Goal: Task Accomplishment & Management: Manage account settings

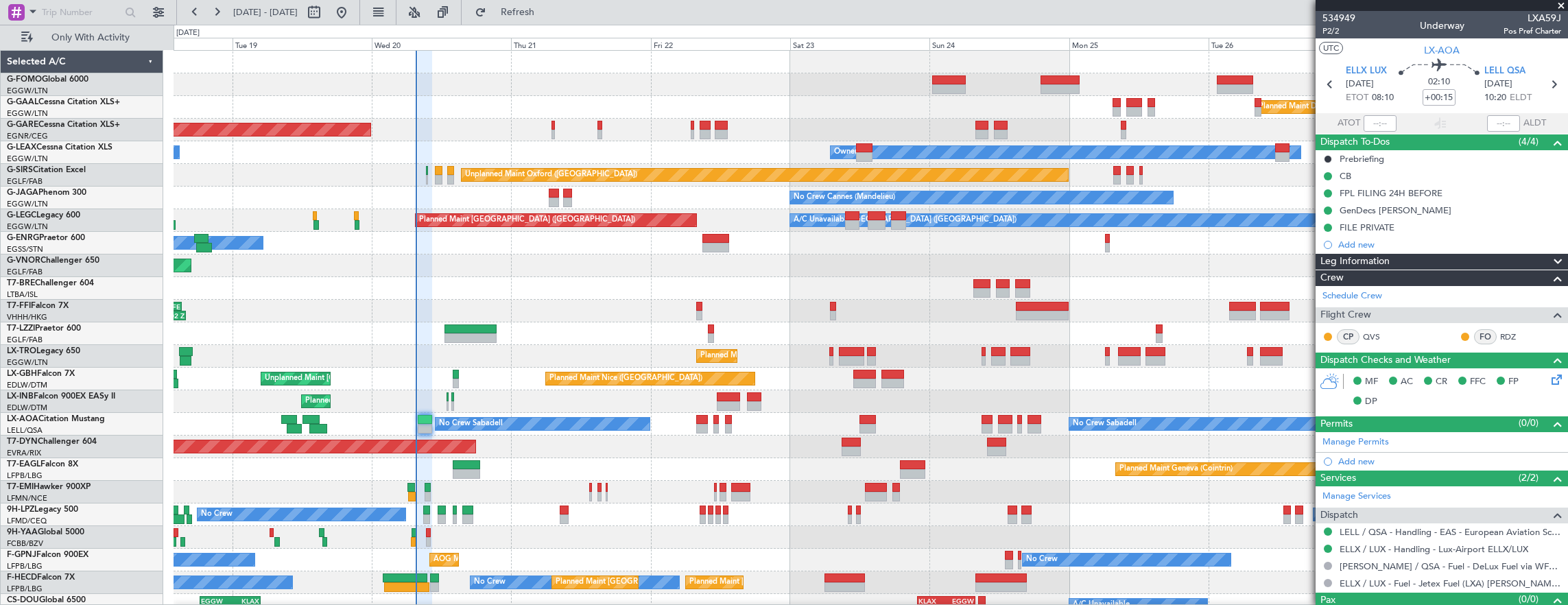
click at [639, 279] on div at bounding box center [871, 289] width 1395 height 23
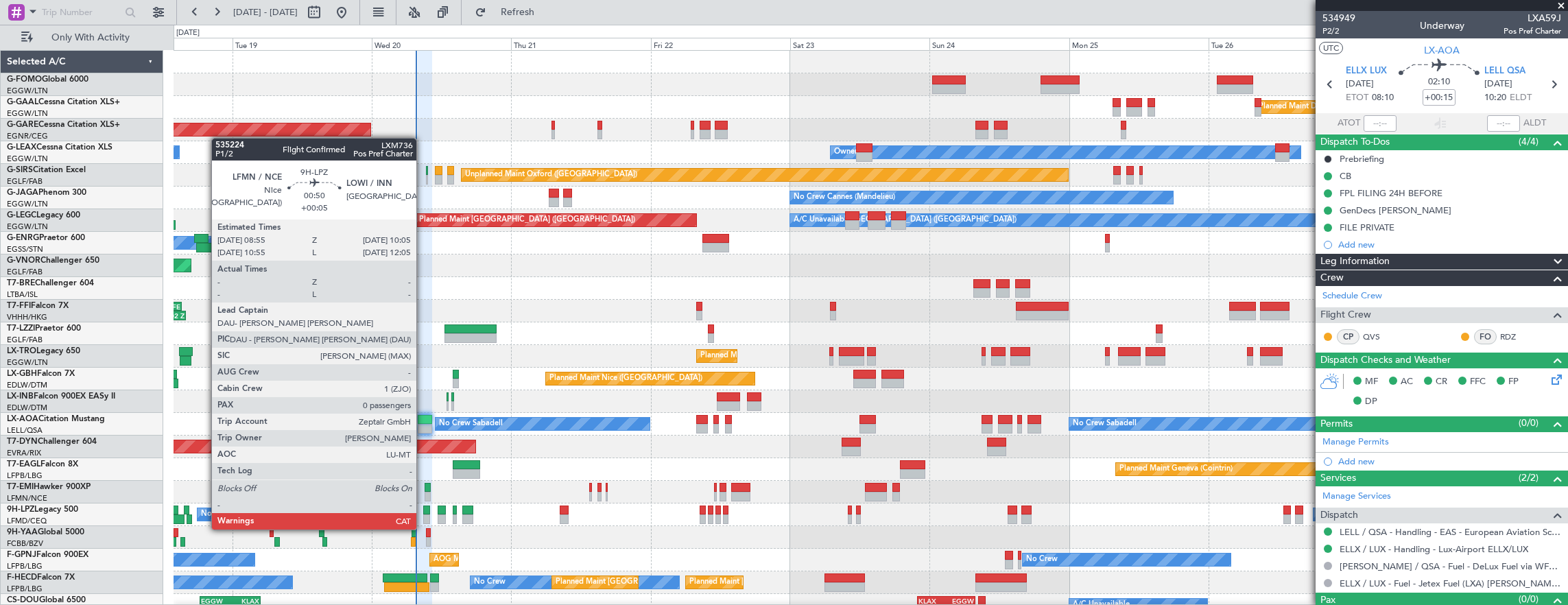
click at [424, 514] on div at bounding box center [426, 519] width 7 height 9
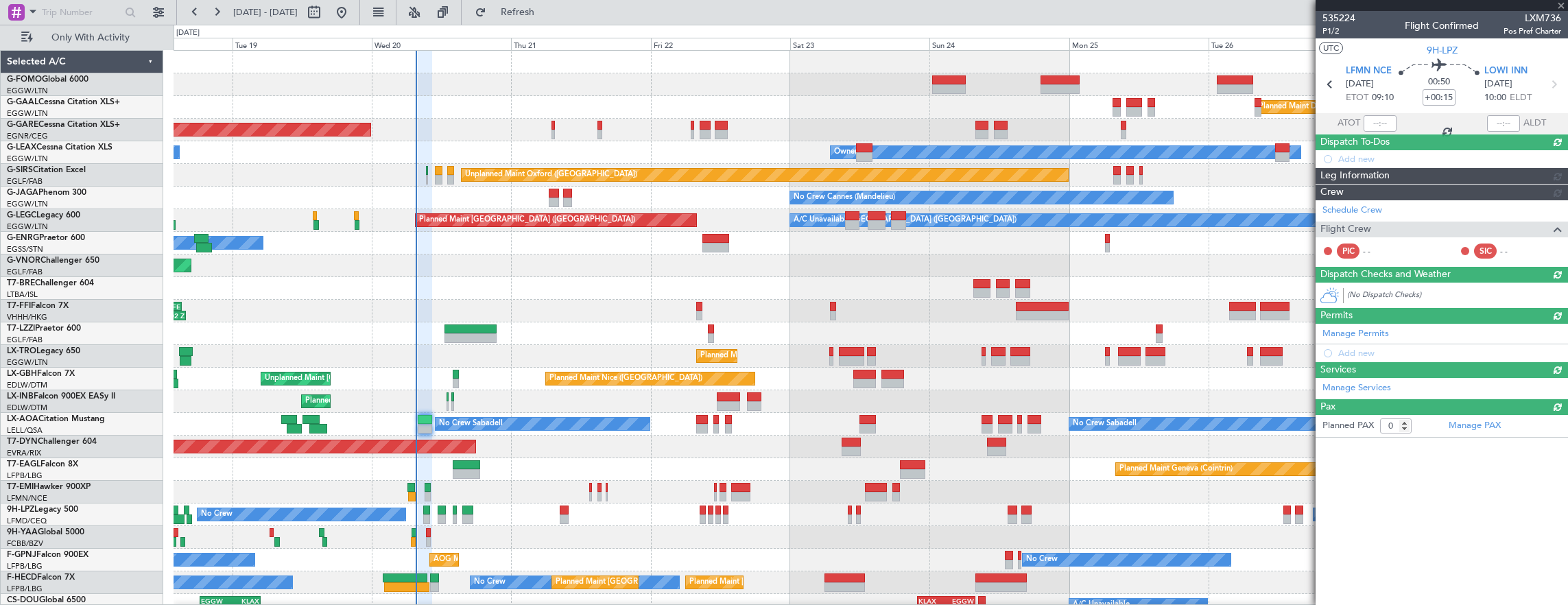
type input "+00:05"
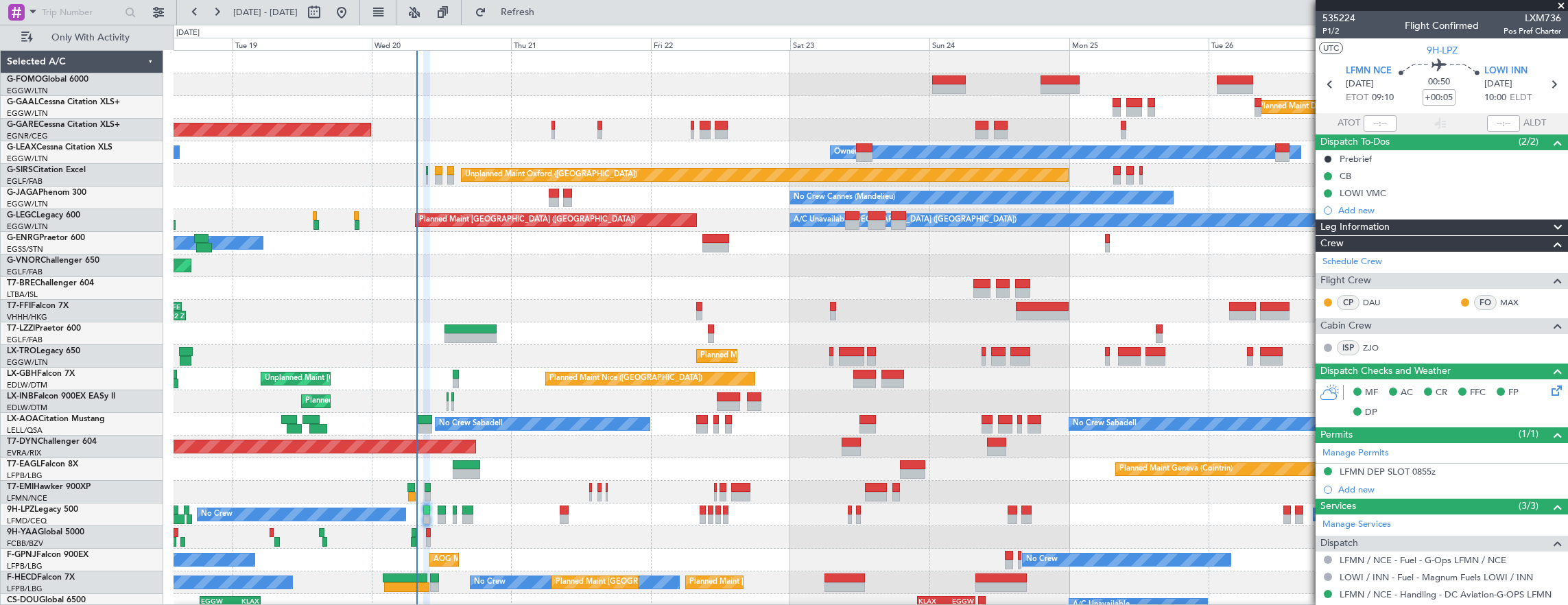
click at [440, 170] on div at bounding box center [438, 170] width 7 height 9
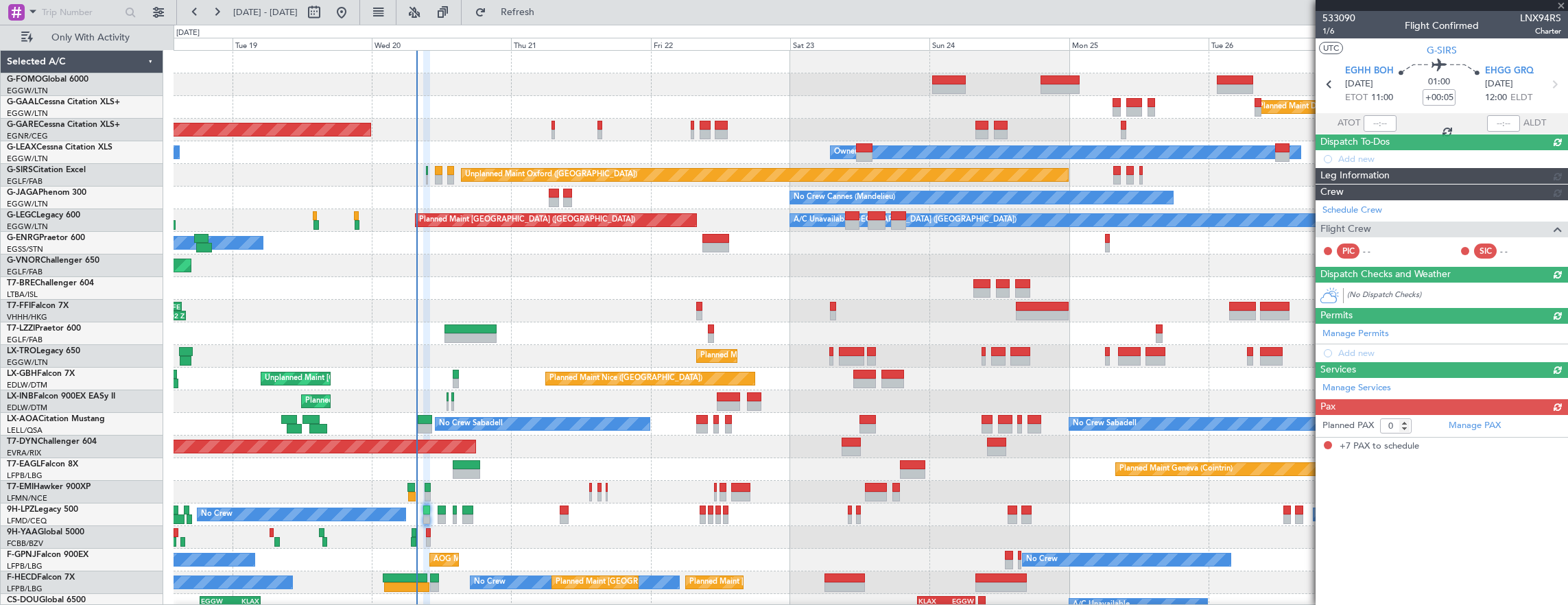
type input "7"
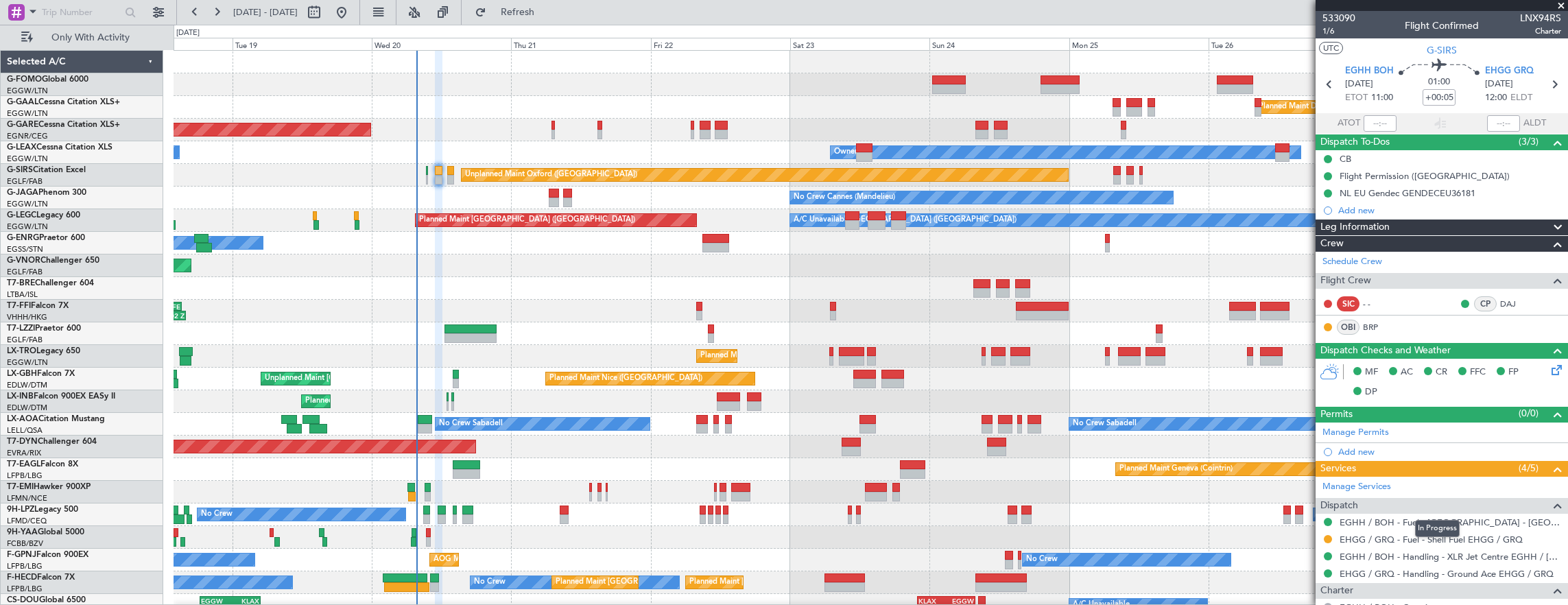
click at [1434, 537] on mat-tooltip-component "In Progress" at bounding box center [1437, 528] width 63 height 36
click at [1417, 538] on link "EHGG / GRQ - Fuel - Shell Fuel EHGG / GRQ" at bounding box center [1431, 540] width 183 height 12
click at [592, 300] on div "05:09 Z 16:02 Z VHHH 04:30 Z LTFE 15:20 Z" at bounding box center [871, 311] width 1395 height 23
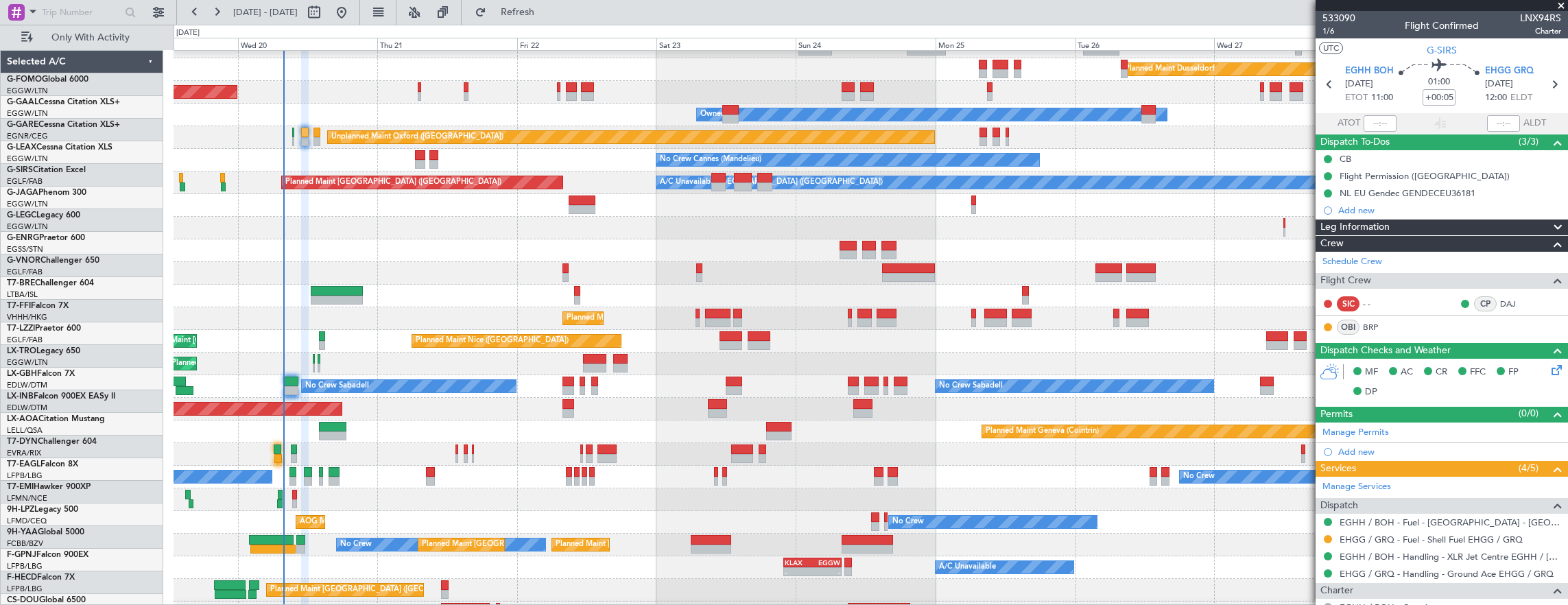
scroll to position [38, 0]
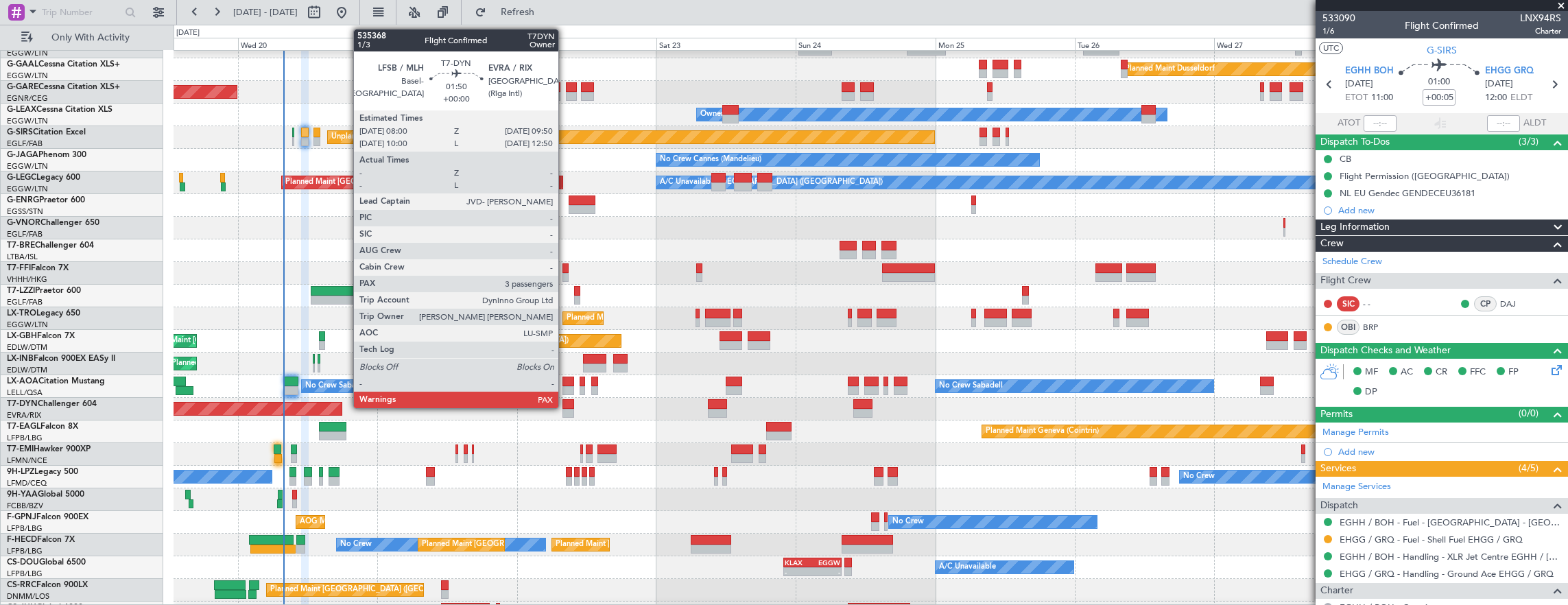
click at [565, 404] on div at bounding box center [568, 404] width 11 height 9
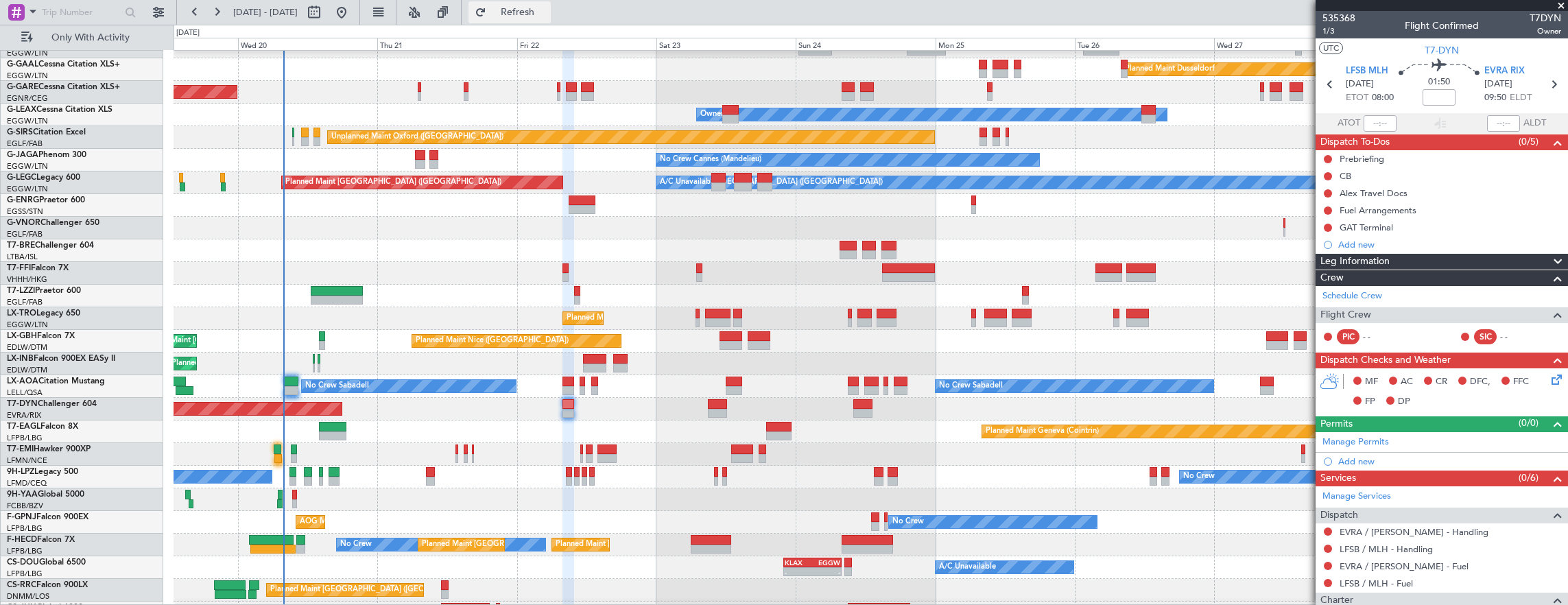
click at [551, 4] on button "Refresh" at bounding box center [509, 13] width 82 height 22
type input "0"
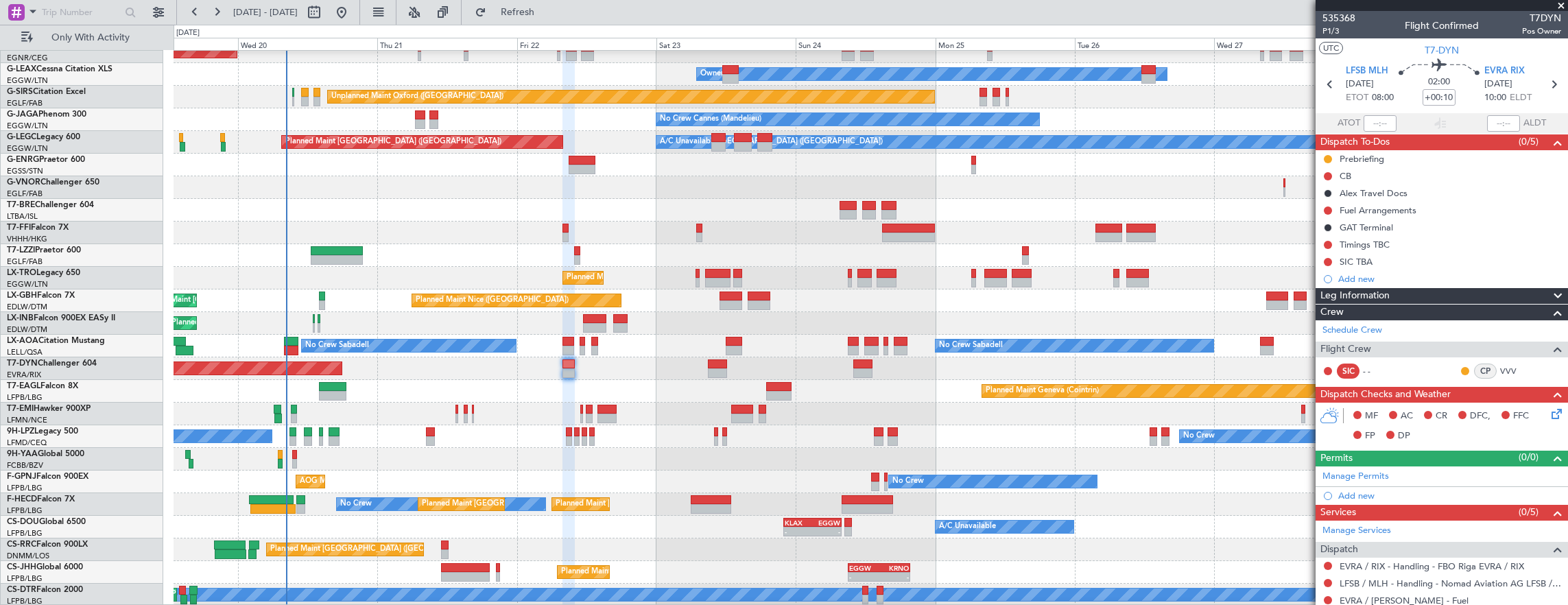
scroll to position [78, 0]
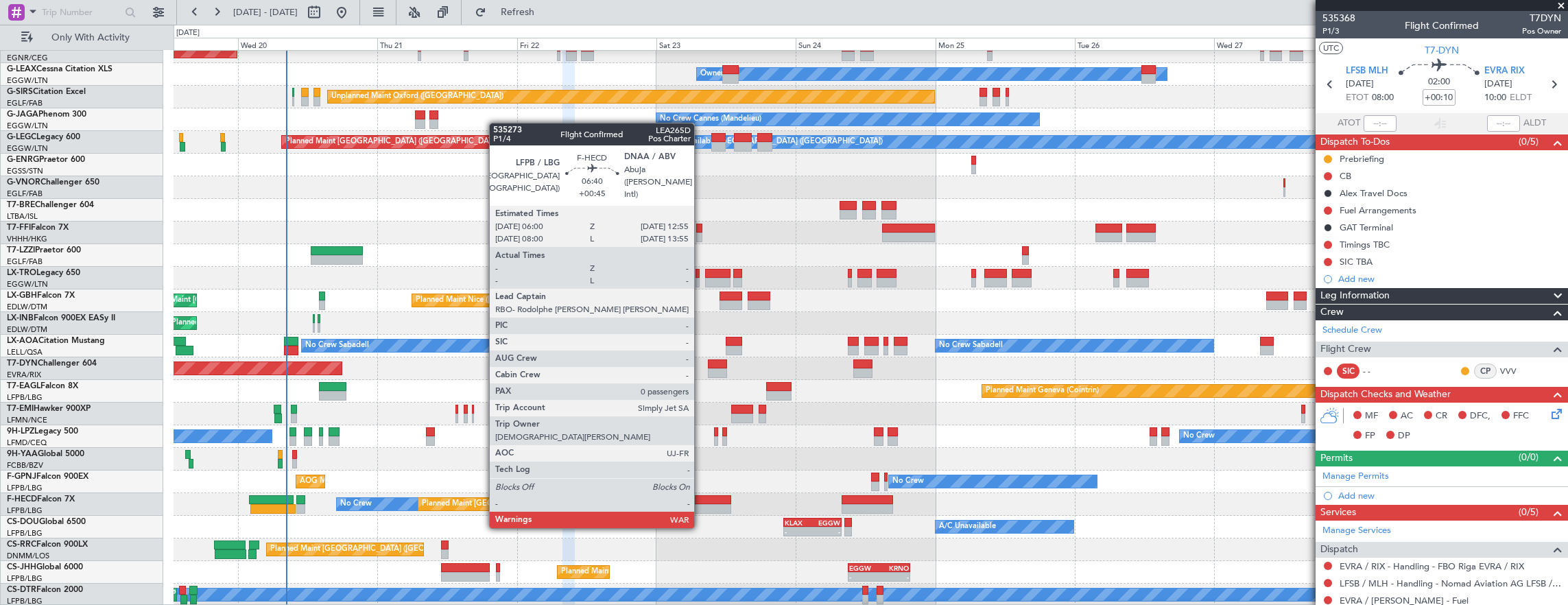
click at [701, 501] on div at bounding box center [711, 499] width 41 height 9
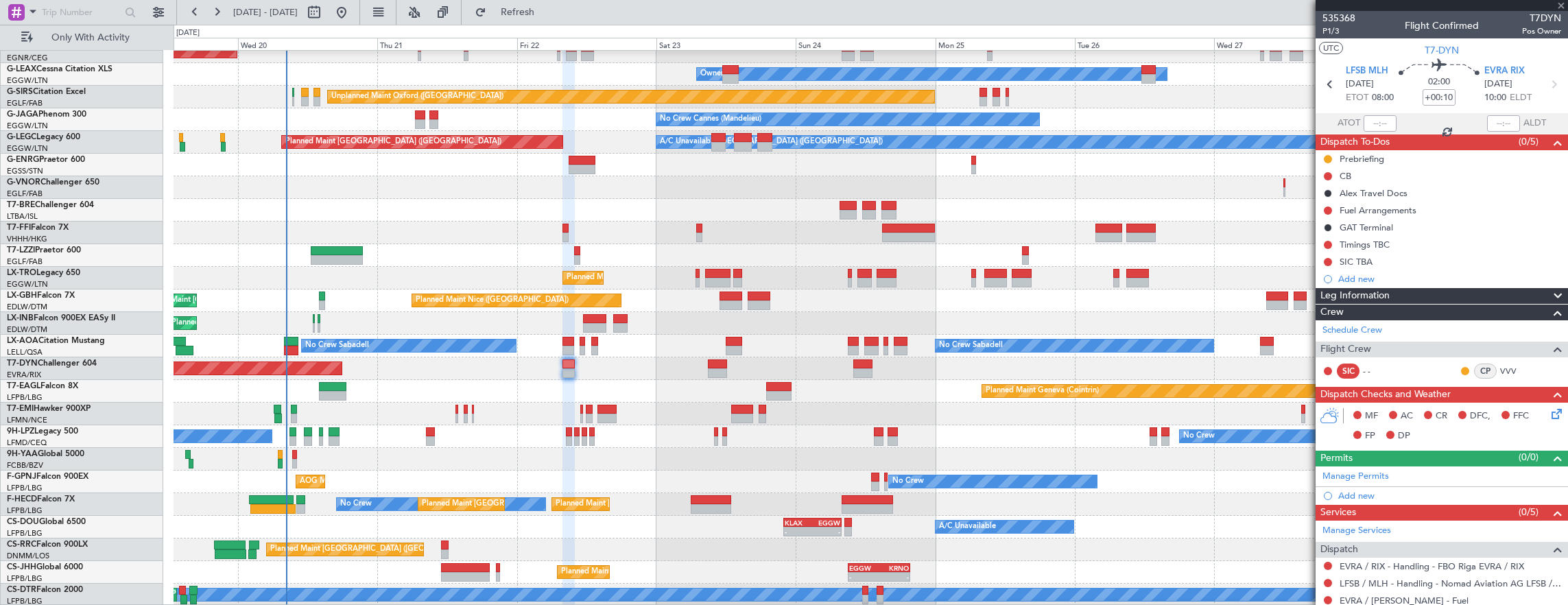
type input "+00:45"
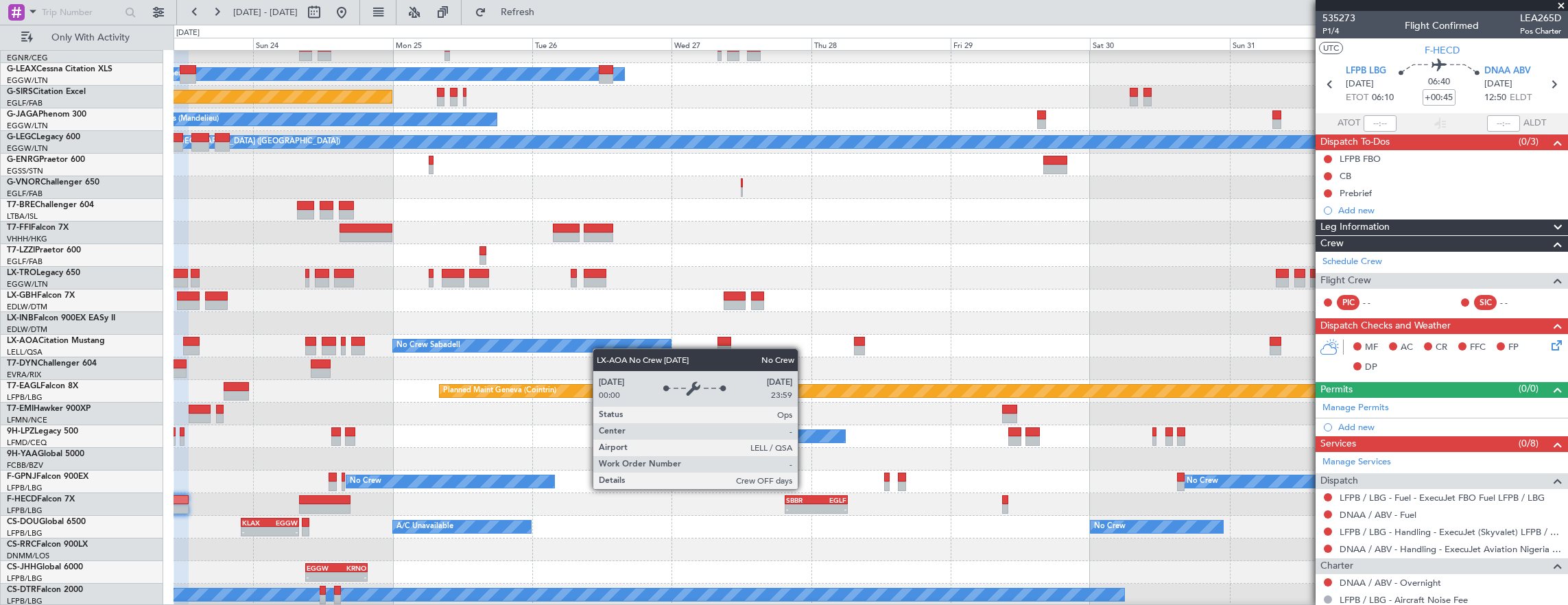
click at [567, 346] on div "Planned Maint Dusseldorf Owner Unplanned Maint Oxford (Kidlington) No Crew Cann…" at bounding box center [871, 289] width 1395 height 634
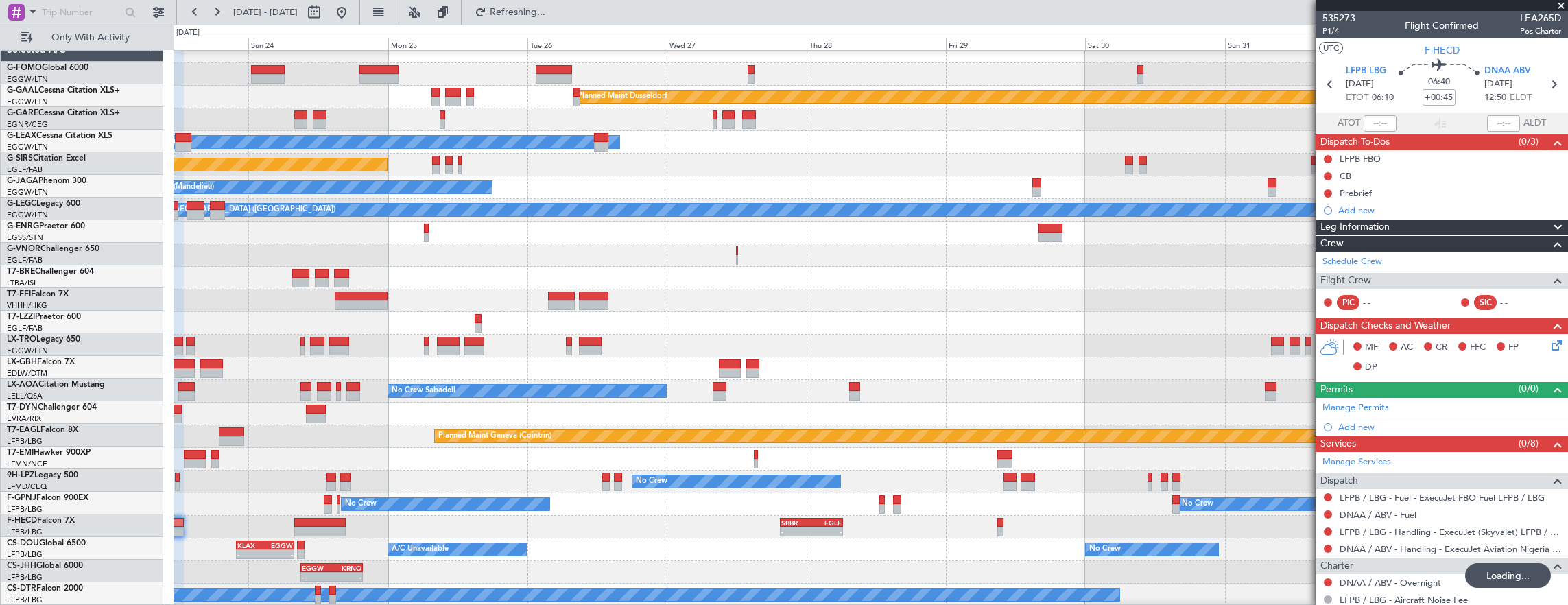
scroll to position [10, 0]
click at [788, 427] on div "Planned Maint Dusseldorf Owner Unplanned Maint Oxford (Kidlington) No Crew Cann…" at bounding box center [871, 323] width 1395 height 566
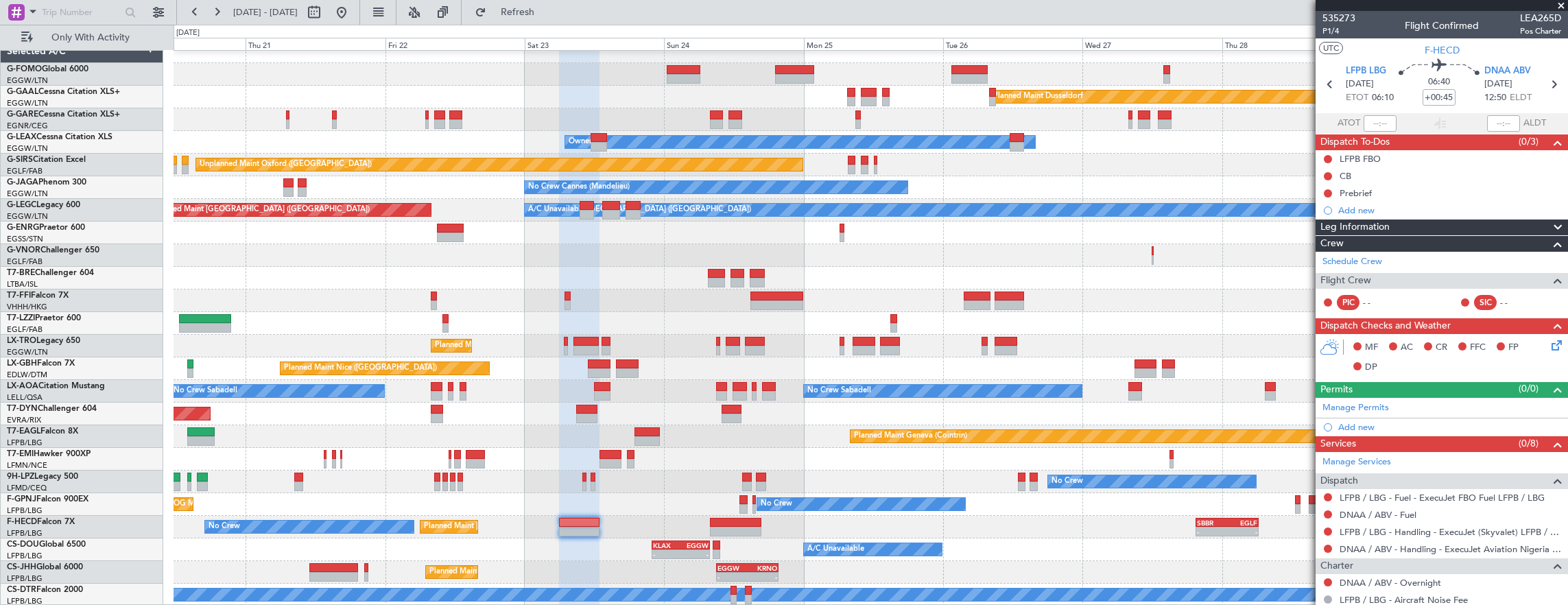
click at [602, 415] on div "Planned Maint Dusseldorf Unplanned Maint Chester Owner Owner Unplanned Maint Ox…" at bounding box center [871, 323] width 1395 height 566
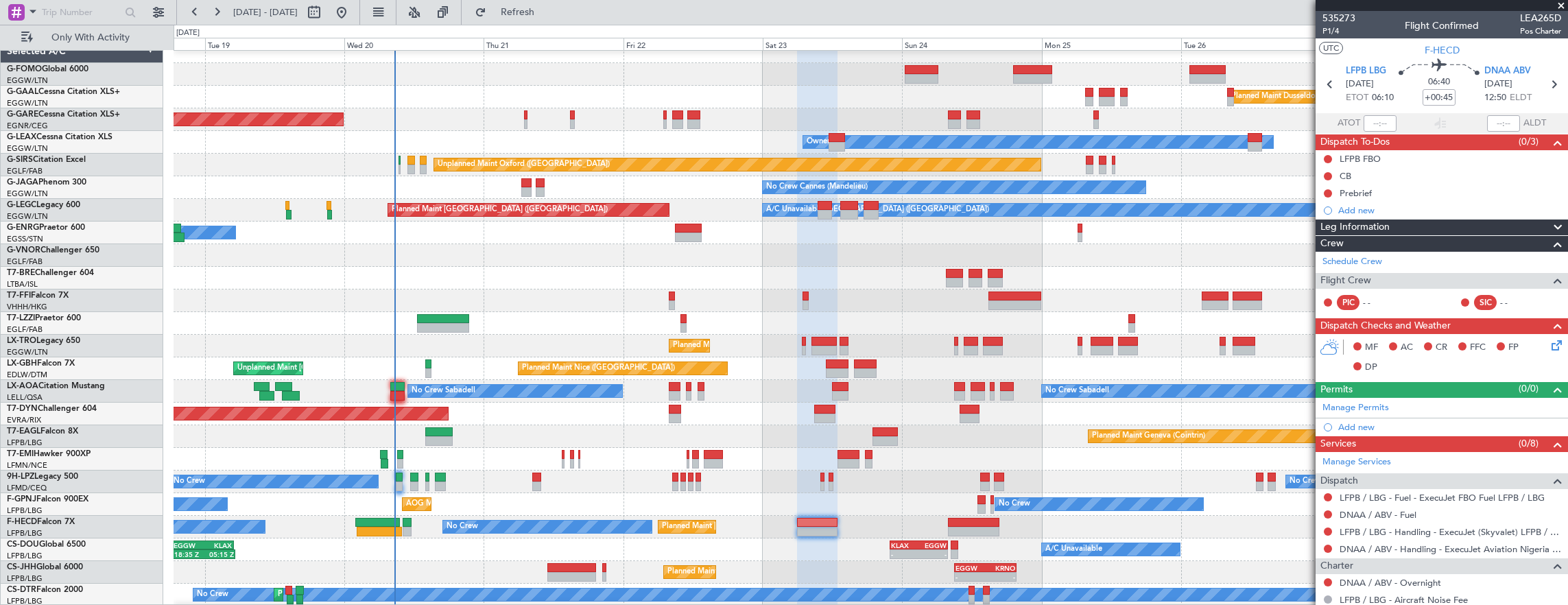
click at [440, 404] on div "Planned Maint [GEOGRAPHIC_DATA]-[GEOGRAPHIC_DATA]" at bounding box center [871, 414] width 1395 height 23
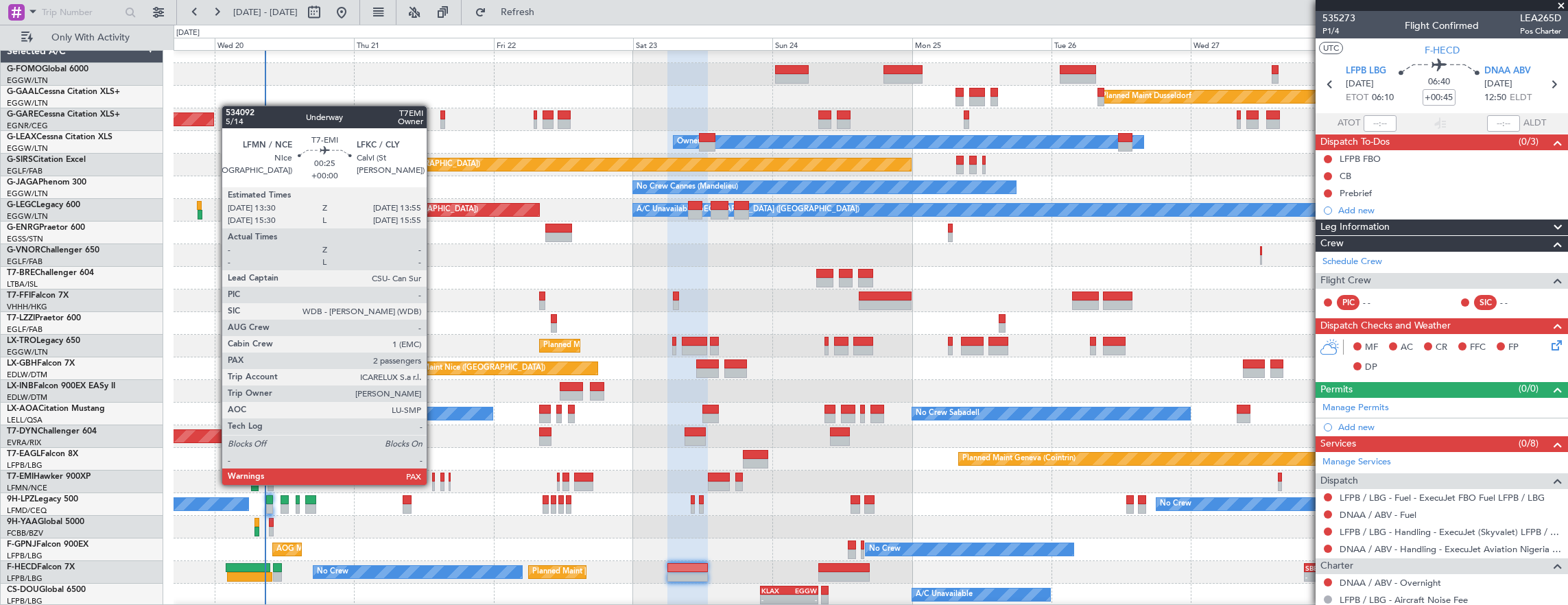
click at [433, 484] on div at bounding box center [433, 486] width 3 height 9
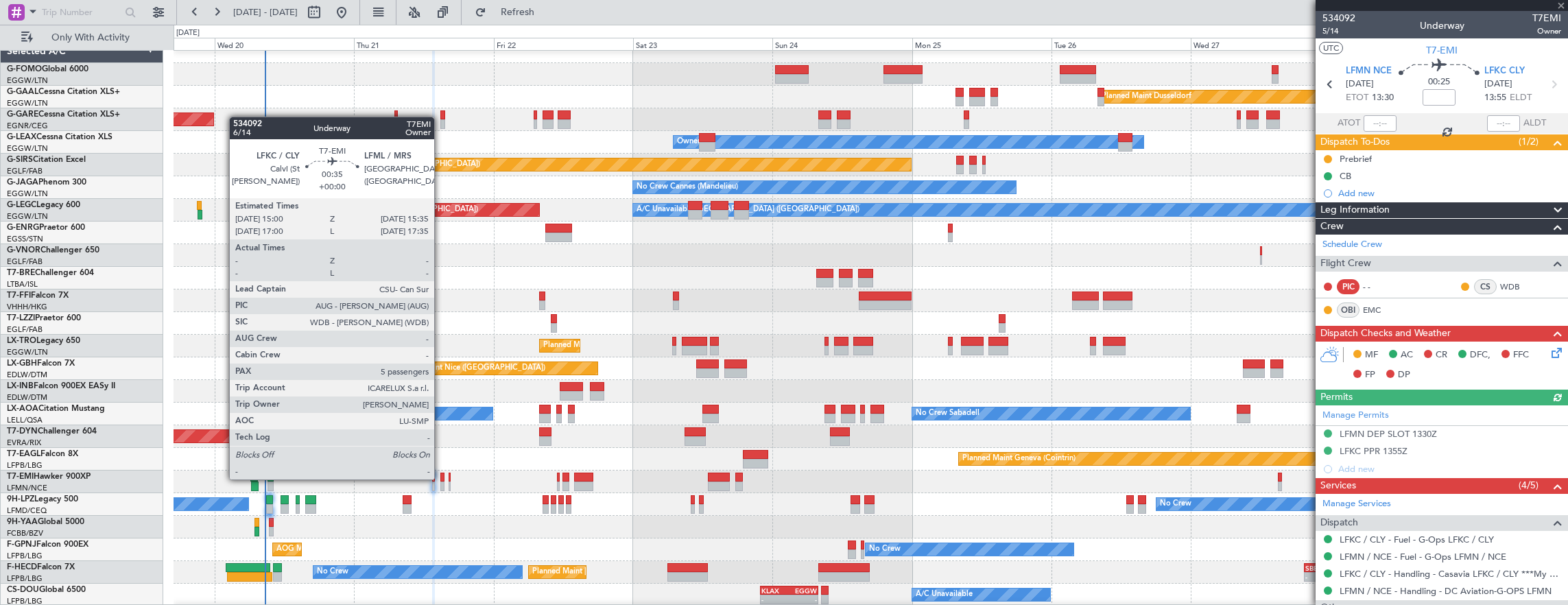
click at [441, 478] on div at bounding box center [442, 477] width 3 height 9
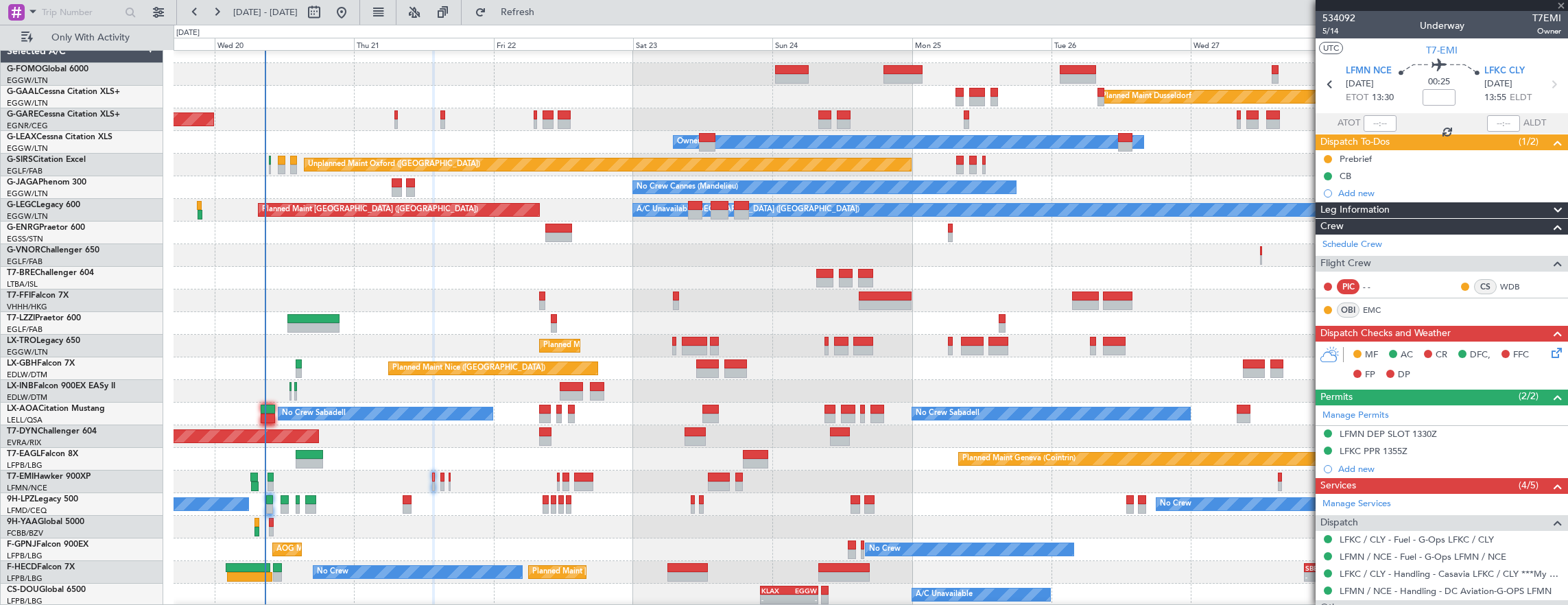
type input "5"
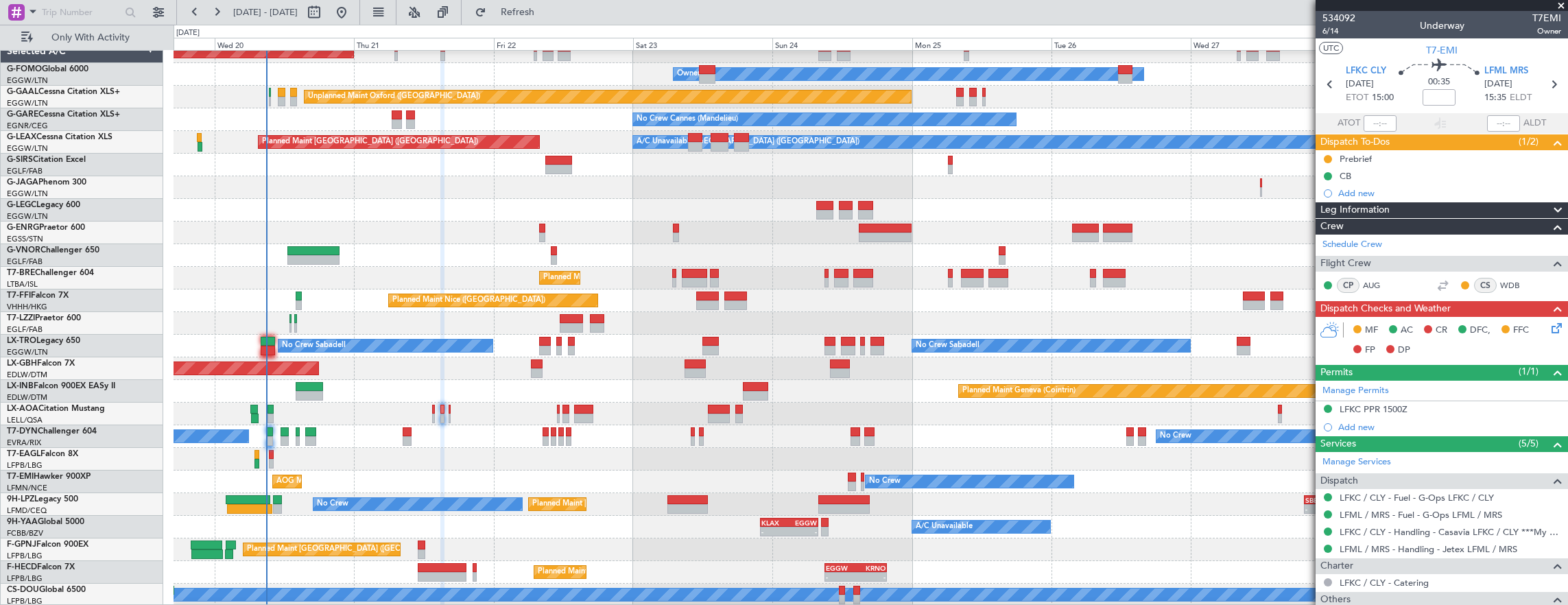
scroll to position [78, 0]
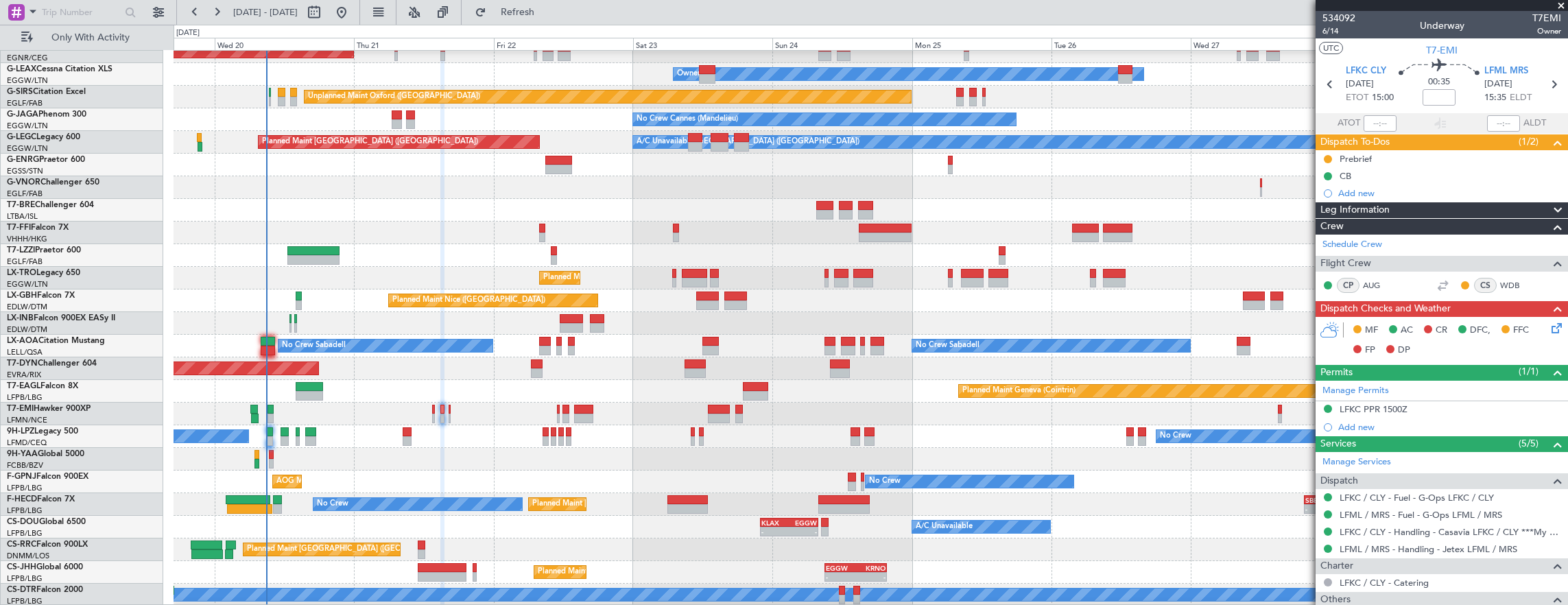
click at [941, 487] on div "Planned Maint Dusseldorf Unplanned Maint Chester Owner Owner Unplanned Maint Ox…" at bounding box center [871, 289] width 1395 height 634
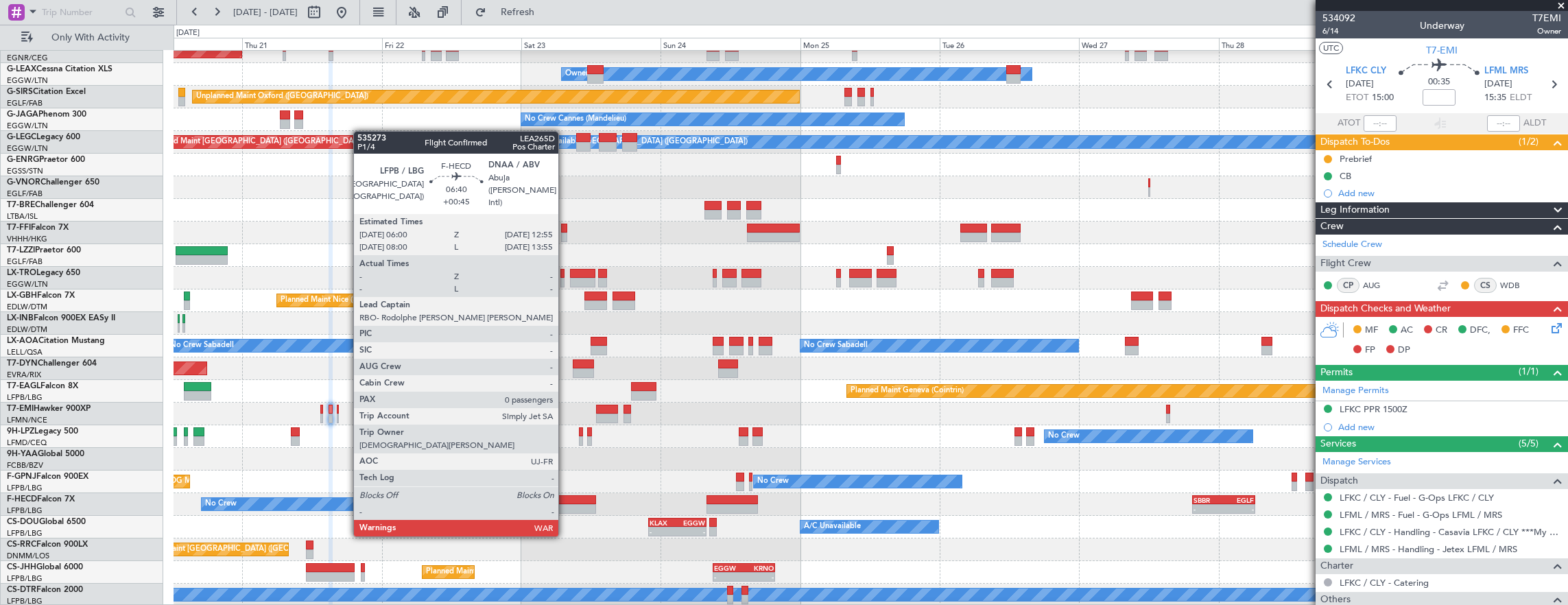
click at [565, 509] on div at bounding box center [576, 509] width 41 height 9
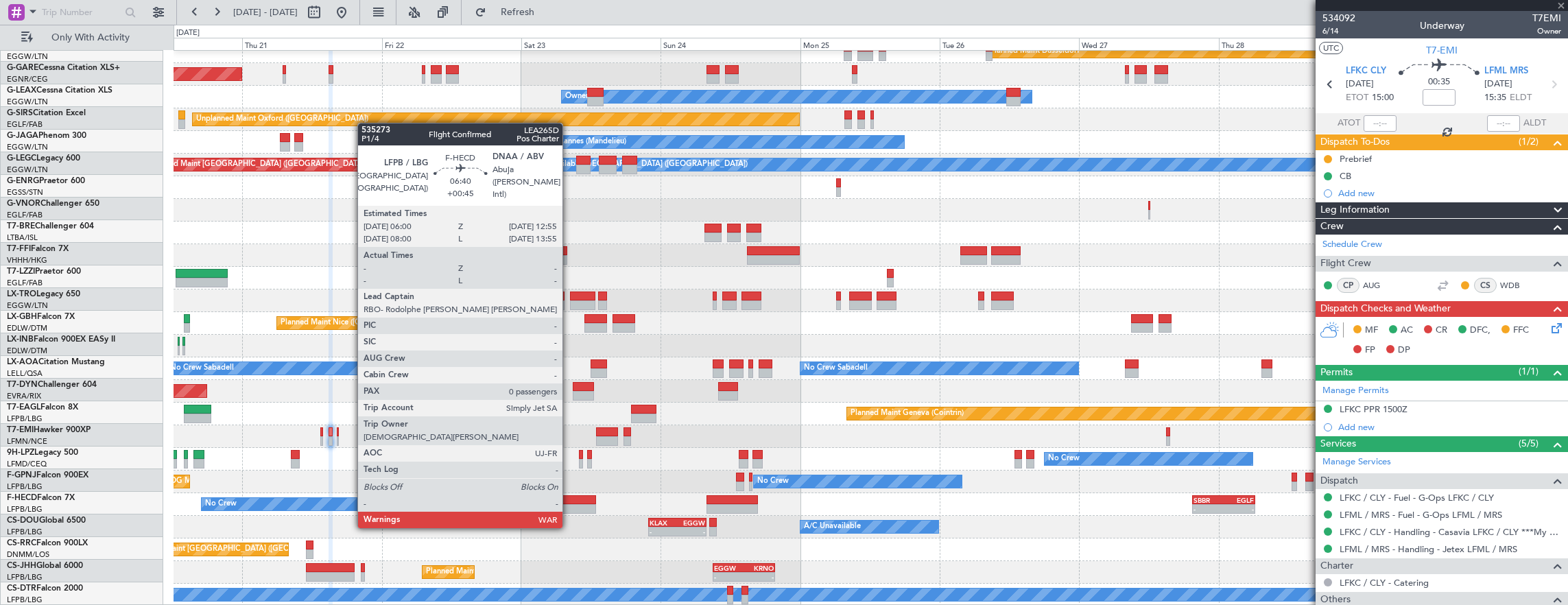
scroll to position [56, 0]
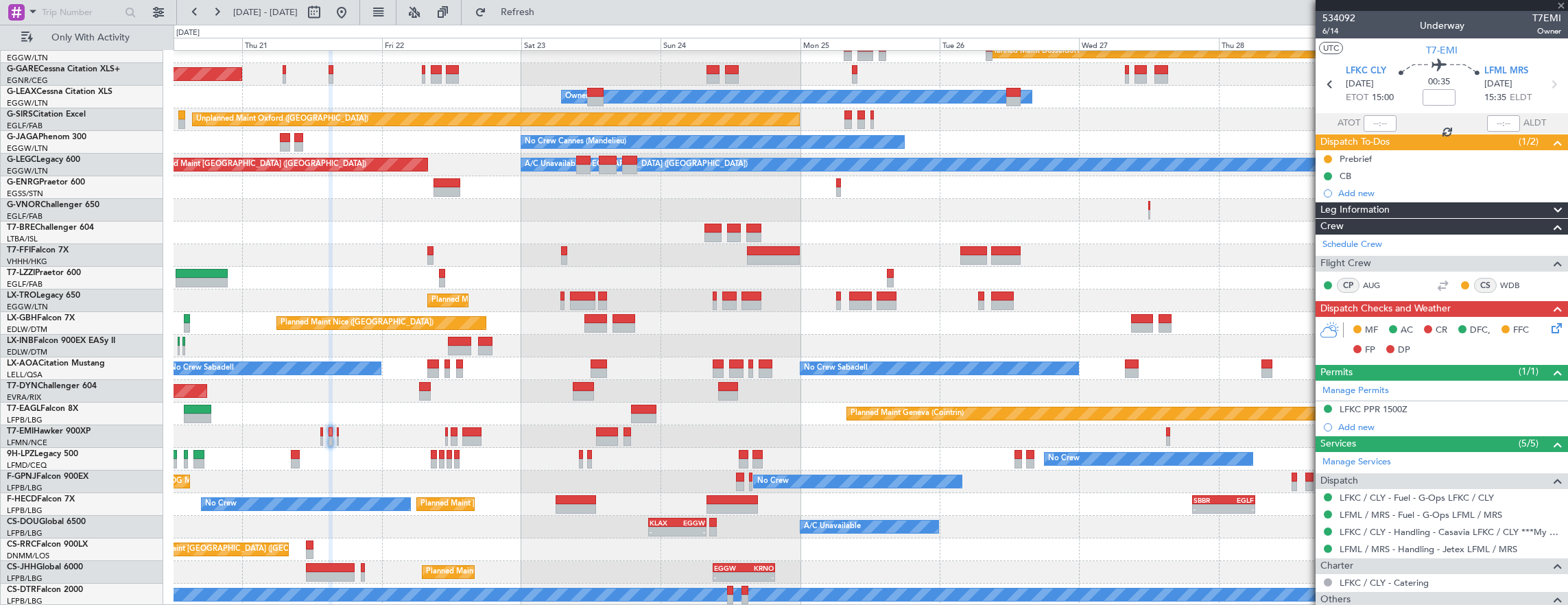
type input "+00:45"
type input "0"
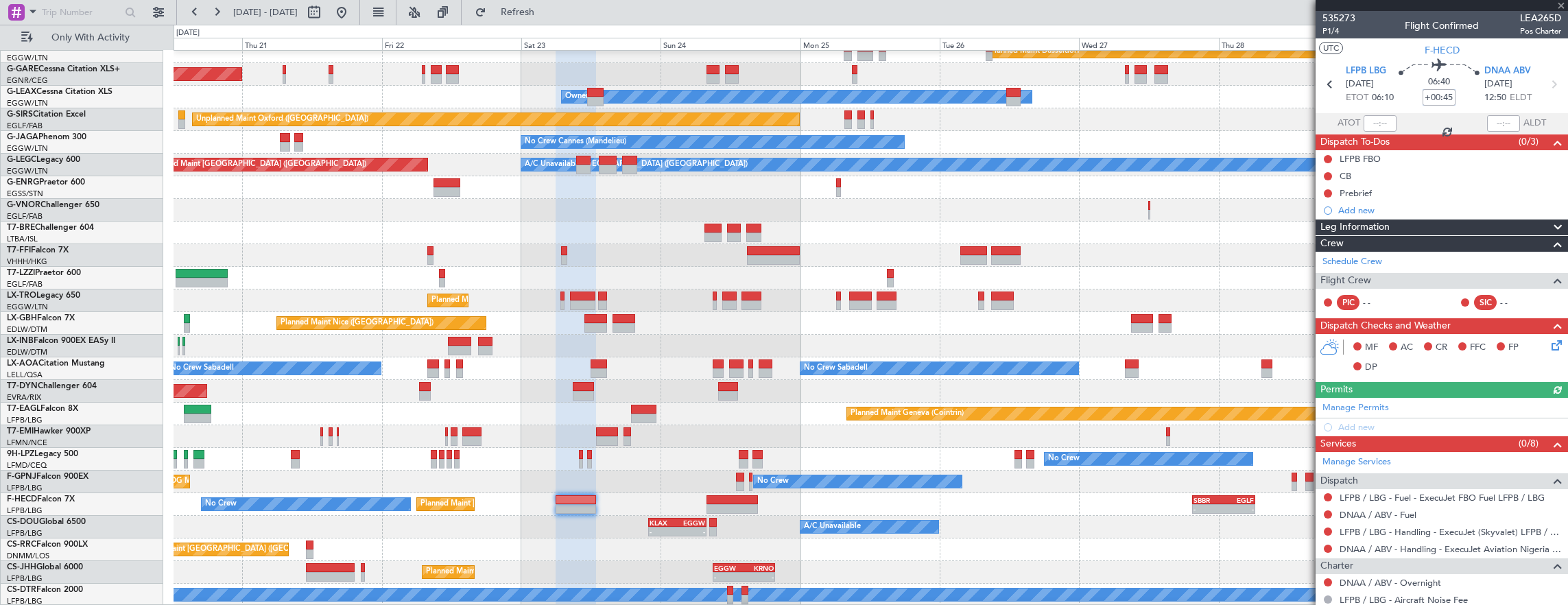
click at [1440, 103] on input "+00:45" at bounding box center [1439, 96] width 33 height 16
type input "+00:00"
click at [1426, 93] on input at bounding box center [1439, 96] width 33 height 16
click at [1438, 100] on input at bounding box center [1439, 96] width 33 height 16
click at [1449, 96] on input "+02:25" at bounding box center [1439, 96] width 33 height 16
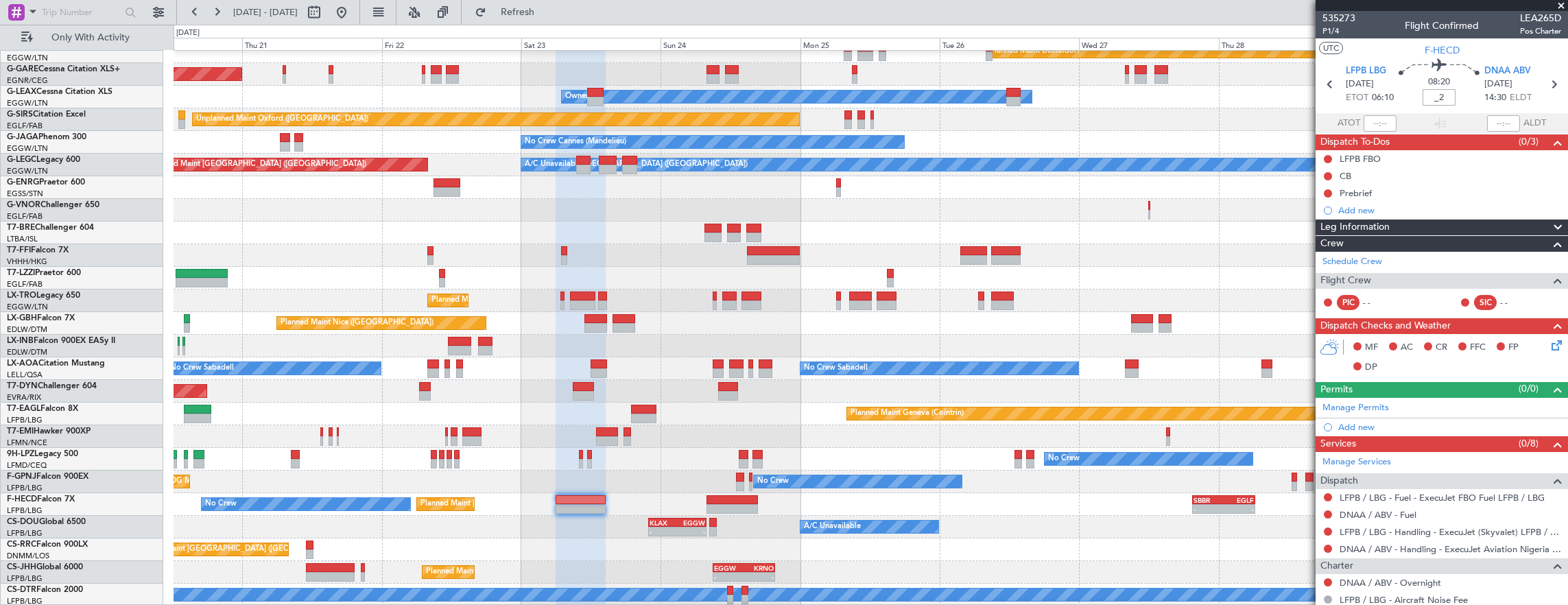
type input "_"
type input "0"
type input "+02:35"
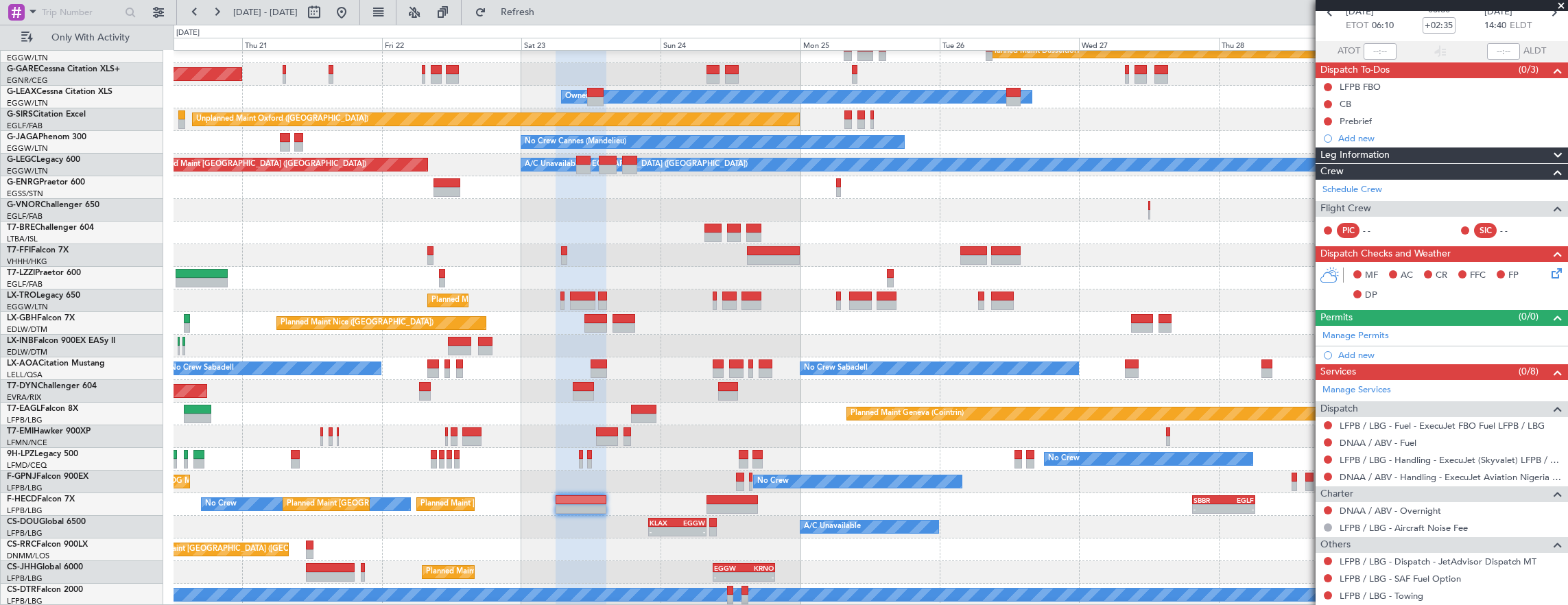
scroll to position [107, 0]
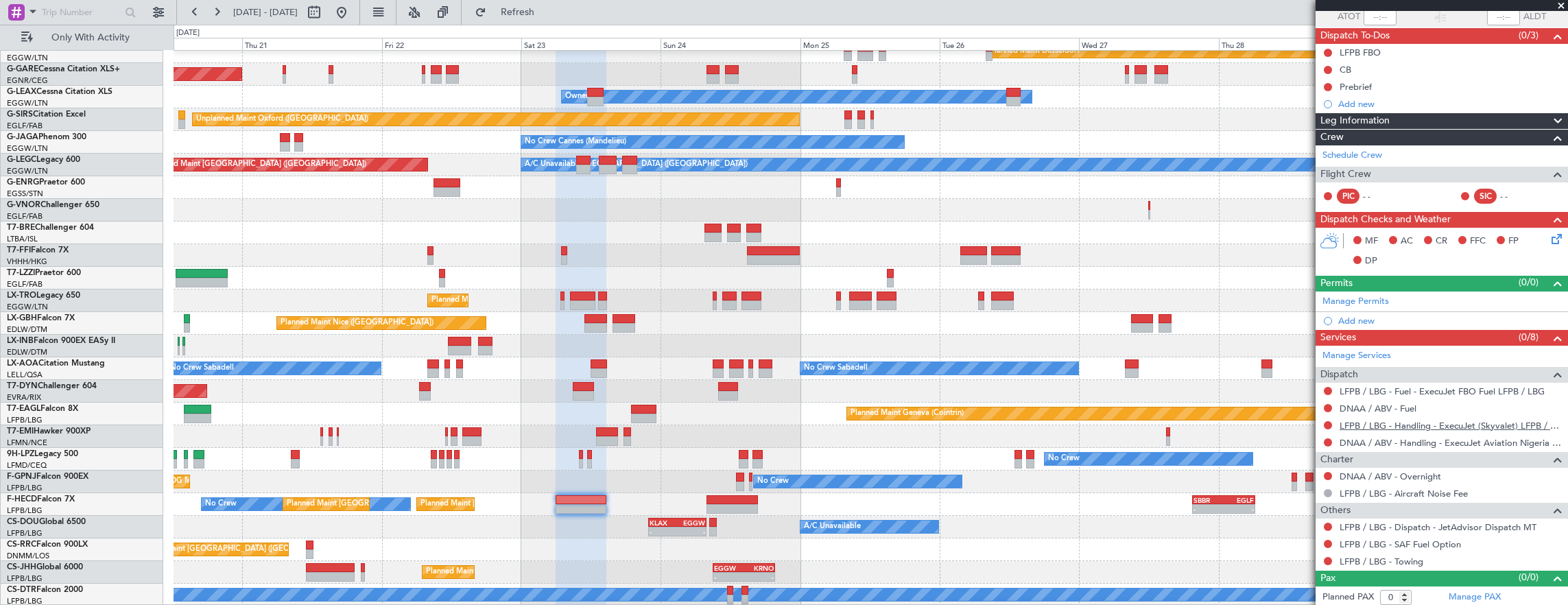
click at [1391, 422] on link "LFPB / LBG - Handling - ExecuJet (Skyvalet) LFPB / LBG" at bounding box center [1450, 426] width 222 height 12
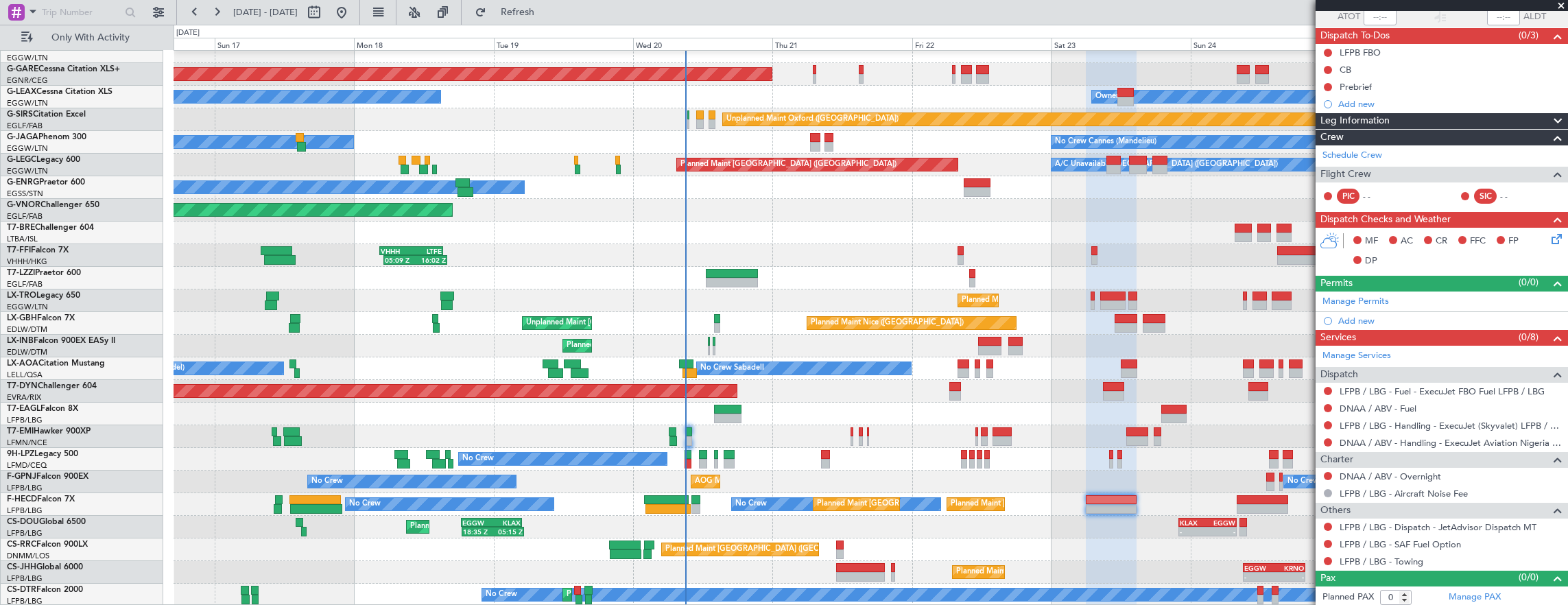
scroll to position [56, 0]
click at [488, 207] on div "Planned Maint Windsor Locks (Bradley Intl) Planned Maint Dusseldorf Planned Mai…" at bounding box center [871, 300] width 1395 height 611
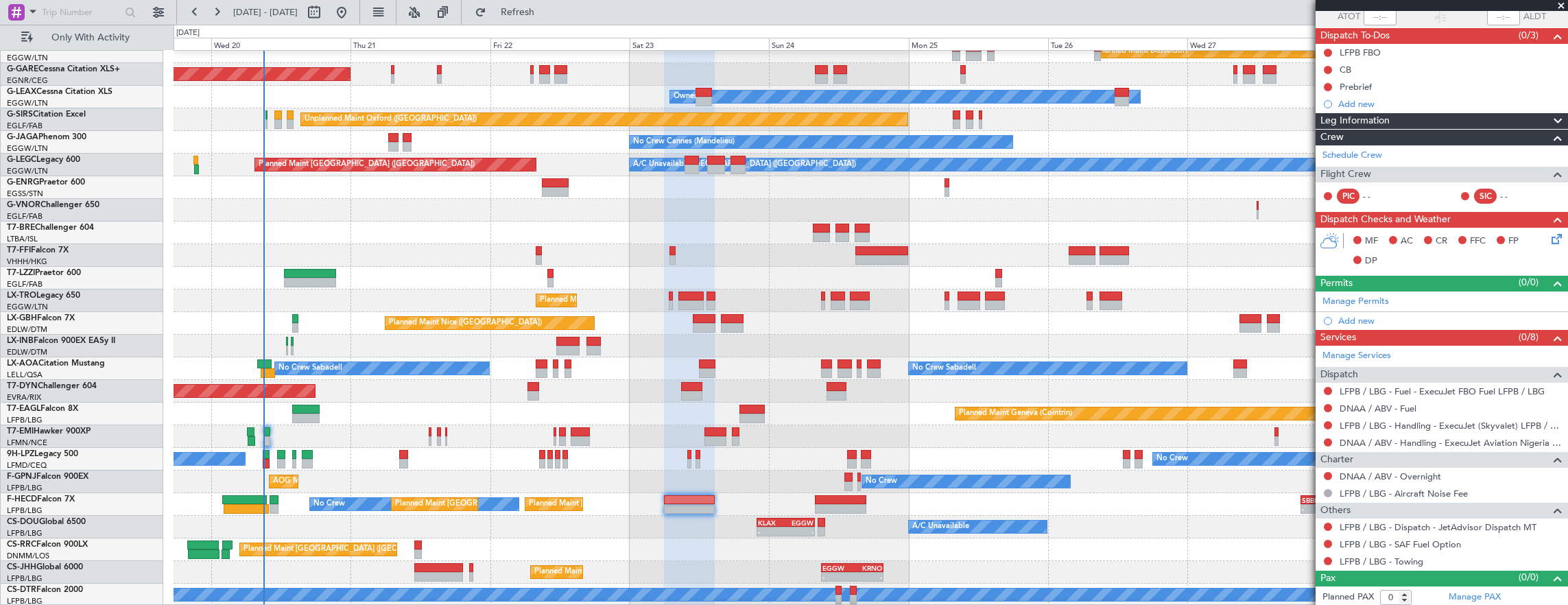
click at [444, 240] on div "Planned Maint Dusseldorf Unplanned Maint Chester Owner Owner Unplanned Maint Ox…" at bounding box center [871, 300] width 1395 height 611
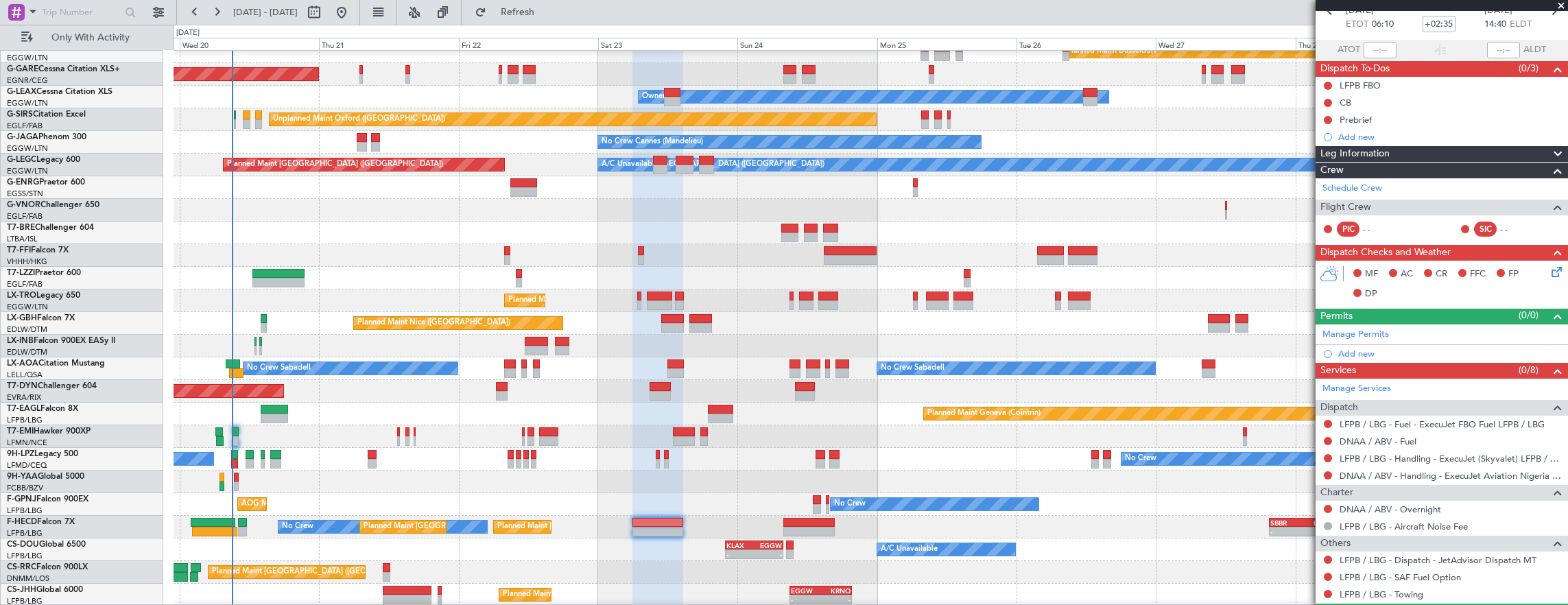
scroll to position [107, 0]
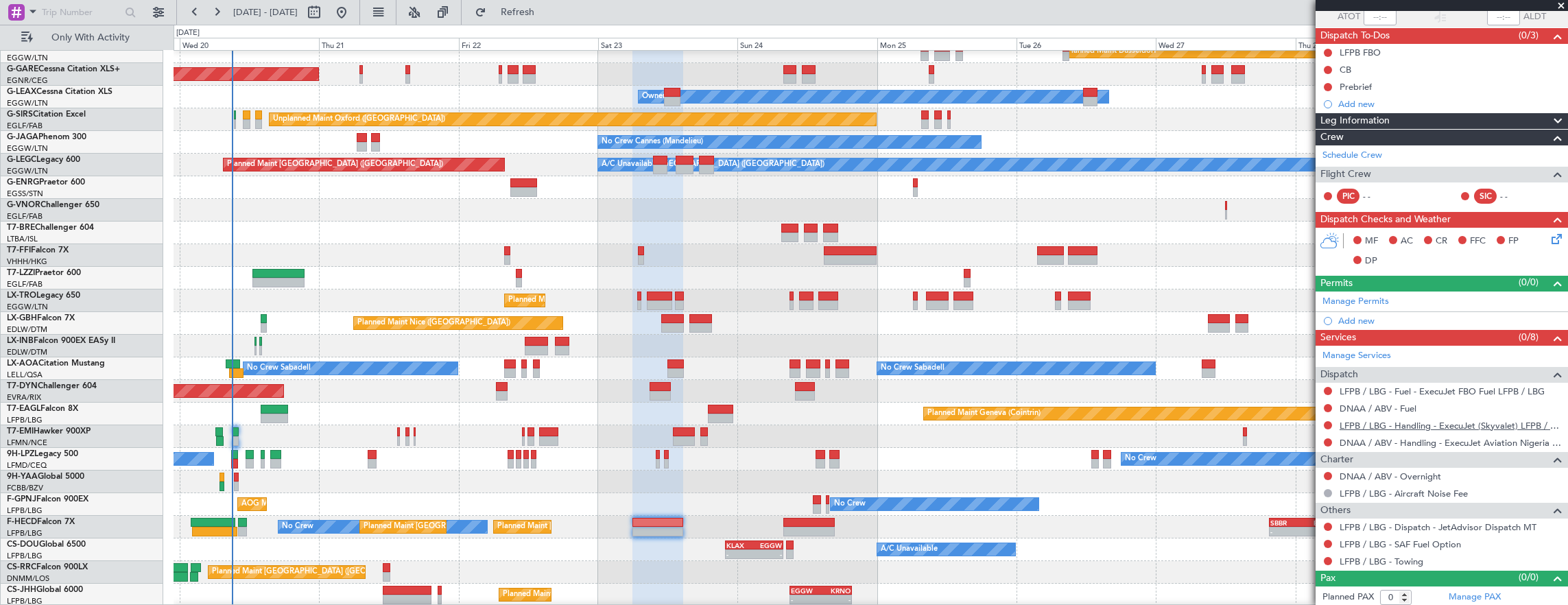
click at [1461, 423] on link "LFPB / LBG - Handling - ExecuJet (Skyvalet) LFPB / LBG" at bounding box center [1450, 426] width 222 height 12
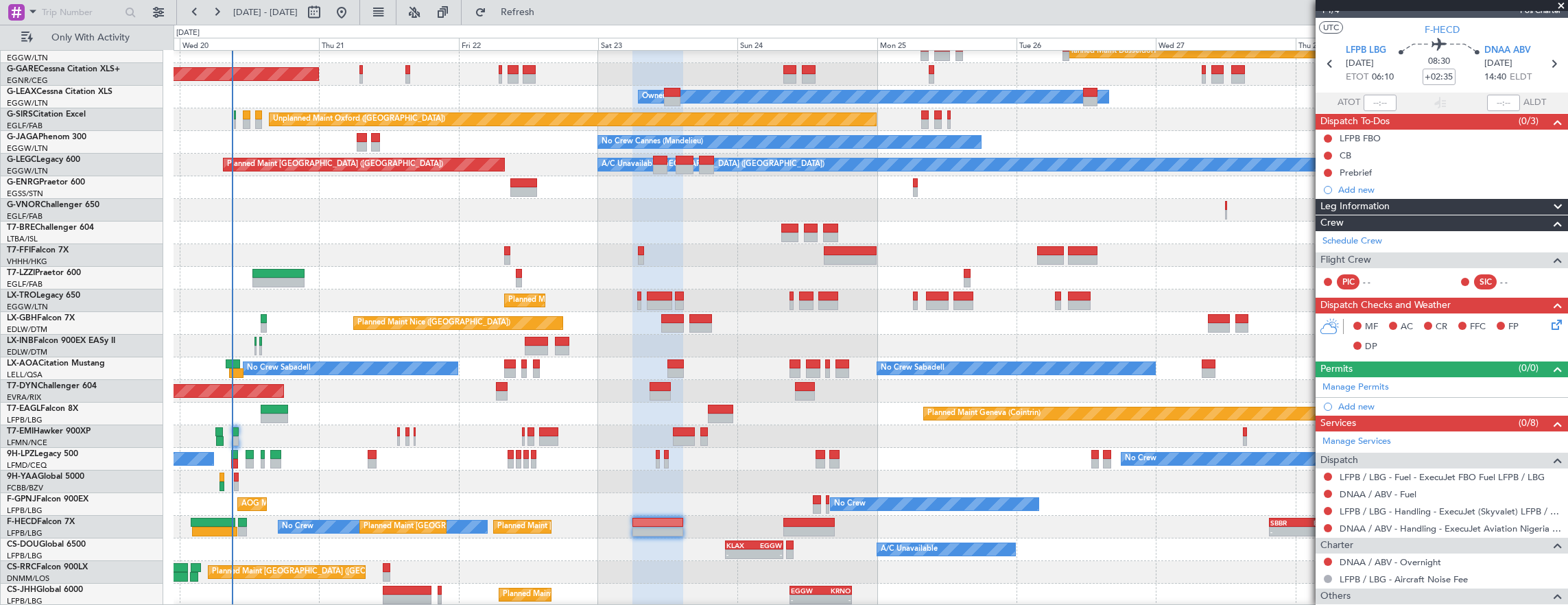
scroll to position [0, 0]
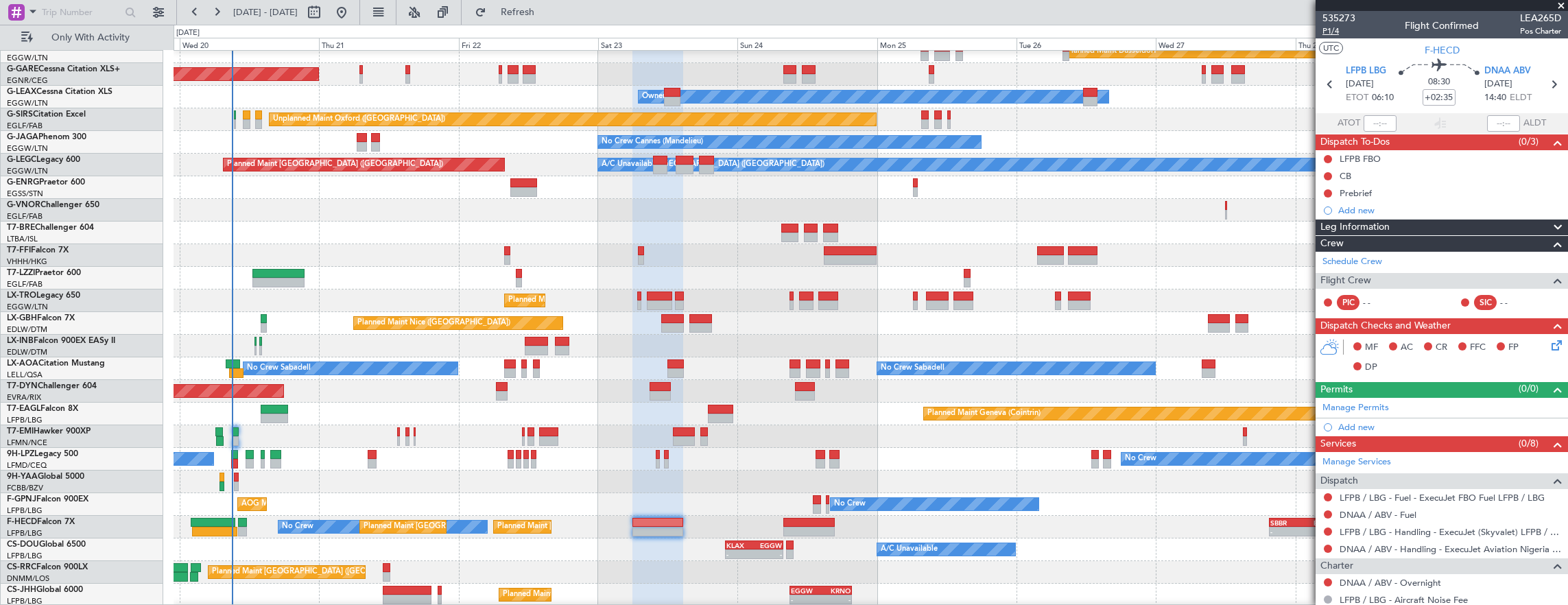
click at [1336, 35] on span "P1/4" at bounding box center [1339, 31] width 33 height 12
click at [1337, 15] on span "535273" at bounding box center [1339, 18] width 33 height 14
click at [151, 10] on button at bounding box center [158, 13] width 22 height 22
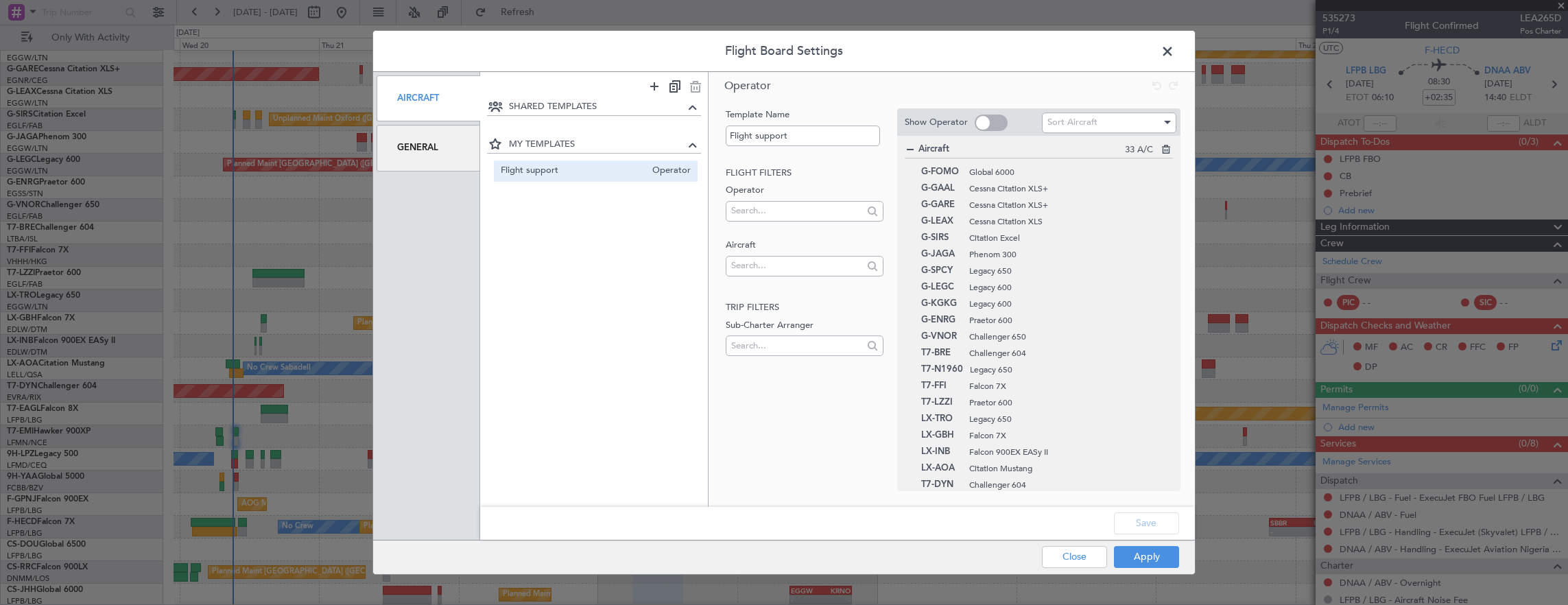
click at [417, 150] on div "General" at bounding box center [428, 148] width 103 height 46
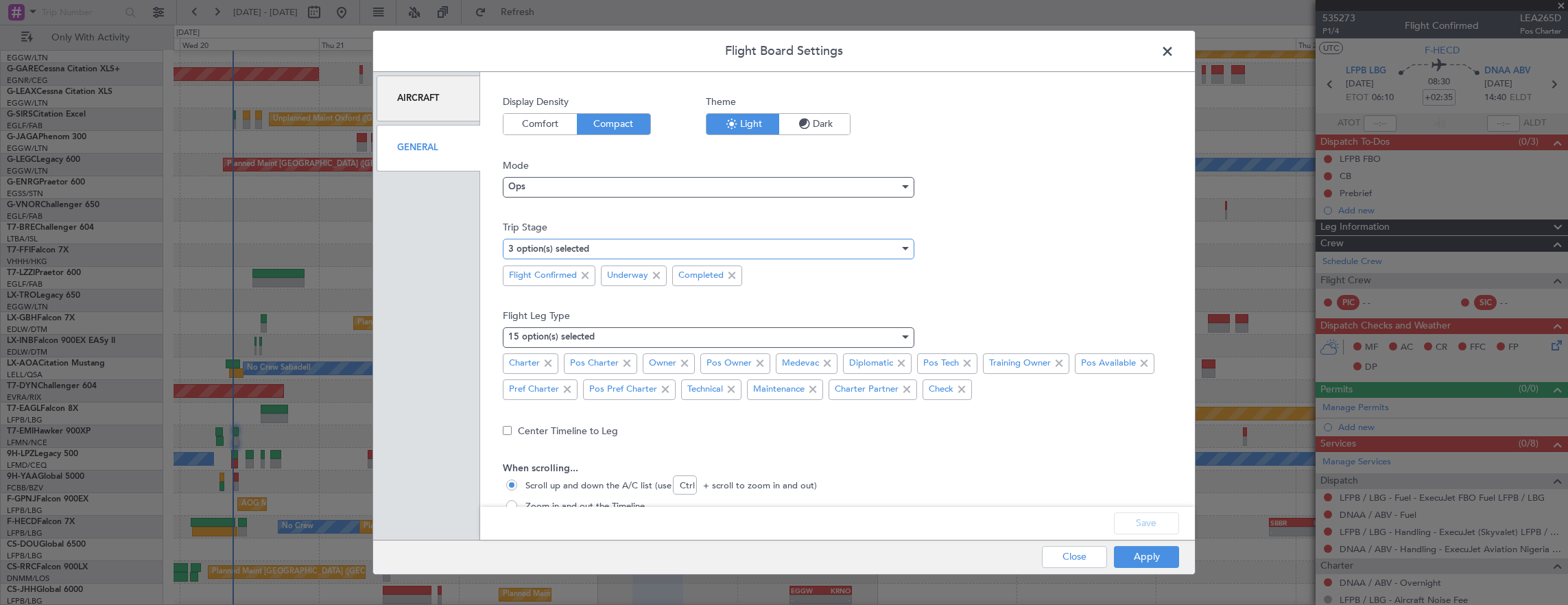
click at [560, 251] on mat-select-trigger "3 option(s) selected" at bounding box center [549, 249] width 81 height 9
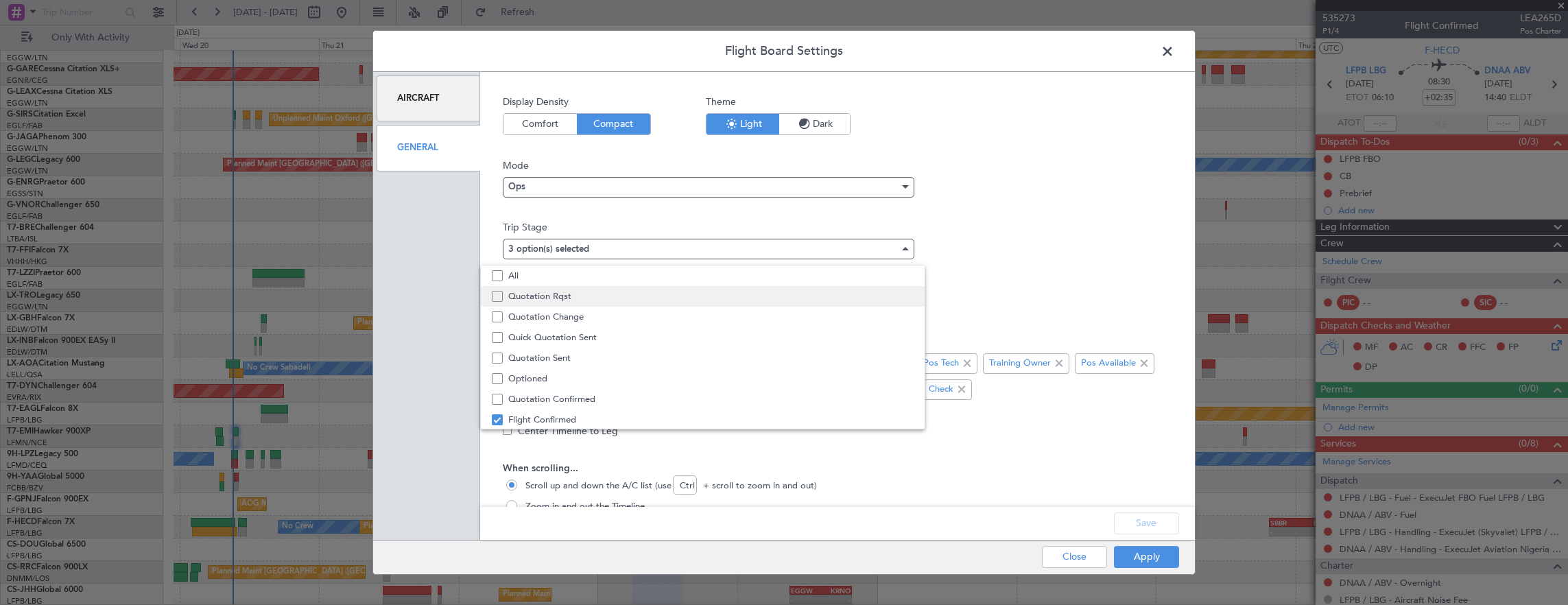
click at [569, 295] on span "Quotation Rqst" at bounding box center [711, 296] width 405 height 20
click at [570, 321] on span "Quotation Change" at bounding box center [711, 316] width 405 height 20
click at [571, 335] on span "Quick Quotation Sent" at bounding box center [711, 338] width 405 height 20
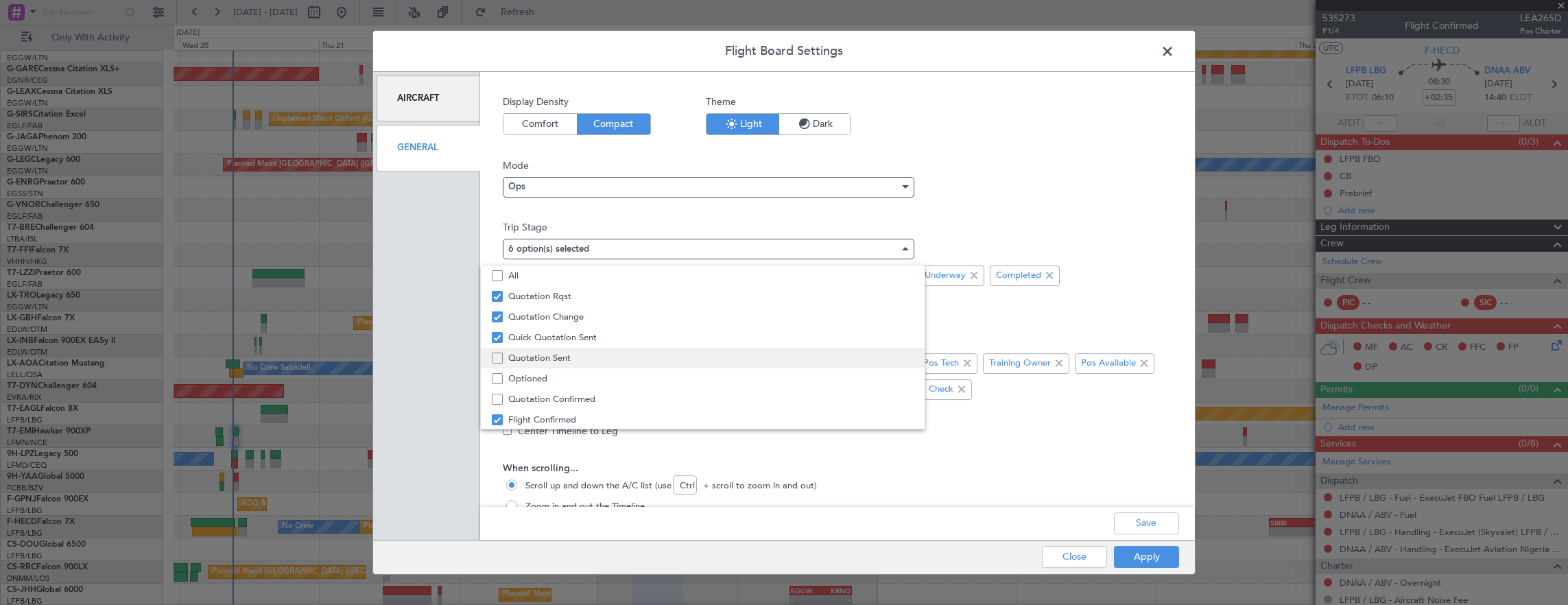
click at [563, 354] on span "Quotation Sent" at bounding box center [711, 358] width 405 height 20
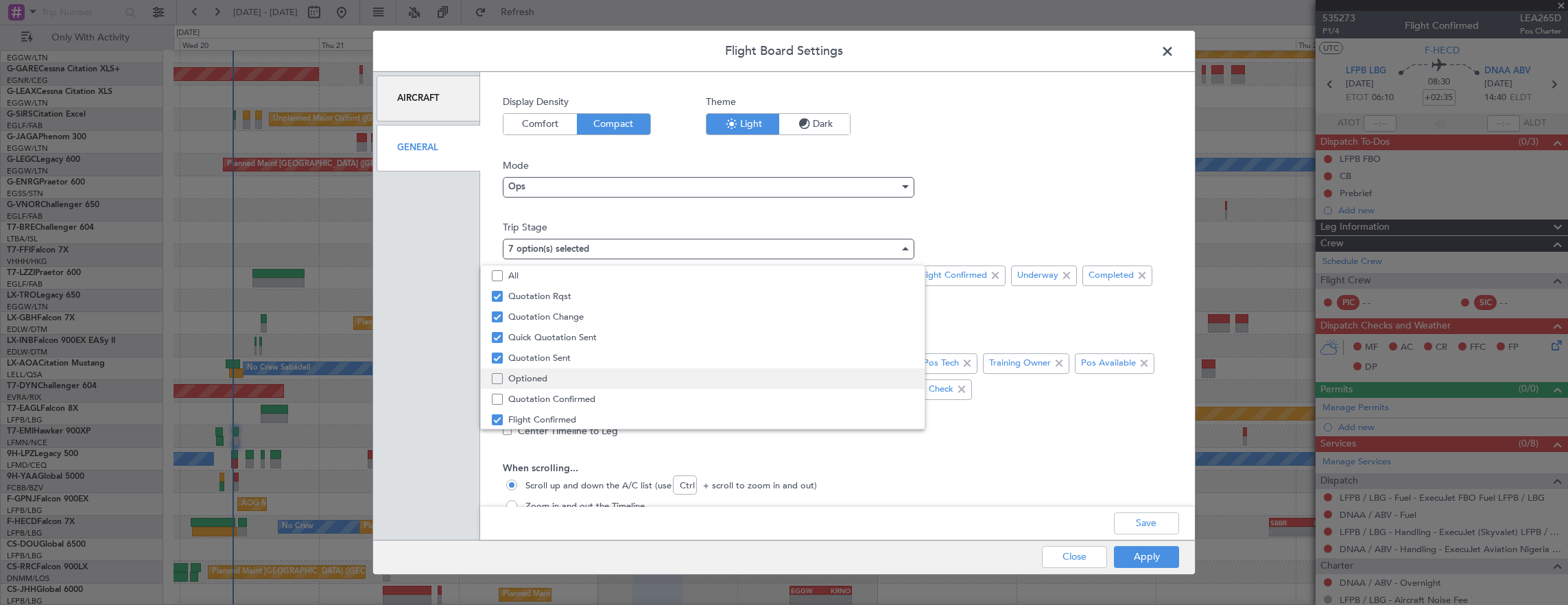
click at [539, 379] on span "Optioned" at bounding box center [711, 378] width 405 height 20
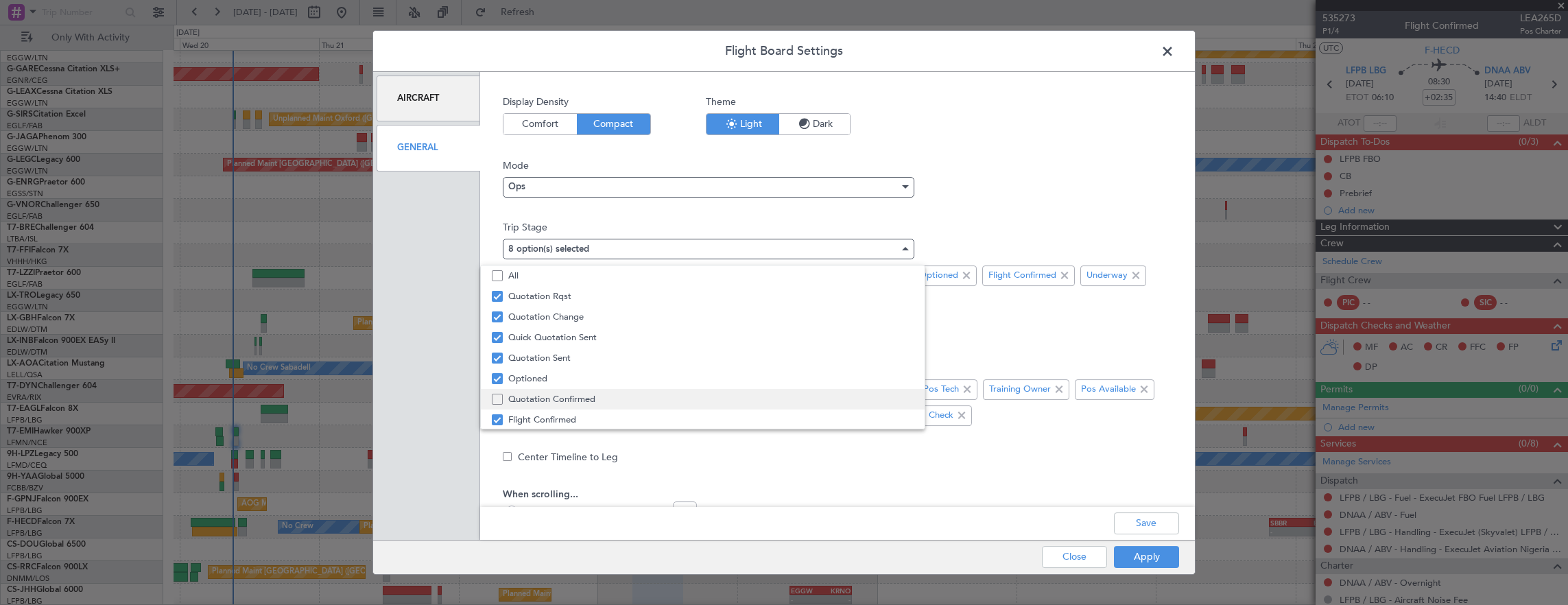
click at [554, 395] on span "Quotation Confirmed" at bounding box center [711, 399] width 405 height 20
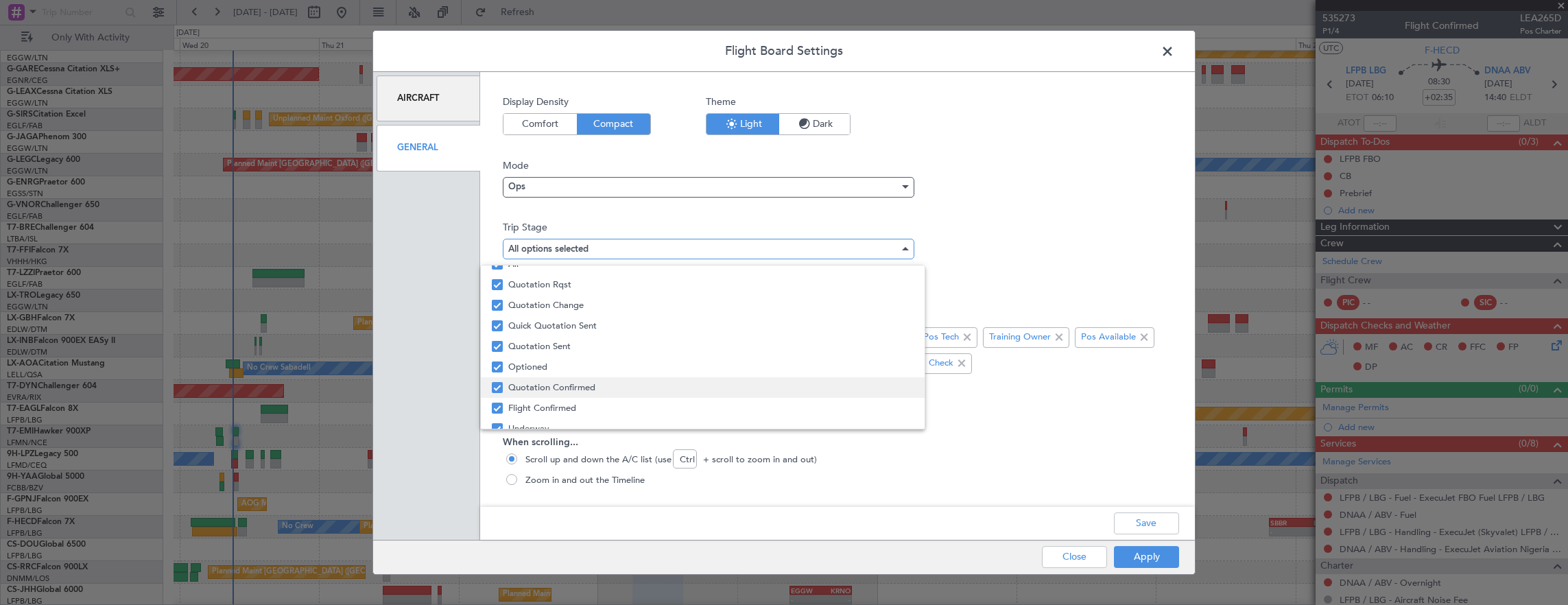
scroll to position [41, 0]
click at [1140, 556] on div at bounding box center [784, 302] width 1568 height 605
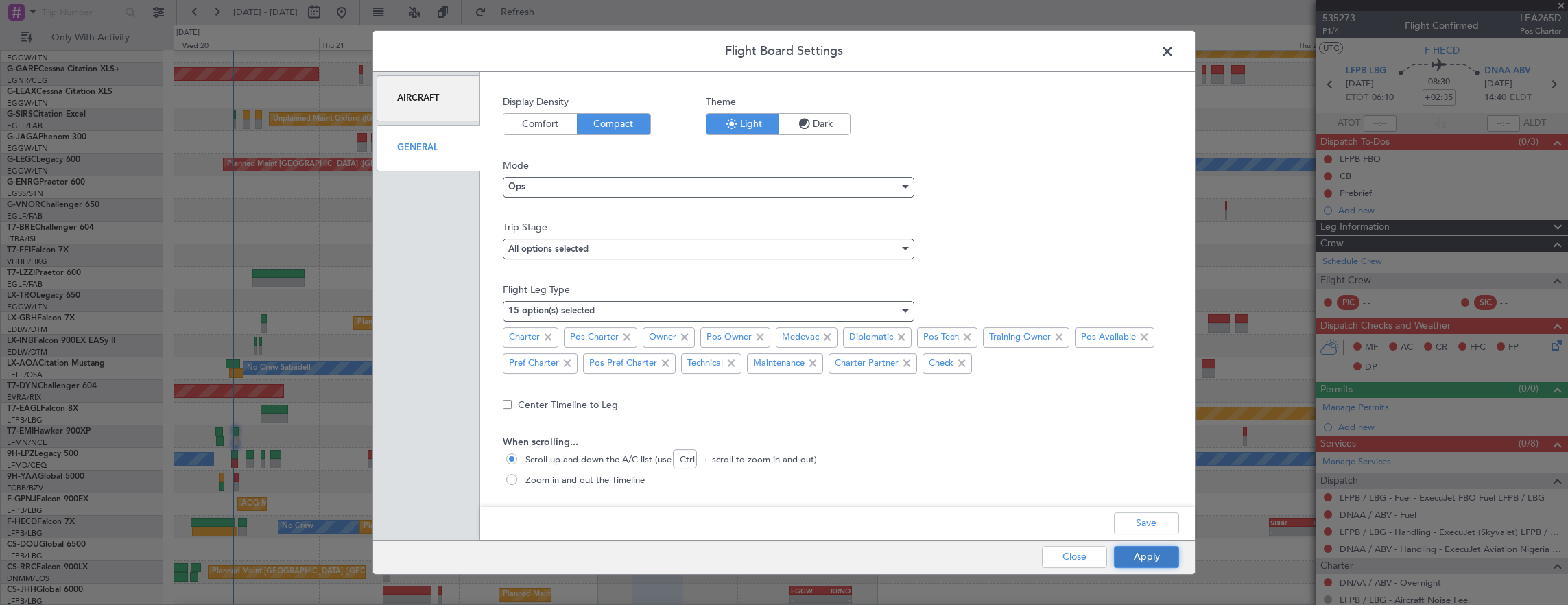
click at [1136, 555] on button "Apply" at bounding box center [1147, 557] width 65 height 22
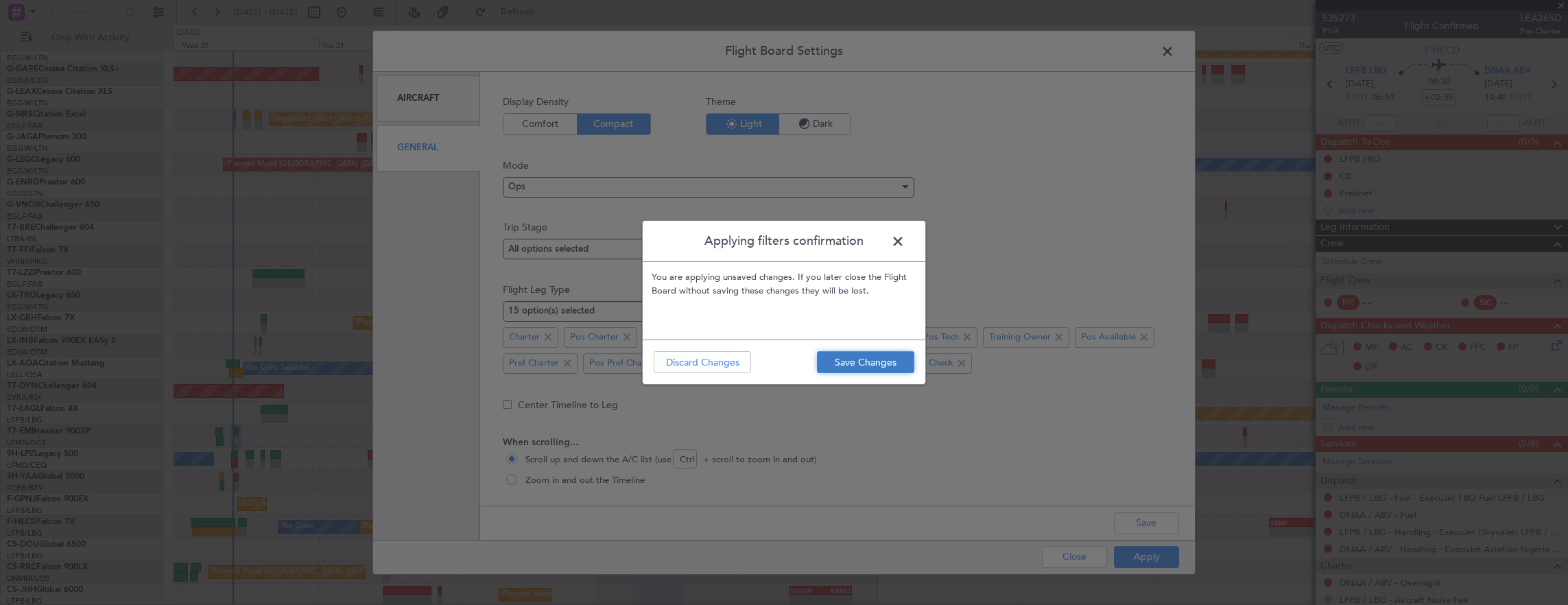
click at [886, 361] on button "Save Changes" at bounding box center [866, 362] width 97 height 22
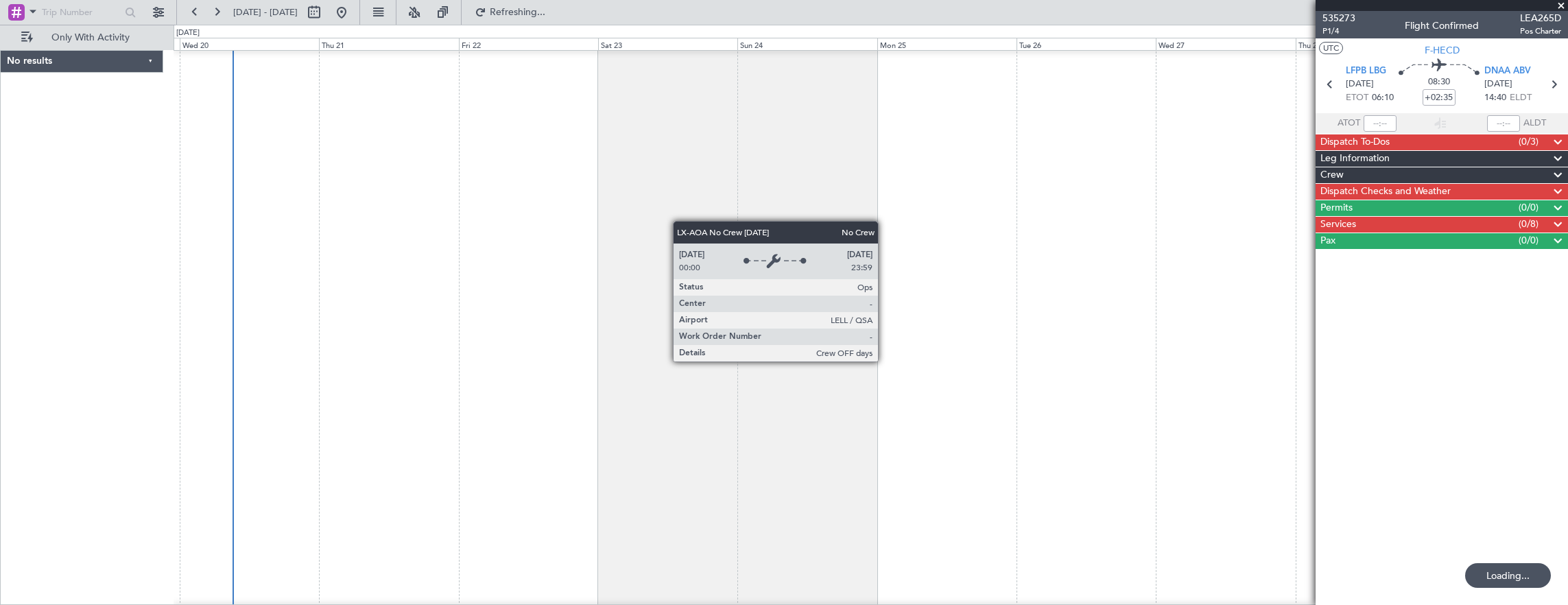
scroll to position [0, 0]
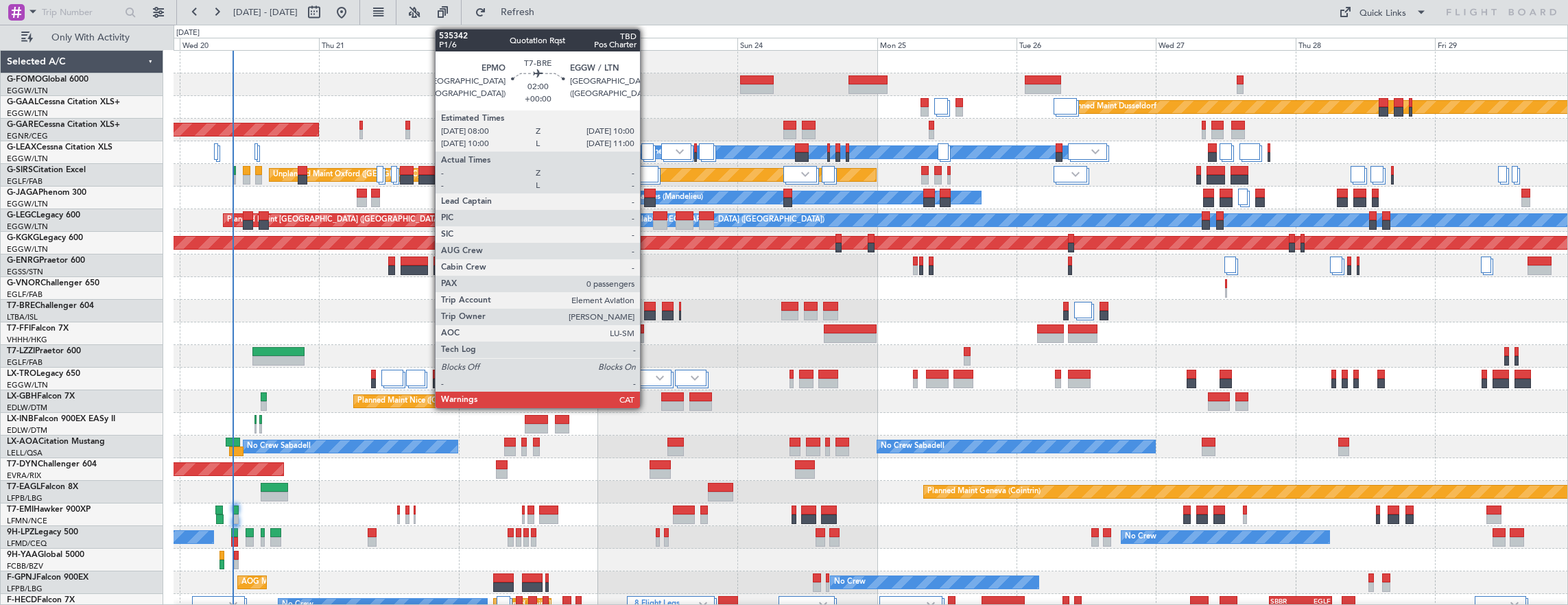
click at [646, 306] on div at bounding box center [650, 306] width 12 height 9
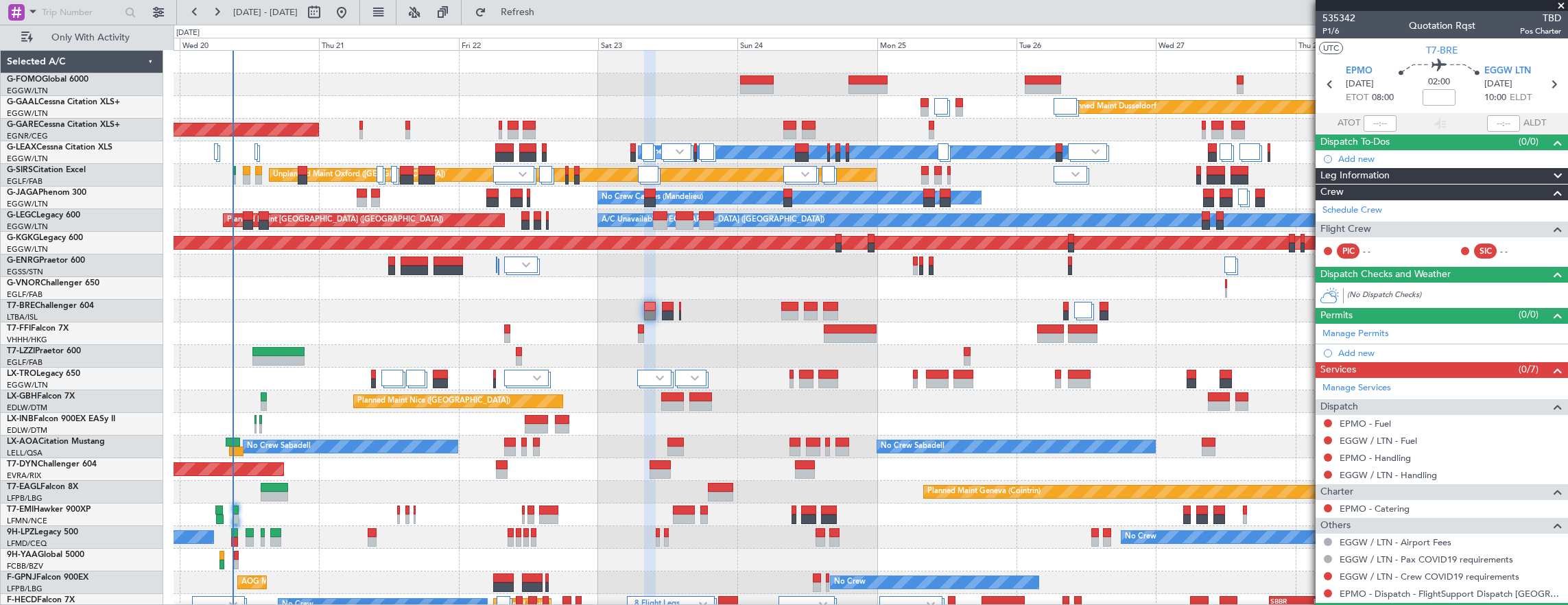
drag, startPoint x: 1393, startPoint y: 18, endPoint x: 1471, endPoint y: 23, distance: 78.2
click at [1479, 25] on div "535342 P1/6 Quotation Rqst TBD Pos Charter" at bounding box center [1442, 25] width 252 height 27
click at [1339, 18] on span "535342" at bounding box center [1339, 18] width 33 height 14
click at [1334, 27] on span "P1/6" at bounding box center [1339, 31] width 33 height 12
click at [1339, 19] on span "535342" at bounding box center [1339, 18] width 33 height 14
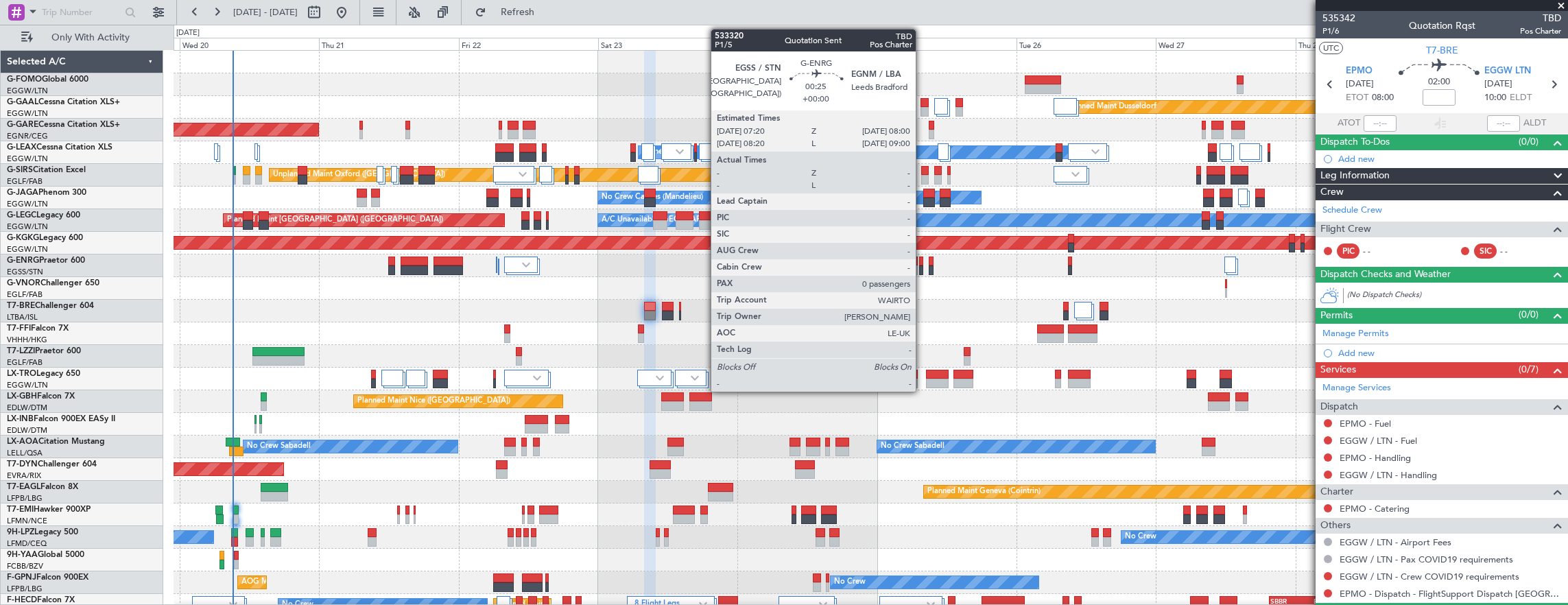
click at [922, 264] on div at bounding box center [921, 261] width 4 height 9
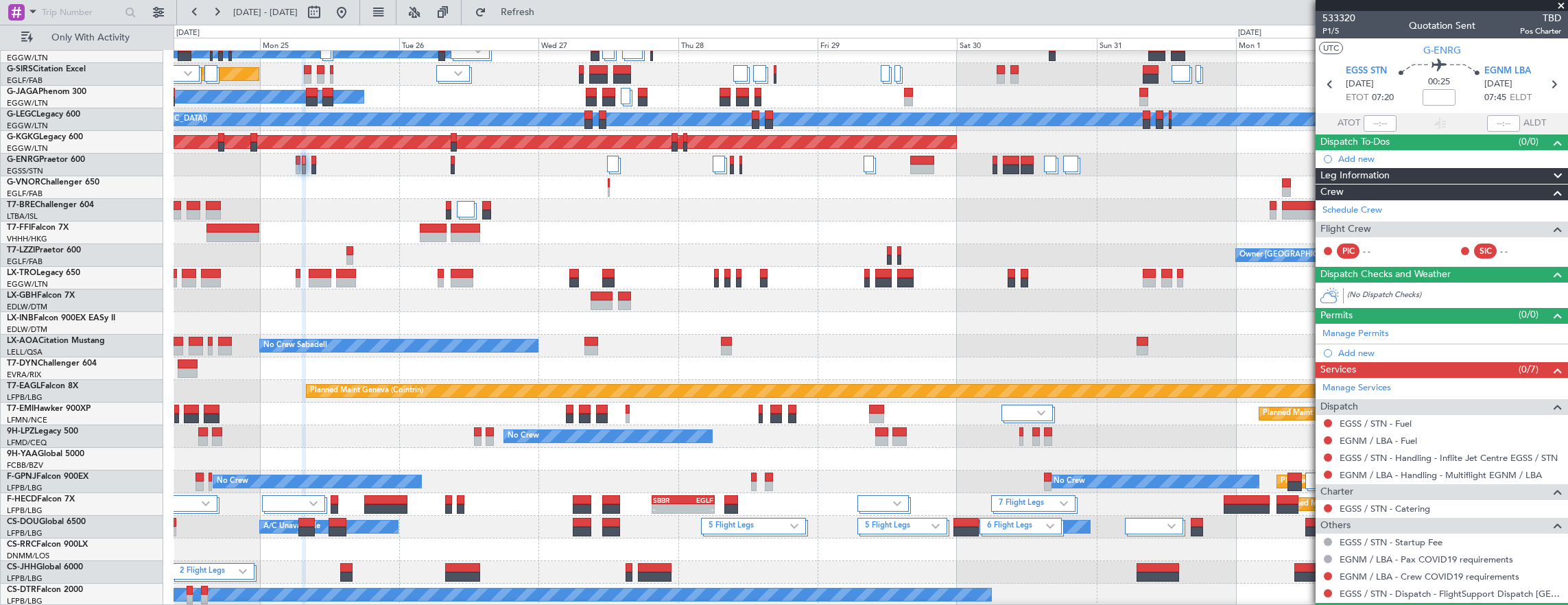
click at [446, 312] on div "Planned Maint Nice ([GEOGRAPHIC_DATA])" at bounding box center [871, 300] width 1395 height 23
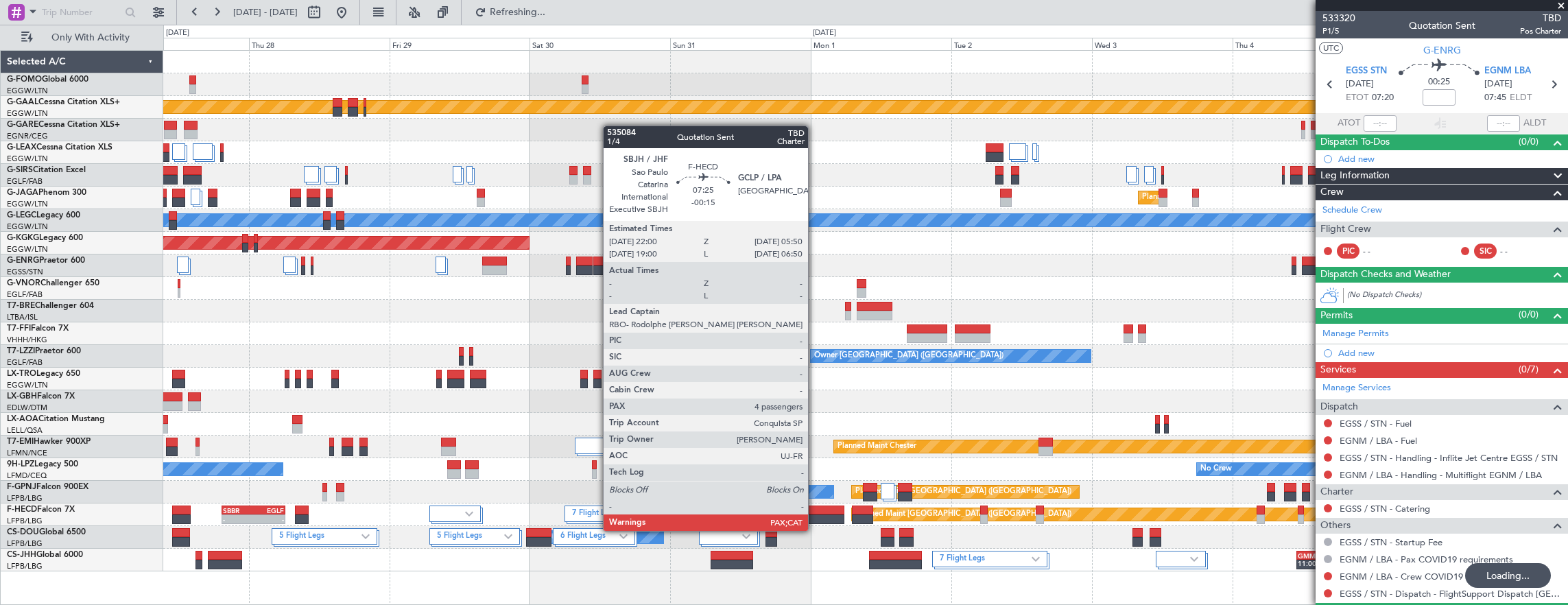
click at [815, 517] on div at bounding box center [822, 519] width 46 height 9
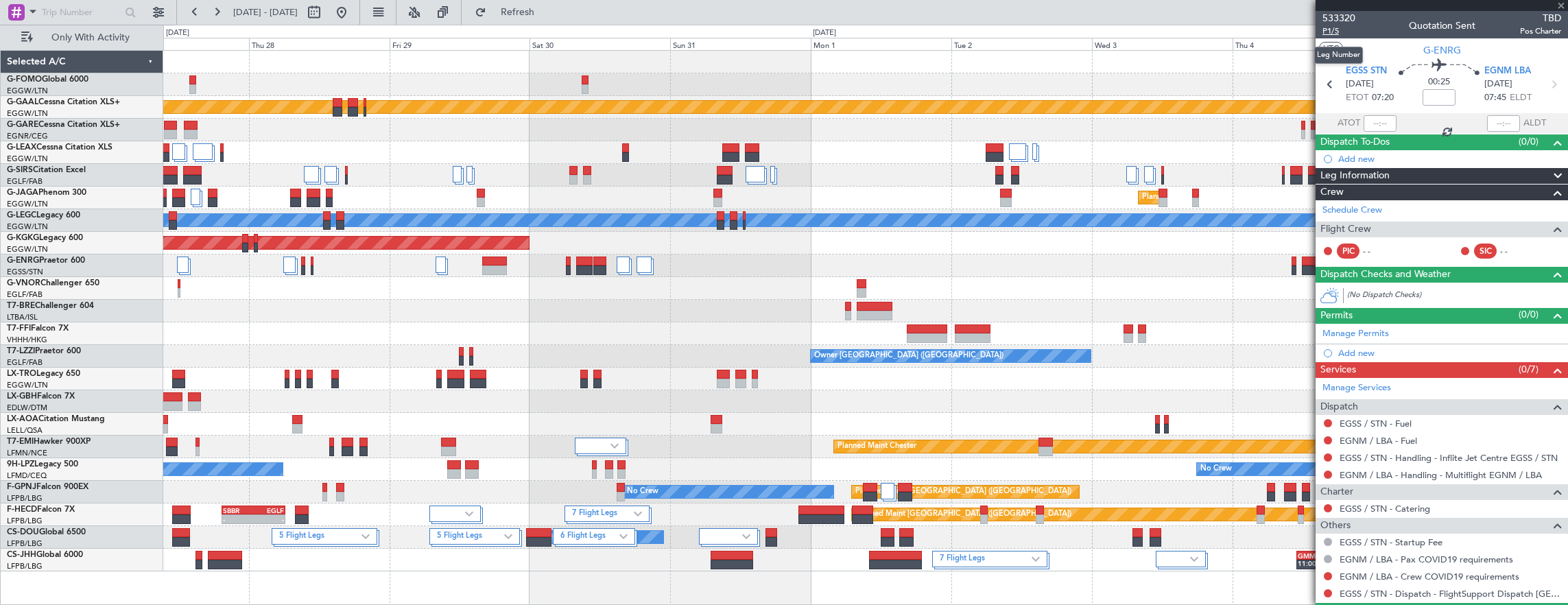
type input "-00:15"
type input "4"
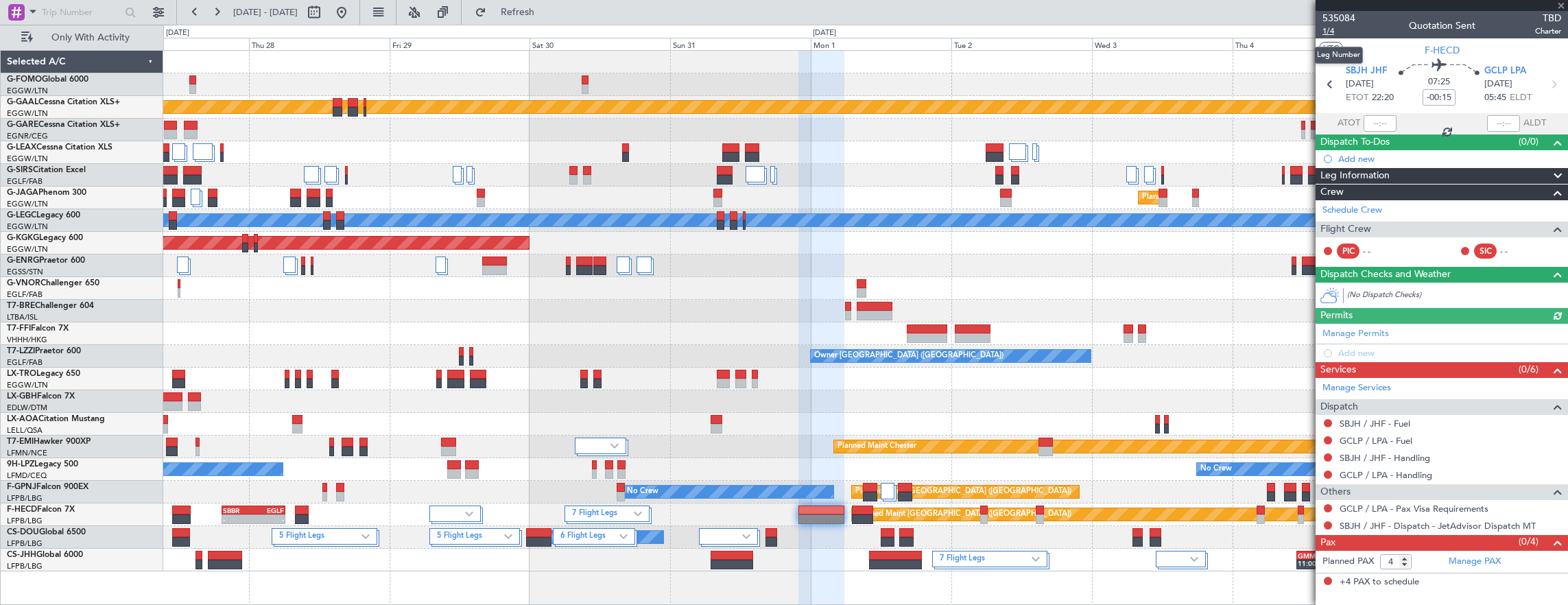
click at [1336, 30] on span "1/4" at bounding box center [1339, 31] width 33 height 12
click at [1329, 14] on span "535084" at bounding box center [1339, 18] width 33 height 14
click at [157, 12] on button at bounding box center [158, 13] width 22 height 22
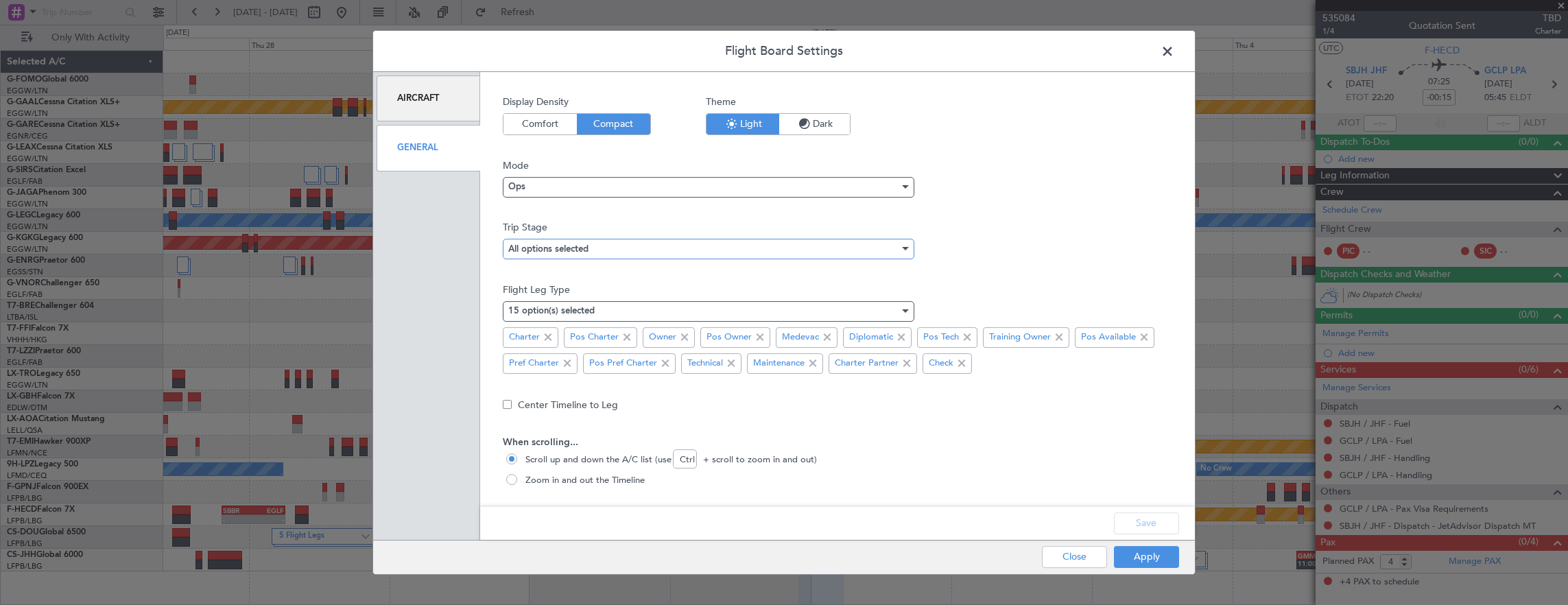
click at [608, 250] on div "All options selected" at bounding box center [704, 249] width 391 height 20
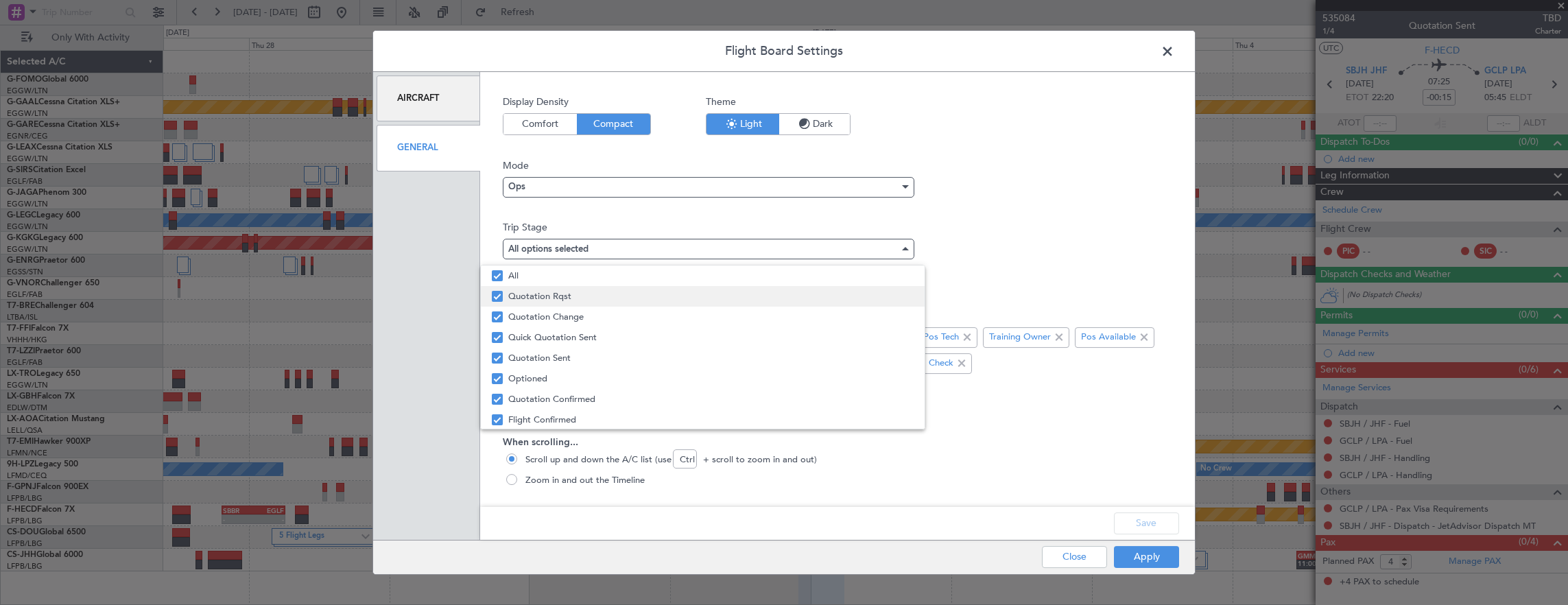
click at [540, 292] on span "Quotation Rqst" at bounding box center [711, 296] width 405 height 20
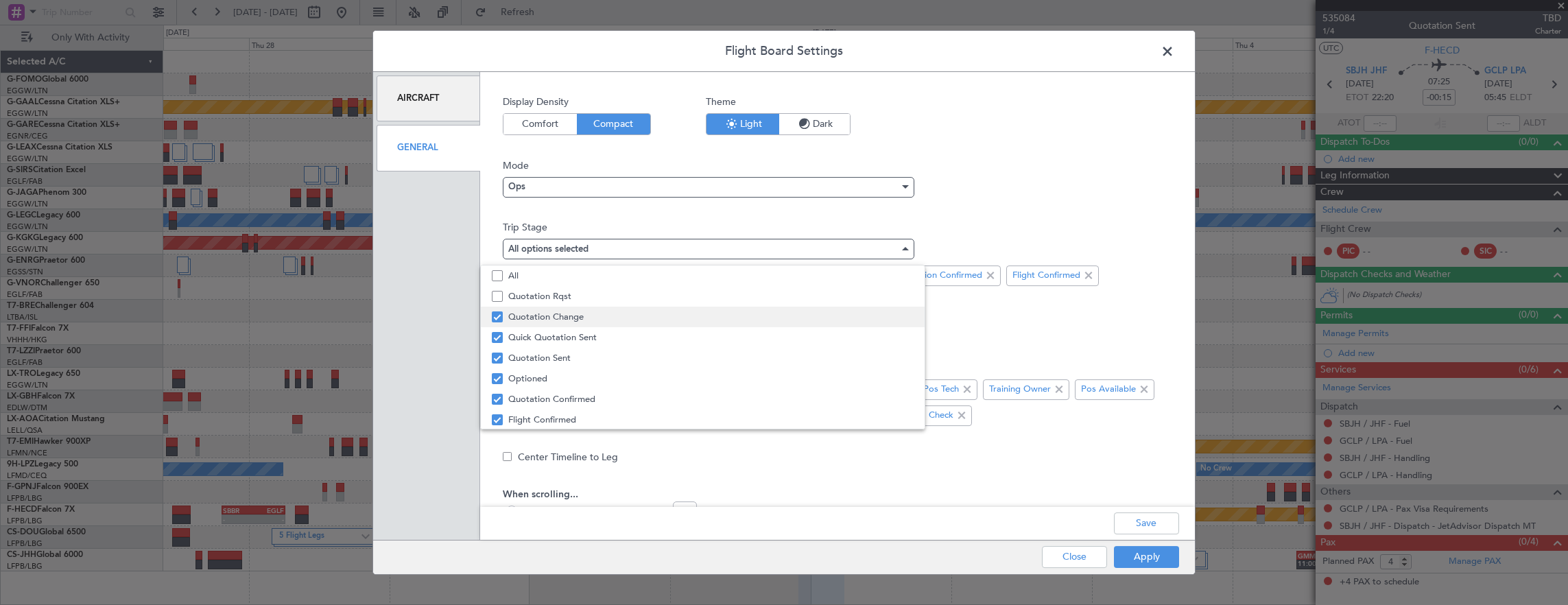
click at [550, 322] on span "Quotation Change" at bounding box center [711, 316] width 405 height 20
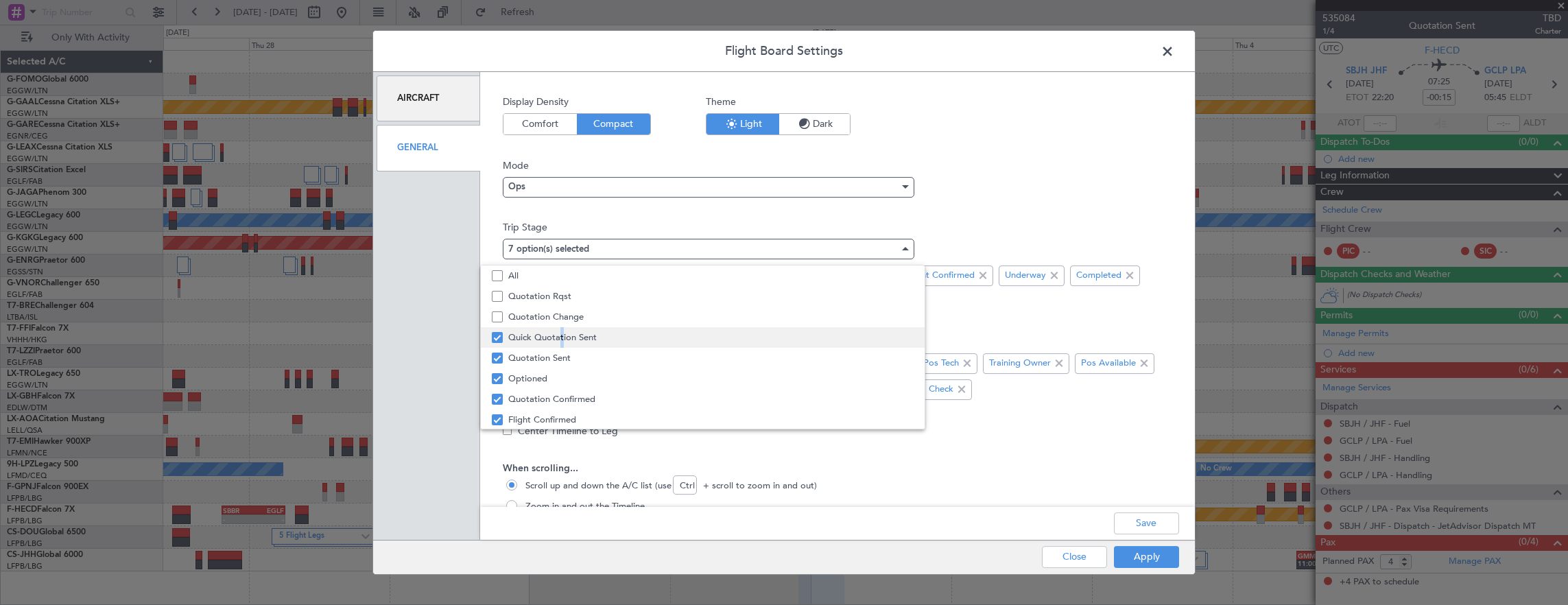
click at [557, 335] on span "Quick Quotation Sent" at bounding box center [711, 338] width 405 height 20
drag, startPoint x: 557, startPoint y: 335, endPoint x: 554, endPoint y: 360, distance: 25.2
click at [557, 357] on span "Quotation Sent" at bounding box center [711, 358] width 405 height 20
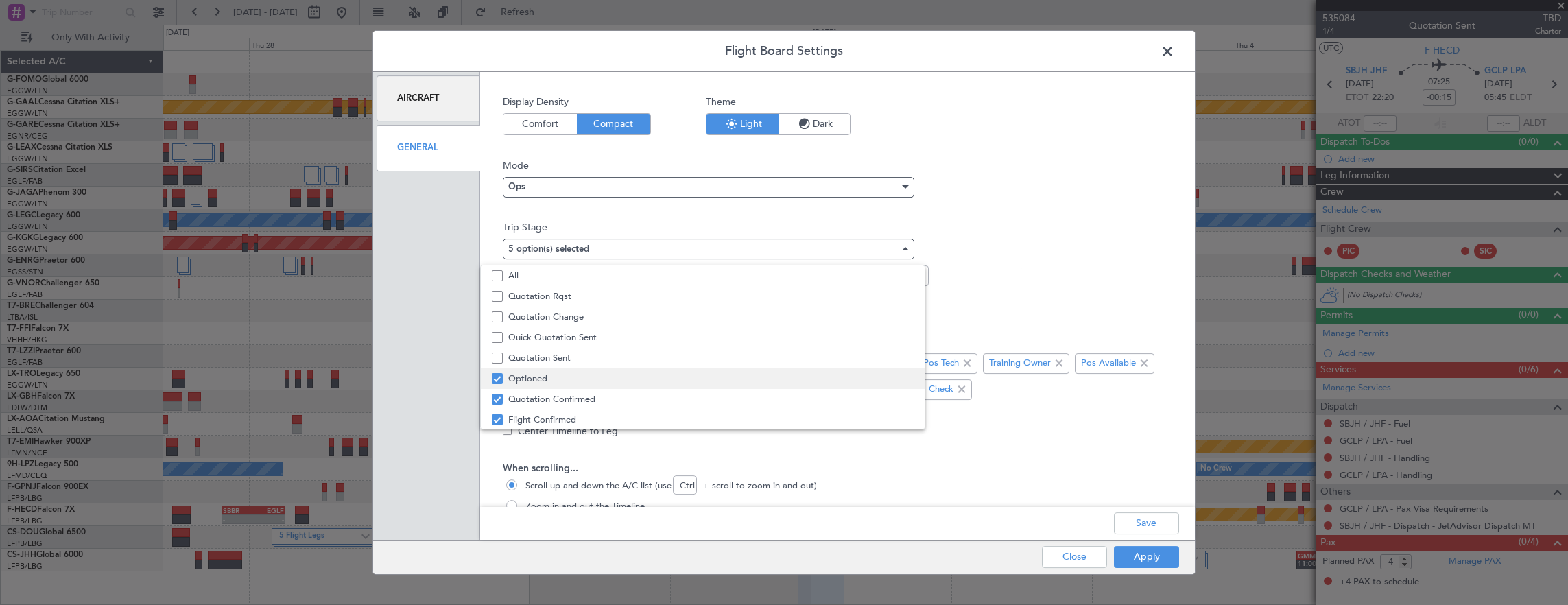
drag, startPoint x: 545, startPoint y: 371, endPoint x: 536, endPoint y: 388, distance: 19.2
click at [545, 372] on span "Optioned" at bounding box center [711, 378] width 405 height 20
click at [535, 391] on span "Quotation Confirmed" at bounding box center [711, 399] width 405 height 20
click at [1163, 547] on div at bounding box center [784, 302] width 1568 height 605
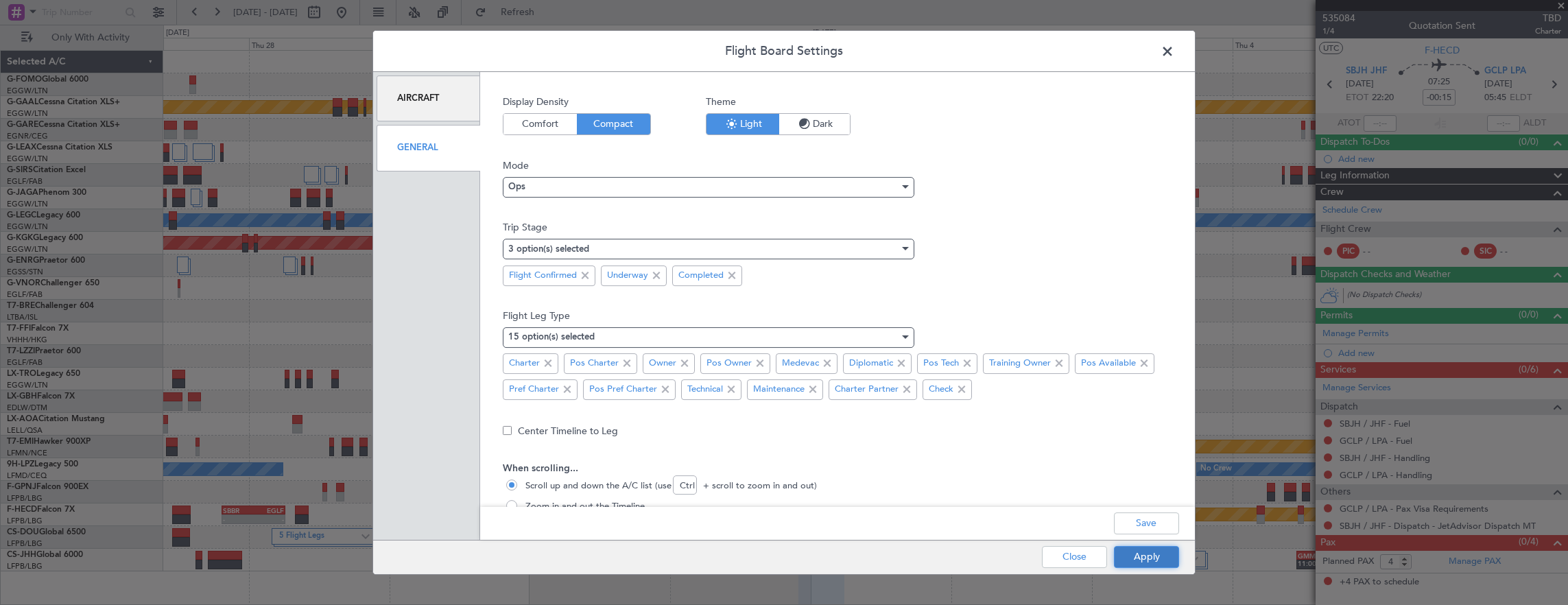
click at [1157, 556] on button "Apply" at bounding box center [1147, 557] width 65 height 22
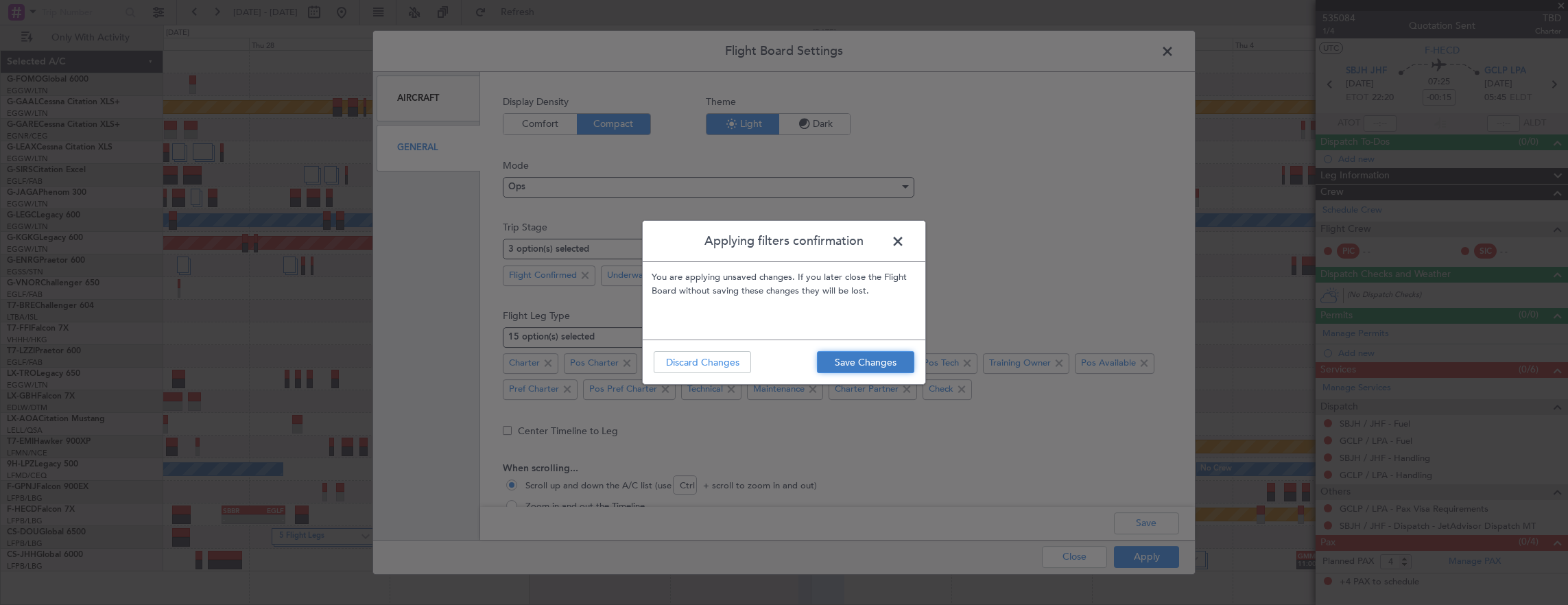
click at [882, 361] on button "Save Changes" at bounding box center [866, 362] width 97 height 22
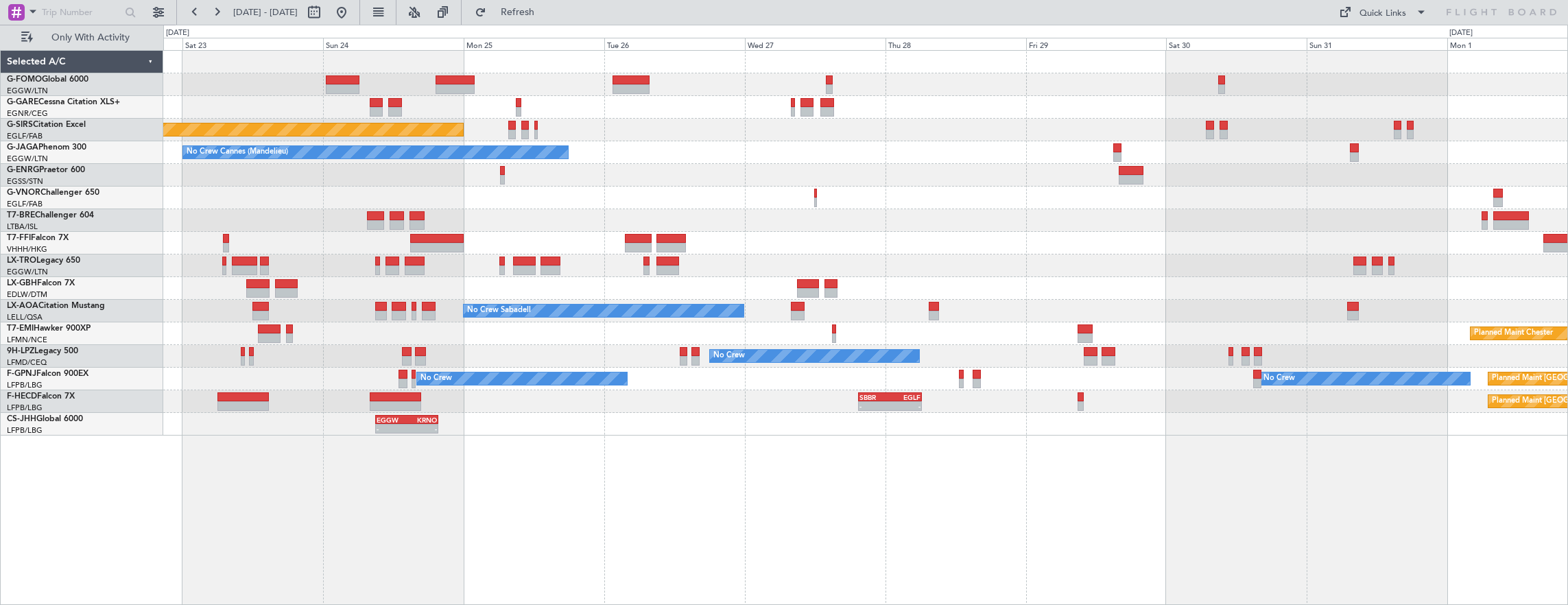
click at [1208, 427] on div "Unplanned Maint Oxford (Kidlington) No Crew Cannes (Mandelieu) Planned Maint Lo…" at bounding box center [866, 327] width 1406 height 556
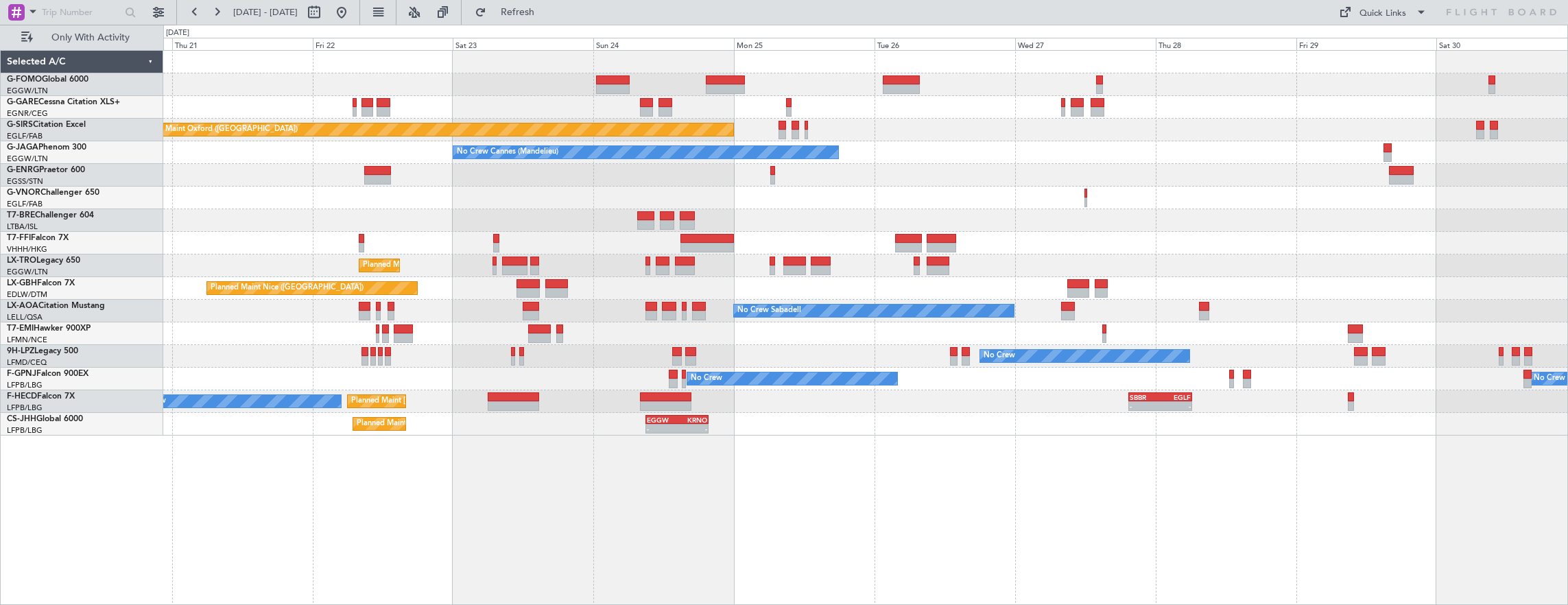
click at [810, 450] on div "Unplanned Maint Oxford (Kidlington) No Crew Cannes (Mandelieu) Planned Maint Lo…" at bounding box center [866, 327] width 1406 height 556
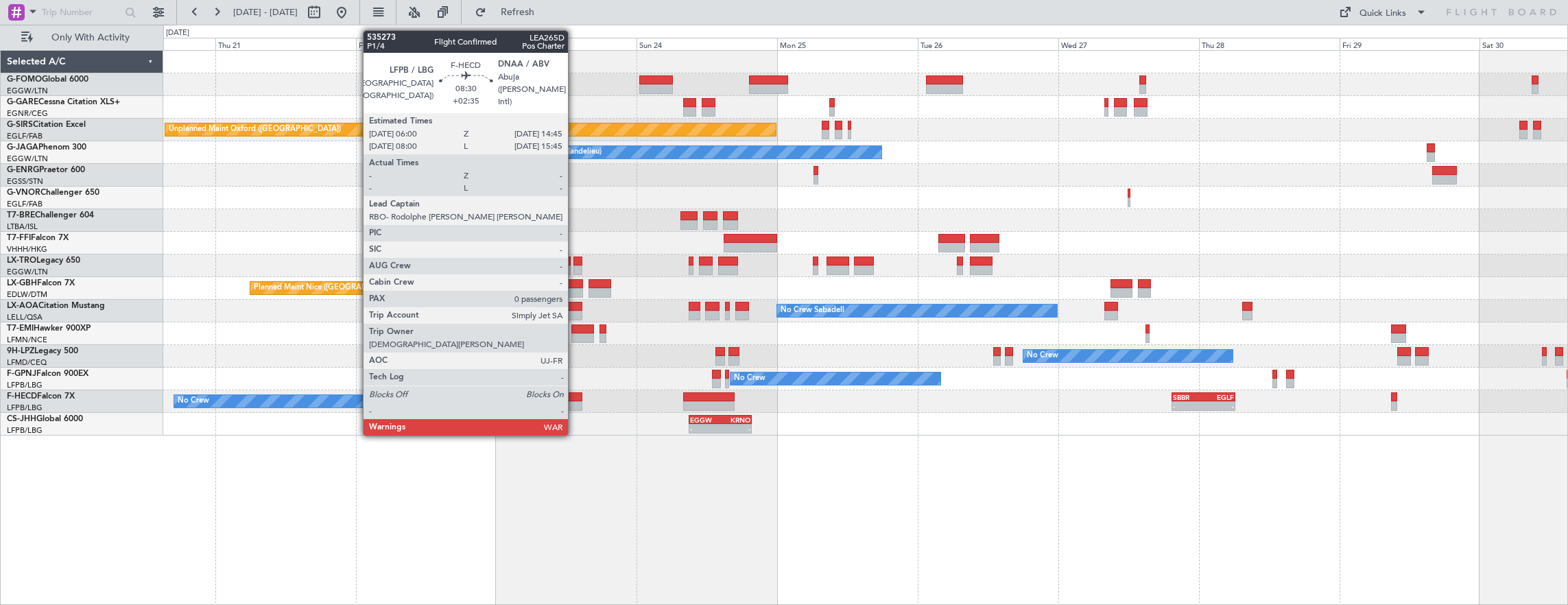
click at [621, 431] on div "EGGW 09:00 Z KRNO 19:40 Z - - Planned Maint London (Luton) KRNO 20:50 Z LPCS 07…" at bounding box center [866, 424] width 1405 height 23
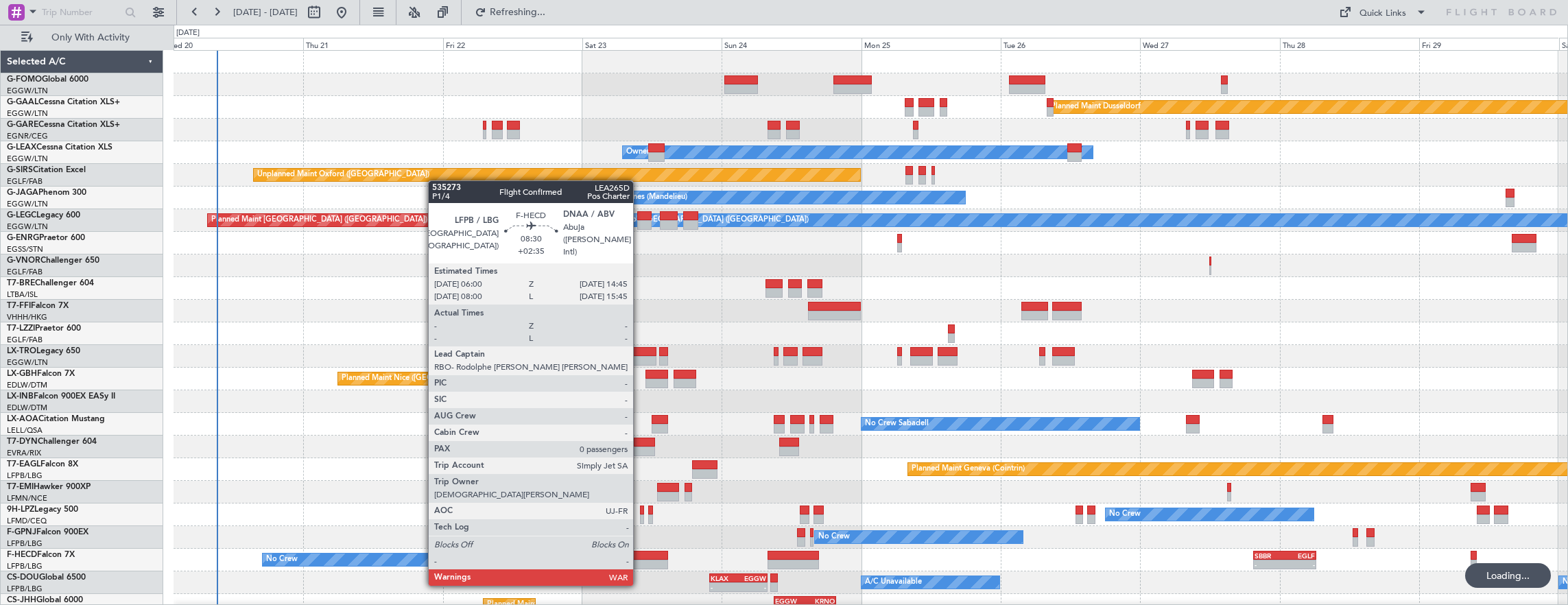
click at [640, 558] on div at bounding box center [642, 555] width 52 height 9
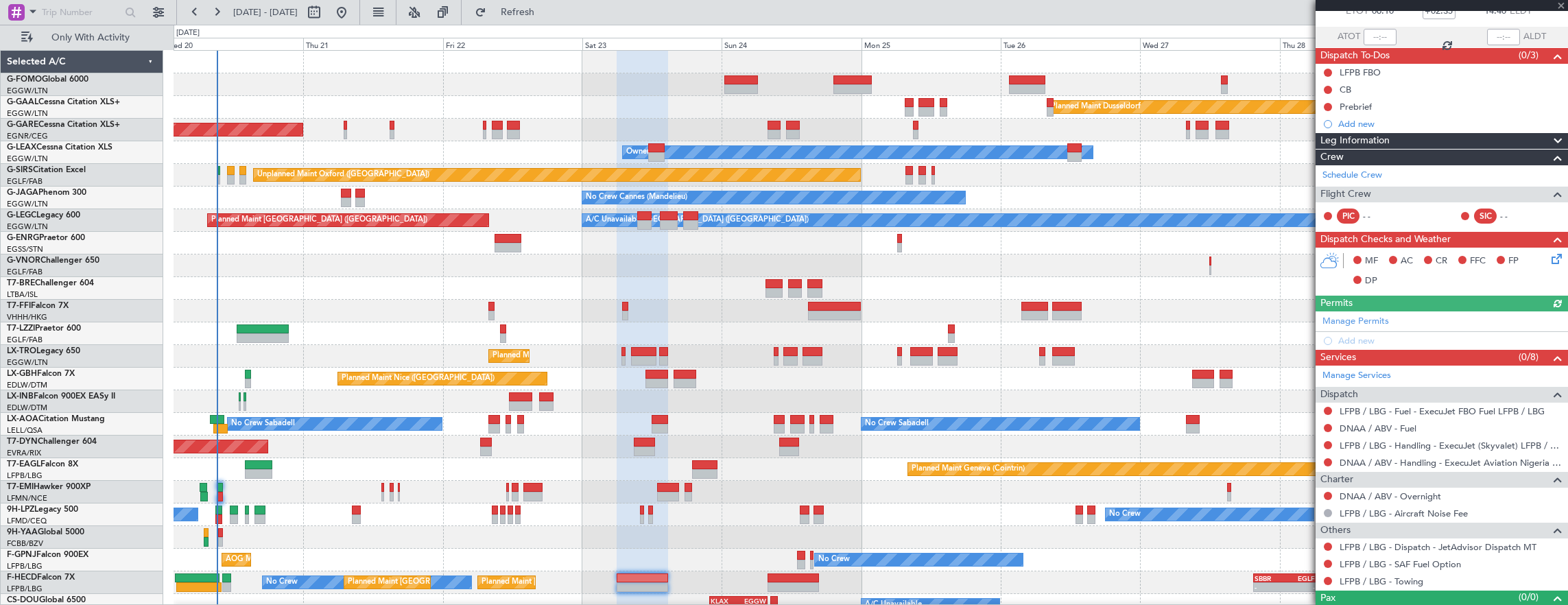
scroll to position [107, 0]
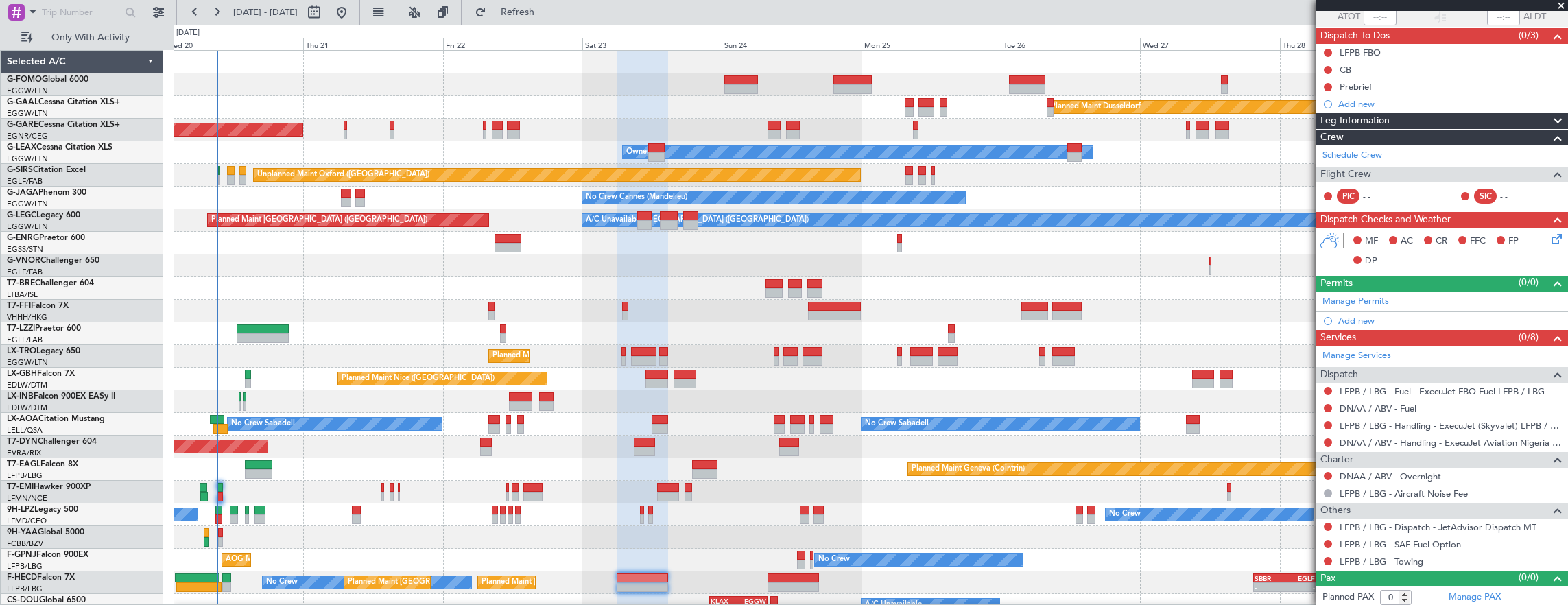
click at [1479, 443] on link "DNAA / ABV - Handling - ExecuJet Aviation Nigeria DNAA" at bounding box center [1450, 443] width 222 height 12
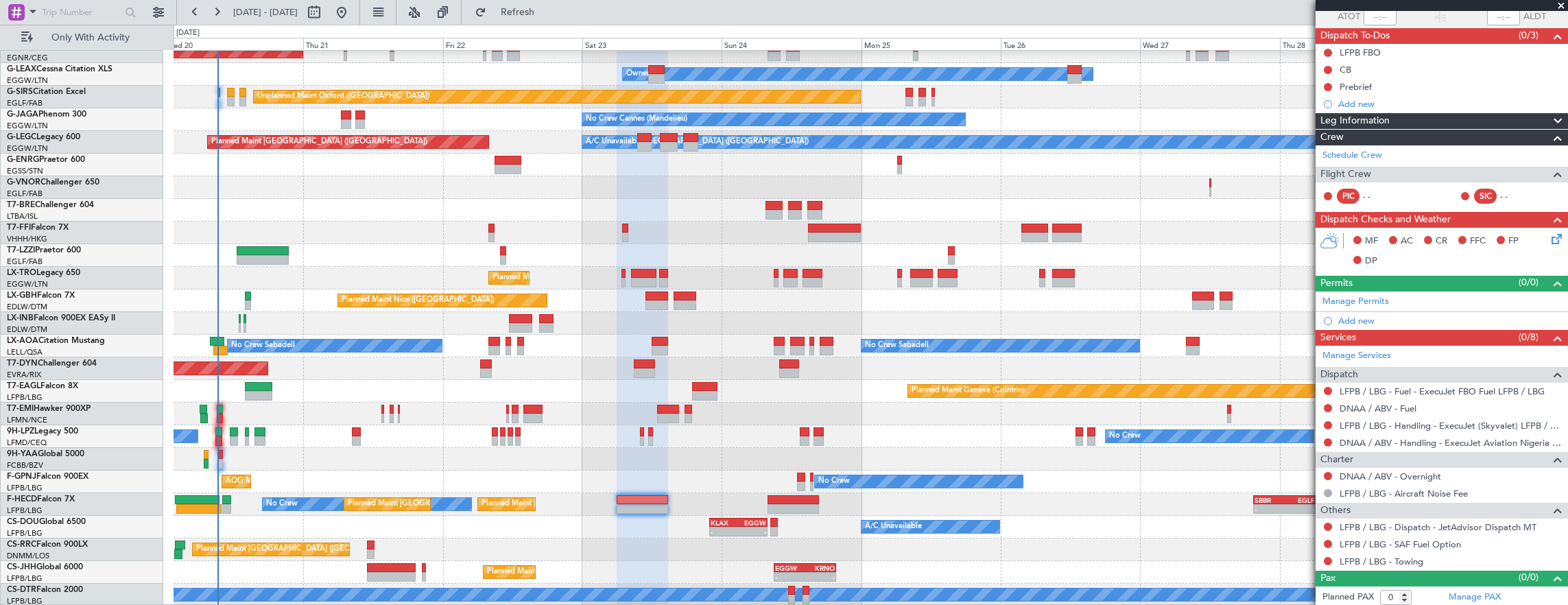
scroll to position [0, 0]
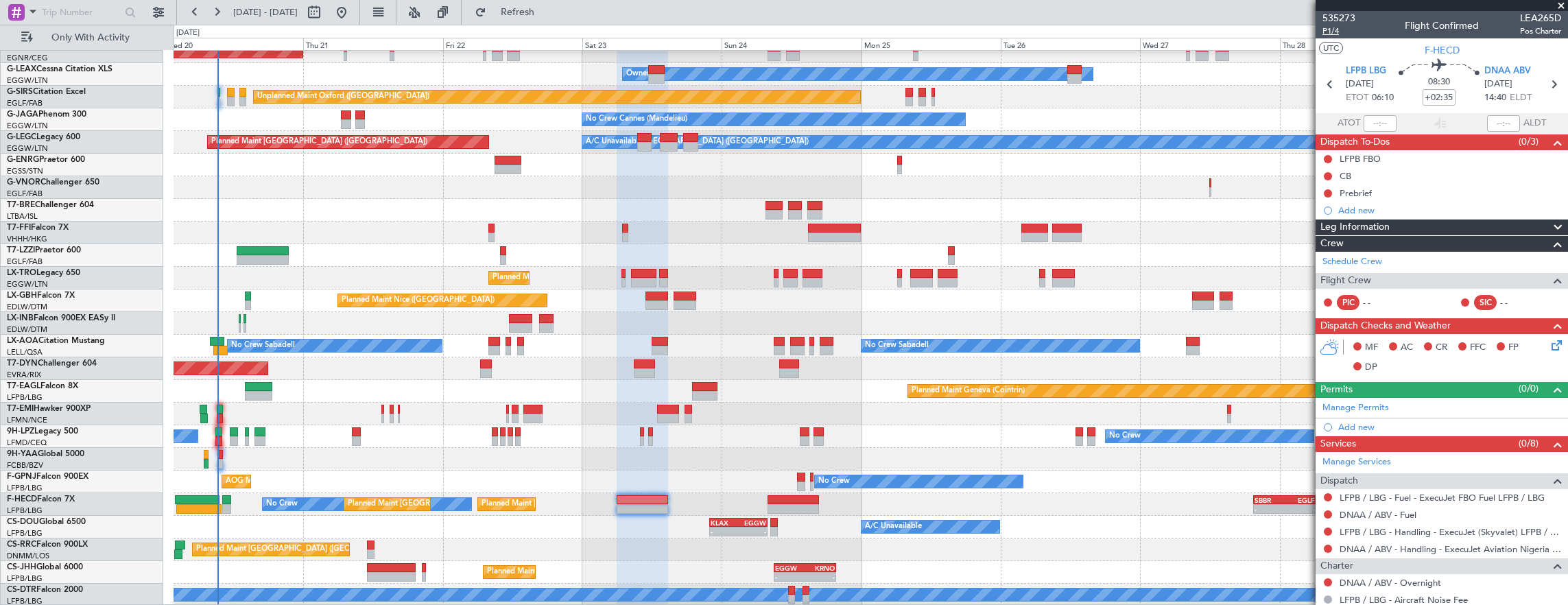
click at [1332, 31] on span "P1/4" at bounding box center [1339, 31] width 33 height 12
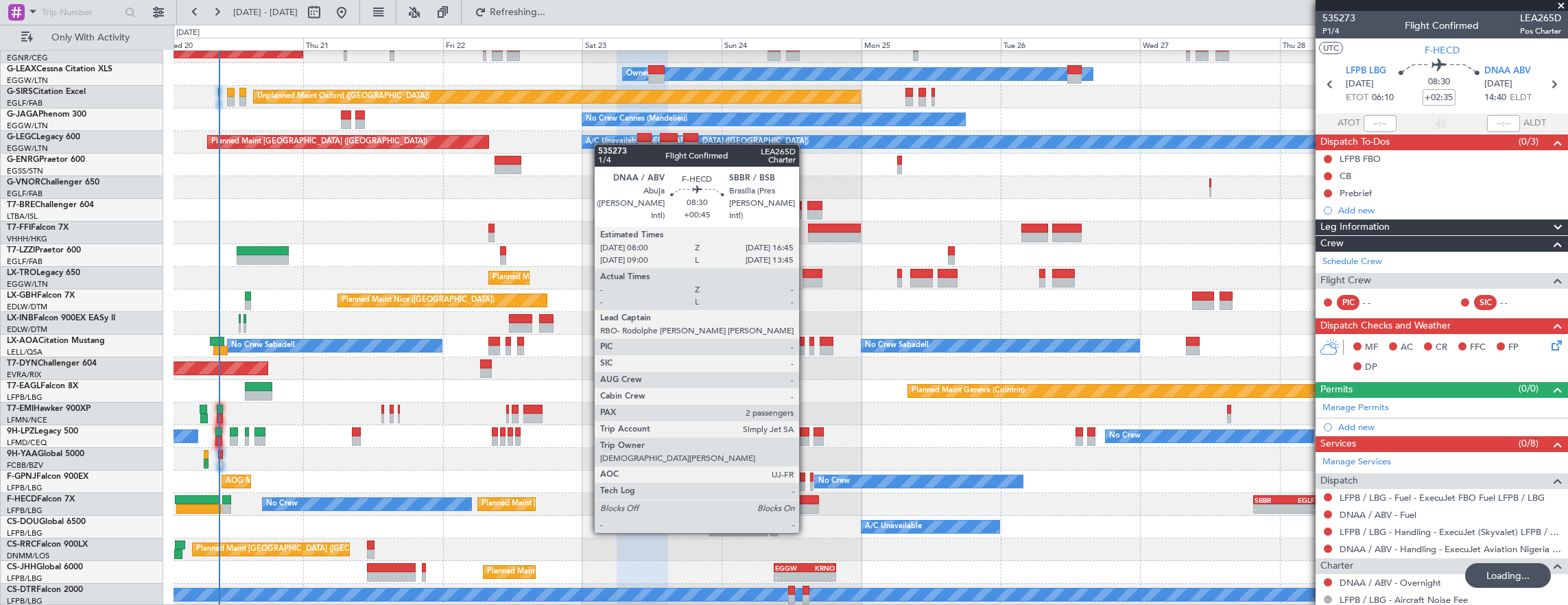
click at [803, 505] on div at bounding box center [793, 509] width 52 height 9
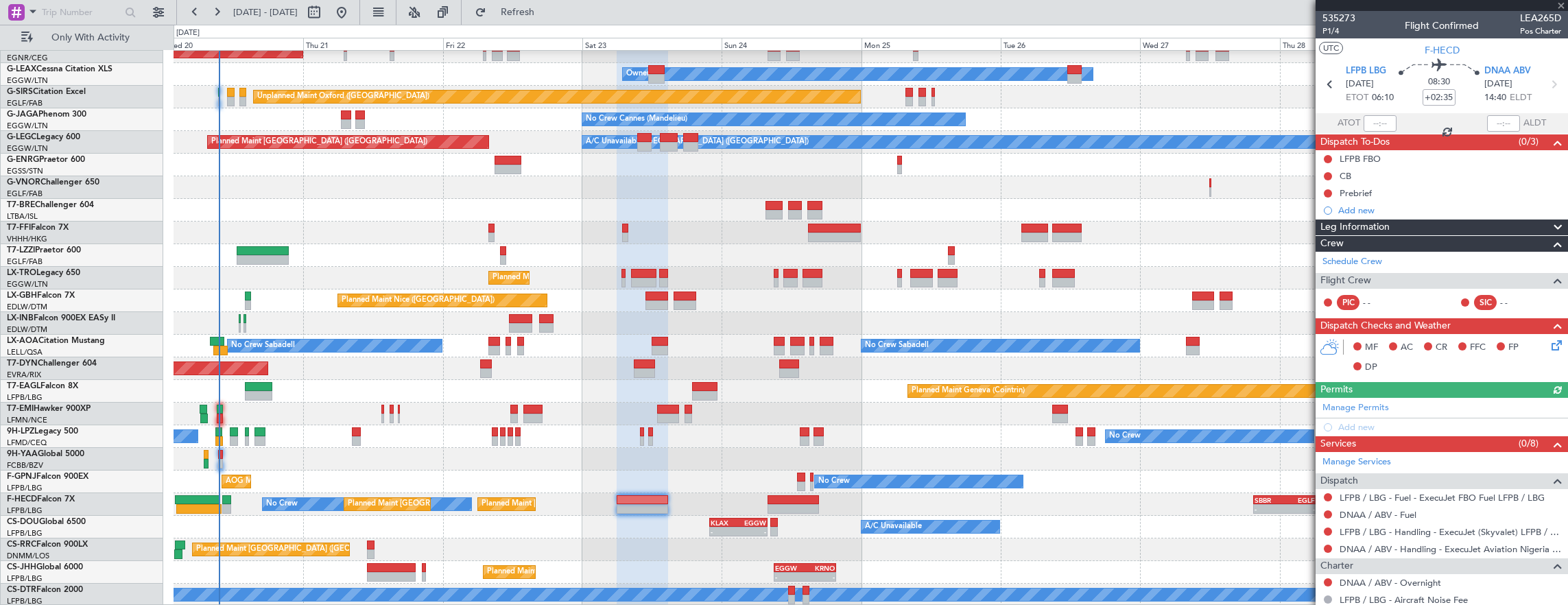
type input "+00:45"
type input "2"
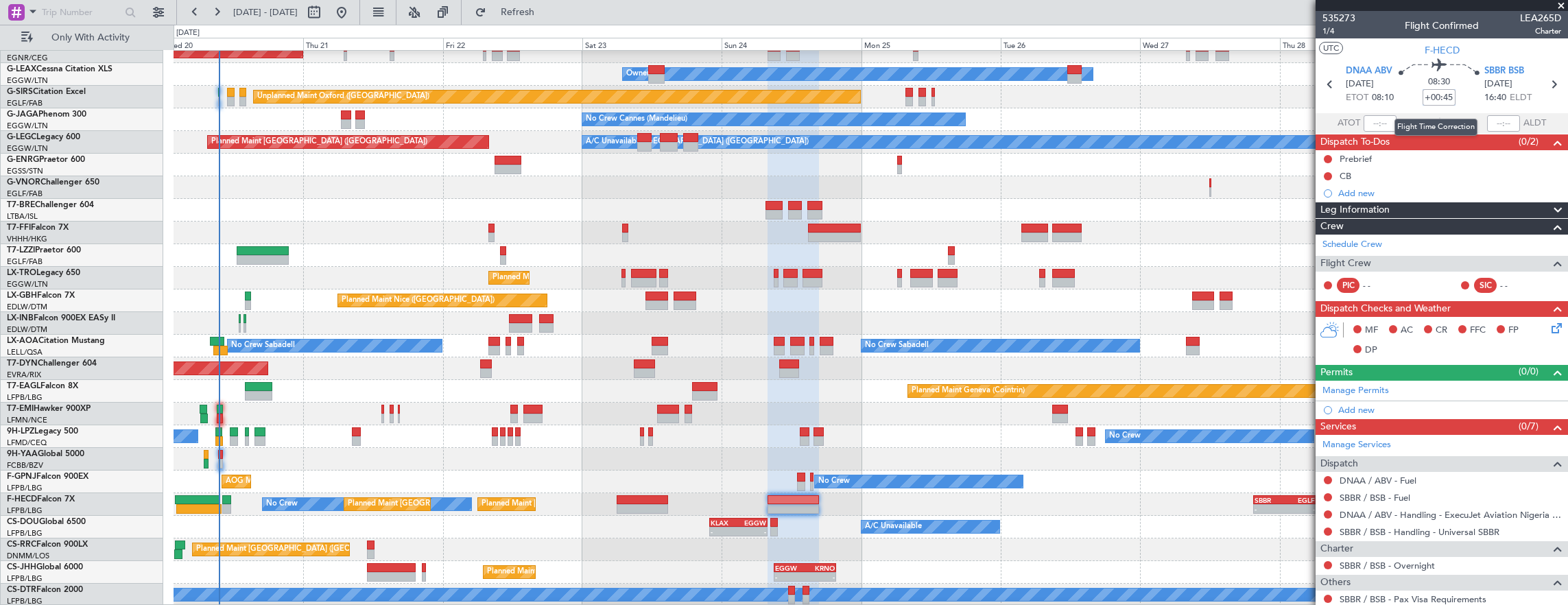
click at [1439, 96] on input "+00:45" at bounding box center [1439, 96] width 33 height 16
click at [1336, 32] on span "1/4" at bounding box center [1339, 31] width 33 height 12
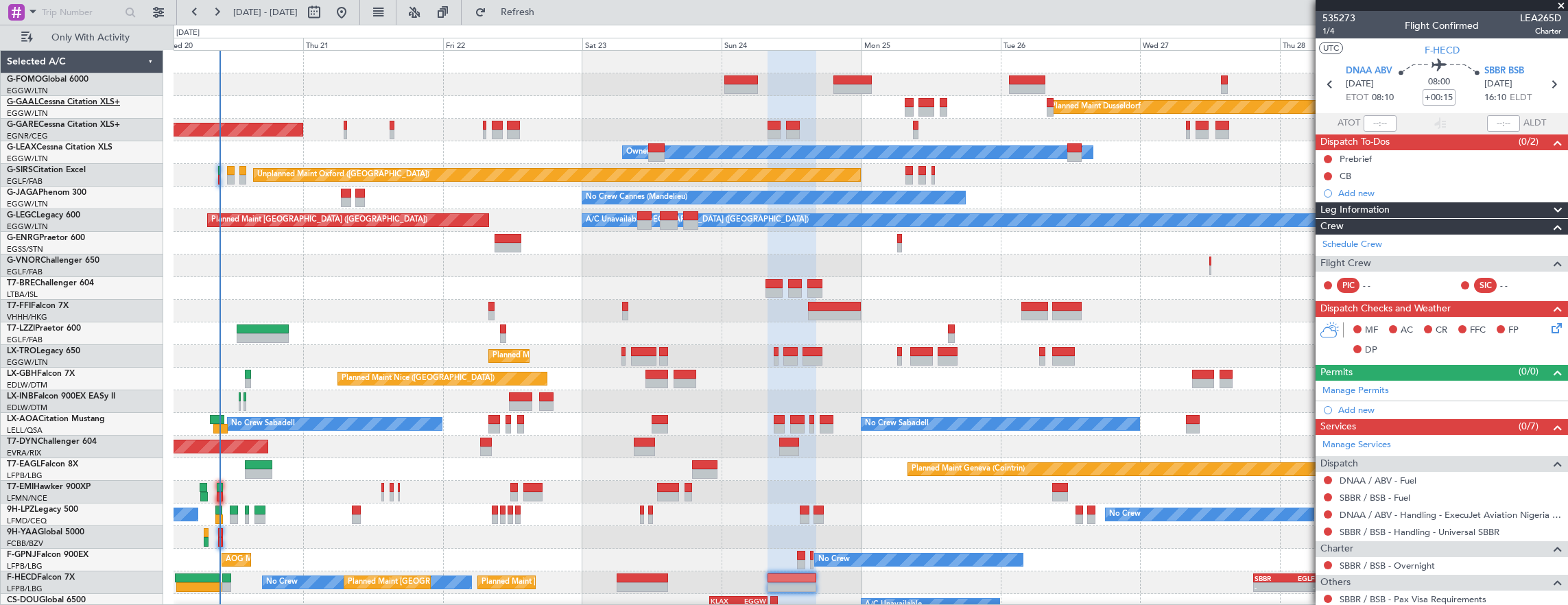
click at [52, 100] on link "G-GAAL Cessna Citation XLS+" at bounding box center [63, 102] width 113 height 8
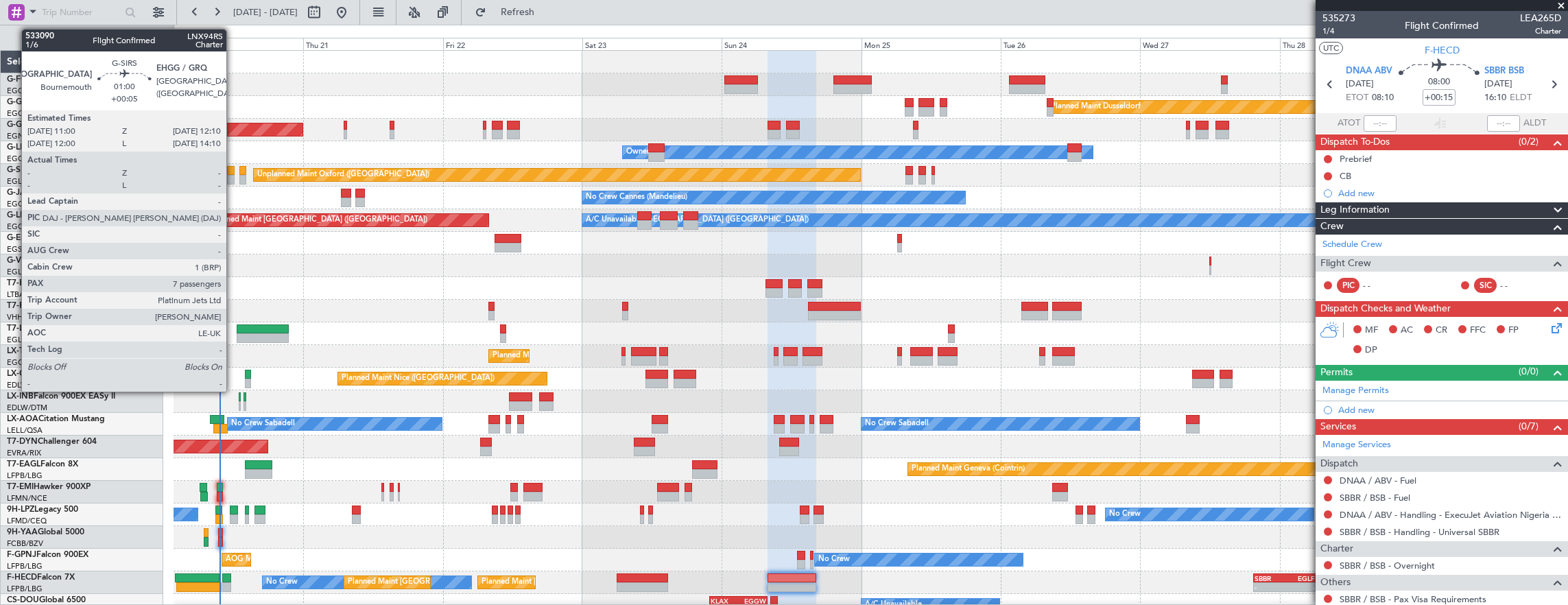
click at [234, 172] on div at bounding box center [230, 170] width 7 height 9
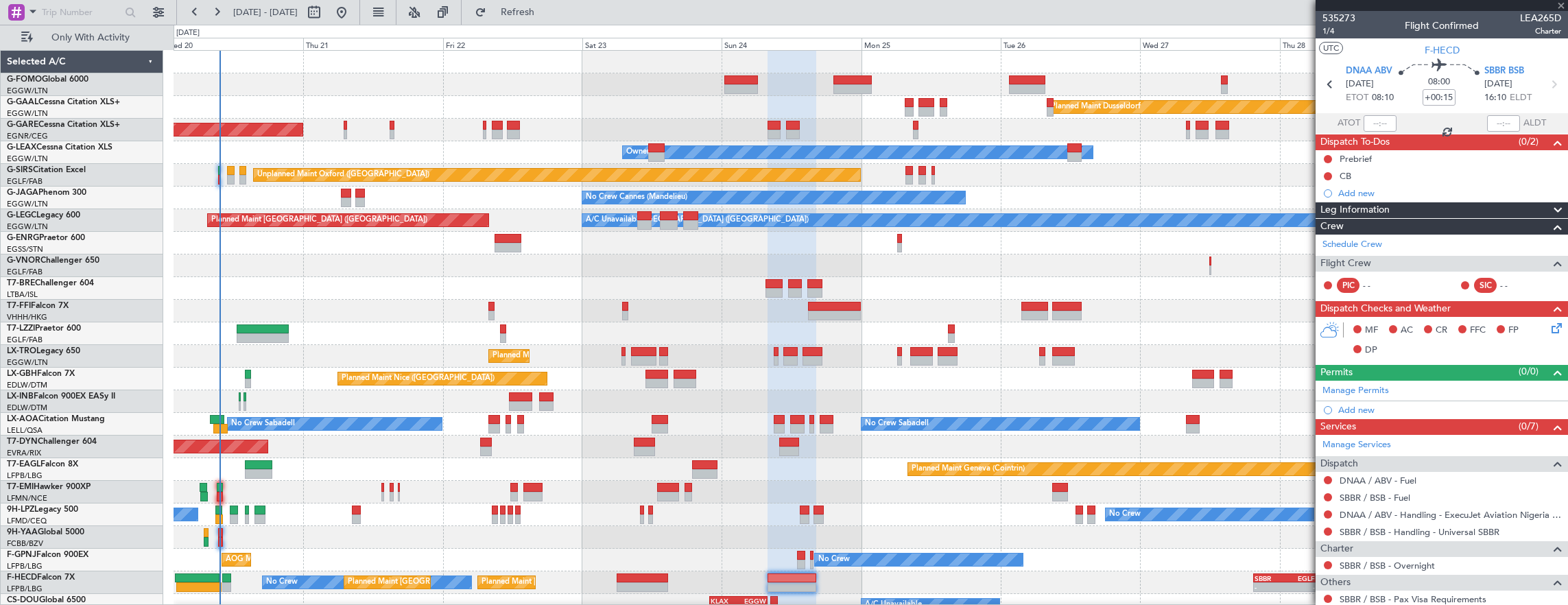
type input "+00:05"
type input "7"
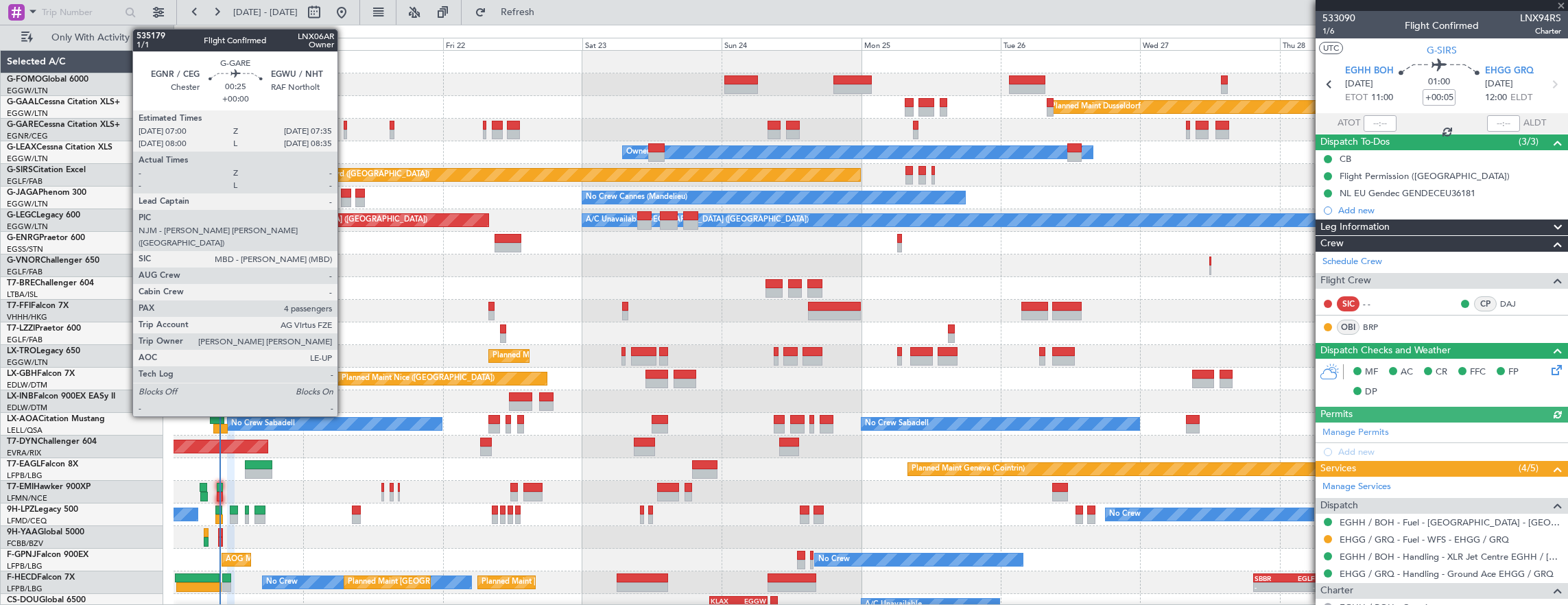
click at [344, 126] on div at bounding box center [345, 125] width 3 height 9
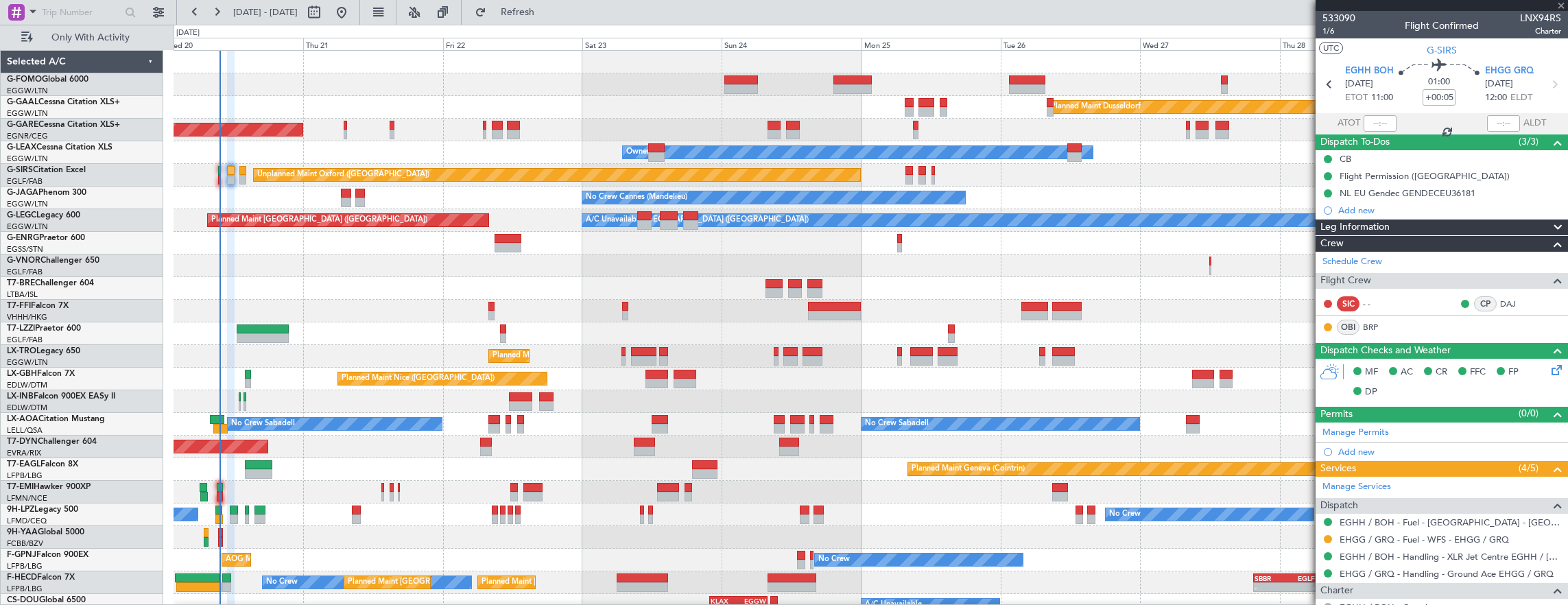
type input "4"
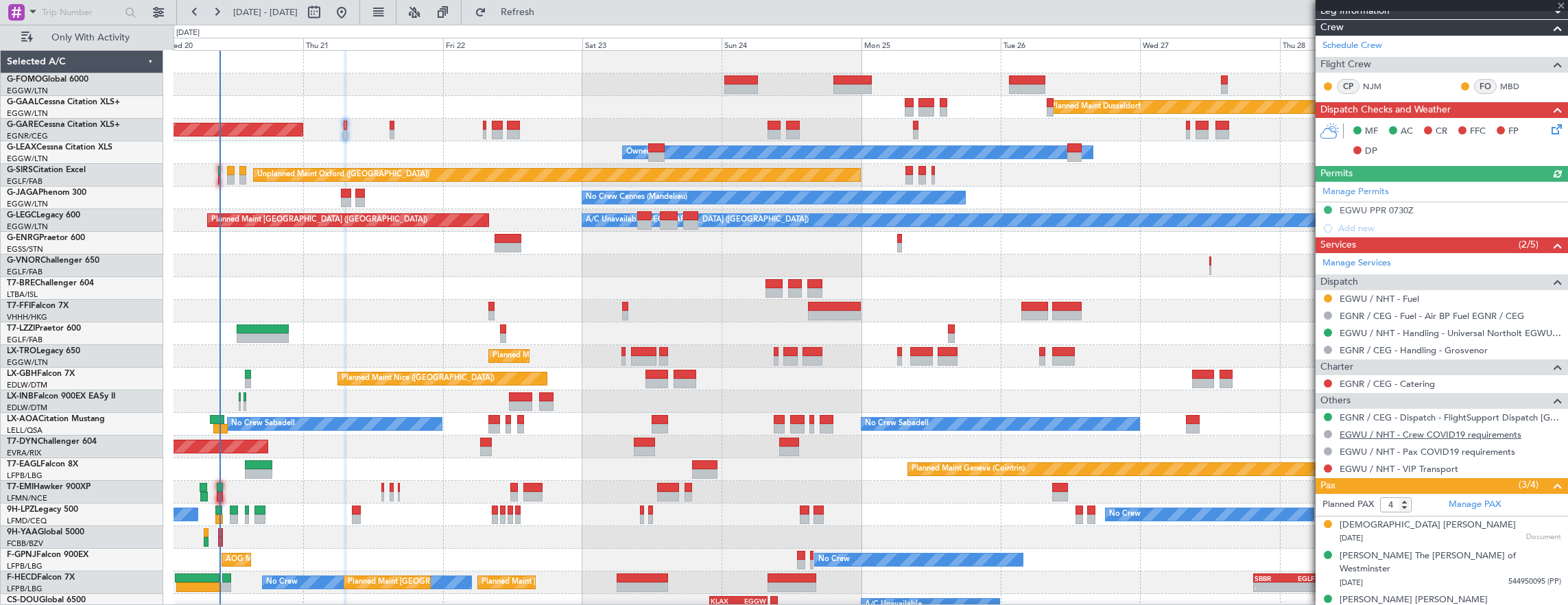
scroll to position [274, 0]
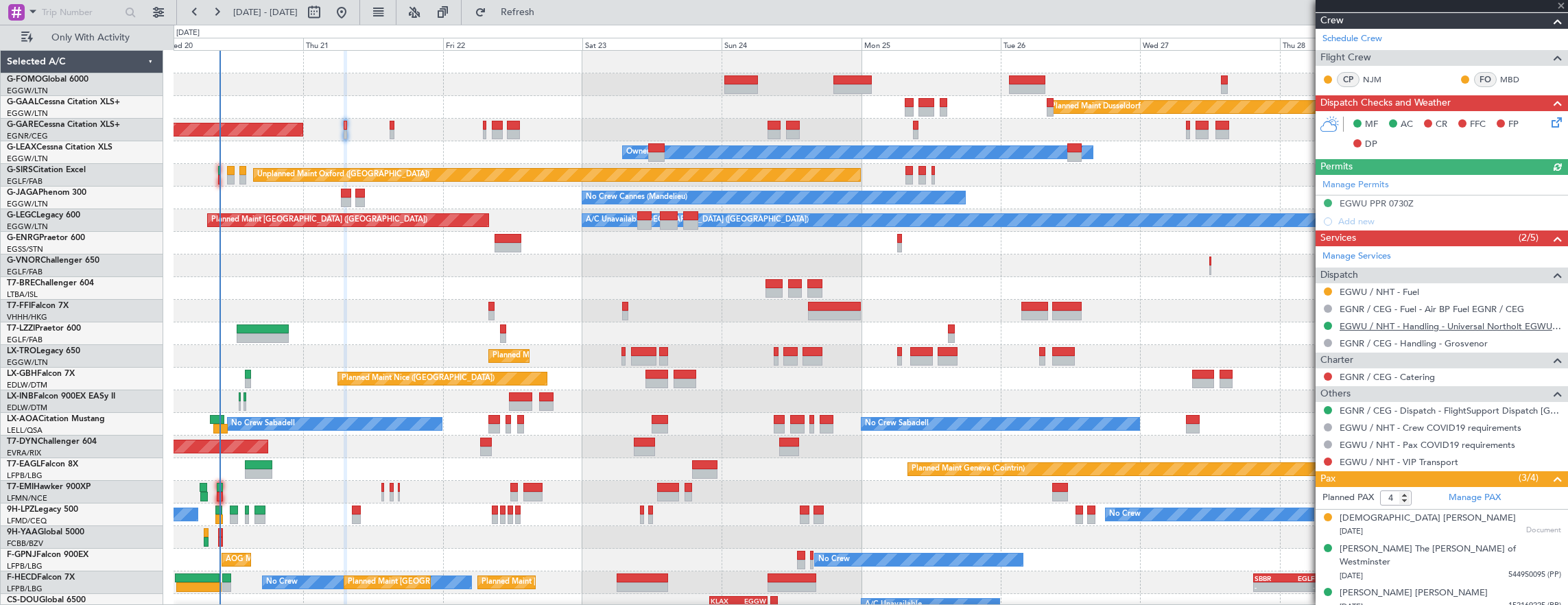
click at [1390, 322] on link "EGWU / NHT - Handling - Universal Northolt EGWU / NHT" at bounding box center [1450, 327] width 222 height 12
click at [79, 166] on link "G-SIRS Citation Excel" at bounding box center [46, 170] width 79 height 8
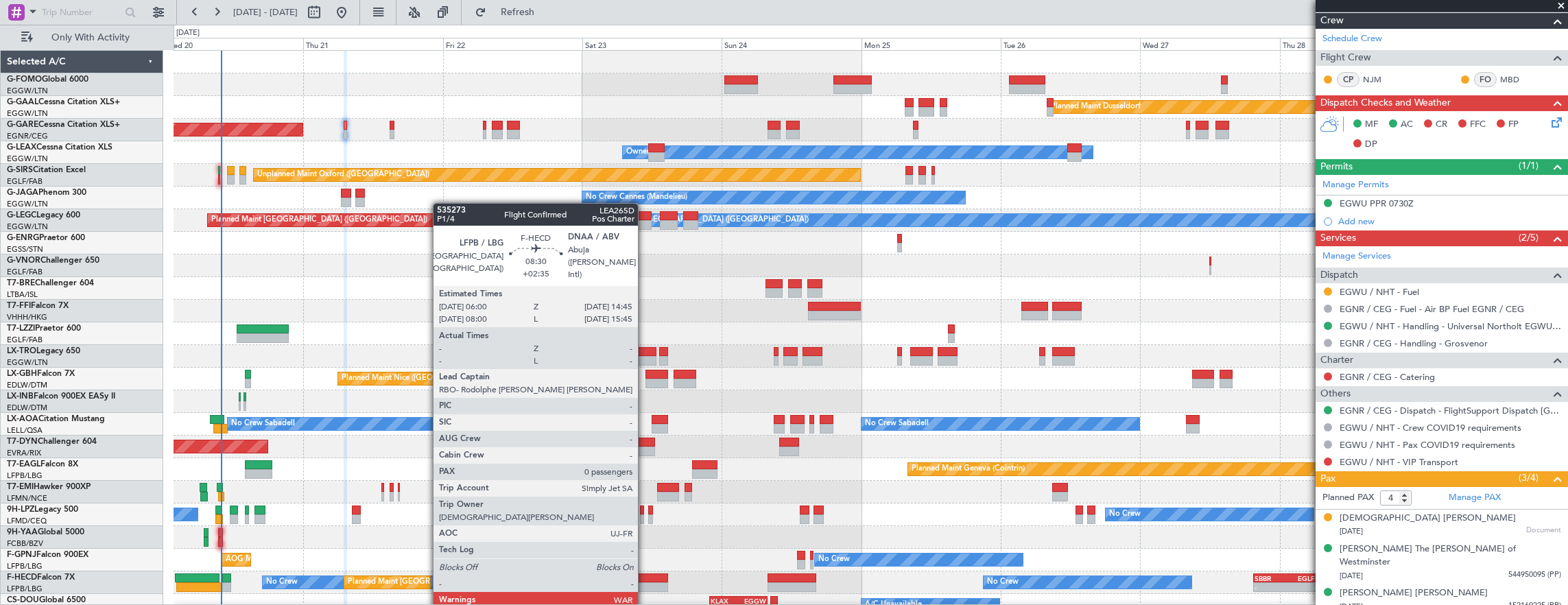
click at [646, 582] on div at bounding box center [642, 586] width 52 height 9
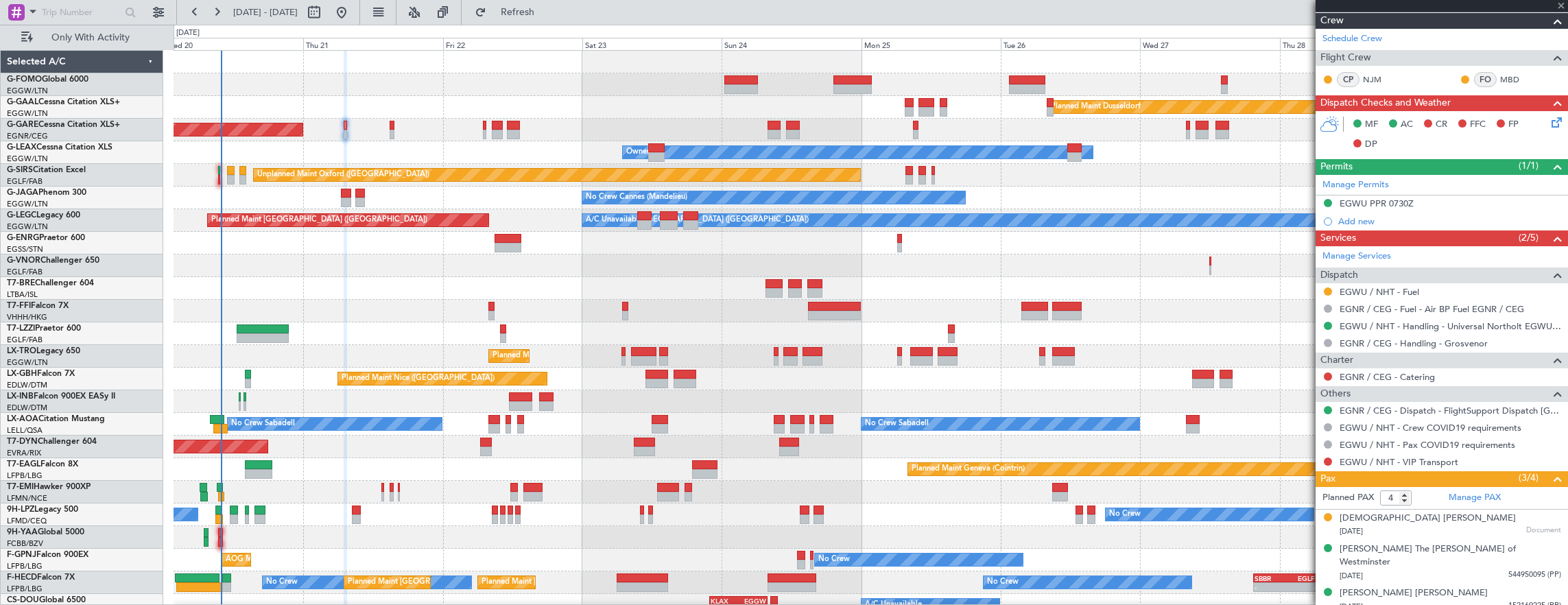
type input "+02:35"
type input "0"
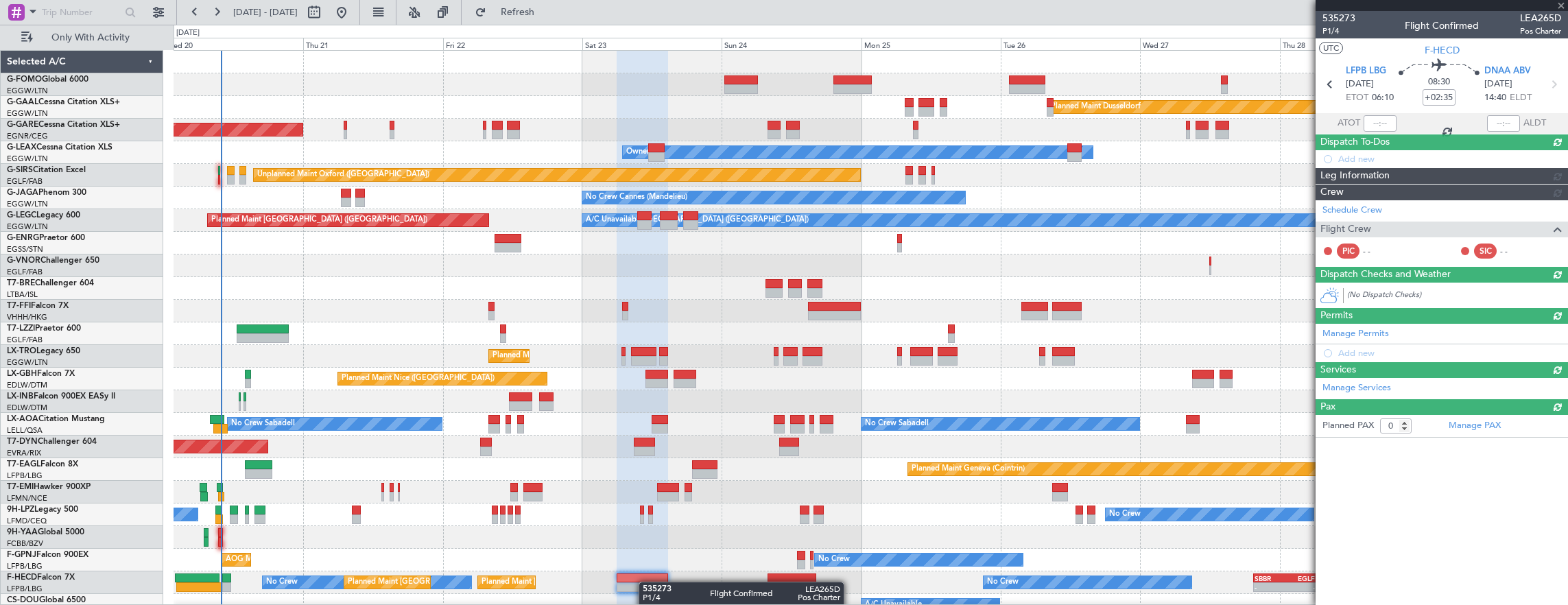
scroll to position [0, 0]
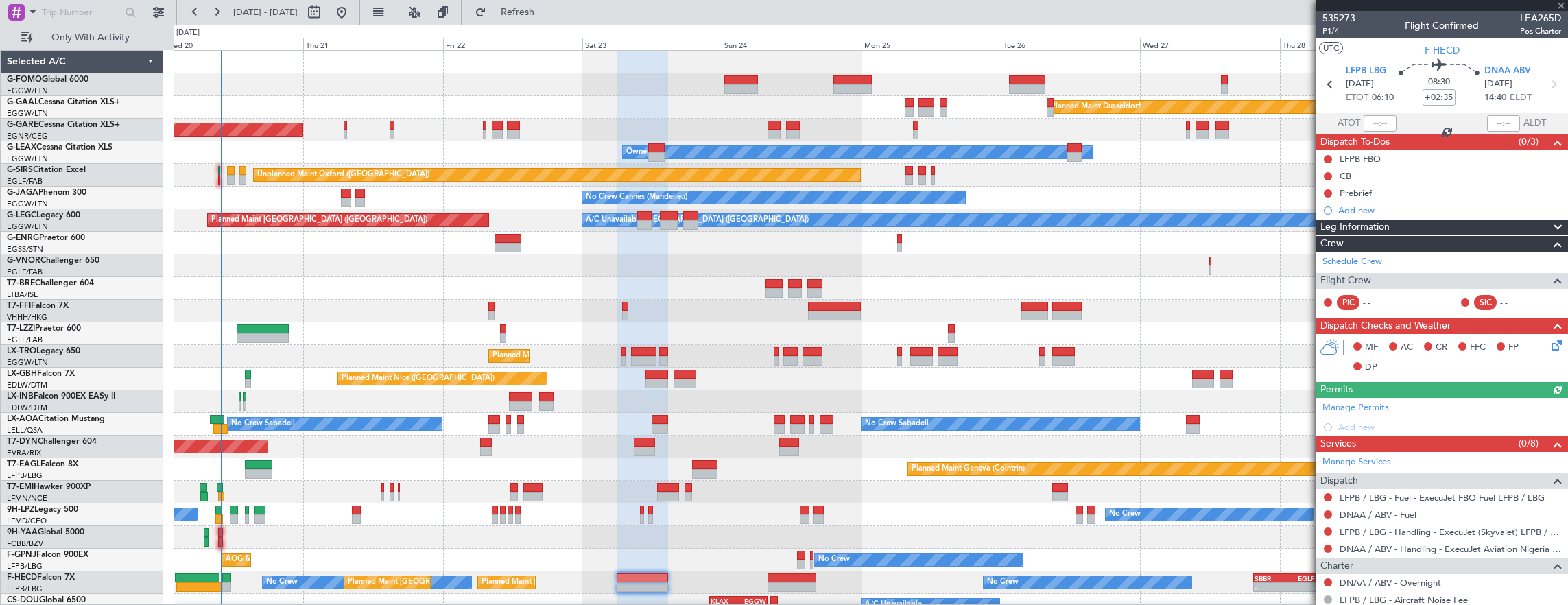
click at [1446, 88] on span "08:30" at bounding box center [1439, 82] width 22 height 14
click at [1441, 96] on mat-tooltip-component "Flight Time" at bounding box center [1436, 107] width 63 height 36
drag, startPoint x: 1428, startPoint y: 107, endPoint x: 1442, endPoint y: 97, distance: 17.2
click at [1428, 107] on nimbus-time-variation "+02:35" at bounding box center [1439, 99] width 33 height 21
click at [1442, 97] on input "+02:35" at bounding box center [1439, 96] width 33 height 16
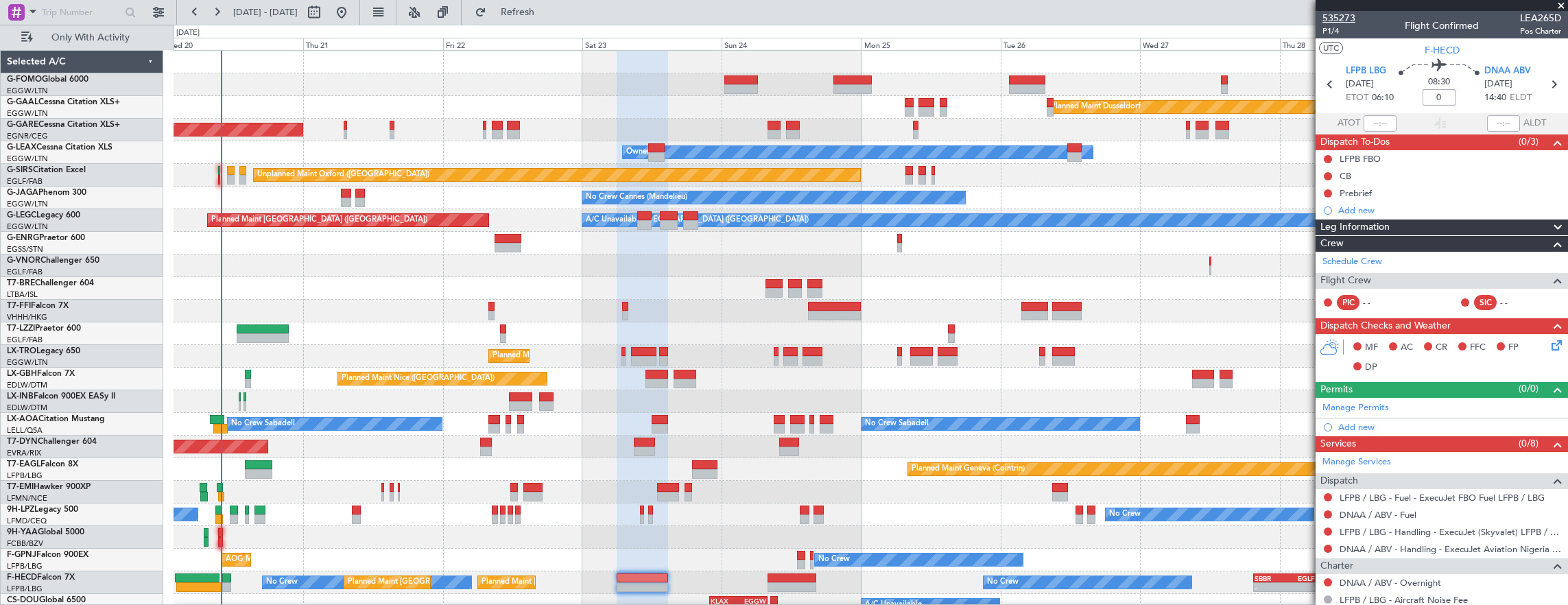
type input "+00:00"
click at [1430, 102] on input at bounding box center [1439, 96] width 33 height 16
type input "+00:45"
click at [1375, 409] on link "Manage Permits" at bounding box center [1356, 408] width 67 height 14
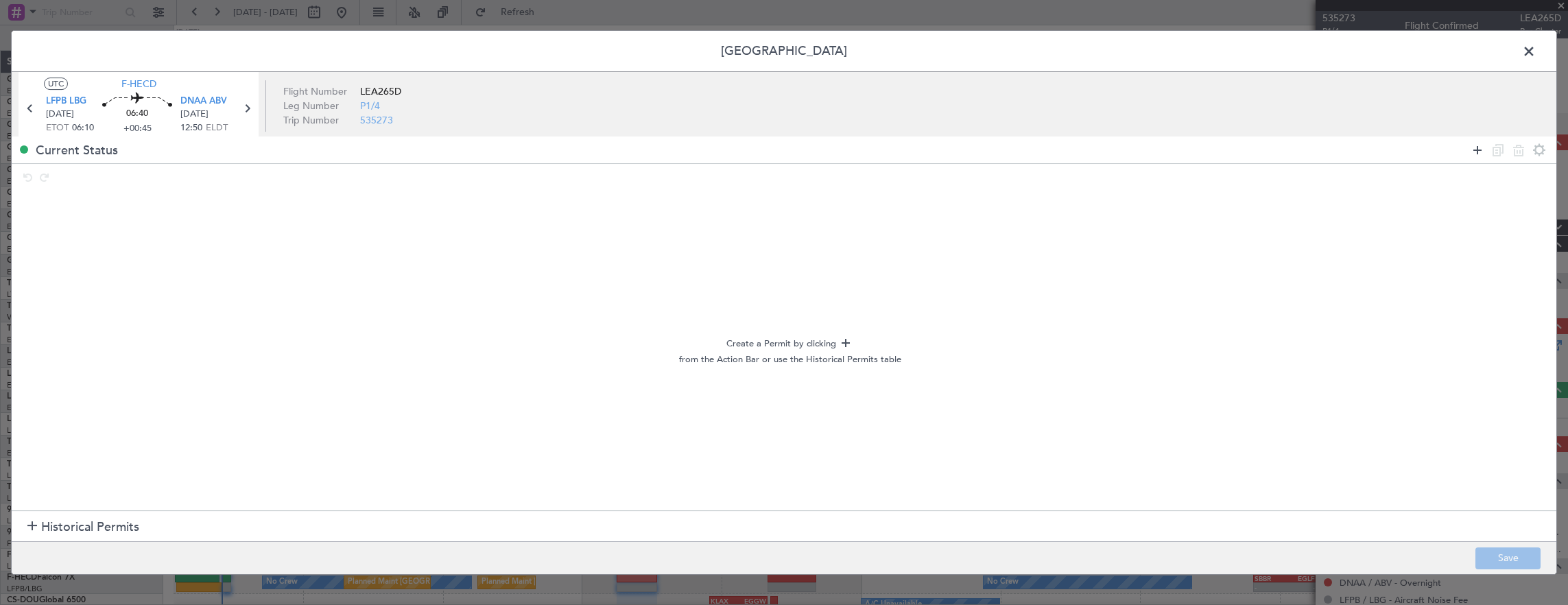
click at [1472, 154] on icon at bounding box center [1477, 150] width 16 height 16
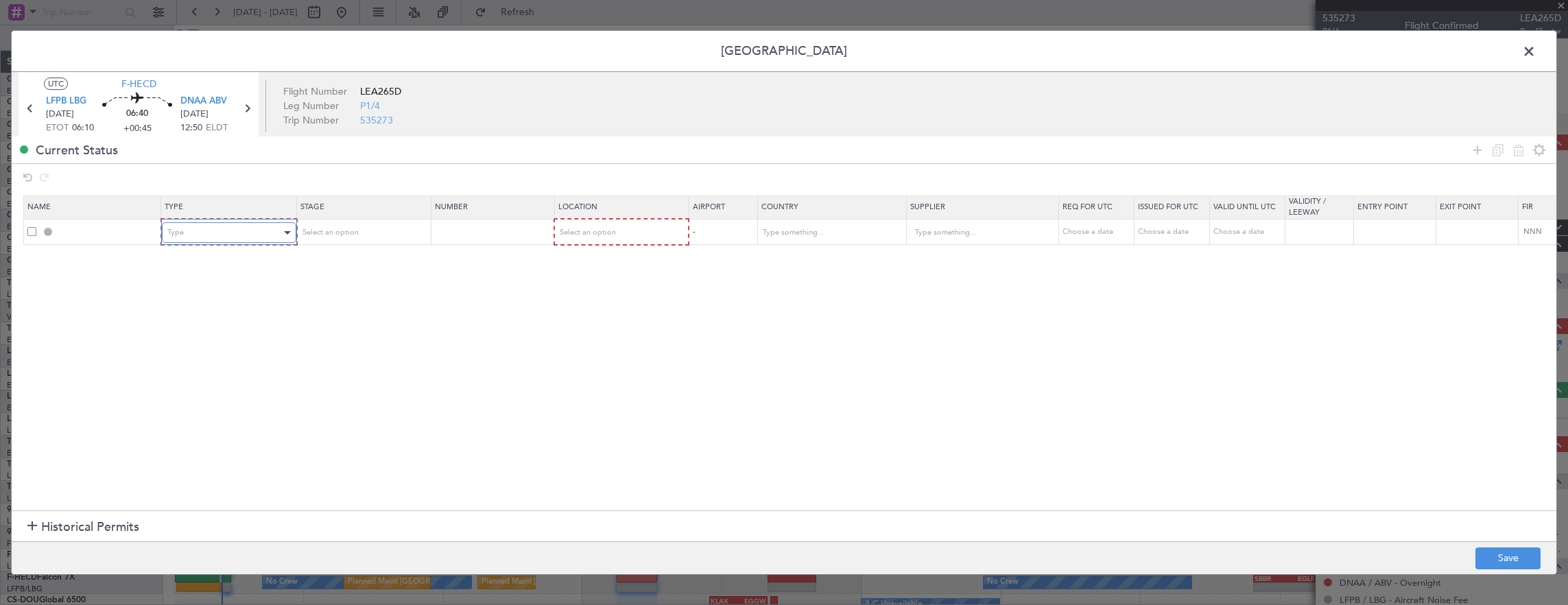
click at [250, 234] on div "Type" at bounding box center [224, 233] width 114 height 20
click at [206, 292] on span "Overflight" at bounding box center [228, 288] width 122 height 20
click at [333, 232] on span "Select an option" at bounding box center [328, 232] width 56 height 10
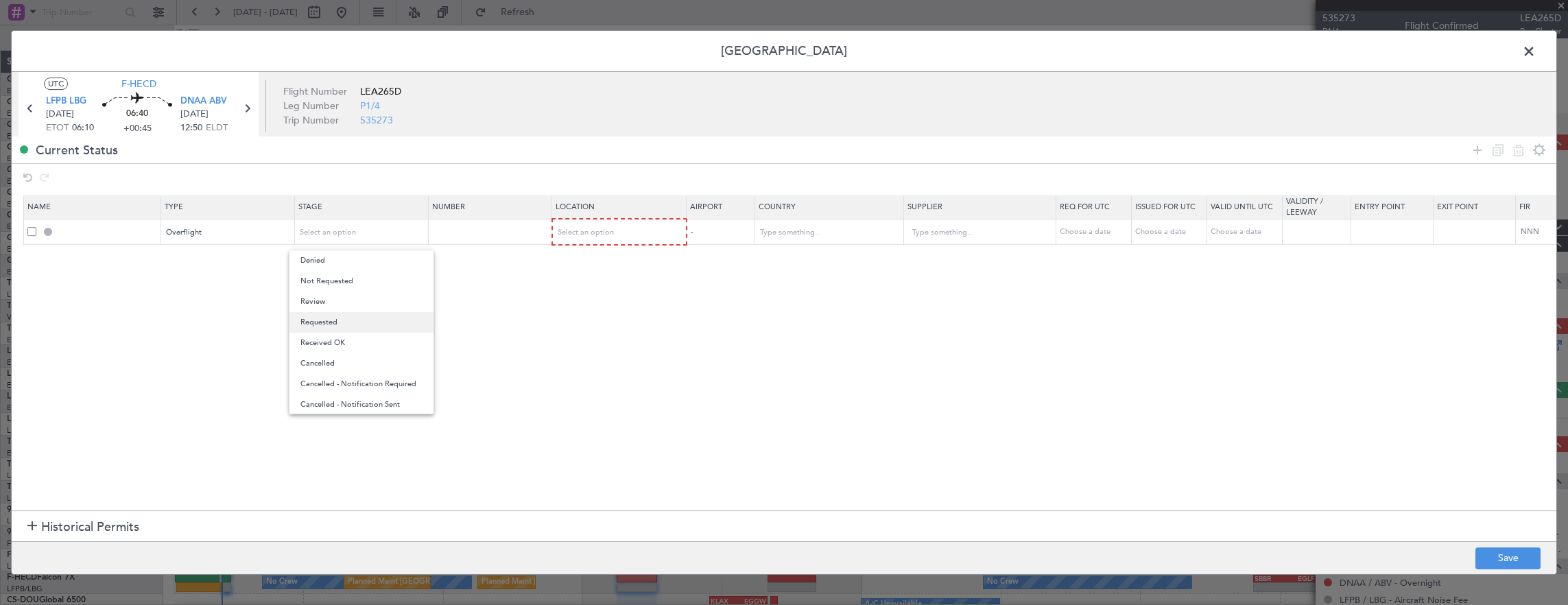
click at [333, 320] on span "Requested" at bounding box center [361, 322] width 122 height 20
click at [1477, 151] on icon at bounding box center [1477, 150] width 16 height 16
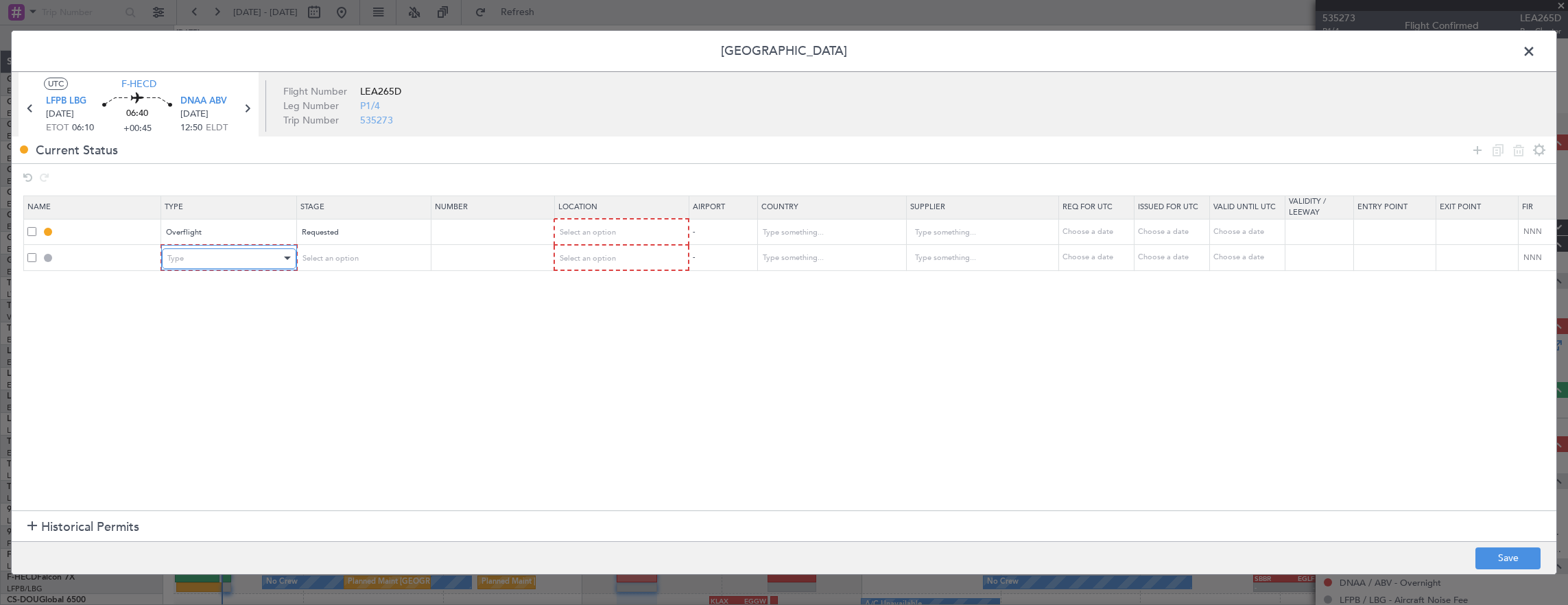
click at [240, 265] on div "Type" at bounding box center [224, 258] width 114 height 20
click at [243, 377] on span "Overflight" at bounding box center [228, 382] width 122 height 20
click at [325, 256] on span "Select an option" at bounding box center [328, 258] width 56 height 10
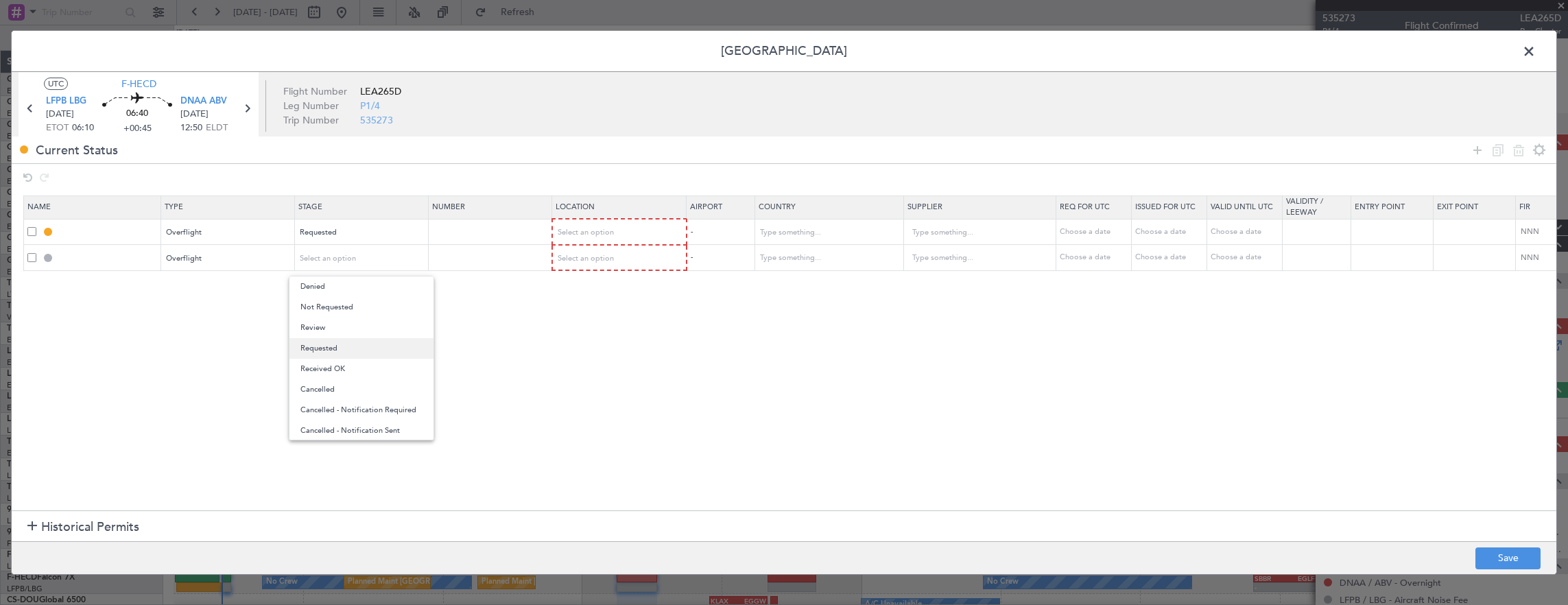
click at [351, 344] on span "Requested" at bounding box center [361, 349] width 122 height 20
click at [1476, 149] on icon at bounding box center [1477, 150] width 16 height 16
click at [209, 295] on table "Name Type Stage Number Location Airport Country Supplier Req For Utc Issued For…" at bounding box center [900, 246] width 1752 height 102
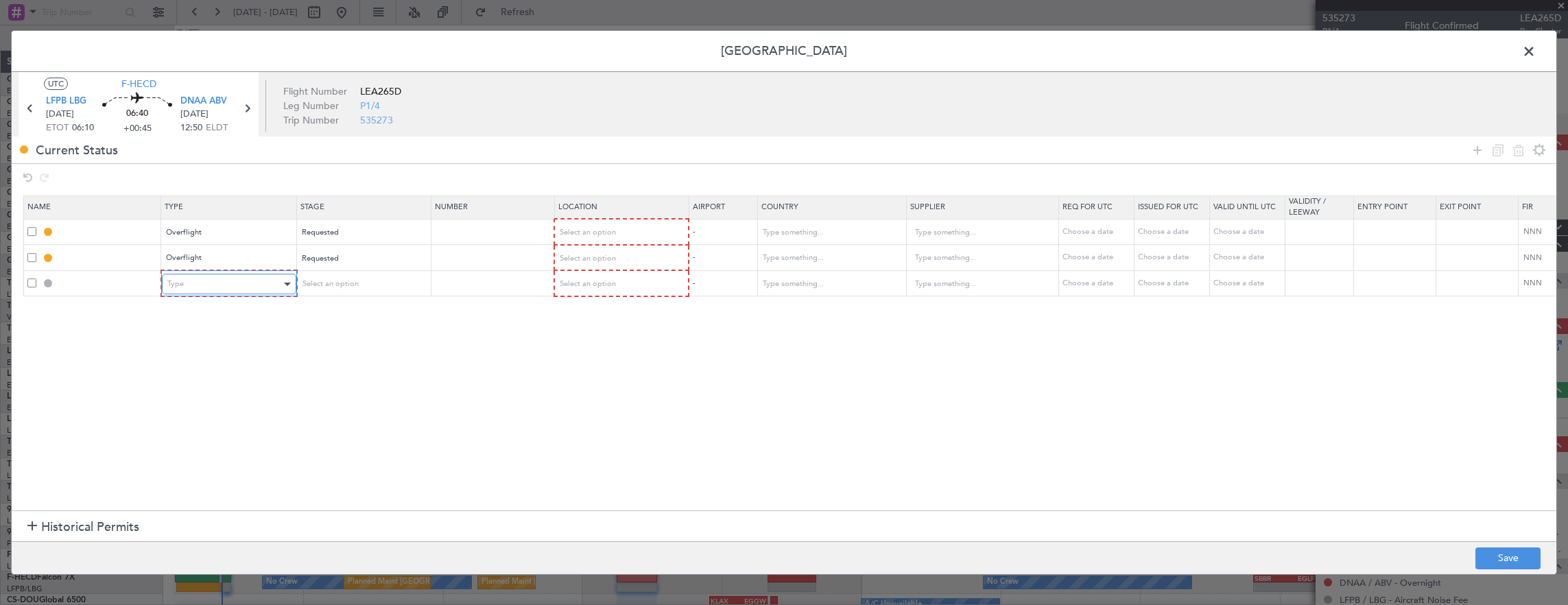
click at [217, 284] on div "Type" at bounding box center [224, 283] width 114 height 20
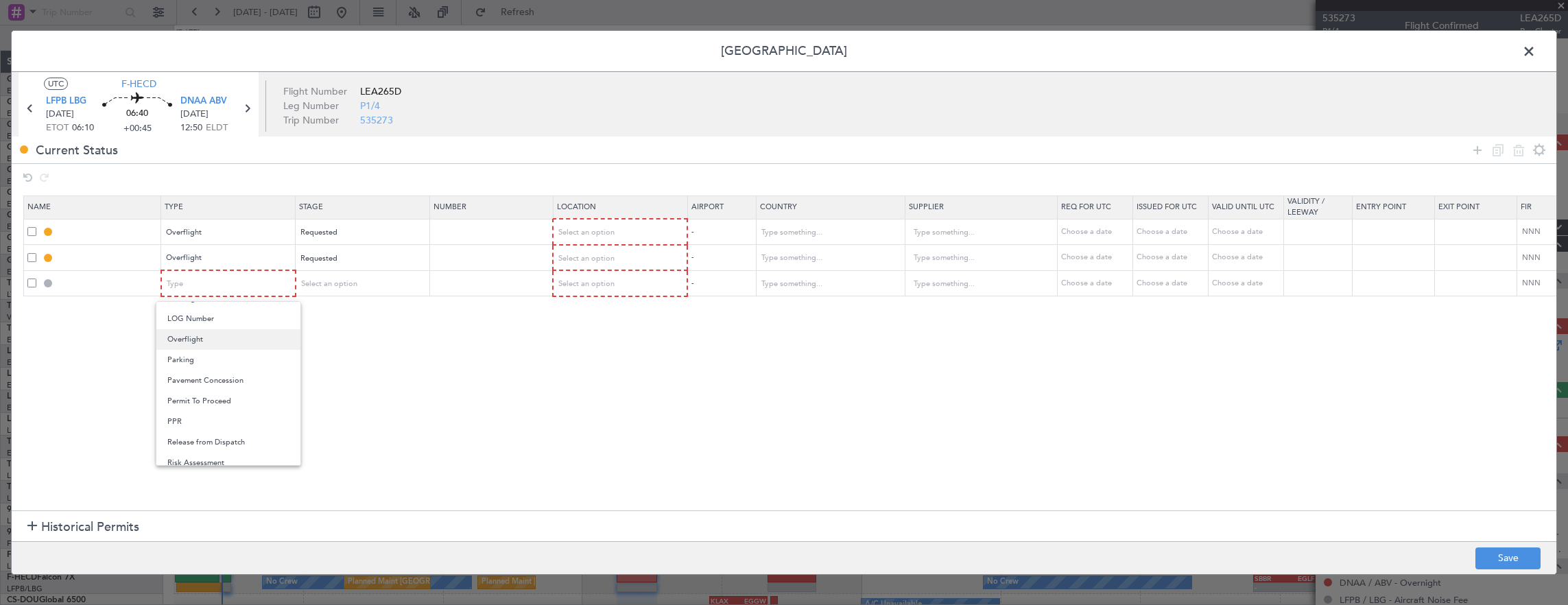
click at [221, 338] on span "Overflight" at bounding box center [228, 339] width 122 height 20
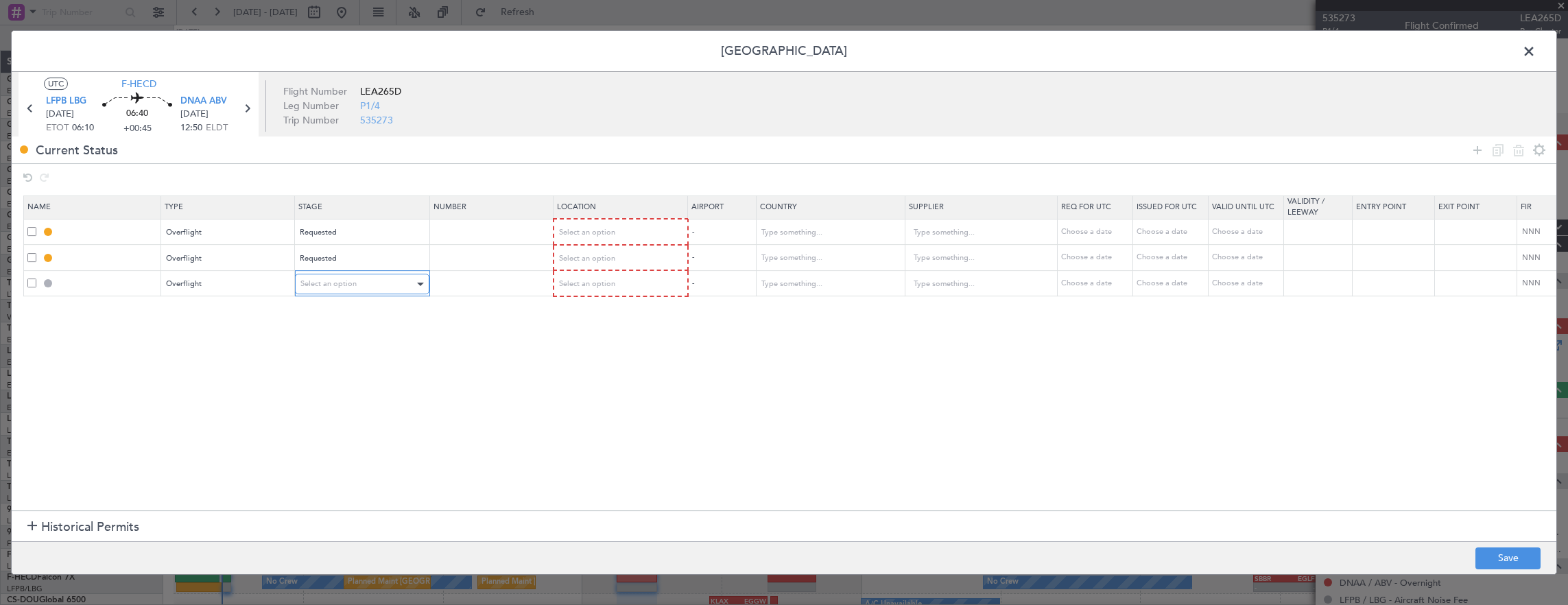
click at [317, 288] on span "Select an option" at bounding box center [328, 283] width 56 height 10
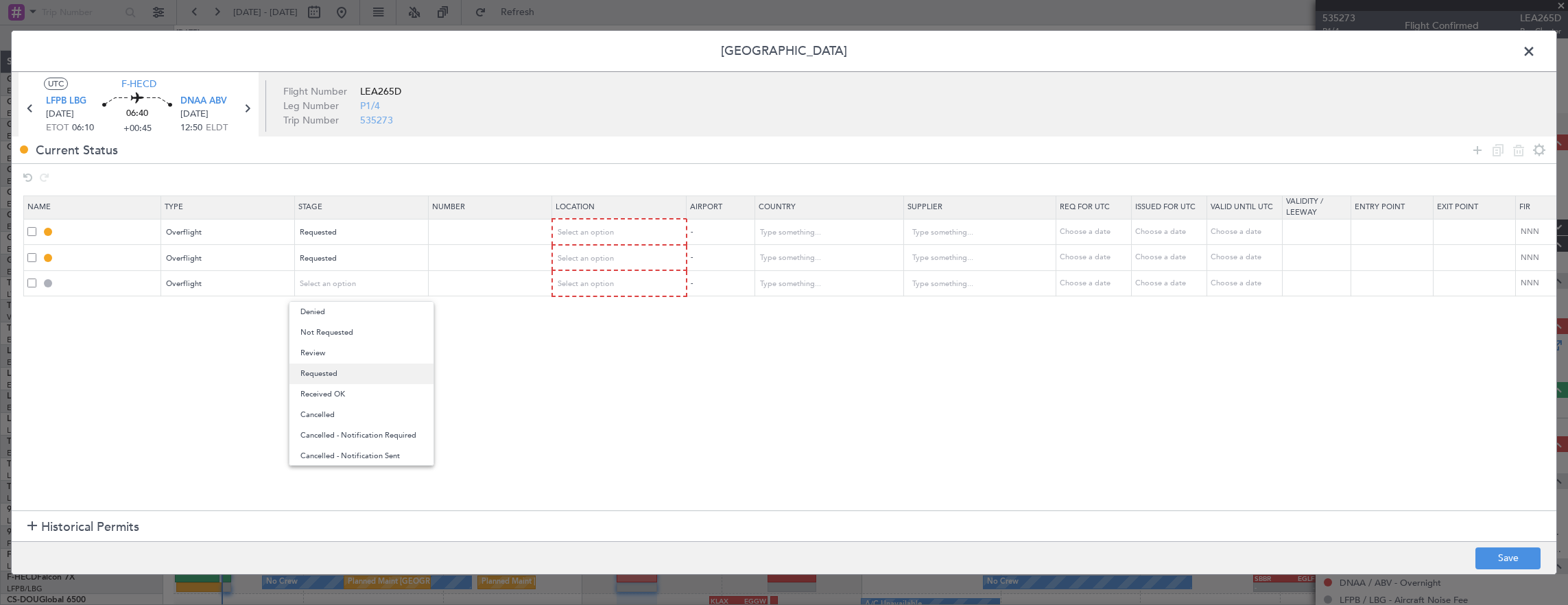
click at [329, 373] on span "Requested" at bounding box center [361, 374] width 122 height 20
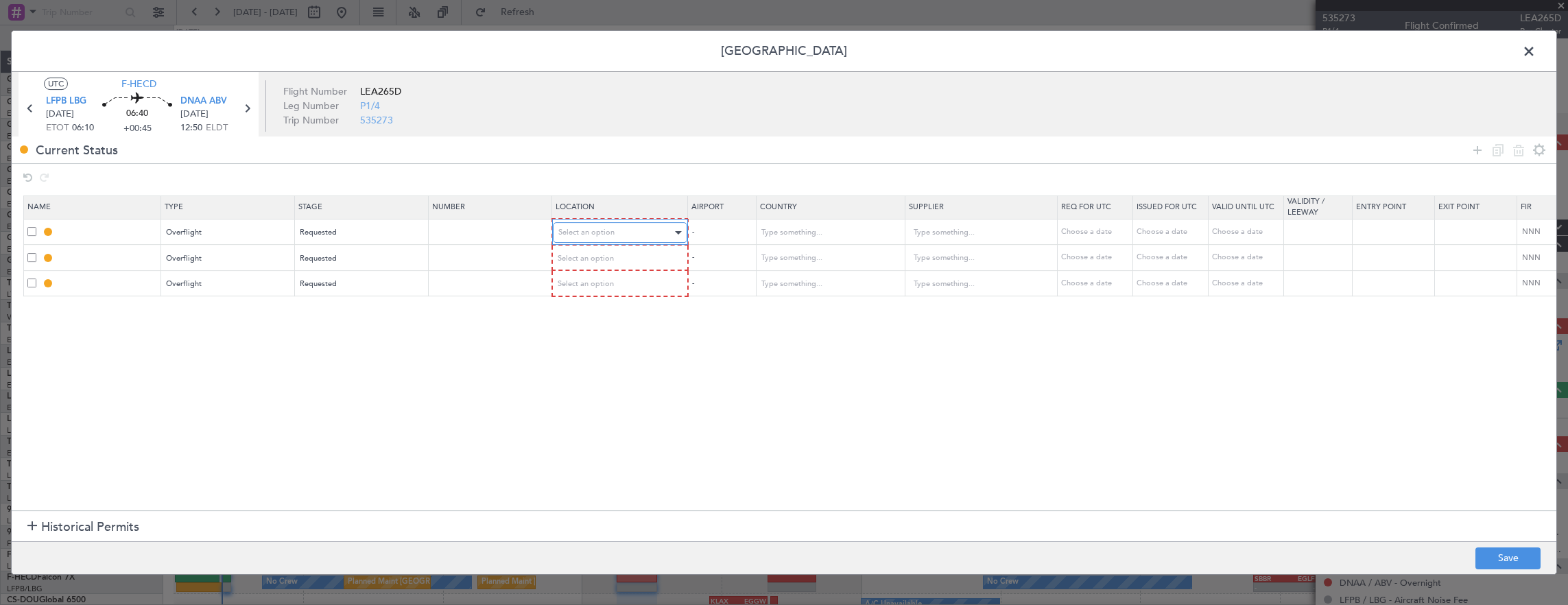
click at [632, 225] on div "Select an option" at bounding box center [615, 233] width 114 height 20
click at [600, 343] on span "Enroute" at bounding box center [619, 343] width 122 height 20
click at [596, 256] on span "Select an option" at bounding box center [586, 257] width 56 height 10
click at [584, 360] on span "Enroute" at bounding box center [619, 368] width 122 height 20
click at [596, 280] on span "Select an option" at bounding box center [586, 283] width 56 height 10
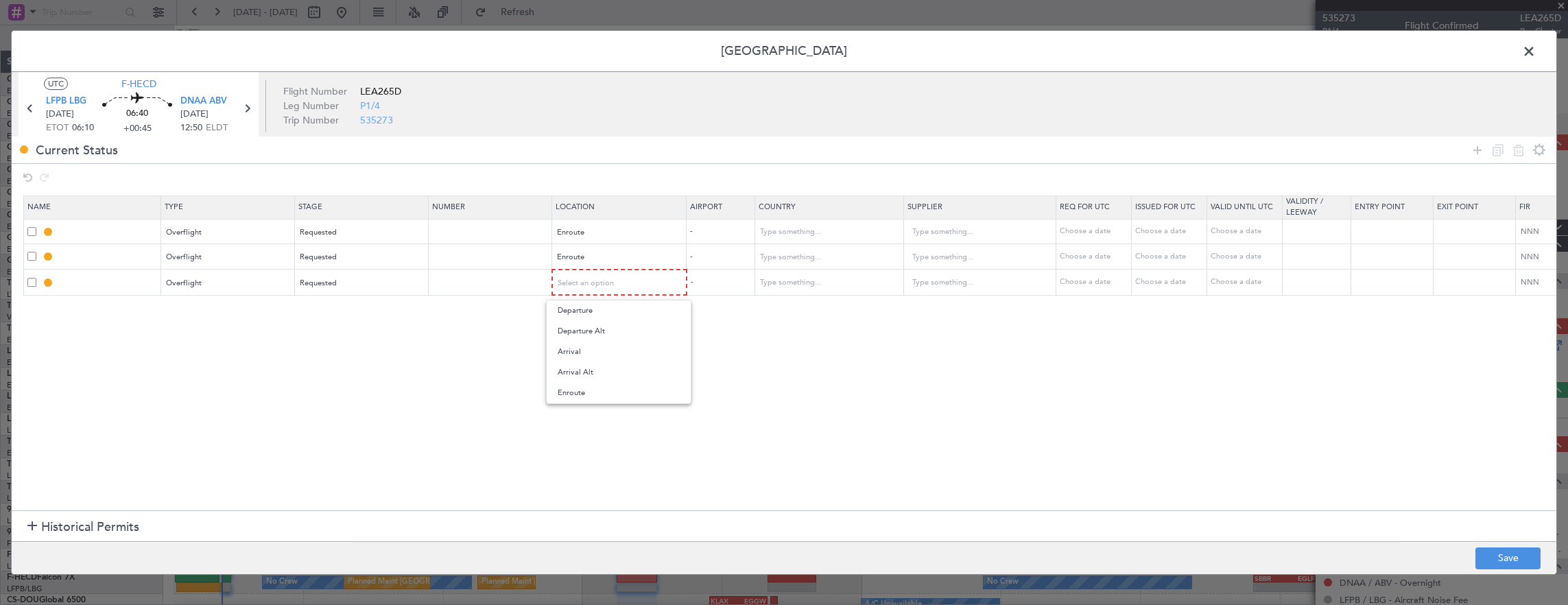
click at [580, 383] on span "Enroute" at bounding box center [619, 393] width 122 height 20
click at [819, 234] on input "text" at bounding box center [822, 233] width 124 height 20
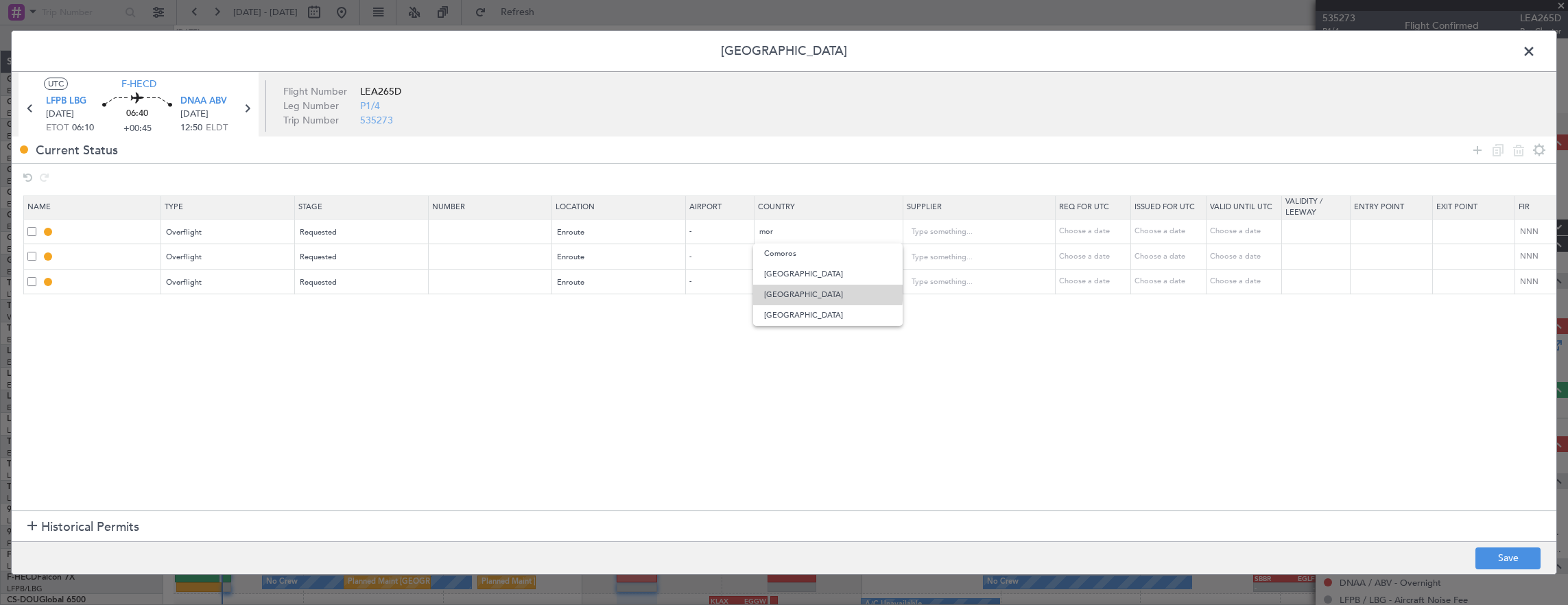
click at [806, 289] on span "[GEOGRAPHIC_DATA]" at bounding box center [828, 294] width 127 height 20
type input "[GEOGRAPHIC_DATA]"
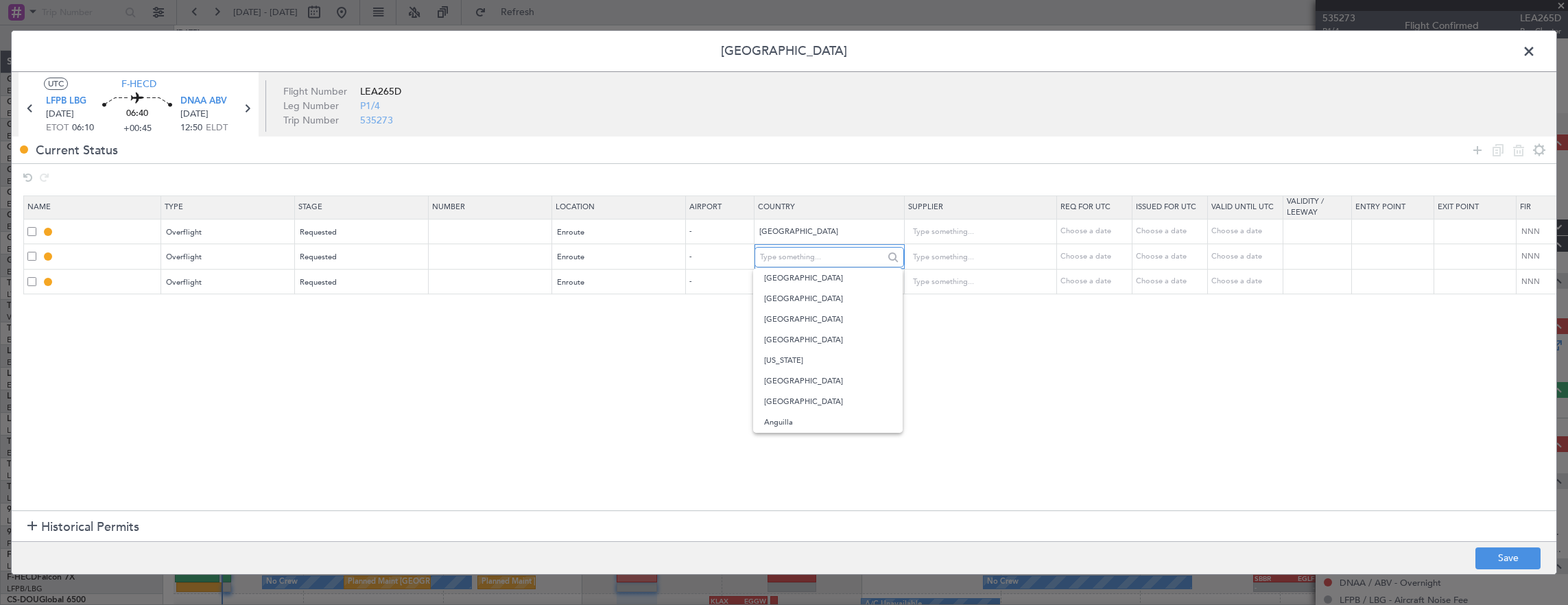
click at [812, 262] on input "text" at bounding box center [822, 257] width 124 height 20
type input "a"
click at [795, 278] on span "[GEOGRAPHIC_DATA]" at bounding box center [828, 278] width 127 height 20
type input "[GEOGRAPHIC_DATA]"
click at [799, 283] on input "text" at bounding box center [822, 283] width 124 height 20
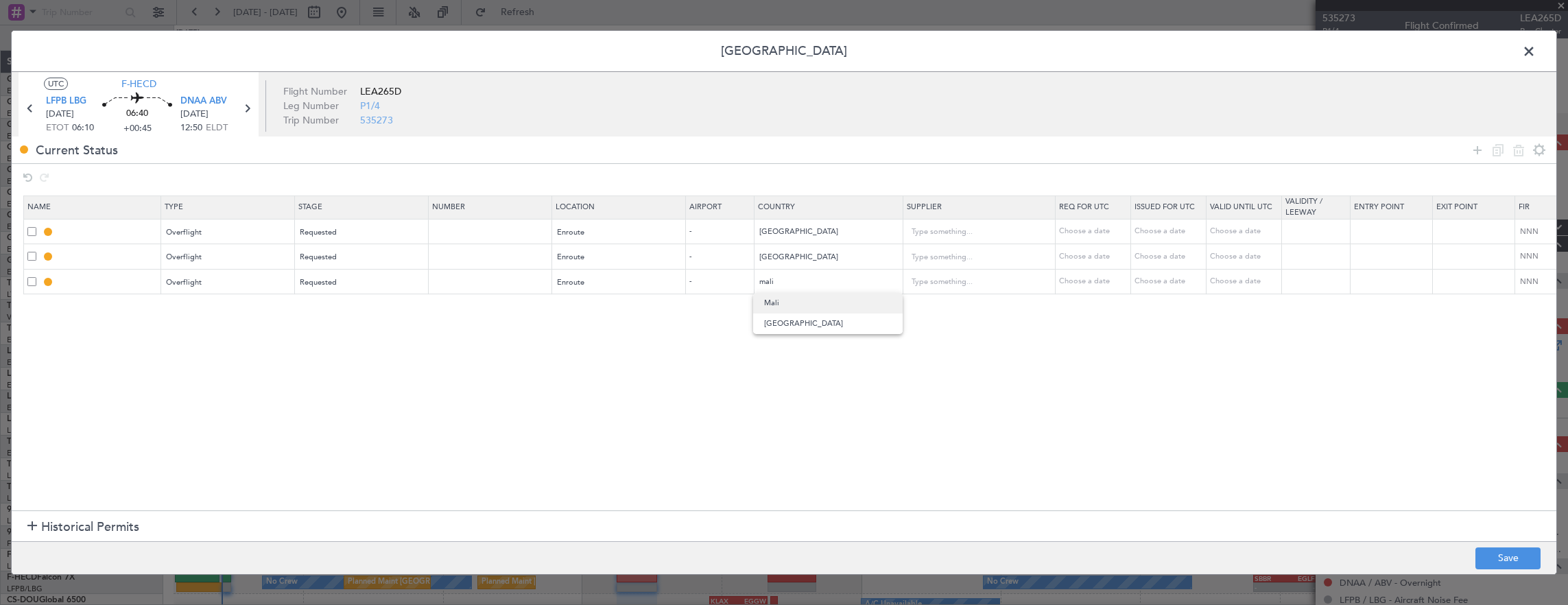
click at [790, 298] on span "Mali" at bounding box center [828, 303] width 127 height 20
type input "Mali"
click at [1493, 146] on div at bounding box center [1508, 150] width 82 height 20
click at [1480, 146] on icon at bounding box center [1477, 150] width 16 height 16
click at [243, 310] on div "Type" at bounding box center [224, 308] width 114 height 20
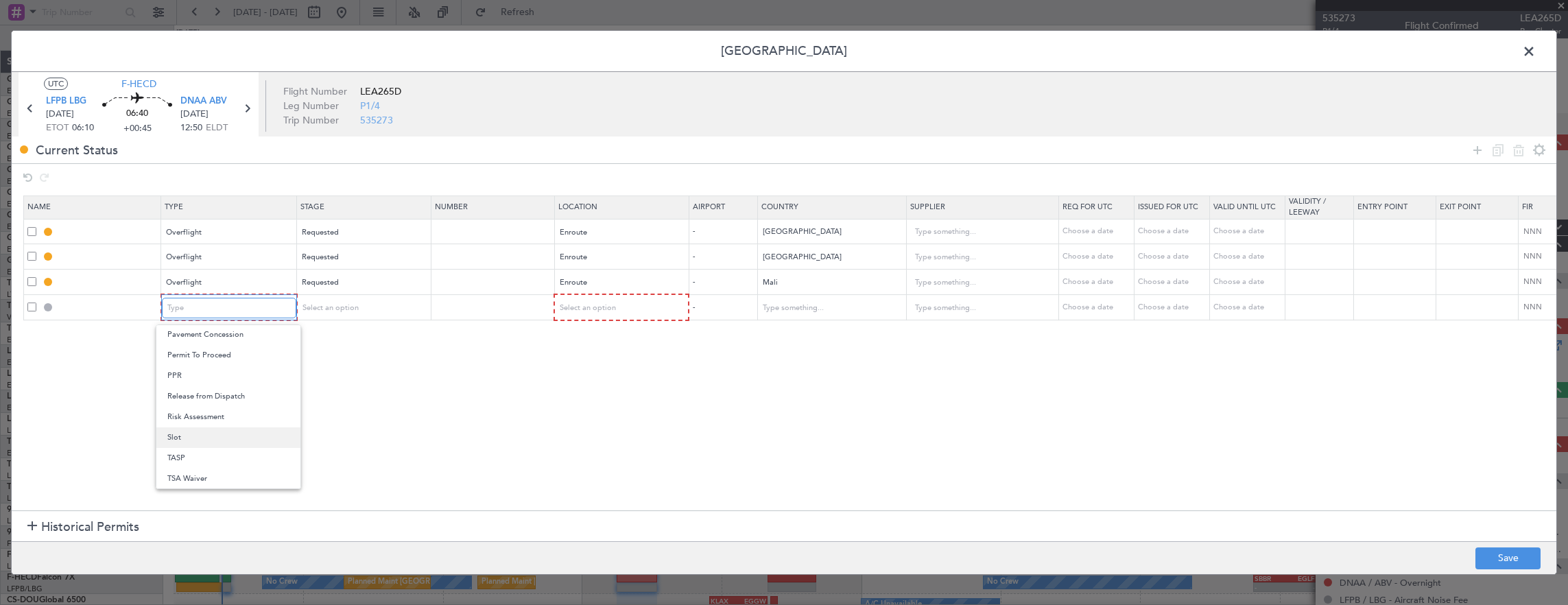
scroll to position [344, 0]
click at [234, 364] on span "Overflight" at bounding box center [228, 362] width 122 height 20
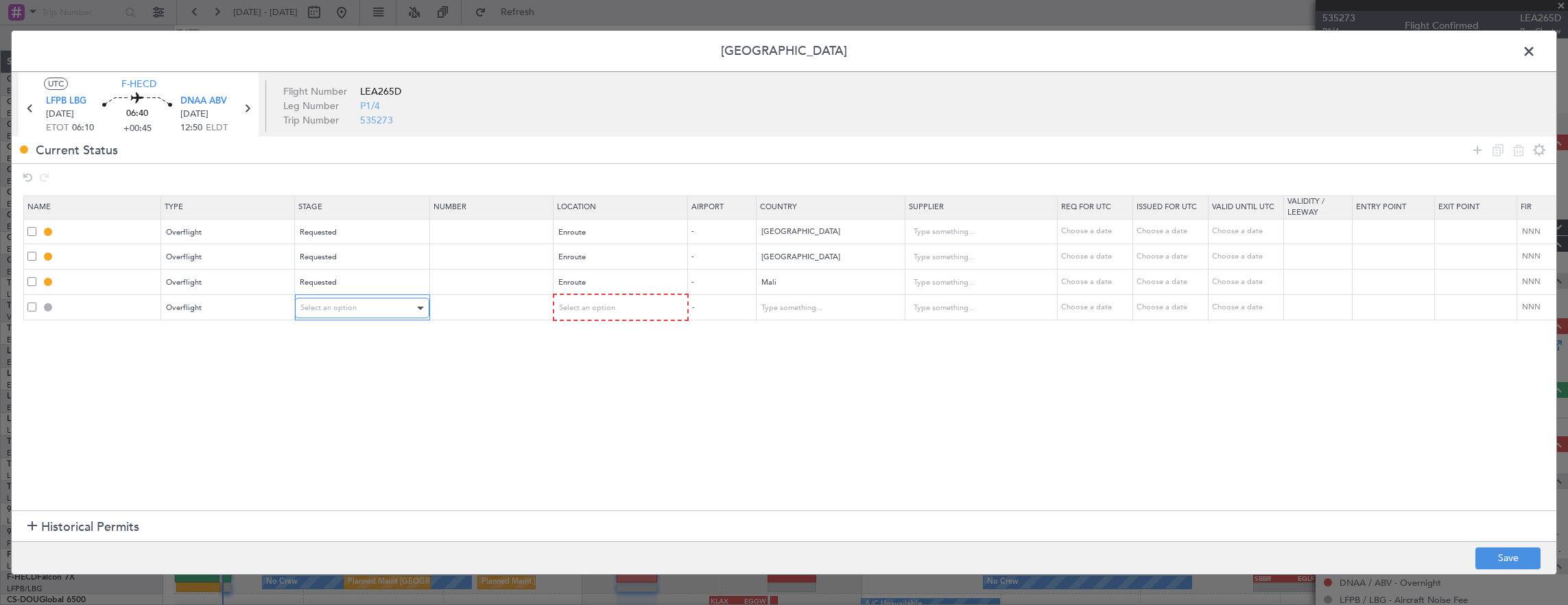
click at [305, 314] on div "Select an option" at bounding box center [357, 308] width 114 height 20
click at [324, 398] on span "Requested" at bounding box center [361, 397] width 122 height 20
drag, startPoint x: 327, startPoint y: 397, endPoint x: 579, endPoint y: 307, distance: 267.6
click at [579, 307] on span "Select an option" at bounding box center [586, 308] width 56 height 10
click at [603, 415] on span "Enroute" at bounding box center [619, 418] width 122 height 20
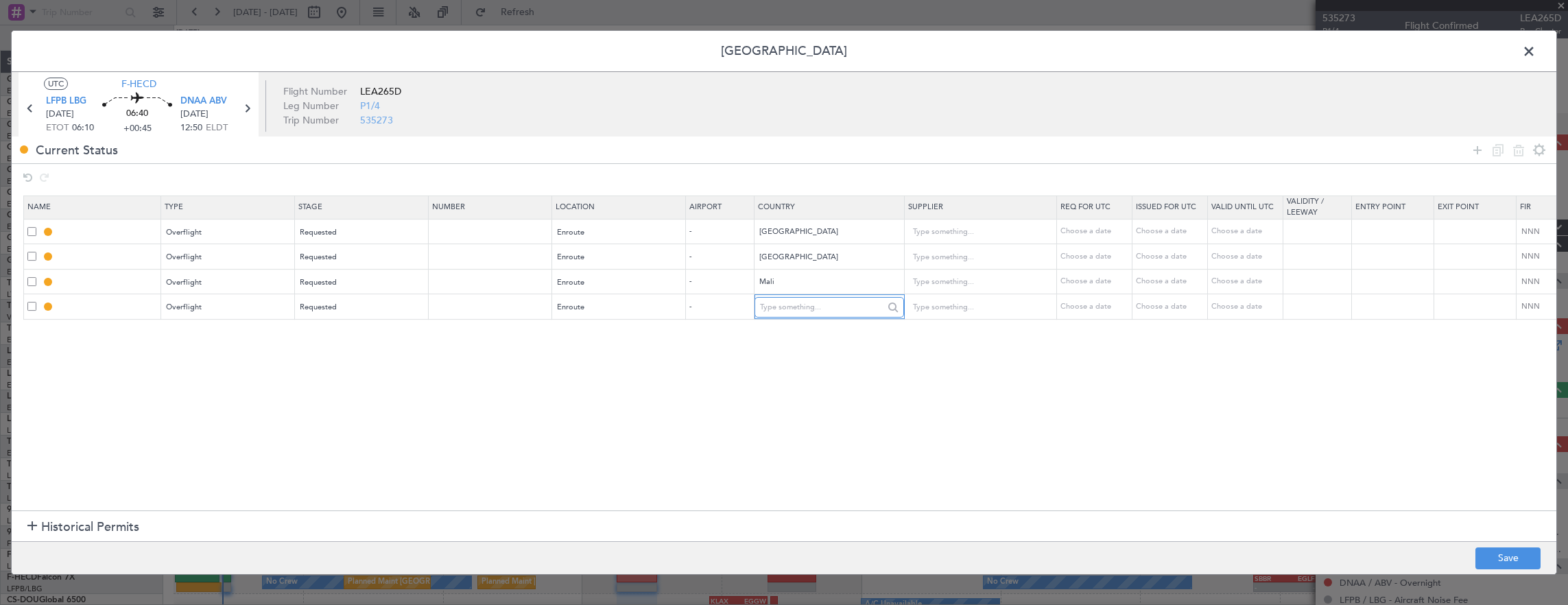
click at [786, 302] on input "text" at bounding box center [822, 307] width 124 height 20
click at [788, 329] on span "[GEOGRAPHIC_DATA]" at bounding box center [828, 327] width 127 height 20
type input "[GEOGRAPHIC_DATA]"
click at [1474, 146] on icon at bounding box center [1477, 150] width 16 height 16
click at [291, 338] on div "Type" at bounding box center [228, 333] width 133 height 20
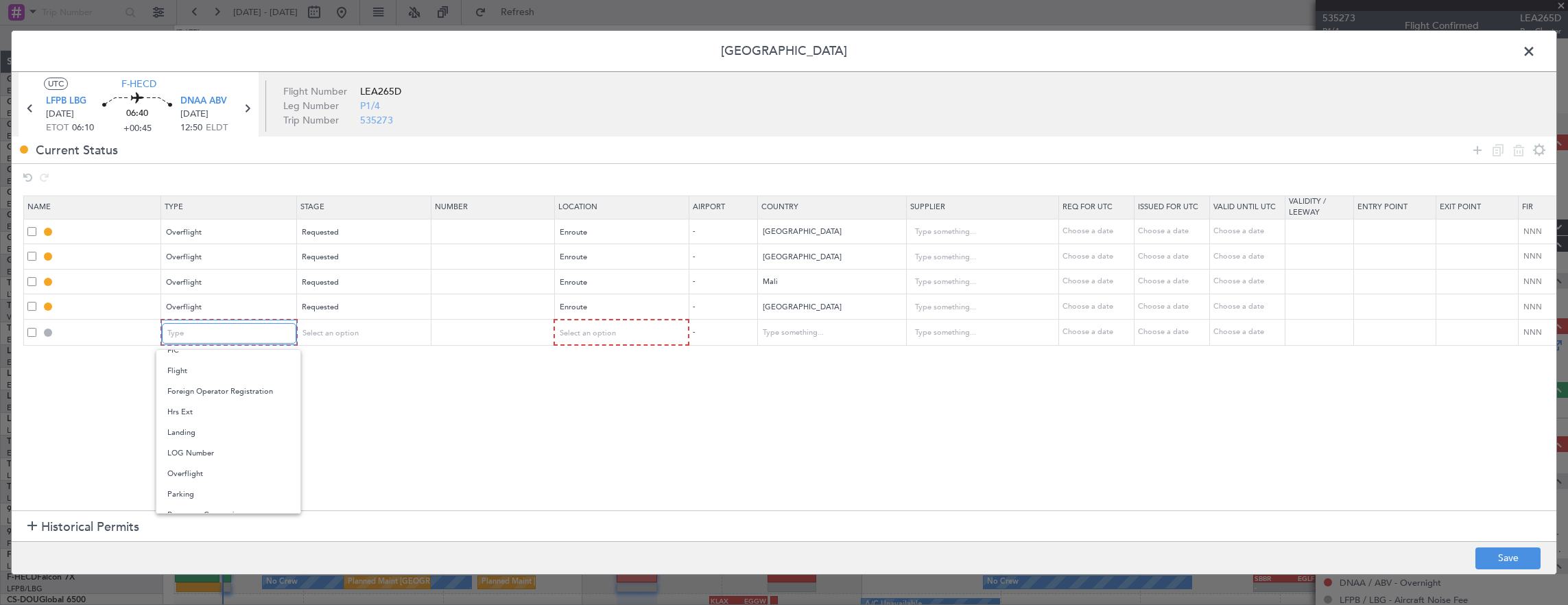
scroll to position [274, 0]
click at [234, 452] on span "Overflight" at bounding box center [228, 456] width 122 height 20
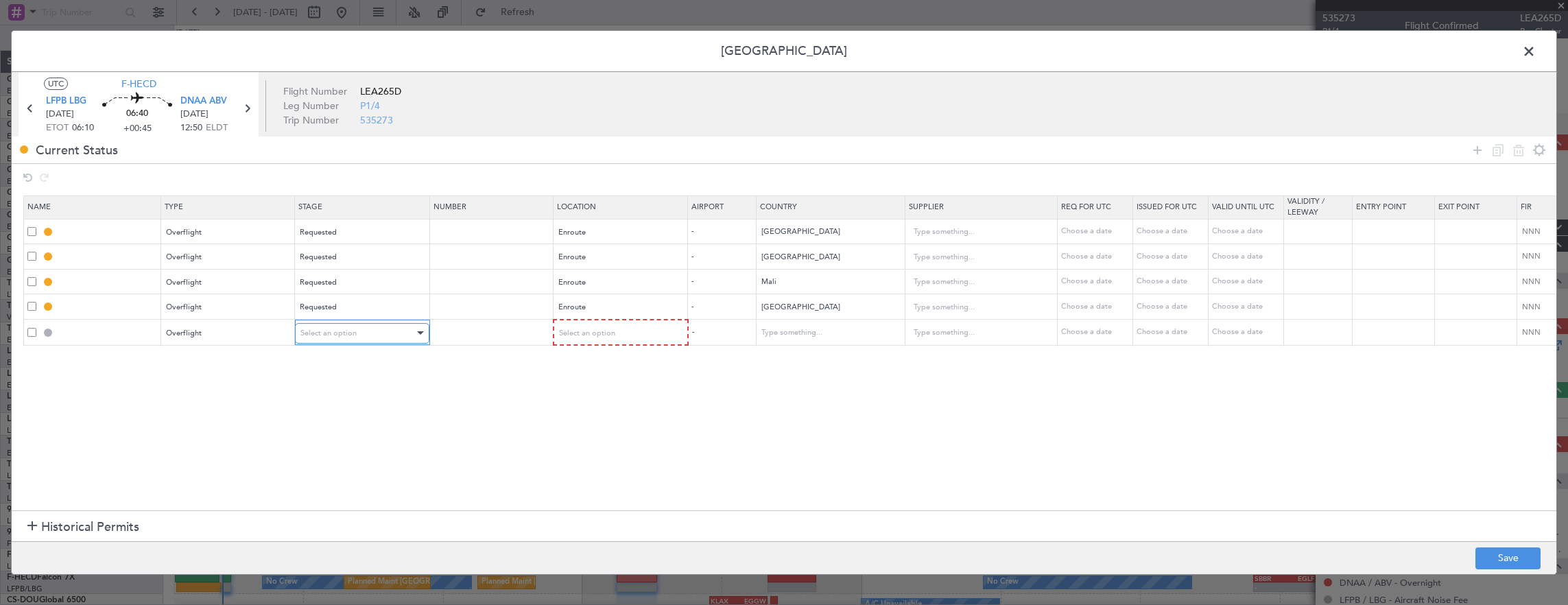
click at [352, 328] on span "Select an option" at bounding box center [328, 333] width 56 height 10
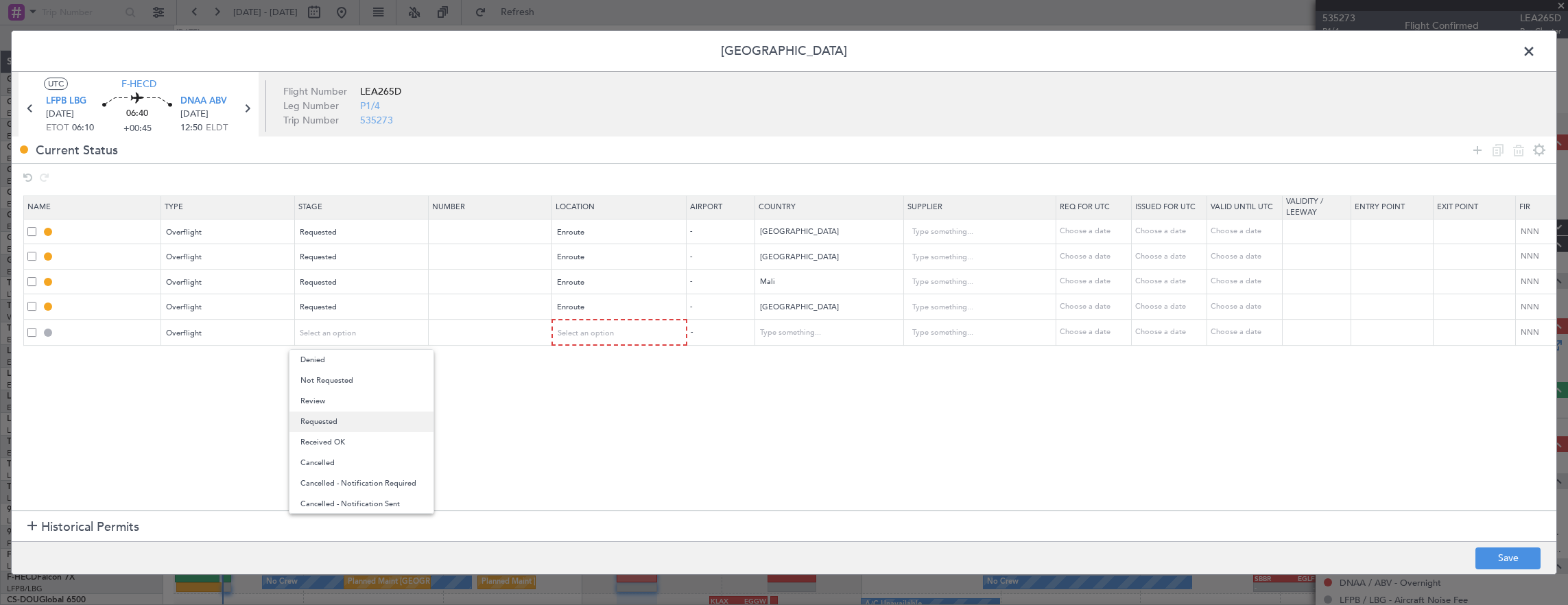
click at [343, 421] on span "Requested" at bounding box center [361, 421] width 122 height 20
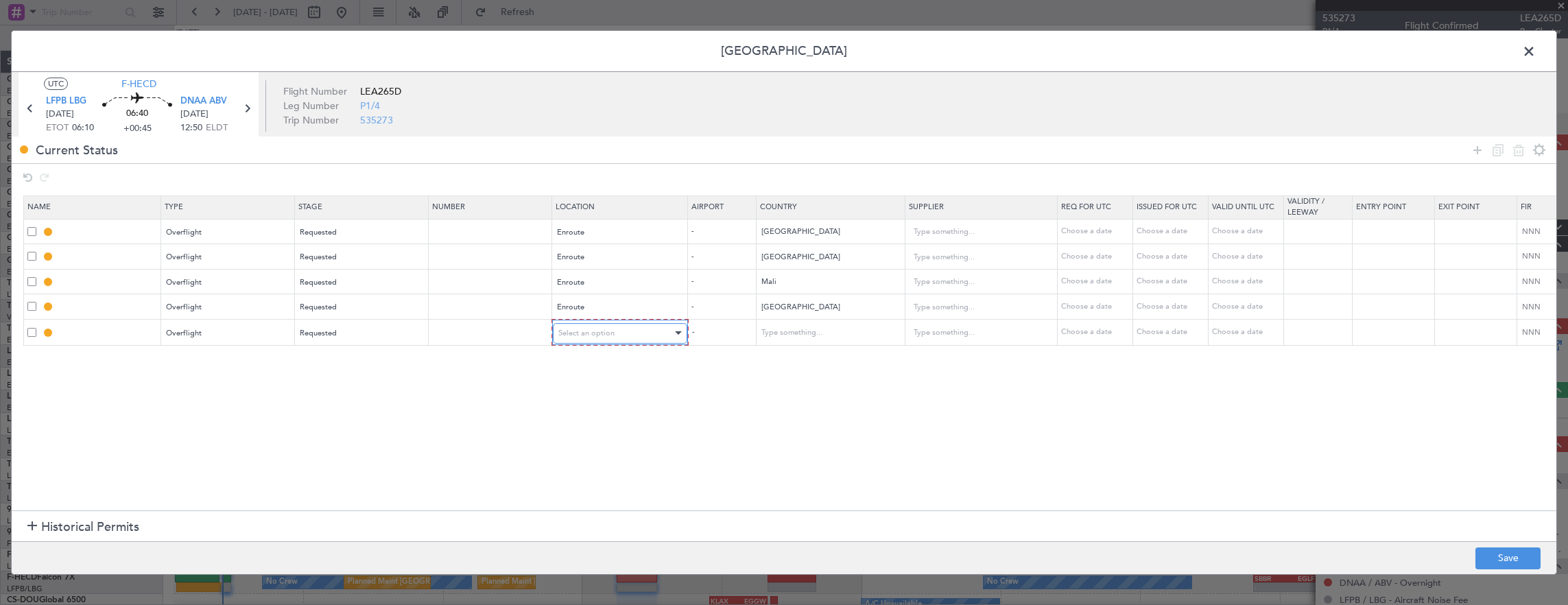
click at [650, 335] on div "Select an option" at bounding box center [615, 333] width 114 height 20
click at [600, 440] on span "Enroute" at bounding box center [619, 443] width 122 height 20
drag, startPoint x: 778, startPoint y: 335, endPoint x: 770, endPoint y: 338, distance: 8.5
click at [778, 335] on input "text" at bounding box center [822, 333] width 124 height 20
click at [776, 378] on span "Ghana" at bounding box center [828, 373] width 127 height 20
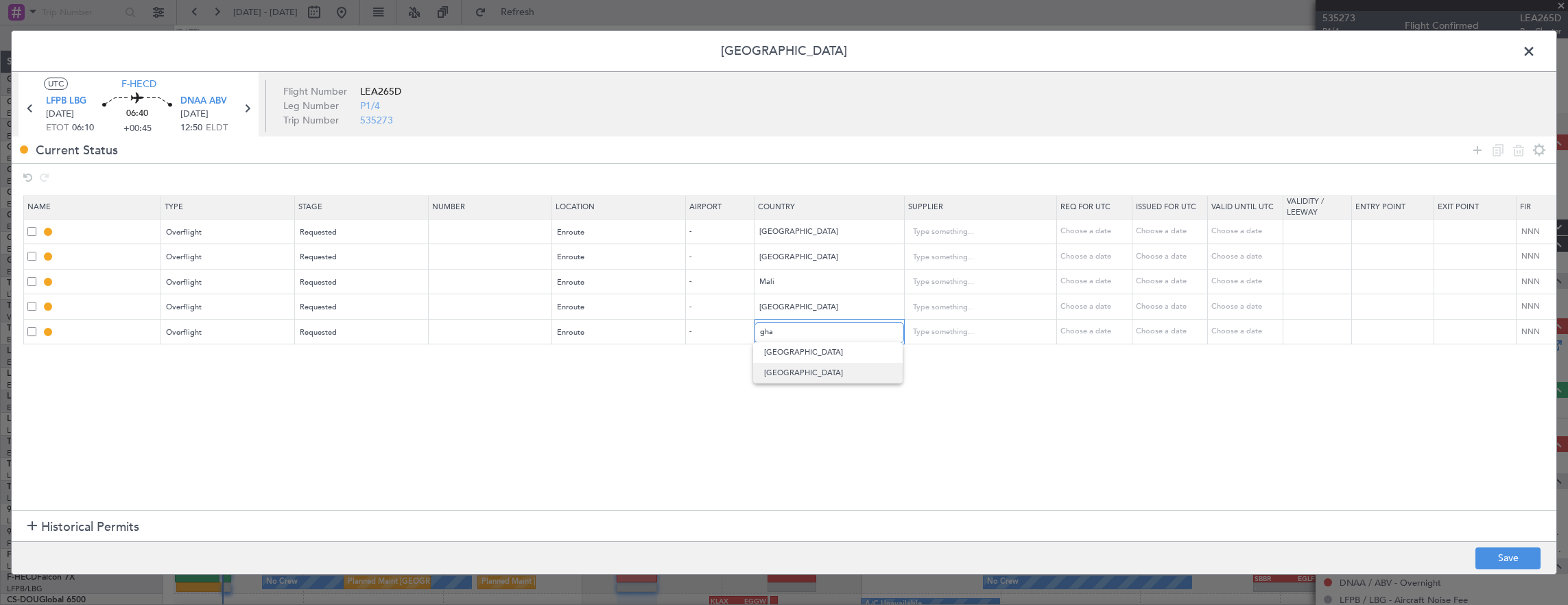
type input "Ghana"
click at [1472, 150] on icon at bounding box center [1477, 150] width 16 height 16
click at [190, 369] on section "Name Type Stage Number Location Airport Country Supplier Req For Utc Issued For…" at bounding box center [784, 351] width 1545 height 318
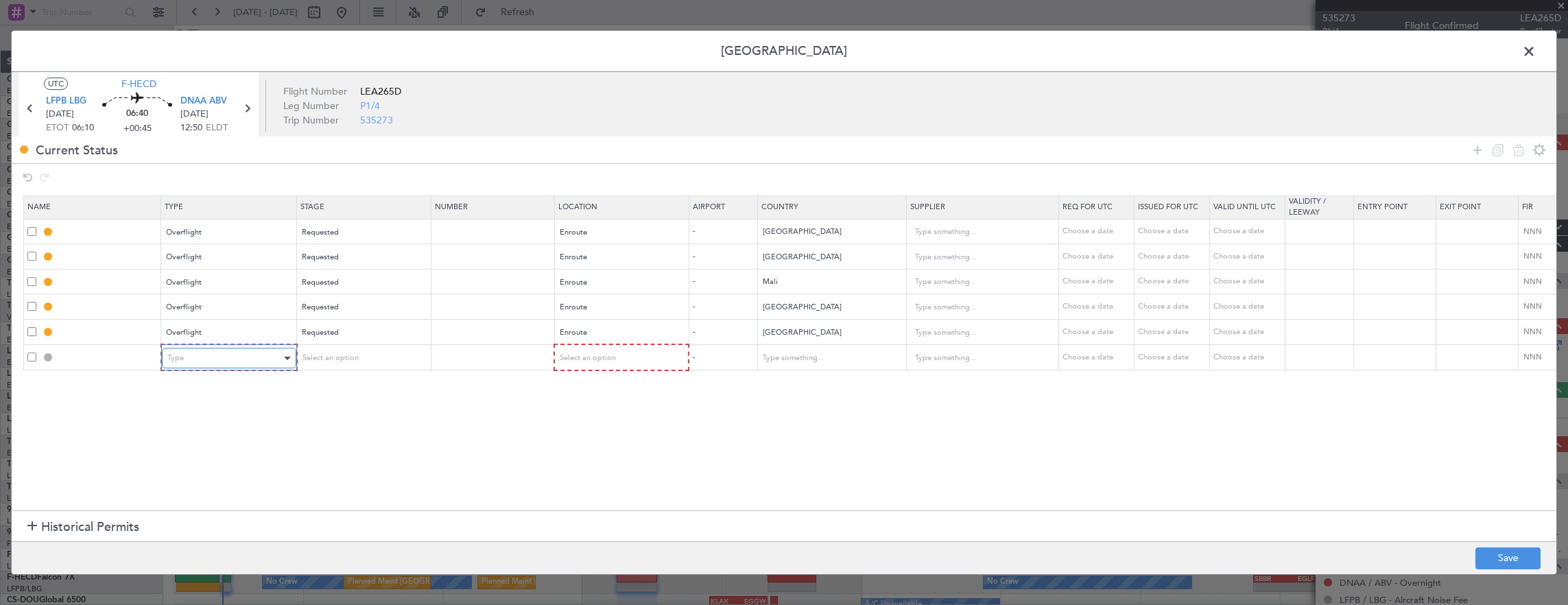
click at [190, 361] on div "Type" at bounding box center [224, 358] width 114 height 20
click at [208, 487] on span "Overflight" at bounding box center [228, 481] width 122 height 20
click at [346, 364] on div "Select an option" at bounding box center [357, 358] width 114 height 20
drag, startPoint x: 337, startPoint y: 442, endPoint x: 426, endPoint y: 419, distance: 91.9
click at [338, 442] on span "Requested" at bounding box center [361, 447] width 122 height 20
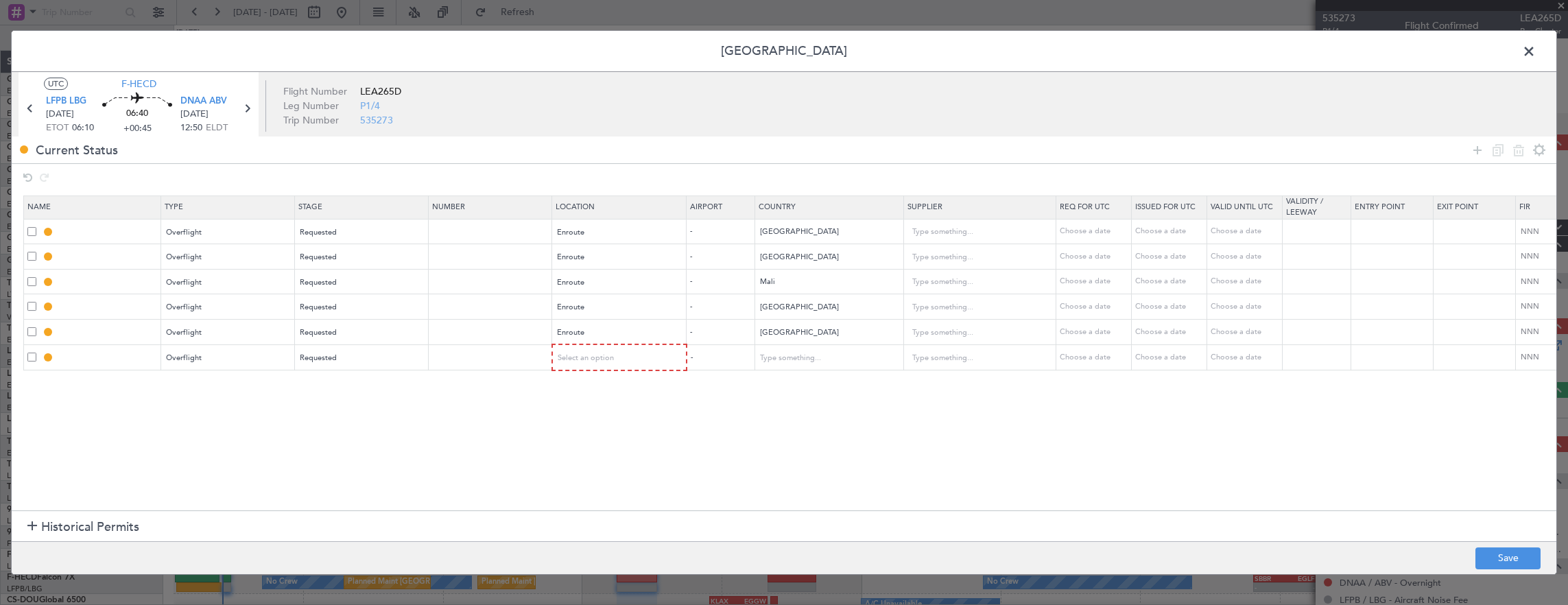
click at [638, 341] on mat-form-field "Enroute" at bounding box center [619, 332] width 134 height 25
click at [624, 357] on div "Select an option" at bounding box center [615, 358] width 114 height 20
drag, startPoint x: 584, startPoint y: 465, endPoint x: 678, endPoint y: 428, distance: 101.0
click at [584, 465] on span "Enroute" at bounding box center [619, 468] width 122 height 20
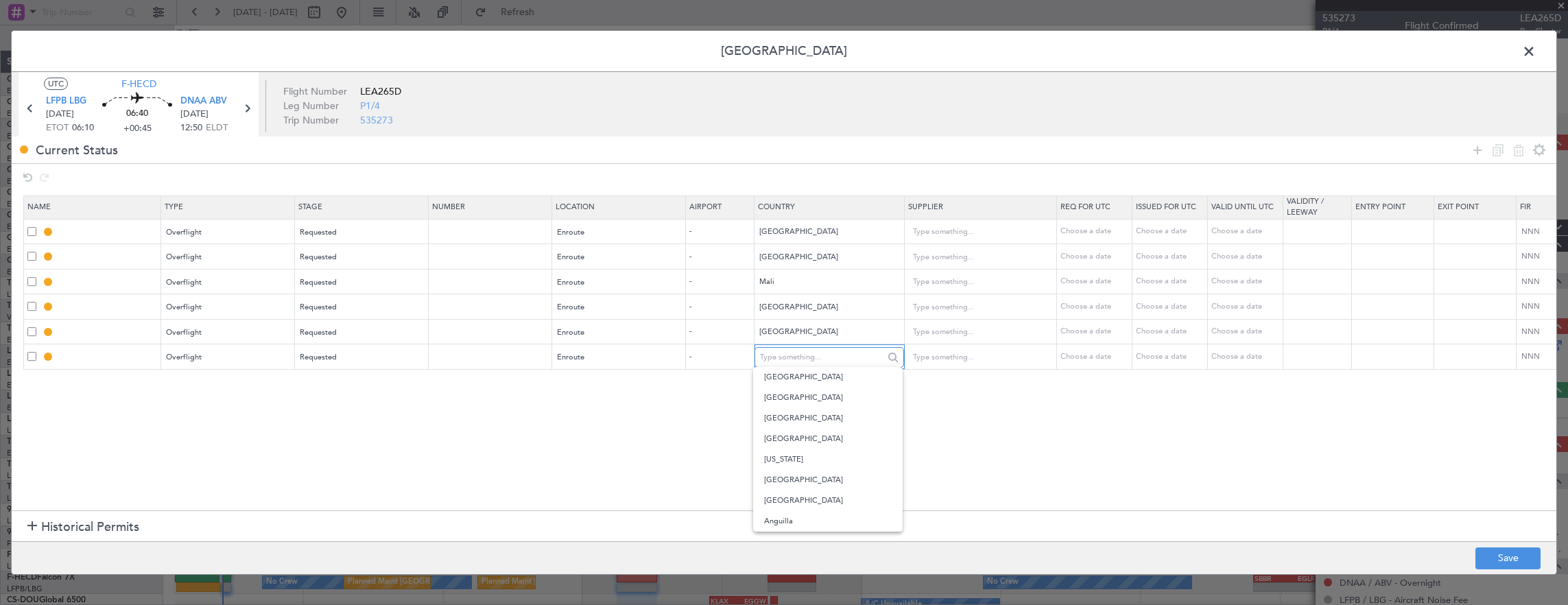
click at [845, 360] on input "text" at bounding box center [822, 357] width 124 height 20
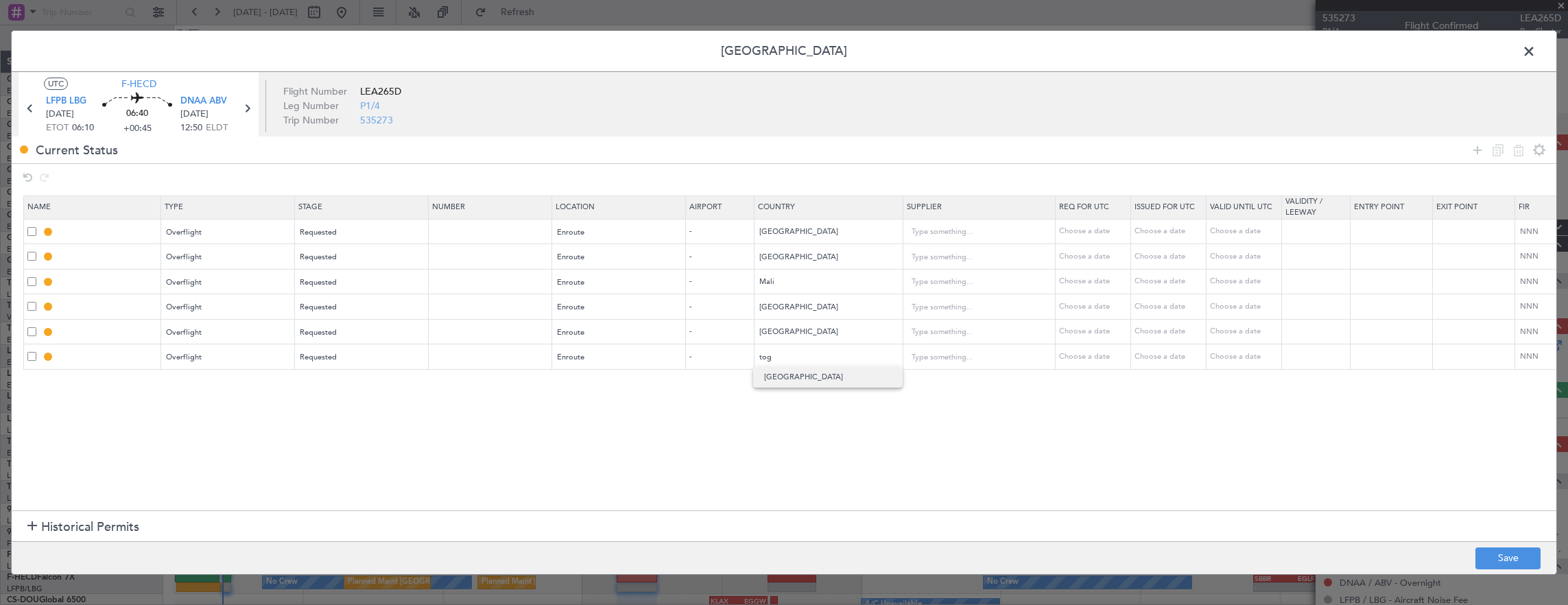
click at [817, 383] on span "Togo" at bounding box center [828, 377] width 127 height 20
type input "Togo"
click at [1473, 146] on icon at bounding box center [1477, 150] width 16 height 16
click at [245, 380] on div "Type" at bounding box center [224, 383] width 114 height 20
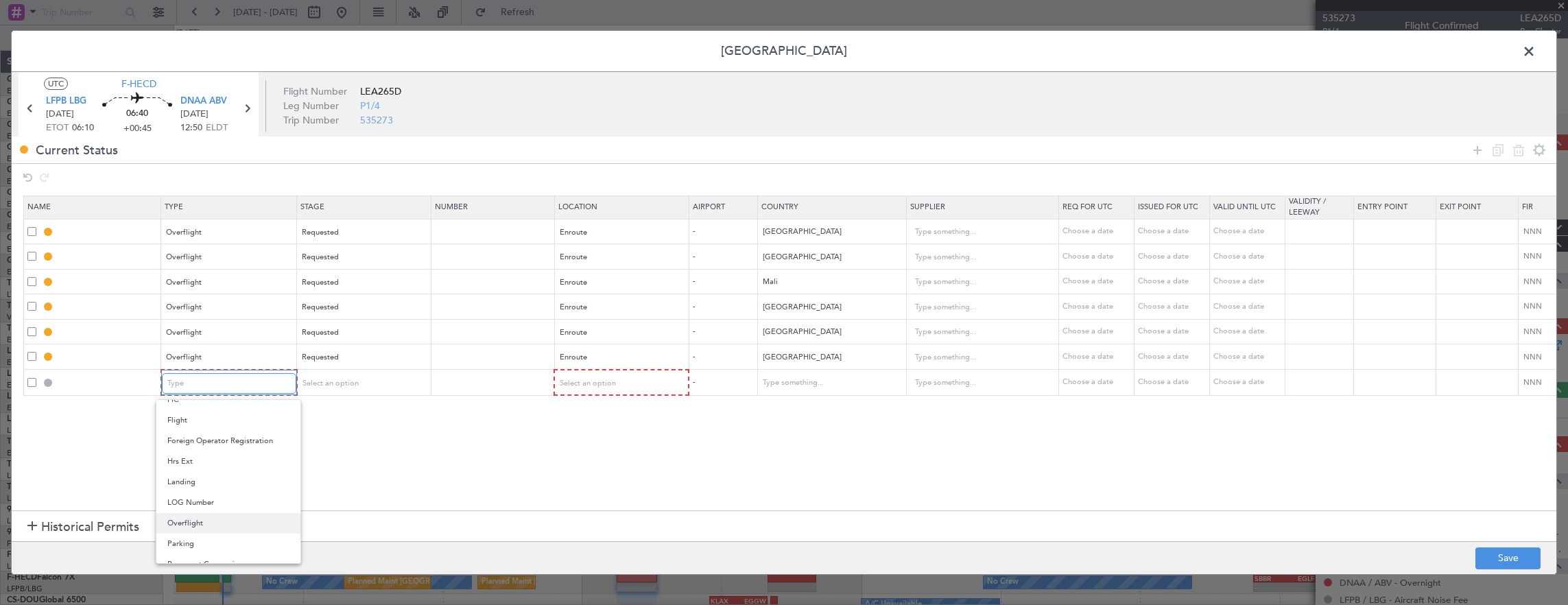
scroll to position [275, 0]
click at [217, 503] on span "Overflight" at bounding box center [228, 505] width 122 height 20
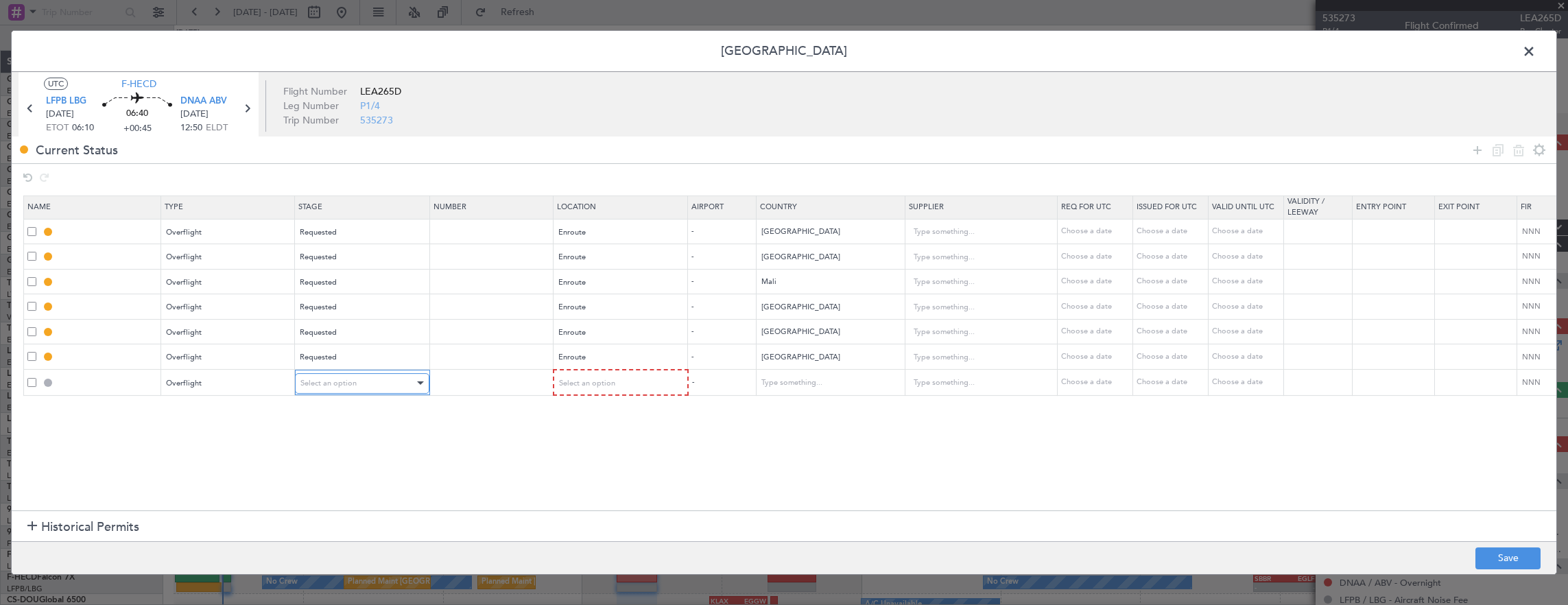
click at [334, 378] on span "Select an option" at bounding box center [328, 383] width 56 height 10
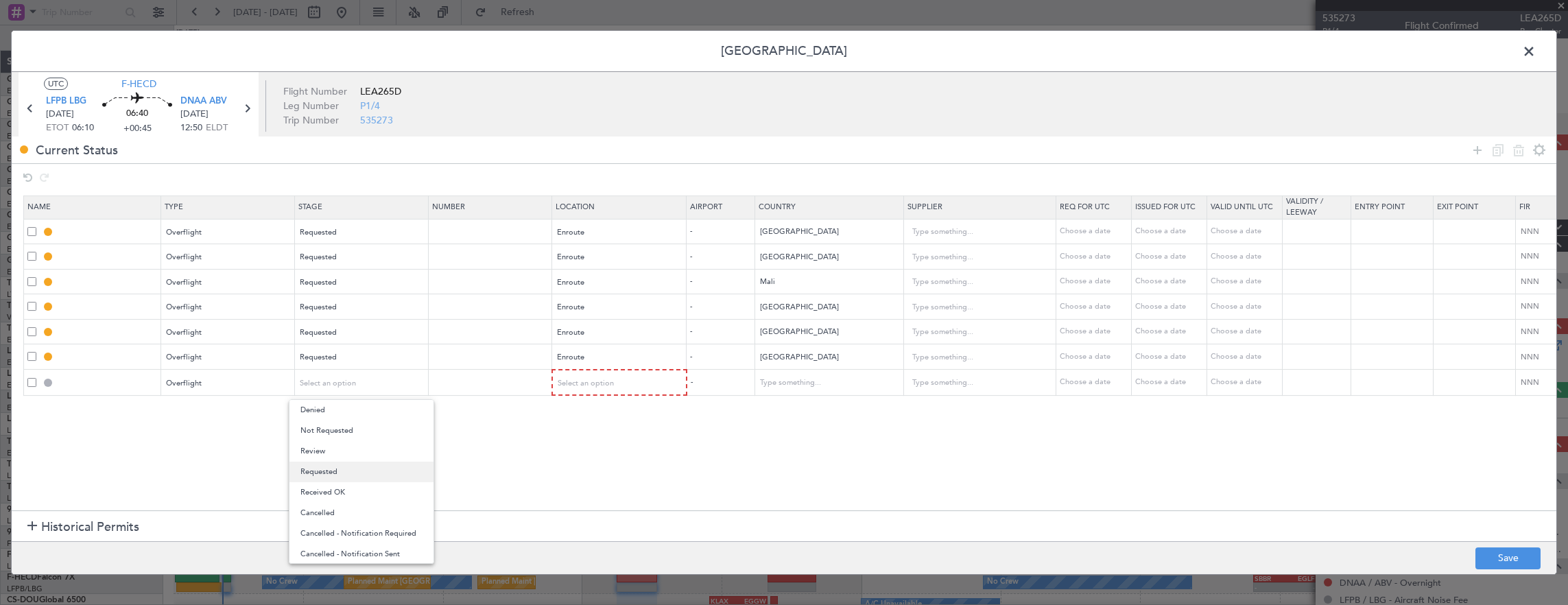
click at [336, 473] on span "Requested" at bounding box center [361, 472] width 122 height 20
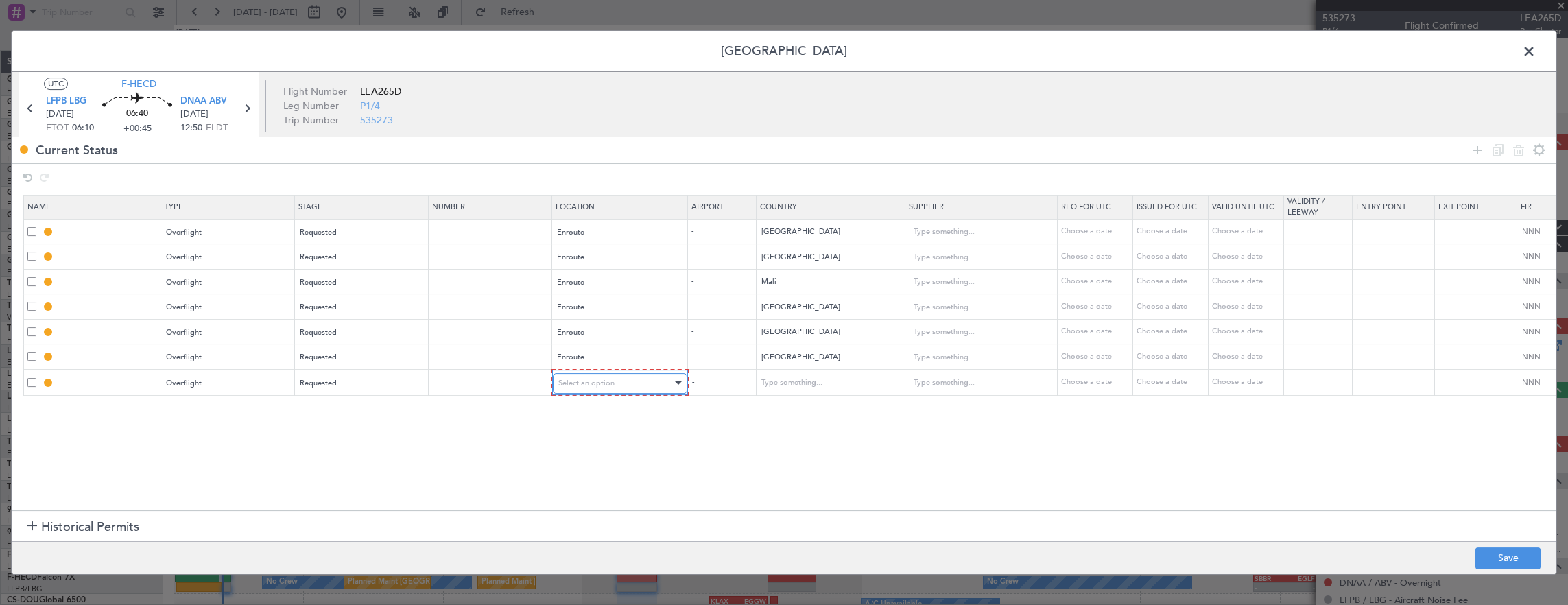
click at [592, 386] on div "Select an option" at bounding box center [615, 383] width 114 height 20
click at [581, 491] on span "Enroute" at bounding box center [619, 492] width 122 height 20
click at [808, 379] on input "text" at bounding box center [822, 382] width 124 height 20
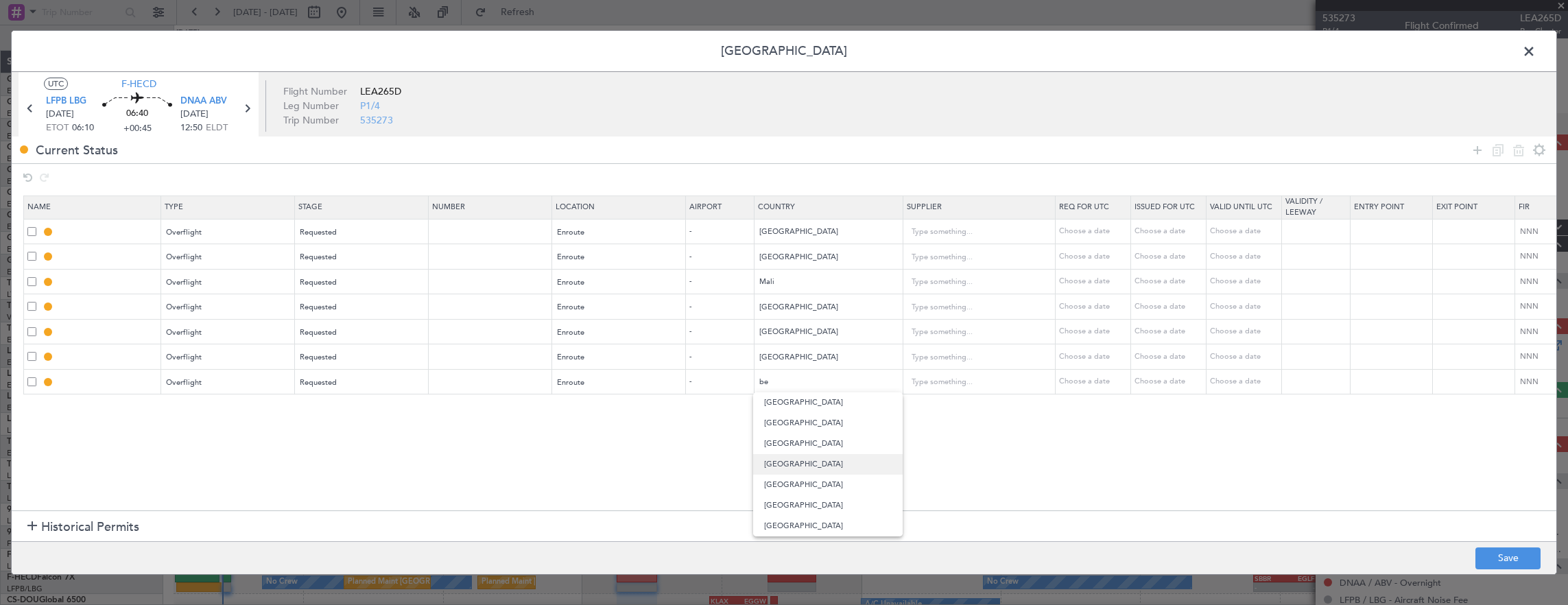
click at [798, 468] on span "Benin" at bounding box center [828, 465] width 127 height 20
type input "Benin"
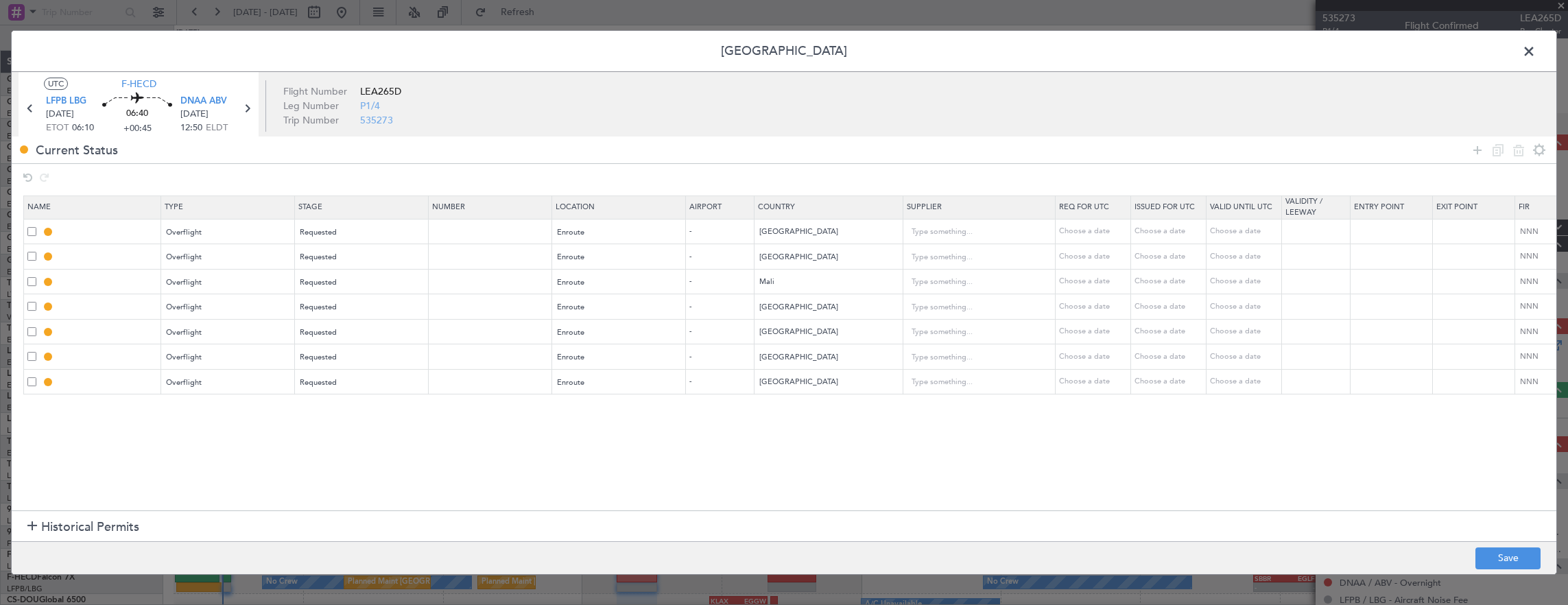
click at [864, 421] on section "Name Type Stage Number Location Airport Country Supplier Req For Utc Issued For…" at bounding box center [784, 351] width 1545 height 318
click at [1475, 151] on icon at bounding box center [1477, 150] width 16 height 16
click at [216, 404] on div "Type" at bounding box center [224, 408] width 114 height 20
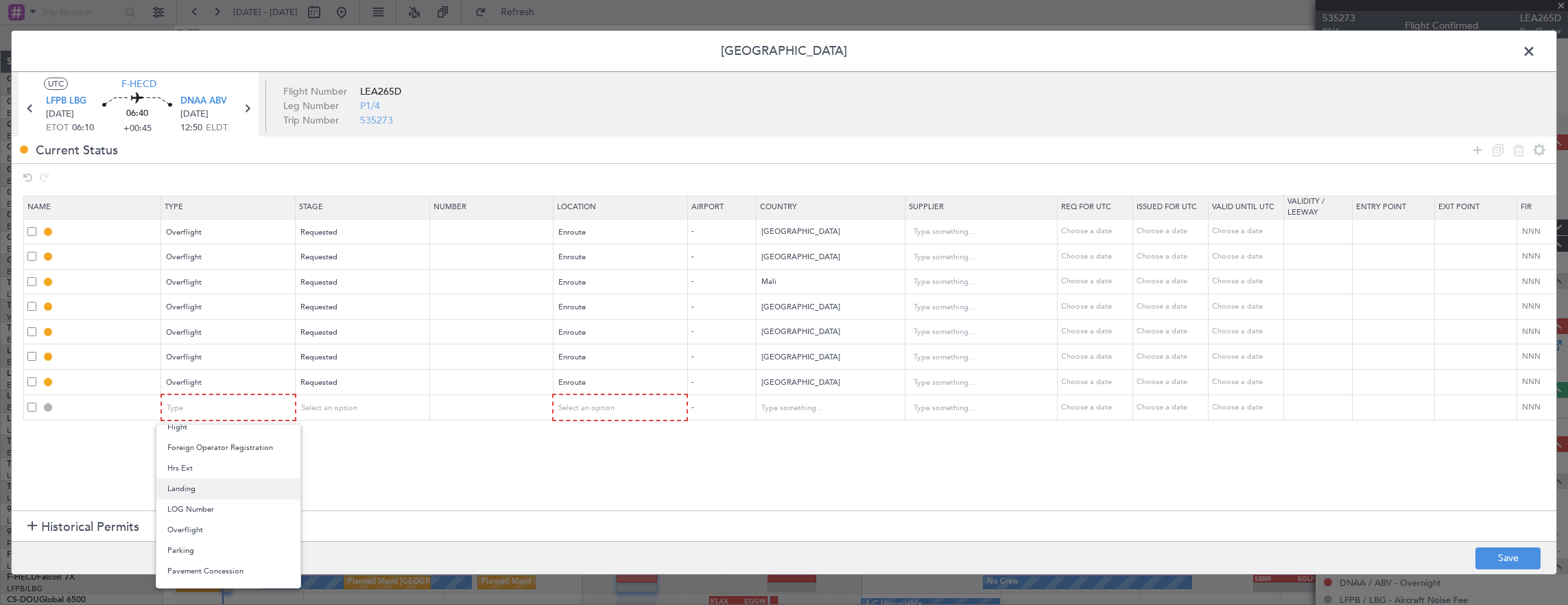
click at [227, 479] on span "Landing" at bounding box center [228, 489] width 122 height 20
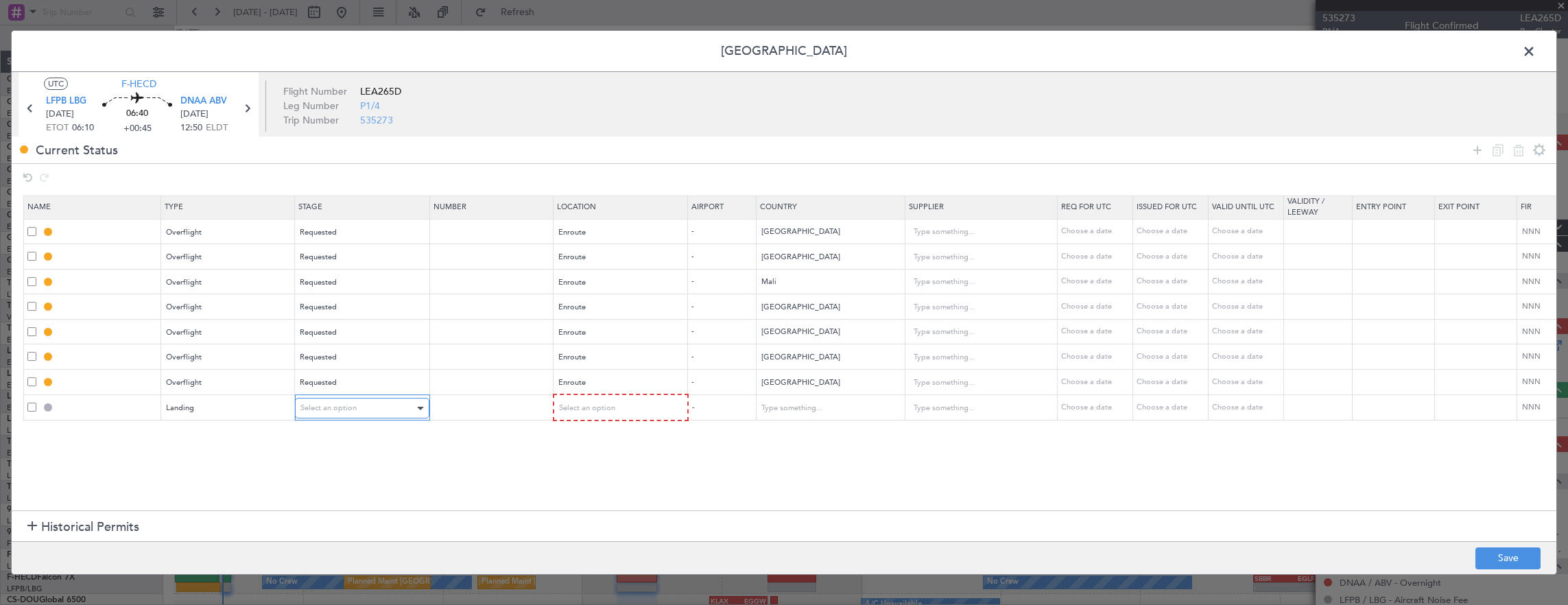
click at [335, 407] on span "Select an option" at bounding box center [328, 408] width 56 height 10
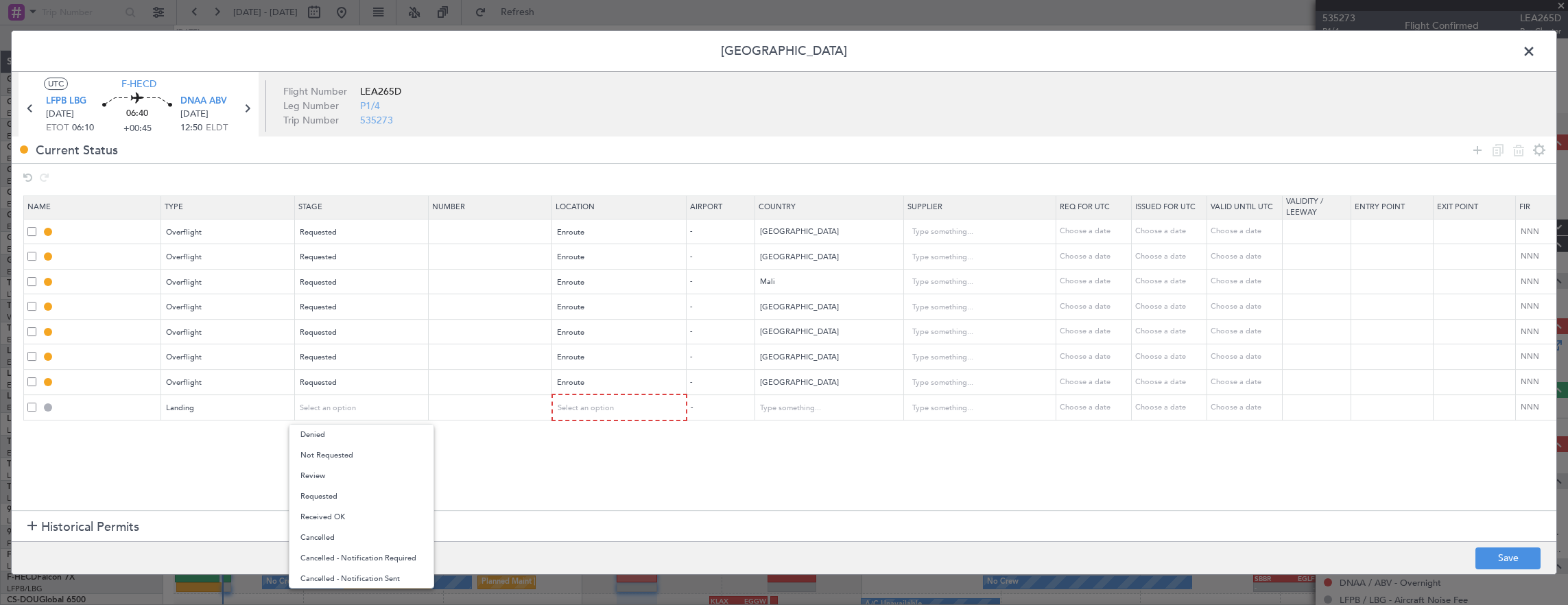
drag, startPoint x: 331, startPoint y: 501, endPoint x: 415, endPoint y: 470, distance: 89.5
click at [331, 499] on span "Requested" at bounding box center [361, 497] width 122 height 20
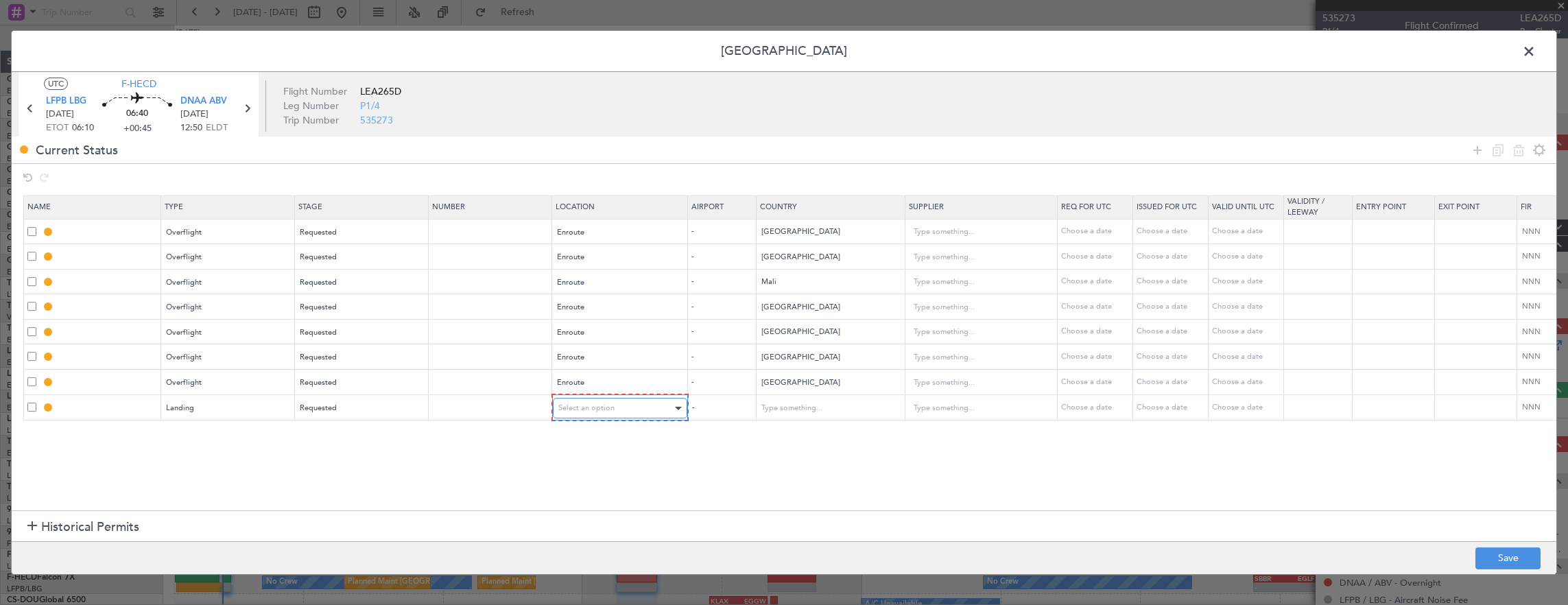
click at [616, 402] on div "Select an option" at bounding box center [615, 408] width 114 height 20
click at [573, 475] on span "Arrival" at bounding box center [619, 476] width 122 height 20
click at [1521, 563] on button "Save" at bounding box center [1508, 558] width 65 height 22
type input "MOROCCO OVF"
type input "NNN"
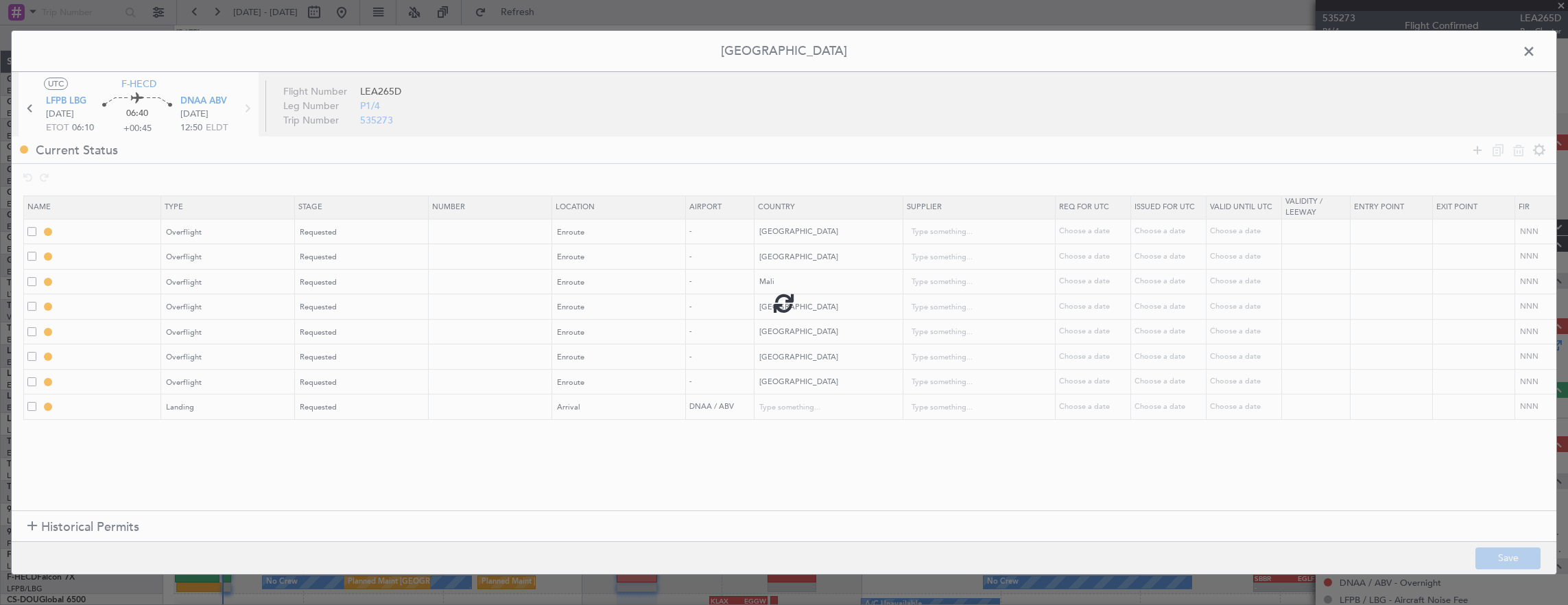
type input "MAURITANIA OVF"
type input "NNN"
type input "MALI OVF"
type input "NNN"
type input "BURKINA FASO OVF"
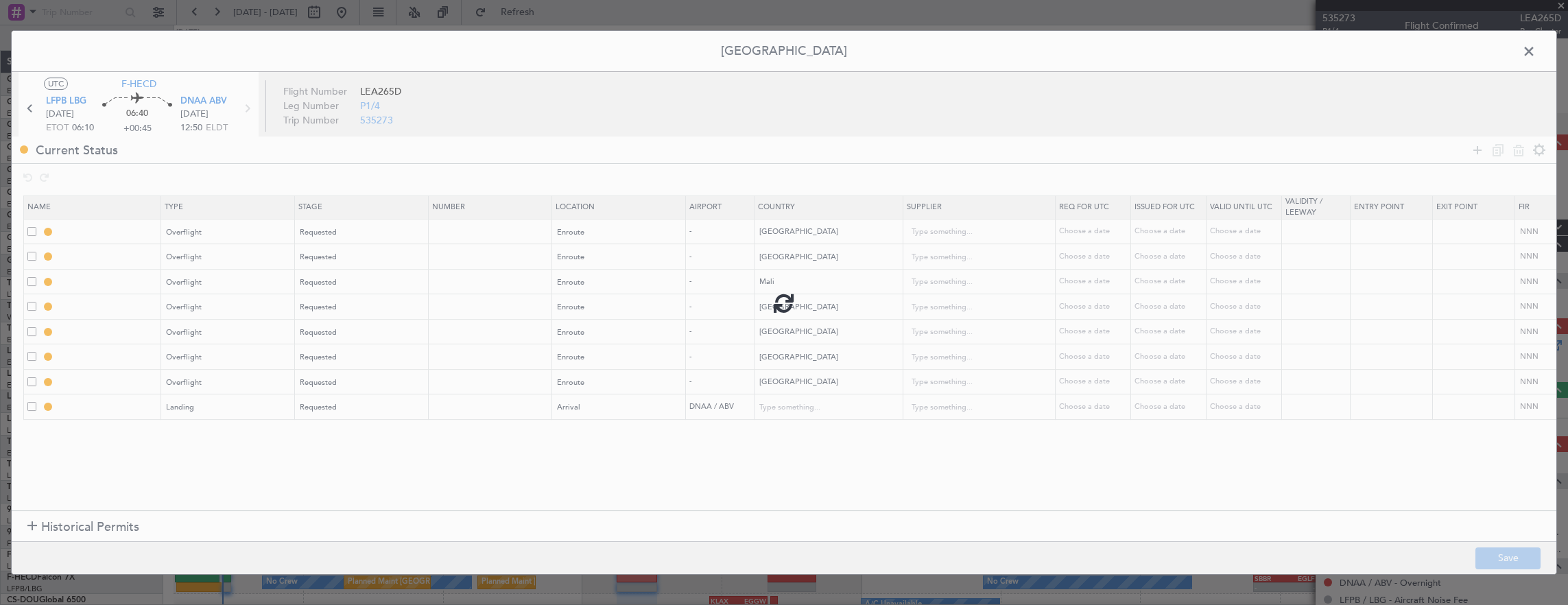
type input "NNN"
type input "GHANA OVF"
type input "NNN"
type input "TOGO OVF"
type input "NNN"
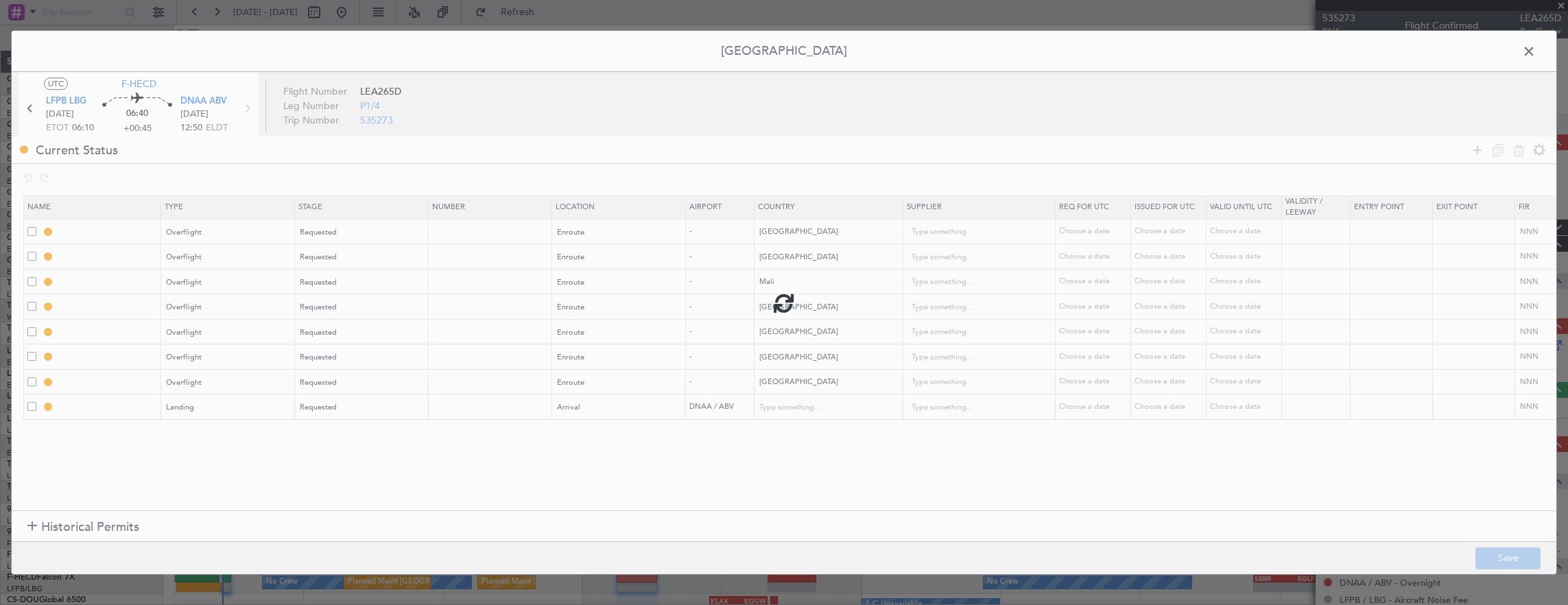
type input "BENIN OVF"
type input "NNN"
type input "DNAA LDG"
type input "Nigeria"
type input "NNN"
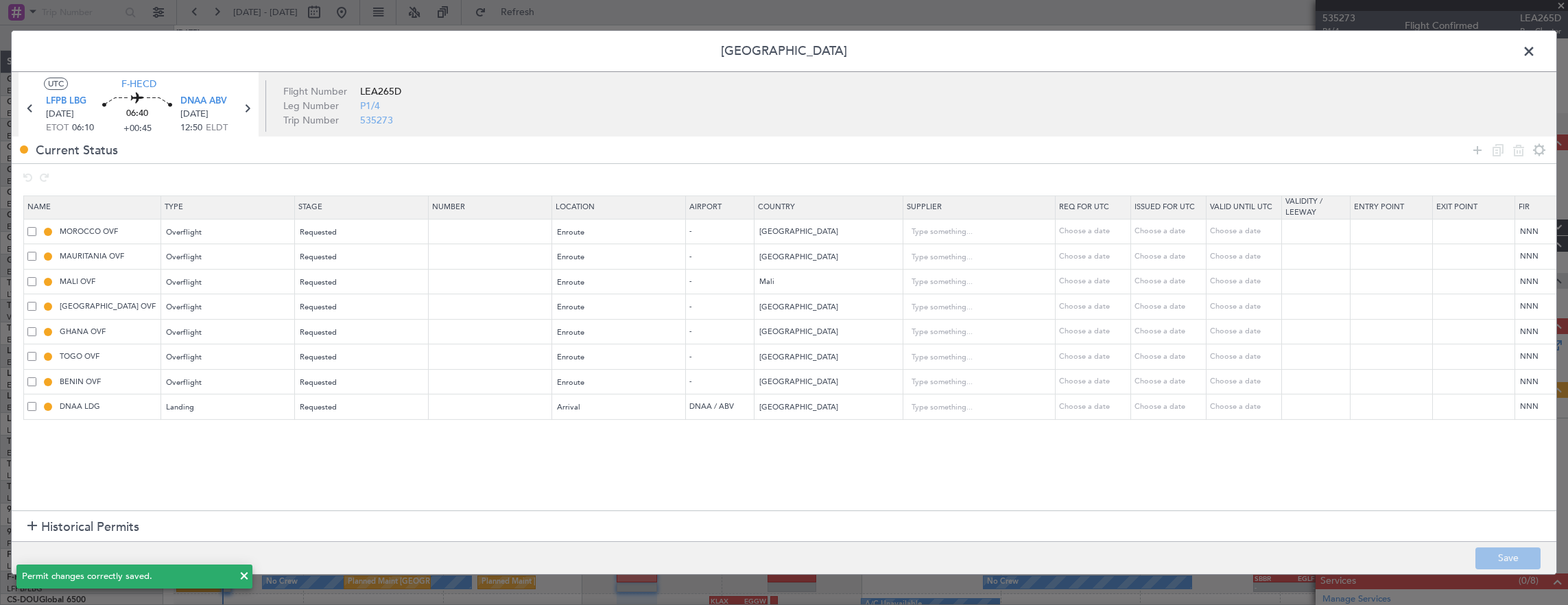
click at [1536, 52] on span at bounding box center [1536, 55] width 0 height 27
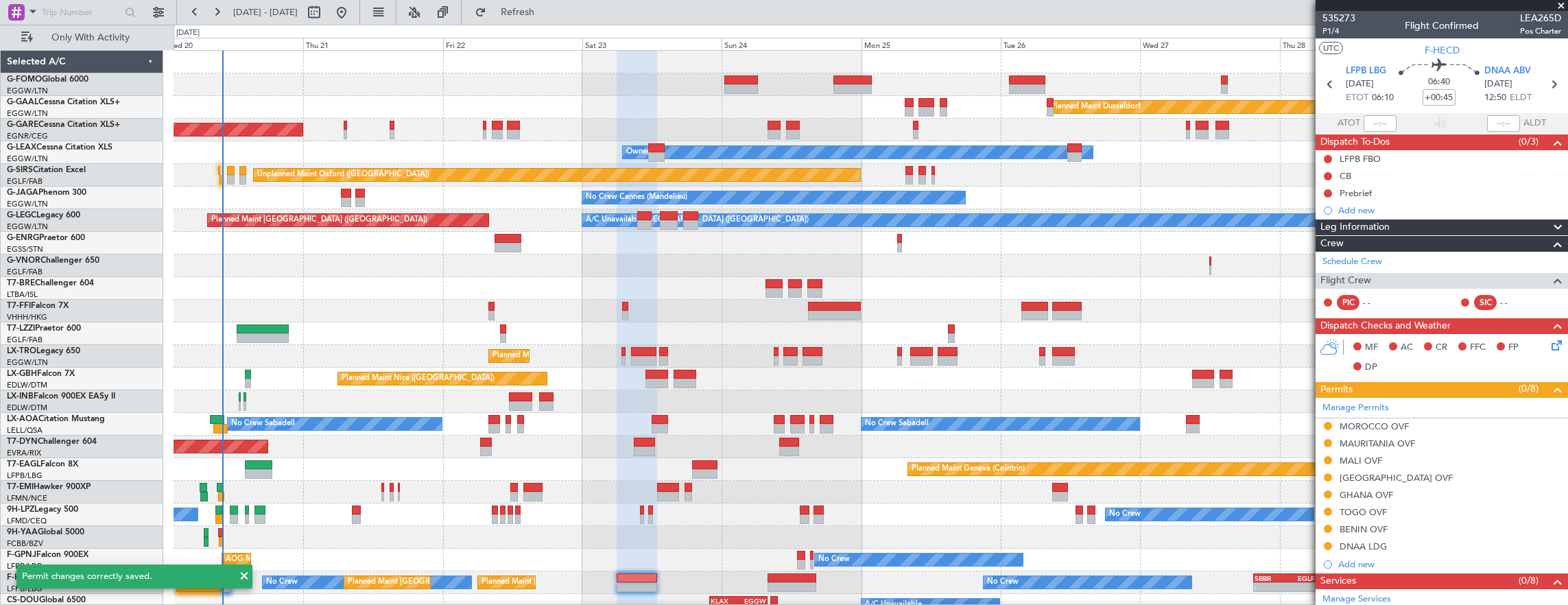
click at [1340, 40] on section "UTC F-HECD" at bounding box center [1442, 48] width 252 height 20
click at [1339, 35] on span "P1/4" at bounding box center [1339, 31] width 33 height 12
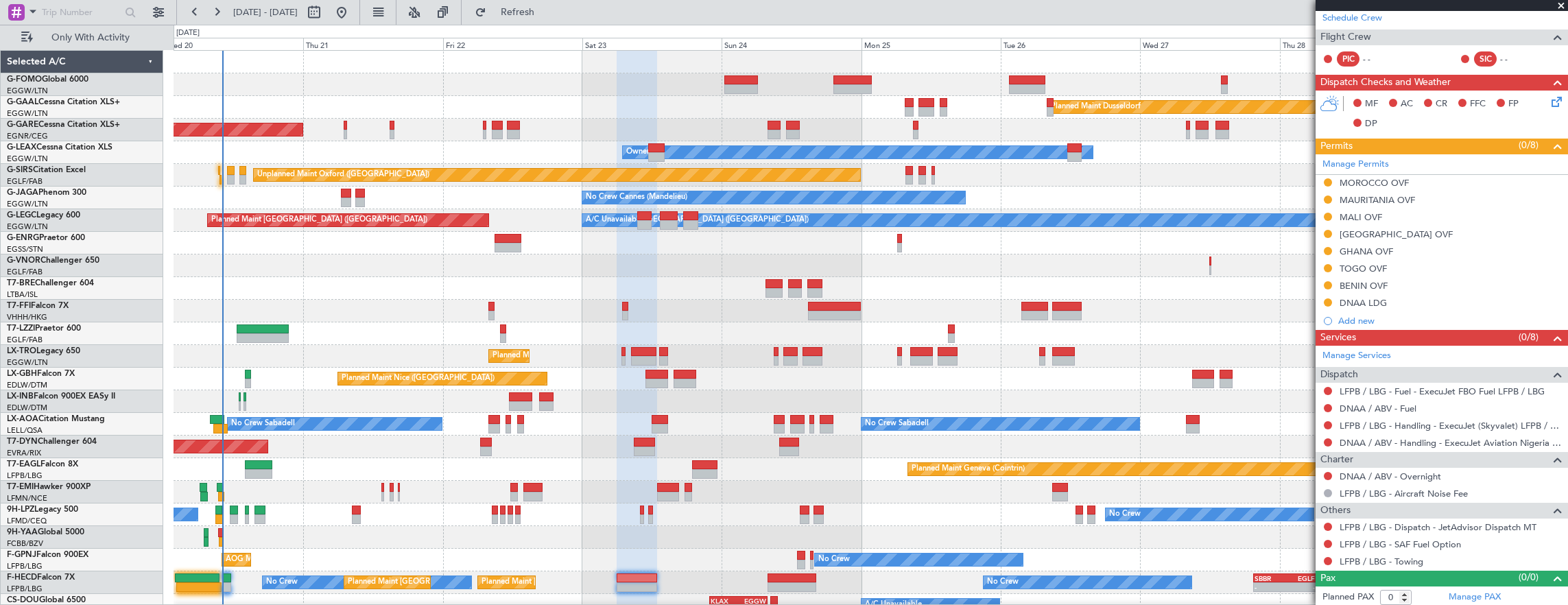
click at [1329, 520] on mat-tooltip-component "Not Requested" at bounding box center [1329, 536] width 78 height 36
click at [1327, 523] on button at bounding box center [1329, 527] width 8 height 8
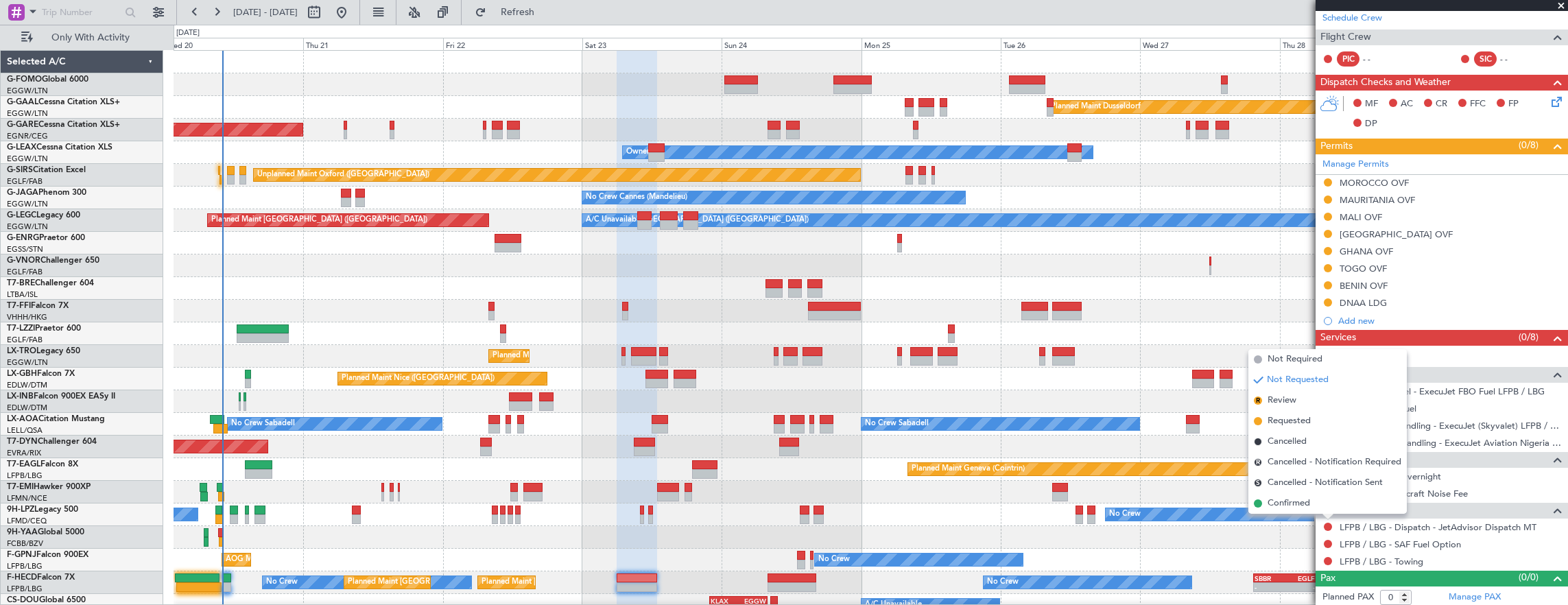
click at [1318, 505] on li "Confirmed" at bounding box center [1327, 503] width 158 height 20
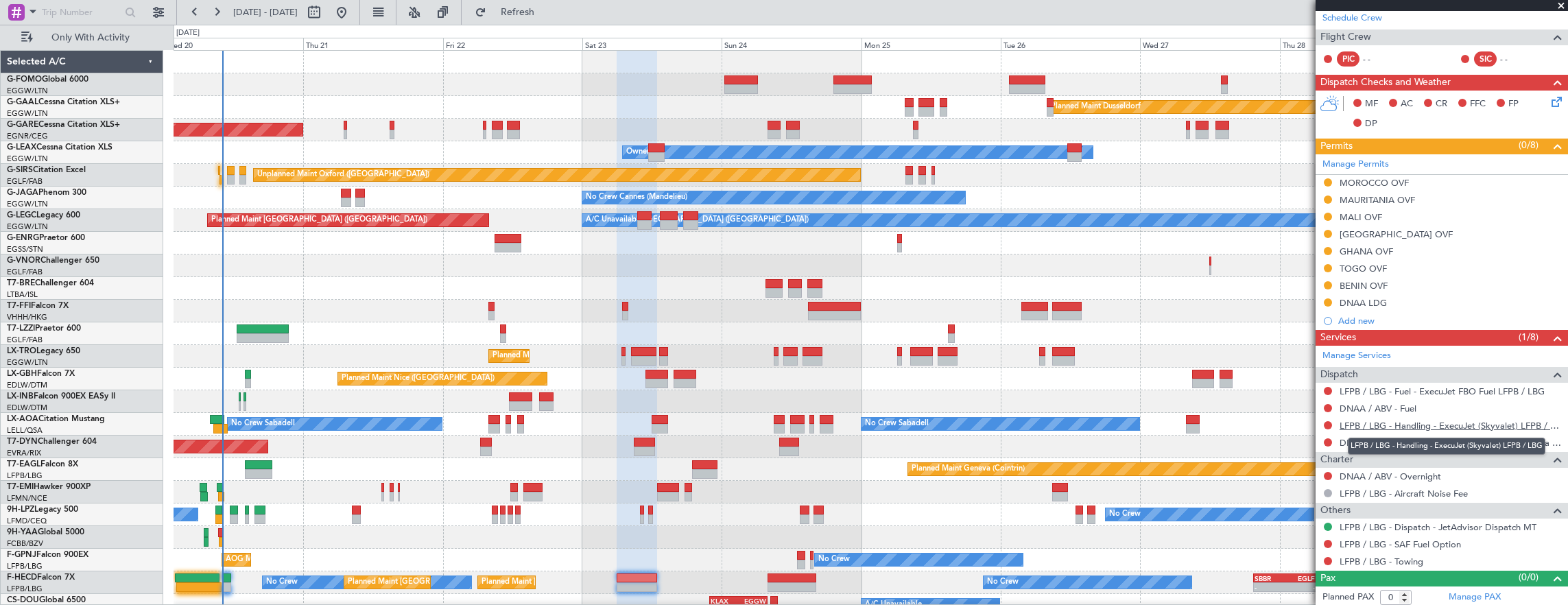
click at [1415, 421] on link "LFPB / LBG - Handling - ExecuJet (Skyvalet) LFPB / LBG" at bounding box center [1450, 426] width 222 height 12
click at [1446, 443] on link "DNAA / ABV - Handling - ExecuJet Aviation Nigeria DNAA" at bounding box center [1450, 443] width 222 height 12
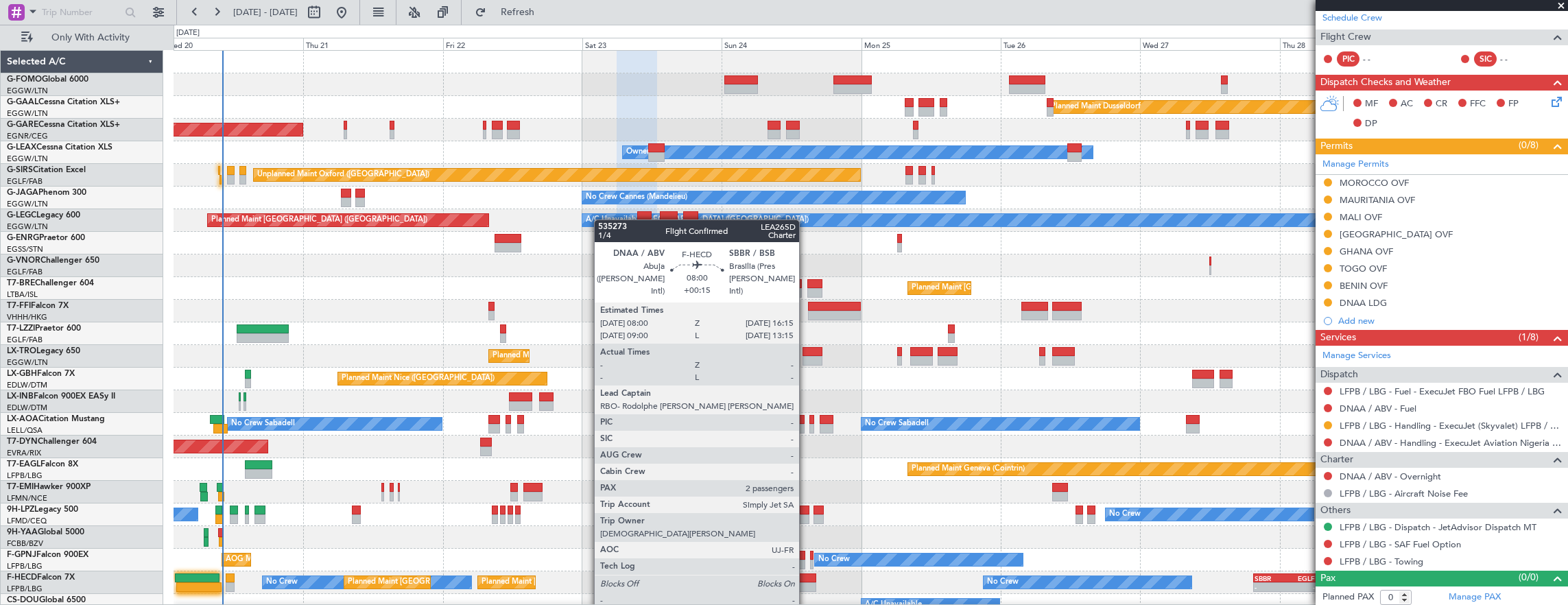
click at [806, 582] on div at bounding box center [791, 586] width 48 height 9
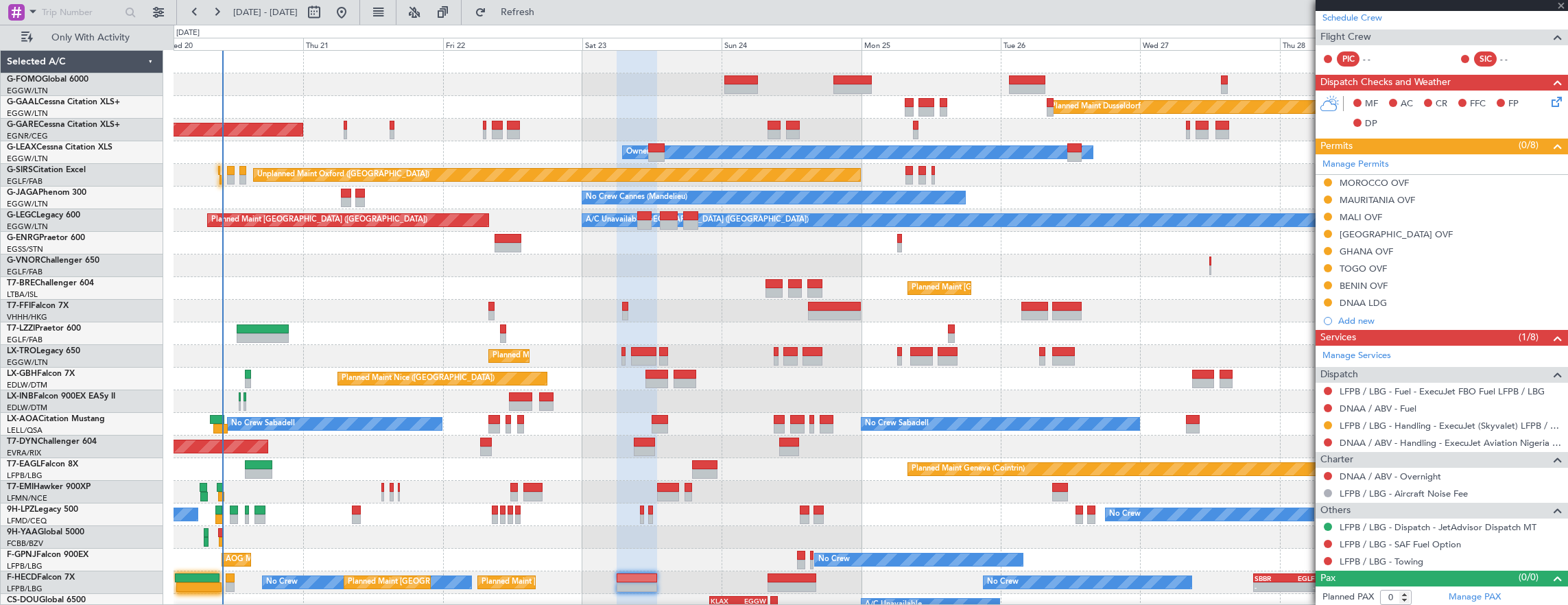
type input "+00:15"
type input "2"
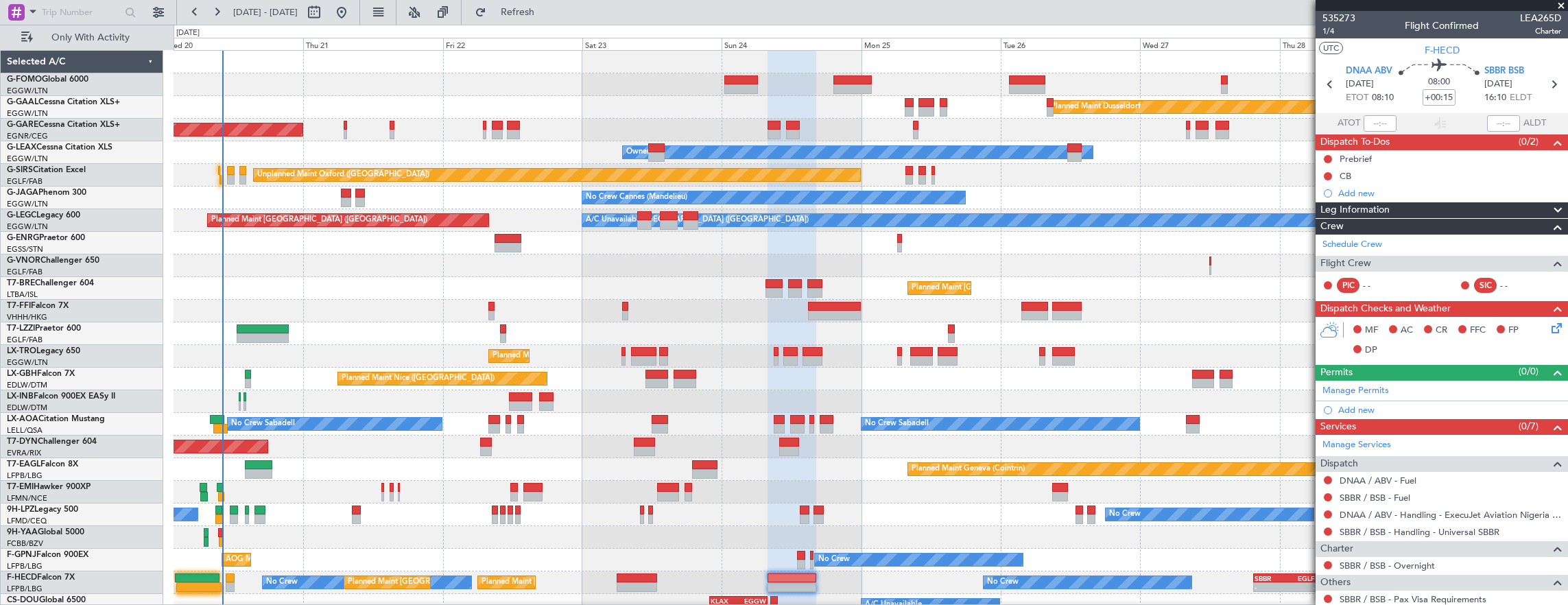
drag, startPoint x: 1406, startPoint y: 531, endPoint x: 1384, endPoint y: 536, distance: 22.6
click at [1447, 527] on div "DNAA / ABV - Handling - ExecuJet Aviation Nigeria DNAA" at bounding box center [1447, 527] width 0 height 0
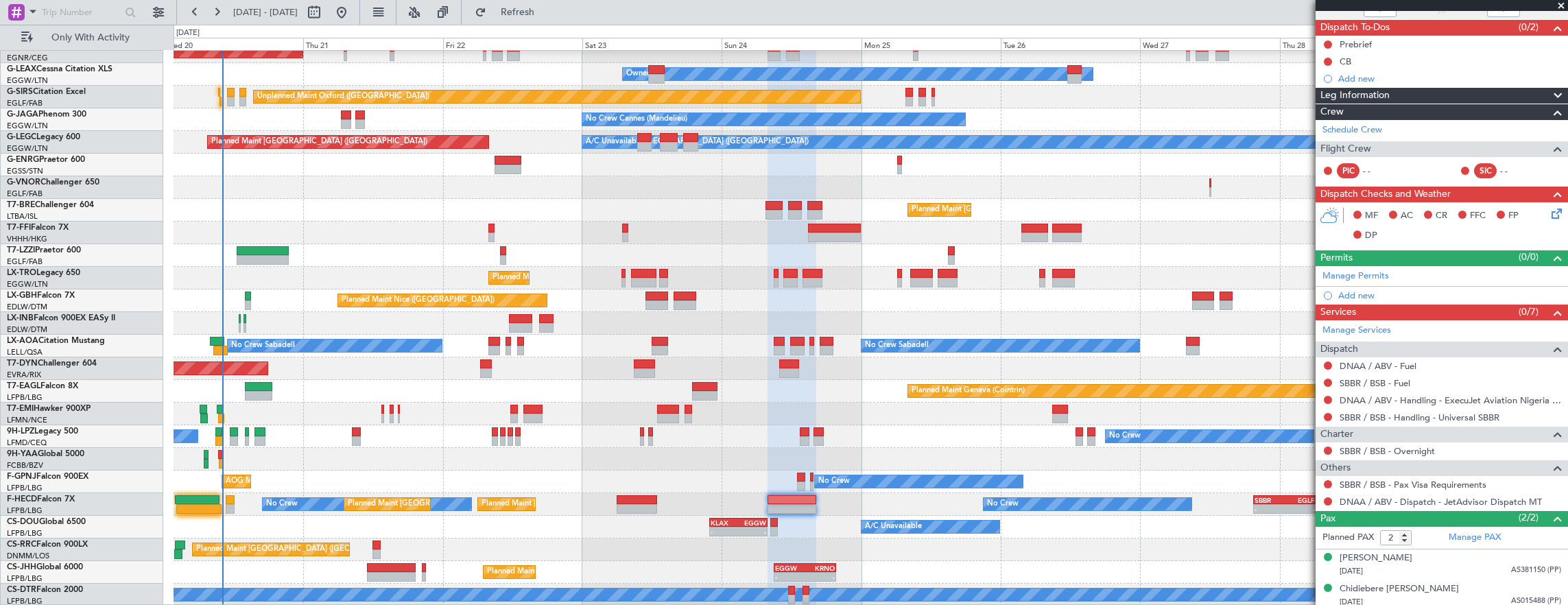
scroll to position [117, 0]
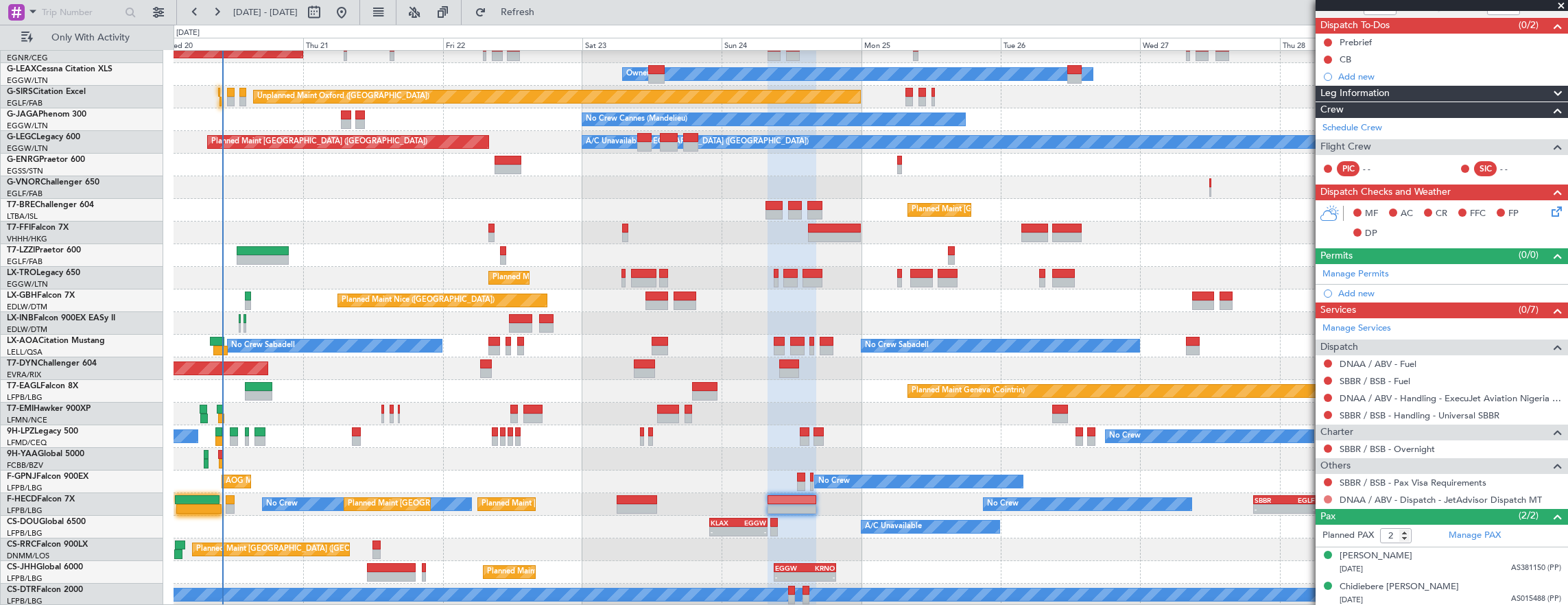
click at [1327, 495] on button at bounding box center [1329, 499] width 8 height 8
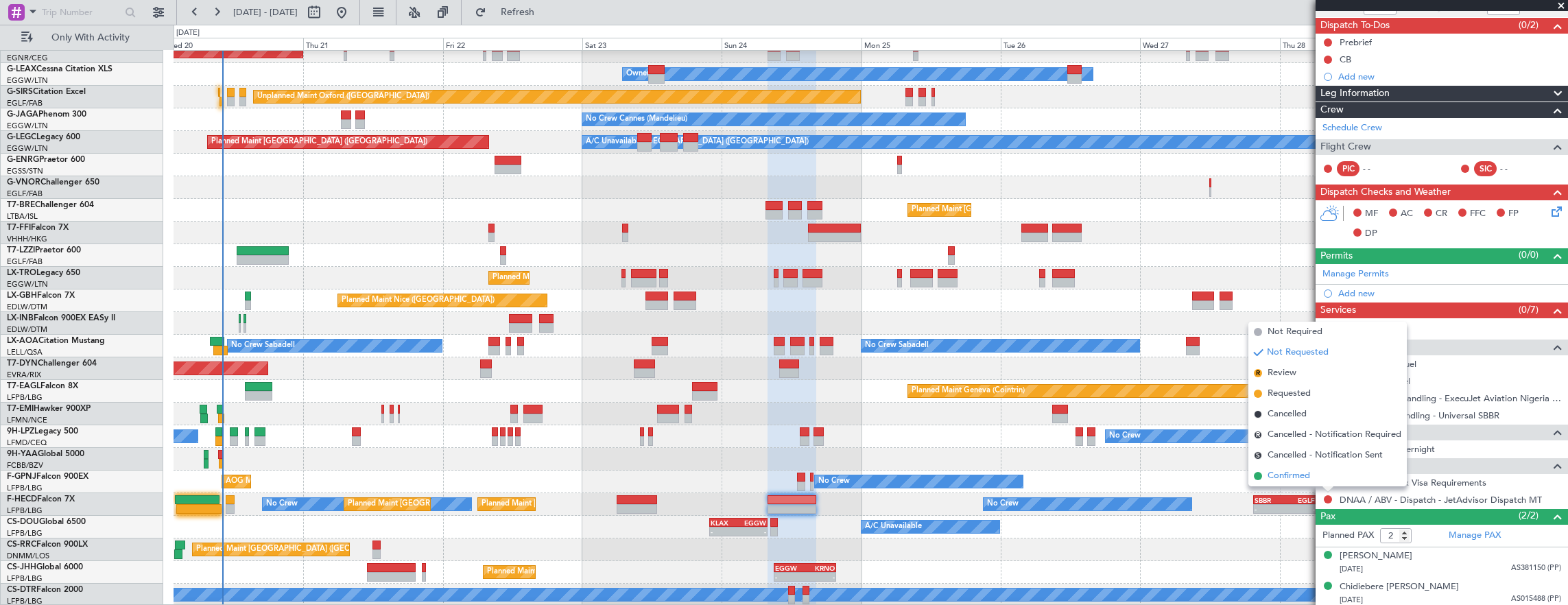
click at [1302, 476] on span "Confirmed" at bounding box center [1289, 476] width 42 height 14
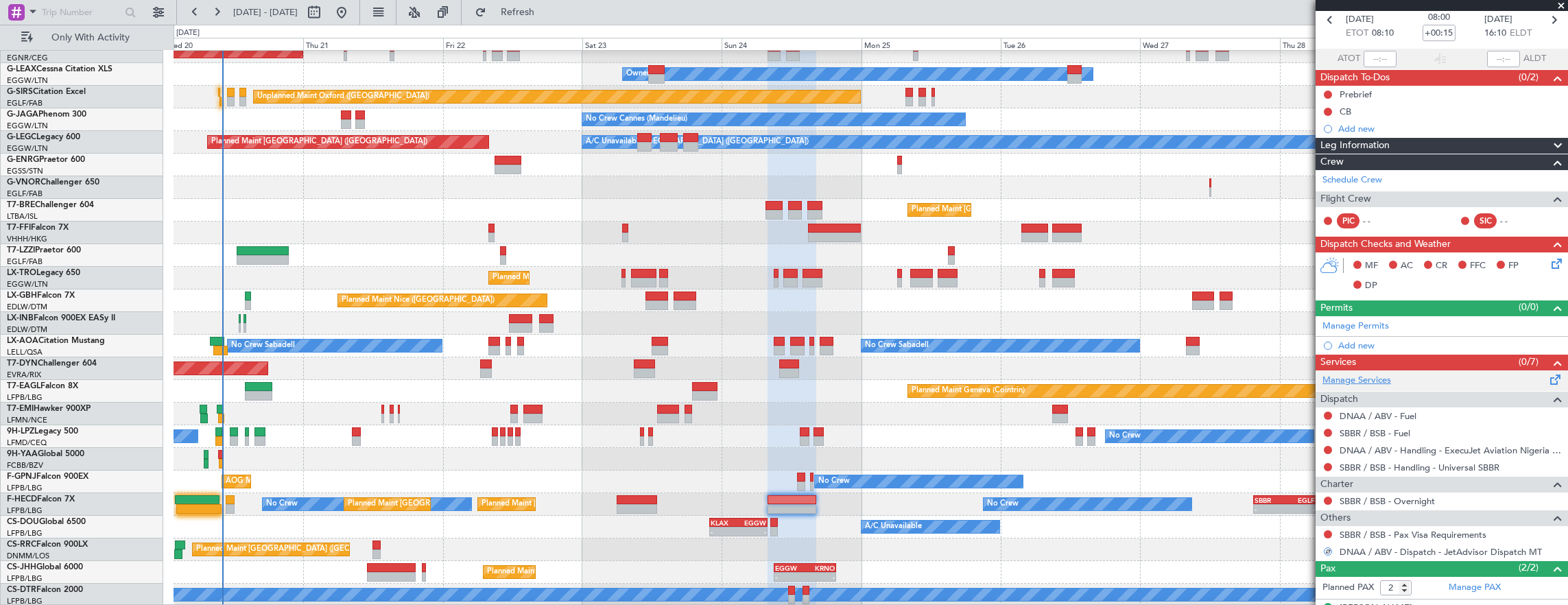
scroll to position [48, 0]
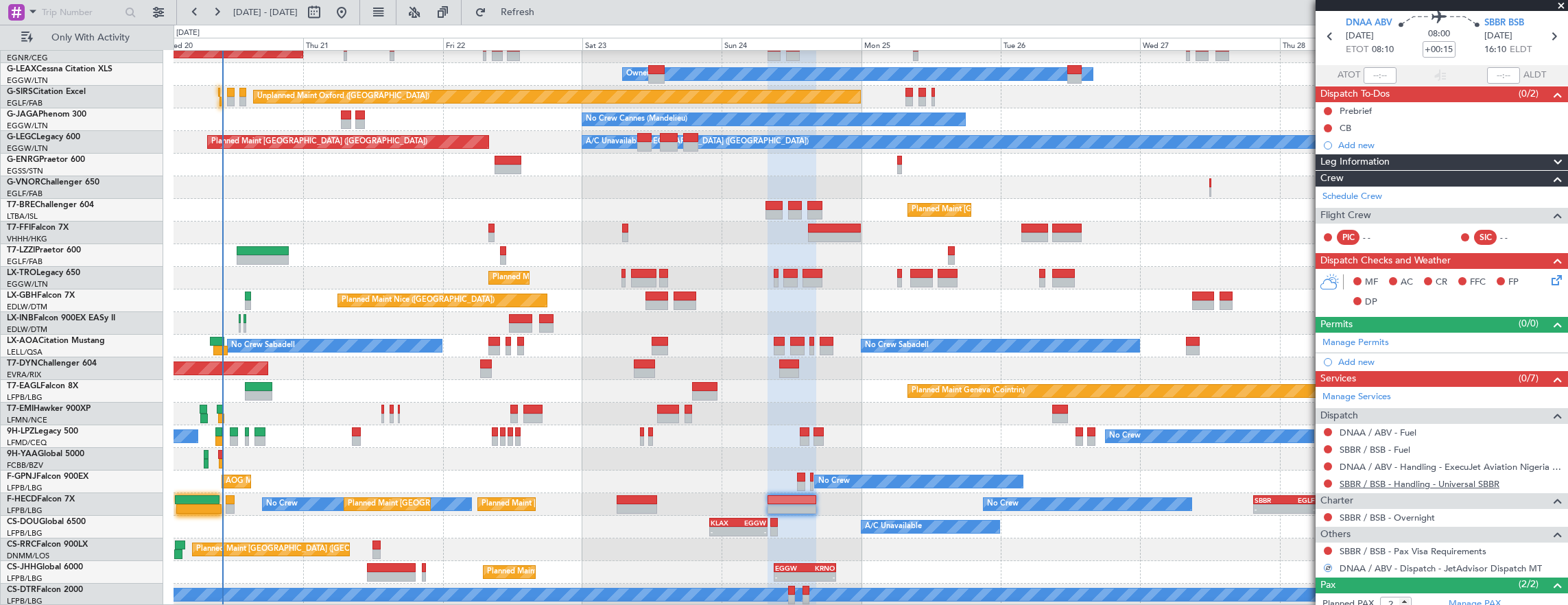
click at [1412, 483] on link "SBBR / BSB - Handling - Universal SBBR" at bounding box center [1419, 484] width 160 height 12
click at [545, 19] on button "Refresh" at bounding box center [509, 13] width 82 height 22
click at [1363, 333] on div "Manage Permits Add new" at bounding box center [1442, 351] width 252 height 38
click at [1371, 344] on div "Manage Permits Add new" at bounding box center [1442, 351] width 252 height 38
click at [1401, 349] on div "Manage Permits" at bounding box center [1442, 343] width 252 height 20
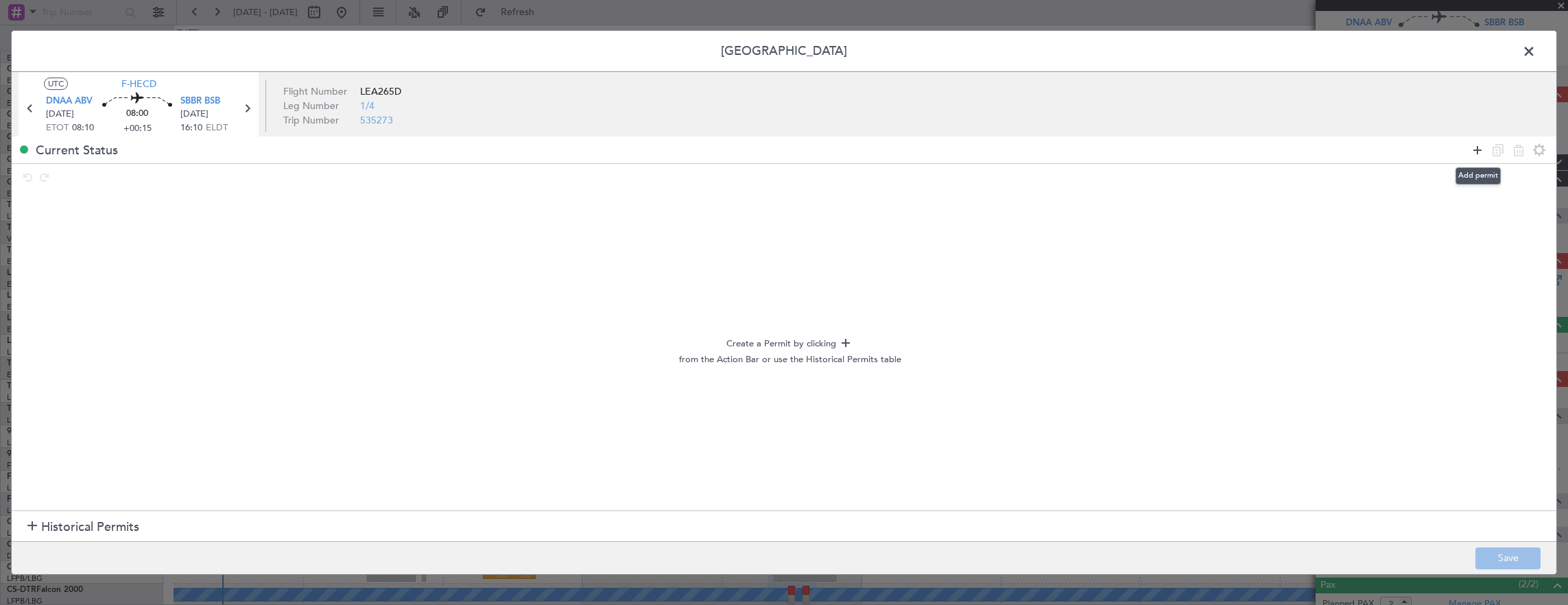
click at [1475, 151] on icon at bounding box center [1477, 150] width 16 height 16
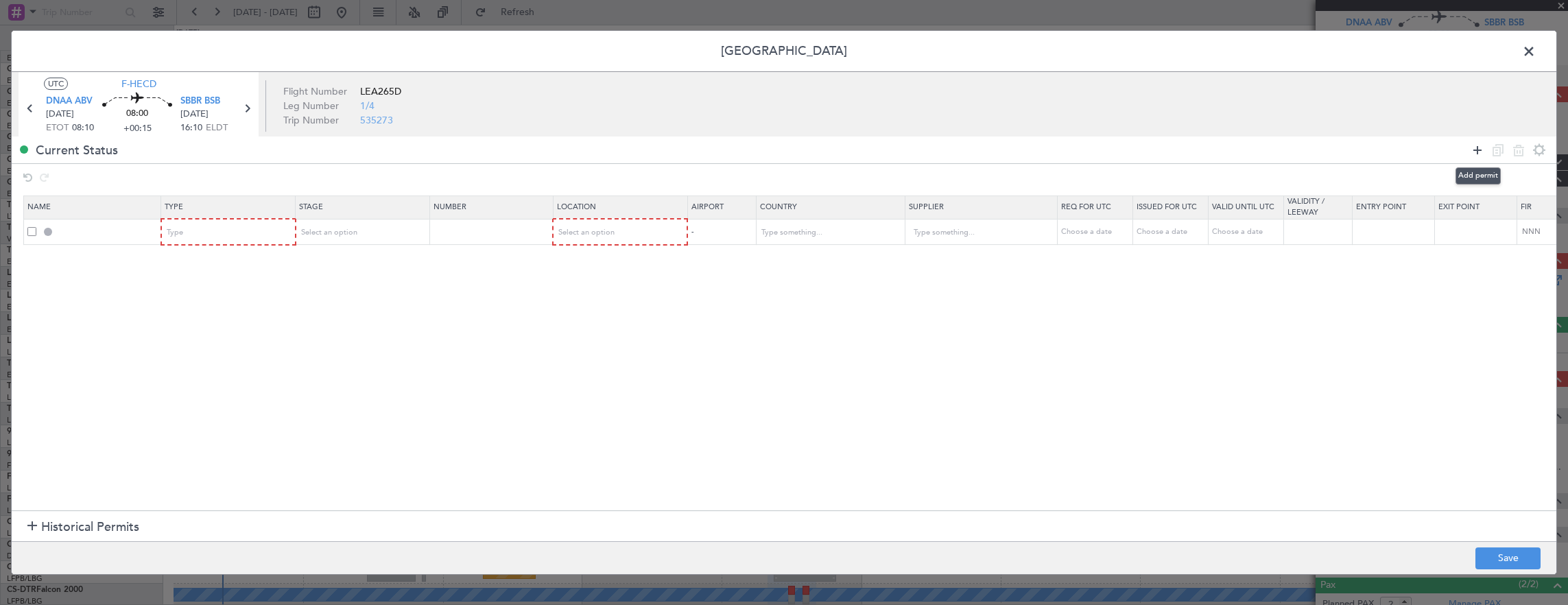
click at [1475, 151] on icon at bounding box center [1477, 150] width 16 height 16
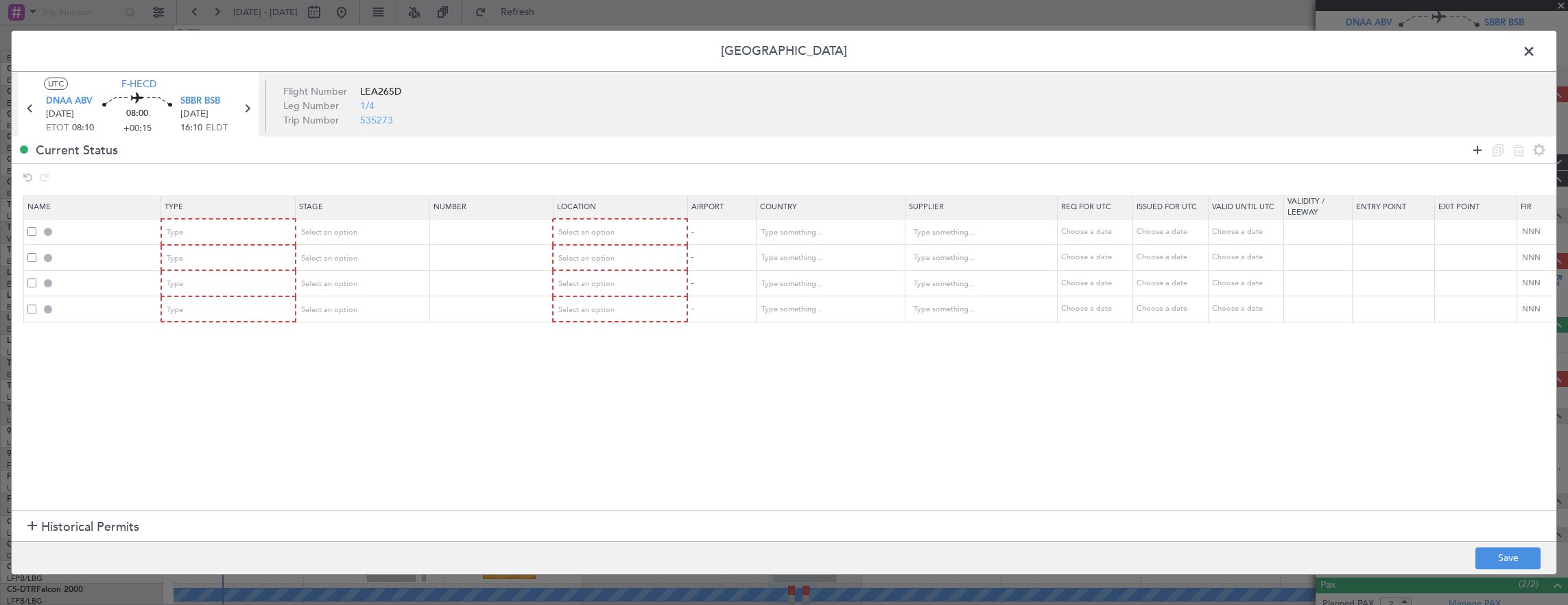
click at [1475, 151] on icon at bounding box center [1477, 150] width 16 height 16
click at [222, 227] on div "Type" at bounding box center [224, 233] width 114 height 20
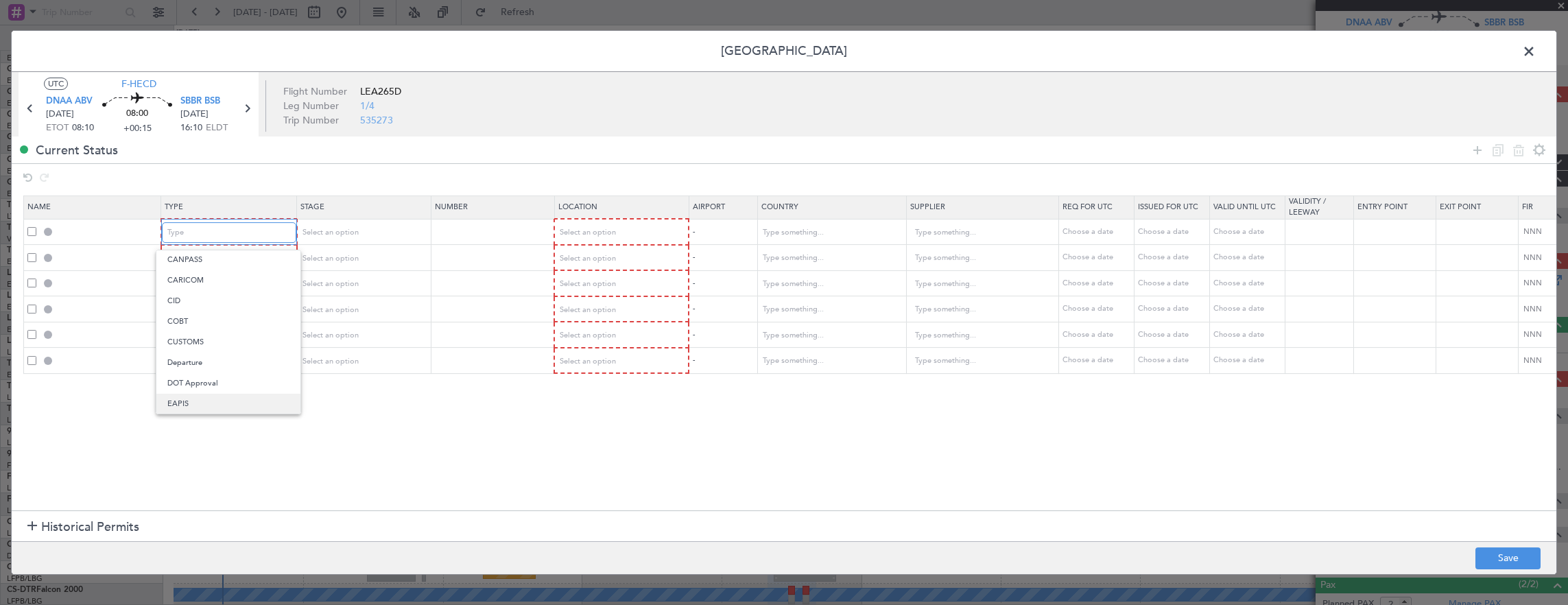
scroll to position [137, 0]
click at [213, 289] on span "Departure" at bounding box center [228, 288] width 122 height 20
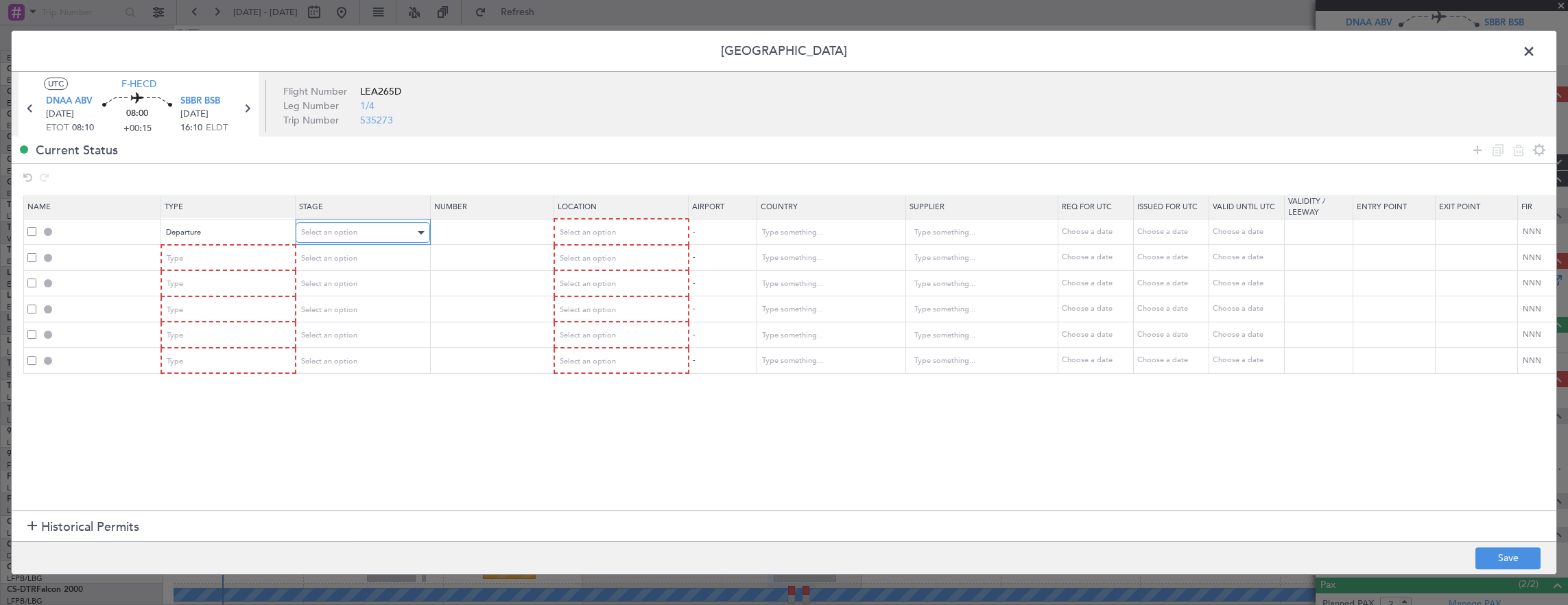
click at [335, 234] on span "Select an option" at bounding box center [329, 232] width 56 height 10
drag, startPoint x: 357, startPoint y: 324, endPoint x: 506, endPoint y: 261, distance: 161.8
click at [357, 322] on span "Requested" at bounding box center [362, 322] width 122 height 20
click at [624, 224] on div "Select an option" at bounding box center [616, 233] width 114 height 20
click at [597, 257] on span "Departure" at bounding box center [620, 261] width 122 height 20
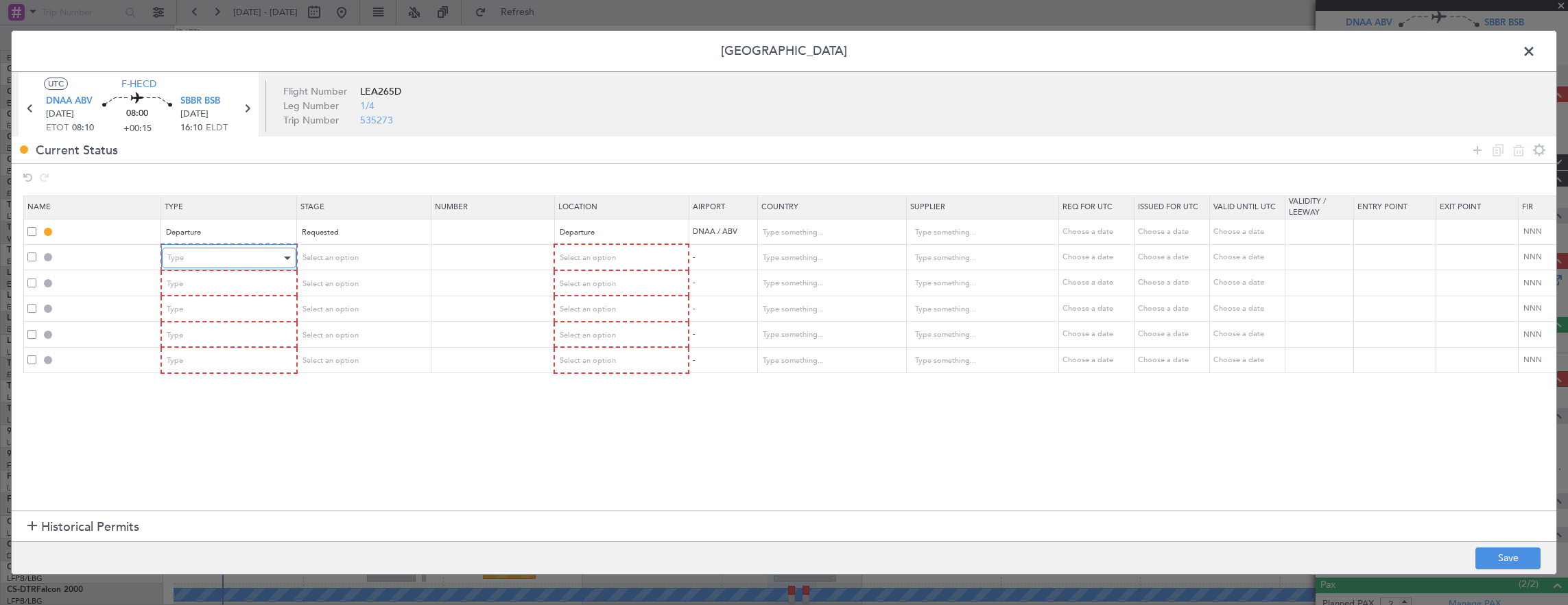
click at [250, 267] on div "Type" at bounding box center [224, 258] width 114 height 20
click at [225, 382] on span "Overflight" at bounding box center [228, 382] width 122 height 20
click at [249, 280] on div "Type" at bounding box center [224, 283] width 114 height 20
click at [226, 395] on span "LOG Number" at bounding box center [228, 387] width 122 height 20
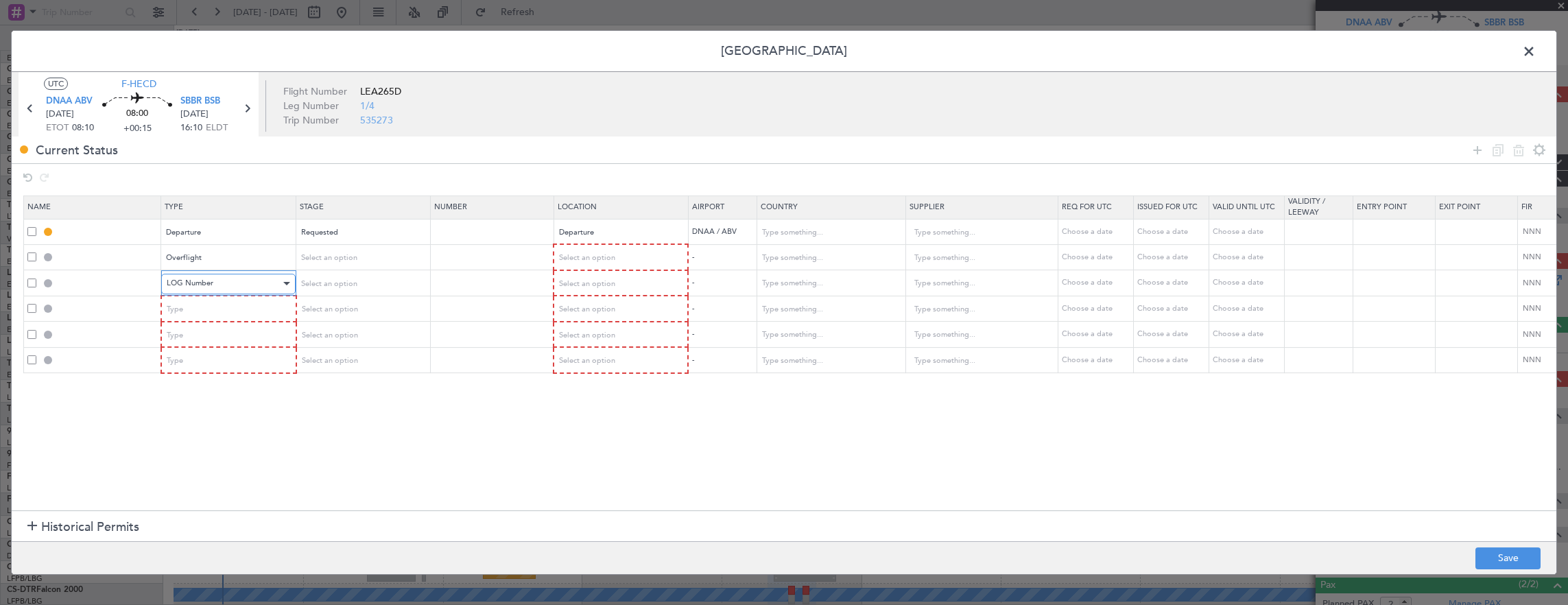
click at [238, 284] on div "LOG Number" at bounding box center [223, 283] width 114 height 20
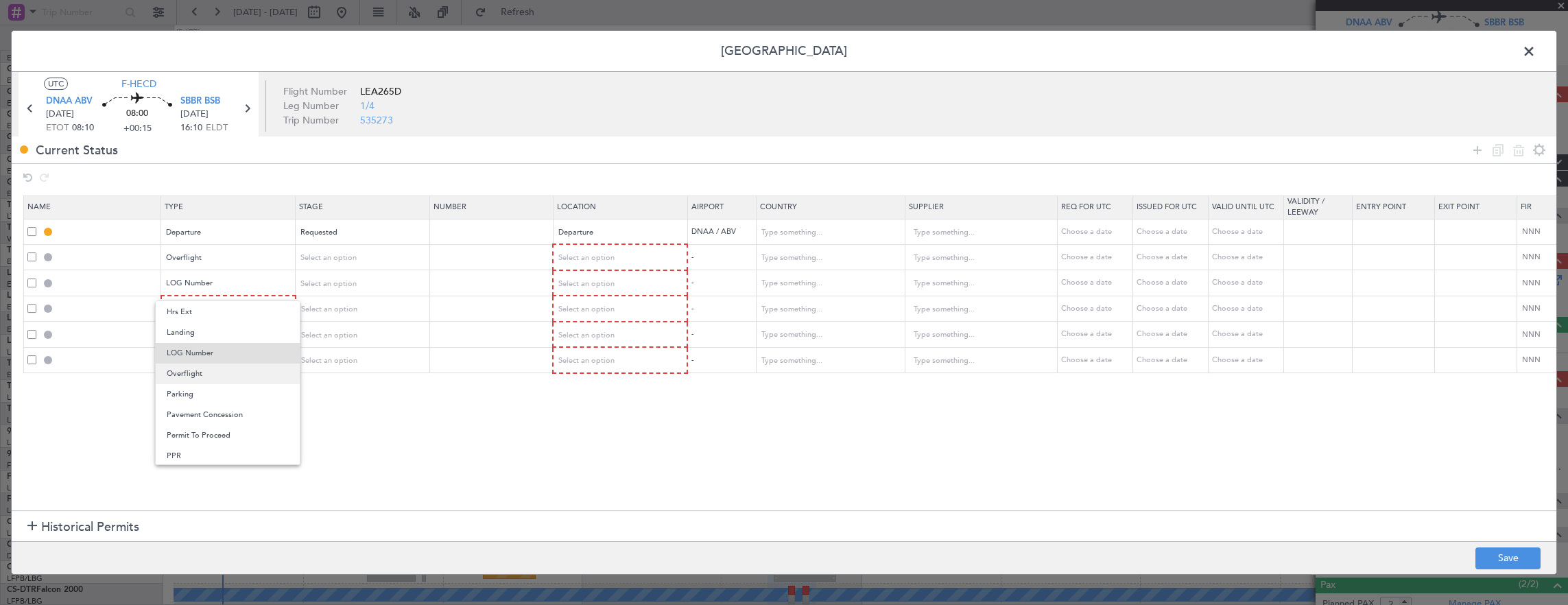
click at [216, 379] on span "Overflight" at bounding box center [228, 374] width 122 height 20
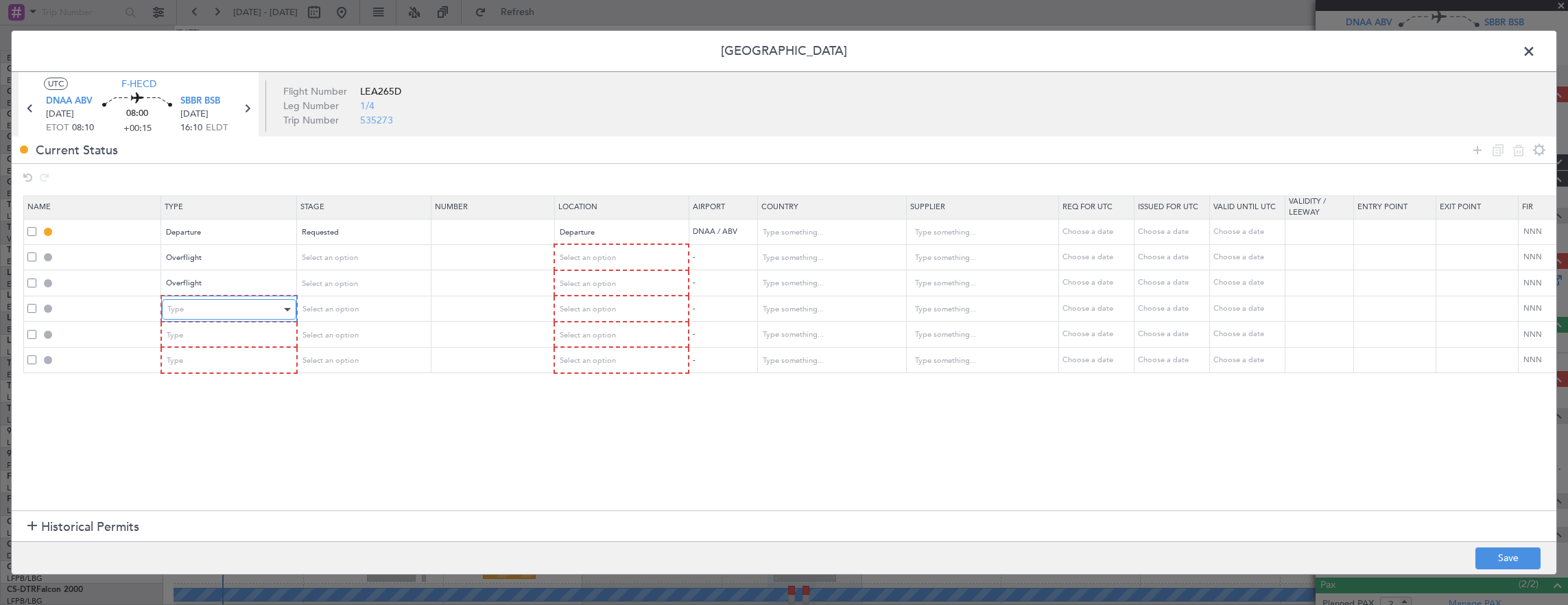
click at [238, 310] on div "Type" at bounding box center [224, 309] width 114 height 20
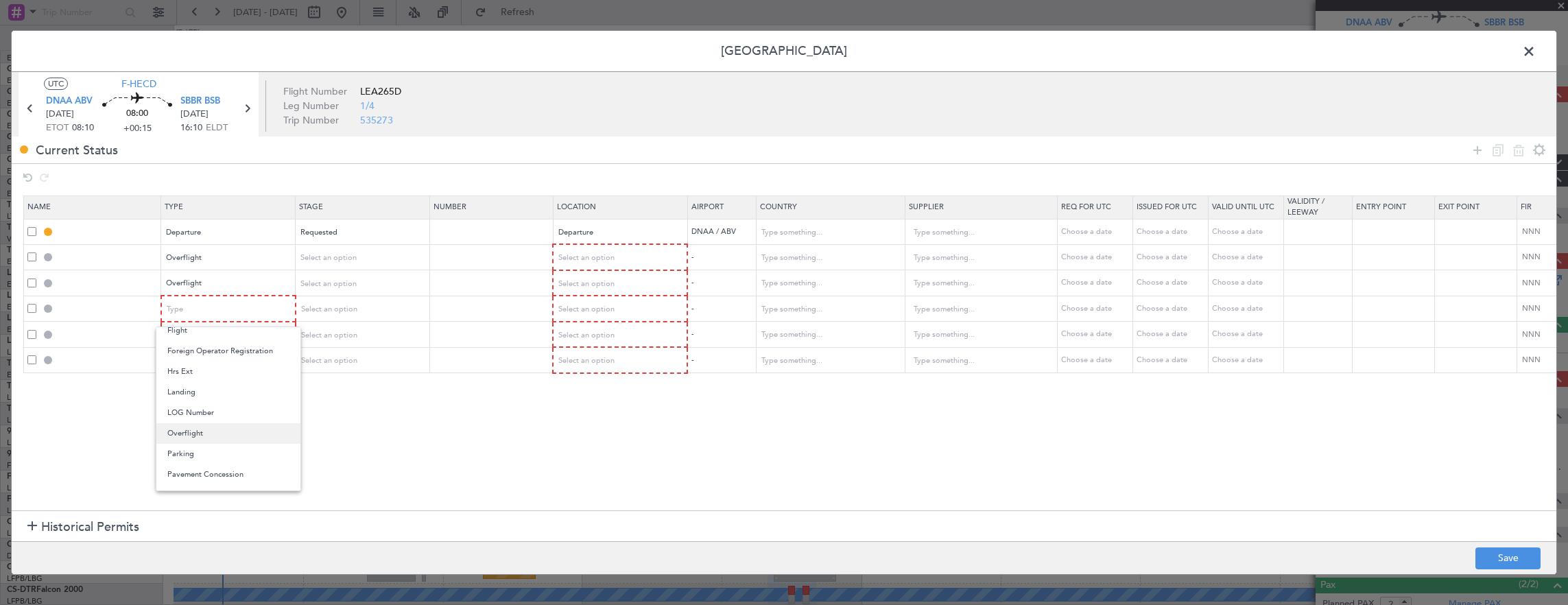
click at [218, 433] on span "Overflight" at bounding box center [228, 433] width 122 height 20
click at [225, 338] on div "Type" at bounding box center [224, 335] width 114 height 20
click at [212, 397] on span "Overflight" at bounding box center [228, 390] width 122 height 20
click at [216, 371] on div "Type" at bounding box center [224, 360] width 114 height 20
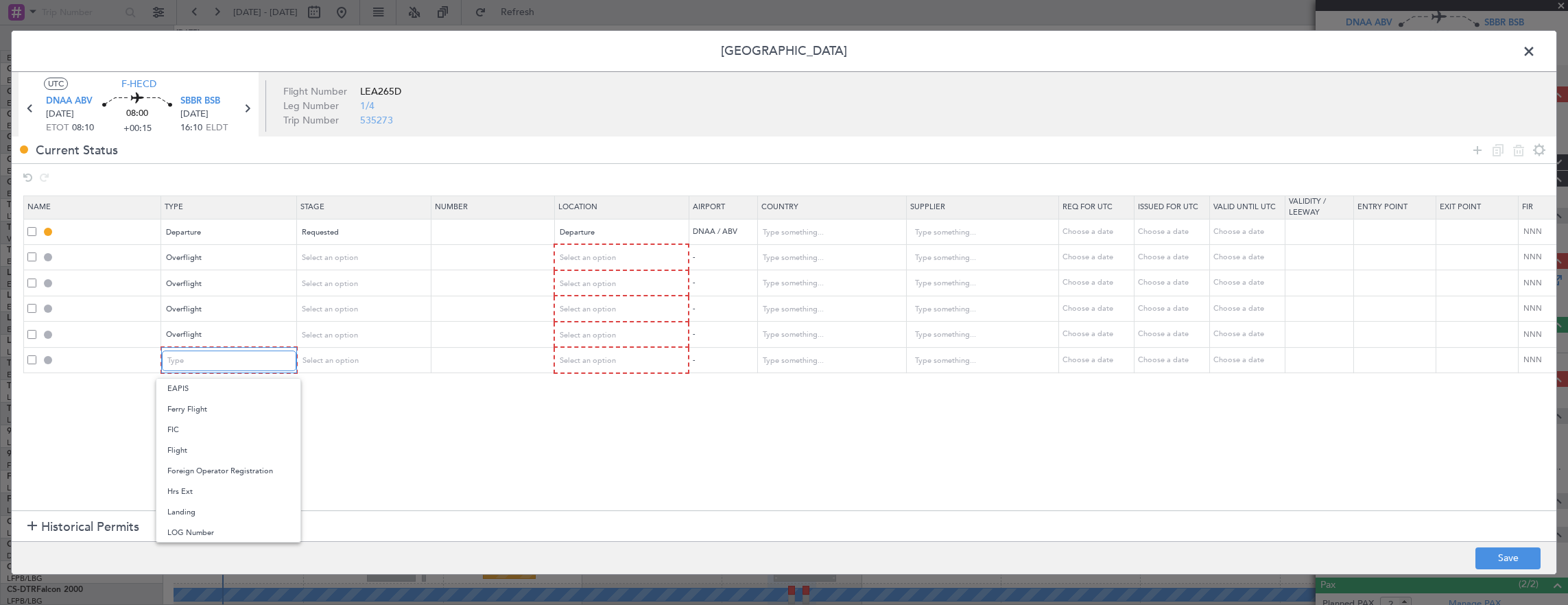
scroll to position [274, 0]
click at [206, 482] on span "Overflight" at bounding box center [228, 485] width 122 height 20
click at [337, 262] on span "Select an option" at bounding box center [328, 257] width 56 height 10
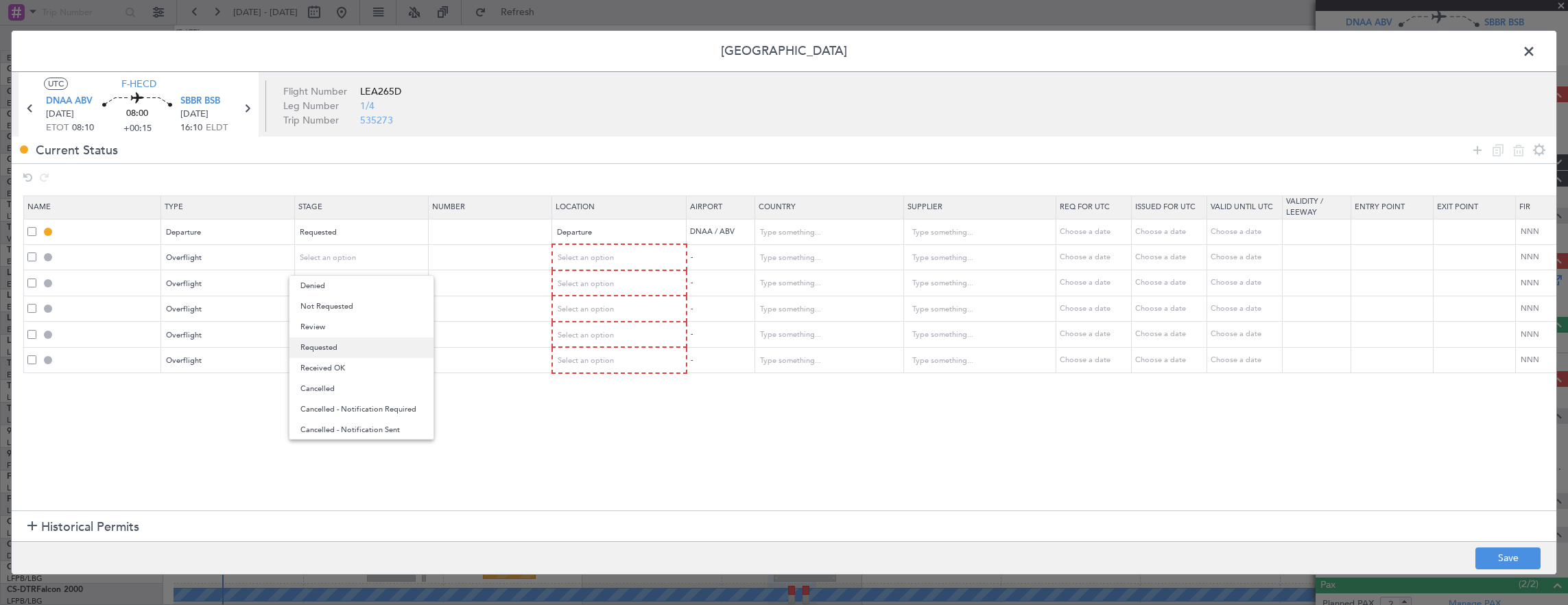
click at [338, 356] on span "Requested" at bounding box center [361, 348] width 122 height 20
click at [335, 288] on div "Select an option" at bounding box center [357, 283] width 114 height 20
drag, startPoint x: 338, startPoint y: 364, endPoint x: 329, endPoint y: 327, distance: 38.1
click at [338, 364] on span "Requested" at bounding box center [361, 373] width 122 height 20
click at [328, 311] on span "Select an option" at bounding box center [328, 309] width 56 height 10
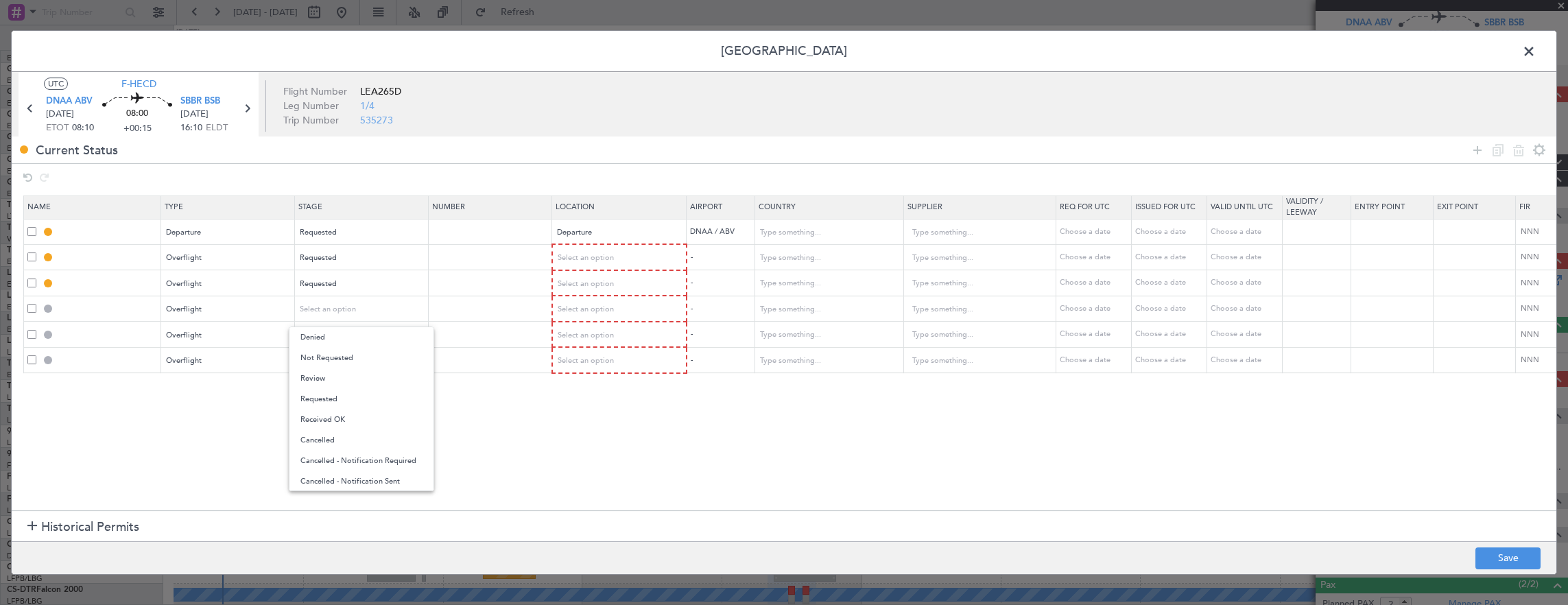
click at [332, 393] on span "Requested" at bounding box center [361, 399] width 122 height 20
click at [331, 332] on span "Select an option" at bounding box center [328, 335] width 56 height 10
click at [330, 420] on span "Requested" at bounding box center [361, 425] width 122 height 20
click at [335, 377] on section "Name Type Stage Number Location Airport Country Supplier Req For Utc Issued For…" at bounding box center [784, 351] width 1545 height 318
click at [333, 363] on span "Select an option" at bounding box center [328, 360] width 56 height 10
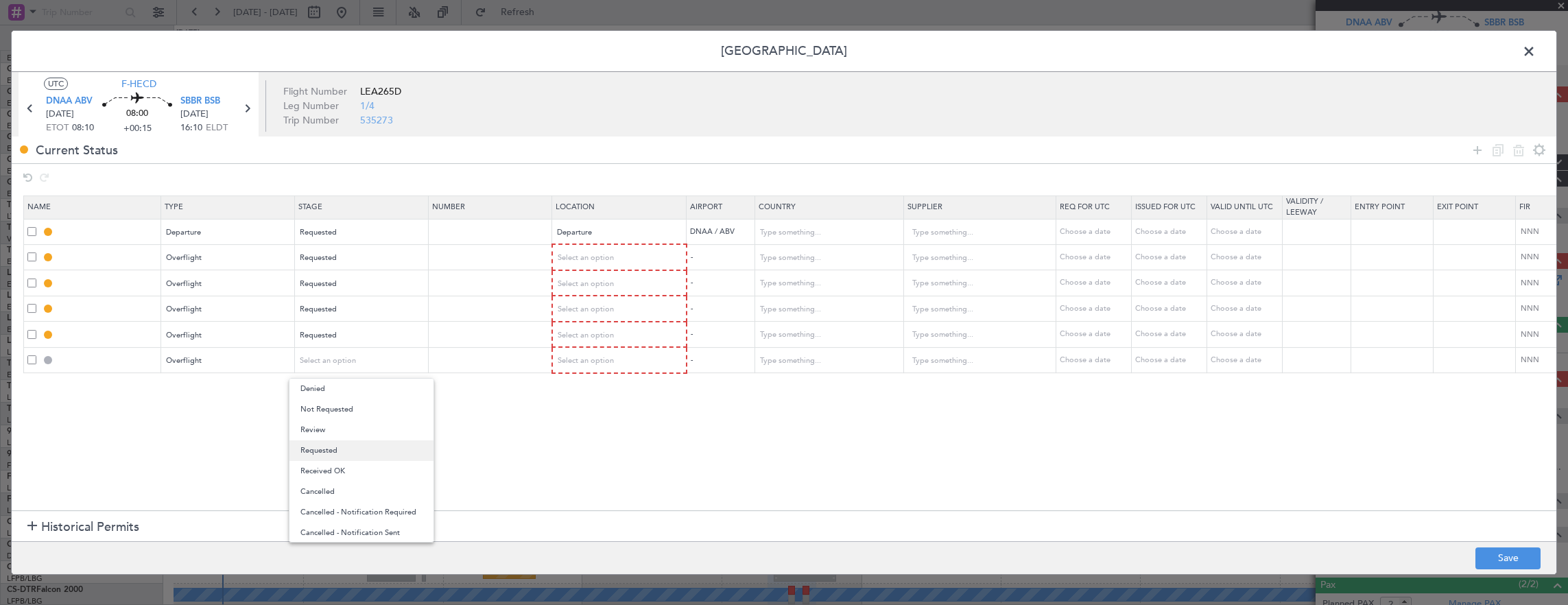
click at [333, 447] on span "Requested" at bounding box center [361, 450] width 122 height 20
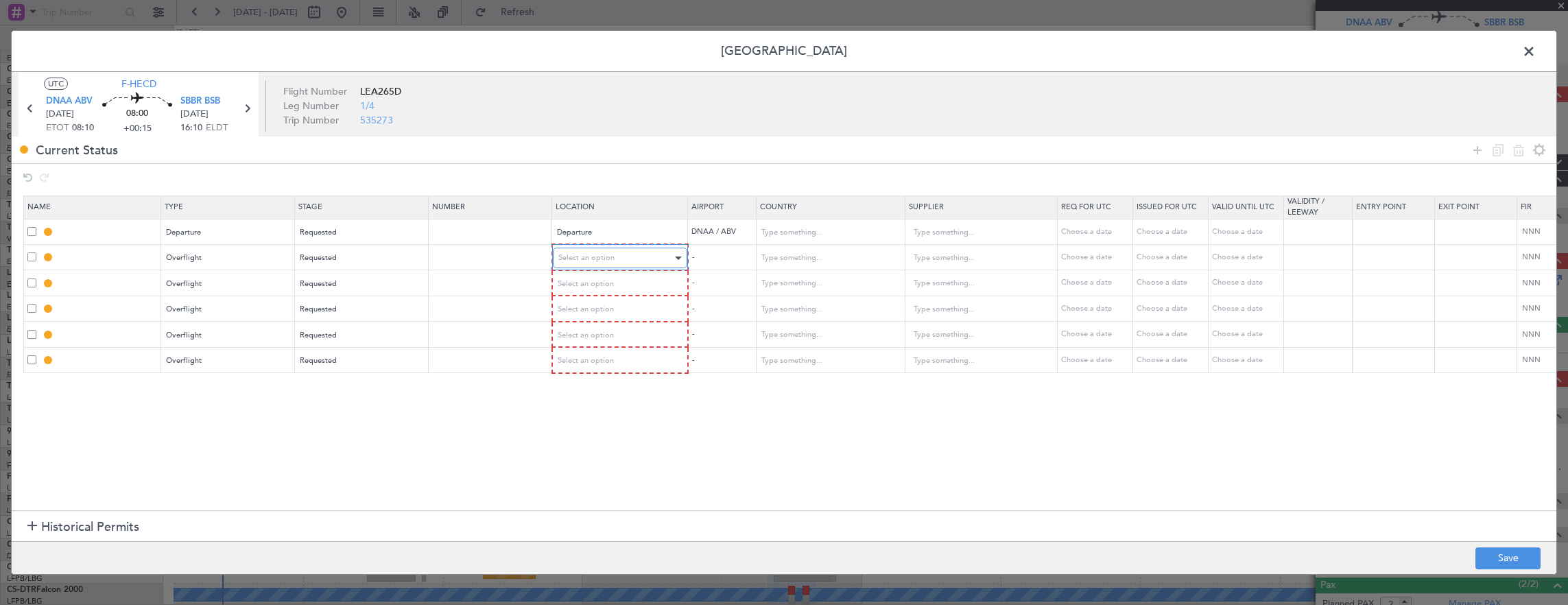
click at [600, 256] on span "Select an option" at bounding box center [586, 257] width 56 height 10
click at [607, 368] on span "Enroute" at bounding box center [619, 368] width 122 height 20
click at [590, 279] on span "Select an option" at bounding box center [586, 283] width 56 height 10
click at [589, 393] on span "Enroute" at bounding box center [619, 393] width 122 height 20
click at [598, 310] on span "Select an option" at bounding box center [586, 308] width 56 height 10
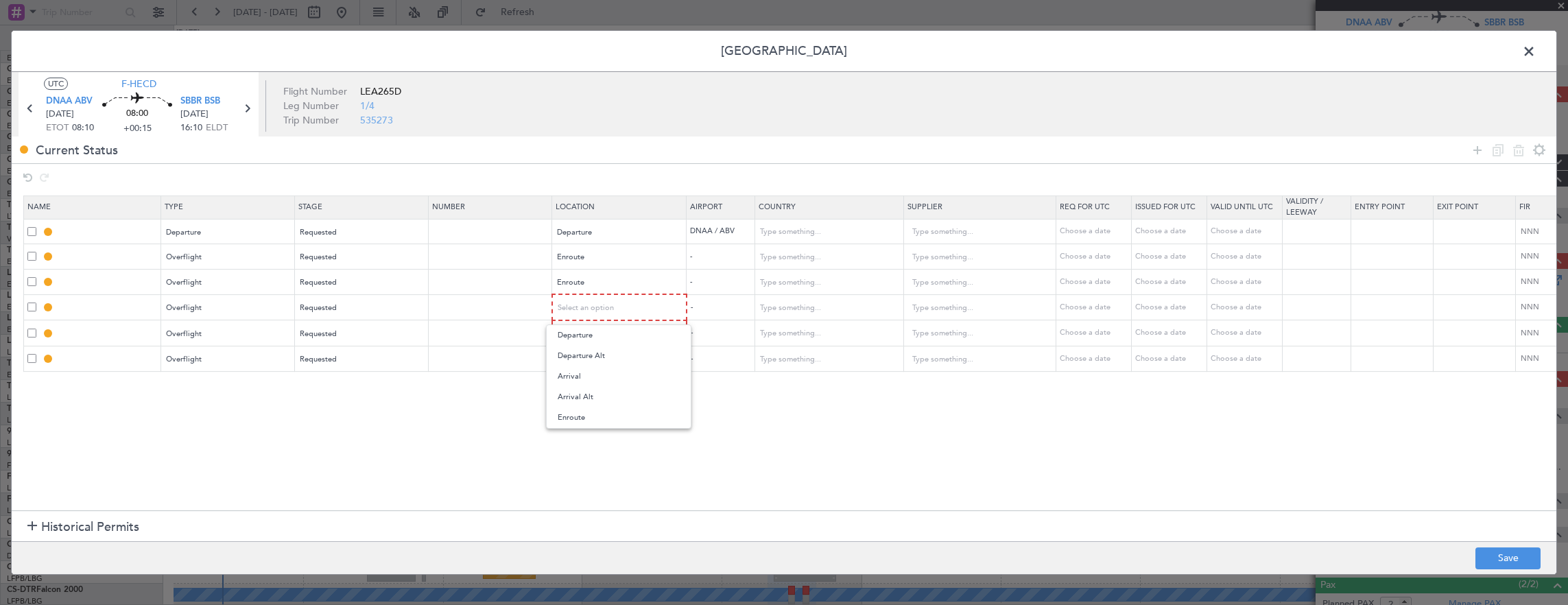
drag, startPoint x: 598, startPoint y: 411, endPoint x: 598, endPoint y: 334, distance: 77.0
click at [597, 410] on span "Enroute" at bounding box center [619, 418] width 122 height 20
drag, startPoint x: 599, startPoint y: 330, endPoint x: 595, endPoint y: 347, distance: 17.5
click at [599, 333] on span "Select an option" at bounding box center [586, 333] width 56 height 10
drag, startPoint x: 591, startPoint y: 440, endPoint x: 592, endPoint y: 417, distance: 23.0
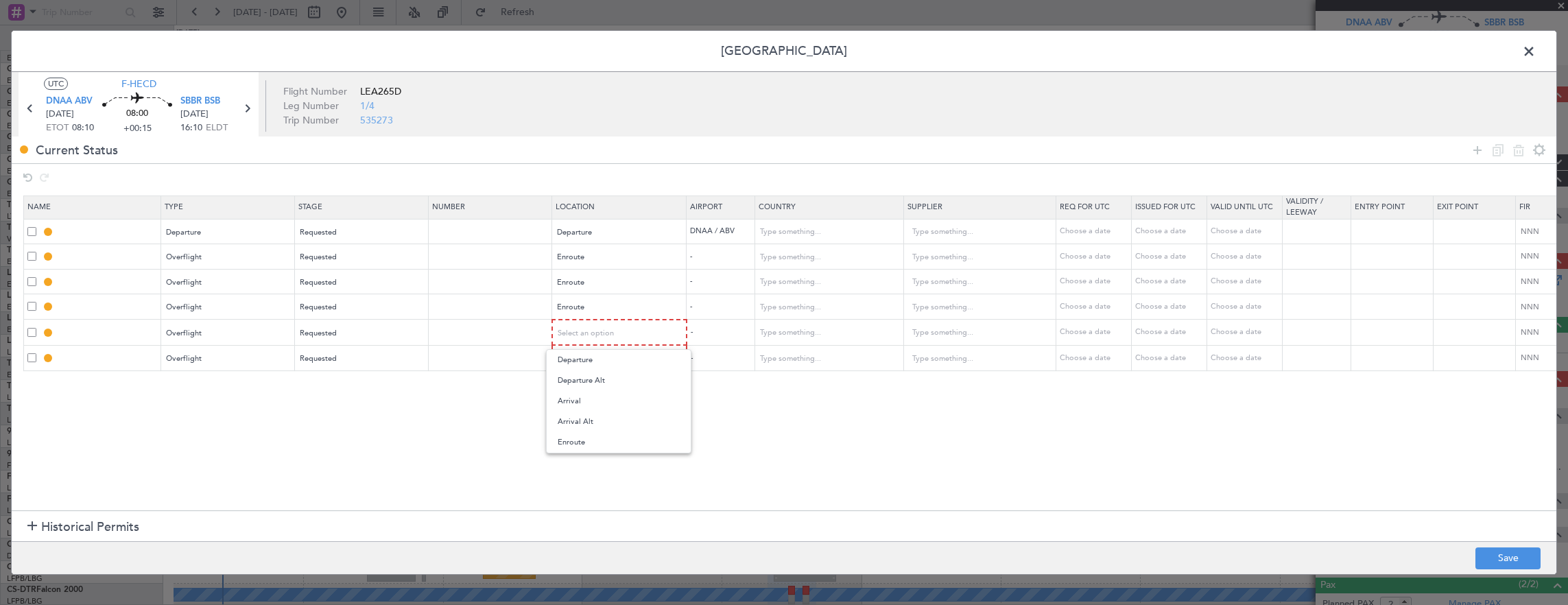
click at [590, 439] on span "Enroute" at bounding box center [619, 443] width 122 height 20
click at [600, 360] on span "Select an option" at bounding box center [586, 358] width 56 height 10
drag, startPoint x: 592, startPoint y: 470, endPoint x: 608, endPoint y: 444, distance: 30.5
click at [591, 470] on span "Enroute" at bounding box center [619, 468] width 122 height 20
click at [781, 256] on input "text" at bounding box center [822, 257] width 124 height 20
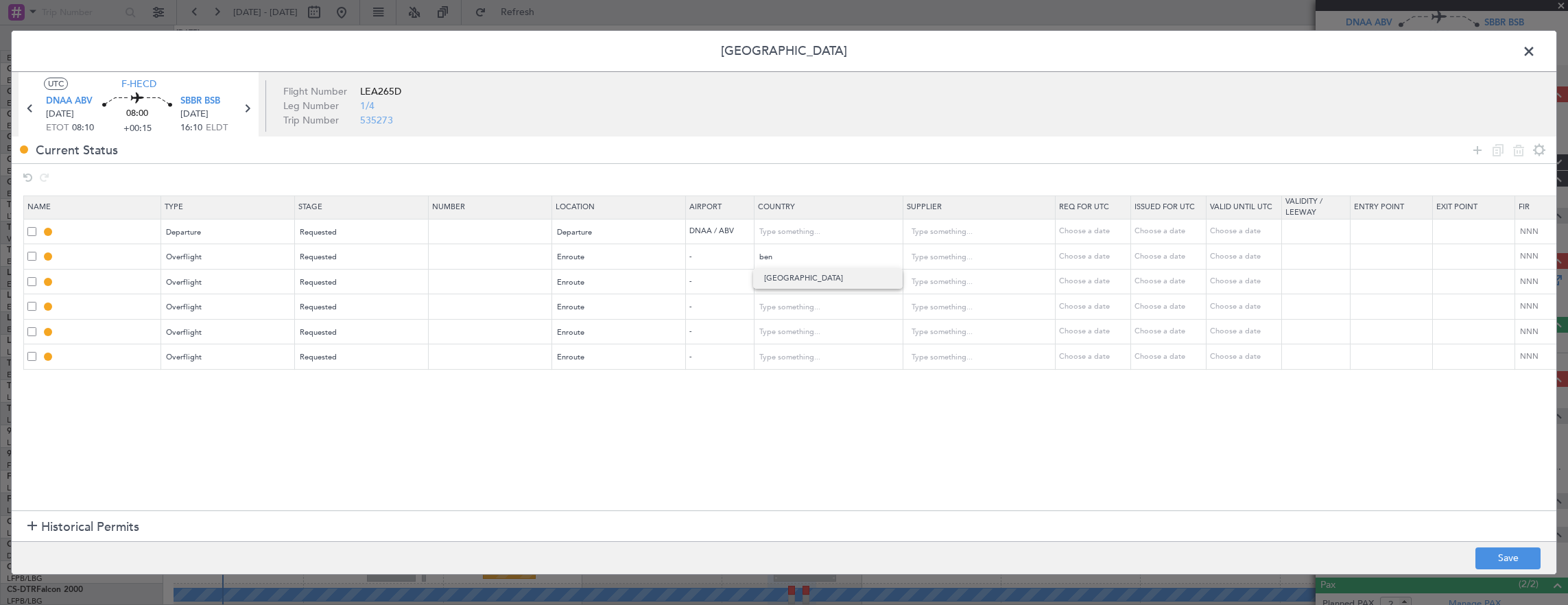
click at [776, 284] on span "Benin" at bounding box center [828, 278] width 127 height 20
type input "Benin"
click at [784, 267] on mat-form-field "Benin" at bounding box center [828, 256] width 148 height 25
click at [810, 283] on input "text" at bounding box center [822, 283] width 124 height 20
click at [815, 303] on span "Togo" at bounding box center [828, 303] width 127 height 20
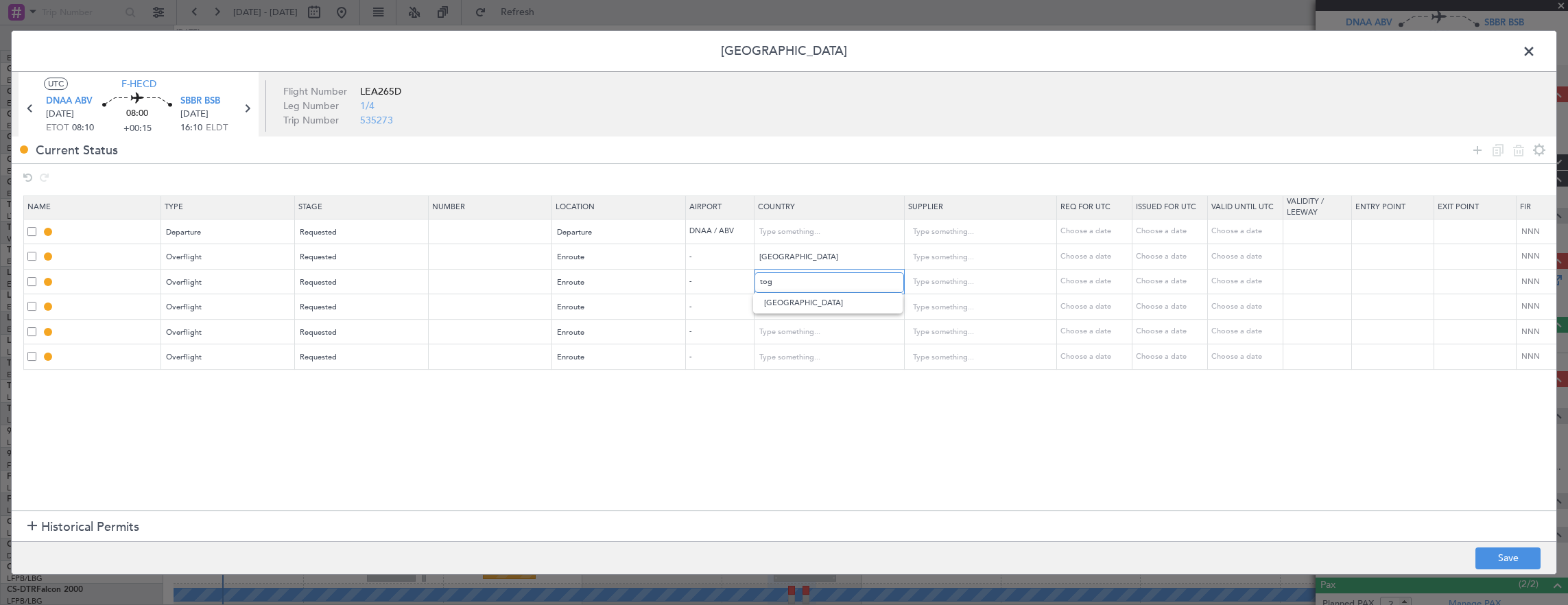
type input "Togo"
click at [797, 307] on input "text" at bounding box center [822, 307] width 124 height 20
click at [812, 343] on span "Ghana" at bounding box center [828, 349] width 127 height 20
type input "Ghana"
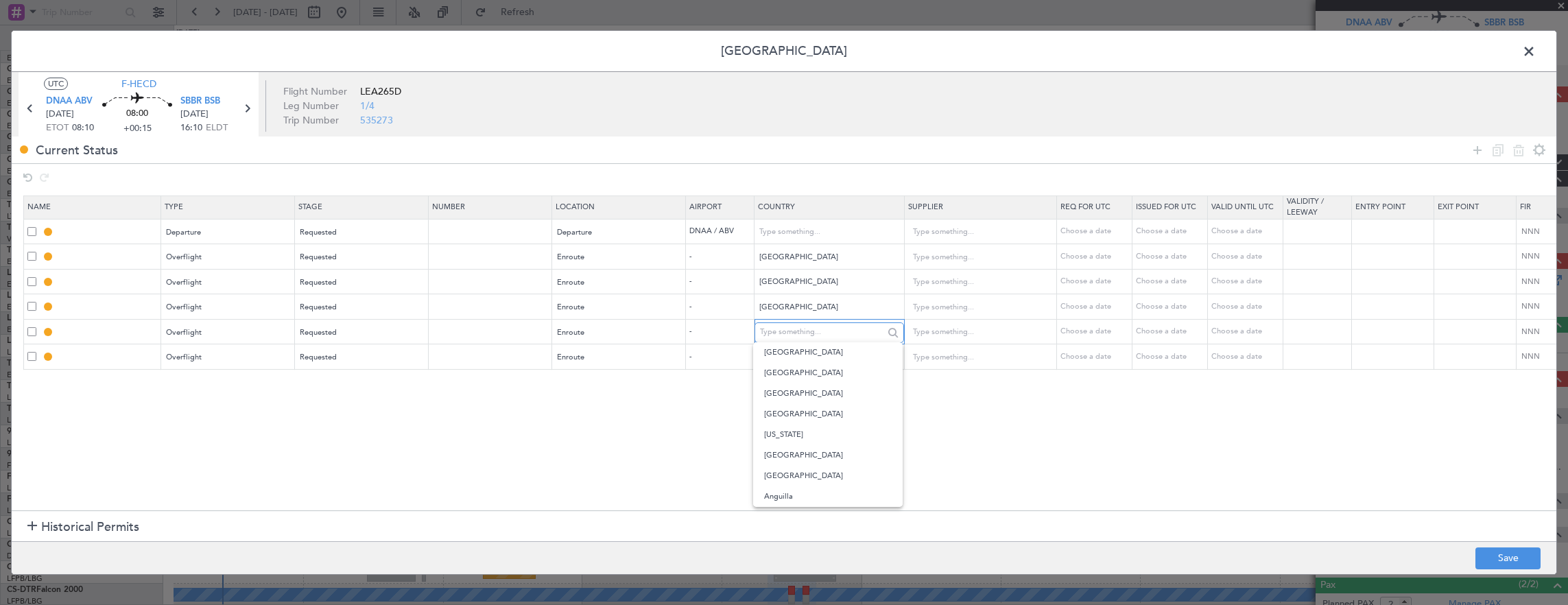
click at [819, 332] on input "text" at bounding box center [822, 333] width 124 height 20
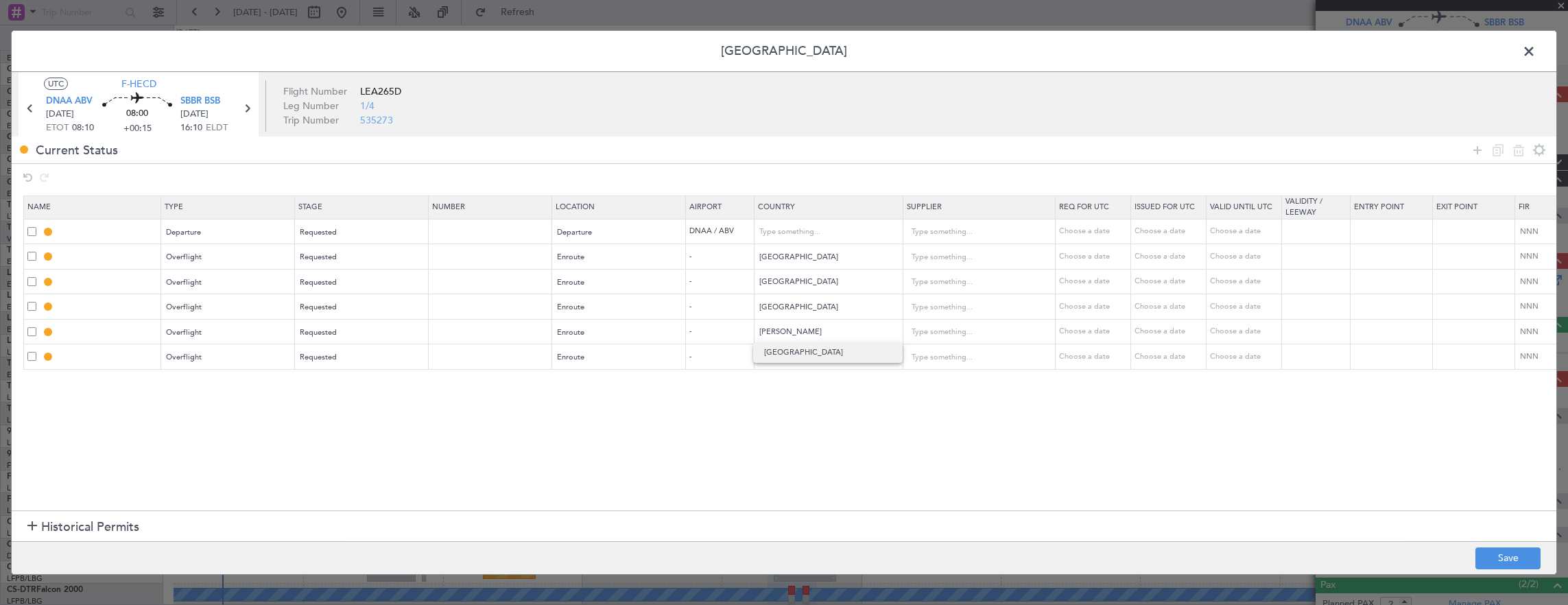
click at [792, 349] on span "Ivory Coast" at bounding box center [828, 353] width 127 height 20
type input "Ivory Coast"
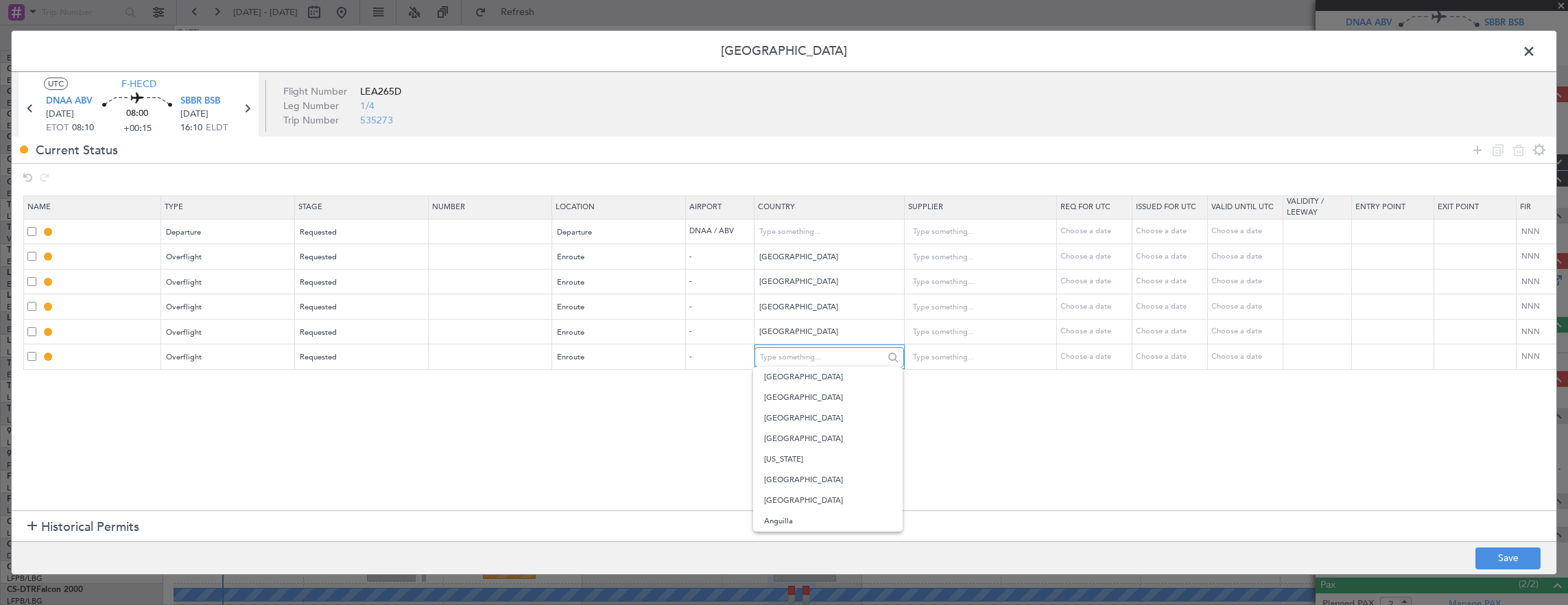
click at [812, 349] on input "text" at bounding box center [822, 357] width 124 height 20
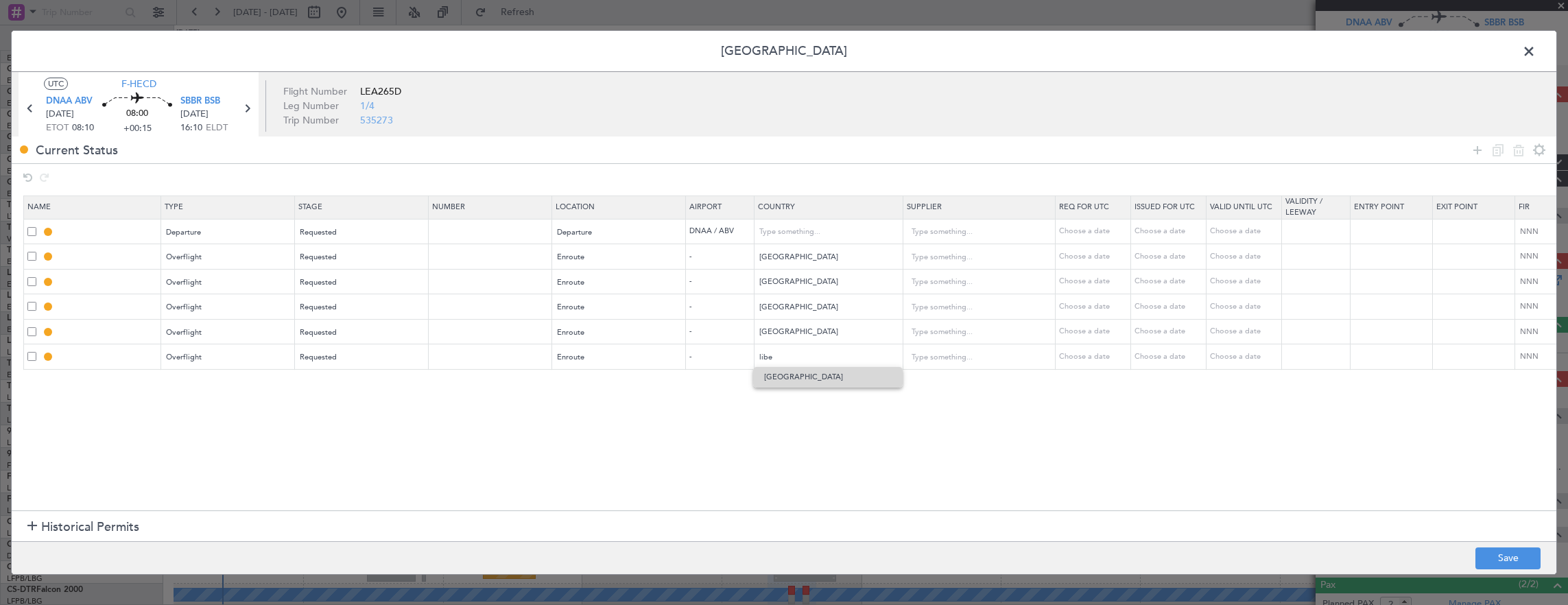
click at [806, 371] on span "Liberia" at bounding box center [828, 377] width 127 height 20
type input "Liberia"
click at [1477, 146] on icon at bounding box center [1477, 150] width 16 height 16
drag, startPoint x: 194, startPoint y: 402, endPoint x: 195, endPoint y: 393, distance: 9.1
click at [195, 394] on section "Name Type Stage Number Location Airport Country Supplier Req For Utc Issued For…" at bounding box center [784, 351] width 1545 height 318
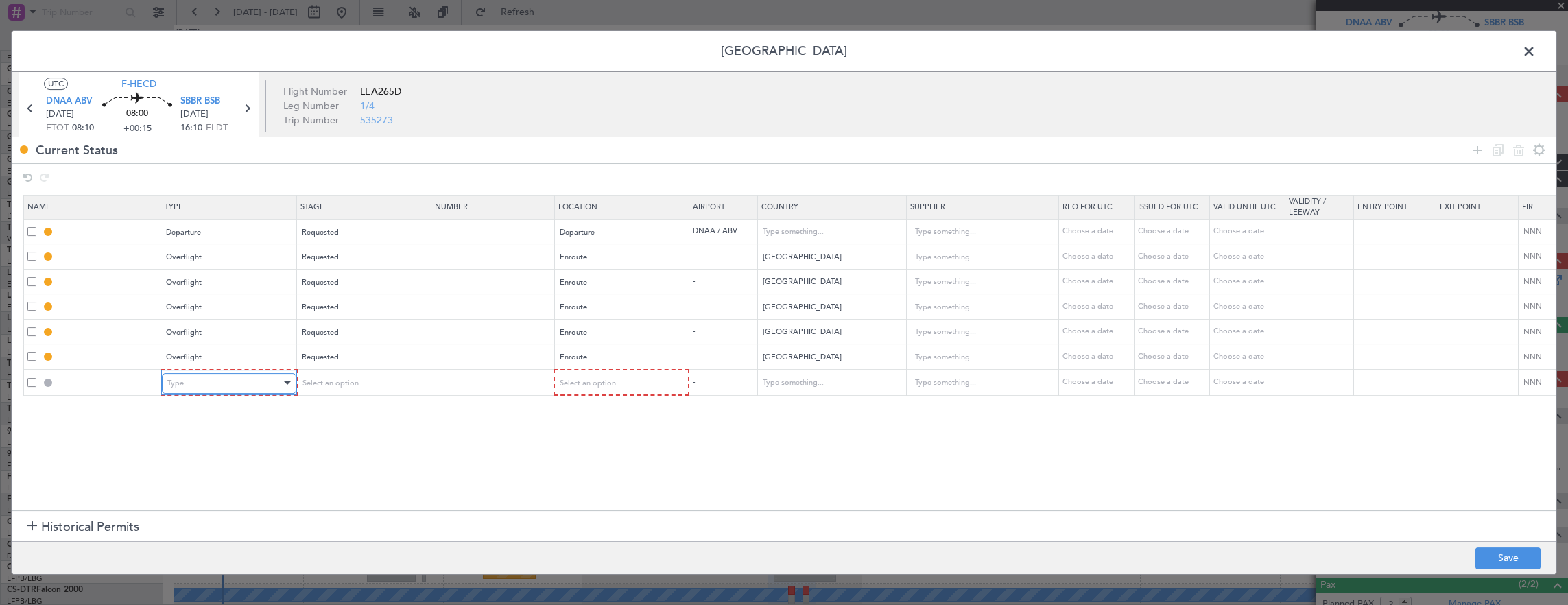
click at [195, 382] on div "Type" at bounding box center [224, 383] width 114 height 20
click at [216, 466] on span "Landing" at bounding box center [228, 465] width 122 height 20
click at [338, 380] on span "Select an option" at bounding box center [328, 383] width 56 height 10
drag, startPoint x: 328, startPoint y: 470, endPoint x: 408, endPoint y: 444, distance: 84.1
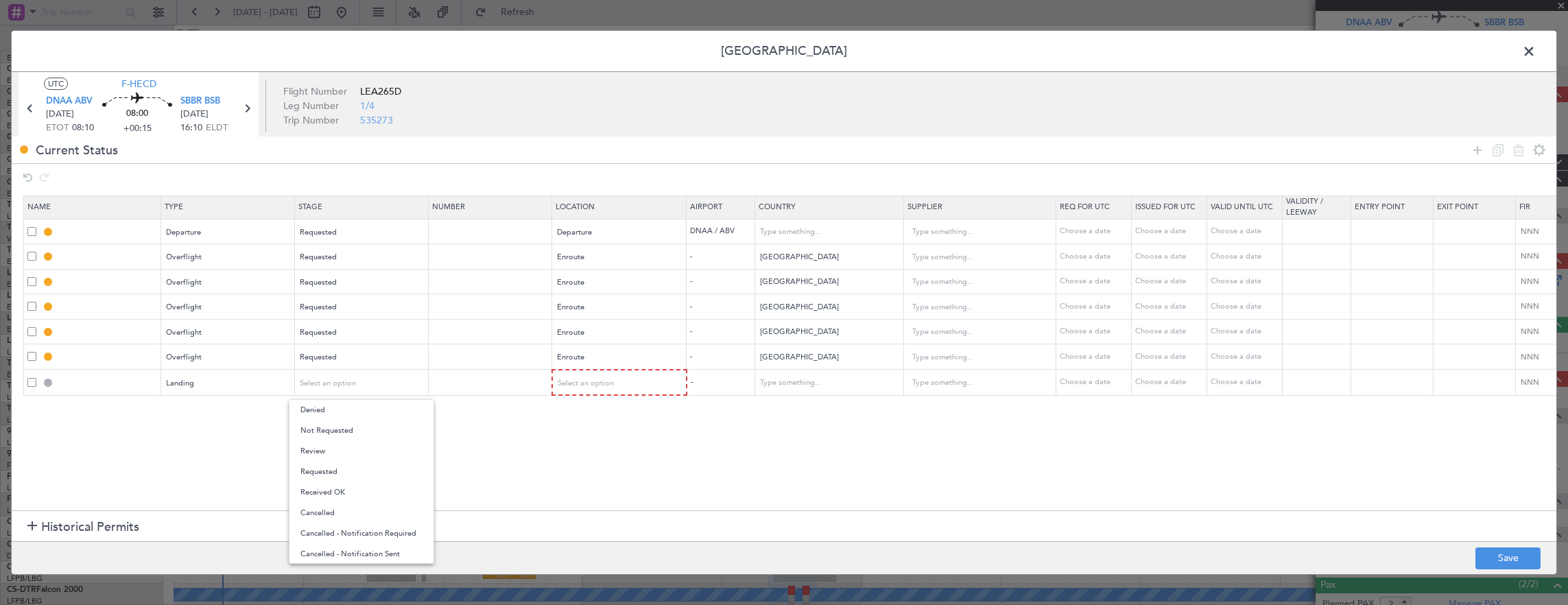
click at [327, 470] on span "Requested" at bounding box center [361, 472] width 122 height 20
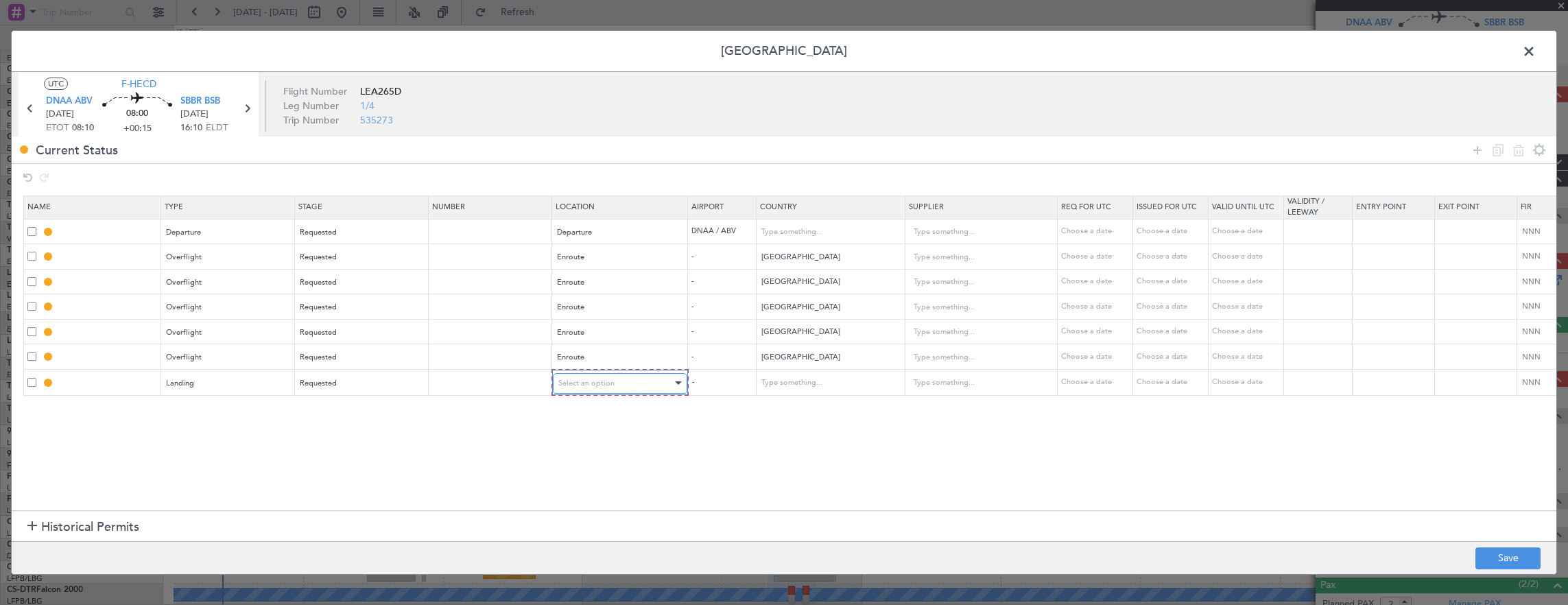
click at [609, 378] on span "Select an option" at bounding box center [586, 383] width 56 height 10
click at [583, 448] on span "Arrival" at bounding box center [619, 451] width 122 height 20
click at [1505, 547] on button "Save" at bounding box center [1508, 558] width 65 height 22
type input "DEPARTURE"
type input "Nigeria"
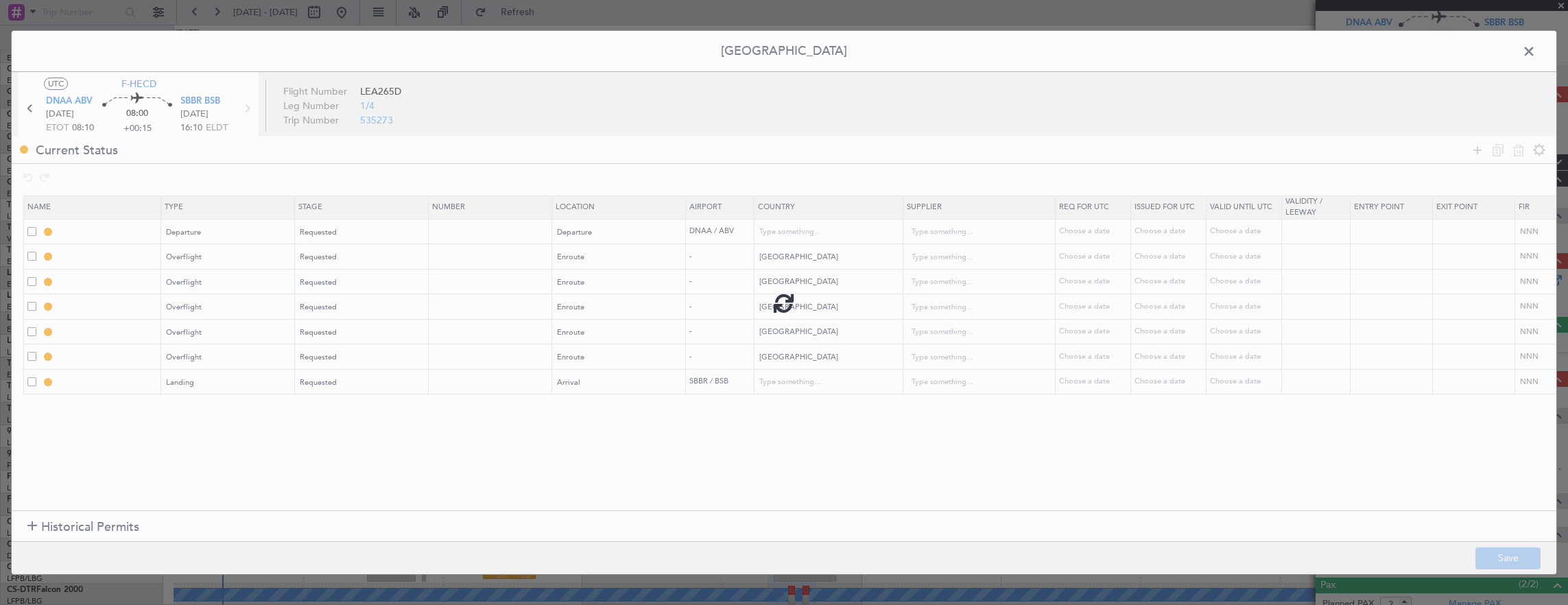
type input "NNN"
type input "BENIN OVF"
type input "NNN"
type input "TOGO OVF"
type input "NNN"
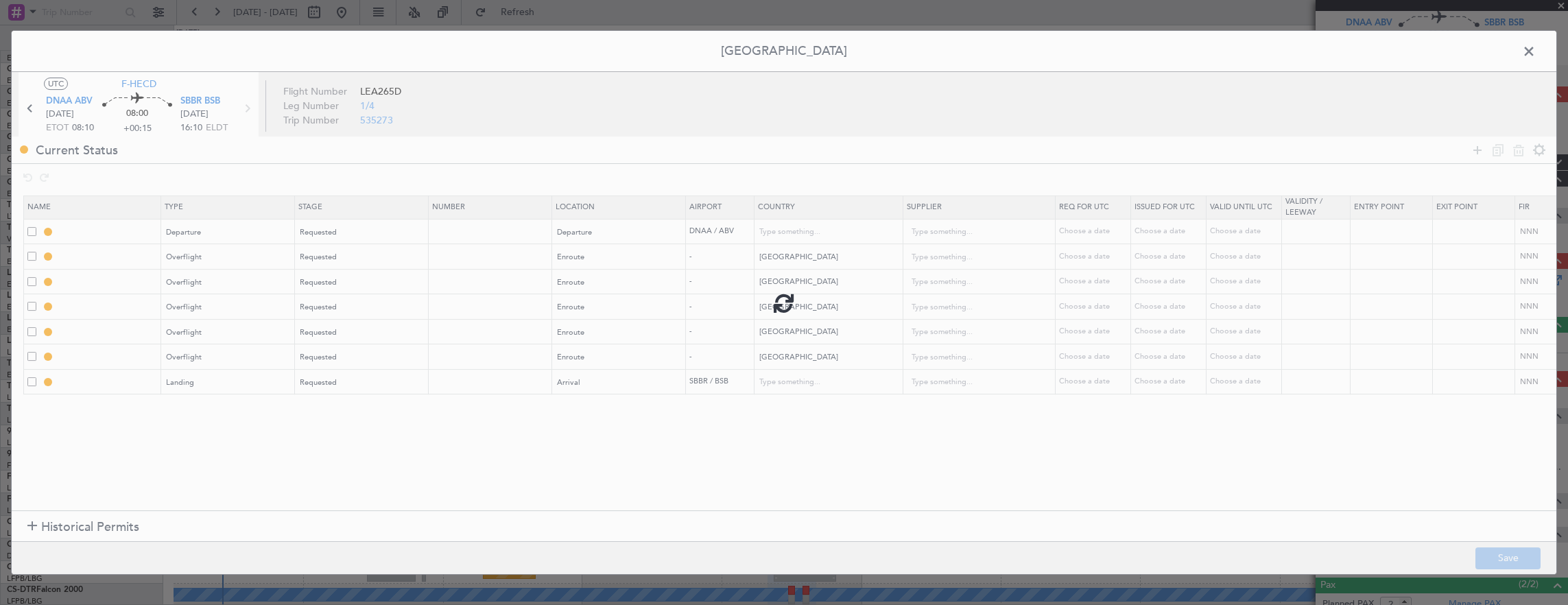
type input "GHANA OVF"
type input "NNN"
type input "IVORY COAST OVF"
type input "NNN"
type input "LIBERIA OVF"
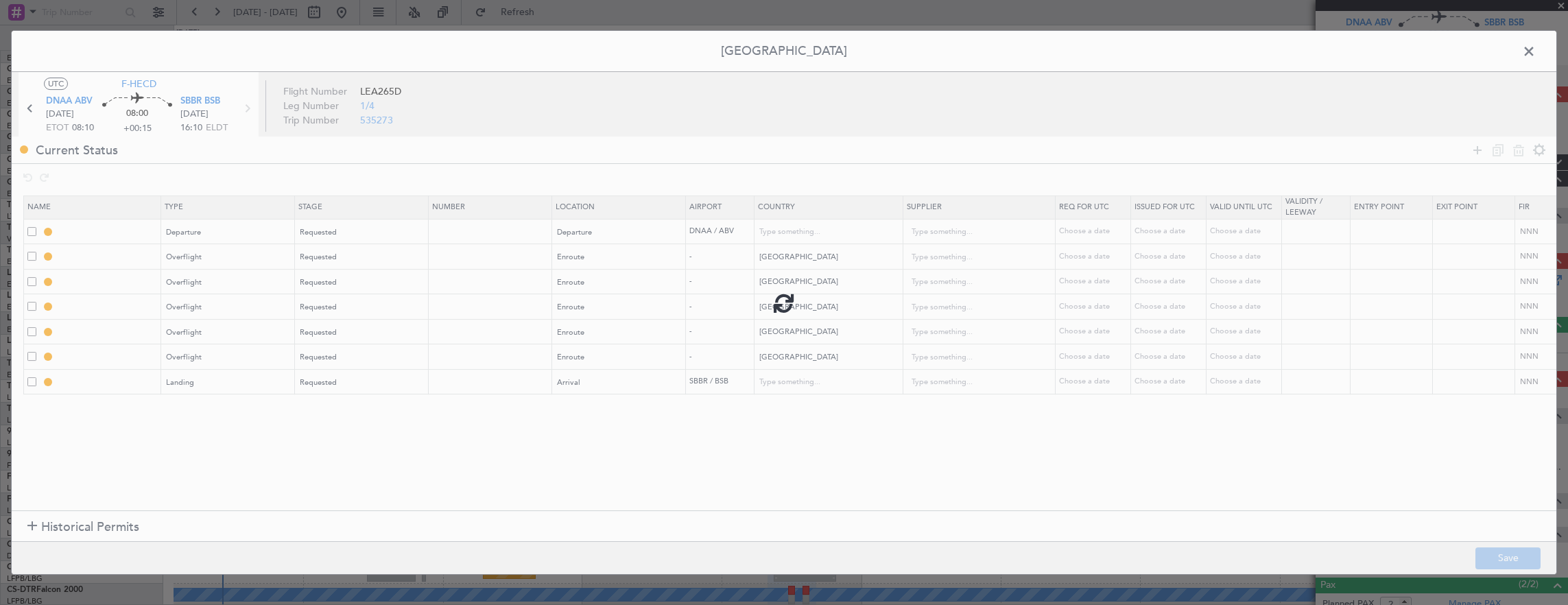
type input "NNN"
type input "SBBR LDG"
type input "Brazil"
type input "NNN"
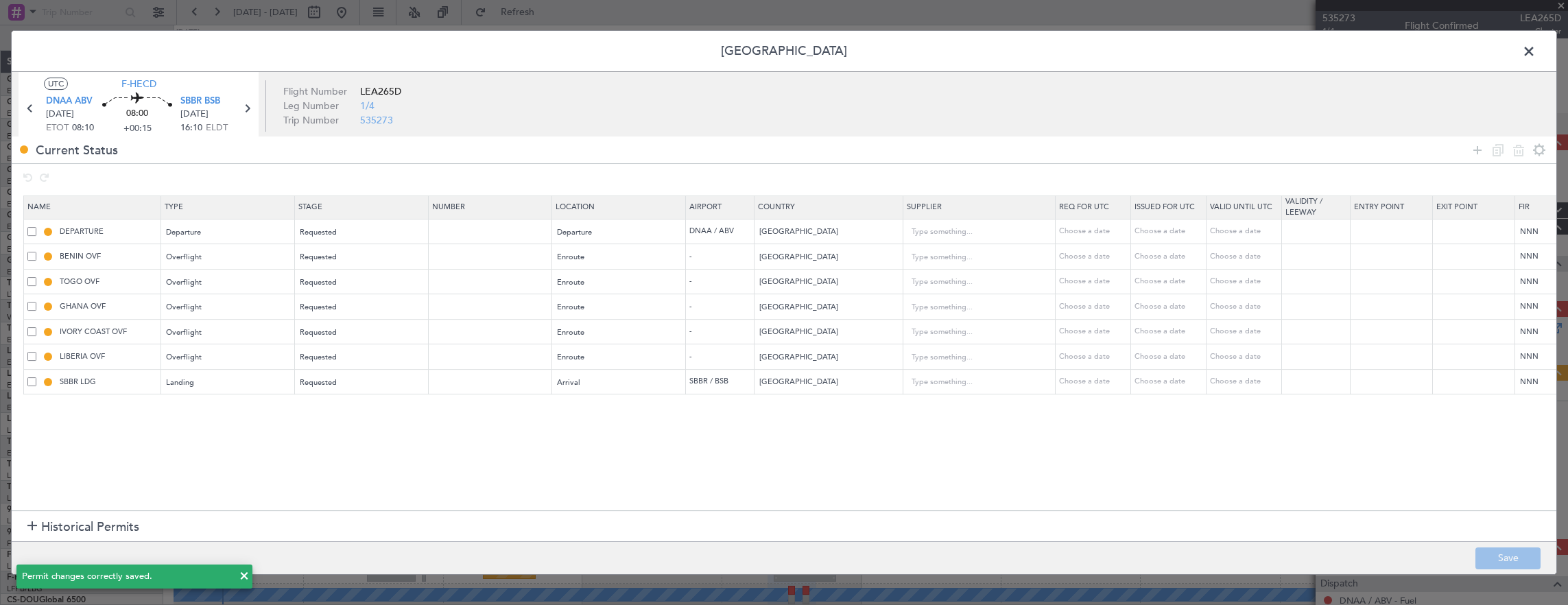
scroll to position [48, 0]
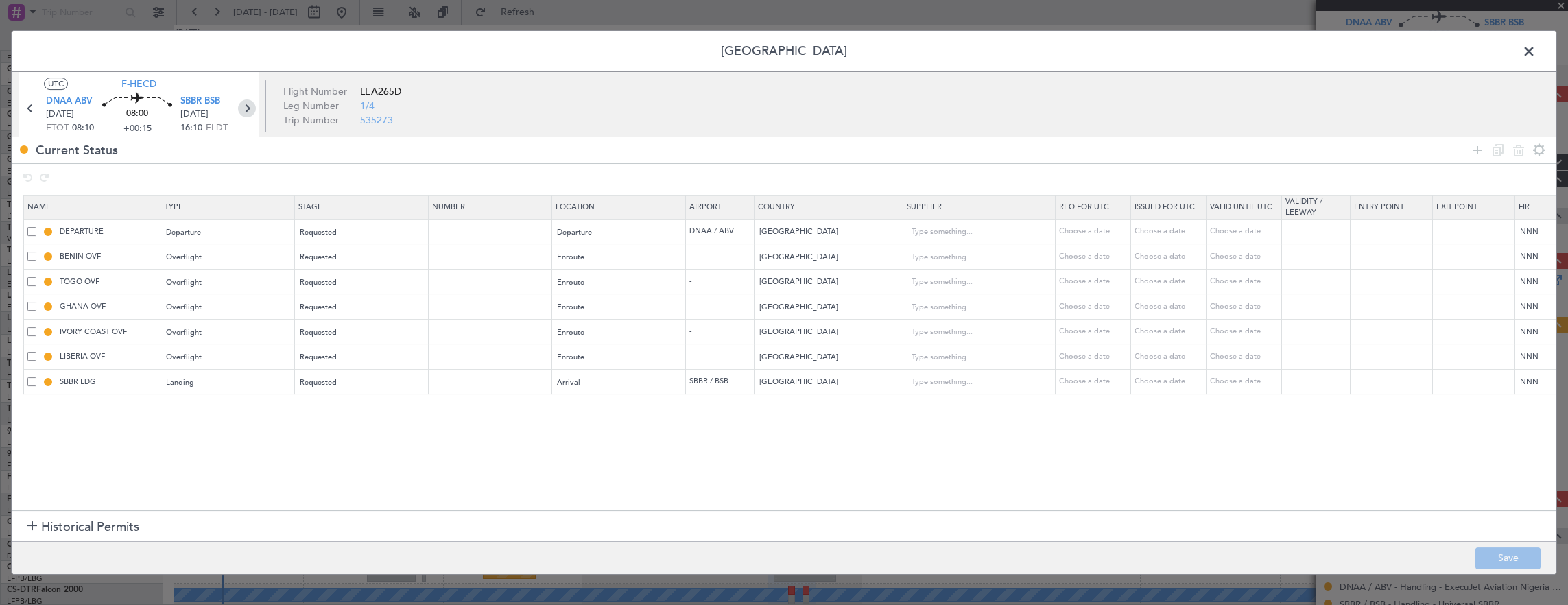
click at [252, 107] on icon at bounding box center [246, 108] width 18 height 18
type input "+00:35"
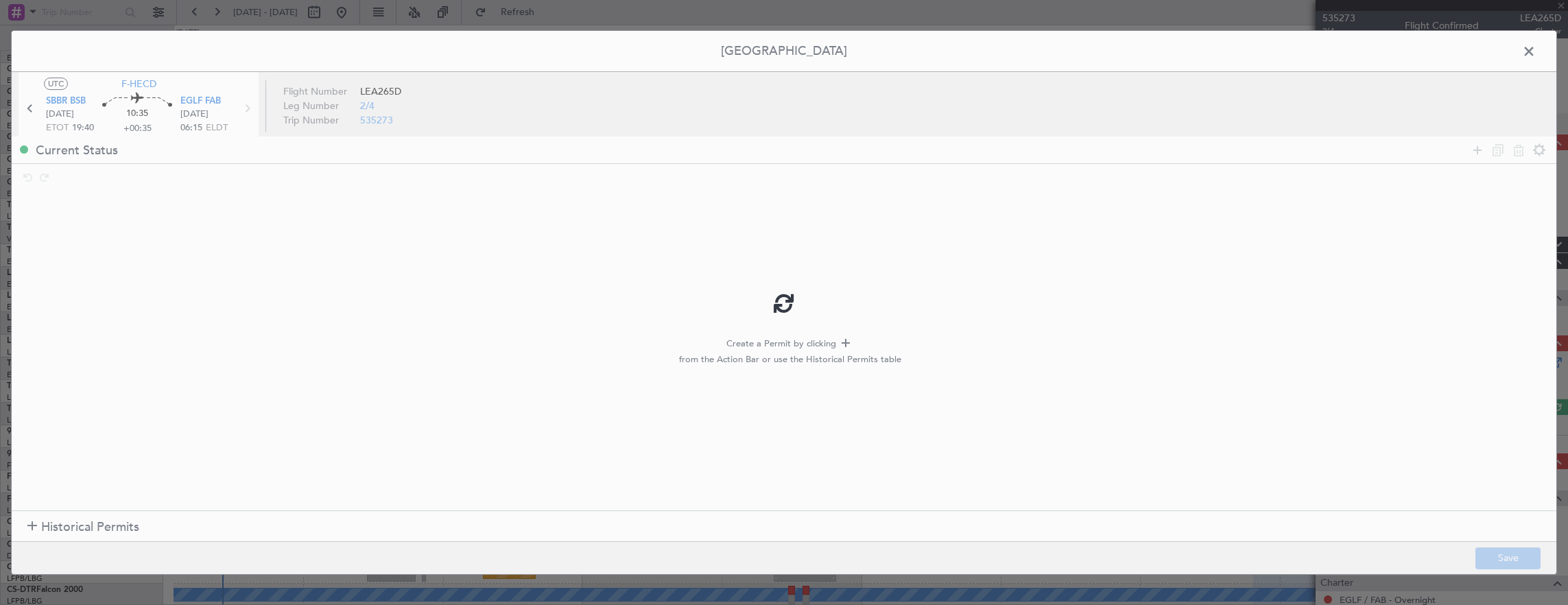
click at [1473, 146] on div at bounding box center [784, 302] width 1545 height 543
click at [1479, 151] on div at bounding box center [784, 302] width 1545 height 543
click at [1475, 150] on div at bounding box center [784, 302] width 1545 height 543
click at [1479, 151] on icon at bounding box center [1477, 150] width 16 height 16
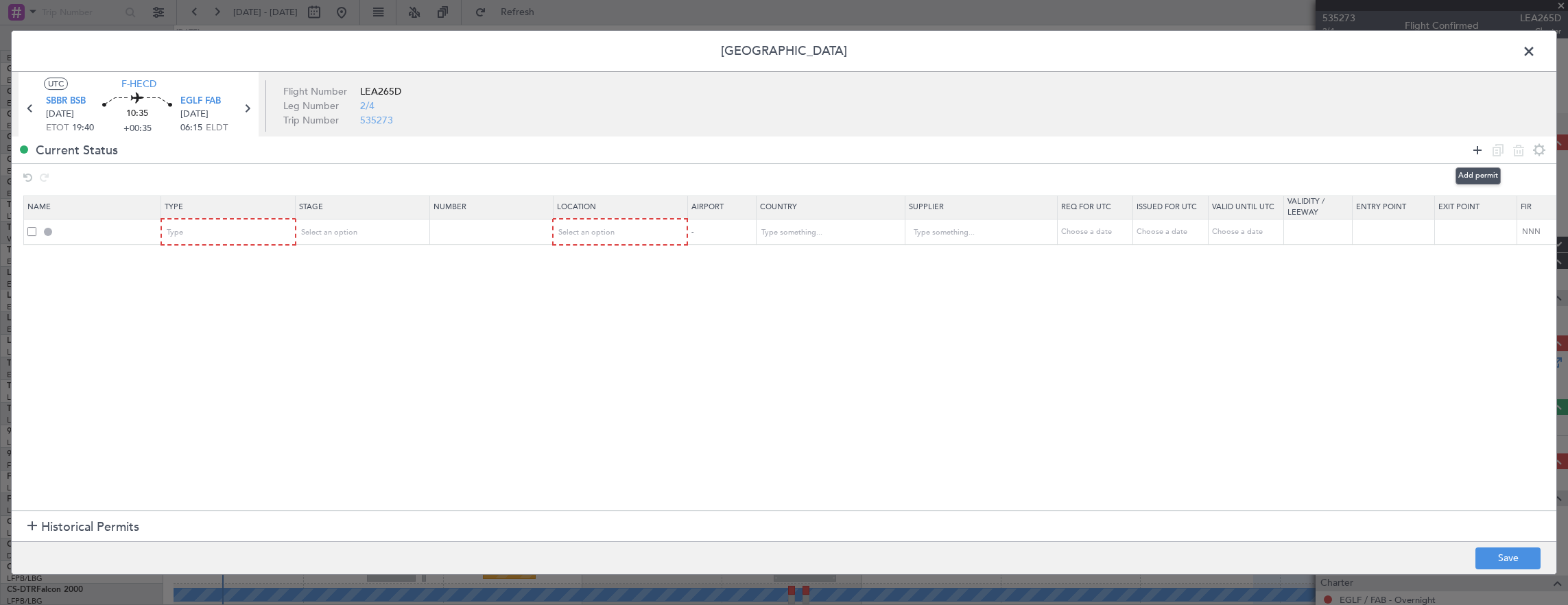
click at [1480, 151] on icon at bounding box center [1477, 150] width 16 height 16
click at [201, 232] on div "Type" at bounding box center [224, 233] width 114 height 20
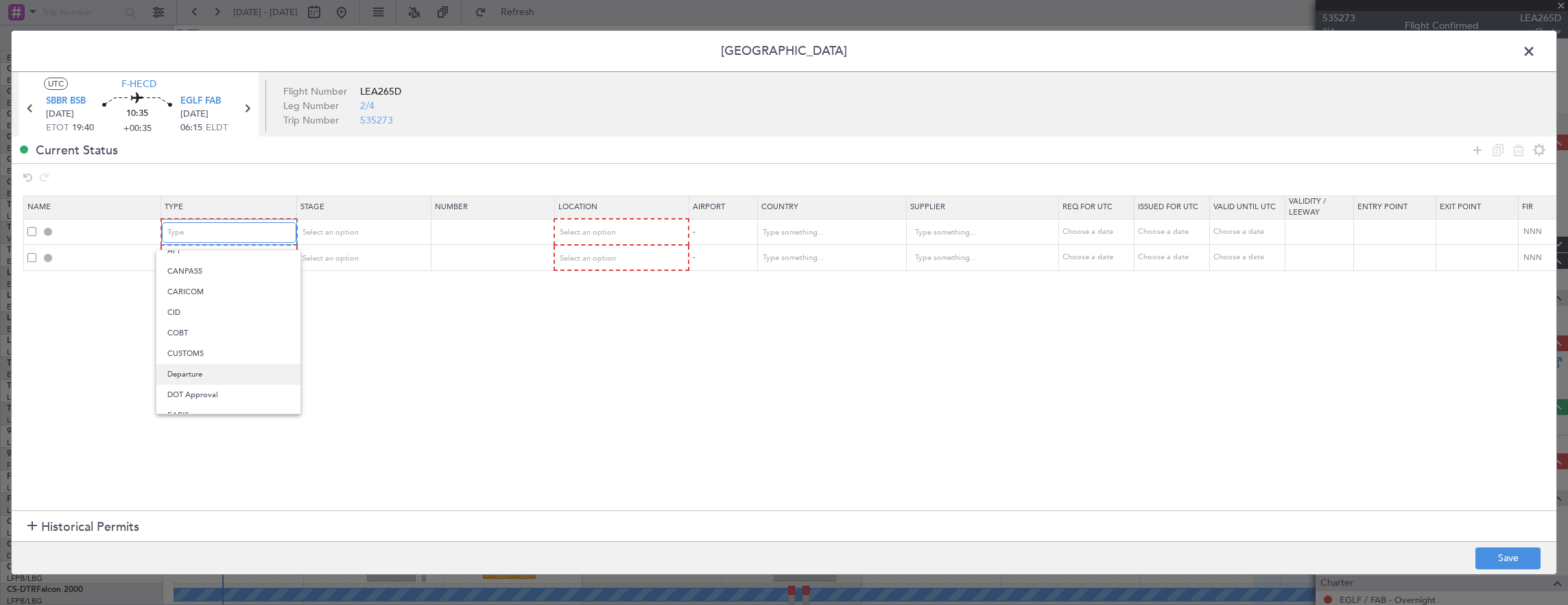
scroll to position [69, 0]
click at [201, 349] on span "Departure" at bounding box center [228, 356] width 122 height 20
click at [219, 259] on div "Type" at bounding box center [224, 258] width 114 height 20
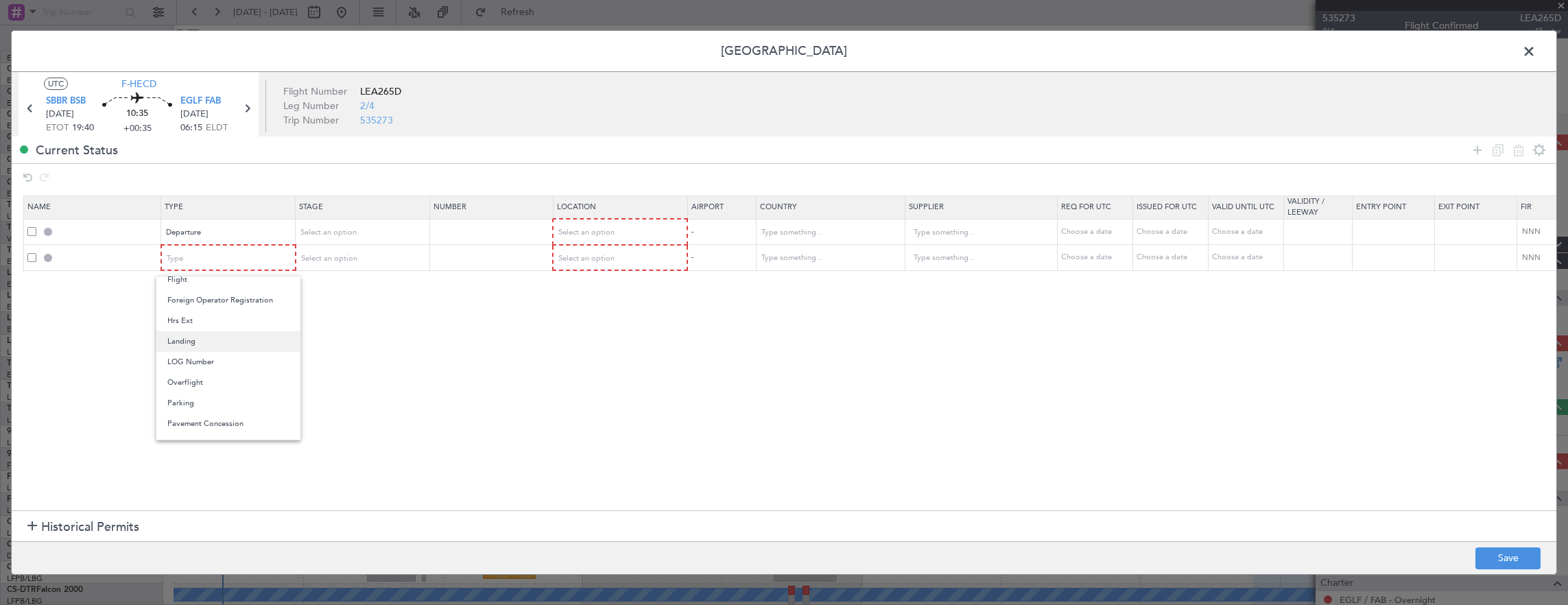
click at [200, 343] on span "Landing" at bounding box center [228, 342] width 122 height 20
click at [1488, 147] on div at bounding box center [1508, 150] width 82 height 20
click at [1480, 146] on icon at bounding box center [1477, 150] width 16 height 16
click at [256, 288] on div "Type" at bounding box center [224, 283] width 114 height 20
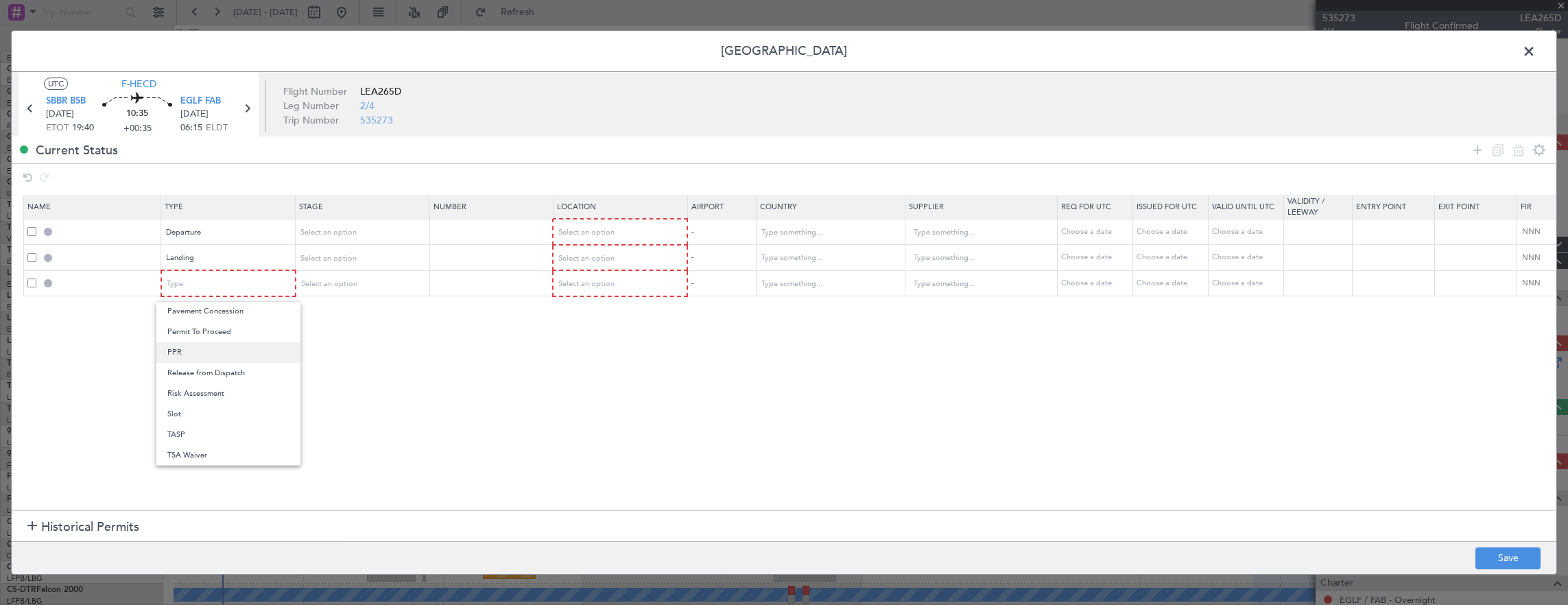
click at [214, 346] on span "PPR" at bounding box center [228, 353] width 122 height 20
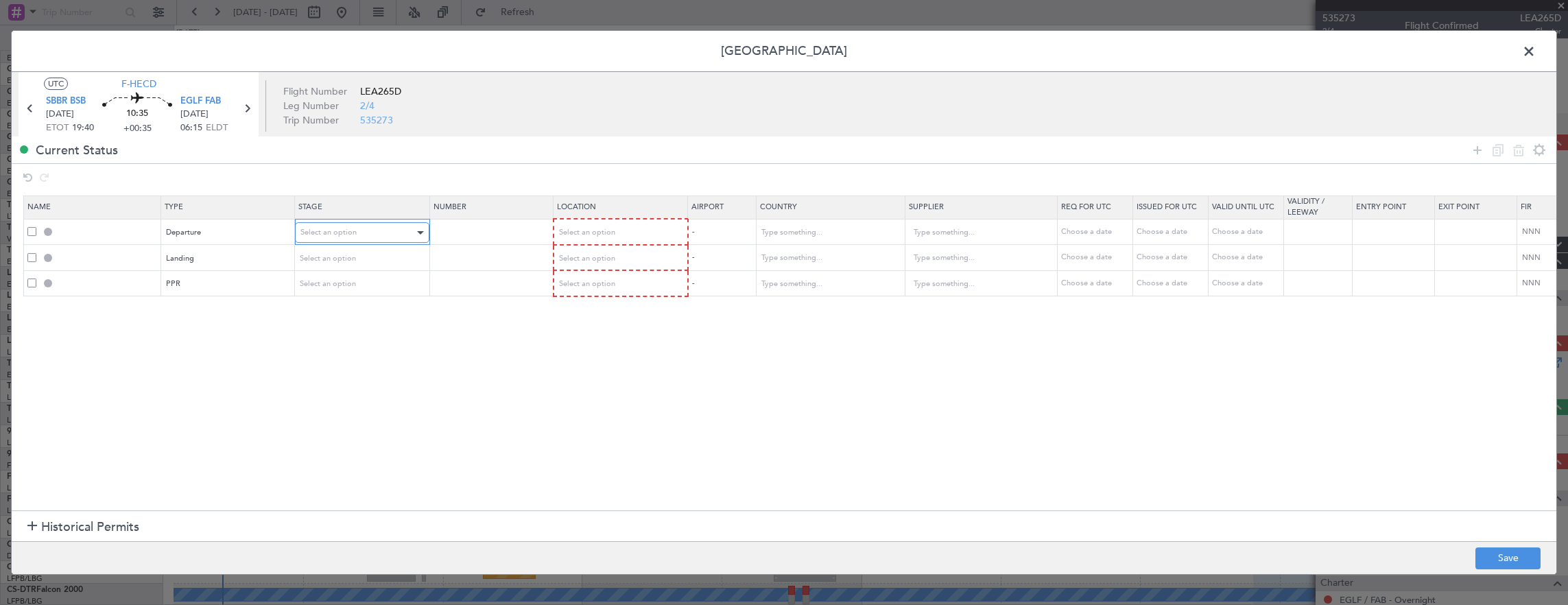
click at [331, 232] on span "Select an option" at bounding box center [328, 232] width 56 height 10
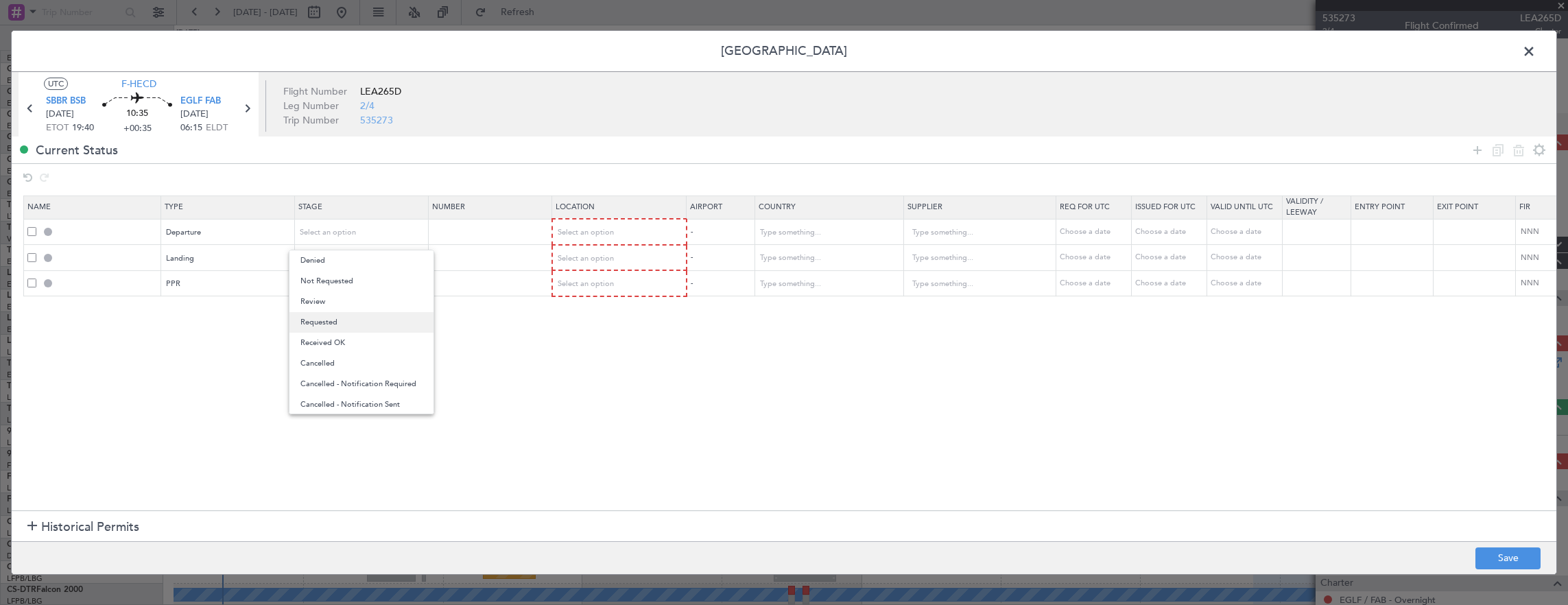
click at [330, 324] on span "Requested" at bounding box center [361, 322] width 122 height 20
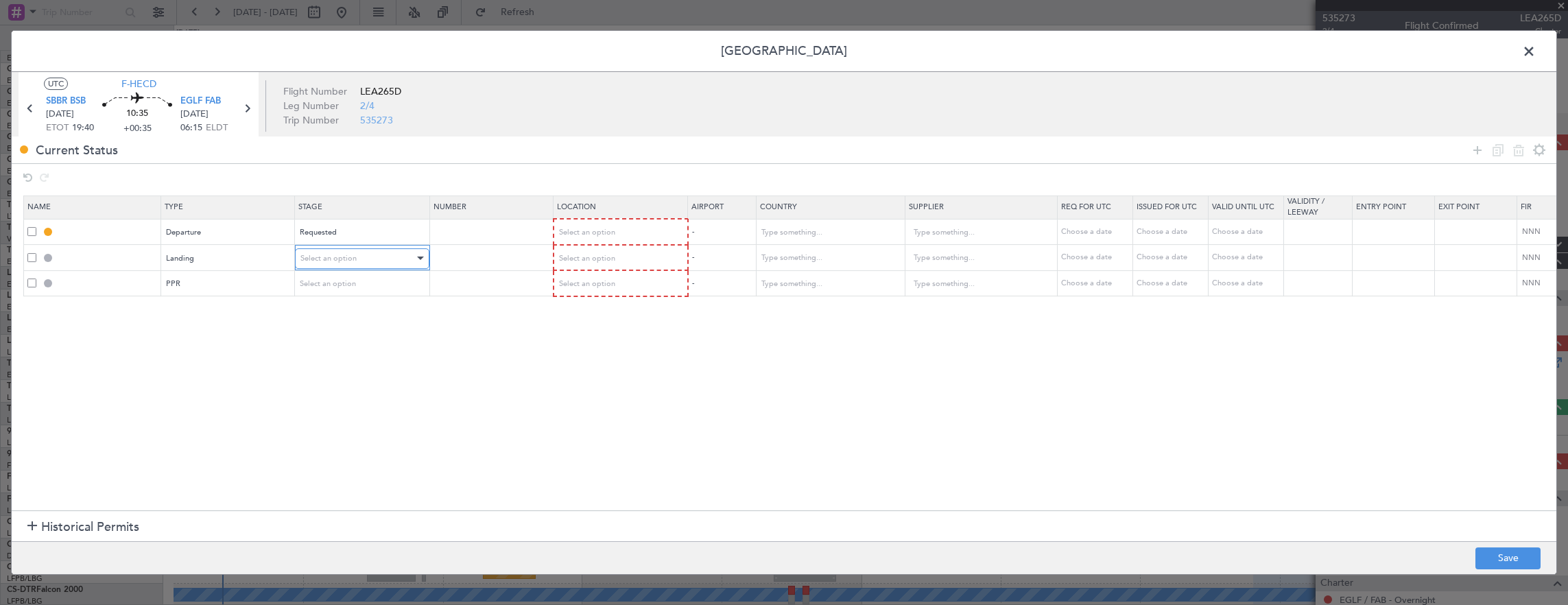
click at [342, 261] on span "Select an option" at bounding box center [328, 258] width 56 height 10
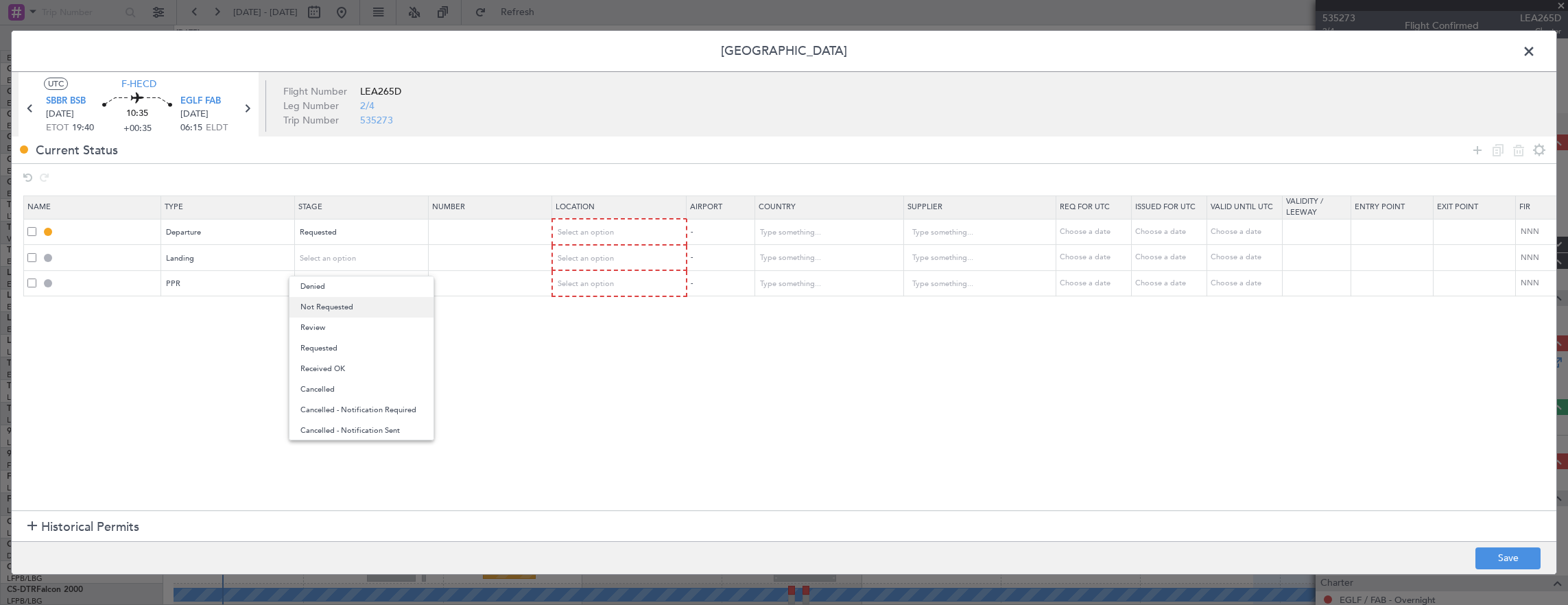
click at [338, 306] on span "Not Requested" at bounding box center [361, 307] width 122 height 20
click at [346, 284] on span "Select an option" at bounding box center [328, 283] width 56 height 10
click at [334, 370] on span "Requested" at bounding box center [361, 374] width 122 height 20
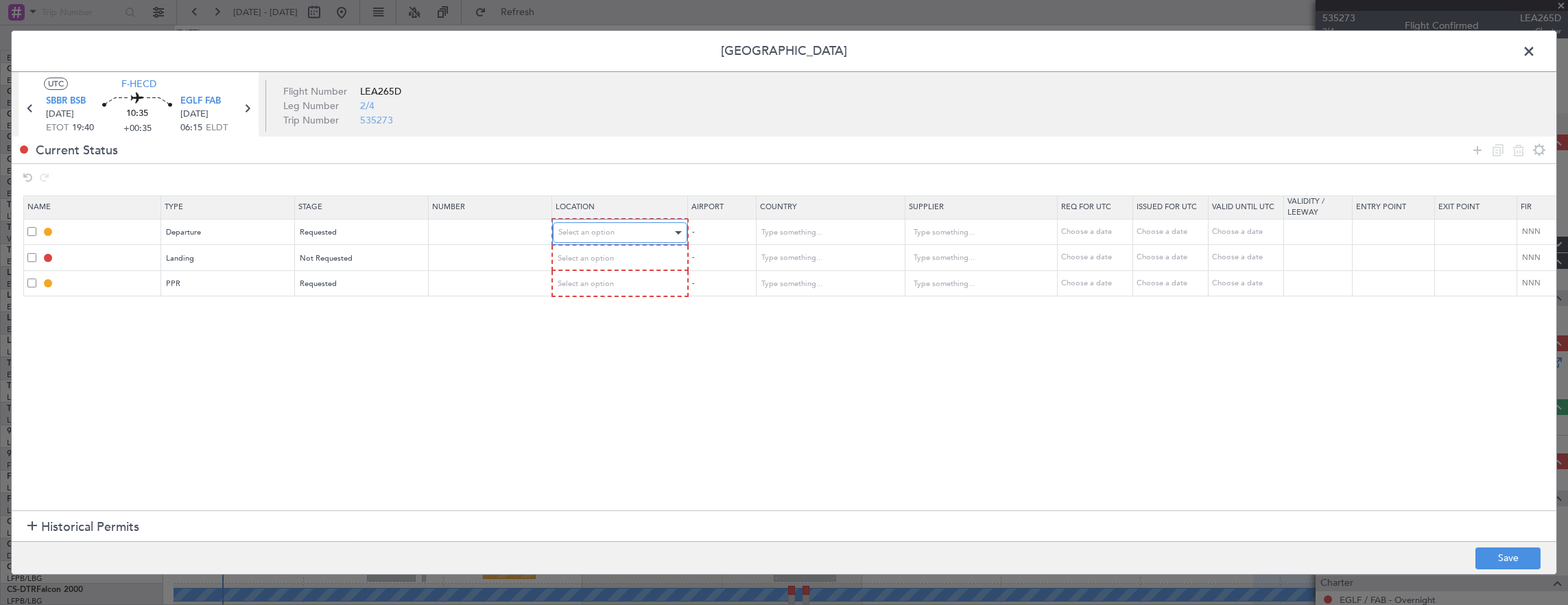
click at [632, 234] on div "Select an option" at bounding box center [615, 233] width 114 height 20
click at [613, 260] on span "Departure" at bounding box center [619, 261] width 122 height 20
click at [613, 259] on div "Select an option" at bounding box center [615, 258] width 114 height 20
click at [597, 320] on span "Arrival" at bounding box center [619, 327] width 122 height 20
drag, startPoint x: 608, startPoint y: 296, endPoint x: 598, endPoint y: 304, distance: 12.8
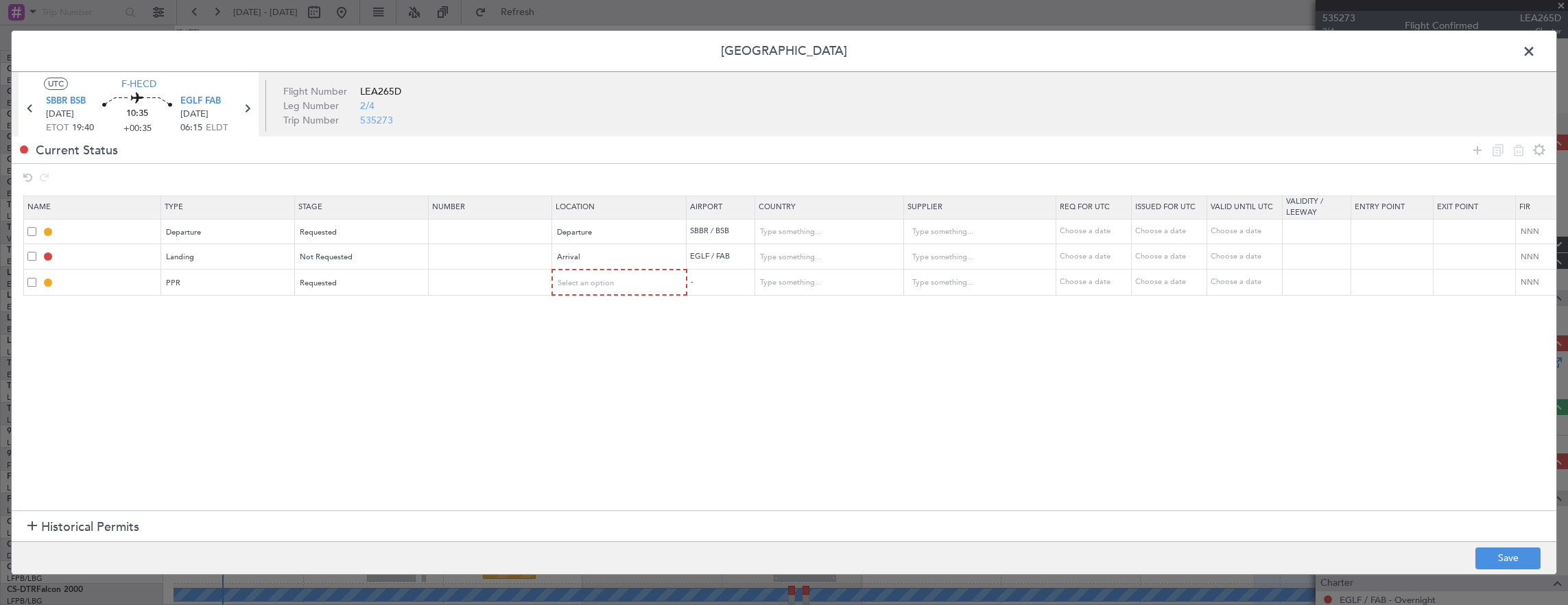
click at [608, 296] on section "Name Type Stage Number Location Airport Country Supplier Req For Utc Issued For…" at bounding box center [784, 351] width 1545 height 318
click at [598, 288] on div "Select an option" at bounding box center [615, 283] width 114 height 20
click at [579, 350] on span "Arrival" at bounding box center [619, 352] width 122 height 20
click at [1508, 564] on button "Save" at bounding box center [1508, 558] width 65 height 22
type input "DEPARTURE"
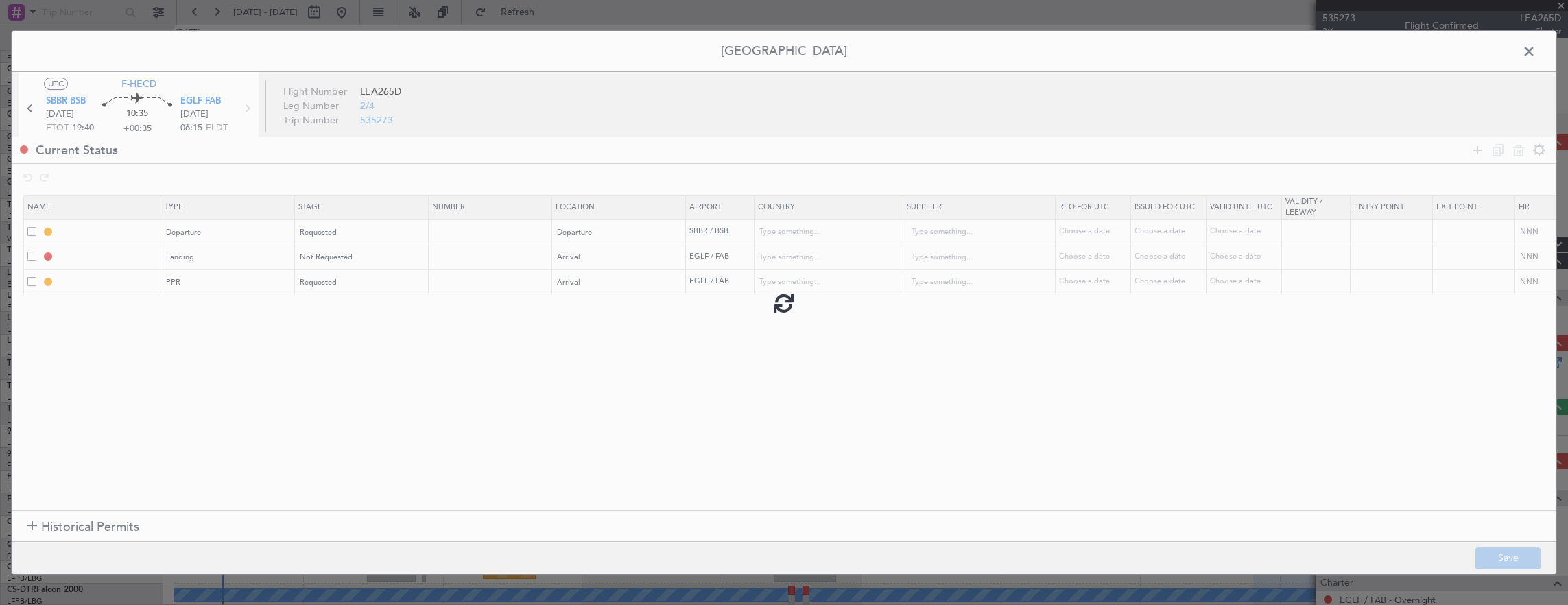
type input "[GEOGRAPHIC_DATA]"
type input "NNN"
type input "EGLF LDG"
type input "[GEOGRAPHIC_DATA]"
type input "NNN"
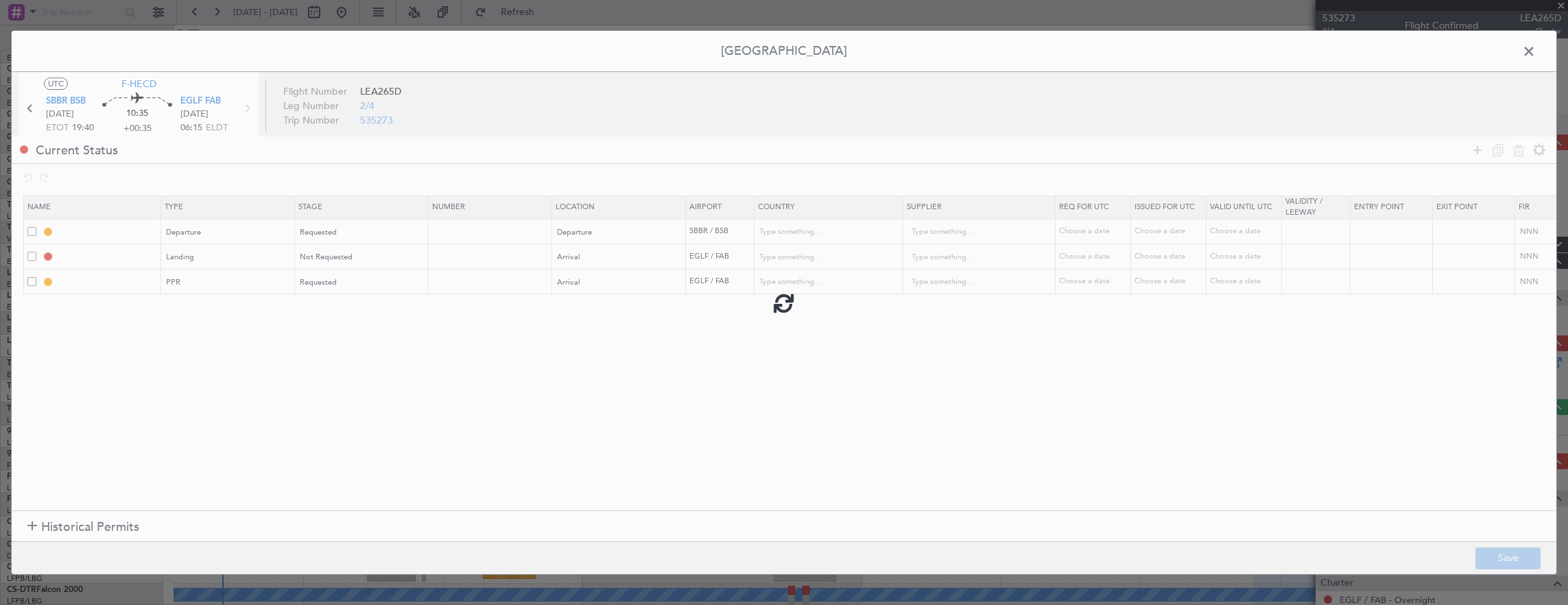
type input "2"
type input "EGLF PPR"
type input "[GEOGRAPHIC_DATA]"
type input "NNN"
type input "2"
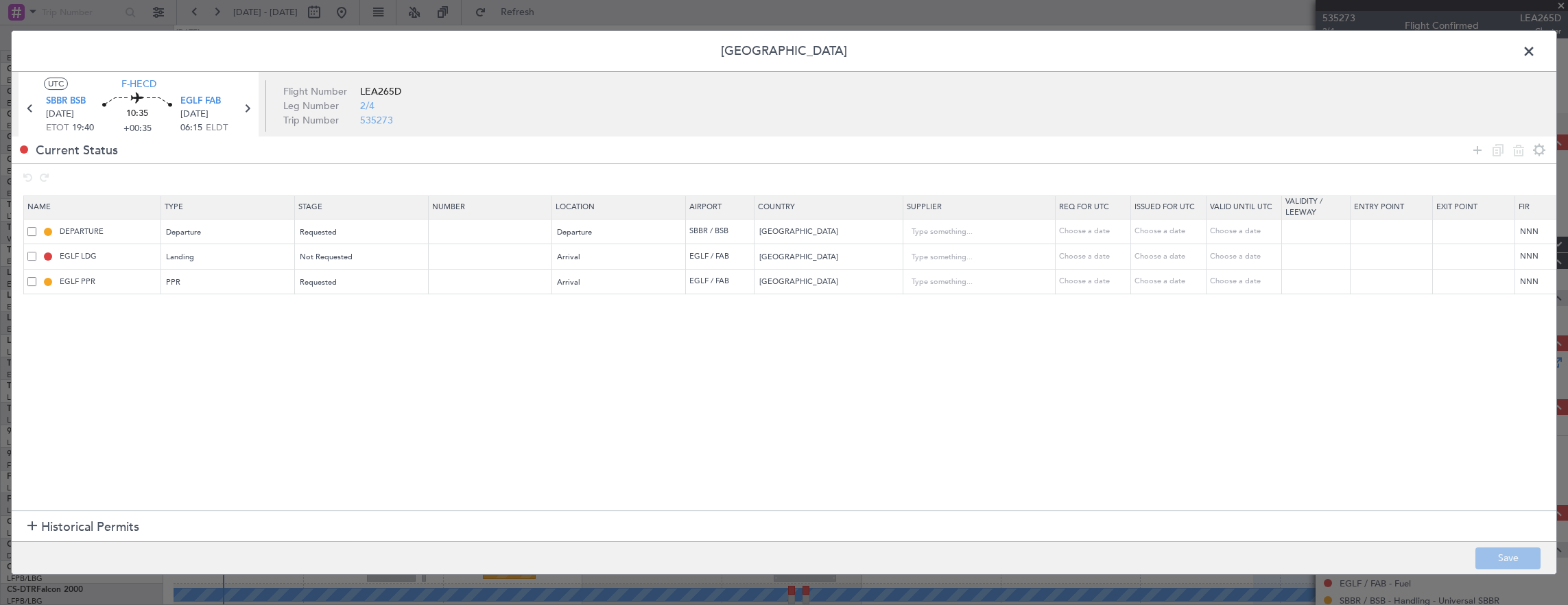
drag, startPoint x: 254, startPoint y: 7, endPoint x: 270, endPoint y: 6, distance: 16.0
click at [254, 7] on div "Permit Center UTC F-HECD SBBR BSB 27/08/2025 ETOT 19:40 10:35 +00:35 EGLF FAB 2…" at bounding box center [784, 302] width 1568 height 605
click at [1536, 49] on span at bounding box center [1536, 55] width 0 height 27
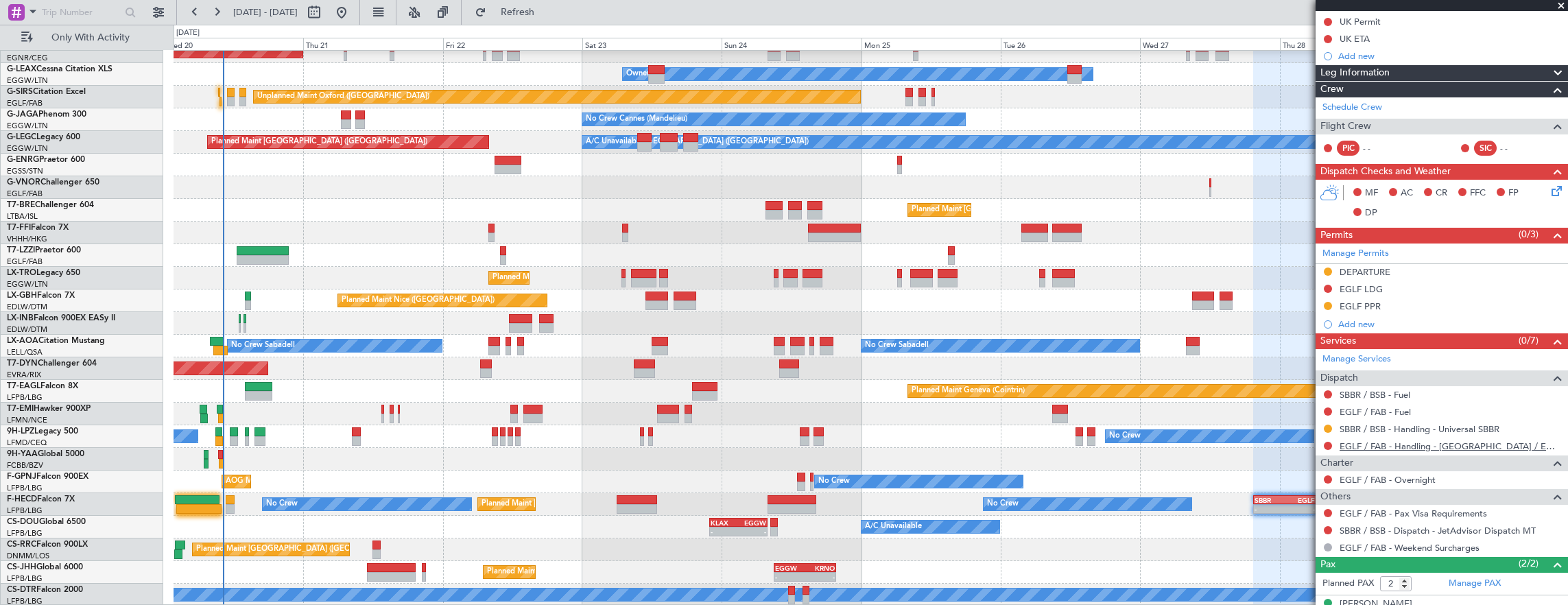
scroll to position [219, 0]
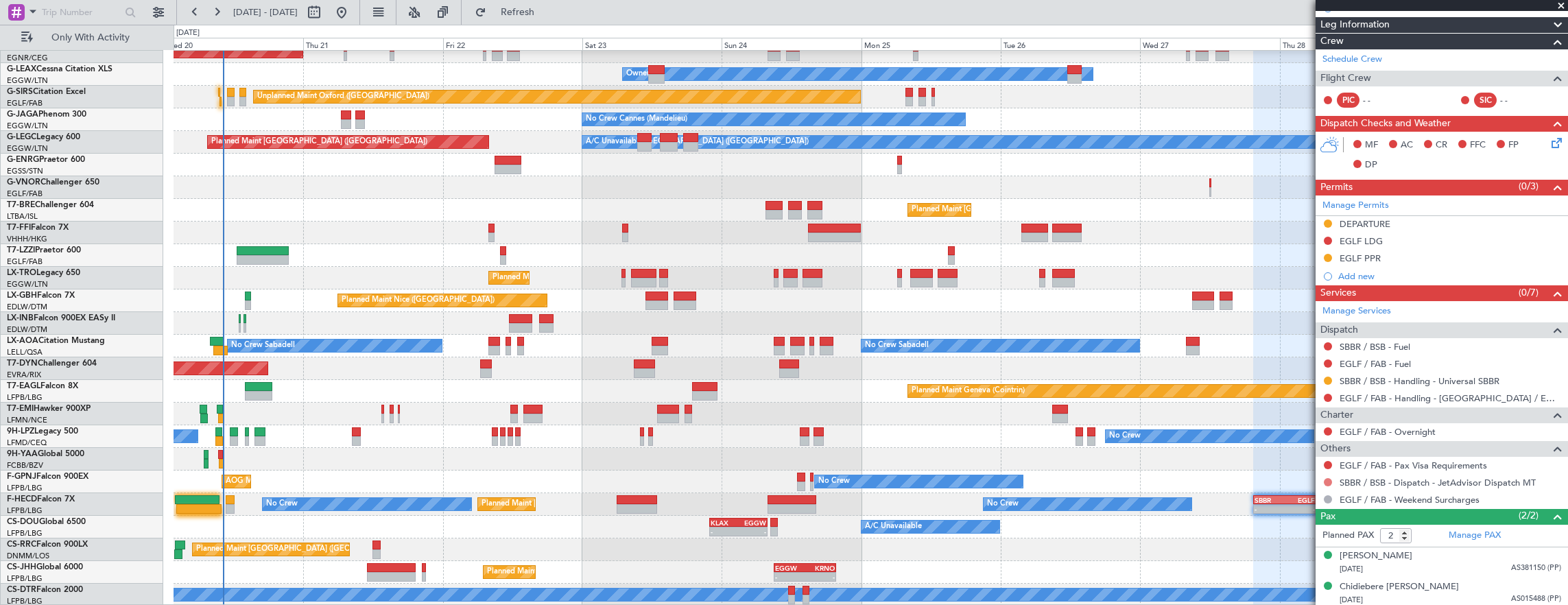
click at [1329, 481] on button at bounding box center [1329, 482] width 8 height 8
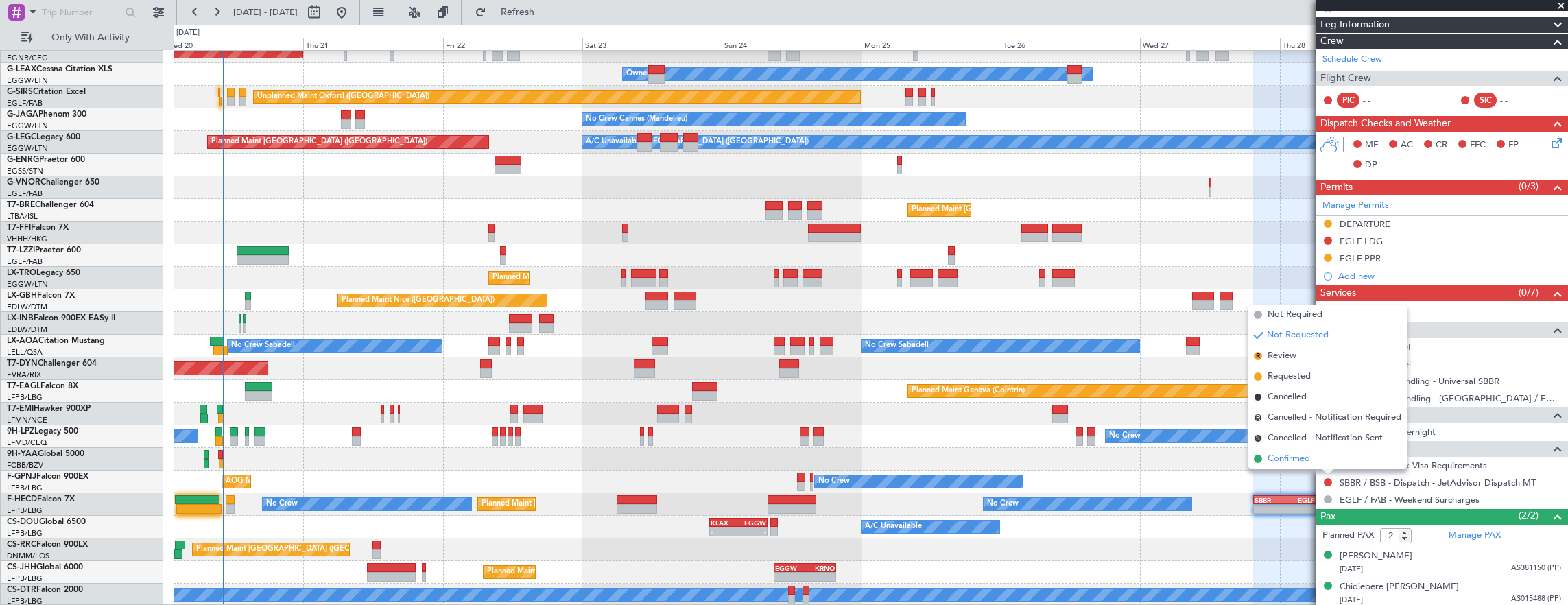
click at [1308, 461] on span "Confirmed" at bounding box center [1289, 459] width 42 height 14
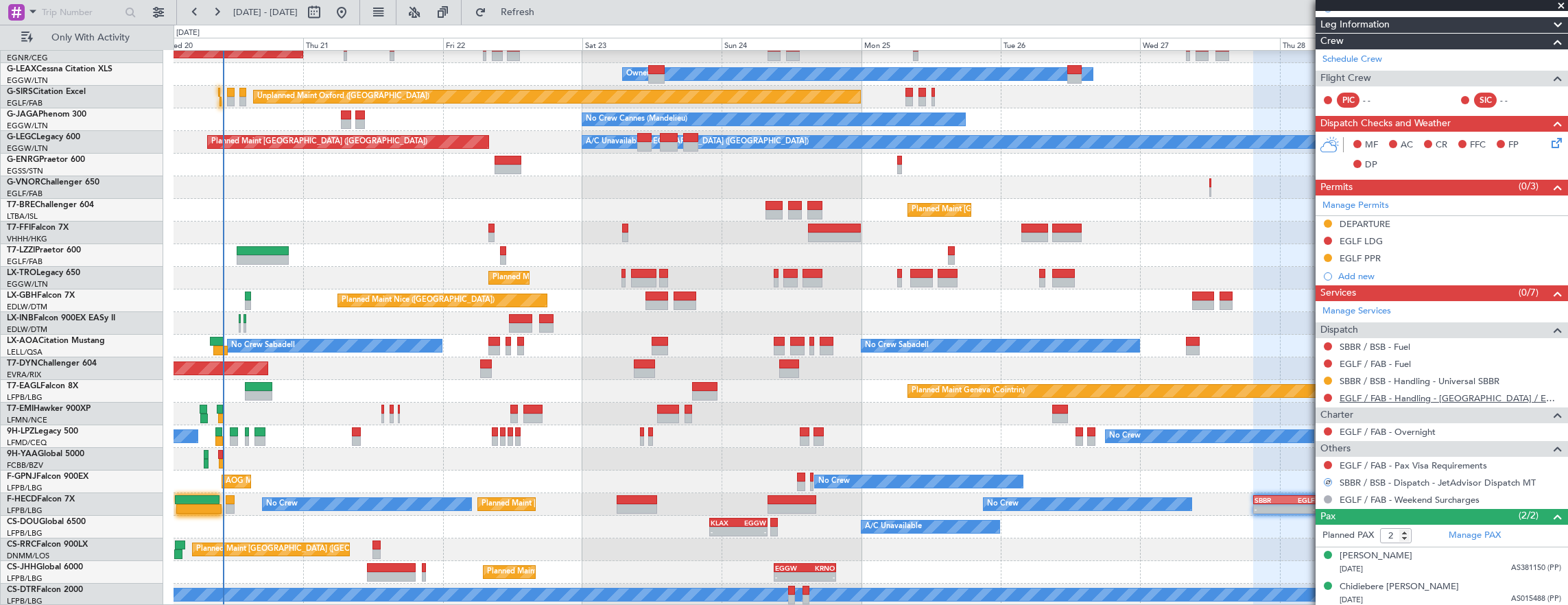
click at [1420, 398] on link "EGLF / FAB - Handling - [GEOGRAPHIC_DATA] / EGLF / FAB" at bounding box center [1450, 399] width 222 height 12
click at [1331, 396] on button at bounding box center [1329, 398] width 8 height 8
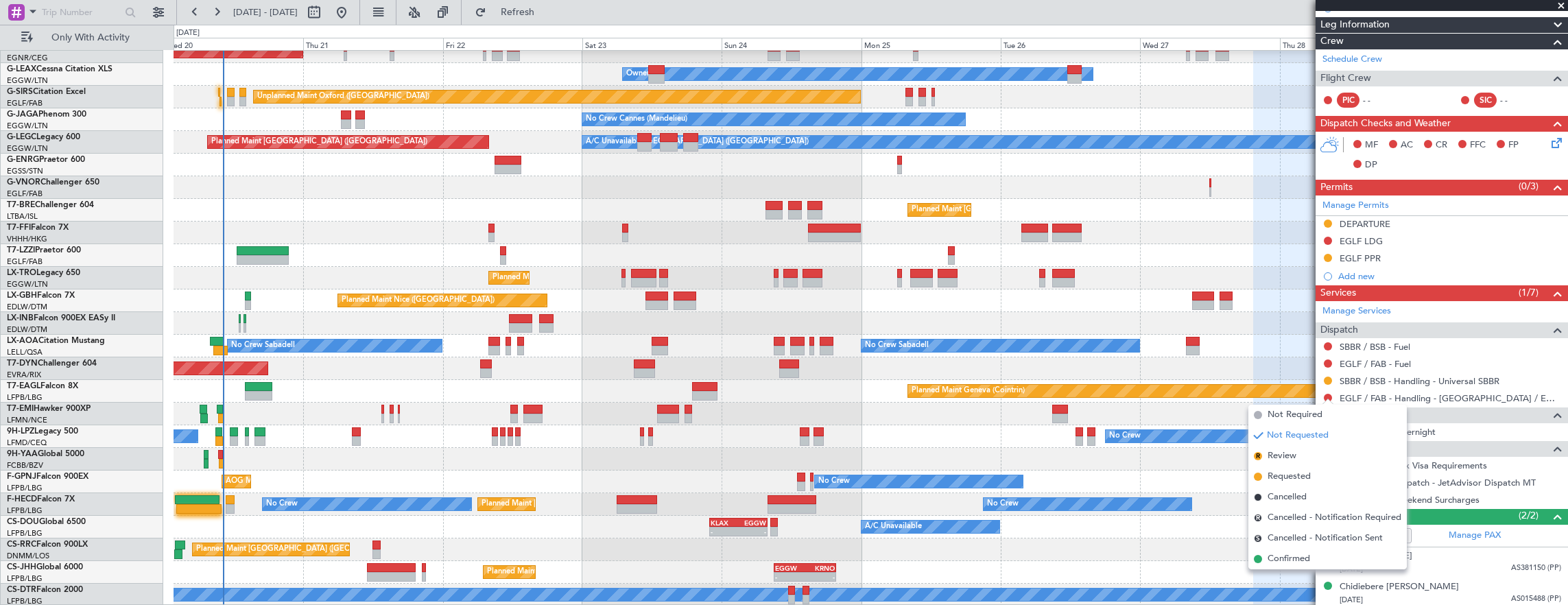
click at [1301, 474] on span "Requested" at bounding box center [1289, 476] width 43 height 14
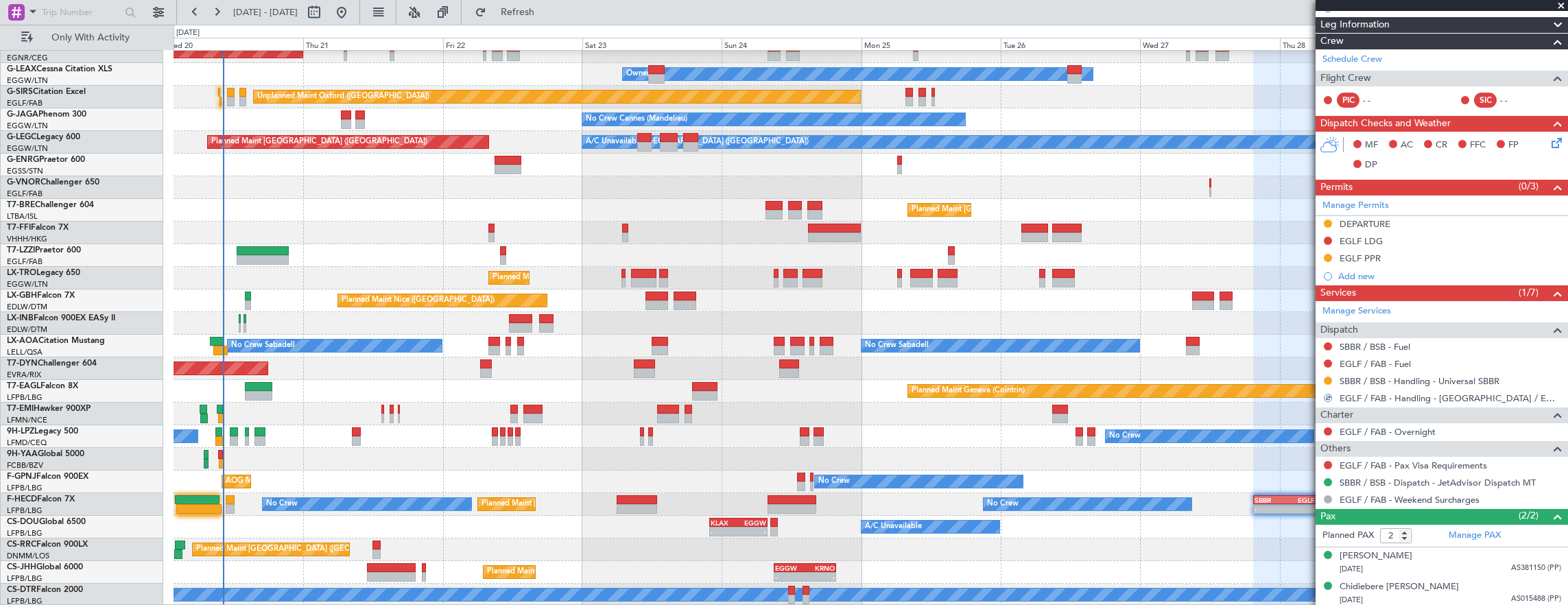
scroll to position [78, 0]
click at [1103, 514] on div "Planned Maint Dusseldorf Unplanned Maint [PERSON_NAME] Owner Owner Unplanned Ma…" at bounding box center [871, 289] width 1395 height 634
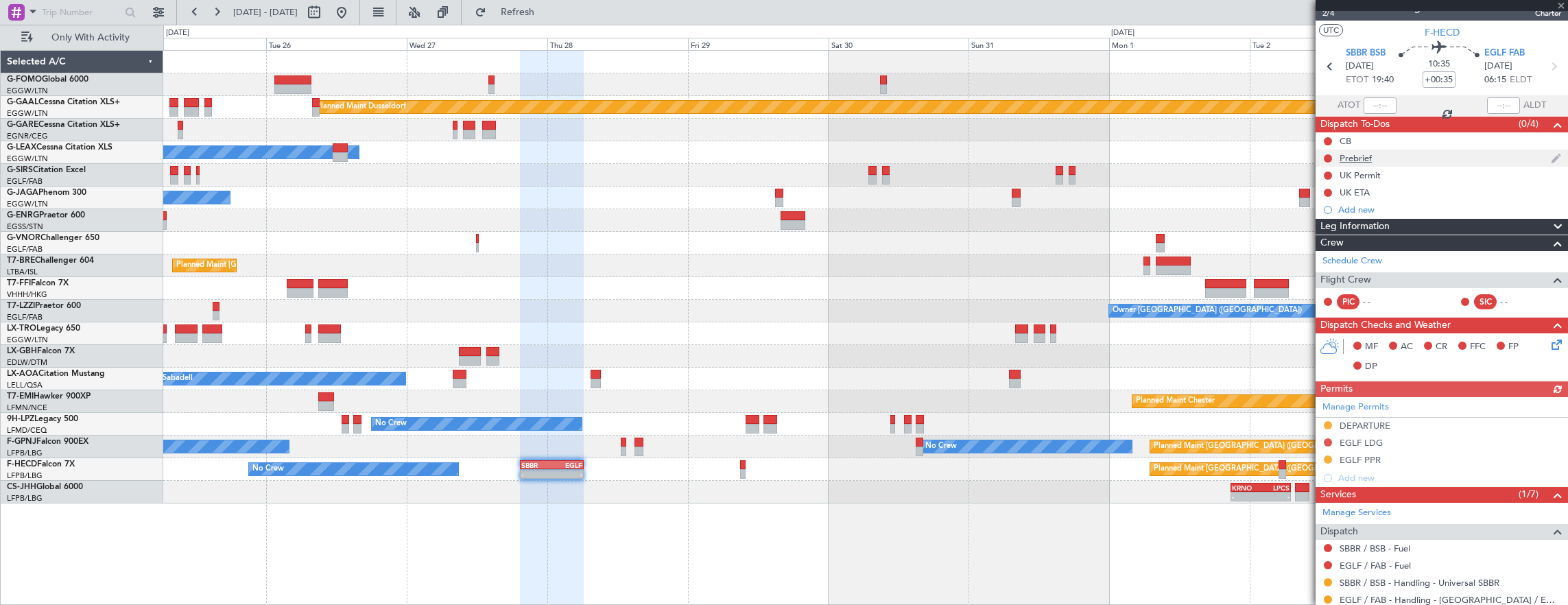
scroll to position [0, 0]
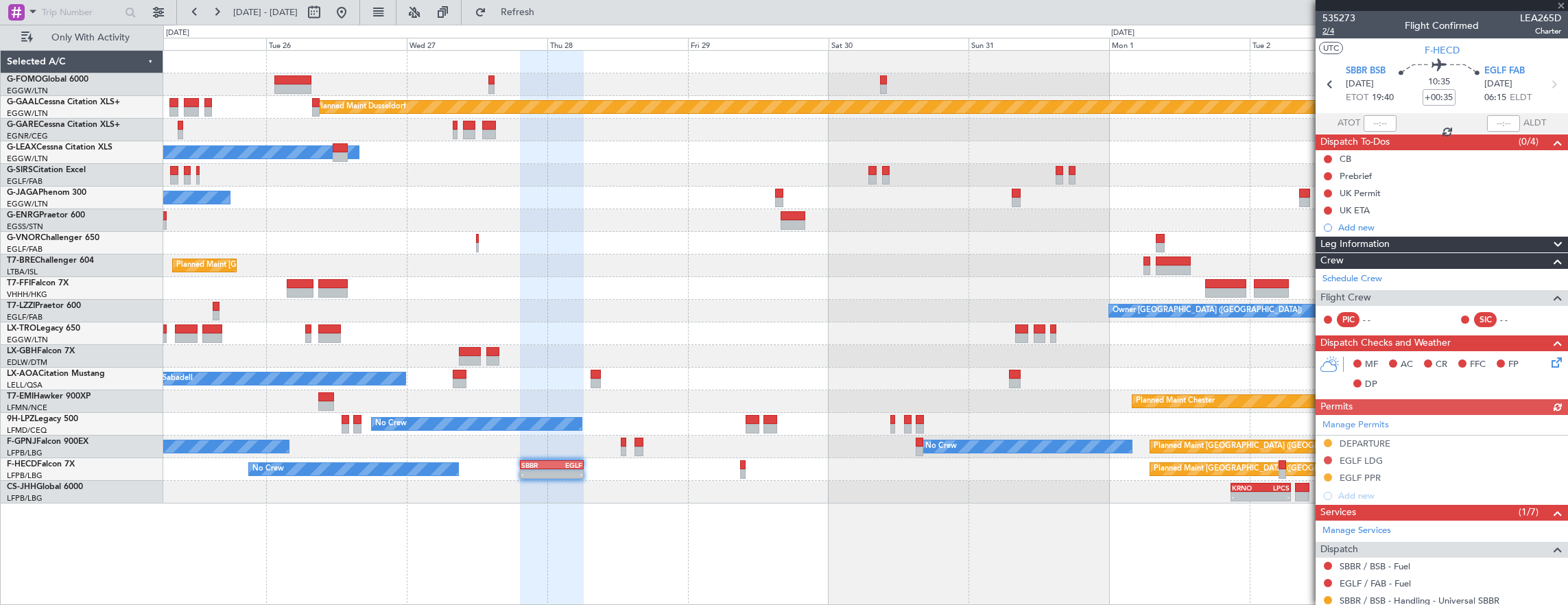
click at [1331, 30] on span "2/4" at bounding box center [1339, 31] width 33 height 12
type input "+00:00"
click at [1422, 102] on input at bounding box center [1439, 96] width 33 height 16
type input "+00:45"
click at [1329, 33] on span "2/4" at bounding box center [1339, 31] width 33 height 12
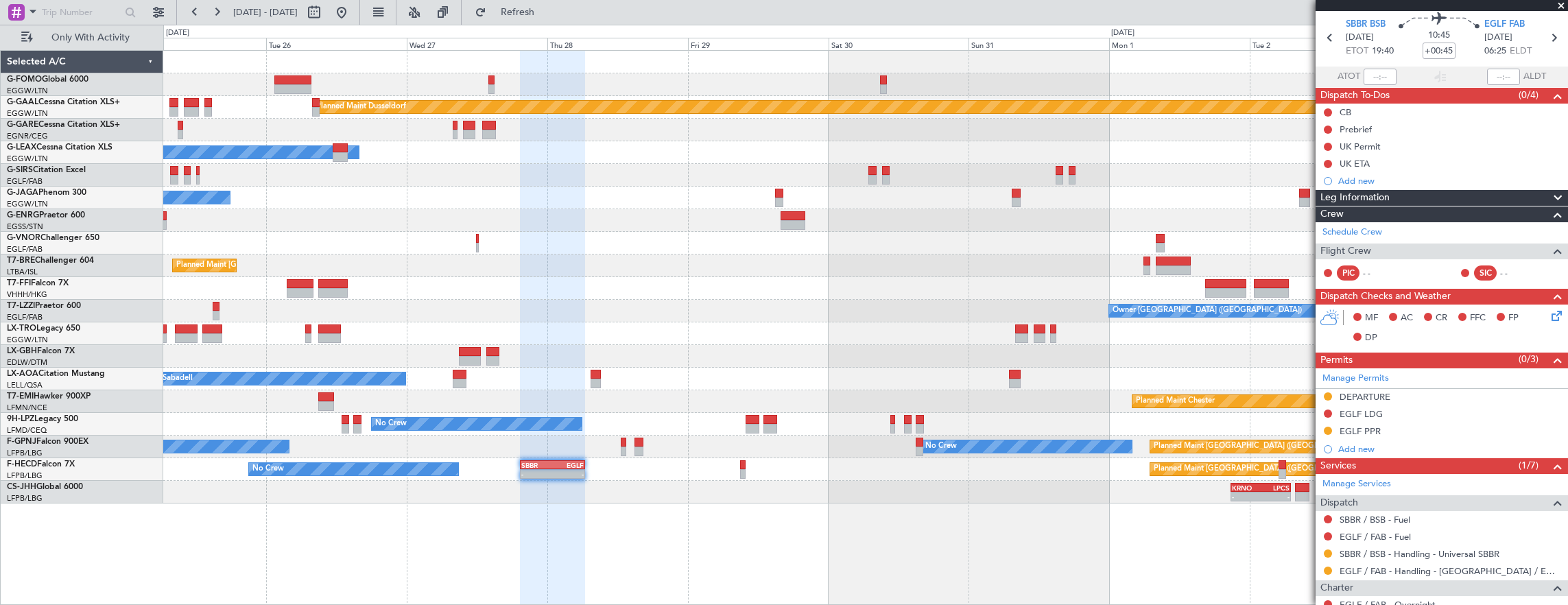
scroll to position [206, 0]
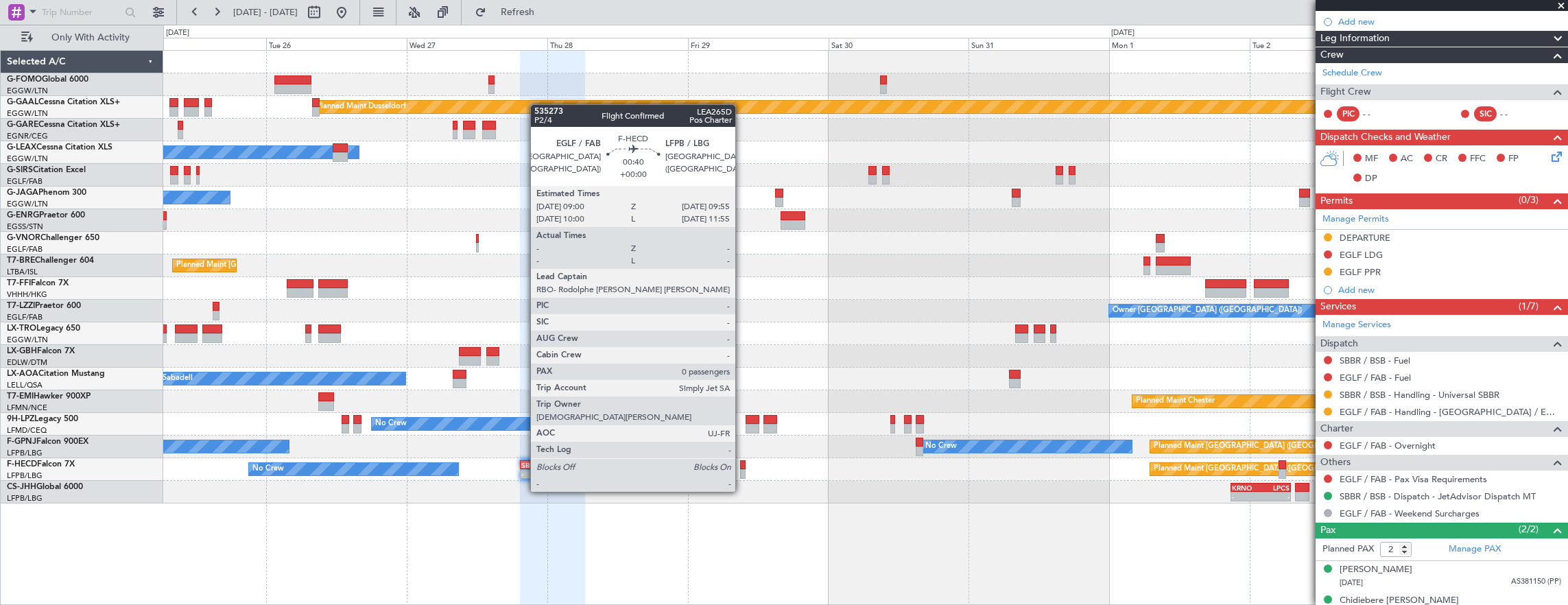
click at [742, 465] on div at bounding box center [743, 465] width 5 height 9
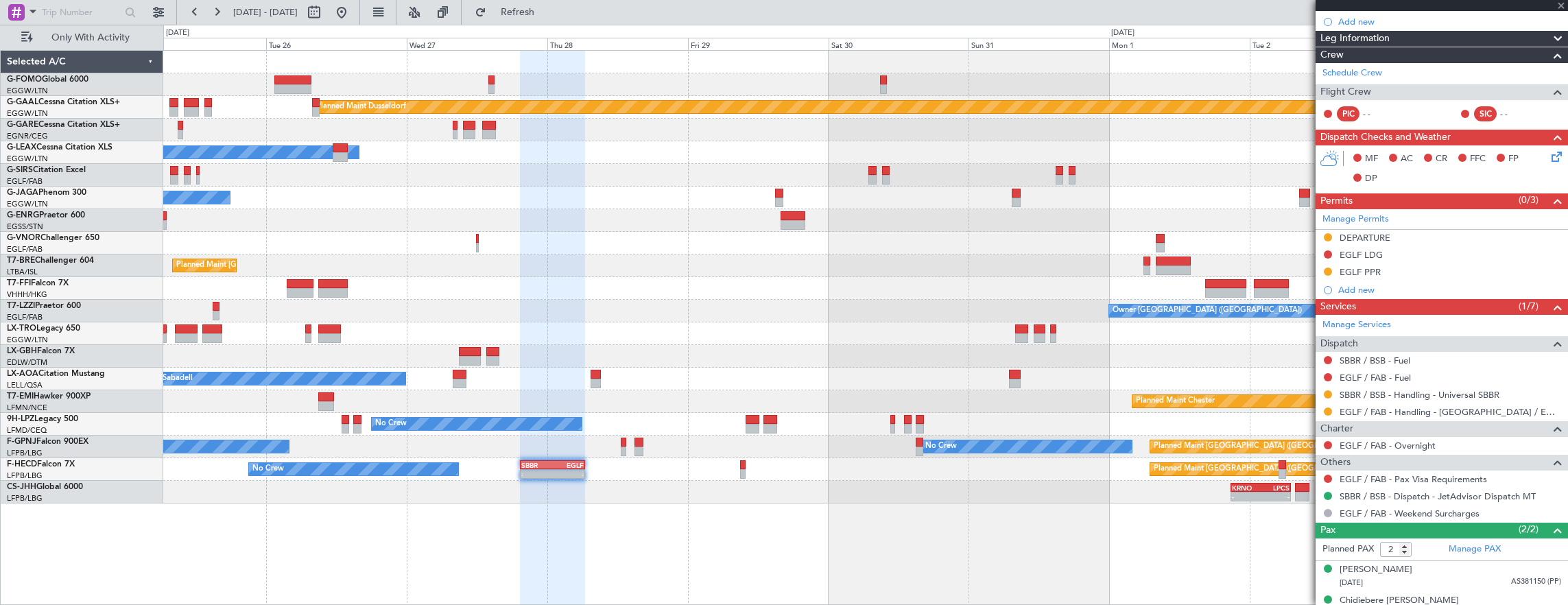
type input "0"
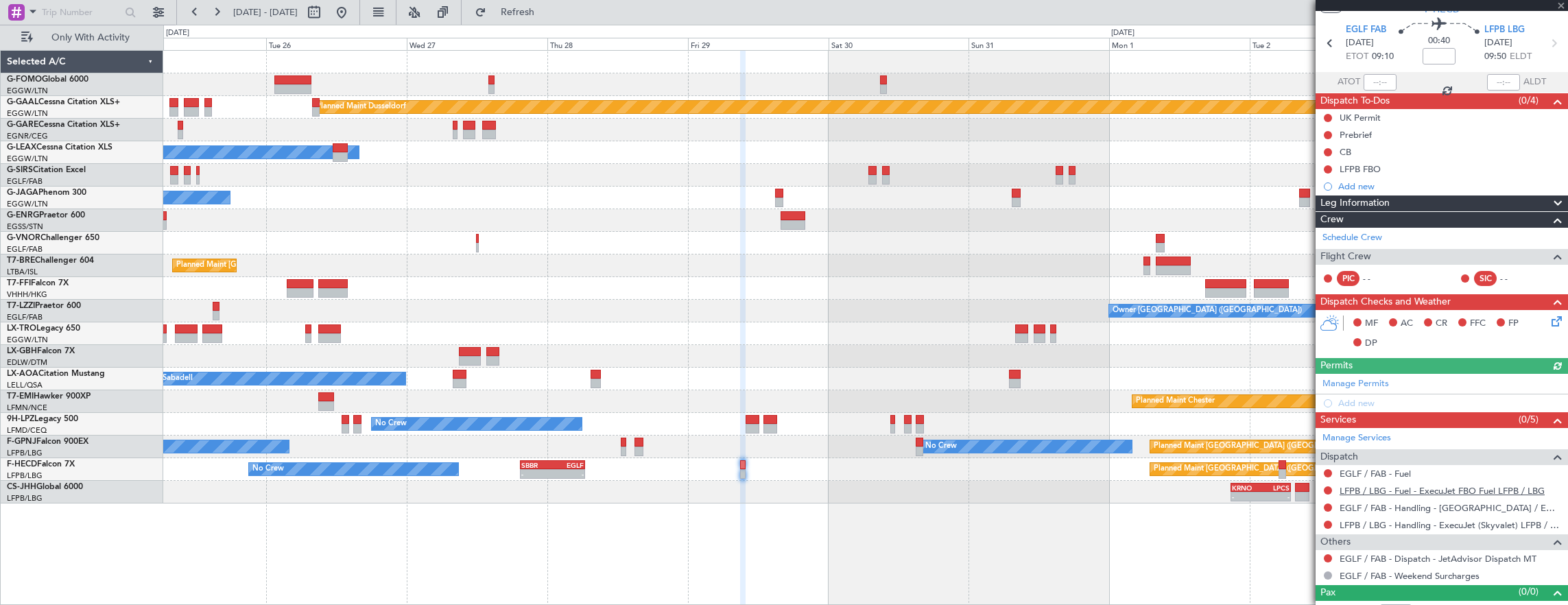
scroll to position [56, 0]
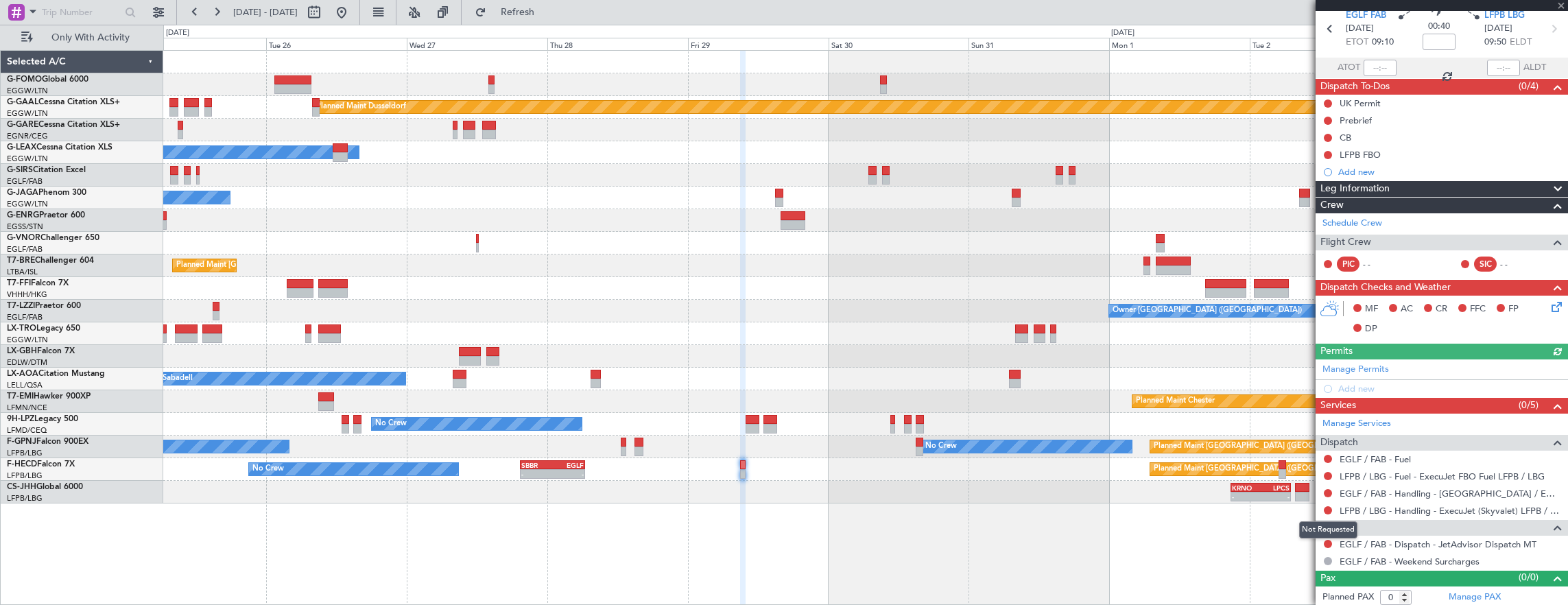
click at [1324, 541] on mat-tooltip-component "Not Requested" at bounding box center [1329, 530] width 78 height 36
click at [1323, 539] on div at bounding box center [1328, 543] width 11 height 11
click at [1328, 540] on button at bounding box center [1329, 544] width 8 height 8
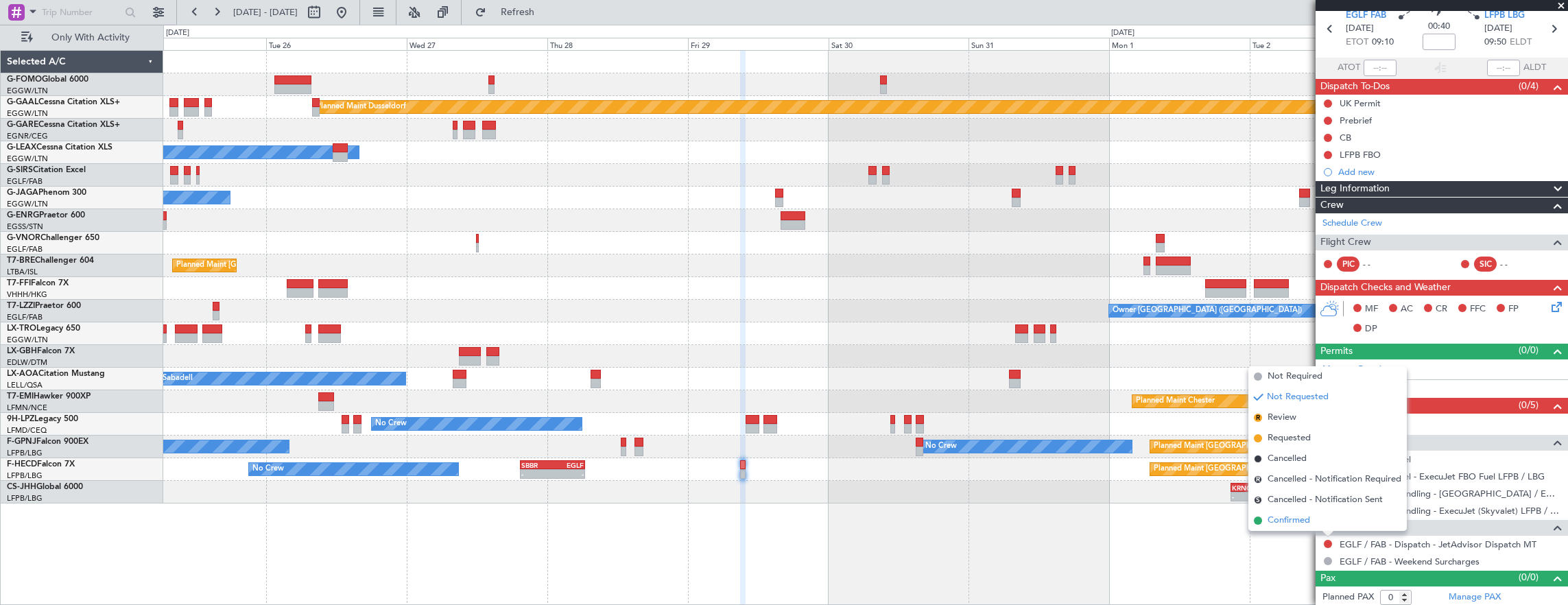
click at [1307, 517] on span "Confirmed" at bounding box center [1289, 520] width 42 height 14
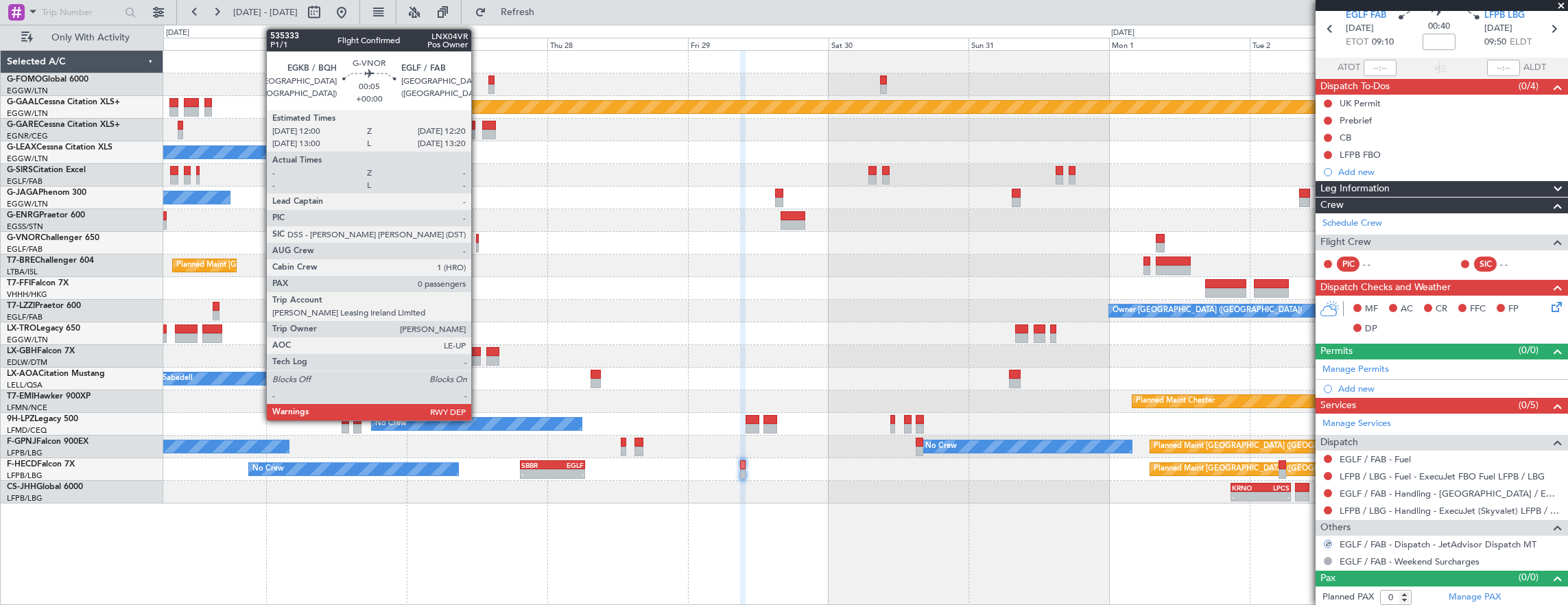
click at [478, 241] on div at bounding box center [477, 238] width 2 height 9
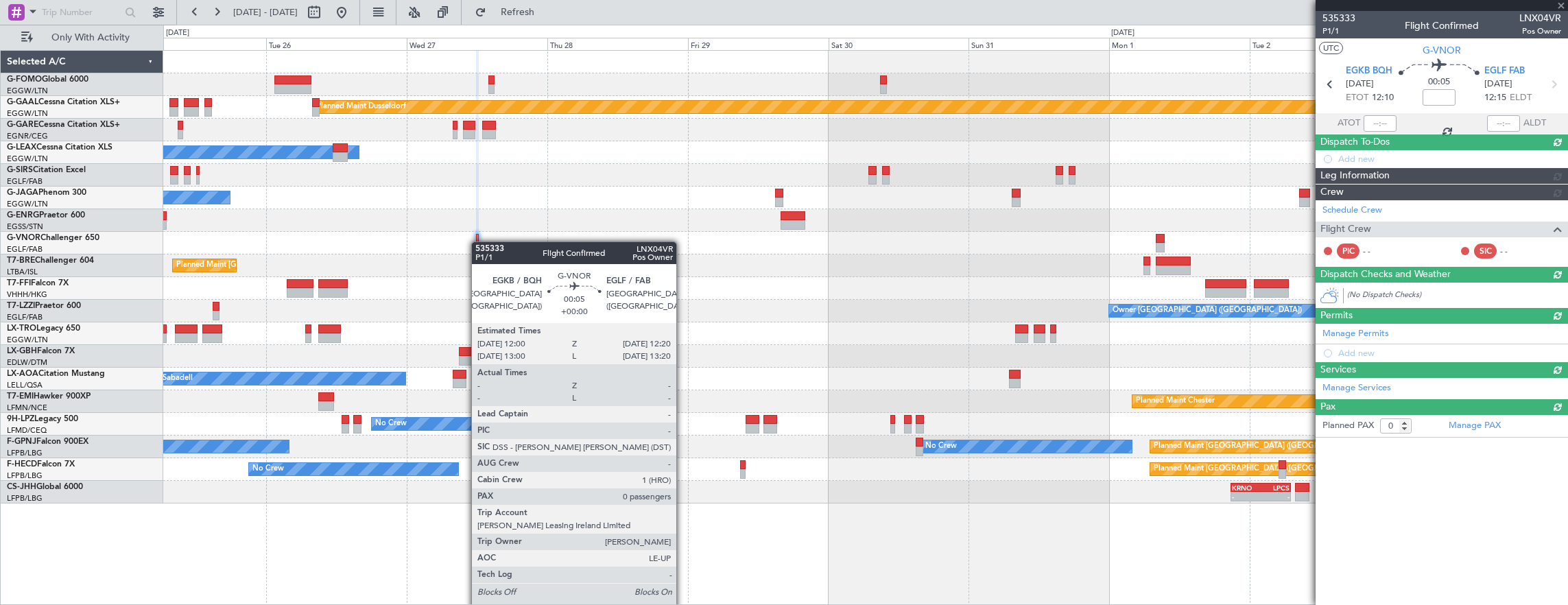
scroll to position [0, 0]
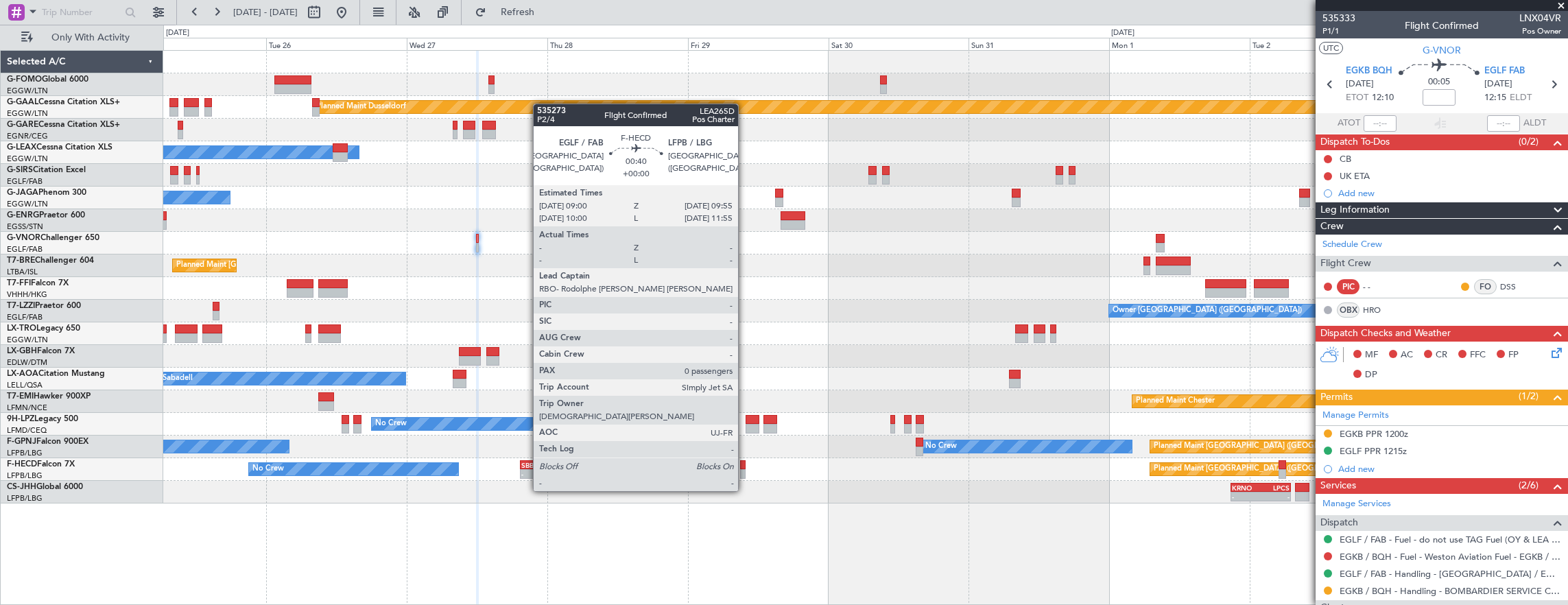
click at [745, 465] on div at bounding box center [743, 465] width 5 height 9
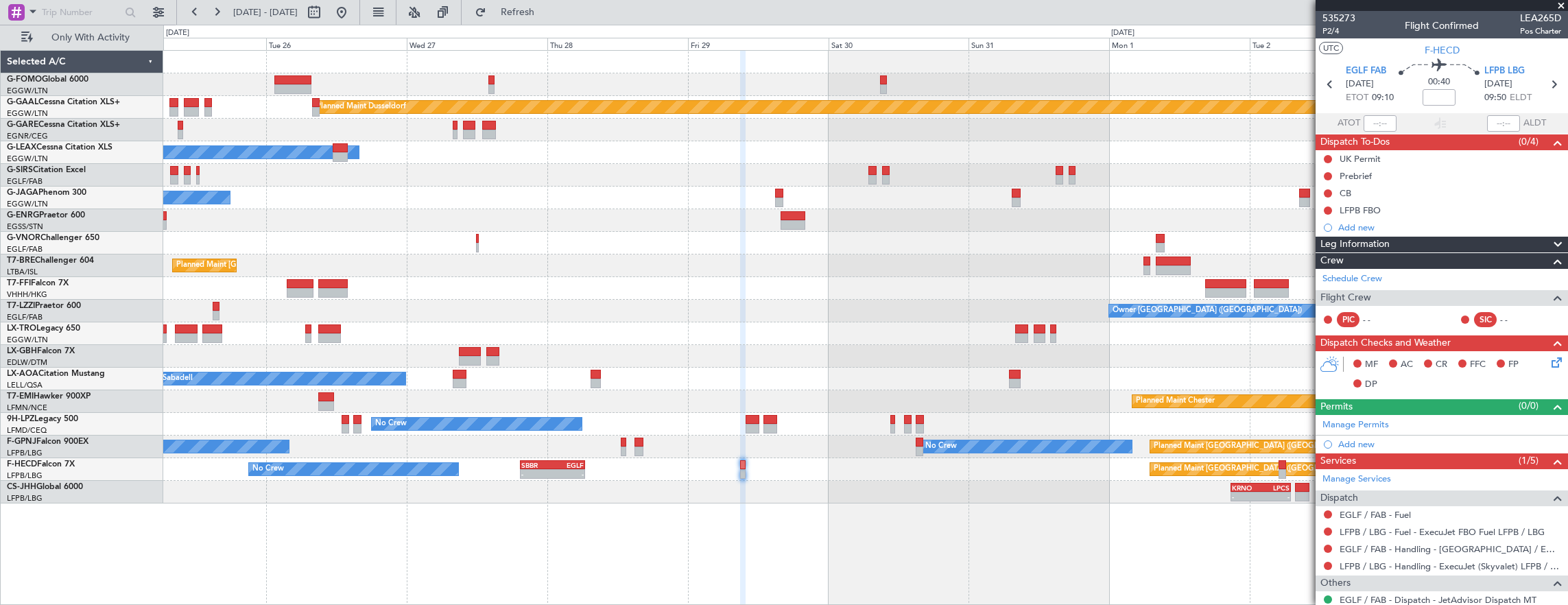
click at [1327, 547] on button at bounding box center [1329, 549] width 8 height 8
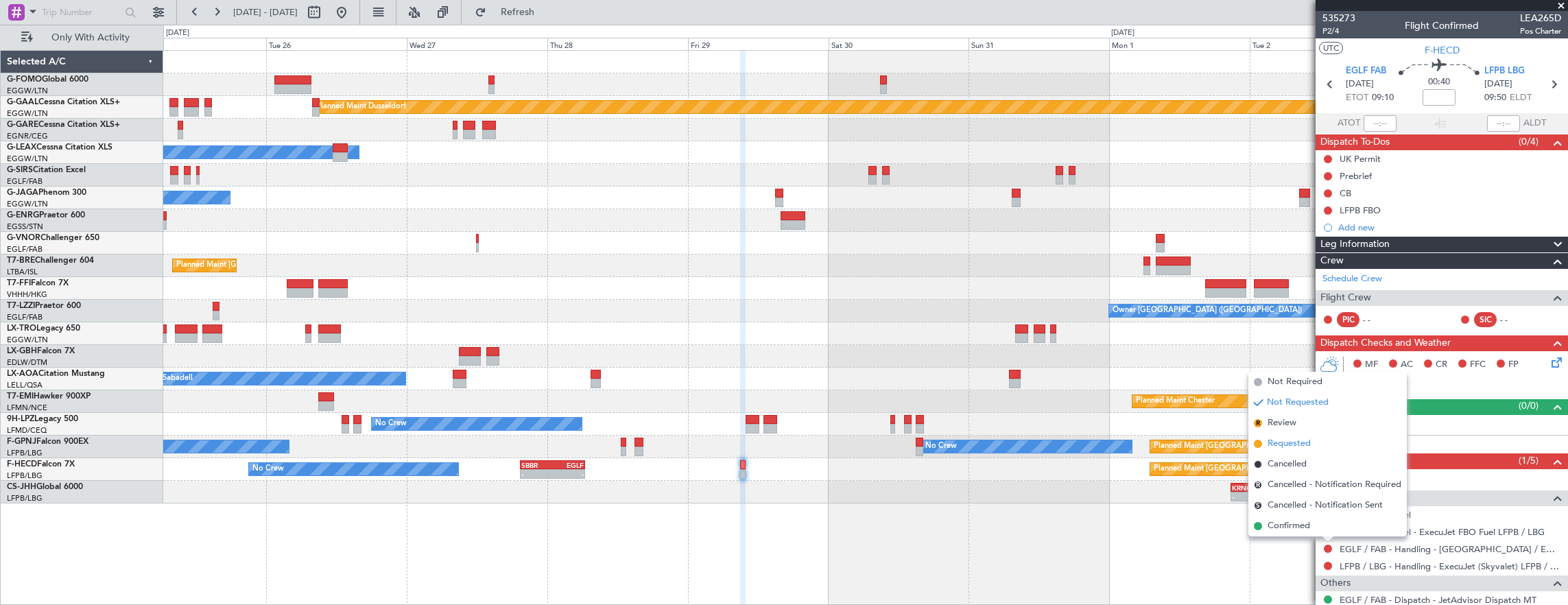
click at [1305, 447] on span "Requested" at bounding box center [1289, 443] width 43 height 14
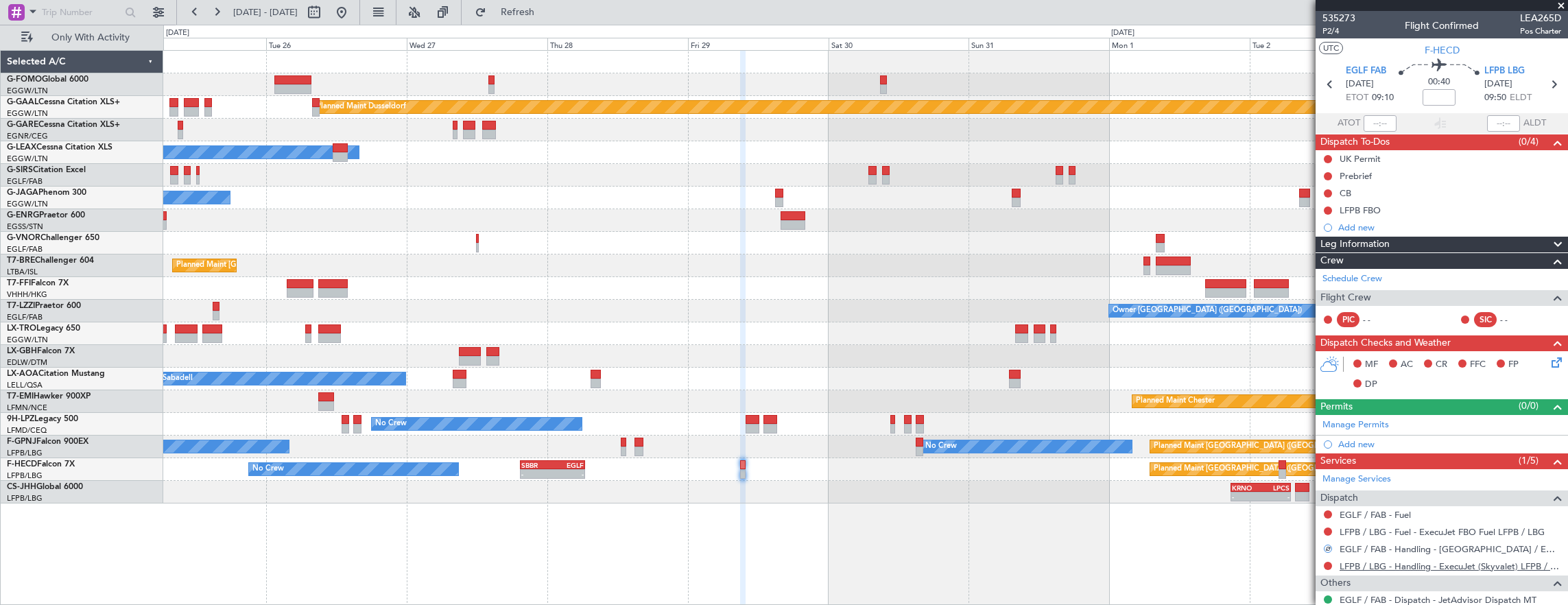
click at [1414, 568] on link "LFPB / LBG - Handling - ExecuJet (Skyvalet) LFPB / LBG" at bounding box center [1450, 566] width 222 height 12
click at [1383, 419] on link "Manage Permits" at bounding box center [1356, 426] width 67 height 14
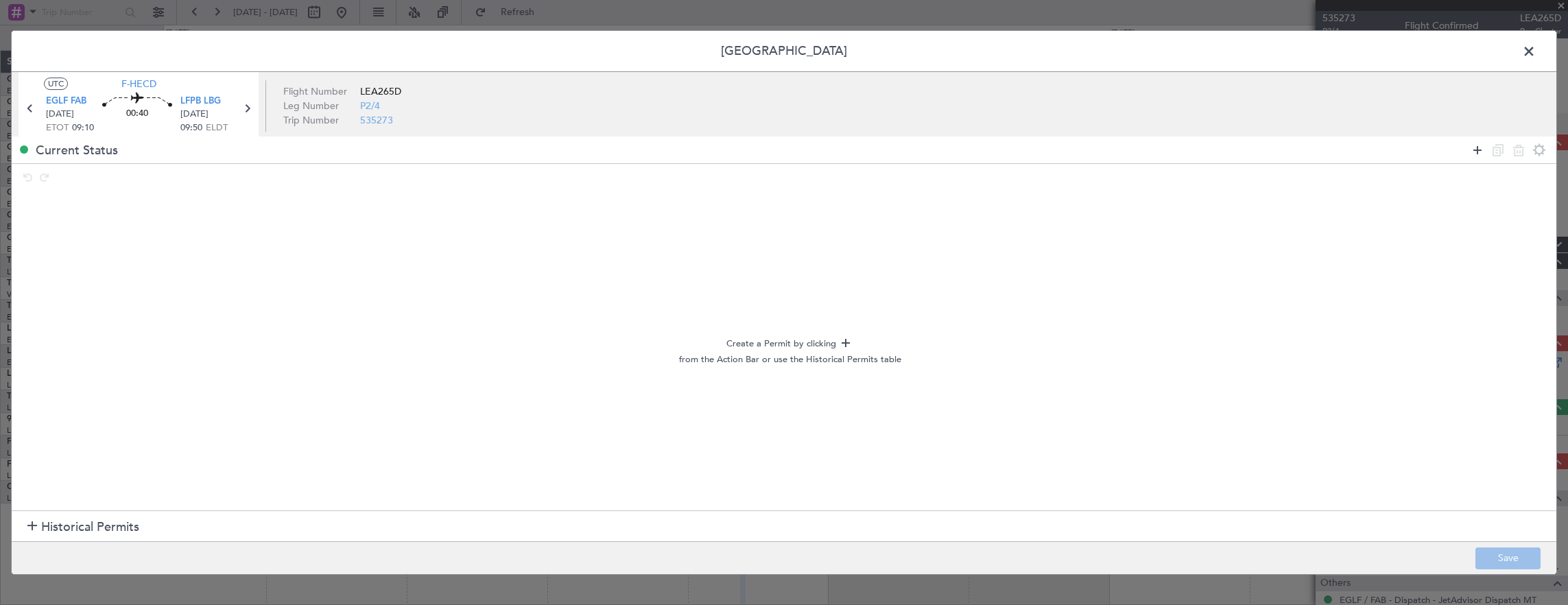
click at [1477, 157] on icon at bounding box center [1477, 150] width 16 height 16
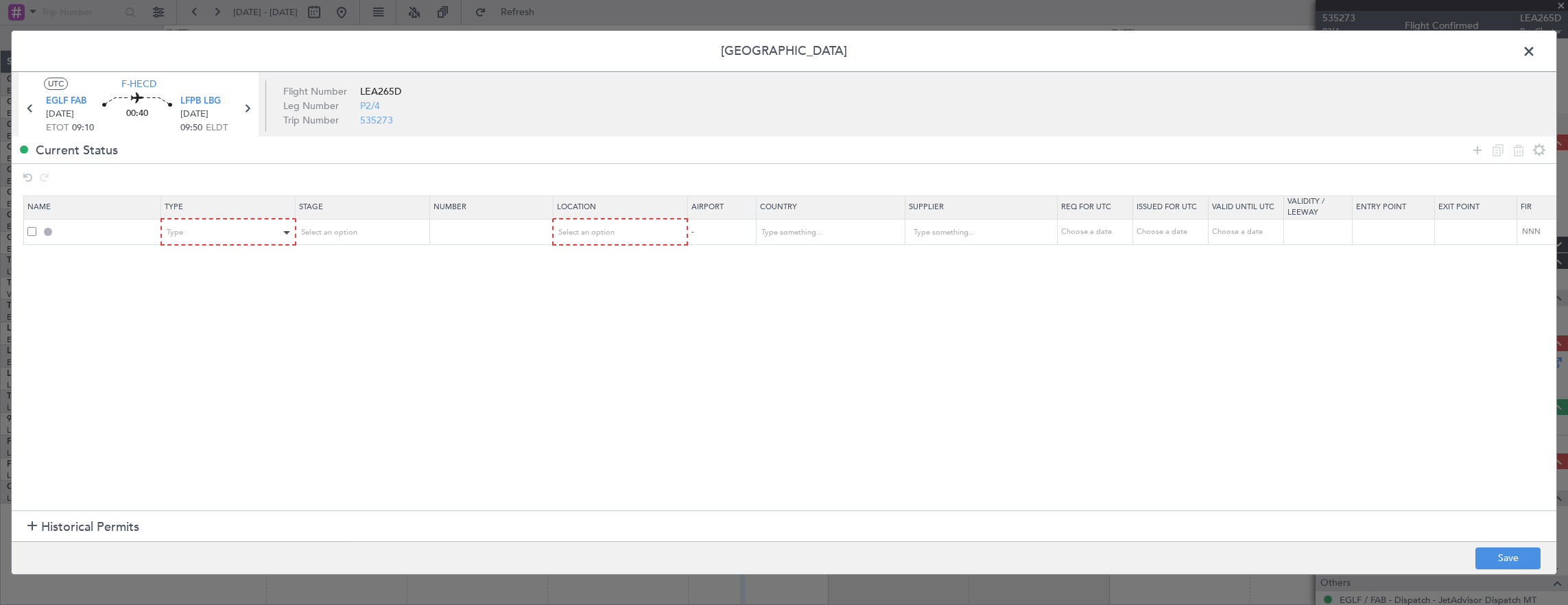
click at [212, 222] on div "Type" at bounding box center [228, 232] width 133 height 20
click at [228, 243] on mat-form-field "Type" at bounding box center [228, 231] width 133 height 25
click at [229, 229] on div "Type" at bounding box center [224, 233] width 114 height 20
click at [239, 360] on span "PPR" at bounding box center [228, 371] width 122 height 20
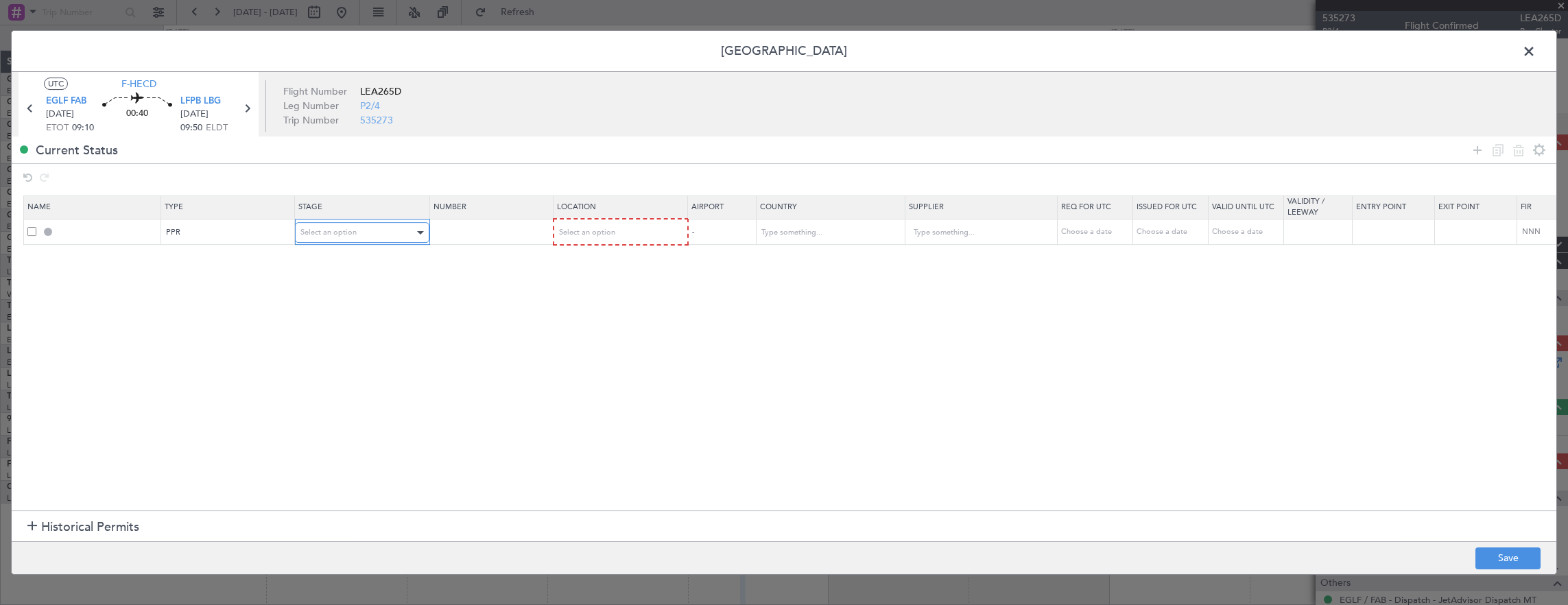
click at [344, 231] on span "Select an option" at bounding box center [328, 232] width 56 height 10
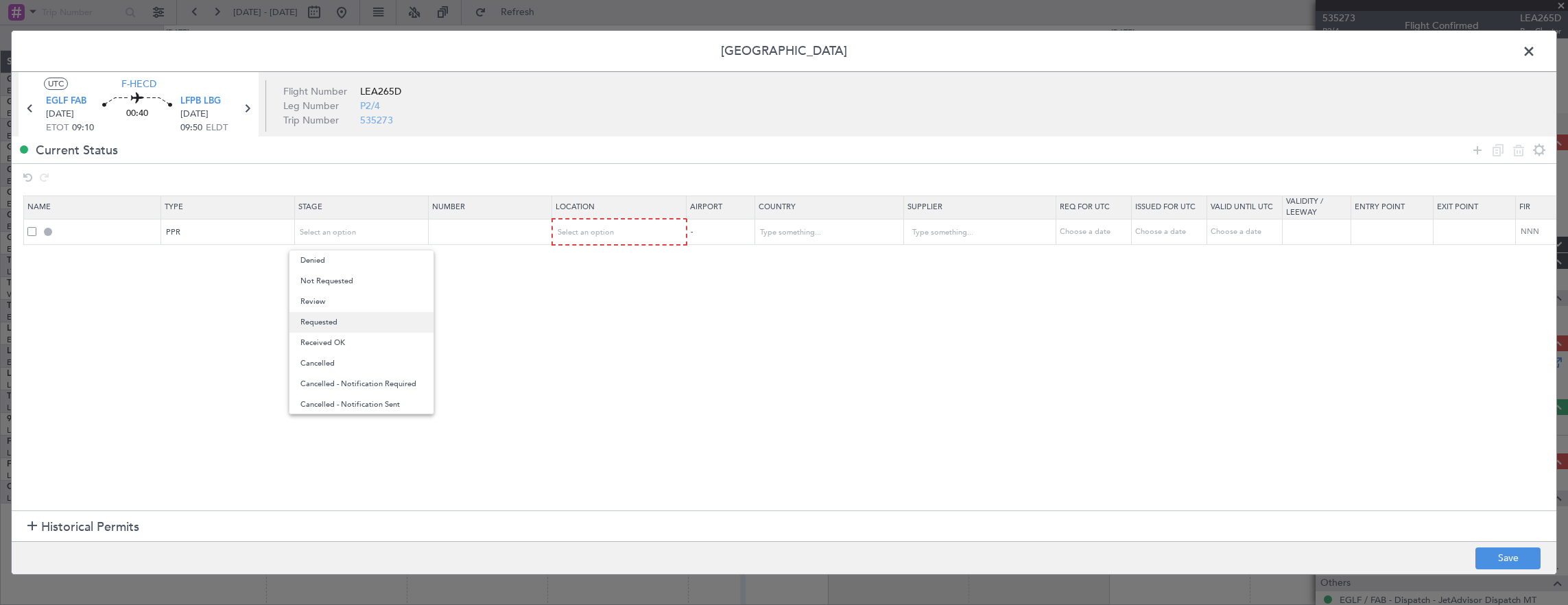
click at [355, 316] on span "Requested" at bounding box center [361, 322] width 122 height 20
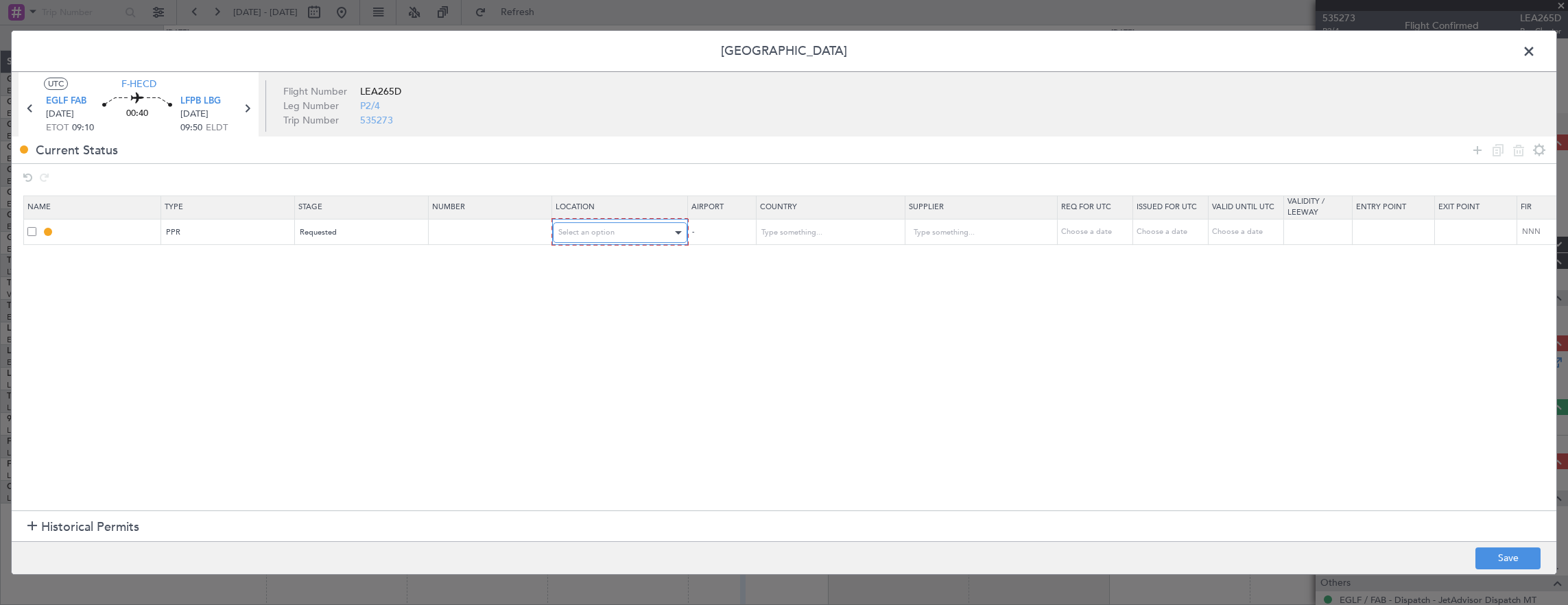
click at [612, 235] on span "Select an option" at bounding box center [586, 232] width 56 height 10
click at [599, 265] on span "Departure" at bounding box center [619, 261] width 122 height 20
click at [1517, 560] on button "Save" at bounding box center [1508, 558] width 65 height 22
type input "EGLF PPR"
type input "United Kingdom"
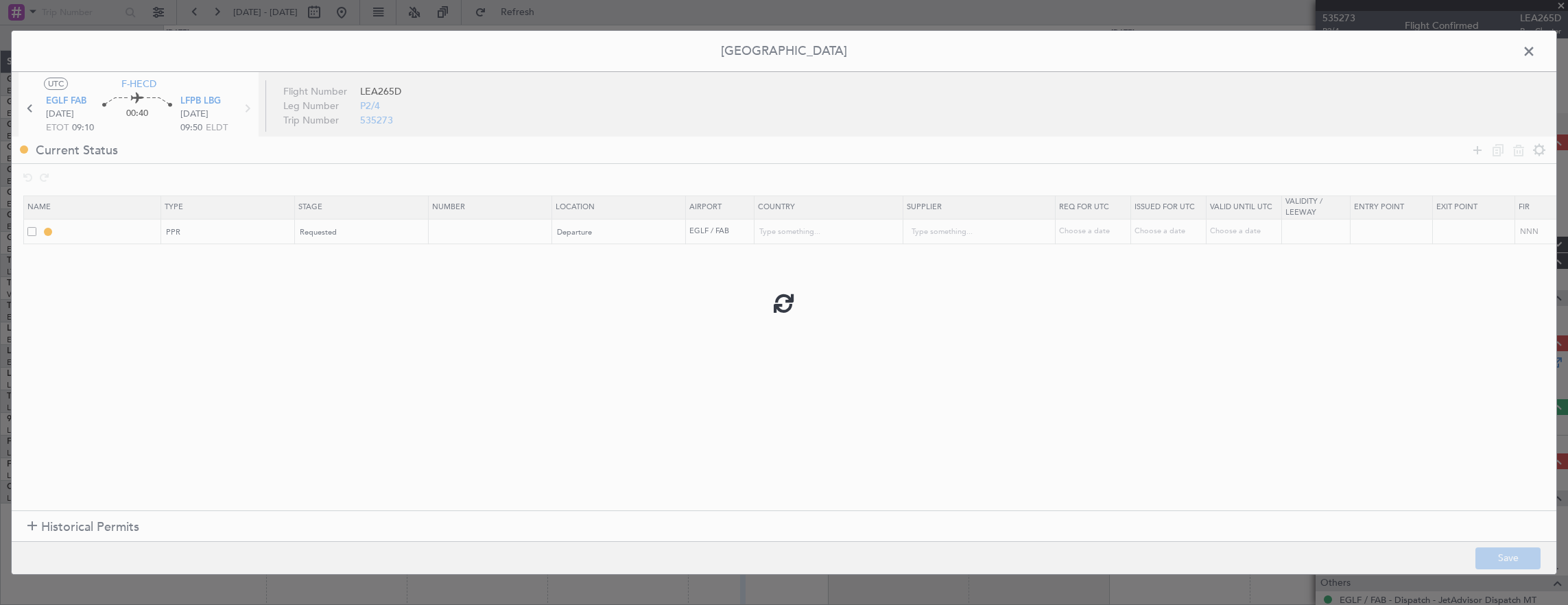
type input "NNN"
type input "2"
click at [1536, 56] on span at bounding box center [1536, 55] width 0 height 27
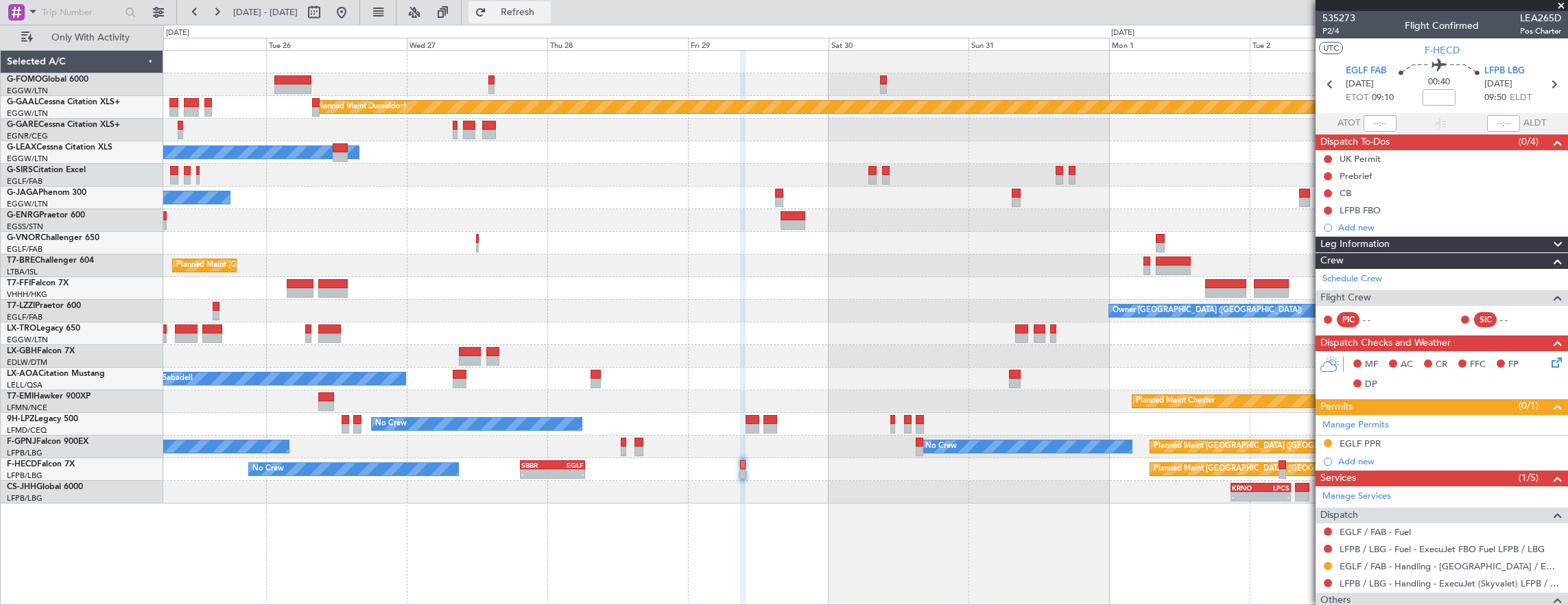
click at [547, 11] on span "Refresh" at bounding box center [518, 12] width 58 height 9
click at [1088, 330] on div "Planned Maint Dusseldorf Owner Unplanned Maint Oxford (Kidlington) No Crew Cann…" at bounding box center [866, 277] width 1405 height 453
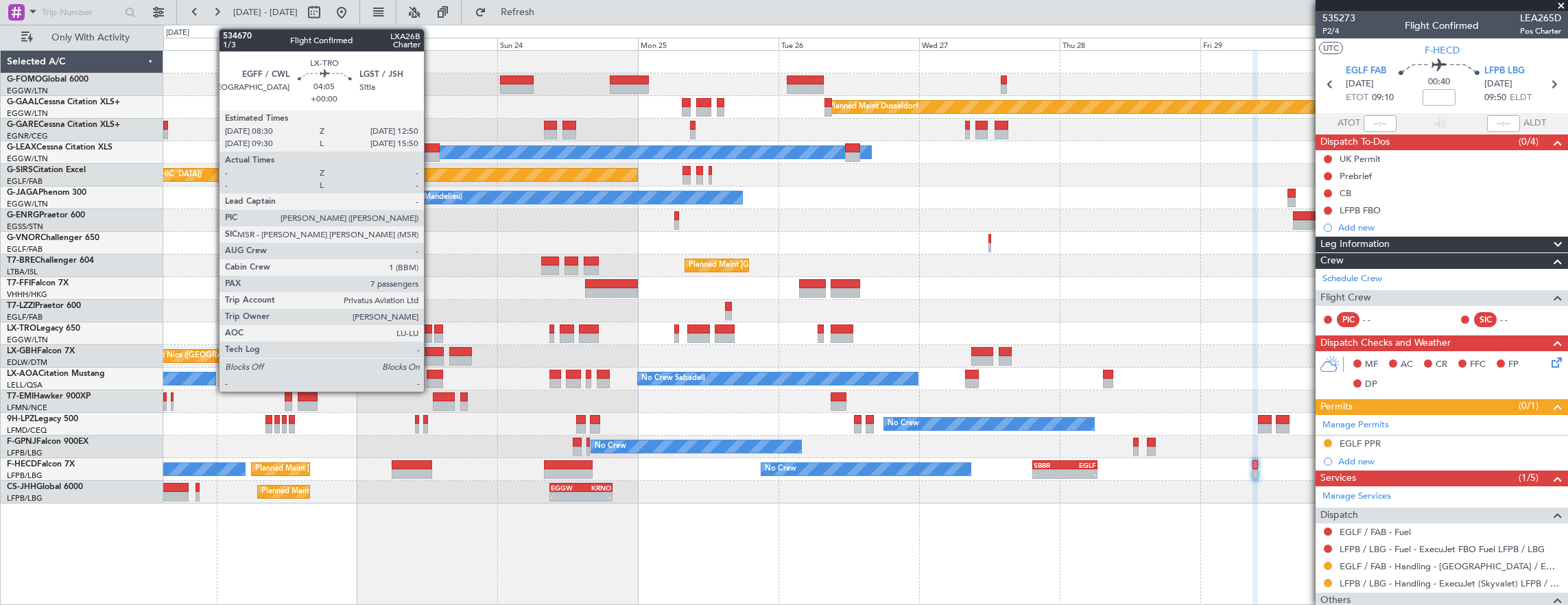
click at [742, 316] on div "Planned Maint Dusseldorf Unplanned Maint Chester Owner Unplanned Maint Oxford (…" at bounding box center [866, 277] width 1405 height 453
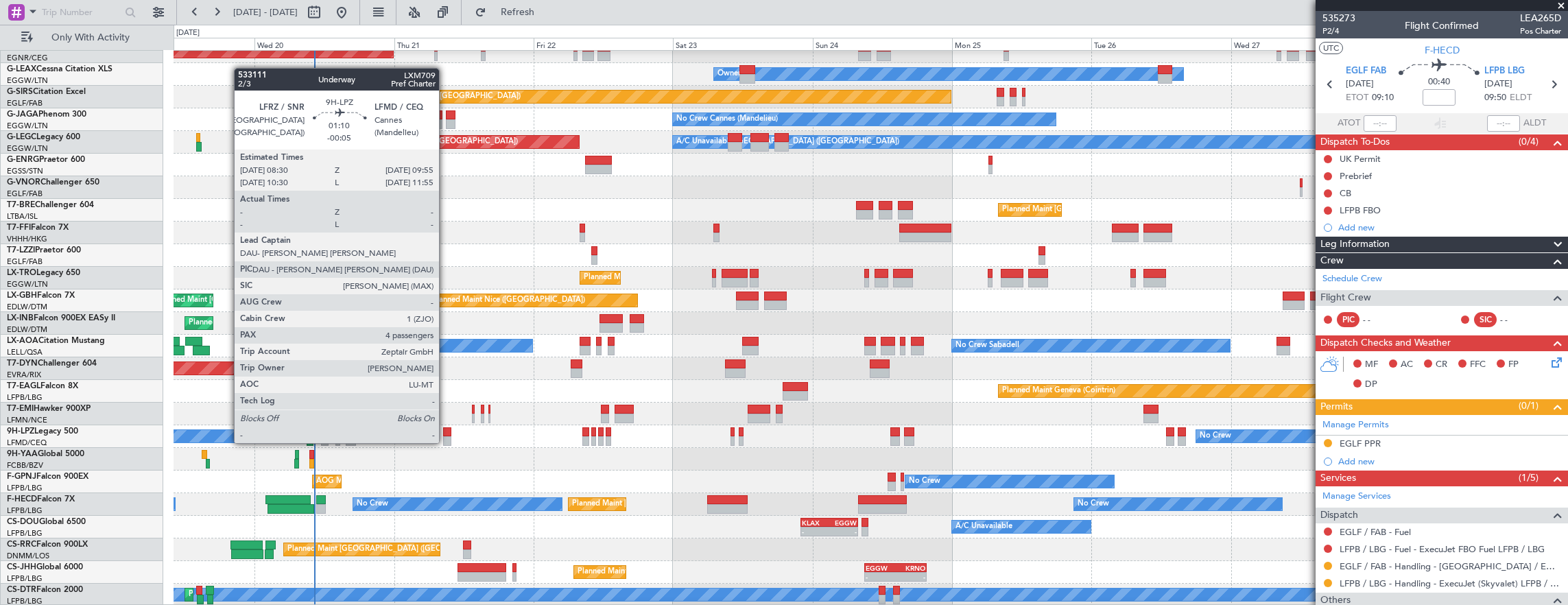
scroll to position [78, 0]
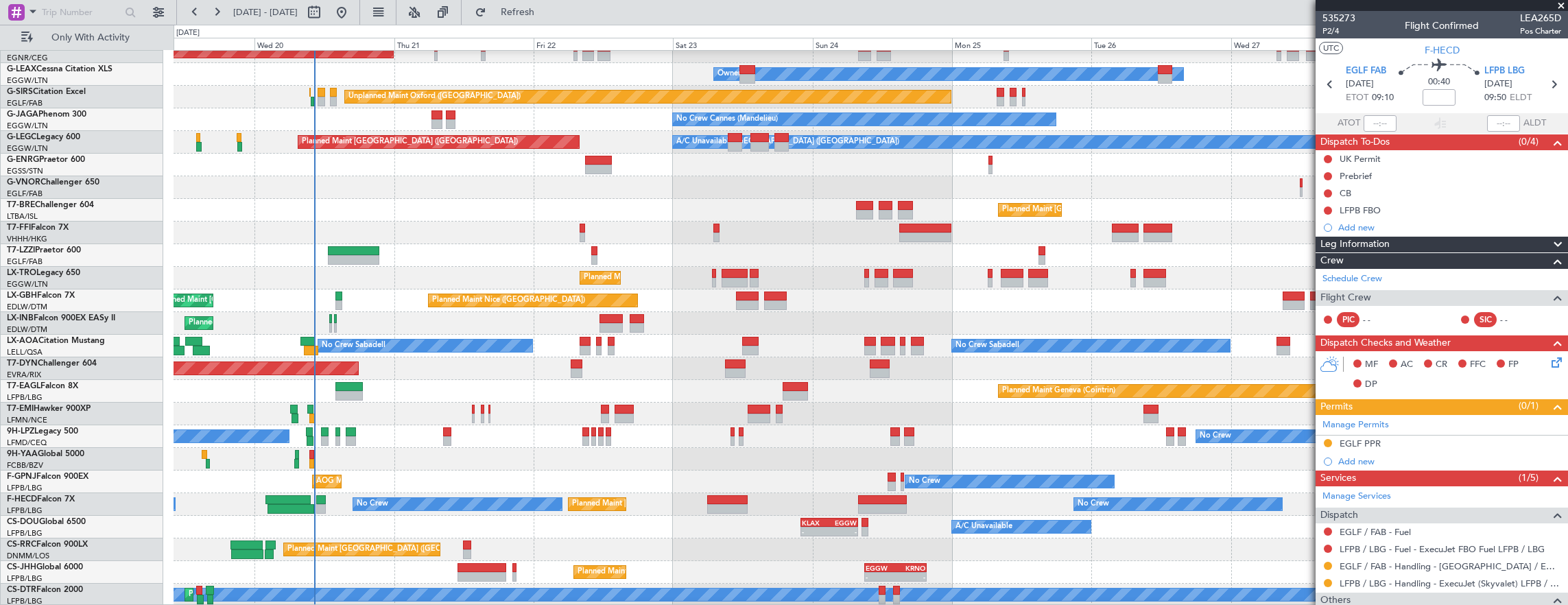
click at [697, 545] on div "Planned Maint Dusseldorf Unplanned Maint [PERSON_NAME] Owner Owner Unplanned Ma…" at bounding box center [871, 289] width 1395 height 634
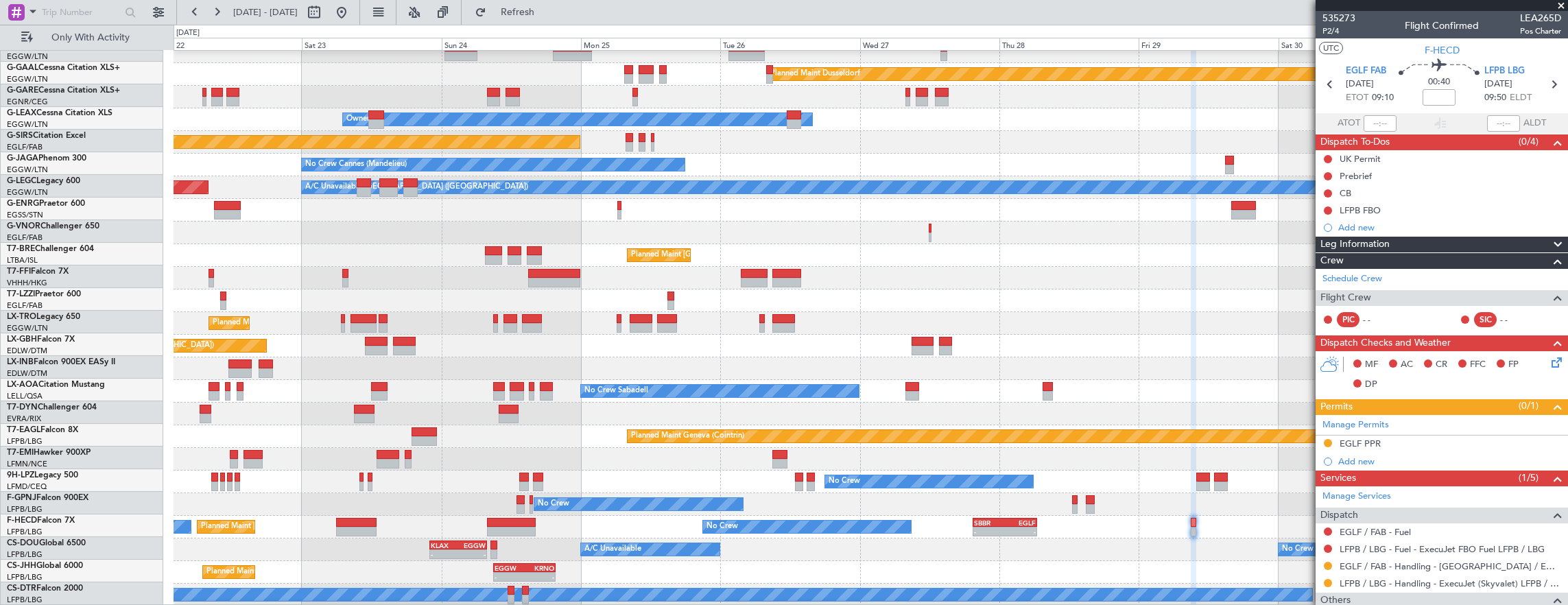
scroll to position [33, 0]
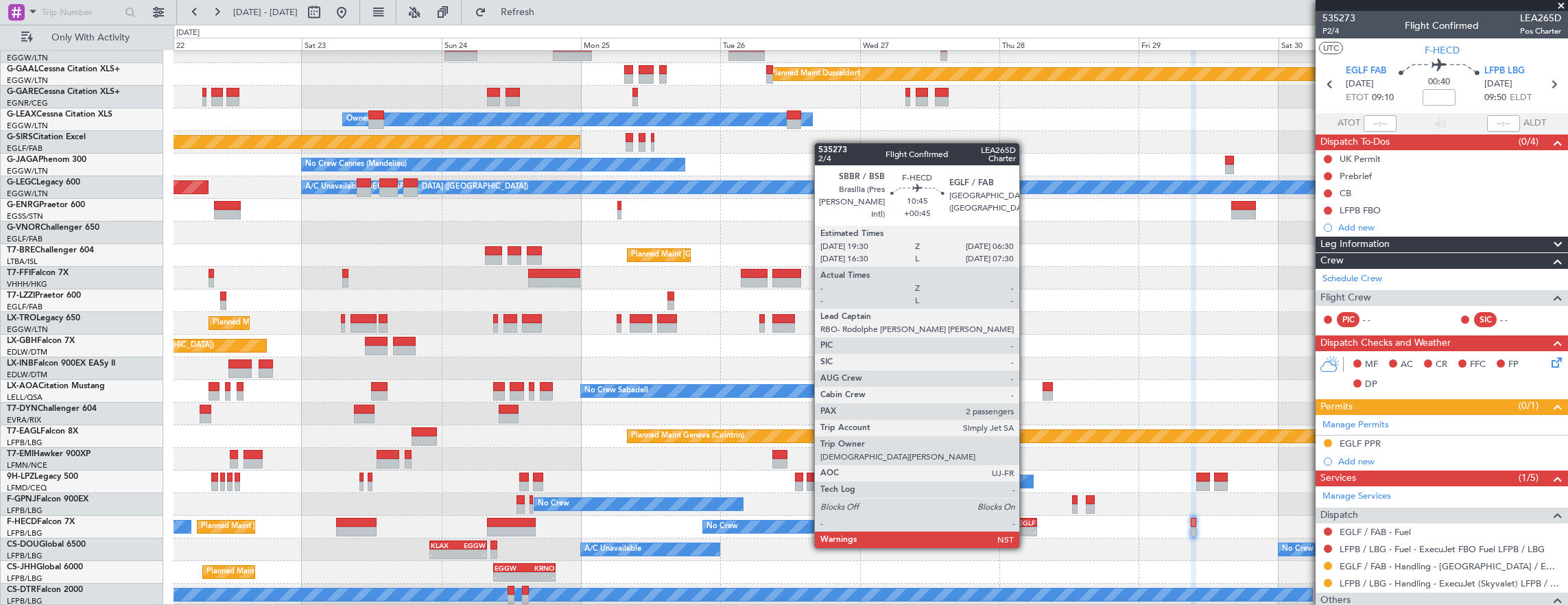
click at [1021, 531] on div "-" at bounding box center [1021, 531] width 30 height 8
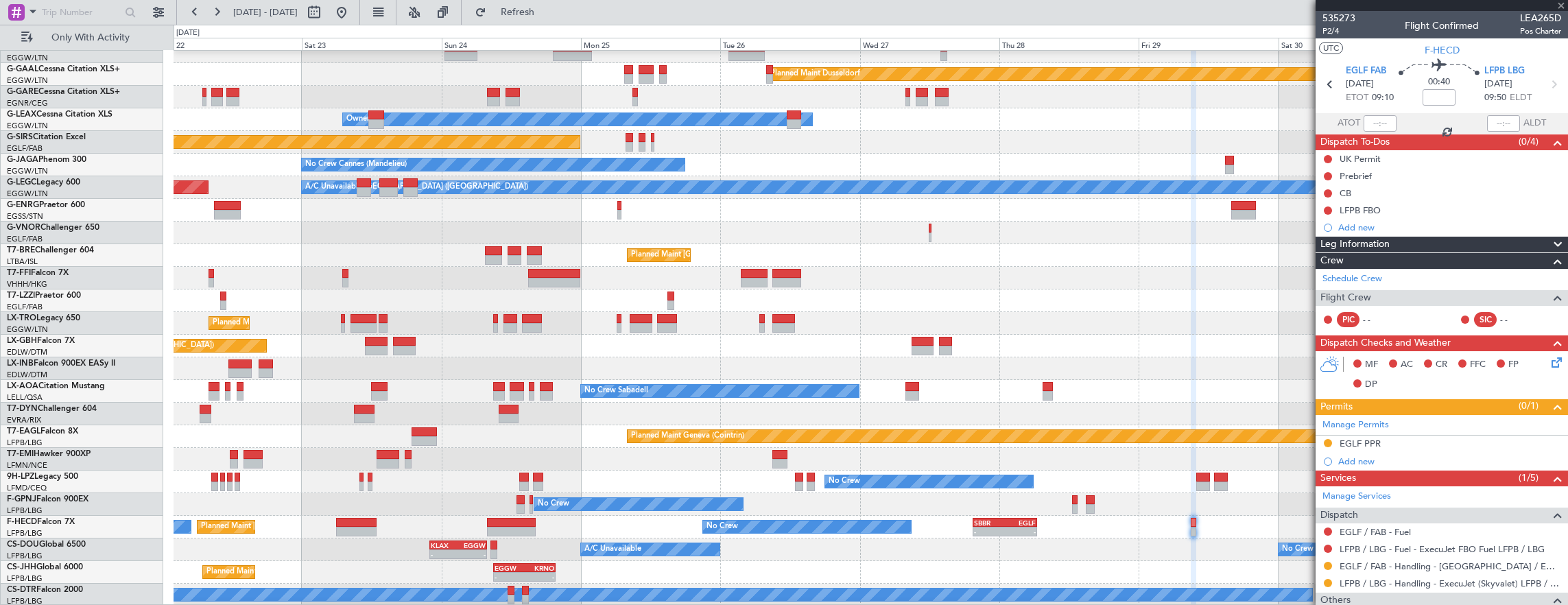
type input "+00:45"
type input "2"
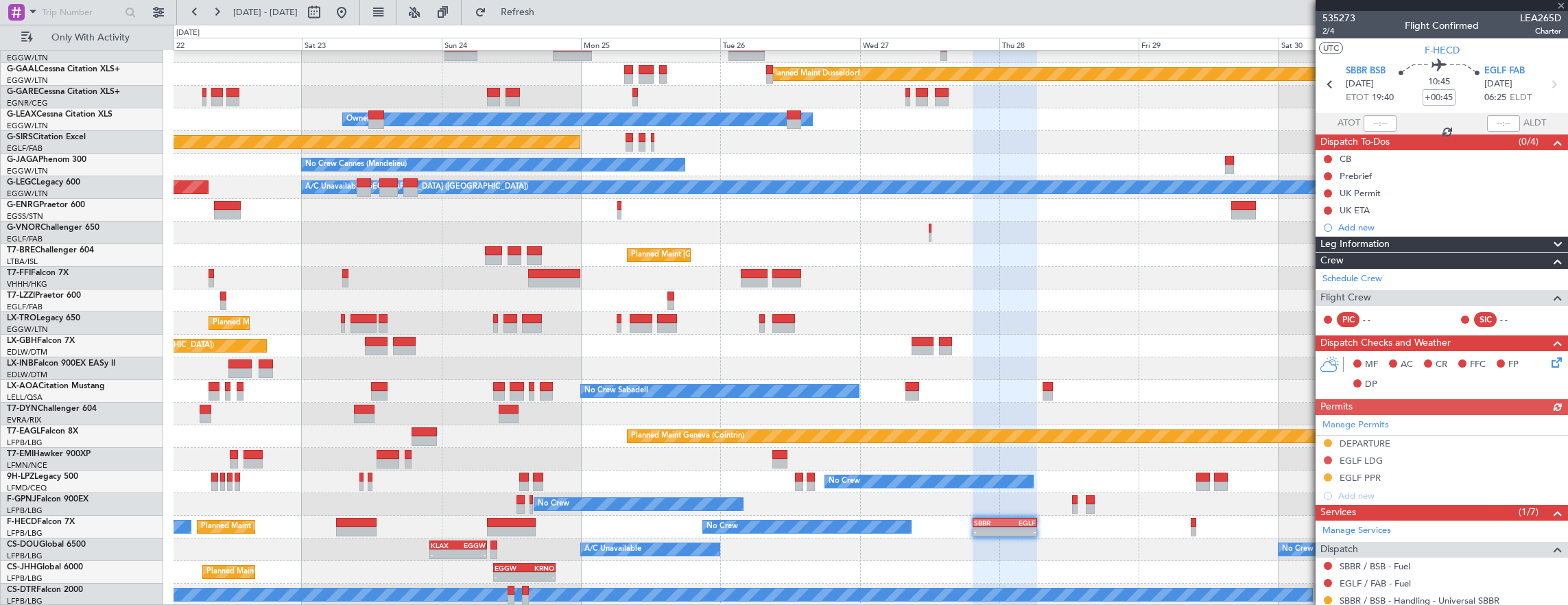
scroll to position [219, 0]
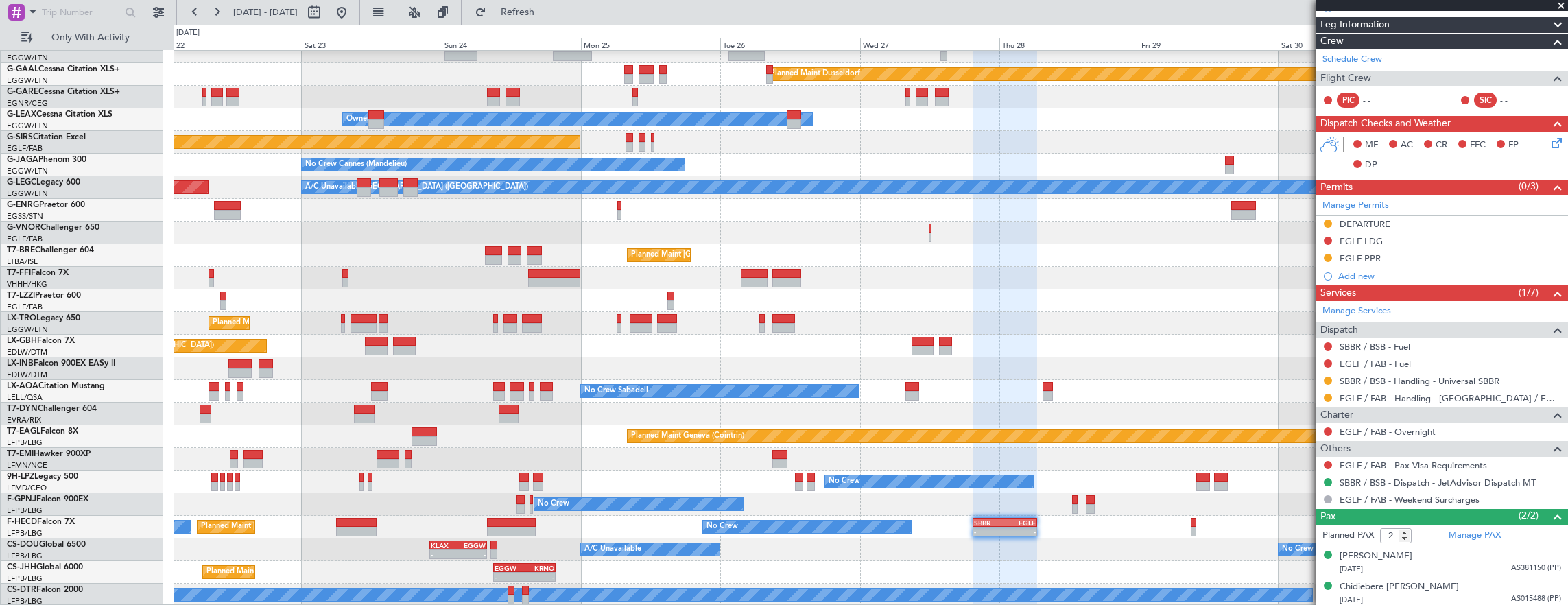
click at [565, 194] on div "Planned Maint Dusseldorf Unplanned Maint Chester Owner Unplanned Maint Oxford (…" at bounding box center [871, 312] width 1395 height 589
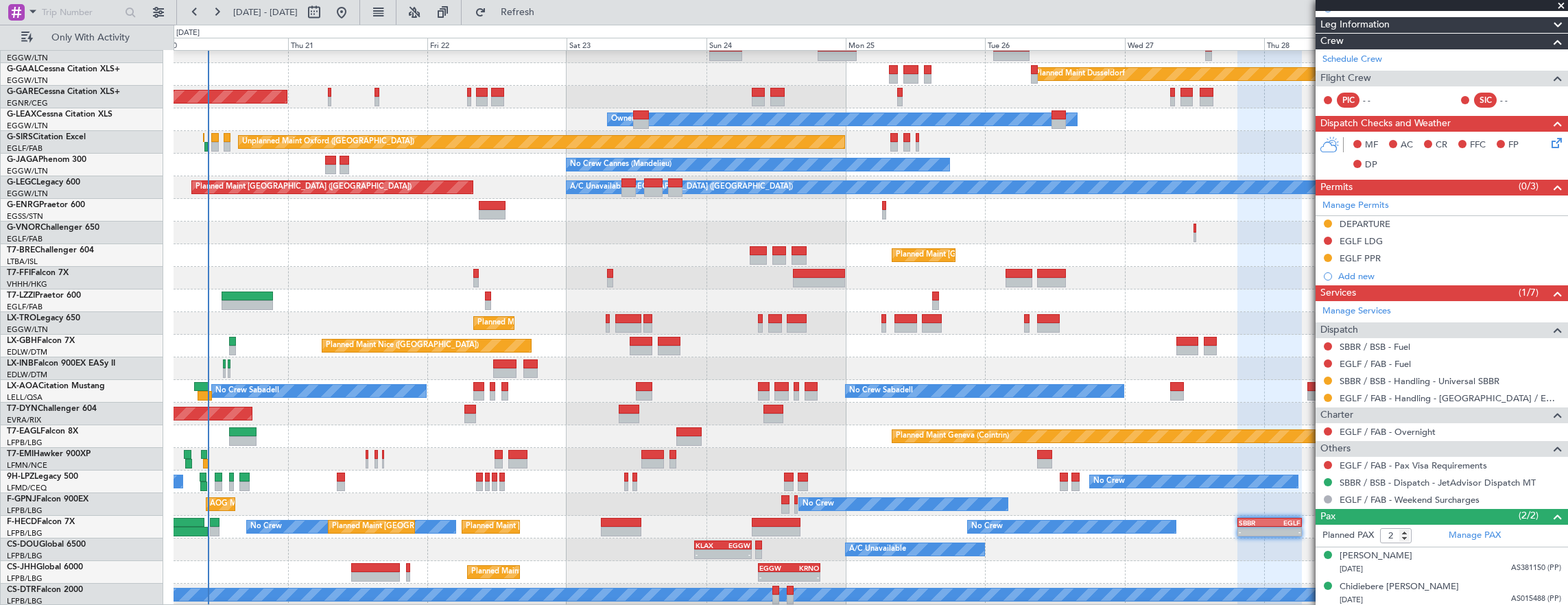
scroll to position [33, 0]
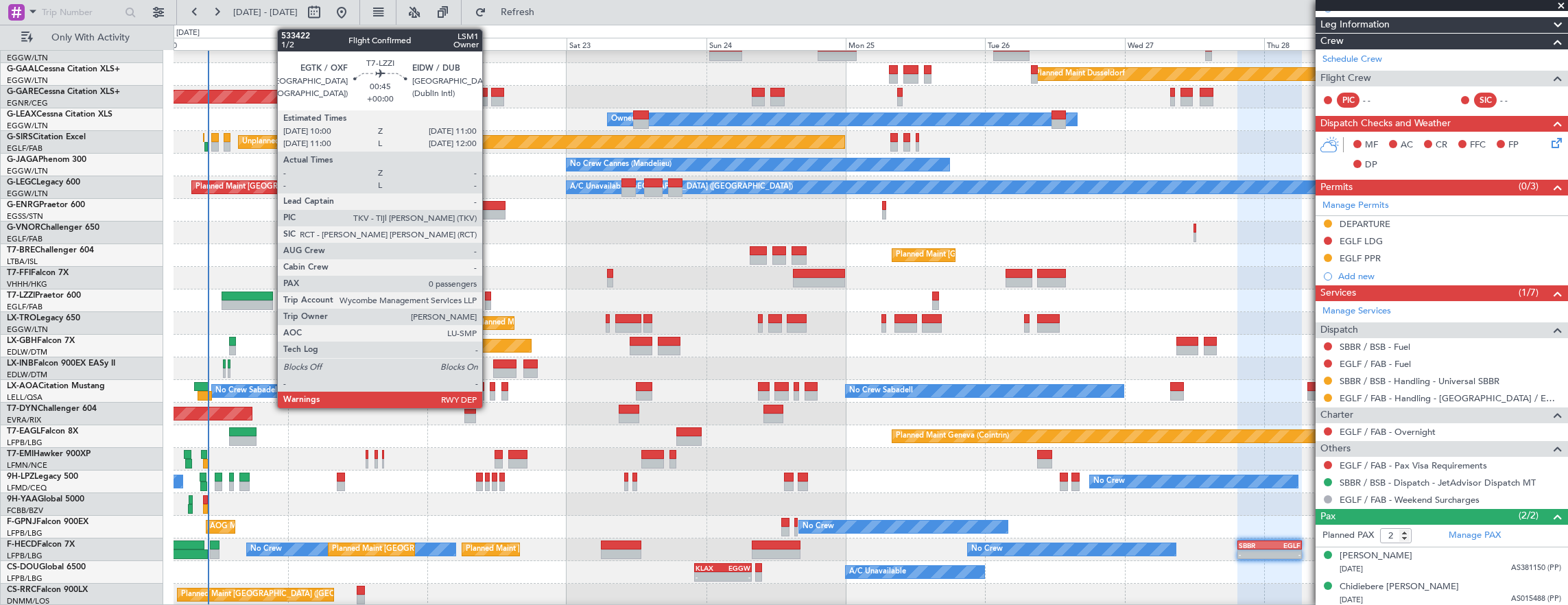
click at [489, 300] on div at bounding box center [487, 305] width 6 height 9
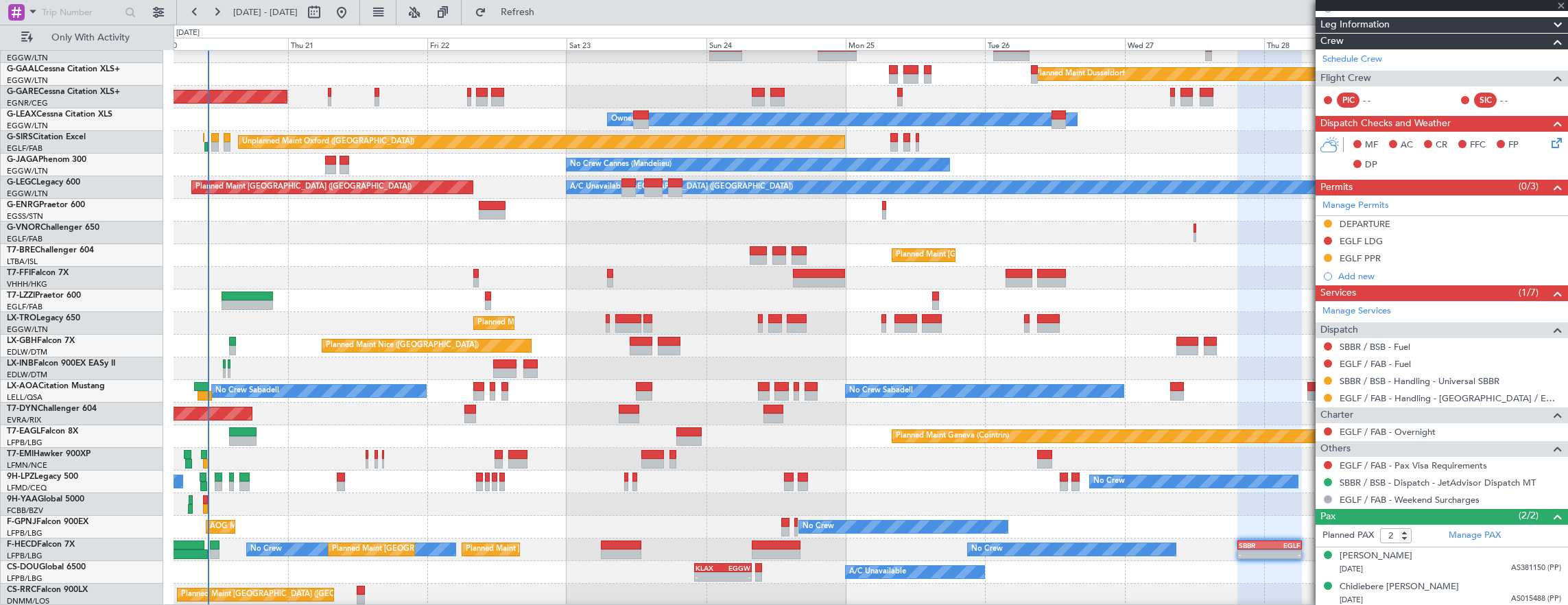
type input "0"
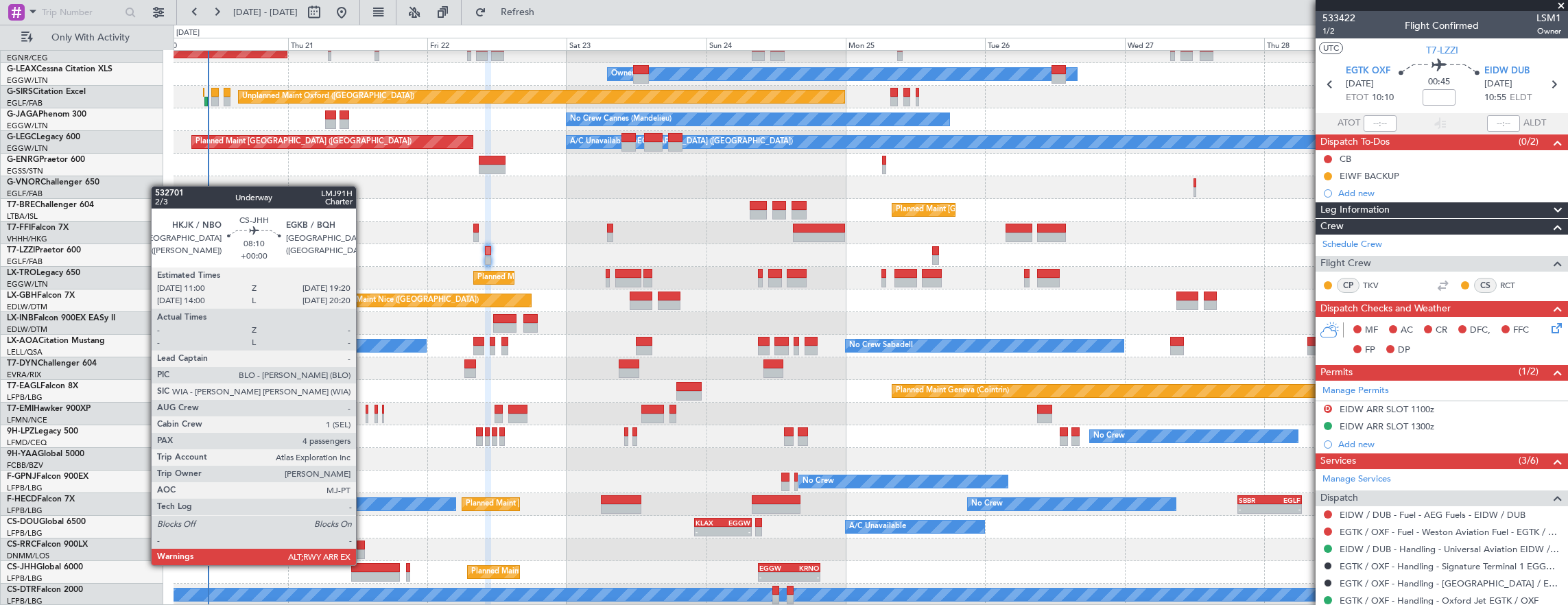
scroll to position [78, 0]
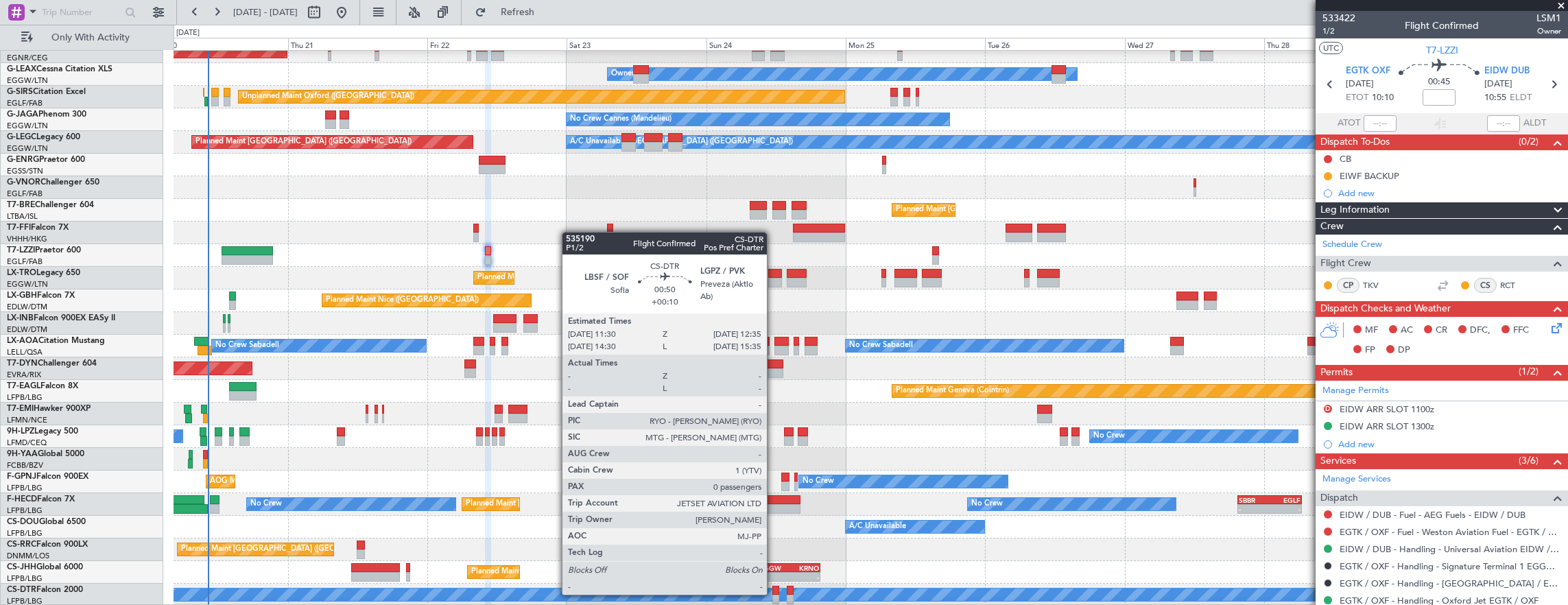
click at [773, 593] on div at bounding box center [776, 590] width 7 height 9
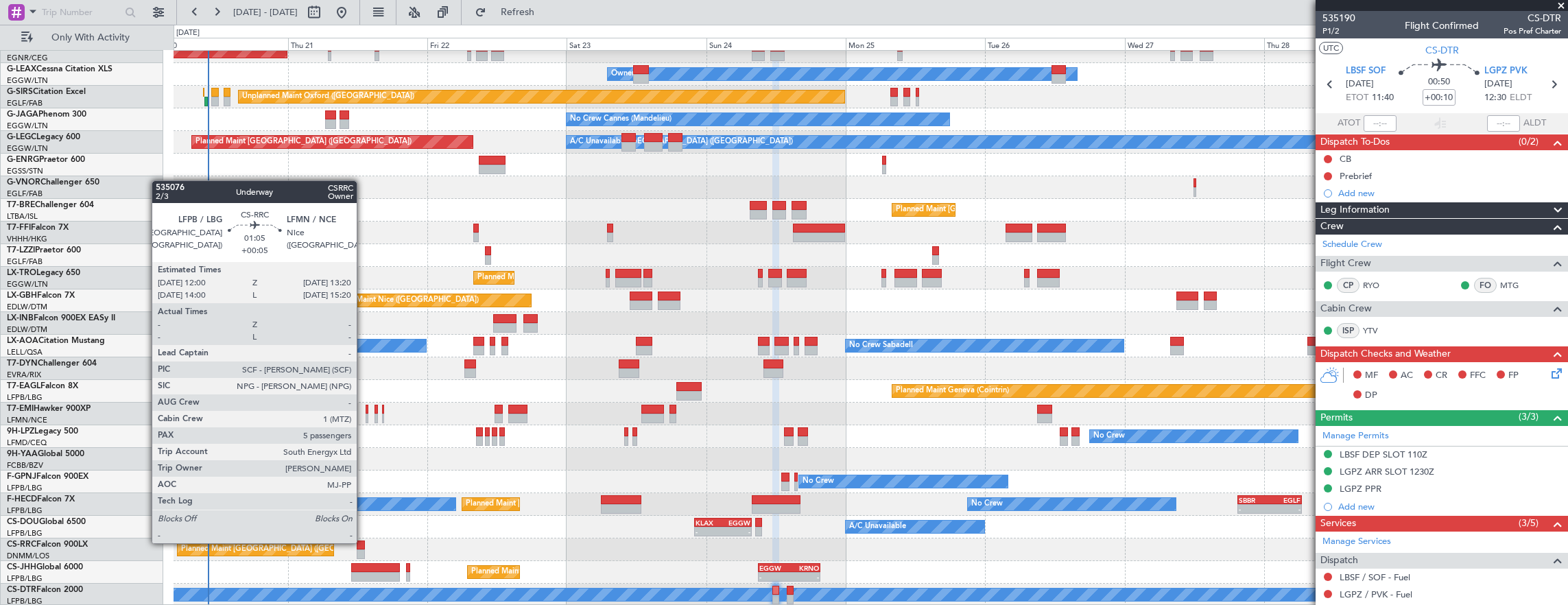
click at [364, 542] on div at bounding box center [361, 545] width 8 height 9
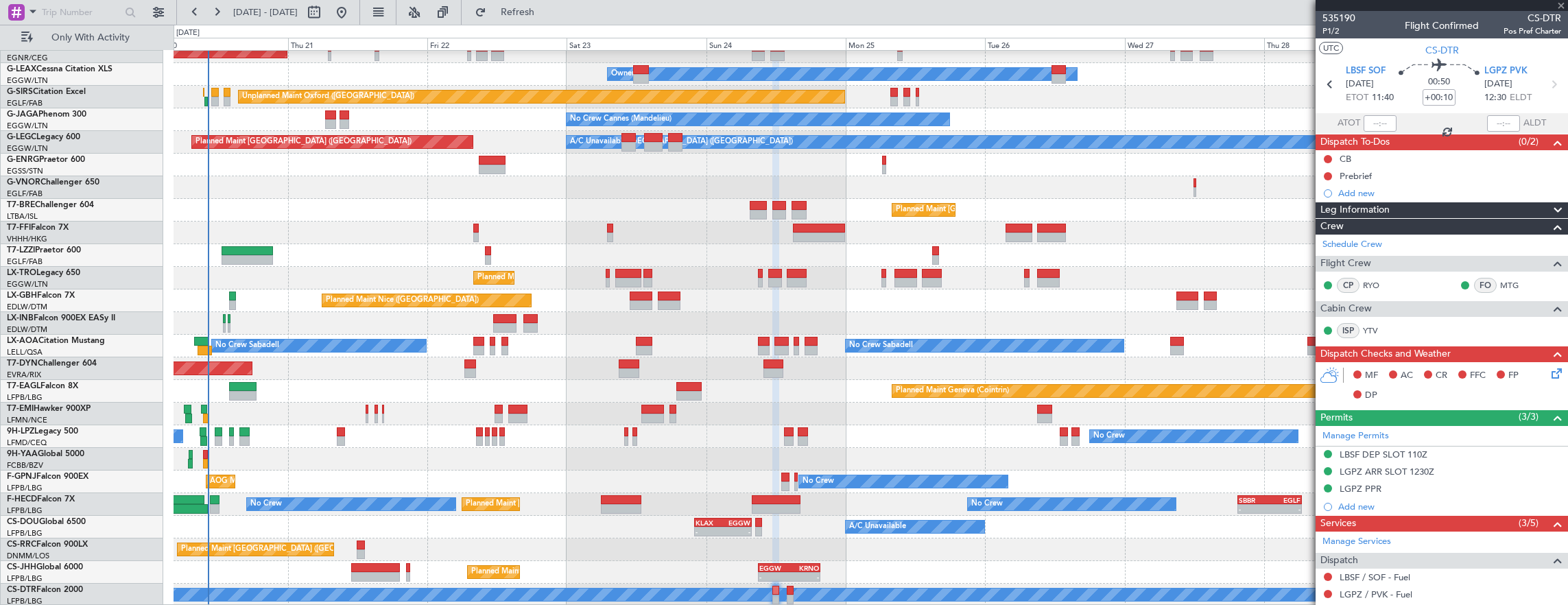
type input "+00:05"
type input "5"
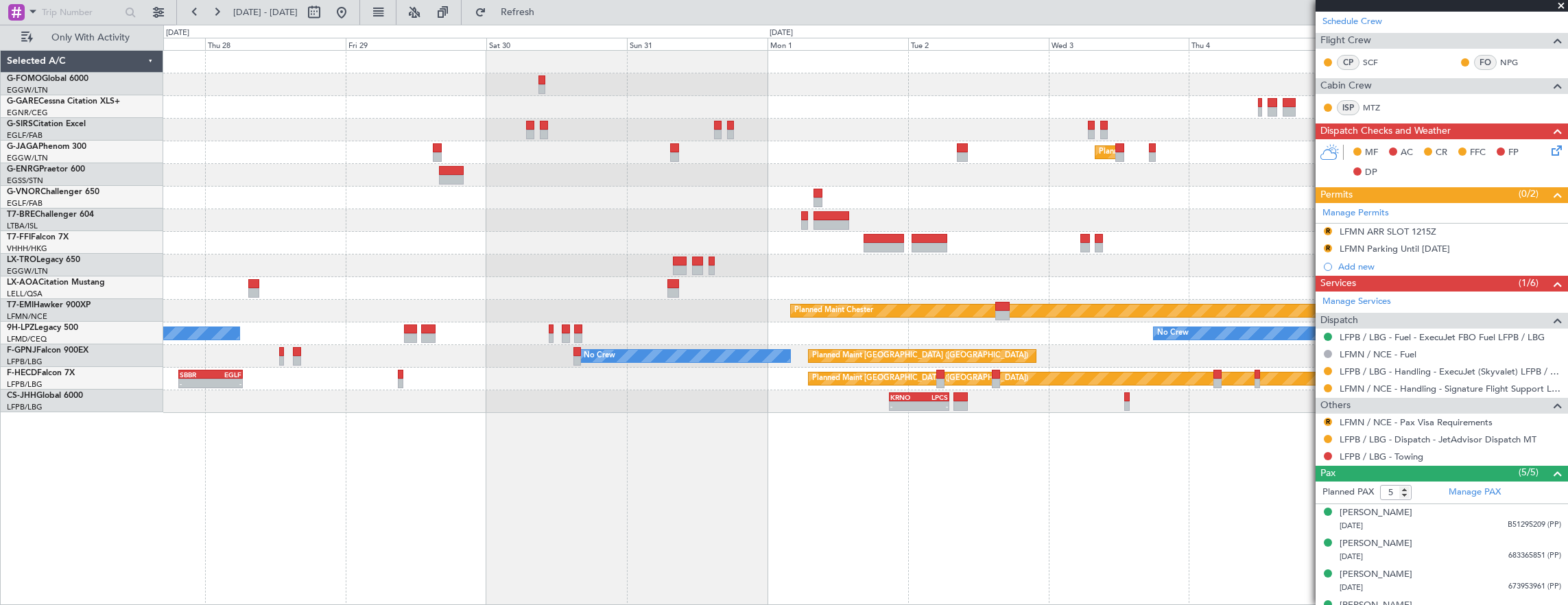
scroll to position [0, 0]
click at [1075, 386] on div "Planned Maint London (Luton) No Crew Cannes (Mandelieu) Planned Maint Paris (Le…" at bounding box center [866, 327] width 1406 height 556
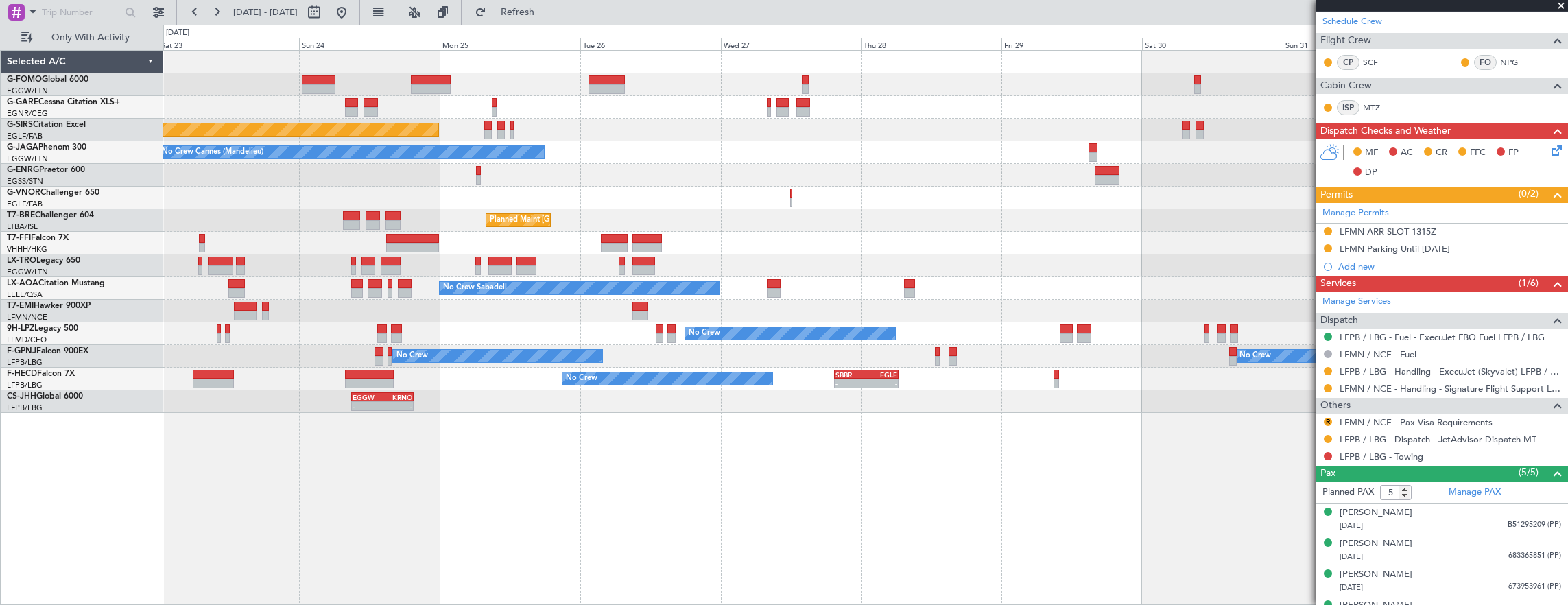
click at [711, 482] on div "Unplanned Maint Chester Unplanned Maint Oxford (Kidlington) No Crew Cannes (Man…" at bounding box center [866, 327] width 1406 height 556
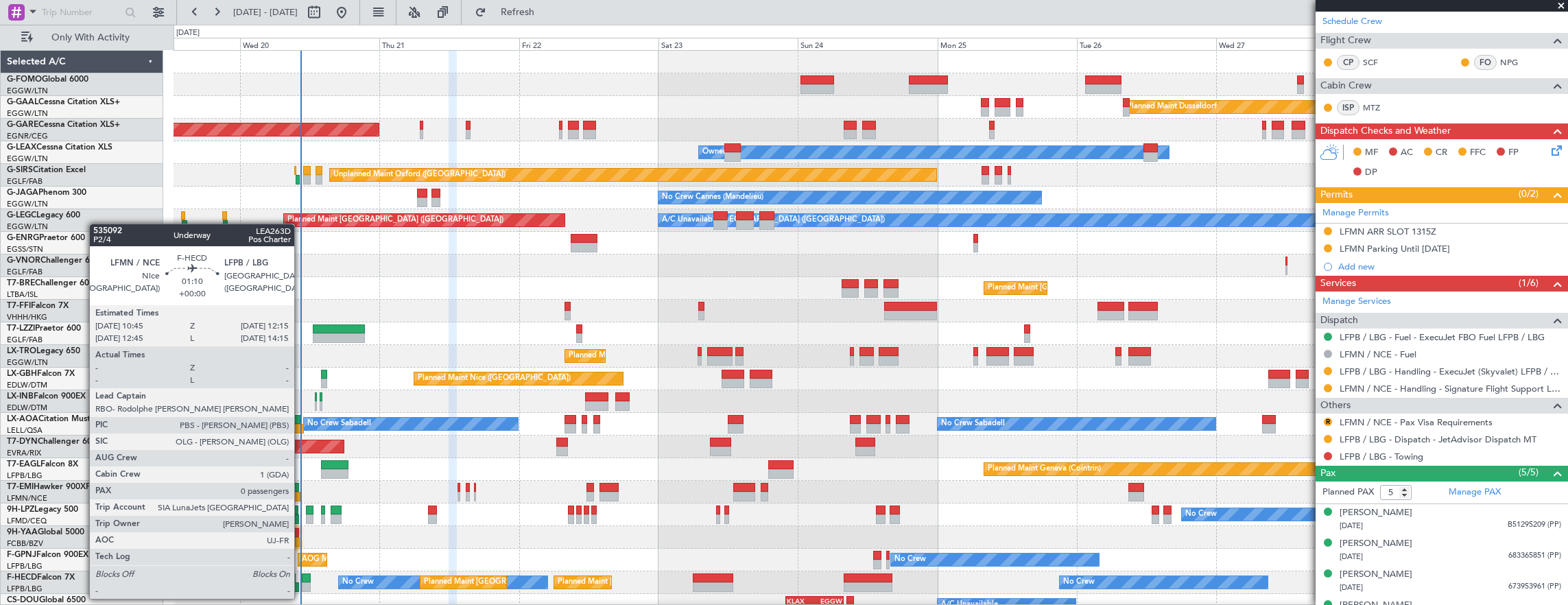
click at [302, 586] on div at bounding box center [306, 586] width 9 height 9
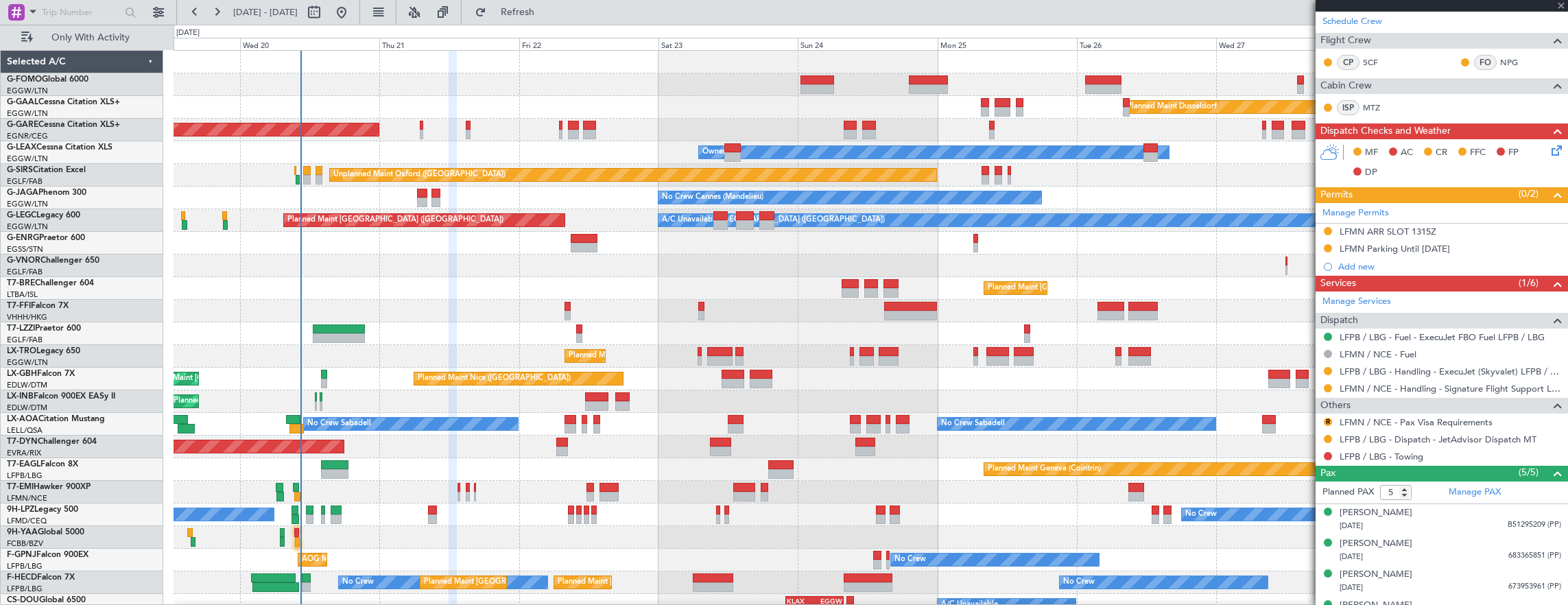
type input "0"
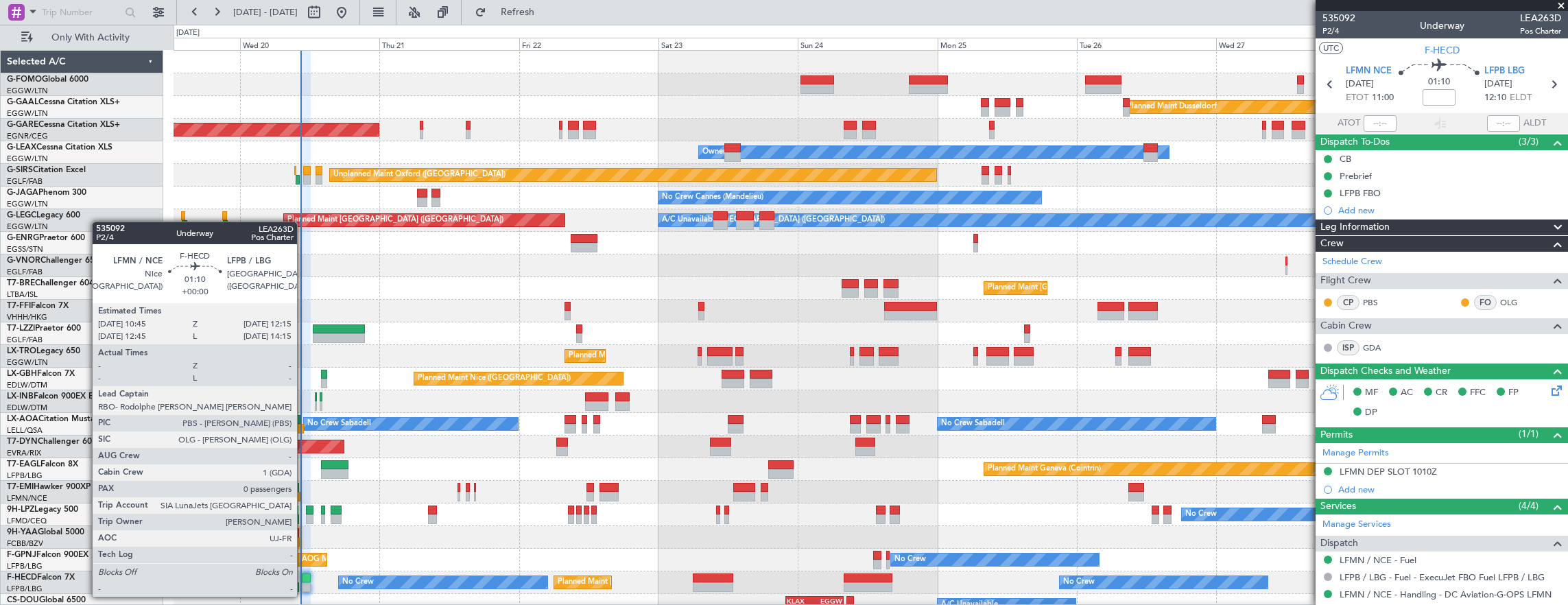
click at [304, 583] on div at bounding box center [306, 586] width 9 height 9
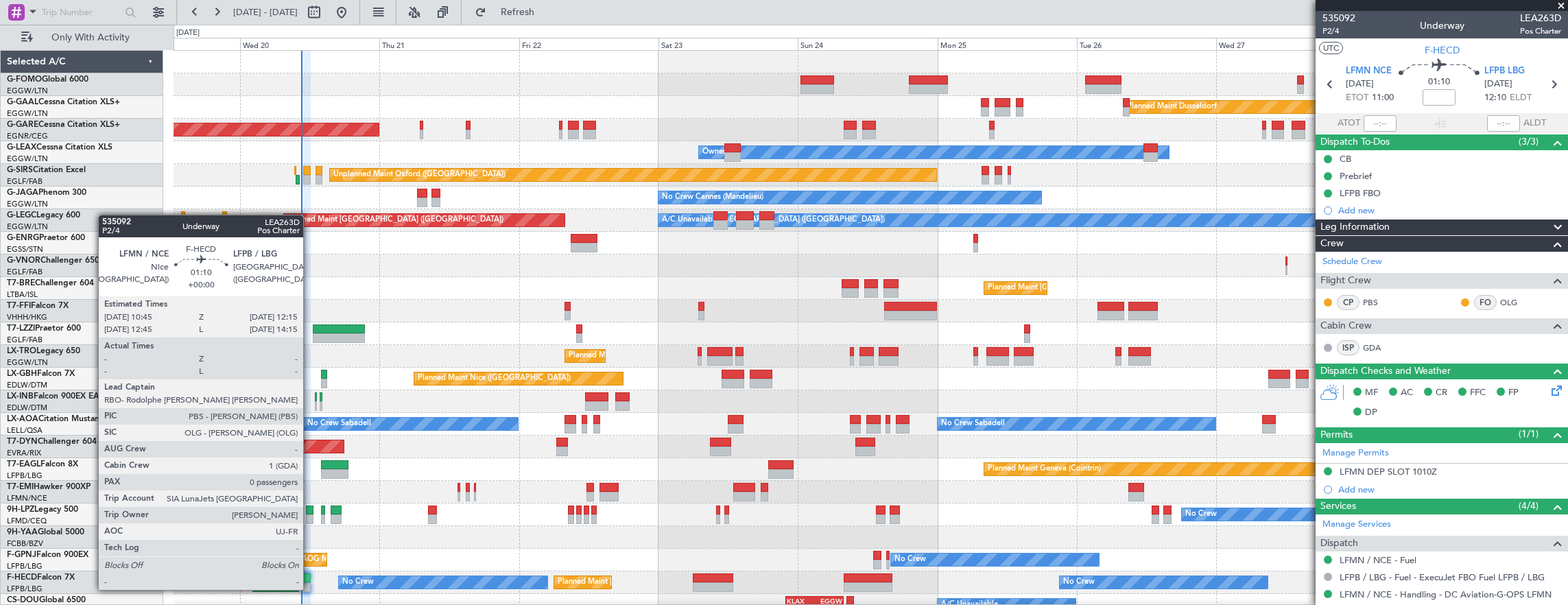
click at [310, 576] on div at bounding box center [306, 578] width 9 height 9
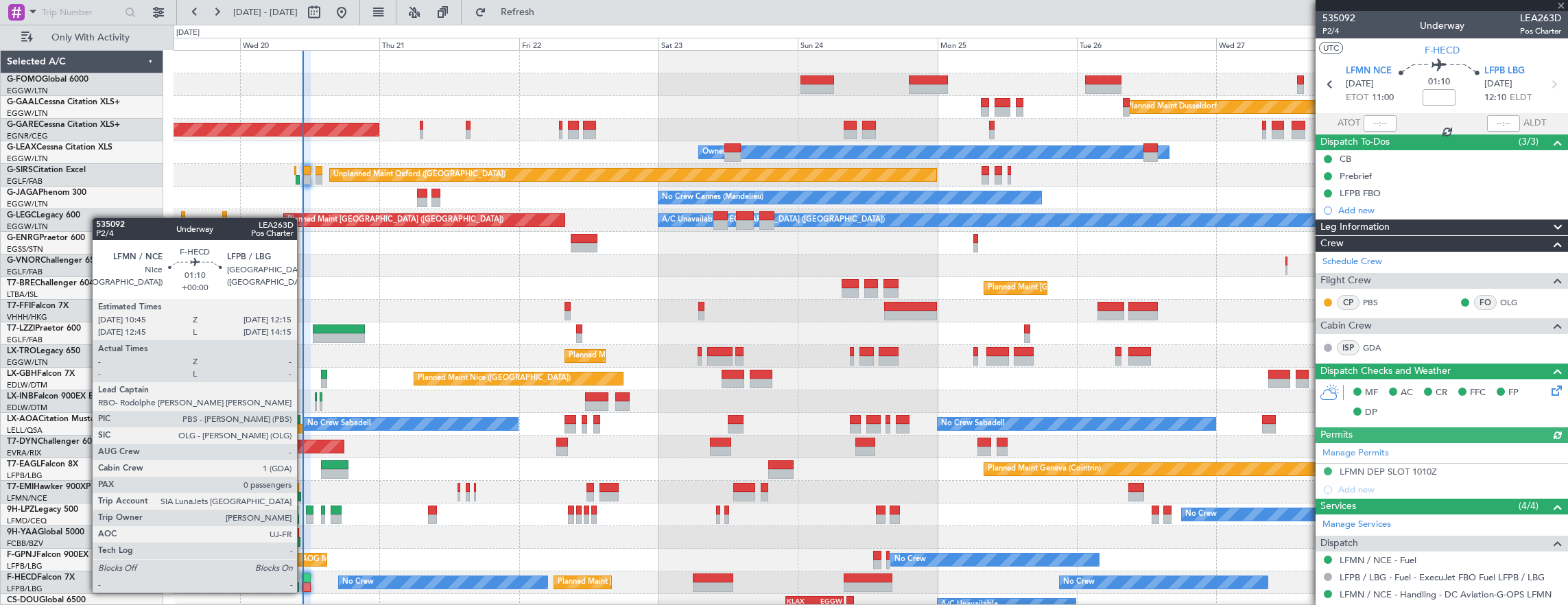
click at [304, 579] on div at bounding box center [306, 578] width 9 height 9
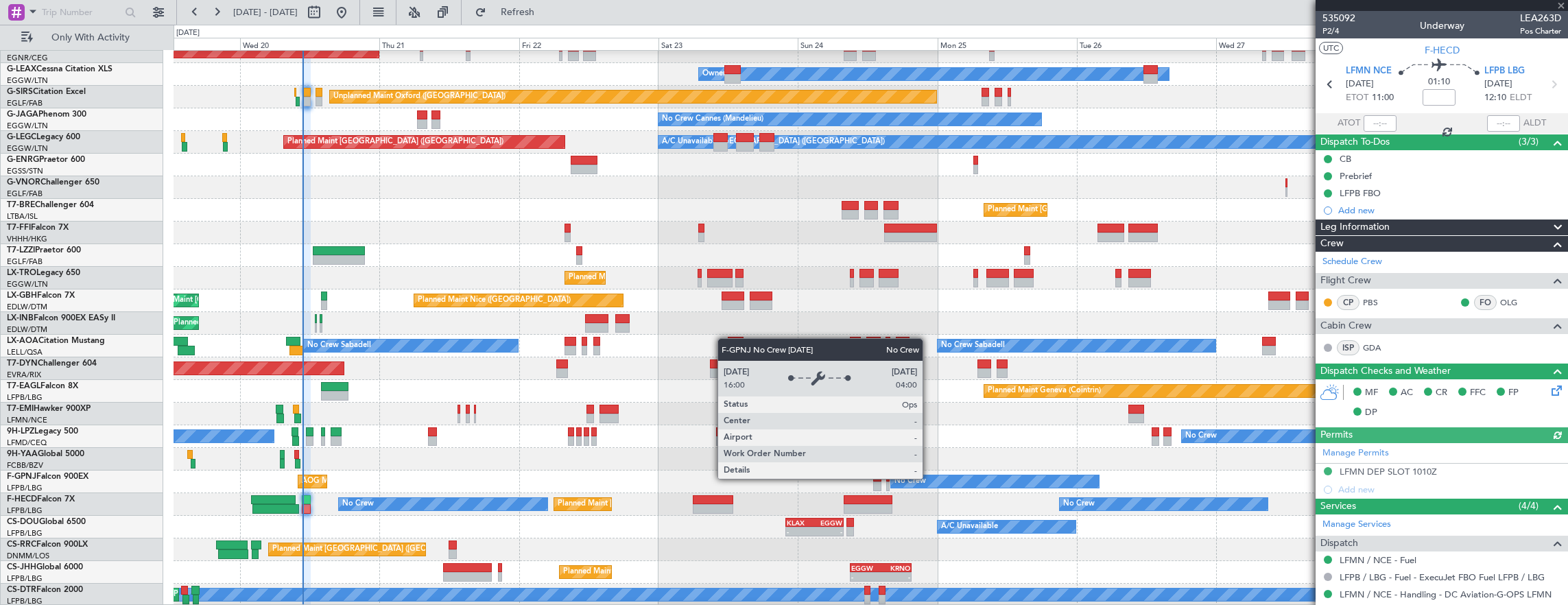
scroll to position [78, 0]
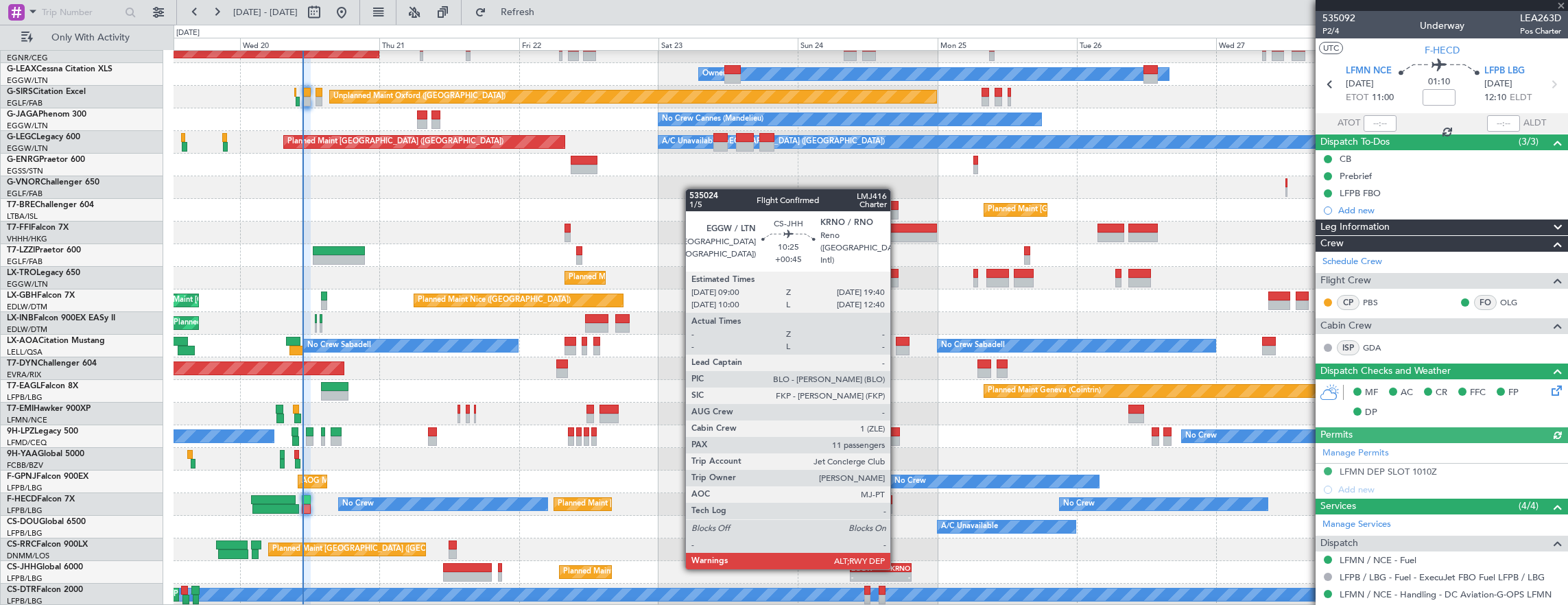
click at [897, 568] on div "KRNO" at bounding box center [895, 568] width 30 height 8
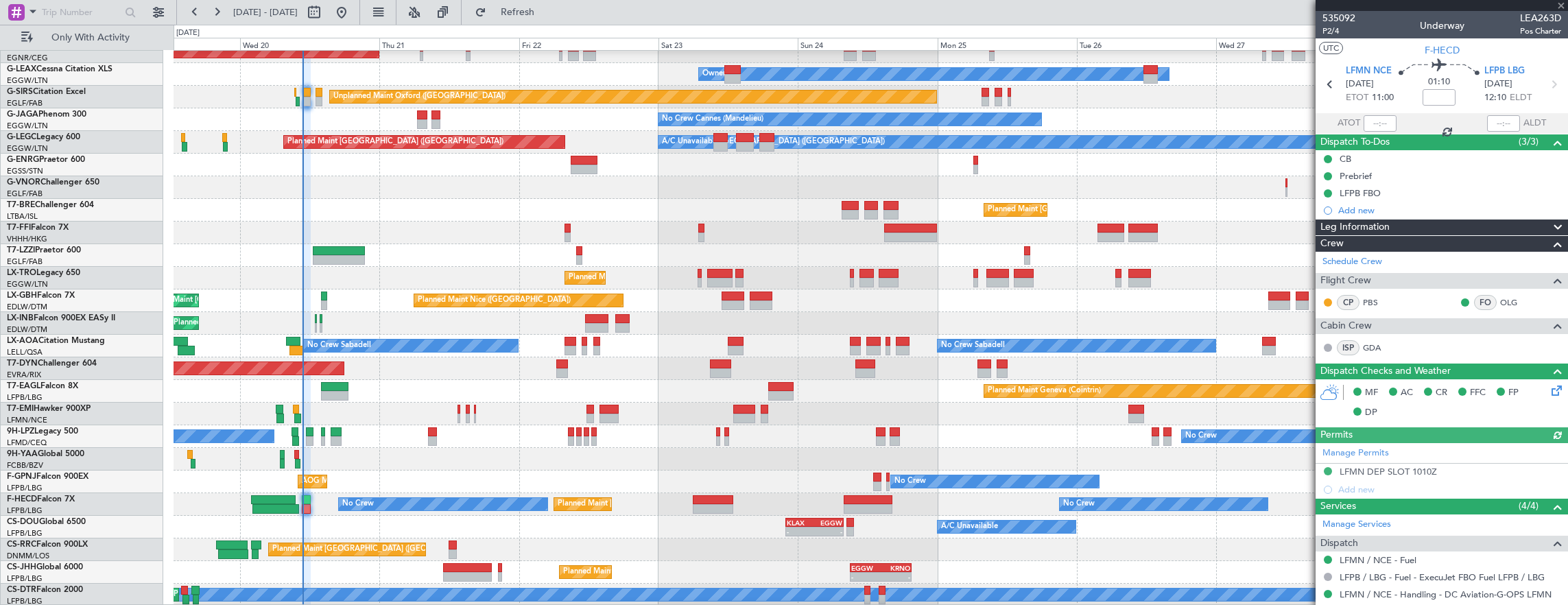
click at [889, 526] on div "Planned Maint Dusseldorf Unplanned Maint Chester Owner Owner Unplanned Maint Ox…" at bounding box center [871, 289] width 1395 height 634
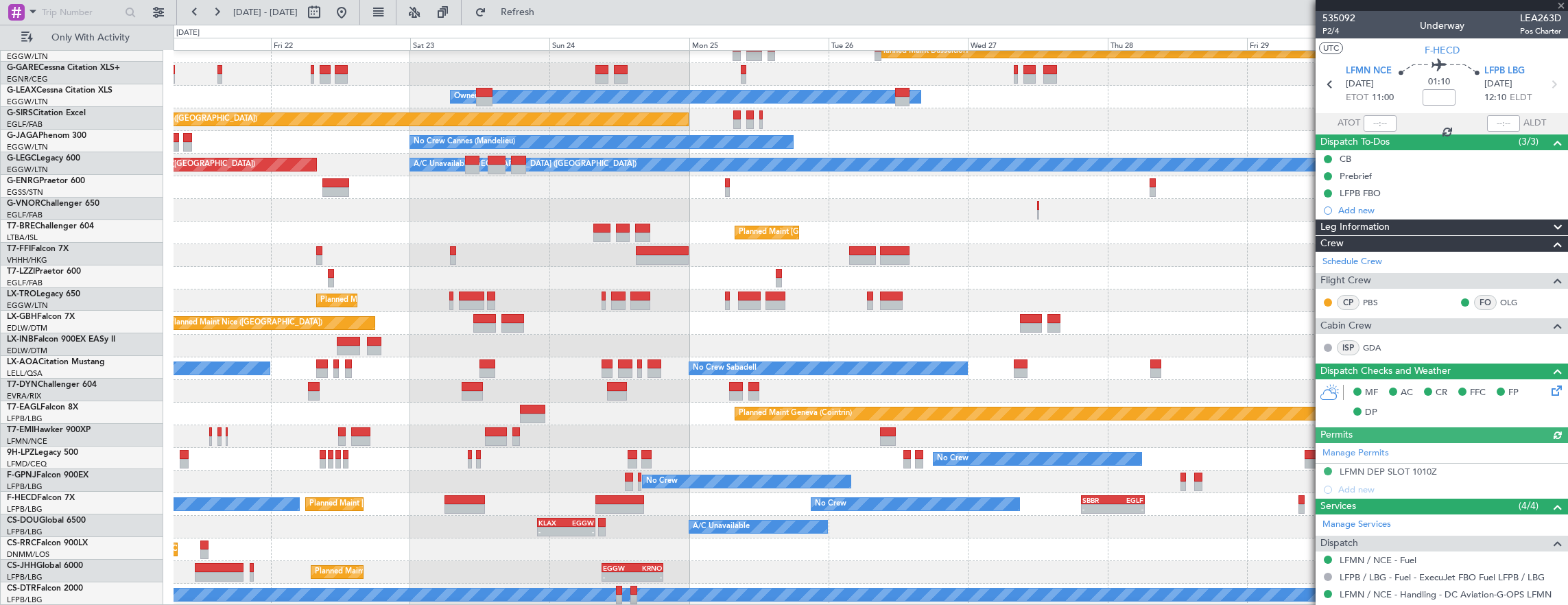
scroll to position [56, 0]
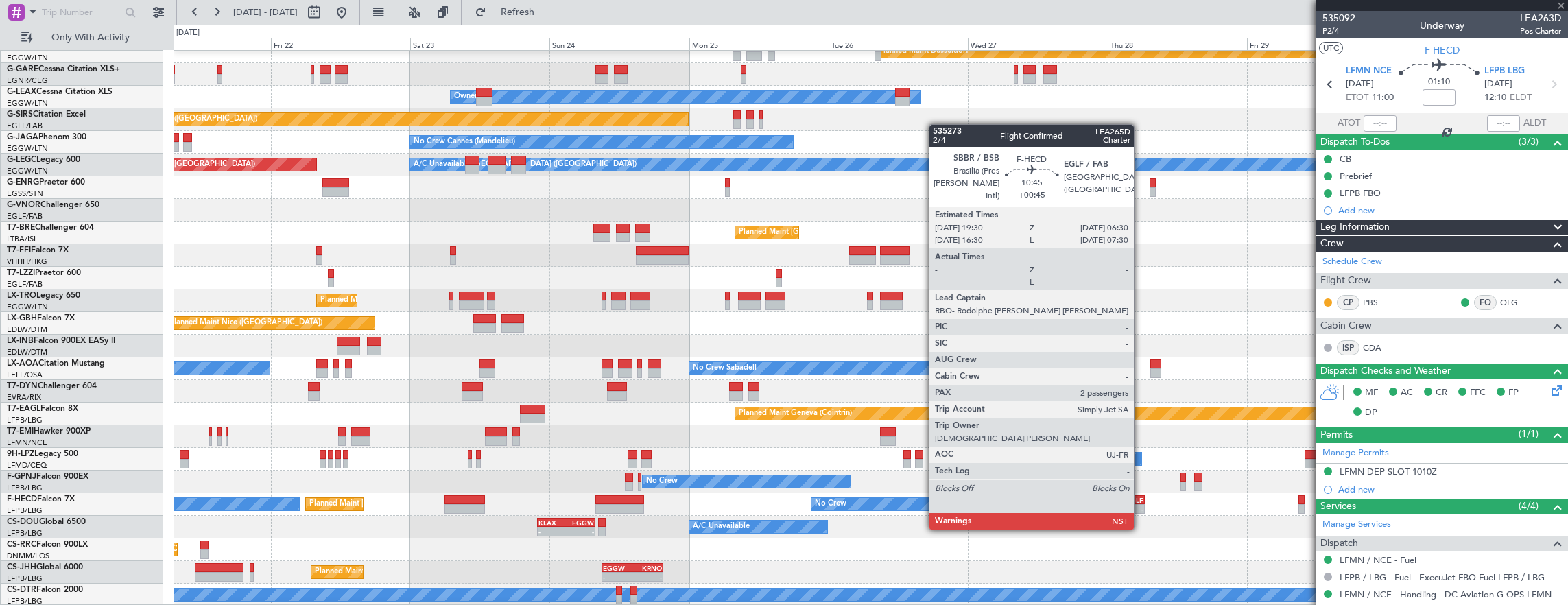
type input "+00:45"
type input "11"
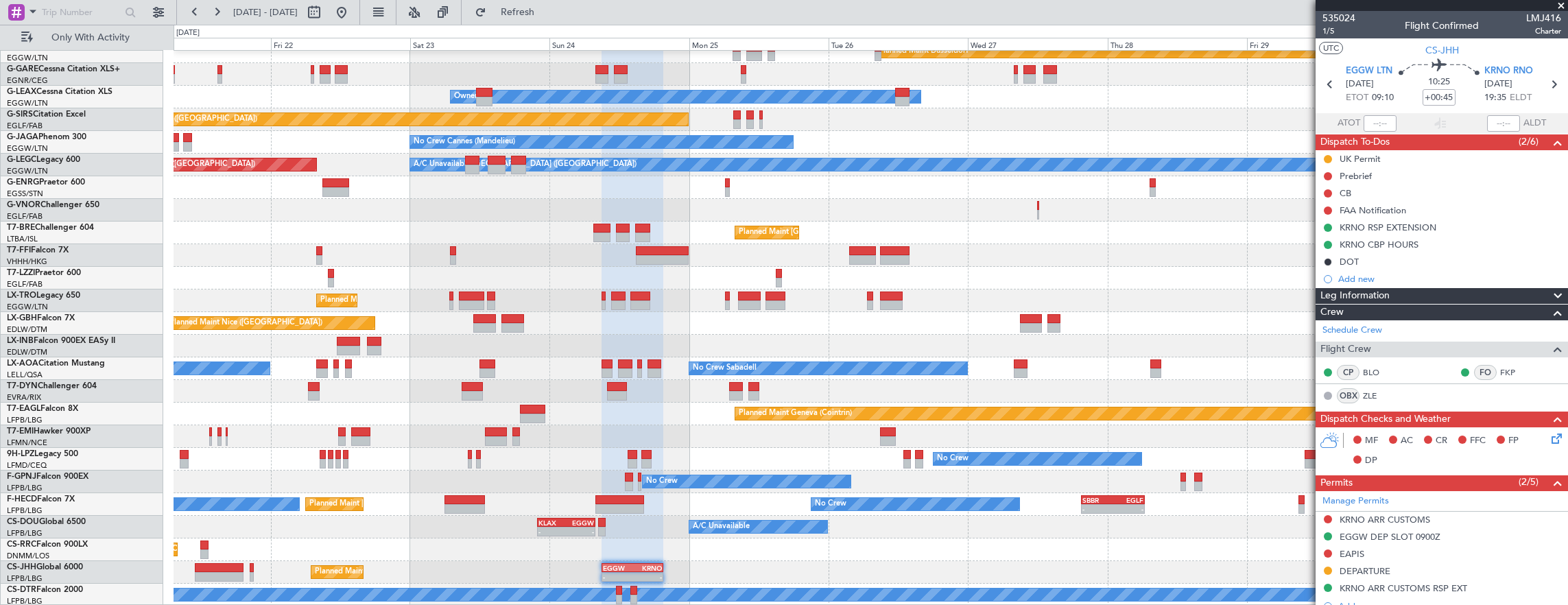
click at [701, 446] on div "Planned Maint Dusseldorf Unplanned Maint Chester Owner Unplanned Maint Oxford (…" at bounding box center [871, 300] width 1395 height 611
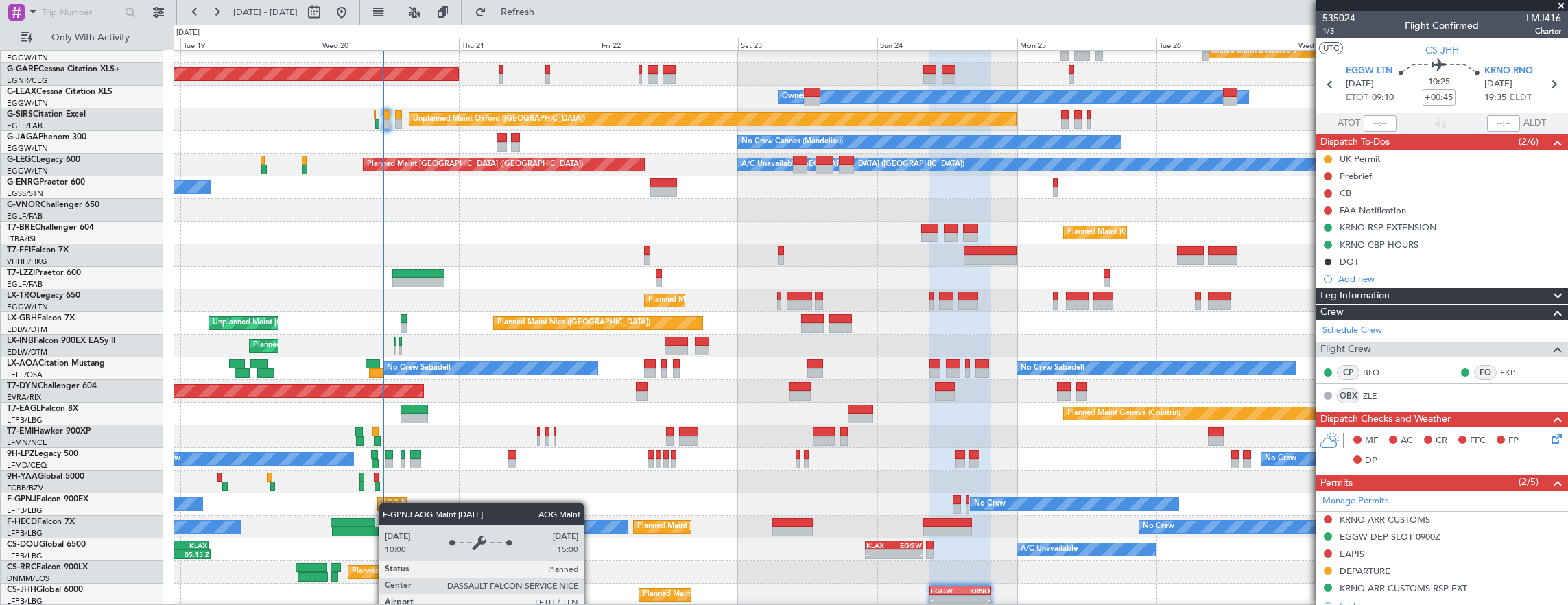
click at [386, 503] on div "AOG Maint Hyères ([GEOGRAPHIC_DATA]-[GEOGRAPHIC_DATA])" at bounding box center [498, 504] width 232 height 20
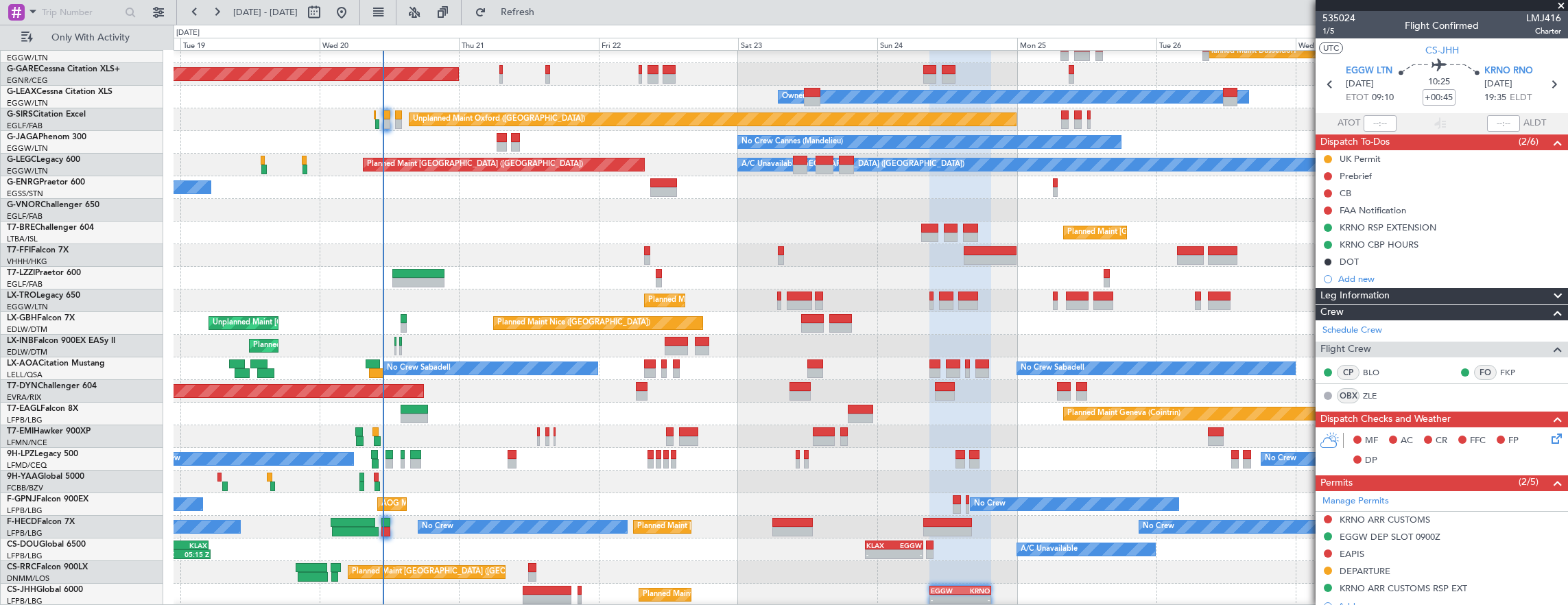
click at [385, 525] on div at bounding box center [386, 522] width 9 height 9
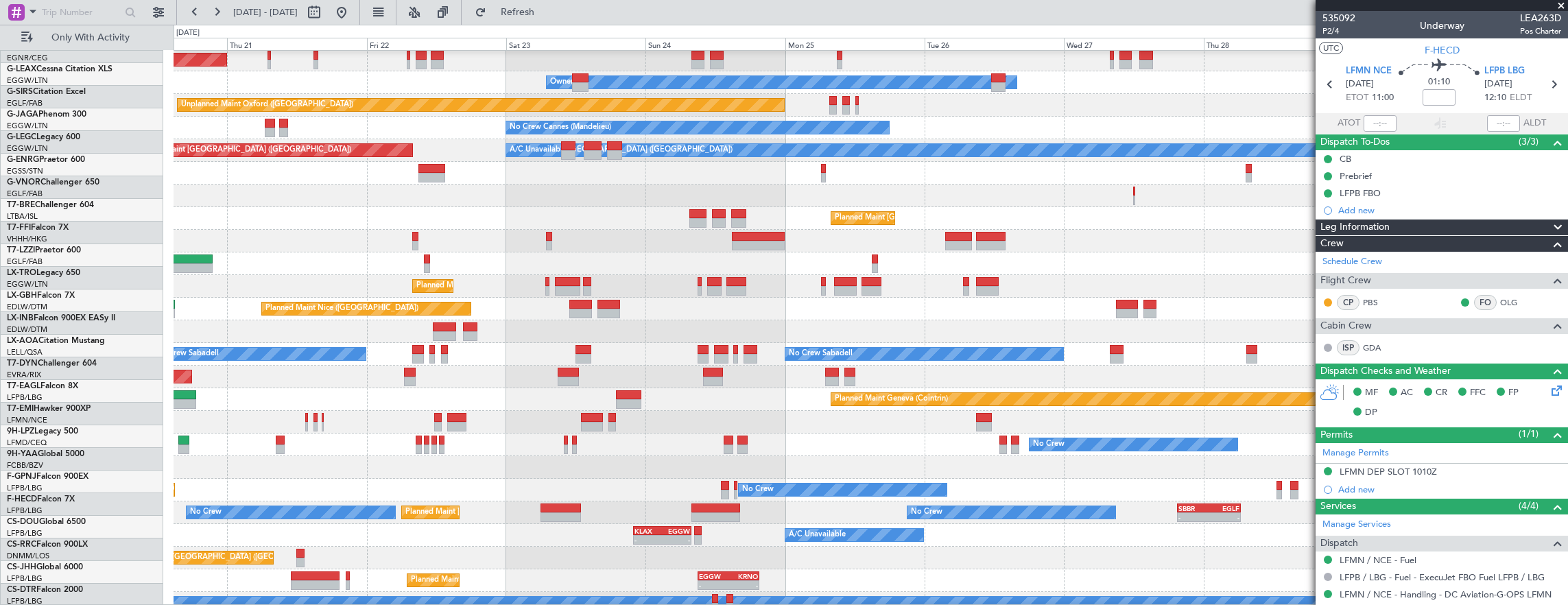
click at [790, 440] on div "No Crew No Crew" at bounding box center [871, 444] width 1395 height 23
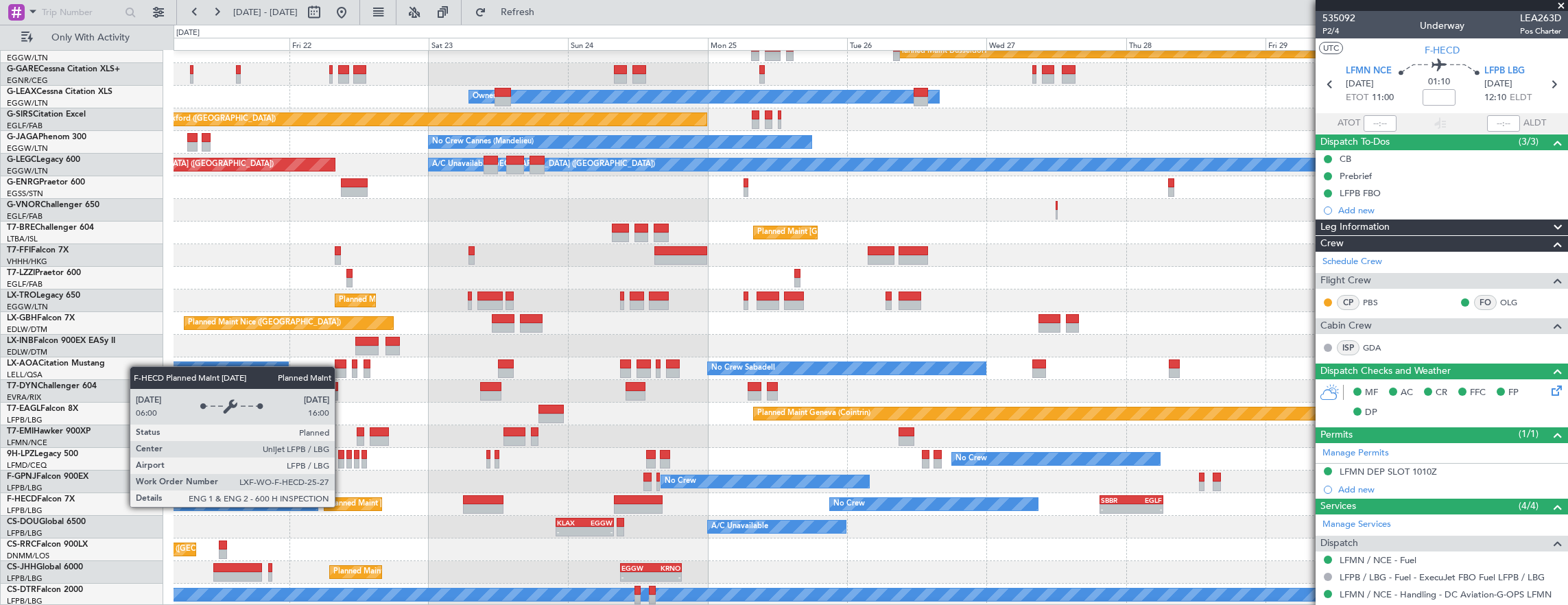
click at [678, 426] on div "Planned Maint Dusseldorf Unplanned Maint Chester Owner Unplanned Maint Oxford (…" at bounding box center [871, 300] width 1395 height 611
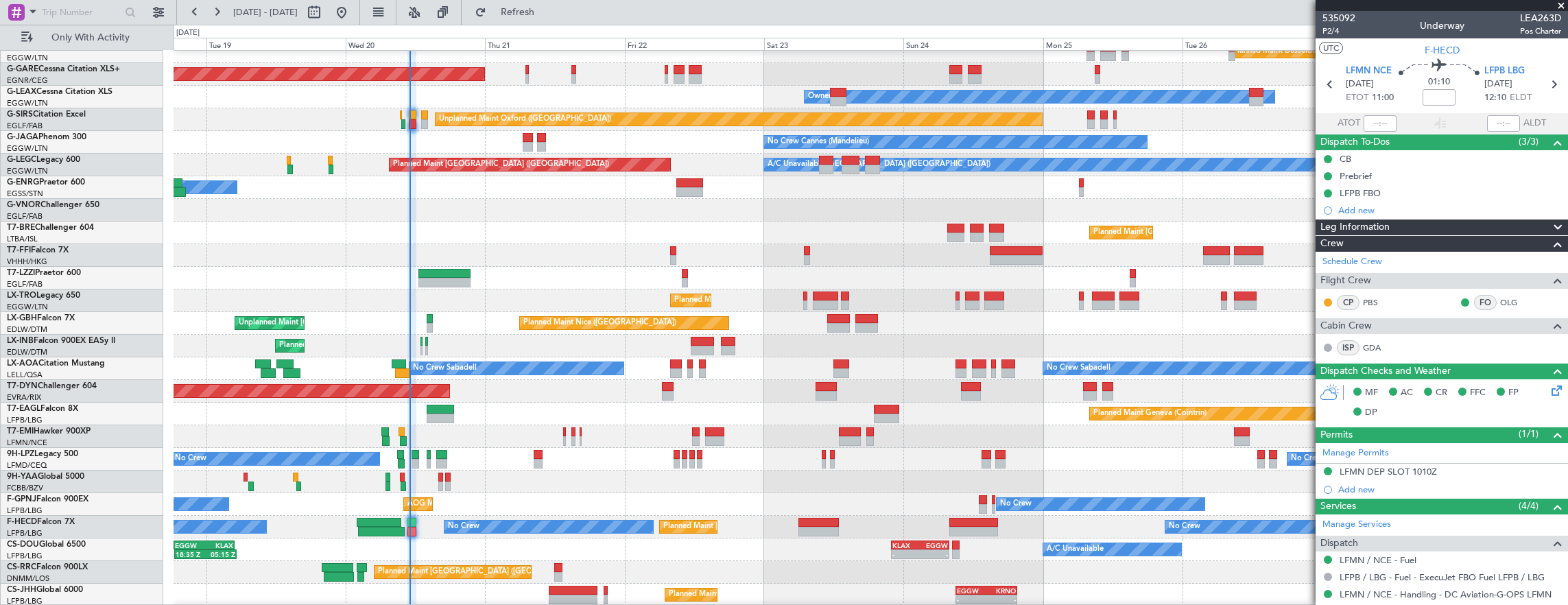
click at [411, 380] on div "Planned Maint [GEOGRAPHIC_DATA]-[GEOGRAPHIC_DATA]" at bounding box center [871, 391] width 1395 height 23
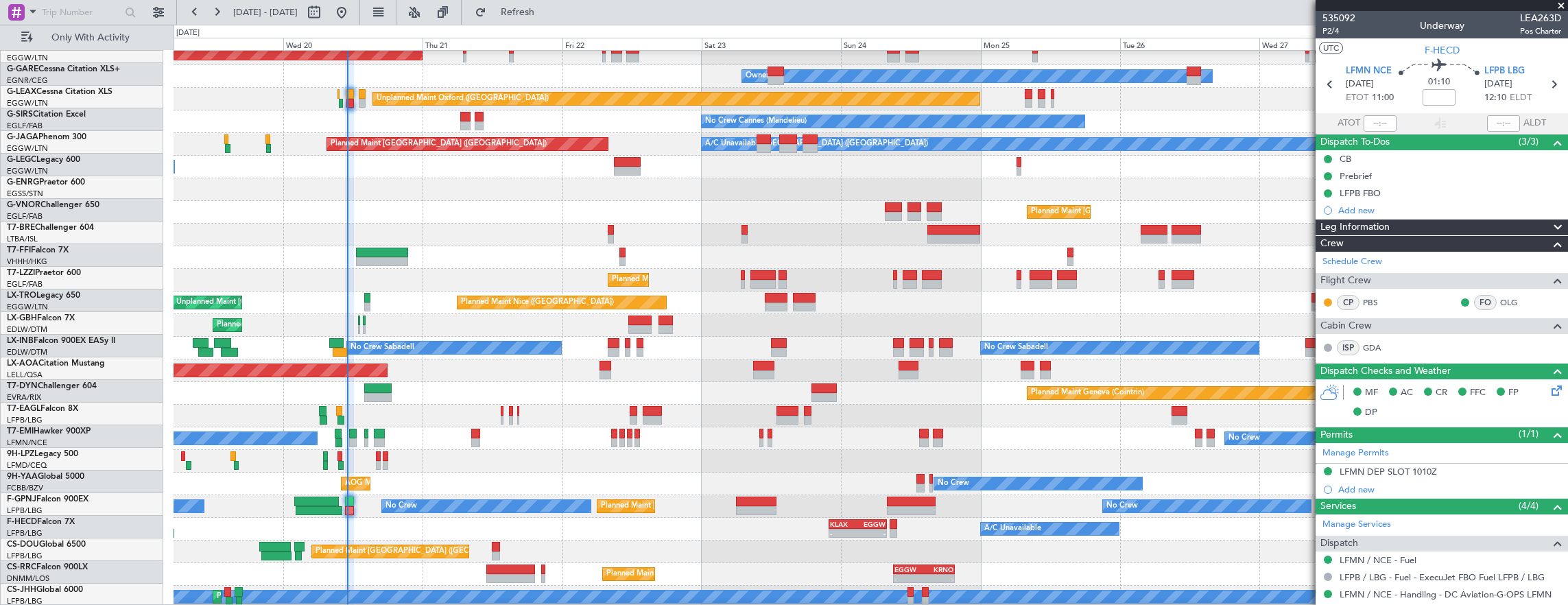
scroll to position [76, 0]
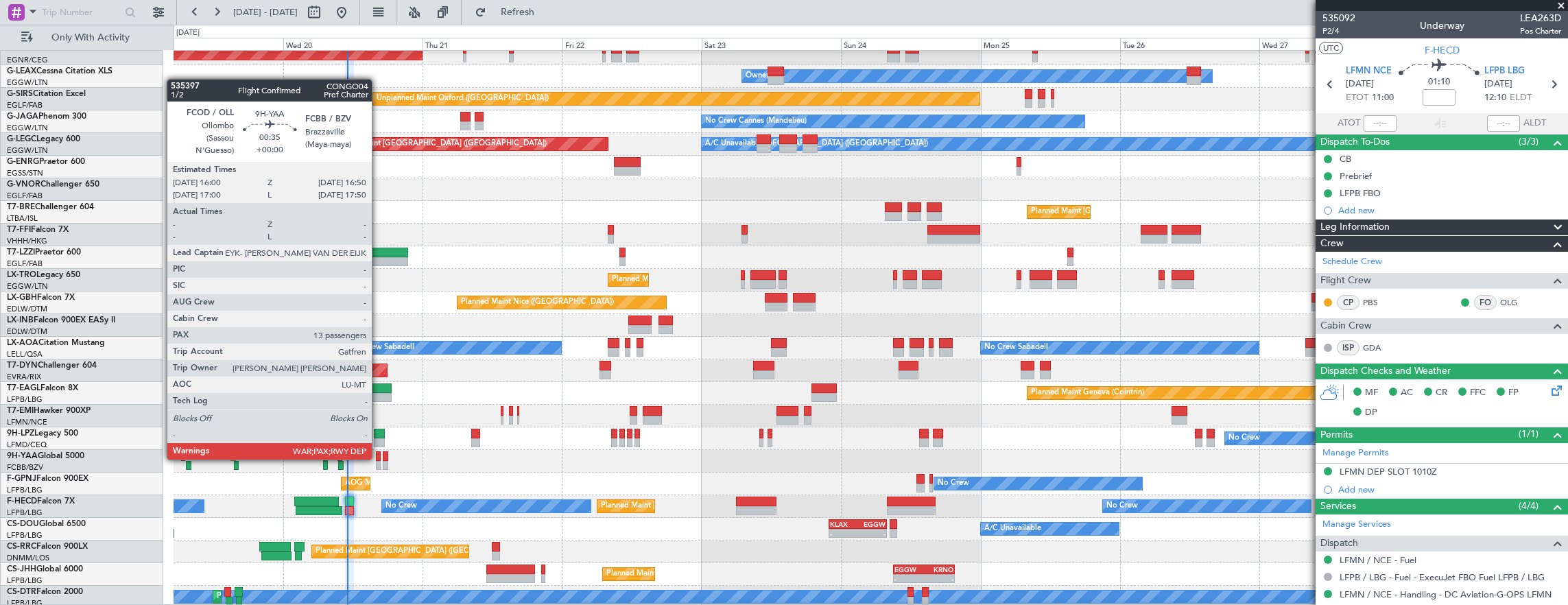
click at [376, 457] on div at bounding box center [378, 455] width 5 height 9
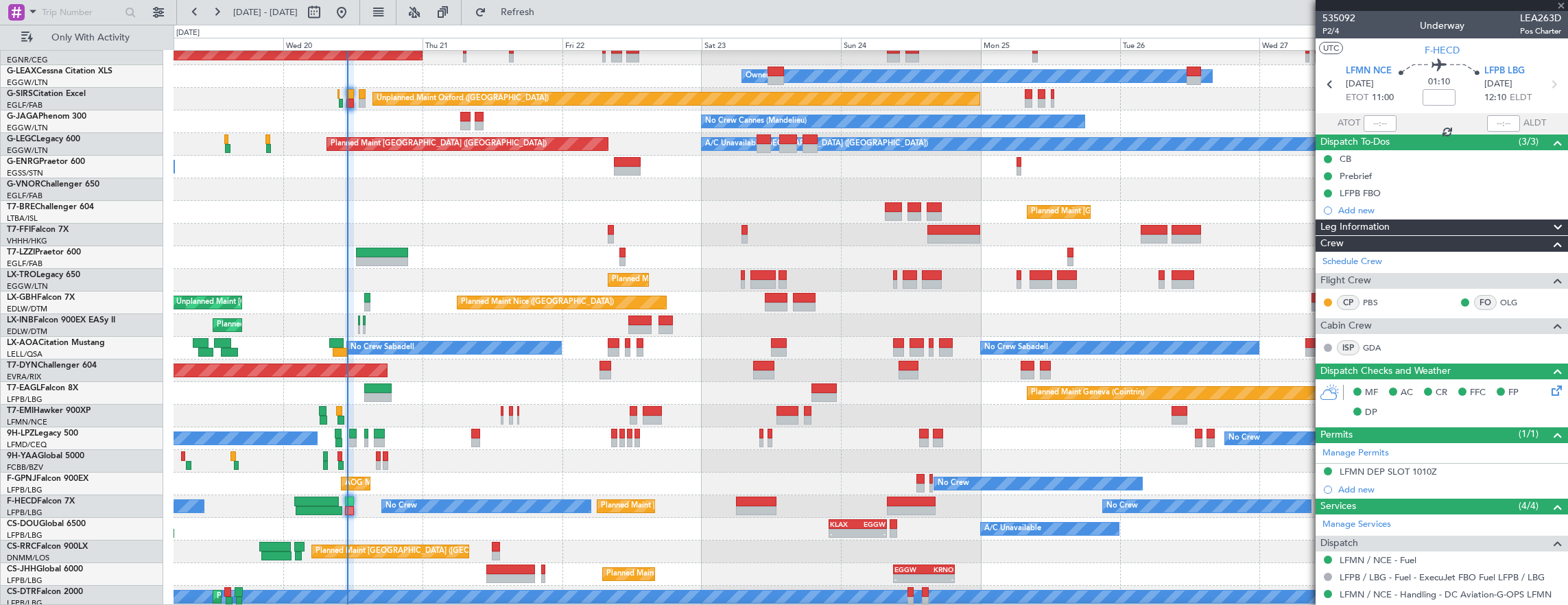
type input "13"
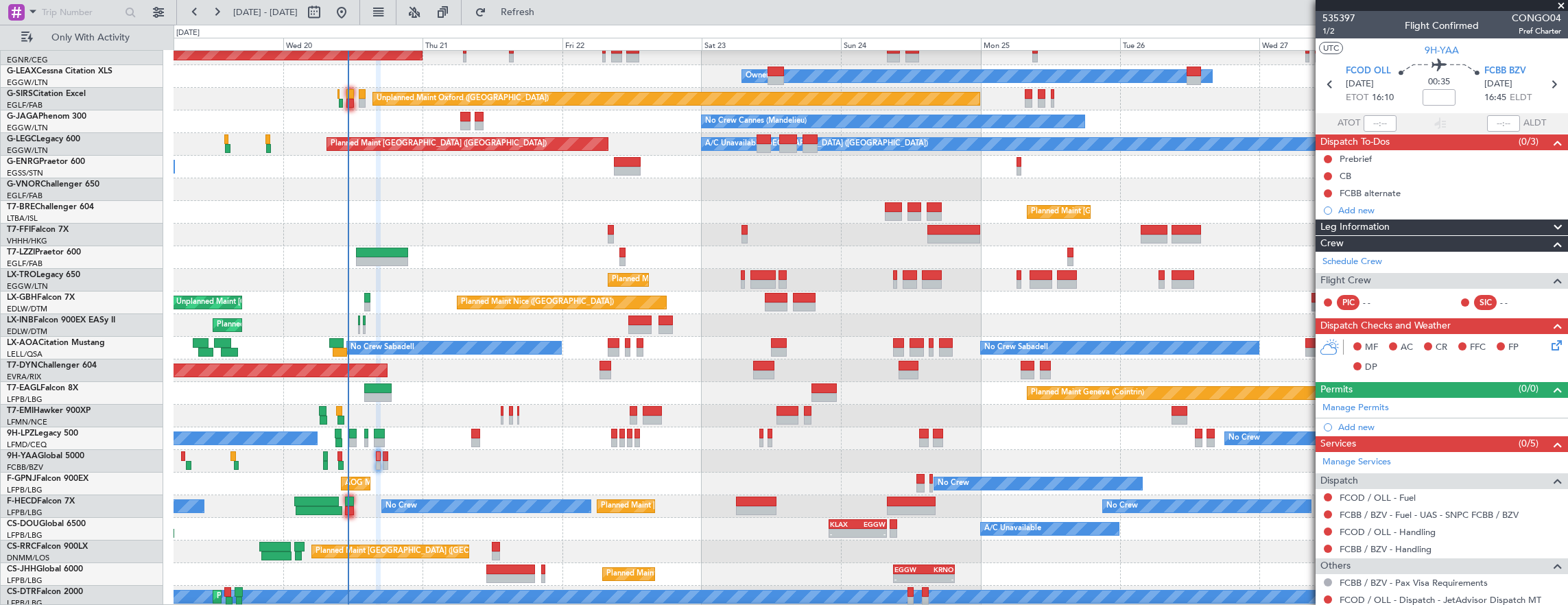
scroll to position [0, 0]
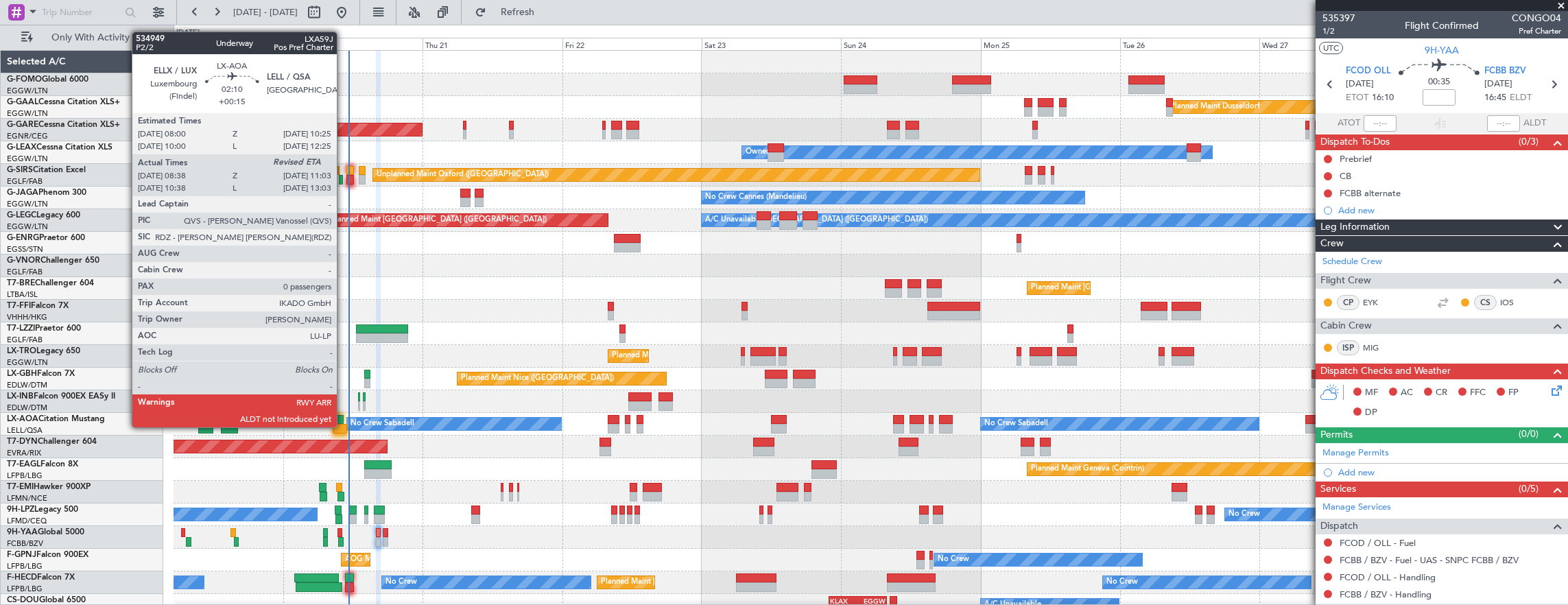
click at [344, 426] on div at bounding box center [339, 428] width 14 height 9
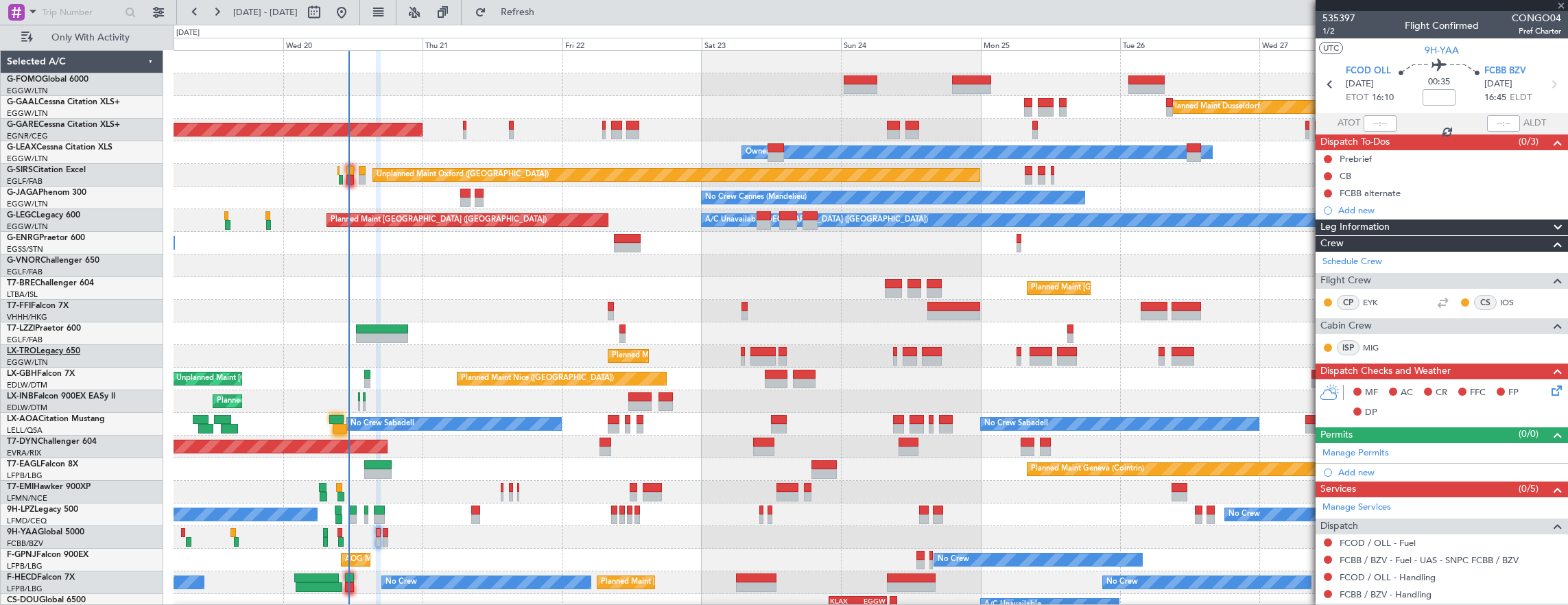
type input "+00:15"
type input "08:48"
type input "0"
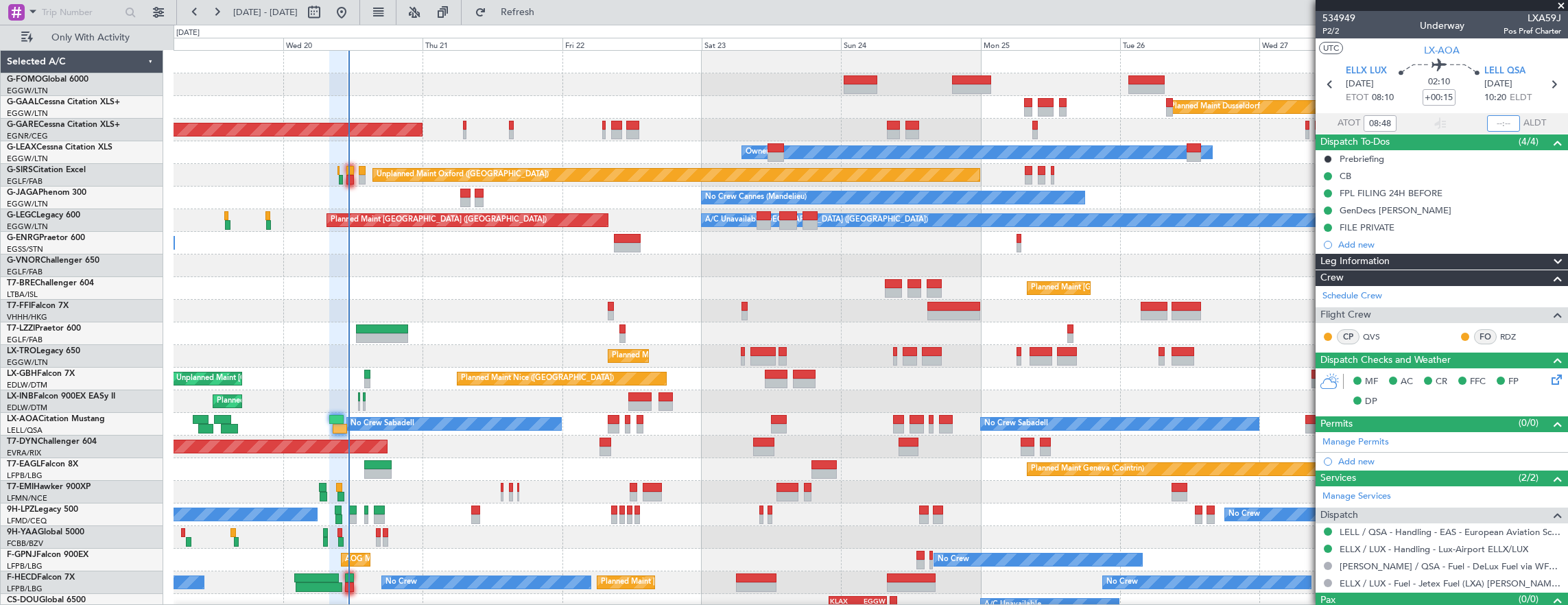
click at [1494, 121] on input "text" at bounding box center [1504, 123] width 33 height 16
type input "11:00"
click at [408, 474] on div "Planned Maint Geneva (Cointrin)" at bounding box center [871, 470] width 1395 height 23
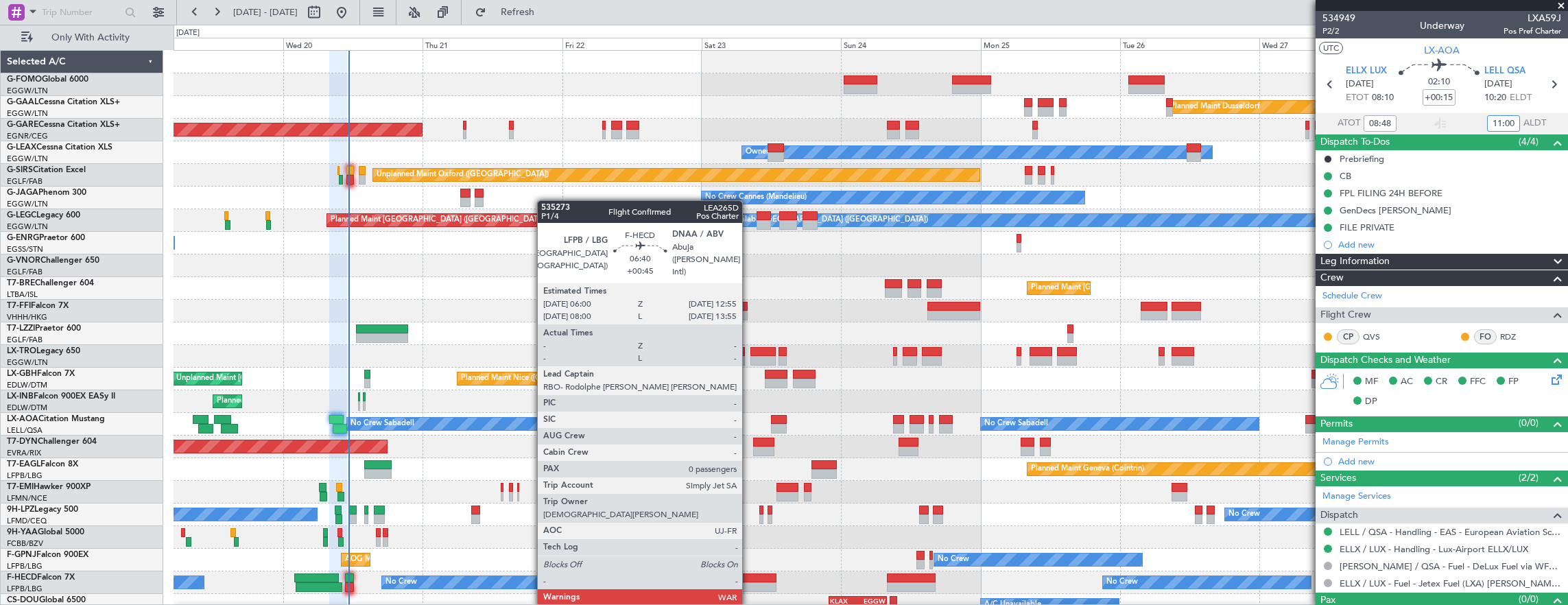
click at [749, 578] on div at bounding box center [756, 578] width 41 height 9
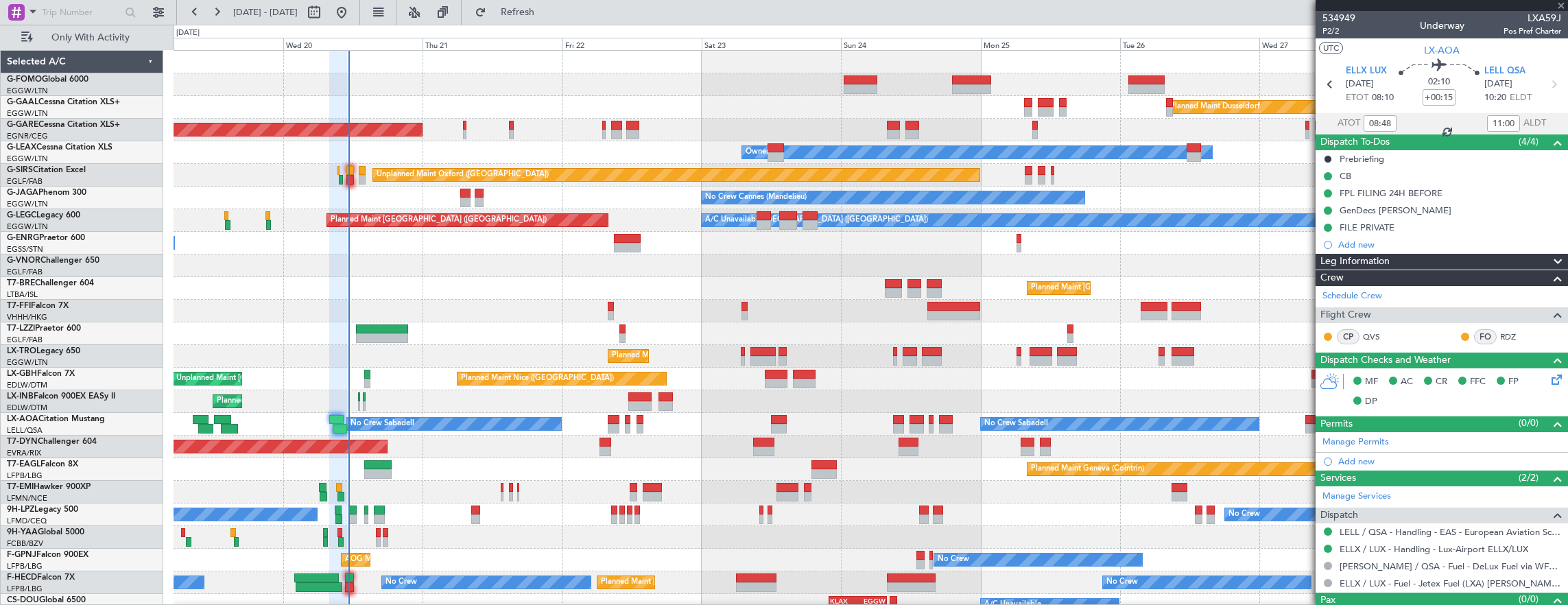
type input "+00:45"
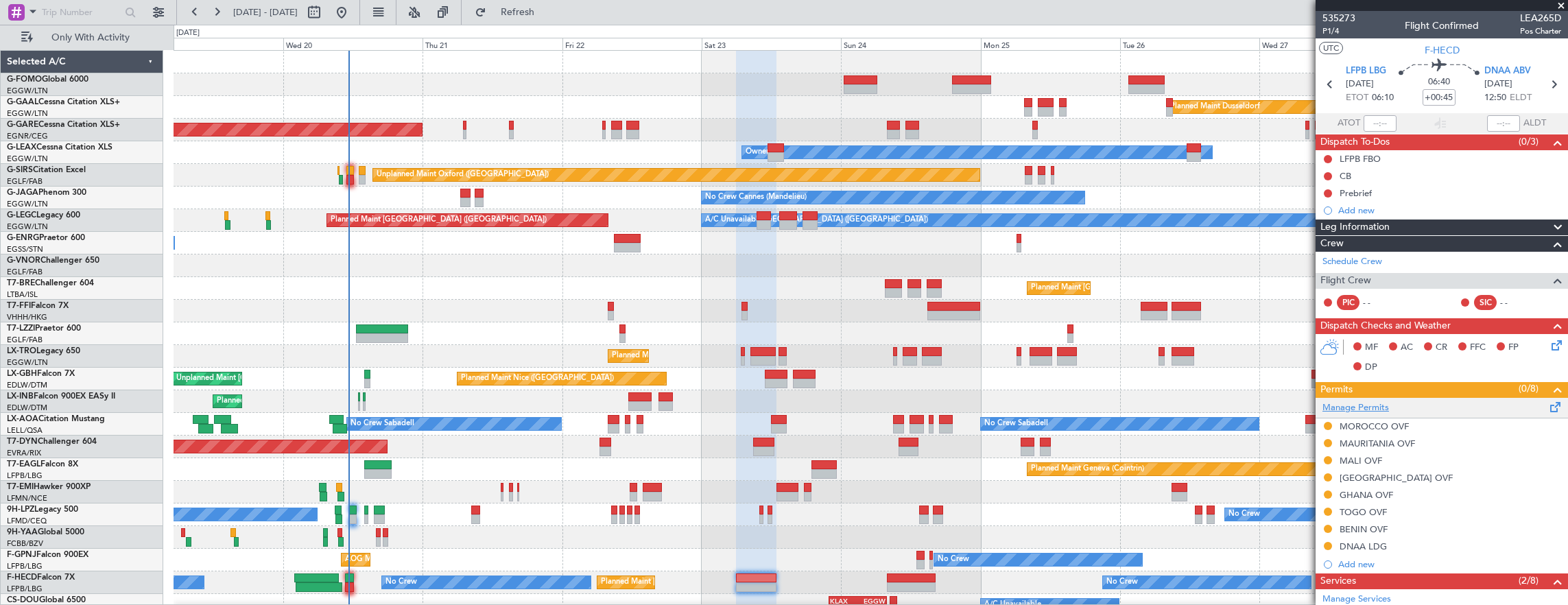
click at [1372, 405] on link "Manage Permits" at bounding box center [1356, 408] width 67 height 14
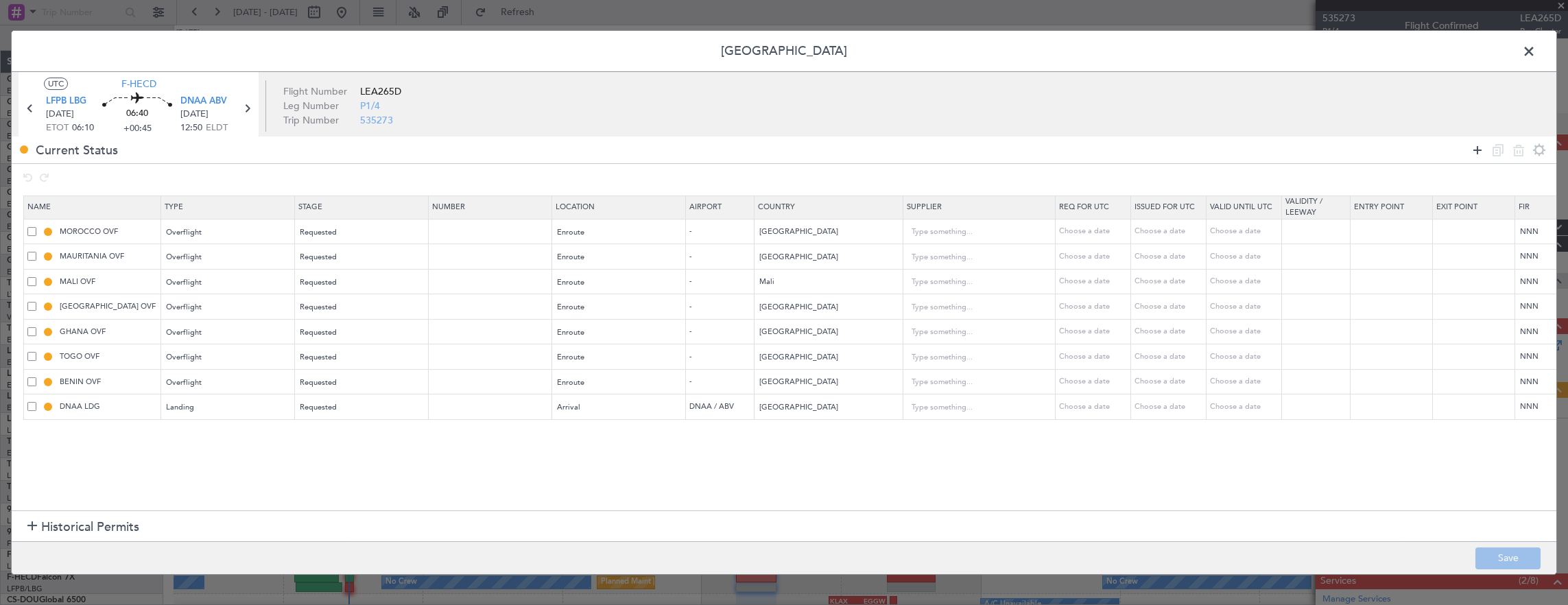
click at [1471, 147] on icon at bounding box center [1477, 150] width 16 height 16
click at [1495, 149] on div at bounding box center [1508, 150] width 82 height 20
drag, startPoint x: 25, startPoint y: 436, endPoint x: 30, endPoint y: 427, distance: 10.3
click at [27, 433] on td at bounding box center [92, 432] width 137 height 26
click at [30, 428] on span at bounding box center [31, 432] width 9 height 9
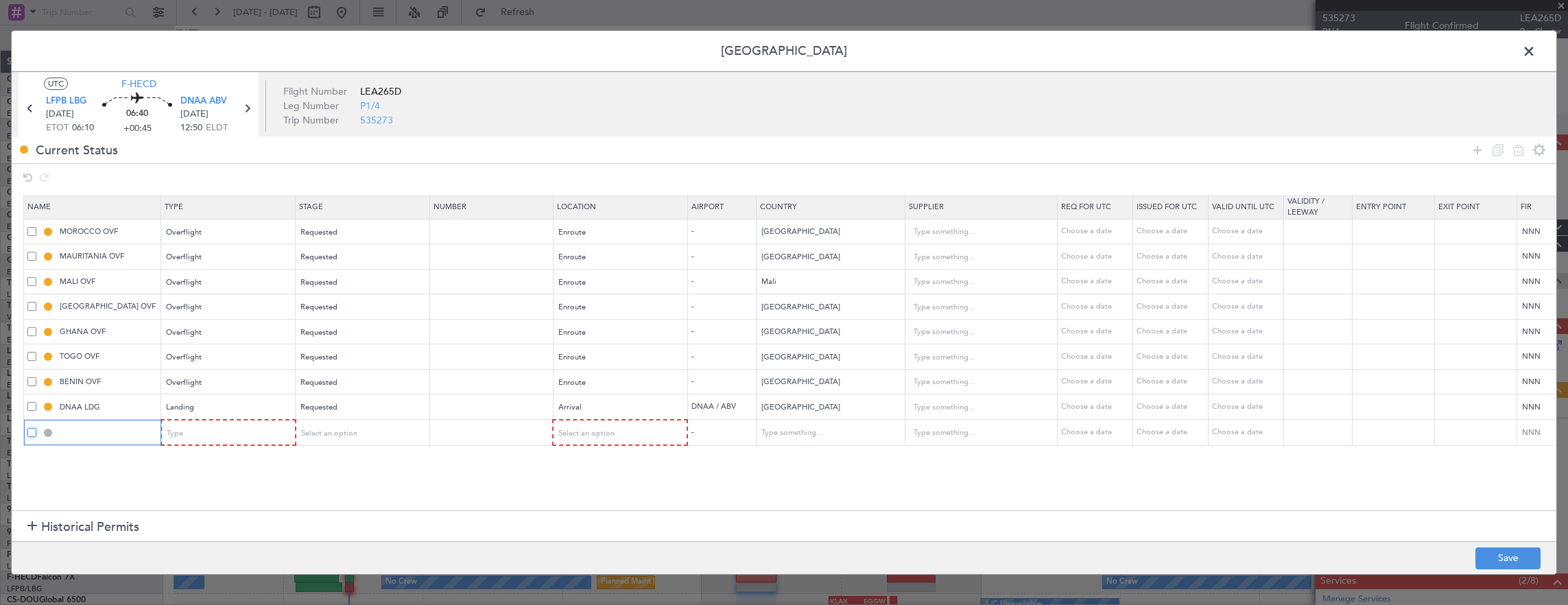
click at [37, 428] on input "checkbox" at bounding box center [37, 428] width 0 height 0
click at [1521, 151] on icon at bounding box center [1518, 150] width 16 height 16
click at [33, 404] on span at bounding box center [31, 406] width 9 height 9
click at [37, 402] on input "checkbox" at bounding box center [37, 402] width 0 height 0
click at [1517, 151] on icon at bounding box center [1518, 150] width 16 height 16
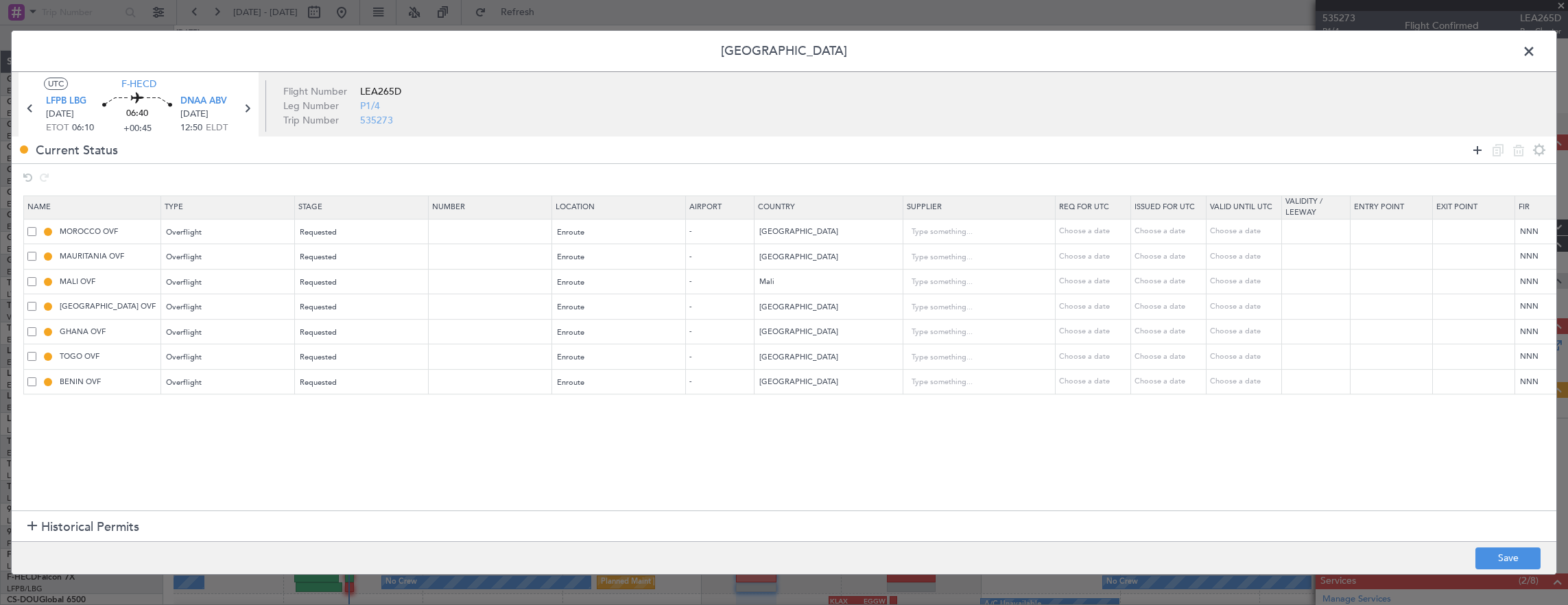
click at [1478, 146] on icon at bounding box center [1477, 150] width 16 height 16
click at [269, 409] on div "Type" at bounding box center [224, 408] width 114 height 20
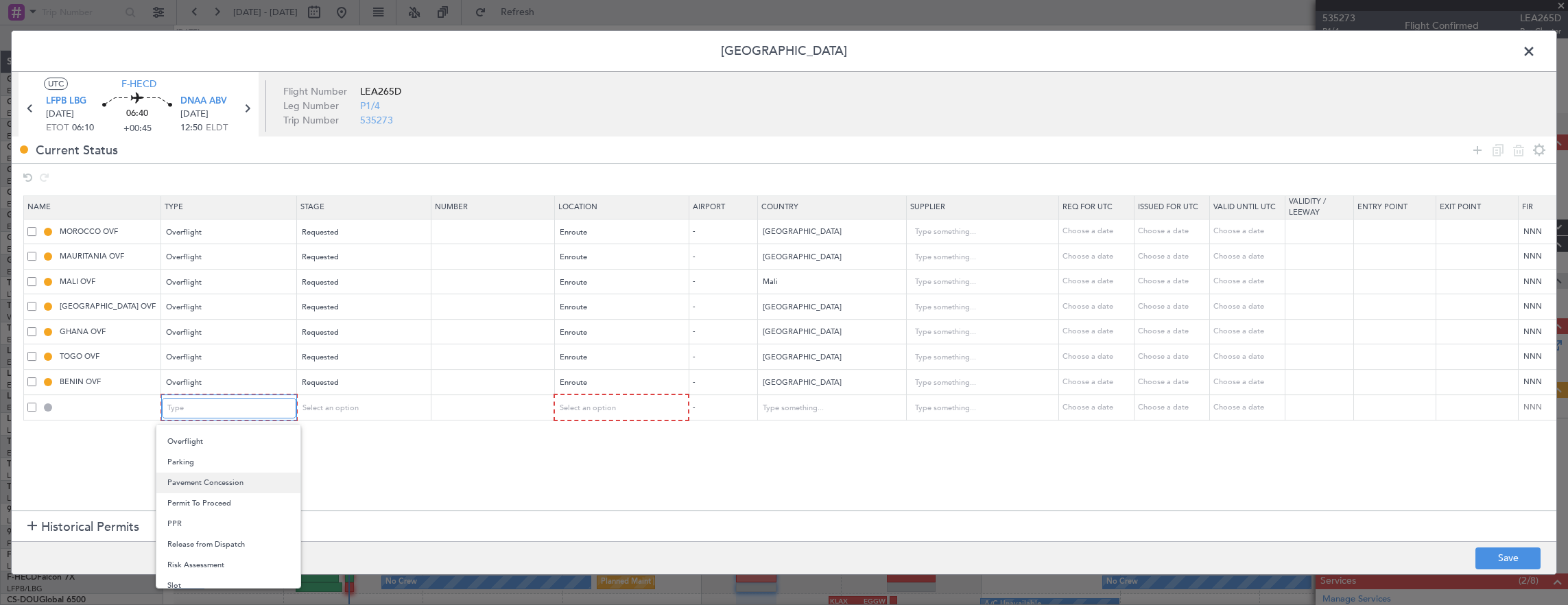
scroll to position [344, 0]
click at [216, 458] on span "Overflight" at bounding box center [228, 461] width 122 height 20
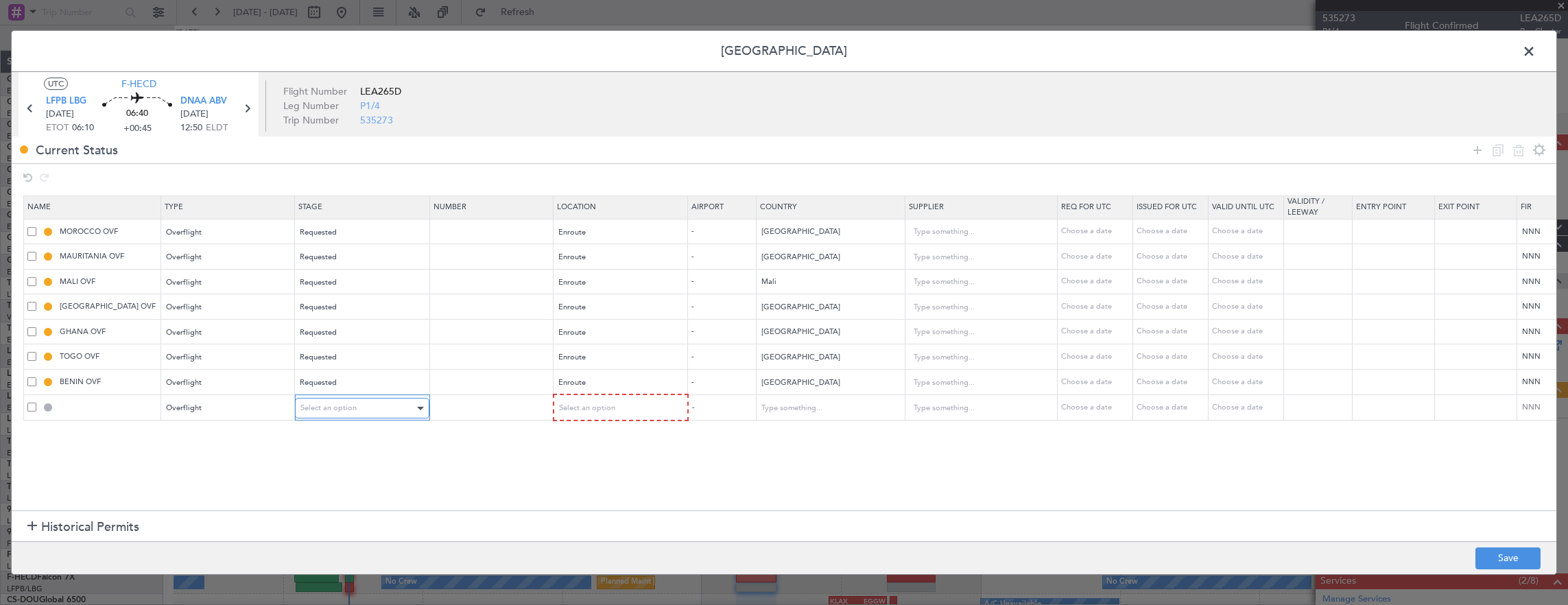
click at [342, 404] on span "Select an option" at bounding box center [328, 408] width 56 height 10
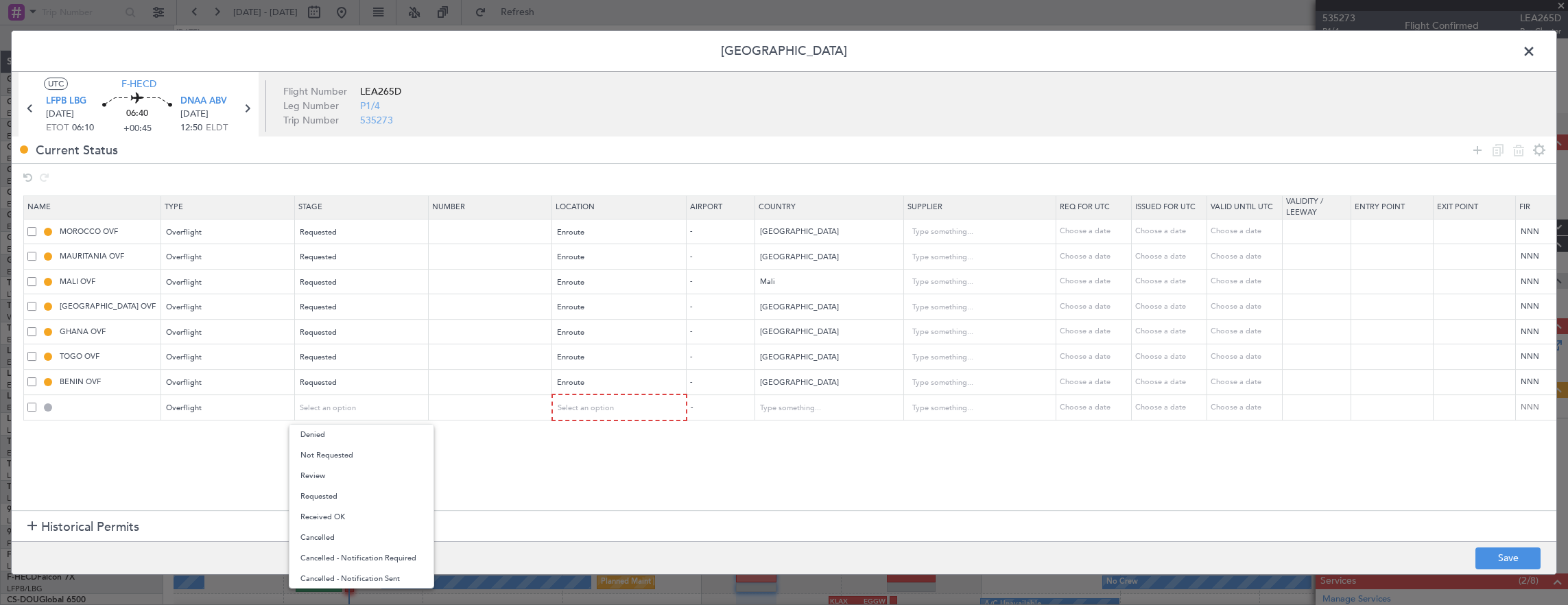
drag, startPoint x: 346, startPoint y: 493, endPoint x: 514, endPoint y: 448, distance: 173.9
click at [347, 493] on span "Requested" at bounding box center [361, 497] width 122 height 20
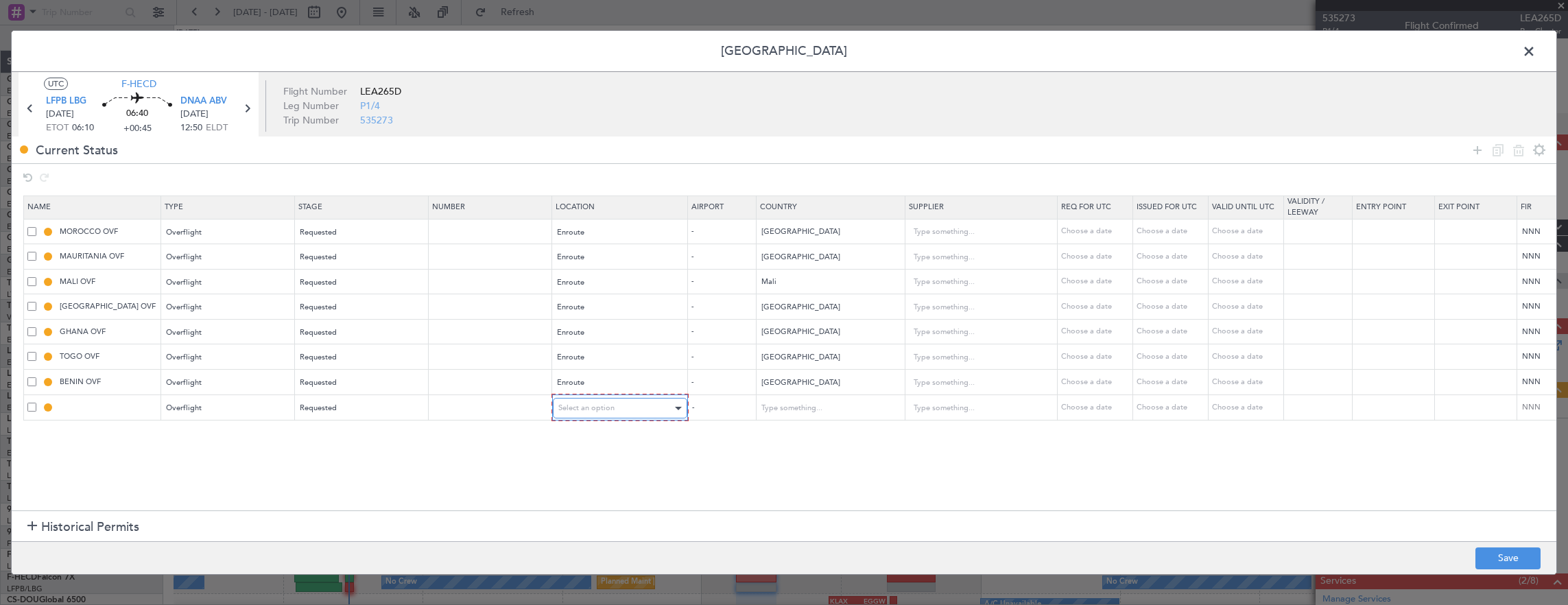
click at [586, 408] on span "Select an option" at bounding box center [586, 408] width 56 height 10
drag, startPoint x: 590, startPoint y: 512, endPoint x: 713, endPoint y: 473, distance: 129.0
click at [590, 509] on span "Enroute" at bounding box center [619, 517] width 122 height 20
click at [795, 398] on input "text" at bounding box center [822, 407] width 124 height 20
click at [819, 446] on span "Western Sahara" at bounding box center [828, 448] width 127 height 20
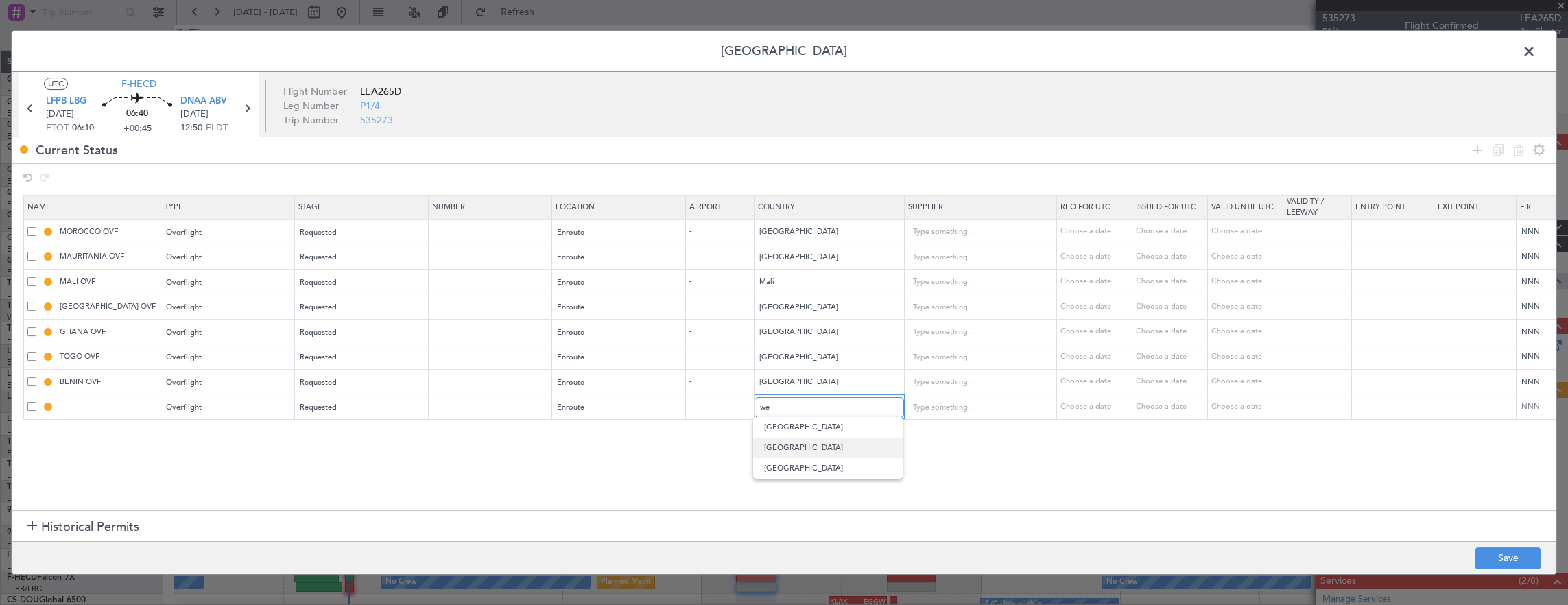
type input "Western Sahara"
click at [1470, 149] on icon at bounding box center [1477, 150] width 16 height 16
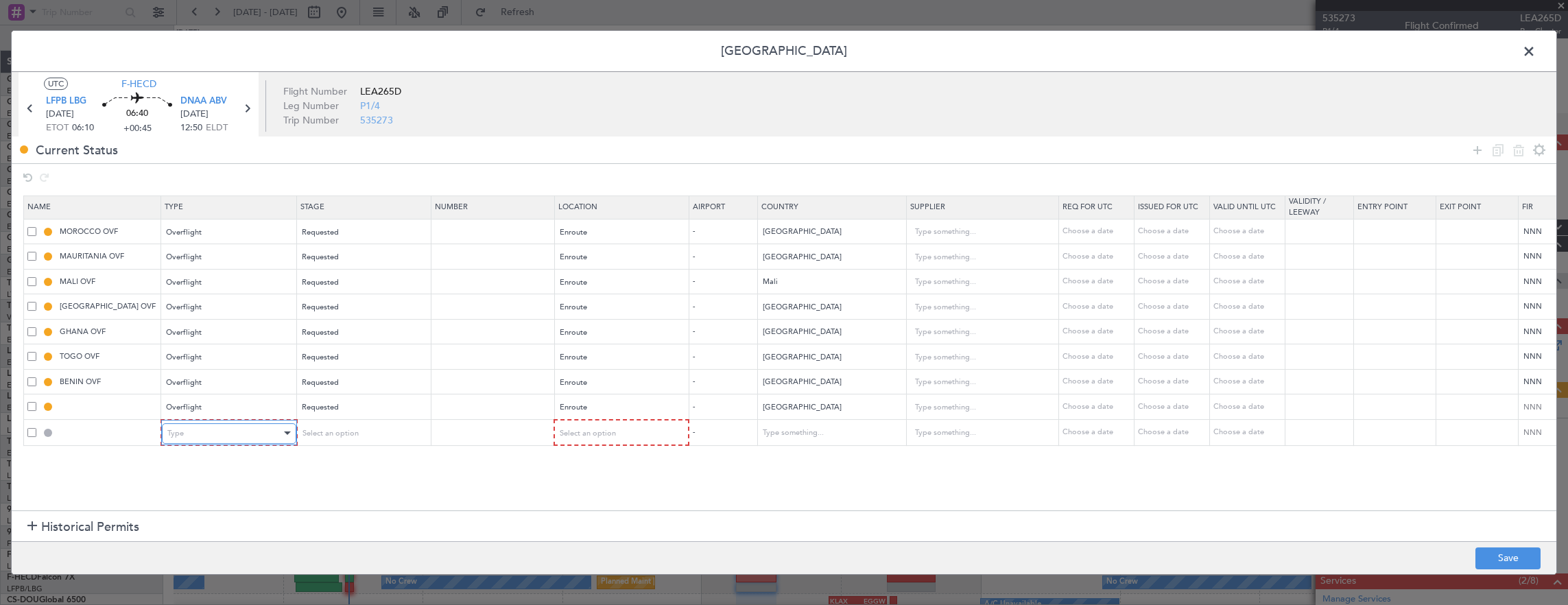
click at [225, 440] on div "Type" at bounding box center [224, 433] width 114 height 20
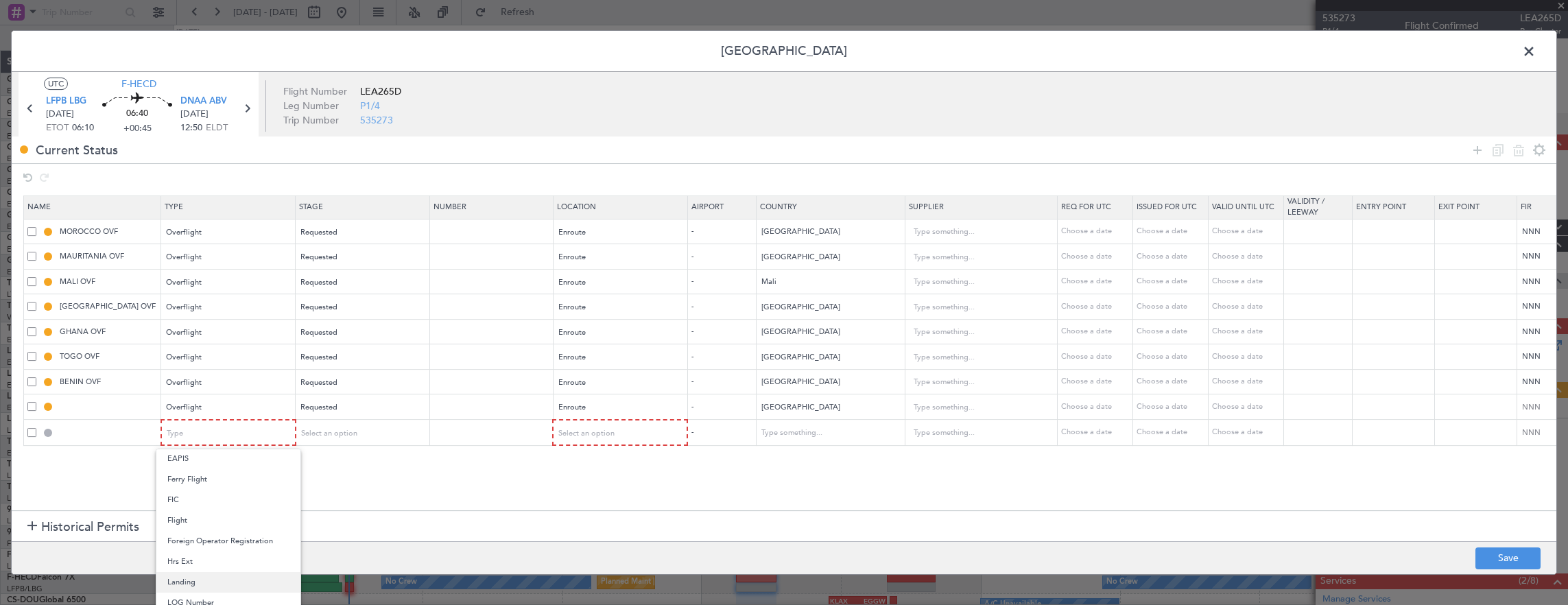
click at [213, 577] on span "Landing" at bounding box center [228, 582] width 122 height 20
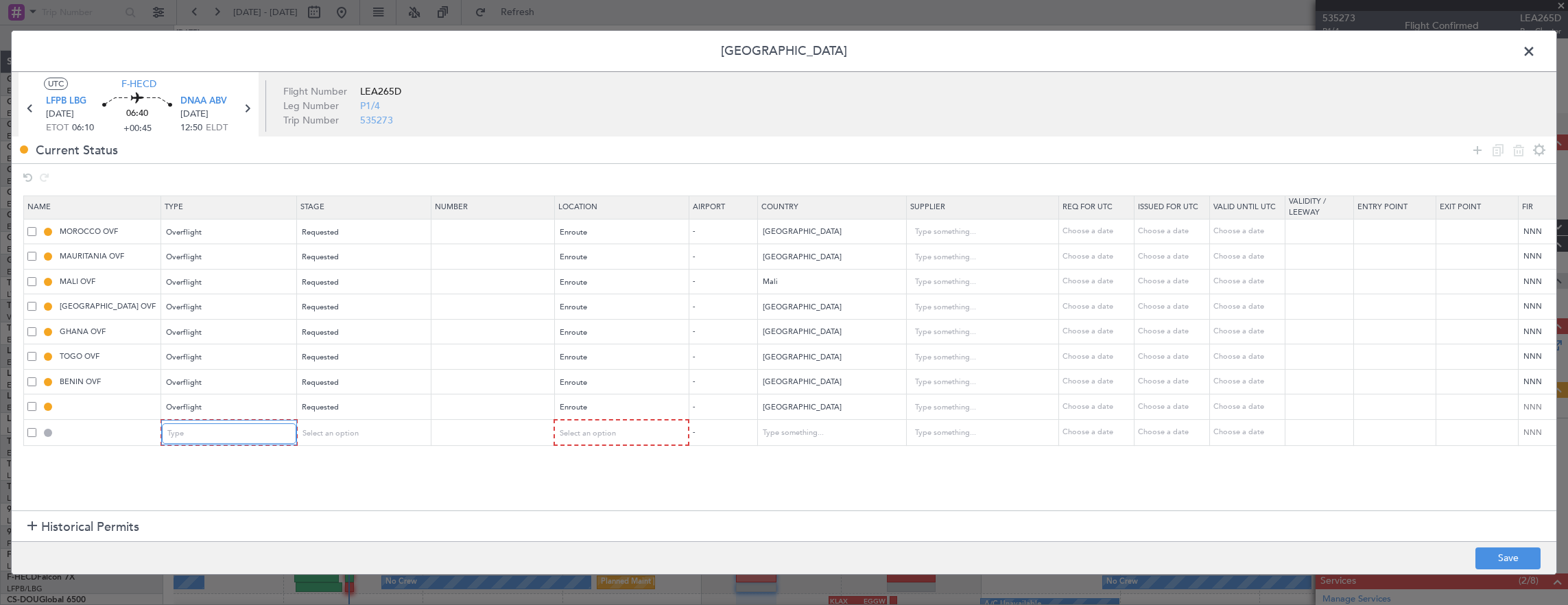
scroll to position [209, 0]
click at [358, 432] on div "Select an option" at bounding box center [357, 433] width 114 height 20
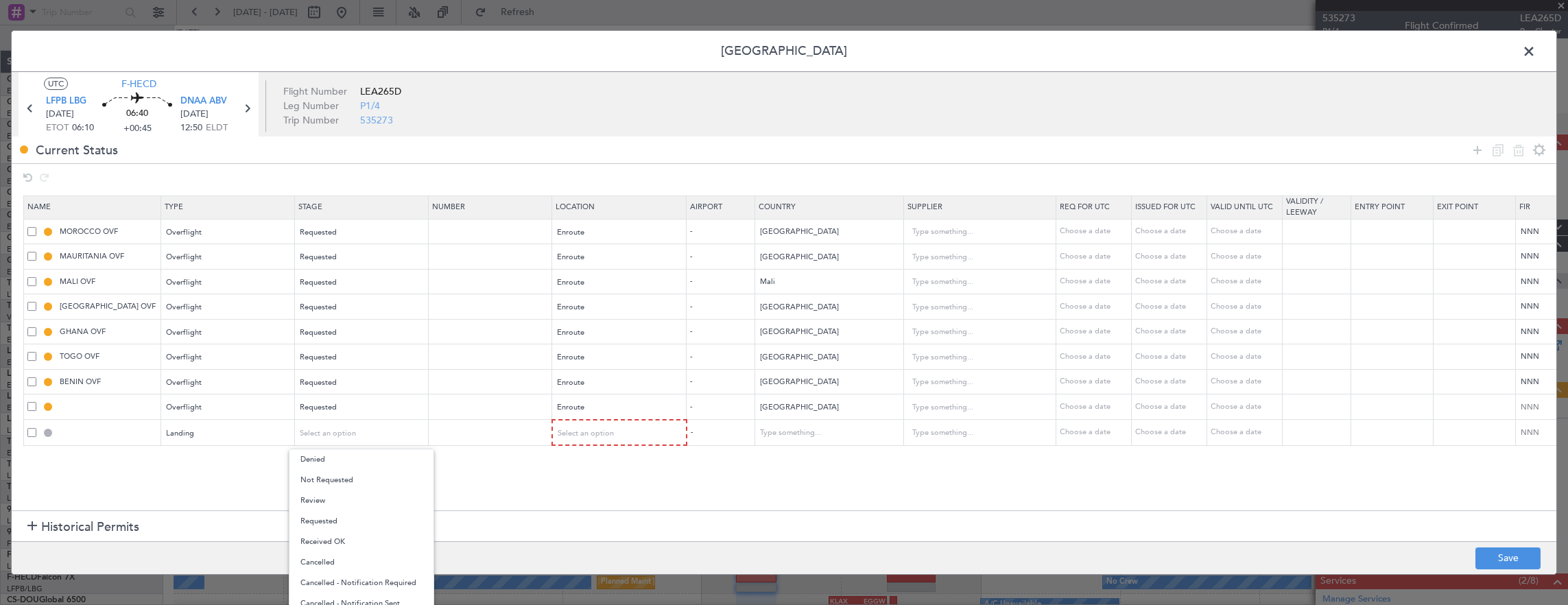
click at [357, 514] on span "Requested" at bounding box center [361, 521] width 122 height 20
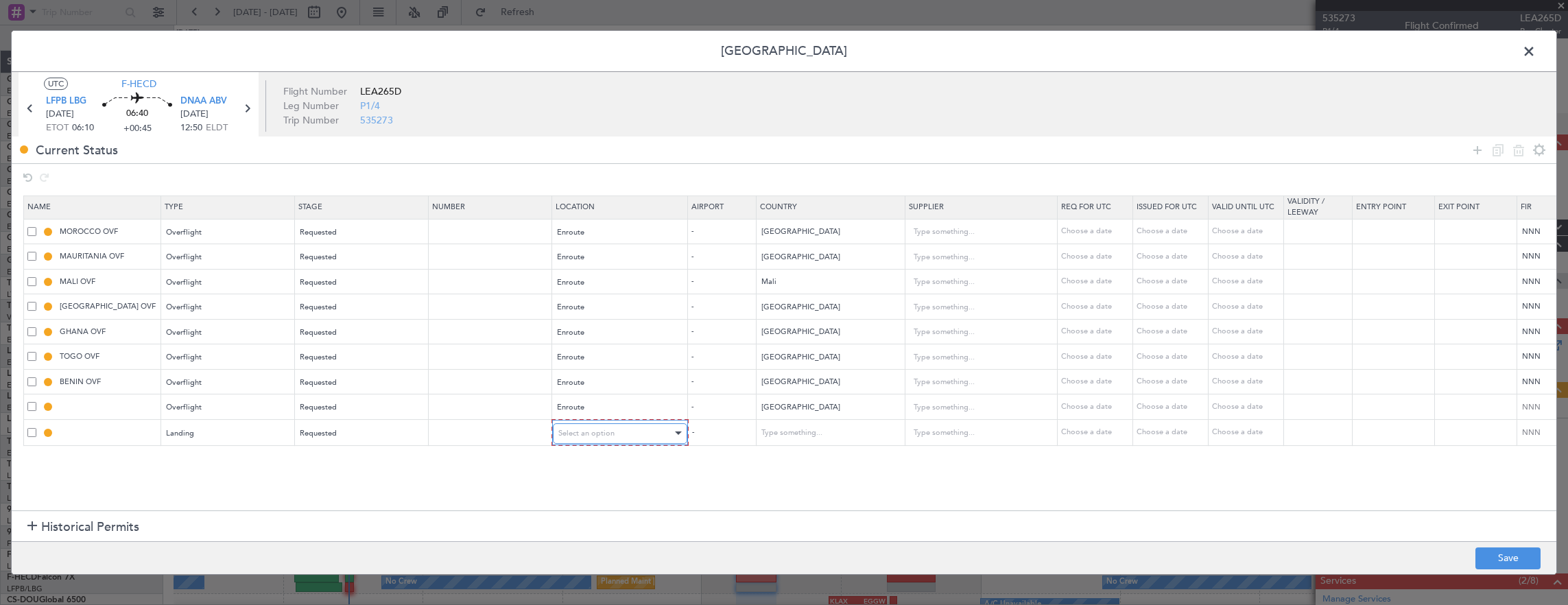
click at [672, 428] on div at bounding box center [676, 433] width 9 height 11
click at [594, 502] on span "Arrival" at bounding box center [619, 501] width 122 height 20
drag, startPoint x: 1543, startPoint y: 561, endPoint x: 1521, endPoint y: 558, distance: 22.2
click at [1537, 560] on footer "Save" at bounding box center [784, 558] width 1545 height 33
click at [1508, 560] on button "Save" at bounding box center [1508, 558] width 65 height 22
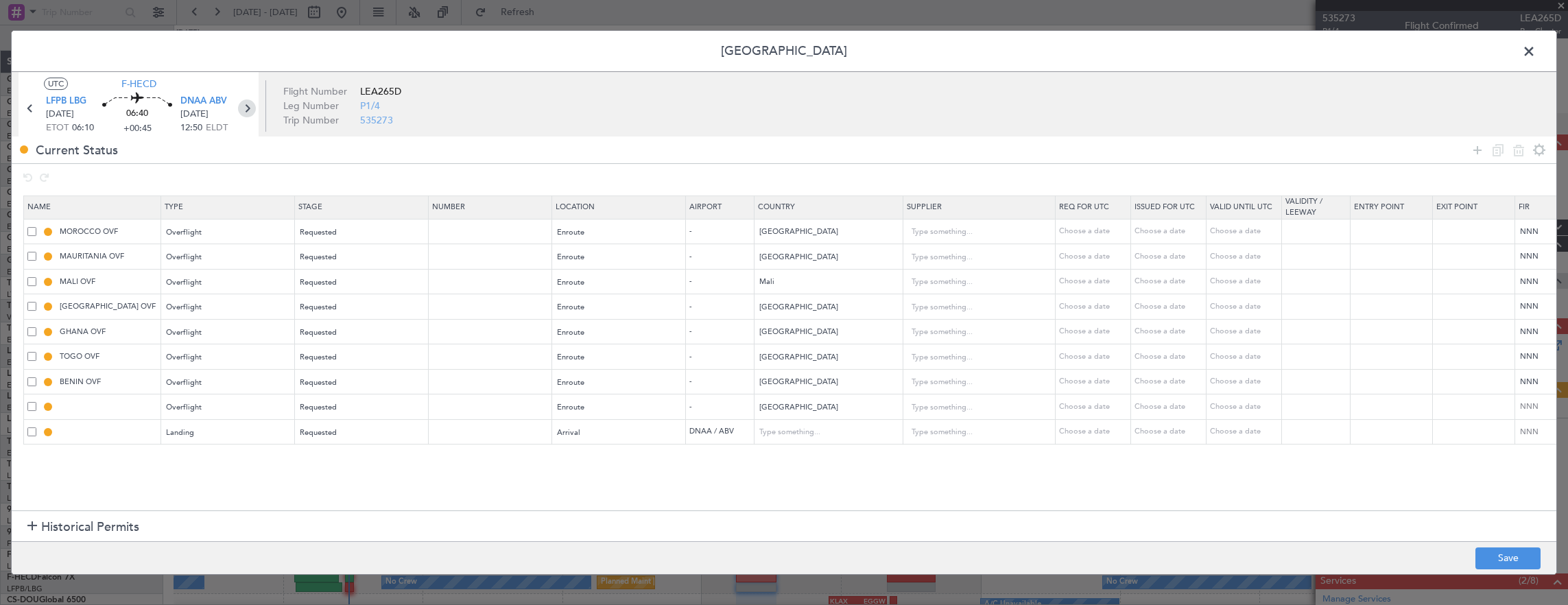
click at [247, 106] on icon at bounding box center [246, 108] width 18 height 18
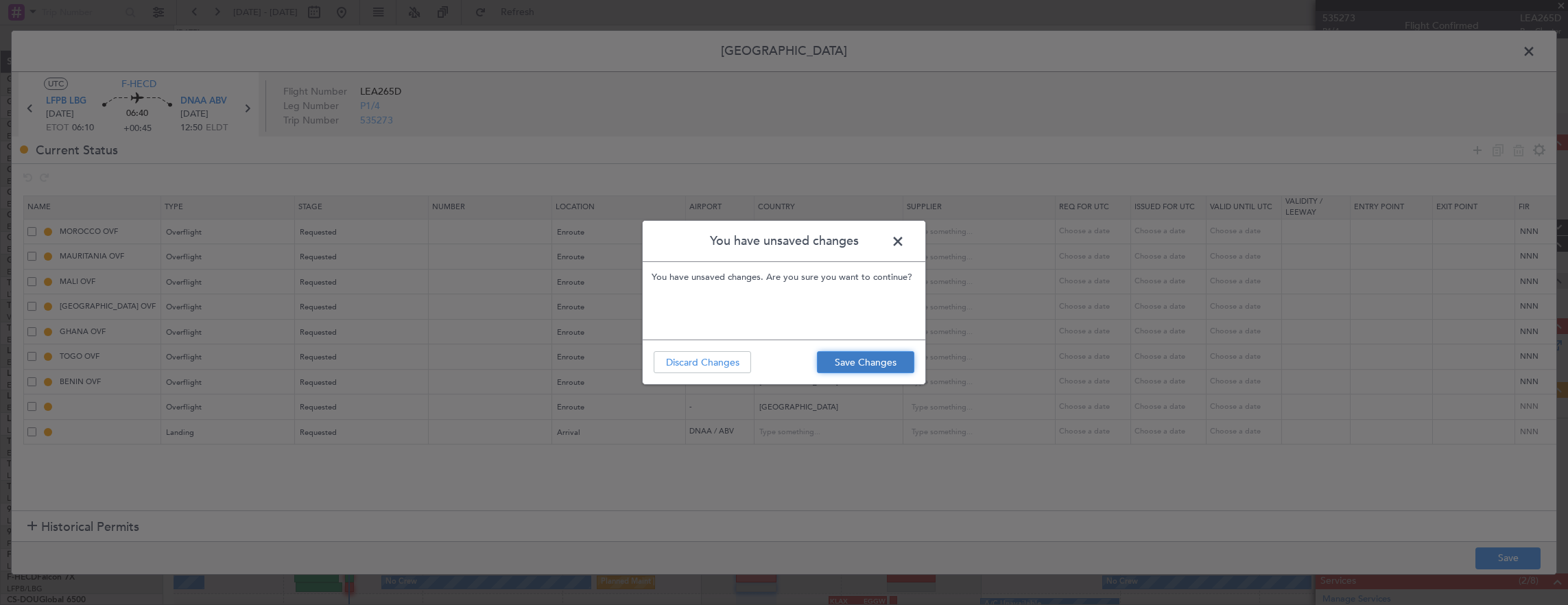
click at [823, 371] on button "Save Changes" at bounding box center [866, 362] width 97 height 22
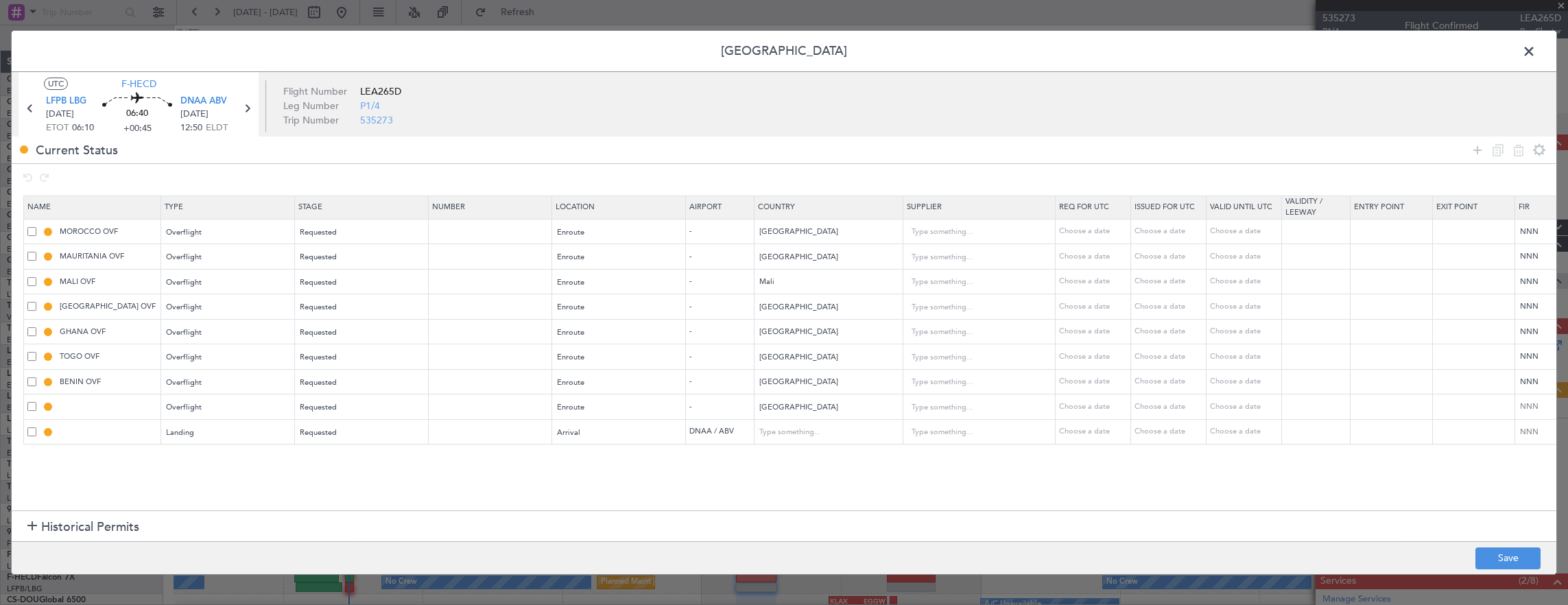
click at [1536, 46] on span at bounding box center [1536, 55] width 0 height 27
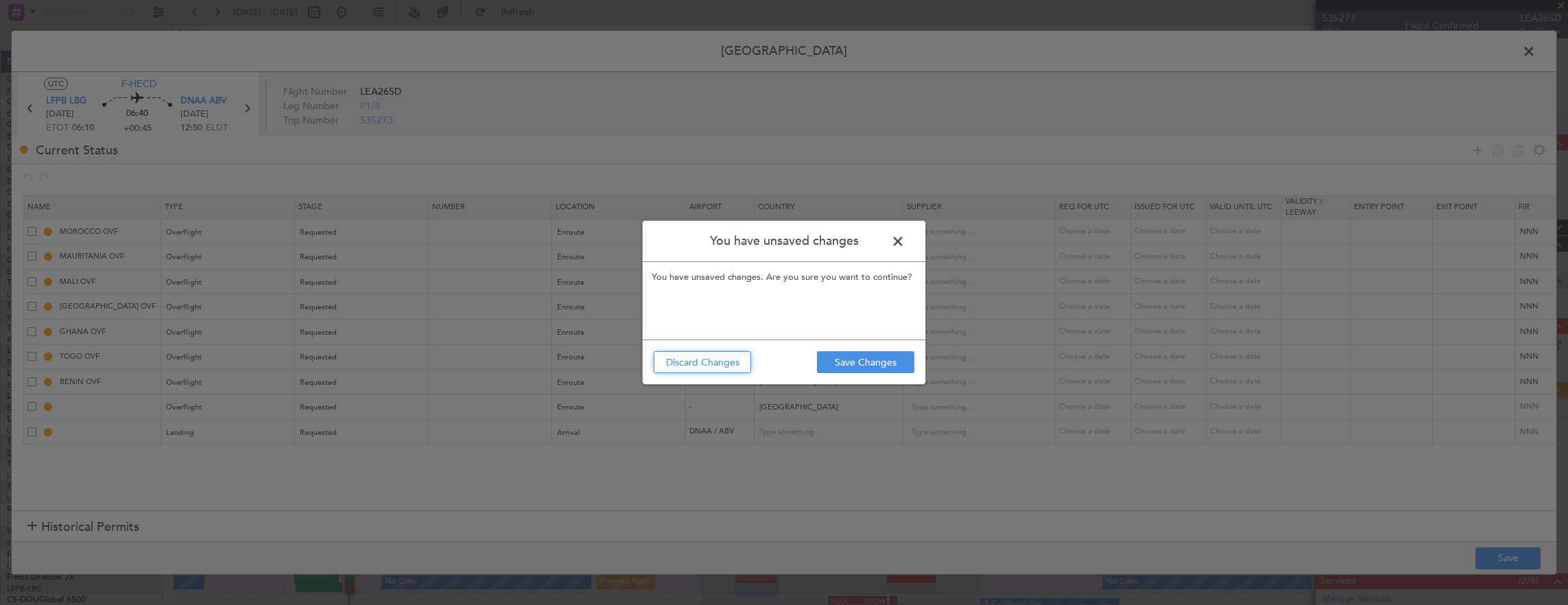
click at [673, 362] on button "Discard Changes" at bounding box center [702, 362] width 97 height 22
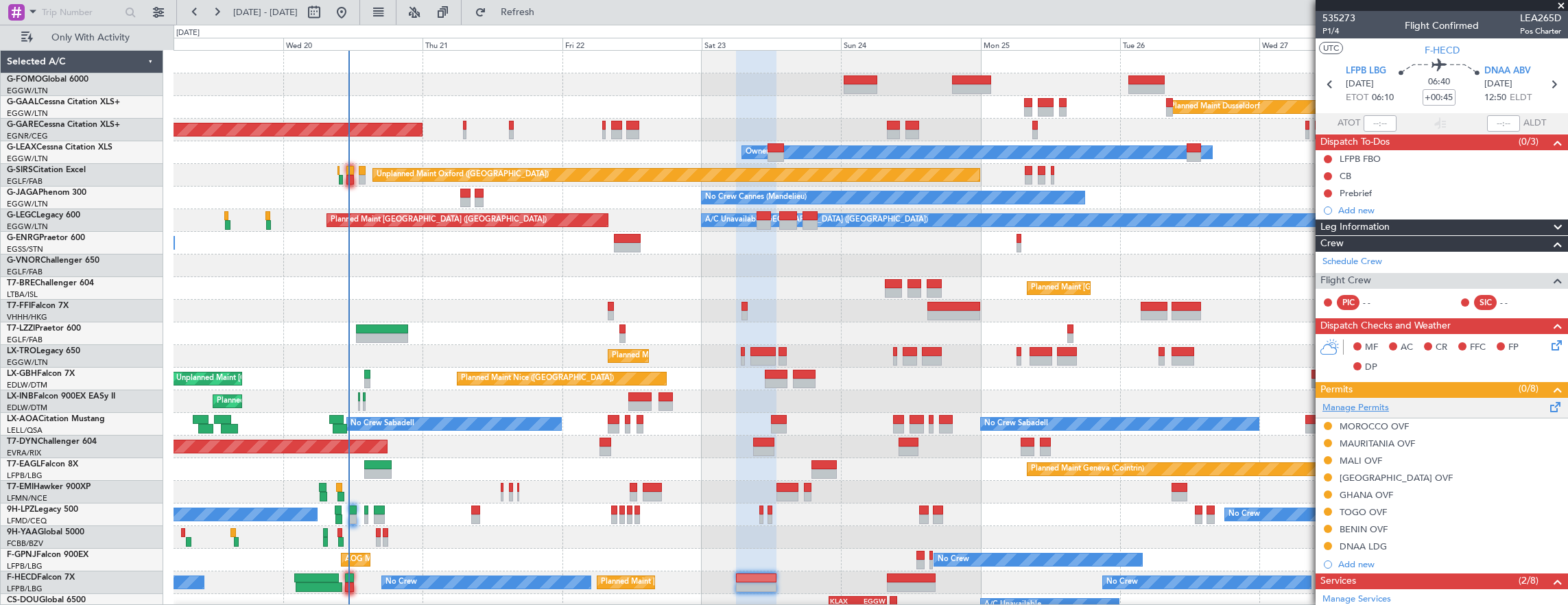
click at [1360, 410] on link "Manage Permits" at bounding box center [1356, 408] width 67 height 14
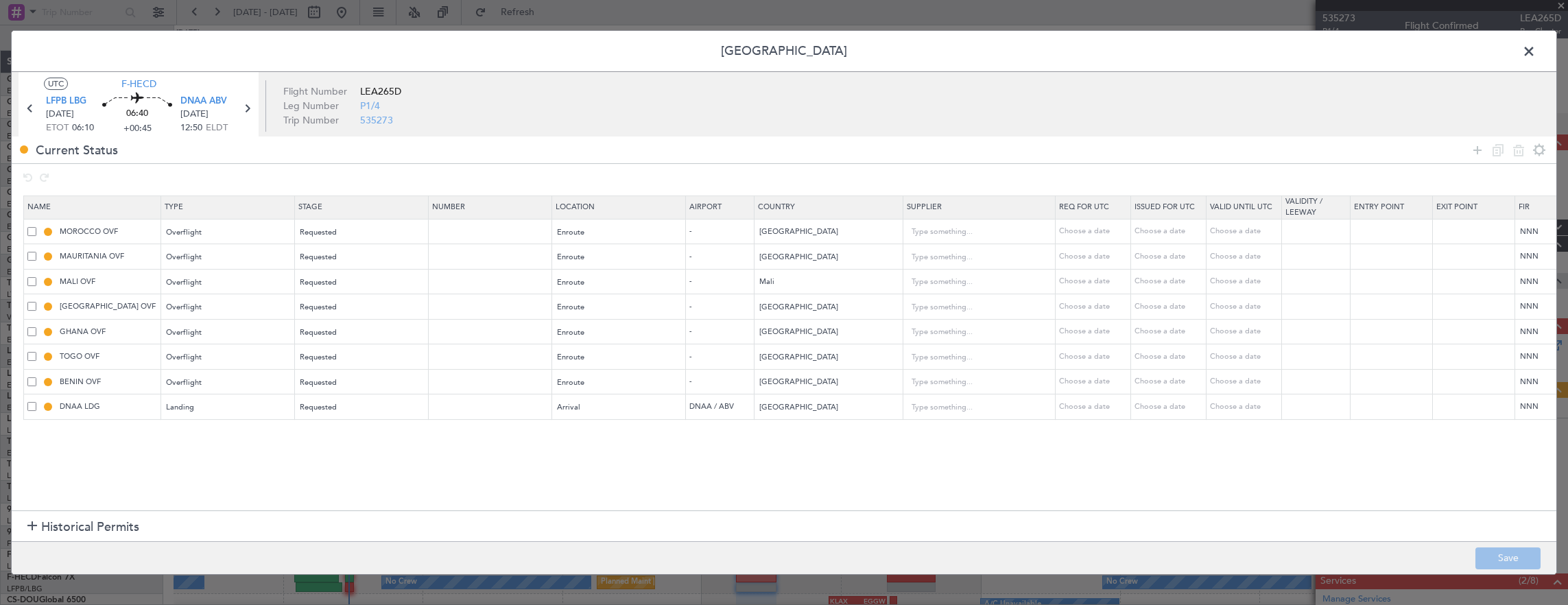
drag, startPoint x: 1479, startPoint y: 154, endPoint x: 1397, endPoint y: 167, distance: 83.0
click at [1478, 154] on icon at bounding box center [1477, 150] width 16 height 16
click at [227, 431] on div "Type" at bounding box center [224, 433] width 114 height 20
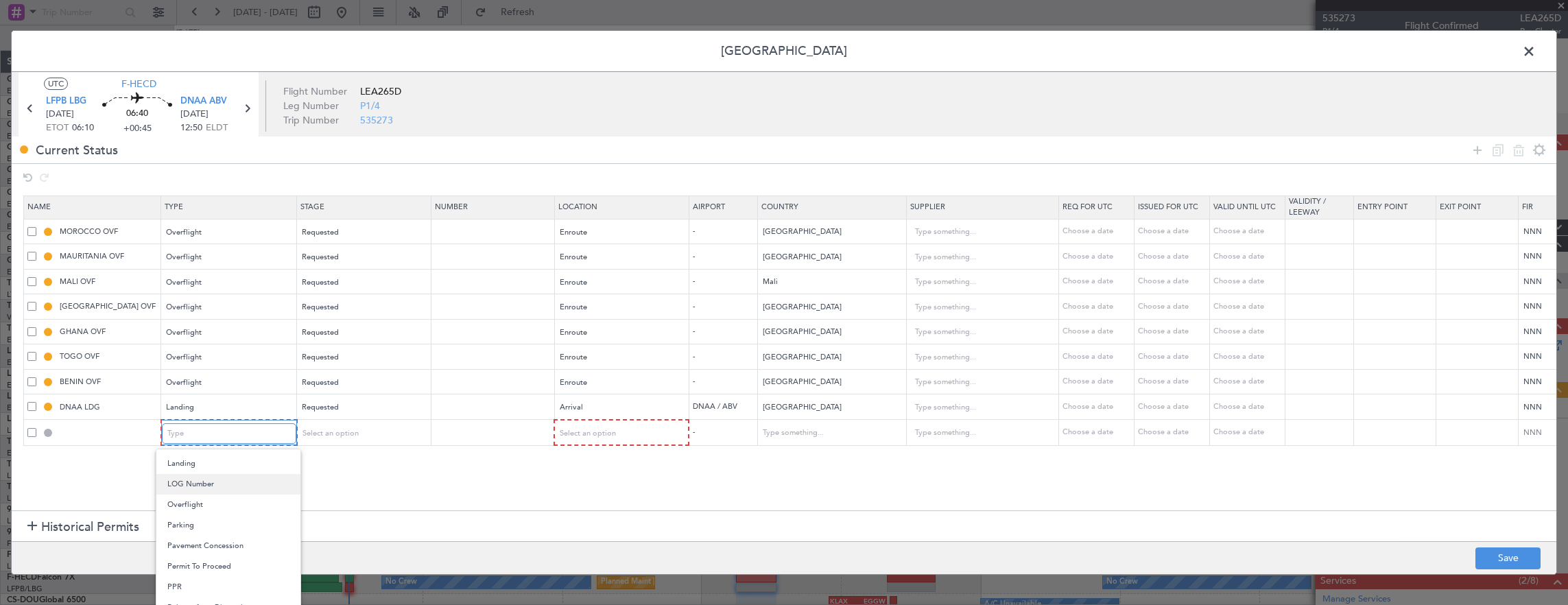
scroll to position [275, 0]
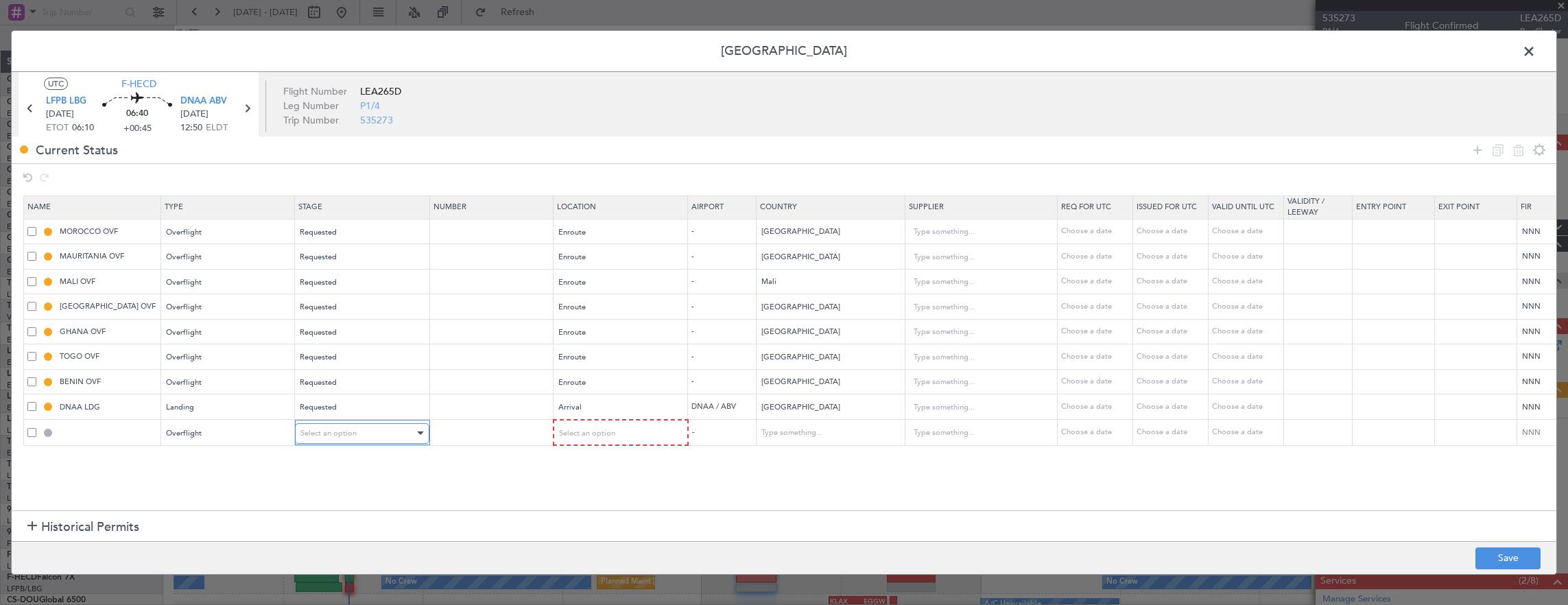
click at [319, 436] on span "Select an option" at bounding box center [328, 433] width 56 height 10
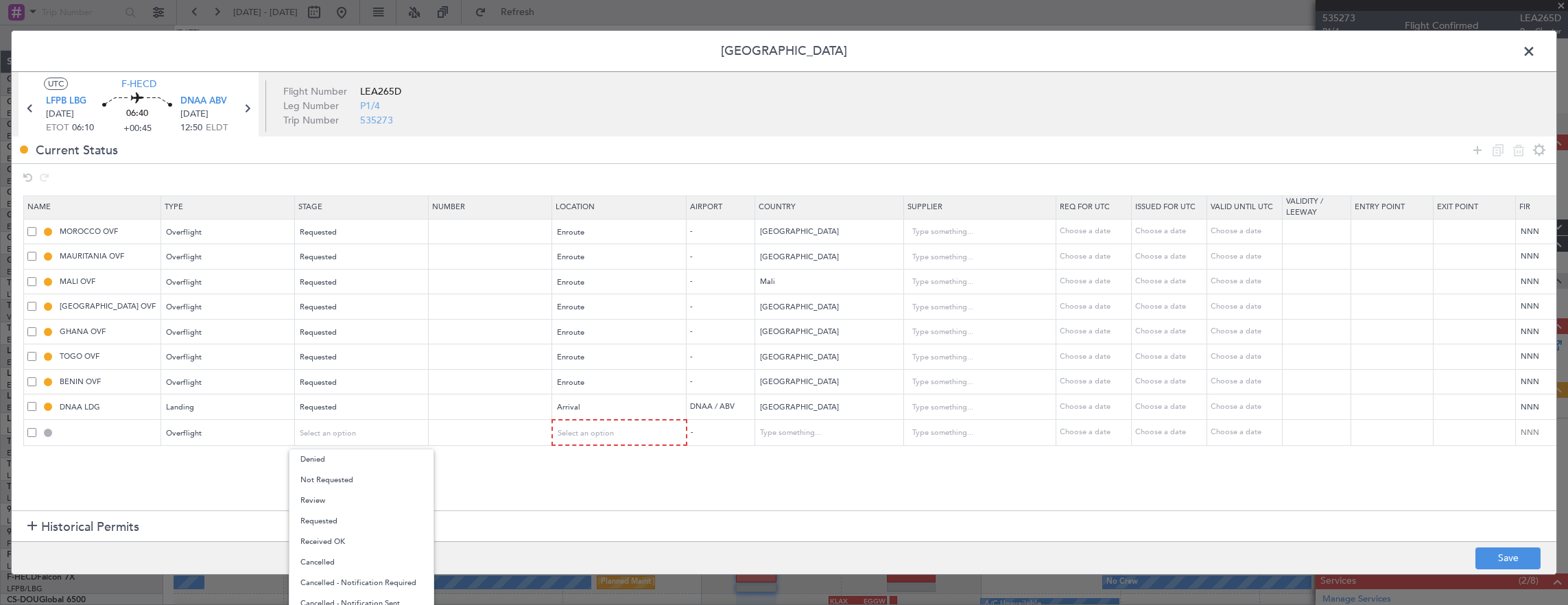
click at [340, 520] on span "Requested" at bounding box center [361, 521] width 122 height 20
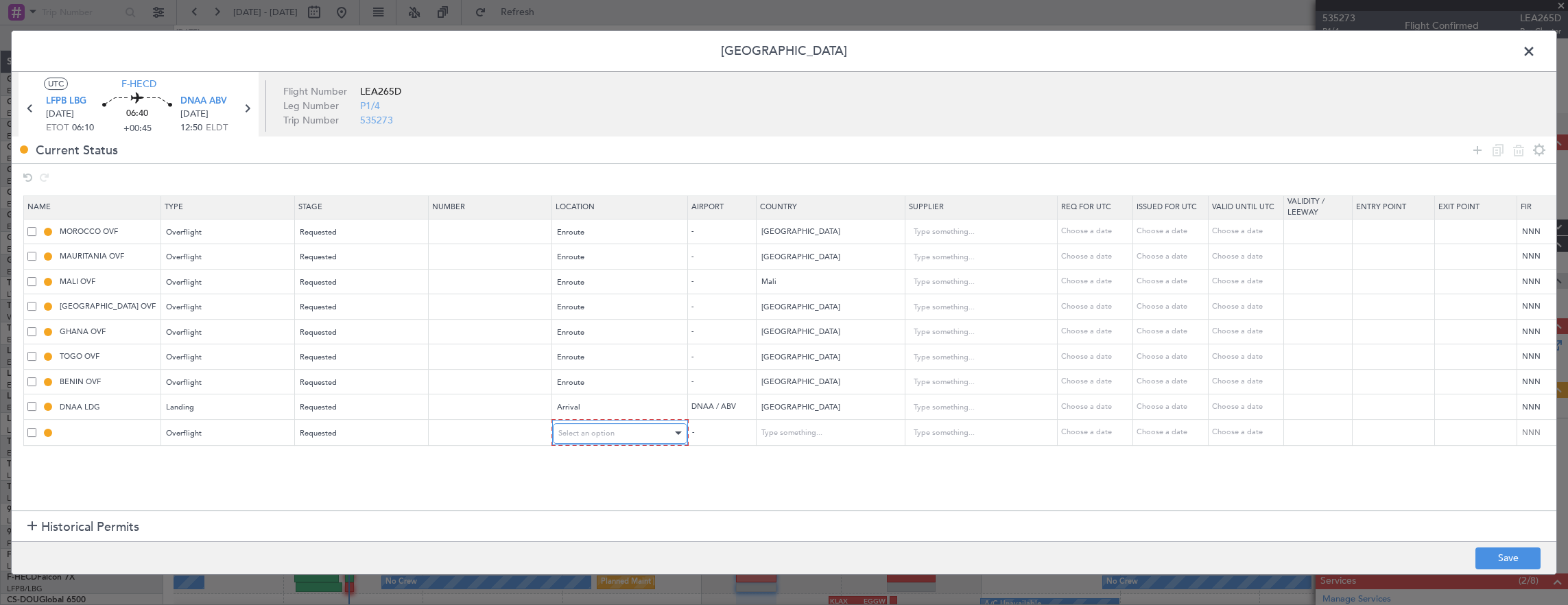
click at [619, 429] on div "Select an option" at bounding box center [615, 433] width 114 height 20
click at [578, 538] on span "Enroute" at bounding box center [619, 542] width 122 height 20
click at [844, 437] on input "text" at bounding box center [822, 432] width 124 height 20
click at [834, 468] on span "[GEOGRAPHIC_DATA]" at bounding box center [828, 472] width 127 height 20
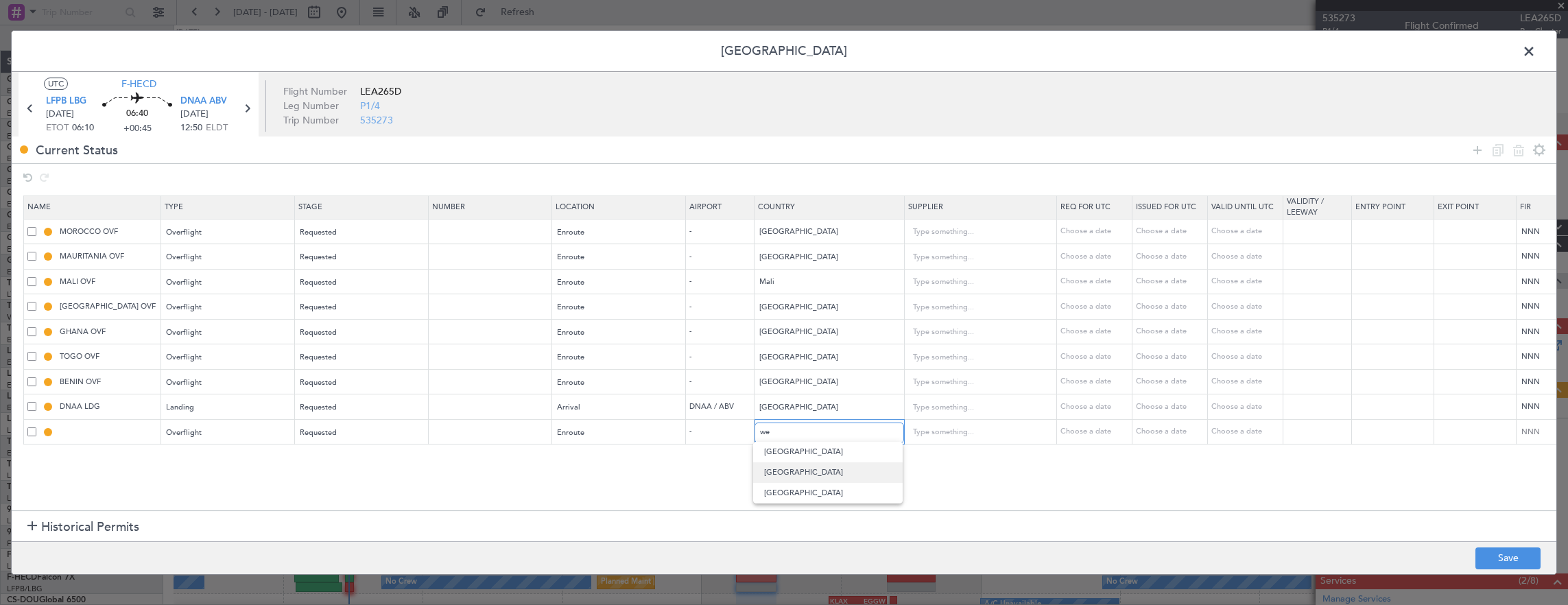
type input "[GEOGRAPHIC_DATA]"
click at [1510, 549] on button "Save" at bounding box center [1508, 558] width 65 height 22
type input "WESTERN SAHARA OVF"
type input "NNN"
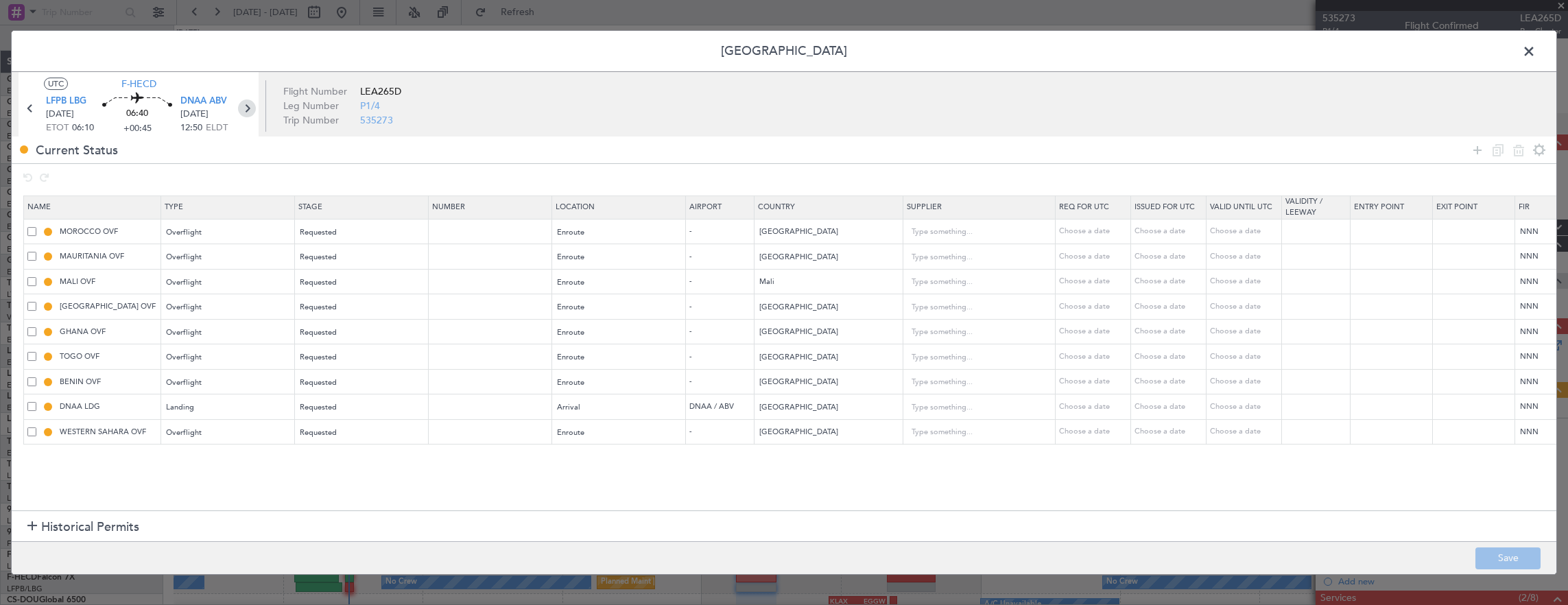
click at [253, 114] on icon at bounding box center [246, 108] width 18 height 18
type input "+00:15"
type input "2"
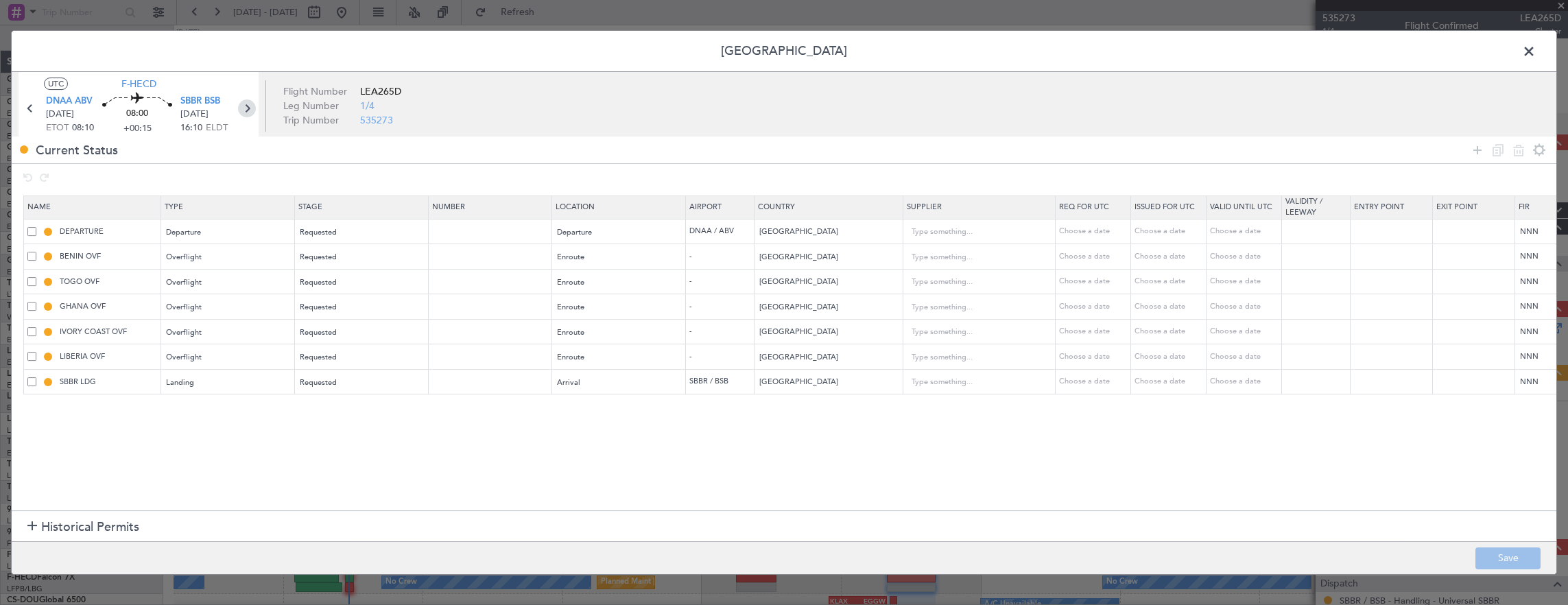
click at [254, 111] on icon at bounding box center [246, 108] width 18 height 18
type input "+00:45"
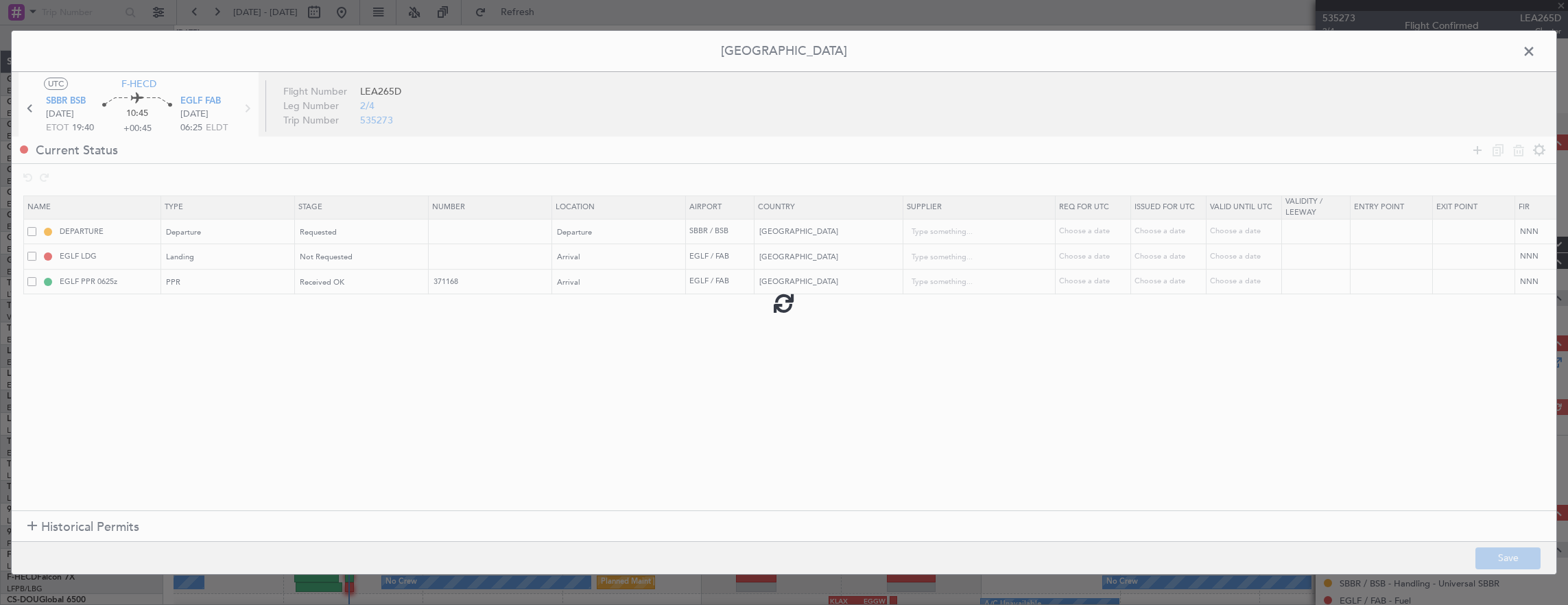
click at [1480, 144] on div at bounding box center [784, 302] width 1545 height 543
click at [1482, 147] on icon at bounding box center [1477, 150] width 16 height 16
click at [233, 302] on div "Type" at bounding box center [224, 308] width 114 height 20
click at [216, 432] on span "Overflight" at bounding box center [228, 432] width 122 height 20
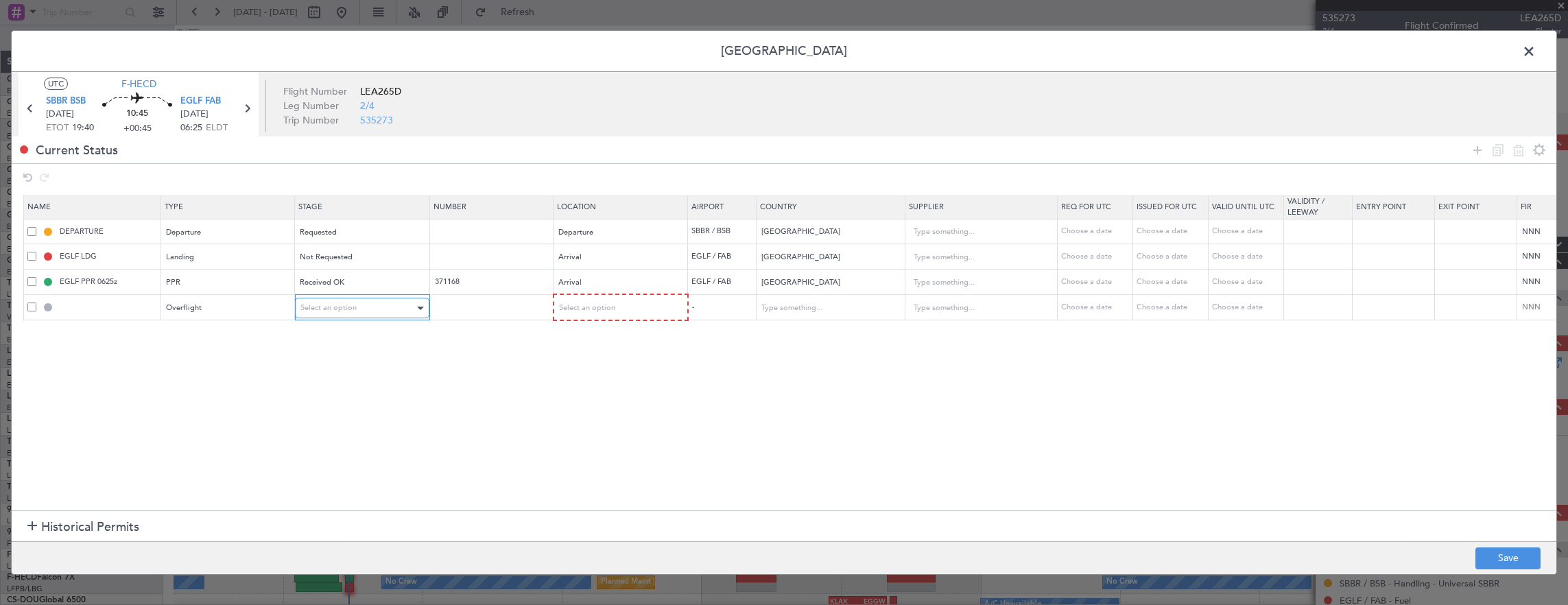
click at [355, 303] on div "Select an option" at bounding box center [357, 308] width 114 height 20
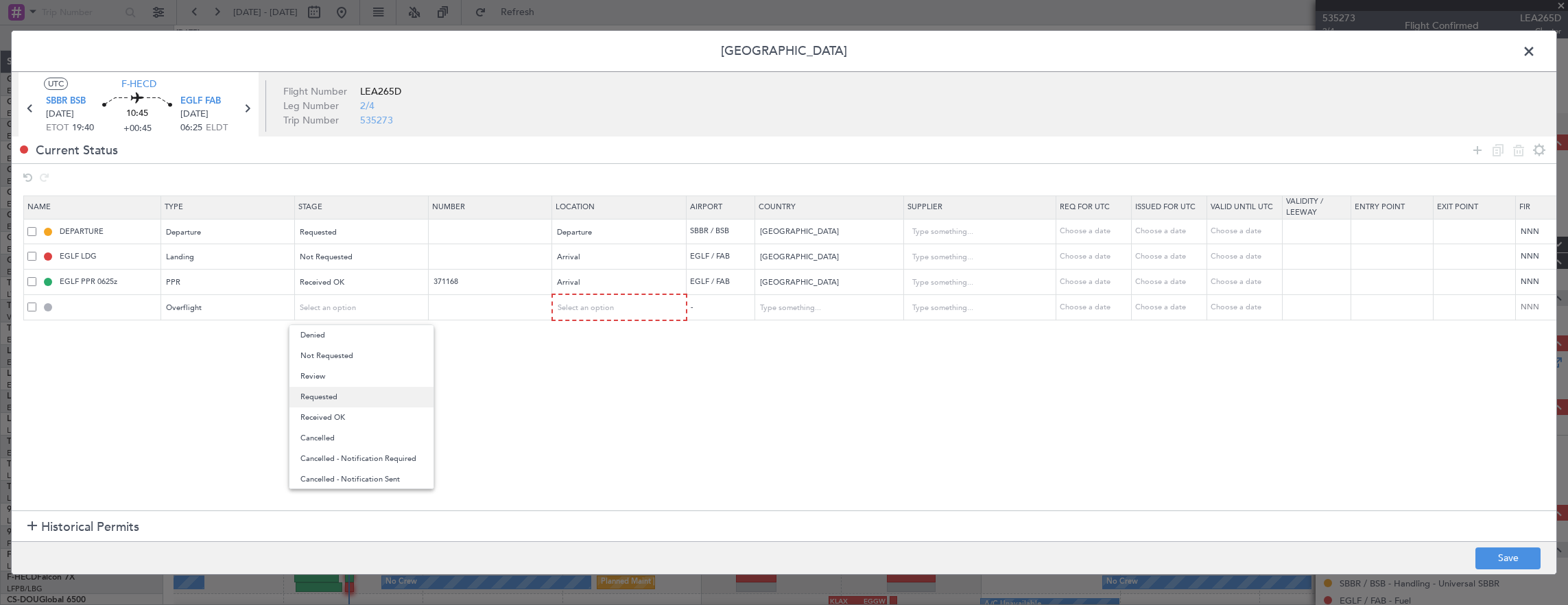
click at [338, 398] on span "Requested" at bounding box center [361, 397] width 122 height 20
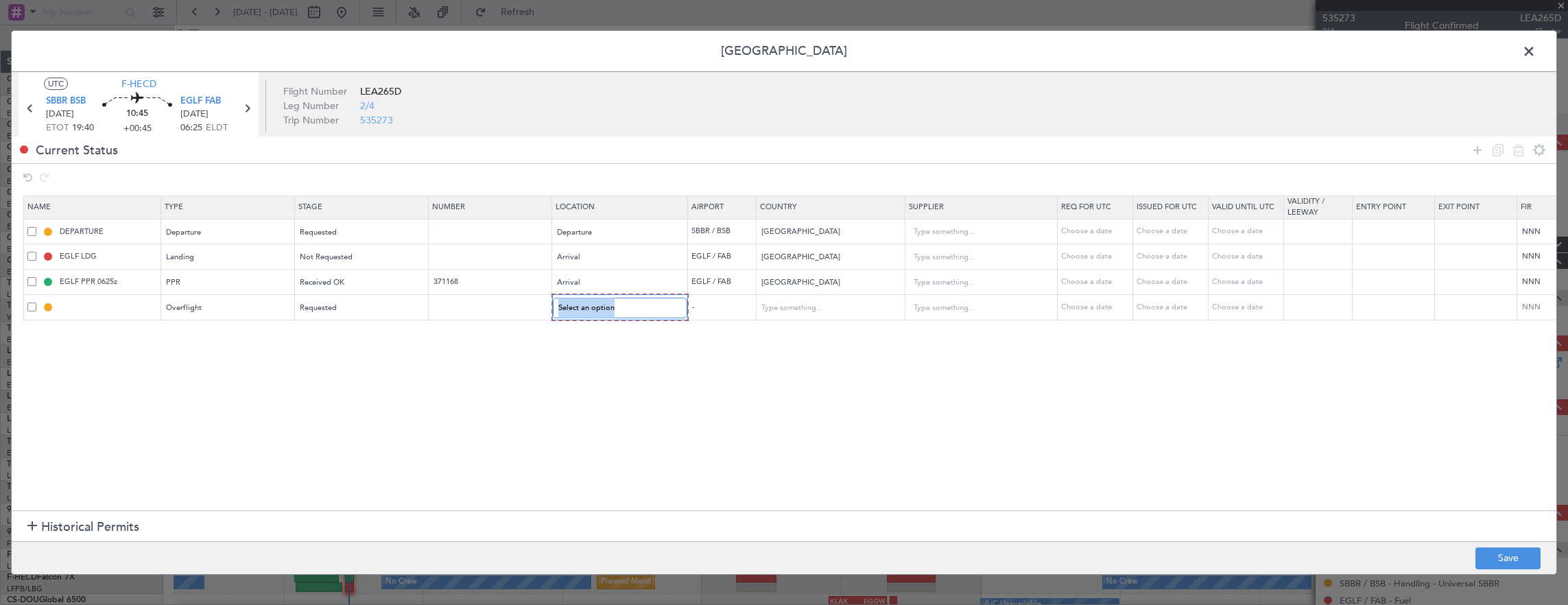
click at [613, 295] on mat-form-field "Select an option" at bounding box center [619, 307] width 135 height 25
drag, startPoint x: 613, startPoint y: 294, endPoint x: 602, endPoint y: 297, distance: 11.4
click at [602, 298] on div "Select an option" at bounding box center [615, 308] width 114 height 20
click at [601, 421] on span "Enroute" at bounding box center [619, 418] width 122 height 20
click at [800, 306] on input "text" at bounding box center [822, 307] width 124 height 20
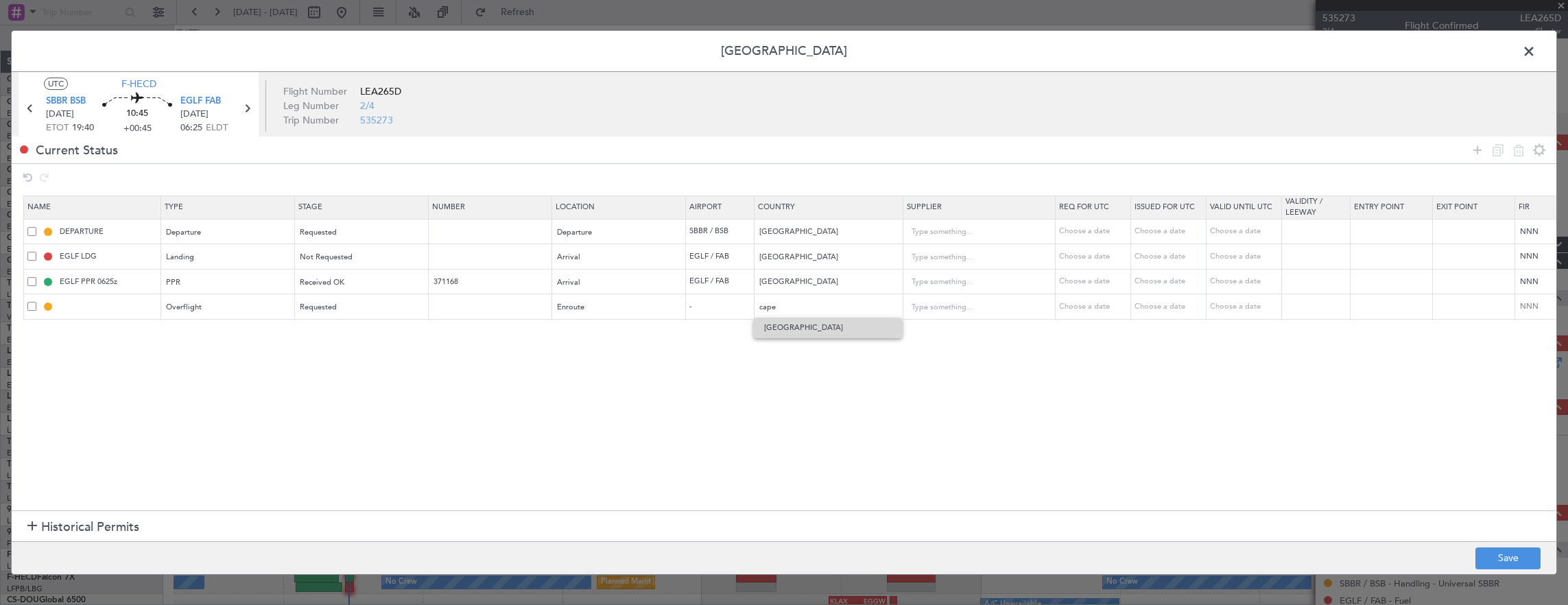
click at [821, 330] on span "Cape Verde" at bounding box center [828, 327] width 127 height 20
type input "Cape Verde"
click at [1506, 552] on button "Save" at bounding box center [1508, 558] width 65 height 22
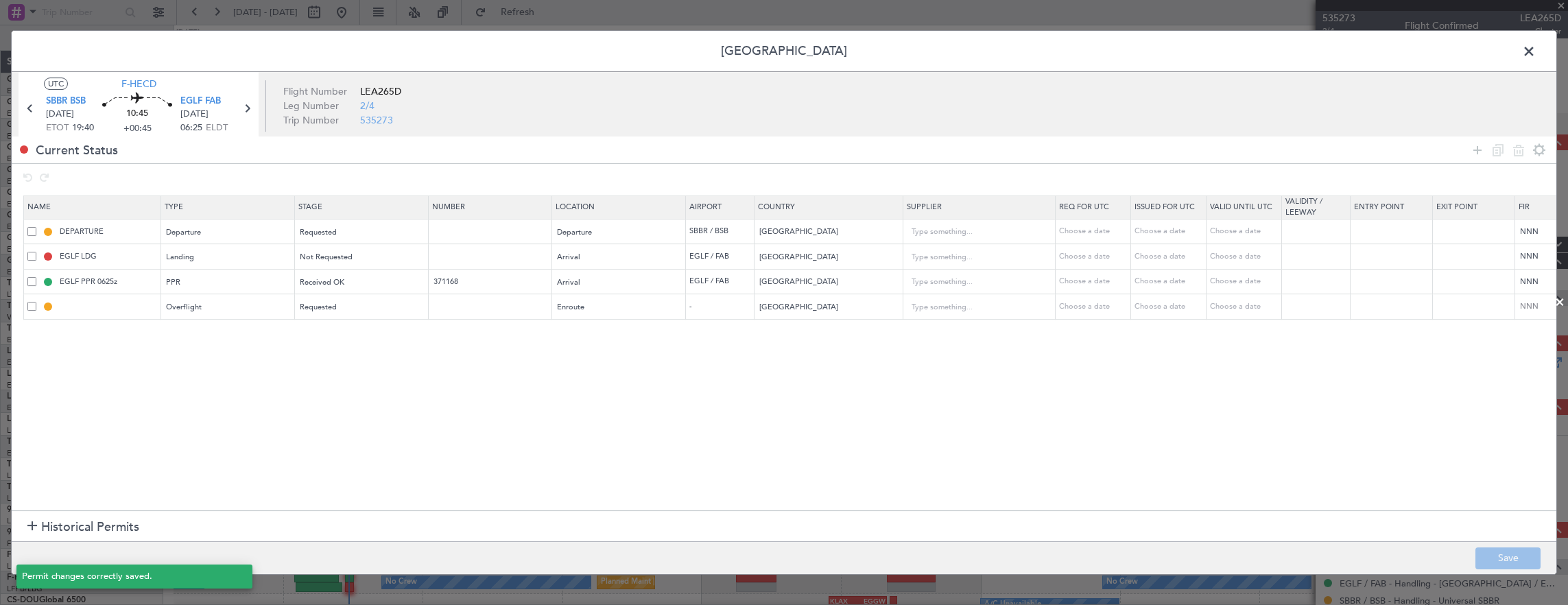
type input "CAPE VERDE OVF"
type input "NNN"
click at [1536, 52] on span at bounding box center [1536, 55] width 0 height 27
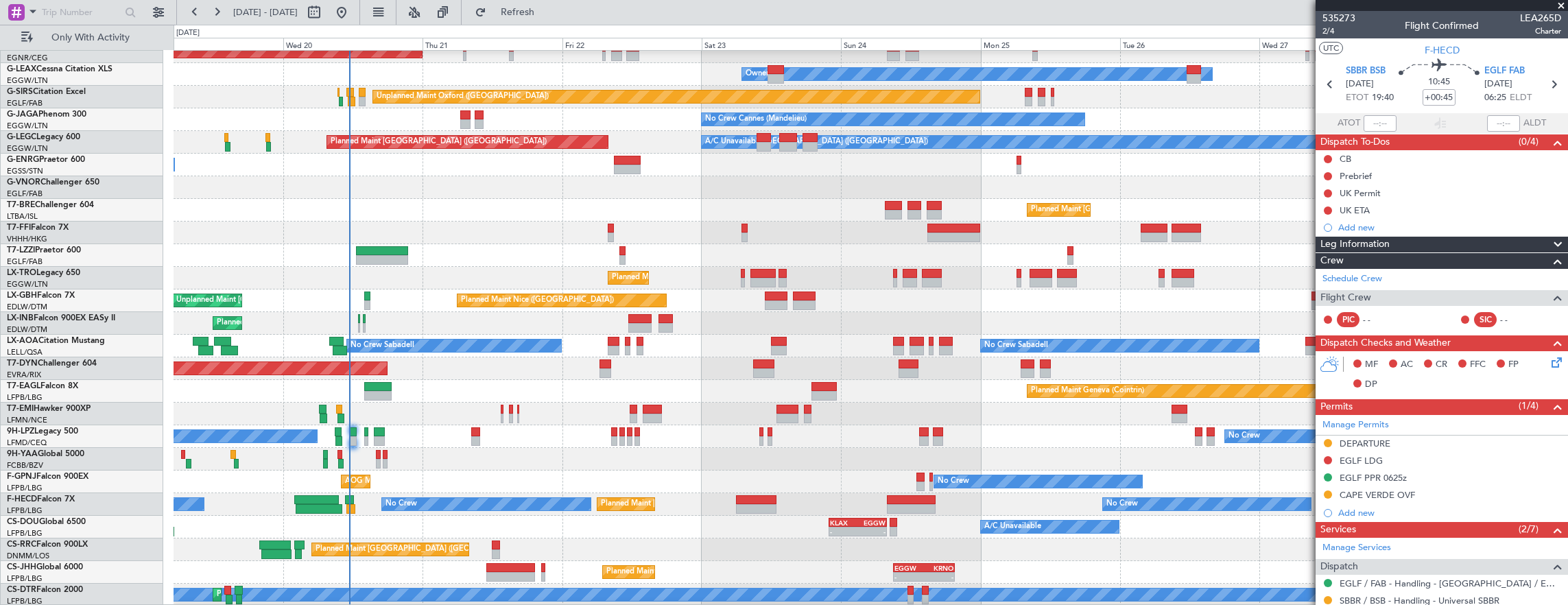
scroll to position [78, 0]
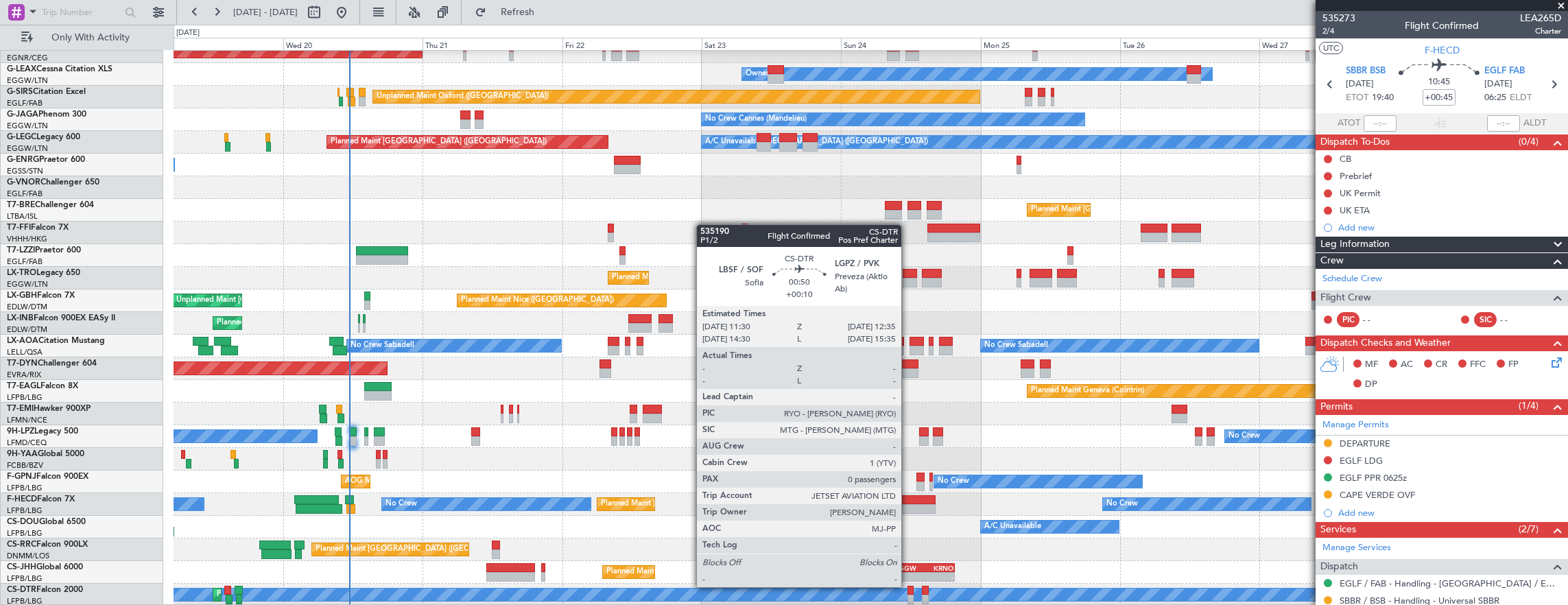
click at [908, 586] on div at bounding box center [911, 590] width 7 height 9
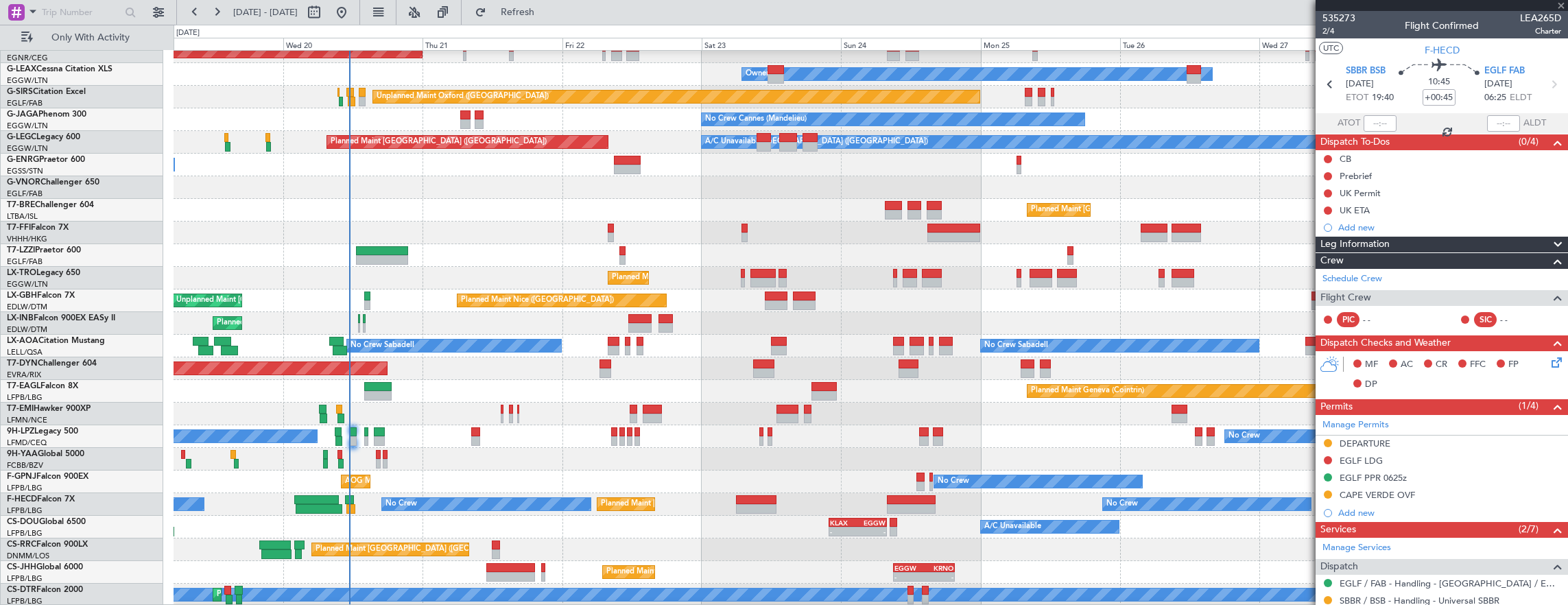
type input "+00:10"
type input "0"
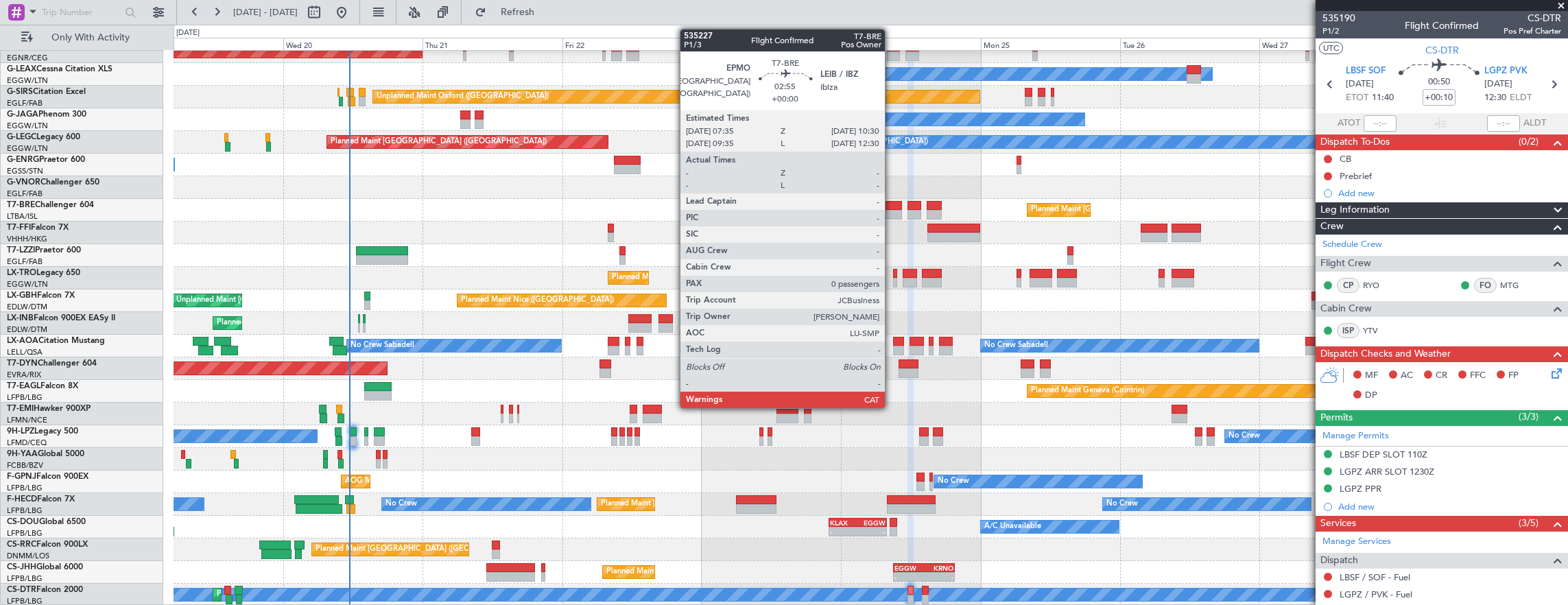
click at [892, 204] on div at bounding box center [894, 206] width 17 height 9
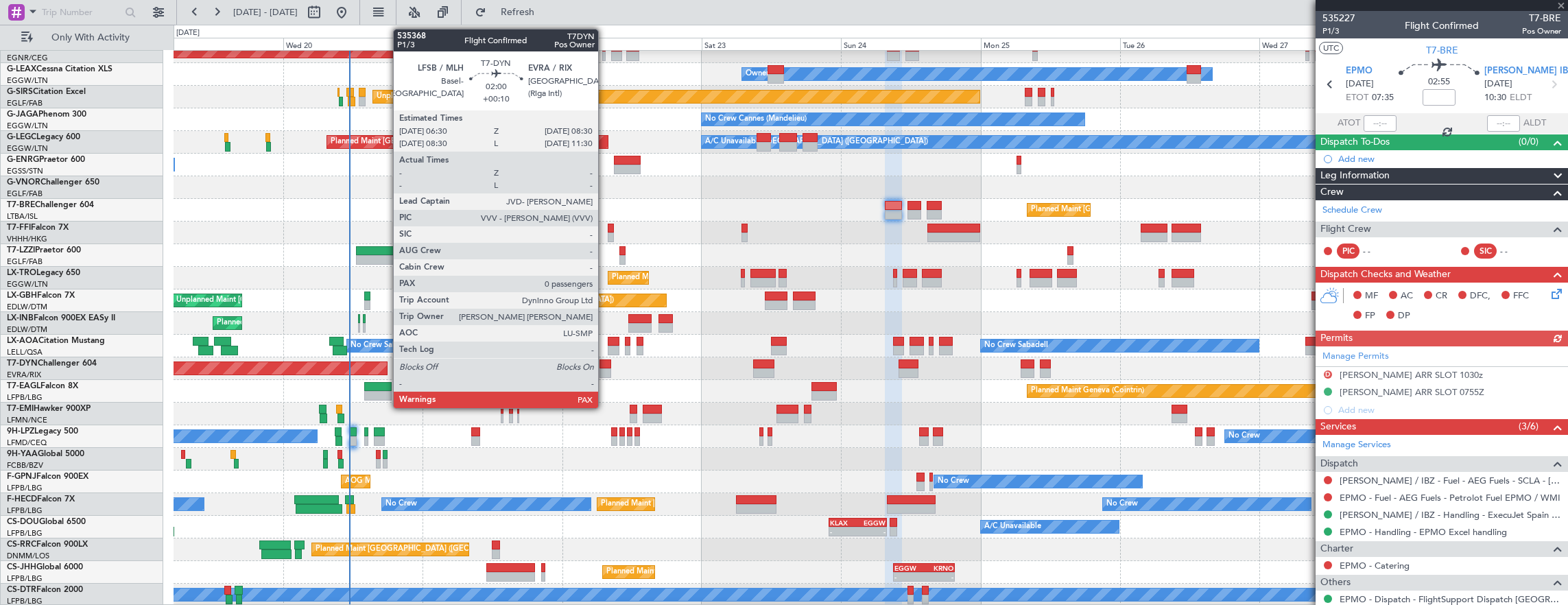
click at [605, 364] on div at bounding box center [606, 364] width 12 height 9
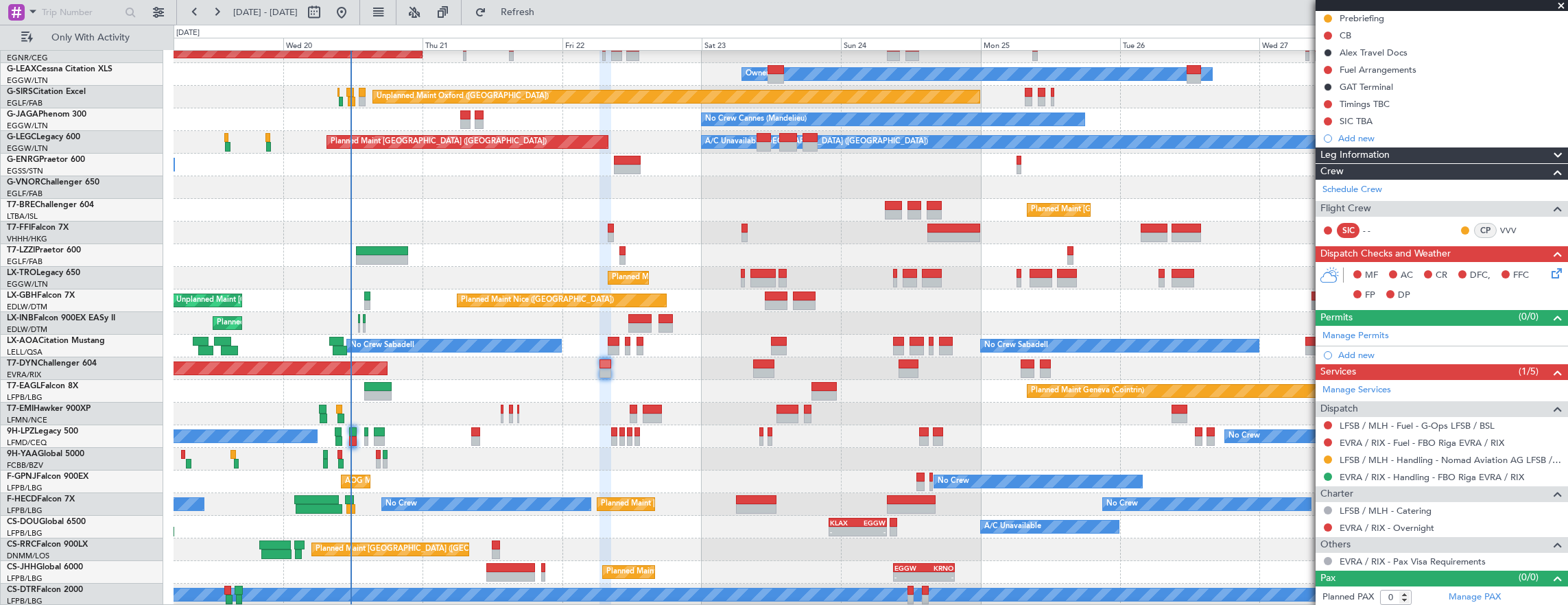
click at [752, 502] on div at bounding box center [756, 499] width 41 height 9
type input "+00:45"
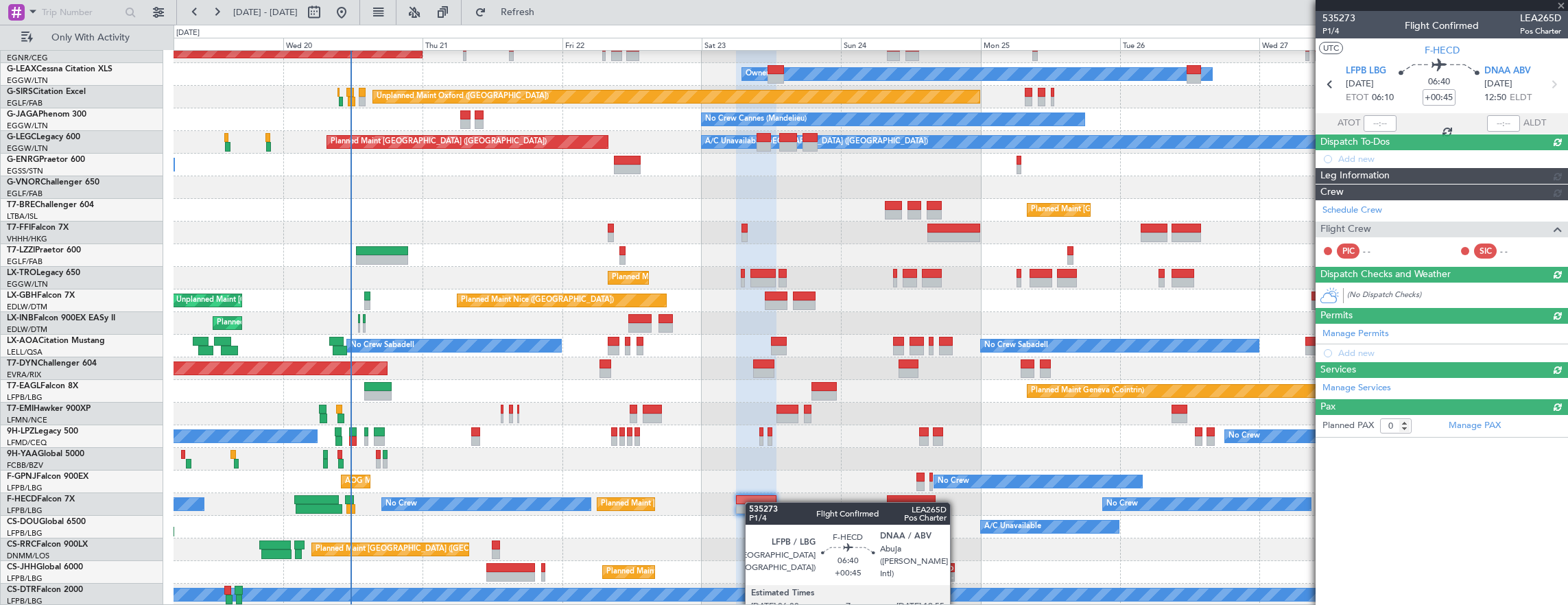
scroll to position [0, 0]
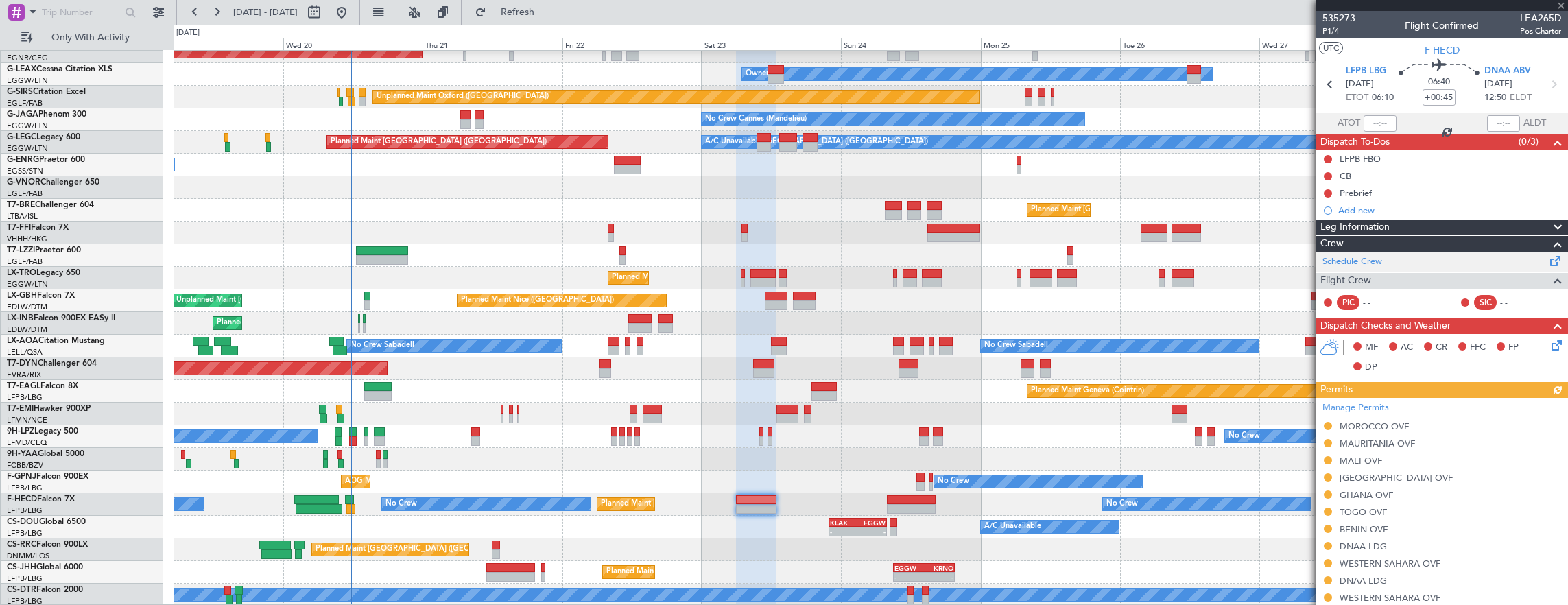
click at [1375, 256] on link "Schedule Crew" at bounding box center [1352, 262] width 60 height 14
click at [678, 459] on div "Planned Maint Dusseldorf Unplanned Maint Chester Owner Owner Unplanned Maint Ox…" at bounding box center [871, 289] width 1395 height 634
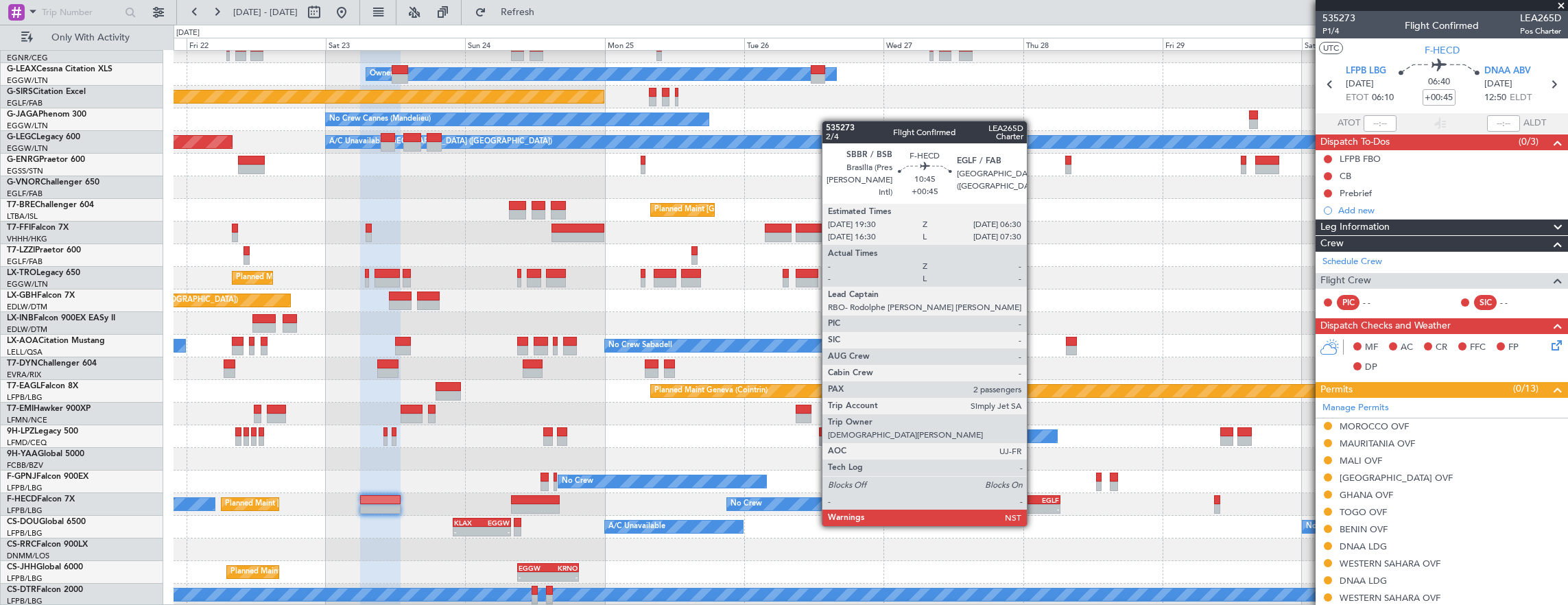
click at [1034, 500] on div "EGLF" at bounding box center [1043, 500] width 30 height 8
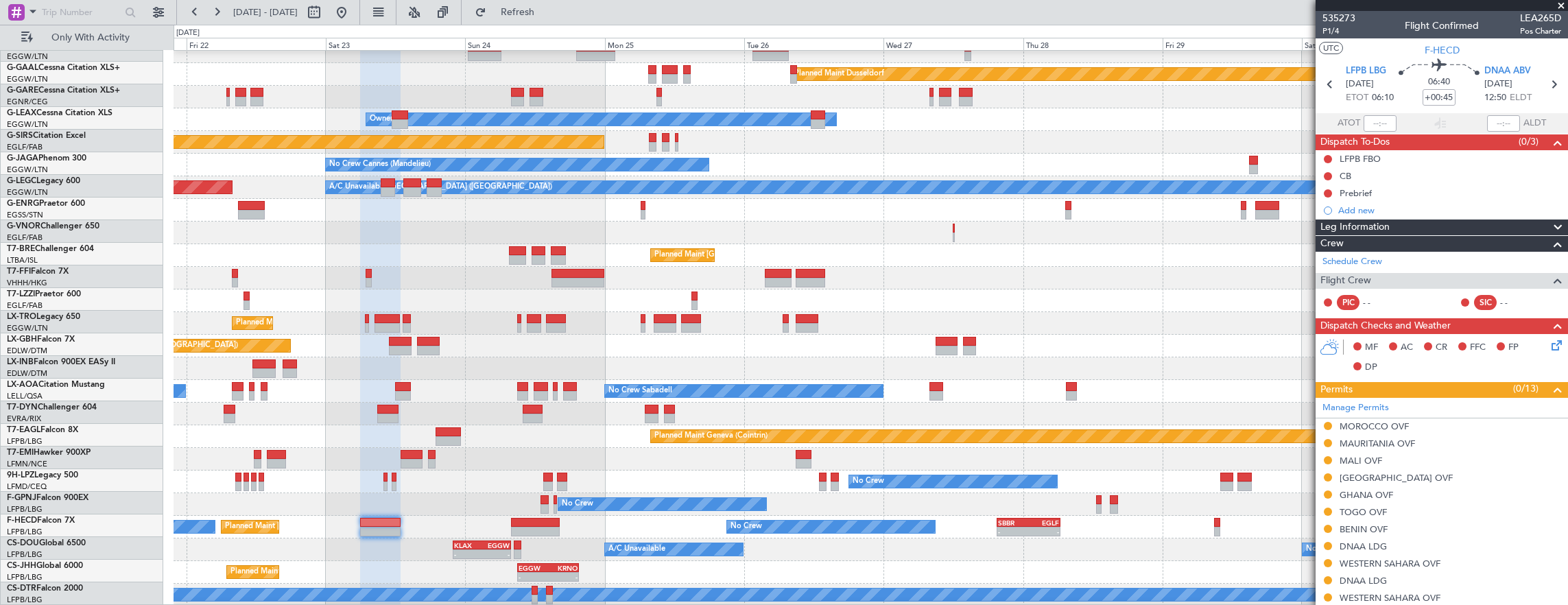
scroll to position [33, 0]
click at [1033, 512] on div "No Crew No Crew AOG Maint Hyères (Toulon-Hyères) Planned Maint Paris (Le Bourge…" at bounding box center [871, 504] width 1395 height 23
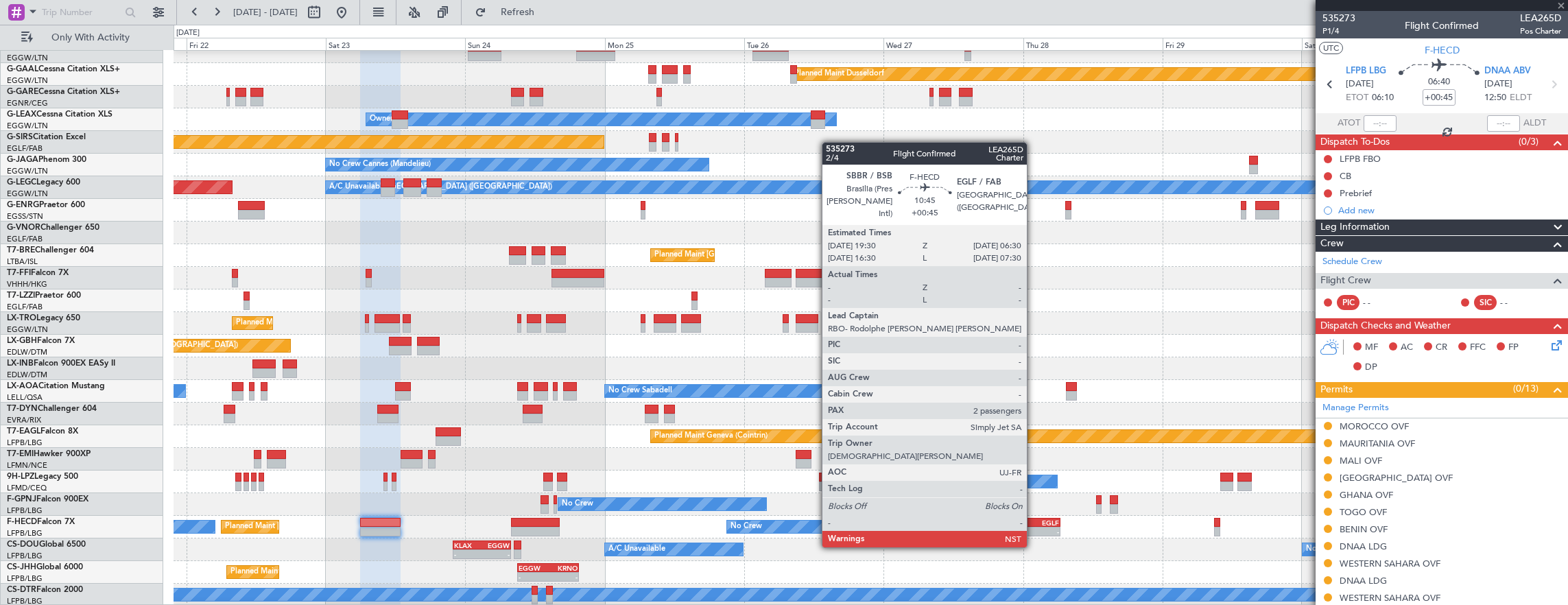
click at [1036, 524] on div "EGLF" at bounding box center [1043, 523] width 30 height 8
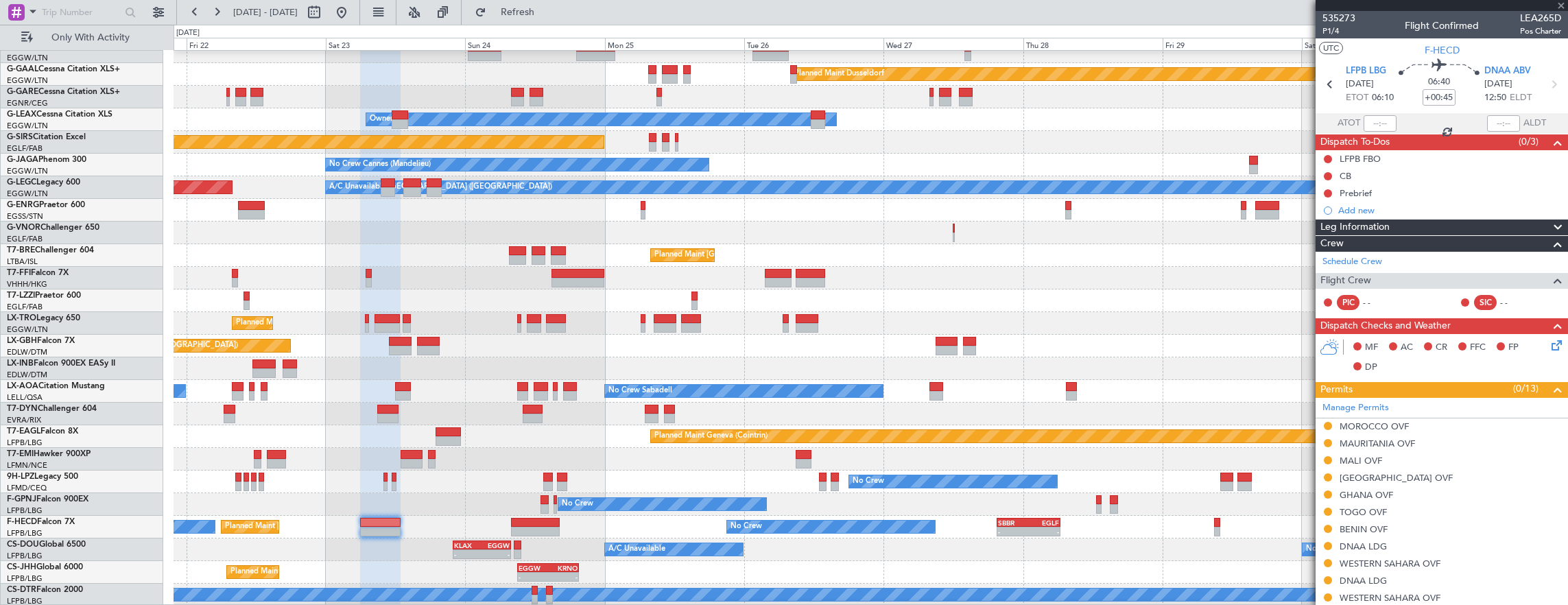
type input "2"
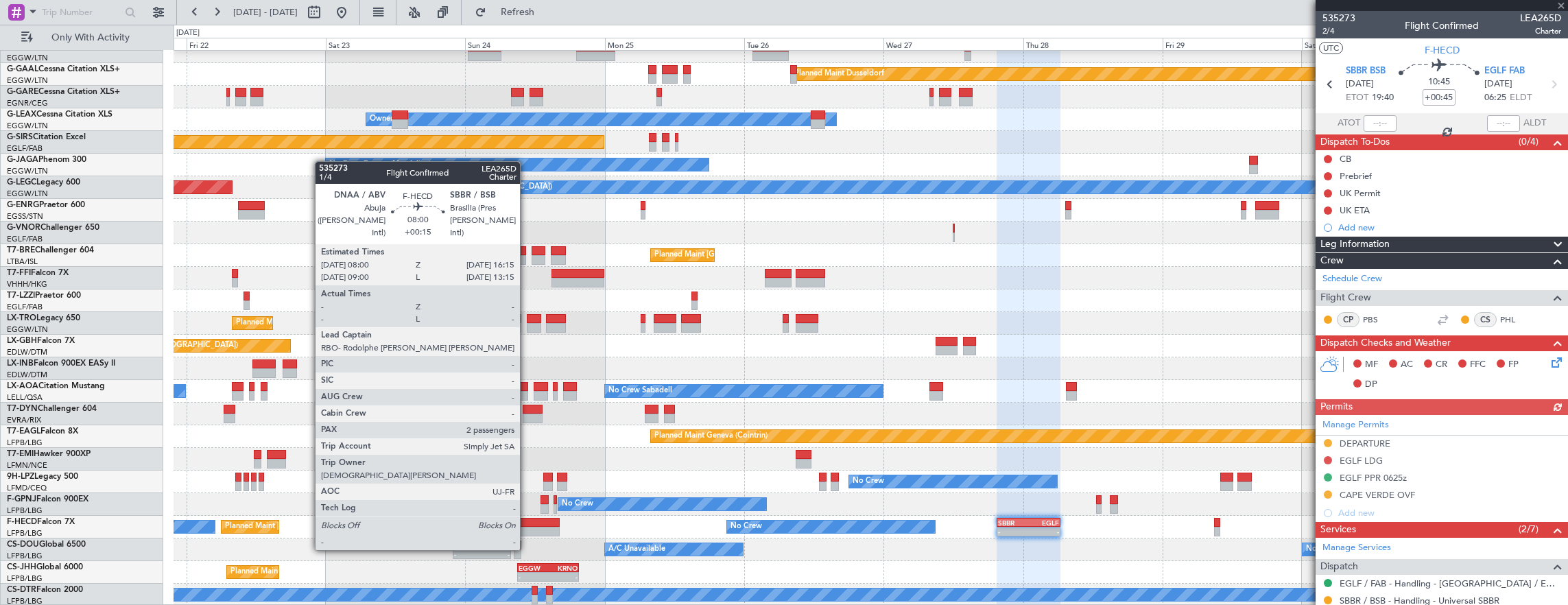
click at [527, 524] on div at bounding box center [535, 522] width 48 height 9
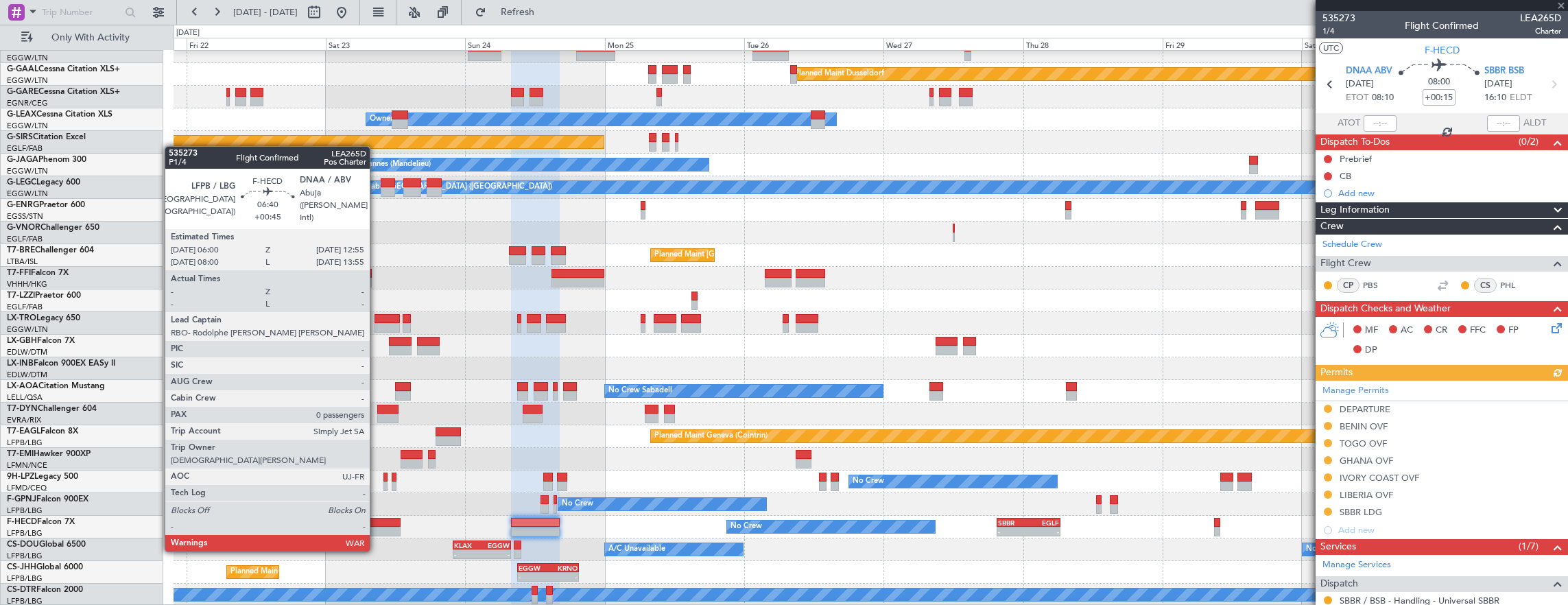
click at [377, 524] on div at bounding box center [381, 522] width 41 height 9
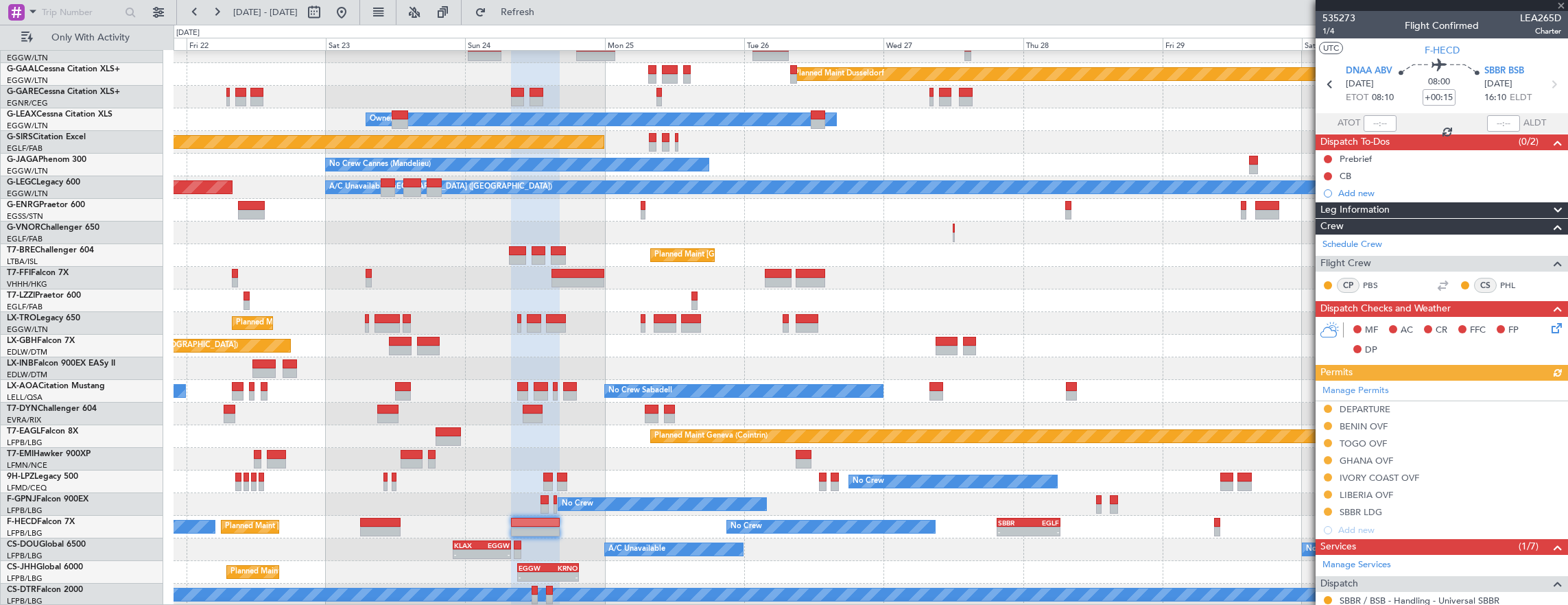
type input "+00:45"
type input "0"
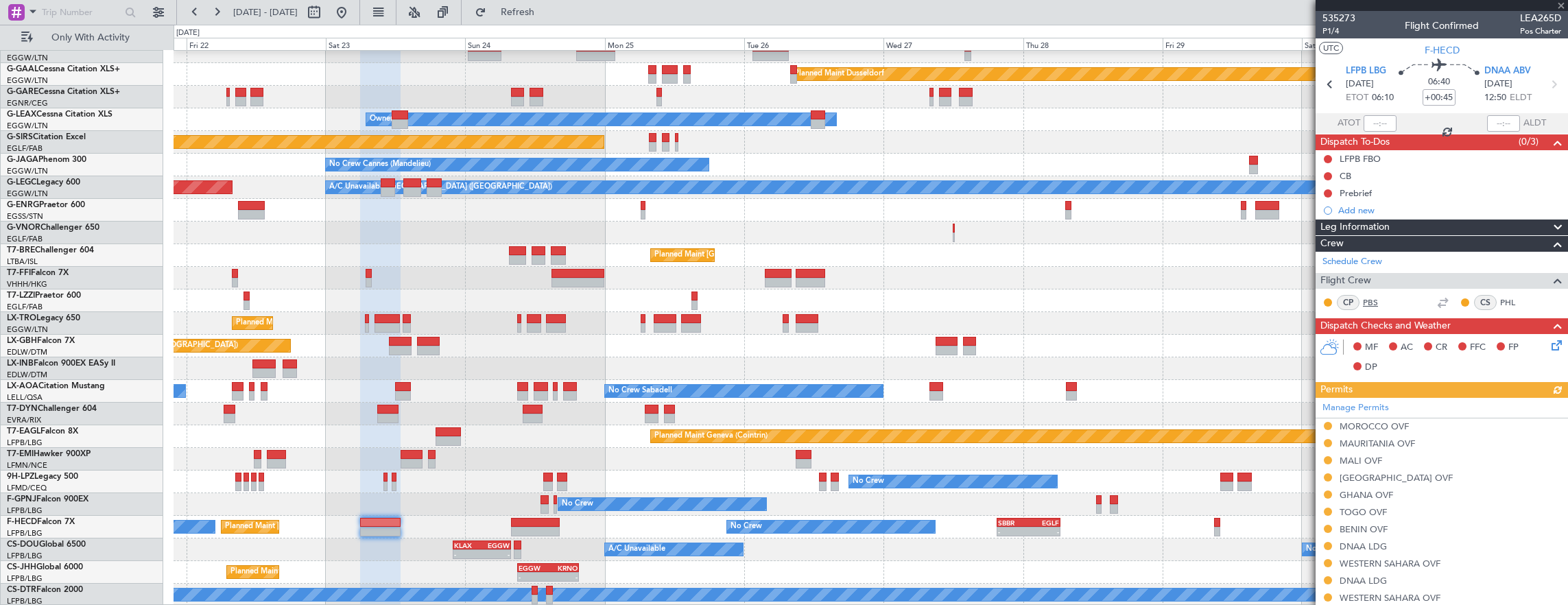
click at [1370, 298] on link "PBS" at bounding box center [1378, 302] width 30 height 13
click at [1492, 295] on div "CS PHL" at bounding box center [1495, 303] width 71 height 15
click at [1504, 302] on link "PHL" at bounding box center [1516, 302] width 30 height 13
click at [1500, 299] on link "PHL" at bounding box center [1516, 302] width 30 height 13
click at [1500, 297] on link "PHL" at bounding box center [1516, 302] width 30 height 13
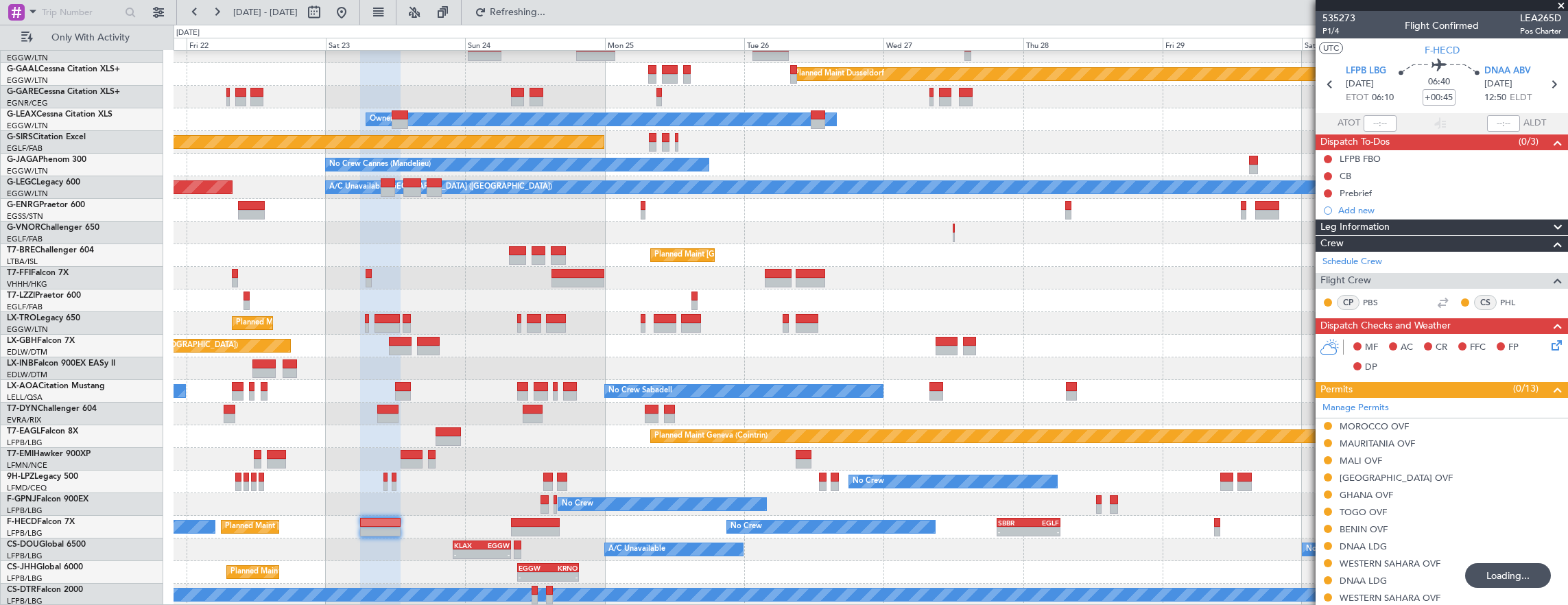
click at [966, 245] on div at bounding box center [871, 233] width 1395 height 23
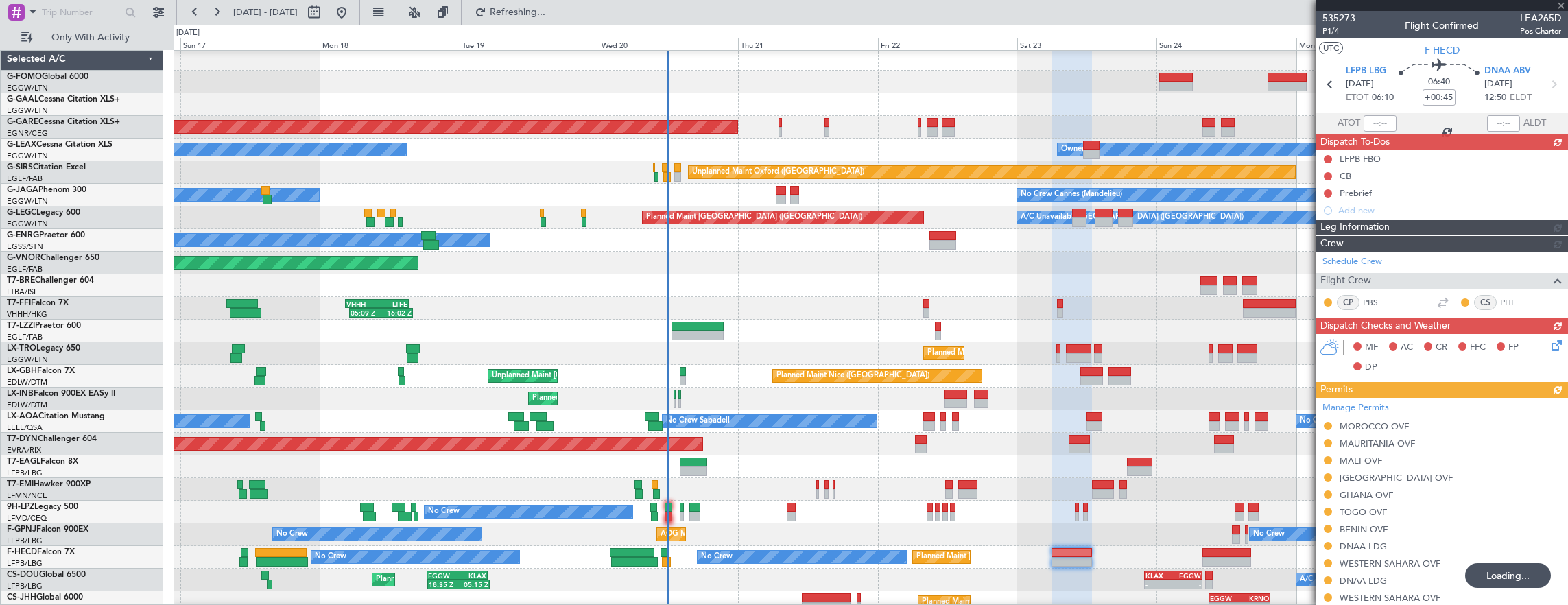
click at [421, 267] on div "Planned Maint London ([GEOGRAPHIC_DATA])" at bounding box center [871, 263] width 1395 height 23
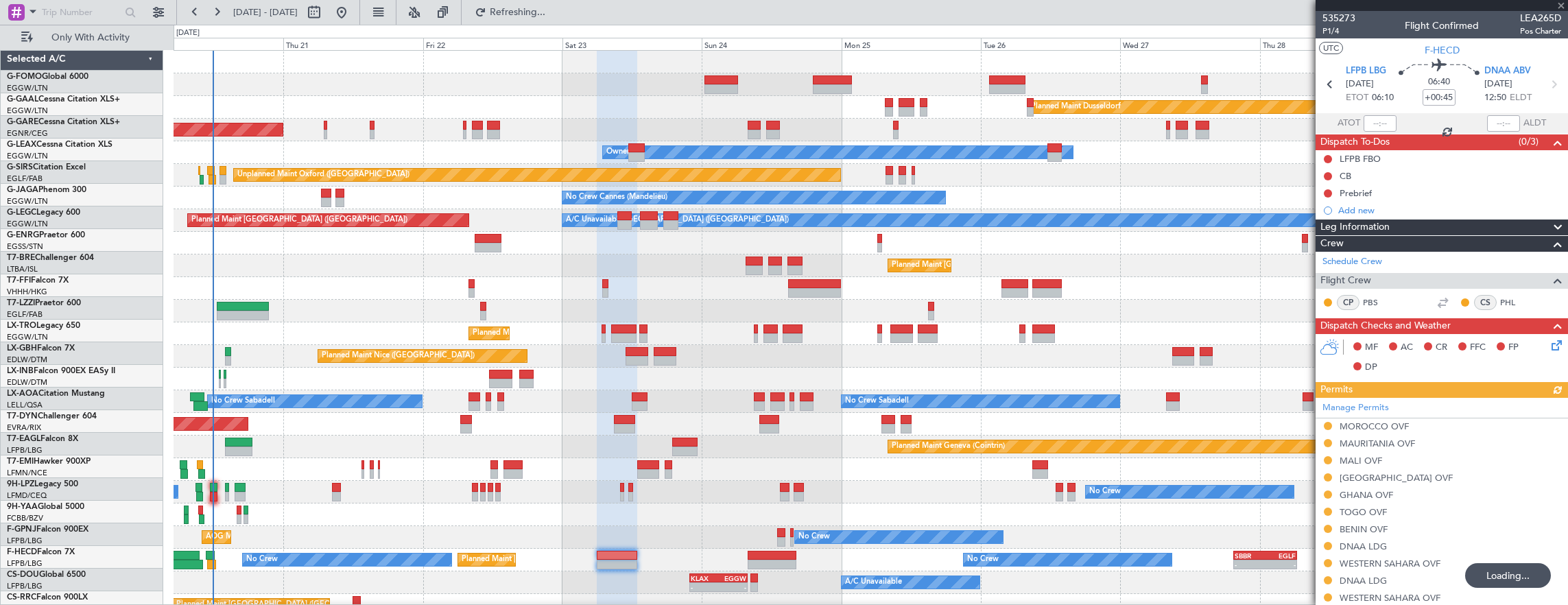
scroll to position [0, 0]
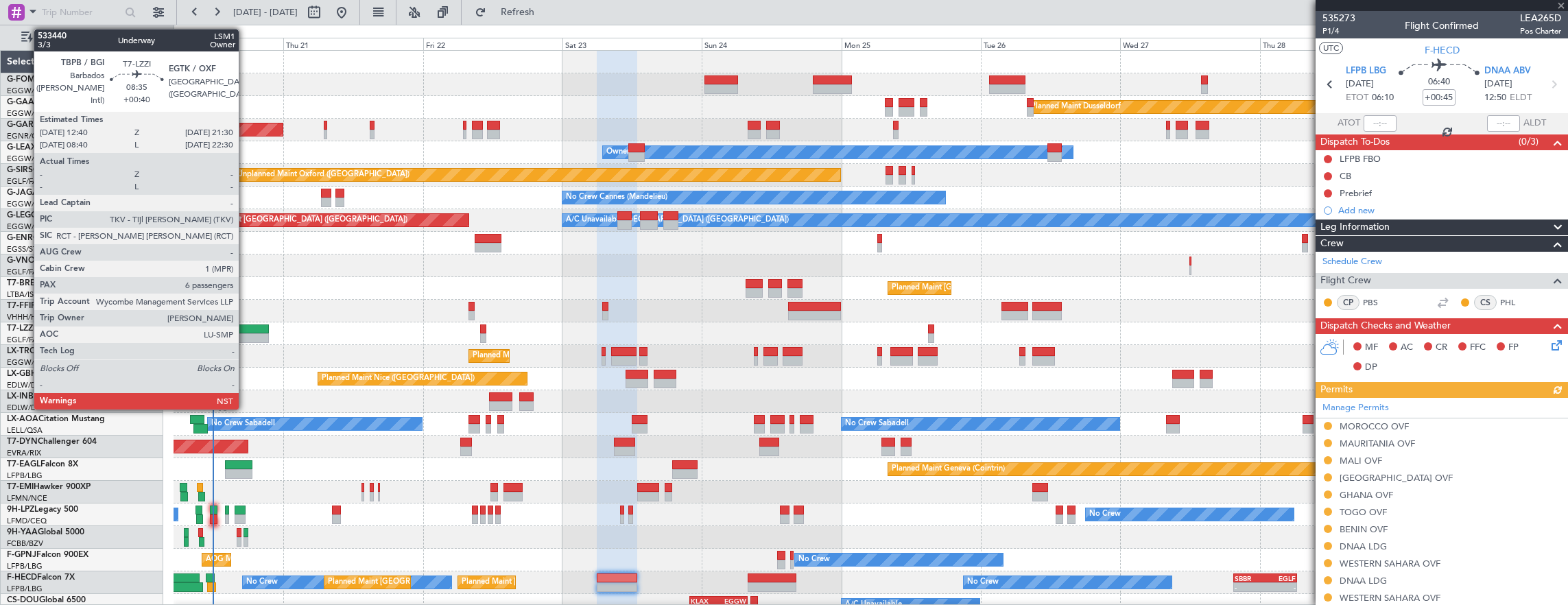
click at [245, 330] on div at bounding box center [242, 328] width 52 height 9
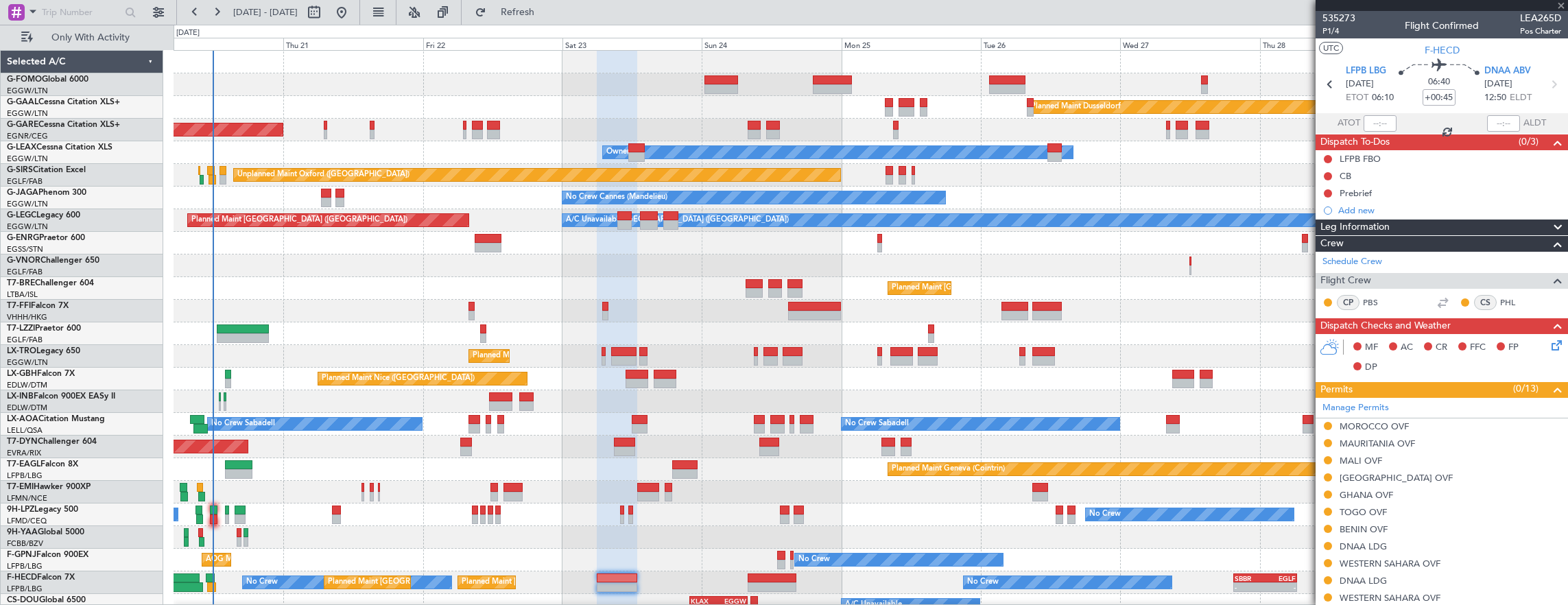
type input "+00:40"
type input "6"
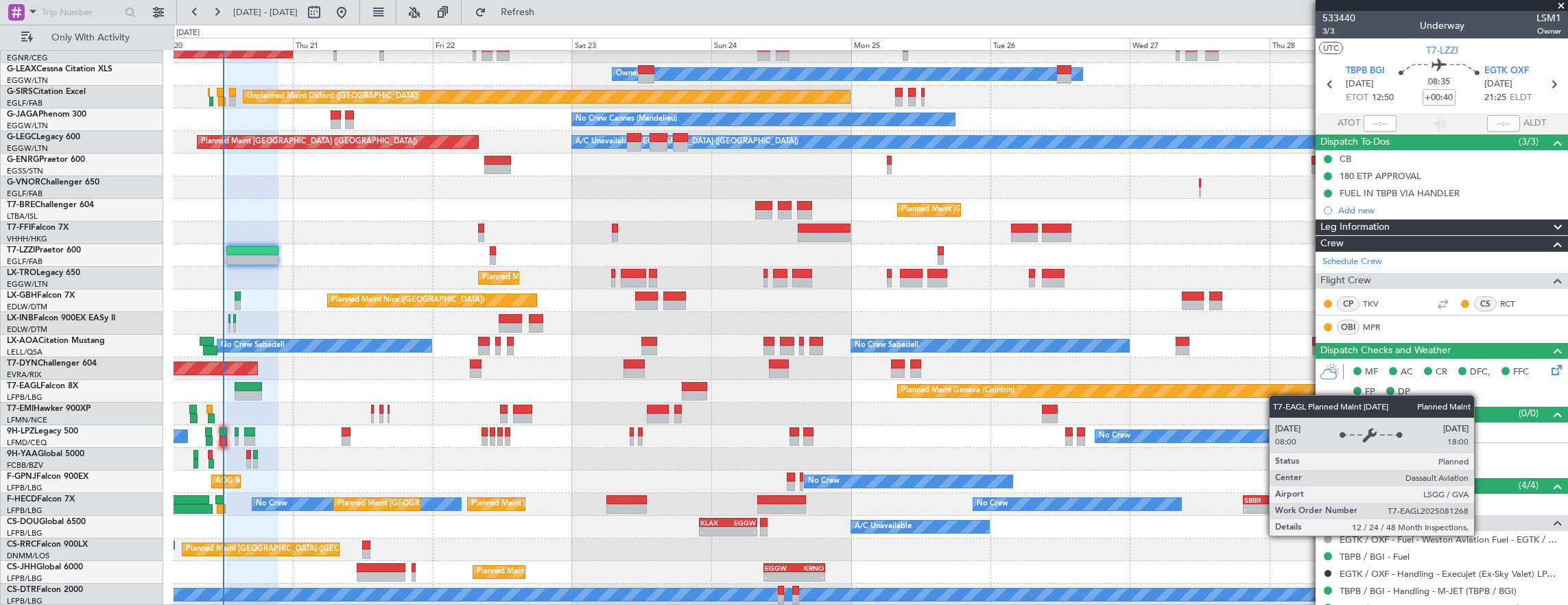
scroll to position [78, 0]
click at [1313, 397] on div "Planned Maint Dusseldorf Unplanned Maint Chester Owner Owner Unplanned Maint Ox…" at bounding box center [871, 289] width 1395 height 634
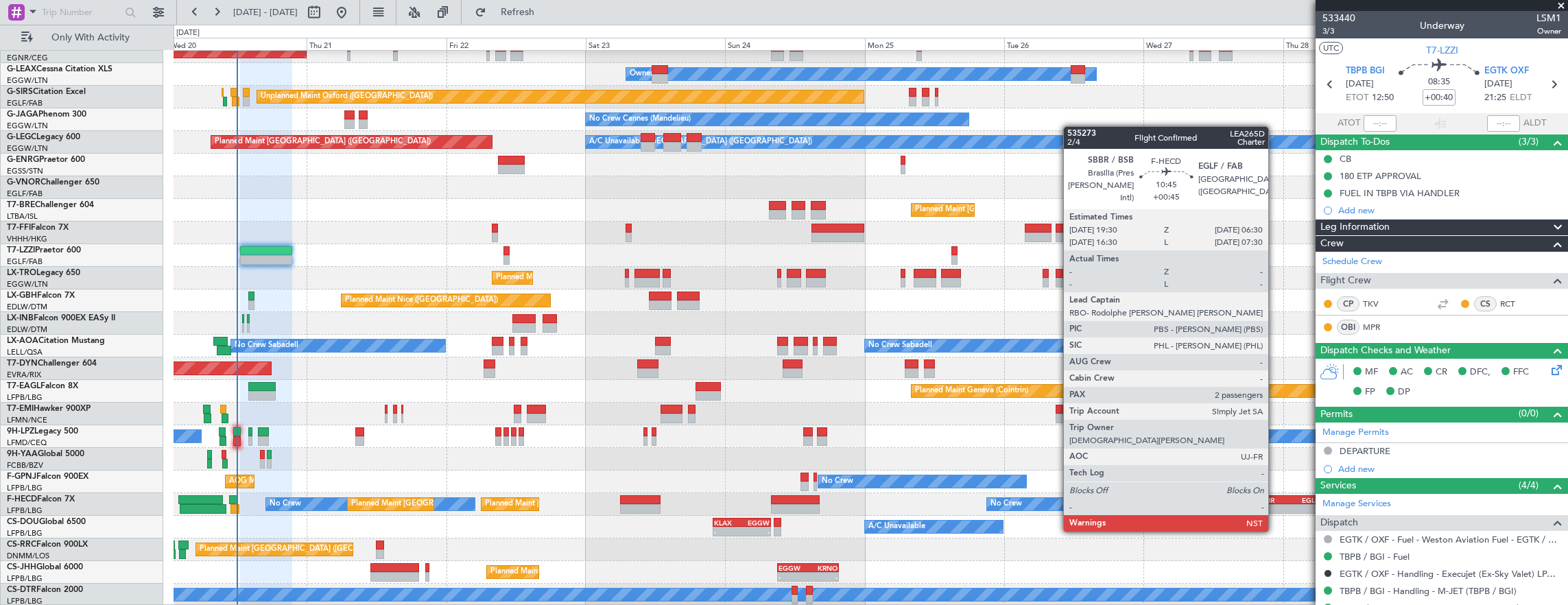
click at [1275, 505] on div "-" at bounding box center [1274, 509] width 30 height 8
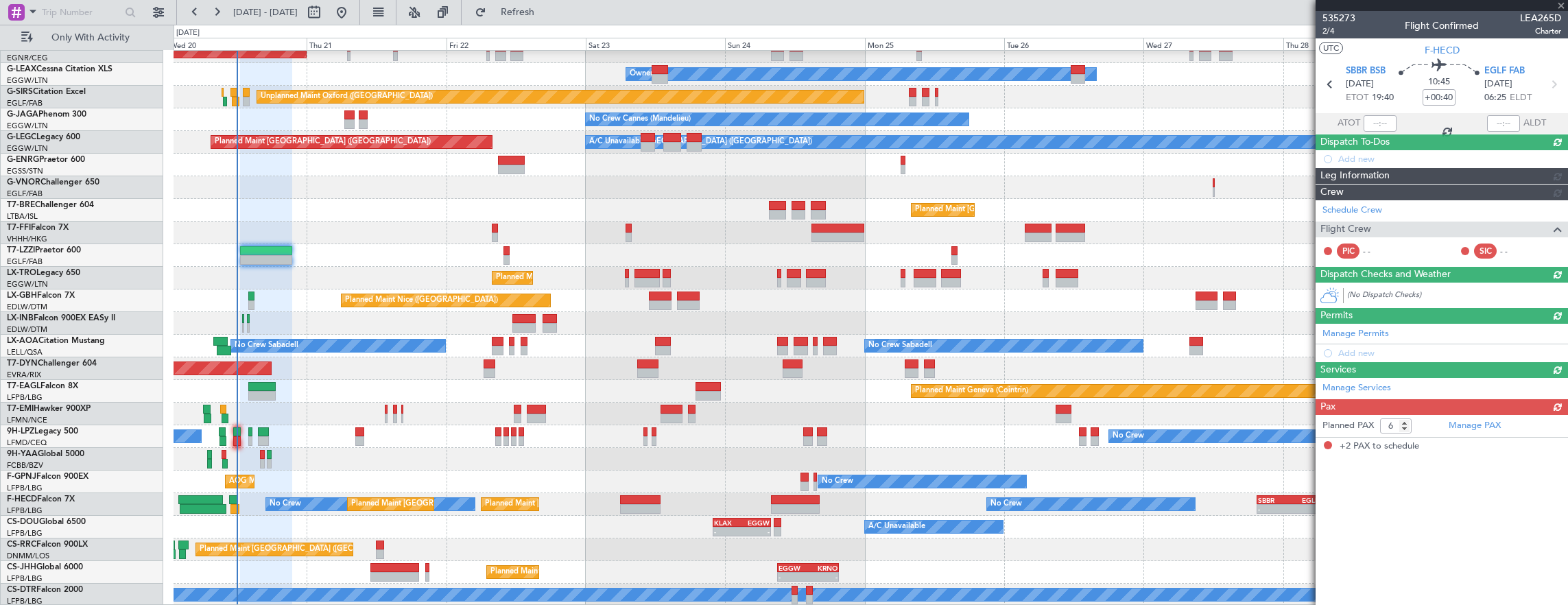
type input "+00:45"
type input "2"
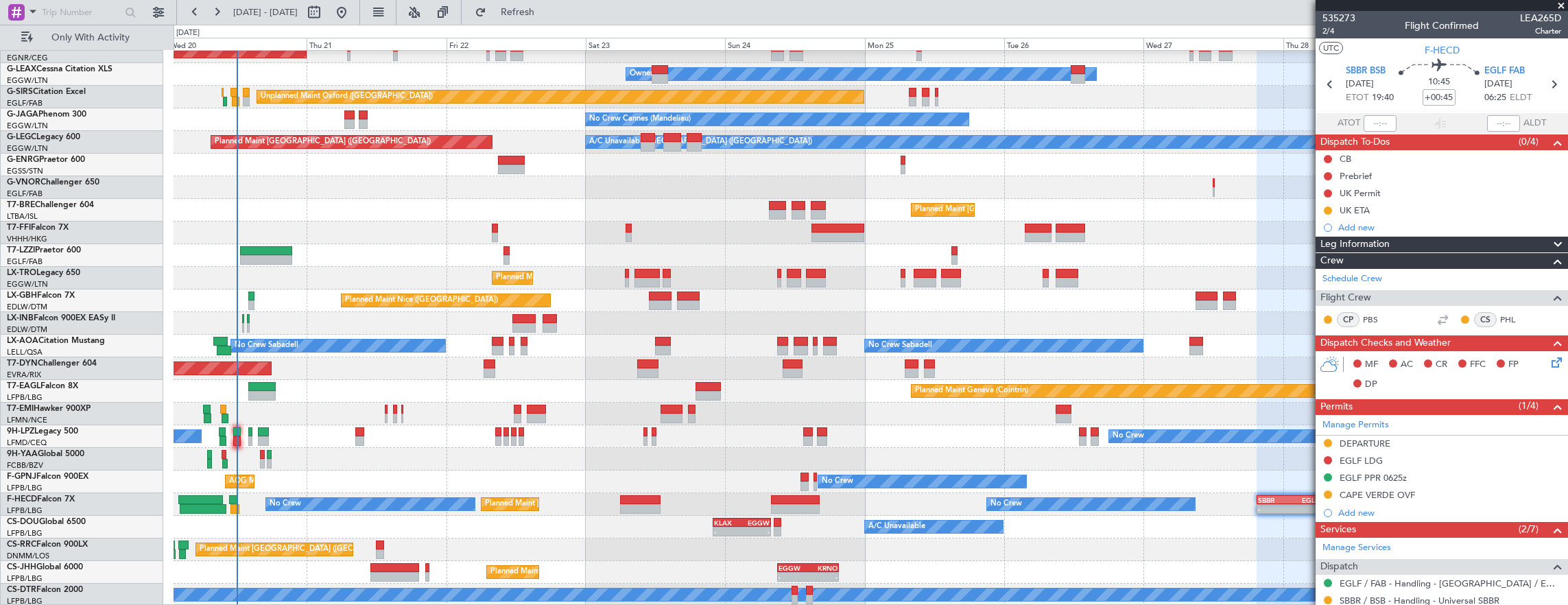
click at [425, 437] on div "No Crew No Crew" at bounding box center [871, 437] width 1395 height 23
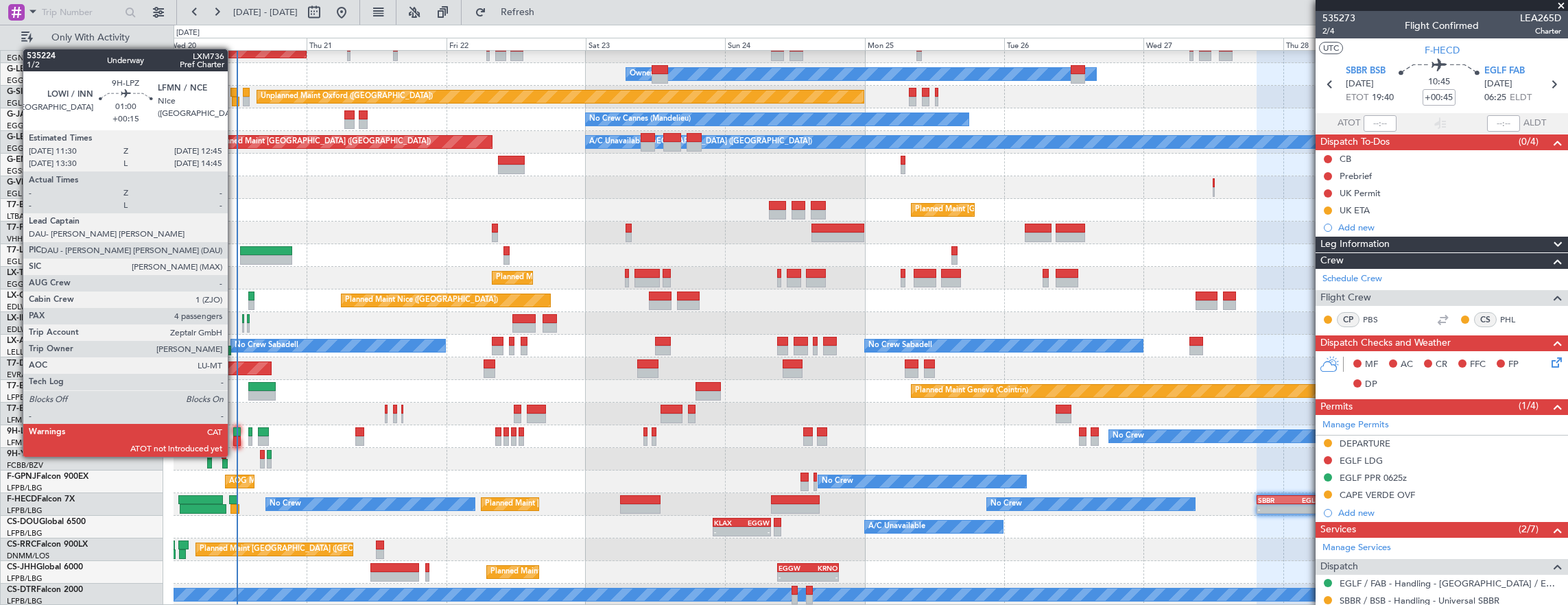
click at [234, 443] on div at bounding box center [237, 441] width 8 height 9
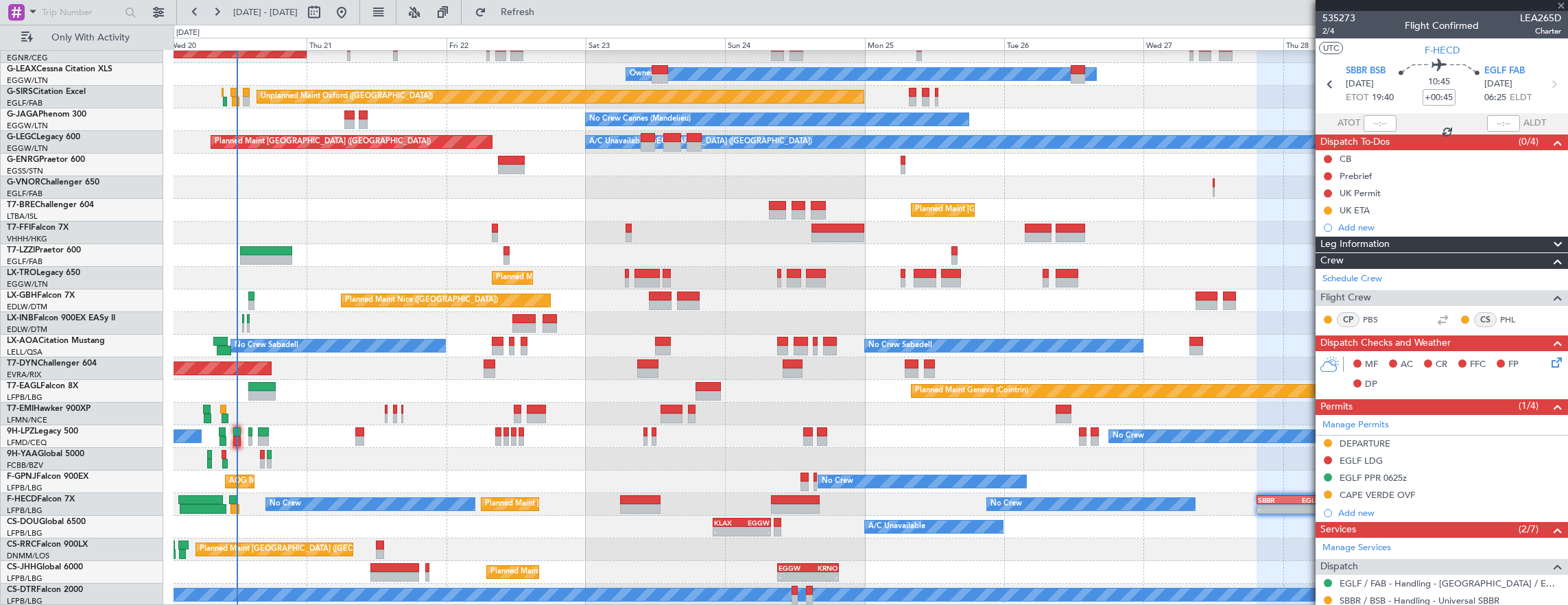
type input "+00:15"
type input "4"
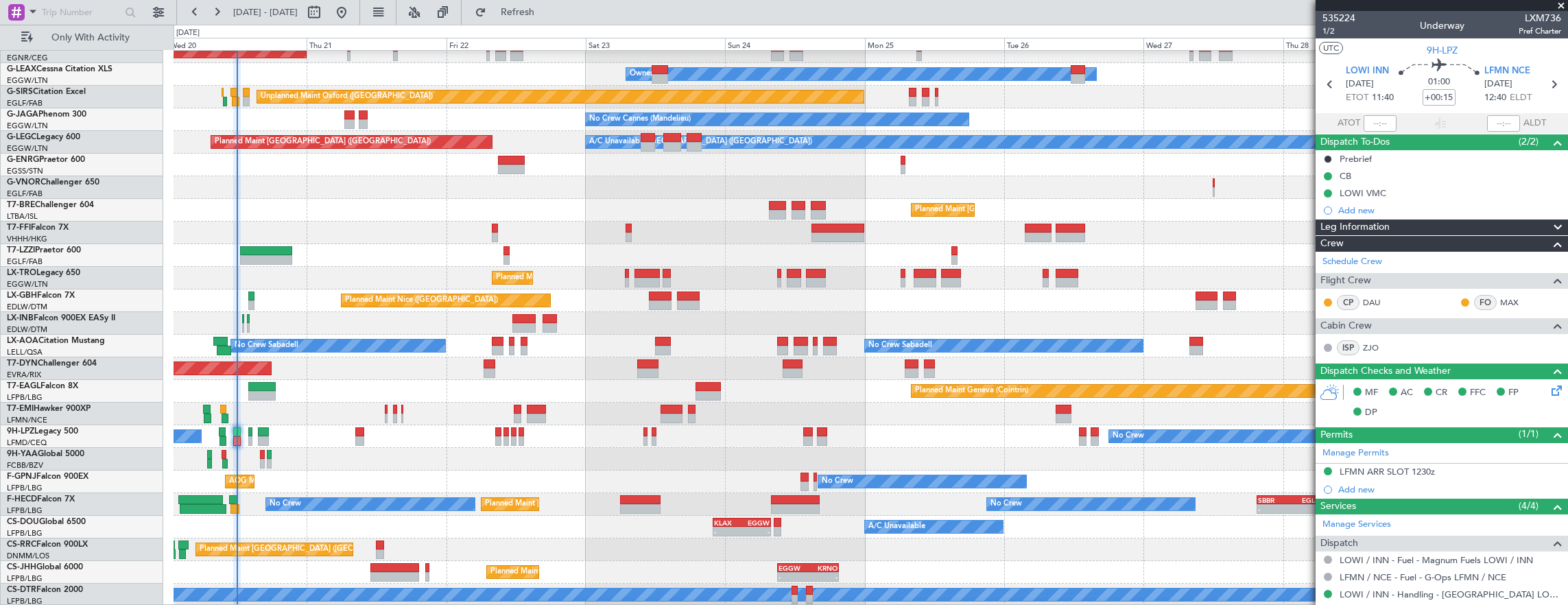
click at [878, 155] on div "Planned Maint Dusseldorf Unplanned Maint Chester Owner Owner Unplanned Maint Ox…" at bounding box center [871, 289] width 1395 height 634
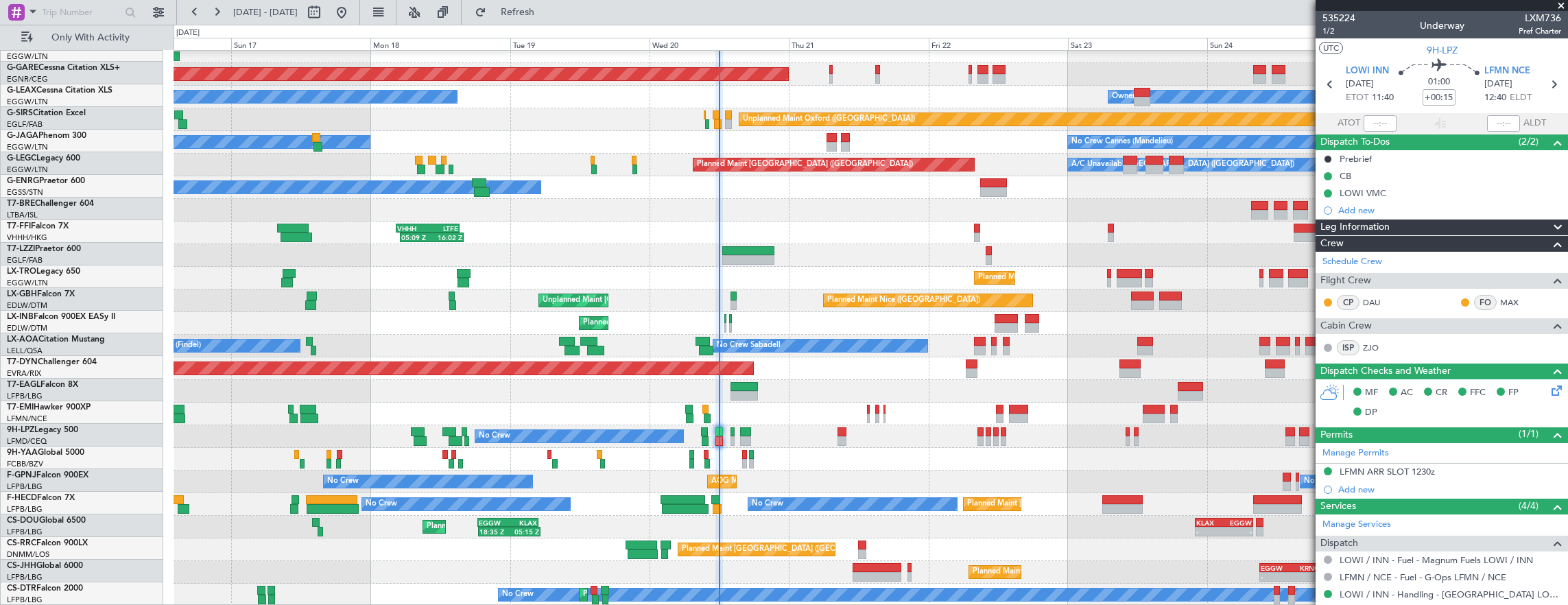
scroll to position [56, 0]
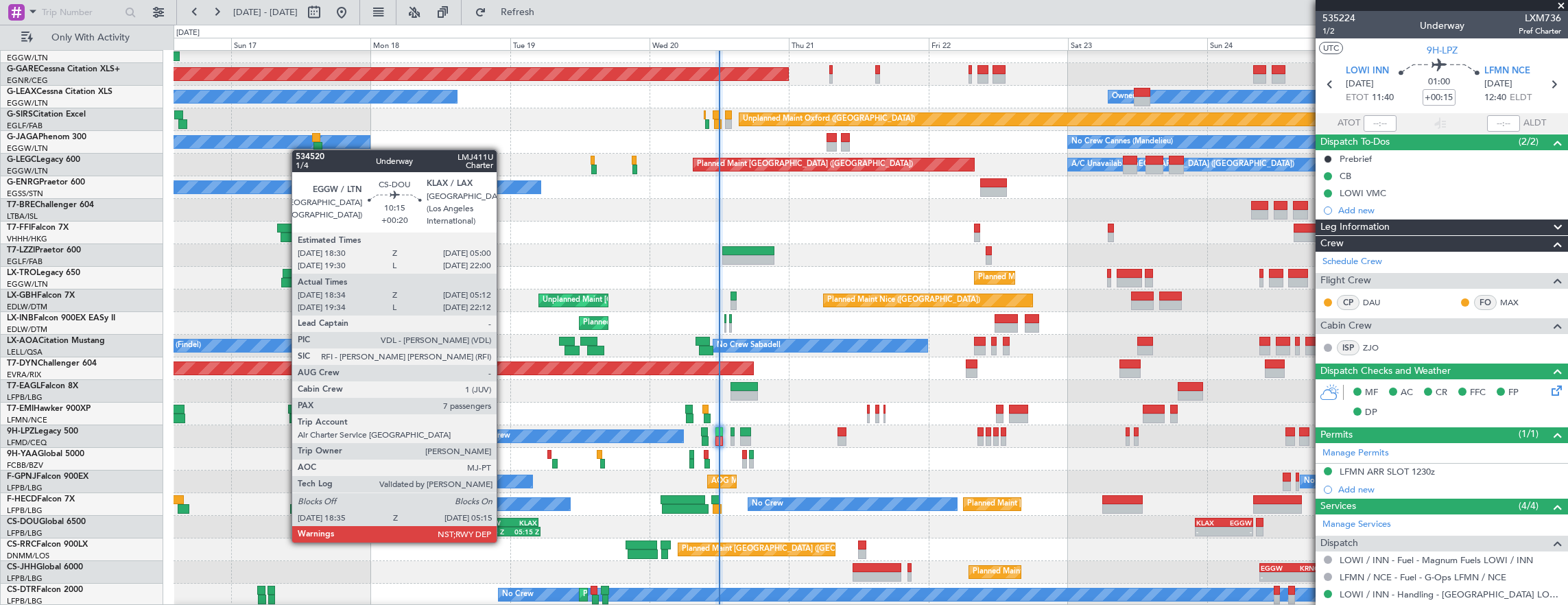
click at [503, 529] on div "18:35 Z" at bounding box center [494, 531] width 30 height 8
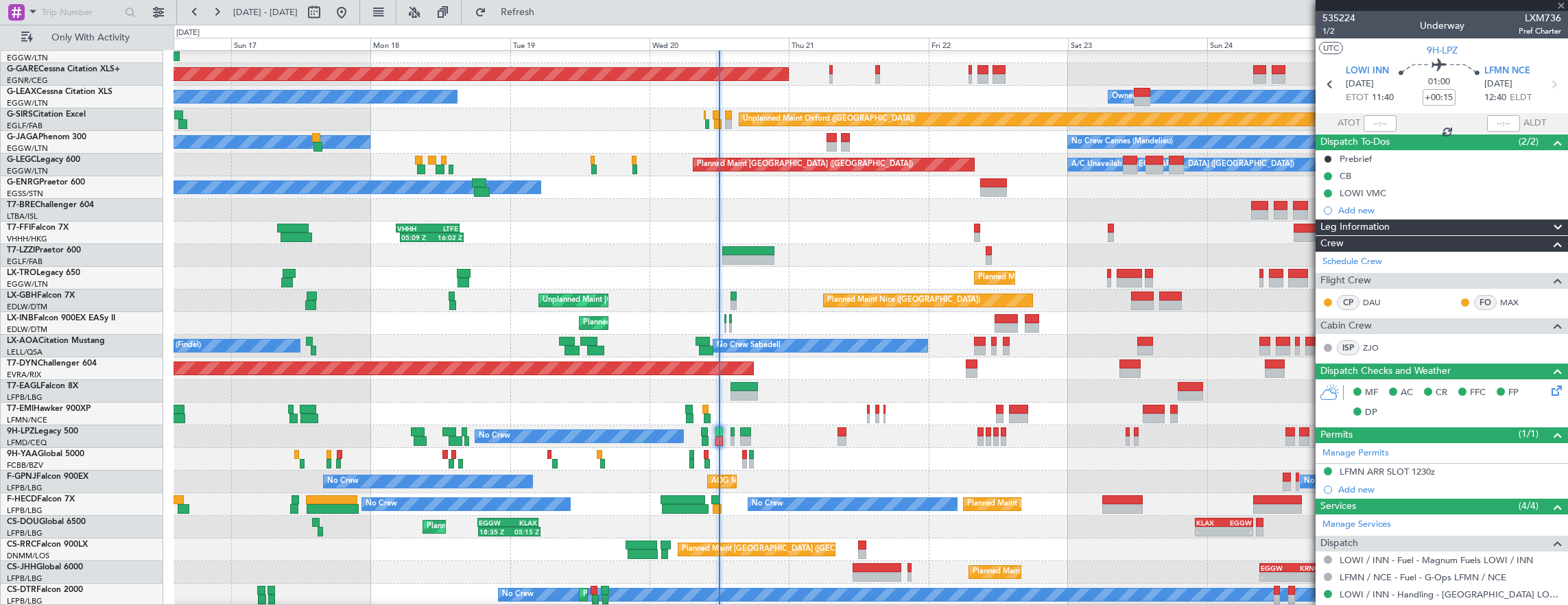
type input "+00:20"
type input "18:44"
type input "05:07"
type input "7"
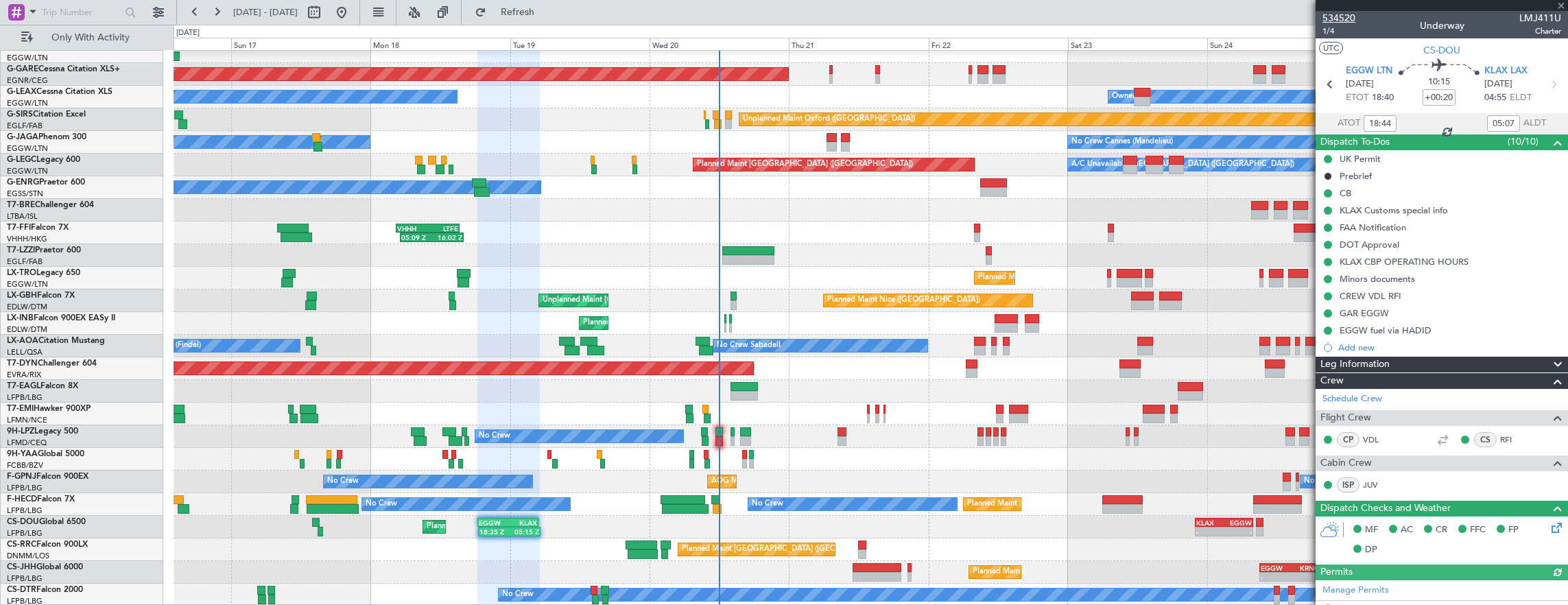
click at [1340, 16] on span "534520" at bounding box center [1339, 18] width 33 height 14
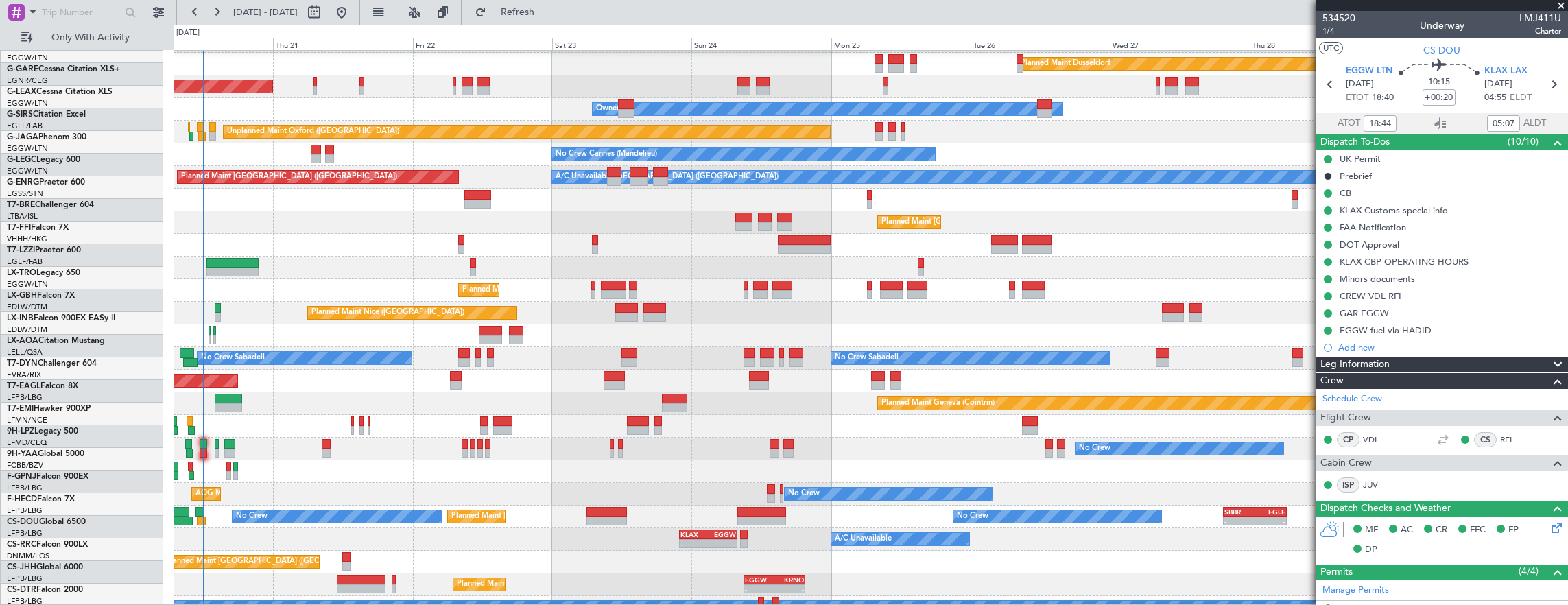
click at [419, 223] on div "Planned Maint [GEOGRAPHIC_DATA] ([GEOGRAPHIC_DATA])" at bounding box center [871, 223] width 1395 height 23
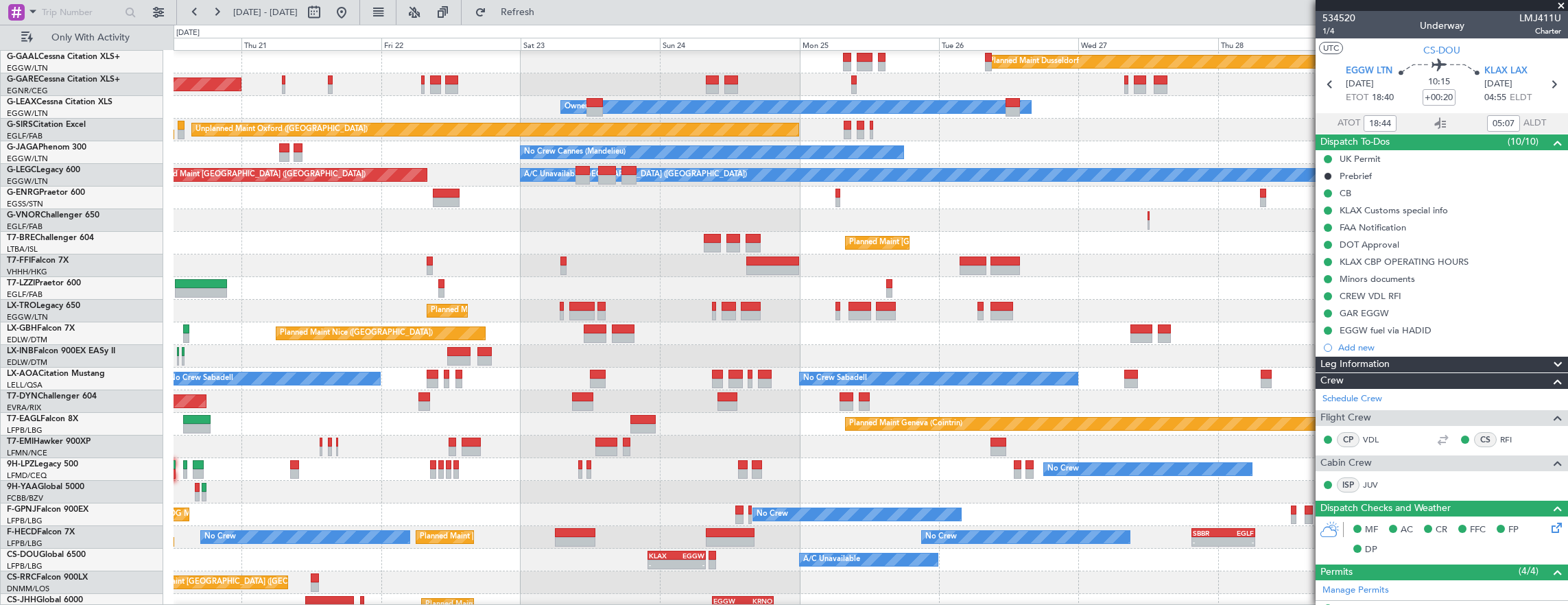
scroll to position [0, 0]
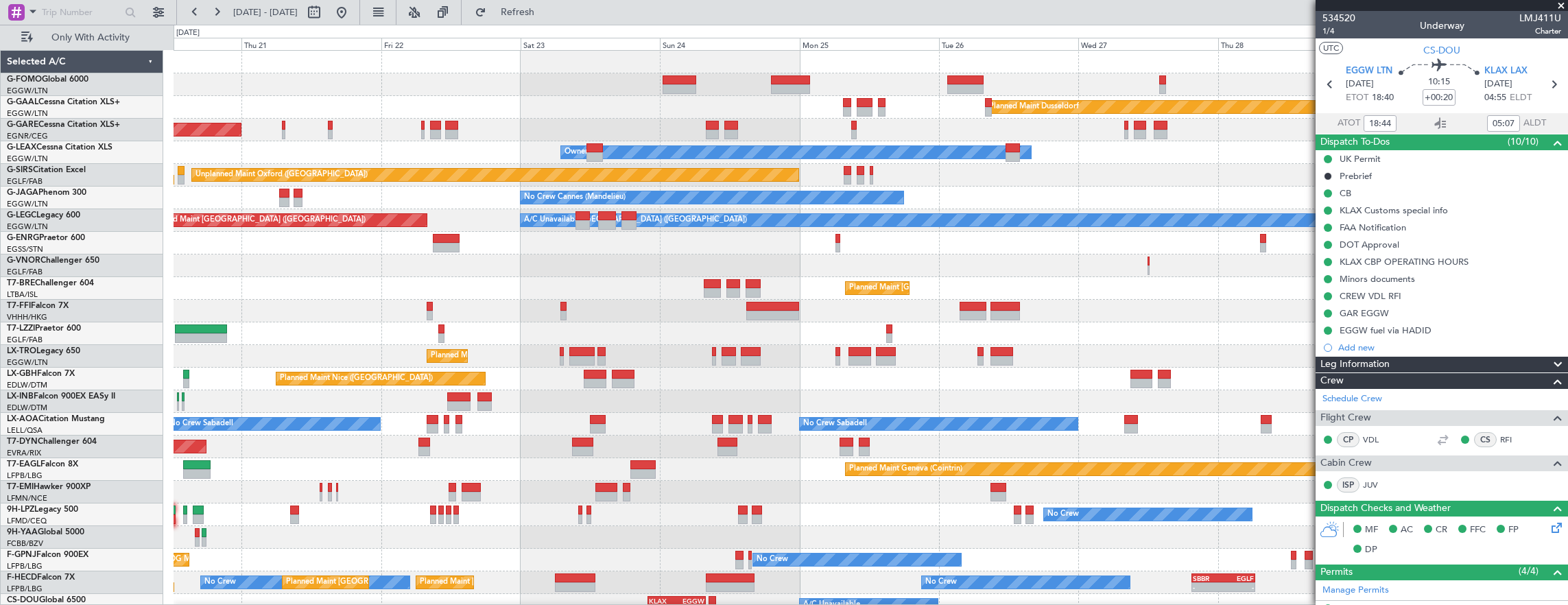
click at [651, 306] on div "05:09 Z 16:02 Z VHHH 04:30 Z LTFE 15:20 Z" at bounding box center [871, 311] width 1395 height 23
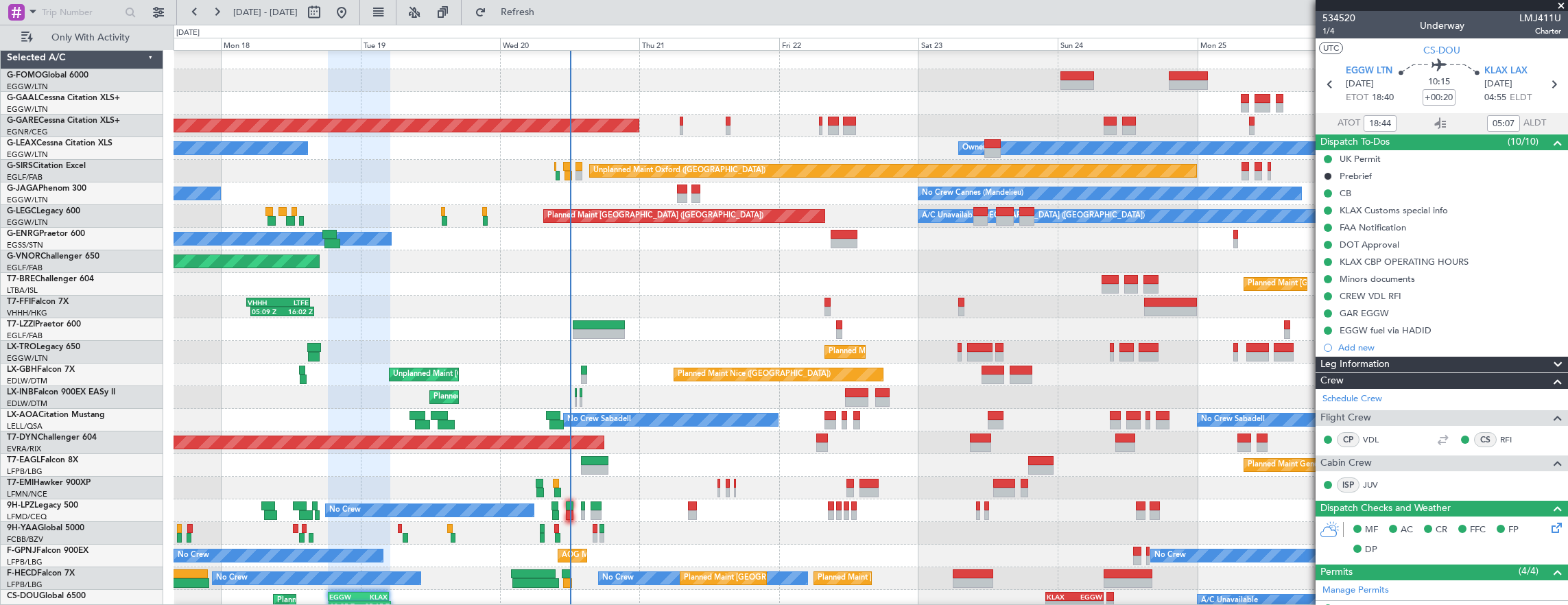
click at [497, 295] on div "05:09 Z 16:02 Z VHHH 04:30 Z LTFE 15:20 Z" at bounding box center [871, 306] width 1395 height 23
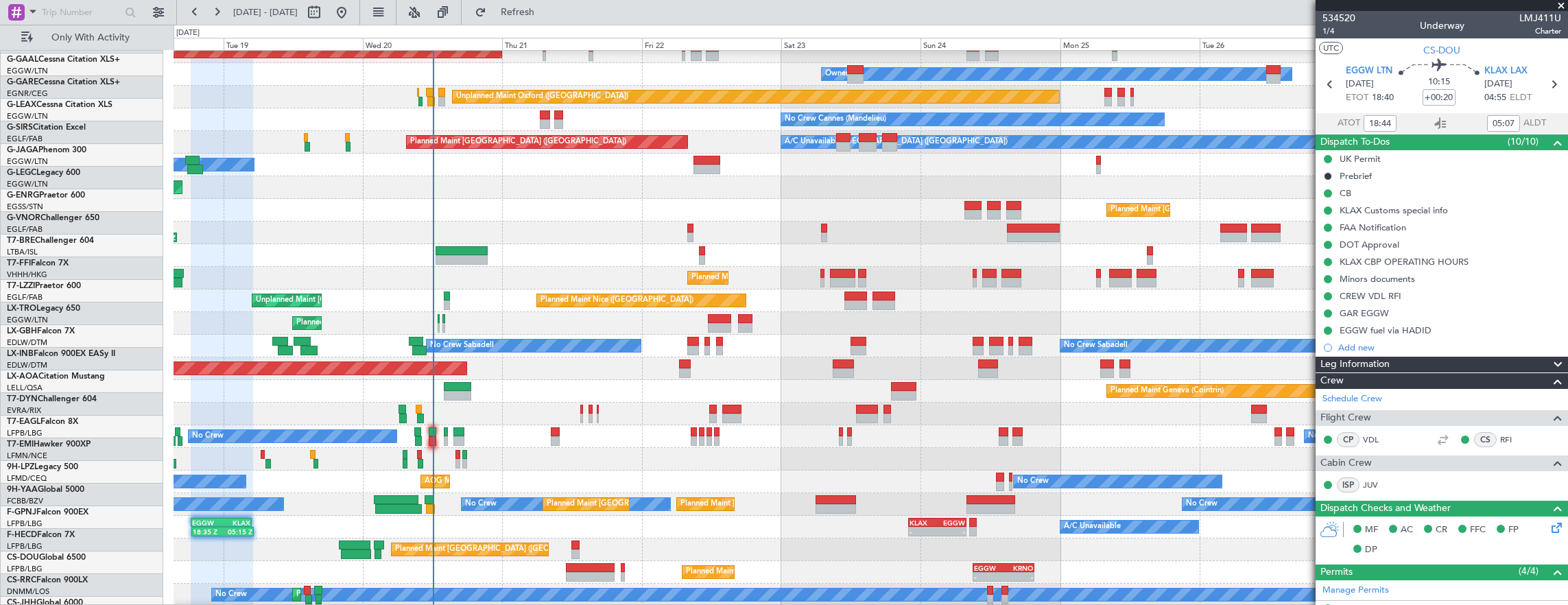
scroll to position [78, 0]
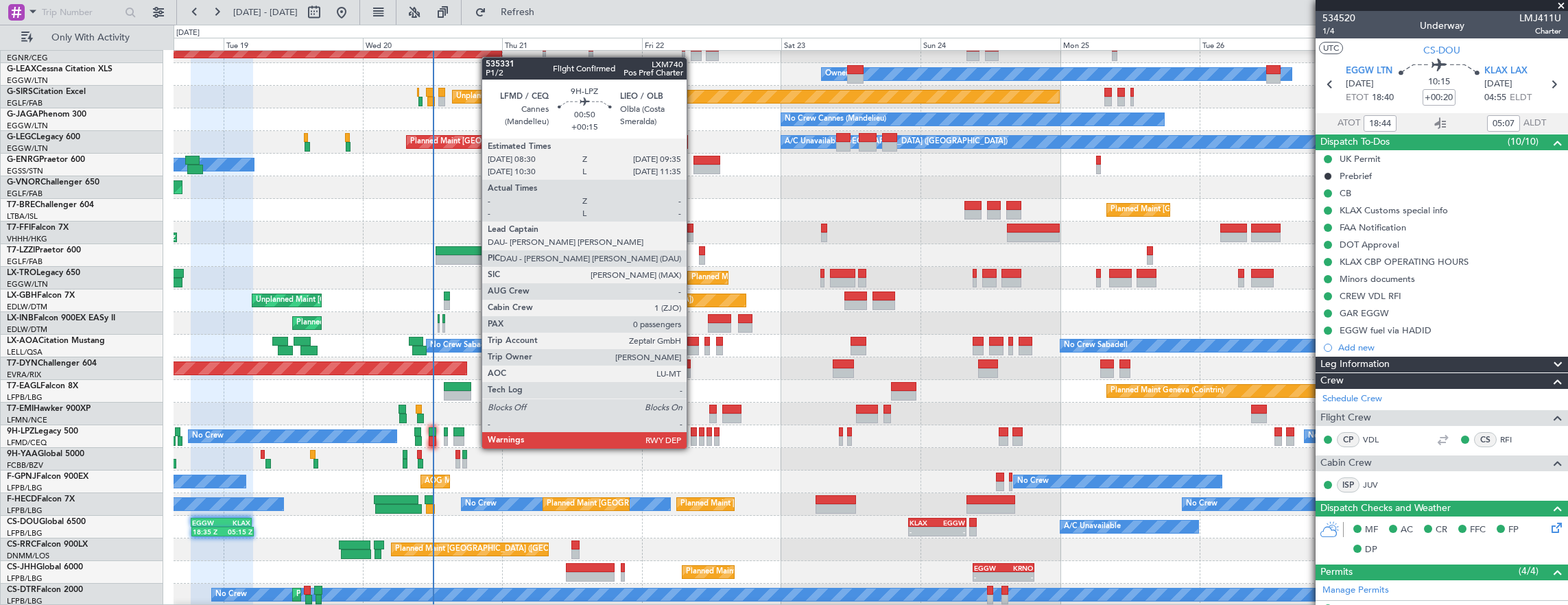
click at [694, 435] on div at bounding box center [694, 432] width 7 height 9
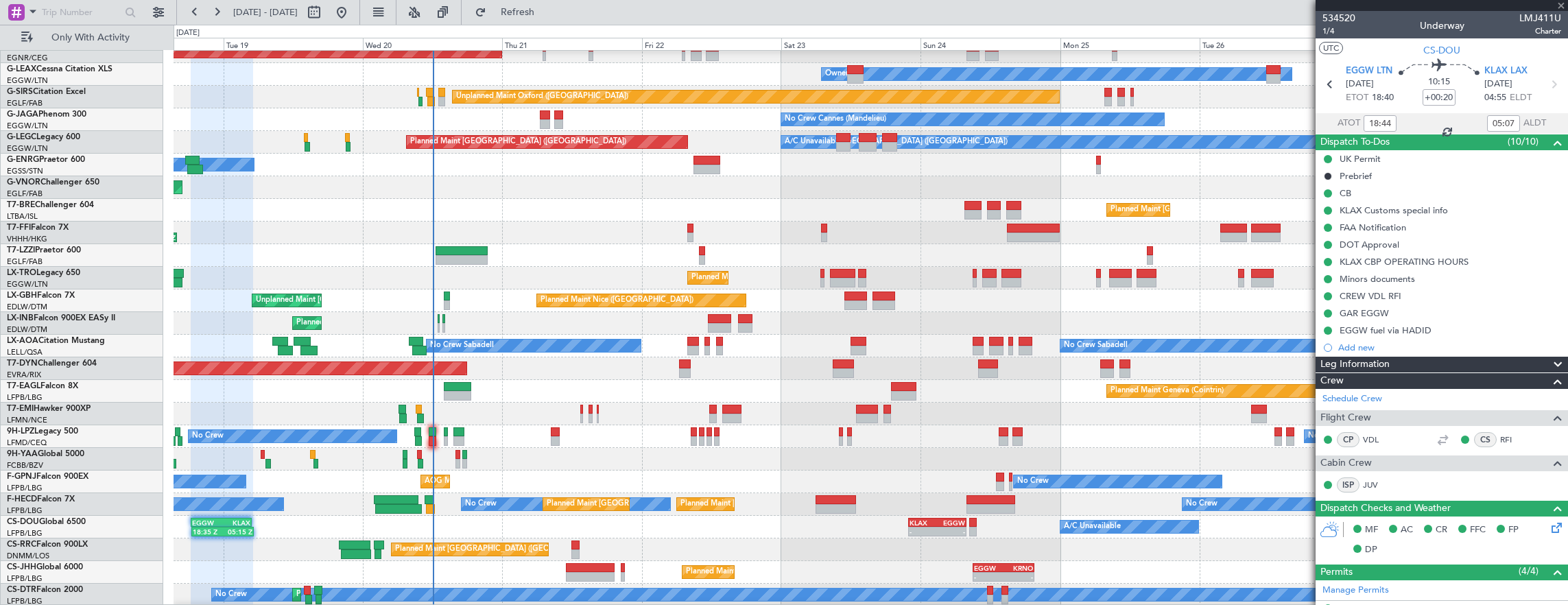
type input "+00:15"
type input "0"
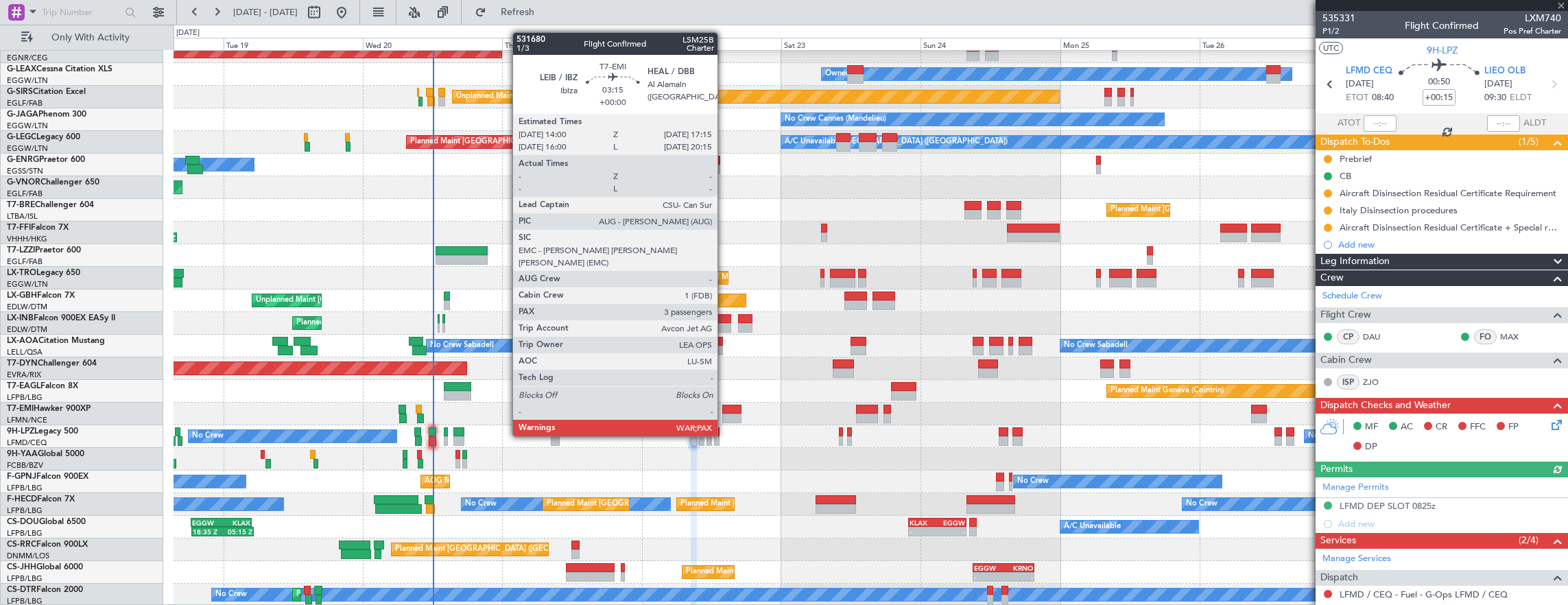
click at [724, 410] on div at bounding box center [732, 409] width 19 height 9
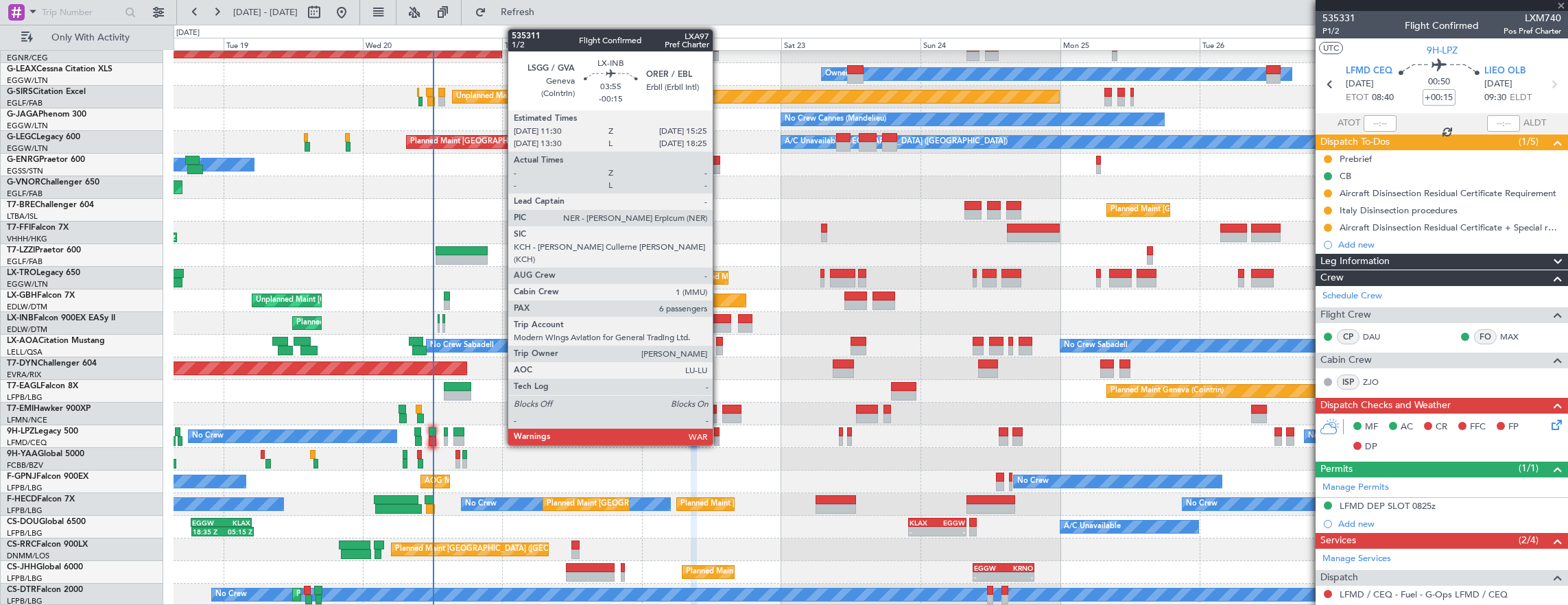
type input "3"
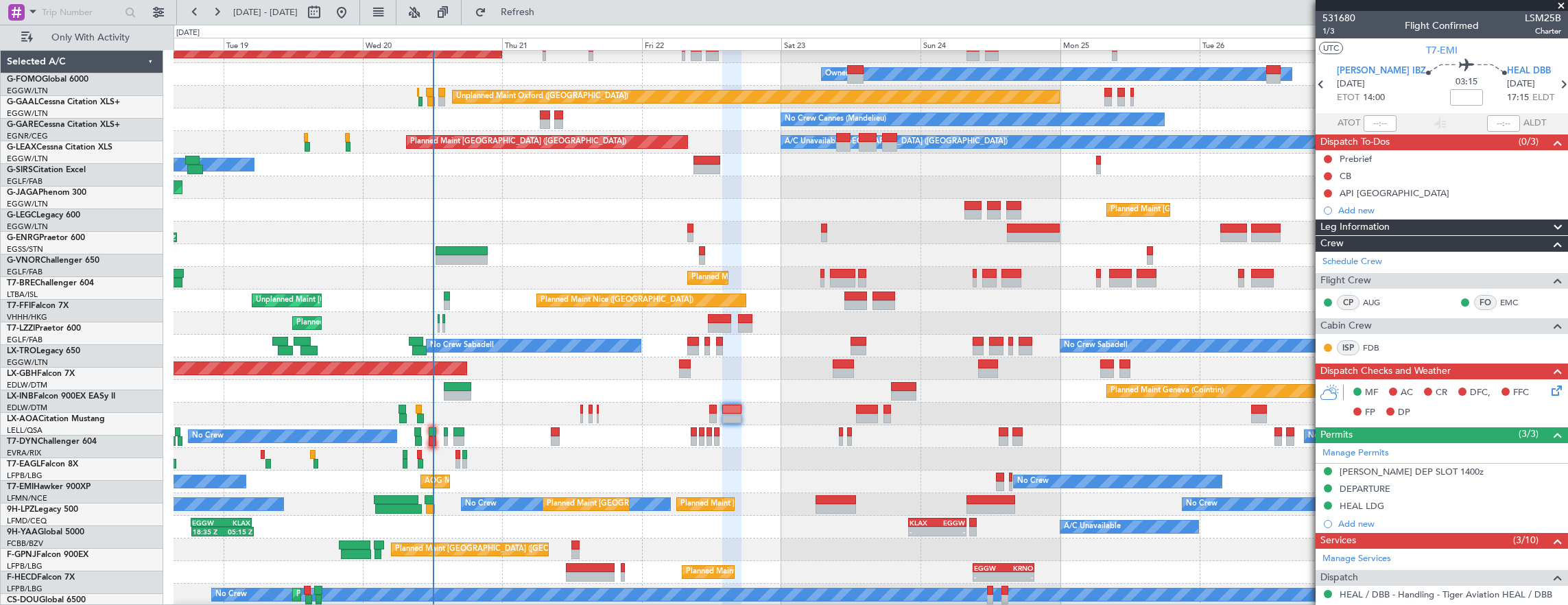
scroll to position [78, 0]
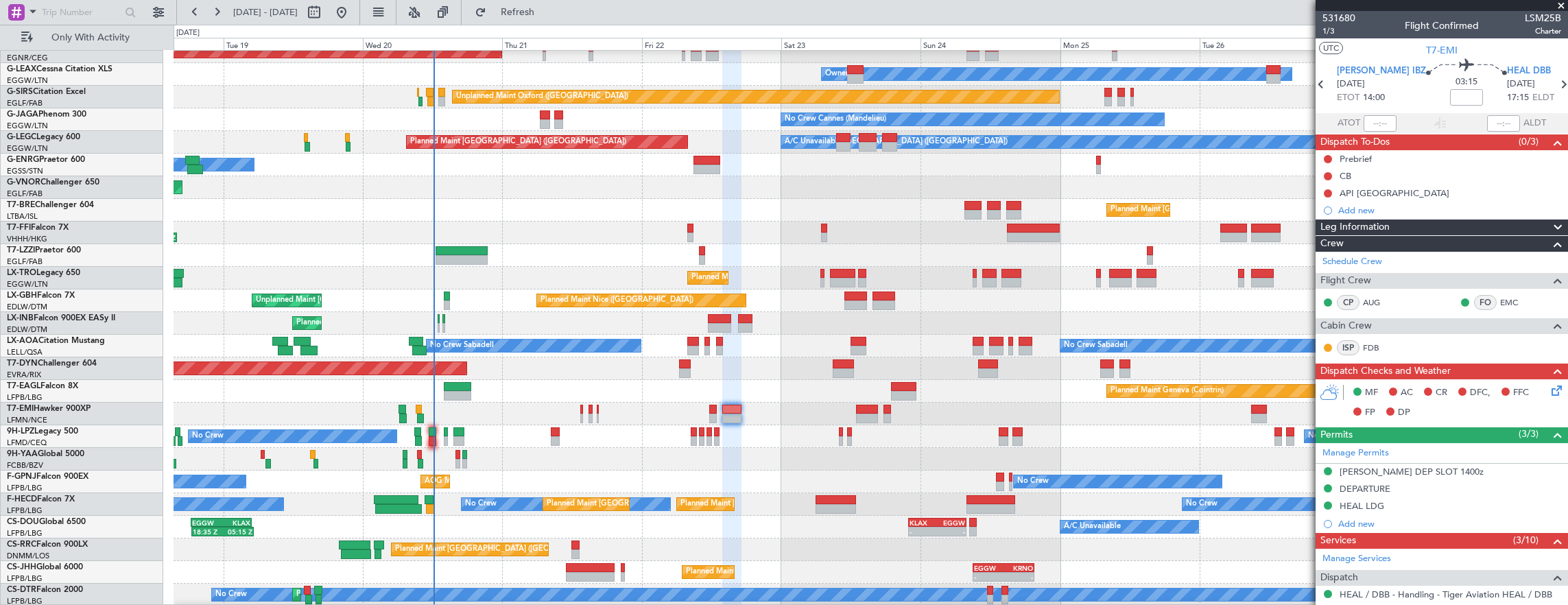
click at [454, 206] on div "Planned Maint Dusseldorf Unplanned Maint [PERSON_NAME] Owner Owner Unplanned Ma…" at bounding box center [871, 289] width 1395 height 634
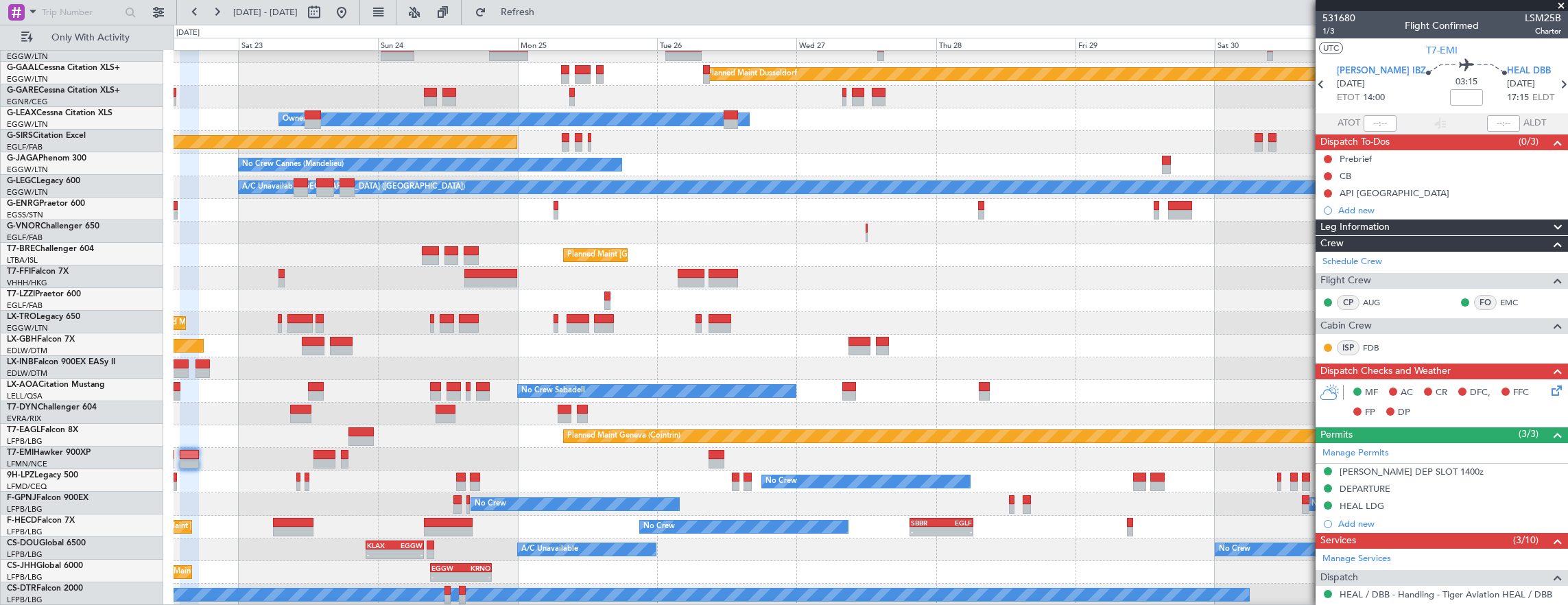
scroll to position [33, 0]
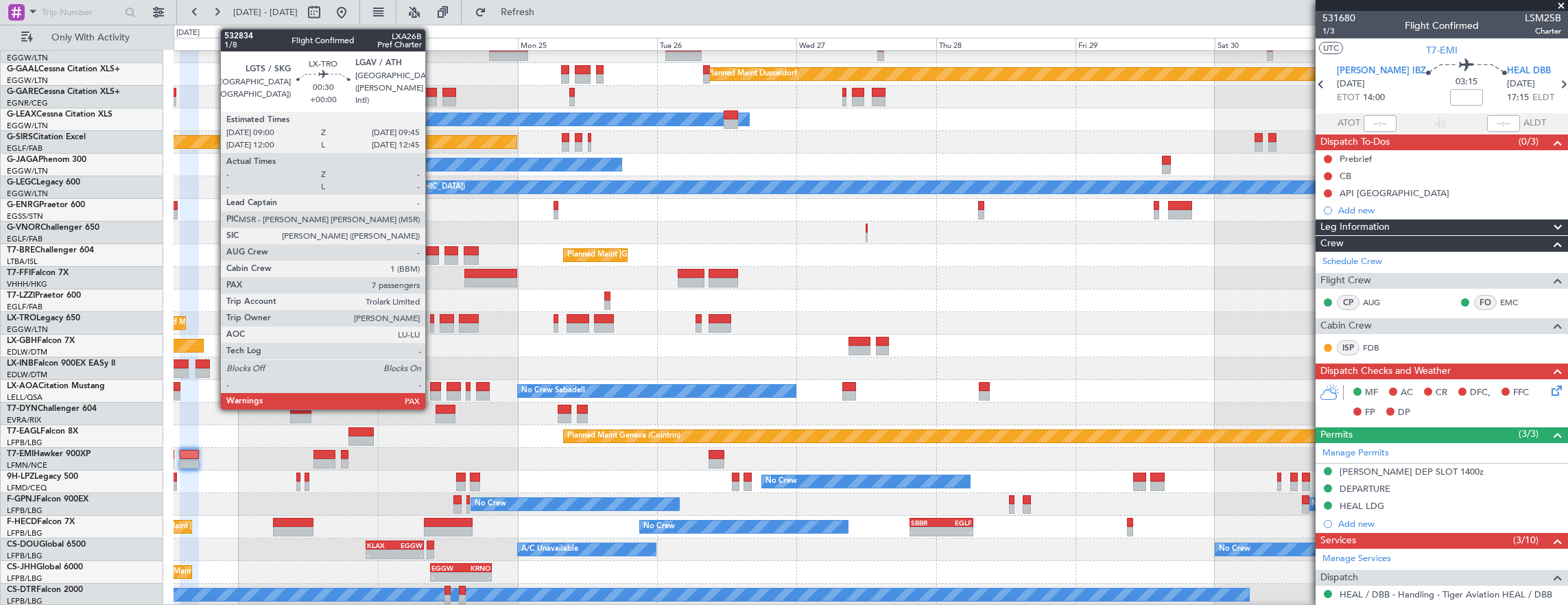
click at [432, 322] on div at bounding box center [432, 318] width 5 height 9
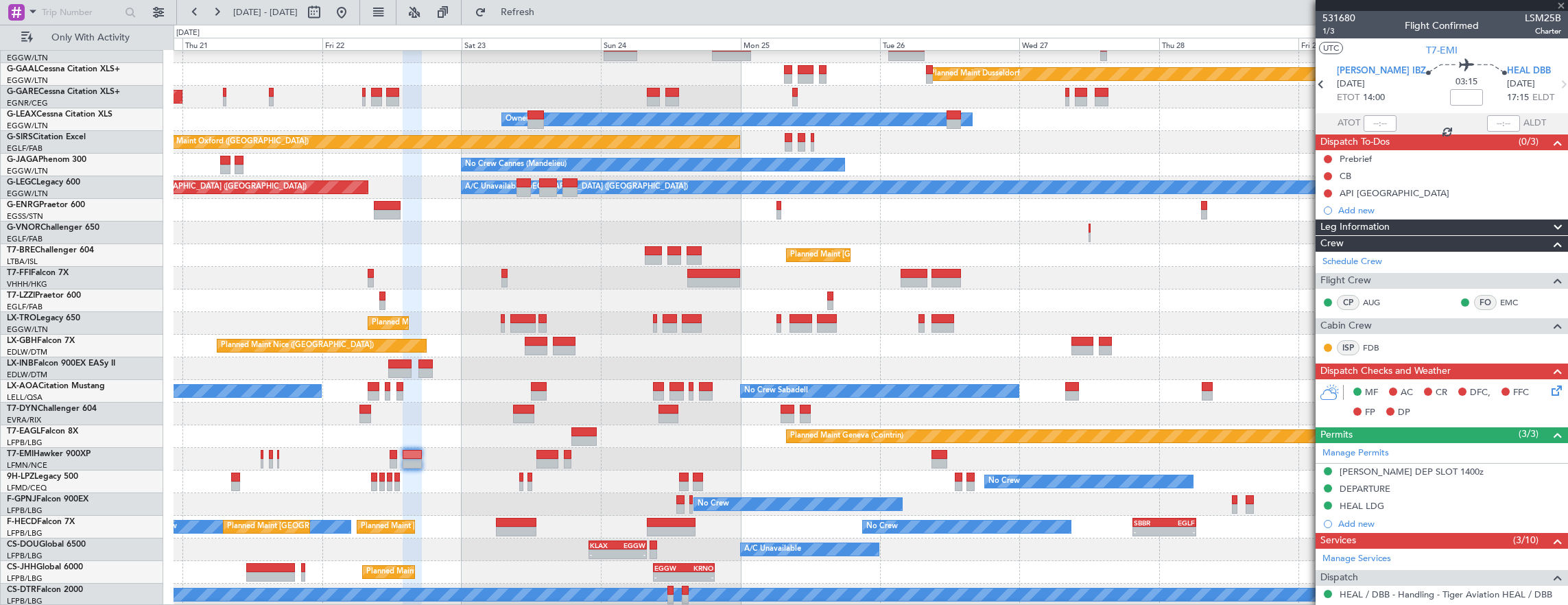
click at [580, 323] on div "Planned Maint Dusseldorf Unplanned Maint [PERSON_NAME] Owner Owner Unplanned Ma…" at bounding box center [871, 312] width 1395 height 589
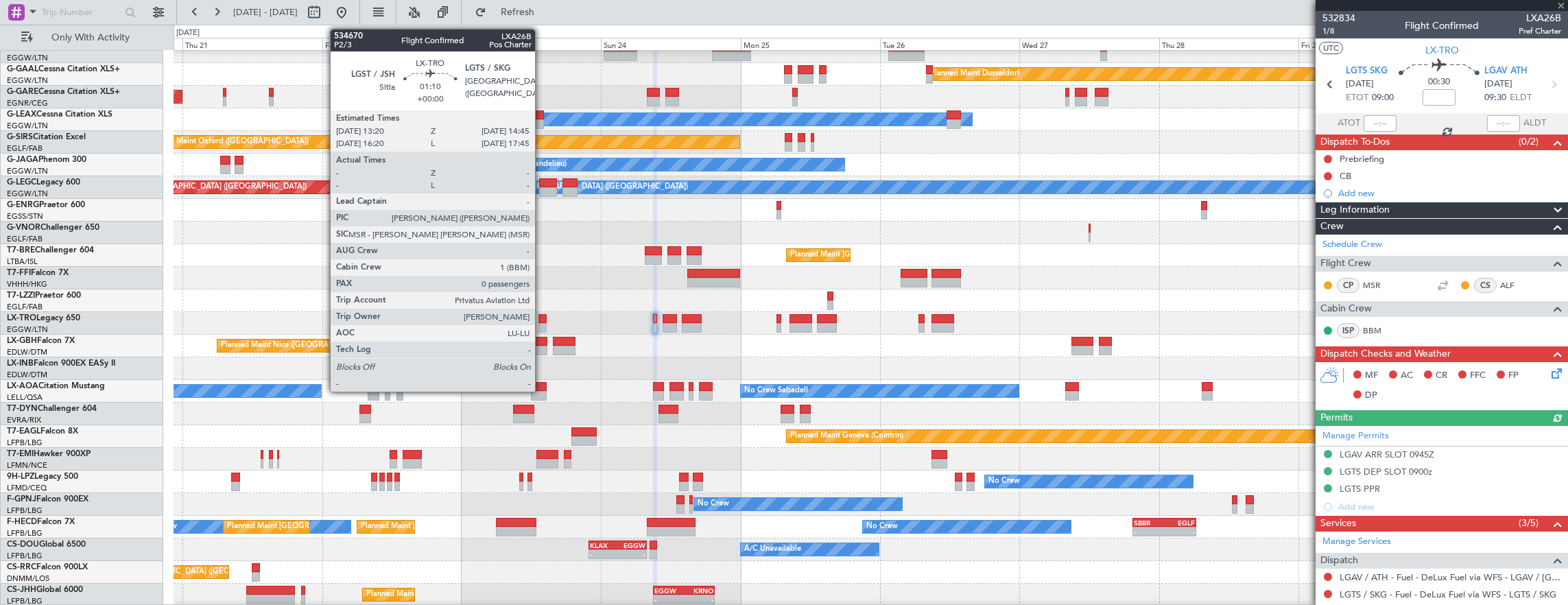
click at [542, 327] on div at bounding box center [542, 327] width 9 height 9
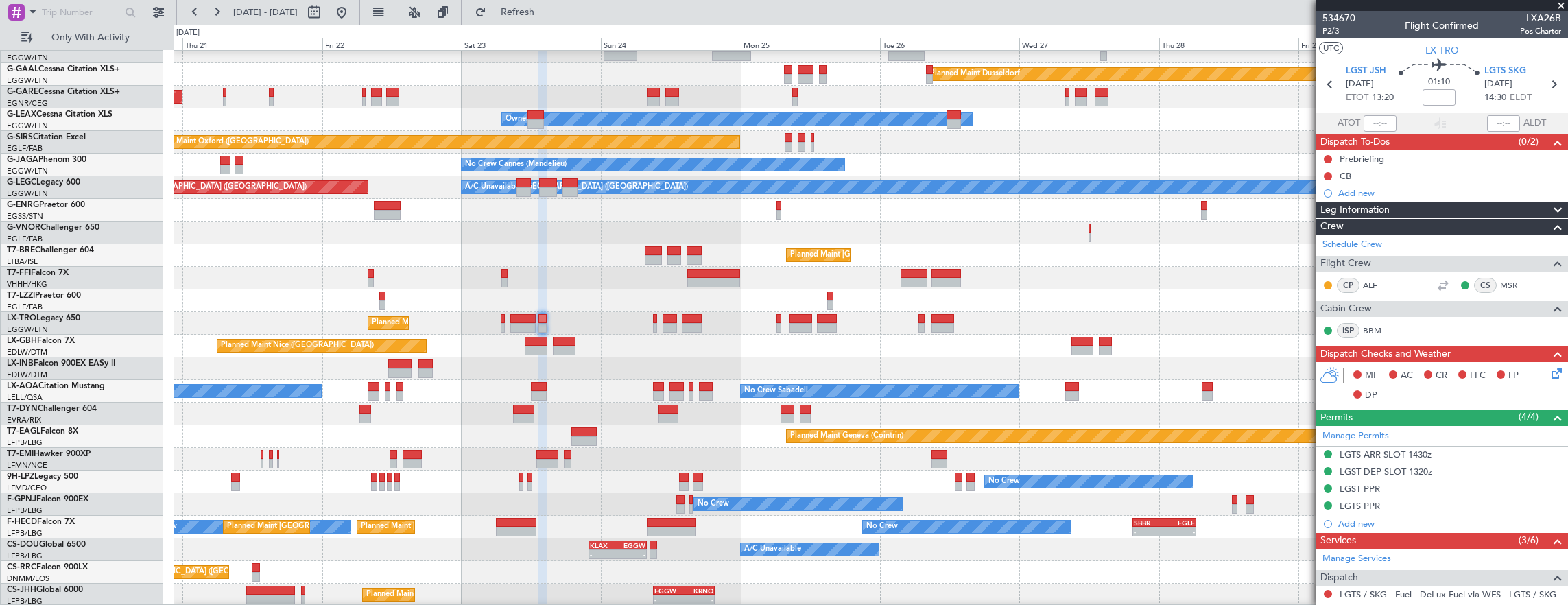
click at [495, 286] on div "Planned Maint Dusseldorf Unplanned Maint [PERSON_NAME] Owner Owner Unplanned Ma…" at bounding box center [871, 323] width 1395 height 611
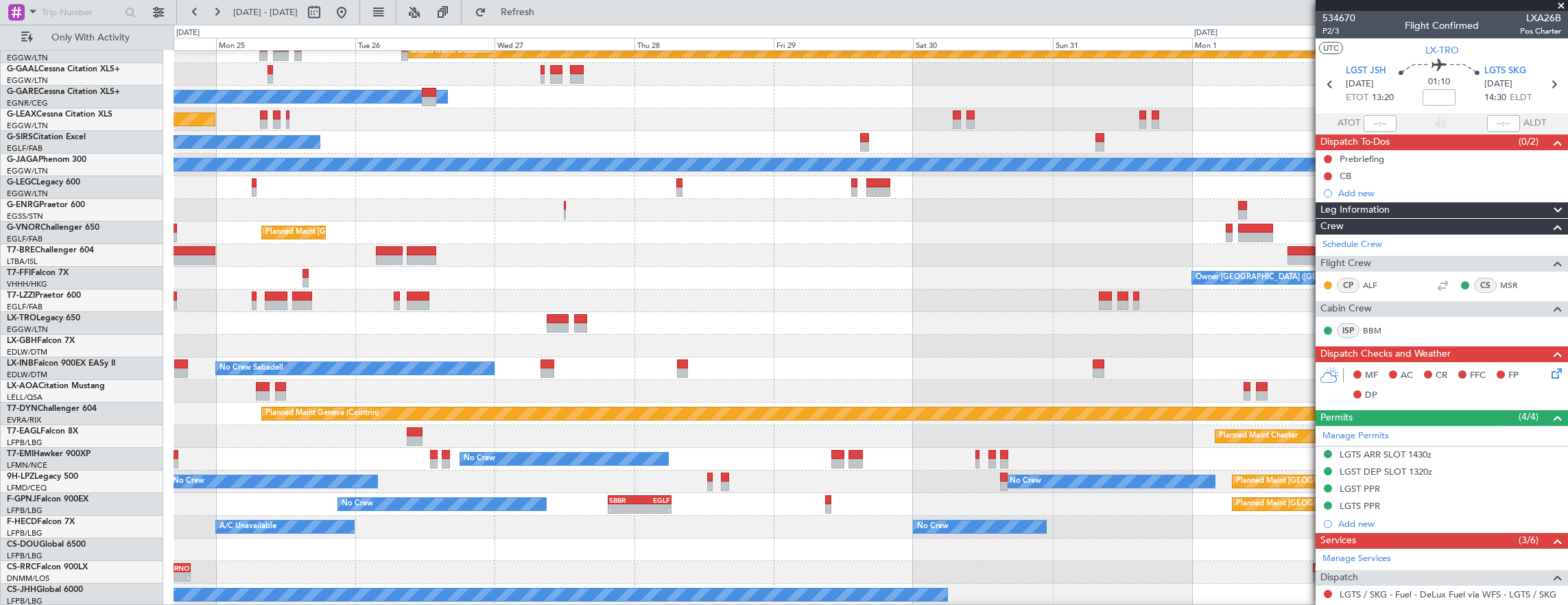
scroll to position [56, 0]
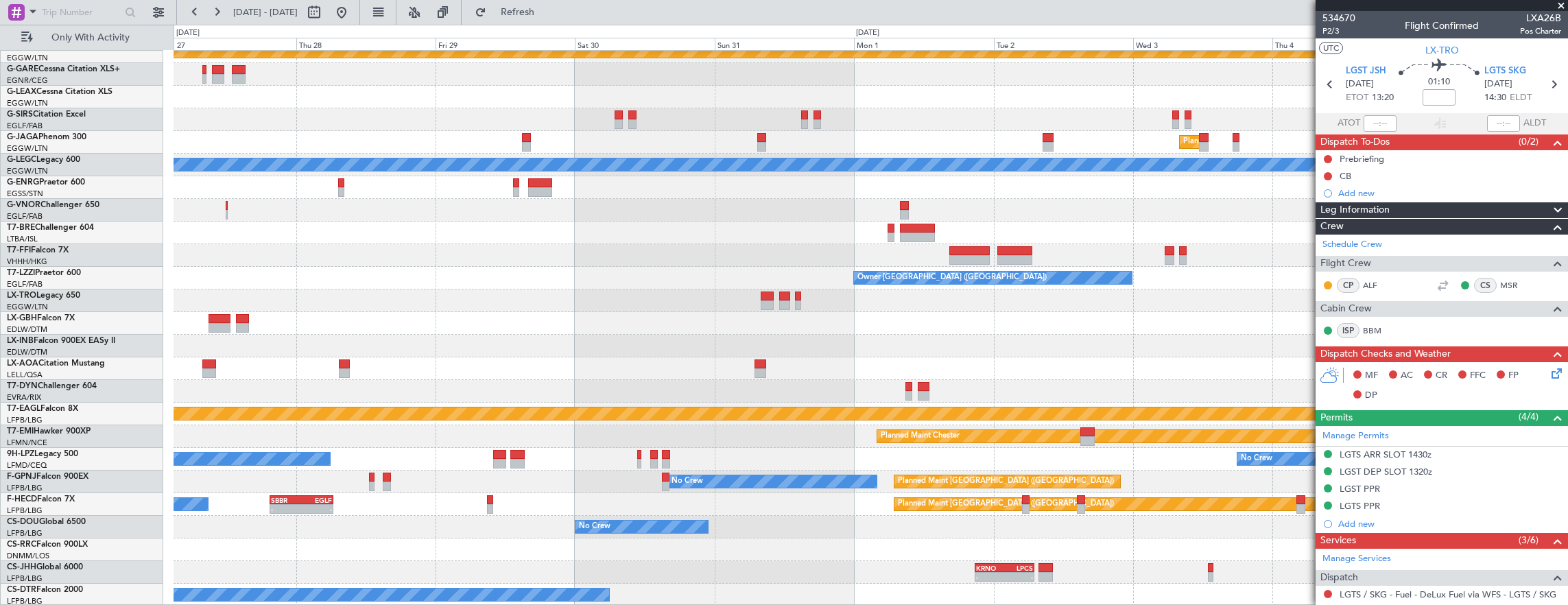
click at [724, 292] on div at bounding box center [871, 300] width 1395 height 23
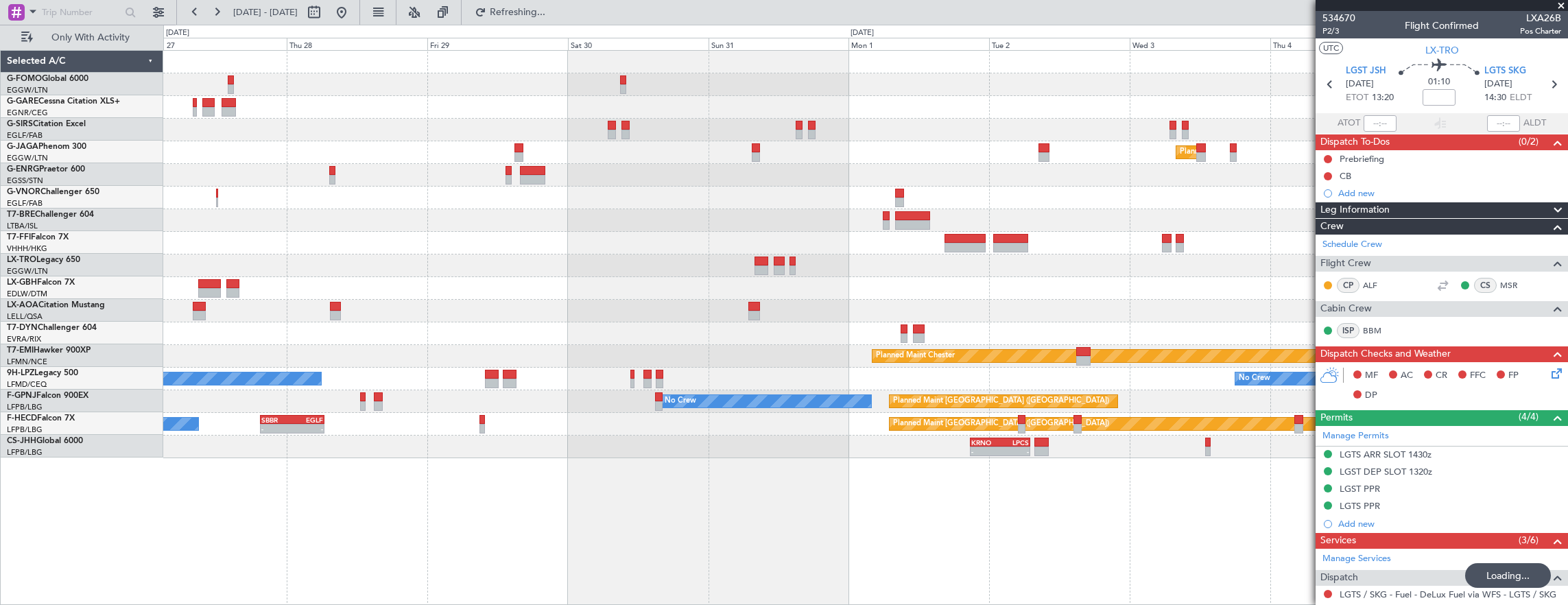
scroll to position [0, 0]
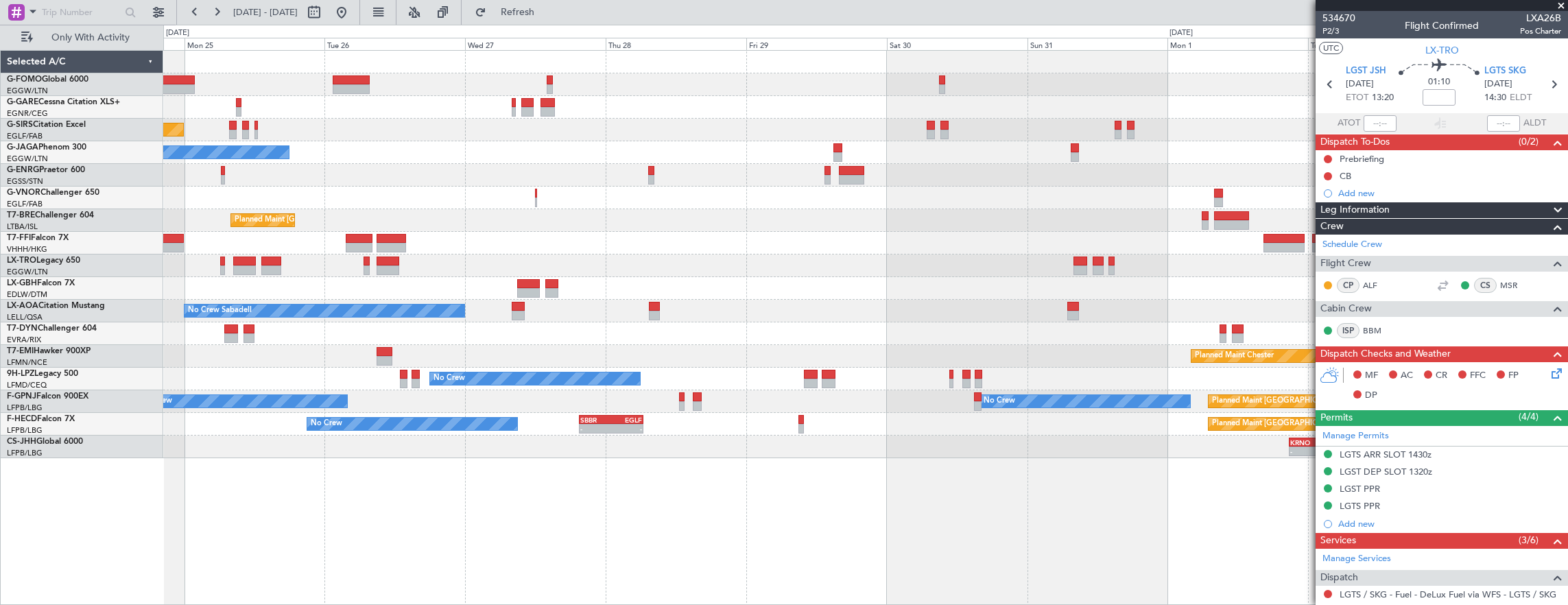
click at [805, 281] on div "Planned Maint Nice ([GEOGRAPHIC_DATA])" at bounding box center [866, 289] width 1405 height 23
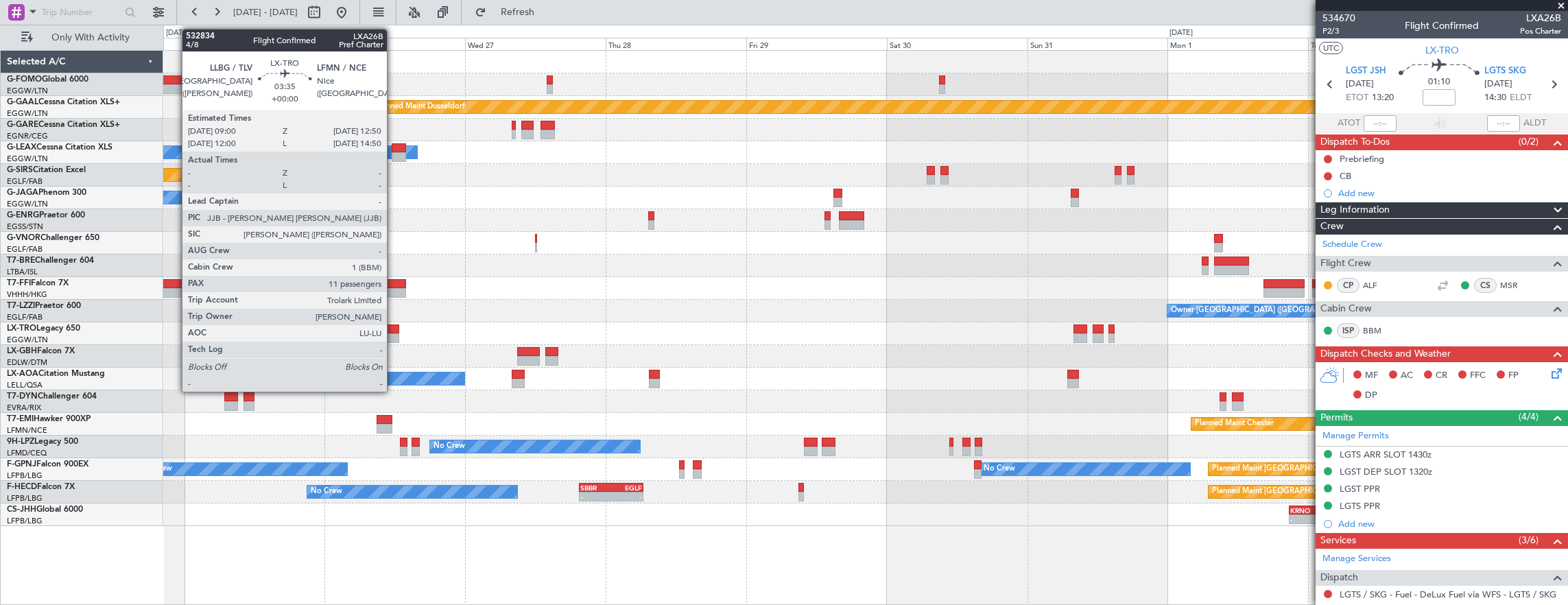
click at [393, 329] on div at bounding box center [388, 328] width 23 height 9
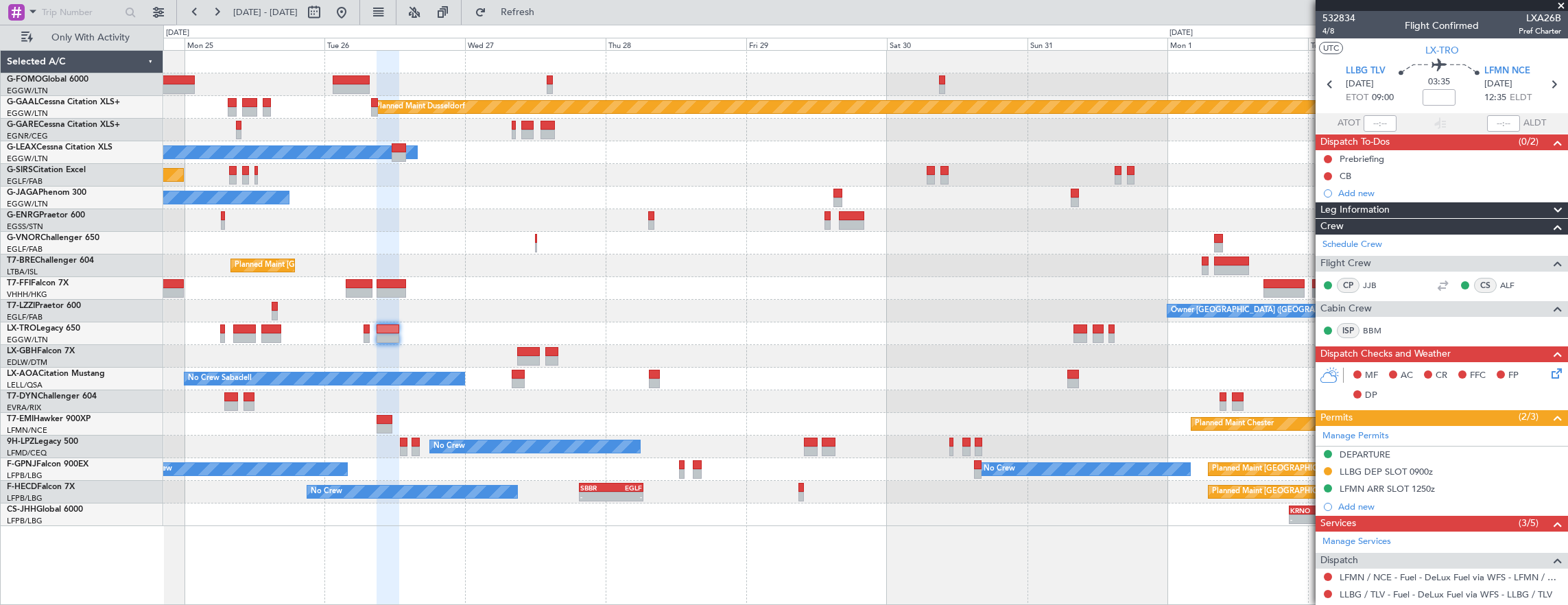
click at [634, 328] on div "Planned Maint [GEOGRAPHIC_DATA] ([GEOGRAPHIC_DATA])" at bounding box center [866, 333] width 1405 height 23
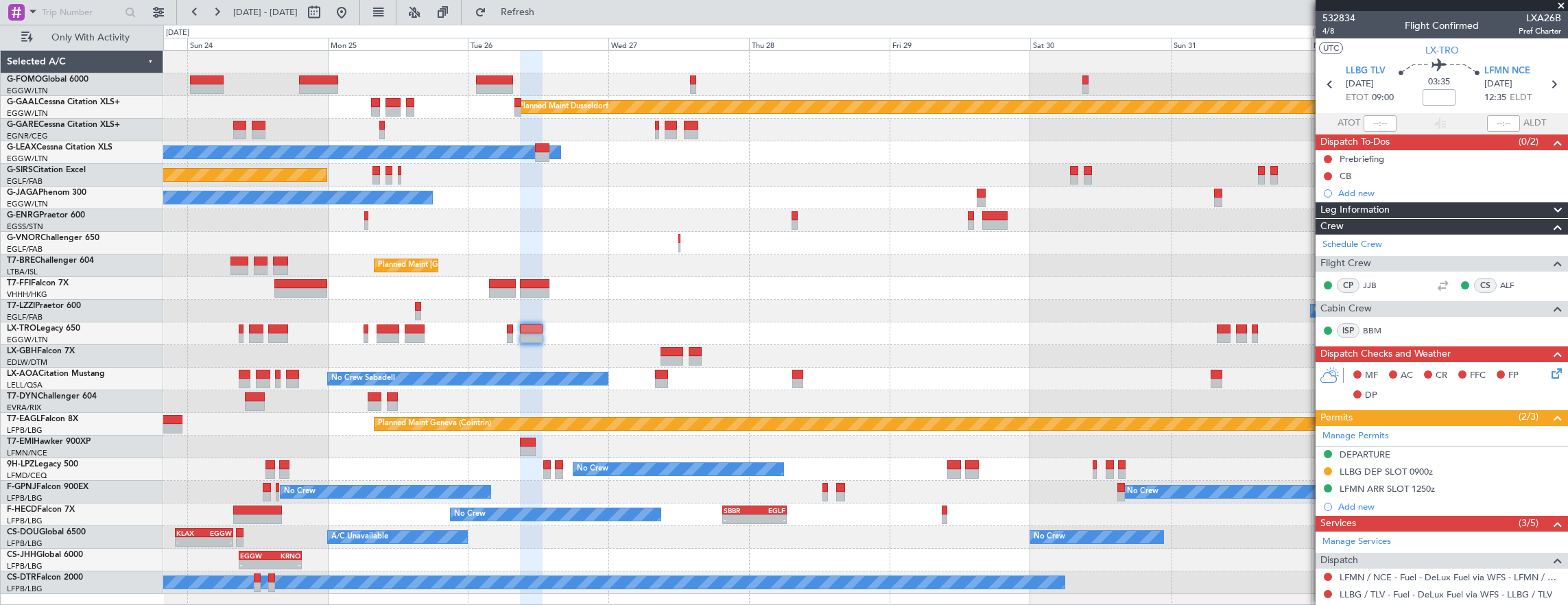
click at [256, 333] on div at bounding box center [256, 338] width 14 height 9
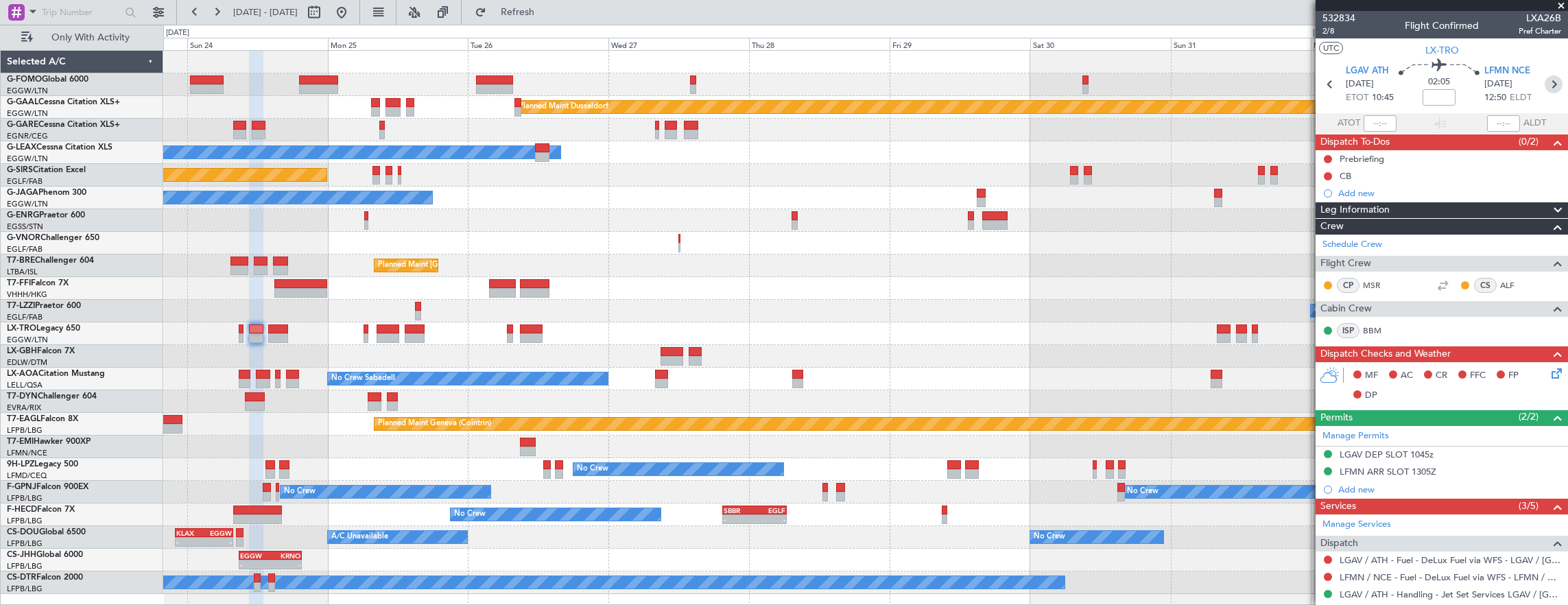
click at [1545, 82] on icon at bounding box center [1554, 84] width 18 height 18
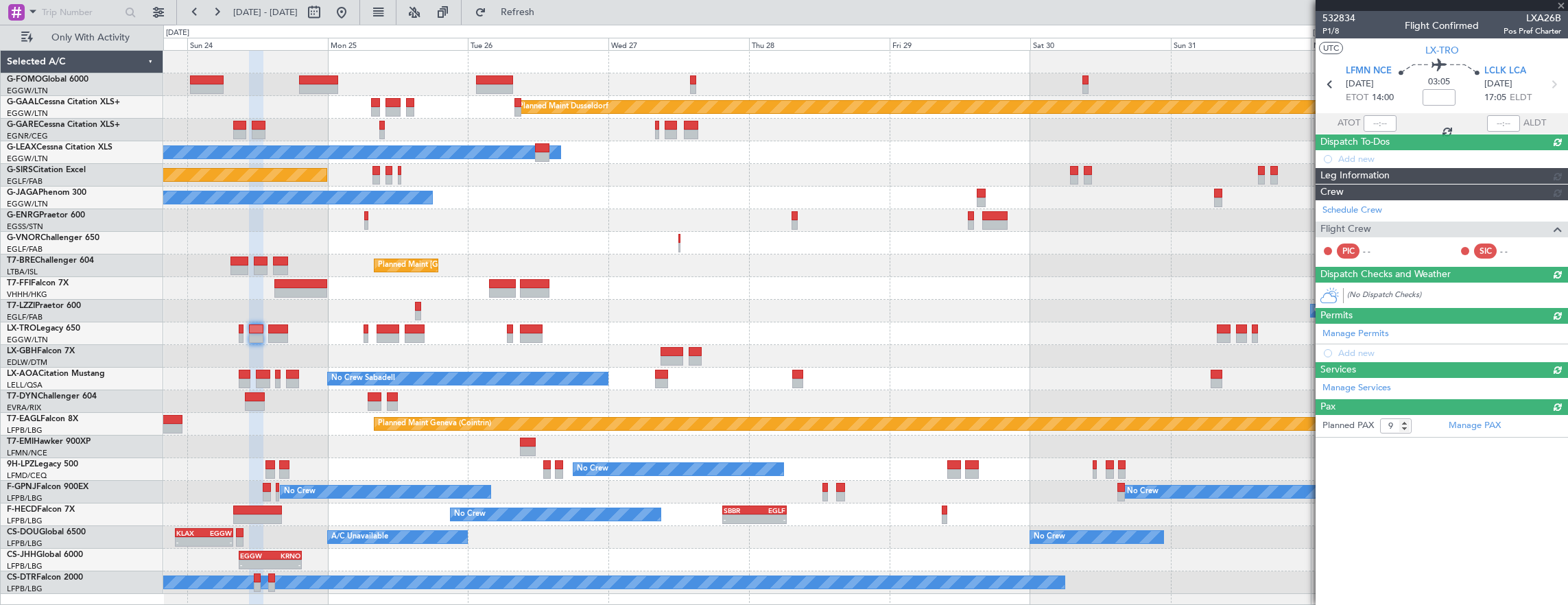
type input "0"
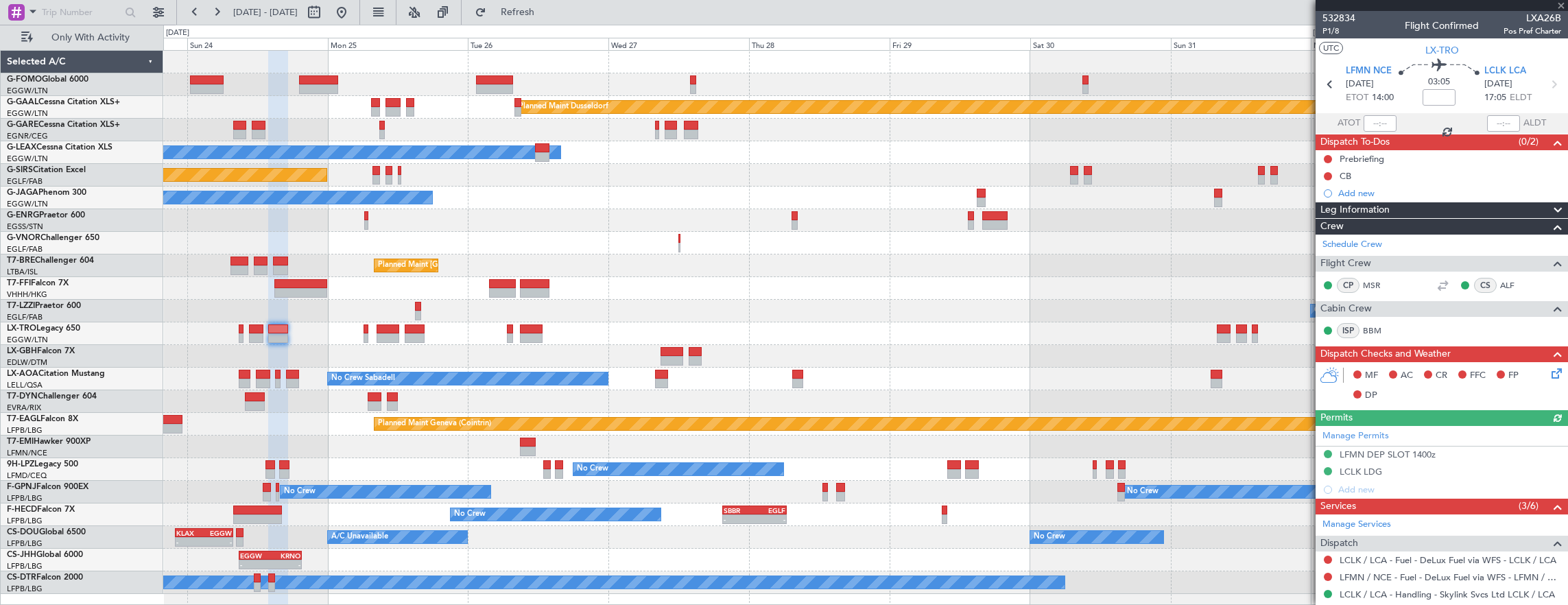
click at [1545, 82] on icon at bounding box center [1554, 84] width 18 height 18
click at [1547, 82] on icon at bounding box center [1554, 84] width 18 height 18
type input "-00:10"
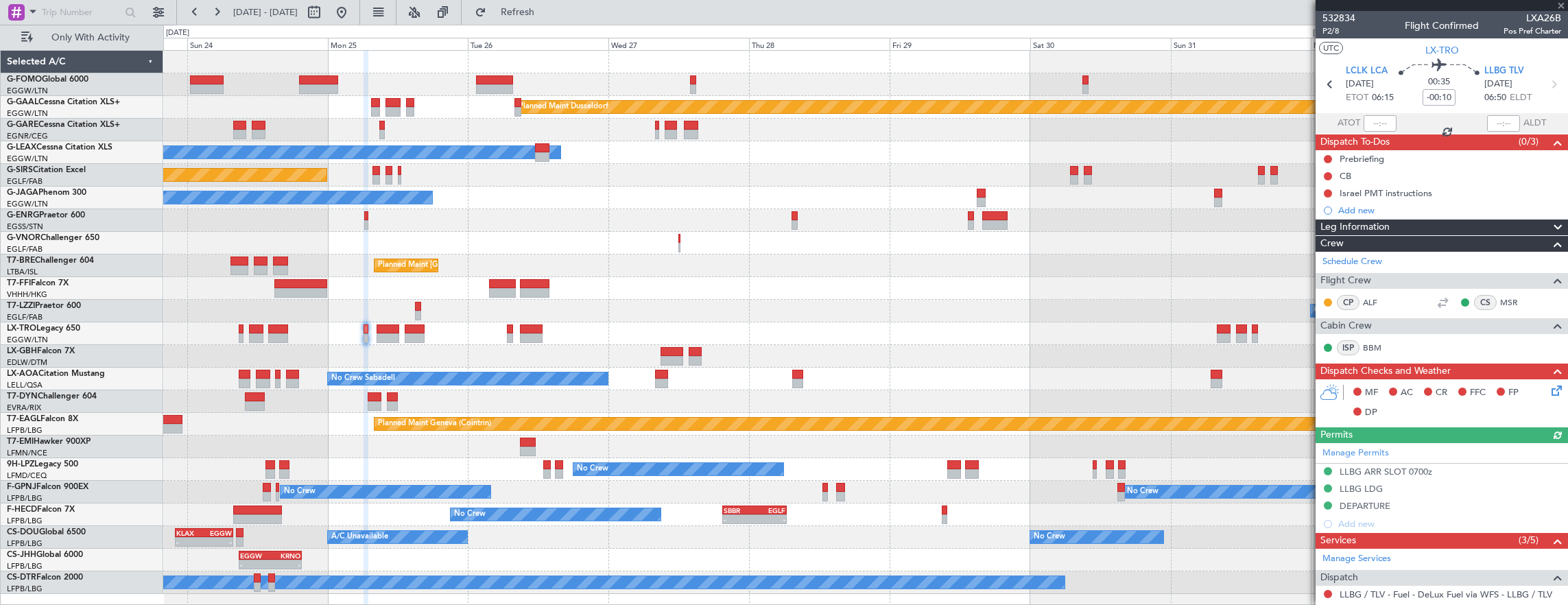
click at [1547, 82] on icon at bounding box center [1554, 84] width 18 height 18
click at [1549, 84] on icon at bounding box center [1554, 84] width 18 height 18
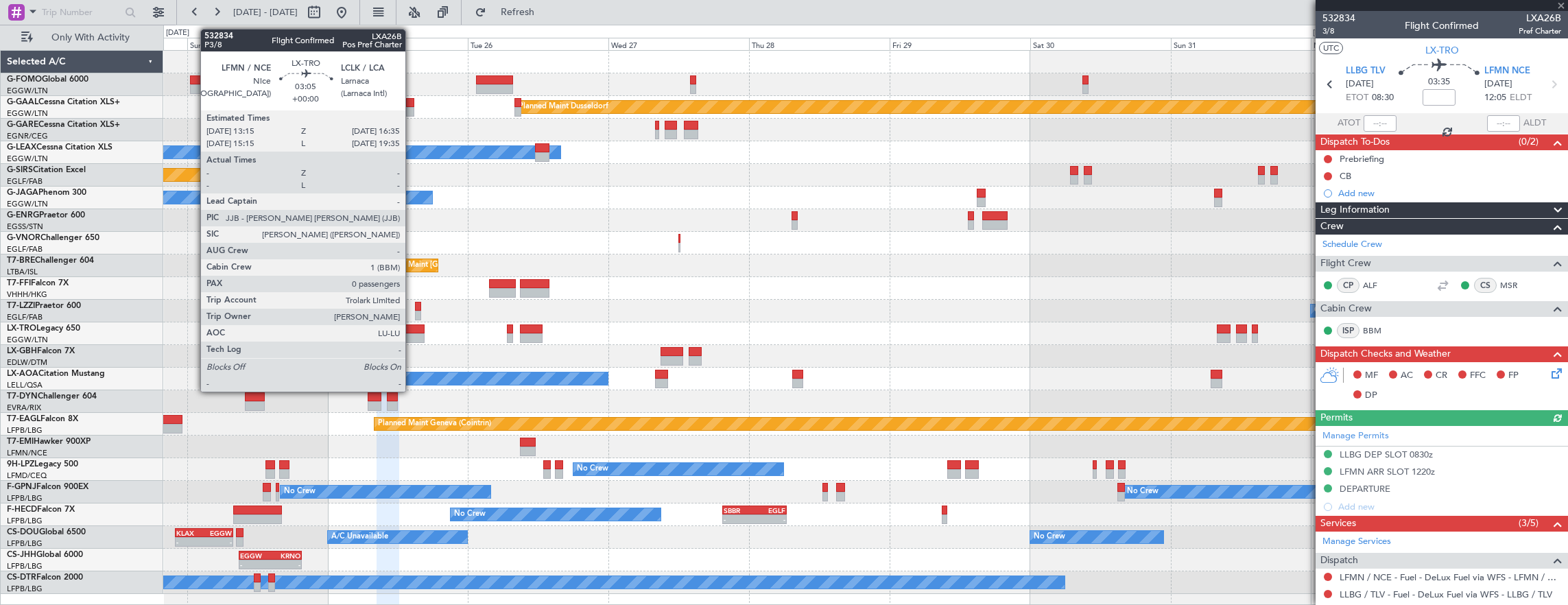
click at [412, 332] on div at bounding box center [415, 328] width 20 height 9
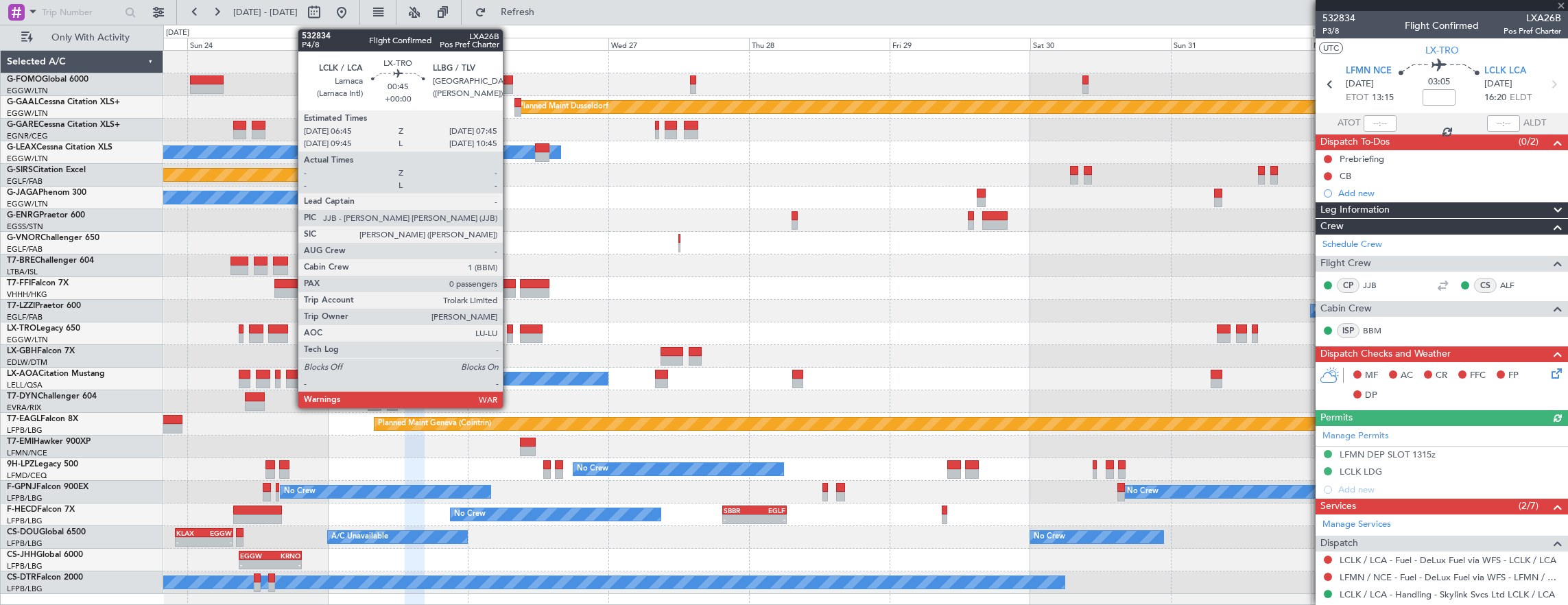
click at [509, 333] on div at bounding box center [509, 338] width 6 height 9
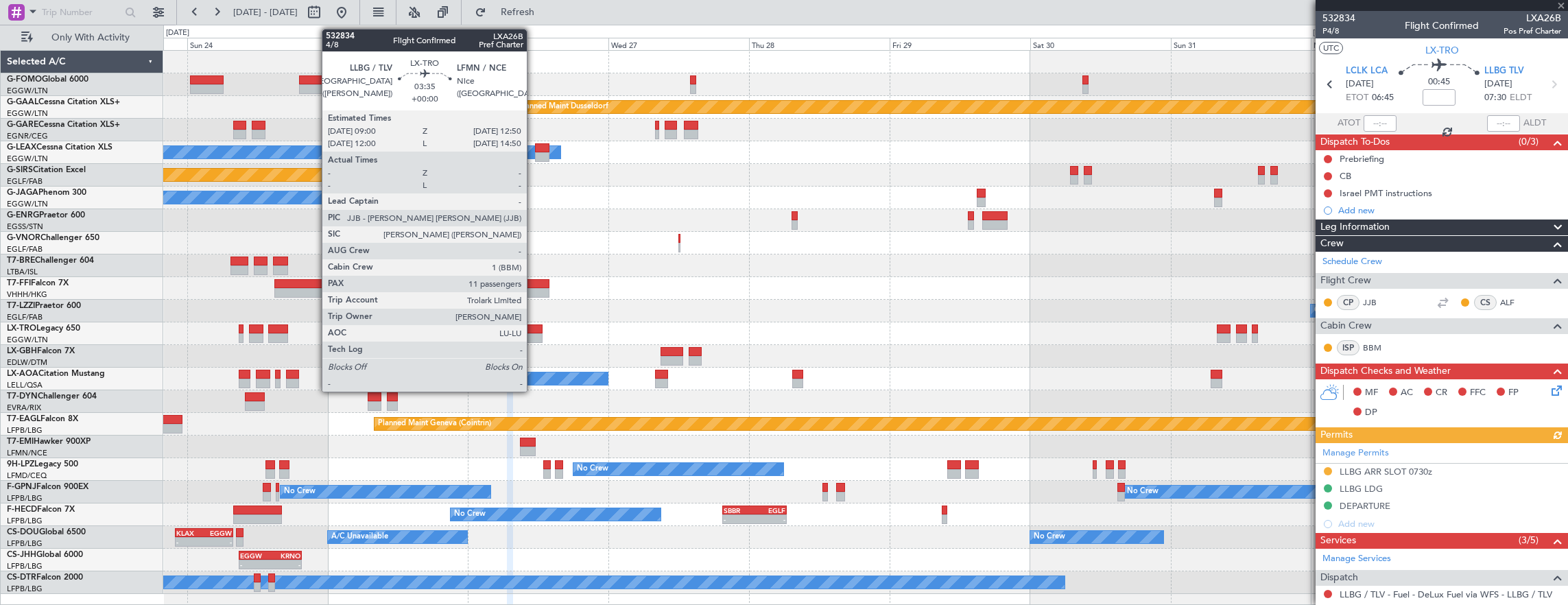
click at [534, 332] on div at bounding box center [531, 328] width 23 height 9
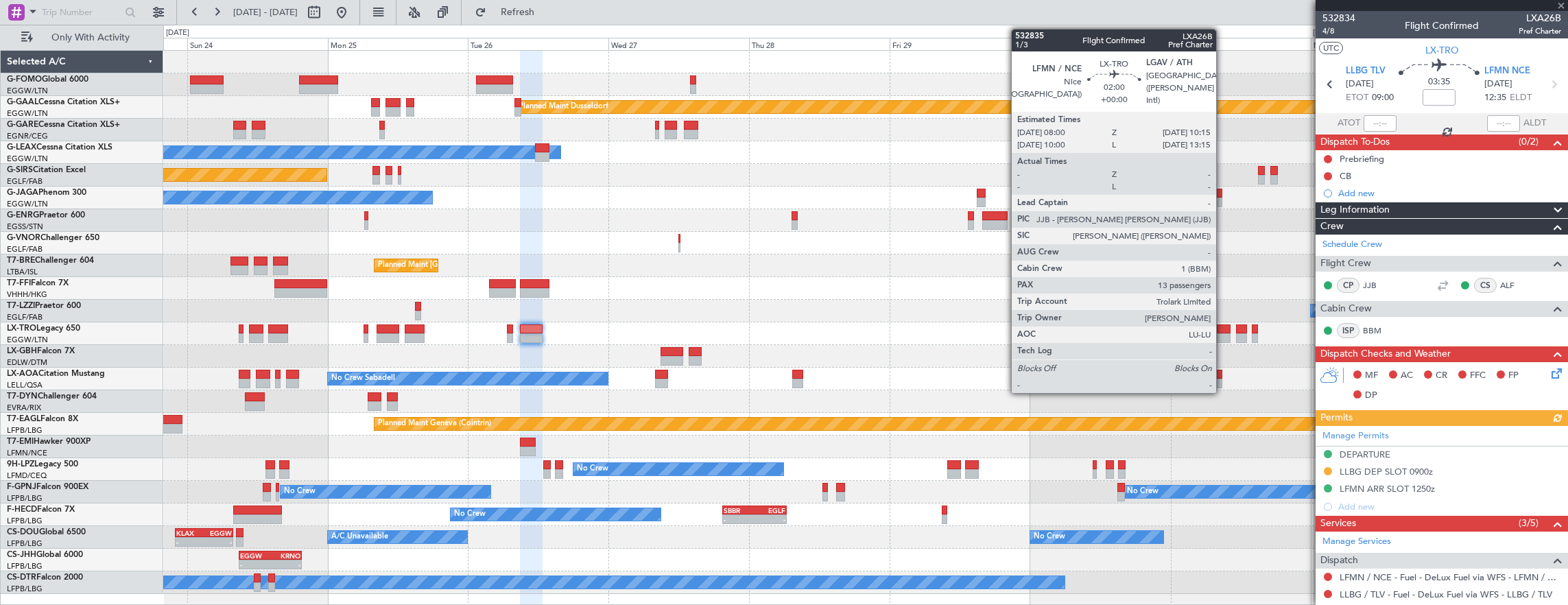
click at [1223, 328] on div at bounding box center [1224, 328] width 14 height 9
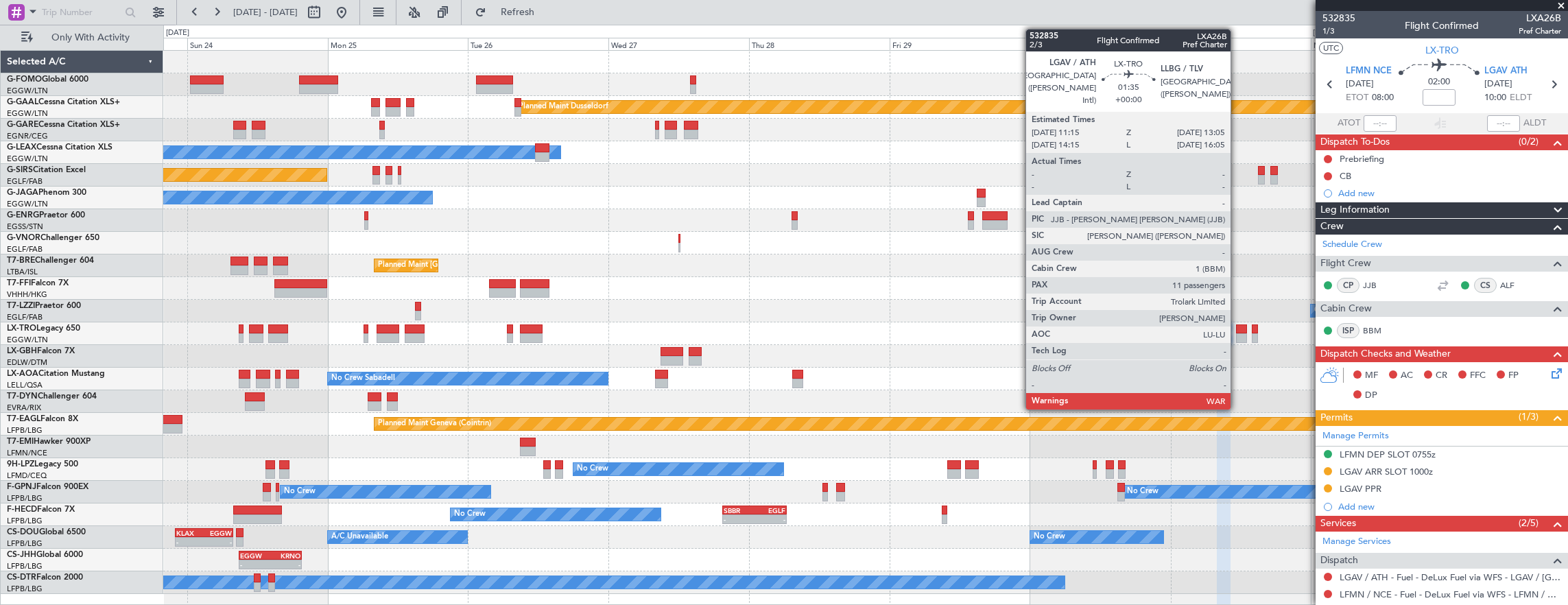
click at [1238, 332] on div at bounding box center [1241, 328] width 11 height 9
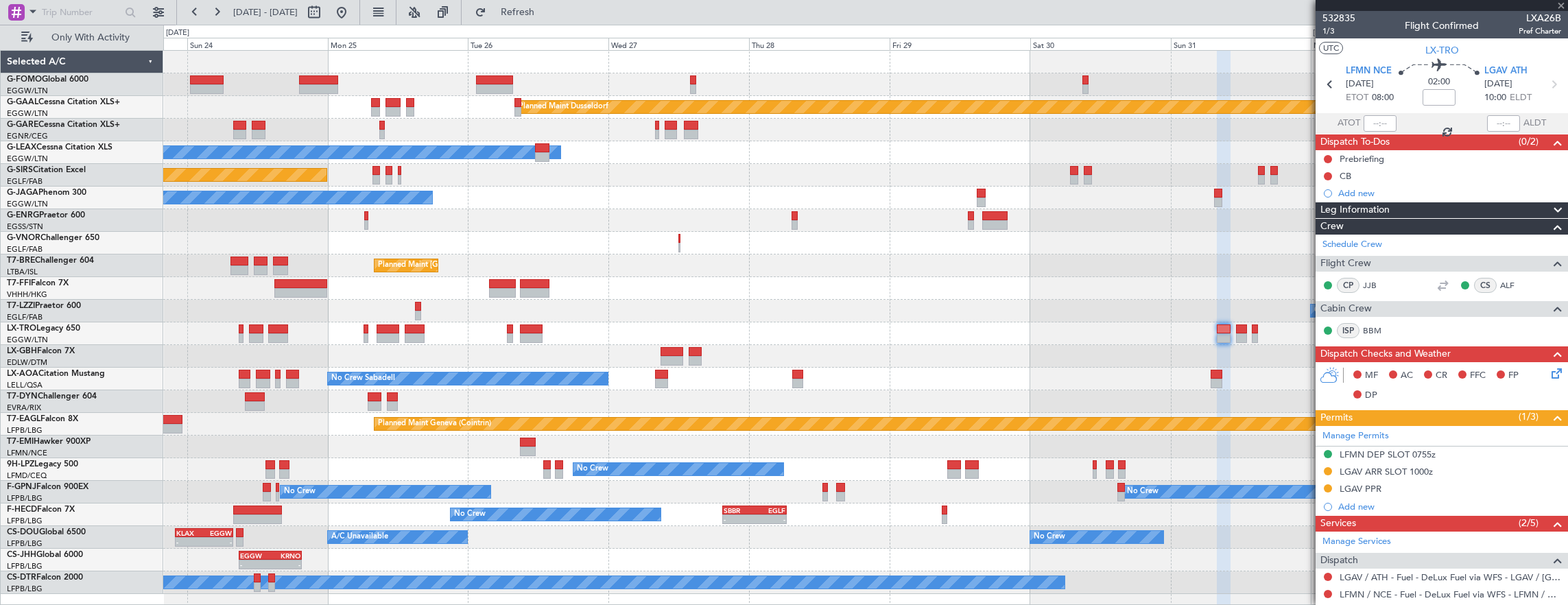
type input "11"
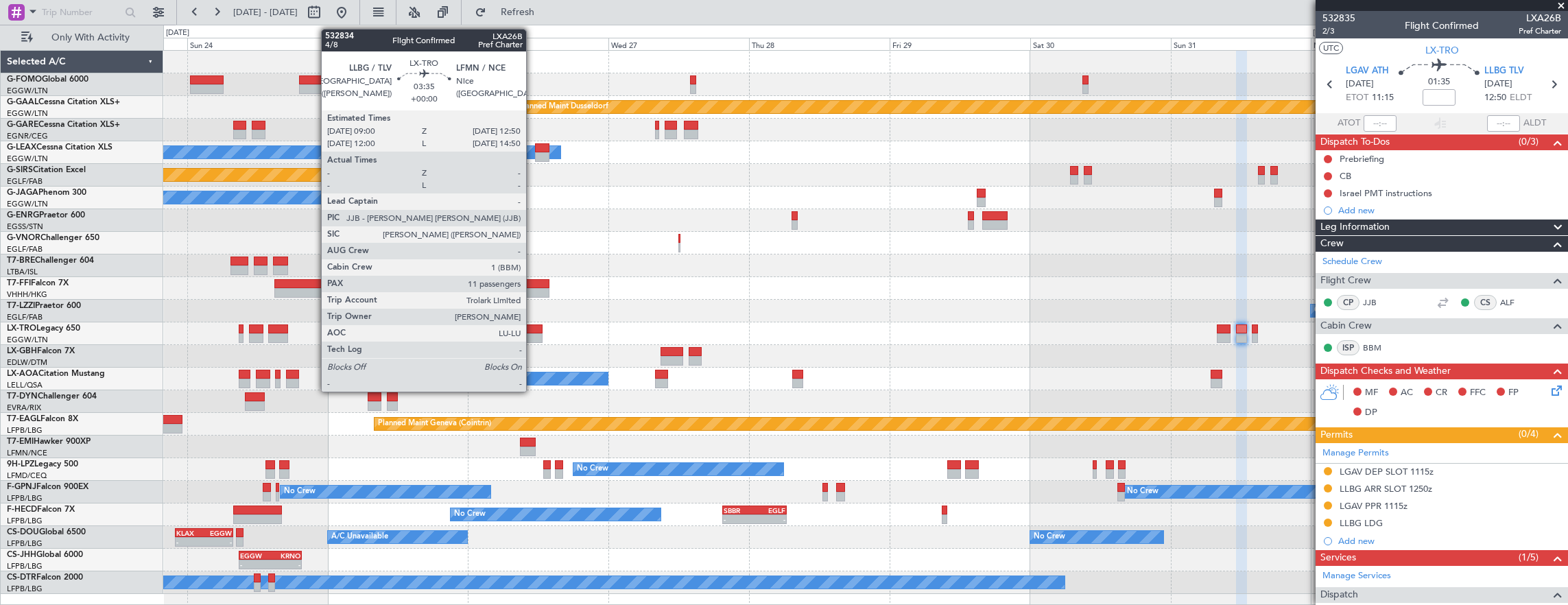
click at [533, 333] on div at bounding box center [531, 338] width 23 height 9
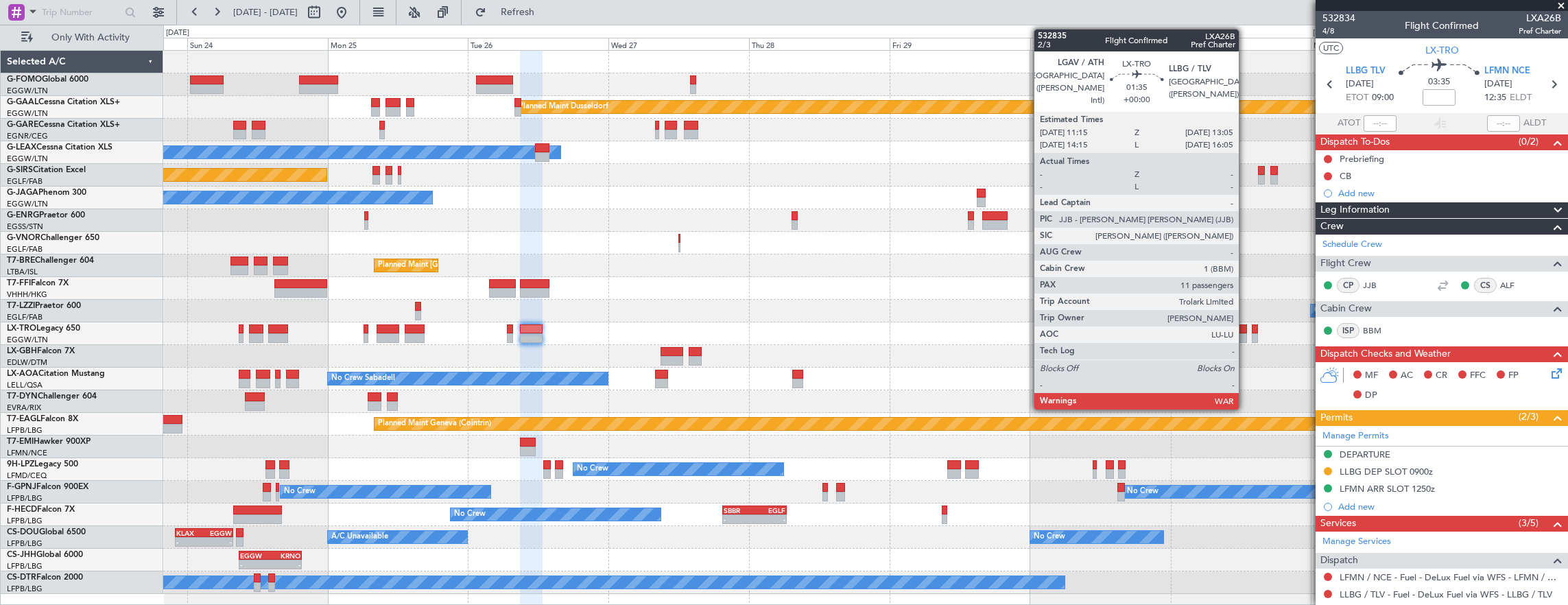
click at [1242, 331] on div at bounding box center [1241, 328] width 11 height 9
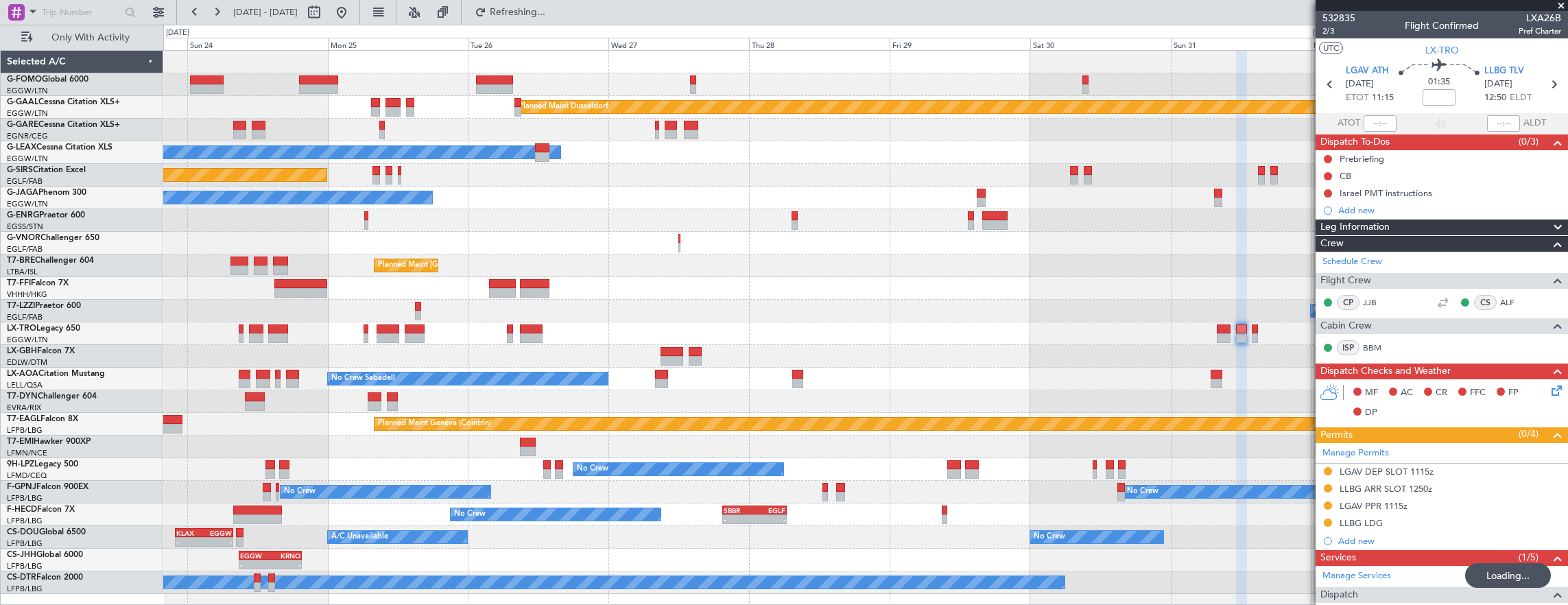
click at [951, 255] on div "Planned Maint Dusseldorf Owner Unplanned Maint [GEOGRAPHIC_DATA] ([GEOGRAPHIC_D…" at bounding box center [866, 322] width 1405 height 543
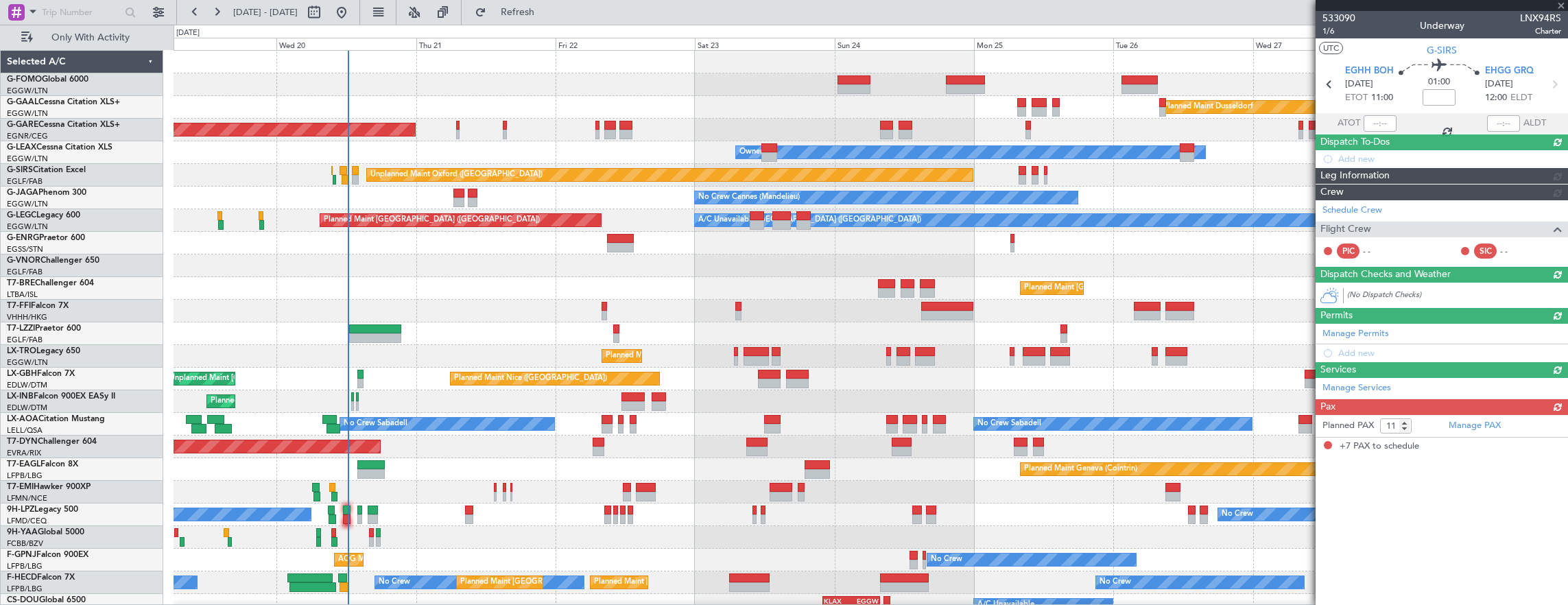
type input "+00:05"
type input "11:16"
type input "7"
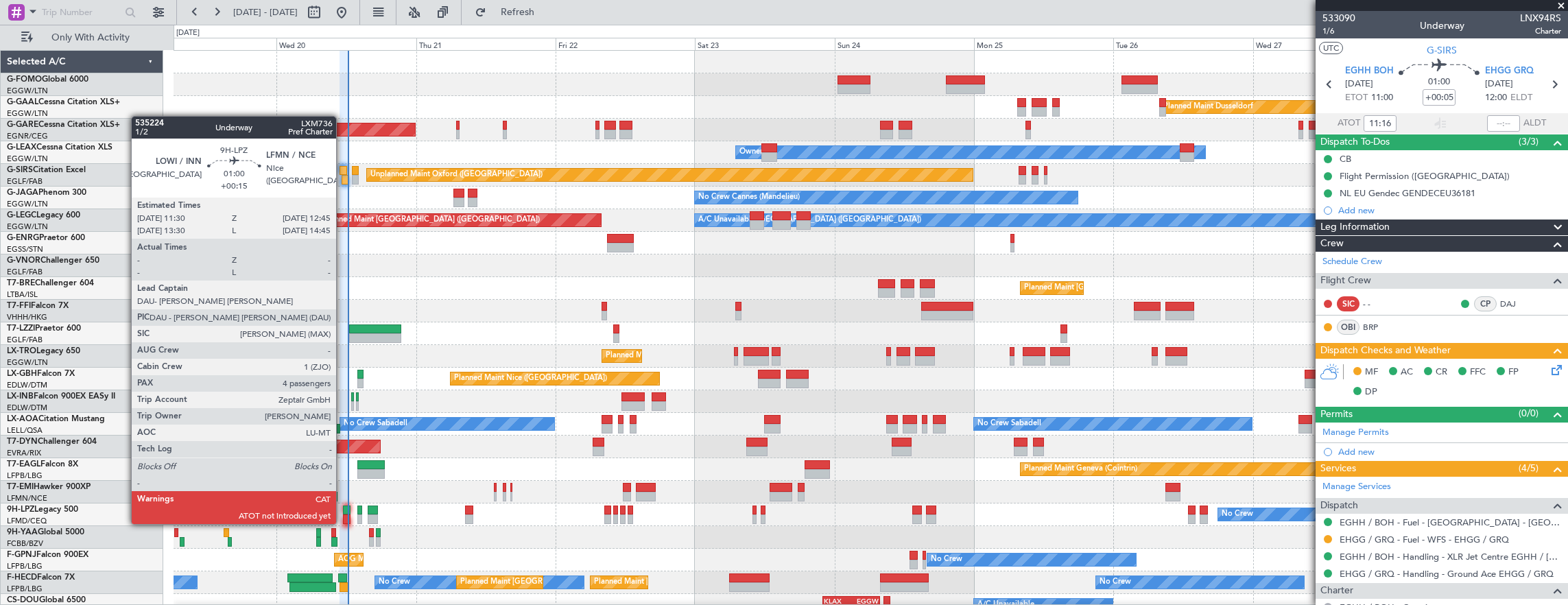
click at [344, 510] on div at bounding box center [346, 509] width 8 height 9
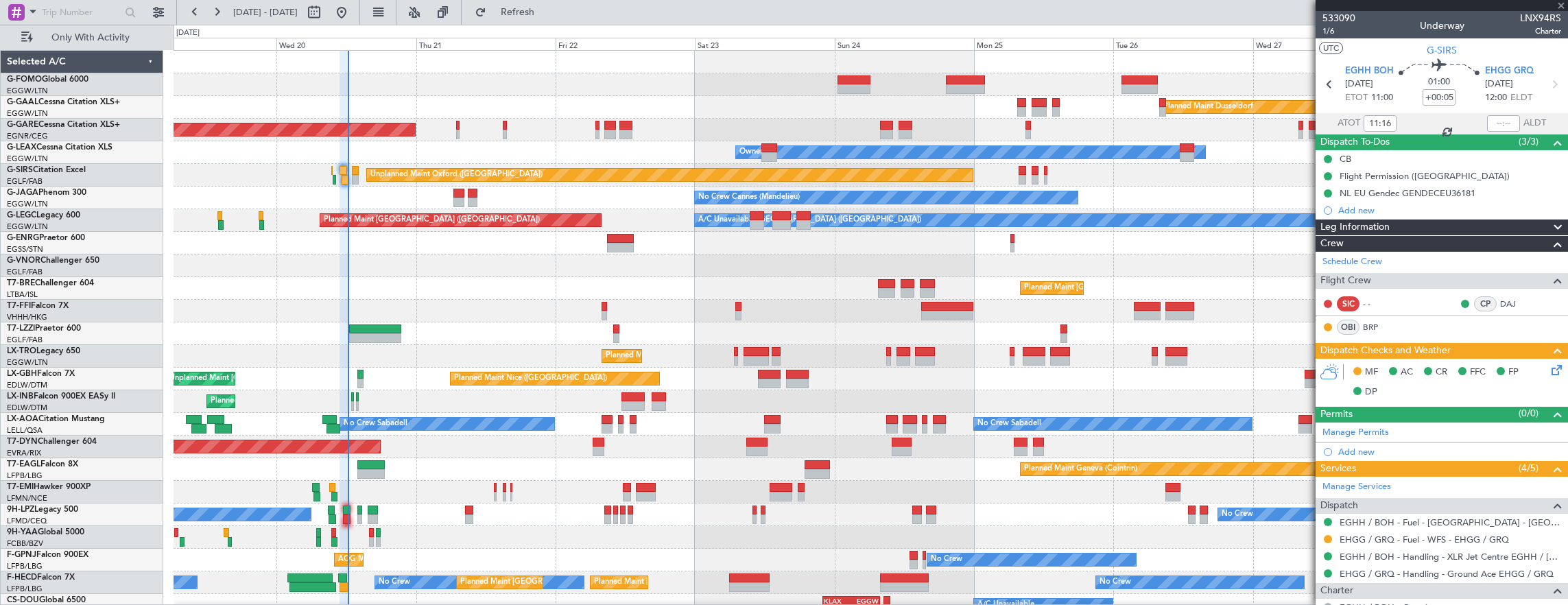
type input "+00:15"
type input "4"
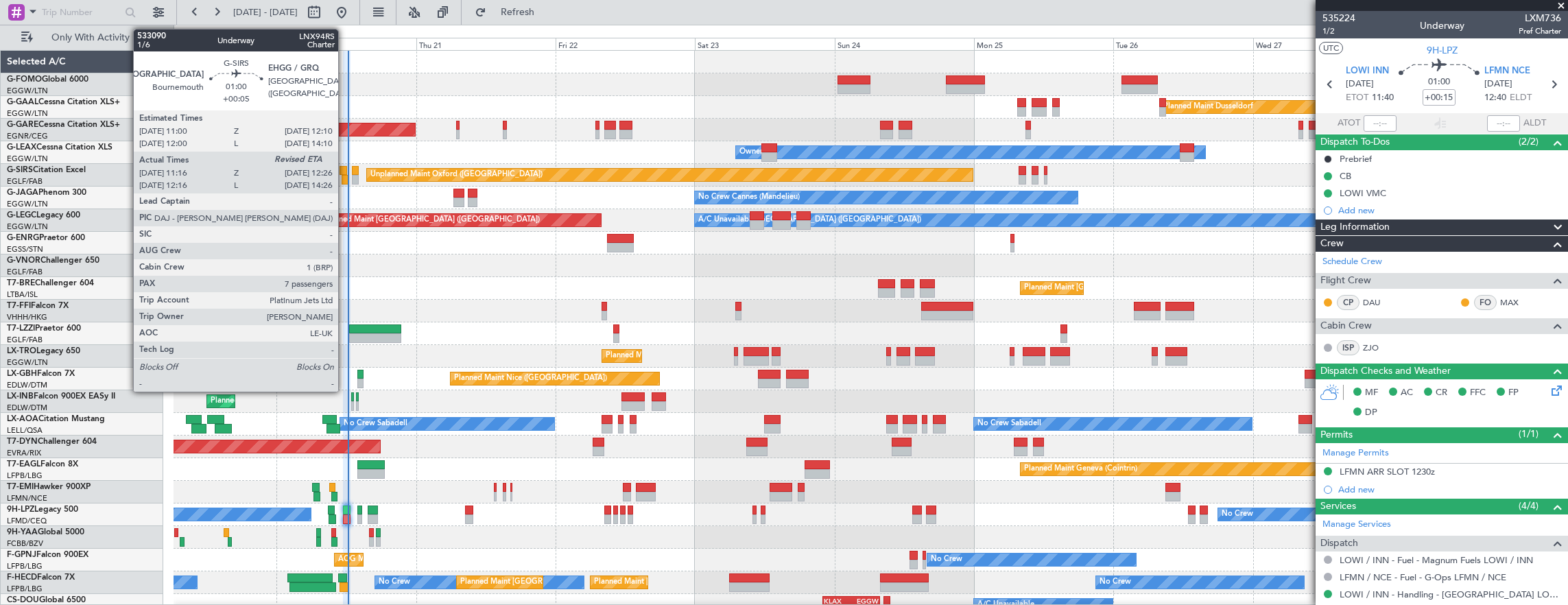
click at [345, 175] on div at bounding box center [345, 179] width 7 height 9
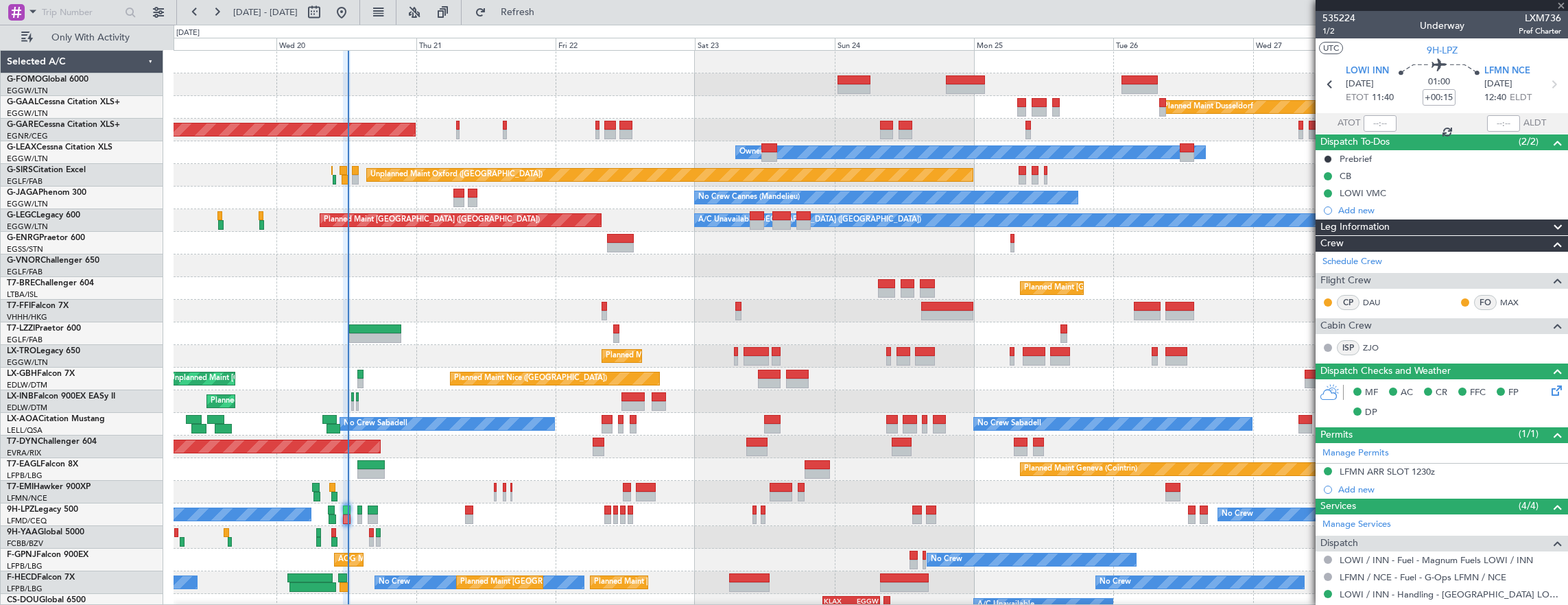
type input "+00:05"
type input "11:16"
type input "7"
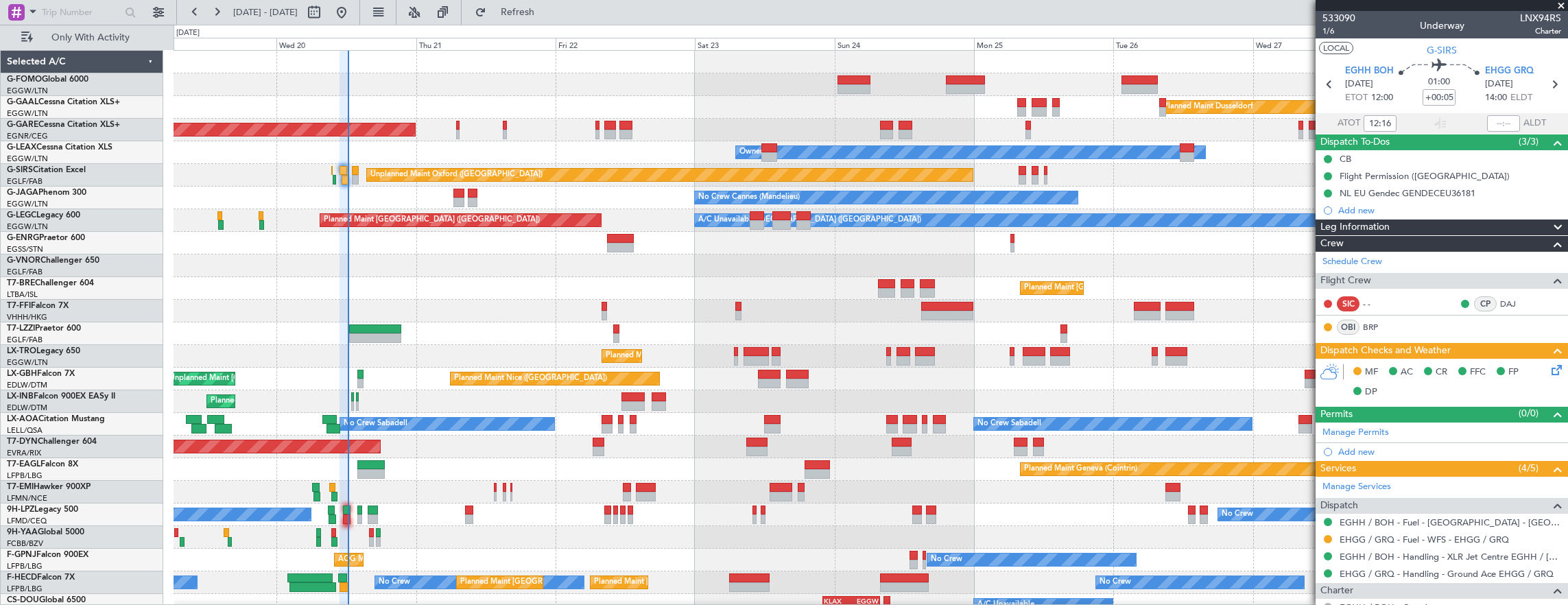
type input "11:16"
click at [1488, 127] on input "text" at bounding box center [1504, 123] width 33 height 16
type input "12:18"
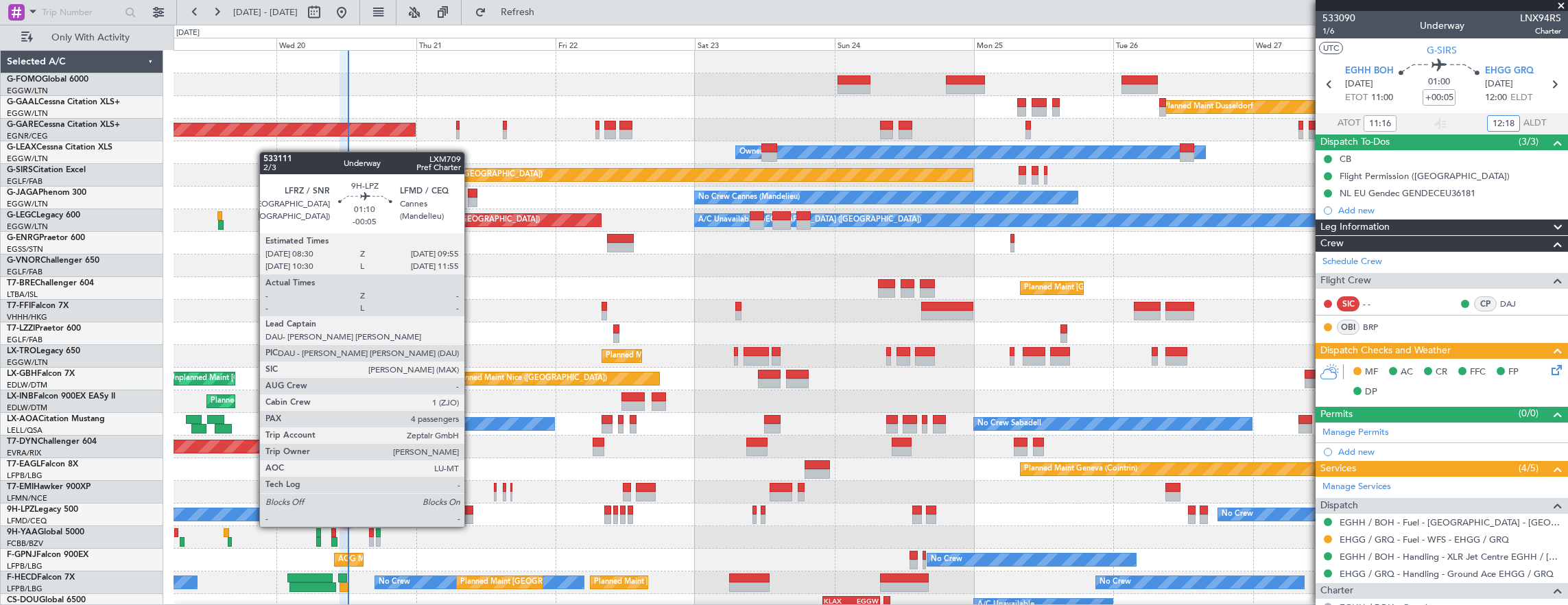
click at [471, 513] on div at bounding box center [470, 509] width 9 height 9
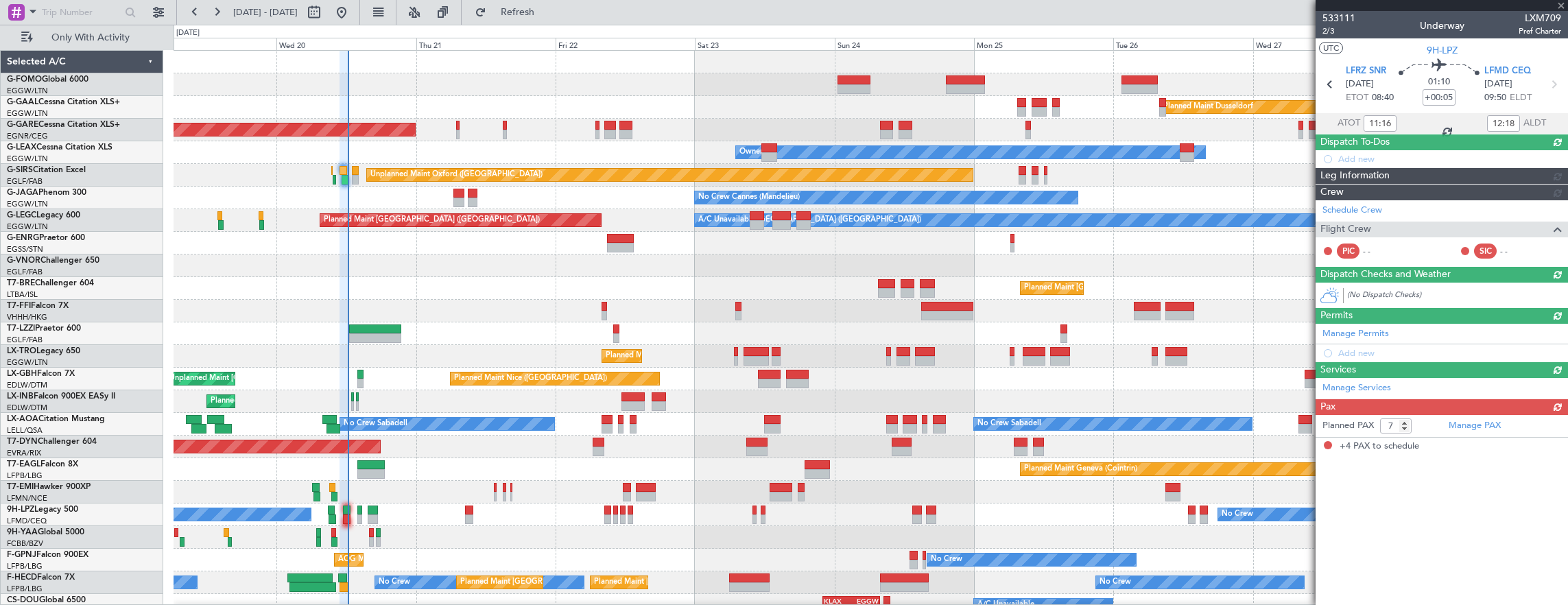
type input "-00:05"
type input "4"
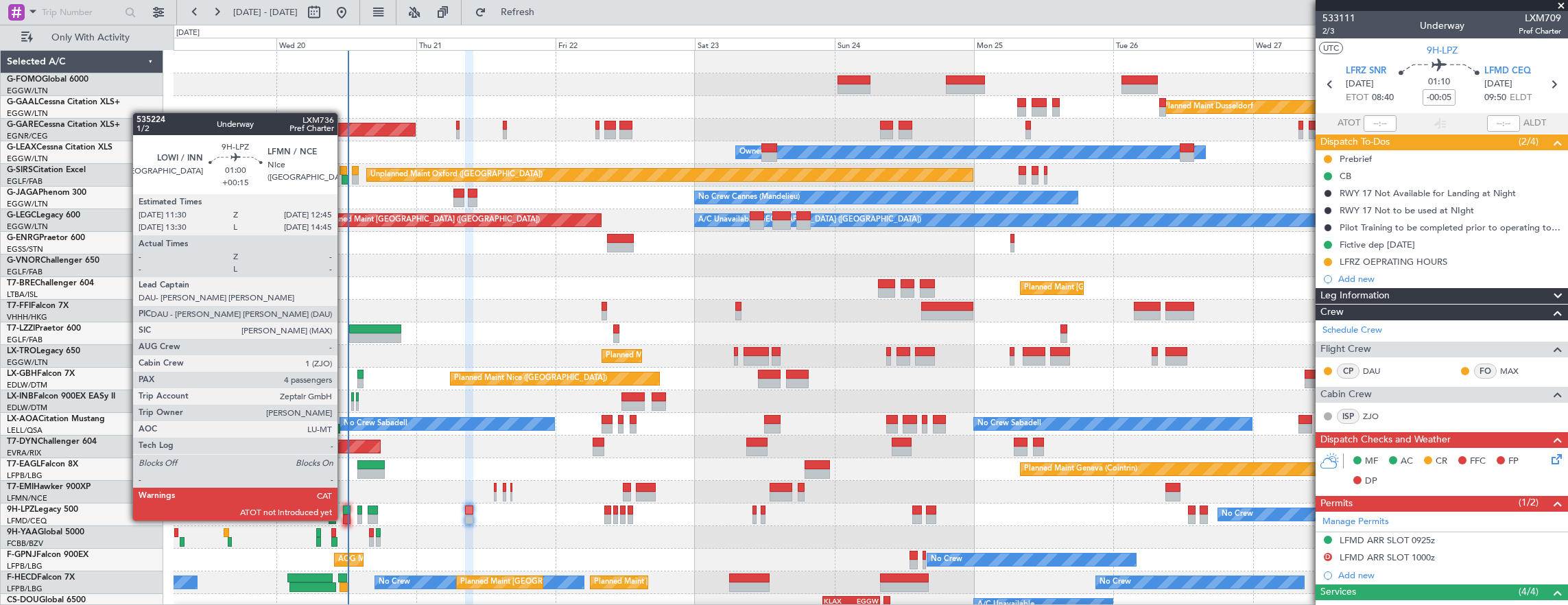
click at [344, 507] on div at bounding box center [346, 509] width 8 height 9
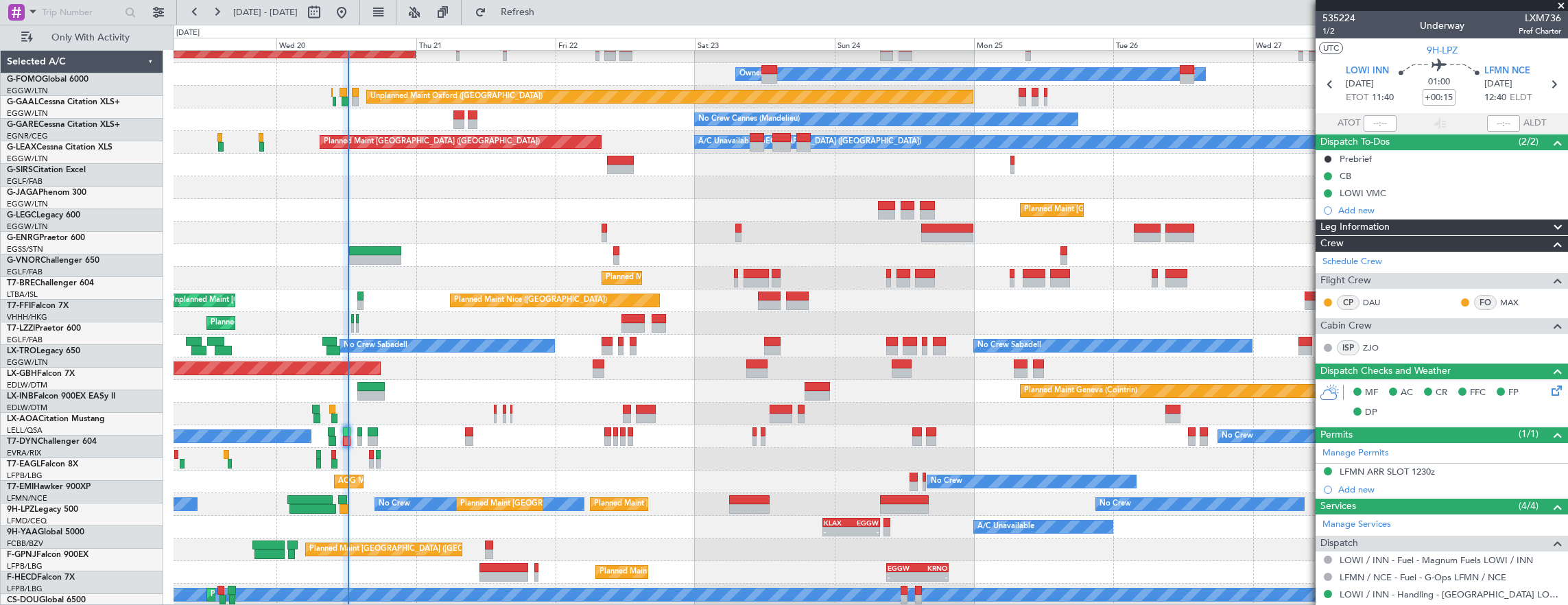
scroll to position [78, 0]
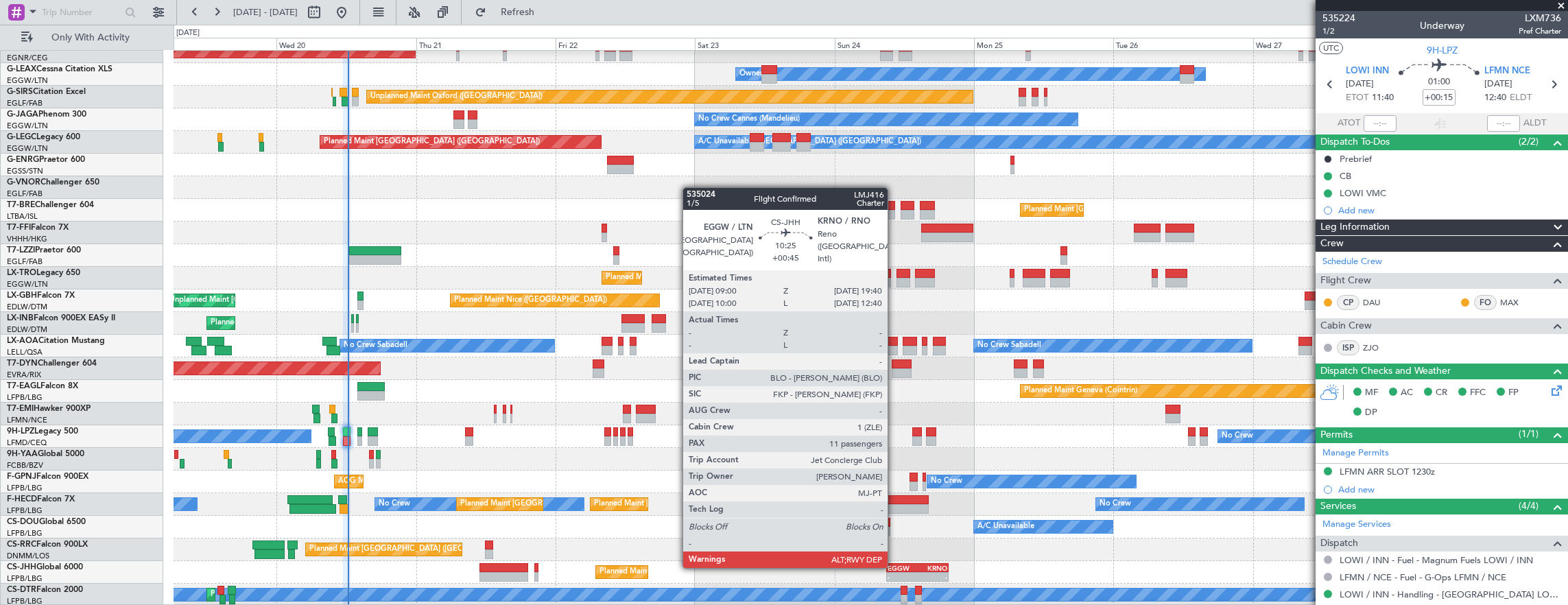
click at [894, 567] on div "EGGW" at bounding box center [902, 568] width 30 height 8
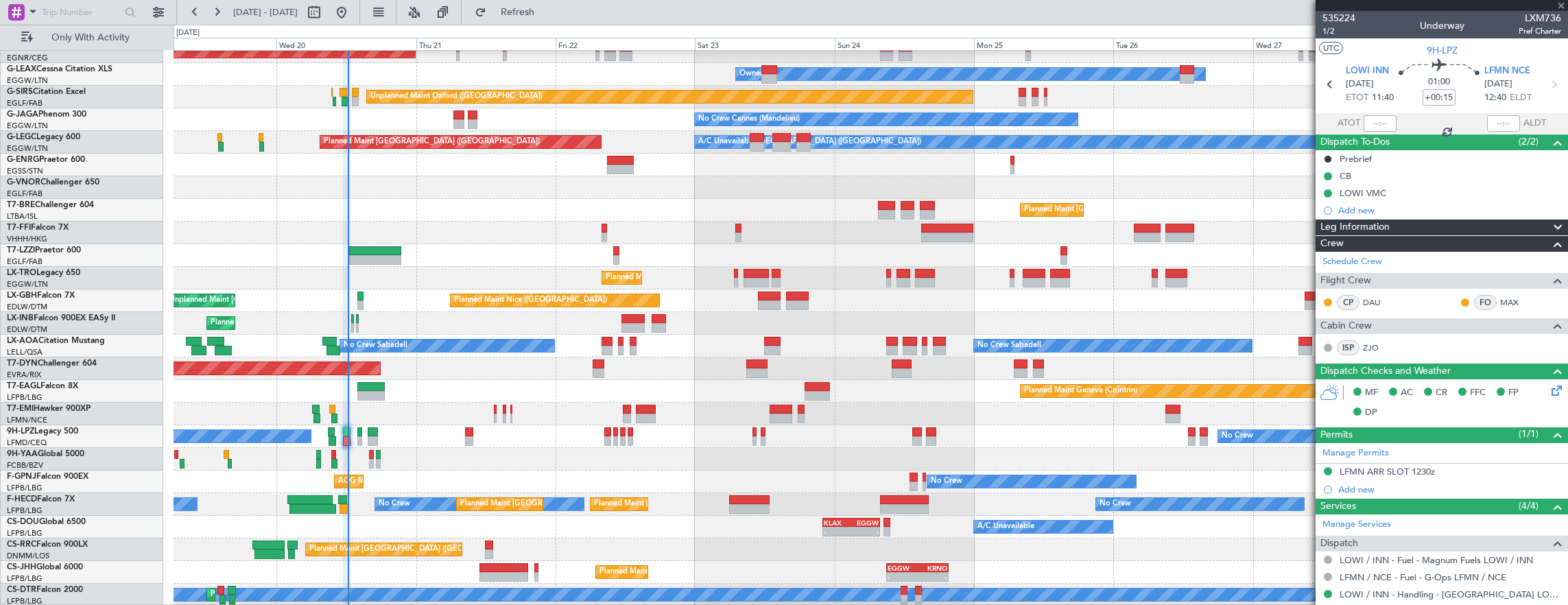
type input "+00:45"
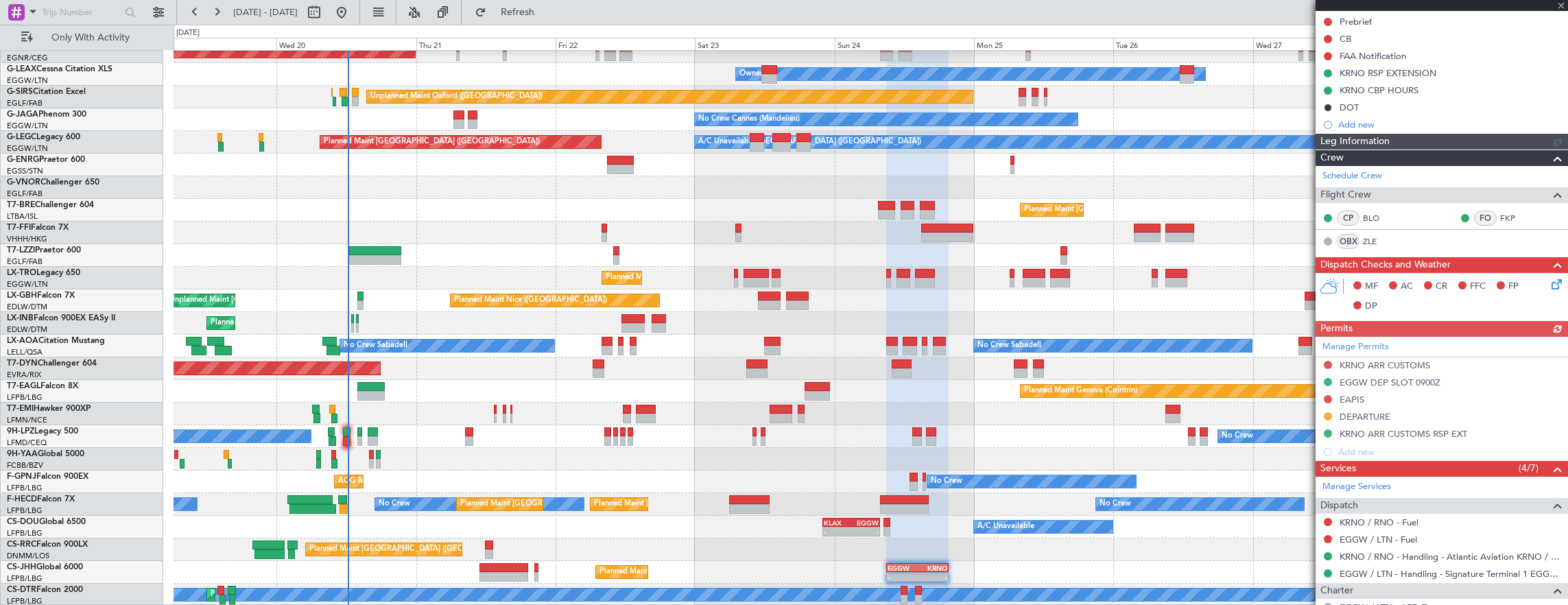
scroll to position [274, 0]
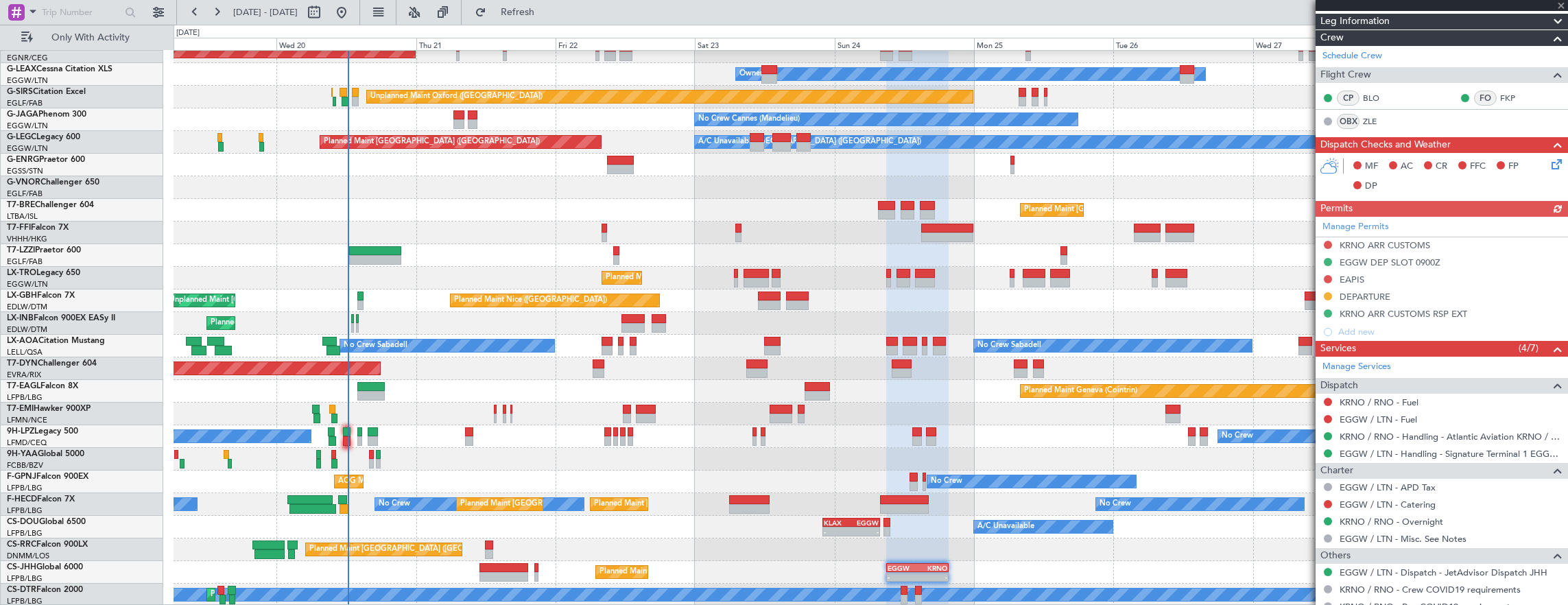
click at [1324, 293] on div "Manage Permits KRNO ARR CUSTOMS EGGW DEP SLOT 0900Z EAPIS DEPARTURE KRNO ARR CU…" at bounding box center [1442, 278] width 252 height 124
click at [1325, 293] on div "Manage Permits KRNO ARR CUSTOMS EGGW DEP SLOT 0900Z EAPIS DEPARTURE KRNO ARR CU…" at bounding box center [1442, 278] width 252 height 124
click at [1328, 291] on div "Manage Permits KRNO ARR CUSTOMS EGGW DEP SLOT 0900Z EAPIS DEPARTURE KRNO ARR CU…" at bounding box center [1442, 278] width 252 height 124
click at [1328, 295] on button at bounding box center [1329, 296] width 8 height 8
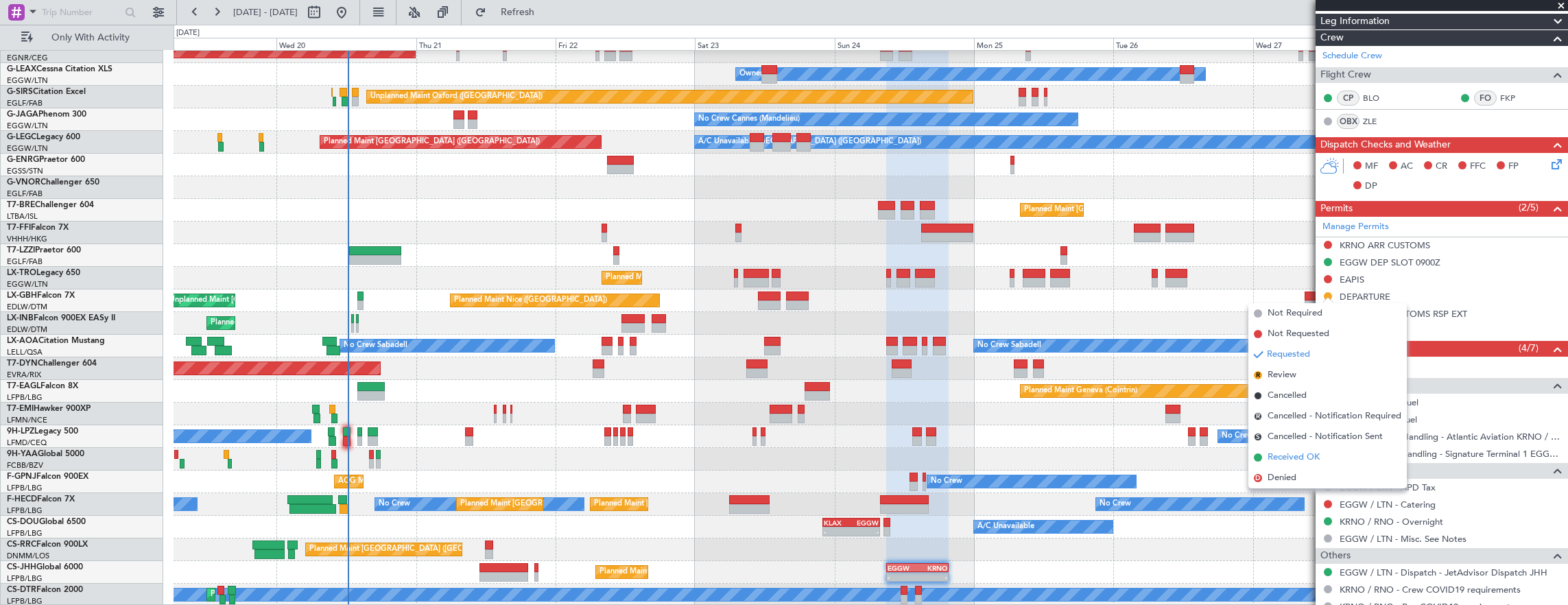
click at [1292, 451] on span "Received OK" at bounding box center [1294, 458] width 52 height 14
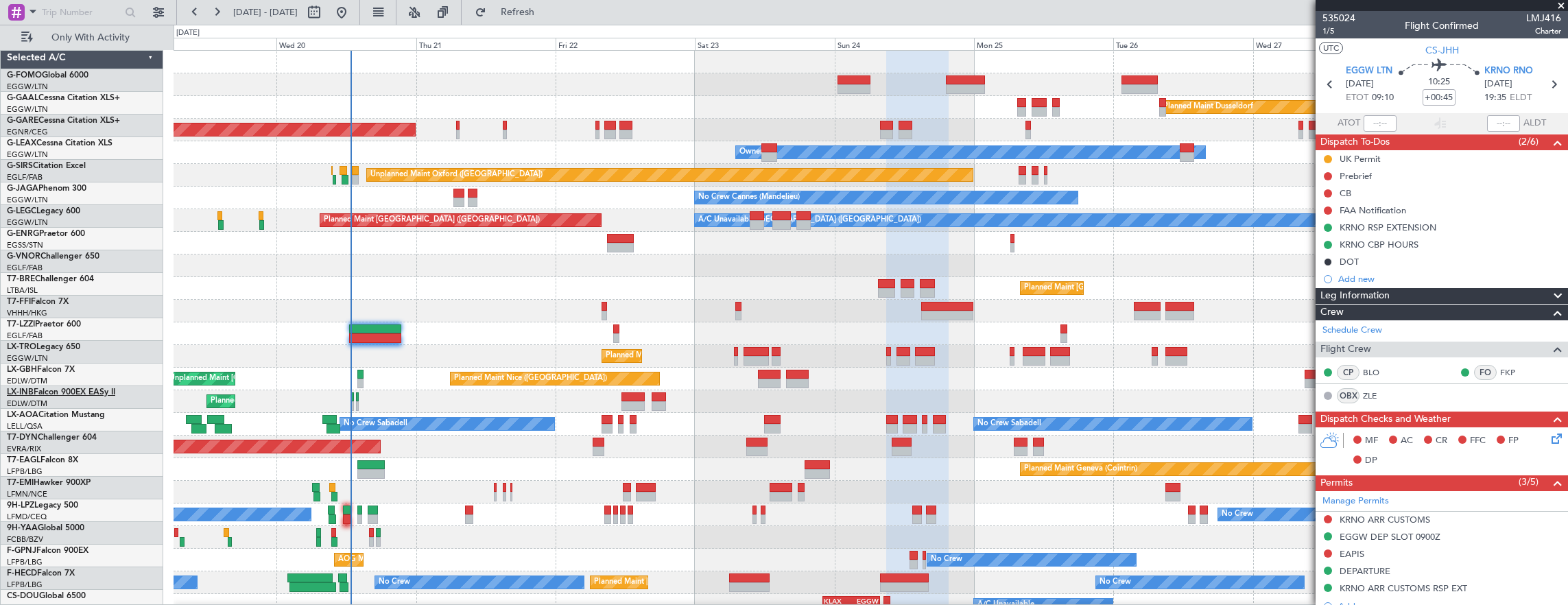
scroll to position [0, 0]
click at [63, 40] on span "Only With Activity" at bounding box center [90, 37] width 109 height 9
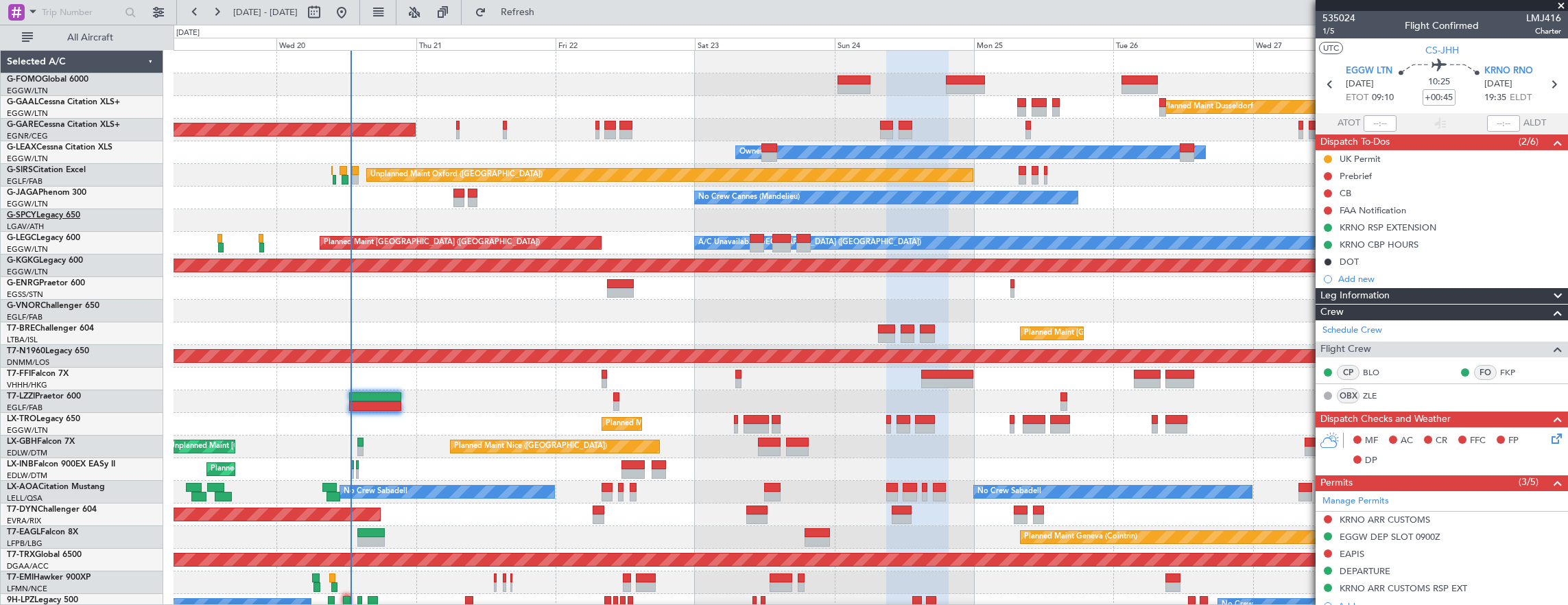
click at [60, 217] on link "G-SPCY Legacy 650" at bounding box center [43, 216] width 74 height 8
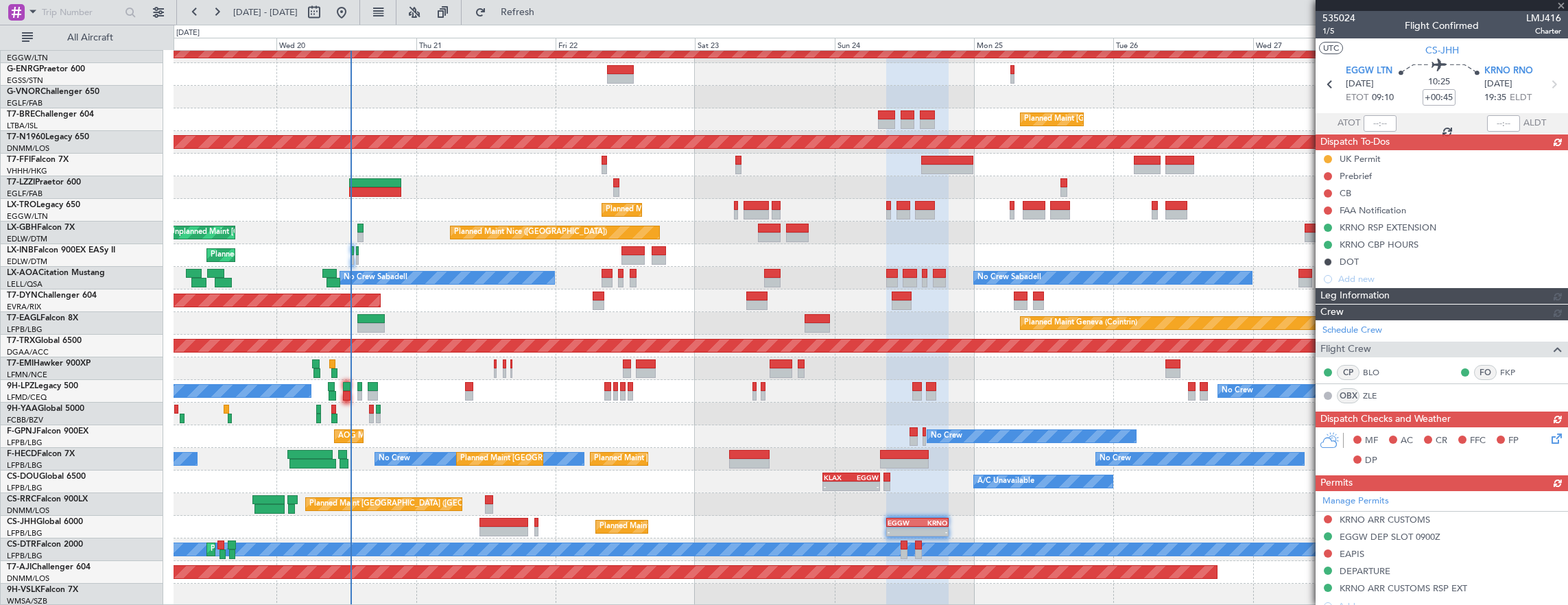
scroll to position [214, 0]
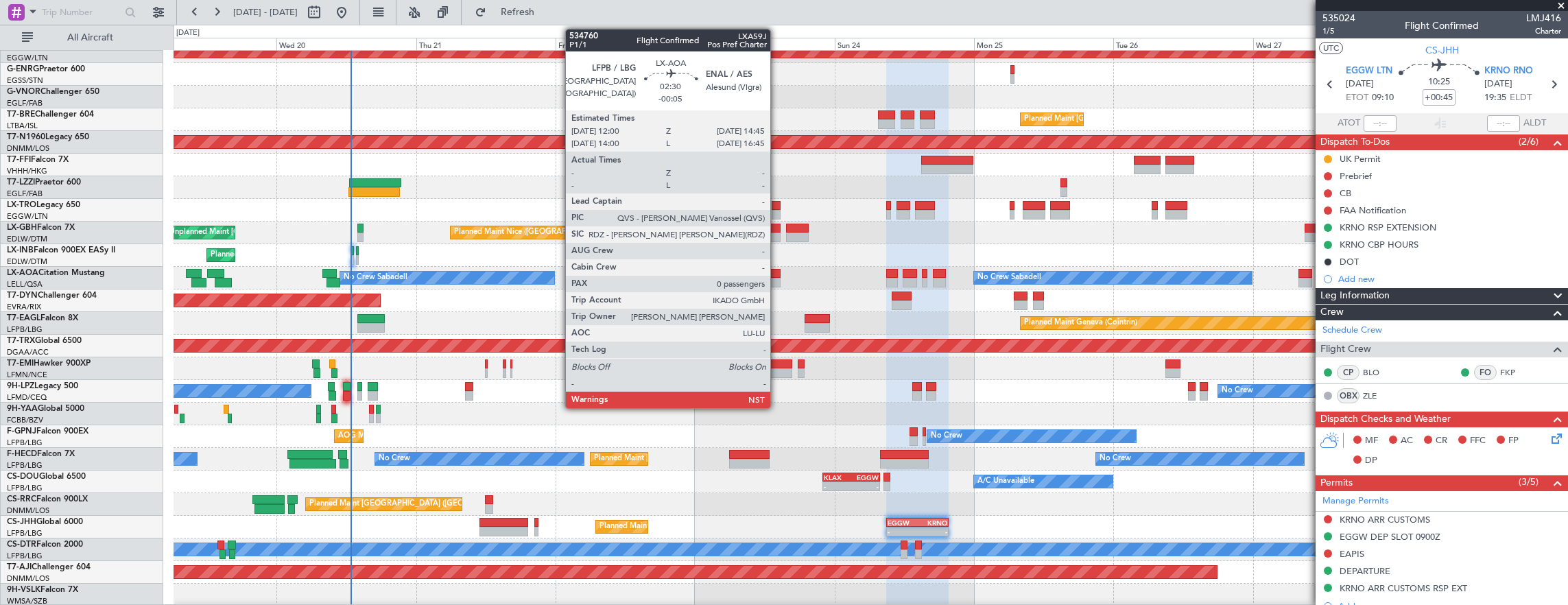
click at [709, 252] on div "Planned Maint [GEOGRAPHIC_DATA] ([GEOGRAPHIC_DATA]) A/C Unavailable [GEOGRAPHIC…" at bounding box center [871, 222] width 1395 height 770
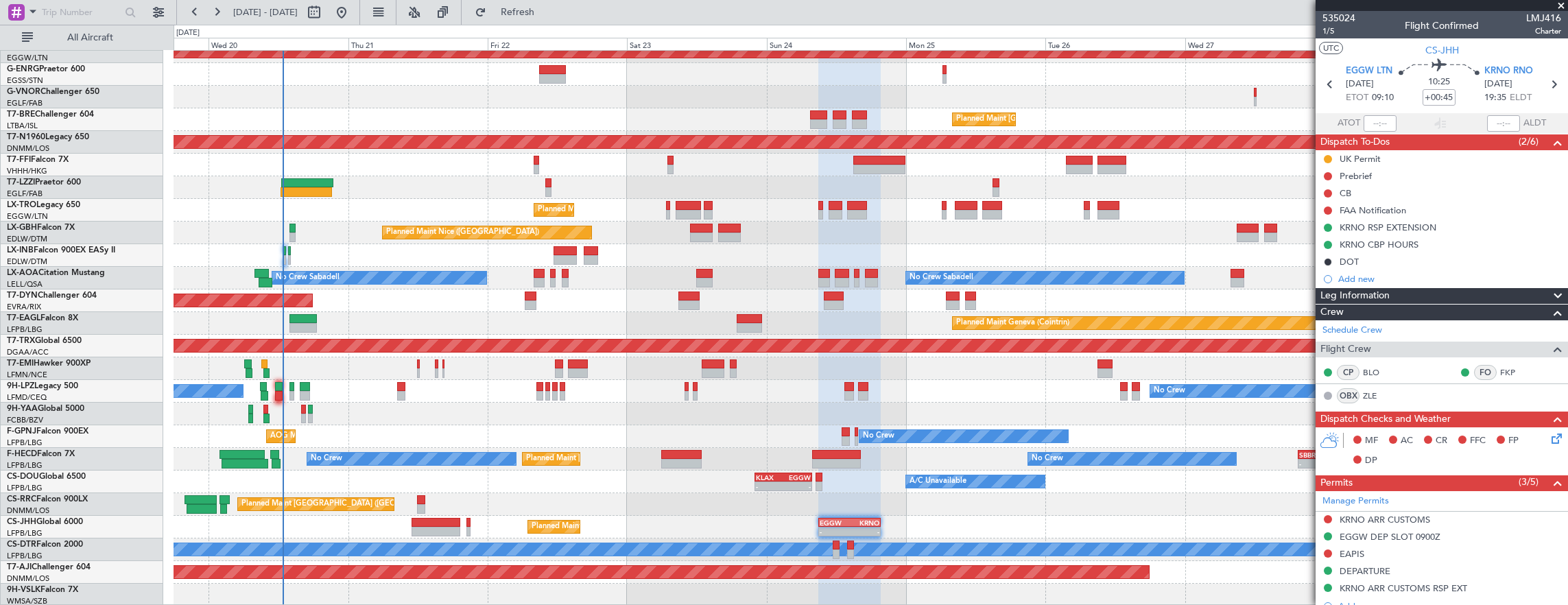
click at [1213, 475] on div "Planned Maint [GEOGRAPHIC_DATA] ([GEOGRAPHIC_DATA]) A/C Unavailable - - KLAX 22…" at bounding box center [871, 481] width 1395 height 23
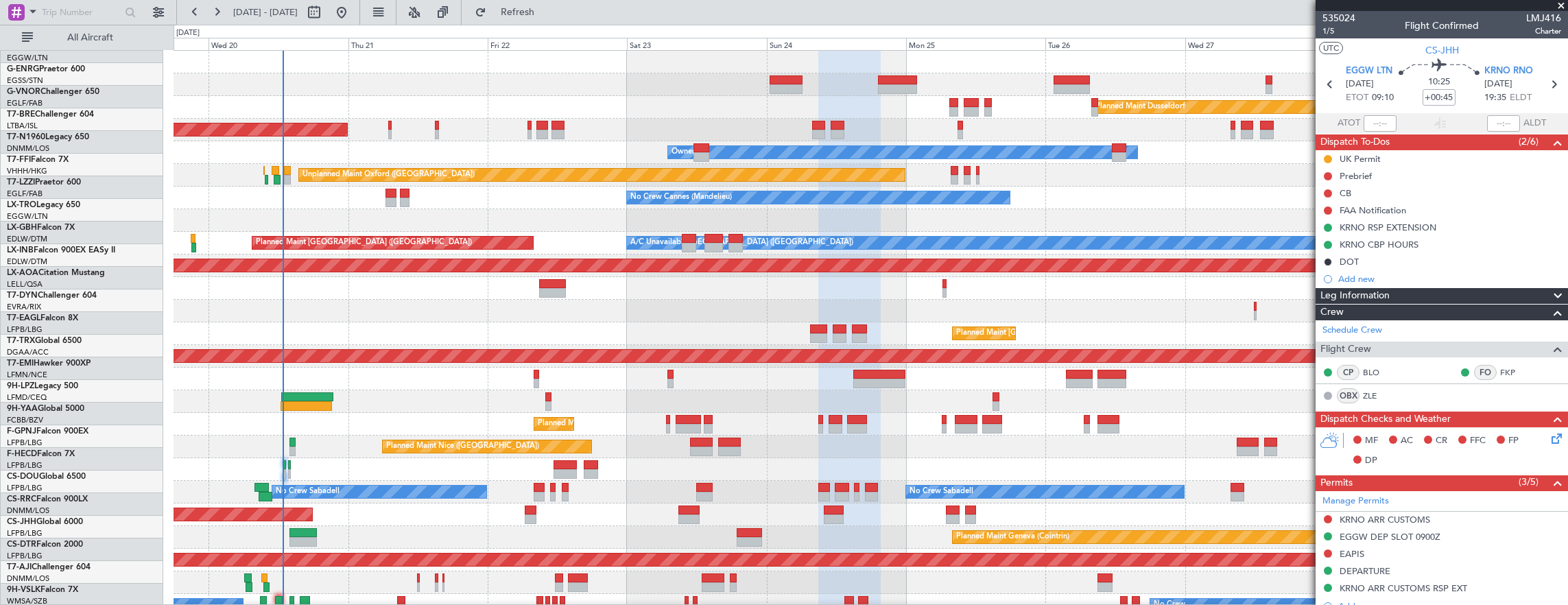
scroll to position [0, 0]
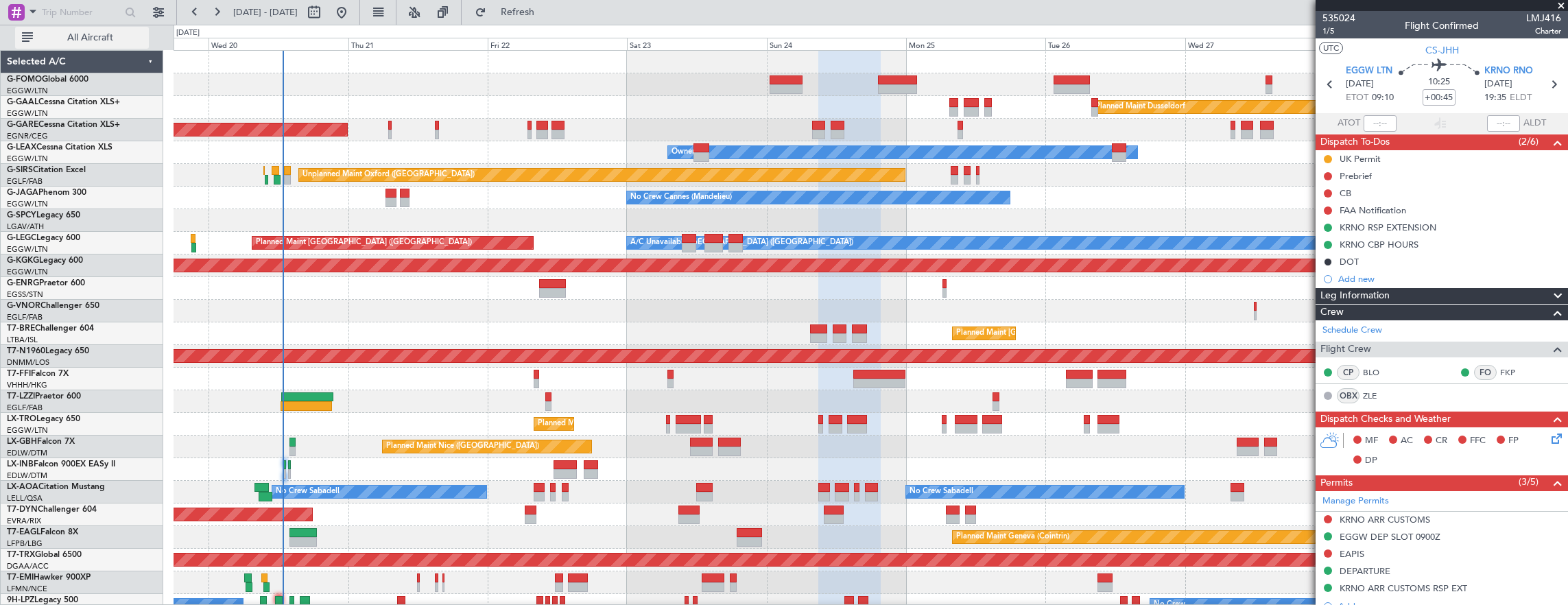
click at [92, 27] on button "All Aircraft" at bounding box center [82, 38] width 134 height 22
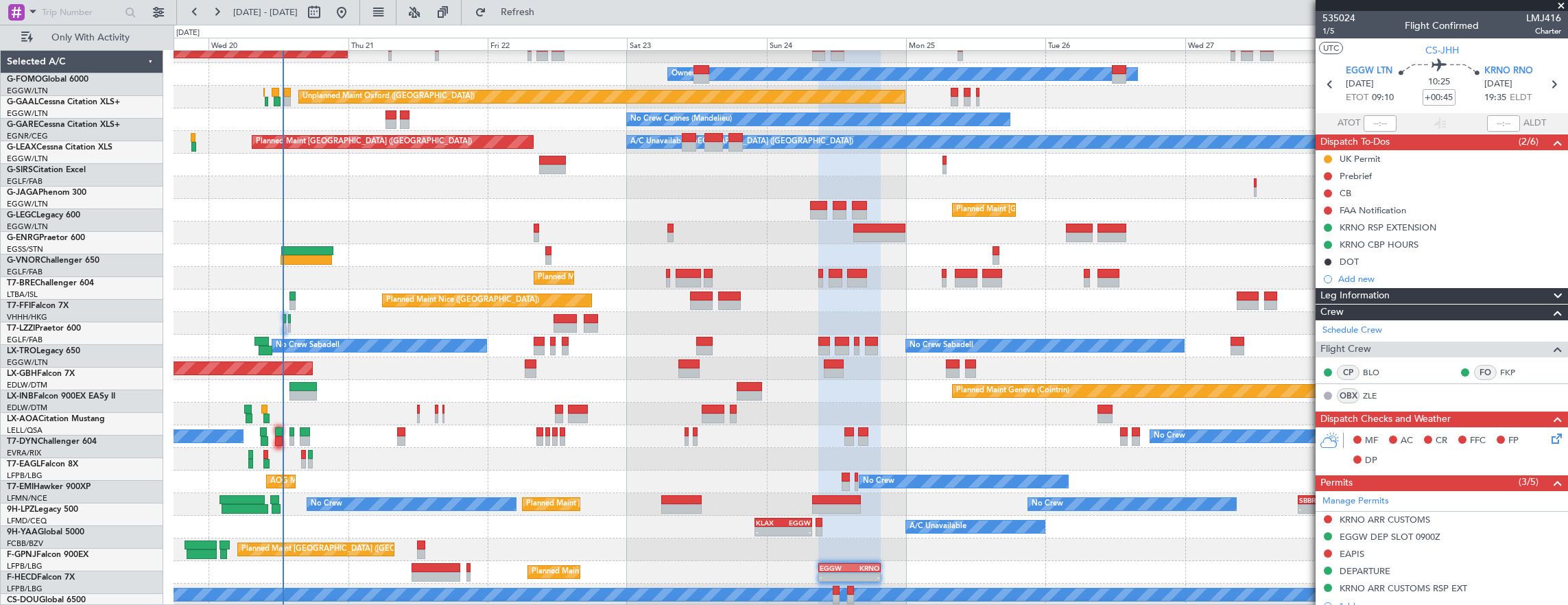
scroll to position [78, 0]
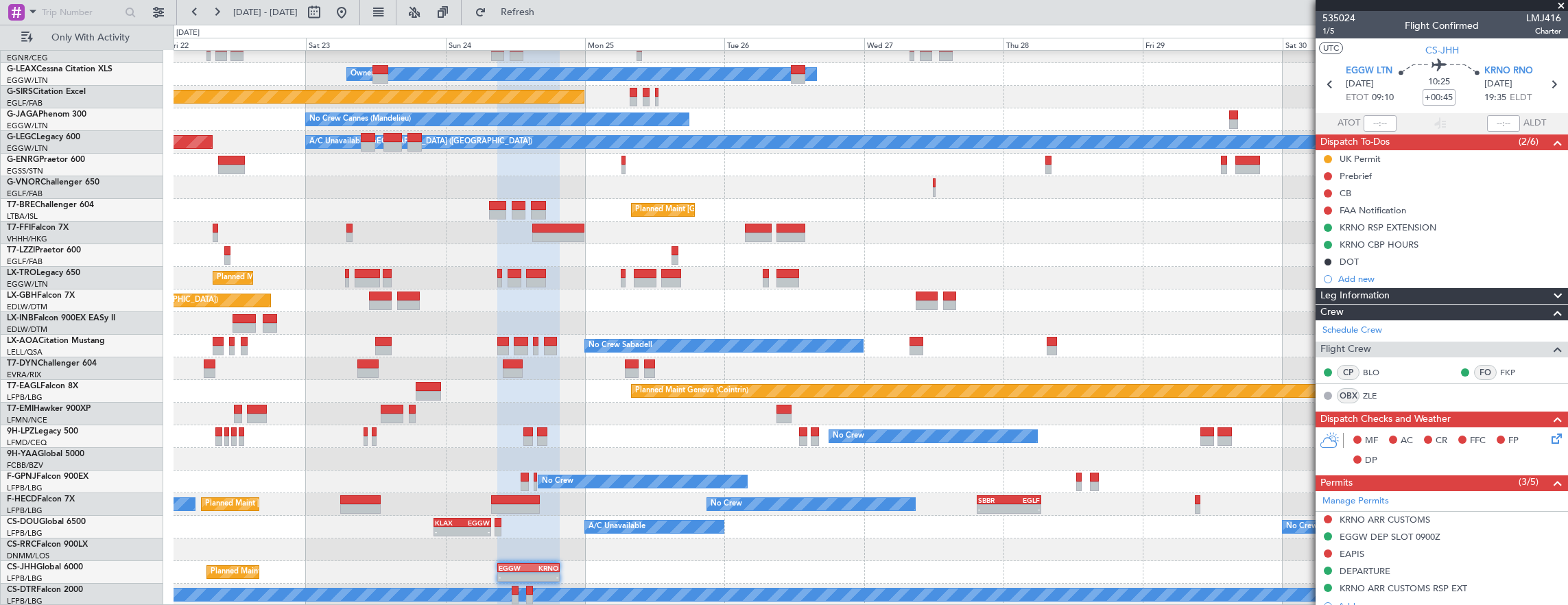
click at [628, 494] on div "Planned Maint Dusseldorf Unplanned Maint [PERSON_NAME] Owner Unplanned Maint [G…" at bounding box center [871, 289] width 1395 height 634
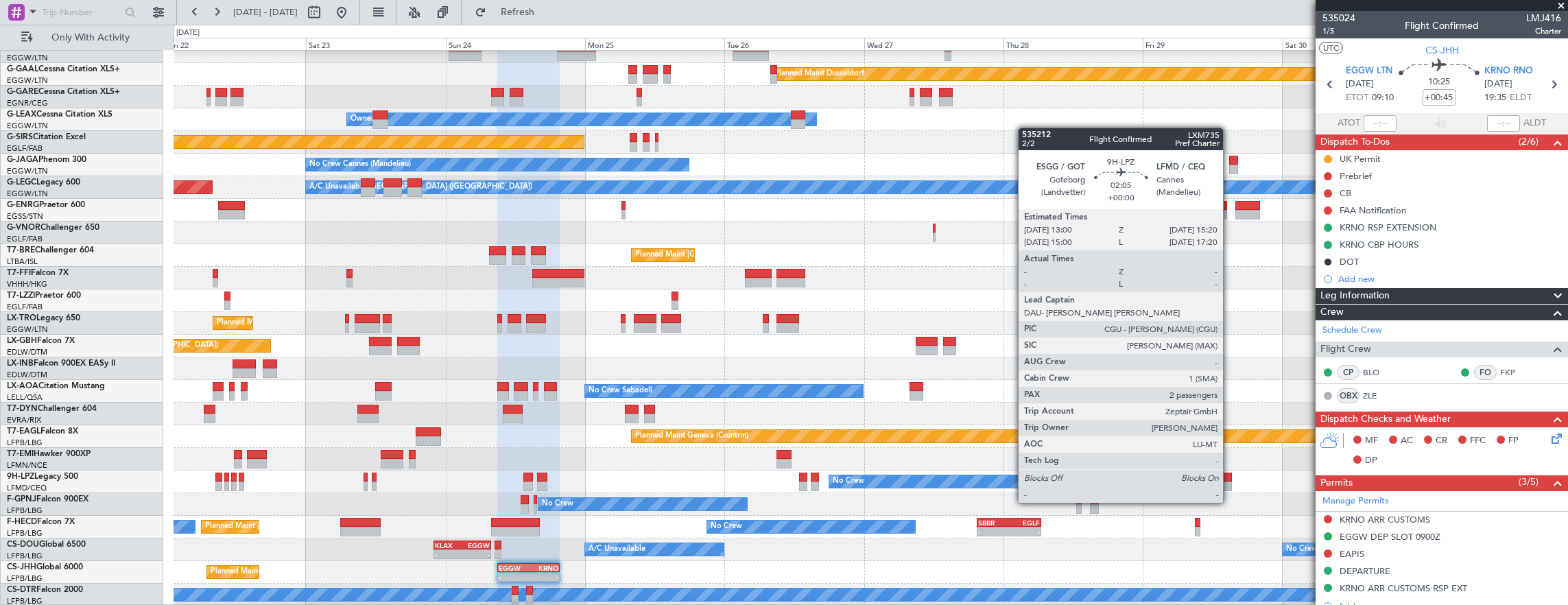
click at [889, 459] on div "Planned Maint Dusseldorf Unplanned Maint [PERSON_NAME] Owner Unplanned Maint [G…" at bounding box center [871, 312] width 1395 height 589
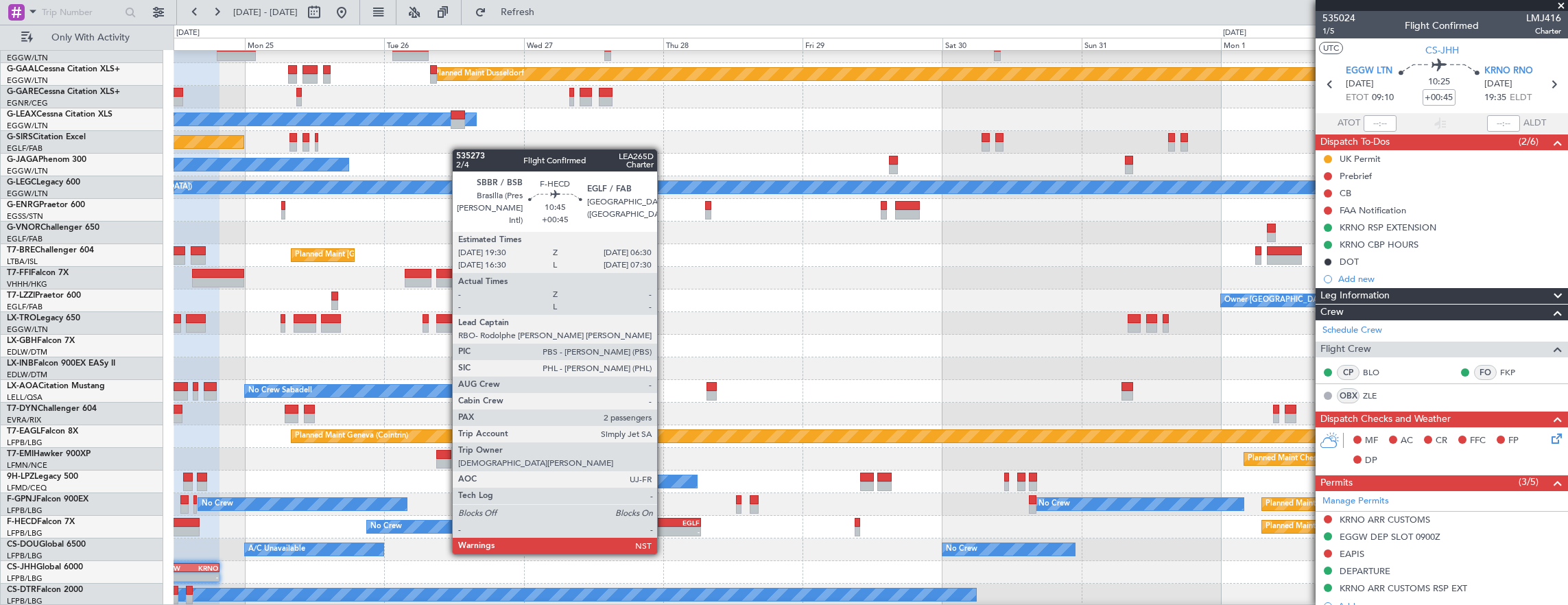
click at [664, 528] on div "-" at bounding box center [653, 531] width 30 height 8
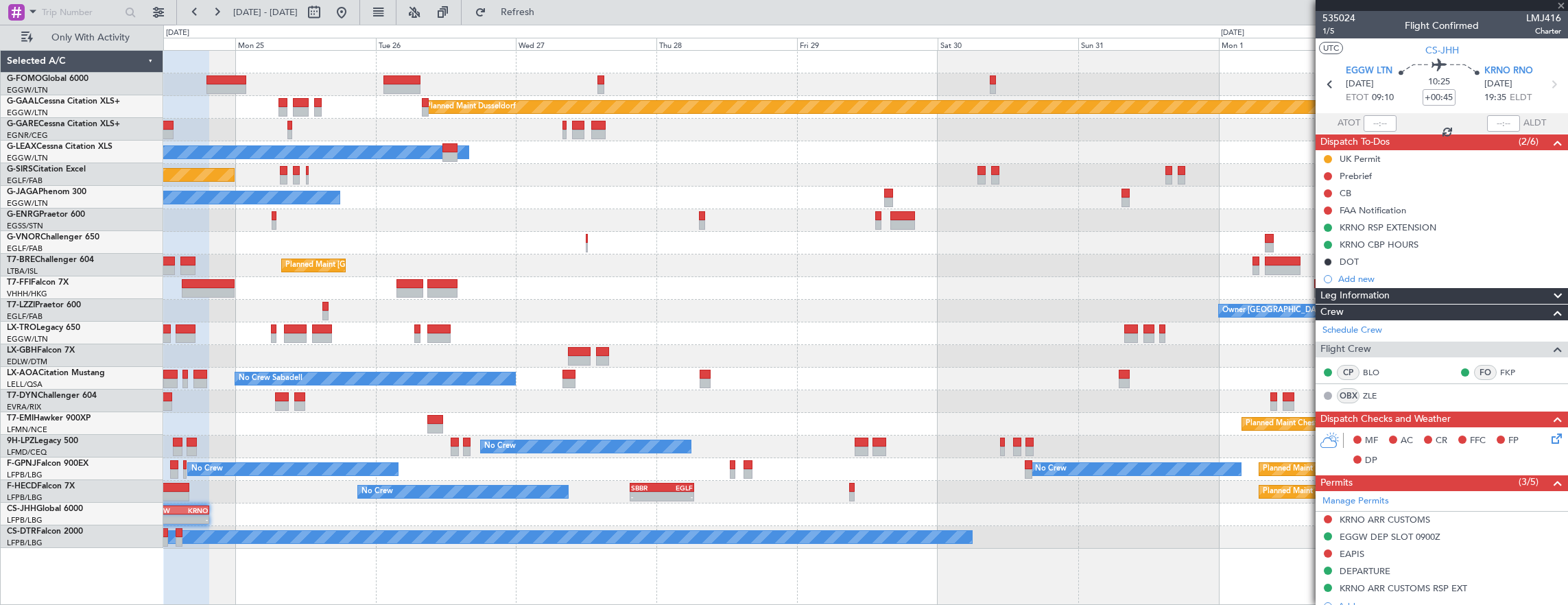
scroll to position [0, 0]
type input "2"
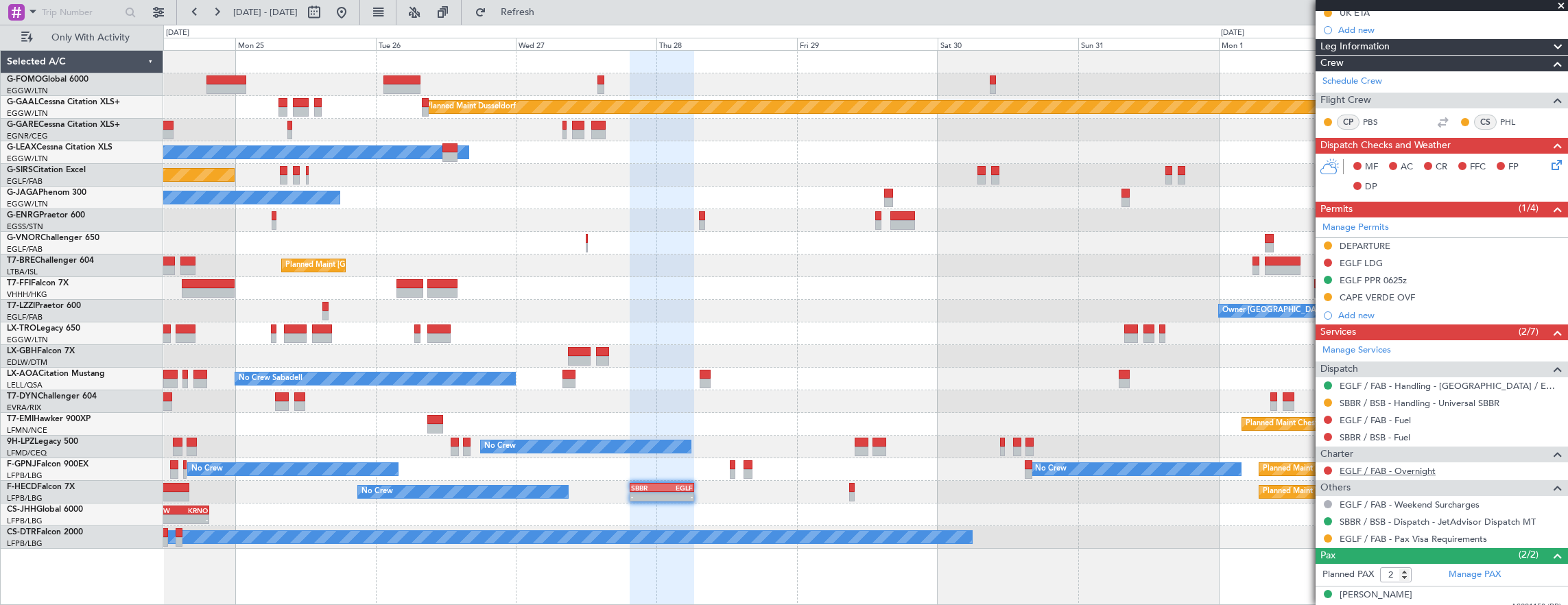
scroll to position [206, 0]
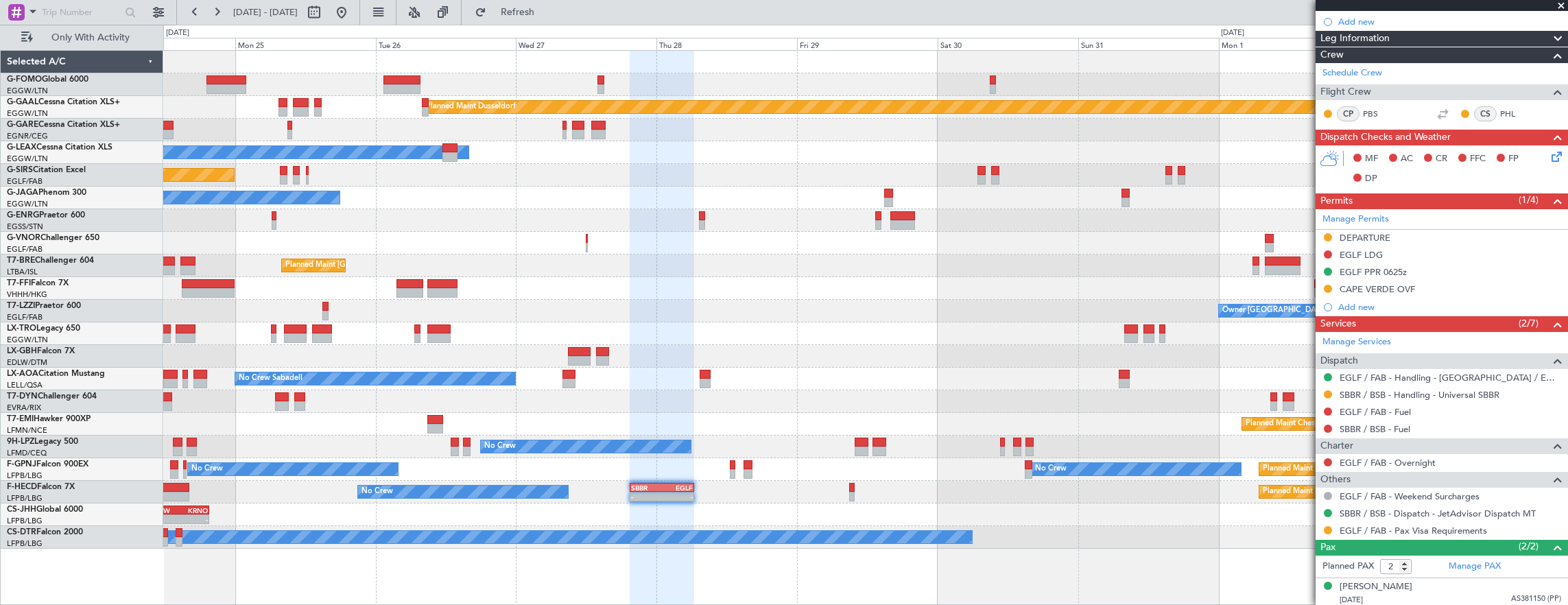
drag, startPoint x: 1411, startPoint y: 371, endPoint x: 1398, endPoint y: 368, distance: 13.3
click at [1411, 371] on link "EGLF / FAB - Handling - [GEOGRAPHIC_DATA] / EGLF / FAB" at bounding box center [1450, 377] width 222 height 12
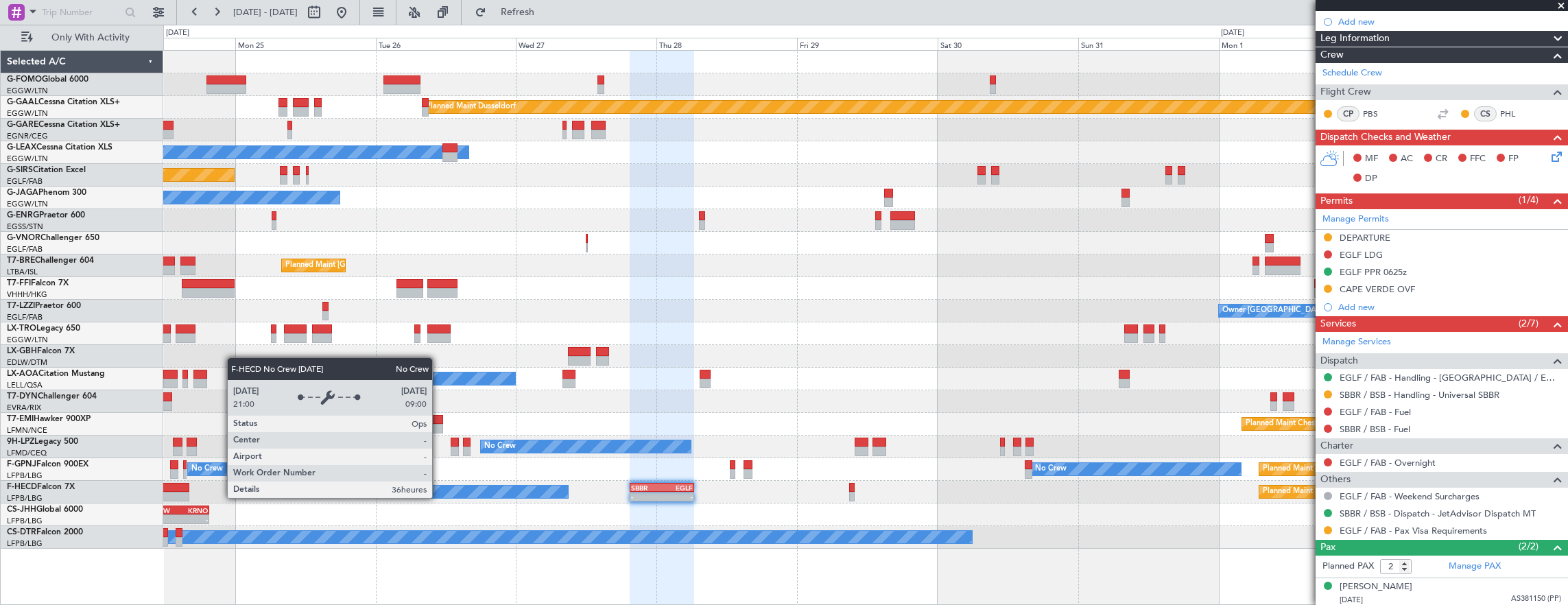
click at [905, 450] on div "Planned Maint Dusseldorf Owner Unplanned Maint [GEOGRAPHIC_DATA] ([GEOGRAPHIC_D…" at bounding box center [866, 300] width 1405 height 498
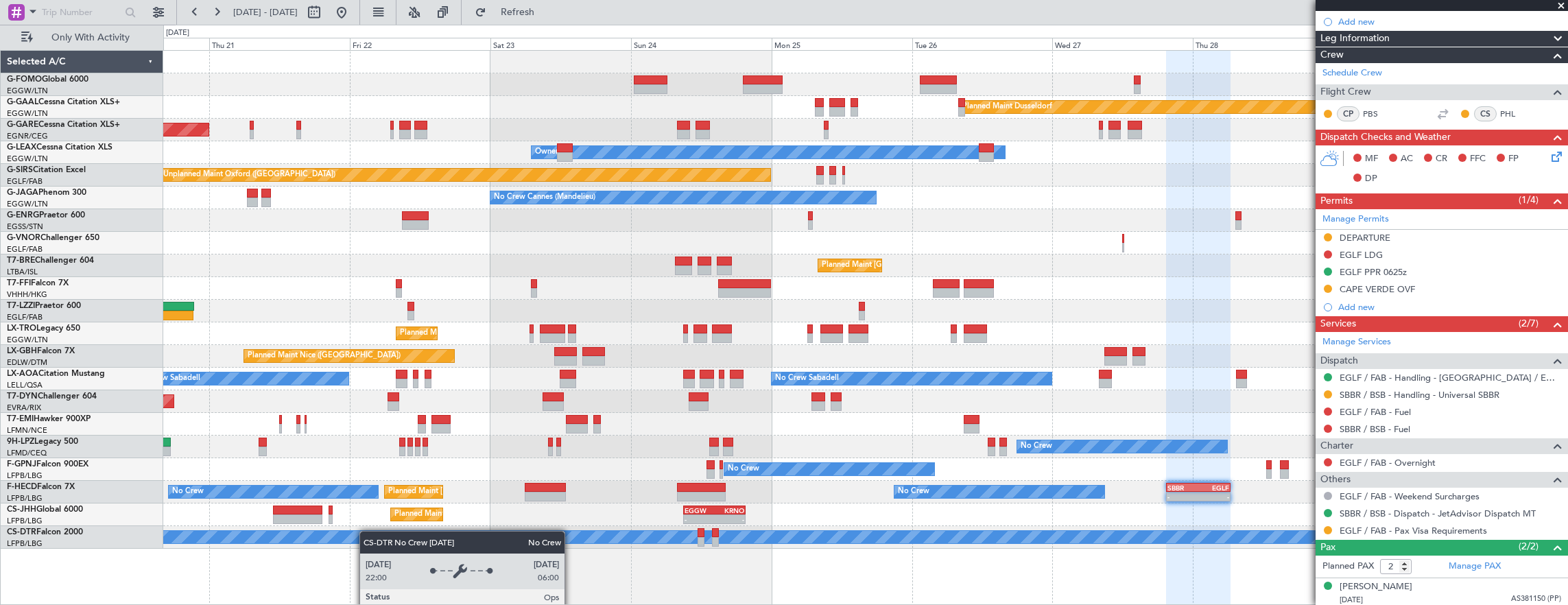
click at [1043, 455] on div "Planned Maint Dusseldorf Unplanned Maint [PERSON_NAME] Owner Owner Unplanned Ma…" at bounding box center [866, 300] width 1405 height 498
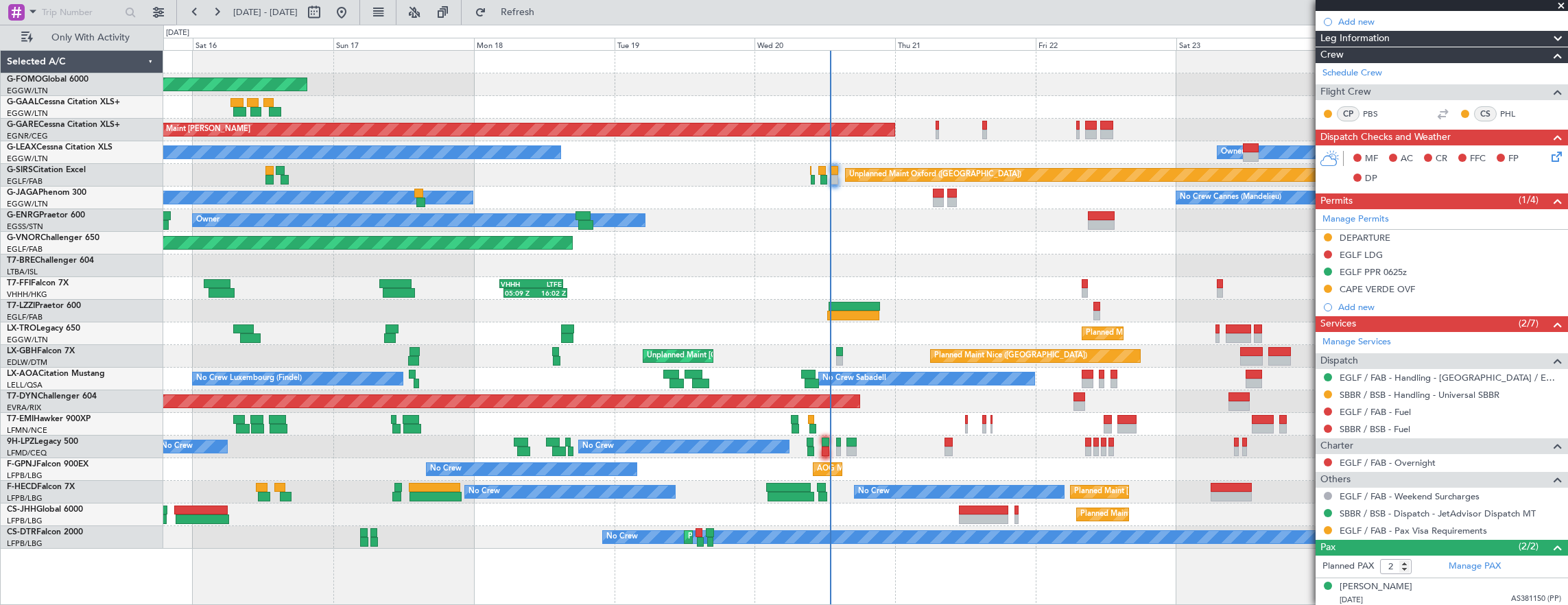
click at [274, 454] on div "Planned Maint Windsor Locks ([PERSON_NAME] Intl) Planned Maint Planned [GEOGRAP…" at bounding box center [866, 300] width 1405 height 498
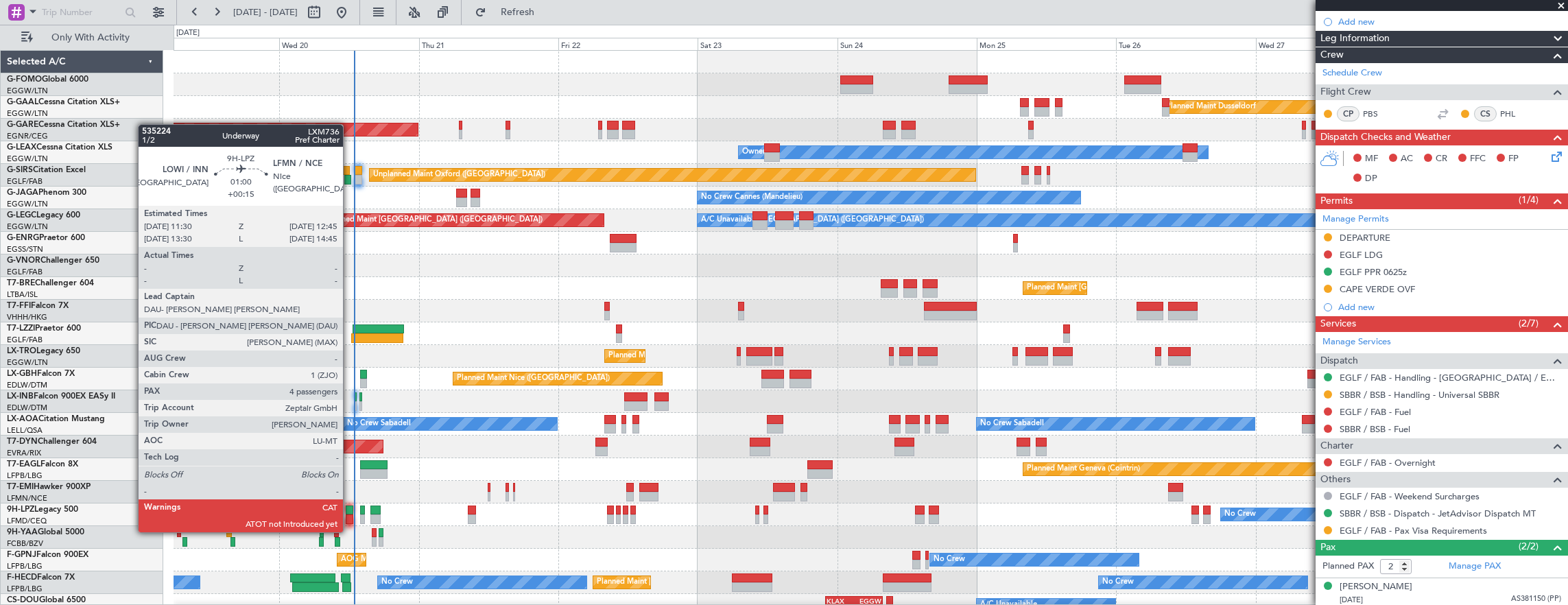
click at [349, 519] on div at bounding box center [349, 519] width 8 height 9
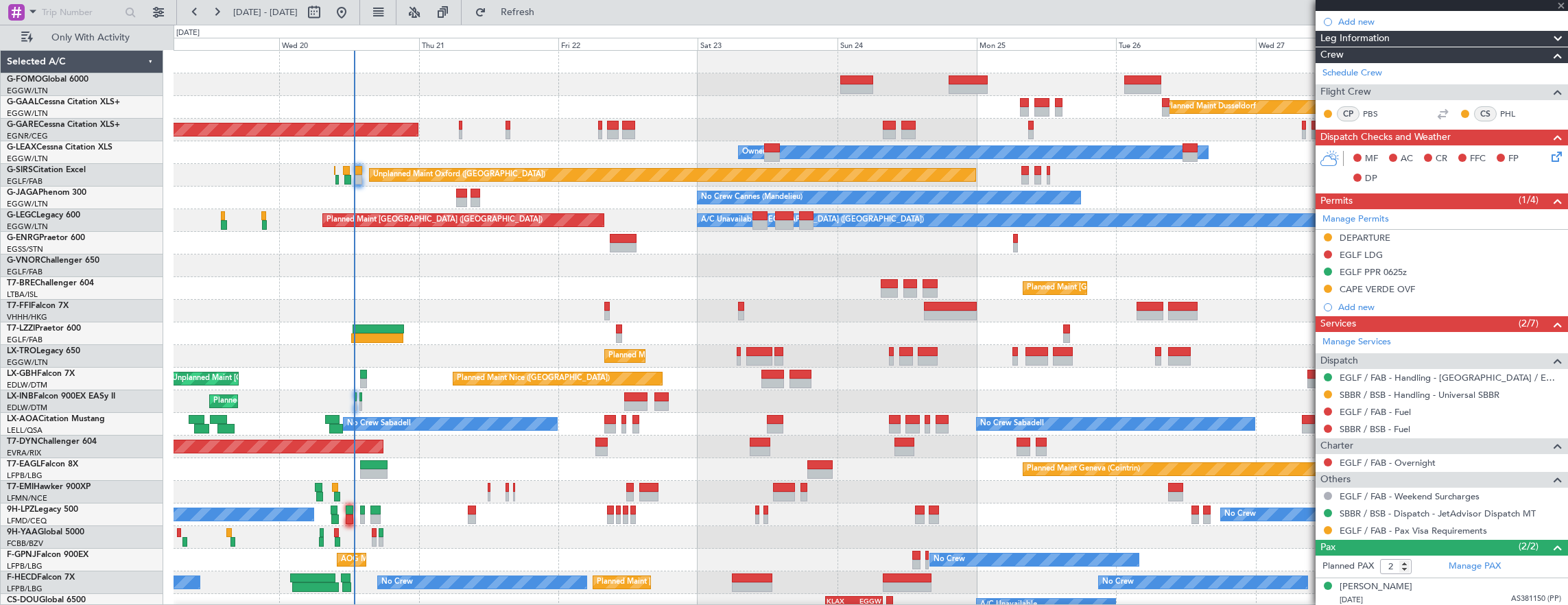
type input "+00:15"
type input "4"
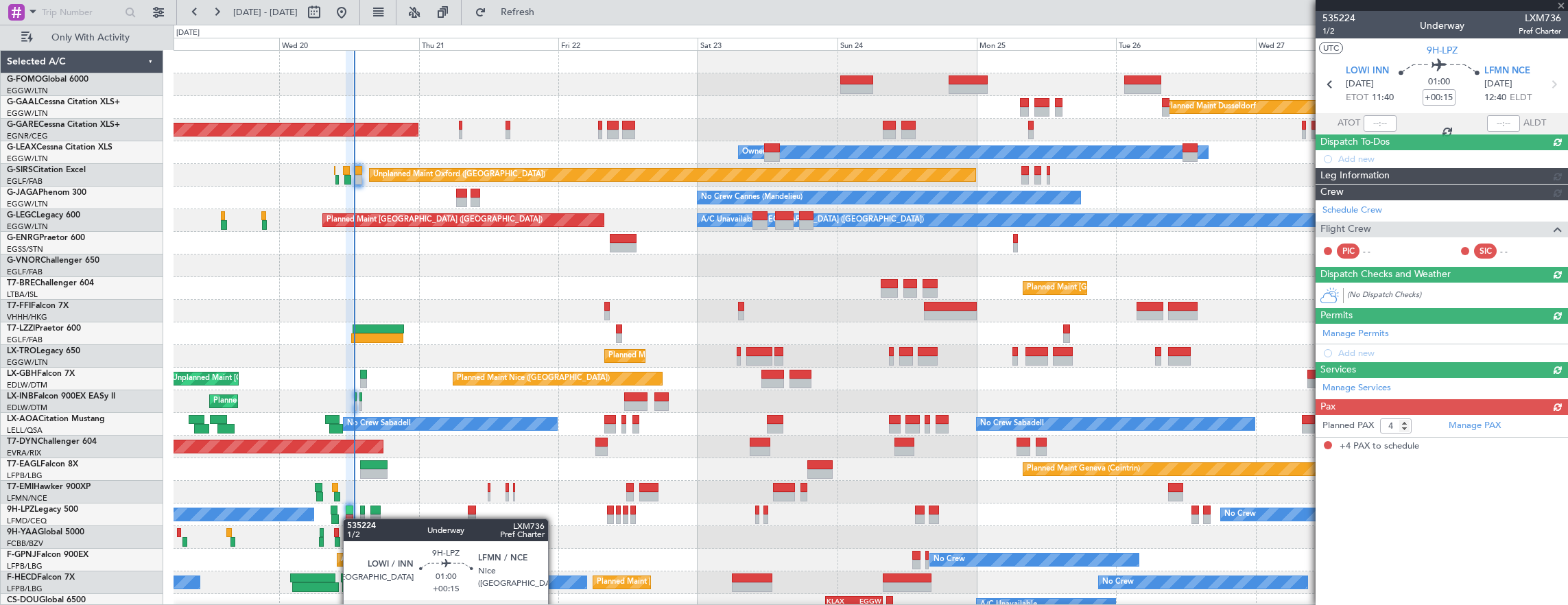
scroll to position [0, 0]
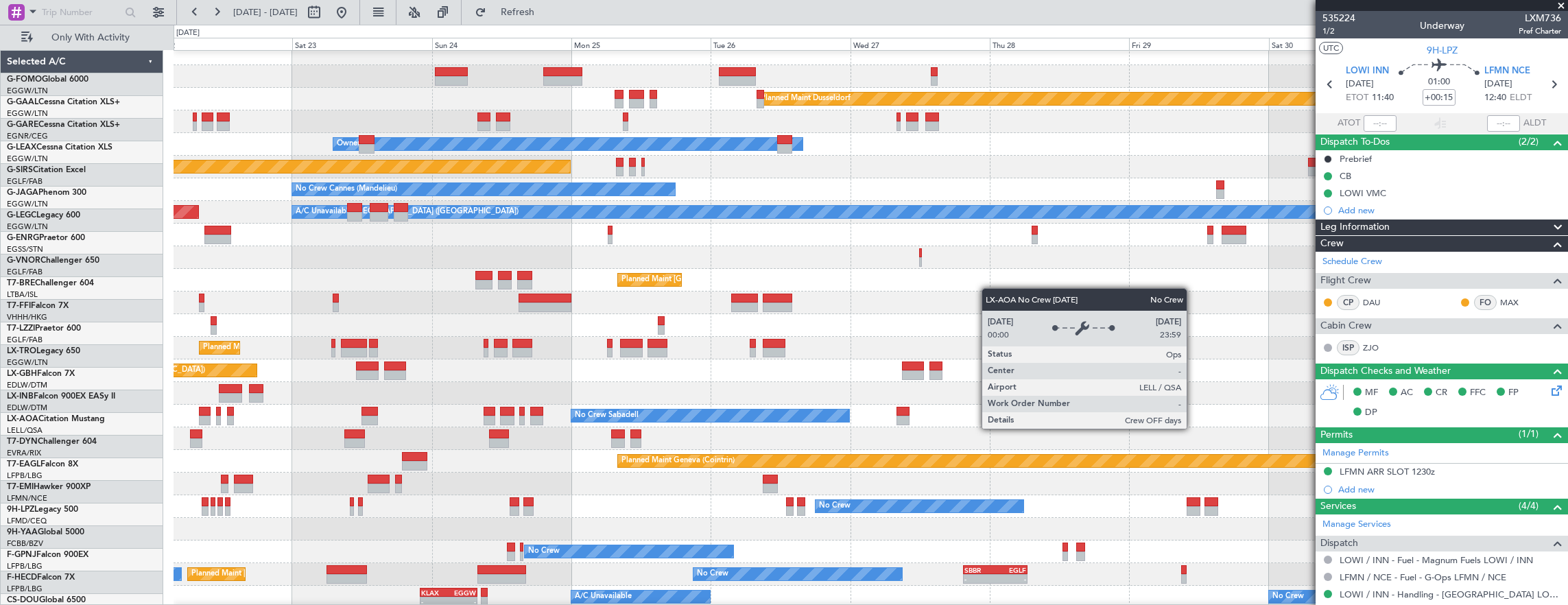
click at [788, 421] on div "No Crew Sabadell" at bounding box center [710, 415] width 278 height 13
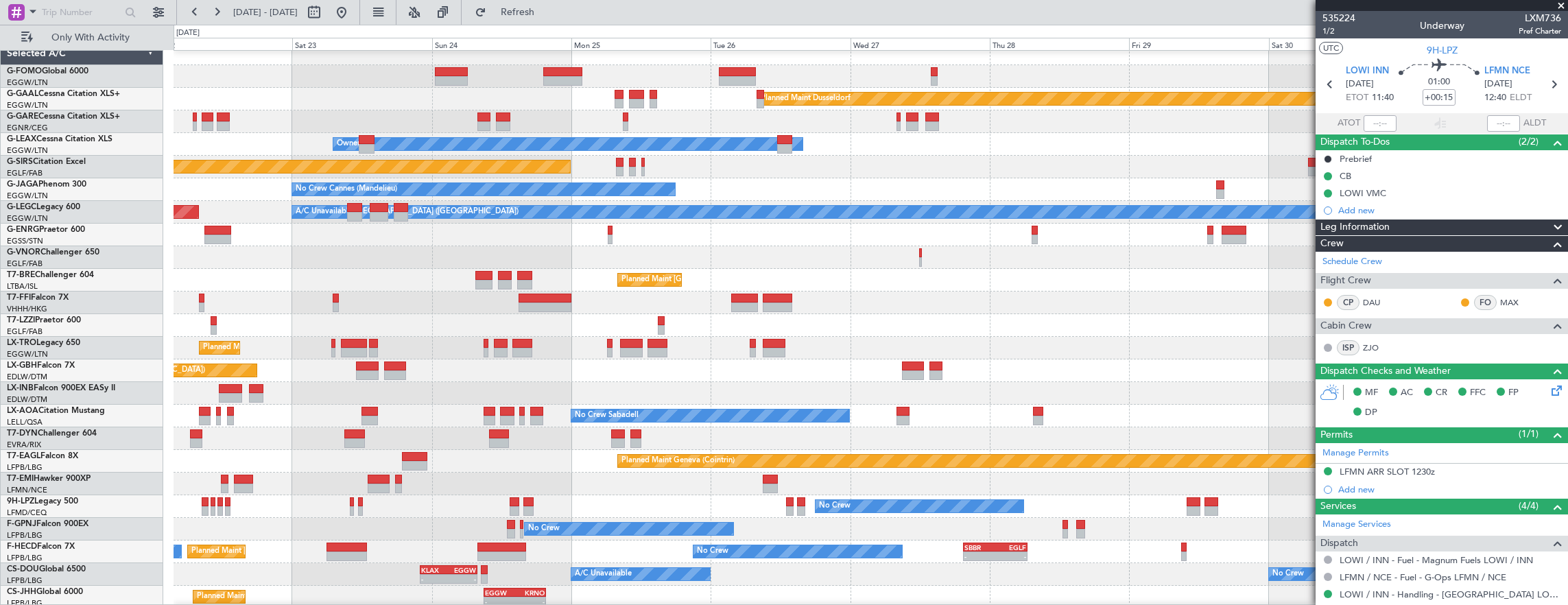
click at [839, 437] on div "Planned Maint Dusseldorf Unplanned Maint [PERSON_NAME] Owner Unplanned Maint [G…" at bounding box center [871, 337] width 1395 height 589
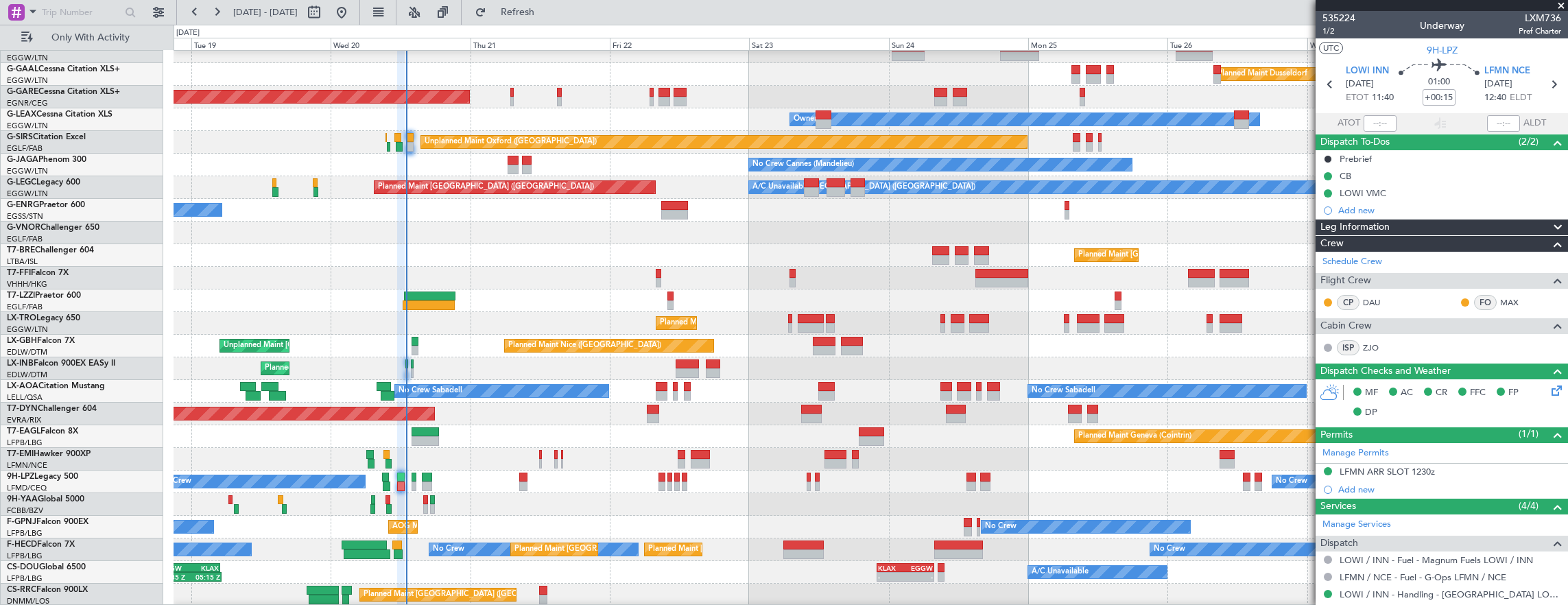
scroll to position [224, 0]
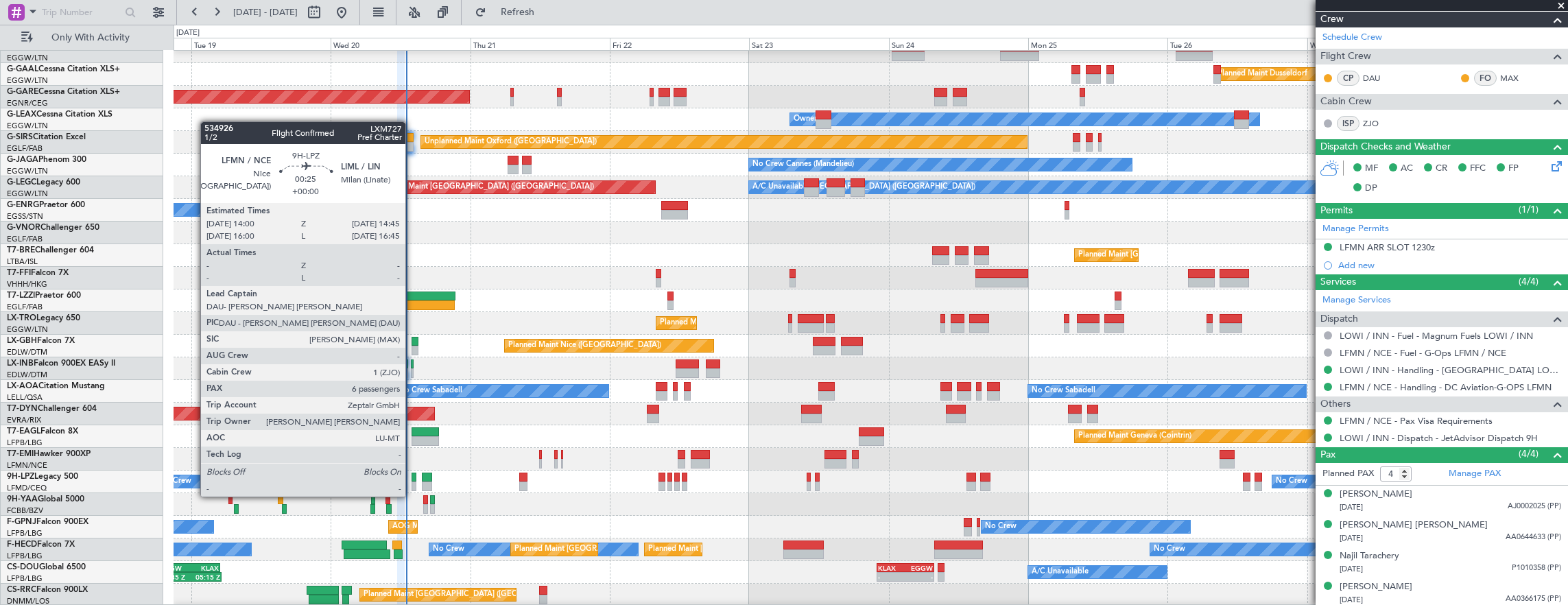
click at [408, 481] on div "No Crew No Crew" at bounding box center [871, 481] width 1395 height 23
click at [413, 480] on div at bounding box center [414, 477] width 5 height 9
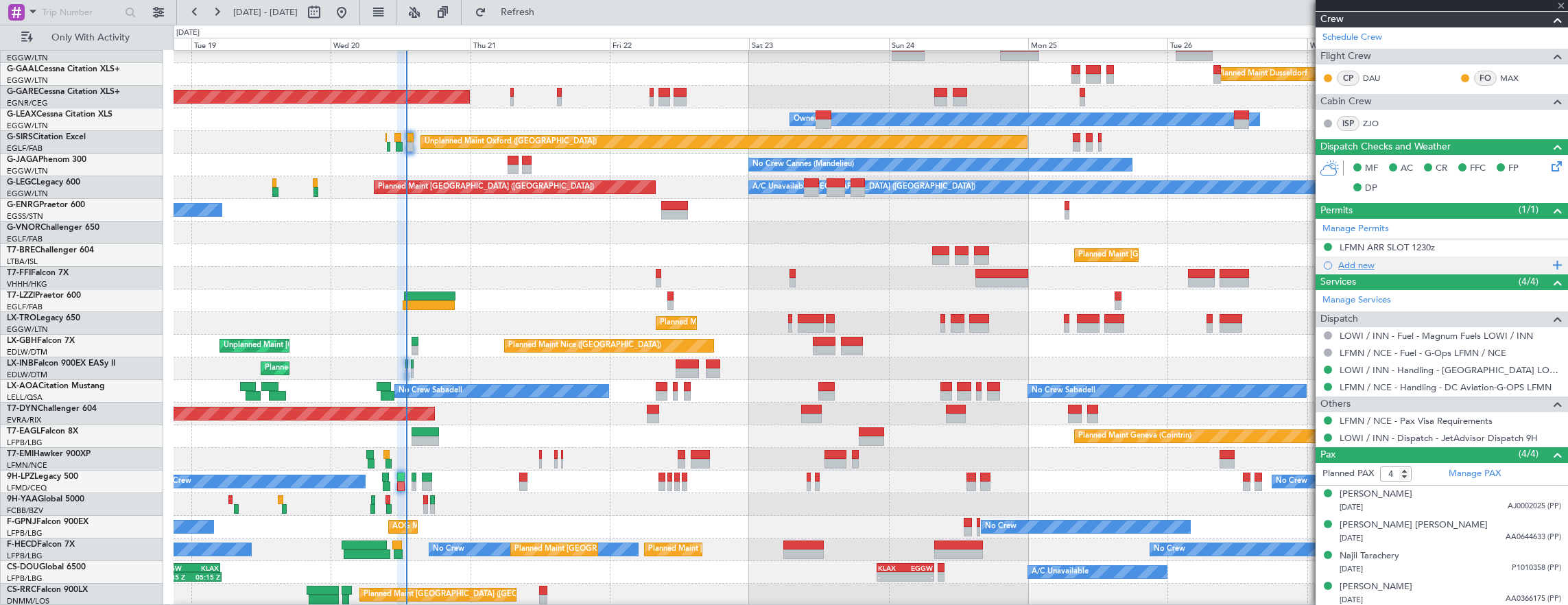
type input "6"
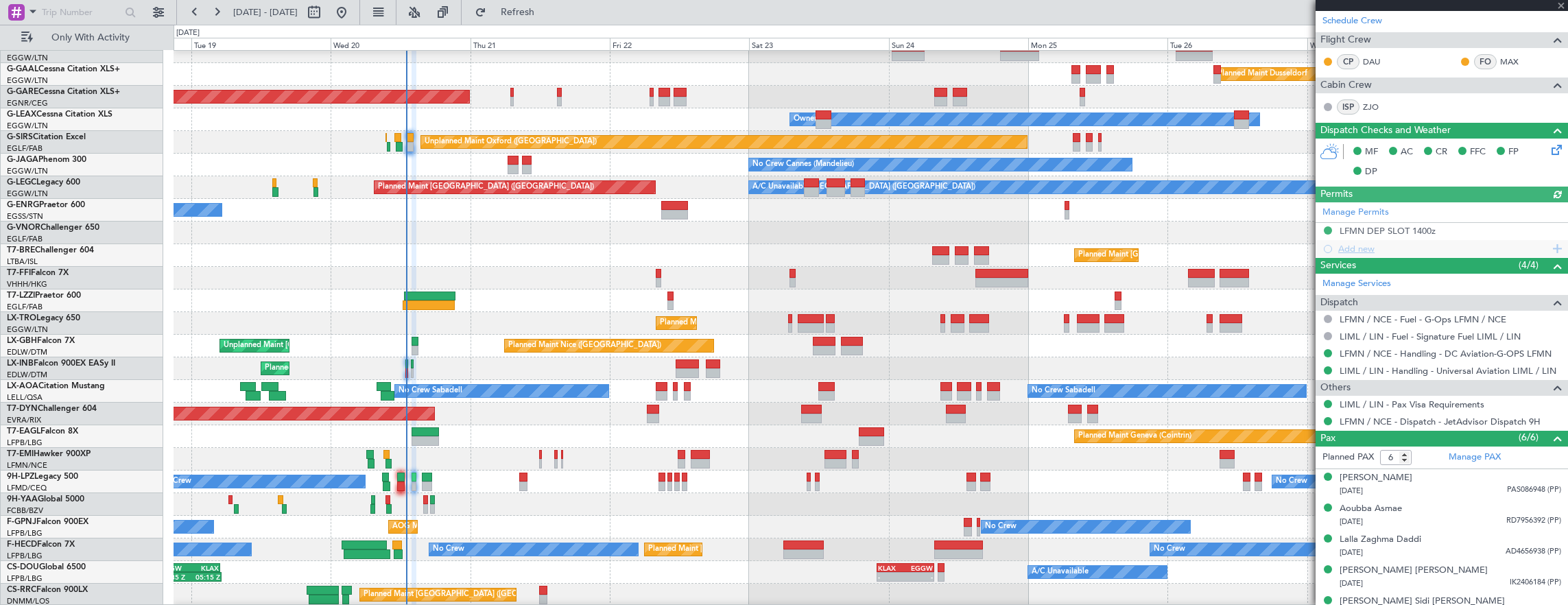
scroll to position [321, 0]
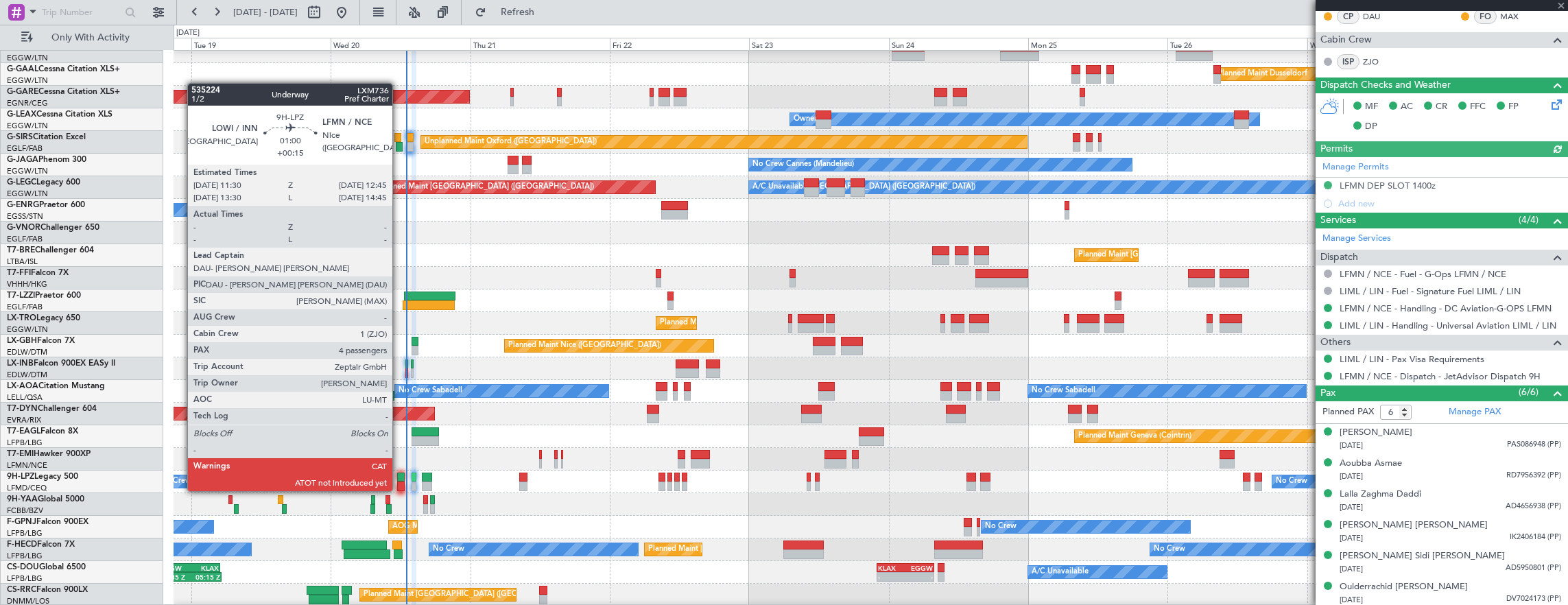
click at [398, 477] on div at bounding box center [400, 477] width 8 height 9
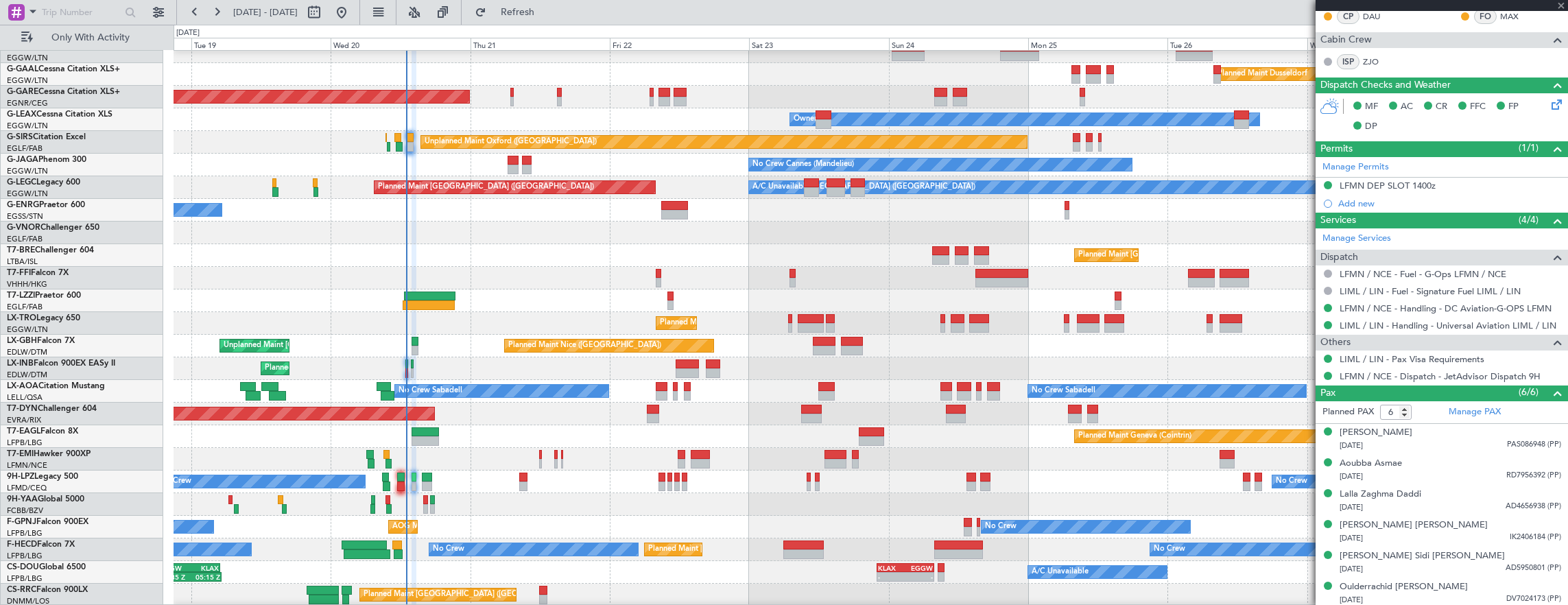
type input "+00:15"
type input "4"
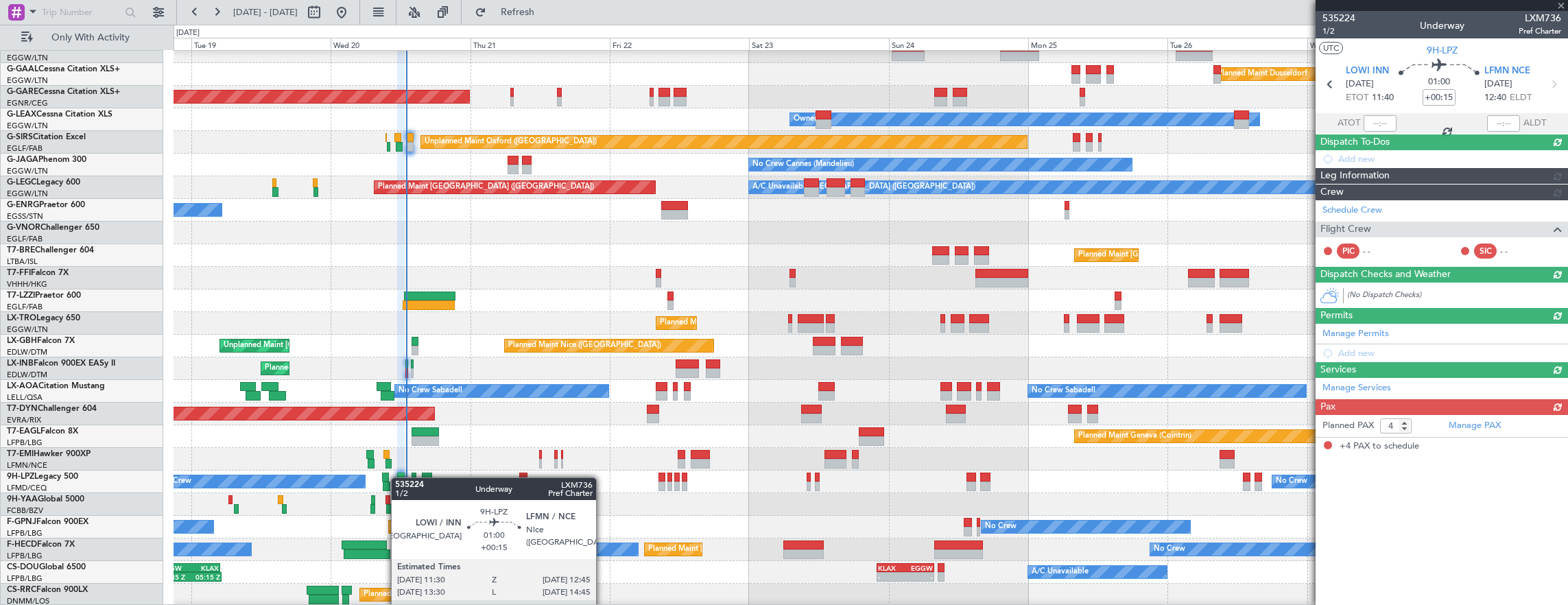
scroll to position [0, 0]
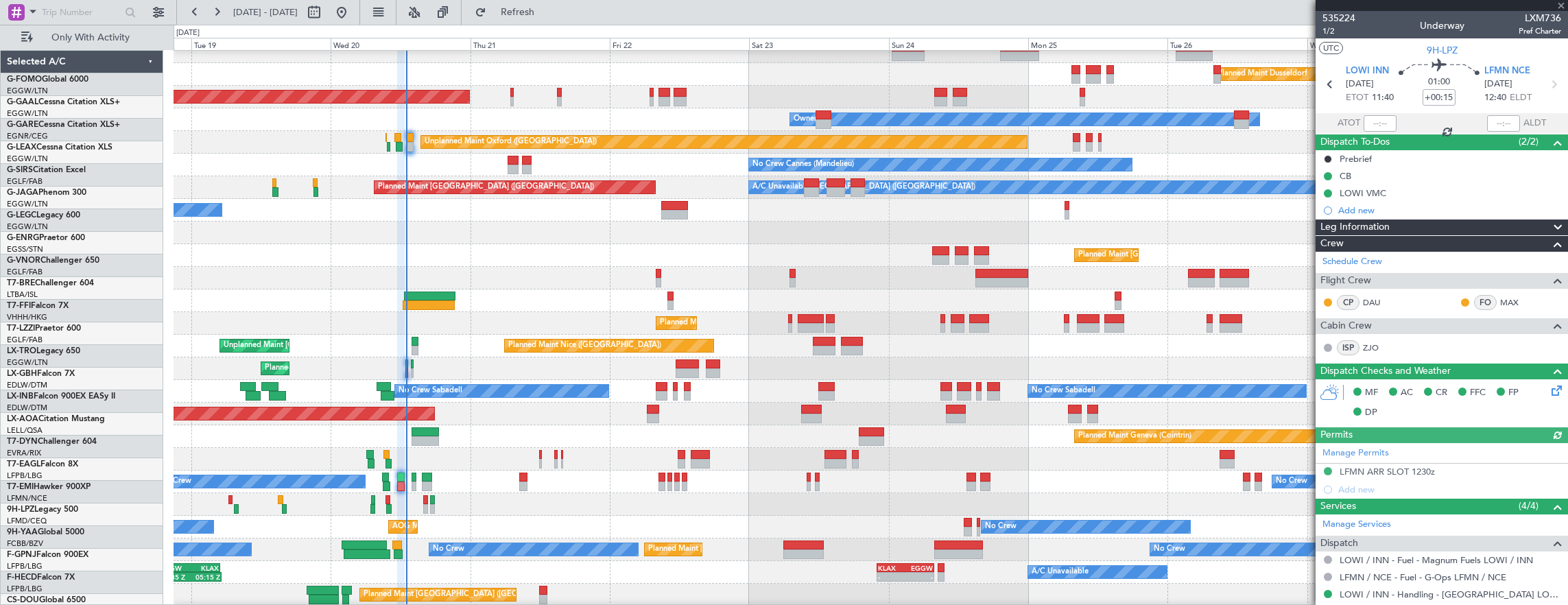
scroll to position [224, 0]
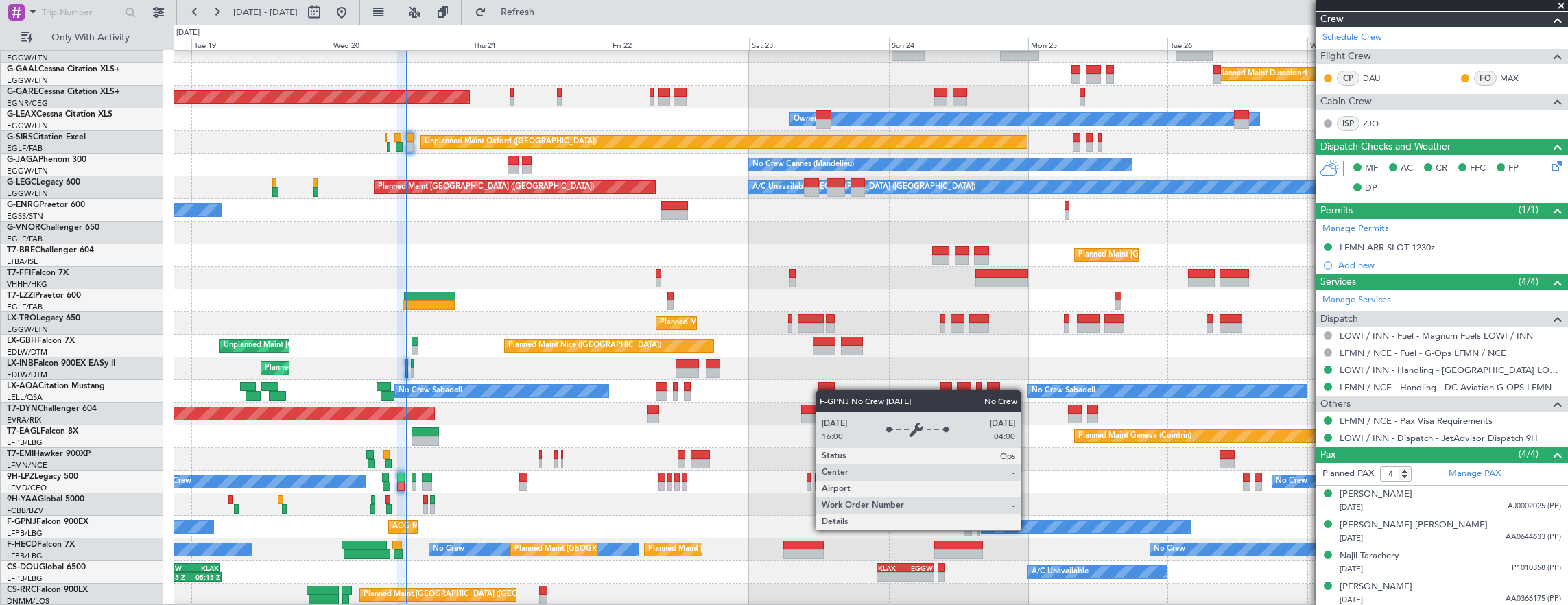
click at [492, 437] on div "Planned Maint Windsor Locks ([PERSON_NAME] Intl) Planned [GEOGRAPHIC_DATA] Unpl…" at bounding box center [871, 334] width 1395 height 634
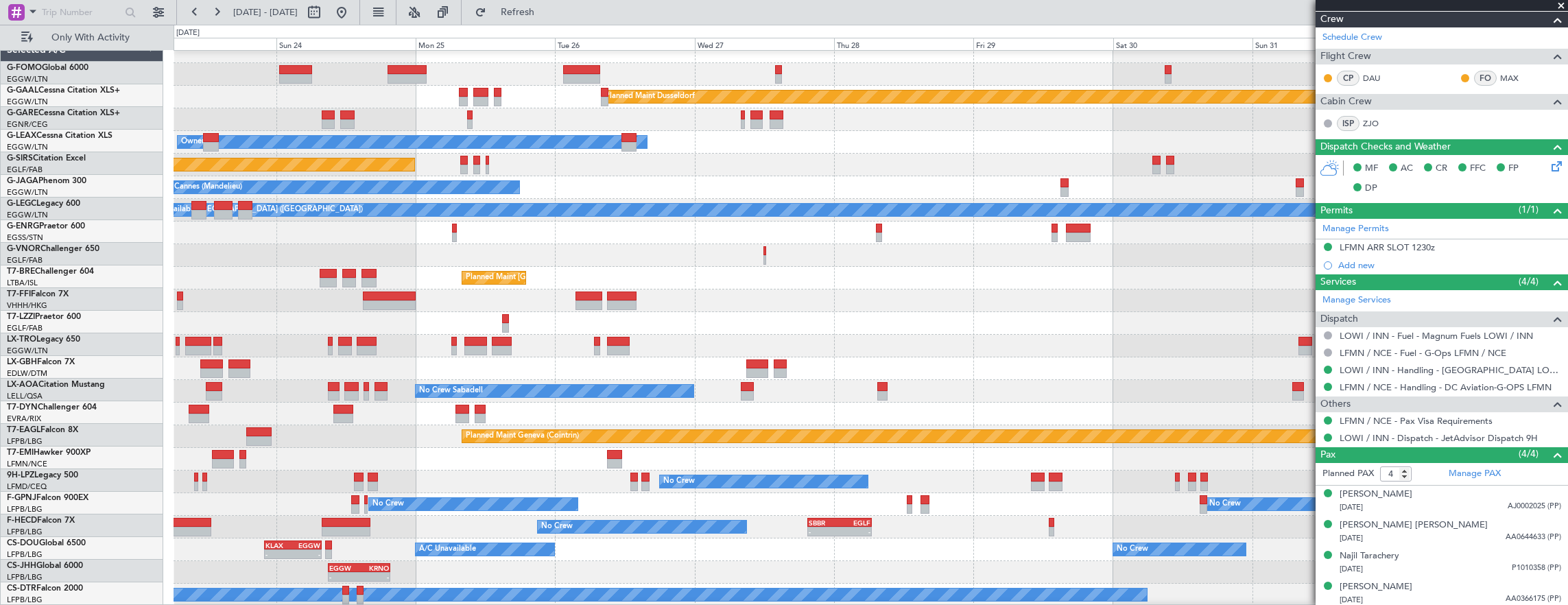
scroll to position [10, 0]
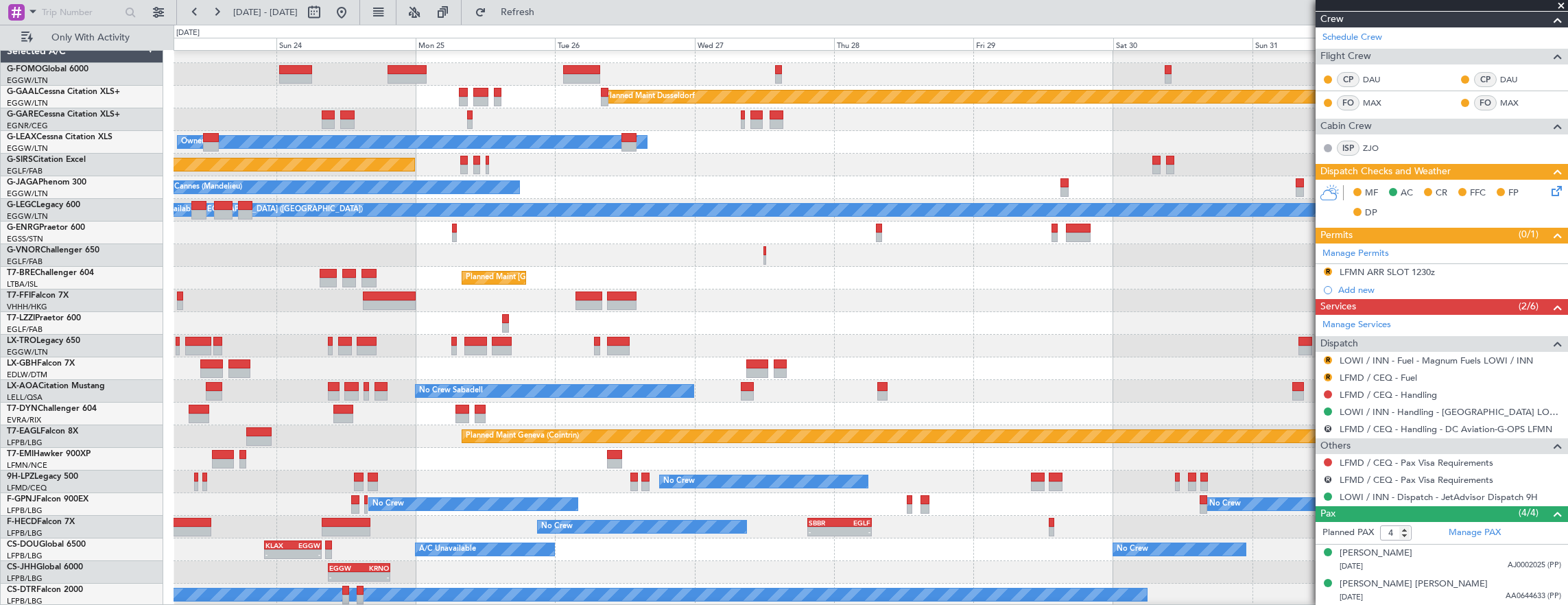
click at [611, 421] on div "Planned Maint Dusseldorf Unplanned Maint [PERSON_NAME] Owner Unplanned Maint [G…" at bounding box center [871, 323] width 1395 height 566
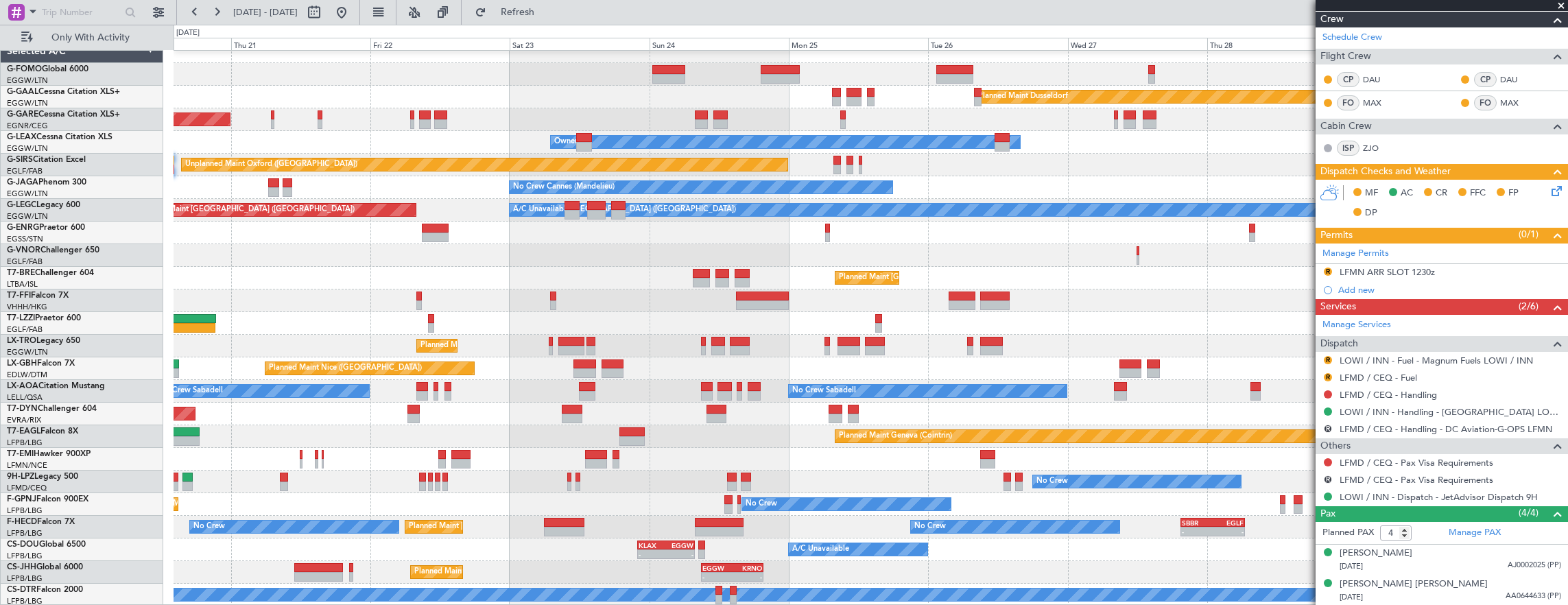
click at [729, 440] on div "Planned Maint Dusseldorf Unplanned Maint [PERSON_NAME] Owner Owner Unplanned Ma…" at bounding box center [871, 323] width 1395 height 566
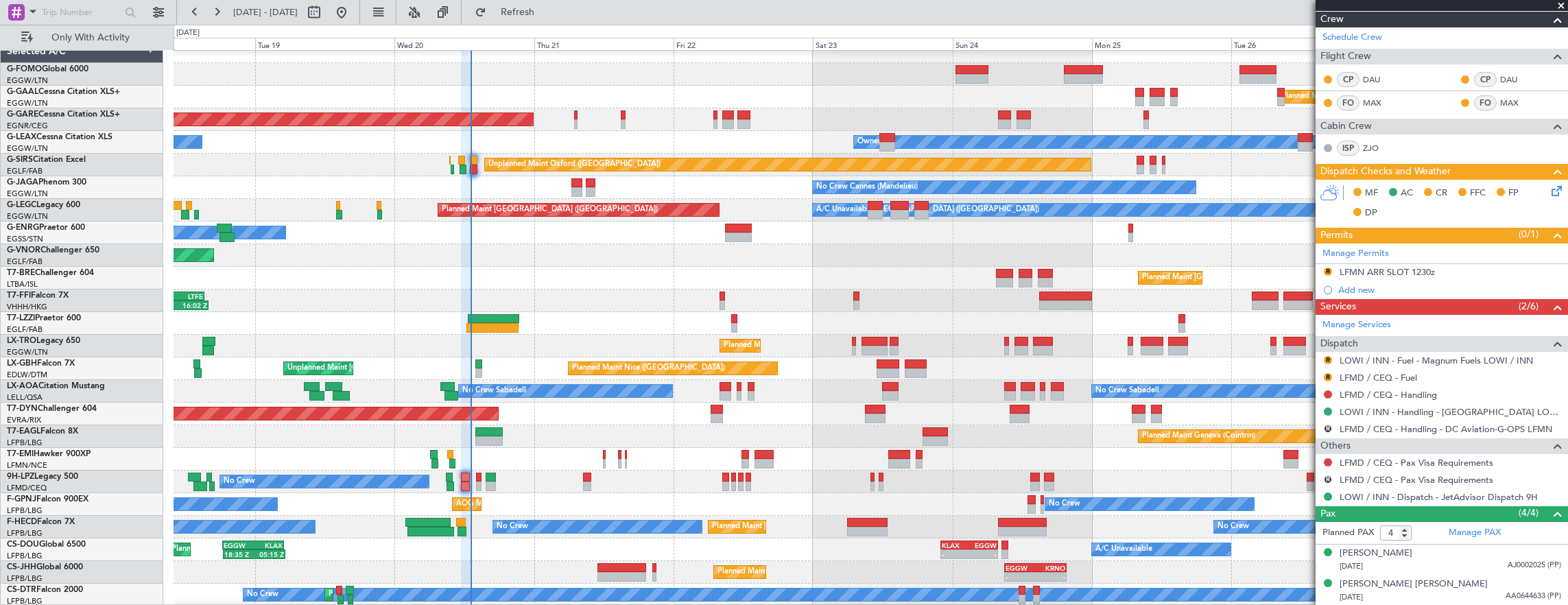
click at [487, 368] on div "Planned Maint Windsor Locks ([PERSON_NAME] Intl) Planned [GEOGRAPHIC_DATA] Unpl…" at bounding box center [871, 323] width 1395 height 566
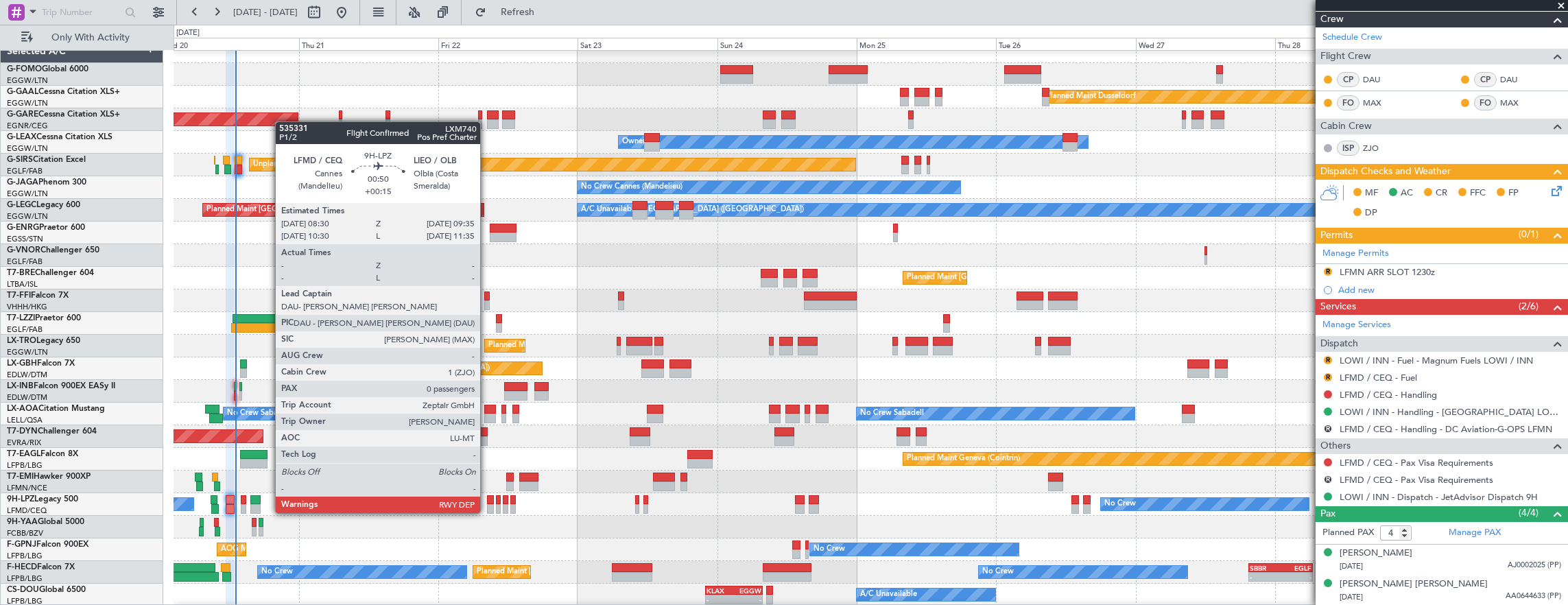
click at [487, 499] on div at bounding box center [491, 499] width 7 height 9
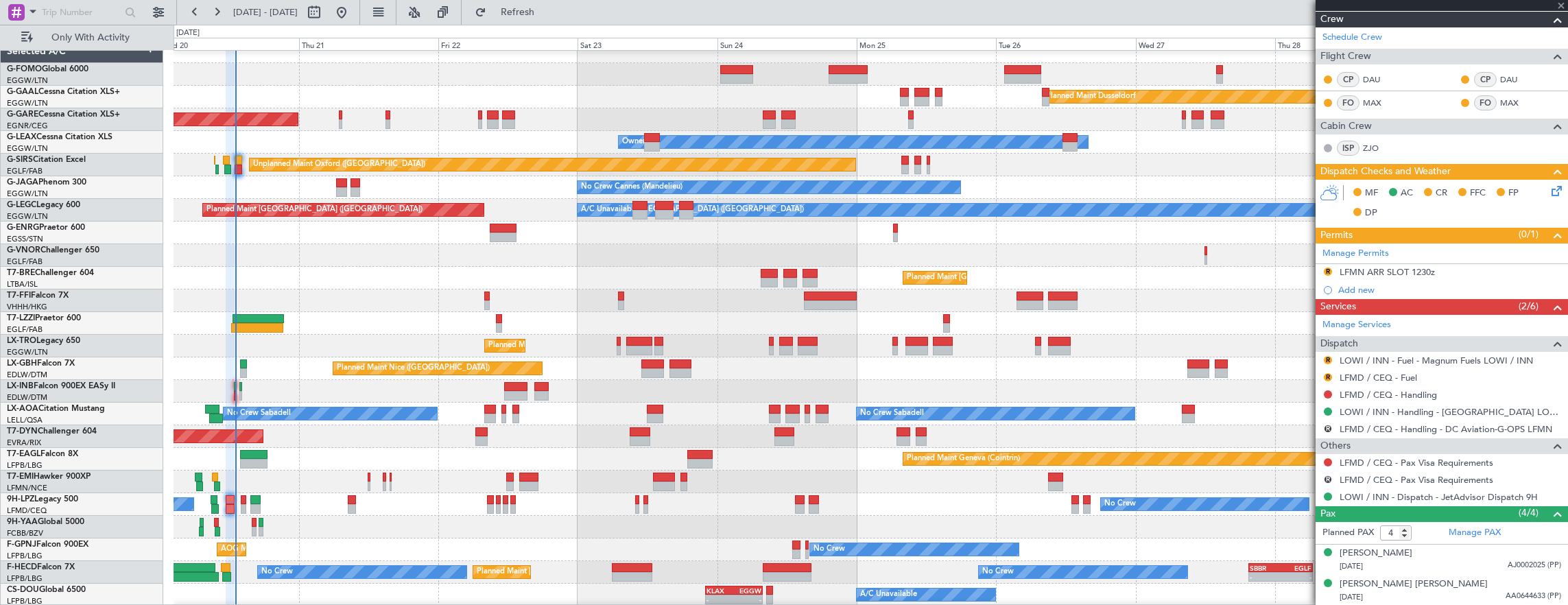
type input "+00:15"
type input "0"
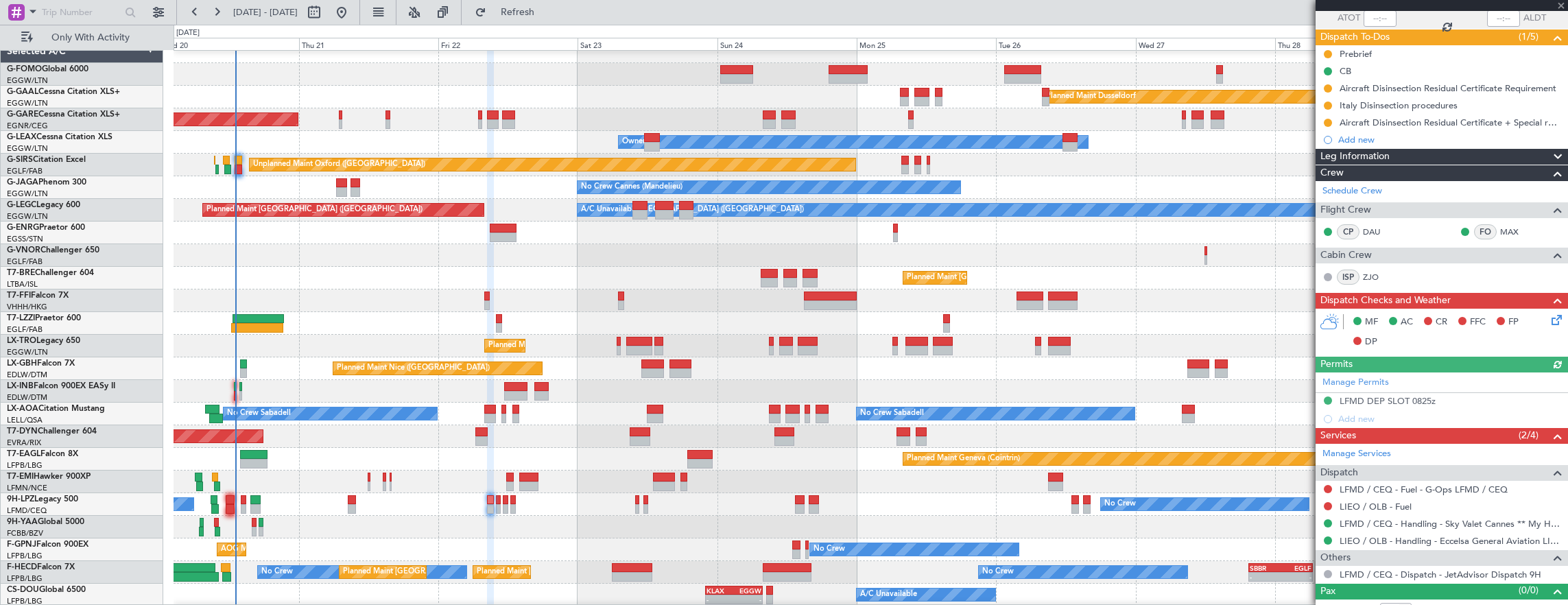
scroll to position [118, 0]
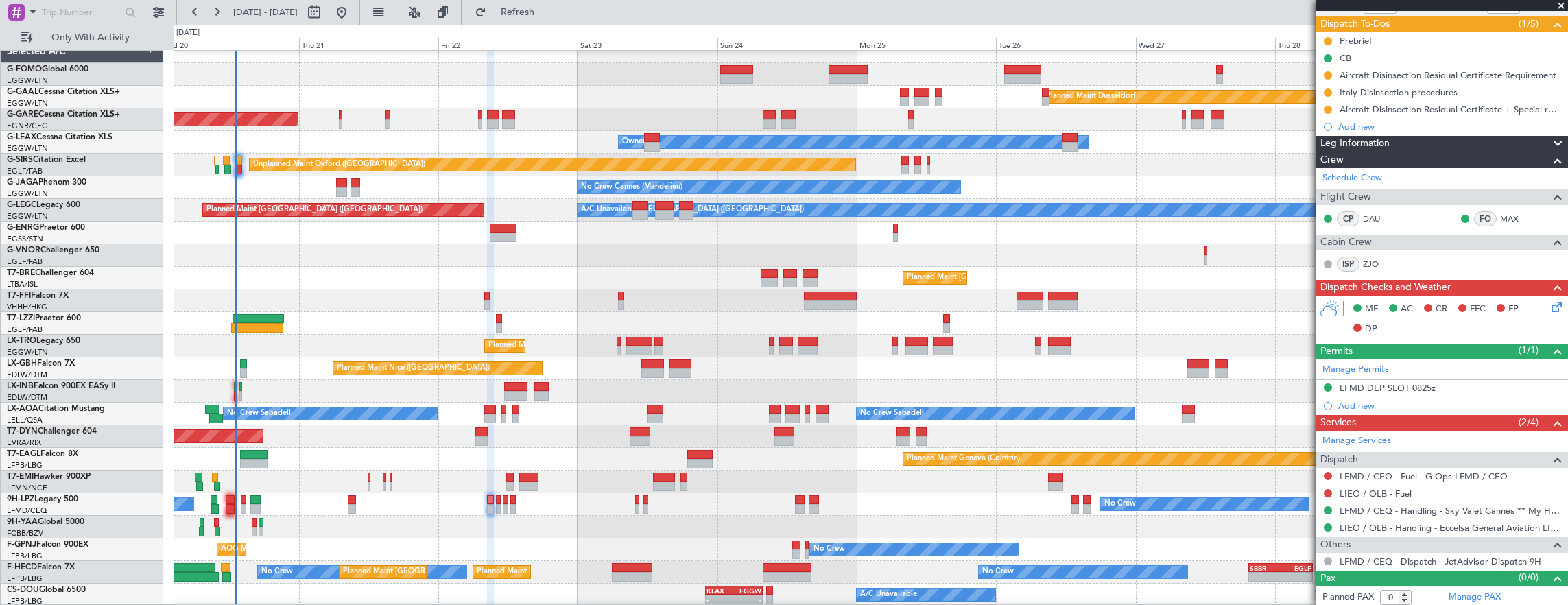
click at [594, 327] on div "Planned Maint Dusseldorf Unplanned Maint [PERSON_NAME] Owner Owner Unplanned Ma…" at bounding box center [871, 357] width 1395 height 634
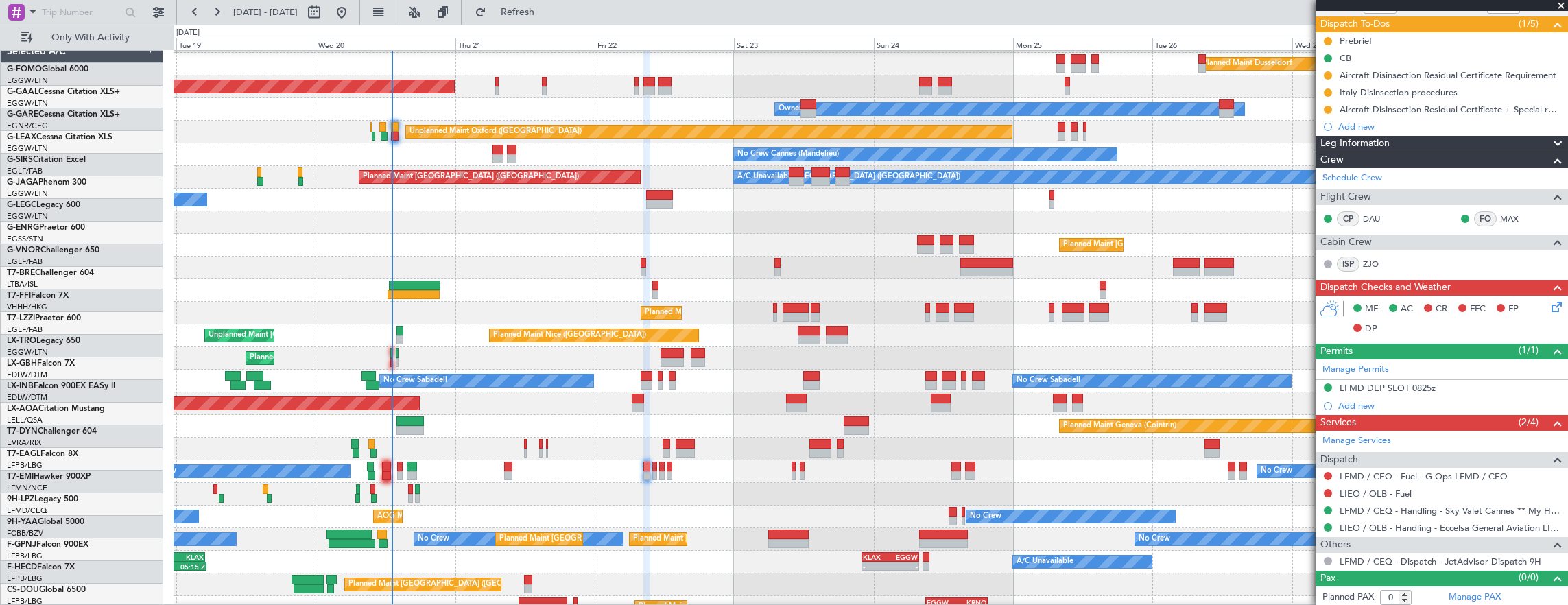
scroll to position [43, 0]
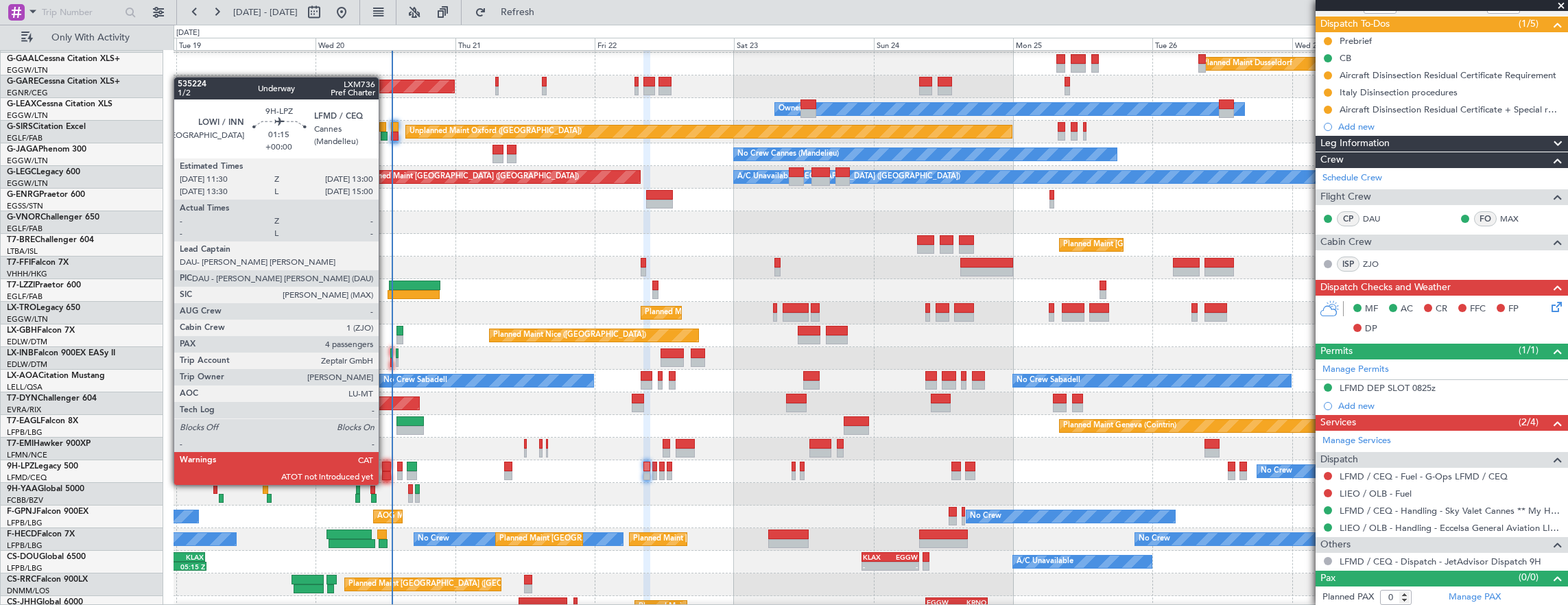
click at [386, 471] on div at bounding box center [387, 476] width 9 height 9
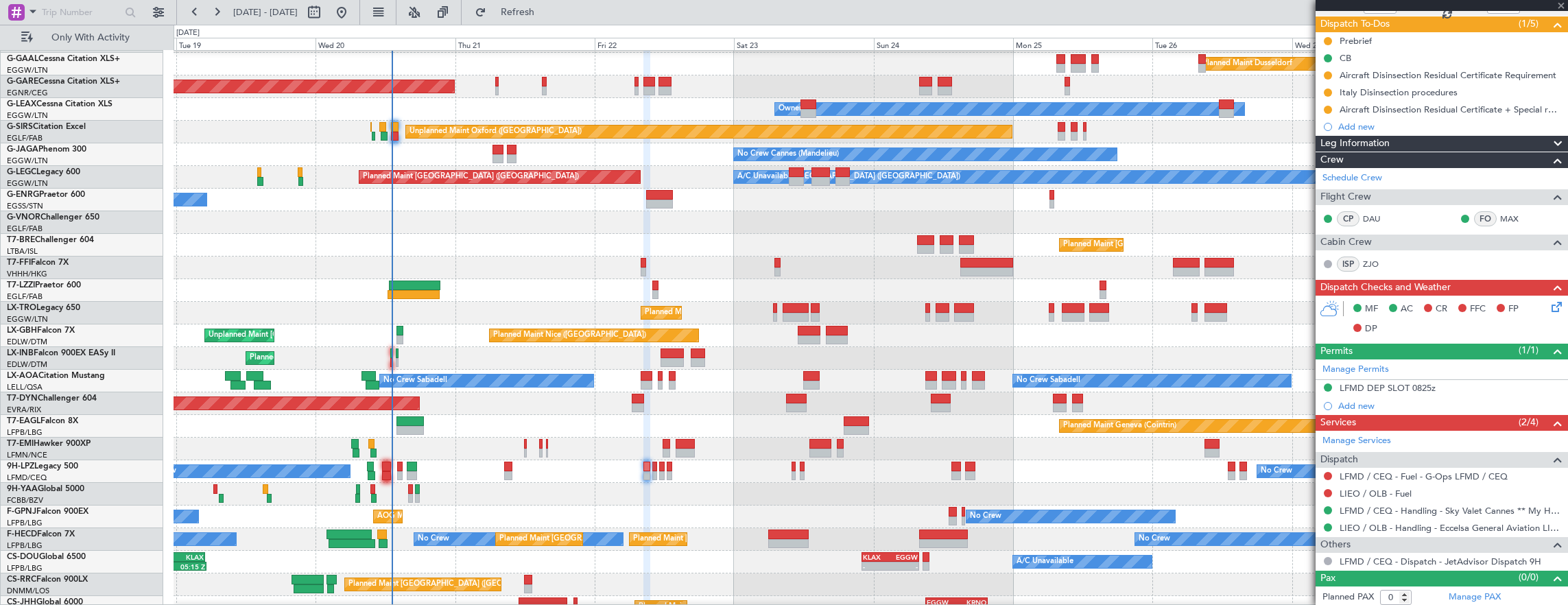
type input "4"
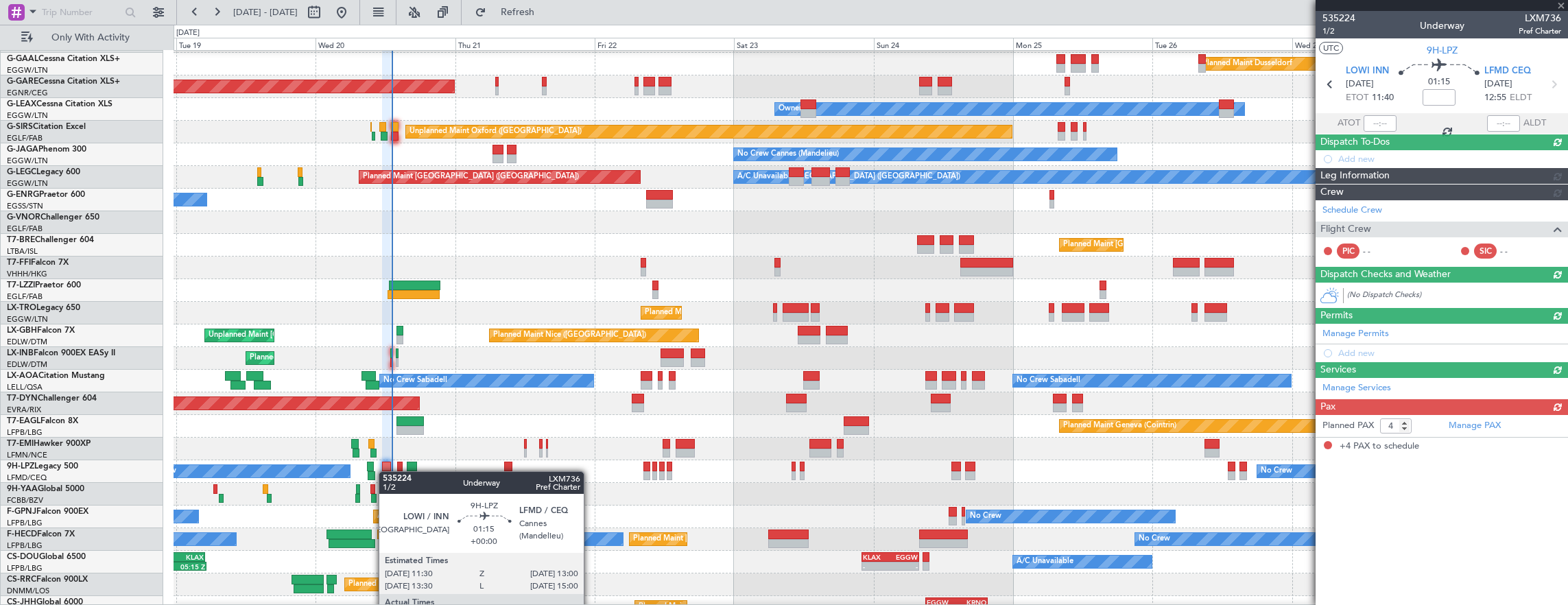
scroll to position [0, 0]
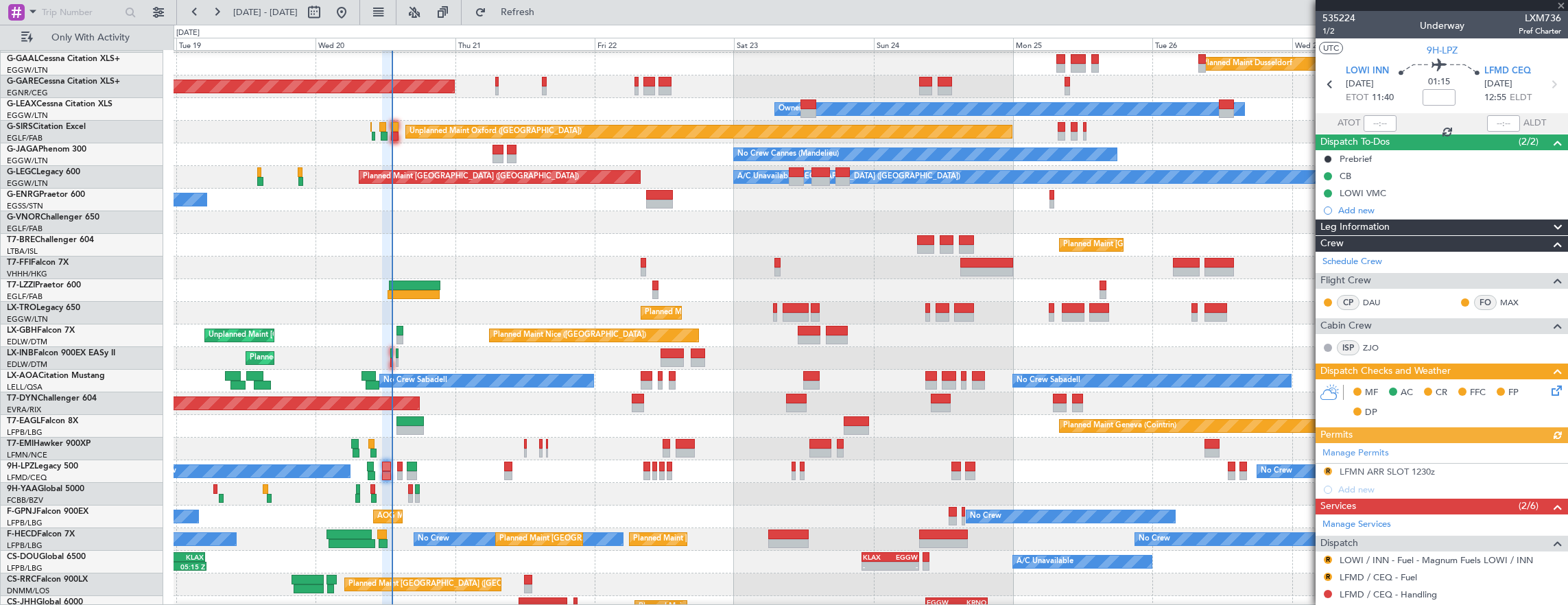
click at [1371, 123] on div at bounding box center [1380, 123] width 33 height 16
click at [1378, 121] on div at bounding box center [1380, 123] width 33 height 16
click at [1368, 122] on div at bounding box center [1380, 123] width 33 height 16
click at [1373, 116] on input "text" at bounding box center [1380, 123] width 33 height 16
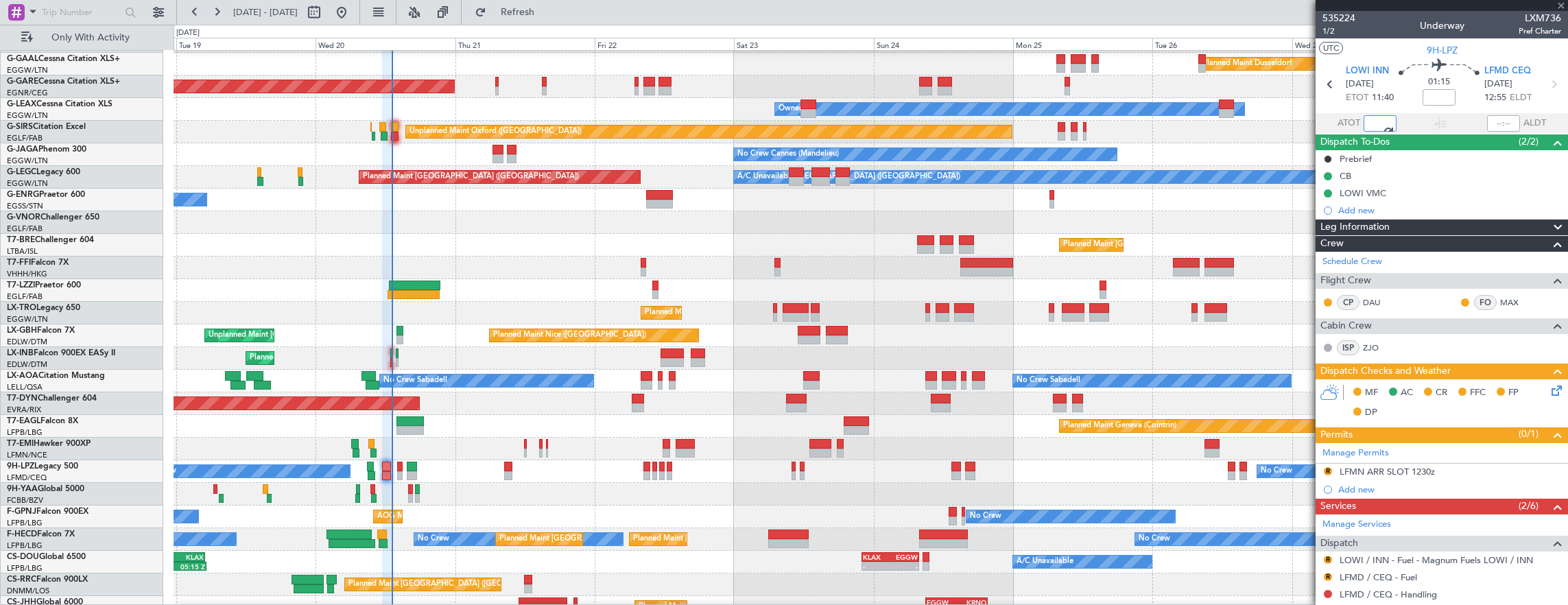
type input "12:48"
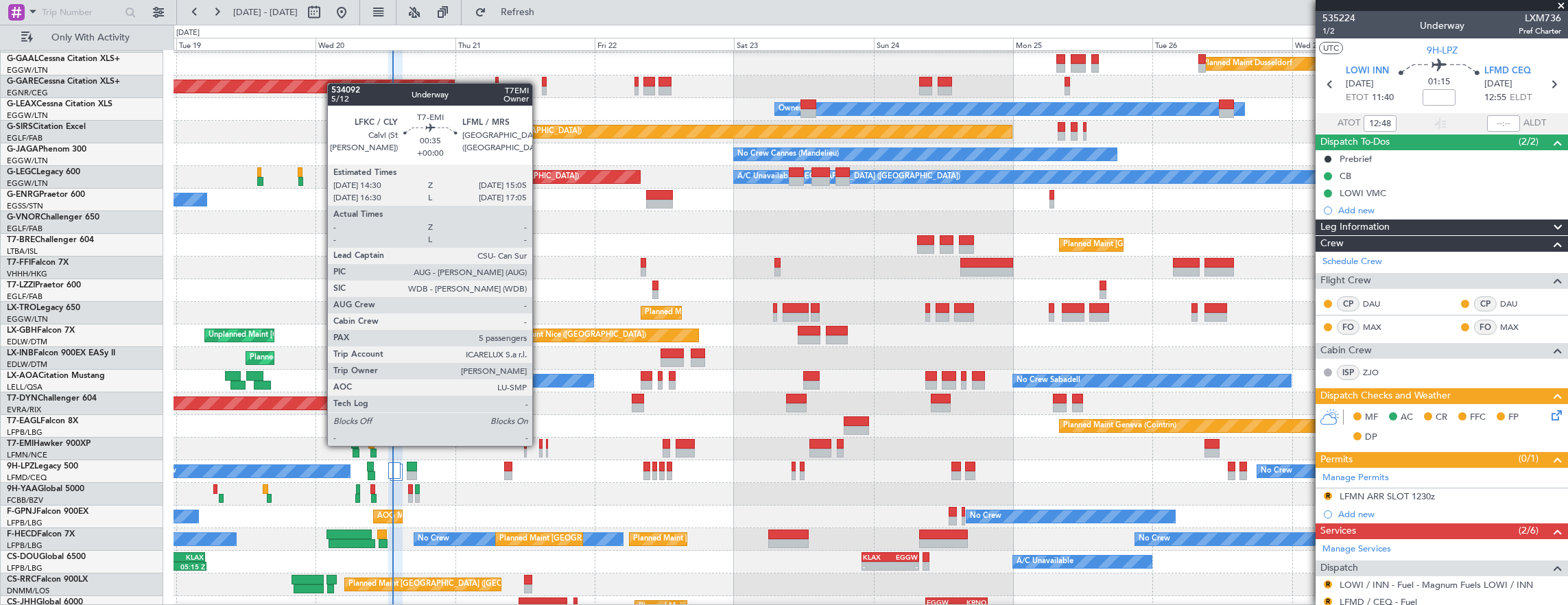
click at [539, 444] on div at bounding box center [541, 443] width 3 height 9
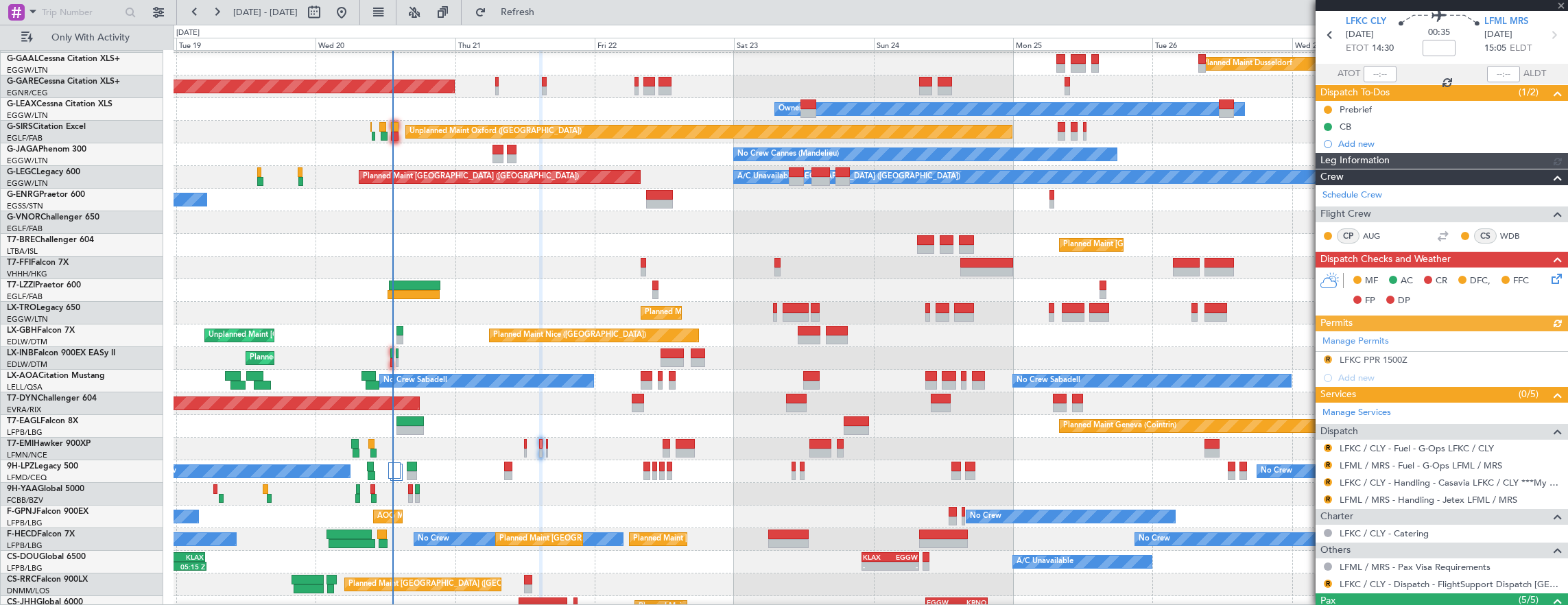
scroll to position [69, 0]
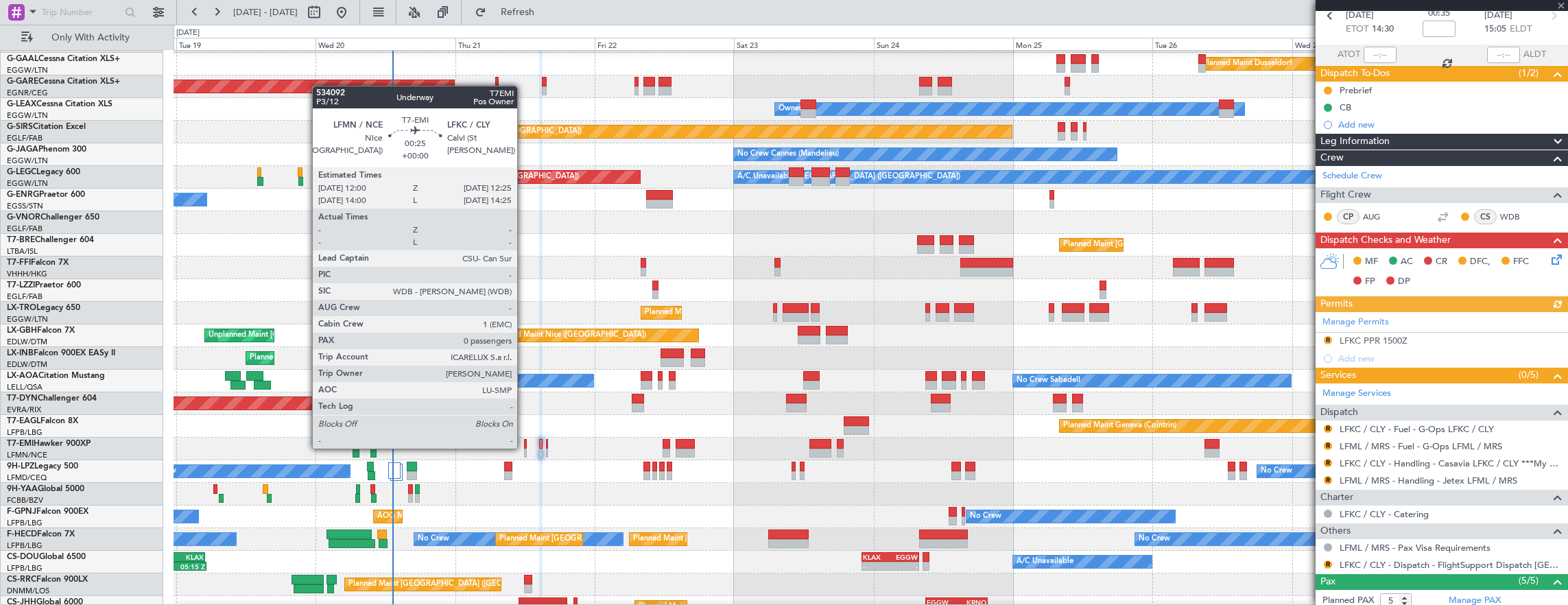
click at [524, 448] on div at bounding box center [525, 453] width 3 height 9
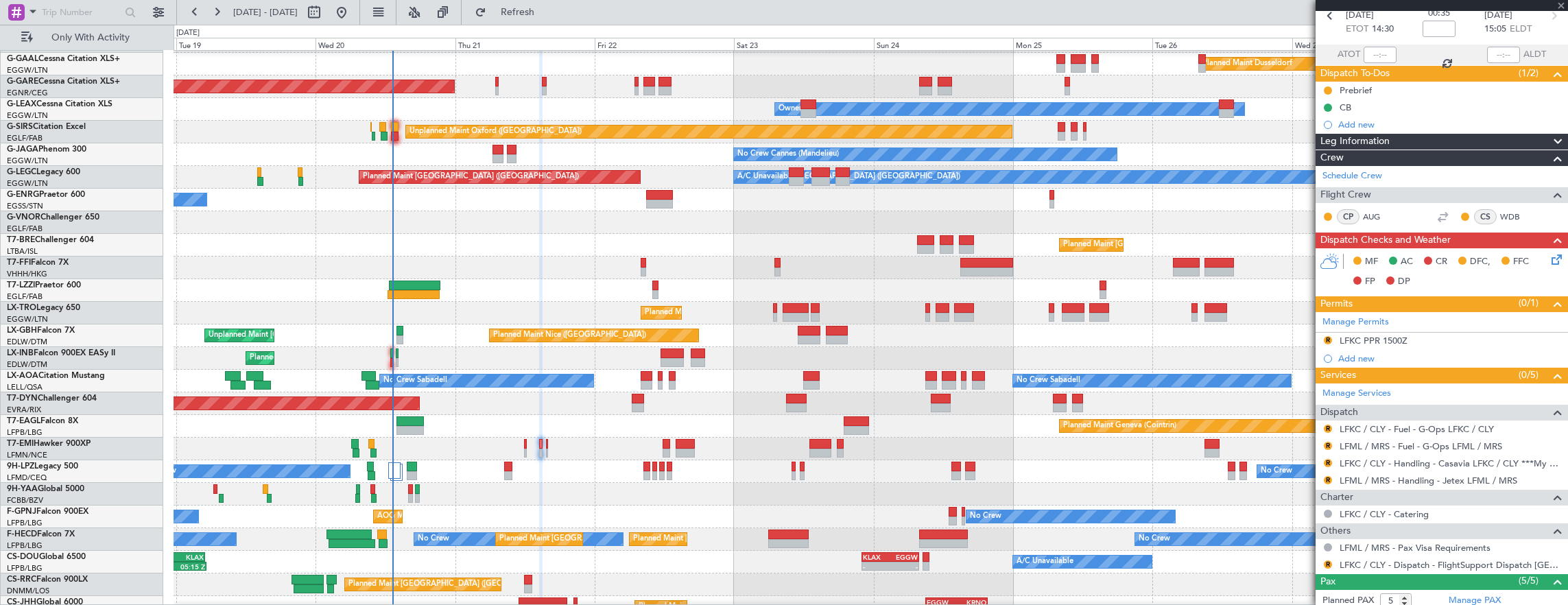
type input "0"
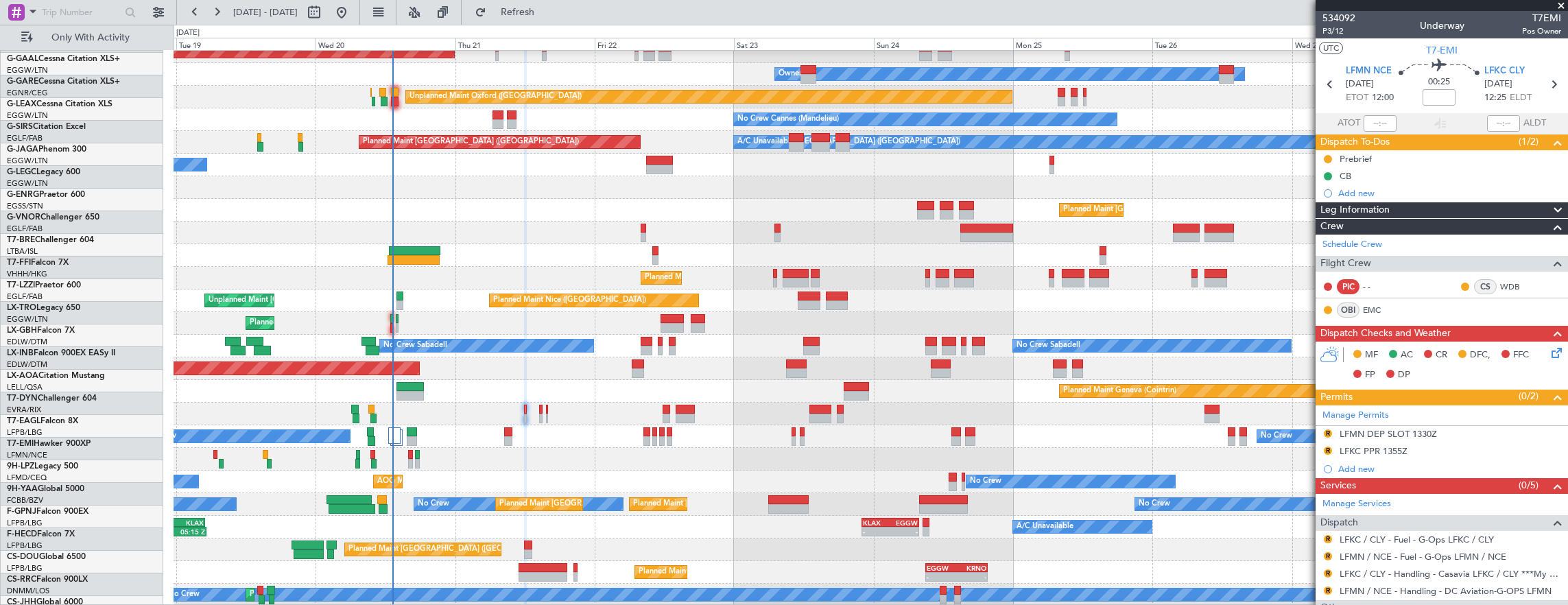
scroll to position [78, 0]
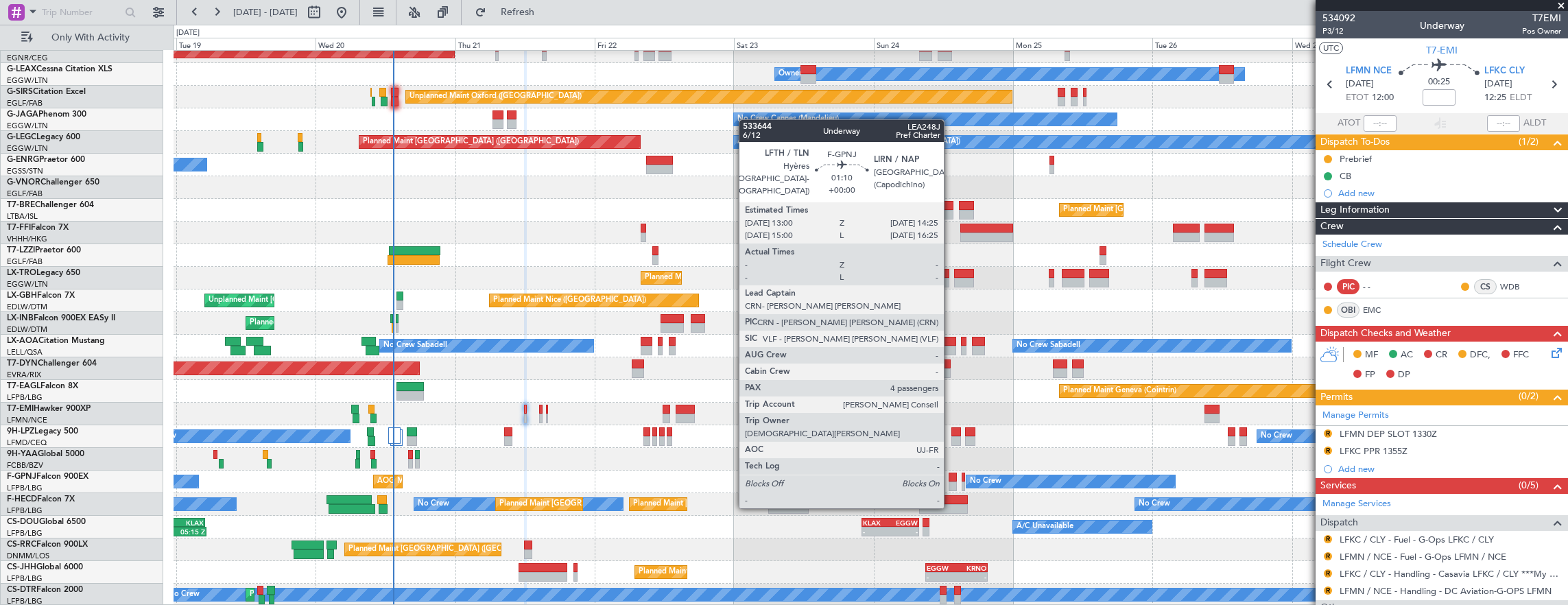
click at [726, 459] on div "Planned Maint Dusseldorf Unplanned Maint Chester Owner Owner Unplanned Maint Ox…" at bounding box center [871, 289] width 1395 height 634
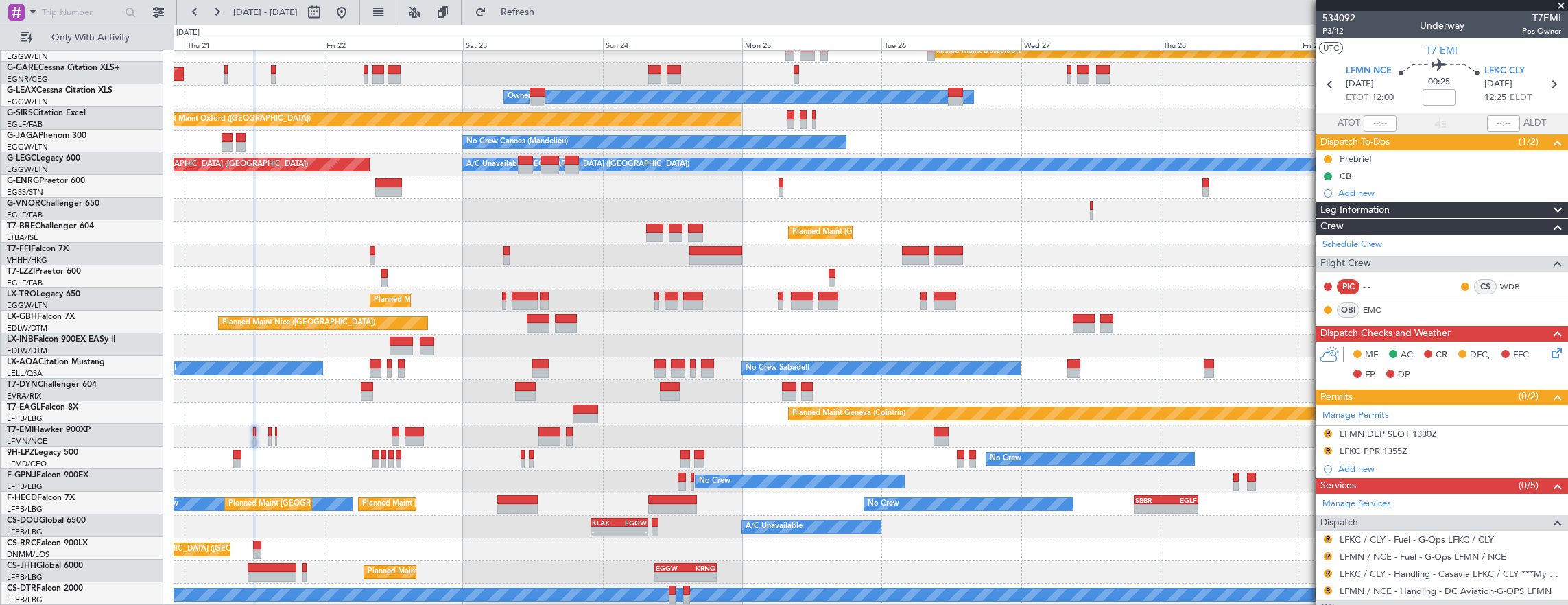
scroll to position [56, 0]
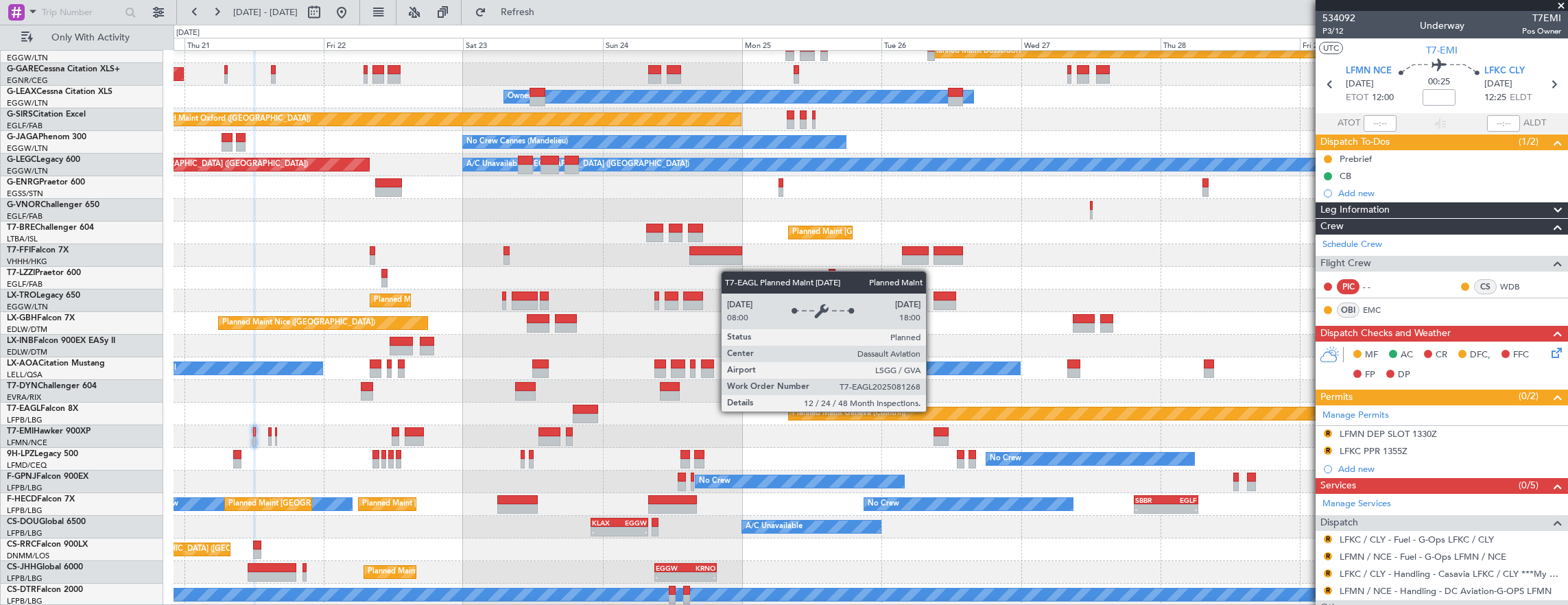
click at [514, 395] on div "Planned Maint Dusseldorf Unplanned Maint Chester Owner Owner Unplanned Maint Ox…" at bounding box center [871, 300] width 1395 height 611
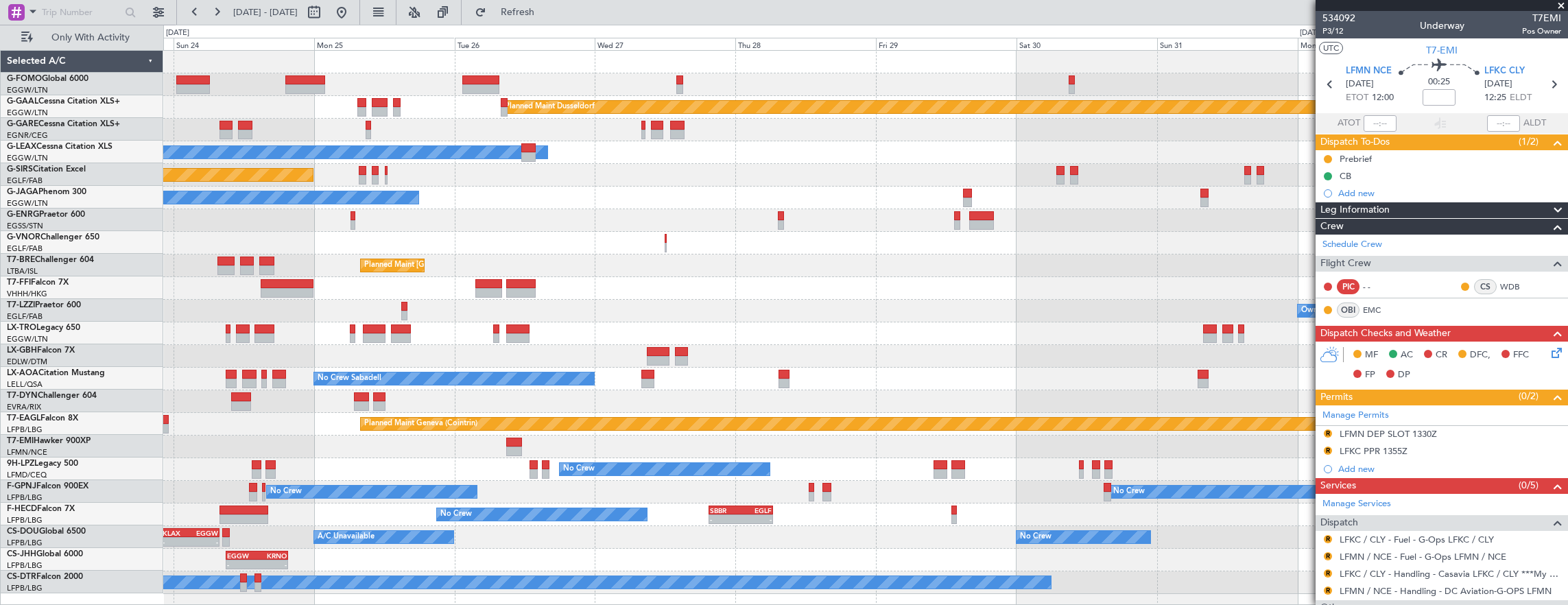
scroll to position [0, 0]
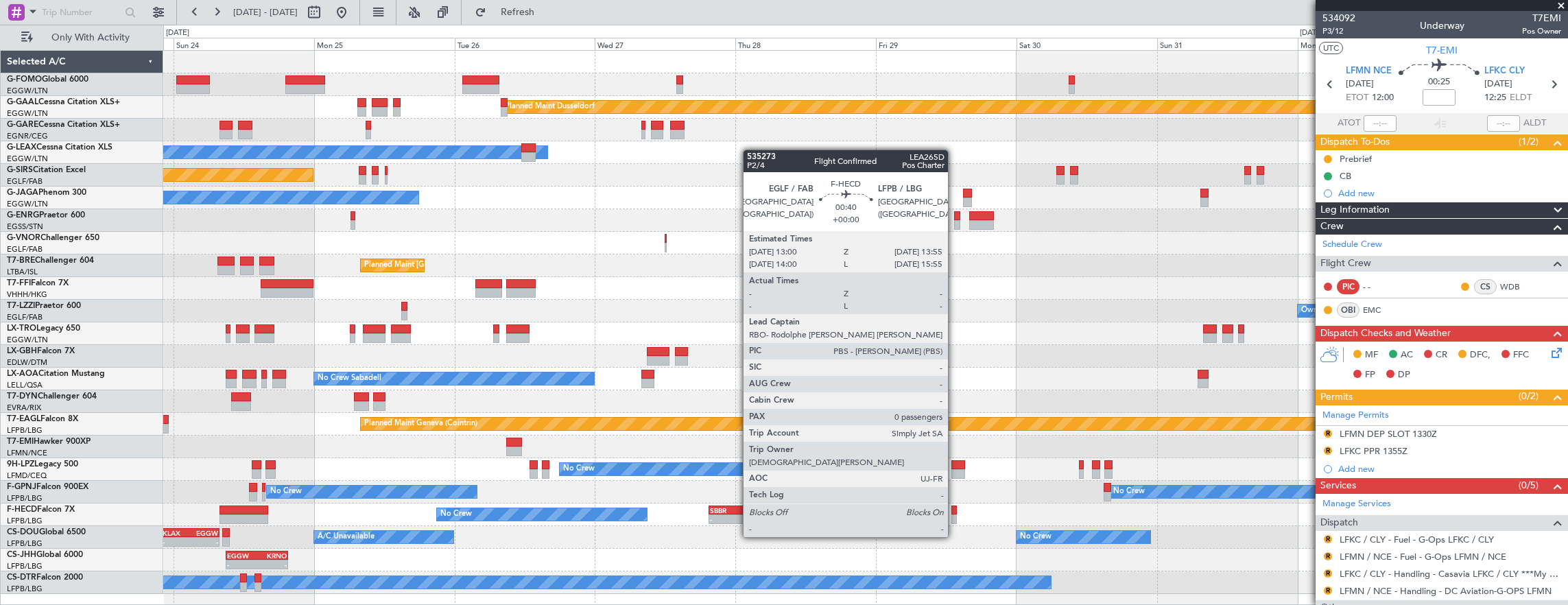
click at [955, 511] on div at bounding box center [954, 509] width 5 height 9
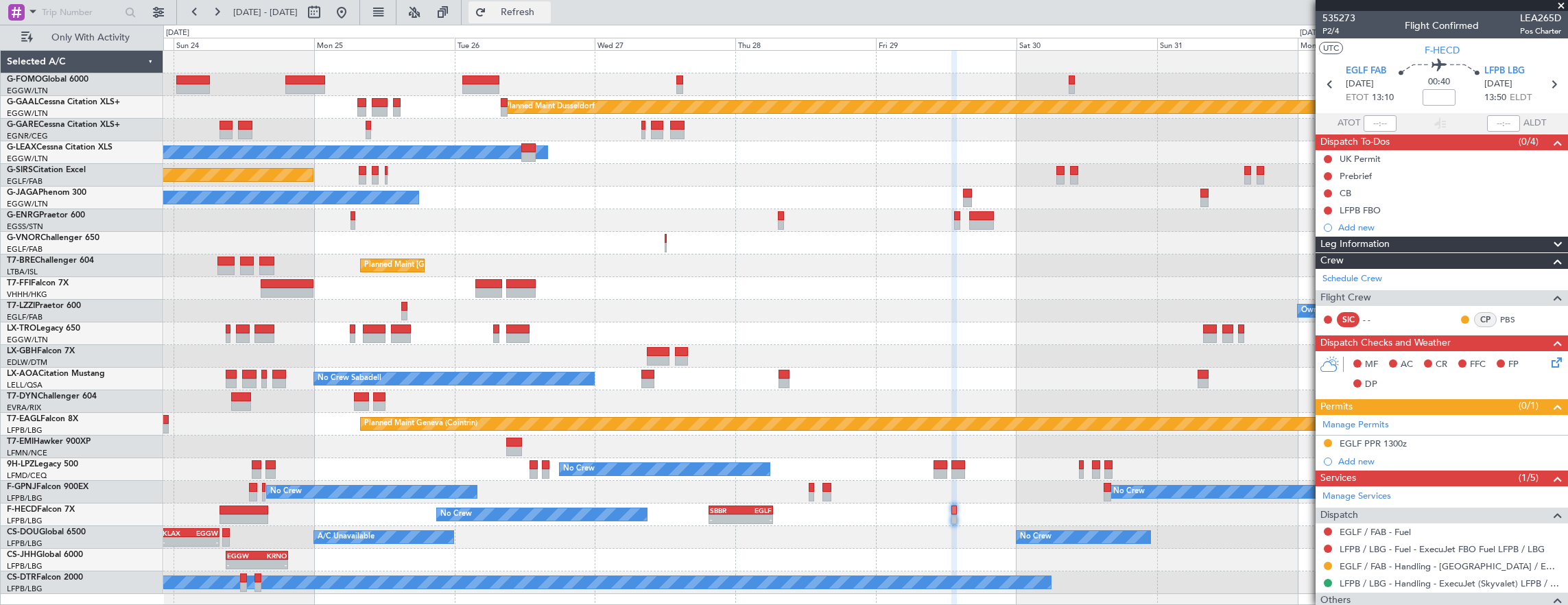
click at [547, 8] on span "Refresh" at bounding box center [518, 12] width 58 height 9
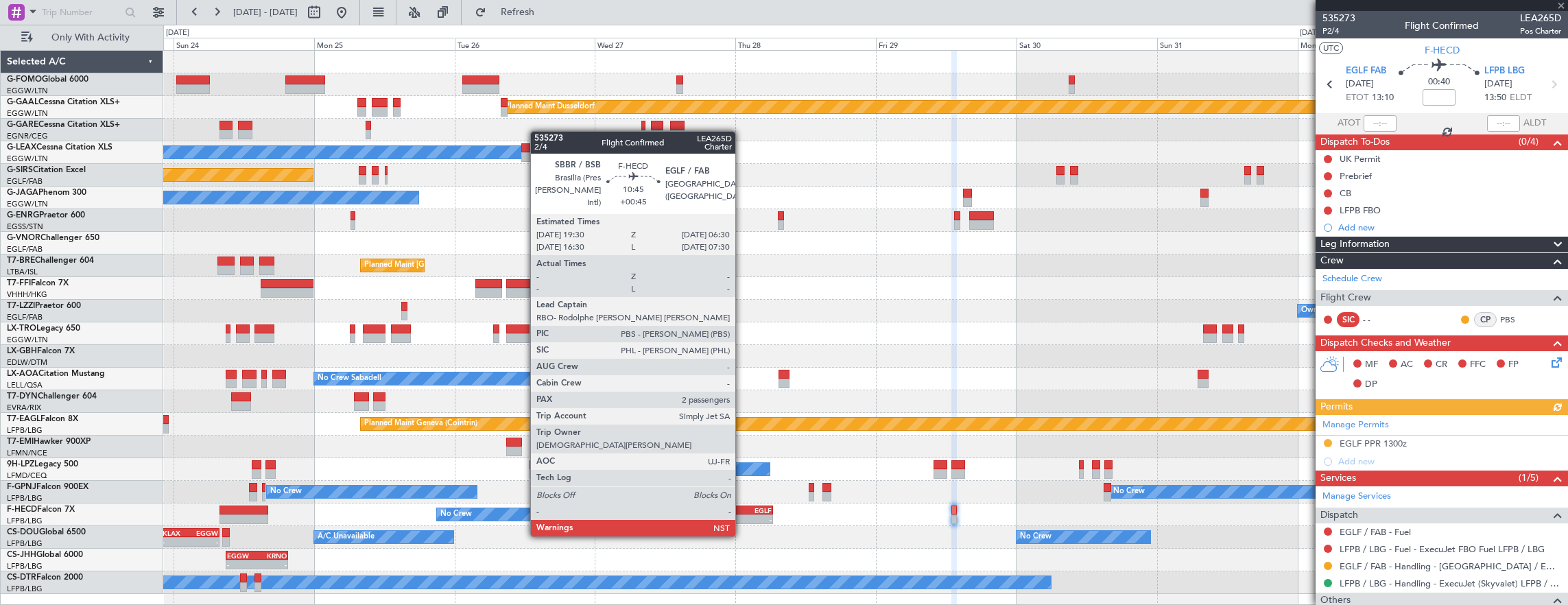
click at [742, 509] on div "EGLF" at bounding box center [756, 510] width 30 height 8
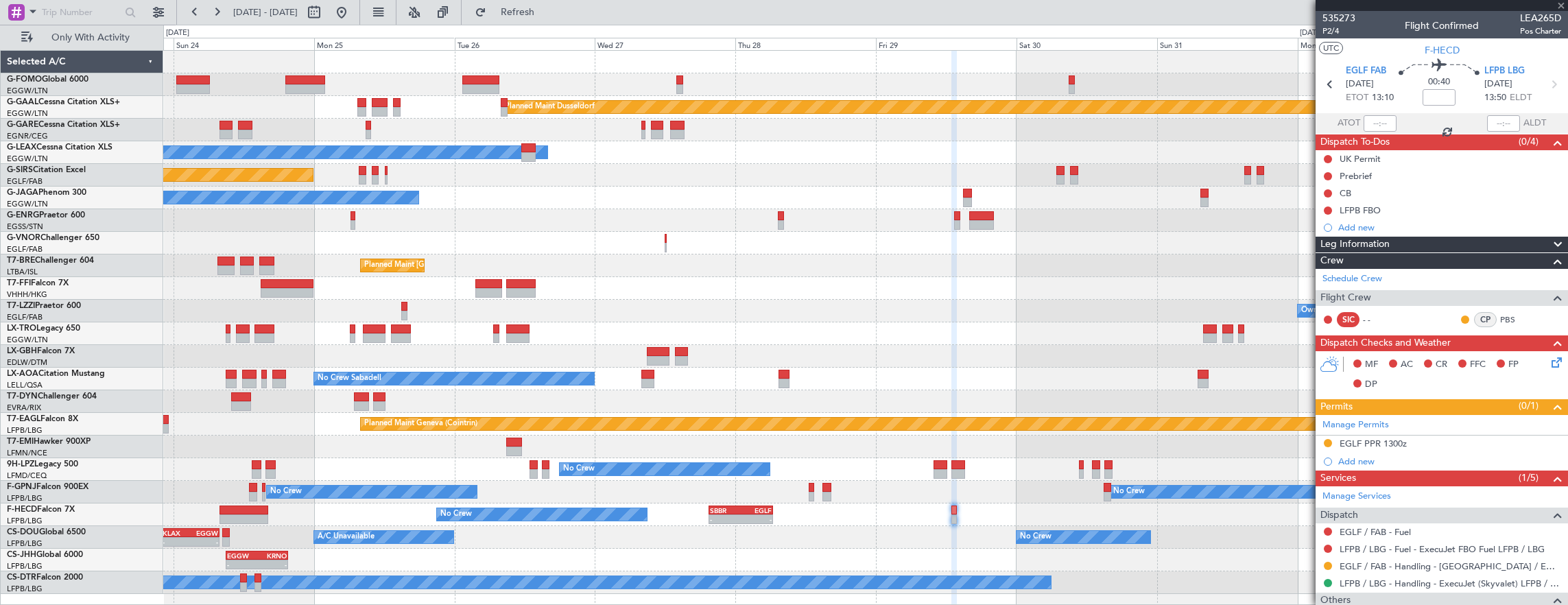
type input "+00:45"
type input "2"
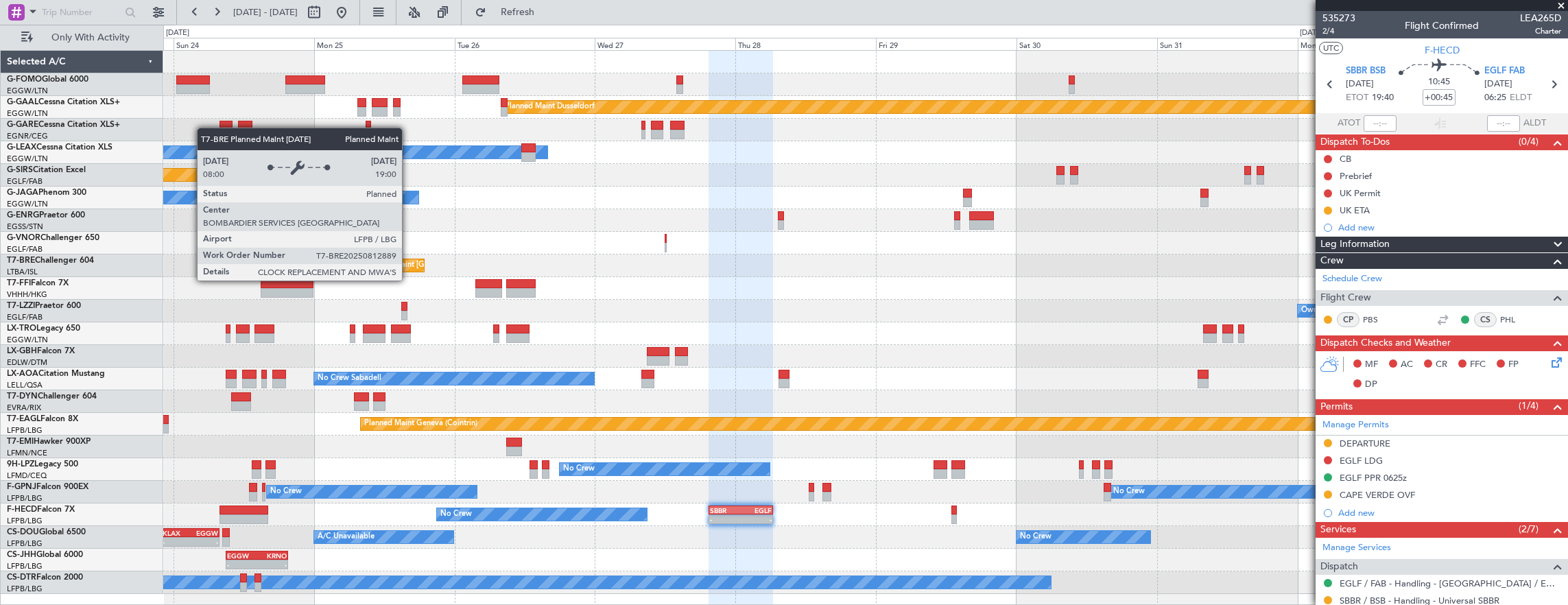
click at [1046, 230] on div "Planned Maint Dusseldorf Owner Unplanned Maint Oxford (Kidlington) No Crew Cann…" at bounding box center [866, 322] width 1405 height 543
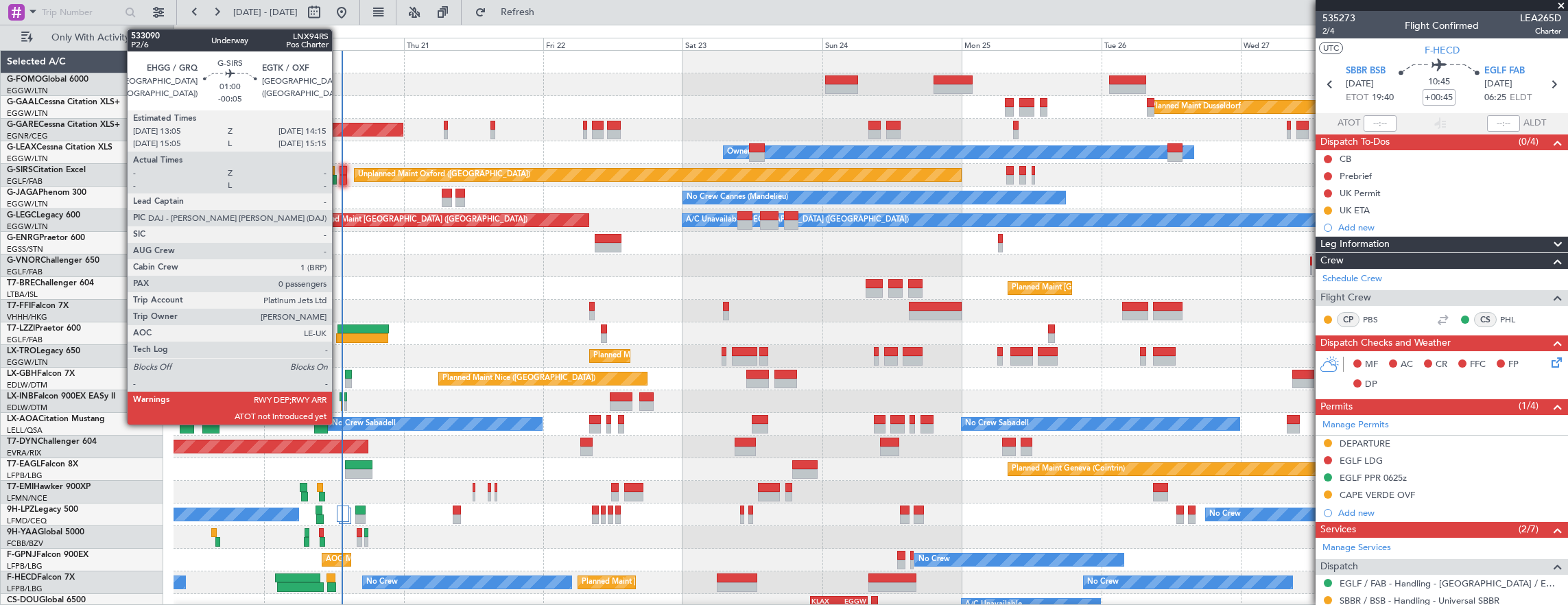
click at [340, 179] on div at bounding box center [343, 179] width 7 height 9
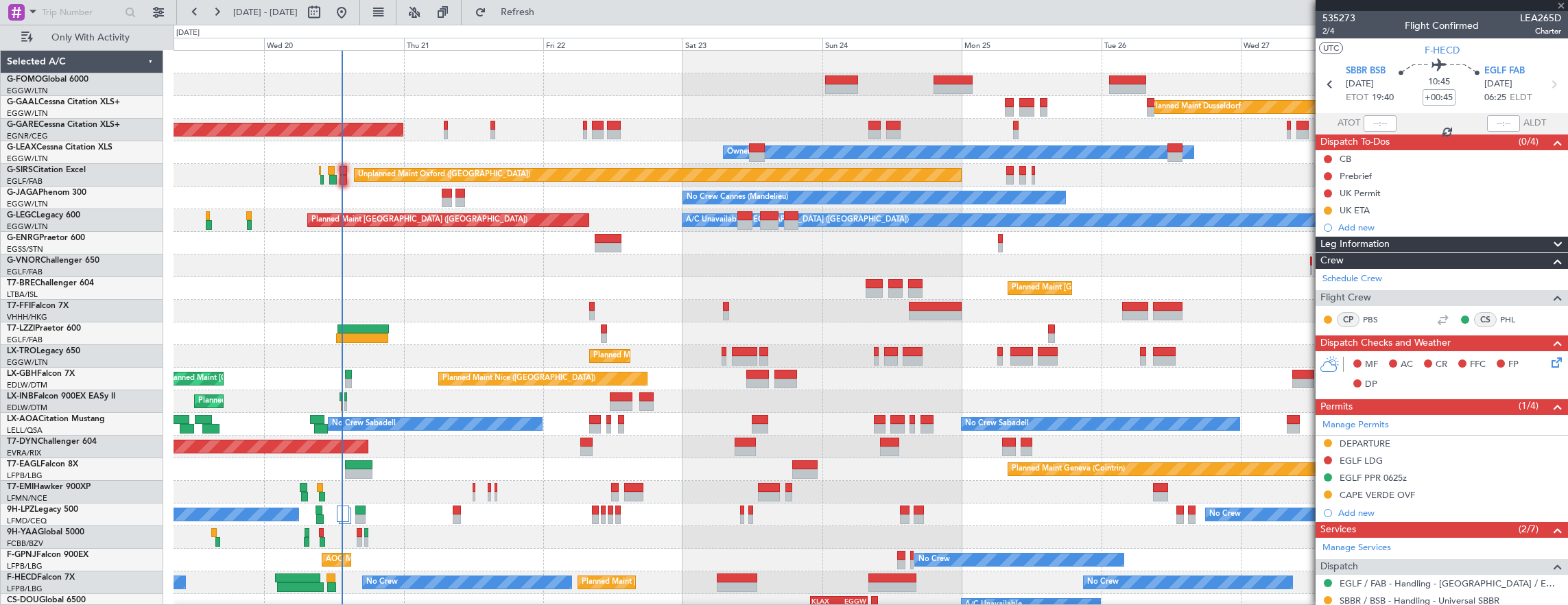
type input "-00:05"
type input "0"
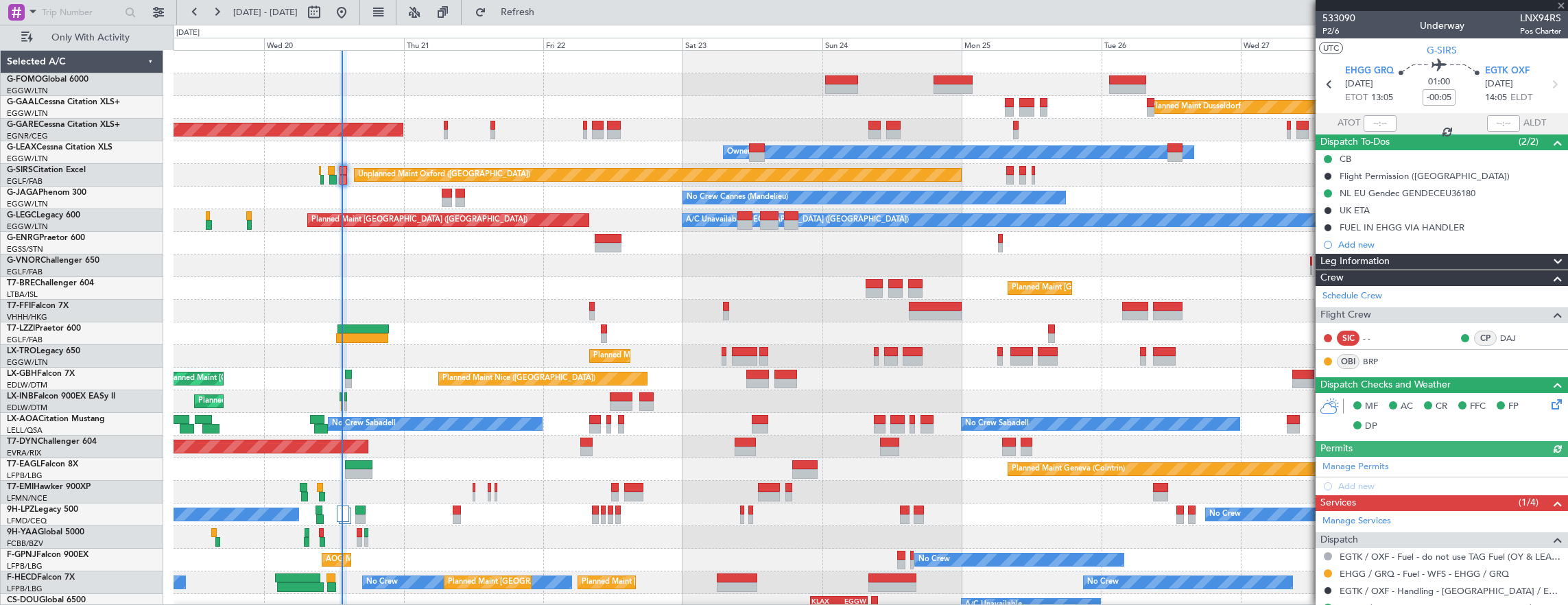
scroll to position [157, 0]
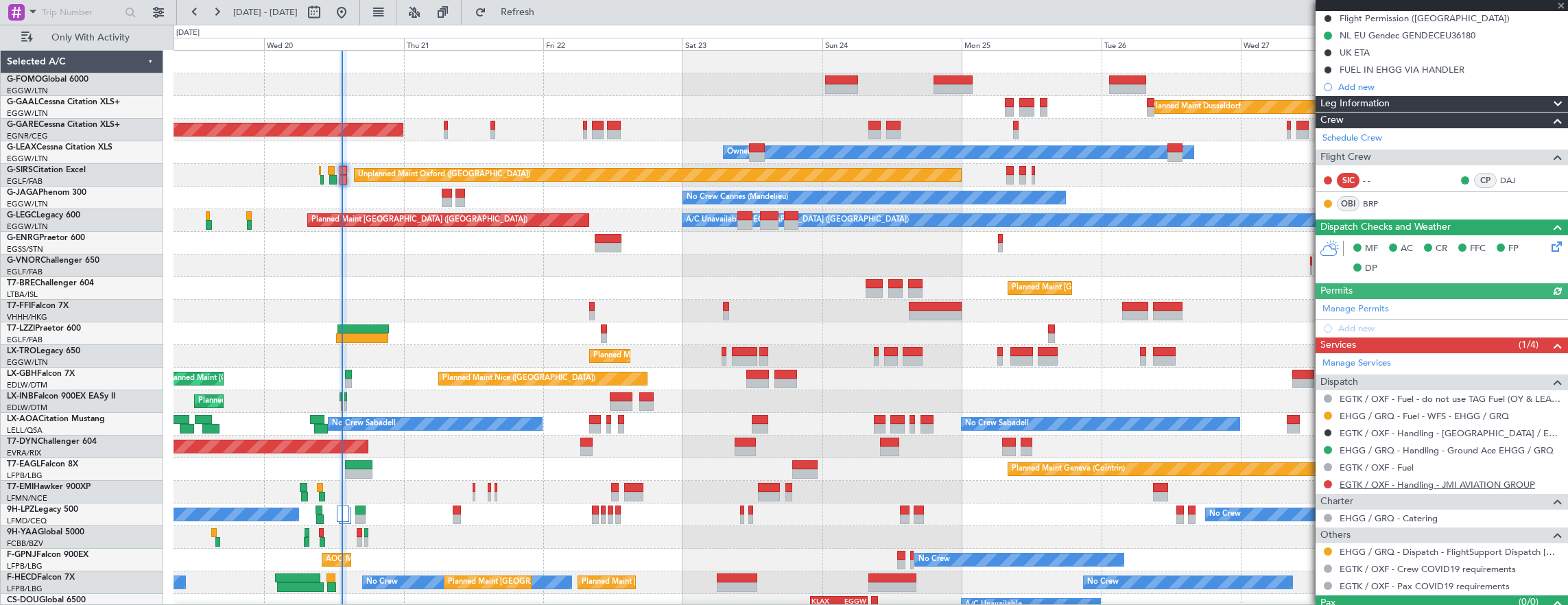
click at [1419, 479] on link "EGTK / OXF - Handling - JMI AVIATION GROUP" at bounding box center [1437, 485] width 195 height 12
click at [1329, 550] on button at bounding box center [1329, 552] width 8 height 8
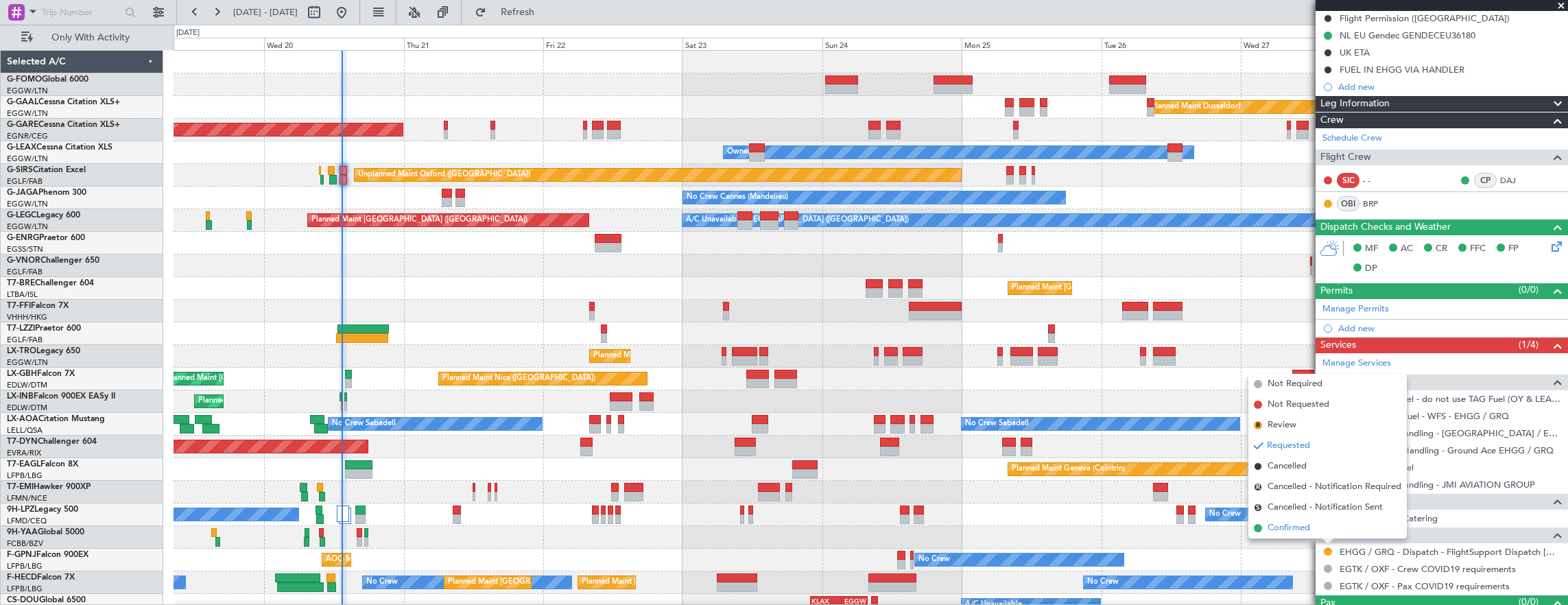
click at [1317, 527] on li "Confirmed" at bounding box center [1327, 528] width 158 height 20
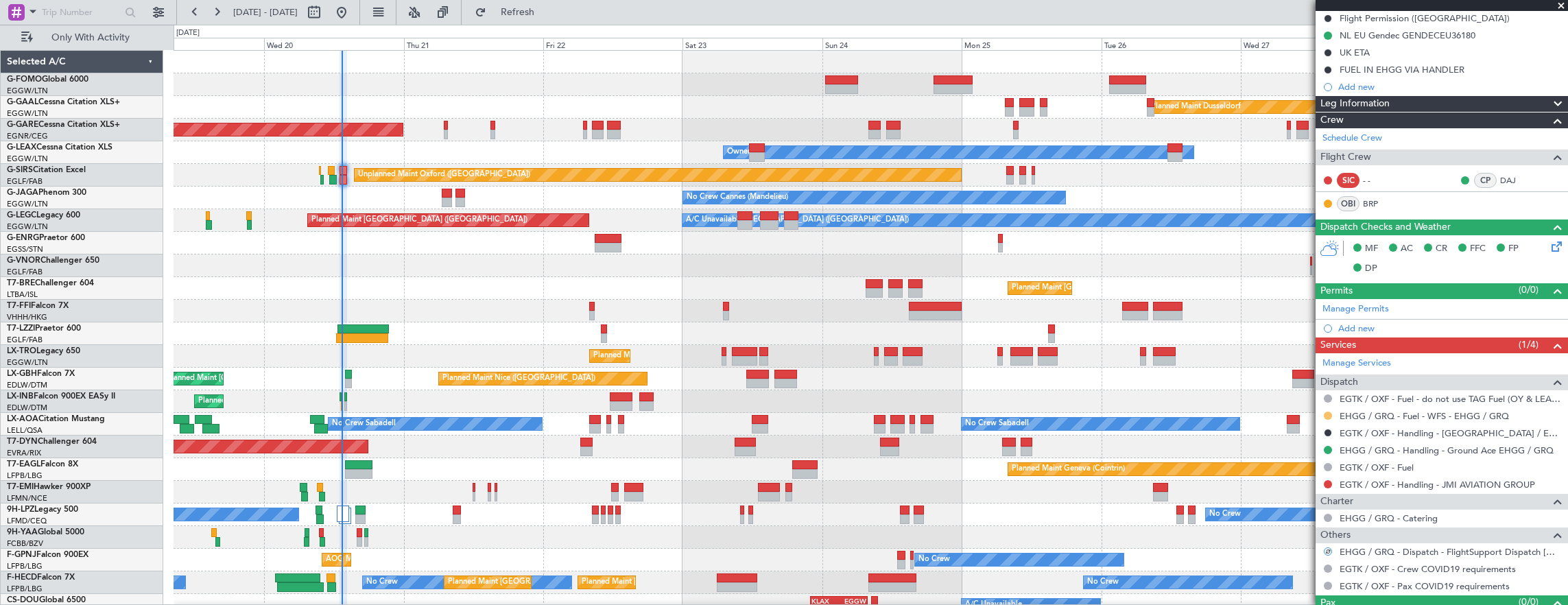
click at [1331, 412] on button at bounding box center [1329, 415] width 8 height 8
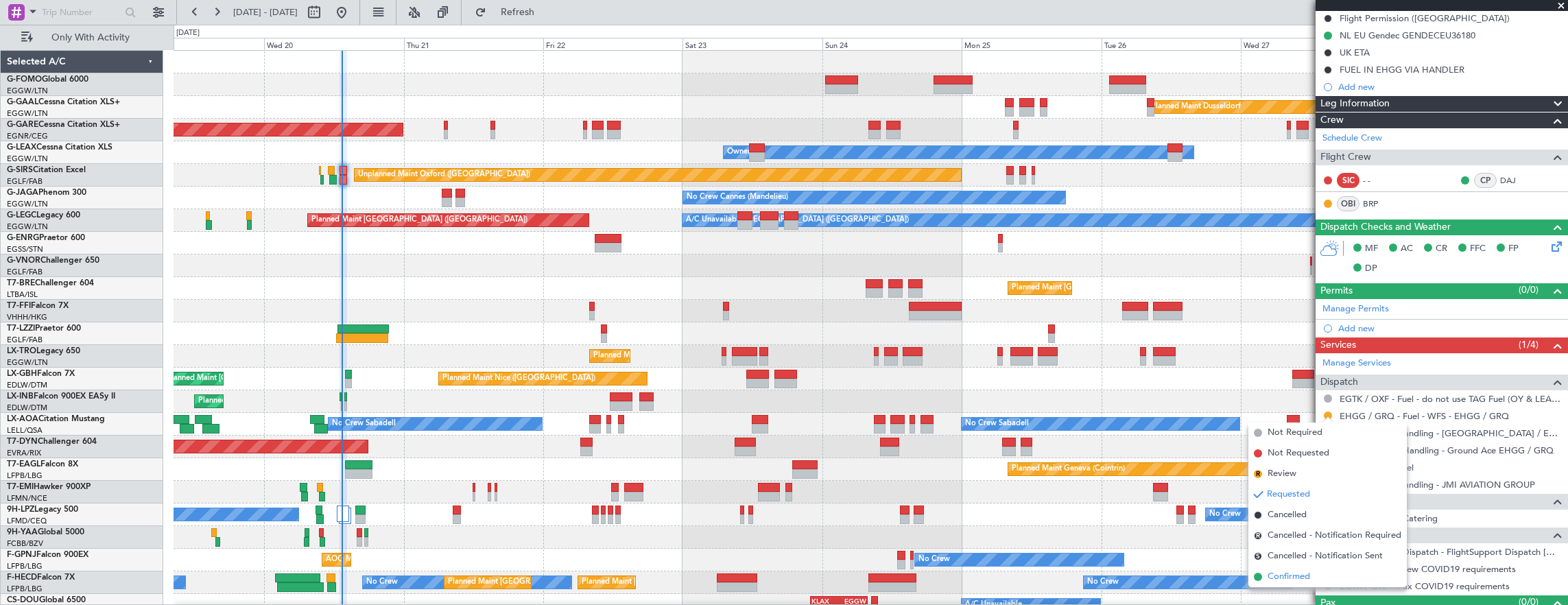
click at [1318, 571] on li "Confirmed" at bounding box center [1327, 577] width 158 height 20
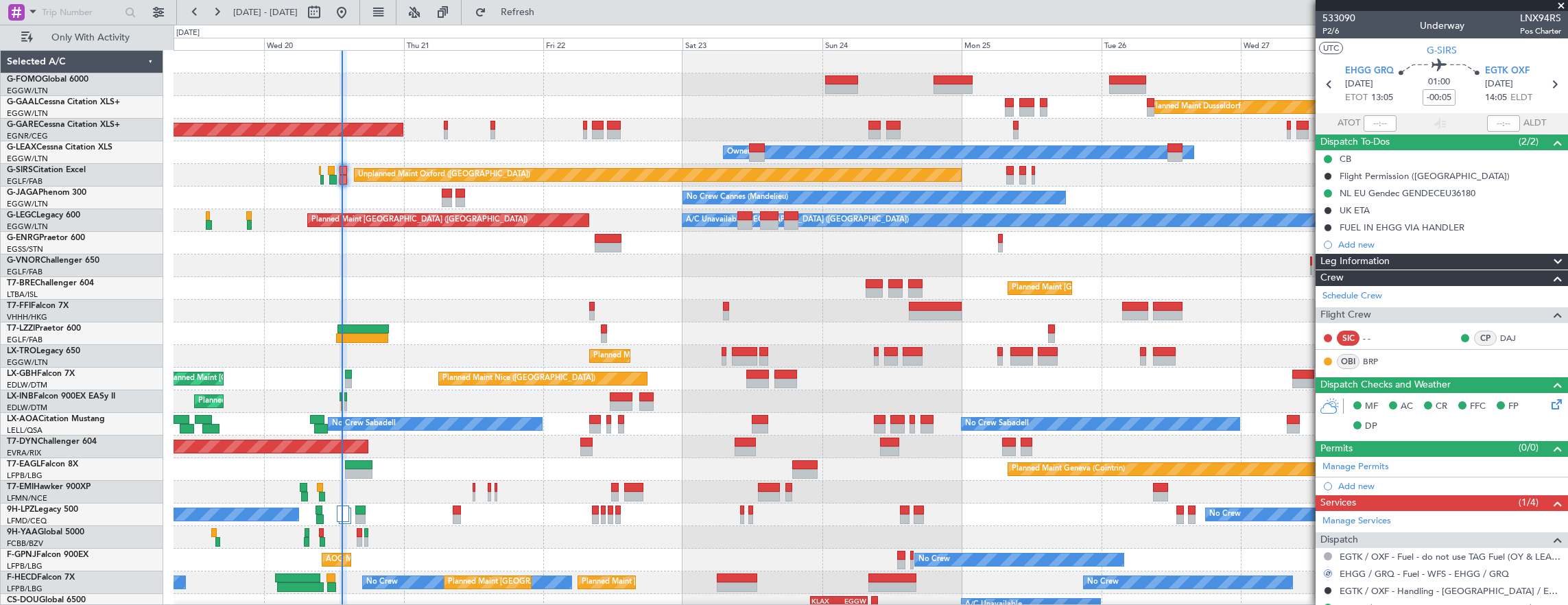
scroll to position [183, 0]
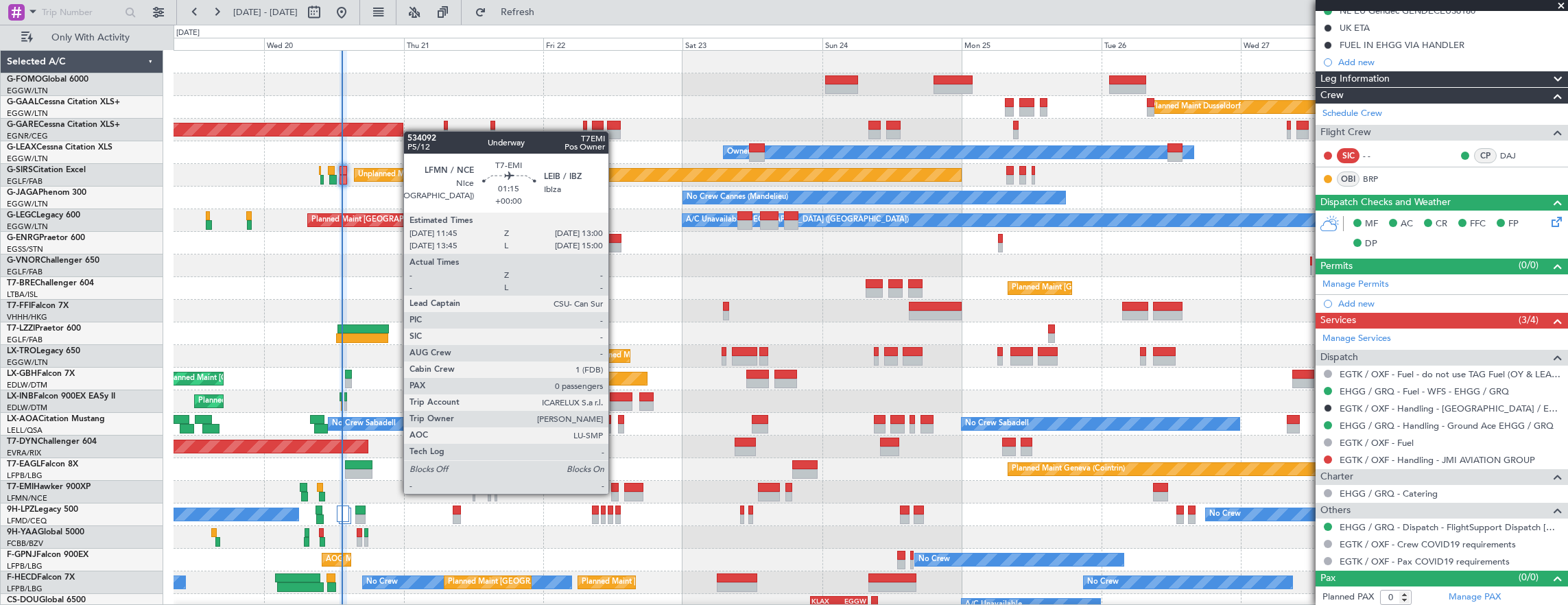
click at [615, 492] on div at bounding box center [614, 496] width 8 height 9
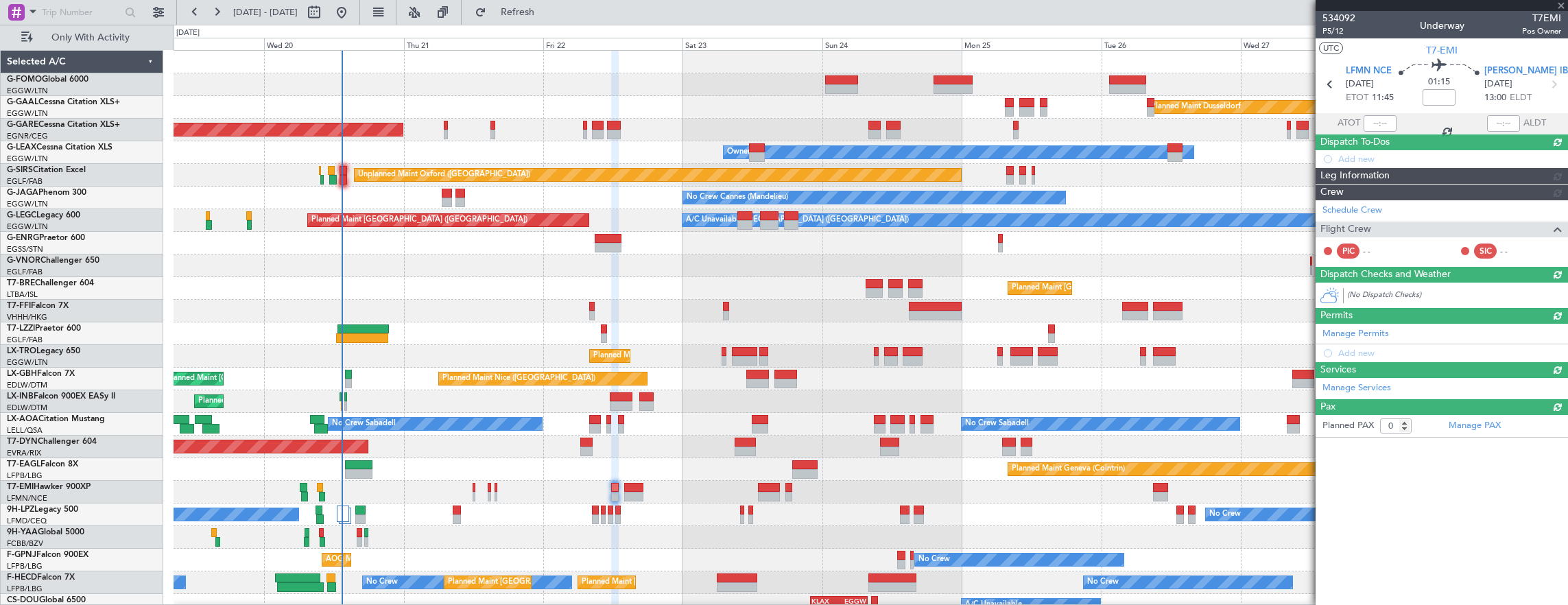
scroll to position [0, 0]
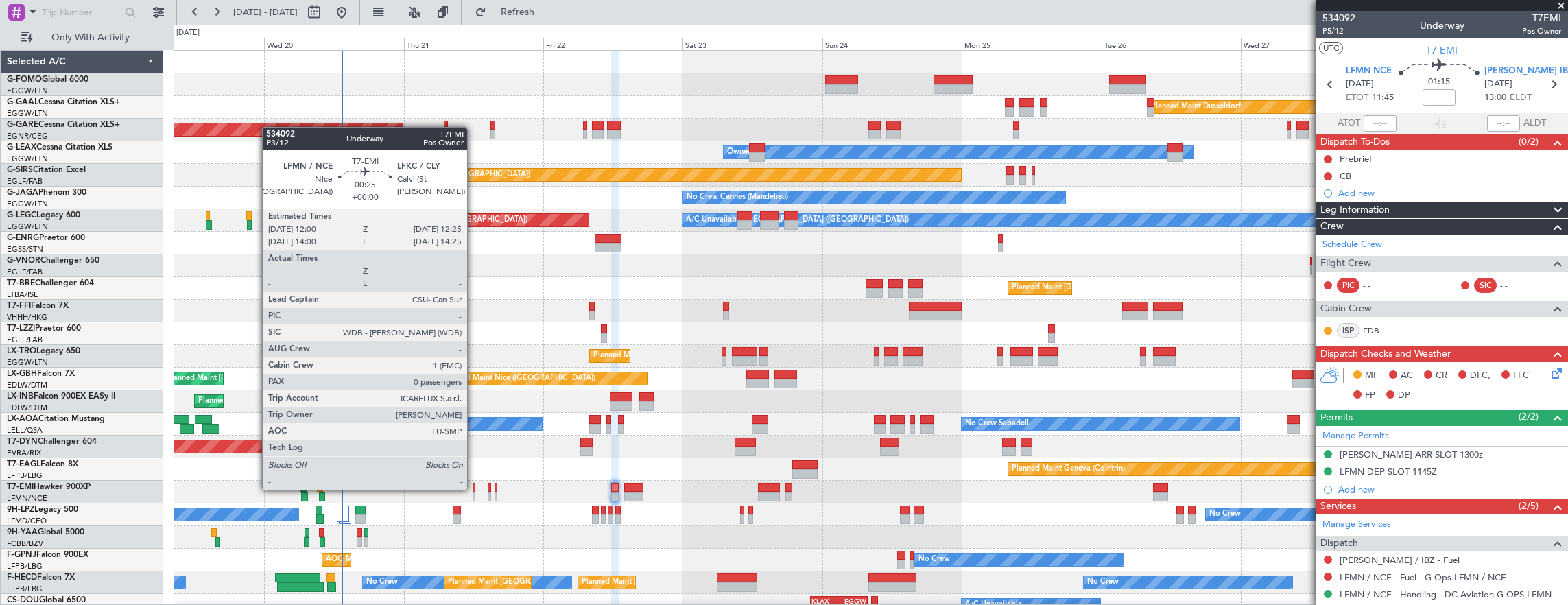
click at [474, 488] on div at bounding box center [474, 487] width 3 height 9
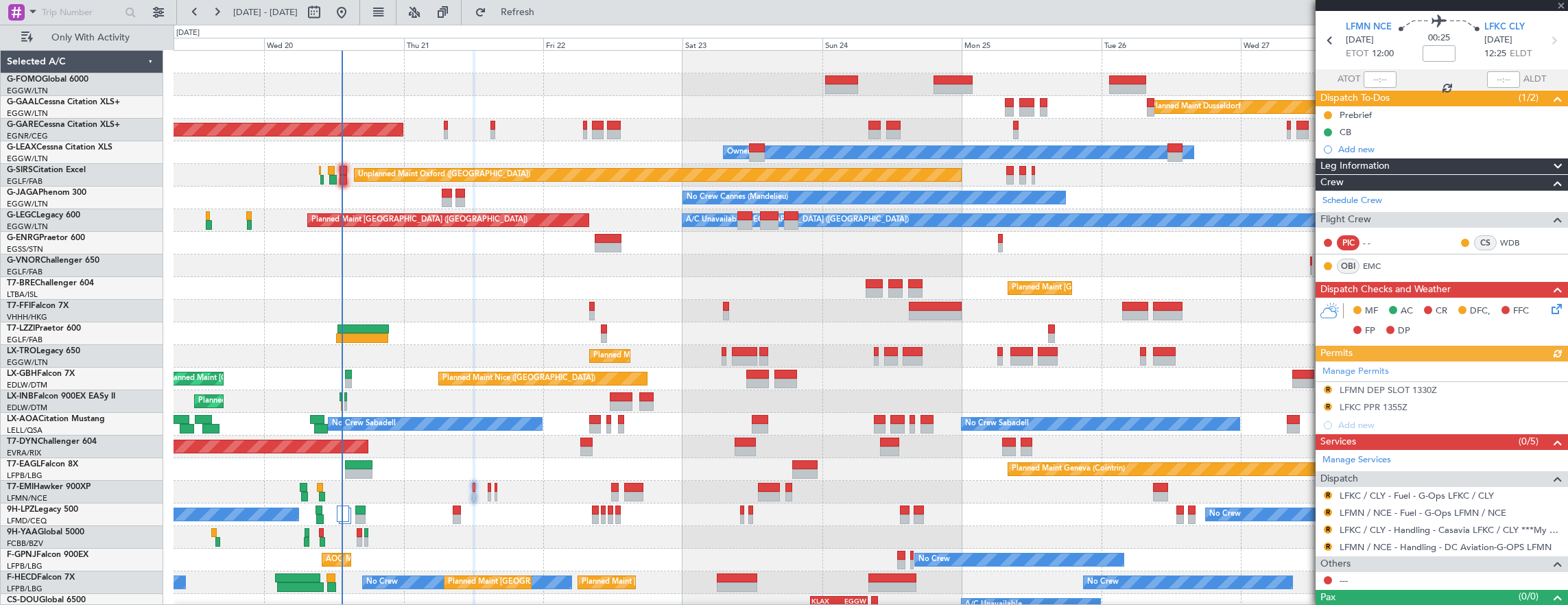
scroll to position [63, 0]
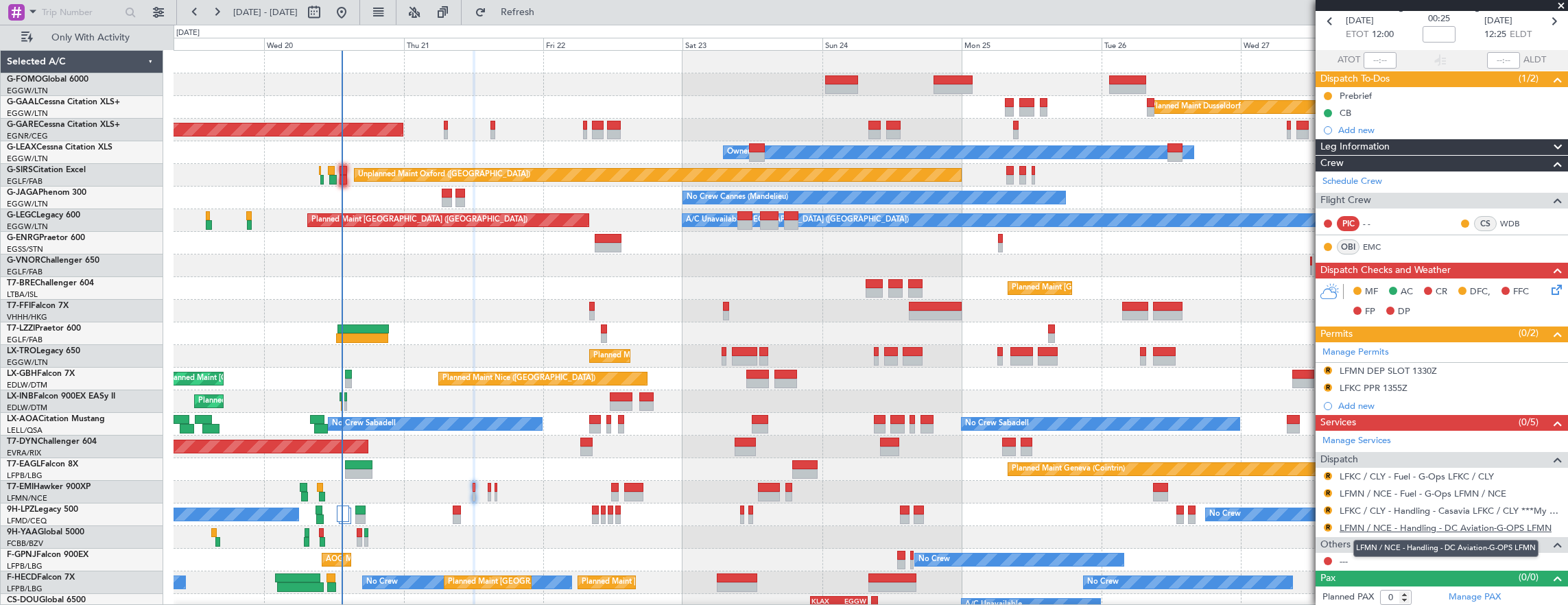
click at [1409, 523] on link "LFMN / NCE - Handling - DC Aviation-G-OPS LFMN" at bounding box center [1445, 528] width 212 height 12
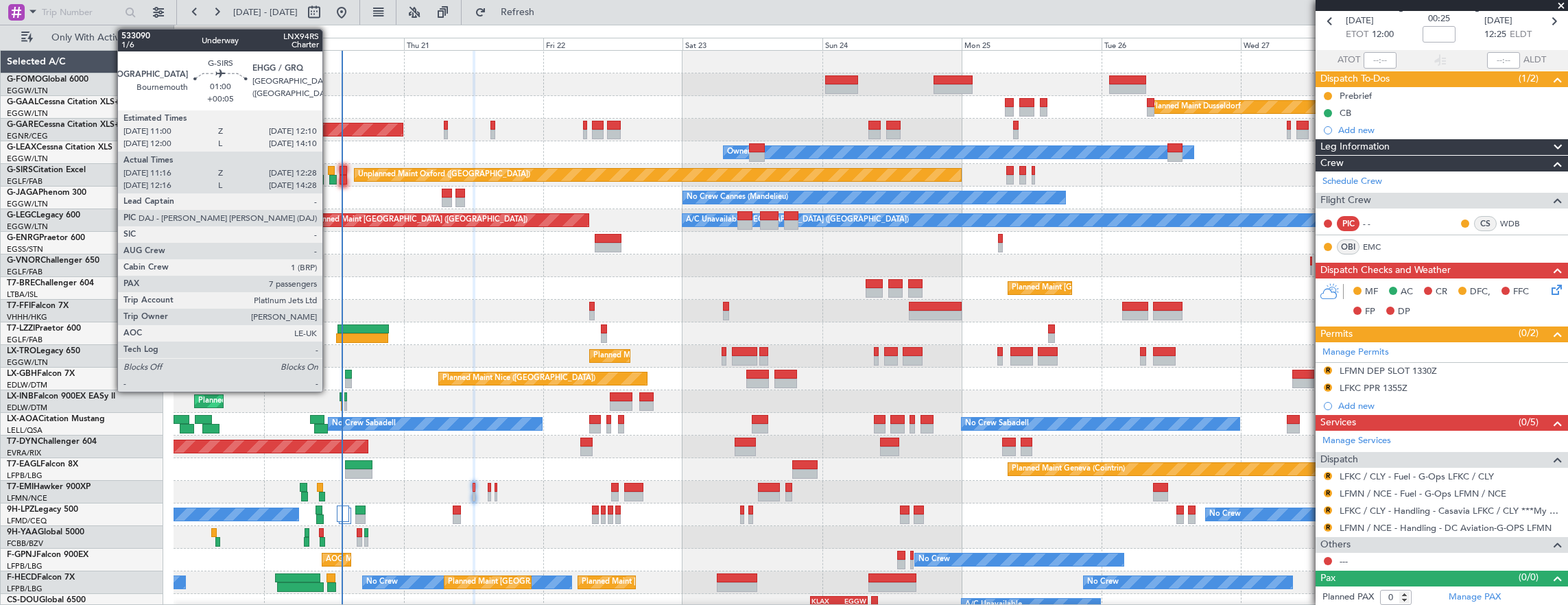
click at [329, 169] on div at bounding box center [332, 170] width 7 height 9
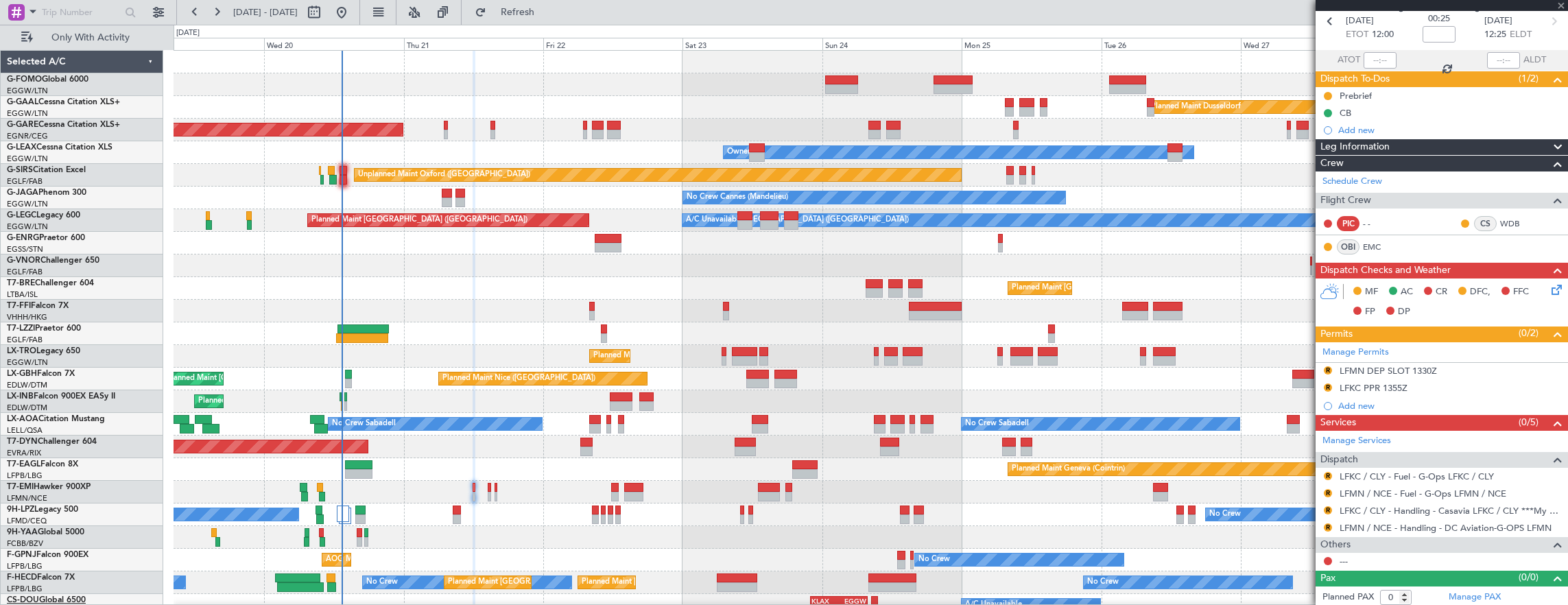
type input "+00:05"
type input "11:16"
type input "12:18"
type input "7"
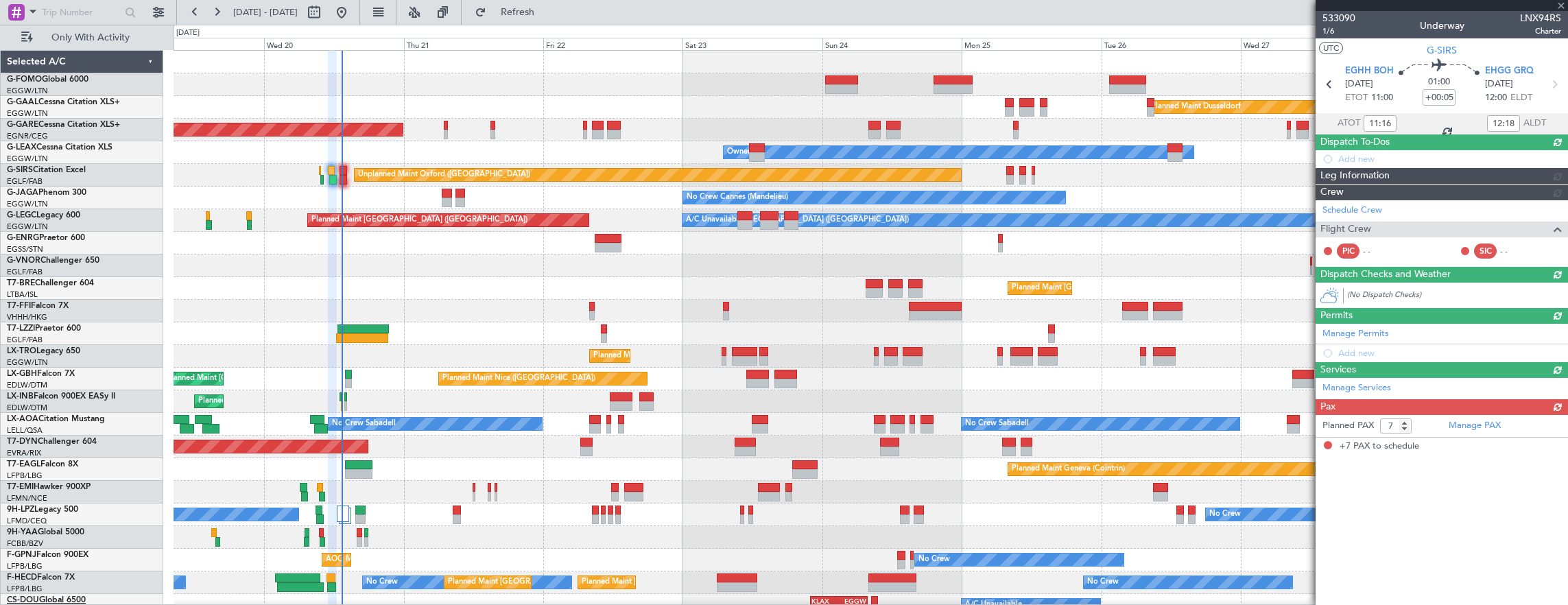
scroll to position [0, 0]
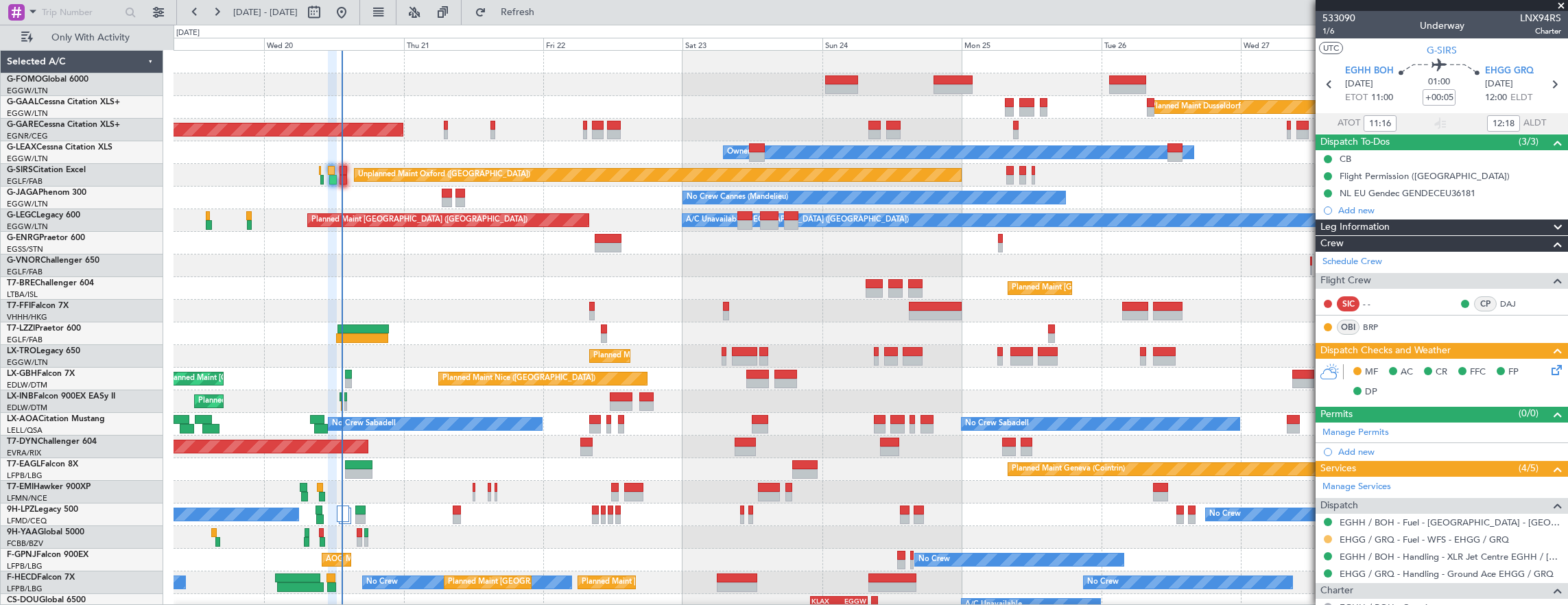
click at [1329, 535] on button at bounding box center [1329, 539] width 8 height 8
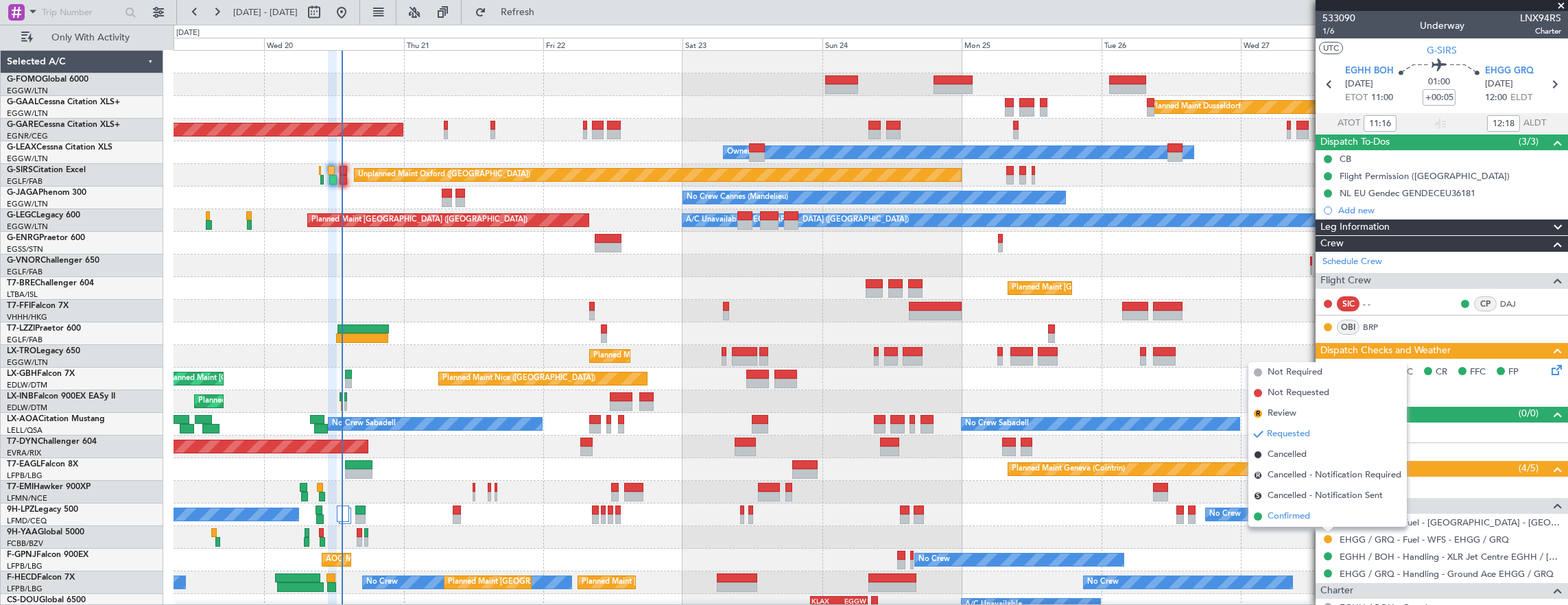
click at [1273, 512] on span "Confirmed" at bounding box center [1289, 516] width 42 height 14
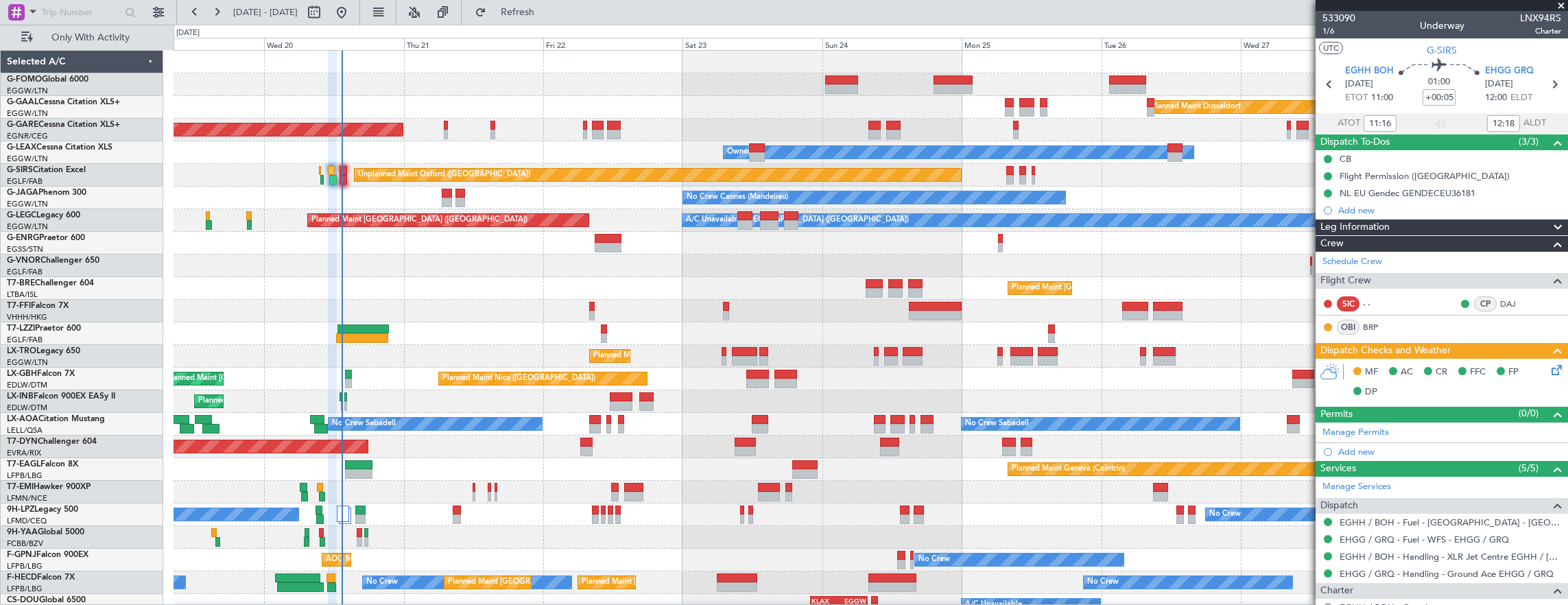
click at [339, 171] on div at bounding box center [343, 170] width 7 height 9
type input "-00:05"
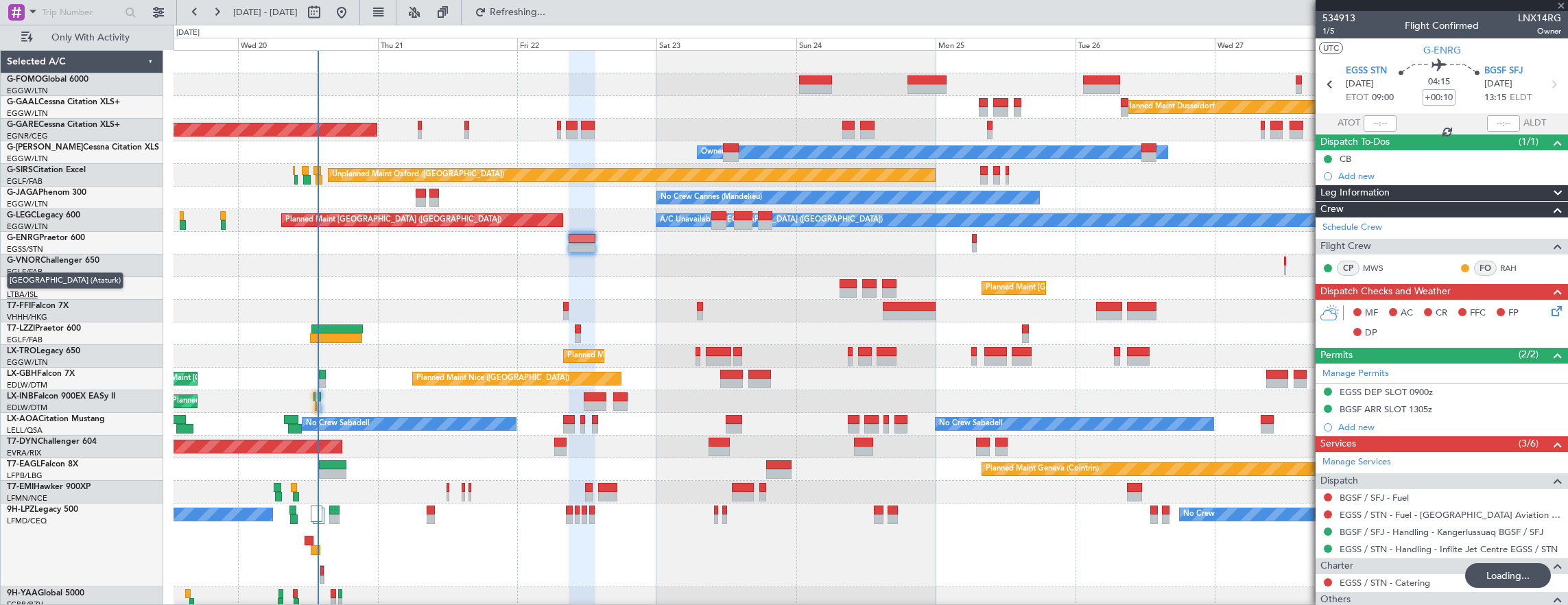
type input "-00:10"
type input "5"
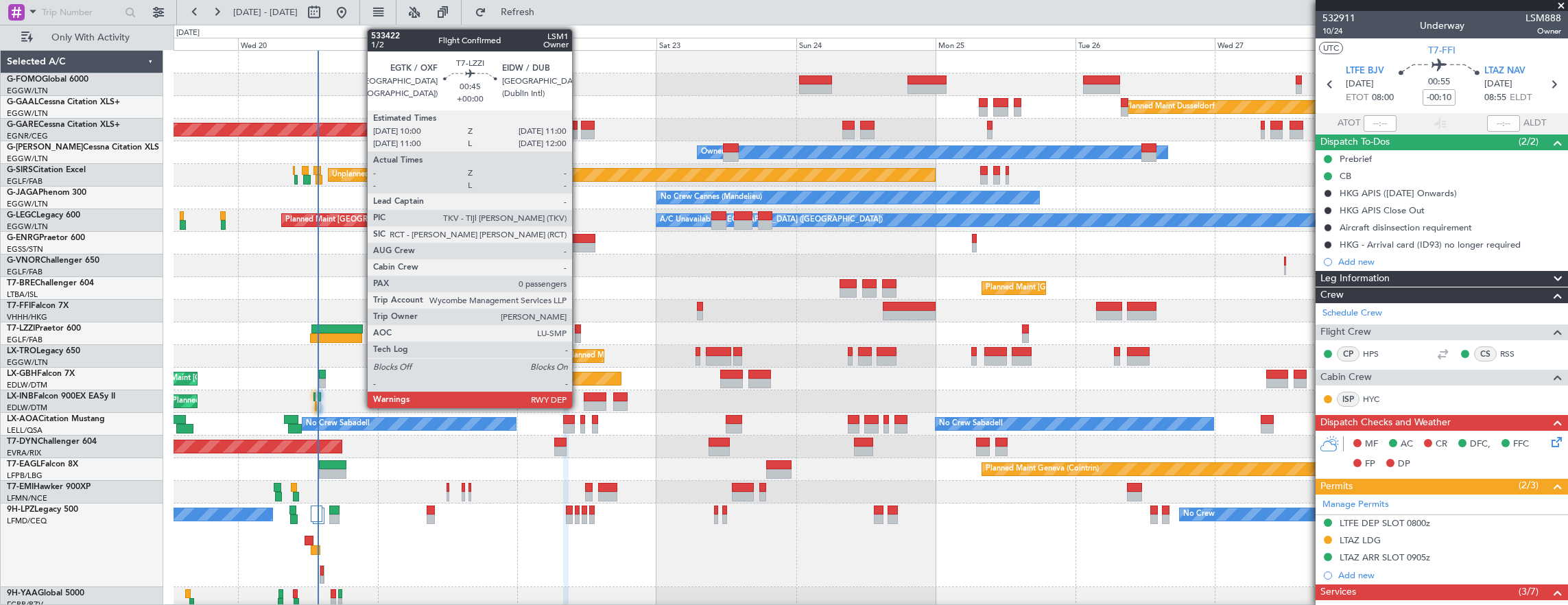
click at [579, 337] on div at bounding box center [577, 338] width 6 height 9
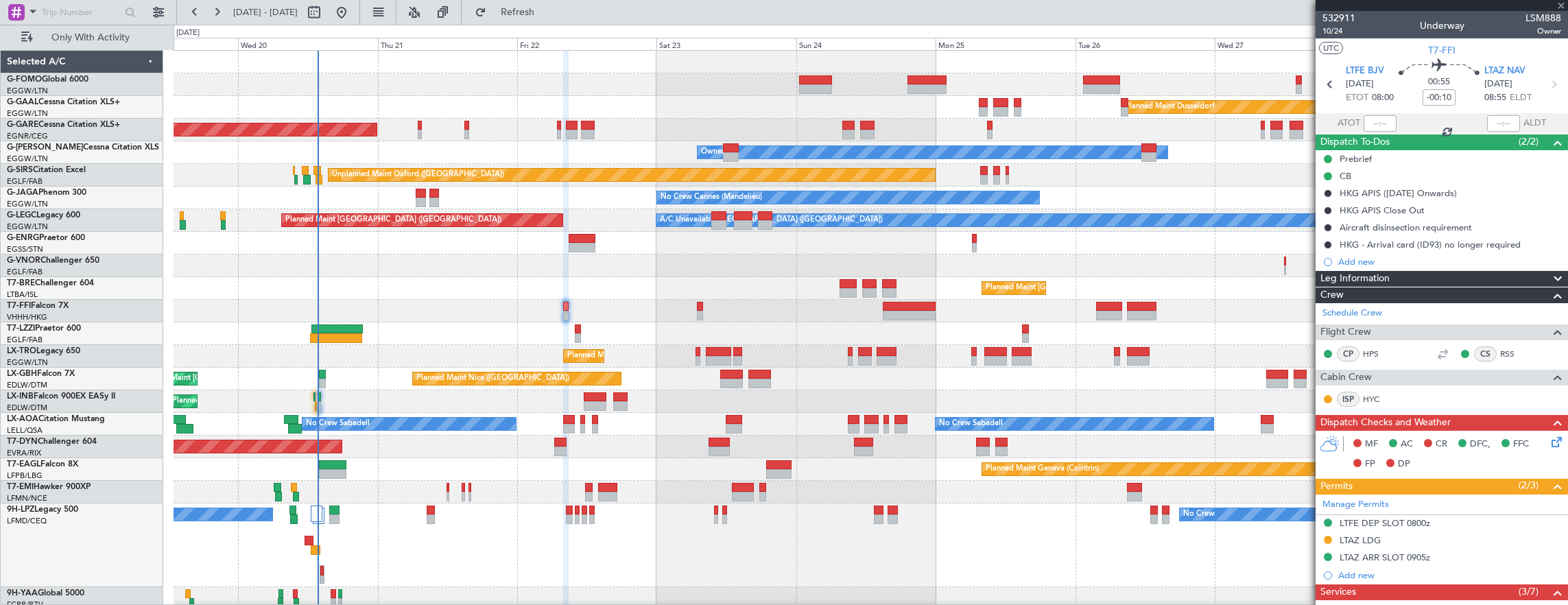
type input "0"
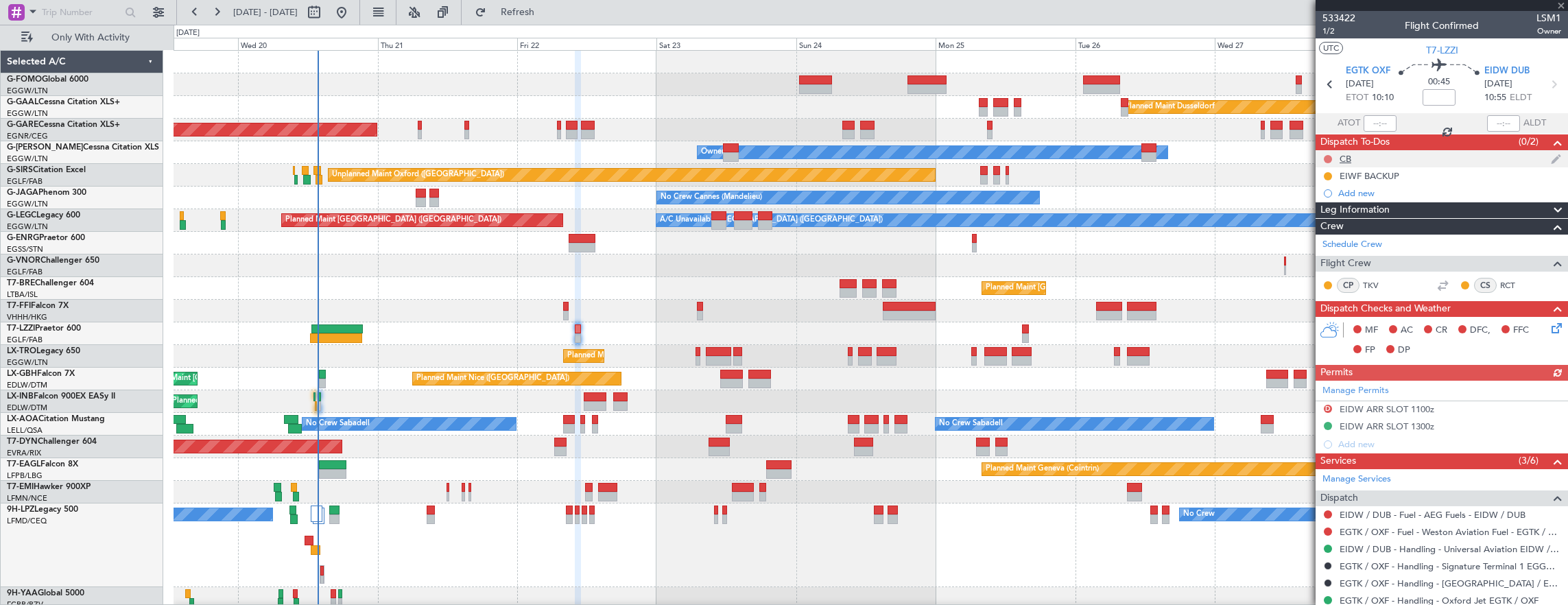
click at [1325, 157] on button at bounding box center [1329, 159] width 8 height 8
click at [1333, 220] on span "Completed" at bounding box center [1334, 219] width 46 height 14
click at [1329, 33] on span "1/2" at bounding box center [1339, 31] width 33 height 12
click at [1549, 321] on icon at bounding box center [1554, 326] width 11 height 11
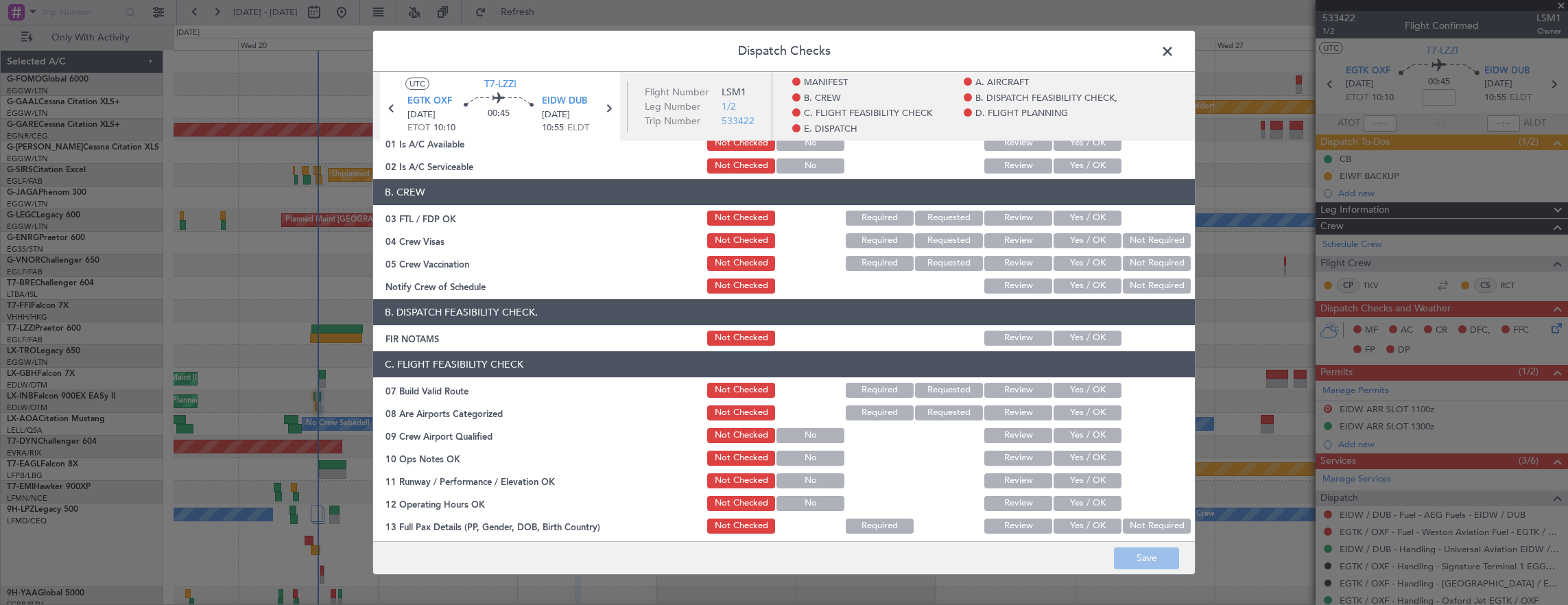
scroll to position [137, 0]
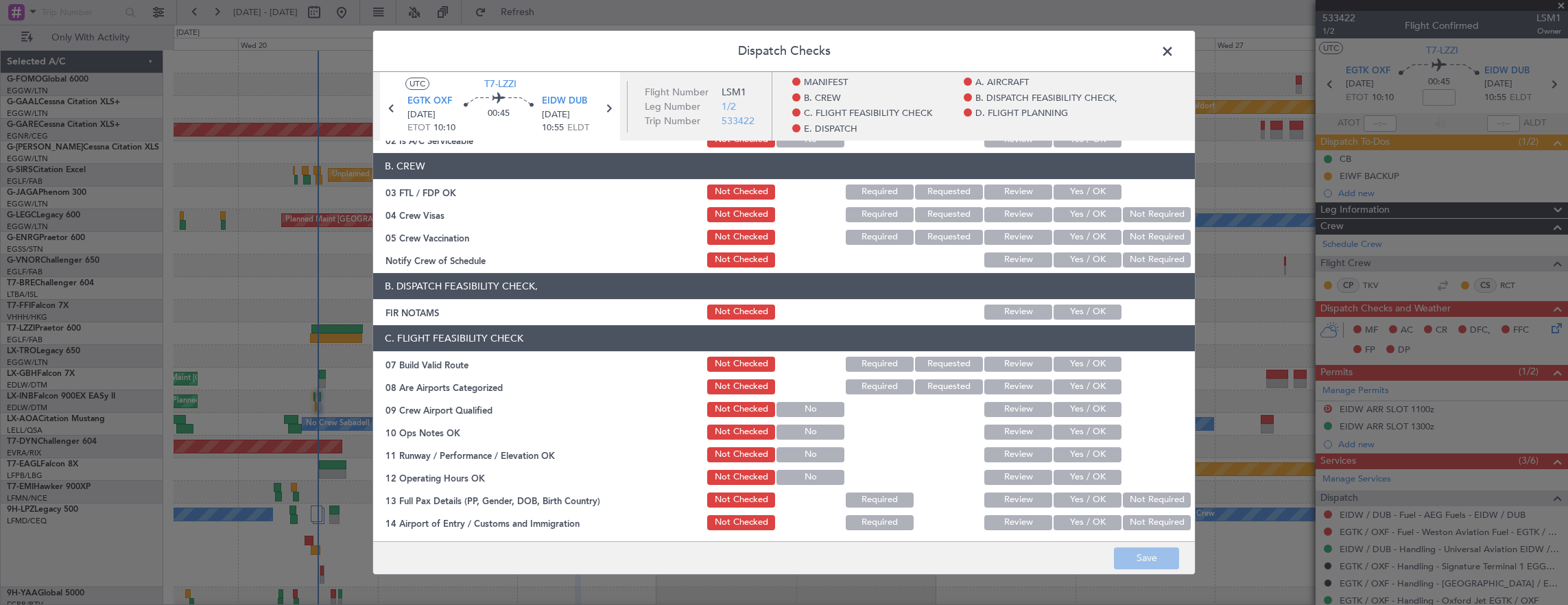
click at [1071, 312] on button "Yes / OK" at bounding box center [1087, 312] width 68 height 15
click at [1078, 367] on button "Yes / OK" at bounding box center [1087, 365] width 68 height 15
click at [1078, 423] on div "Yes / OK" at bounding box center [1087, 432] width 69 height 19
drag, startPoint x: 1072, startPoint y: 421, endPoint x: 1075, endPoint y: 435, distance: 14.3
click at [1073, 423] on section "C. FLIGHT FEASIBILITY CHECK 07 Build Valid Route Not Checked Required Requested…" at bounding box center [784, 508] width 822 height 366
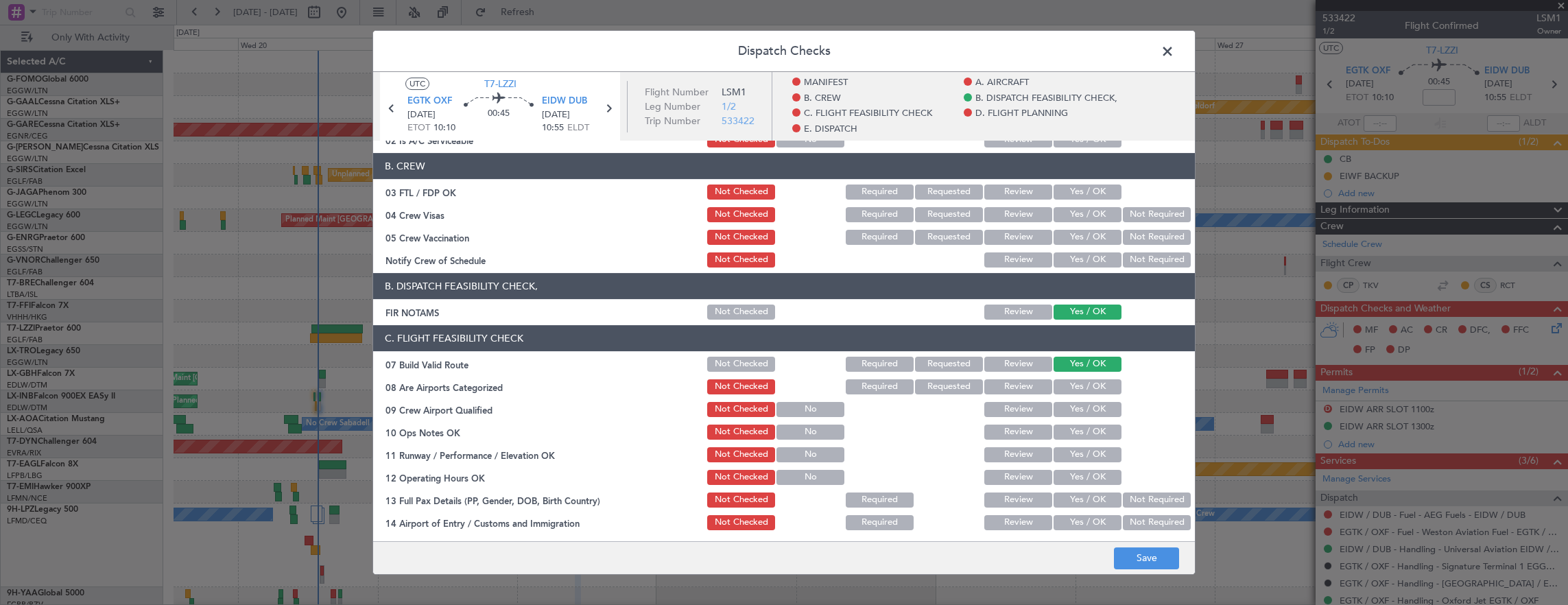
click at [1075, 435] on button "Yes / OK" at bounding box center [1087, 432] width 68 height 15
drag, startPoint x: 1077, startPoint y: 448, endPoint x: 1078, endPoint y: 455, distance: 7.1
click at [1078, 448] on button "Yes / OK" at bounding box center [1087, 455] width 68 height 15
click at [1077, 487] on section "C. FLIGHT FEASIBILITY CHECK 07 Build Valid Route Not Checked Required Requested…" at bounding box center [784, 508] width 822 height 366
click at [1081, 483] on button "Yes / OK" at bounding box center [1087, 477] width 68 height 15
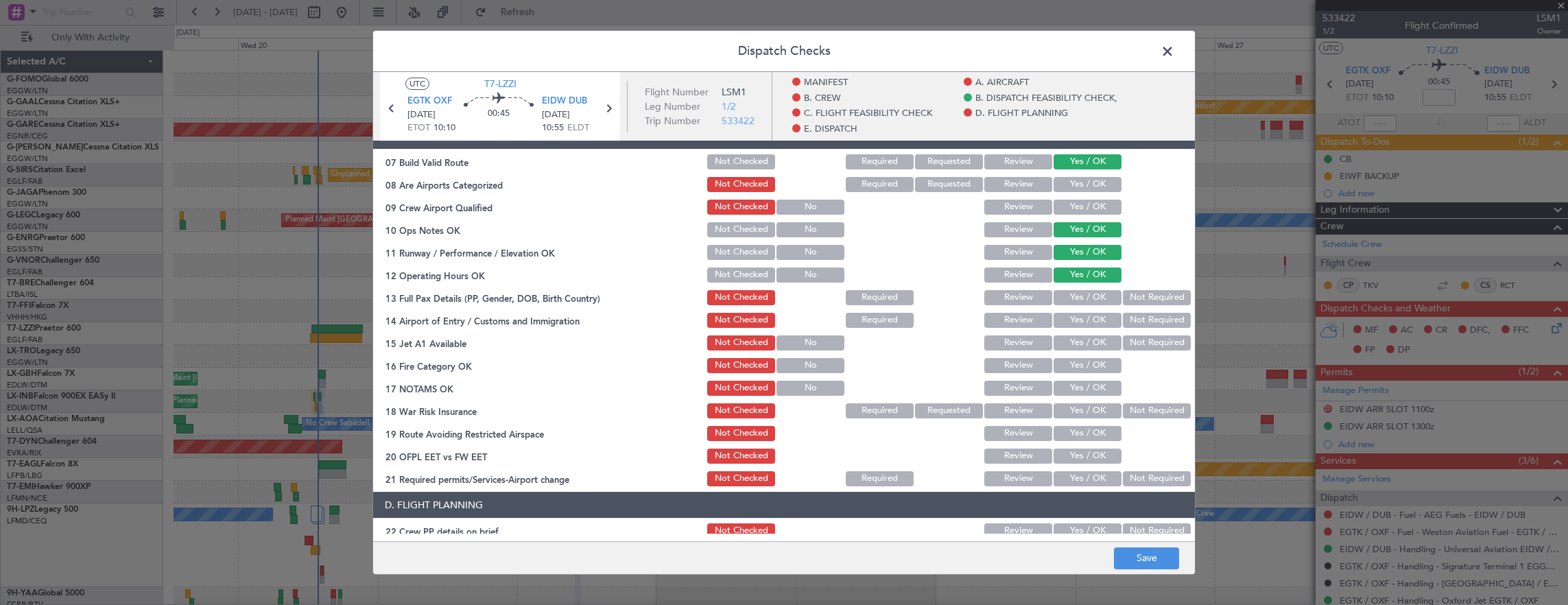
scroll to position [343, 0]
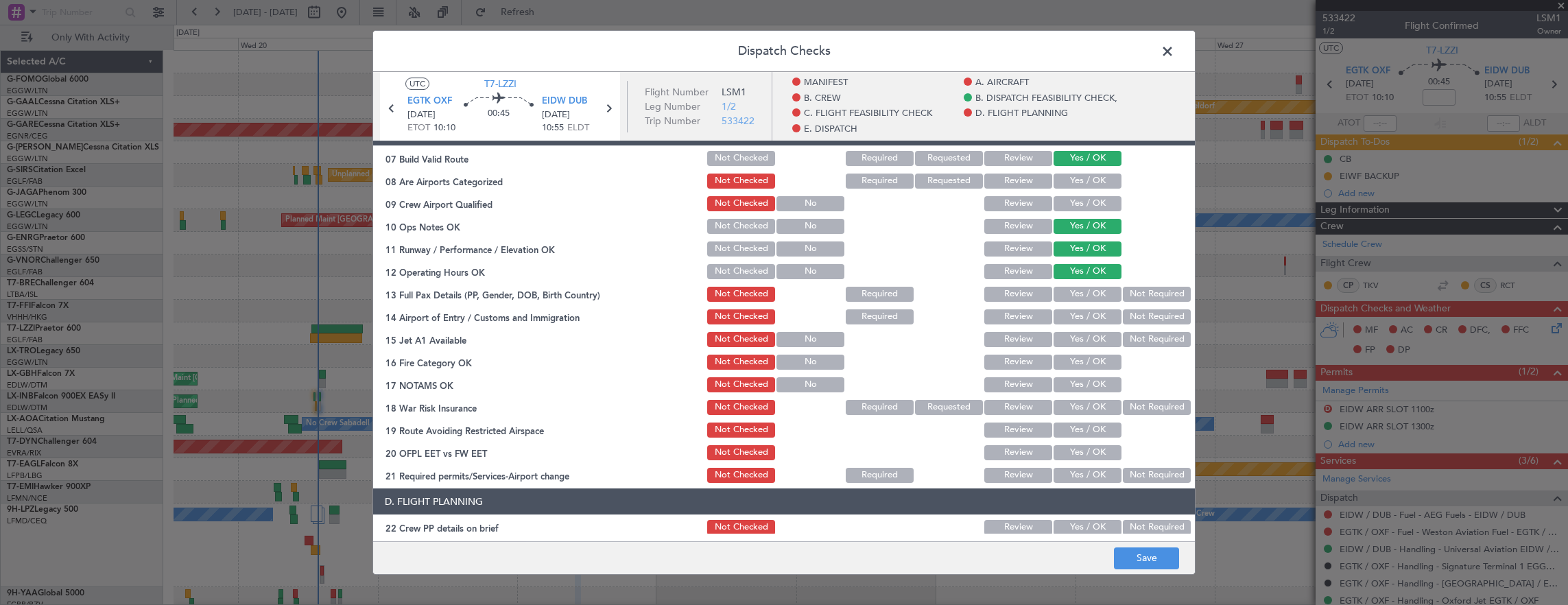
click at [1129, 292] on button "Not Required" at bounding box center [1157, 294] width 68 height 15
drag, startPoint x: 1064, startPoint y: 292, endPoint x: 1055, endPoint y: 293, distance: 9.1
click at [1060, 293] on button "Yes / OK" at bounding box center [1087, 294] width 68 height 15
drag, startPoint x: 734, startPoint y: 292, endPoint x: 758, endPoint y: 294, distance: 24.1
click at [734, 292] on button "Not Checked" at bounding box center [741, 294] width 68 height 15
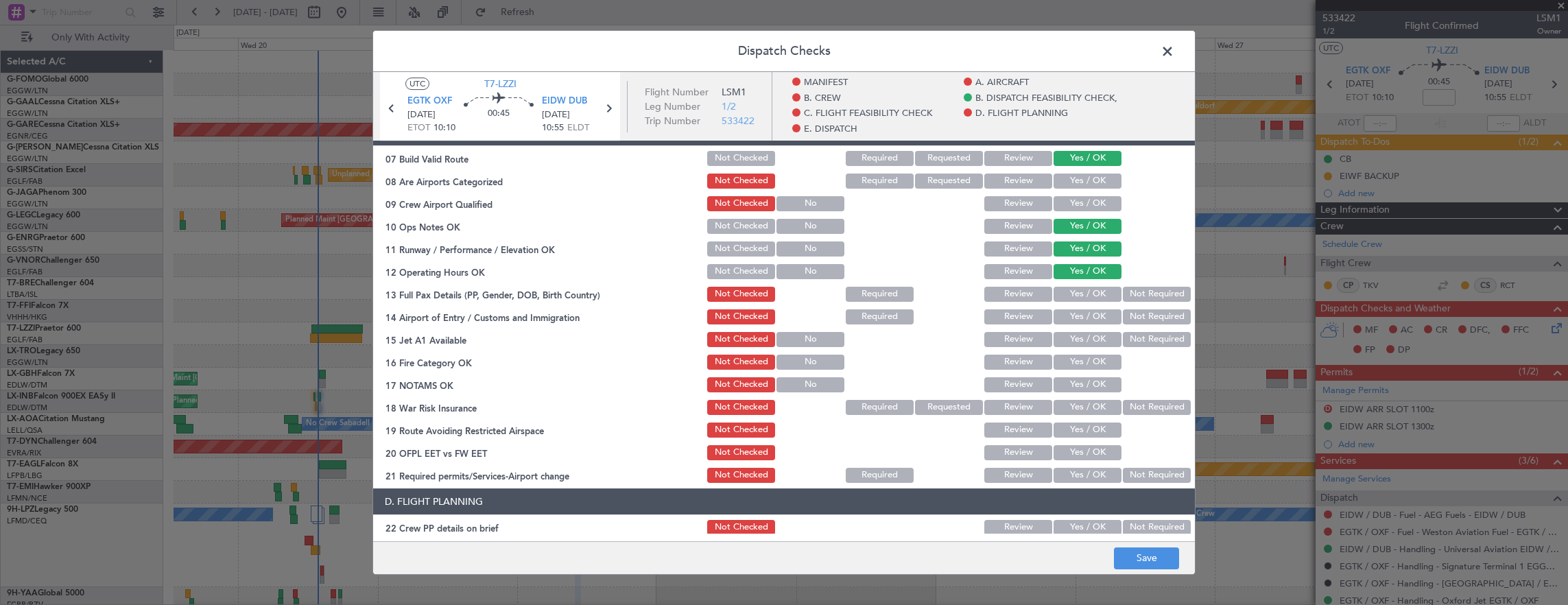
drag, startPoint x: 1096, startPoint y: 314, endPoint x: 1092, endPoint y: 339, distance: 25.3
click at [1096, 320] on button "Yes / OK" at bounding box center [1087, 317] width 68 height 15
click at [1092, 339] on button "Yes / OK" at bounding box center [1087, 339] width 68 height 15
drag, startPoint x: 1092, startPoint y: 363, endPoint x: 1090, endPoint y: 383, distance: 20.1
click at [1092, 364] on button "Yes / OK" at bounding box center [1087, 362] width 68 height 15
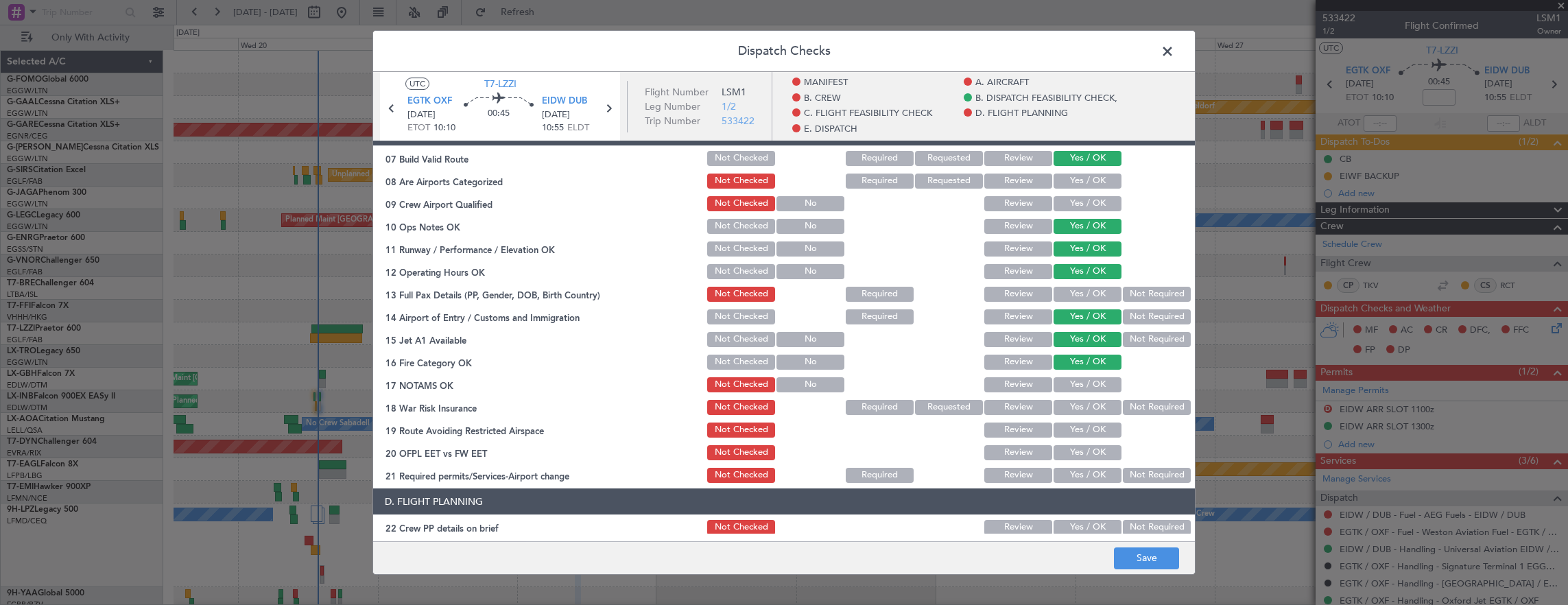
click at [1087, 390] on button "Yes / OK" at bounding box center [1087, 385] width 68 height 15
drag, startPoint x: 1136, startPoint y: 408, endPoint x: 1086, endPoint y: 420, distance: 51.4
click at [1123, 413] on button "Not Required" at bounding box center [1157, 408] width 68 height 15
click at [1084, 434] on button "Yes / OK" at bounding box center [1087, 430] width 68 height 15
click at [1080, 462] on section "C. FLIGHT FEASIBILITY CHECK 07 Build Valid Route Not Checked Required Requested…" at bounding box center [784, 302] width 822 height 366
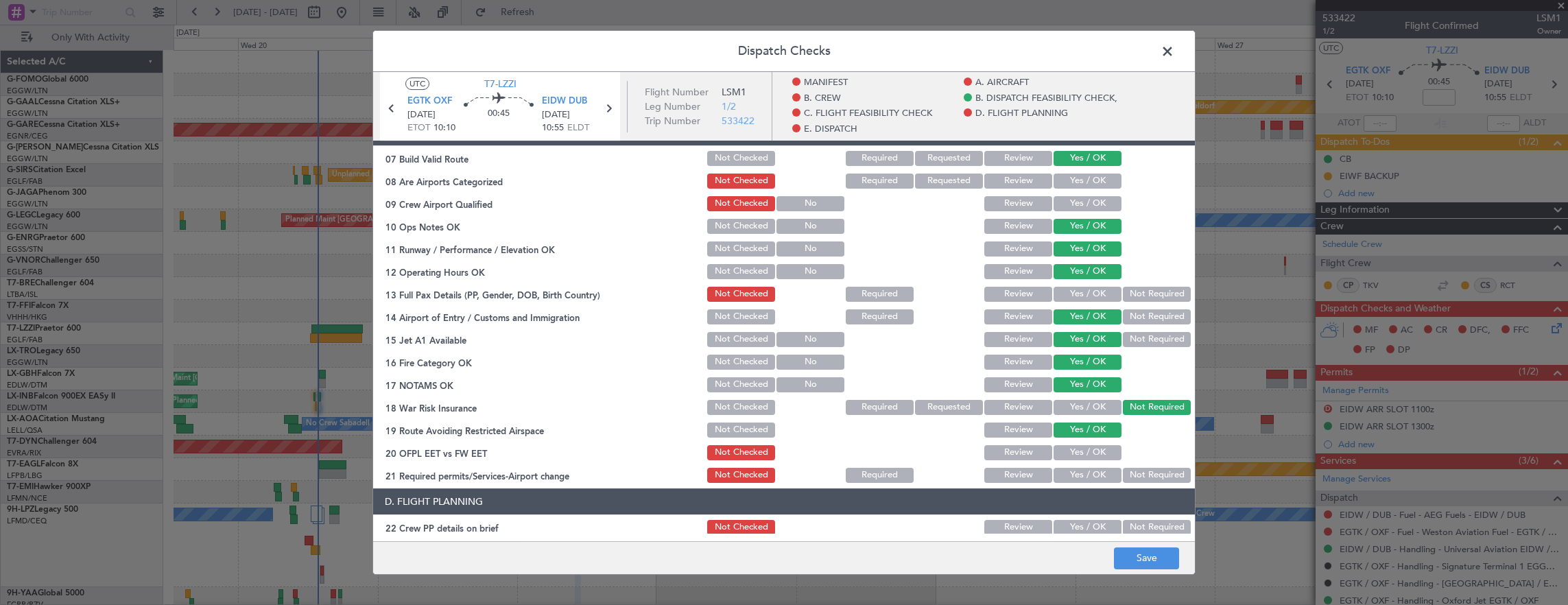
click at [1080, 446] on button "Yes / OK" at bounding box center [1087, 453] width 68 height 15
click at [1080, 473] on button "Yes / OK" at bounding box center [1087, 476] width 68 height 15
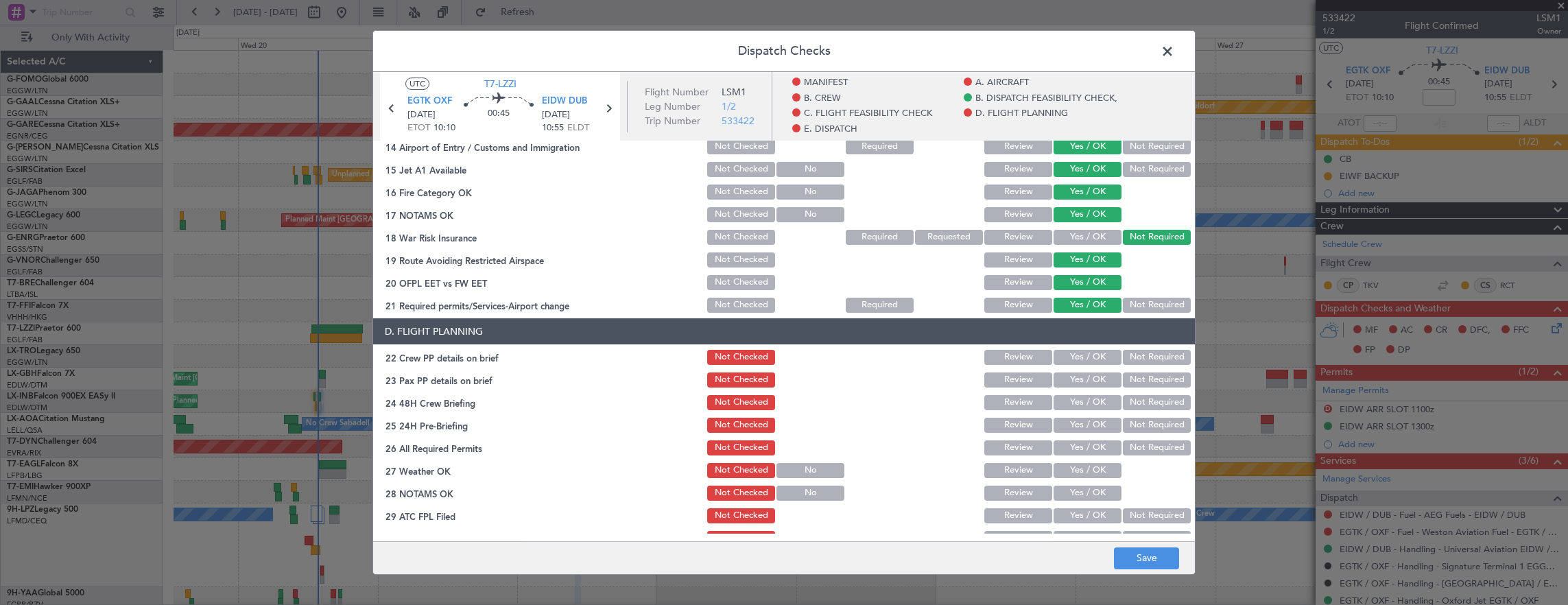
scroll to position [549, 0]
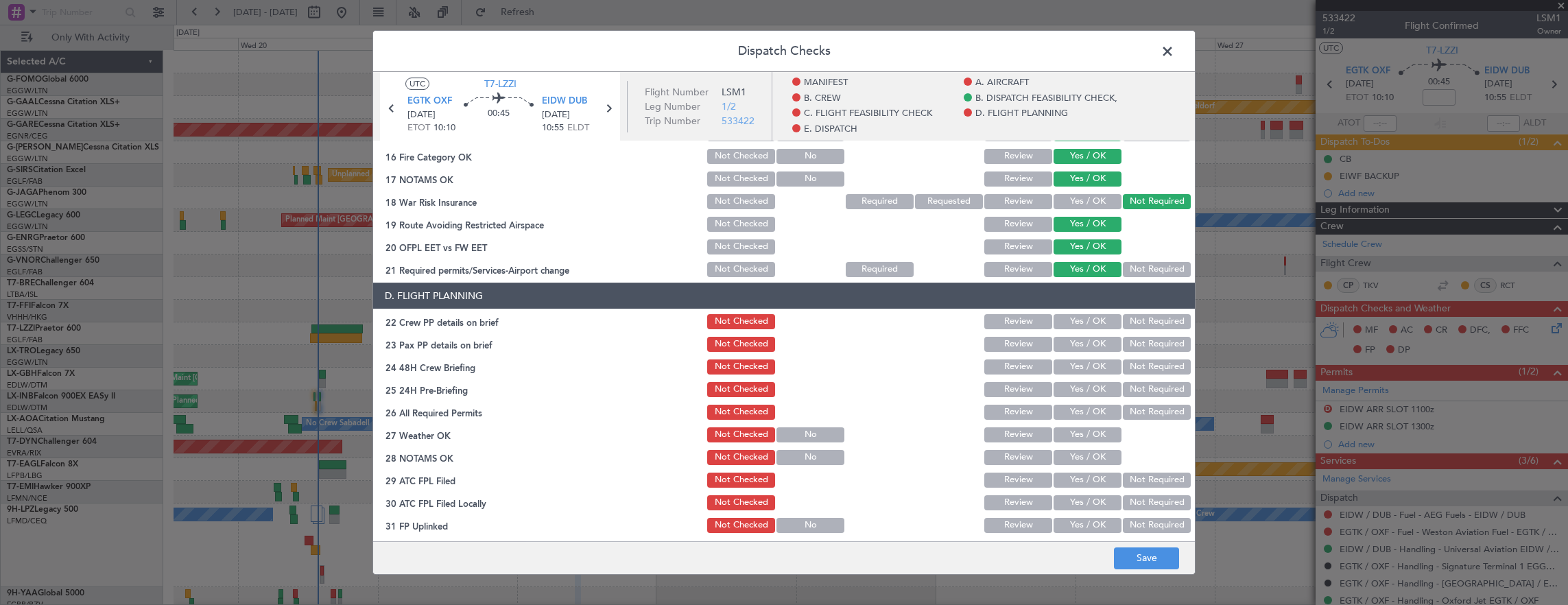
click at [1078, 322] on button "Yes / OK" at bounding box center [1087, 322] width 68 height 15
click at [1078, 344] on button "Yes / OK" at bounding box center [1087, 344] width 68 height 15
click at [1132, 347] on button "Not Required" at bounding box center [1157, 344] width 68 height 15
drag, startPoint x: 1094, startPoint y: 365, endPoint x: 1145, endPoint y: 419, distance: 74.3
click at [1095, 366] on button "Yes / OK" at bounding box center [1087, 367] width 68 height 15
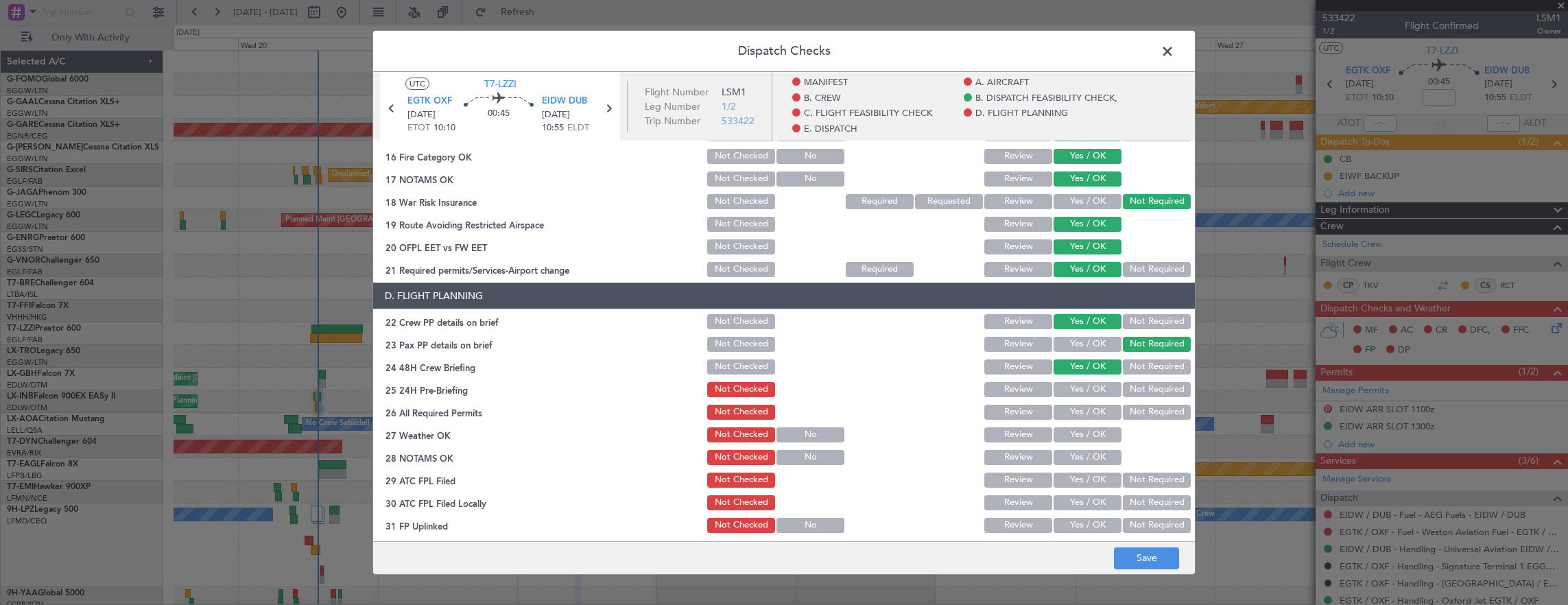
click at [1131, 392] on button "Not Required" at bounding box center [1157, 390] width 68 height 15
click at [1130, 563] on button "Save" at bounding box center [1147, 558] width 65 height 22
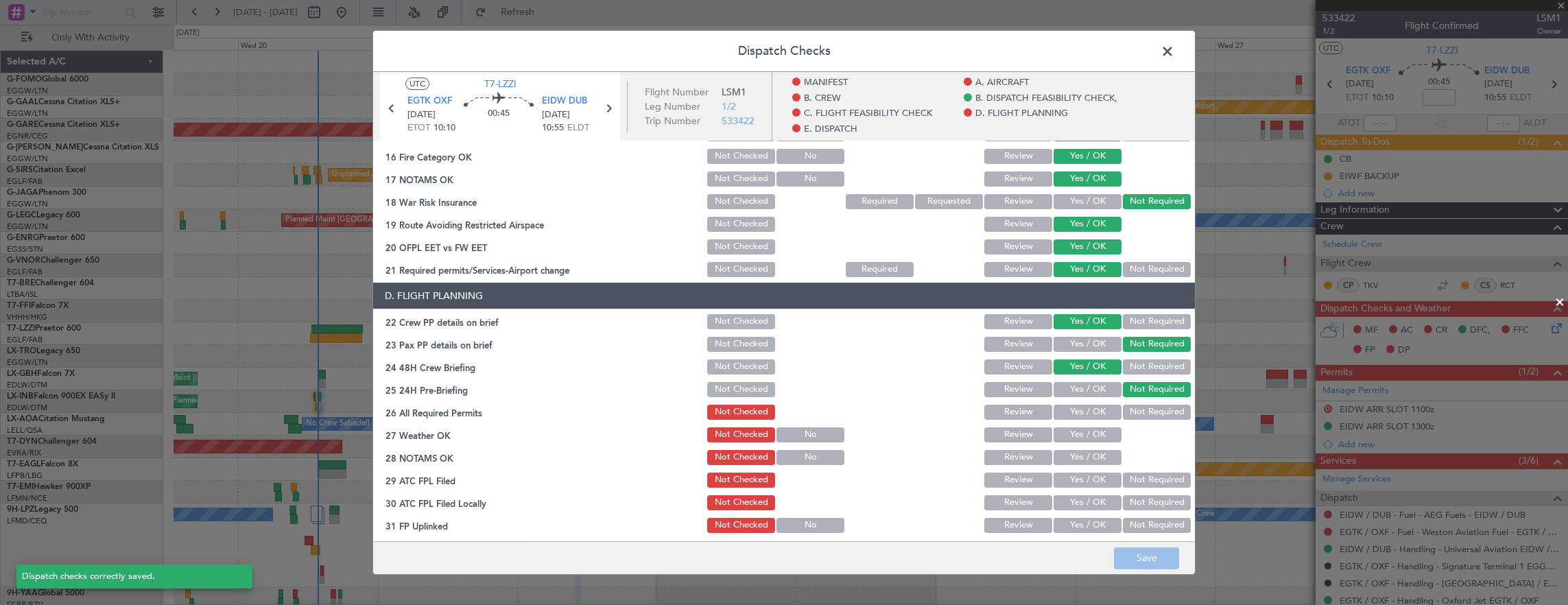
click at [1175, 55] on span at bounding box center [1175, 55] width 0 height 27
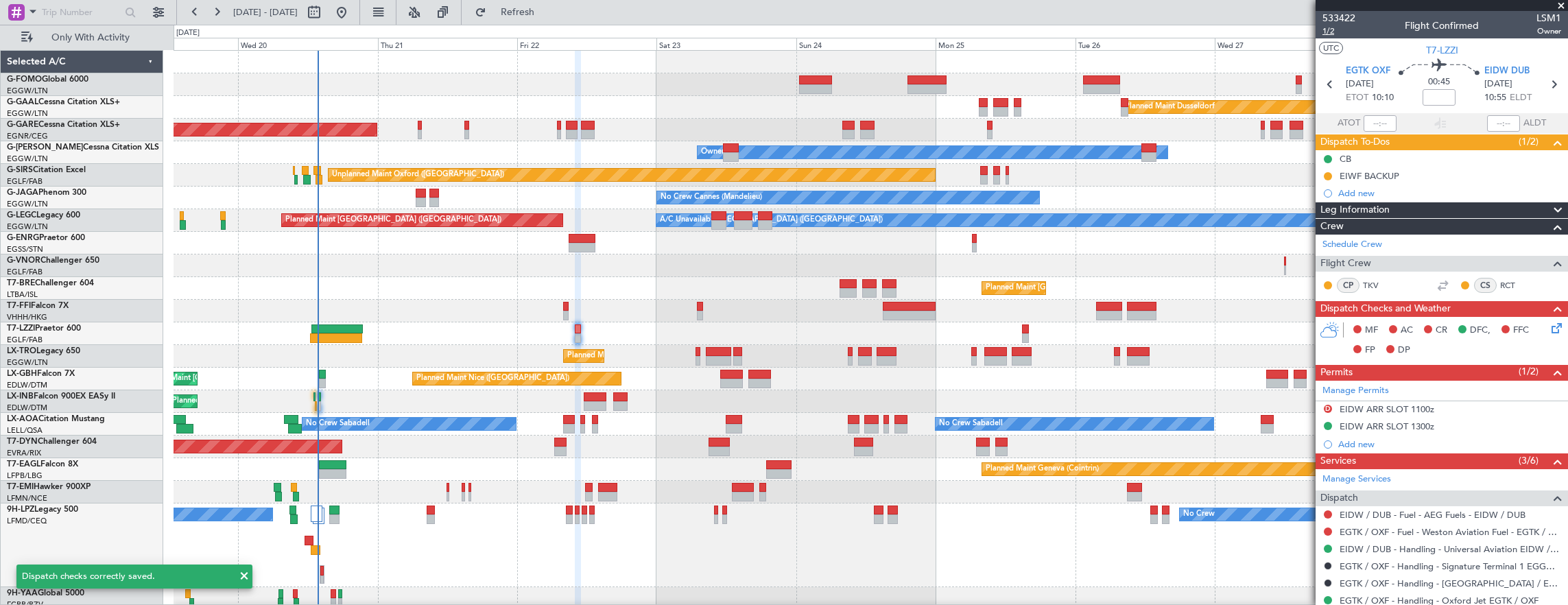
click at [1327, 32] on span "1/2" at bounding box center [1339, 31] width 33 height 12
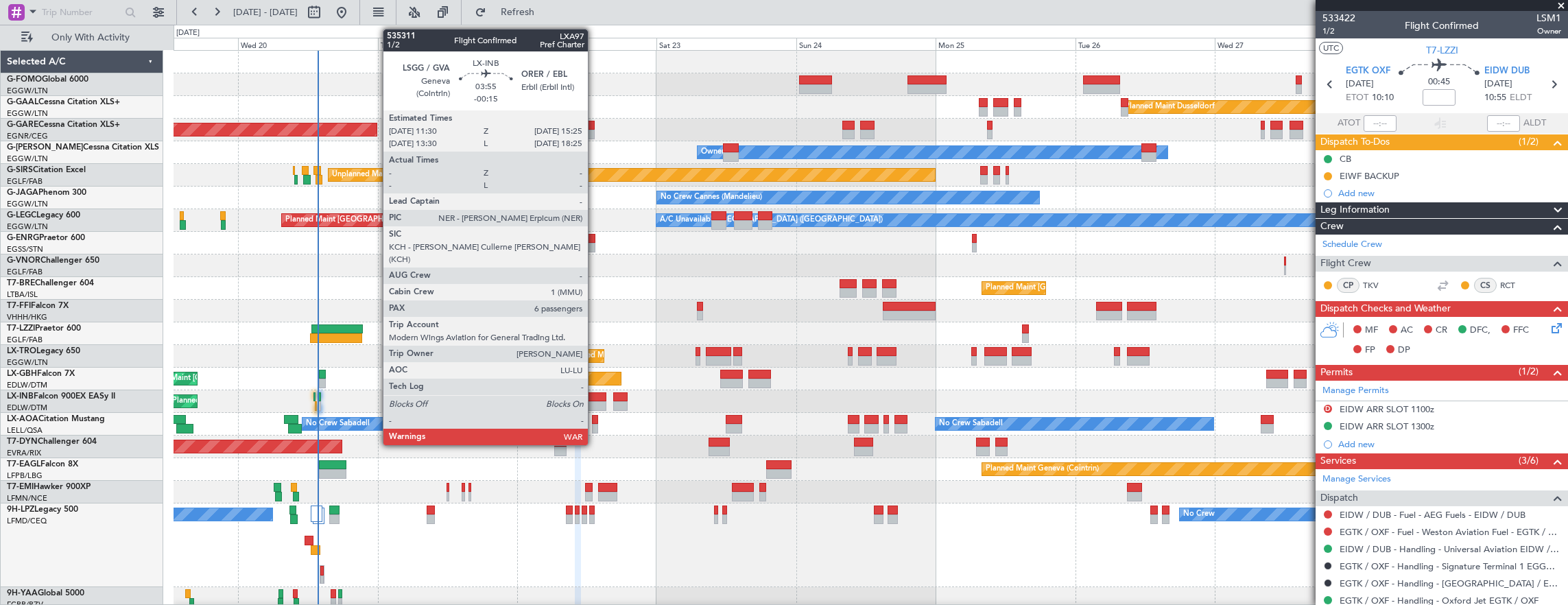
click at [595, 399] on div at bounding box center [596, 397] width 24 height 9
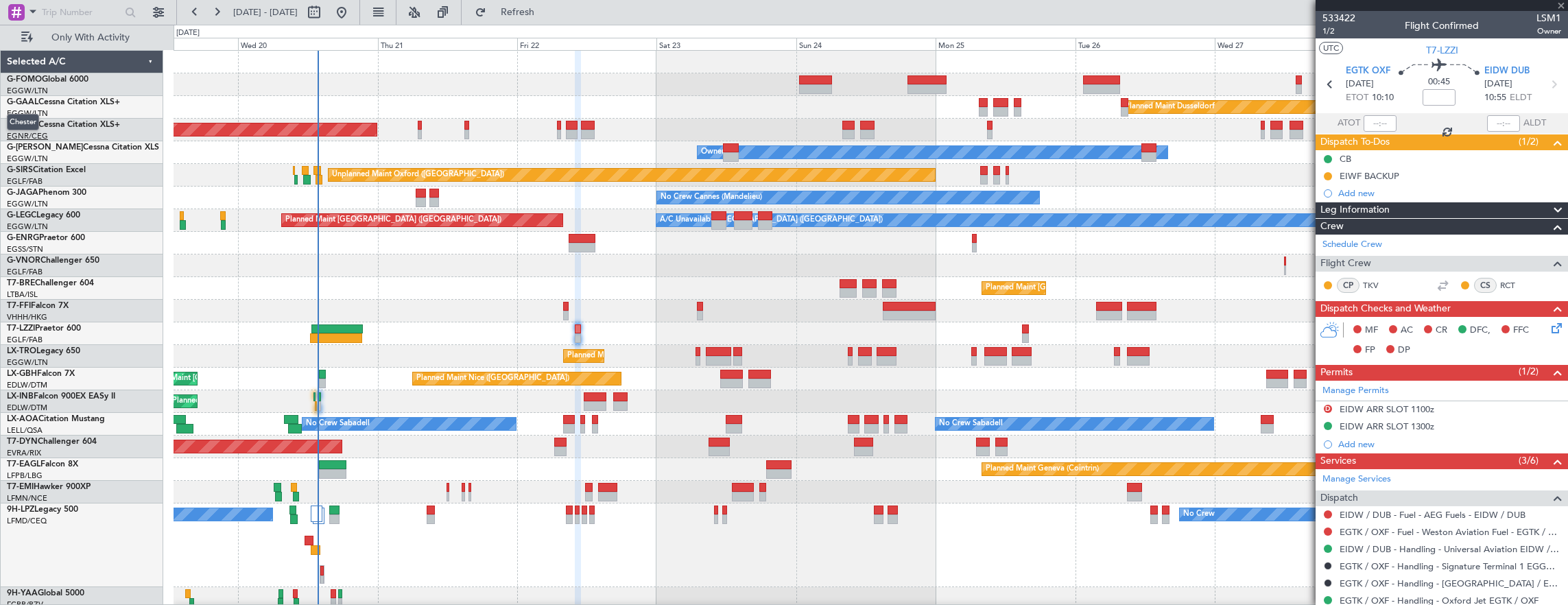
type input "-00:15"
type input "6"
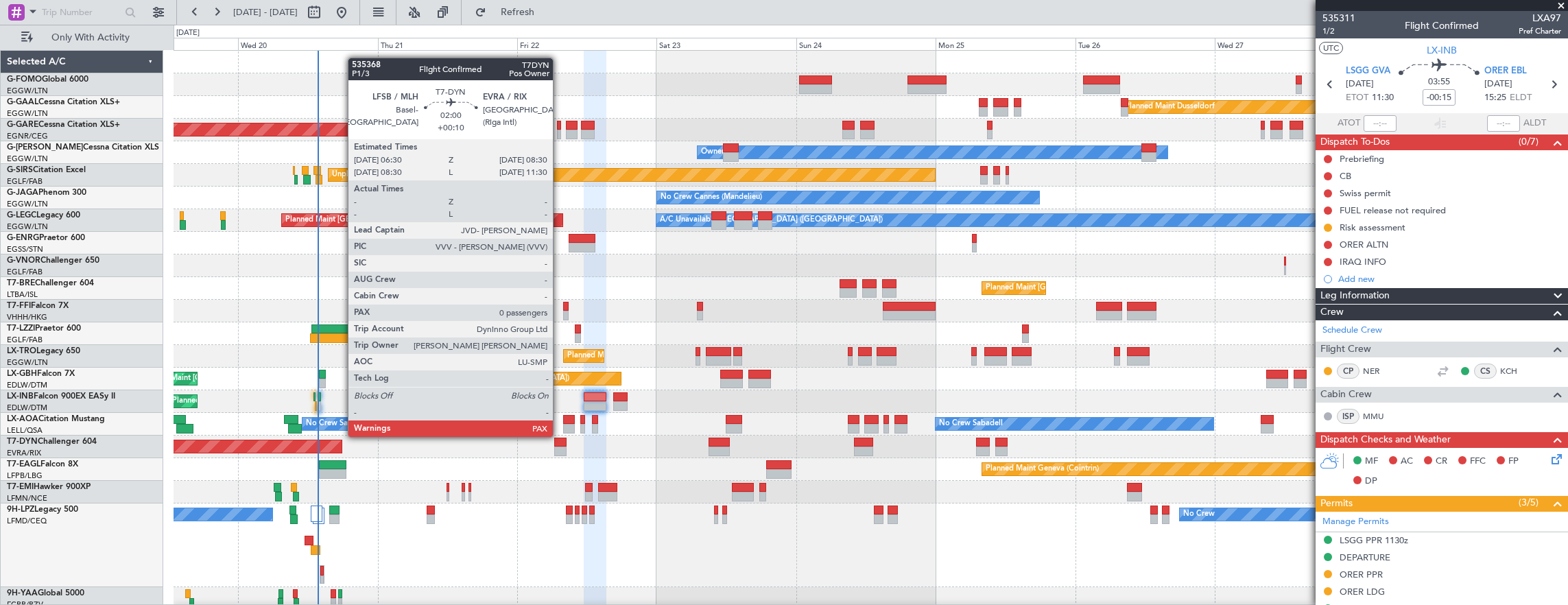
click at [560, 448] on div at bounding box center [560, 451] width 12 height 9
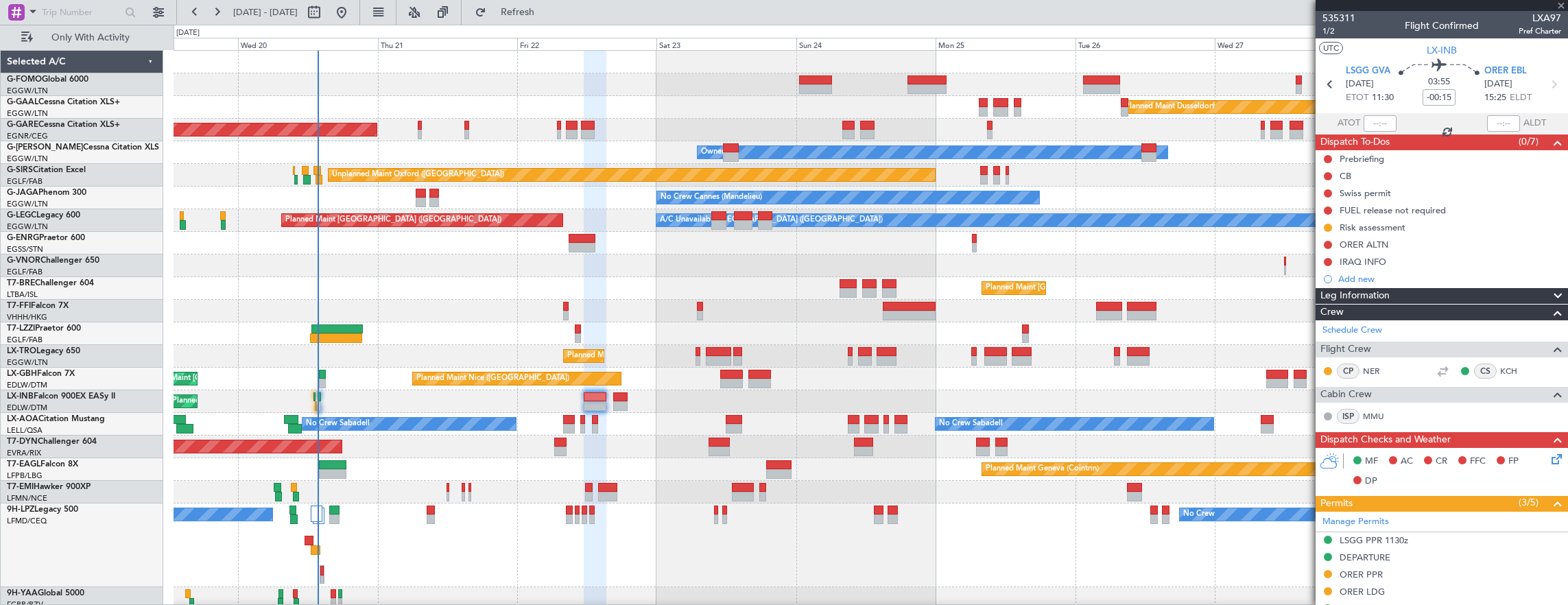
type input "+00:10"
type input "0"
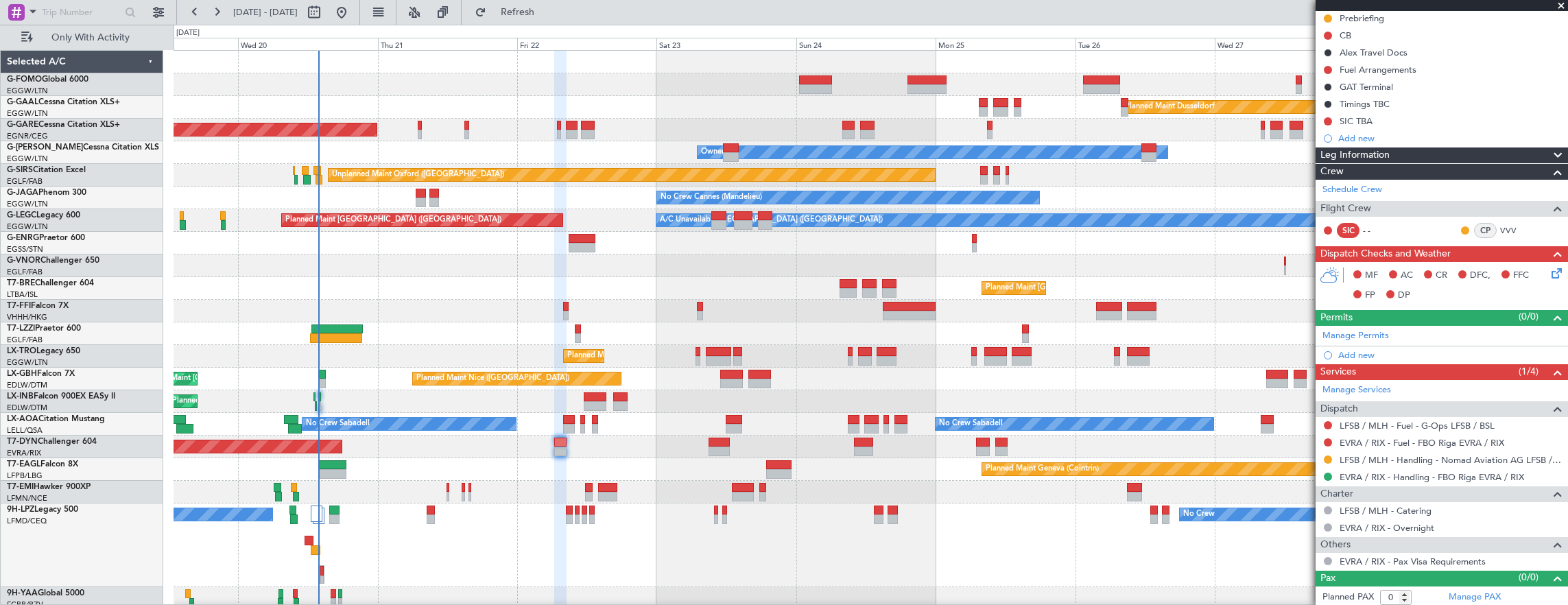
scroll to position [0, 0]
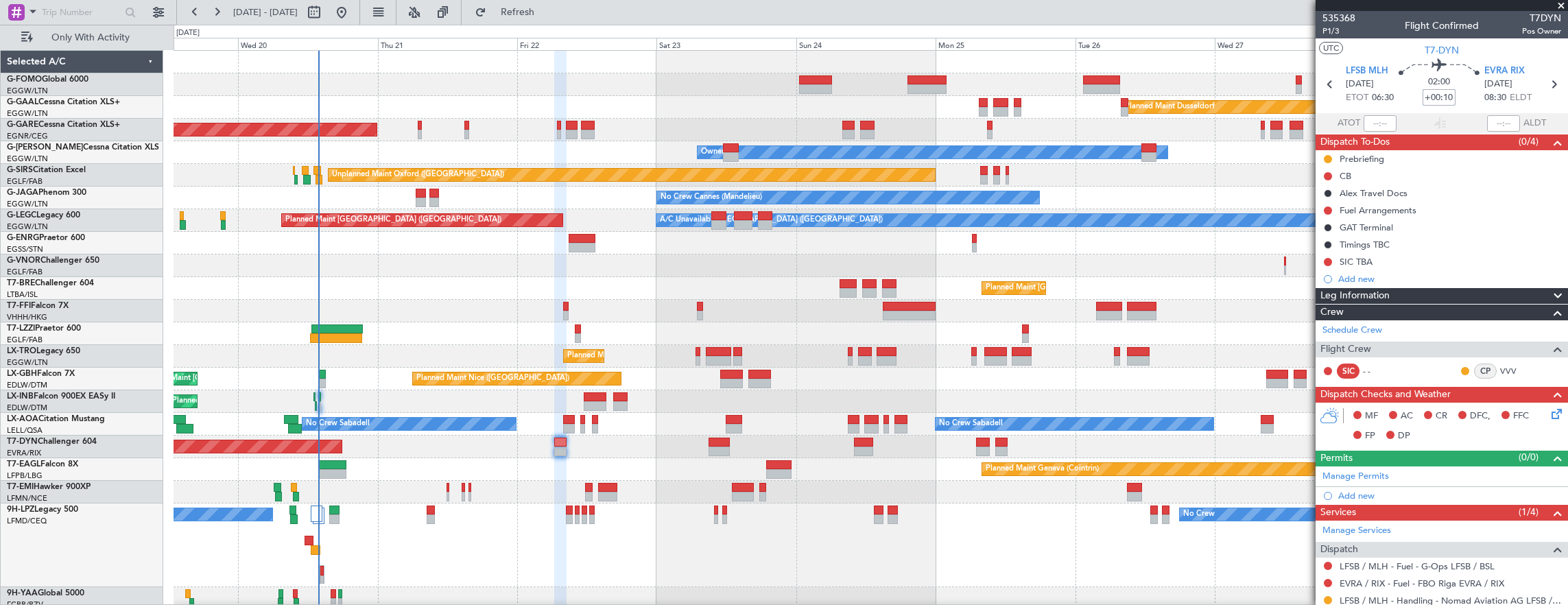
click at [1446, 95] on input "+00:10" at bounding box center [1439, 96] width 33 height 16
click at [1340, 36] on span "P1/3" at bounding box center [1339, 31] width 33 height 12
click at [1334, 35] on span "P1/3" at bounding box center [1339, 31] width 33 height 12
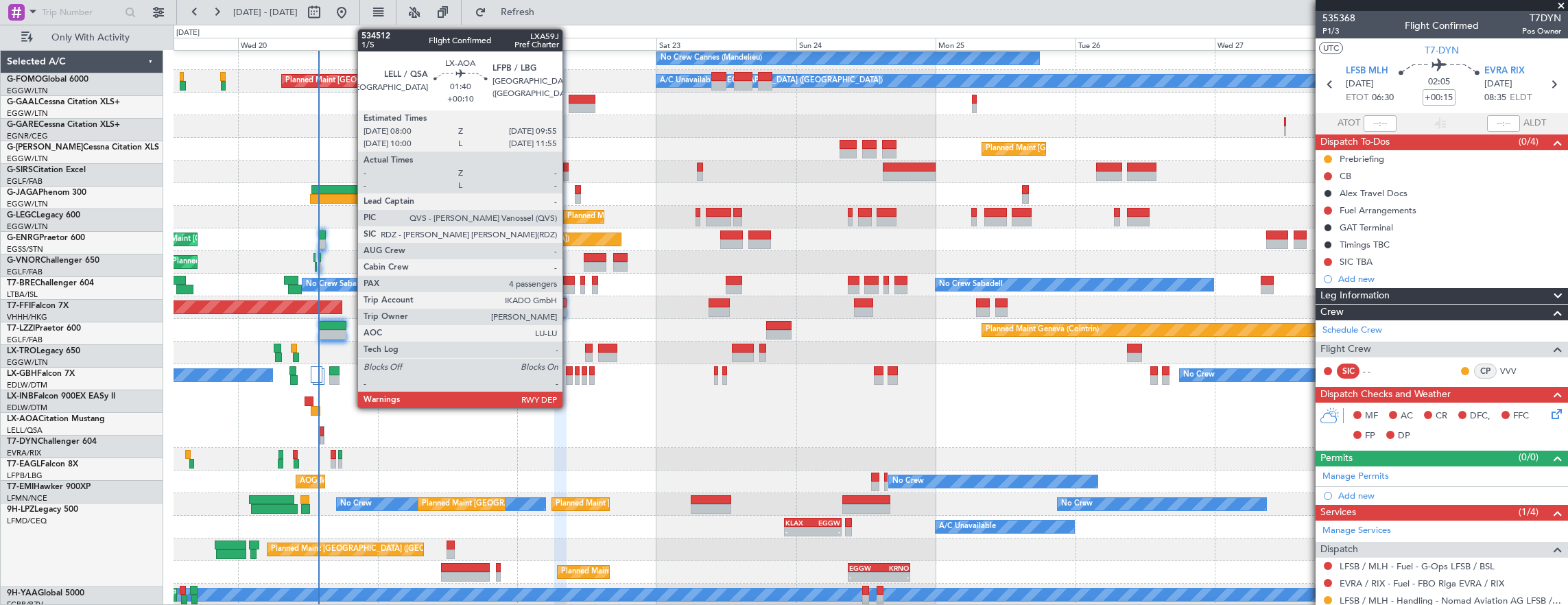
scroll to position [140, 0]
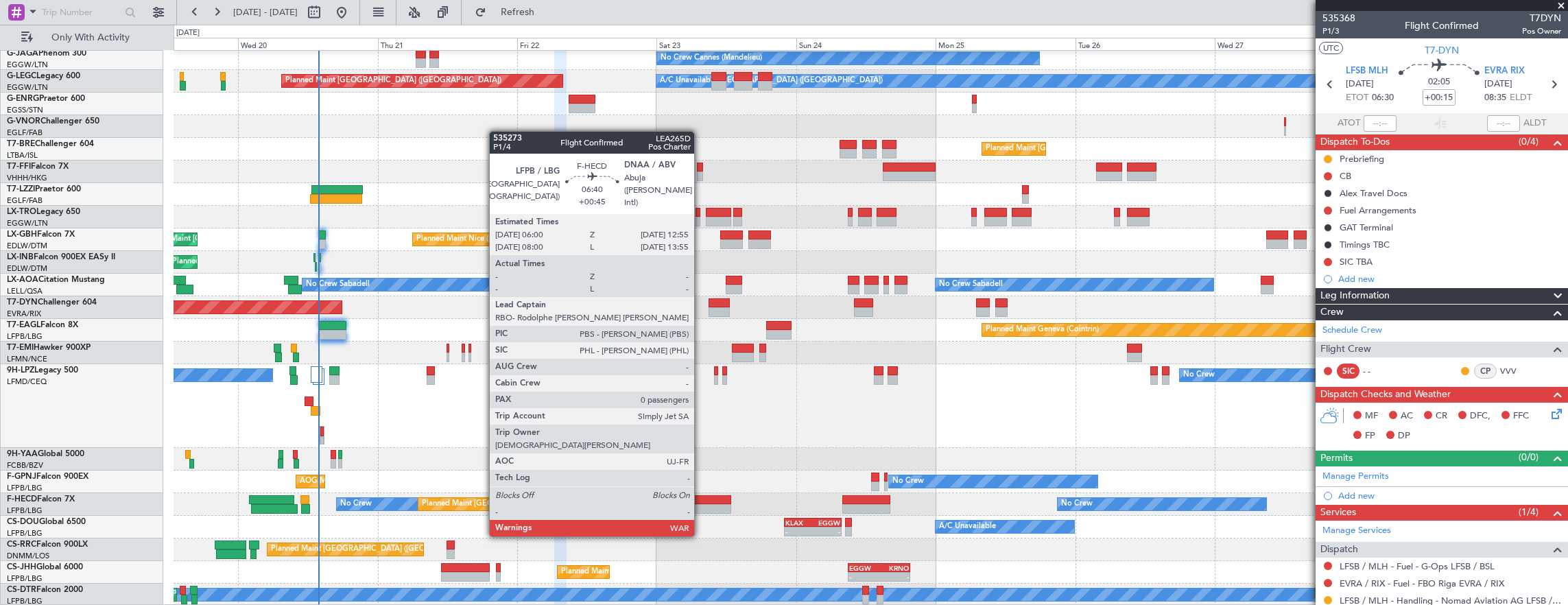
click at [701, 509] on div at bounding box center [711, 509] width 41 height 9
type input "+00:45"
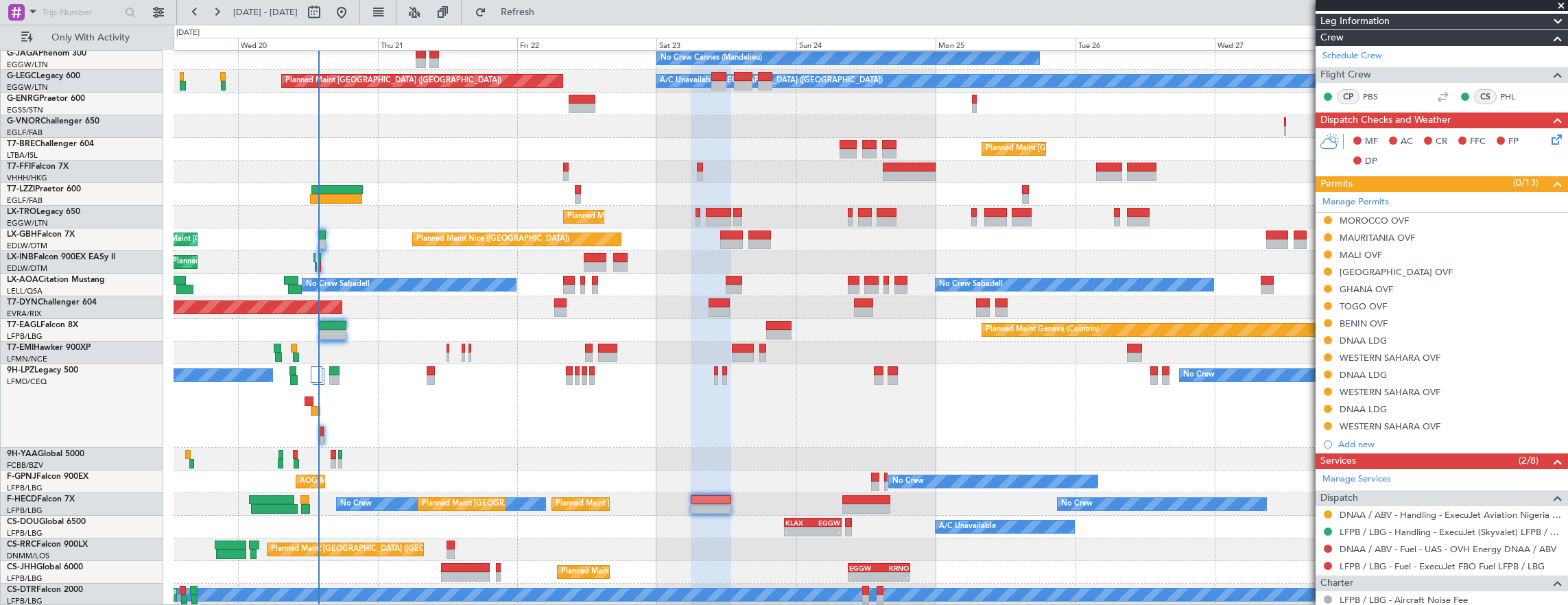
scroll to position [329, 0]
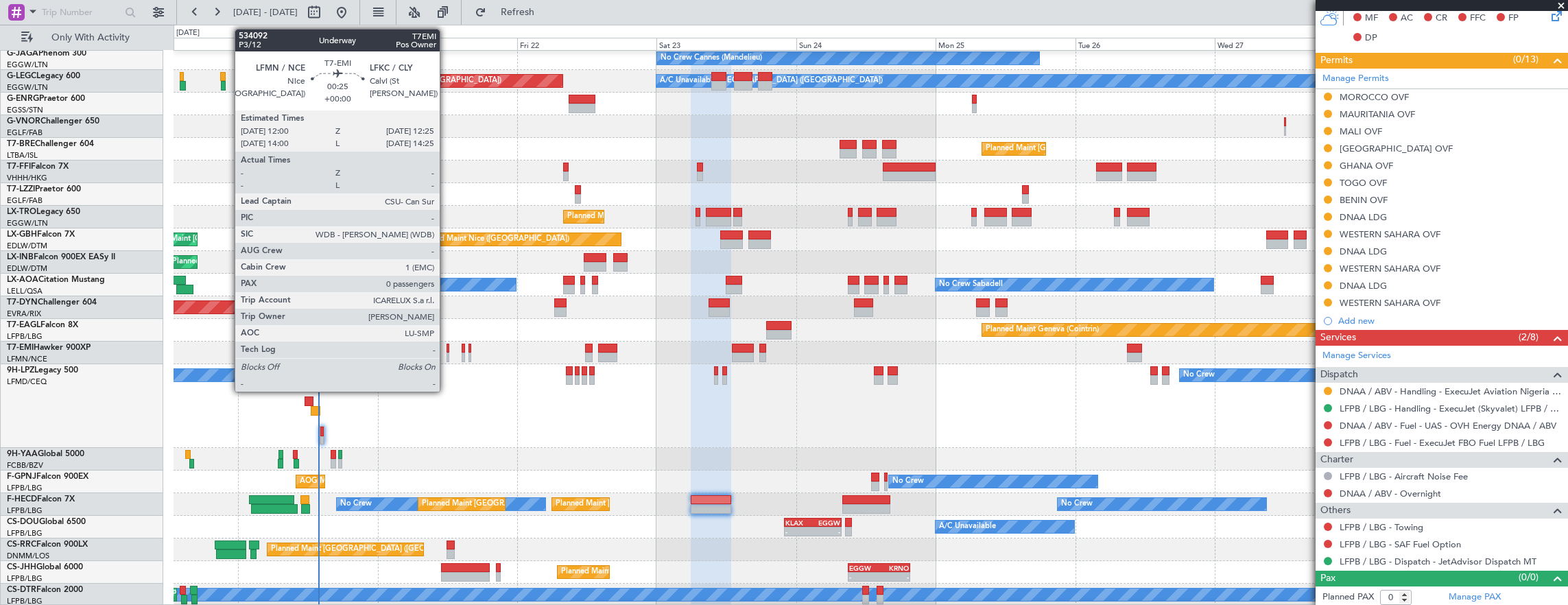
click at [447, 351] on div at bounding box center [448, 348] width 3 height 9
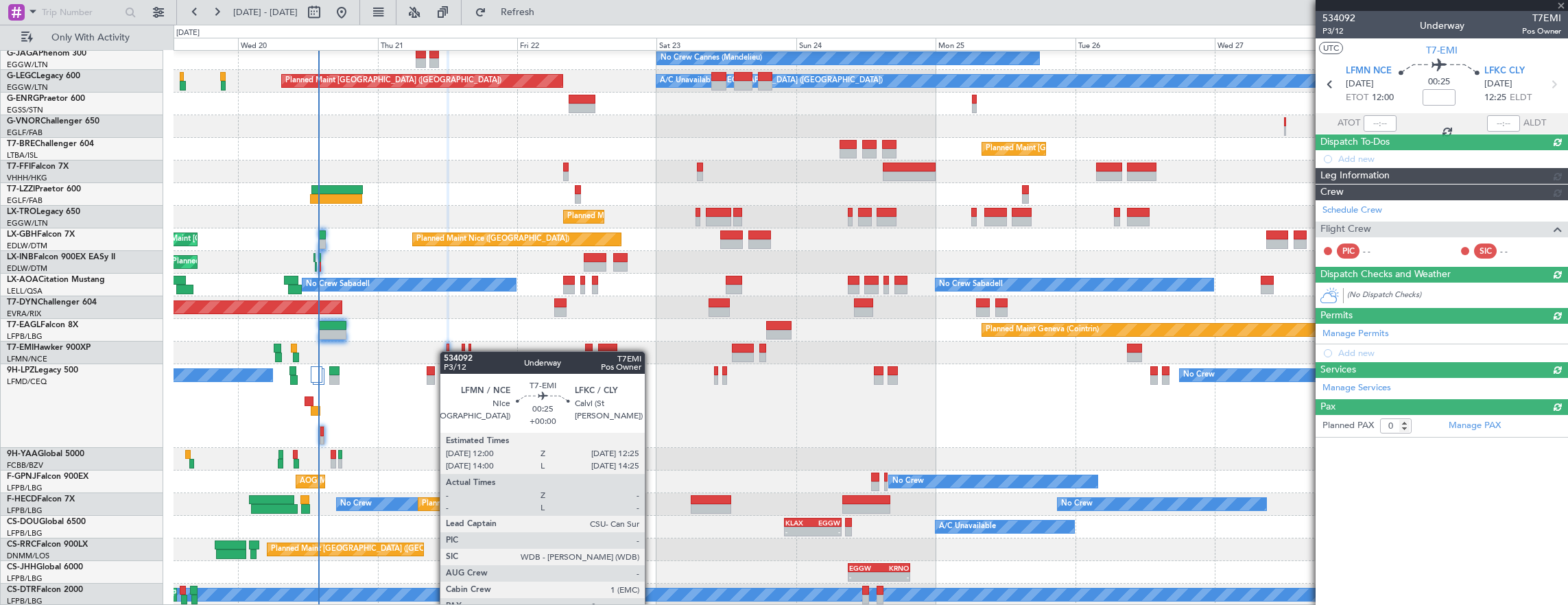
scroll to position [0, 0]
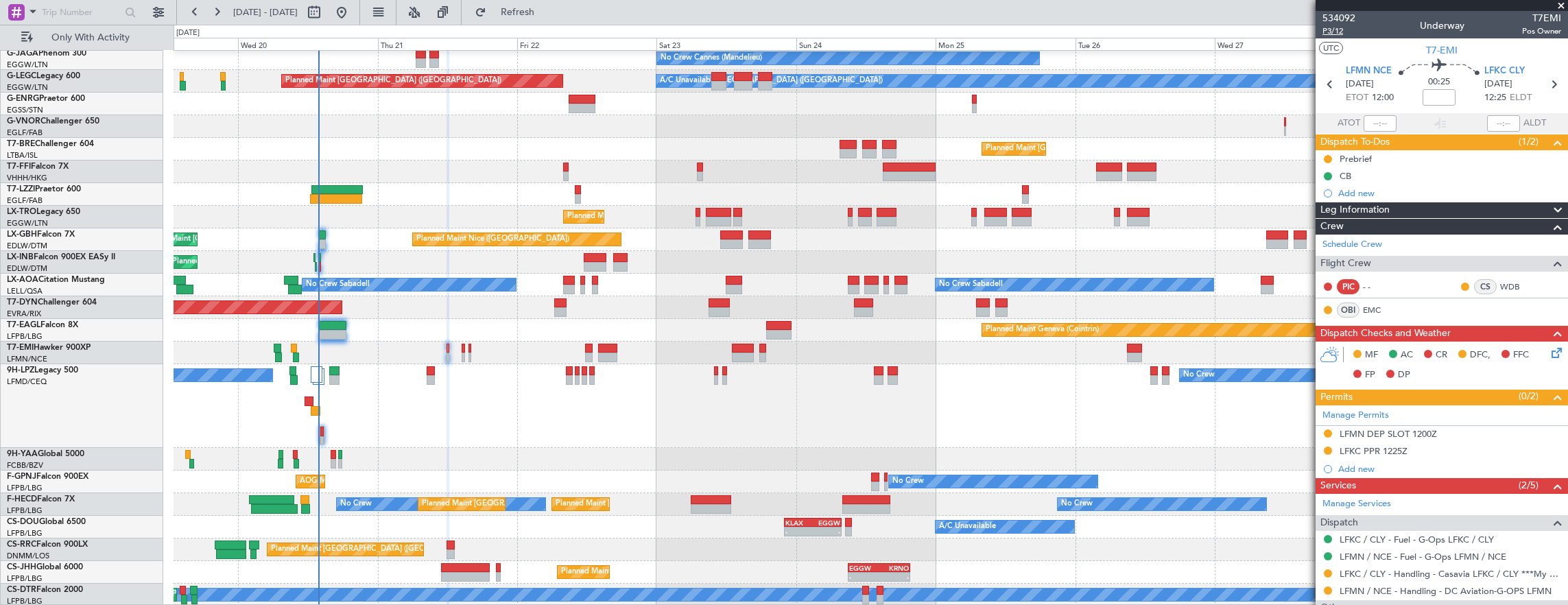
click at [1342, 30] on span "P3/12" at bounding box center [1339, 31] width 33 height 12
click at [1429, 155] on mat-tooltip-component "In Progress" at bounding box center [1437, 168] width 63 height 36
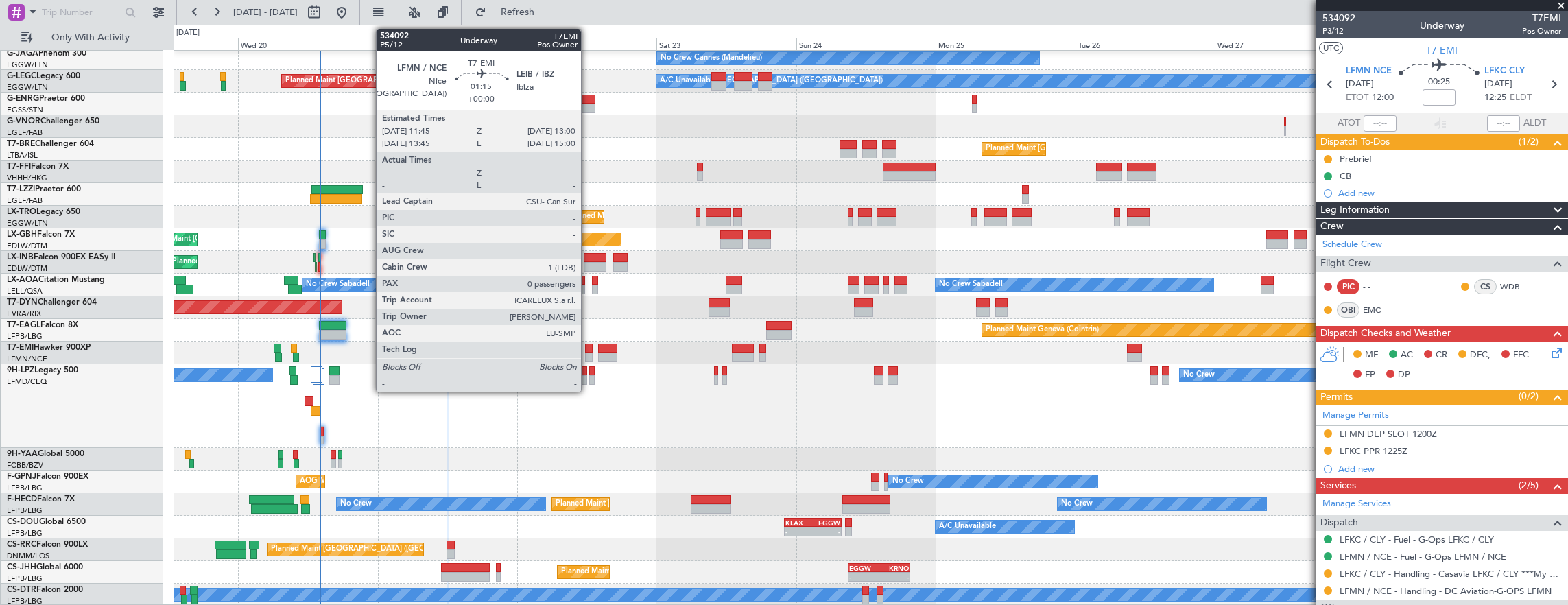
click at [588, 346] on div at bounding box center [589, 348] width 8 height 9
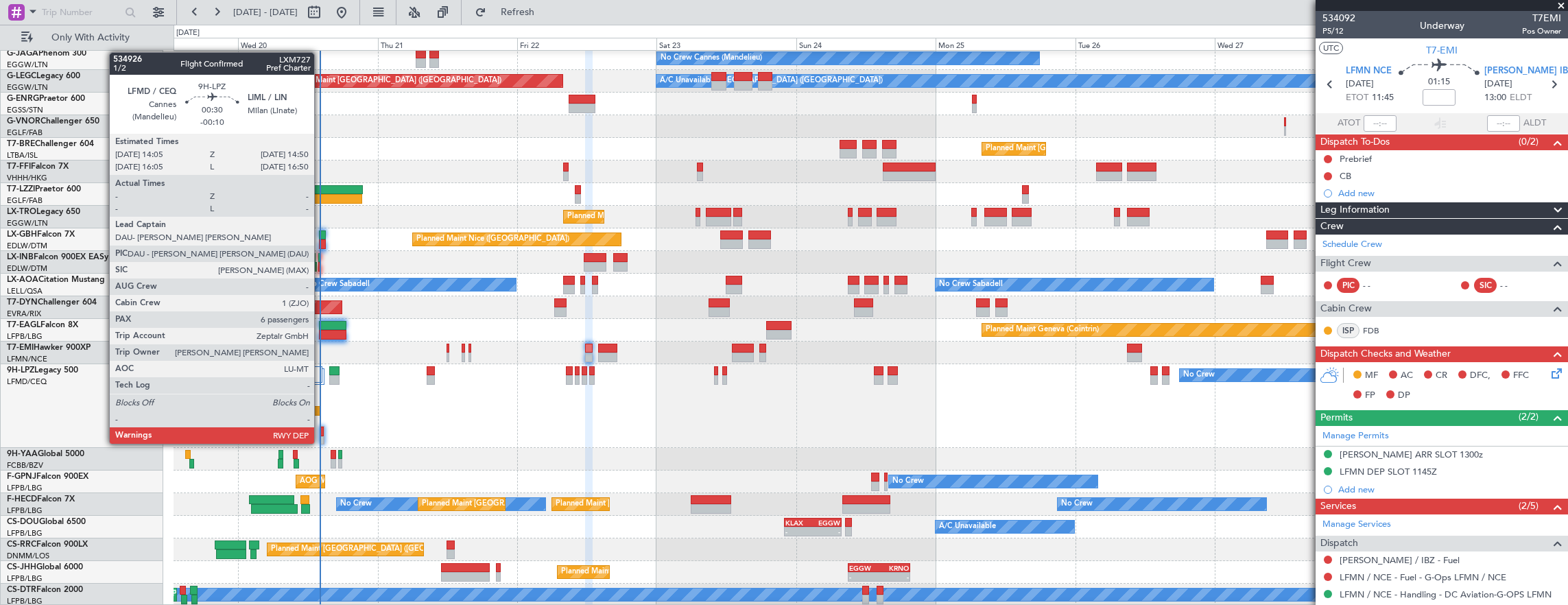
click at [321, 430] on div at bounding box center [322, 431] width 3 height 9
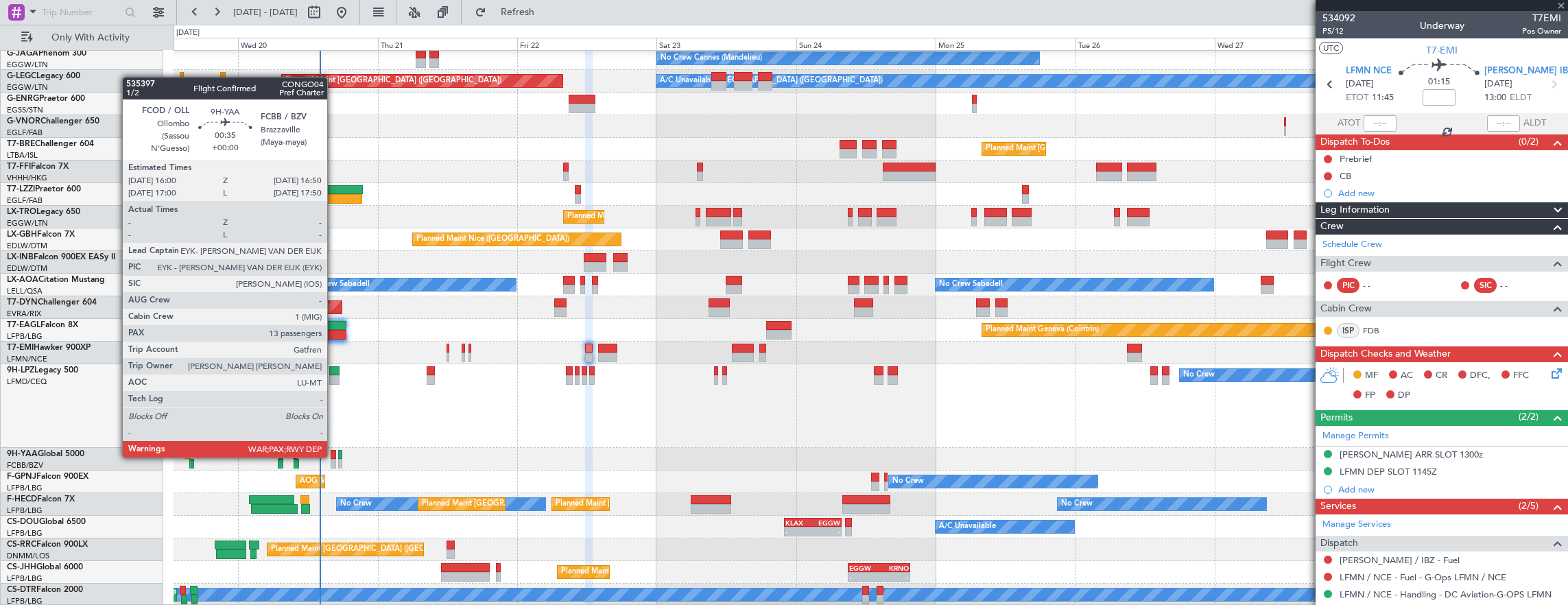
type input "-00:10"
type input "6"
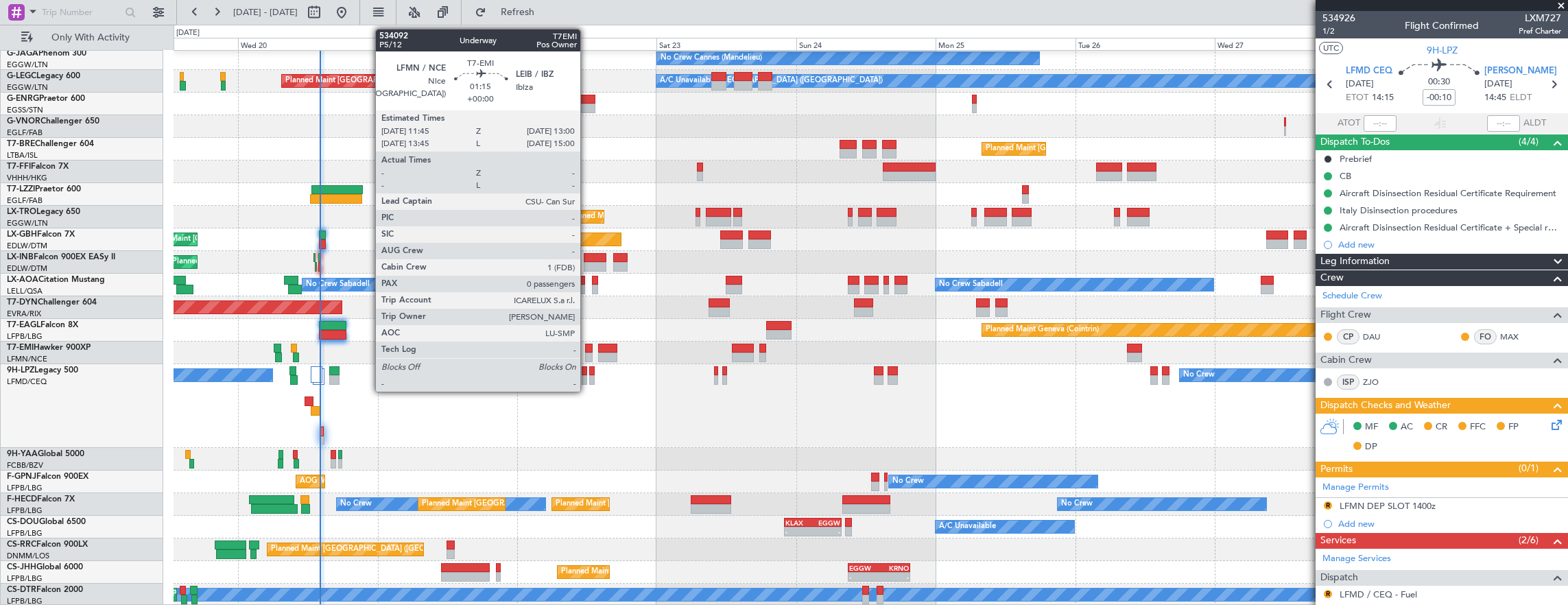
click at [587, 350] on div at bounding box center [589, 348] width 8 height 9
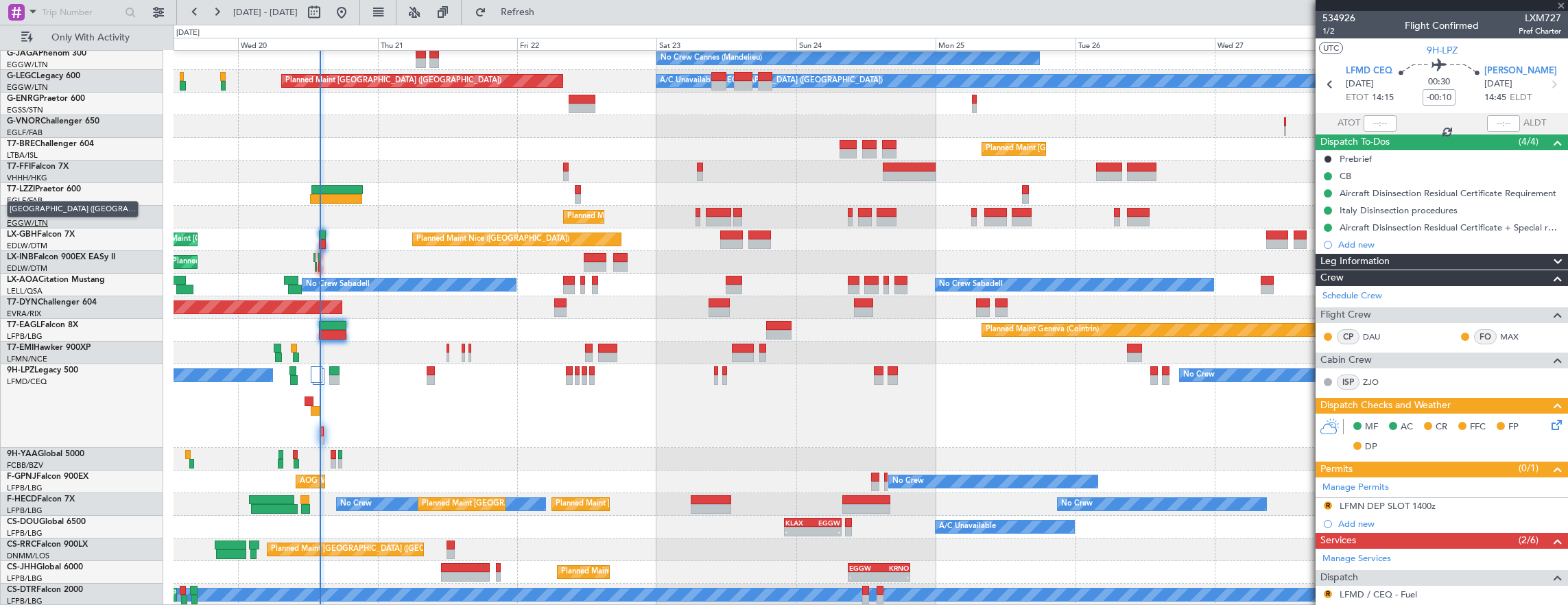
type input "0"
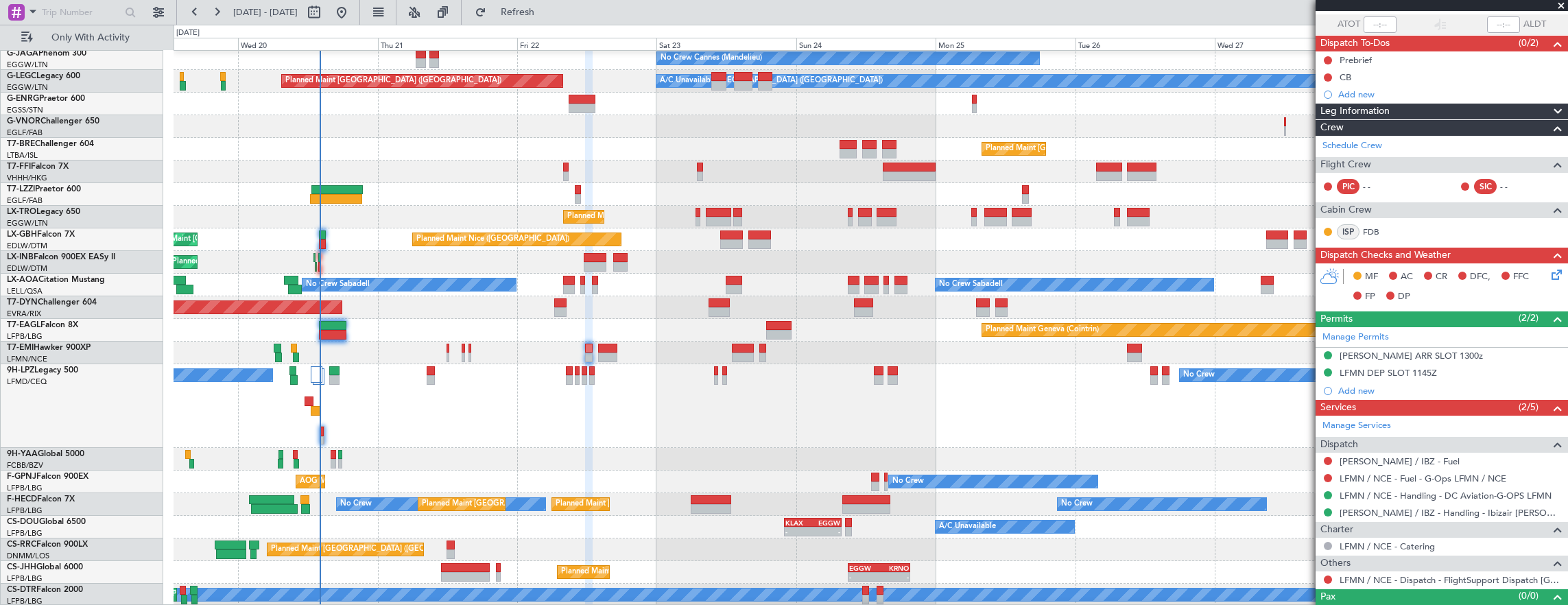
scroll to position [117, 0]
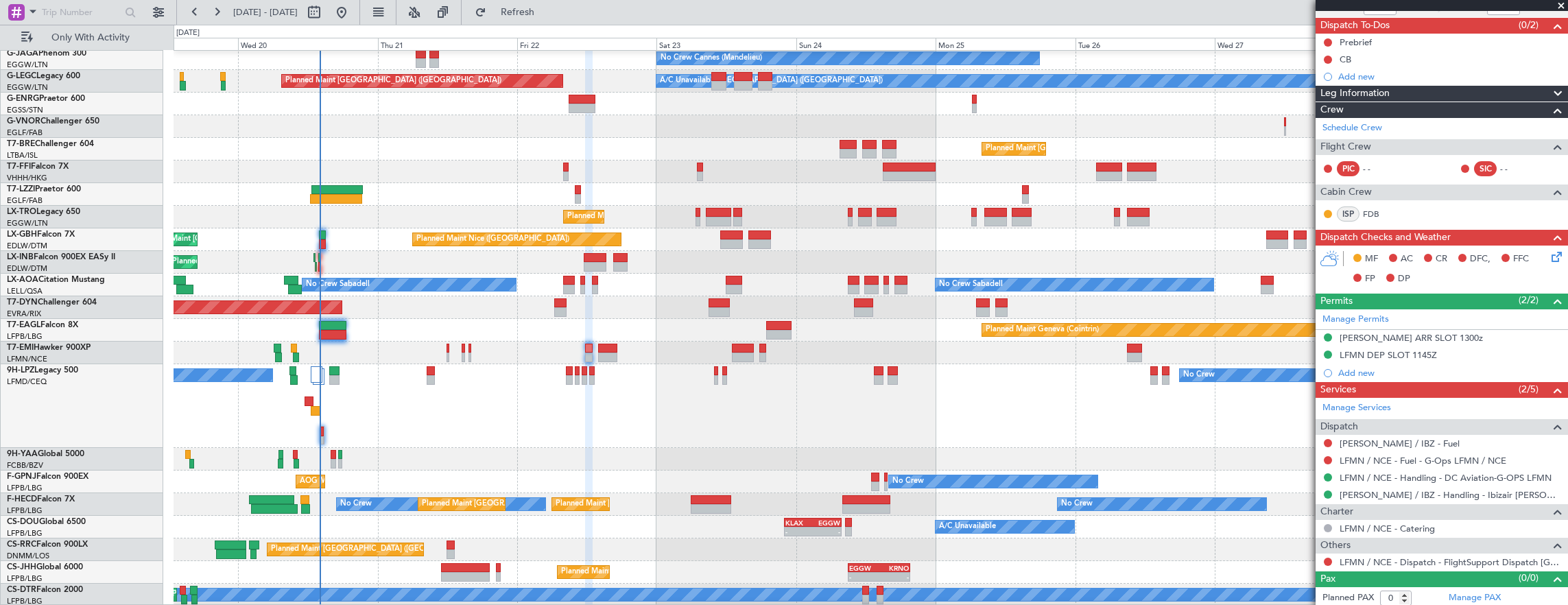
click at [1324, 557] on mat-tooltip-component "Not Required" at bounding box center [1329, 547] width 72 height 36
click at [1326, 558] on button at bounding box center [1329, 562] width 8 height 8
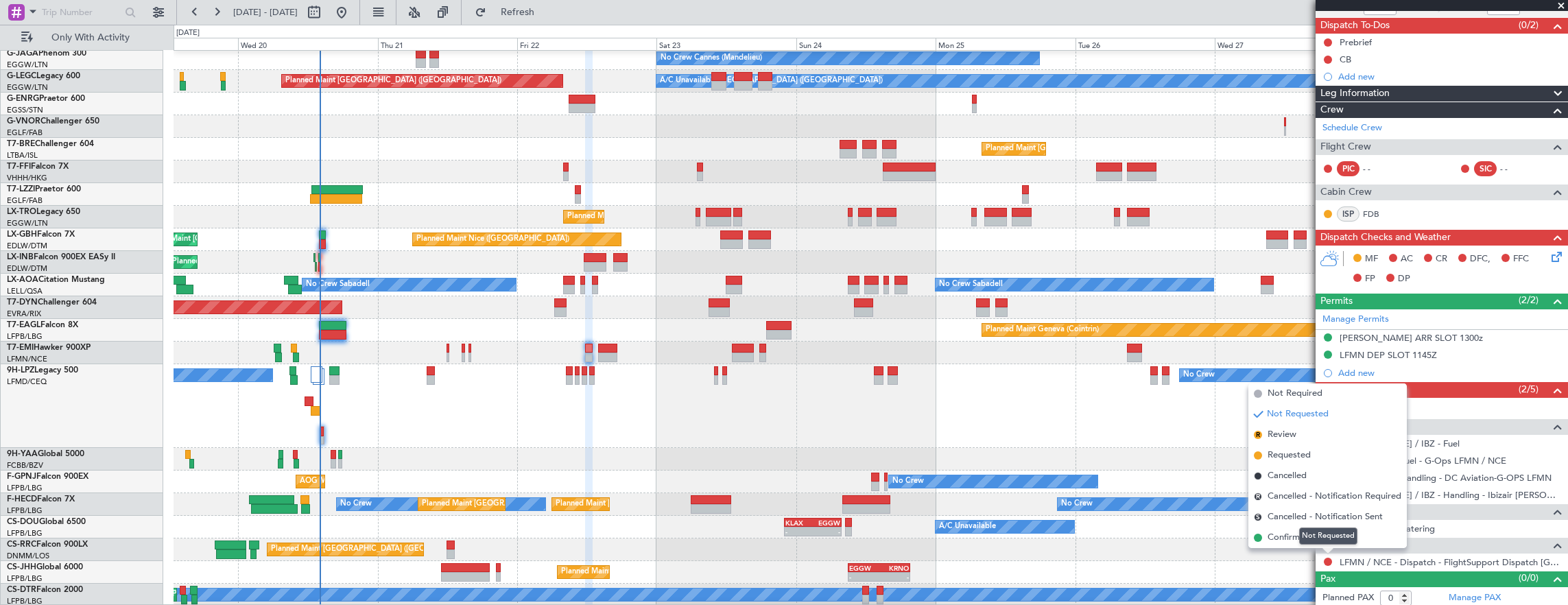
click at [1324, 542] on div "Not Requested" at bounding box center [1328, 536] width 58 height 17
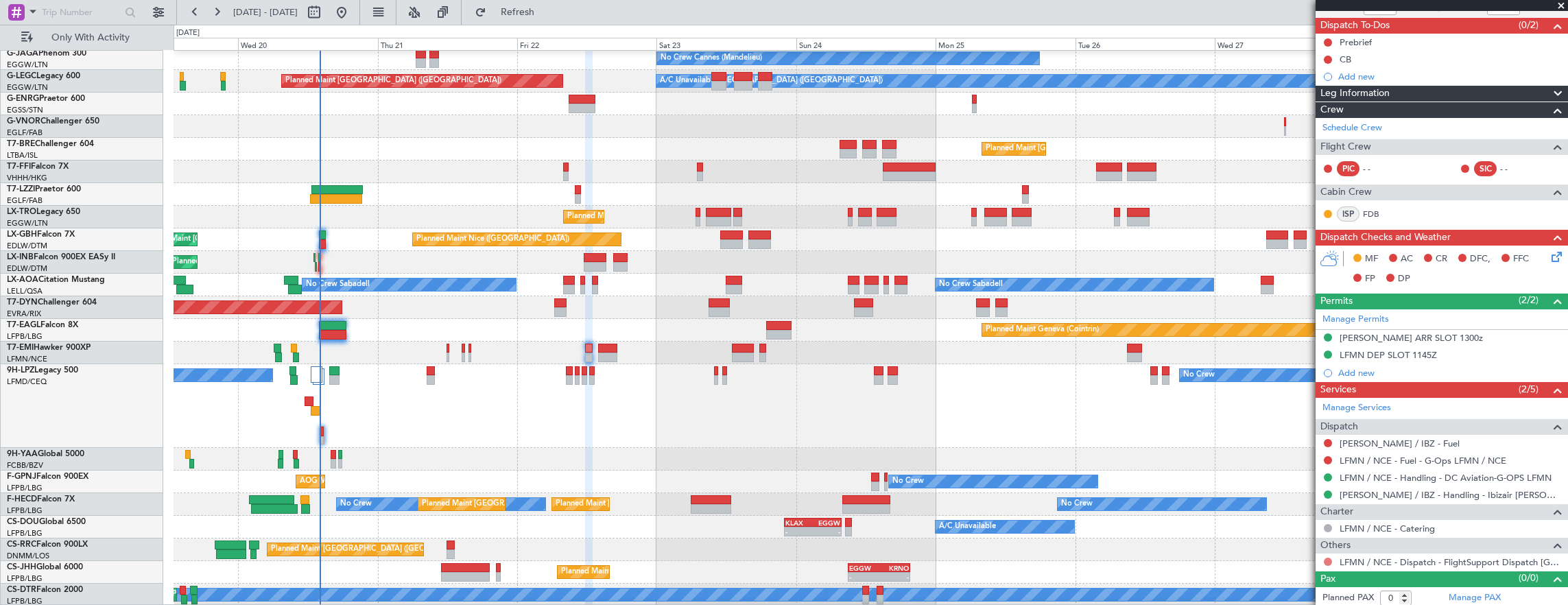
click at [1328, 560] on button at bounding box center [1329, 562] width 8 height 8
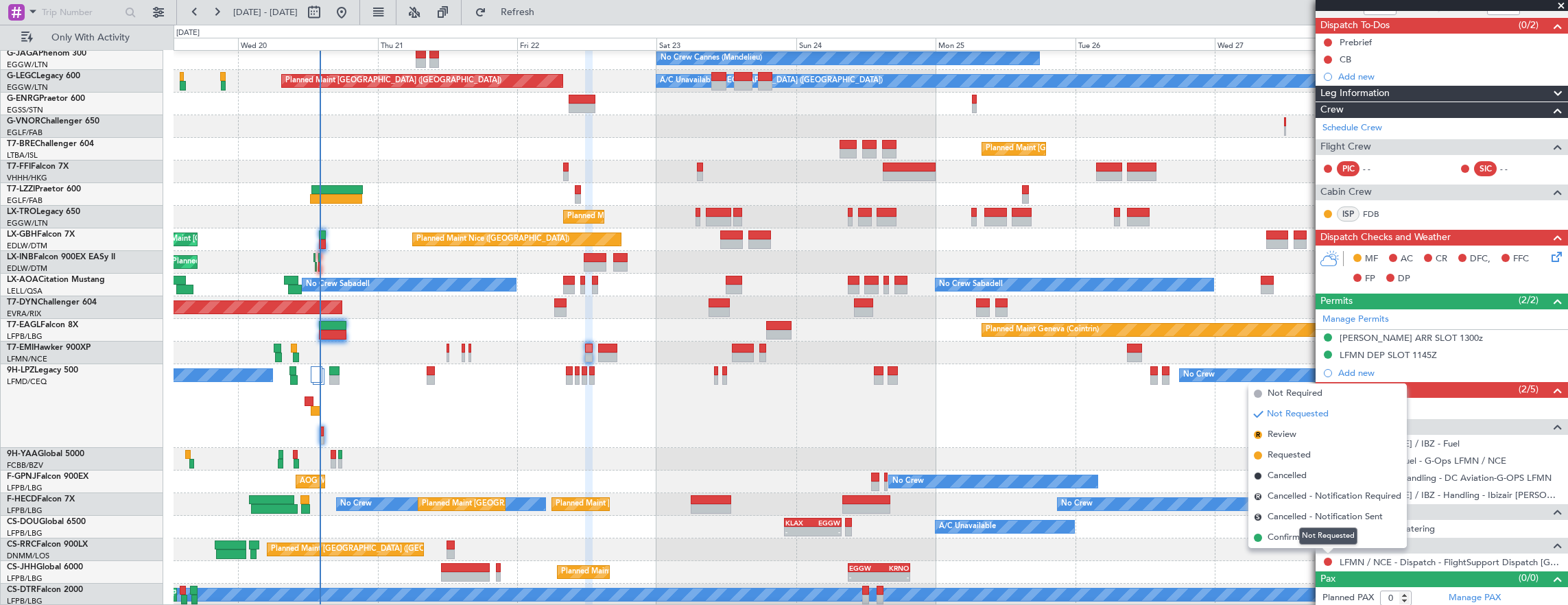
click at [1314, 532] on div "Not Requested" at bounding box center [1328, 536] width 58 height 17
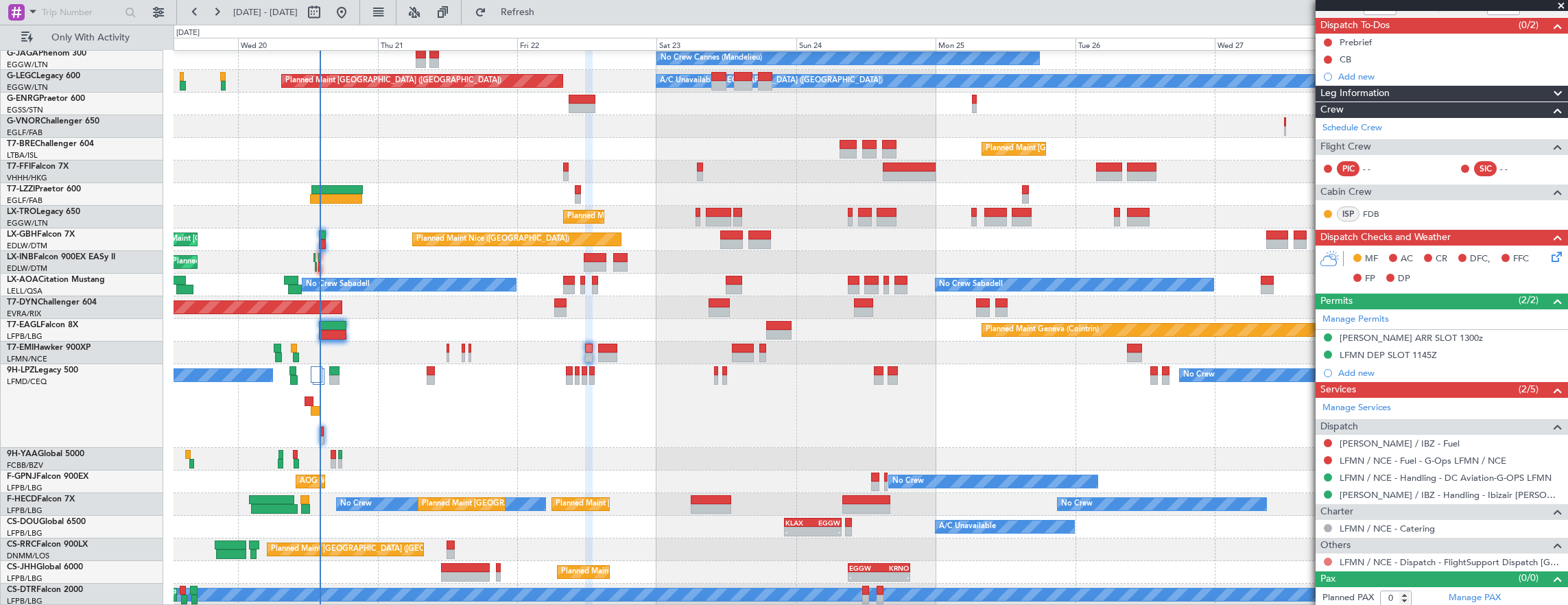
click at [1329, 560] on button at bounding box center [1329, 562] width 8 height 8
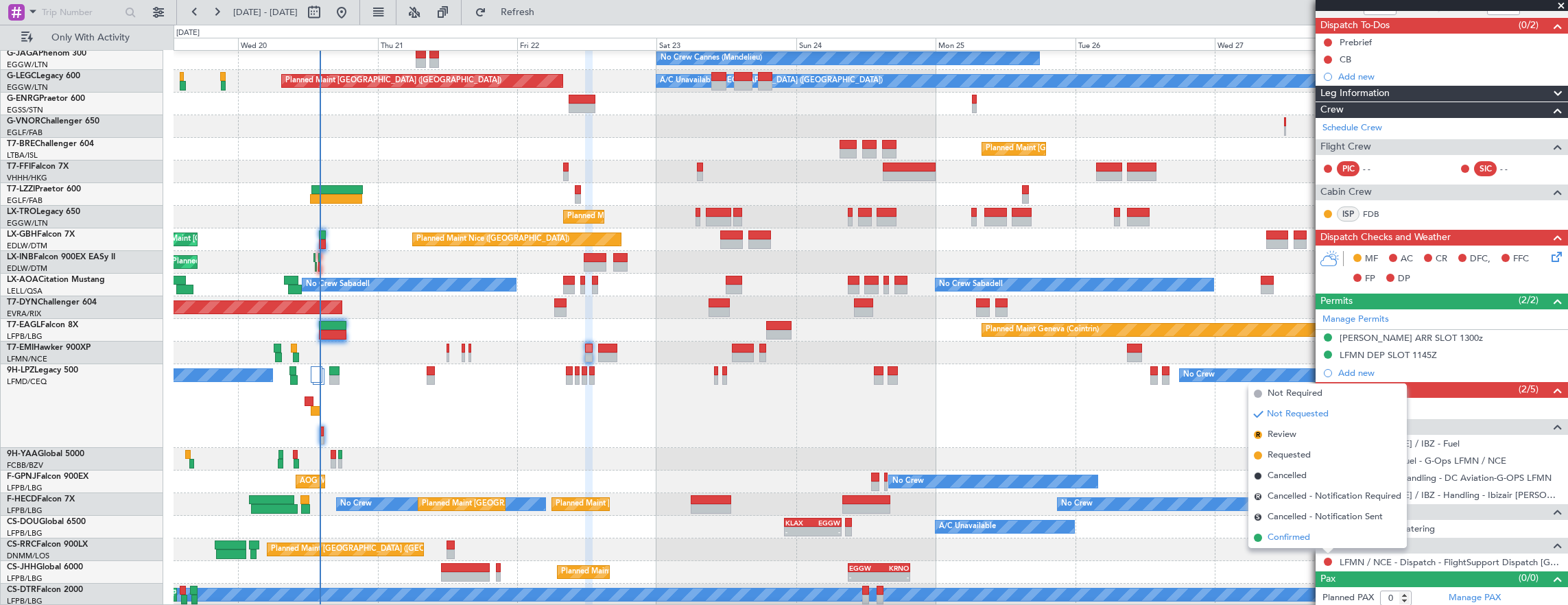
click at [1274, 538] on span "Confirmed" at bounding box center [1289, 537] width 42 height 14
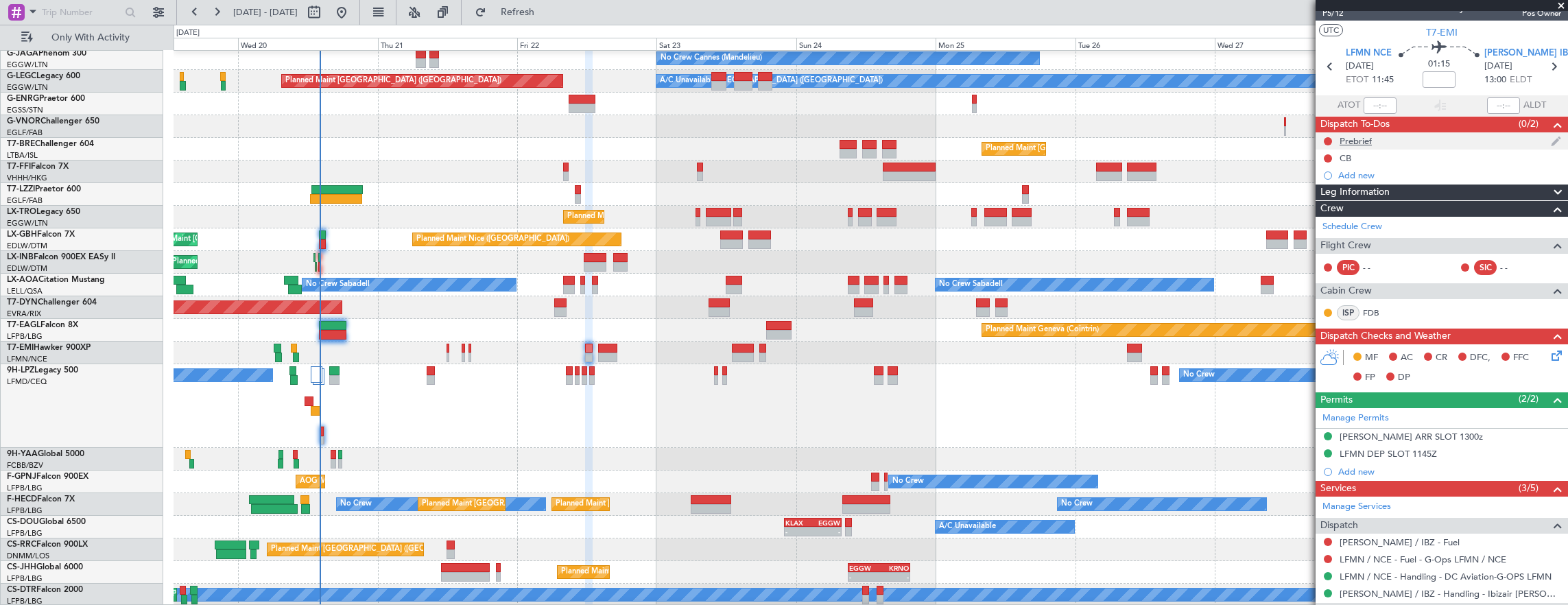
scroll to position [0, 0]
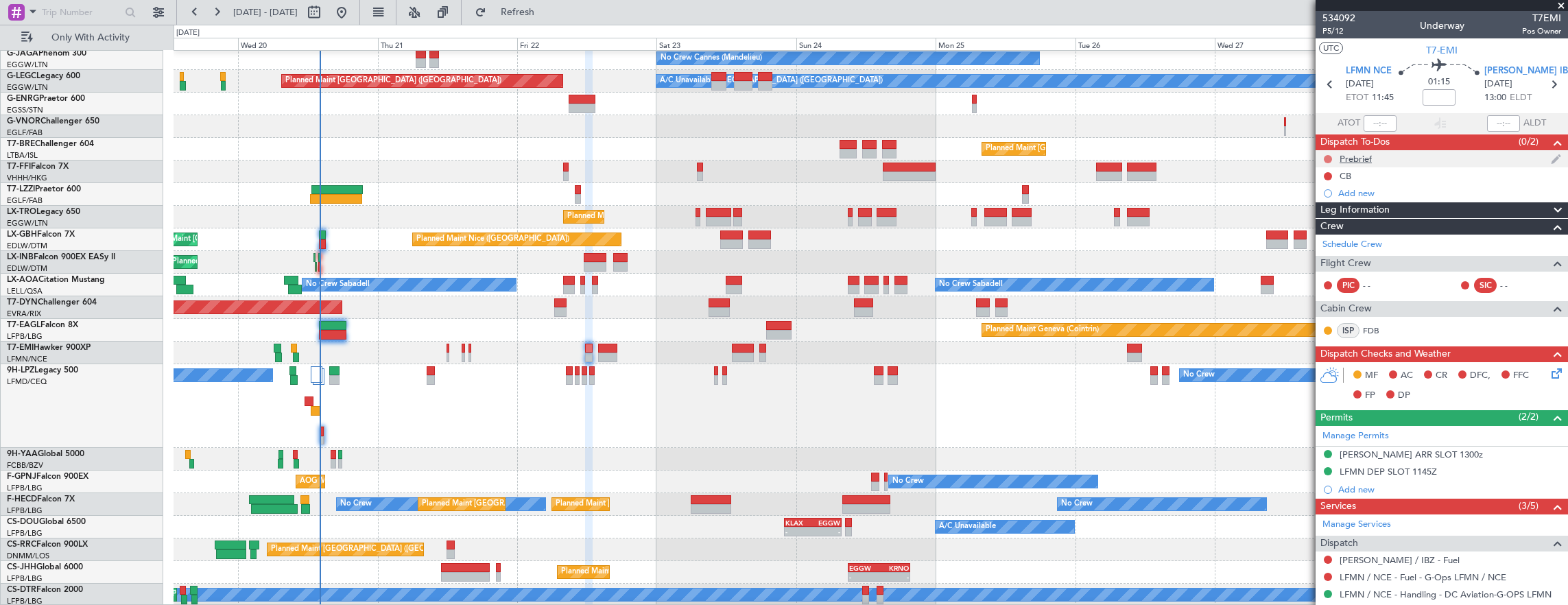
click at [1328, 157] on button at bounding box center [1329, 159] width 8 height 8
click at [1316, 197] on span "In Progress" at bounding box center [1334, 198] width 47 height 14
click at [1326, 173] on button at bounding box center [1329, 176] width 8 height 8
click at [1329, 234] on span "Completed" at bounding box center [1334, 236] width 46 height 14
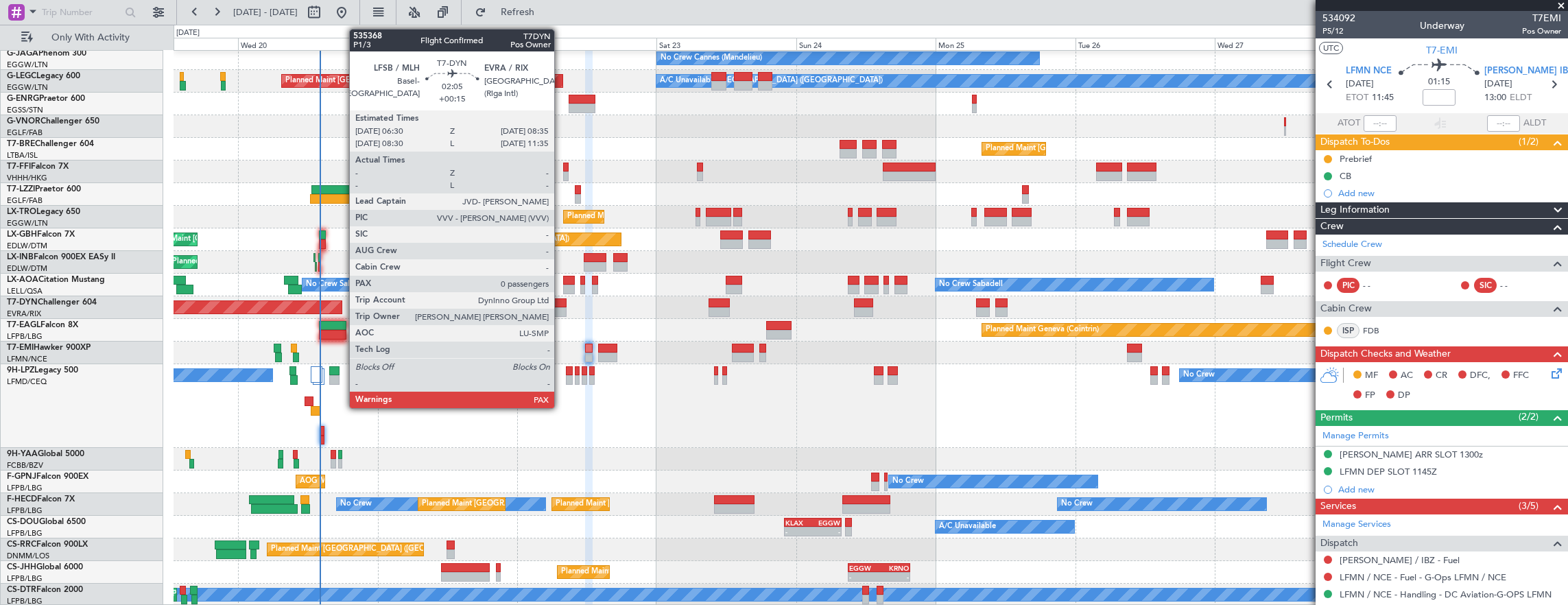
click at [561, 309] on div at bounding box center [560, 311] width 13 height 9
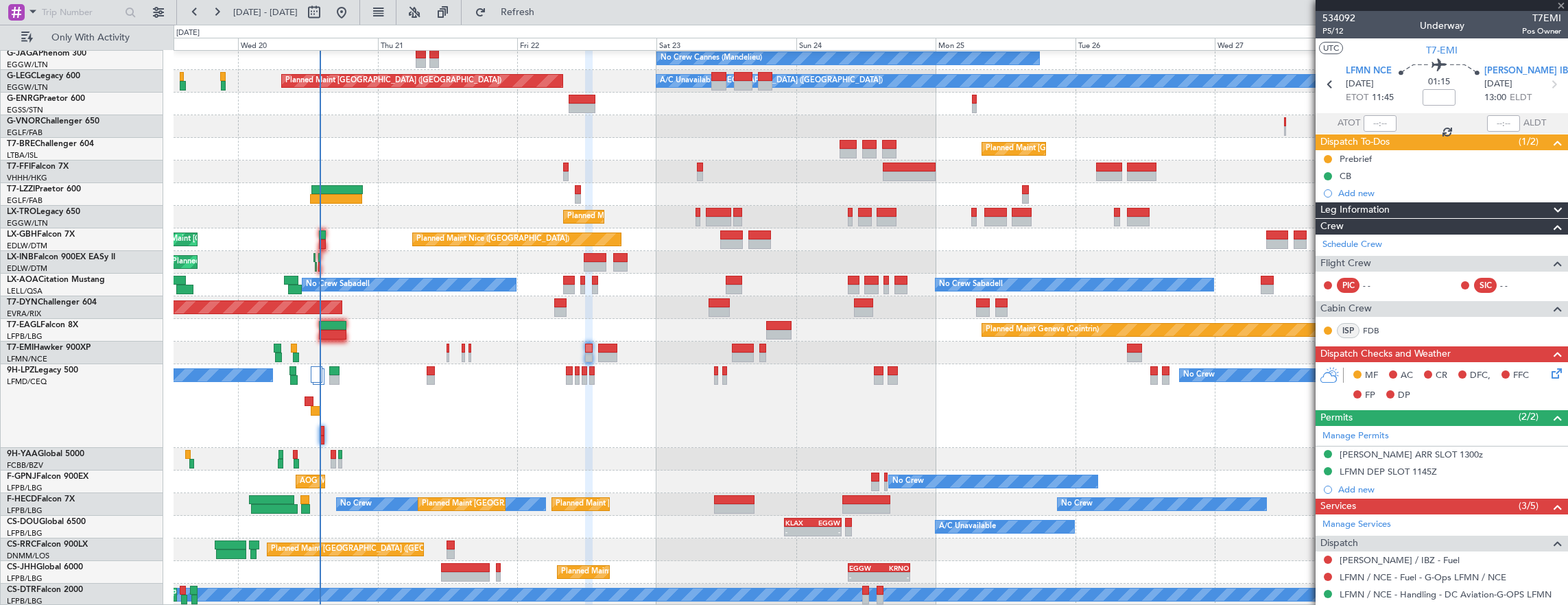
type input "+00:15"
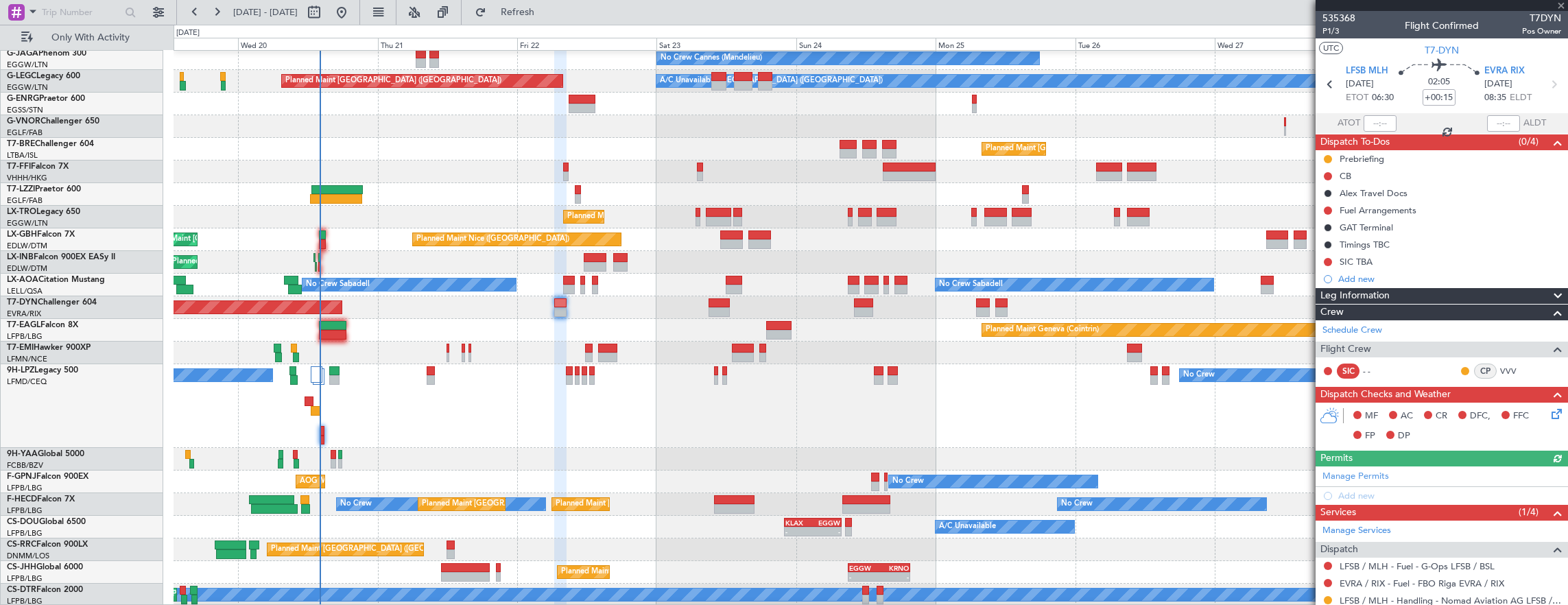
click at [1549, 410] on icon at bounding box center [1554, 411] width 11 height 11
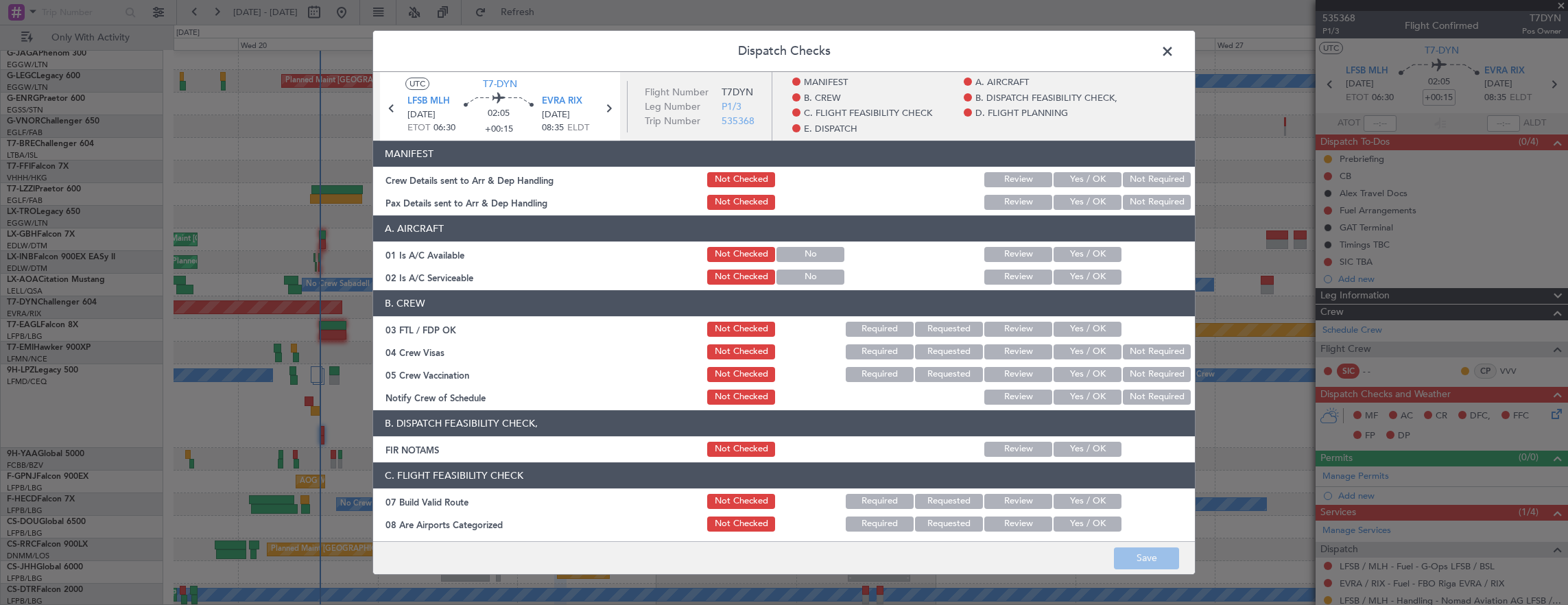
drag, startPoint x: 1068, startPoint y: 257, endPoint x: 1075, endPoint y: 274, distance: 18.4
click at [1069, 257] on button "Yes / OK" at bounding box center [1087, 255] width 68 height 15
click at [1075, 274] on button "Yes / OK" at bounding box center [1087, 278] width 68 height 15
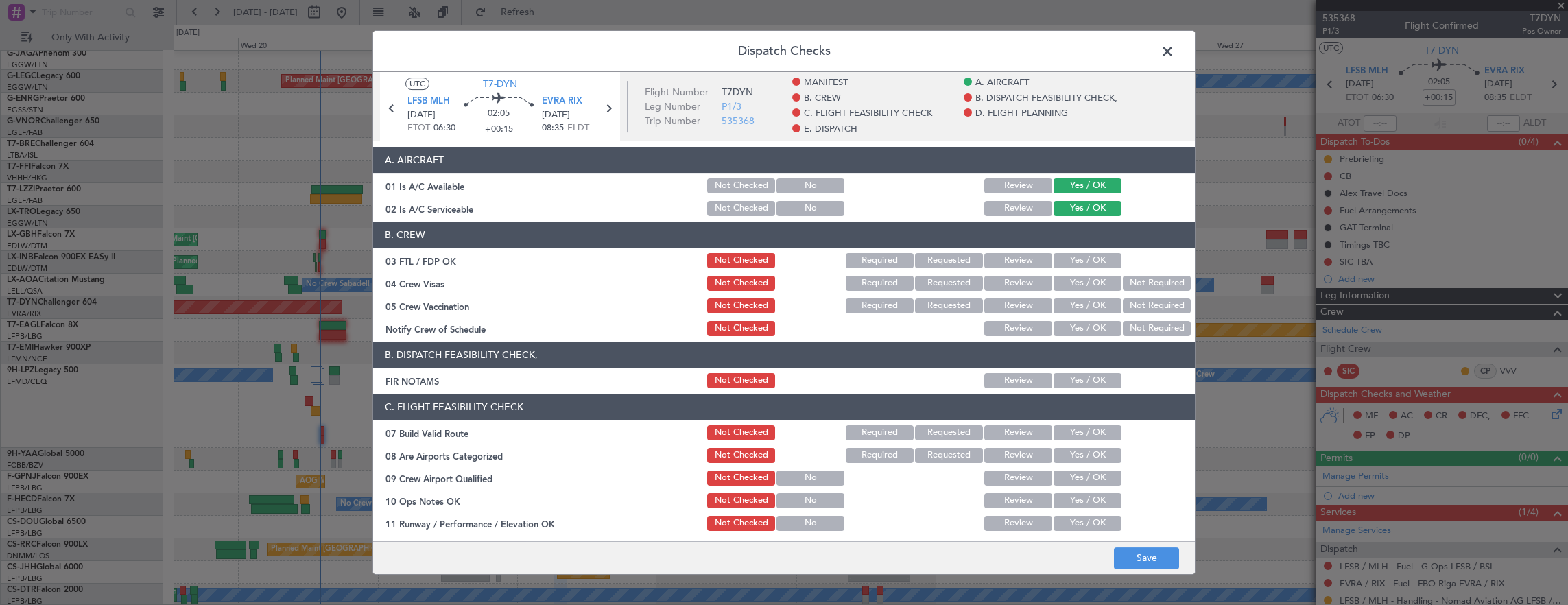
click at [1070, 373] on button "Yes / OK" at bounding box center [1087, 381] width 68 height 15
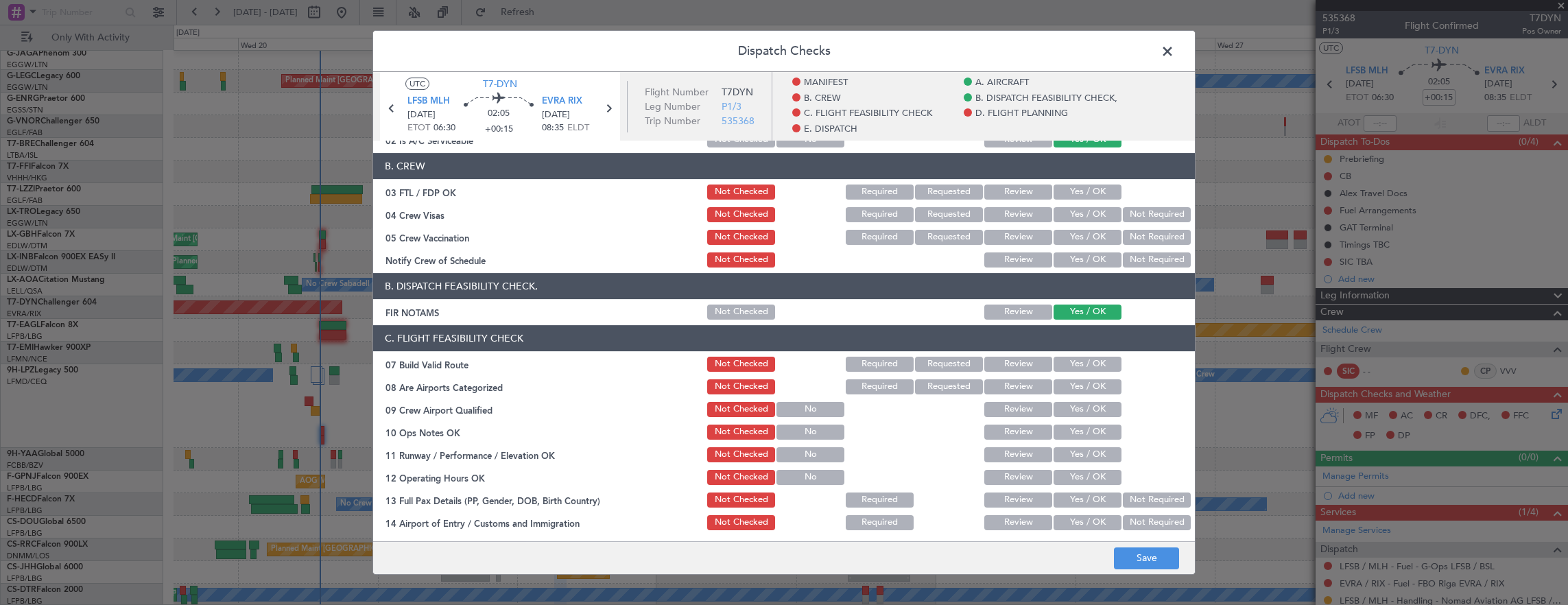
click at [1078, 371] on button "Yes / OK" at bounding box center [1087, 365] width 68 height 15
click at [1078, 431] on button "Yes / OK" at bounding box center [1087, 432] width 68 height 15
click at [1067, 455] on button "Yes / OK" at bounding box center [1087, 455] width 68 height 15
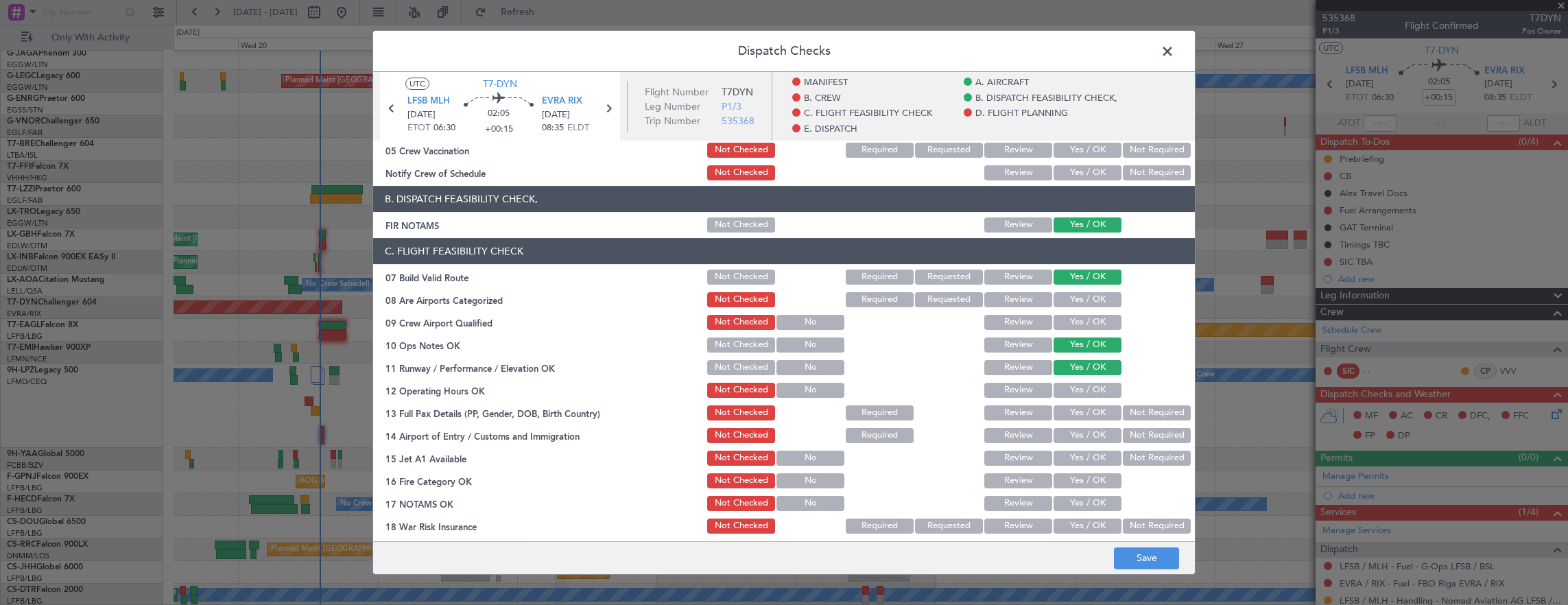
scroll to position [274, 0]
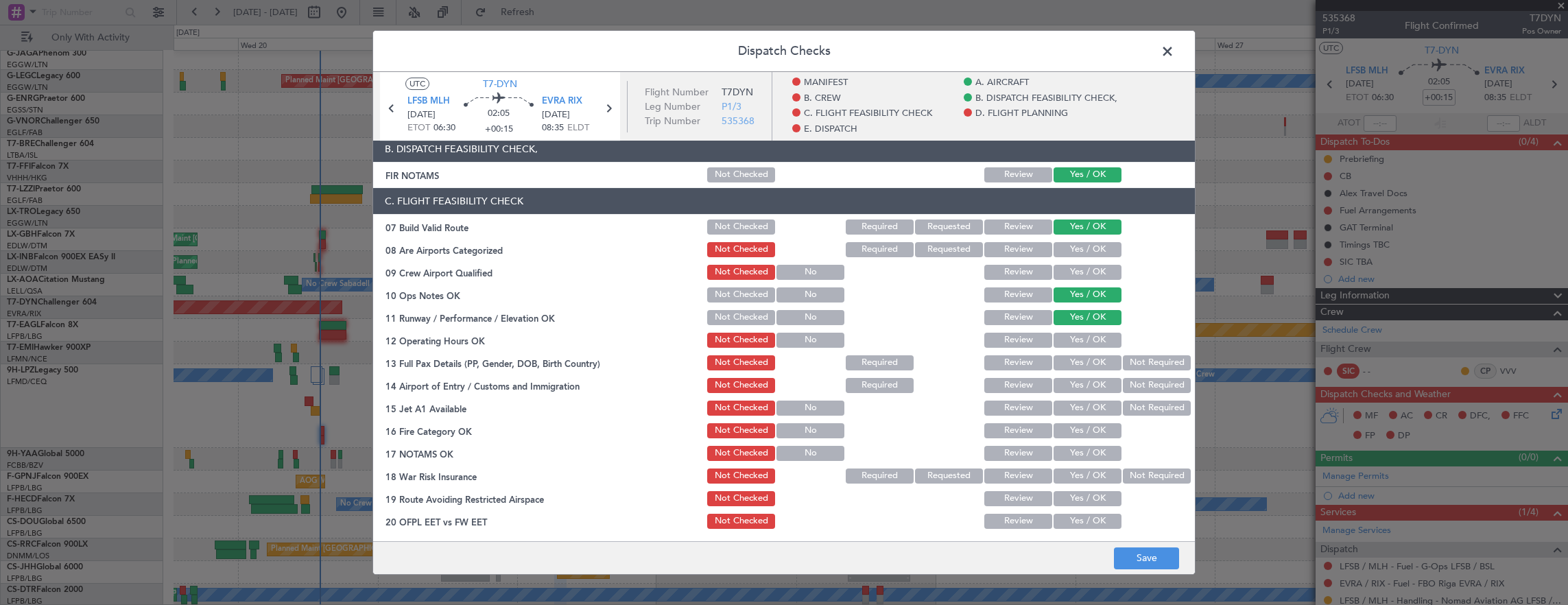
click at [1084, 335] on button "Yes / OK" at bounding box center [1087, 340] width 68 height 15
drag, startPoint x: 1118, startPoint y: 371, endPoint x: 954, endPoint y: 349, distance: 165.5
click at [948, 350] on section "C. FLIGHT FEASIBILITY CHECK 07 Build Valid Route Not Checked Required Requested…" at bounding box center [784, 371] width 822 height 366
click at [1161, 364] on button "Not Required" at bounding box center [1157, 363] width 68 height 15
click at [1080, 388] on button "Yes / OK" at bounding box center [1087, 386] width 68 height 15
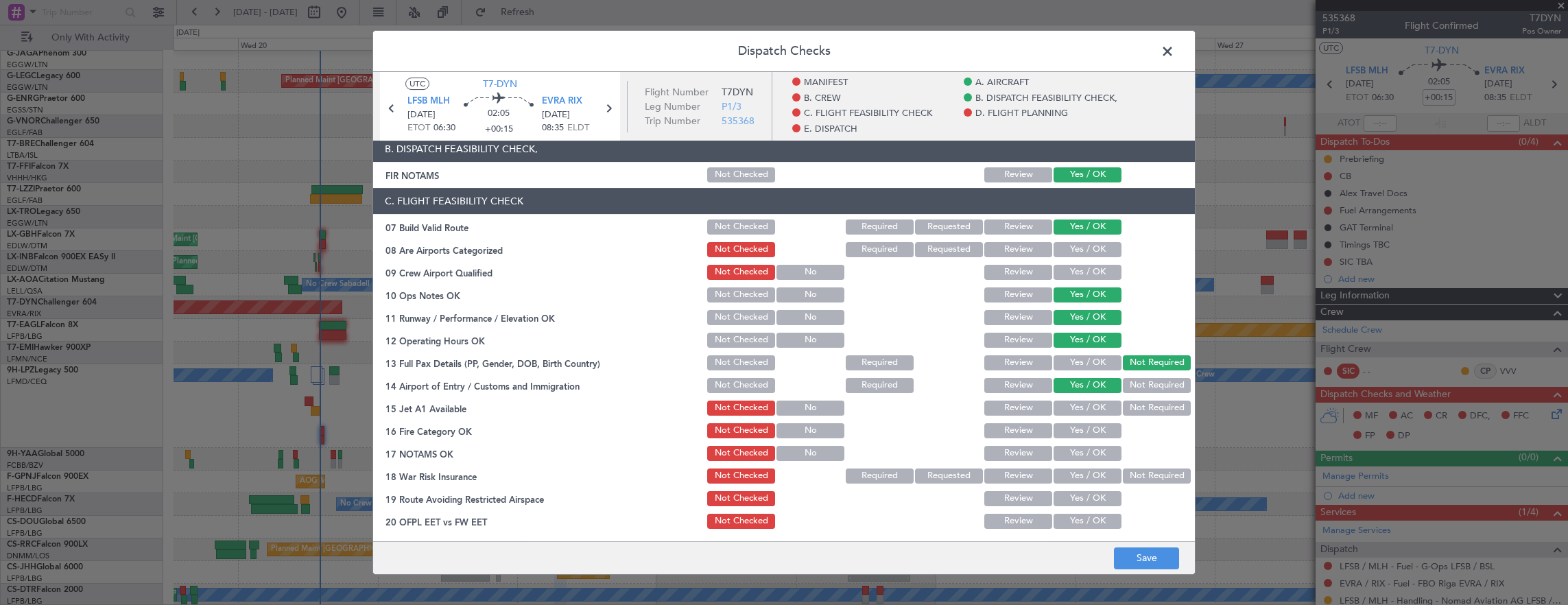
drag, startPoint x: 1072, startPoint y: 406, endPoint x: 1073, endPoint y: 415, distance: 9.1
click at [1073, 406] on button "Yes / OK" at bounding box center [1087, 408] width 68 height 15
click at [1067, 437] on div "Yes / OK" at bounding box center [1087, 431] width 69 height 19
click at [1070, 437] on button "Yes / OK" at bounding box center [1087, 431] width 68 height 15
click at [1071, 451] on button "Yes / OK" at bounding box center [1087, 454] width 68 height 15
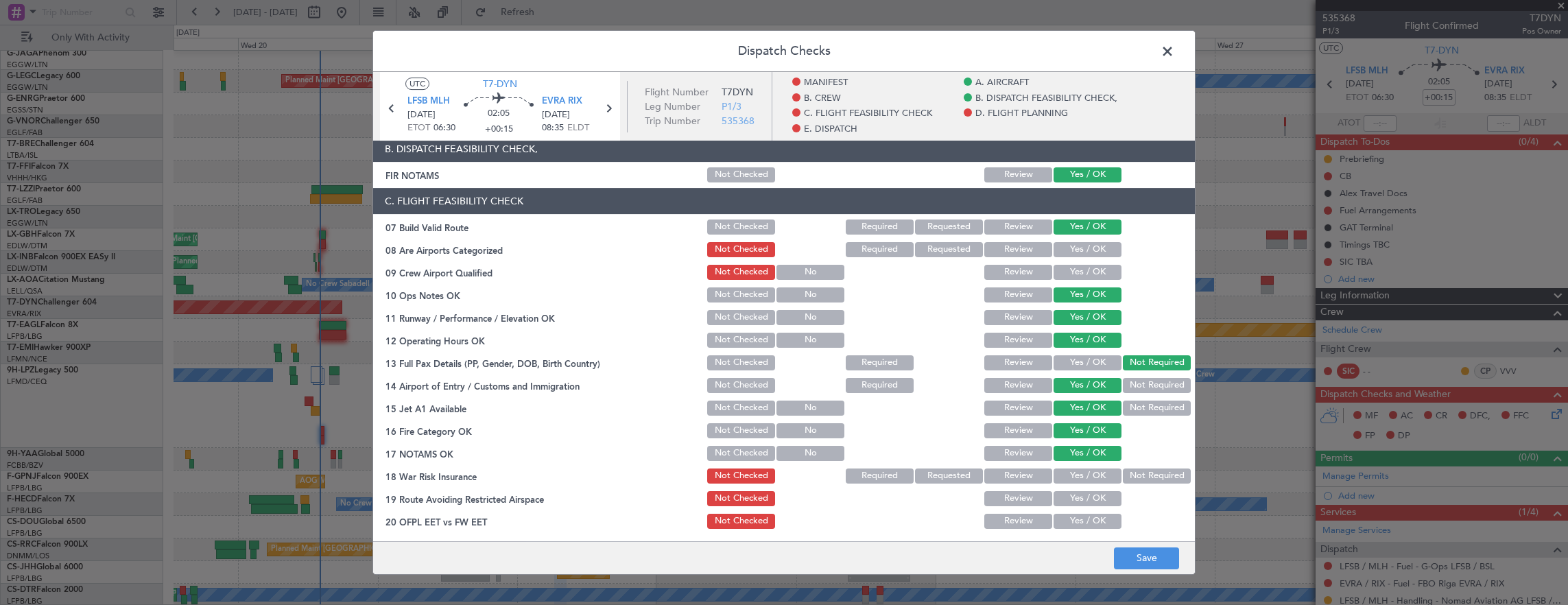
click at [1142, 482] on button "Not Required" at bounding box center [1157, 476] width 68 height 15
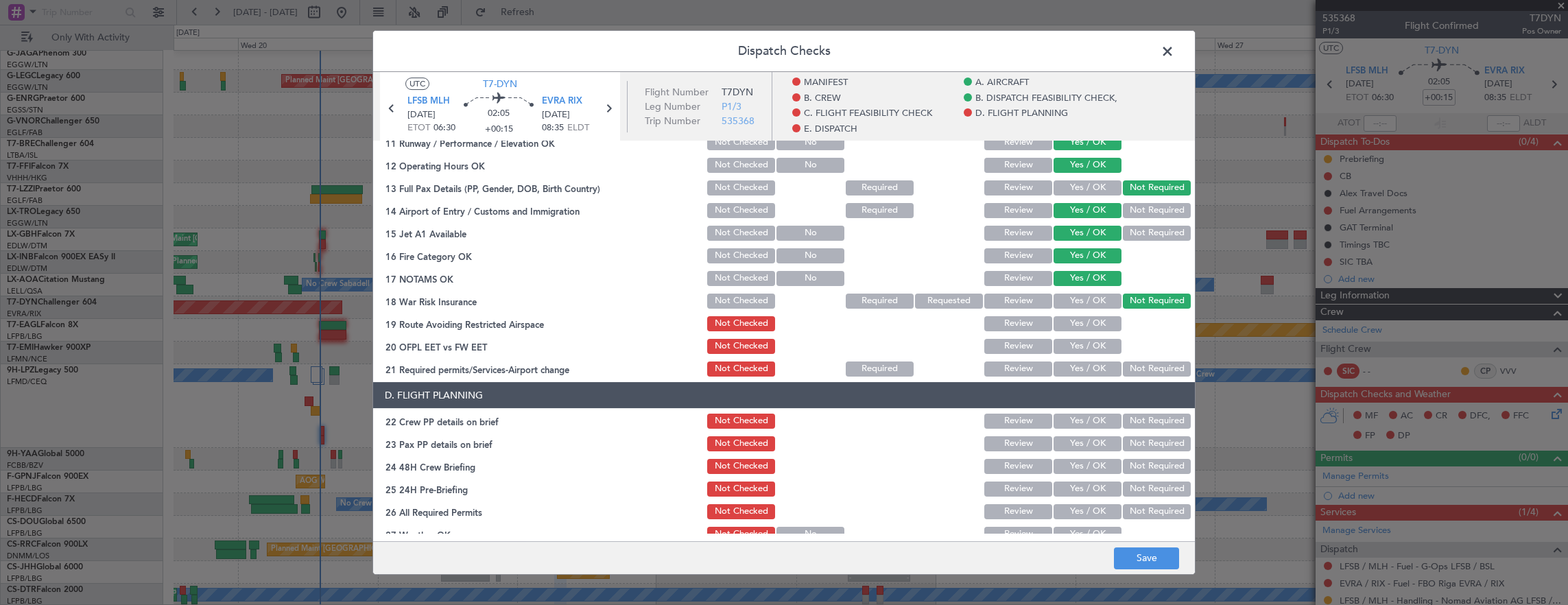
scroll to position [480, 0]
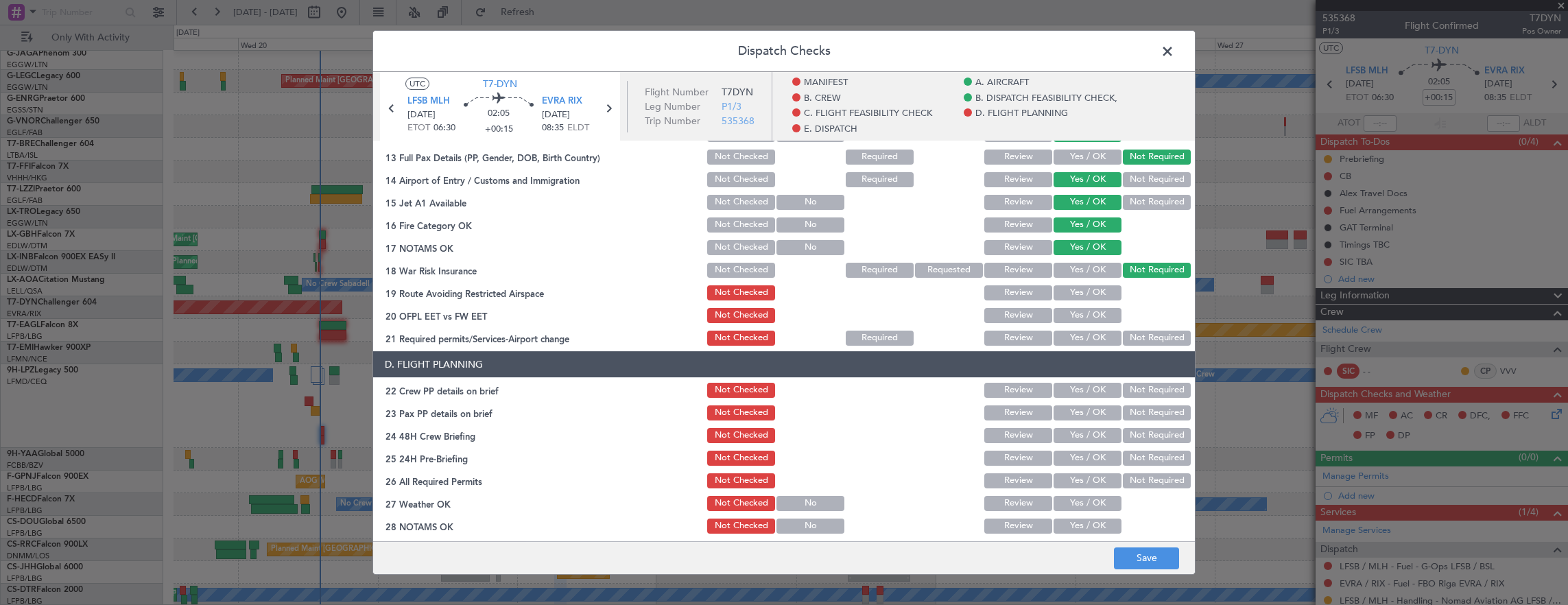
click at [1074, 288] on button "Yes / OK" at bounding box center [1087, 293] width 68 height 15
click at [1074, 311] on button "Yes / OK" at bounding box center [1087, 316] width 68 height 15
click at [1072, 329] on div "Yes / OK" at bounding box center [1087, 338] width 69 height 19
click at [1072, 338] on button "Yes / OK" at bounding box center [1087, 338] width 68 height 15
click at [1070, 390] on button "Yes / OK" at bounding box center [1087, 390] width 68 height 15
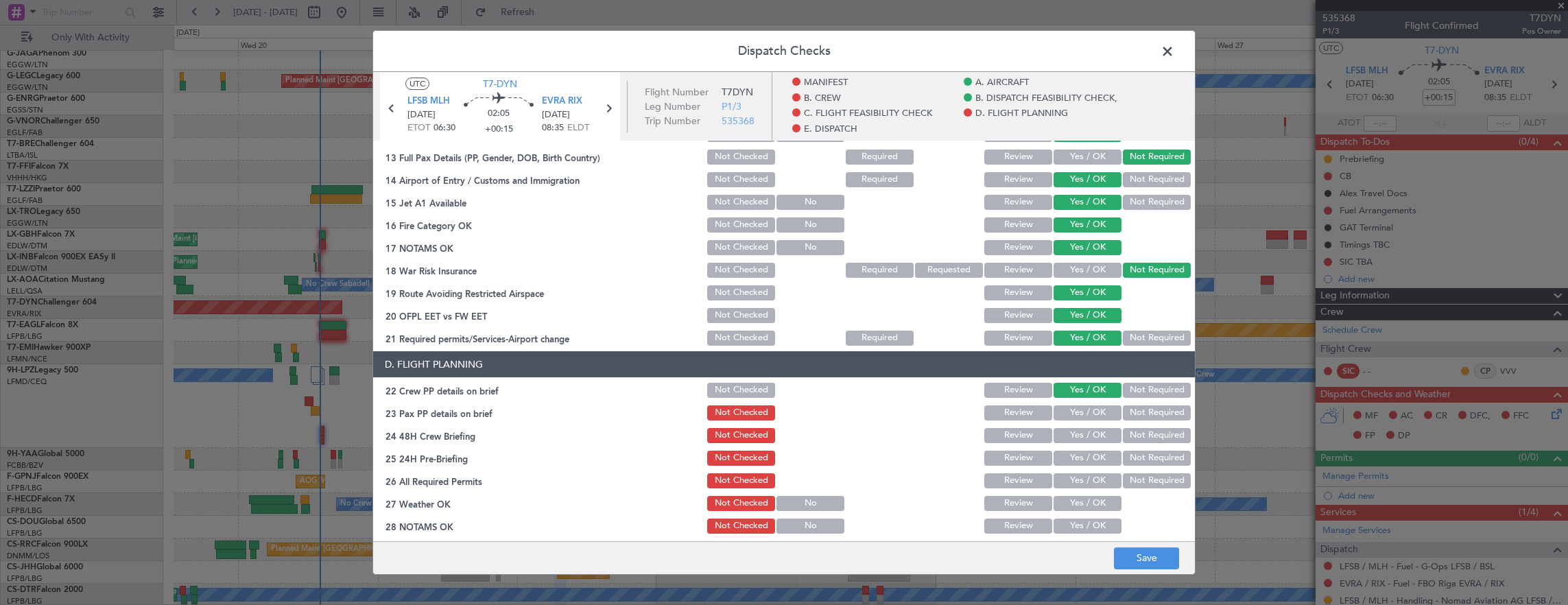
click at [1129, 416] on button "Not Required" at bounding box center [1157, 413] width 68 height 15
click at [1092, 430] on button "Yes / OK" at bounding box center [1087, 436] width 68 height 15
click at [1139, 459] on button "Not Required" at bounding box center [1157, 459] width 68 height 15
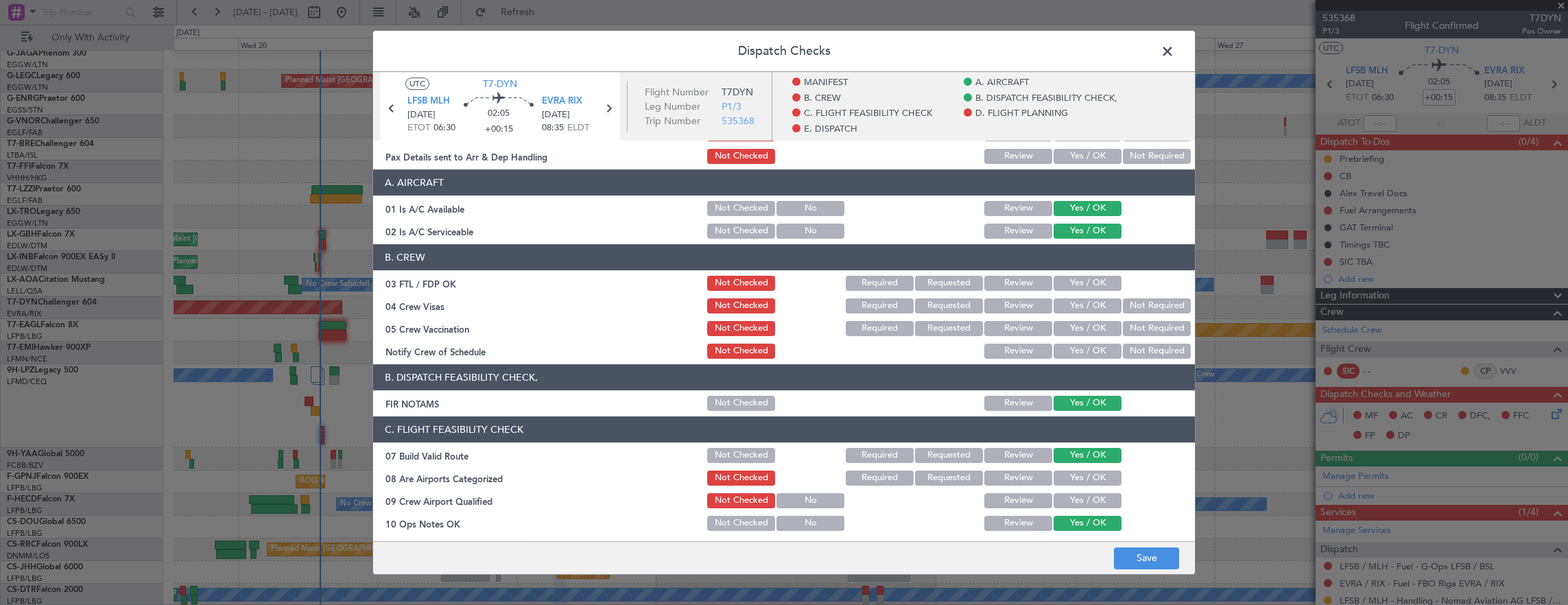
scroll to position [0, 0]
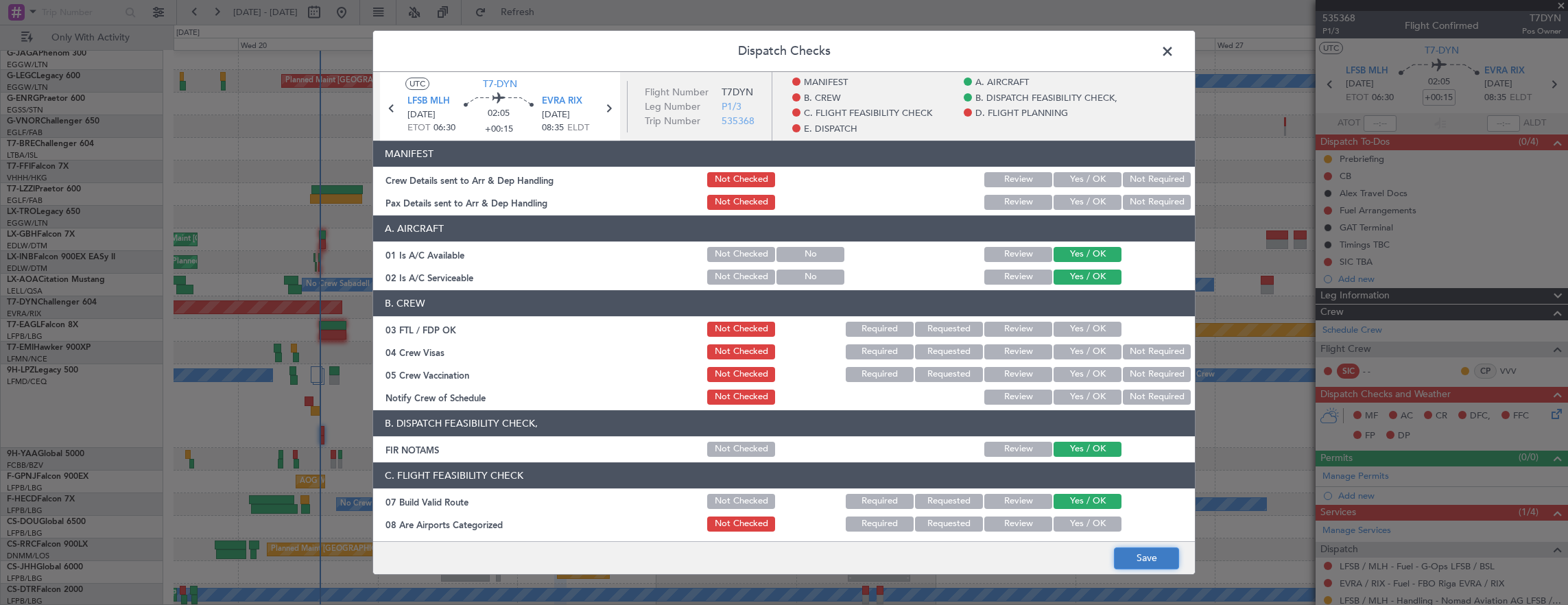
click at [1164, 552] on button "Save" at bounding box center [1147, 558] width 65 height 22
click at [1175, 47] on span at bounding box center [1175, 55] width 0 height 27
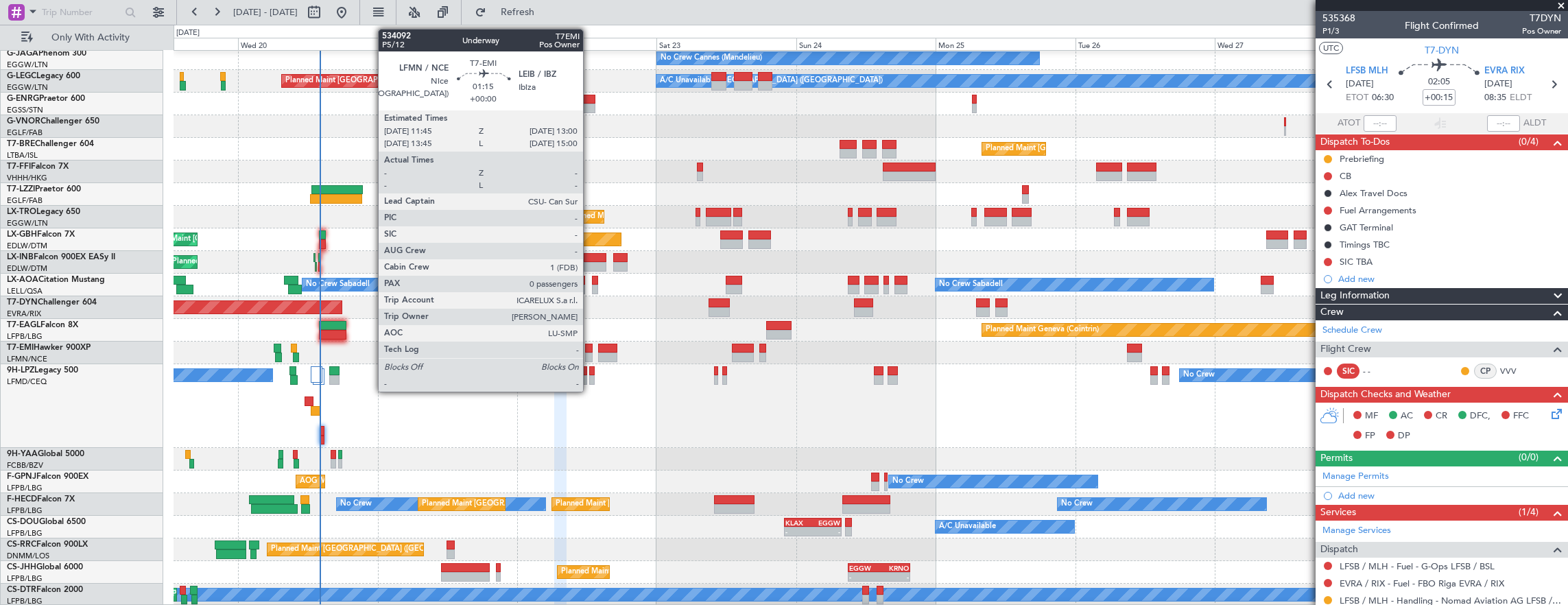
click at [590, 348] on div at bounding box center [589, 348] width 8 height 9
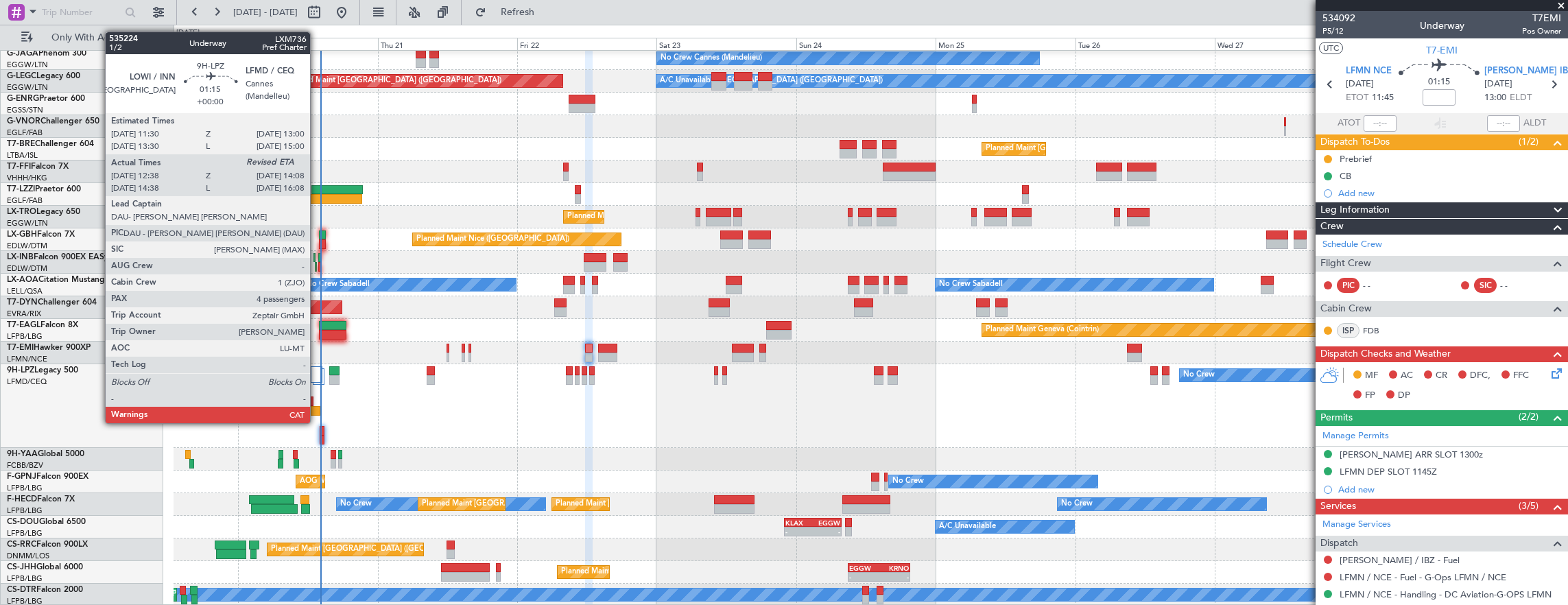
click at [317, 410] on div at bounding box center [315, 410] width 9 height 9
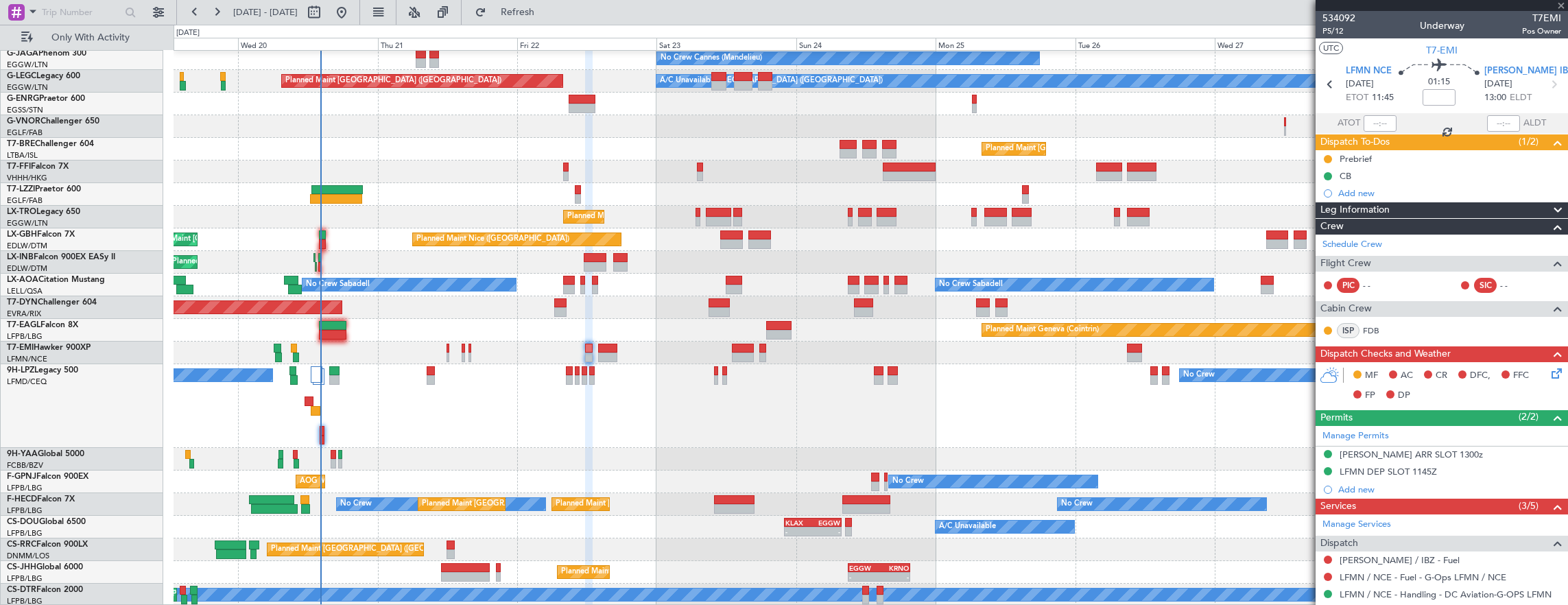
type input "12:48"
type input "4"
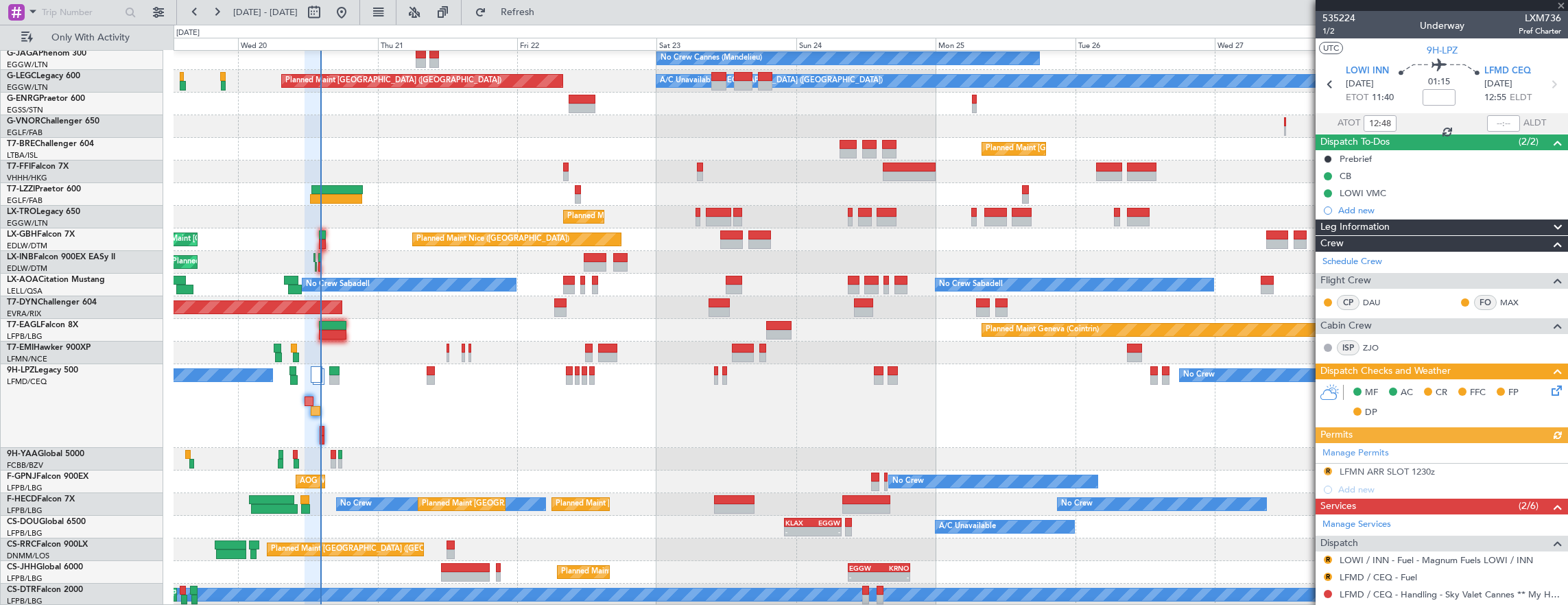
click at [1488, 119] on div at bounding box center [1504, 123] width 33 height 16
type input "12:48"
click at [1488, 118] on input "text" at bounding box center [1504, 123] width 33 height 16
type input "14:04"
click at [645, 512] on div "Unplanned Maint Oxford (Kidlington) No Crew Cannes (Mandelieu) Owner A/C Unavai…" at bounding box center [871, 258] width 1395 height 695
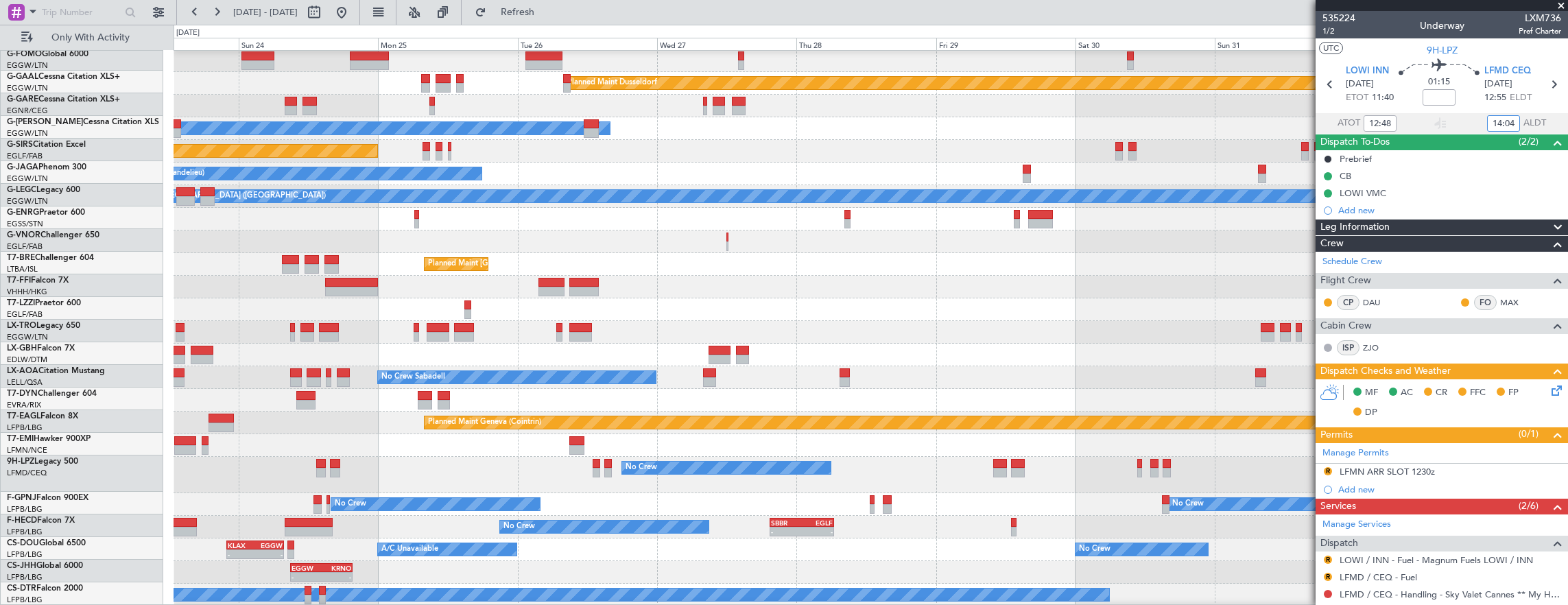
scroll to position [24, 0]
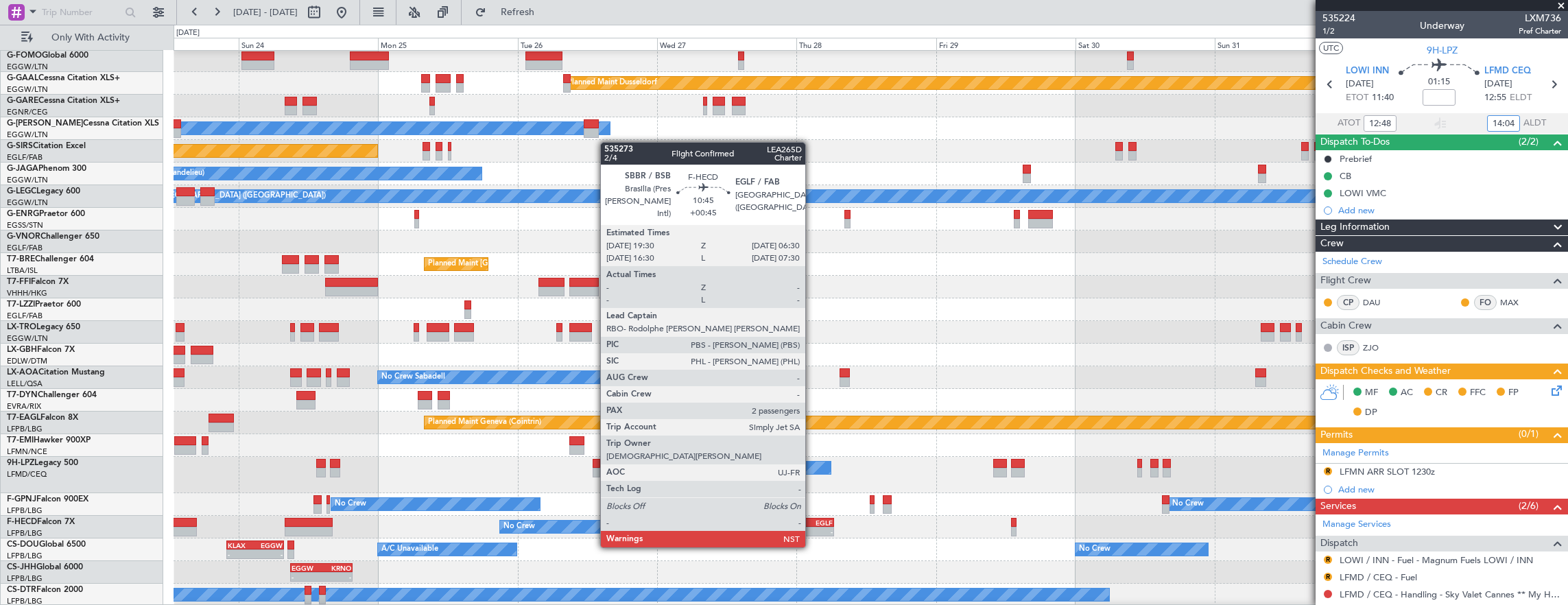
click at [812, 521] on div "EGLF" at bounding box center [817, 523] width 30 height 8
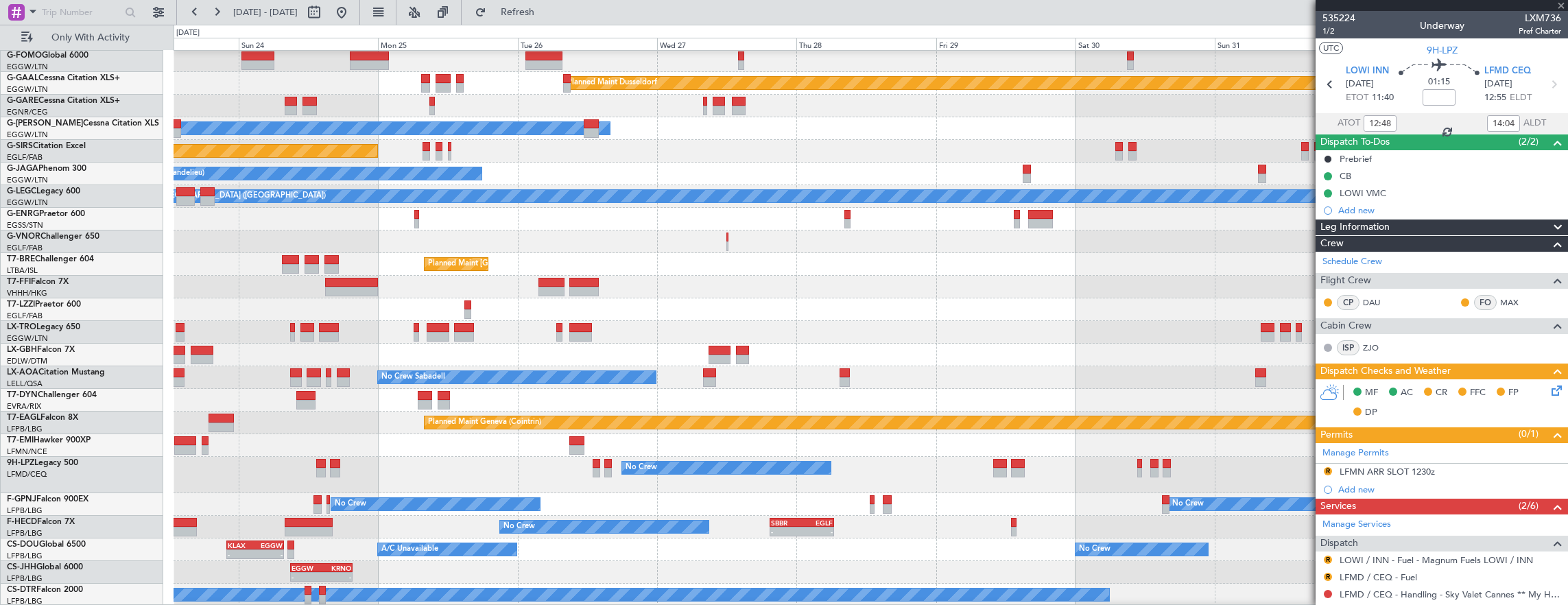
type input "+00:45"
type input "2"
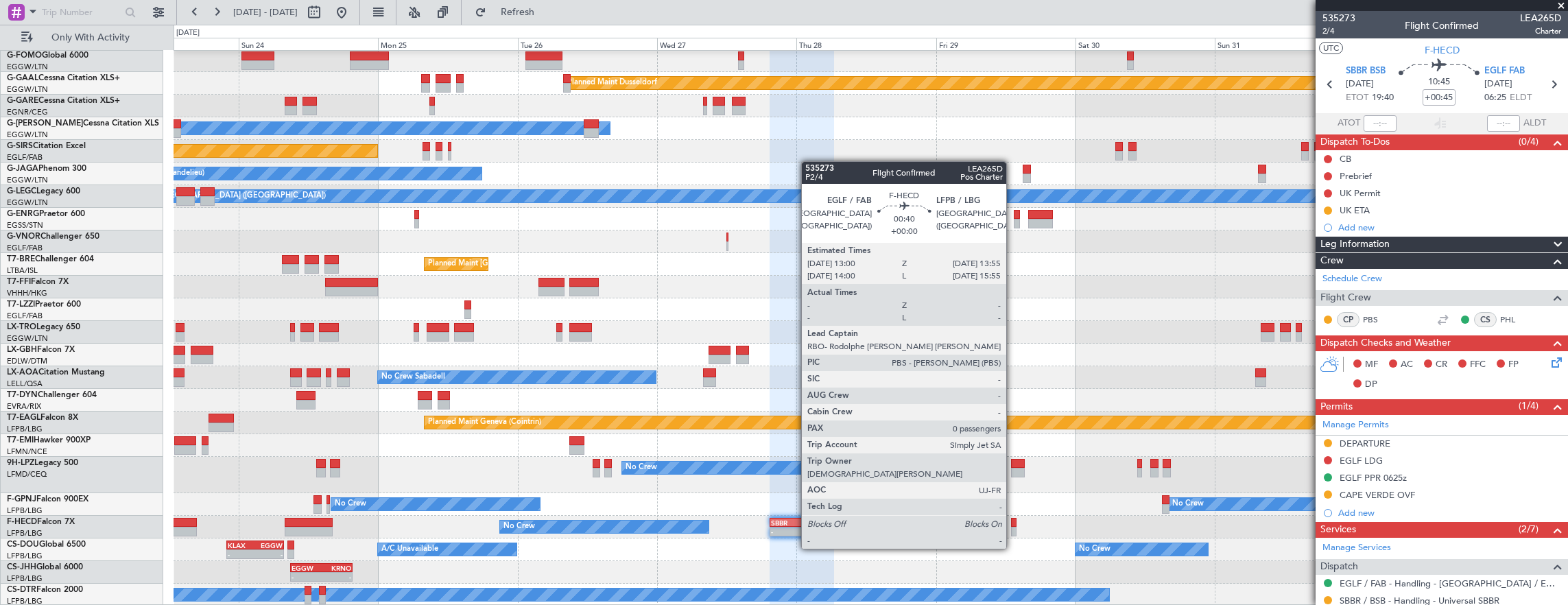
click at [1013, 523] on div at bounding box center [1014, 522] width 5 height 9
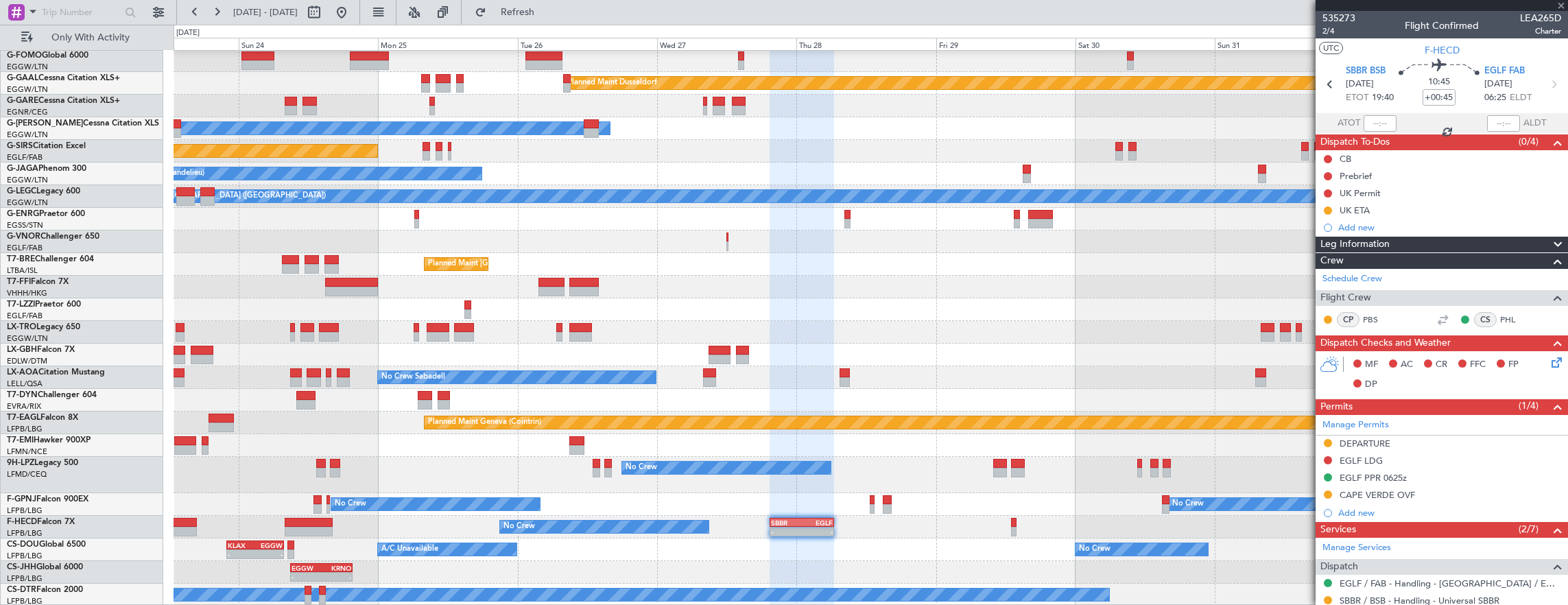
type input "0"
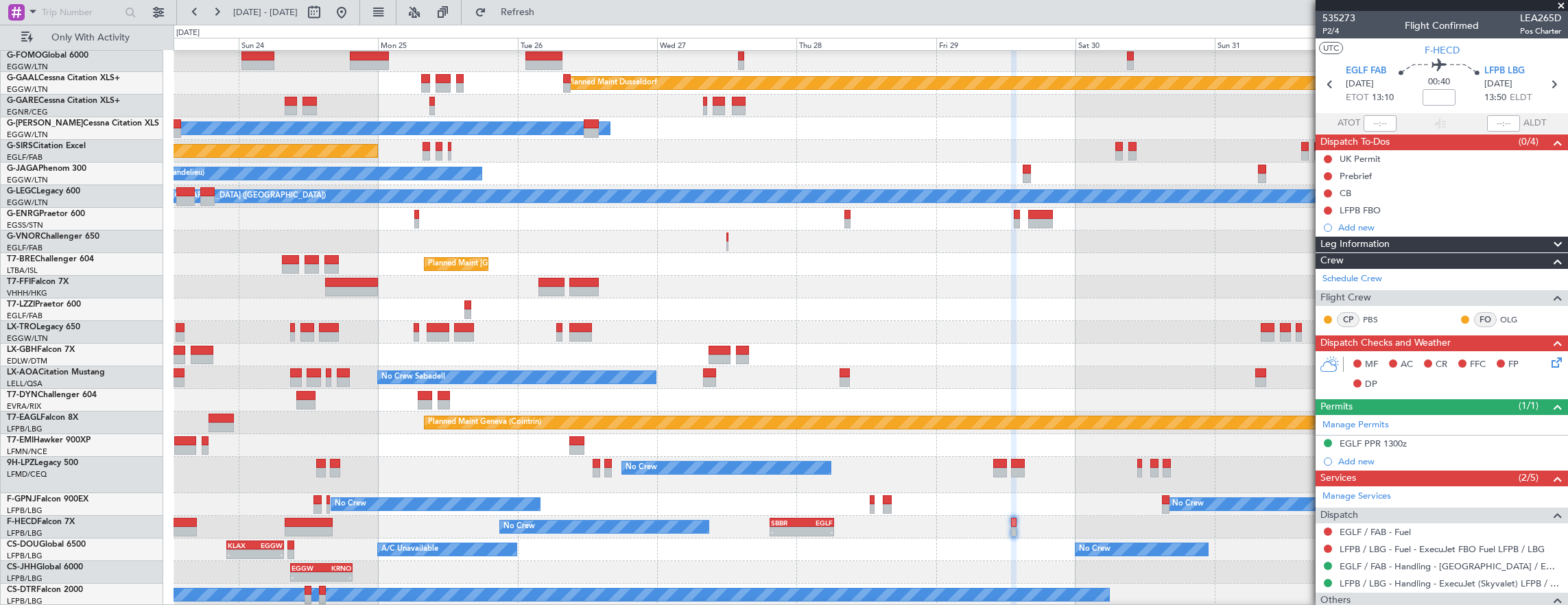
click at [911, 388] on div "Planned Maint Dusseldorf Owner Unplanned Maint Oxford (Kidlington) No Crew Cann…" at bounding box center [871, 316] width 1395 height 580
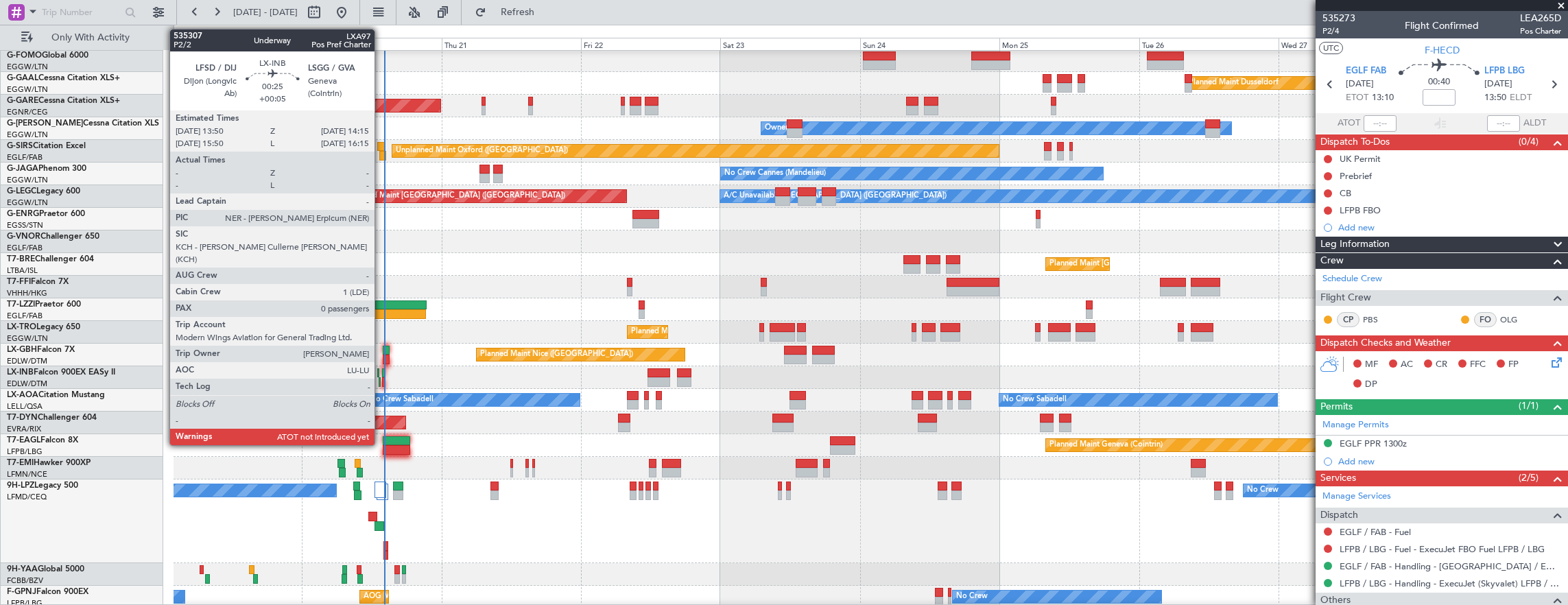
click at [382, 378] on div at bounding box center [383, 382] width 3 height 9
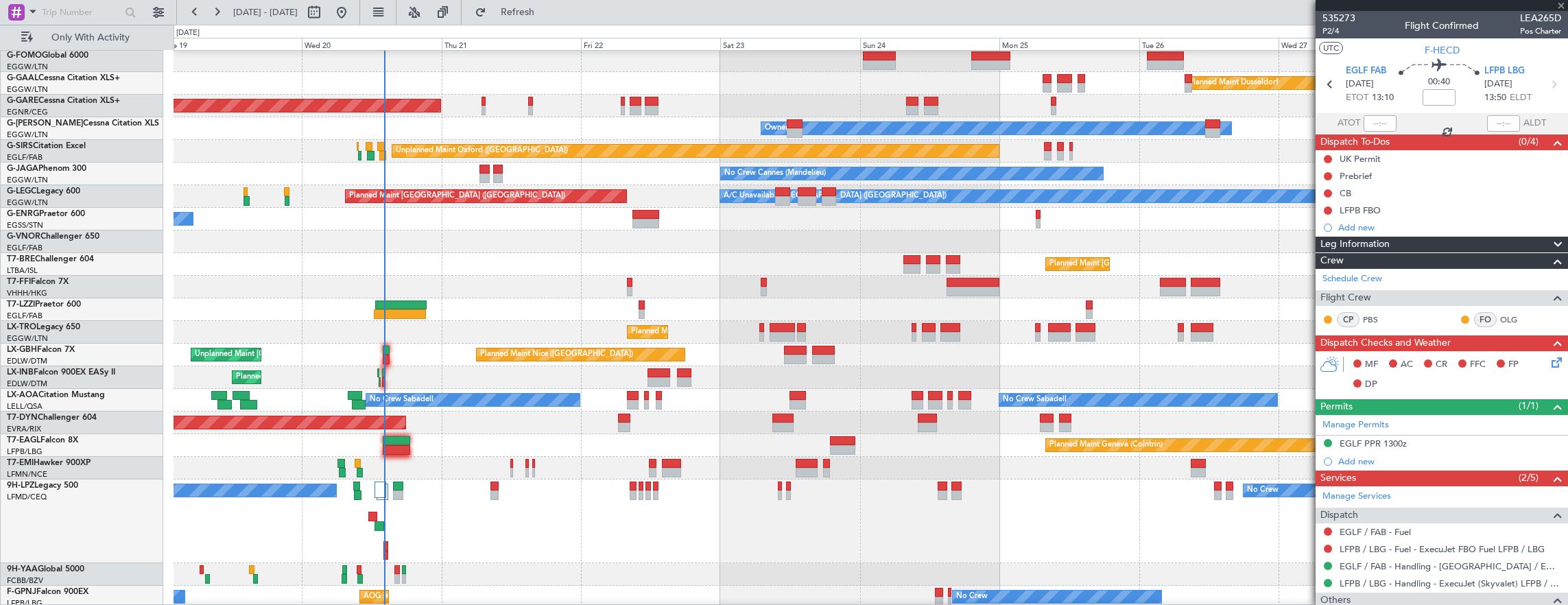
type input "+00:05"
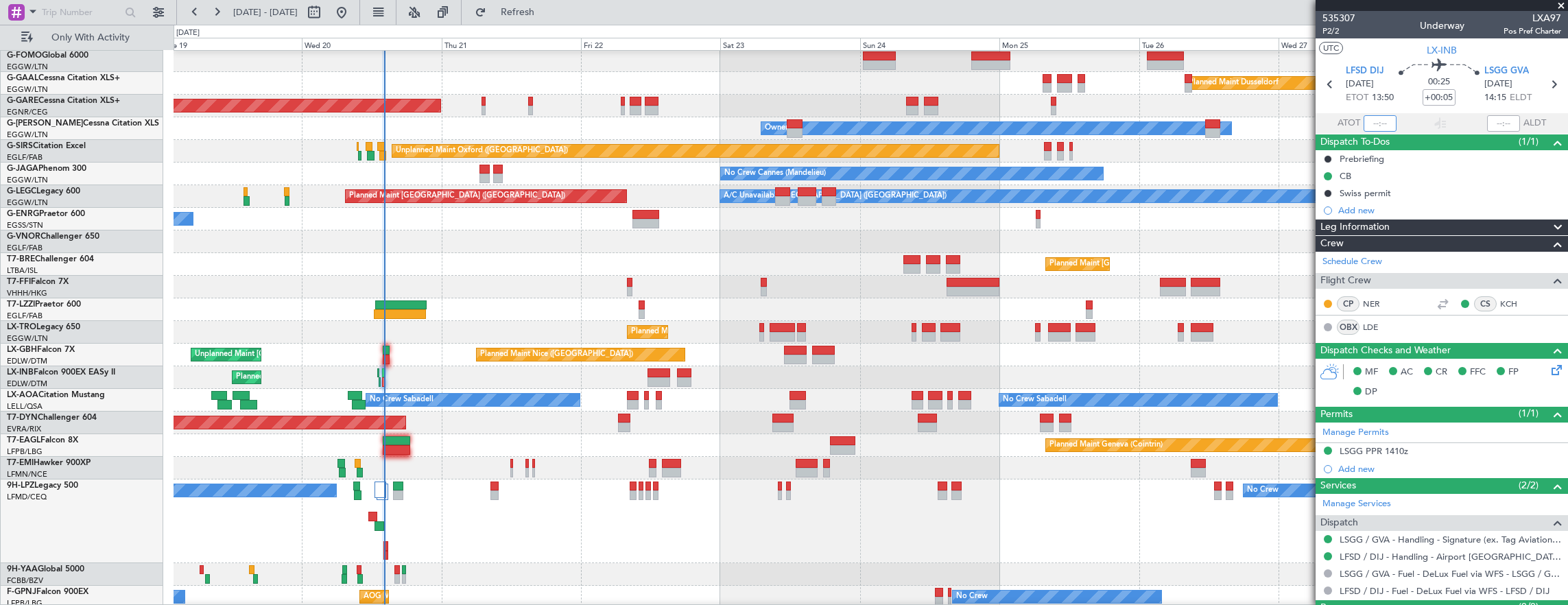
click at [1370, 121] on input "text" at bounding box center [1380, 123] width 33 height 16
type input "14:09"
click at [720, 437] on div "Planned Maint Geneva (Cointrin)" at bounding box center [871, 445] width 1395 height 23
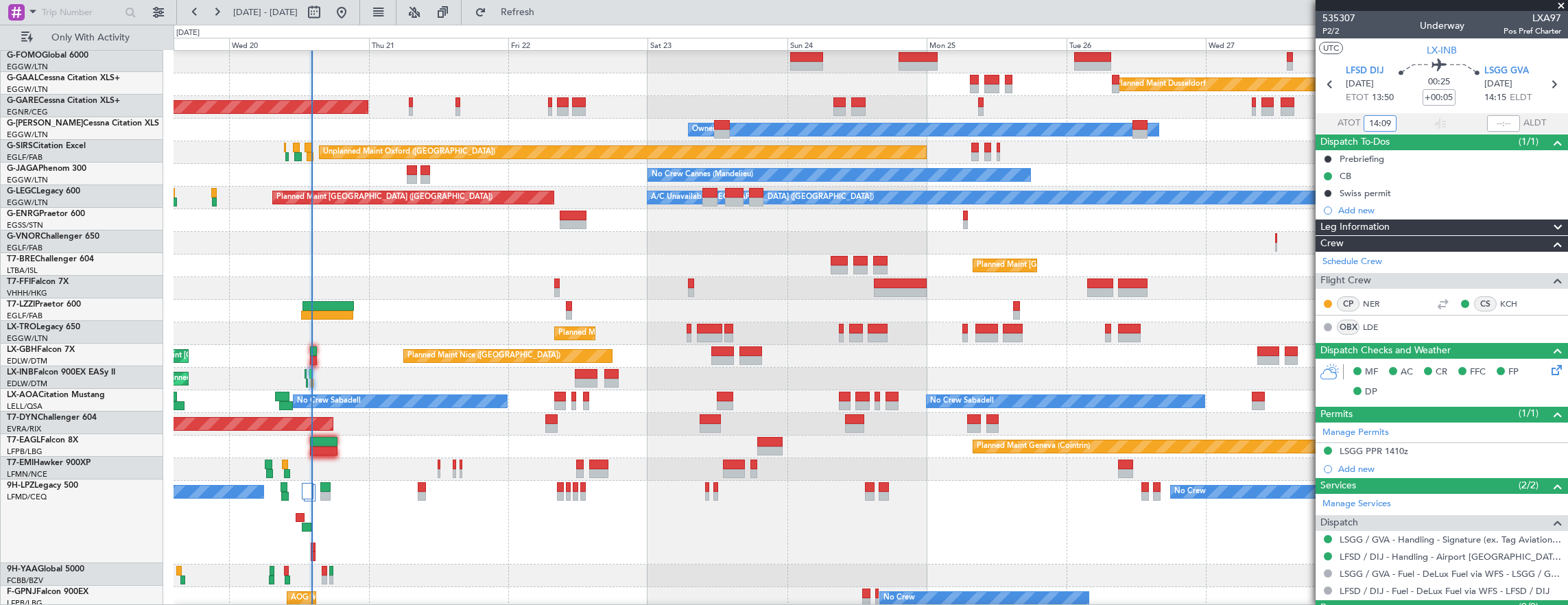
scroll to position [23, 0]
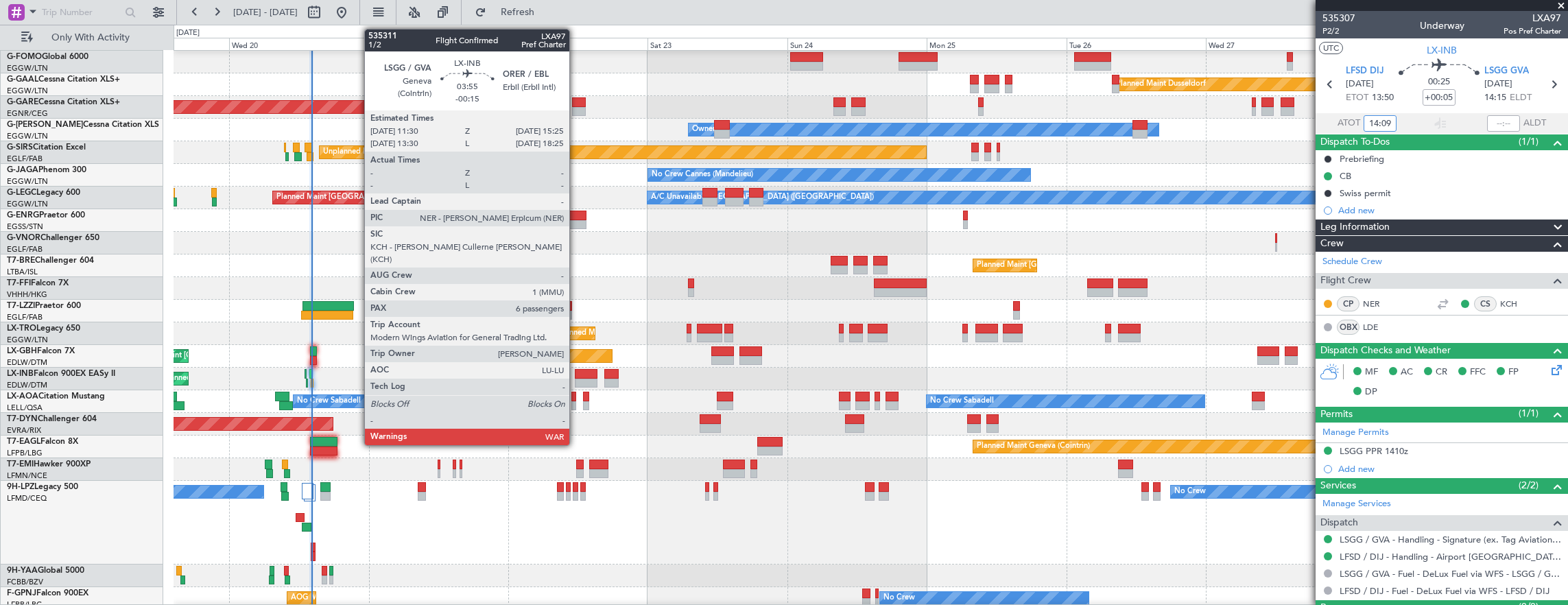
click at [576, 379] on div at bounding box center [586, 383] width 24 height 9
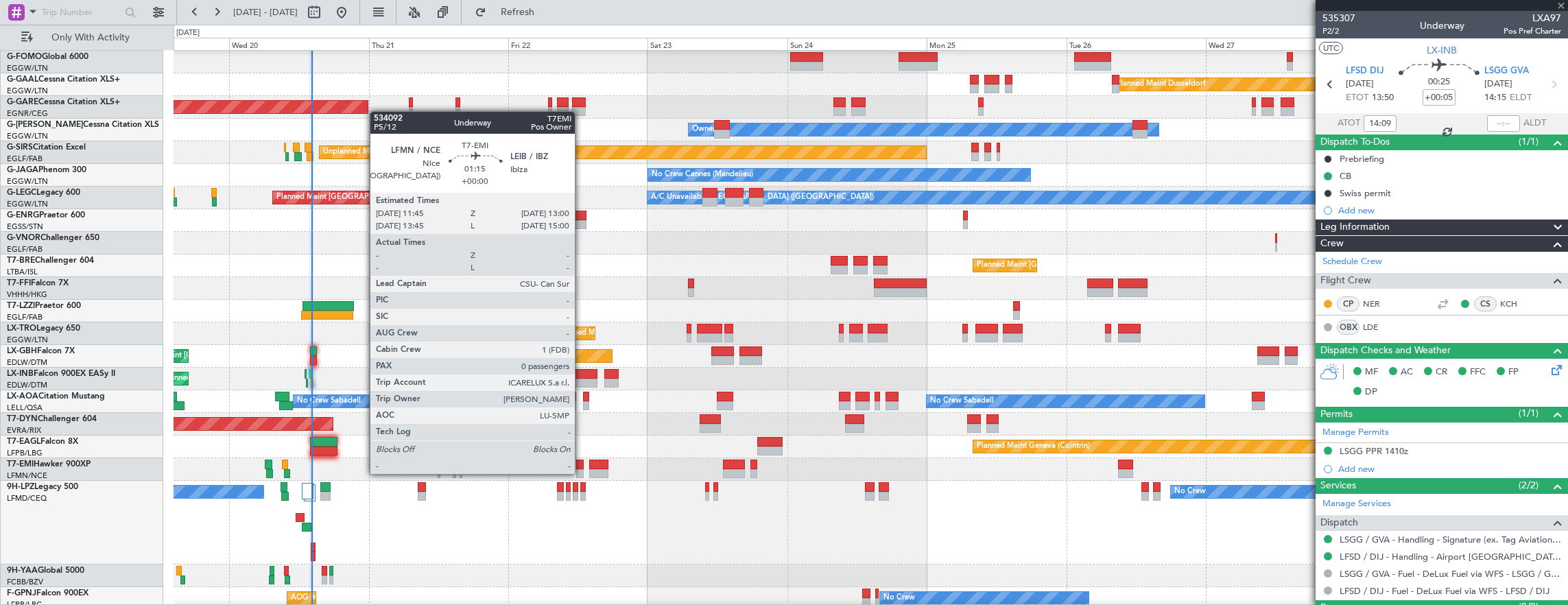
click at [581, 473] on div at bounding box center [580, 474] width 8 height 9
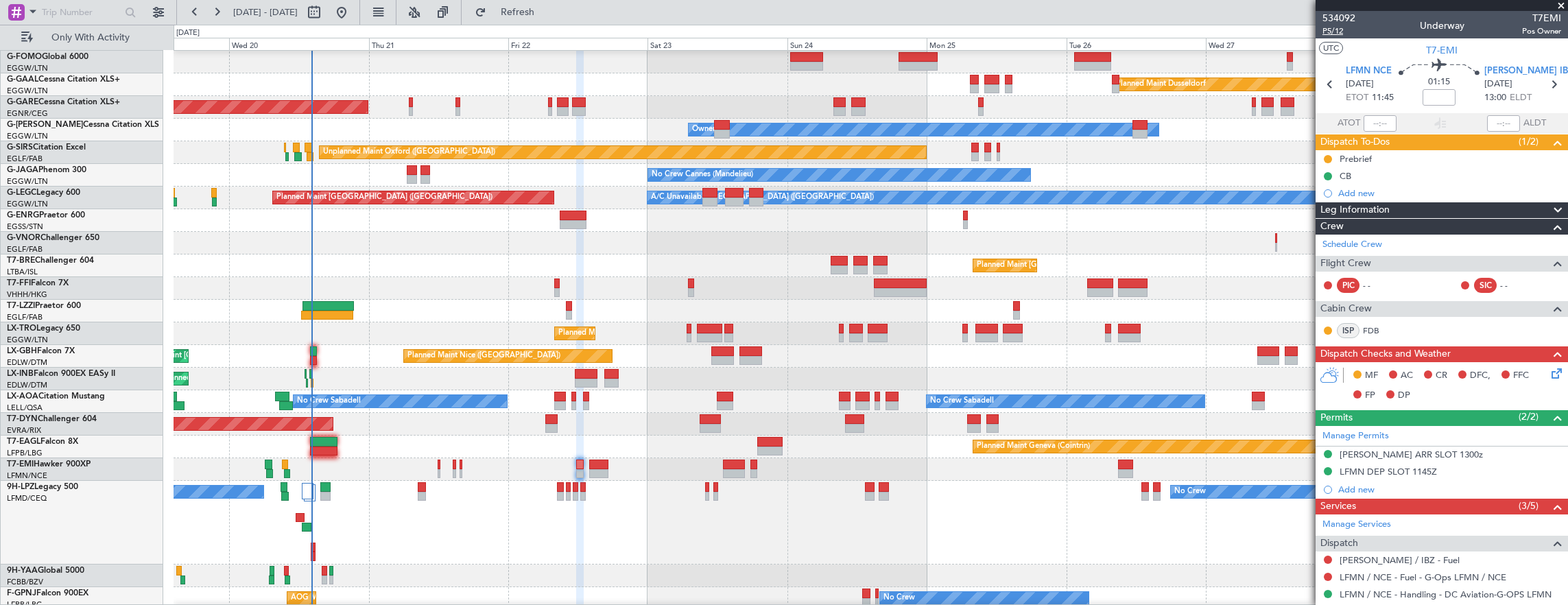
click at [1329, 30] on span "P5/12" at bounding box center [1339, 31] width 33 height 12
click at [1549, 377] on icon at bounding box center [1554, 371] width 11 height 11
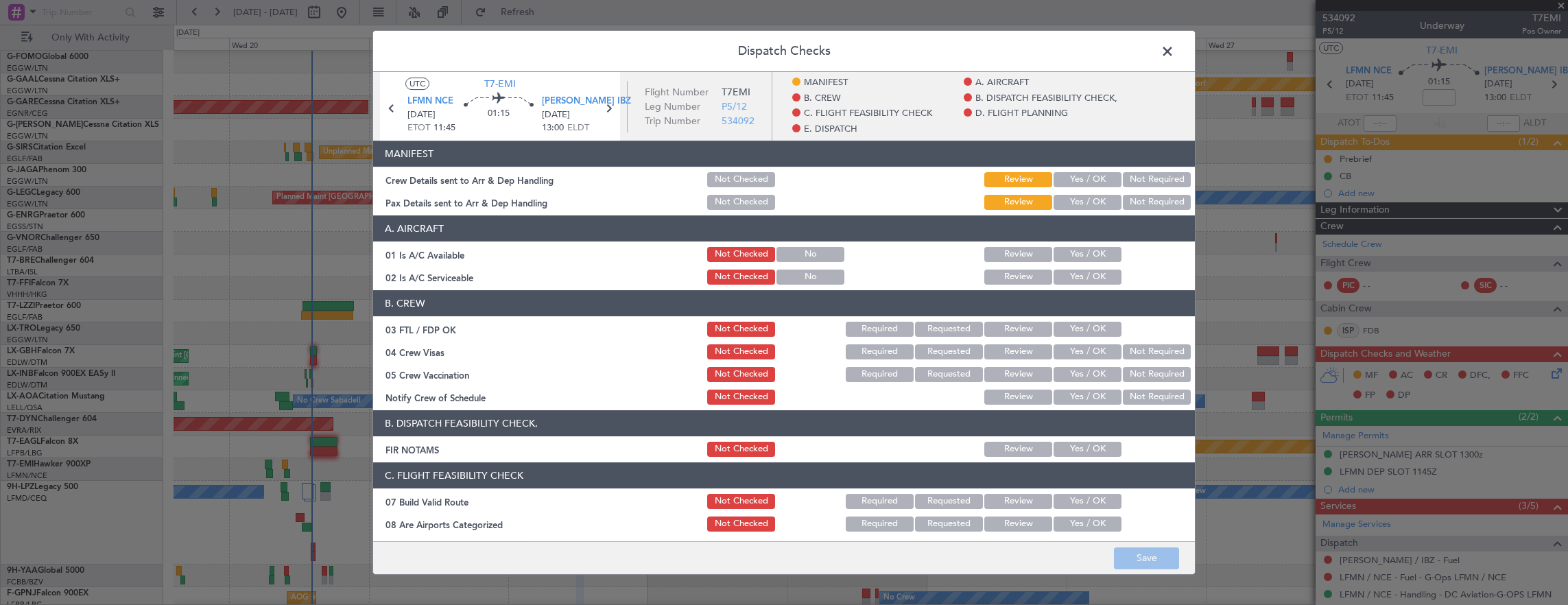
click at [1087, 260] on button "Yes / OK" at bounding box center [1087, 255] width 68 height 15
click at [1086, 272] on button "Yes / OK" at bounding box center [1087, 278] width 68 height 15
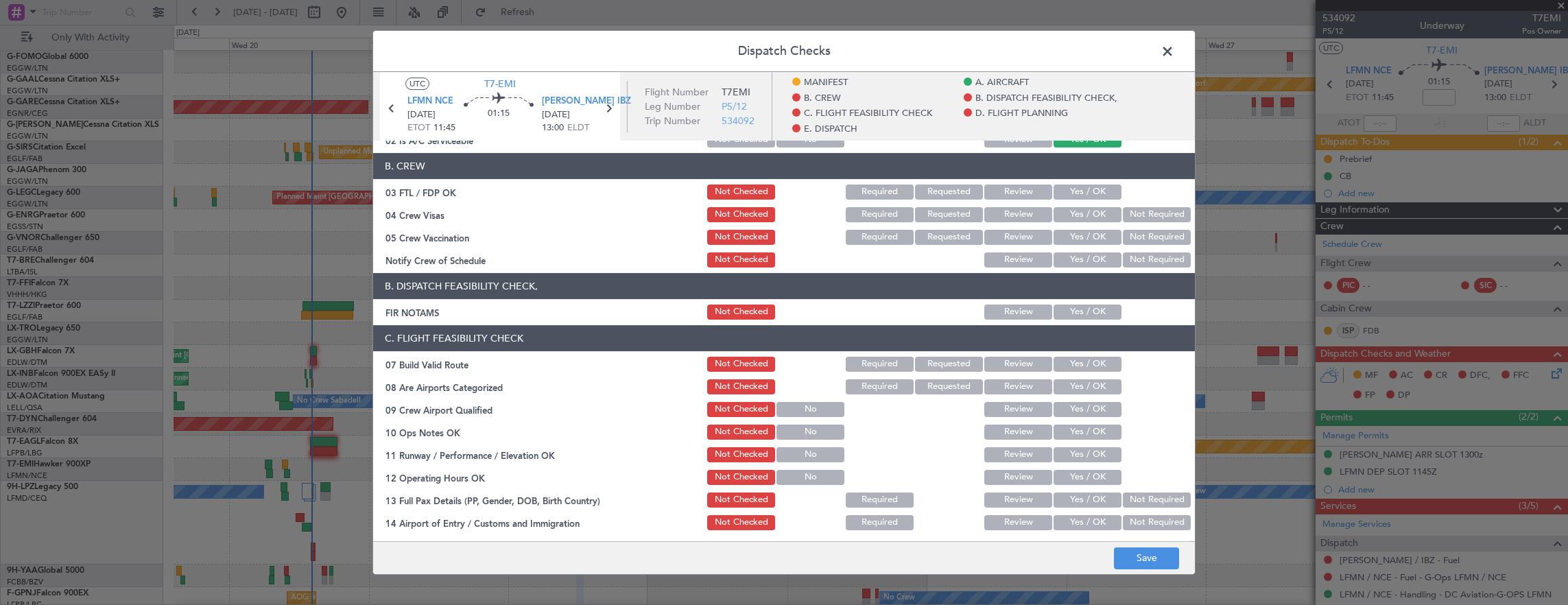
click at [1078, 310] on button "Yes / OK" at bounding box center [1087, 312] width 68 height 15
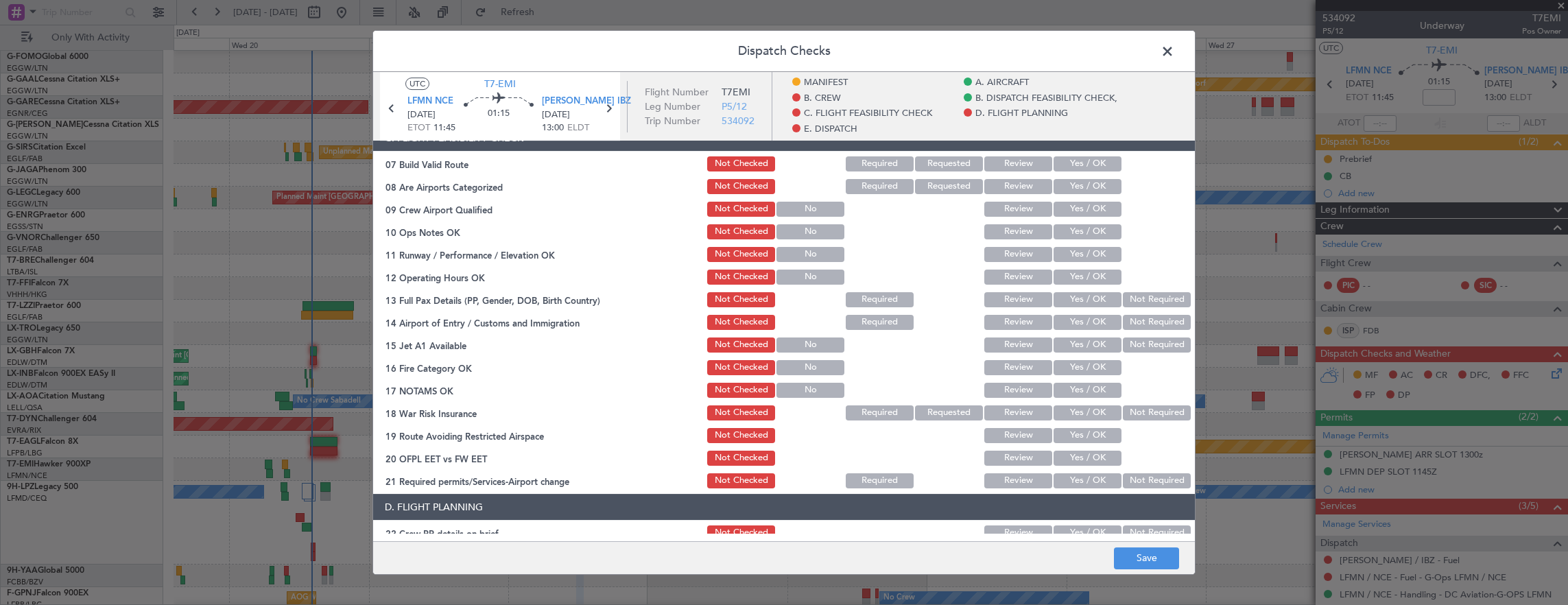
scroll to position [343, 0]
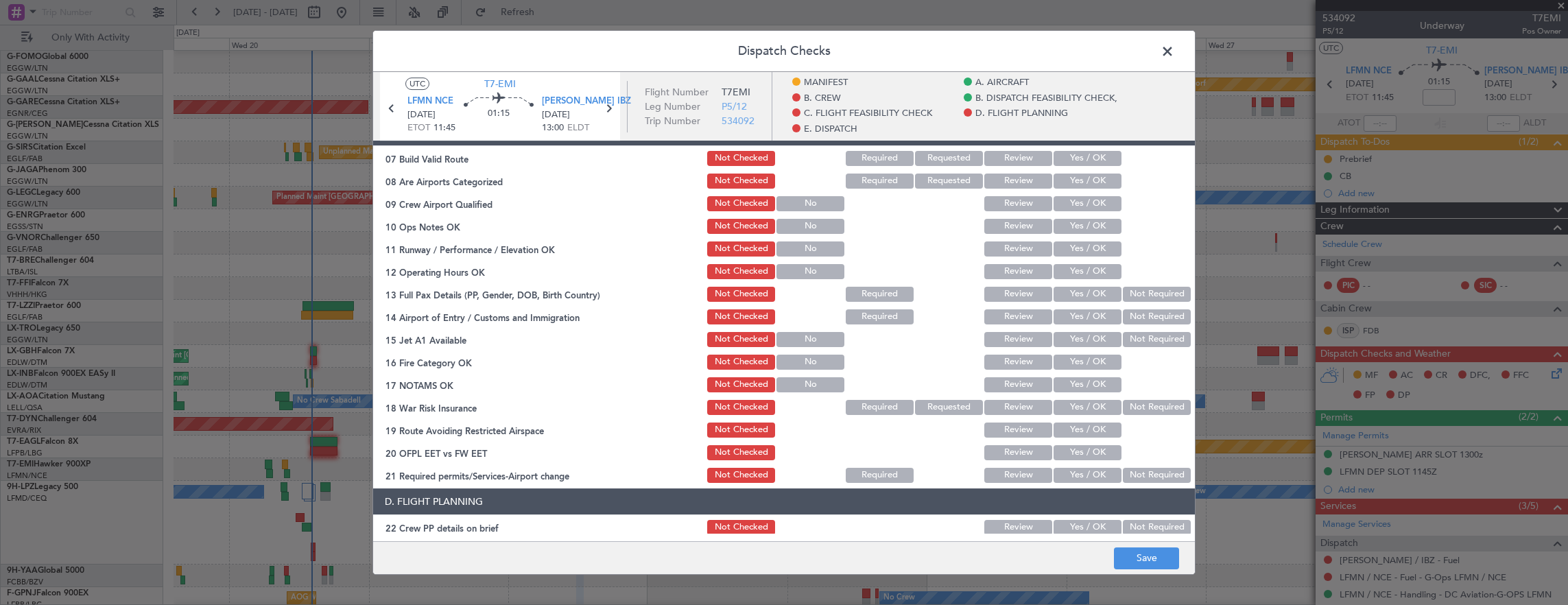
click at [1090, 159] on button "Yes / OK" at bounding box center [1087, 158] width 68 height 15
click at [1084, 223] on button "Yes / OK" at bounding box center [1087, 227] width 68 height 15
click at [1078, 239] on div "Yes / OK" at bounding box center [1087, 249] width 69 height 19
click at [1077, 262] on div "Yes / OK" at bounding box center [1087, 272] width 69 height 19
drag, startPoint x: 1076, startPoint y: 245, endPoint x: 1077, endPoint y: 272, distance: 27.0
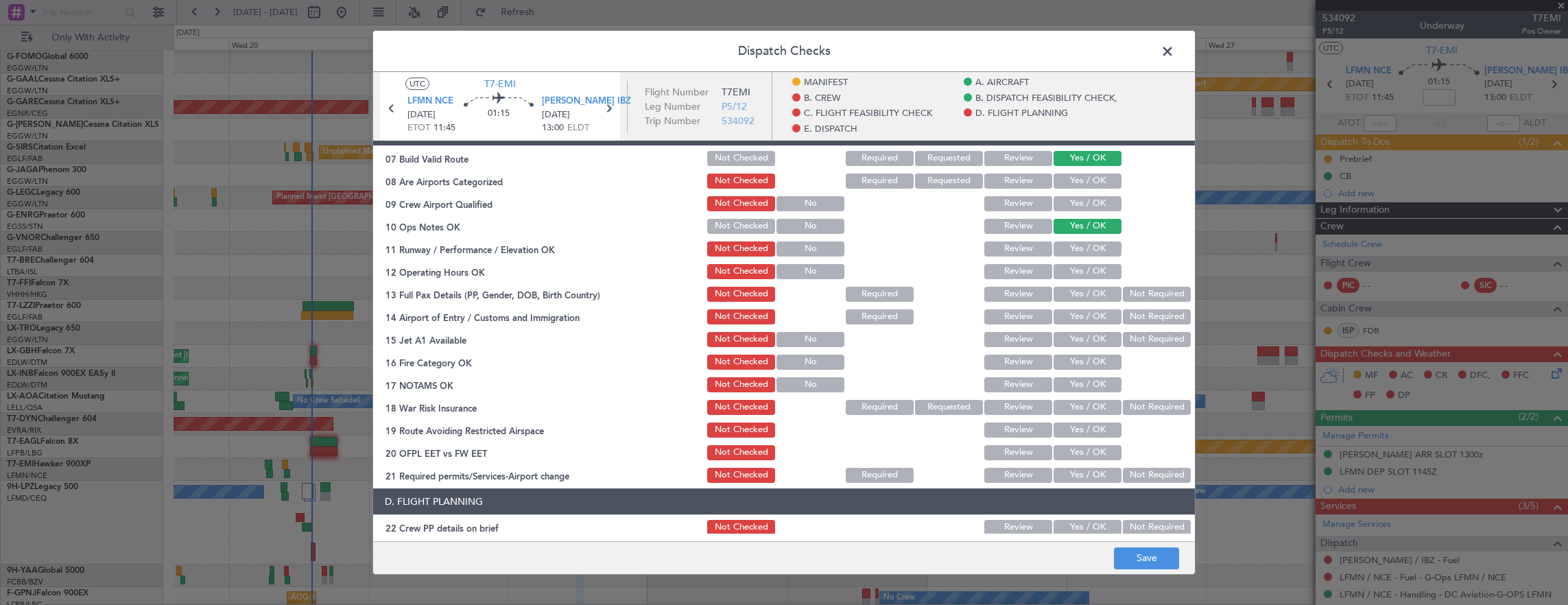
click at [1076, 246] on button "Yes / OK" at bounding box center [1087, 249] width 68 height 15
click at [1077, 272] on button "Yes / OK" at bounding box center [1087, 272] width 68 height 15
click at [1137, 292] on button "Not Required" at bounding box center [1157, 294] width 68 height 15
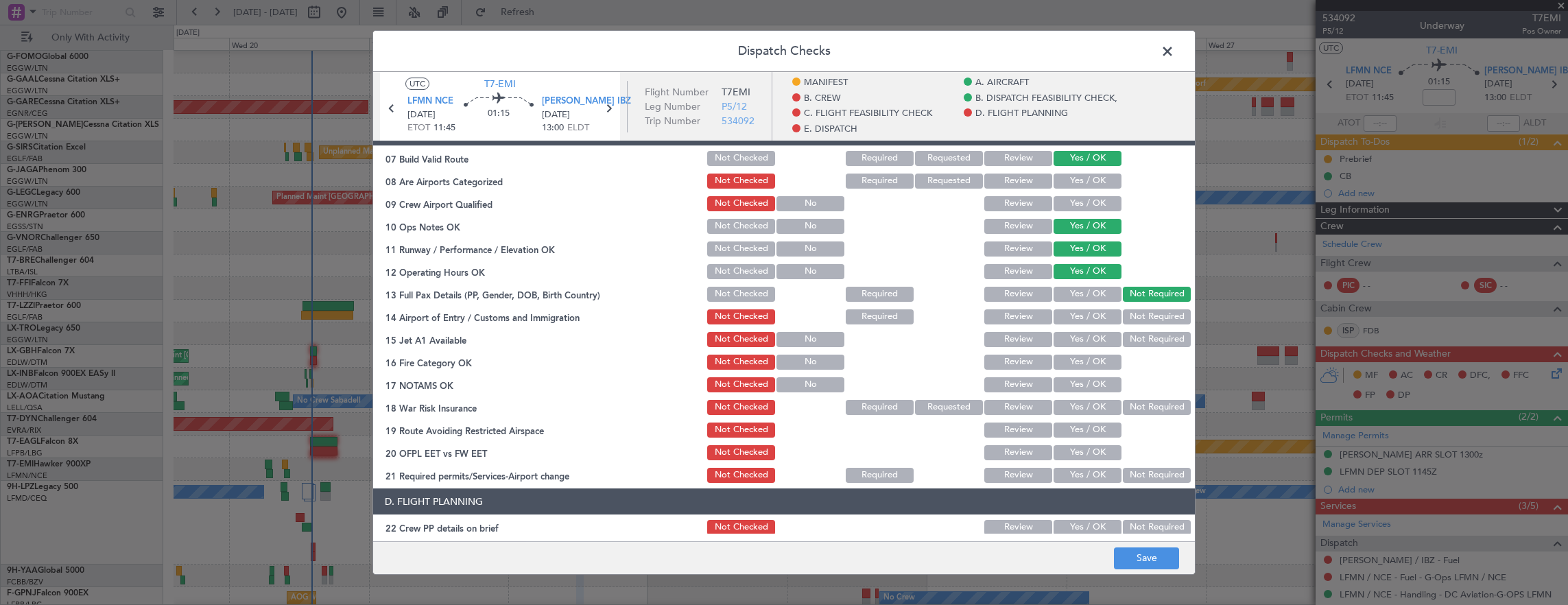
click at [1091, 311] on button "Yes / OK" at bounding box center [1087, 317] width 68 height 15
click at [1087, 331] on div "Yes / OK" at bounding box center [1087, 339] width 69 height 19
click at [1078, 349] on section "C. FLIGHT FEASIBILITY CHECK 07 Build Valid Route Not Checked Required Requested…" at bounding box center [784, 302] width 822 height 366
click at [1079, 342] on button "Yes / OK" at bounding box center [1087, 339] width 68 height 15
click at [1082, 357] on button "Yes / OK" at bounding box center [1087, 362] width 68 height 15
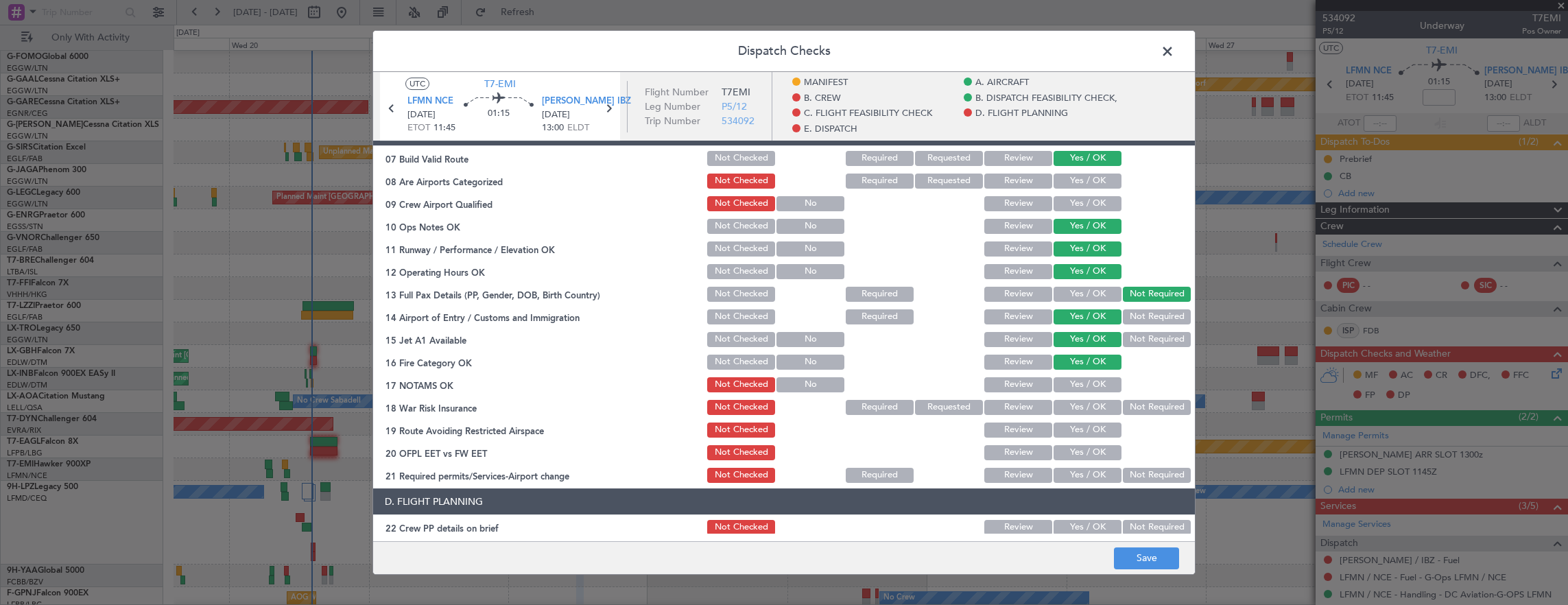
click at [1081, 380] on button "Yes / OK" at bounding box center [1087, 385] width 68 height 15
drag, startPoint x: 1140, startPoint y: 401, endPoint x: 1073, endPoint y: 426, distance: 71.5
click at [1132, 408] on button "Not Required" at bounding box center [1157, 408] width 68 height 15
click at [1073, 426] on button "Yes / OK" at bounding box center [1087, 430] width 68 height 15
click at [1078, 450] on button "Yes / OK" at bounding box center [1087, 453] width 68 height 15
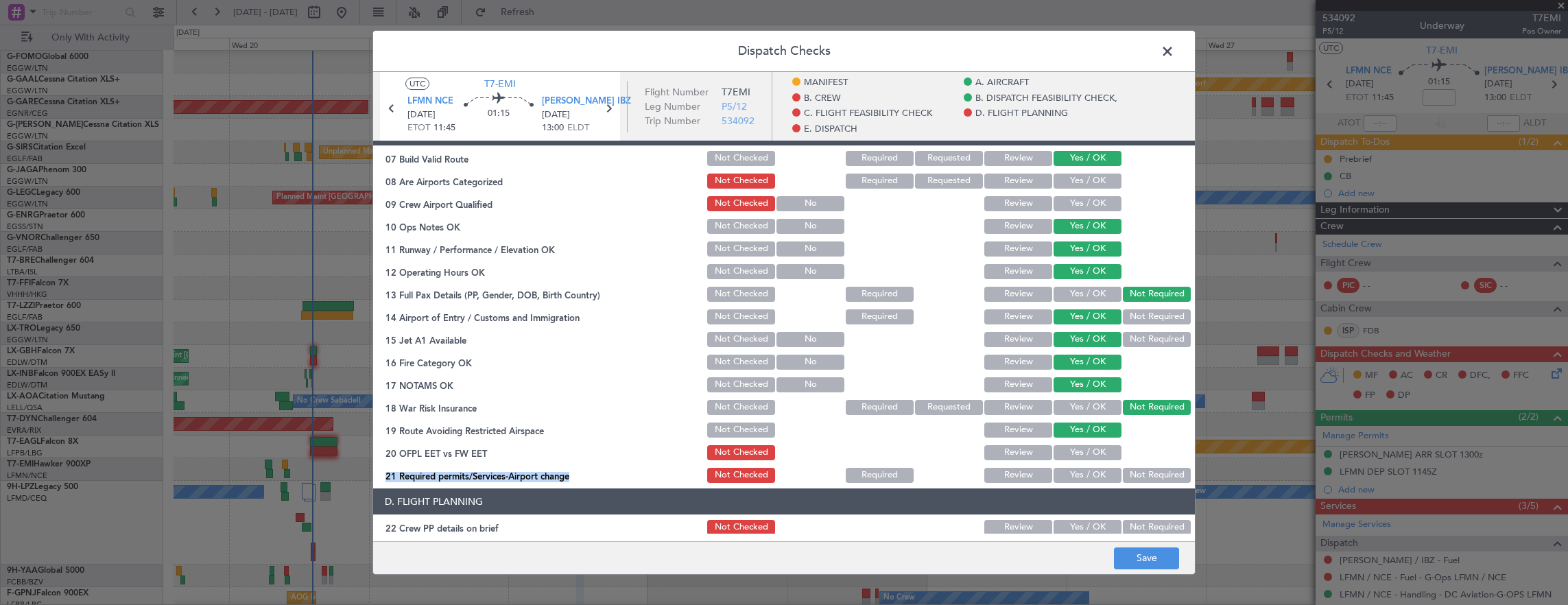
click at [1076, 462] on section "C. FLIGHT FEASIBILITY CHECK 07 Build Valid Route Not Checked Required Requested…" at bounding box center [784, 302] width 822 height 366
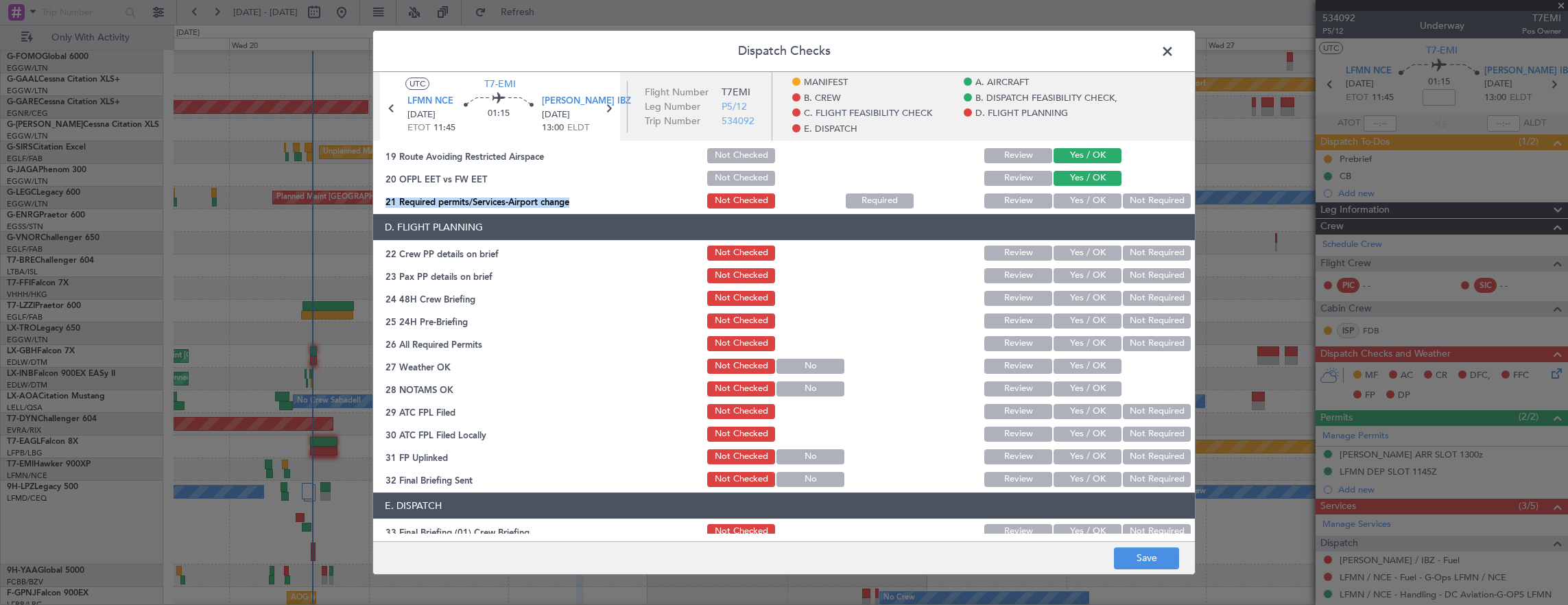
click at [1067, 200] on button "Yes / OK" at bounding box center [1087, 201] width 68 height 15
click at [1078, 250] on button "Yes / OK" at bounding box center [1087, 253] width 68 height 15
click at [1078, 268] on button "Yes / OK" at bounding box center [1087, 276] width 68 height 15
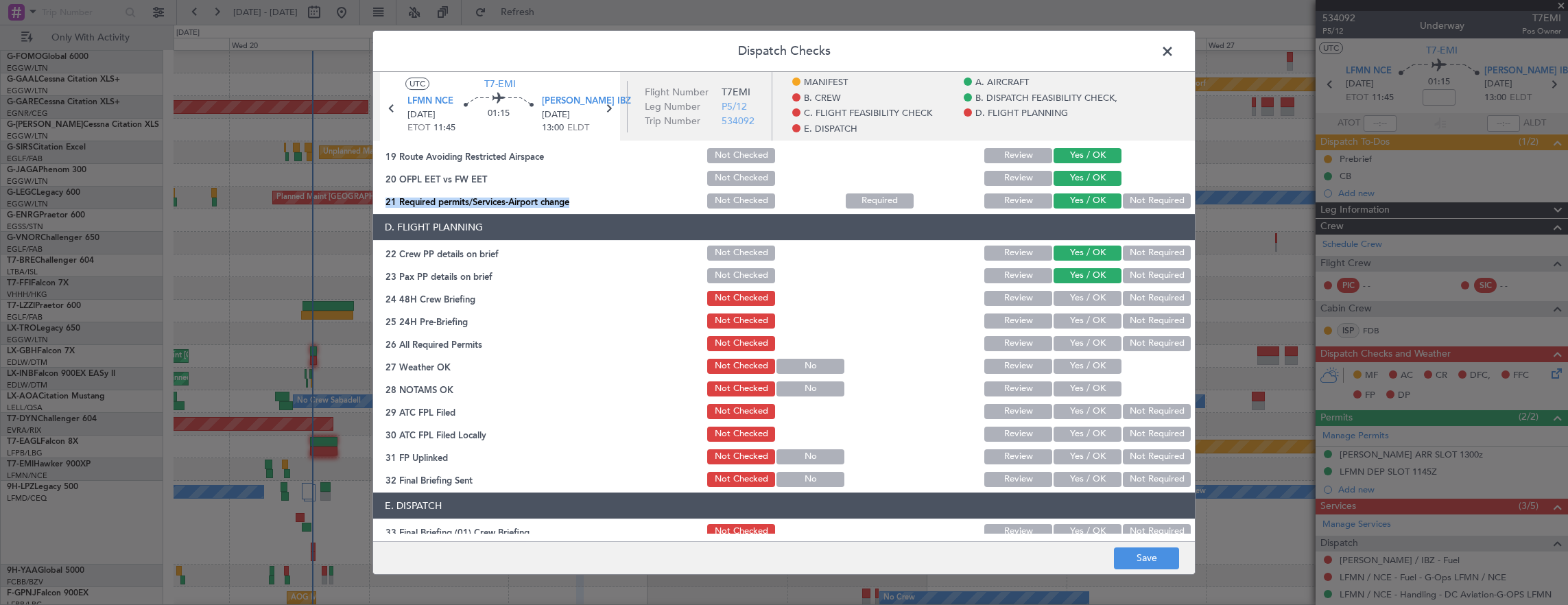
click at [1128, 273] on button "Not Required" at bounding box center [1157, 276] width 68 height 15
click at [1085, 294] on button "Yes / OK" at bounding box center [1087, 299] width 68 height 15
drag, startPoint x: 1129, startPoint y: 316, endPoint x: 1126, endPoint y: 329, distance: 13.3
click at [1129, 317] on button "Not Required" at bounding box center [1157, 321] width 68 height 15
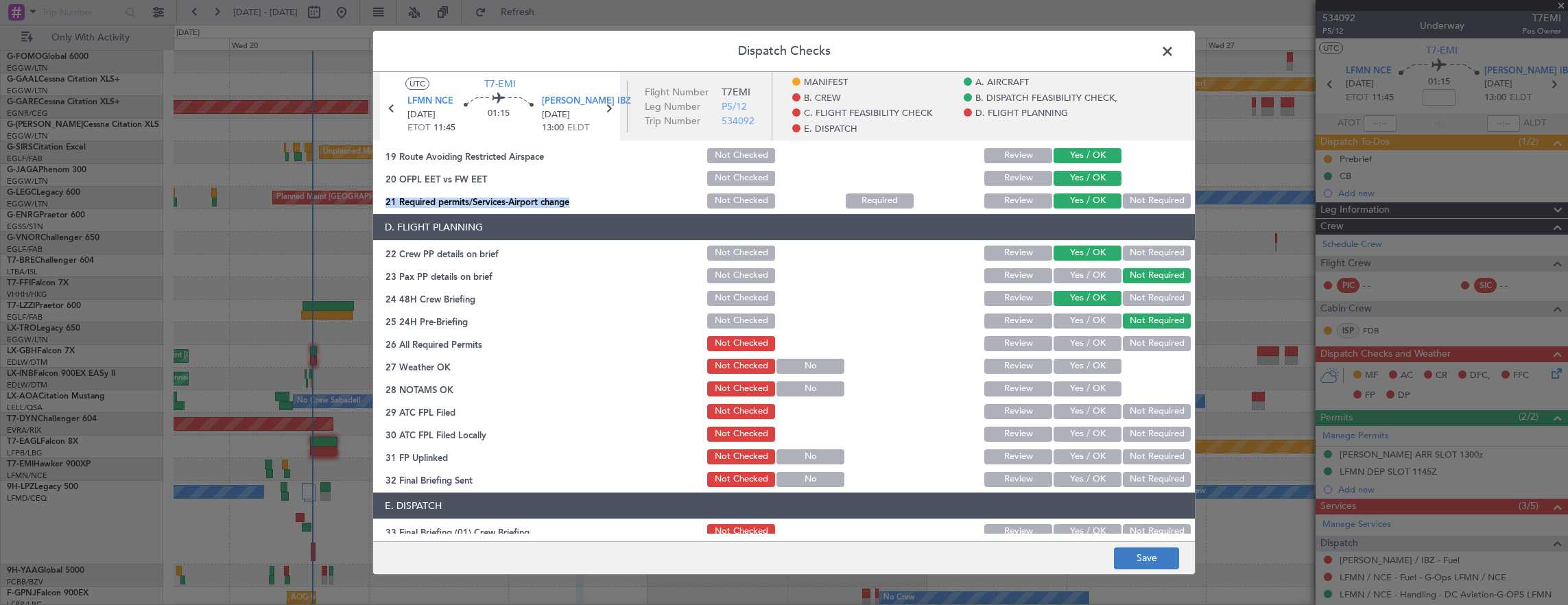
click at [1148, 547] on footer "Save" at bounding box center [784, 558] width 822 height 33
click at [1151, 567] on button "Save" at bounding box center [1147, 558] width 65 height 22
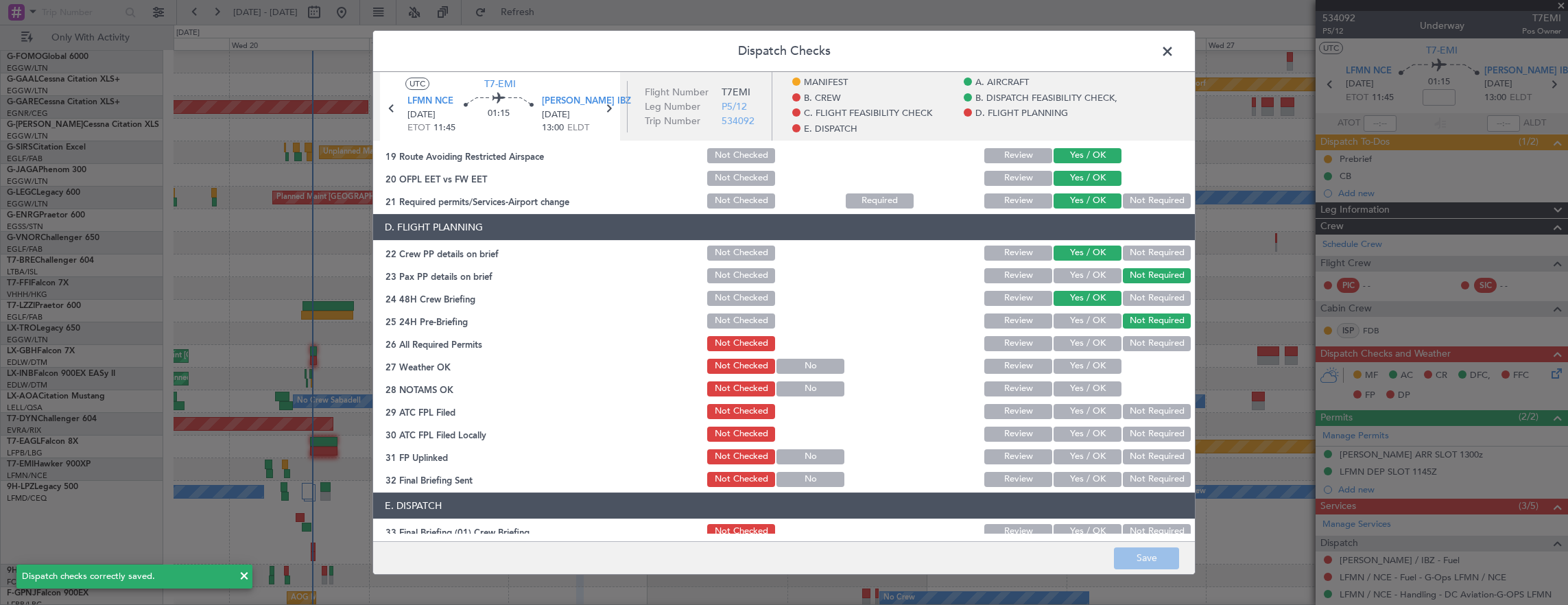
drag, startPoint x: 1165, startPoint y: 53, endPoint x: 960, endPoint y: 234, distance: 273.5
click at [1175, 53] on span at bounding box center [1175, 55] width 0 height 27
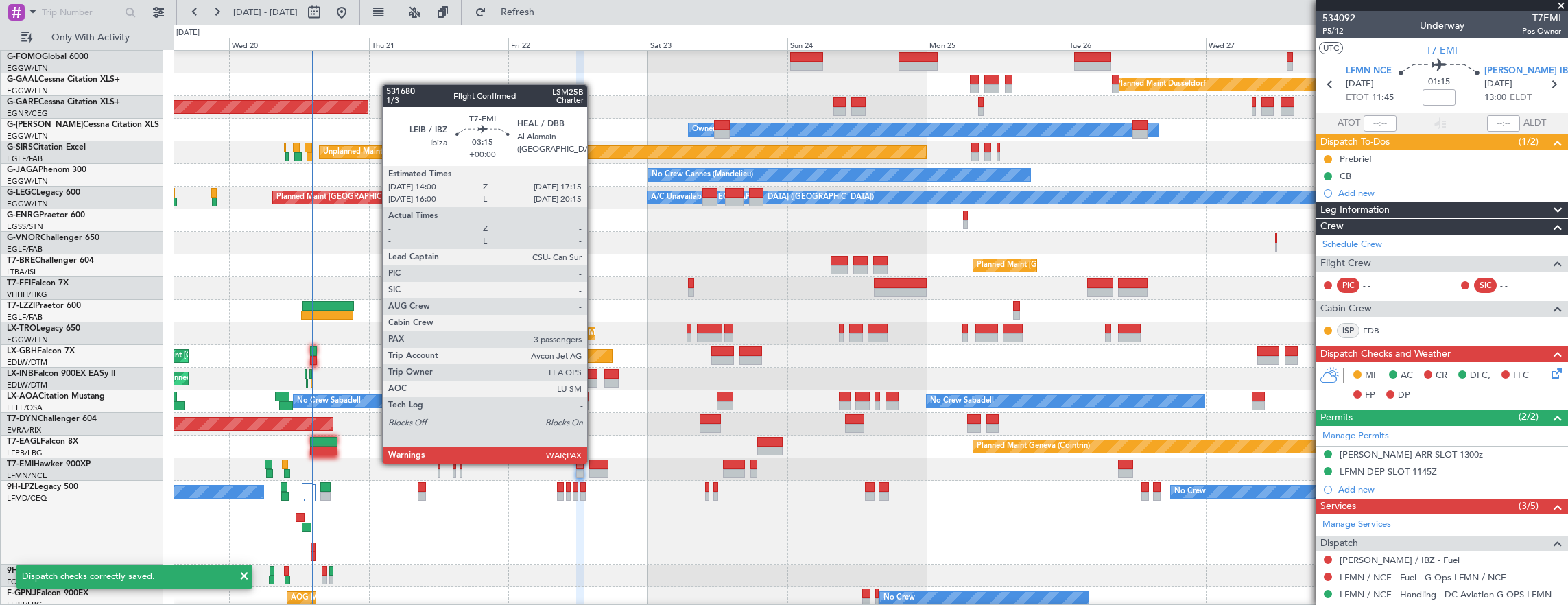
click at [594, 462] on div at bounding box center [598, 464] width 19 height 9
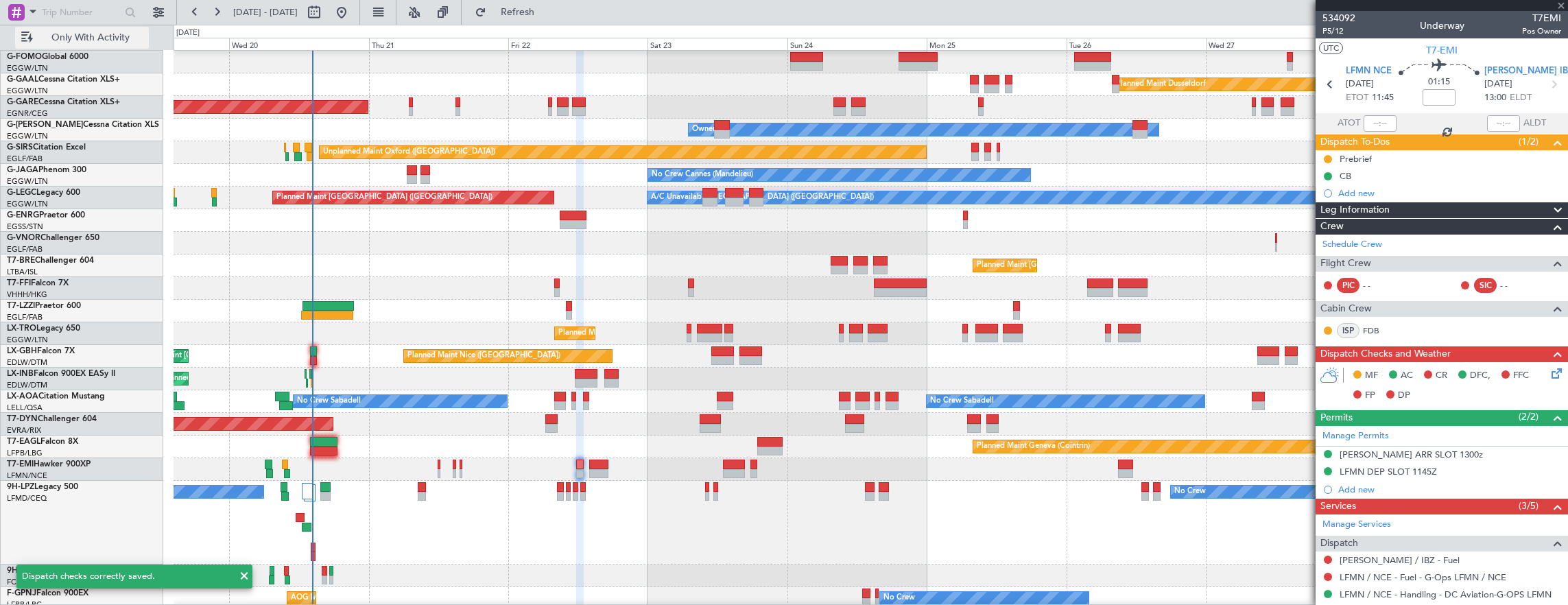
type input "3"
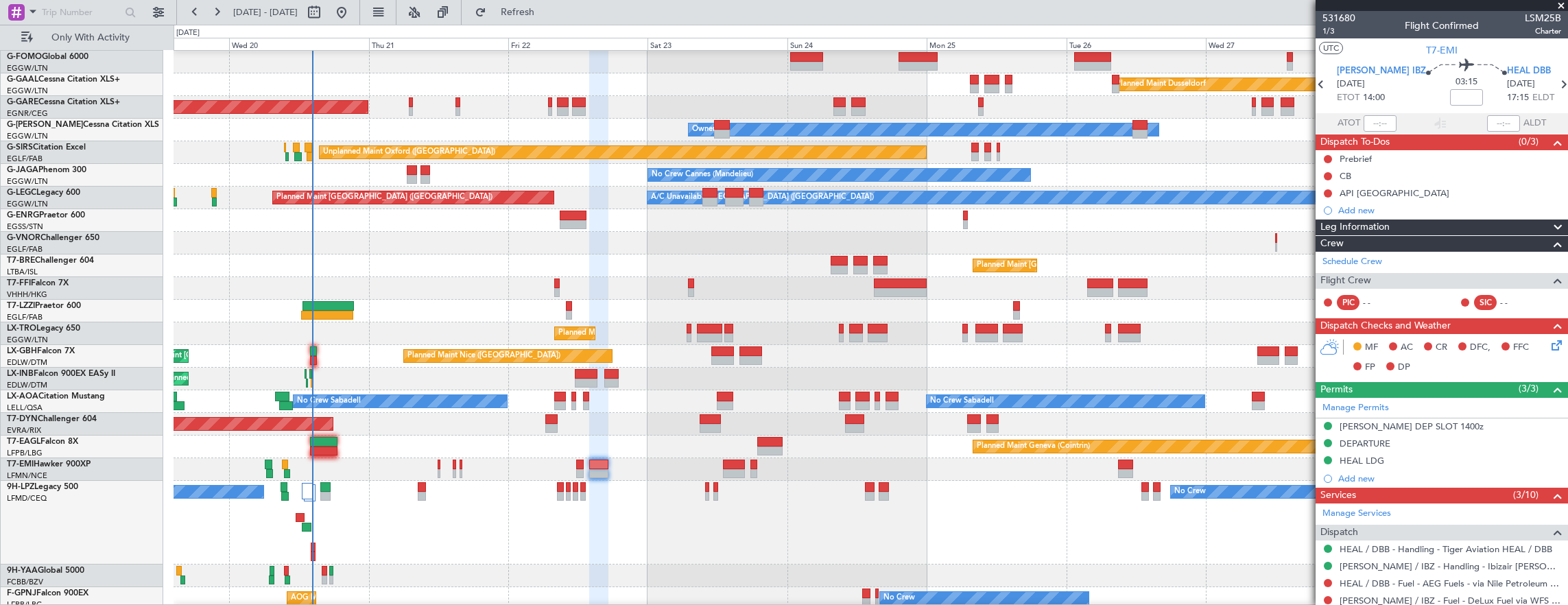
scroll to position [302, 0]
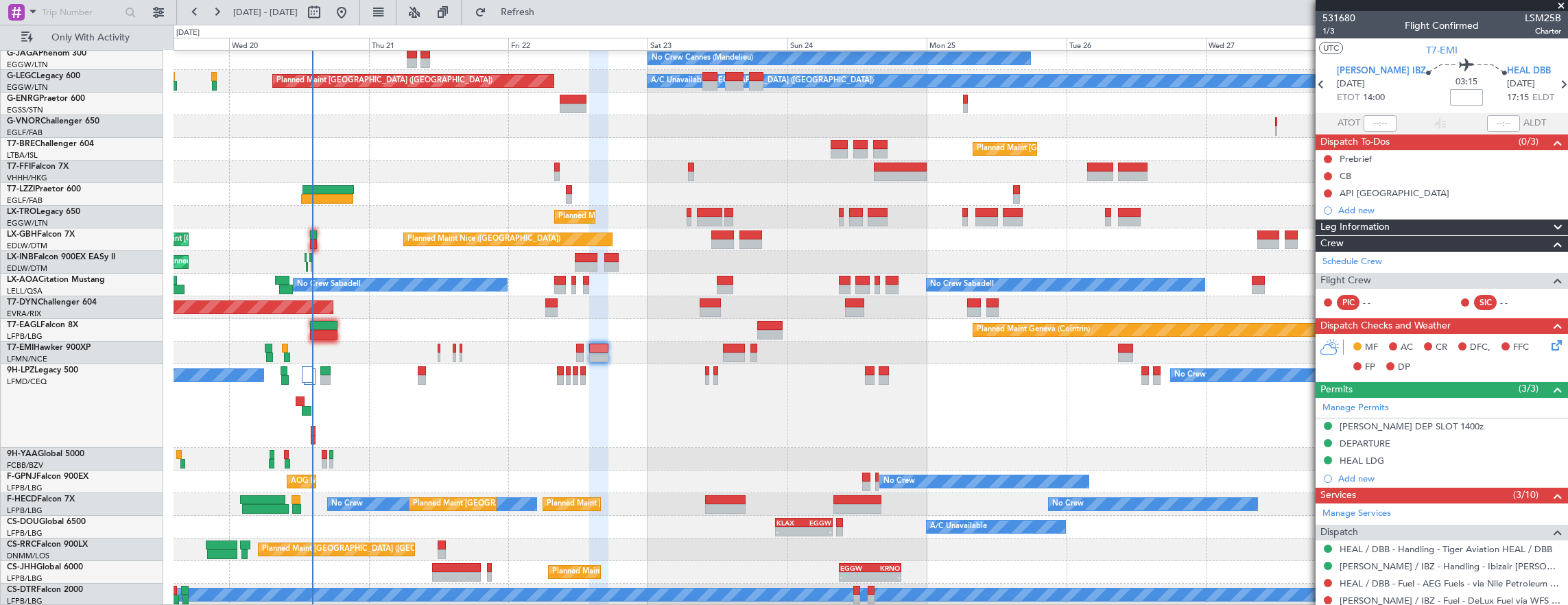
click at [1450, 100] on input at bounding box center [1466, 96] width 33 height 16
type input "+00:10"
click at [1332, 172] on div at bounding box center [1328, 176] width 11 height 11
click at [1329, 172] on button at bounding box center [1329, 176] width 8 height 8
click at [1345, 234] on span "Completed" at bounding box center [1334, 236] width 46 height 14
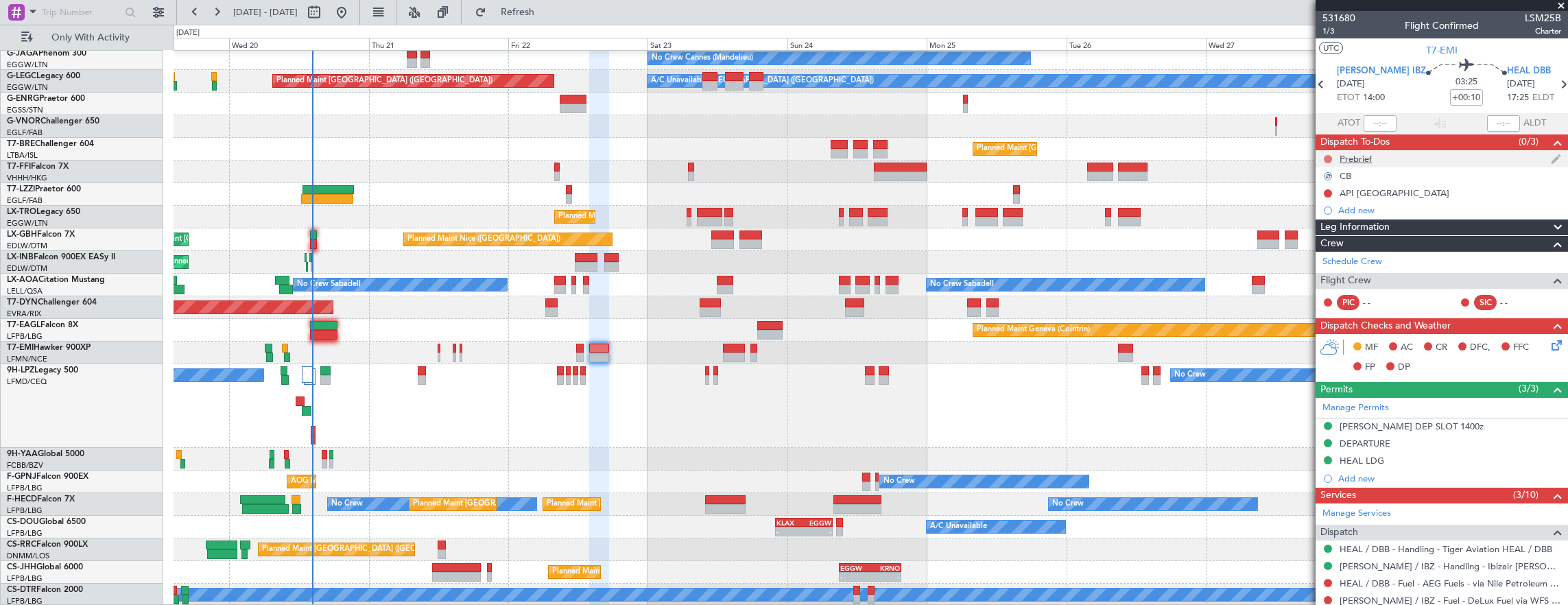
click at [1329, 161] on button at bounding box center [1329, 159] width 8 height 8
click at [1175, 266] on div "Planned Maint Geneva (Cointrin)" at bounding box center [871, 262] width 1395 height 23
click at [1329, 200] on span "In Progress" at bounding box center [1334, 198] width 47 height 14
click at [1329, 179] on mat-tooltip-component "Completed" at bounding box center [1328, 197] width 63 height 36
click at [1326, 176] on button at bounding box center [1329, 176] width 8 height 8
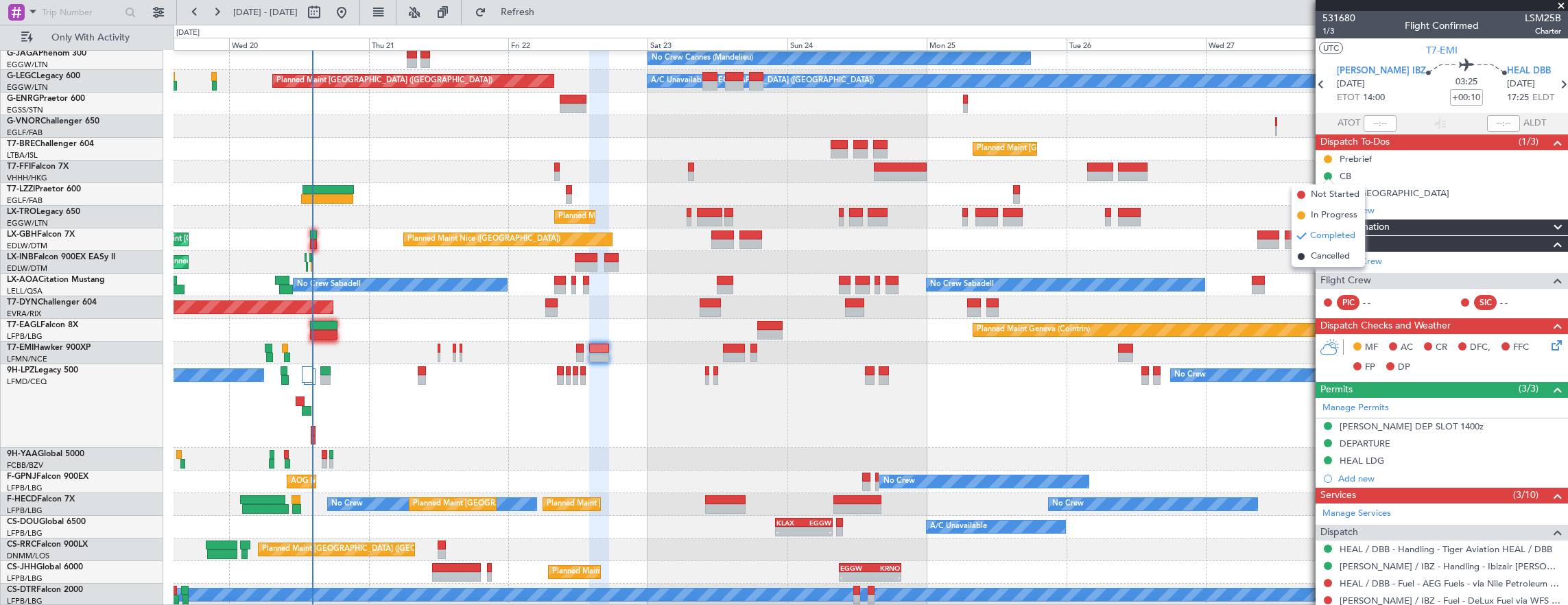
click at [1332, 196] on span "Not Started" at bounding box center [1335, 195] width 49 height 14
click at [575, 357] on div at bounding box center [871, 353] width 1395 height 23
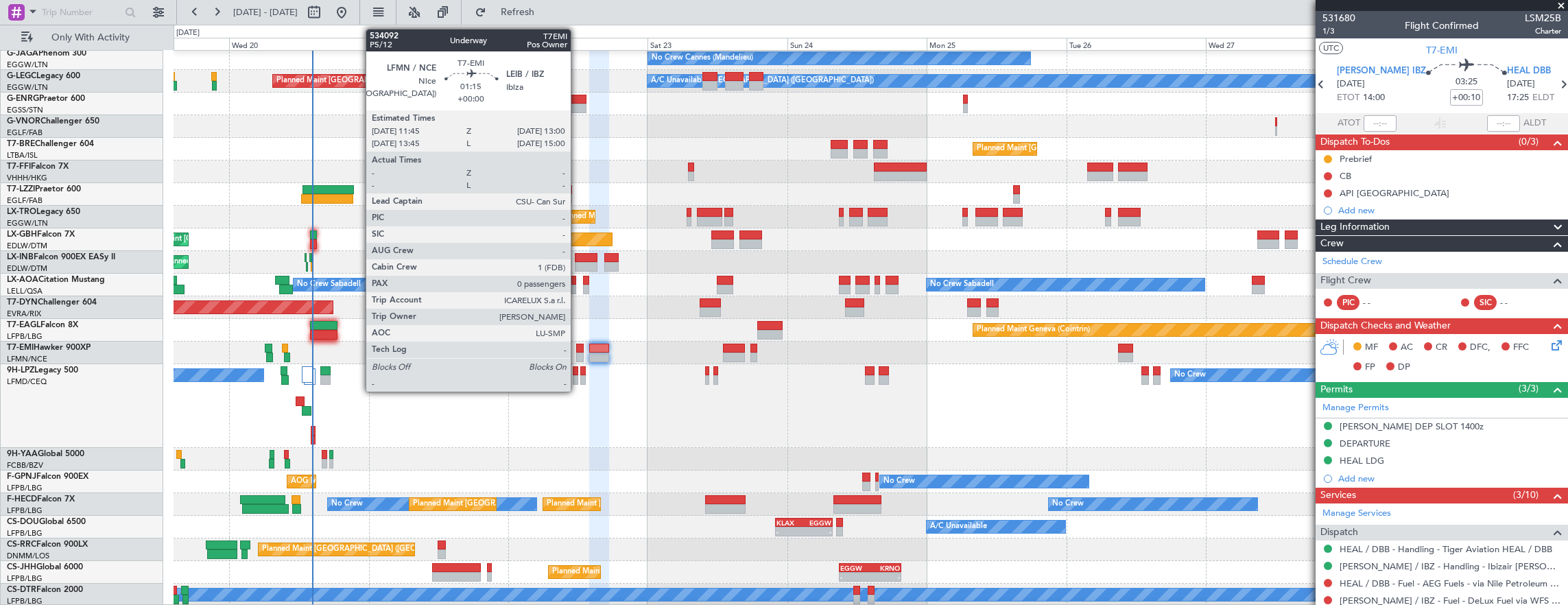
click at [578, 353] on div at bounding box center [580, 357] width 8 height 9
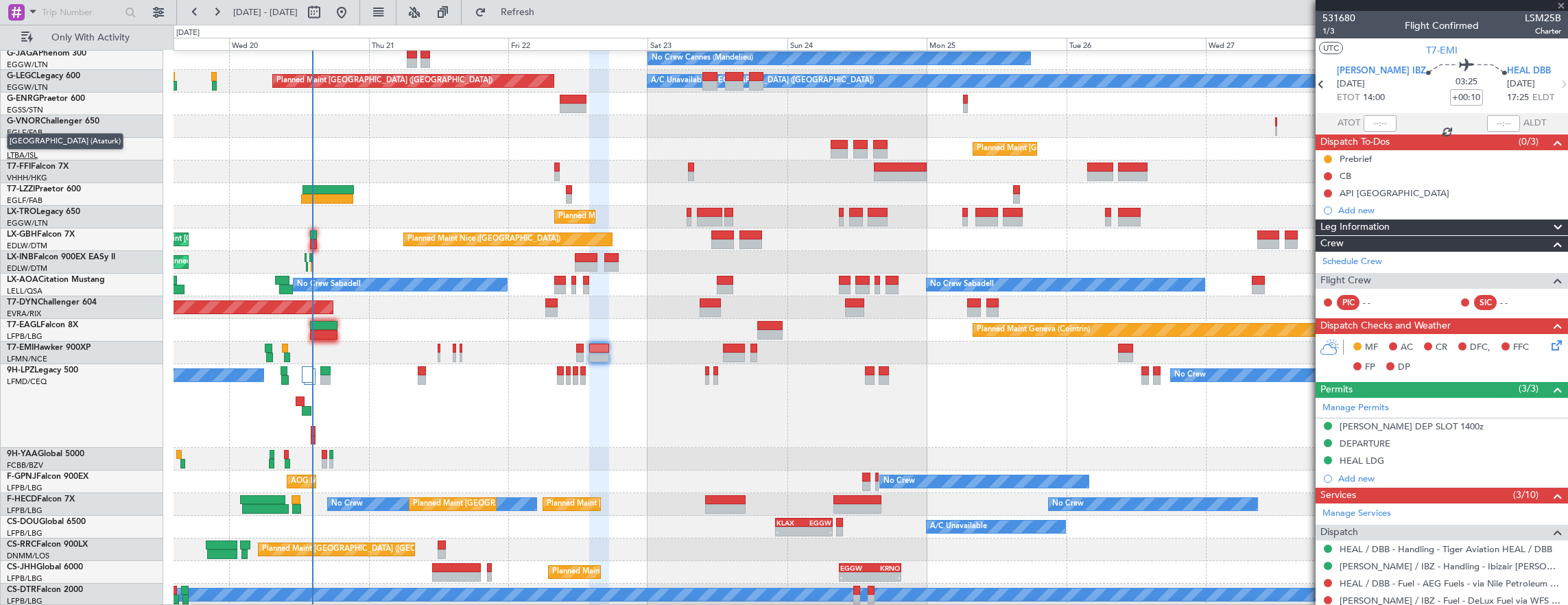
type input "0"
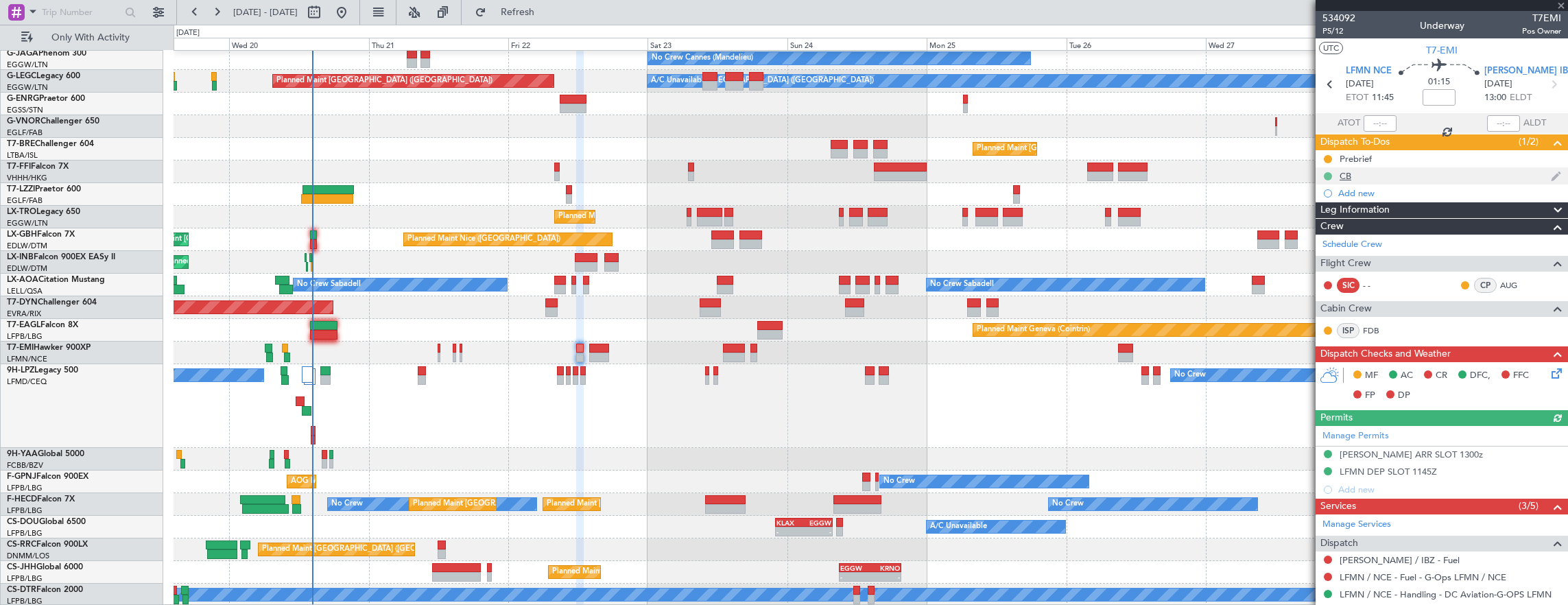
click at [1324, 173] on button at bounding box center [1329, 176] width 8 height 8
click at [1324, 197] on span "Not Started" at bounding box center [1335, 195] width 49 height 14
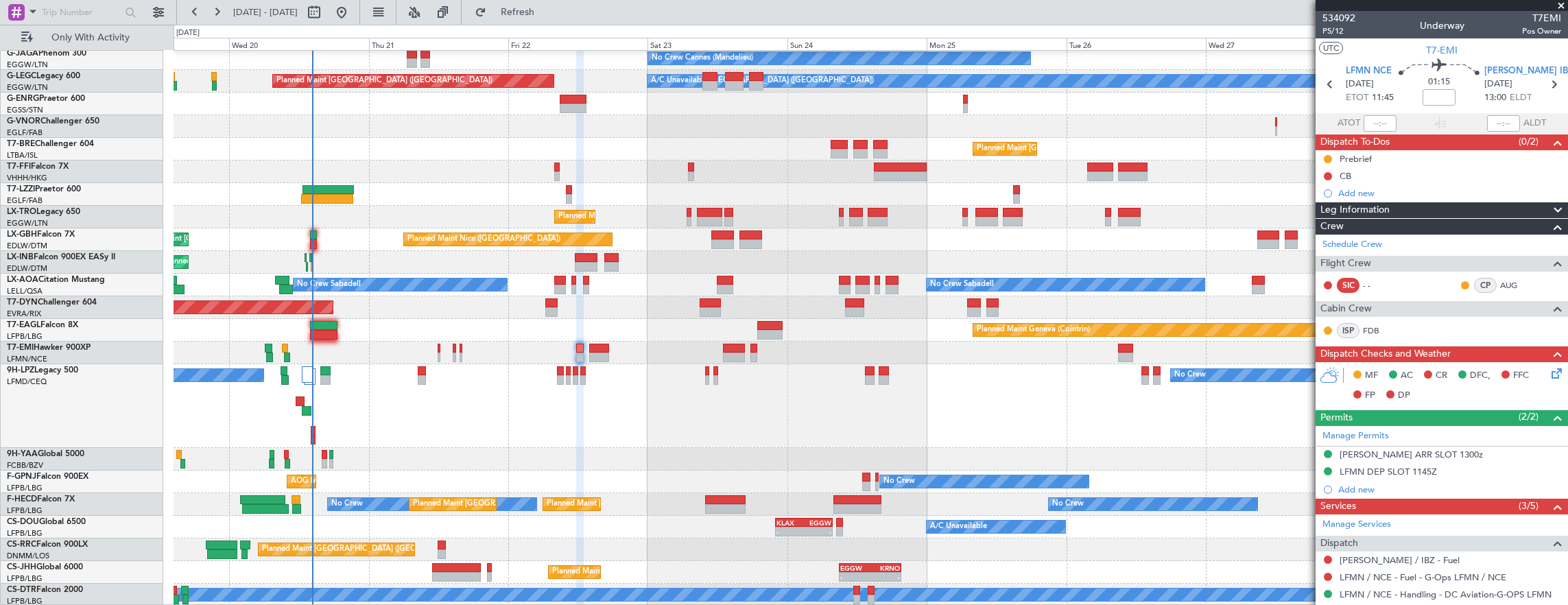
click at [597, 353] on div at bounding box center [599, 357] width 20 height 9
type input "+00:10"
type input "3"
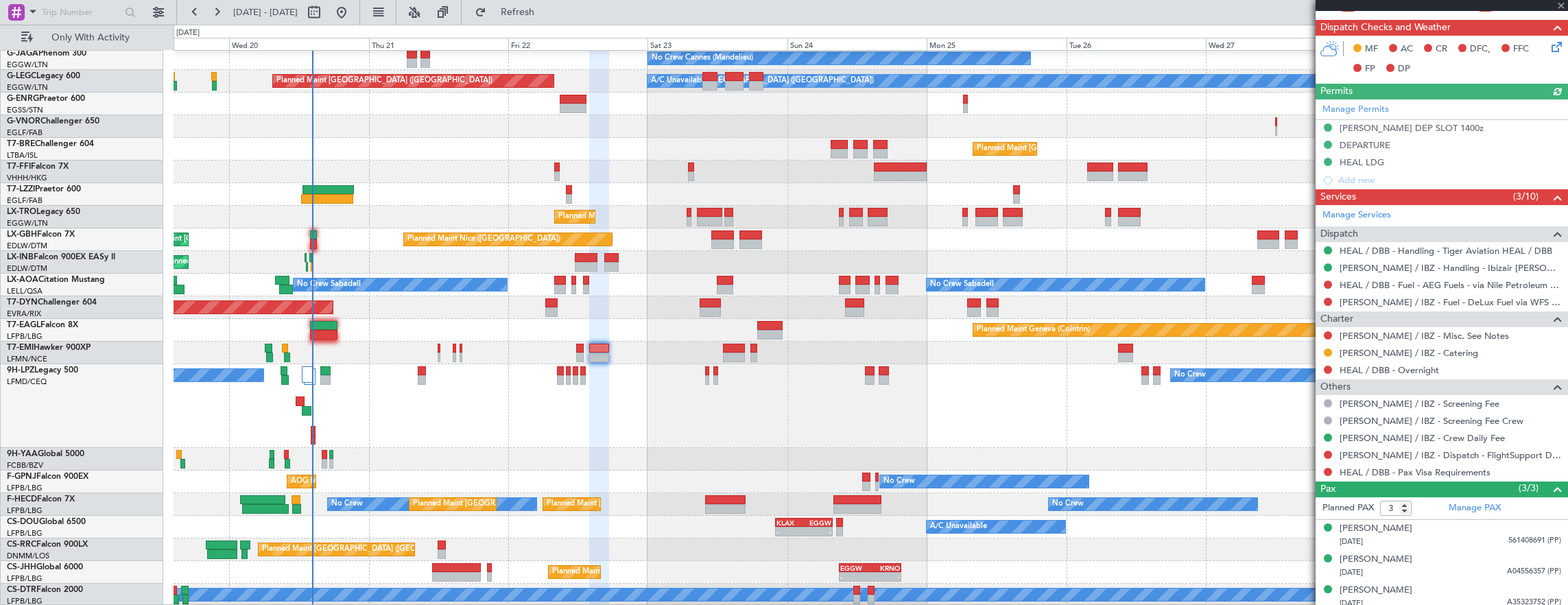
scroll to position [302, 0]
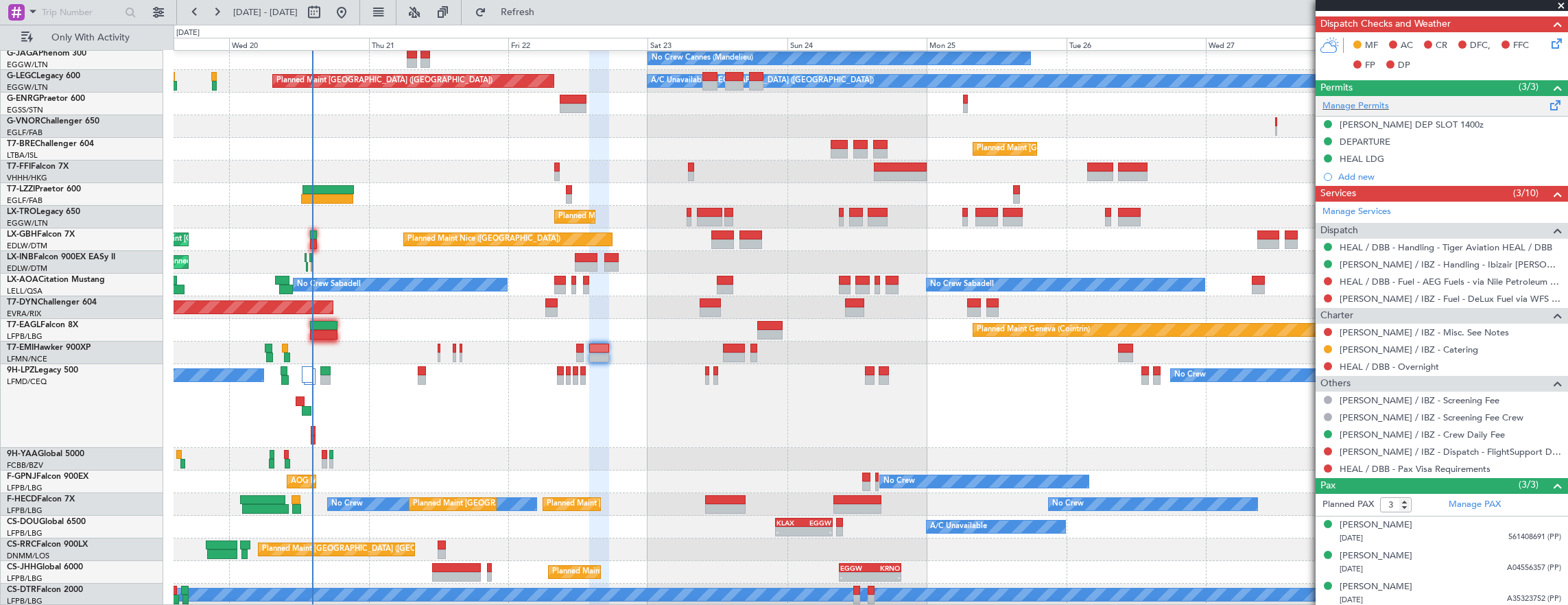
click at [1389, 100] on div "Manage Permits" at bounding box center [1442, 106] width 252 height 20
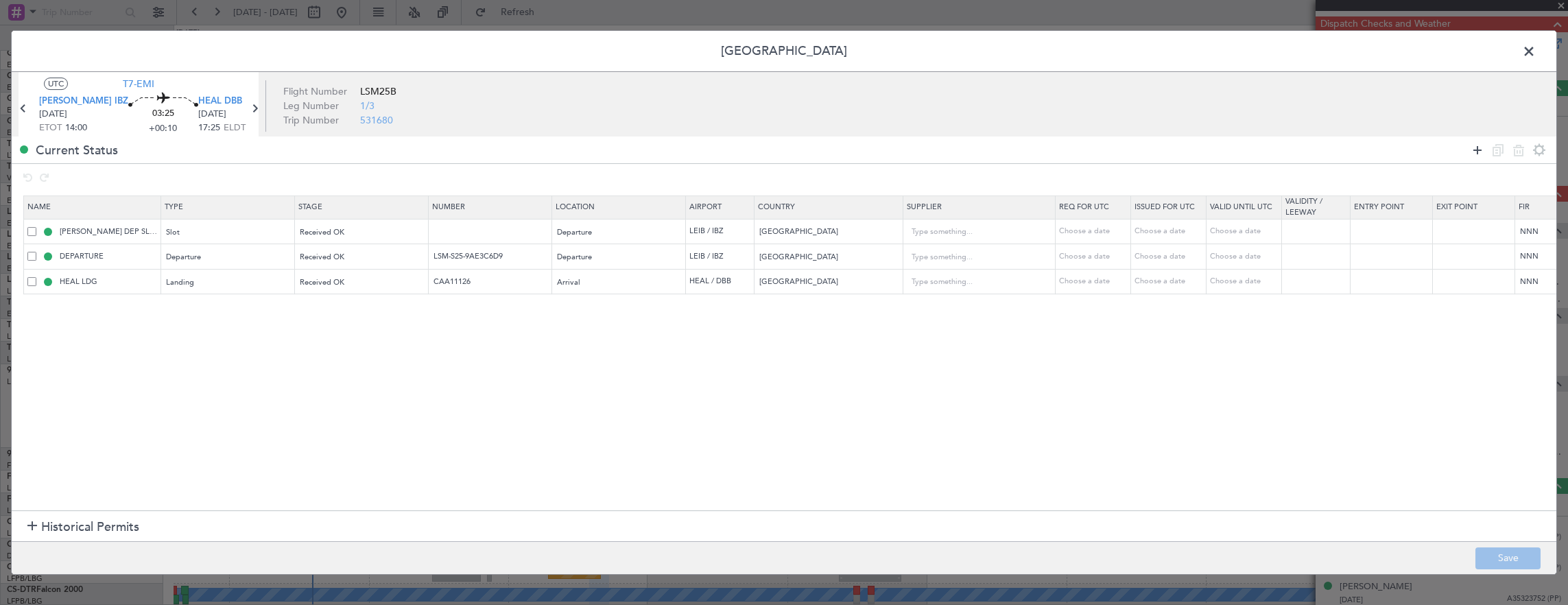
click at [1473, 150] on icon at bounding box center [1477, 150] width 16 height 16
click at [206, 317] on mat-form-field "Type" at bounding box center [228, 307] width 133 height 25
click at [216, 314] on div "Type" at bounding box center [224, 308] width 114 height 20
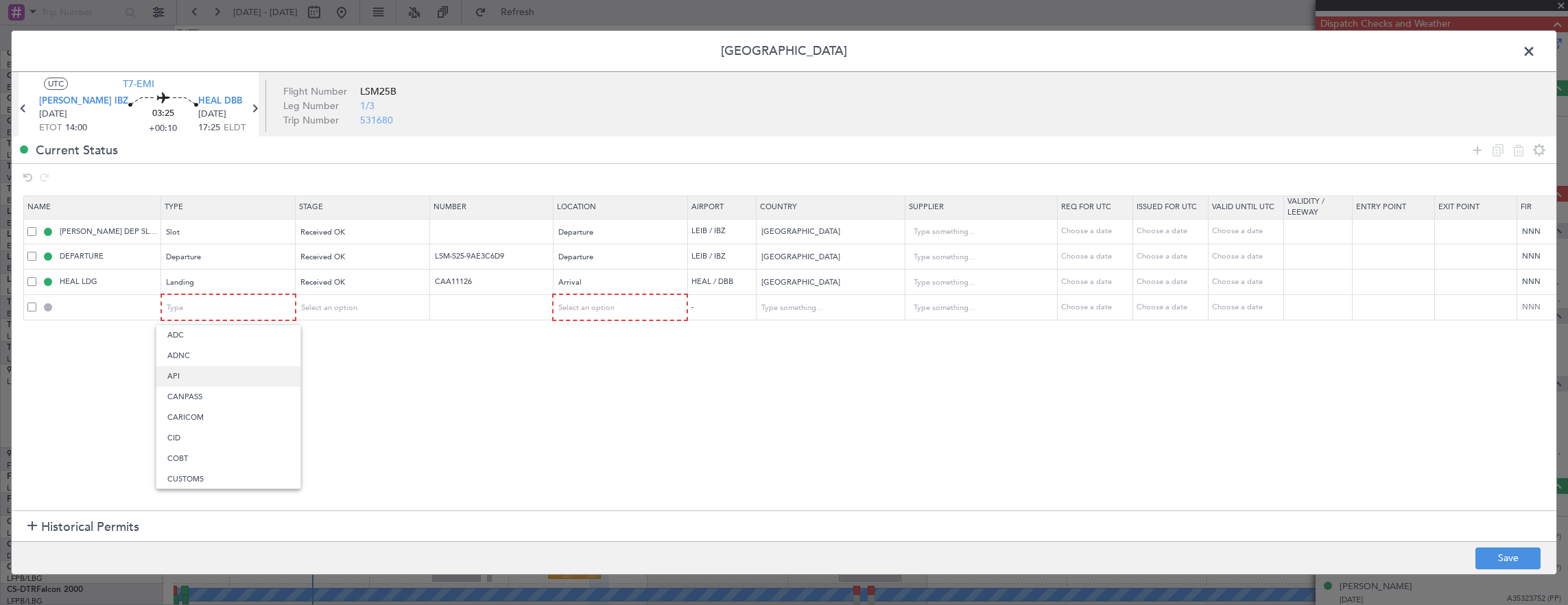
click at [207, 371] on span "API" at bounding box center [228, 377] width 122 height 20
click at [375, 313] on div "Select an option" at bounding box center [357, 308] width 114 height 20
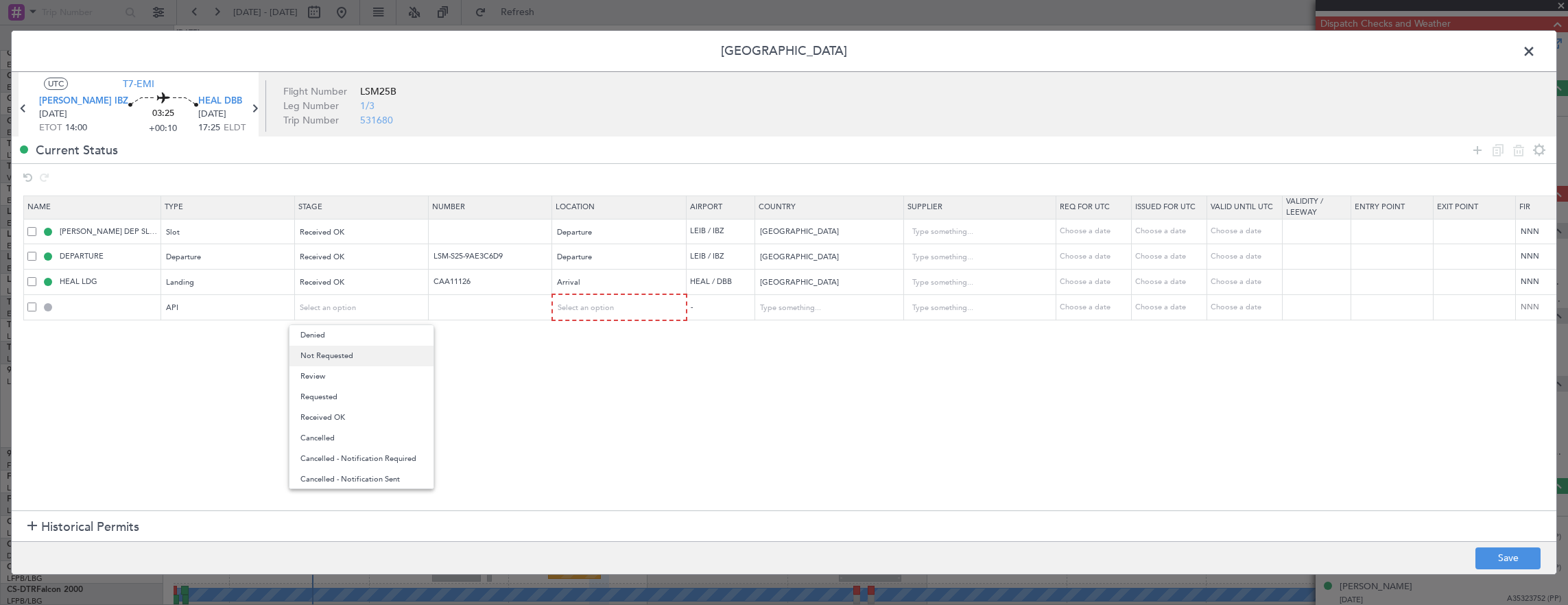
click at [359, 358] on span "Not Requested" at bounding box center [361, 356] width 122 height 20
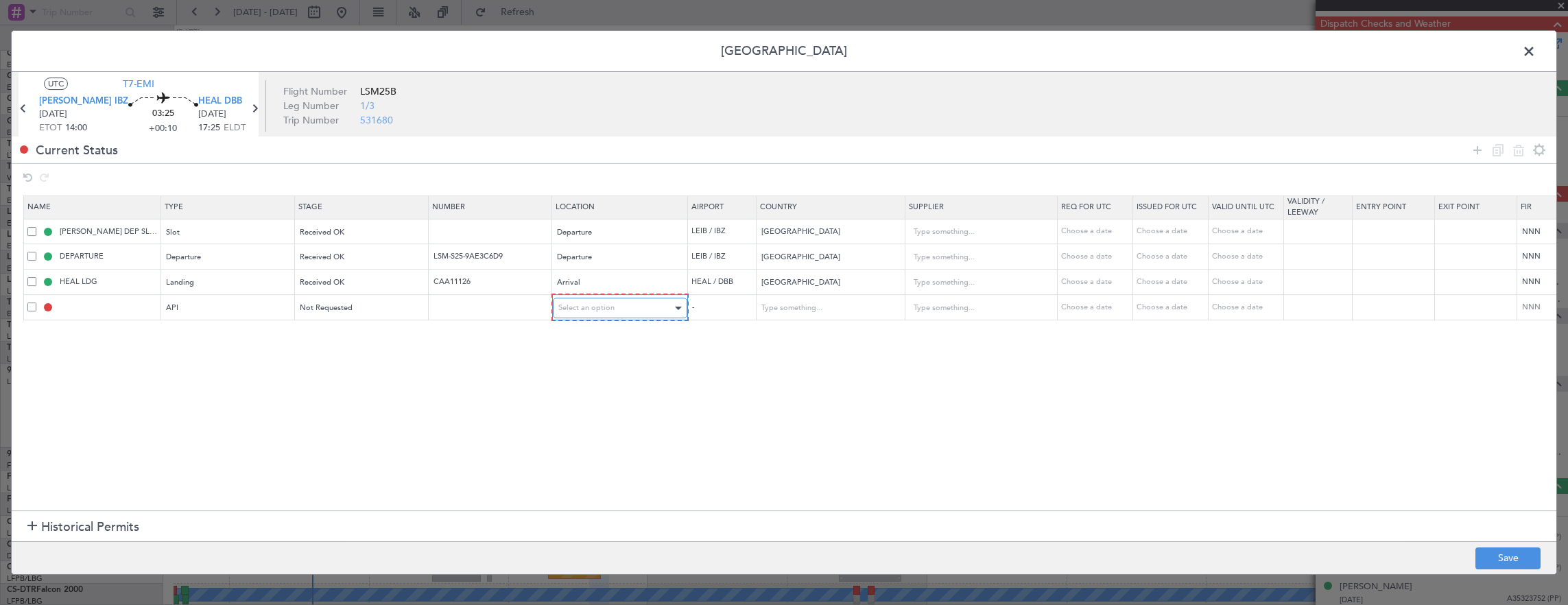
click at [652, 313] on div "Select an option" at bounding box center [615, 308] width 114 height 20
click at [600, 376] on span "Arrival" at bounding box center [619, 377] width 122 height 20
click at [1484, 546] on footer "Save" at bounding box center [784, 558] width 1545 height 33
click at [1493, 562] on button "Save" at bounding box center [1508, 558] width 65 height 22
type input "HEAL ARR API"
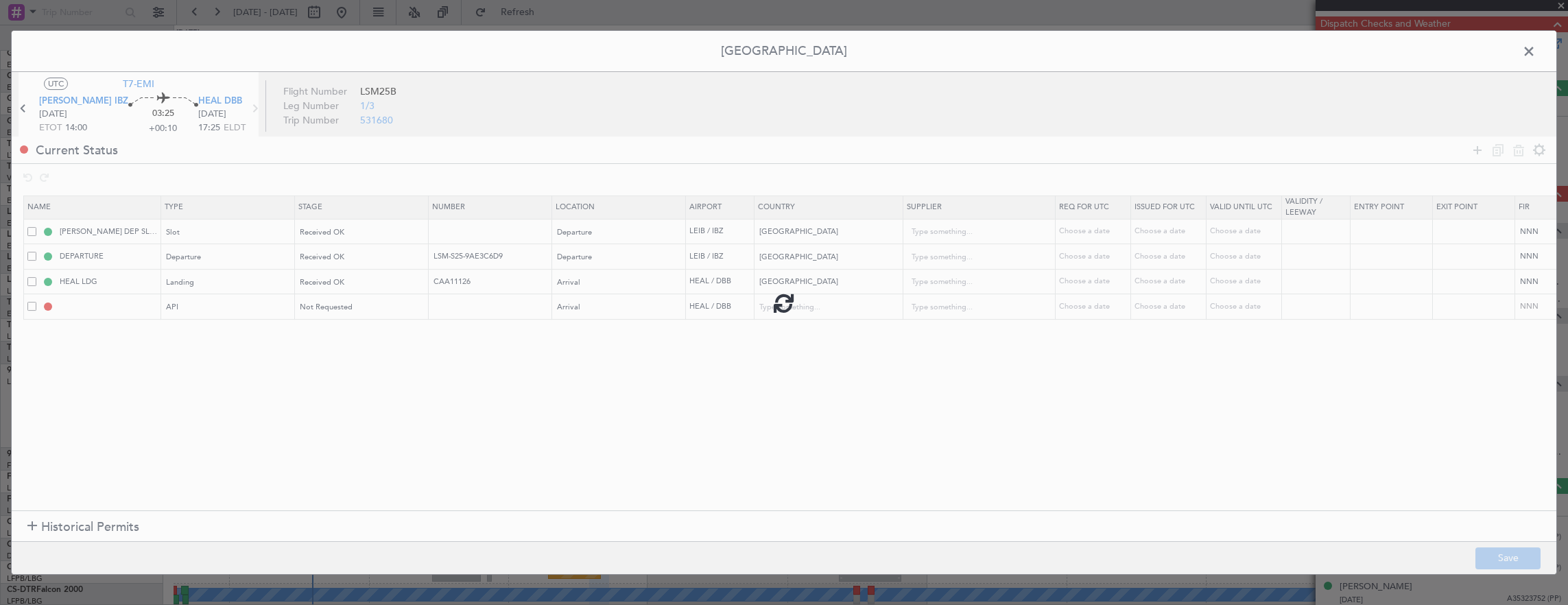
type input "Egypt"
type input "NNN"
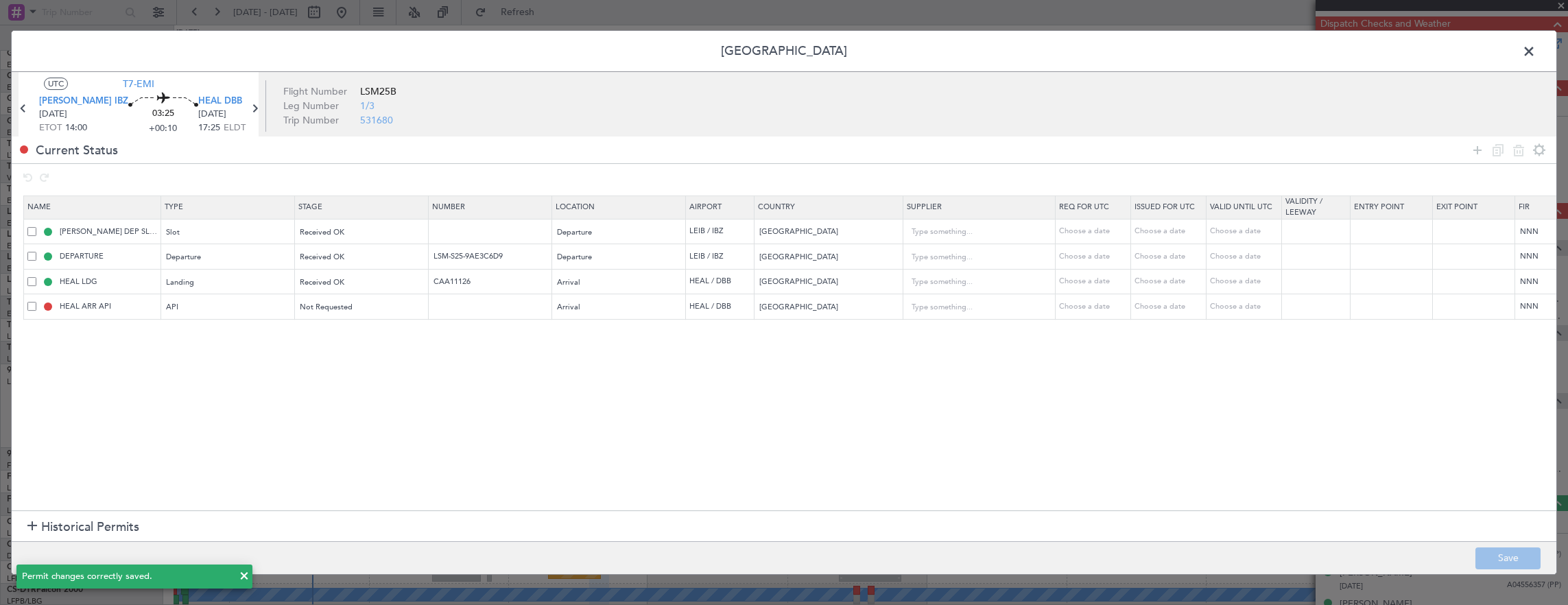
click at [1536, 52] on span at bounding box center [1536, 55] width 0 height 27
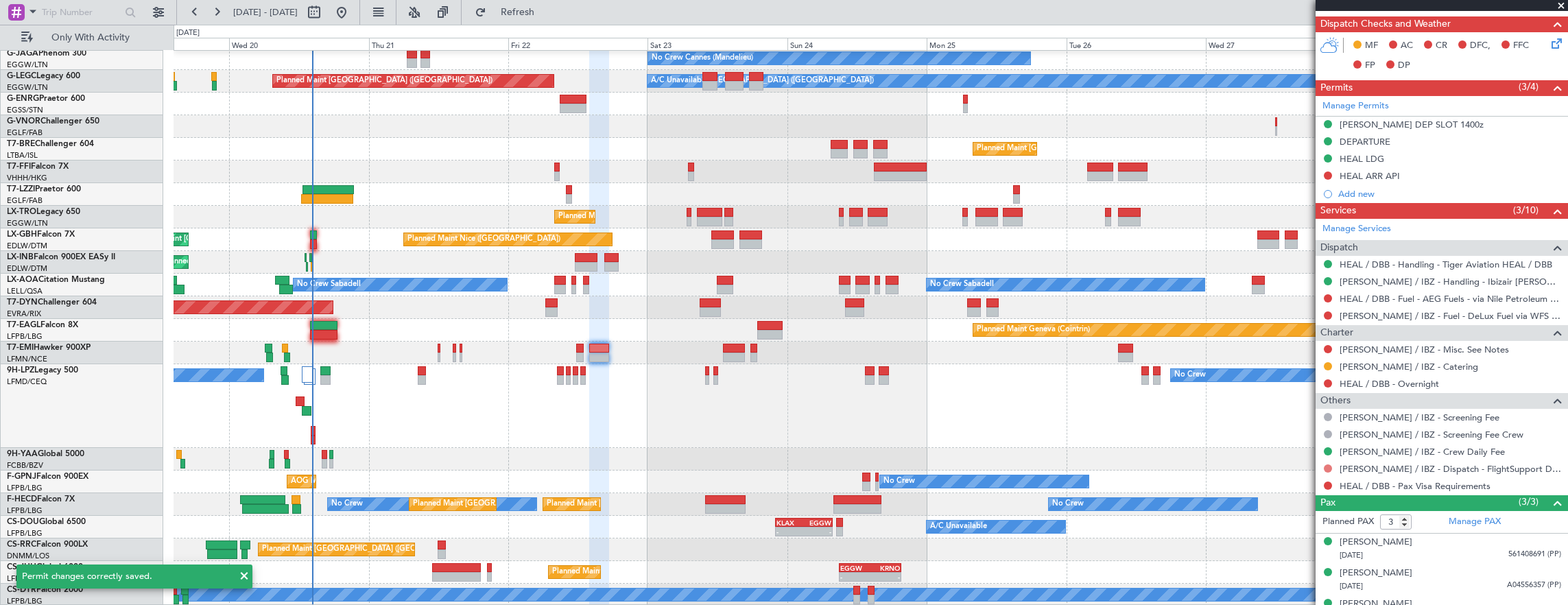
click at [1328, 465] on button at bounding box center [1329, 469] width 8 height 8
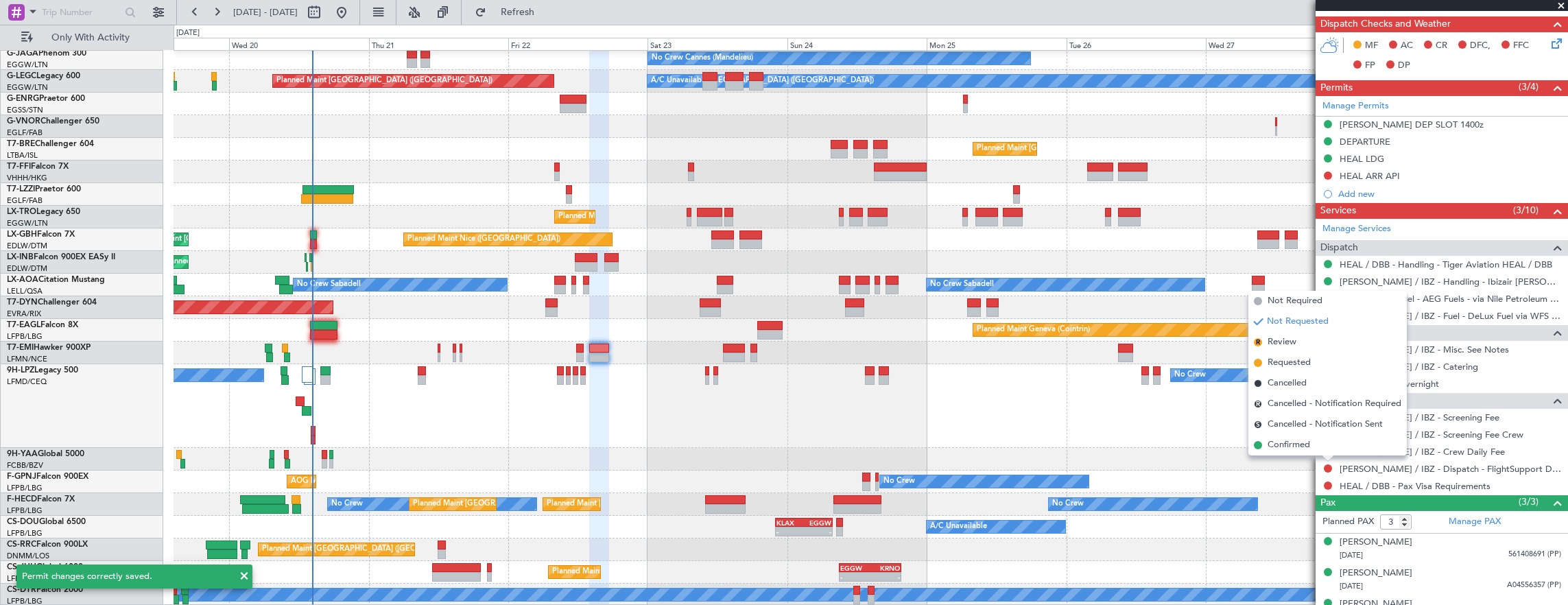
drag, startPoint x: 1318, startPoint y: 444, endPoint x: 1346, endPoint y: 437, distance: 28.9
click at [1318, 444] on li "Confirmed" at bounding box center [1327, 445] width 158 height 20
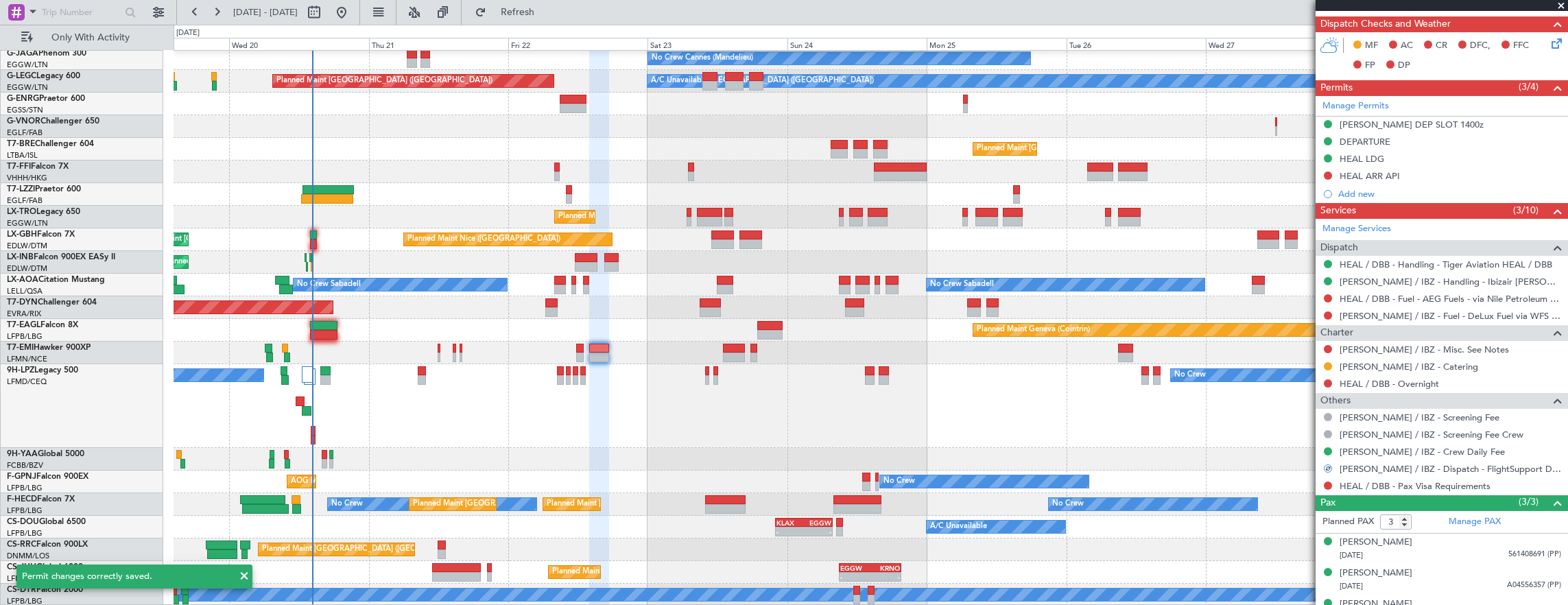
scroll to position [0, 0]
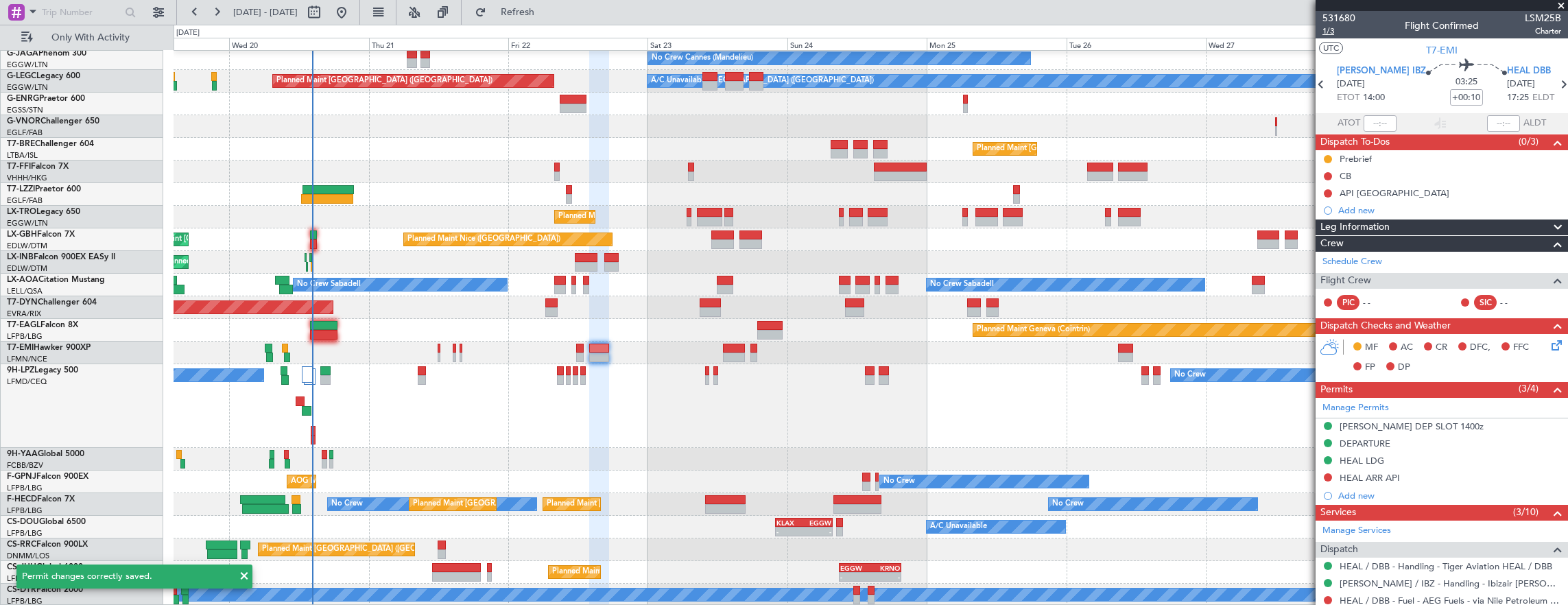
click at [1324, 30] on span "1/3" at bounding box center [1339, 31] width 33 height 12
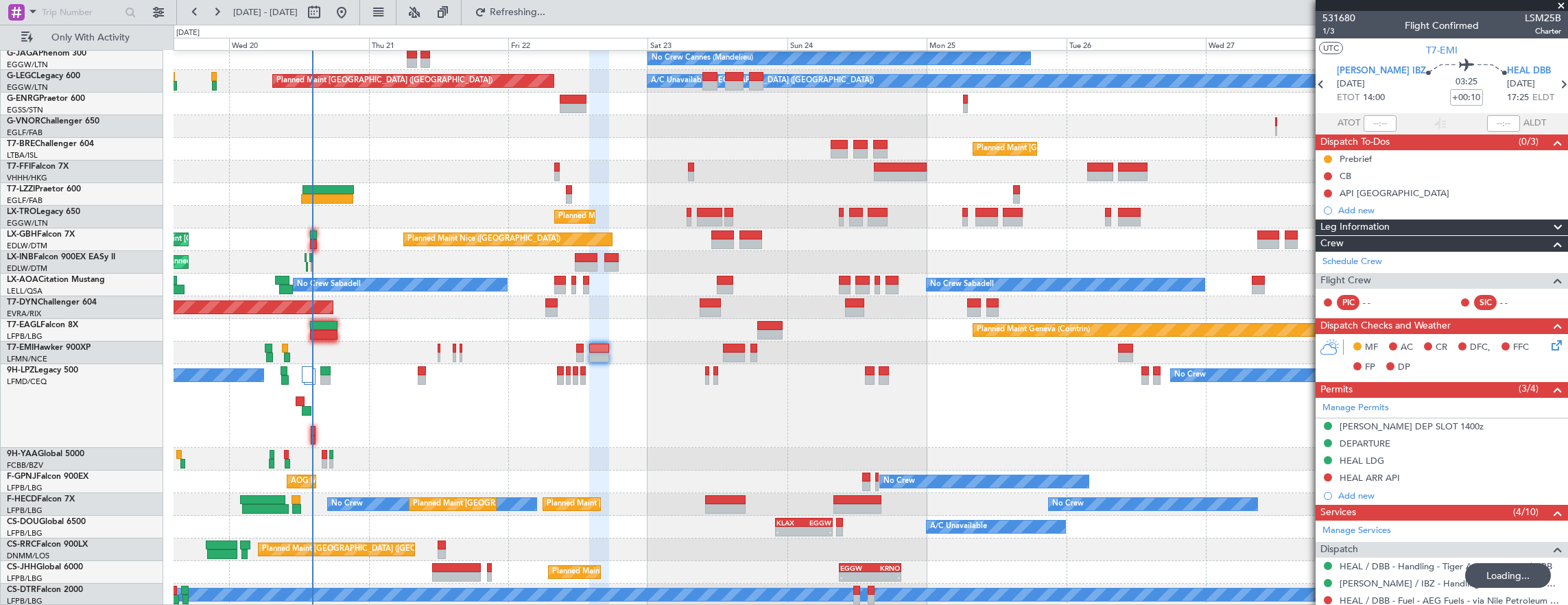
click at [1549, 341] on icon at bounding box center [1554, 343] width 11 height 11
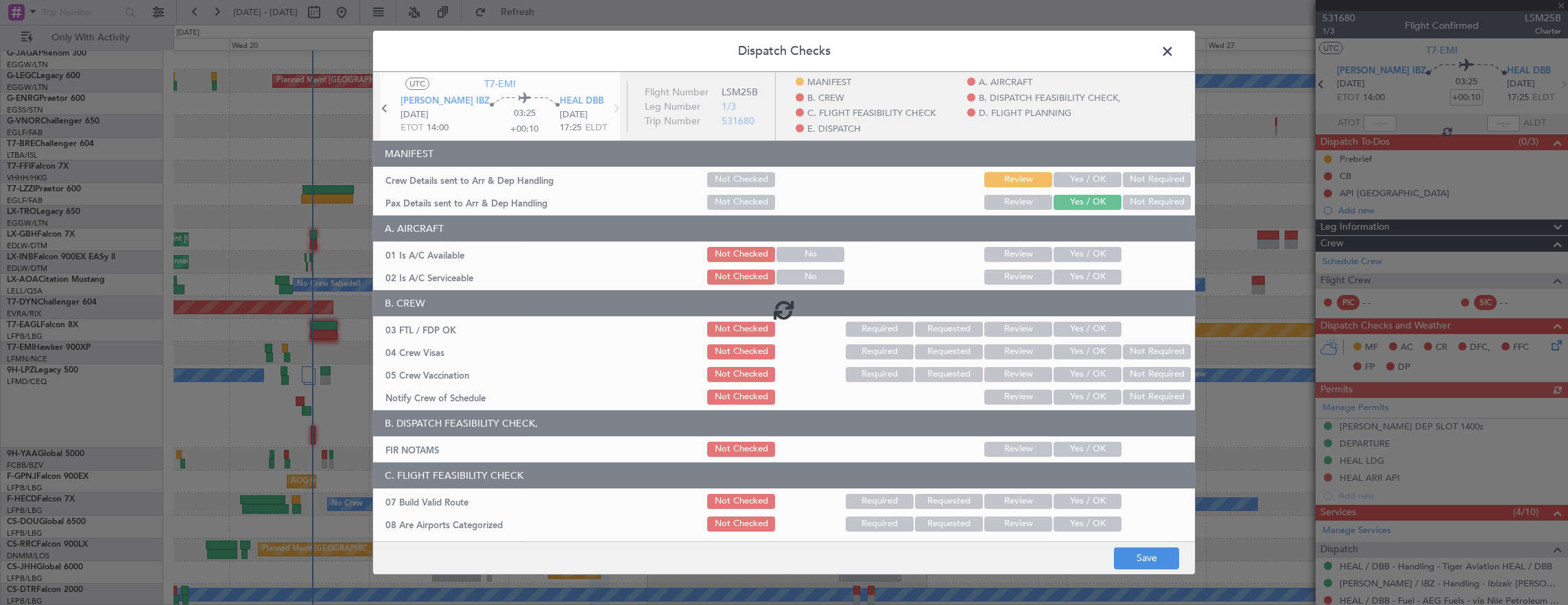
click at [1067, 253] on div at bounding box center [784, 309] width 822 height 475
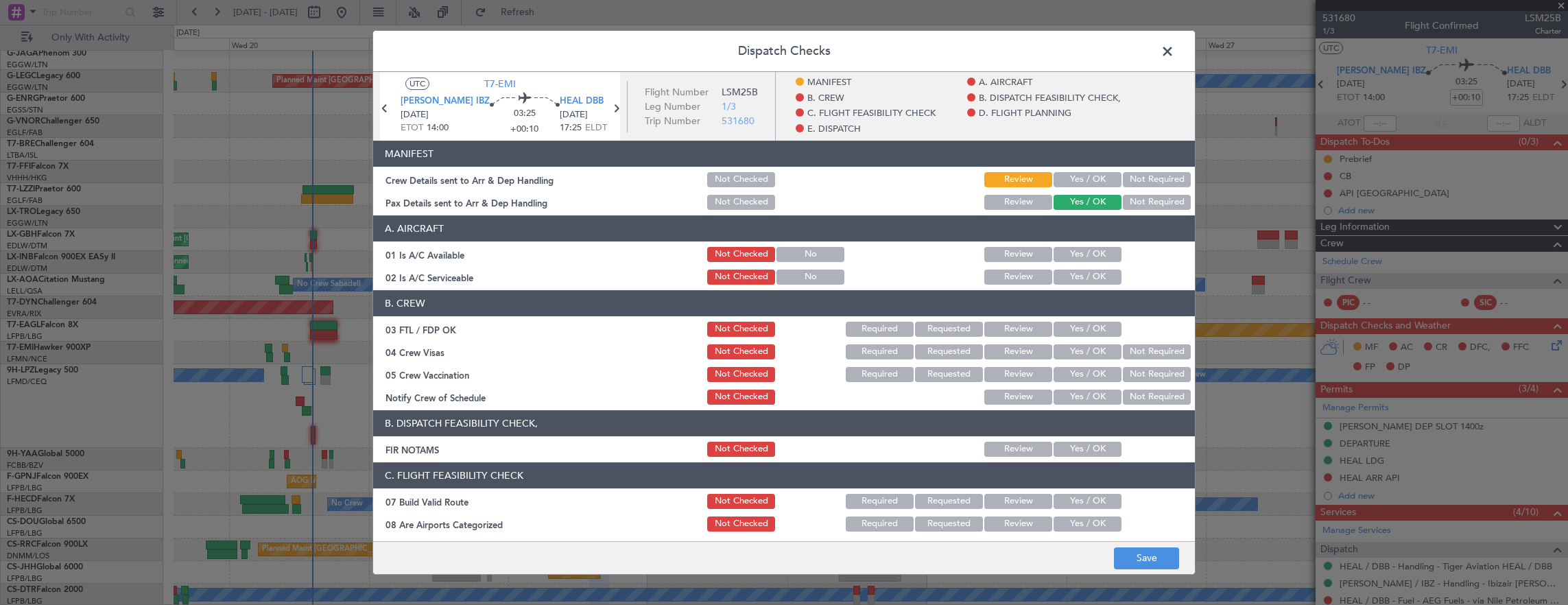
drag, startPoint x: 1087, startPoint y: 255, endPoint x: 1085, endPoint y: 277, distance: 22.1
click at [1087, 255] on button "Yes / OK" at bounding box center [1087, 255] width 68 height 15
click at [1085, 277] on button "Yes / OK" at bounding box center [1087, 278] width 68 height 15
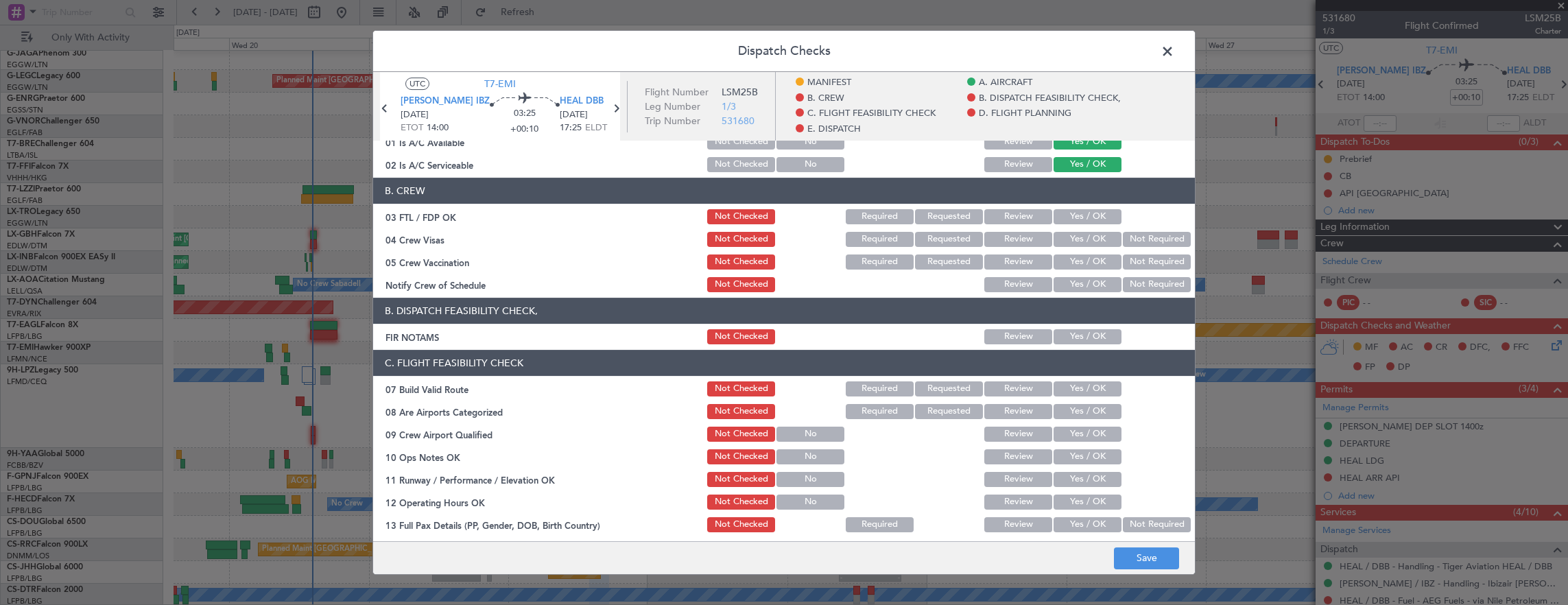
scroll to position [137, 0]
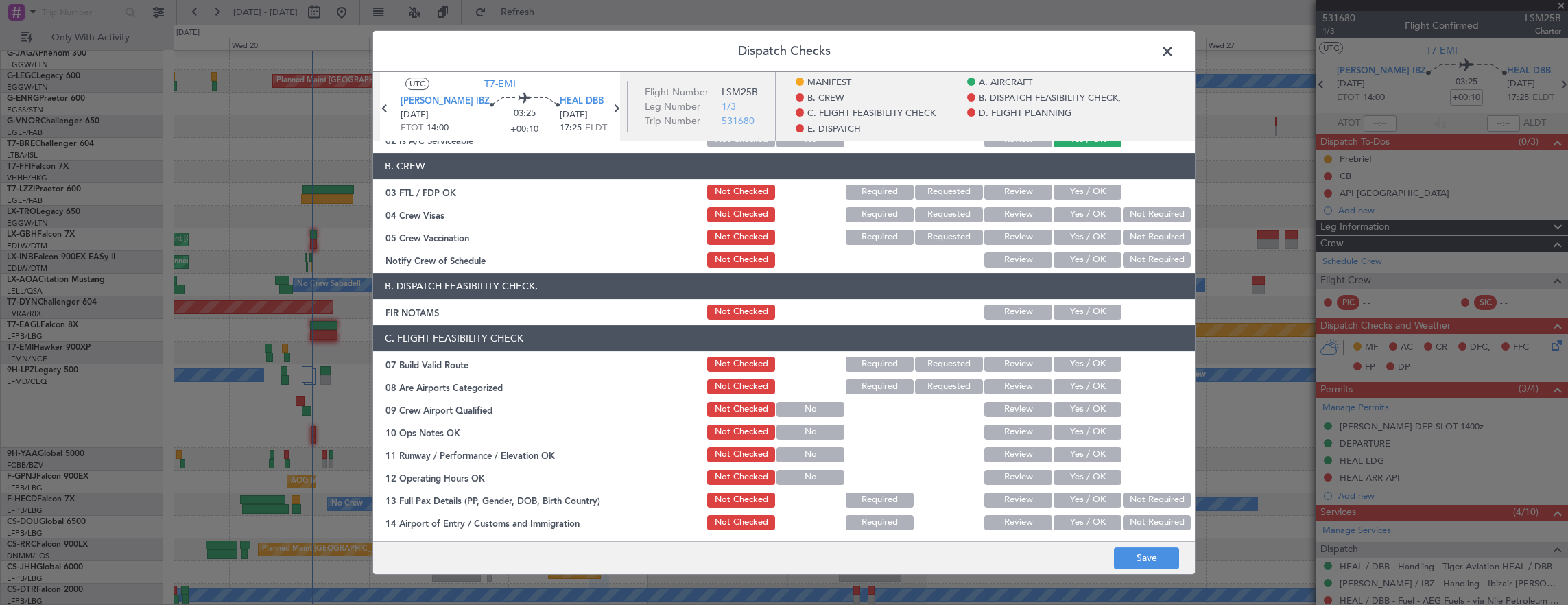
click at [1078, 316] on button "Yes / OK" at bounding box center [1087, 312] width 68 height 15
click at [1076, 360] on button "Yes / OK" at bounding box center [1087, 365] width 68 height 15
click at [1080, 426] on button "Yes / OK" at bounding box center [1087, 432] width 68 height 15
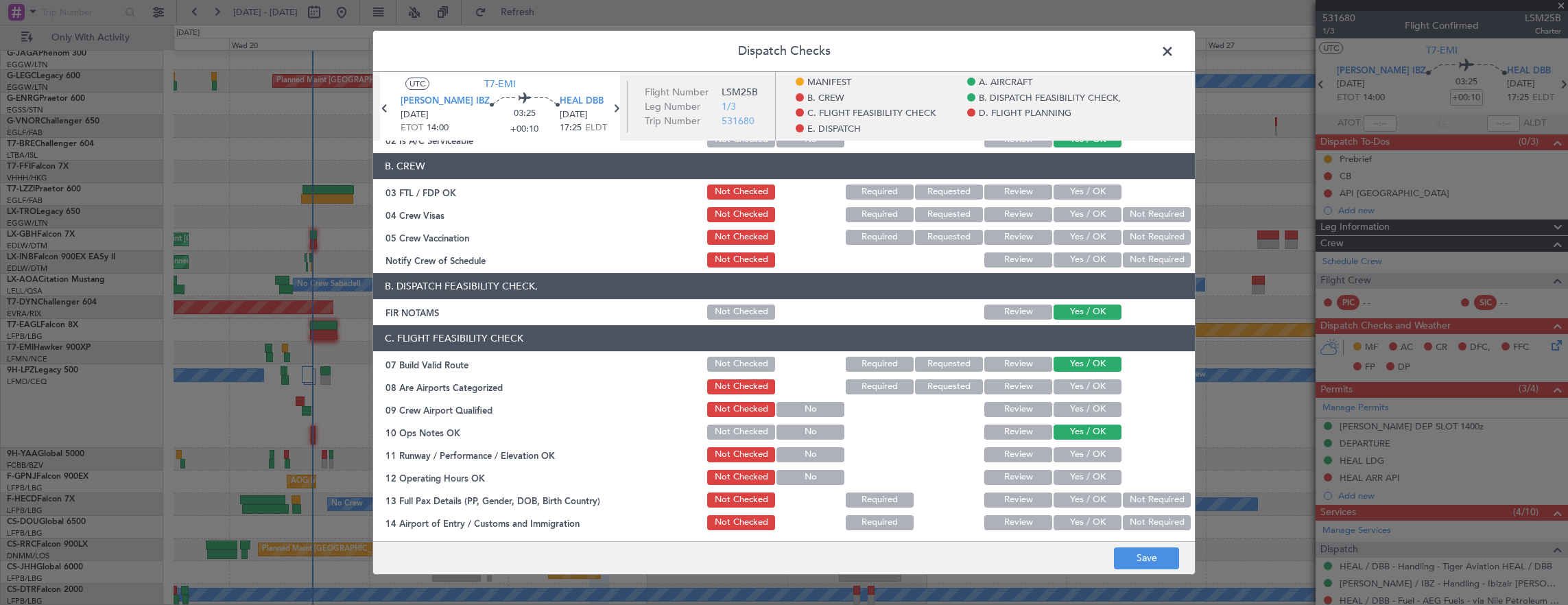
click at [1075, 455] on button "Yes / OK" at bounding box center [1087, 455] width 68 height 15
click at [1075, 473] on button "Yes / OK" at bounding box center [1087, 477] width 68 height 15
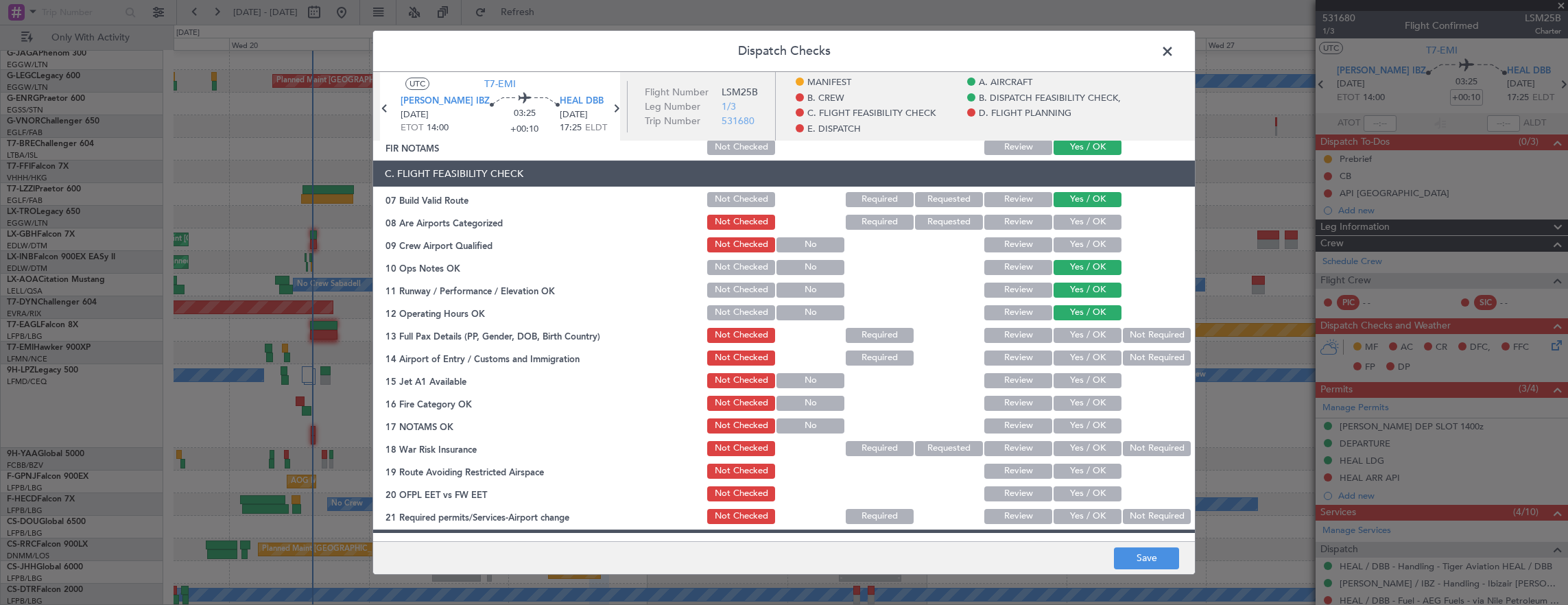
scroll to position [343, 0]
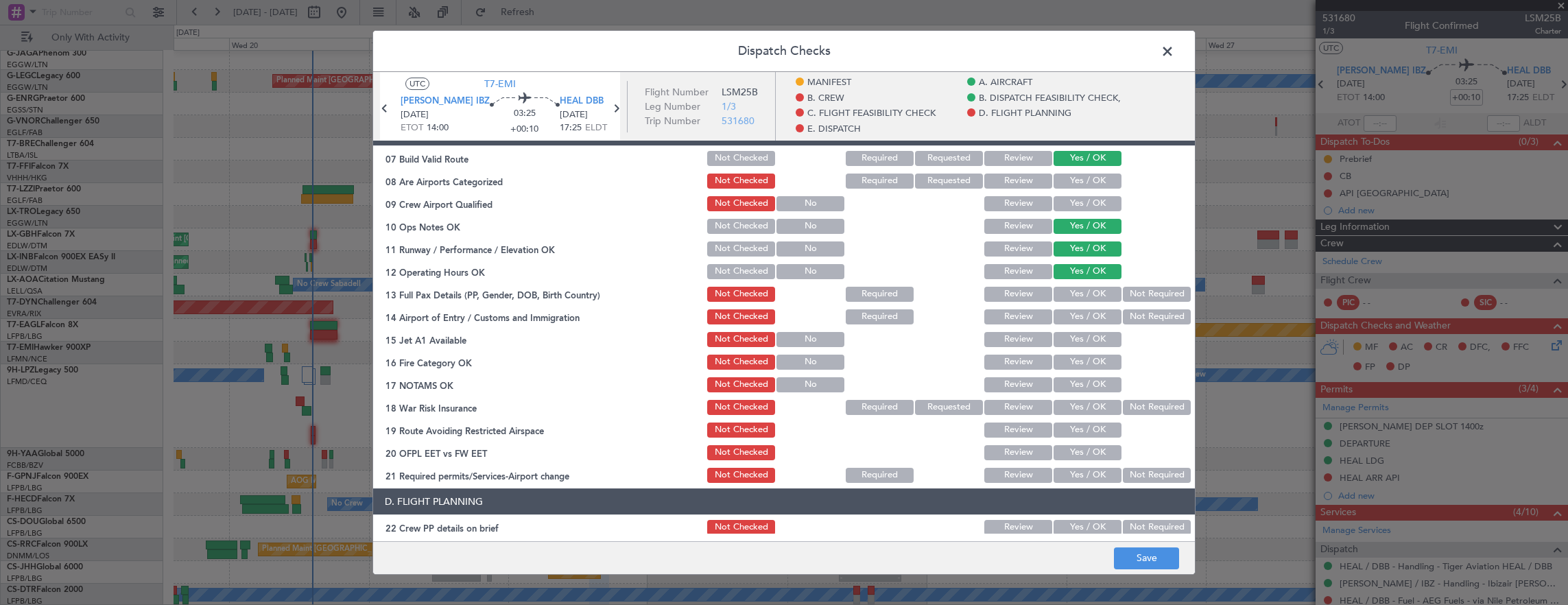
click at [1096, 318] on button "Yes / OK" at bounding box center [1087, 317] width 68 height 15
click at [1081, 349] on section "C. FLIGHT FEASIBILITY CHECK 07 Build Valid Route Not Checked Required Requested…" at bounding box center [784, 302] width 822 height 366
click at [1079, 339] on button "Yes / OK" at bounding box center [1087, 339] width 68 height 15
click at [1081, 364] on button "Yes / OK" at bounding box center [1087, 362] width 68 height 15
click at [1081, 382] on button "Yes / OK" at bounding box center [1087, 385] width 68 height 15
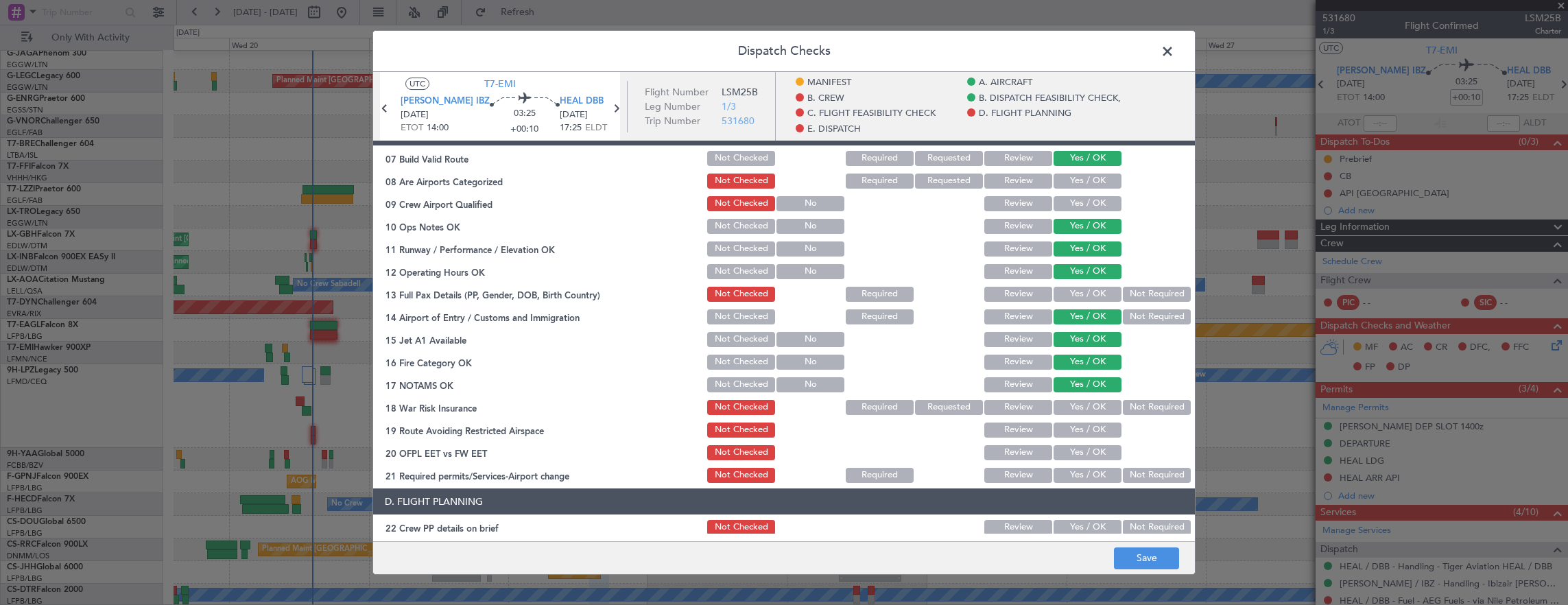
drag, startPoint x: 1133, startPoint y: 408, endPoint x: 1118, endPoint y: 413, distance: 15.8
click at [1132, 408] on button "Not Required" at bounding box center [1157, 408] width 68 height 15
drag, startPoint x: 1072, startPoint y: 429, endPoint x: 1075, endPoint y: 443, distance: 14.3
click at [1072, 430] on button "Yes / OK" at bounding box center [1087, 430] width 68 height 15
click at [1076, 444] on div "Yes / OK" at bounding box center [1087, 453] width 69 height 19
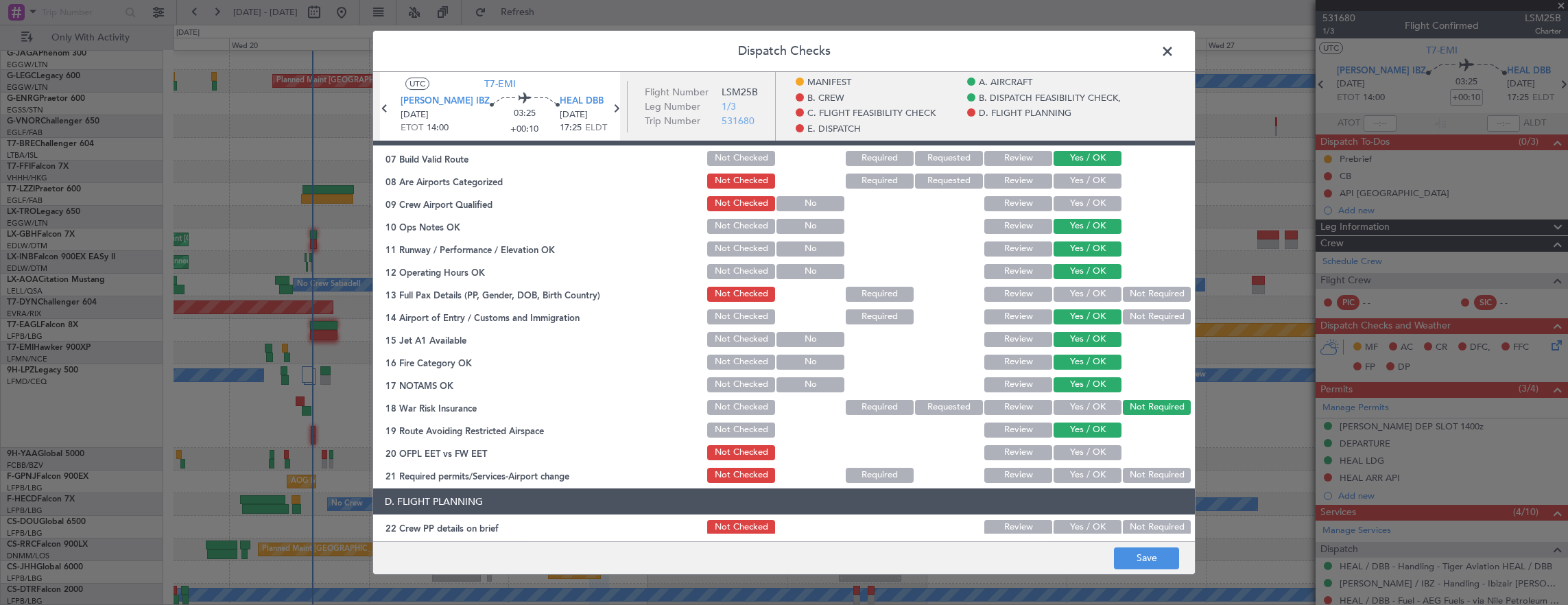
click at [1076, 463] on section "C. FLIGHT FEASIBILITY CHECK 07 Build Valid Route Not Checked Required Requested…" at bounding box center [784, 302] width 822 height 366
drag, startPoint x: 1076, startPoint y: 458, endPoint x: 1077, endPoint y: 473, distance: 15.0
click at [1076, 459] on button "Yes / OK" at bounding box center [1087, 453] width 68 height 15
click at [1076, 483] on div "Yes / OK" at bounding box center [1087, 475] width 69 height 19
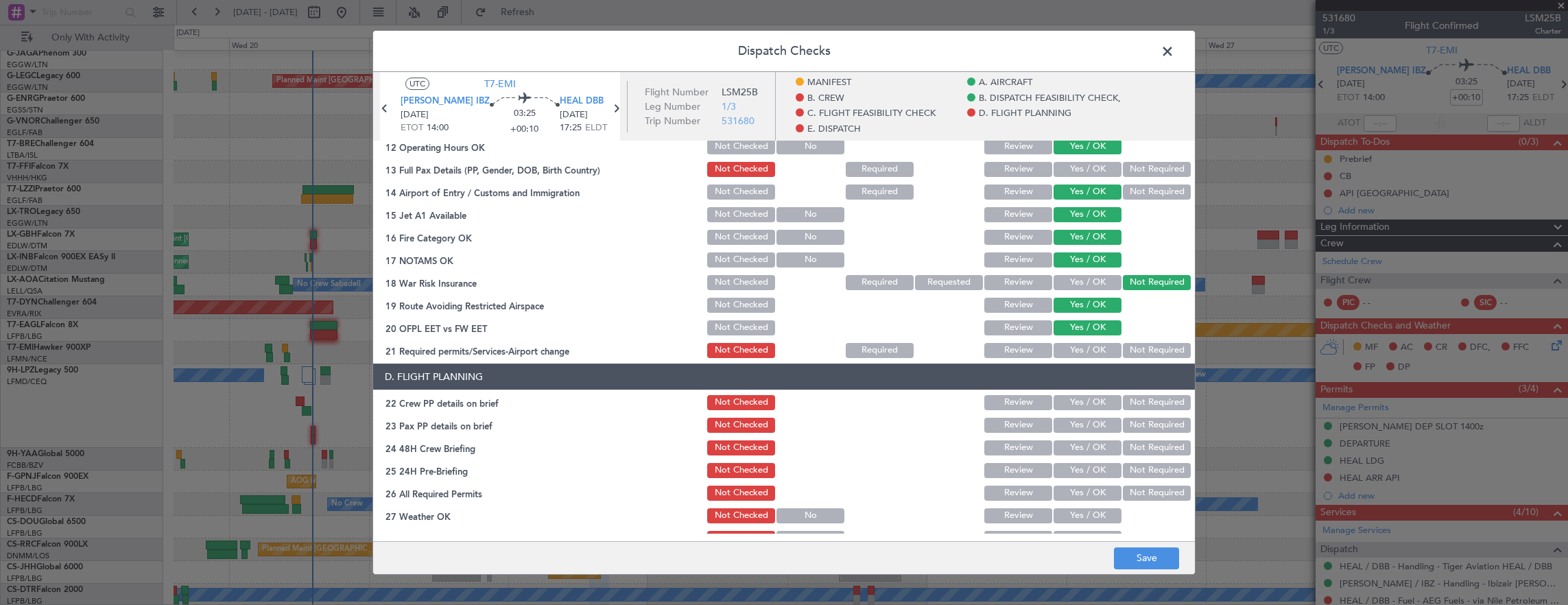
scroll to position [480, 0]
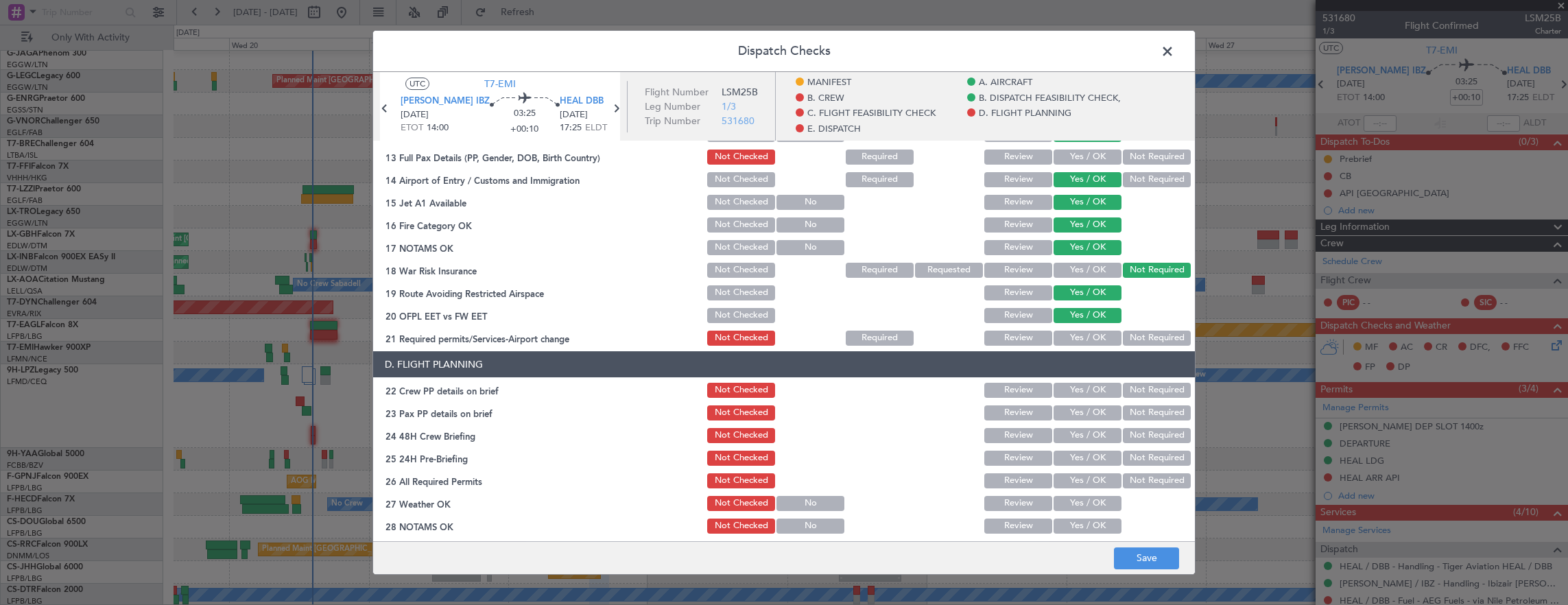
click at [1073, 327] on section "C. FLIGHT FEASIBILITY CHECK 07 Build Valid Route Not Checked Required Requested…" at bounding box center [784, 165] width 822 height 366
click at [1073, 334] on button "Yes / OK" at bounding box center [1087, 338] width 68 height 15
click at [1066, 386] on button "Yes / OK" at bounding box center [1087, 390] width 68 height 15
click at [1091, 415] on button "Yes / OK" at bounding box center [1087, 413] width 68 height 15
click at [1091, 436] on button "Yes / OK" at bounding box center [1087, 436] width 68 height 15
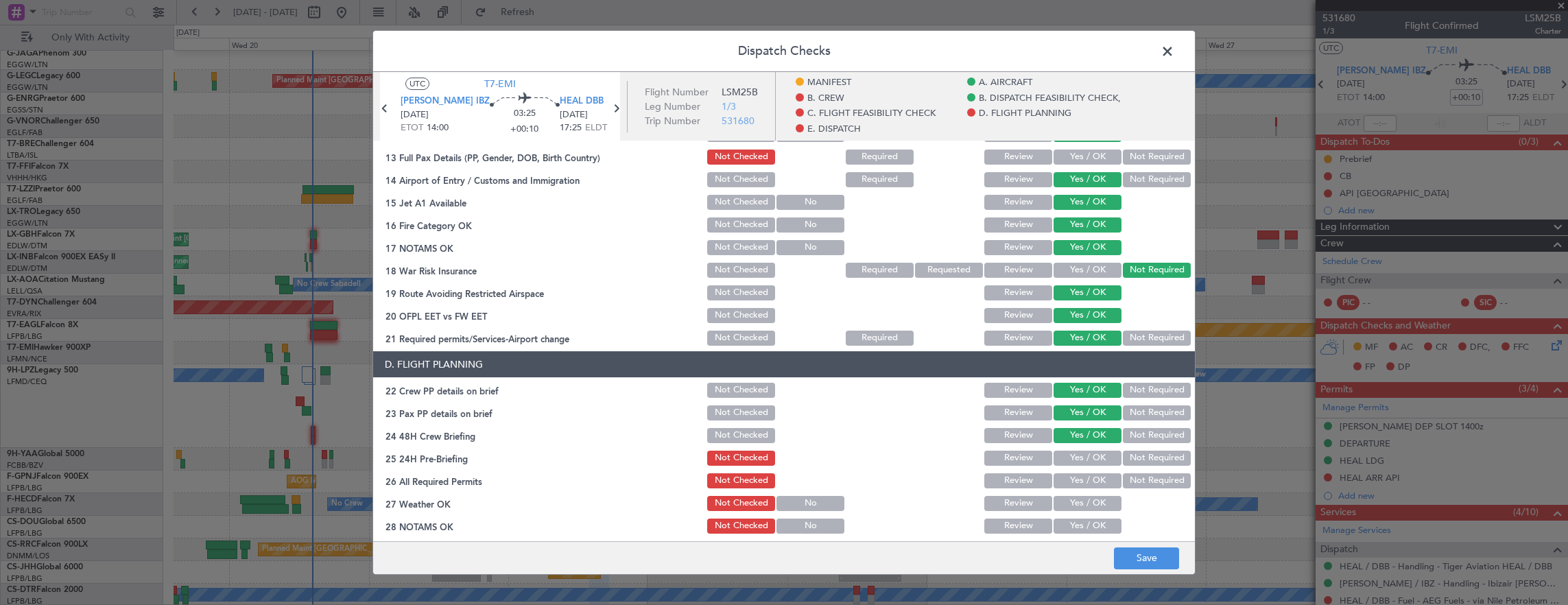
click at [1136, 454] on button "Not Required" at bounding box center [1157, 459] width 68 height 15
click at [1033, 434] on button "Review" at bounding box center [1018, 436] width 68 height 15
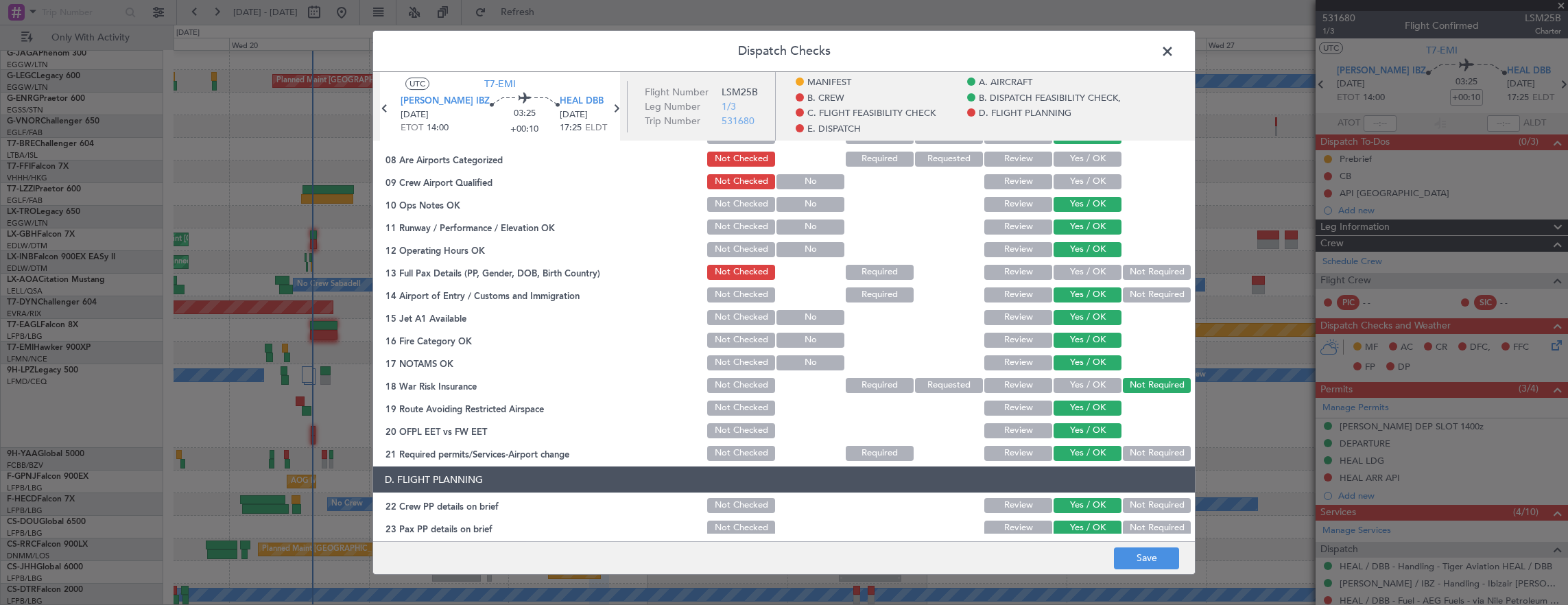
scroll to position [343, 0]
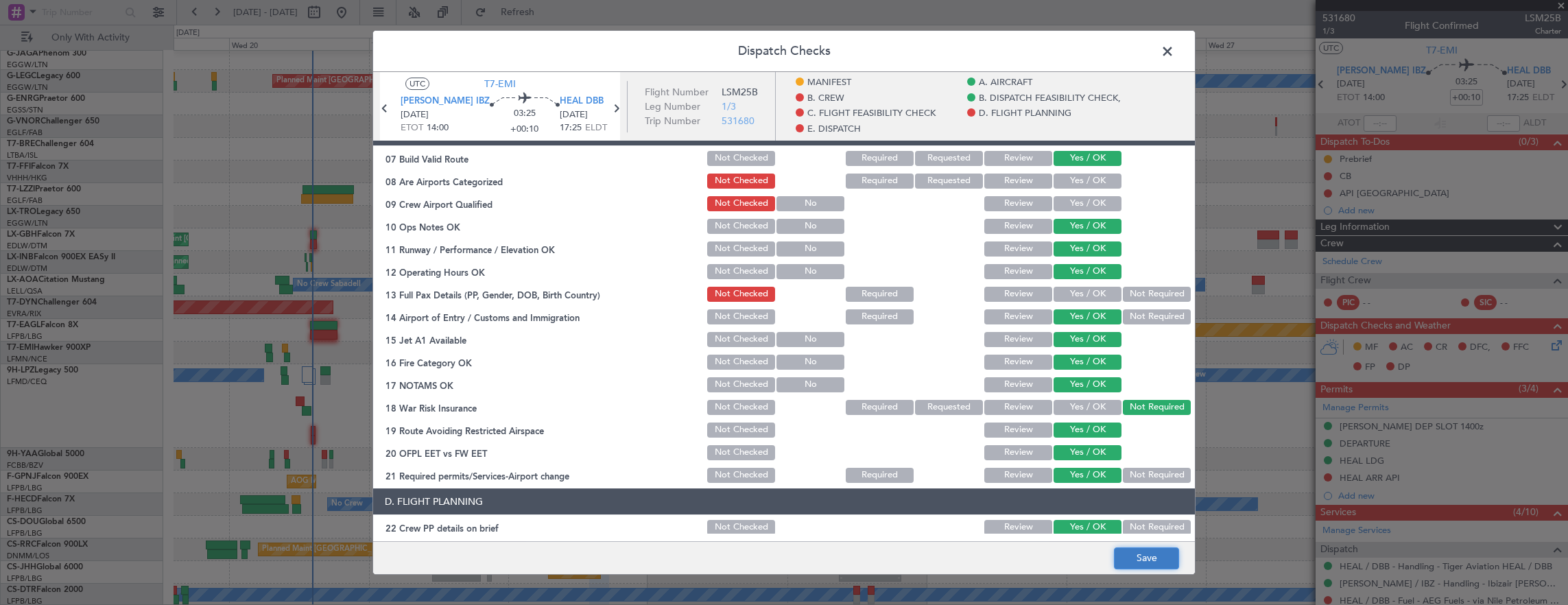
click at [1147, 560] on button "Save" at bounding box center [1147, 558] width 65 height 22
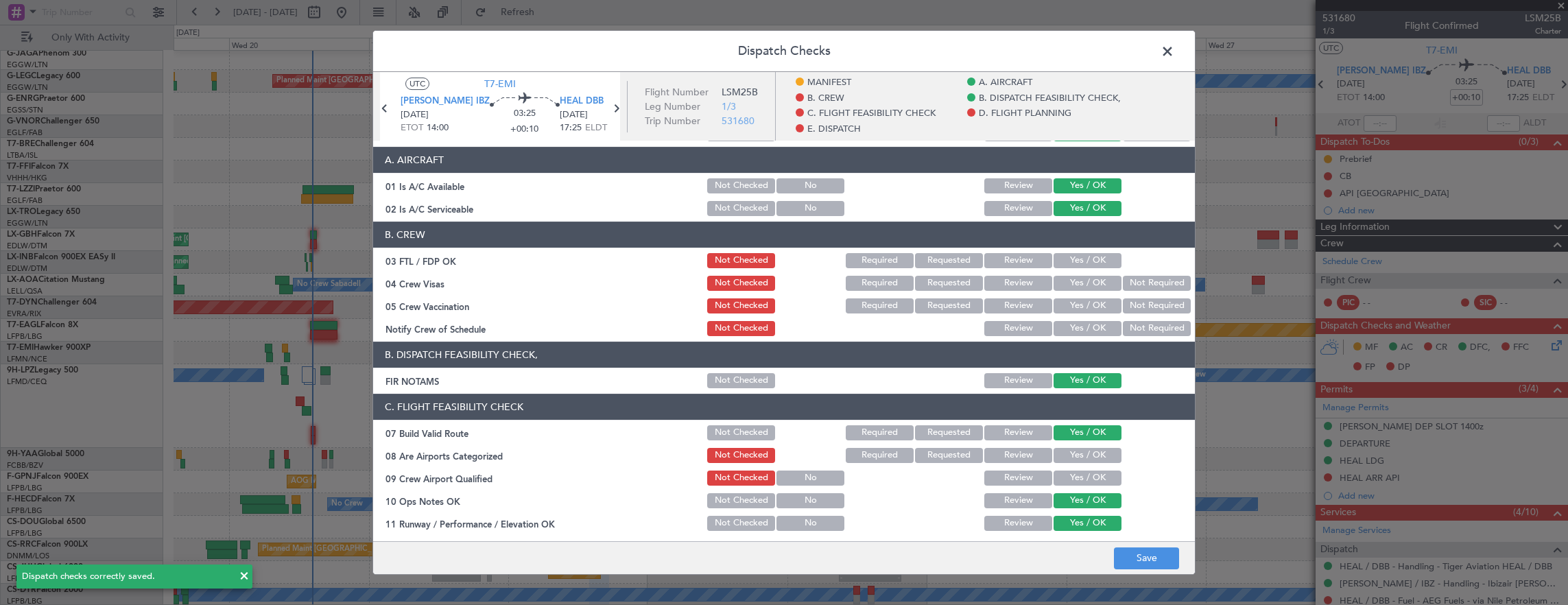
scroll to position [0, 0]
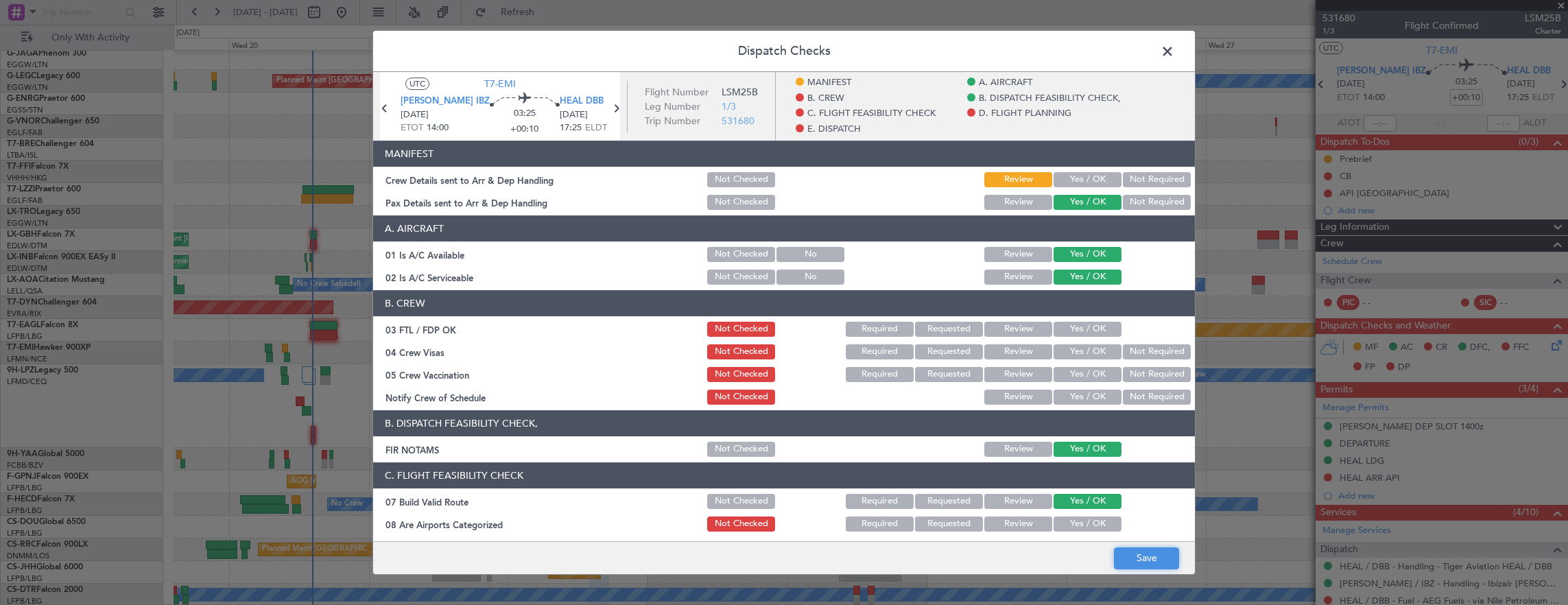
drag, startPoint x: 1150, startPoint y: 560, endPoint x: 1120, endPoint y: 550, distance: 31.6
click at [1150, 560] on button "Save" at bounding box center [1147, 558] width 65 height 22
click at [1175, 57] on span at bounding box center [1175, 55] width 0 height 27
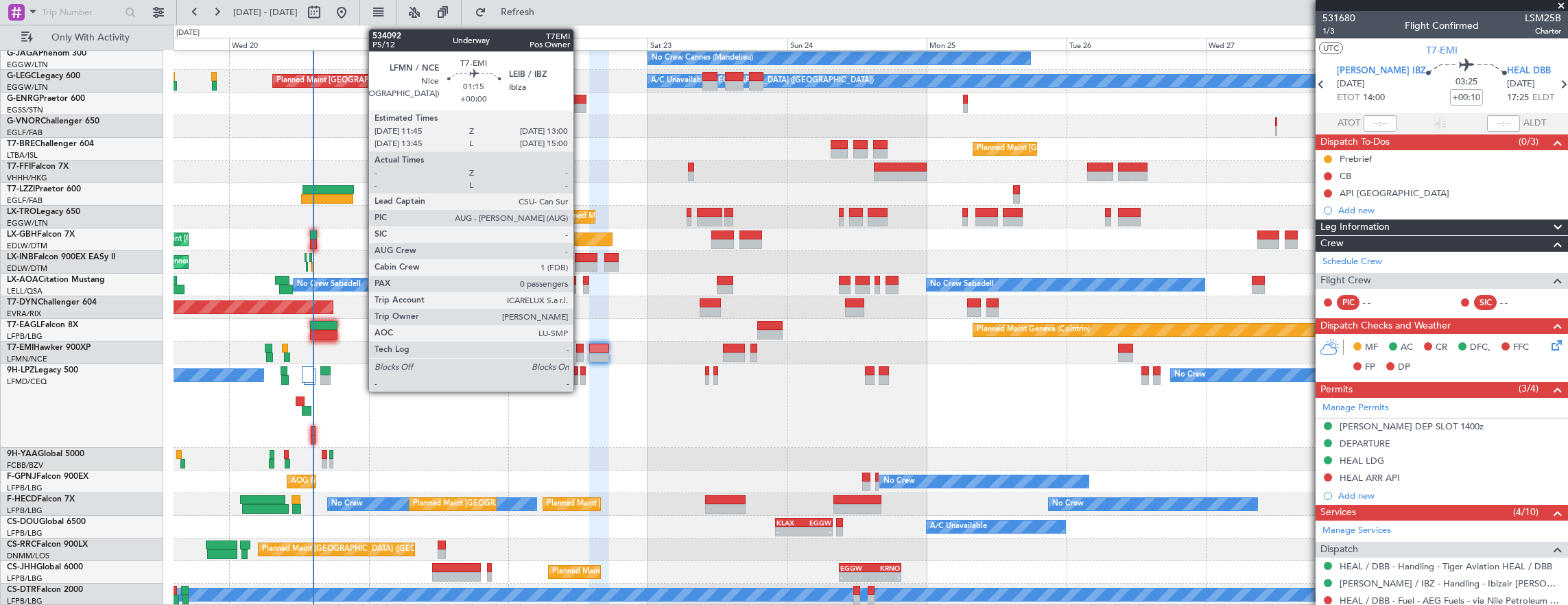
click at [580, 344] on div at bounding box center [580, 348] width 8 height 9
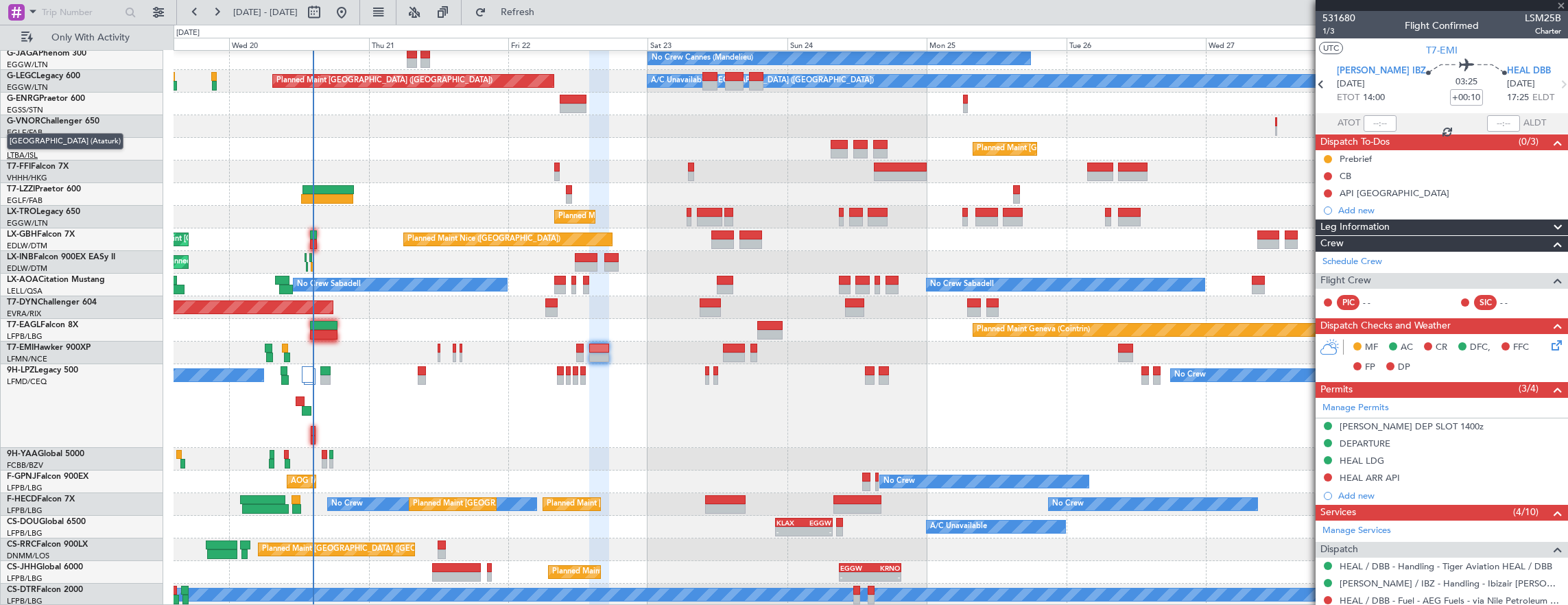
type input "0"
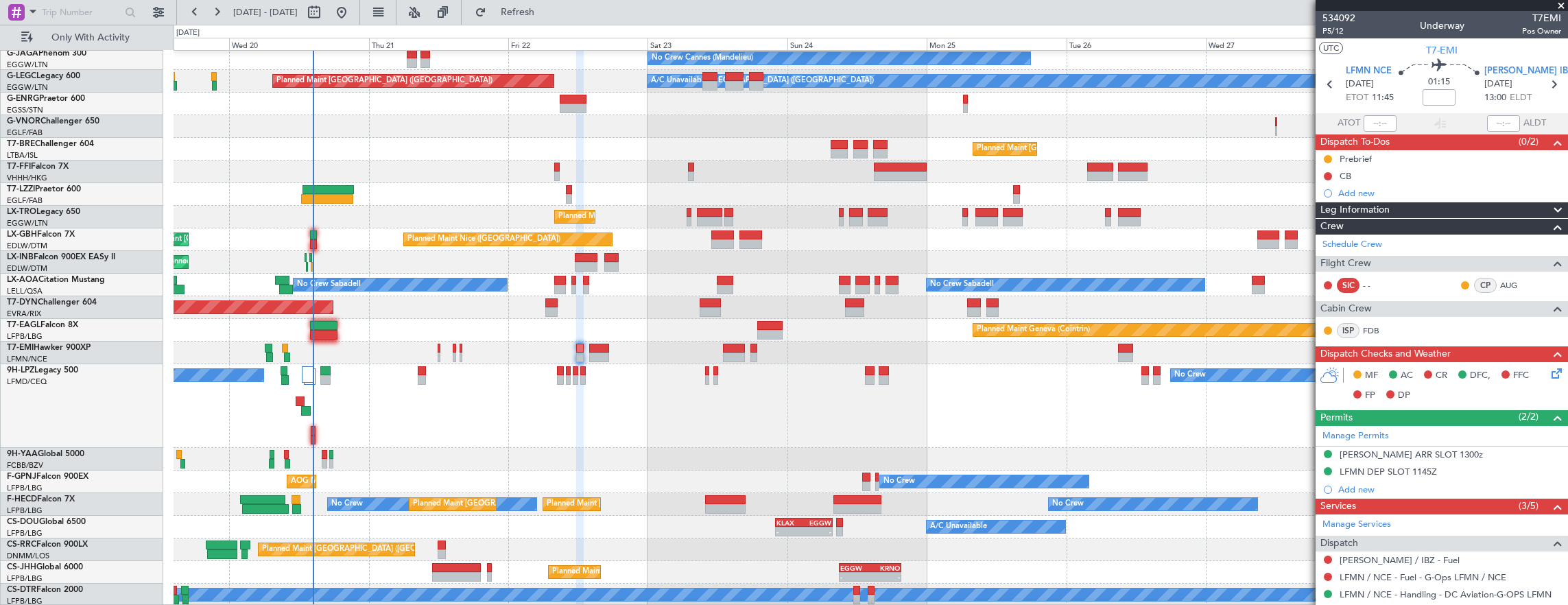
click at [656, 500] on div "Unplanned Maint Oxford (Kidlington) No Crew Cannes (Mandelieu) Owner A/C Unavai…" at bounding box center [871, 258] width 1395 height 695
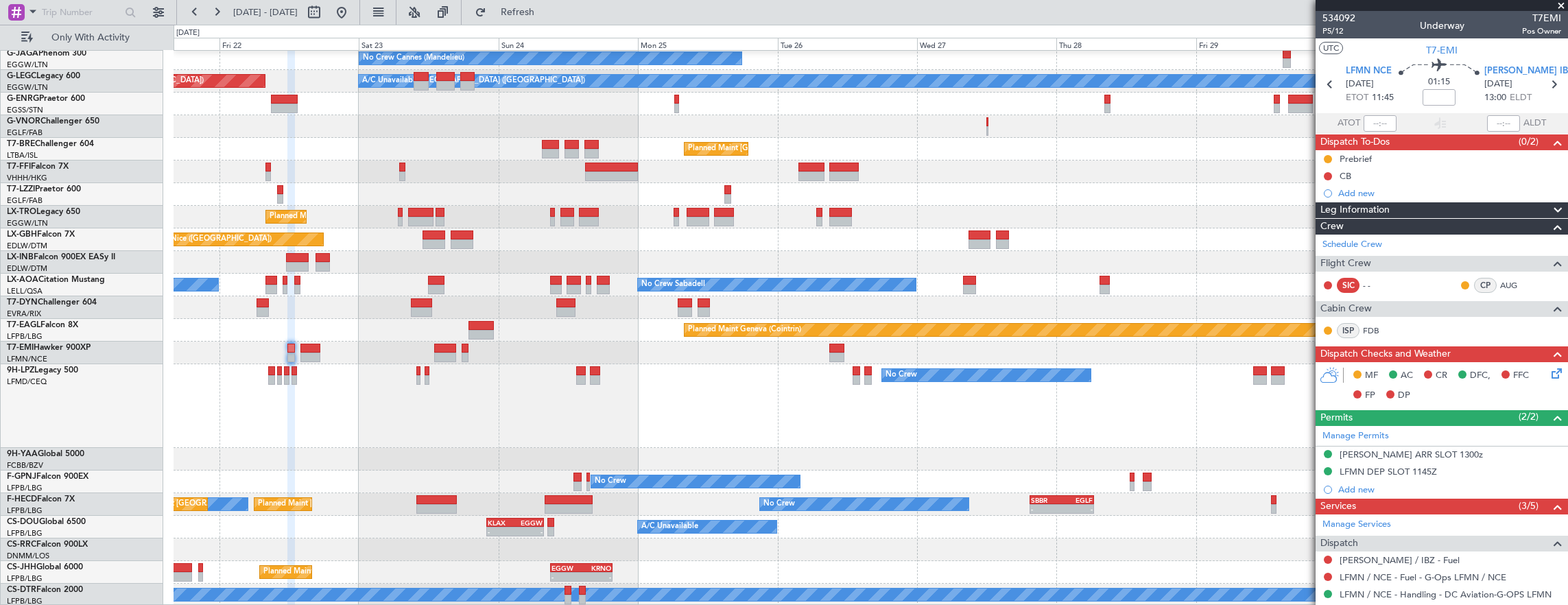
click at [1077, 501] on div "EGLF" at bounding box center [1077, 500] width 30 height 8
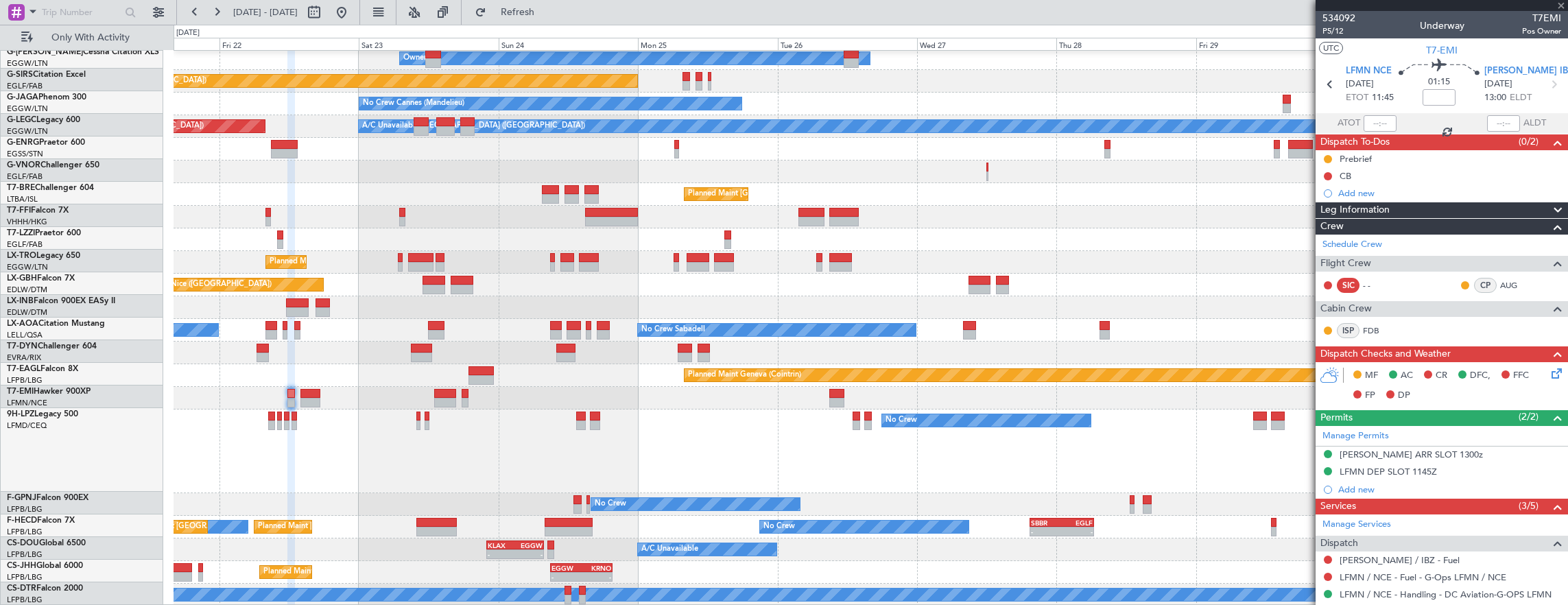
scroll to position [94, 0]
type input "+00:45"
type input "2"
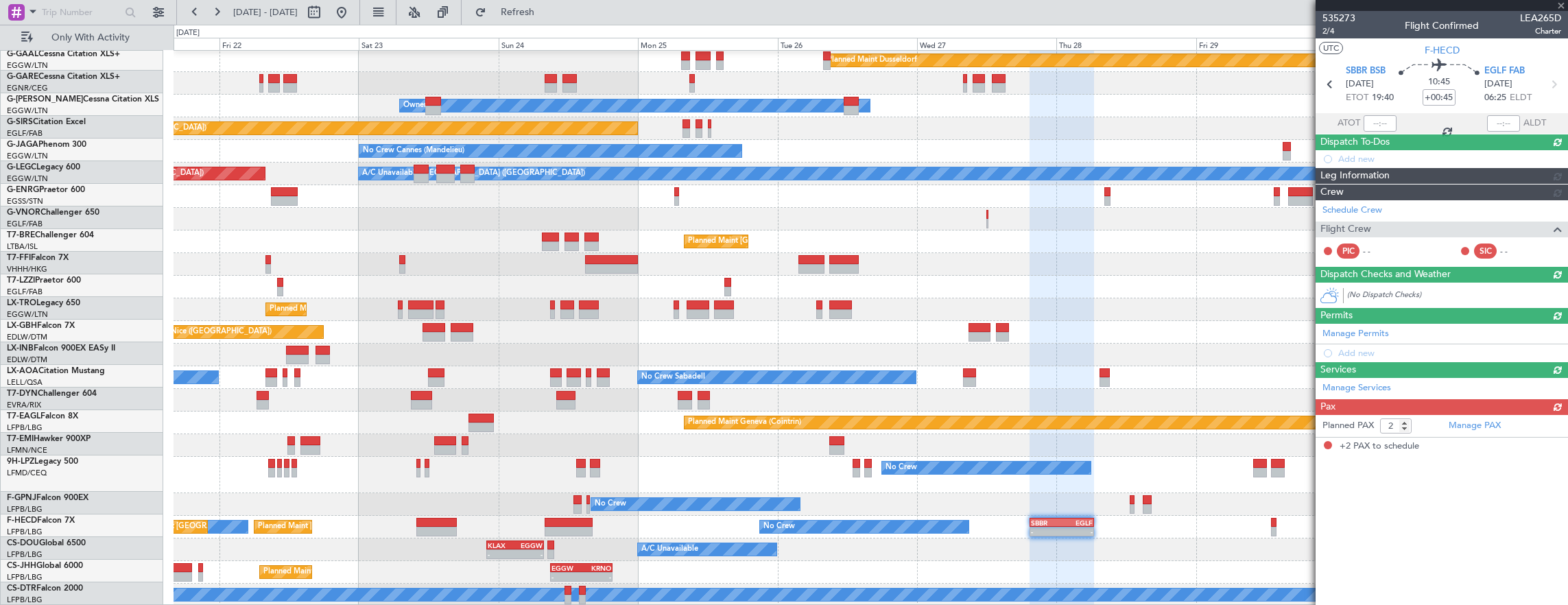
scroll to position [47, 0]
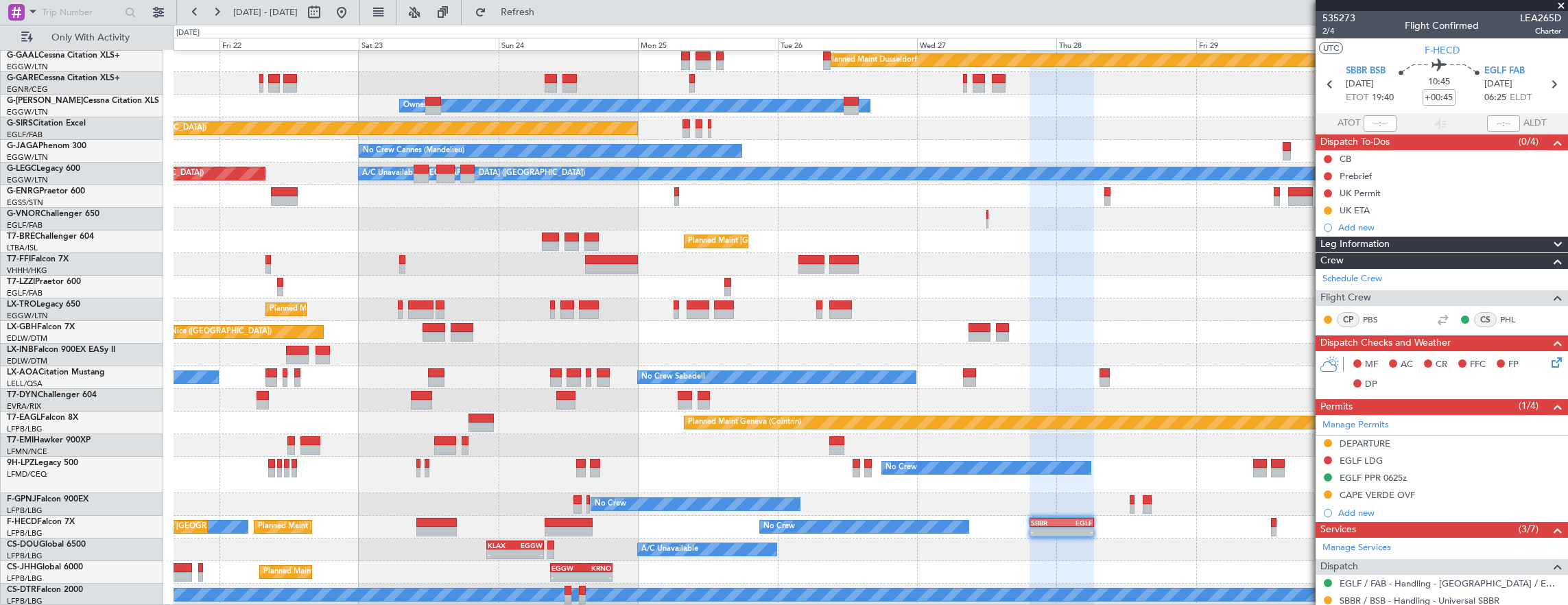
click at [1278, 527] on div "No Crew Planned Maint Paris (Le Bourget) No Crew Planned Maint Paris (Le Bourge…" at bounding box center [871, 527] width 1395 height 23
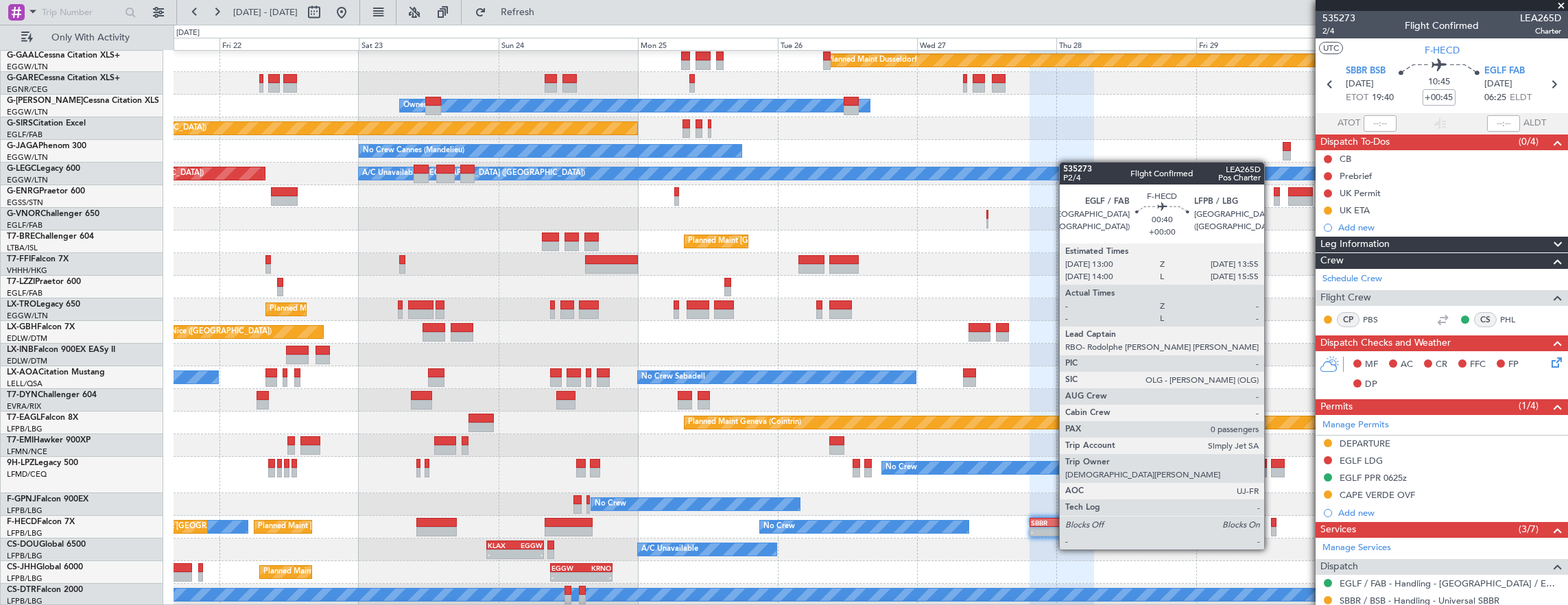
click at [1271, 524] on div at bounding box center [1274, 522] width 5 height 9
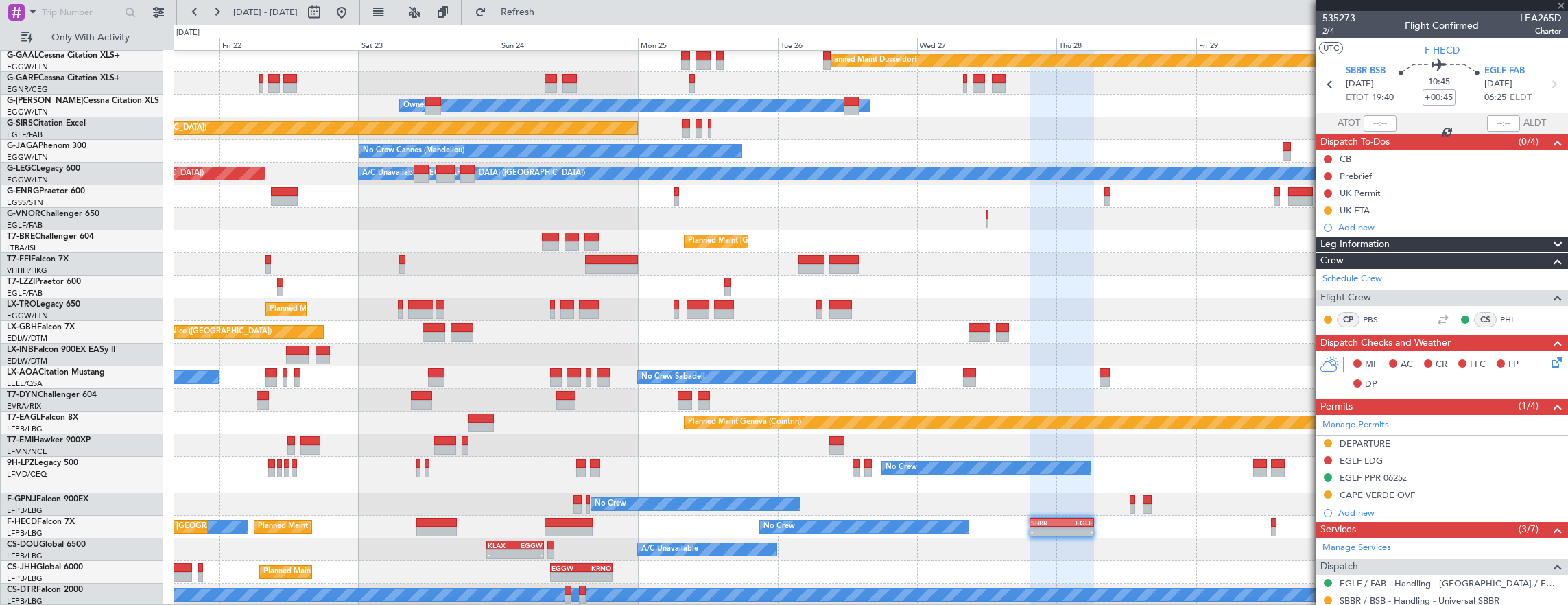
type input "0"
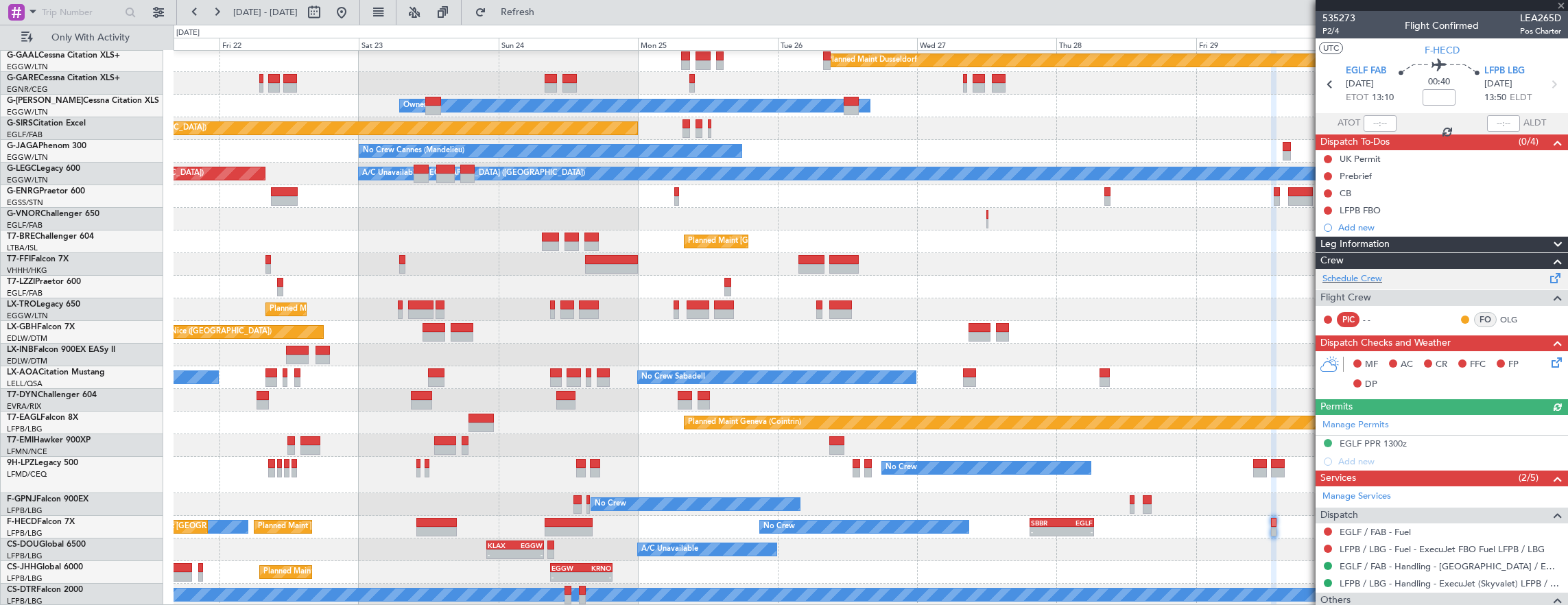
click at [1386, 270] on div "Schedule Crew" at bounding box center [1442, 279] width 252 height 20
click at [762, 441] on div "Planned Maint Dusseldorf Unplanned Maint Chester Owner Unplanned Maint Oxford (…" at bounding box center [871, 305] width 1395 height 602
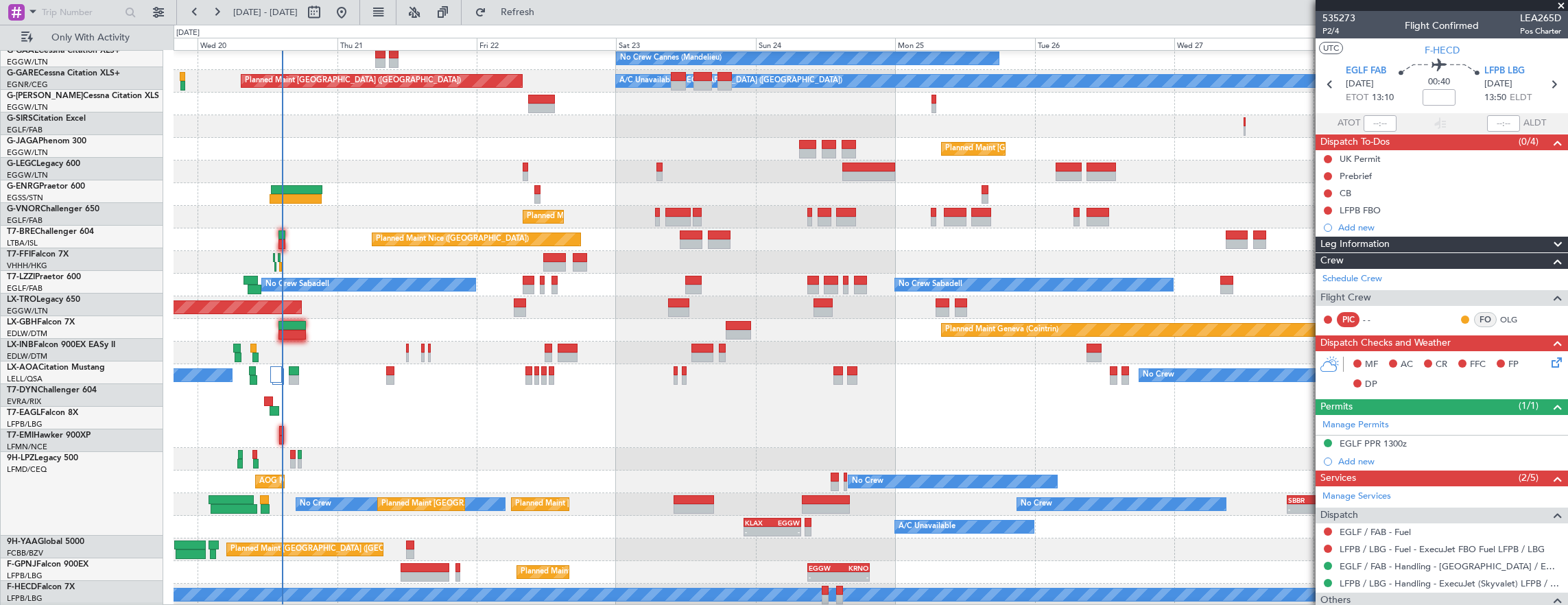
scroll to position [140, 0]
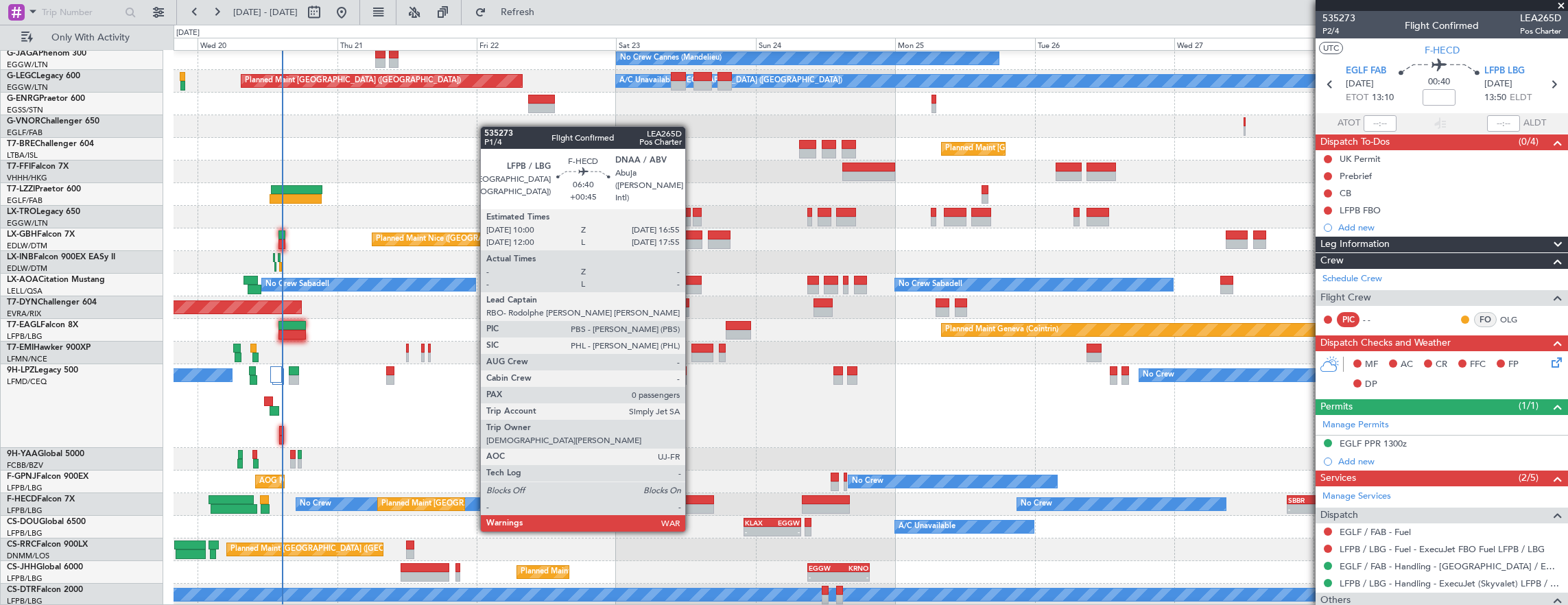
click at [692, 504] on div at bounding box center [694, 509] width 41 height 9
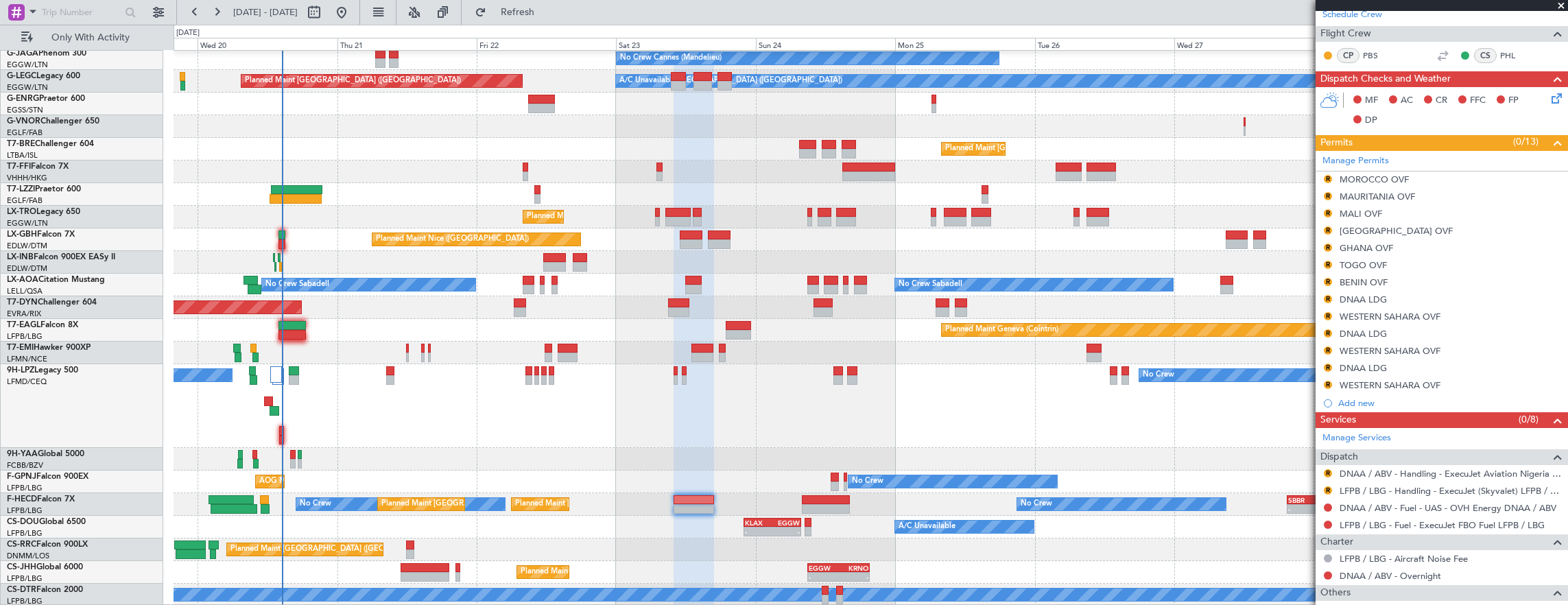
scroll to position [274, 0]
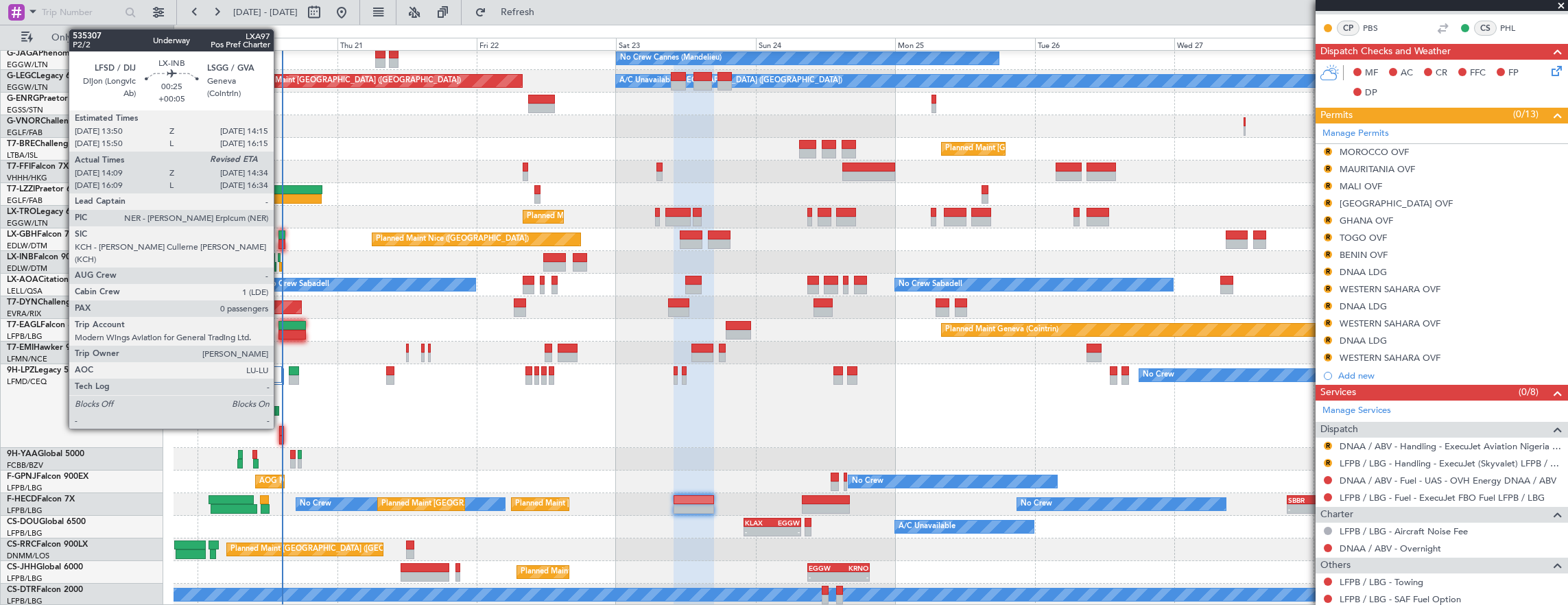
click at [281, 262] on div at bounding box center [280, 267] width 3 height 9
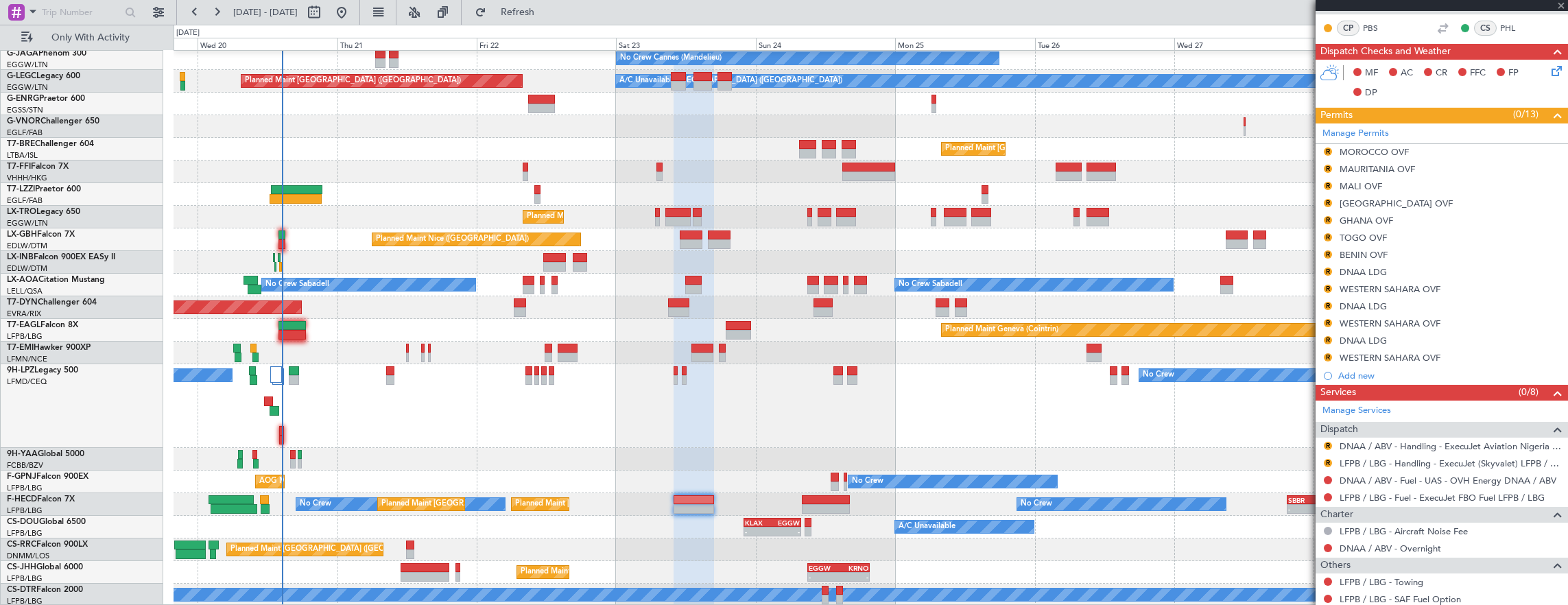
type input "+00:05"
type input "14:09"
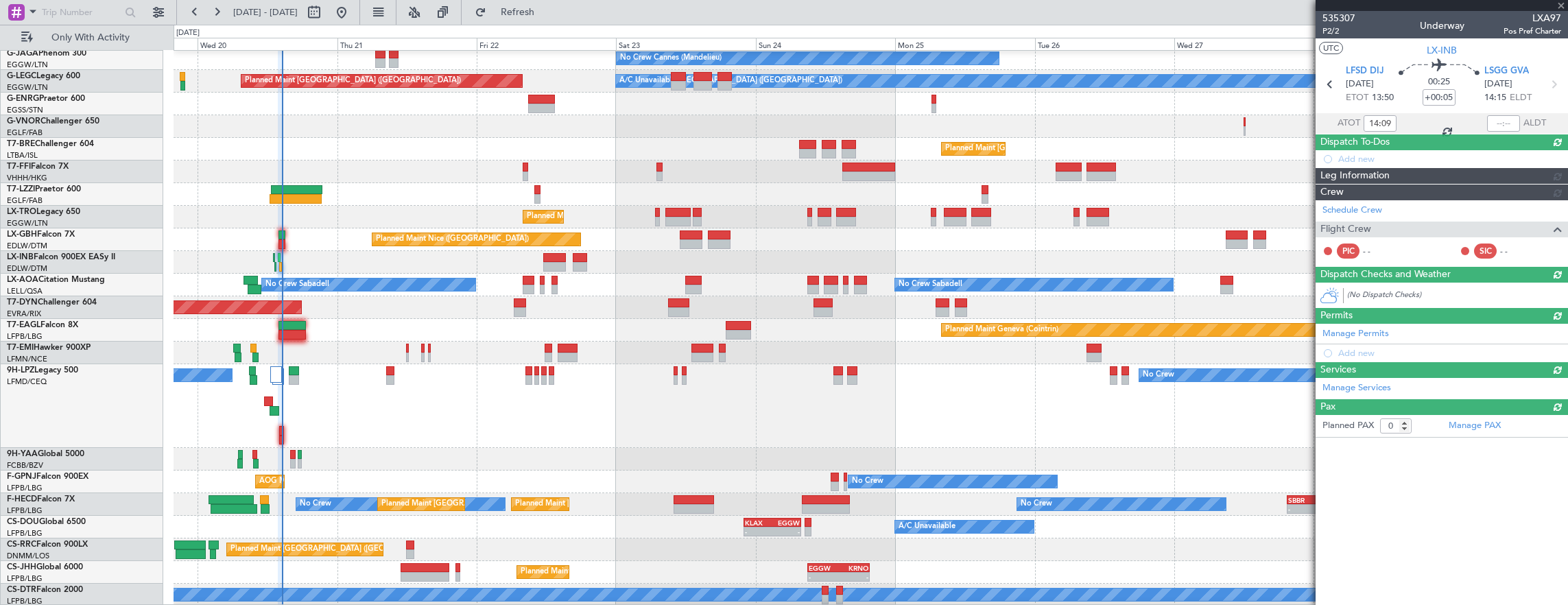
scroll to position [0, 0]
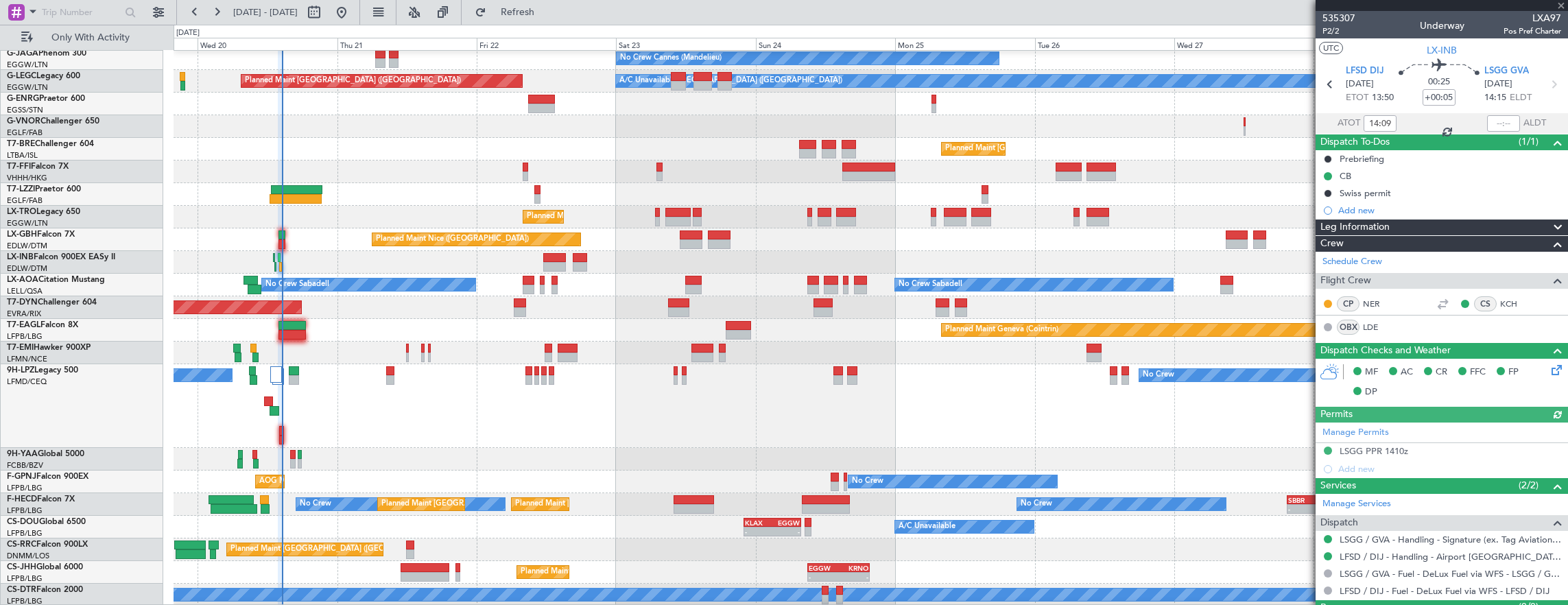
click at [1488, 118] on div at bounding box center [1504, 123] width 33 height 16
click at [1495, 125] on input "text" at bounding box center [1504, 123] width 33 height 16
type input "14:27"
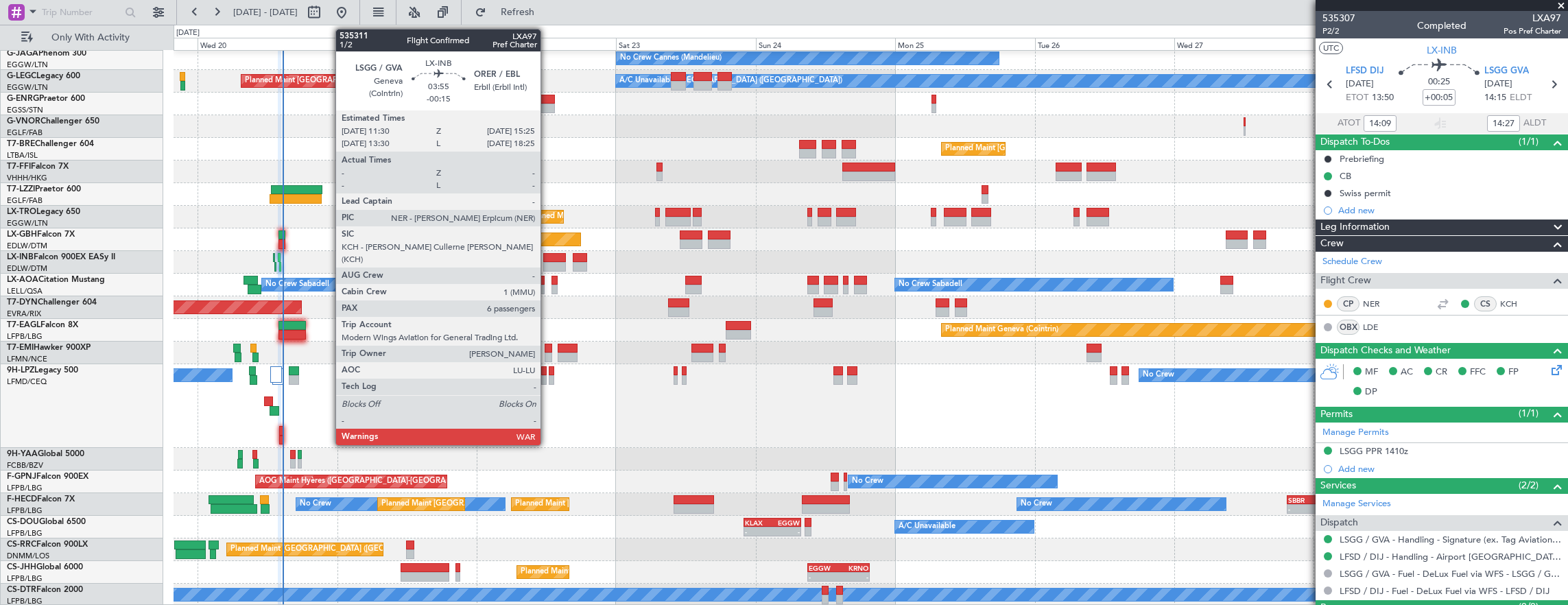
click at [548, 259] on div at bounding box center [555, 257] width 24 height 9
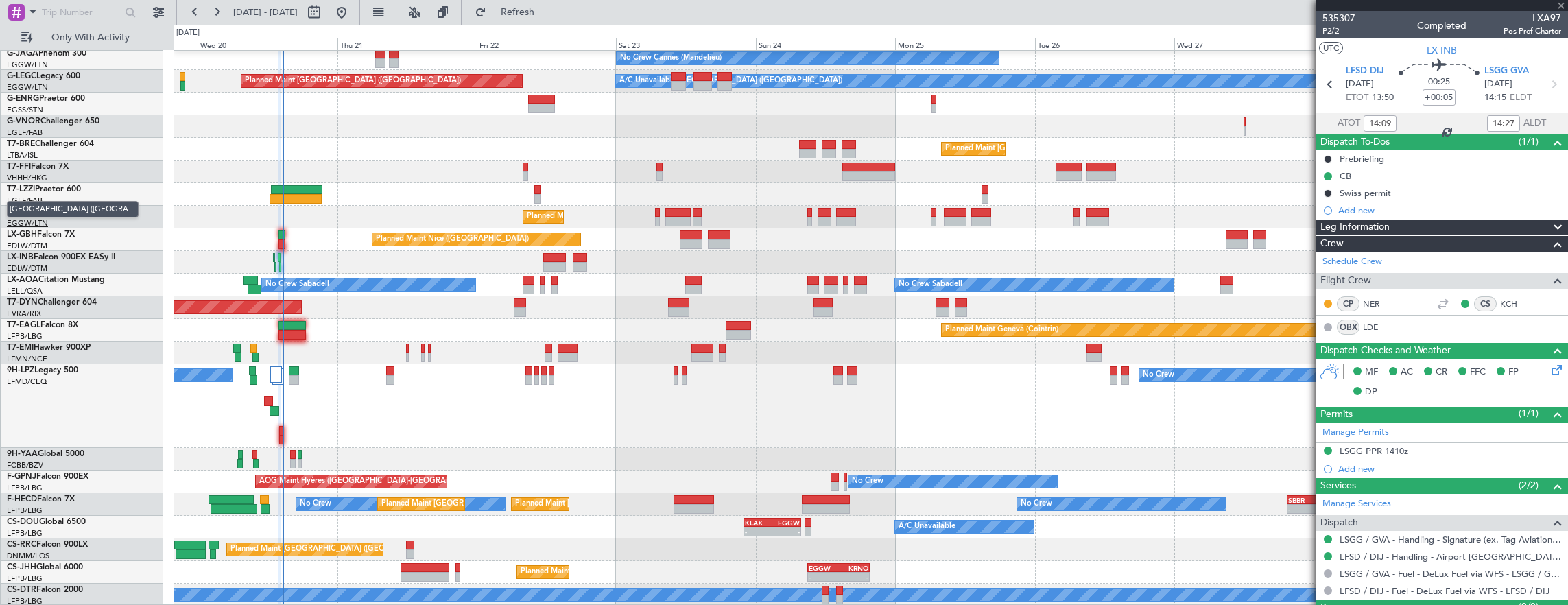
type input "-00:15"
type input "6"
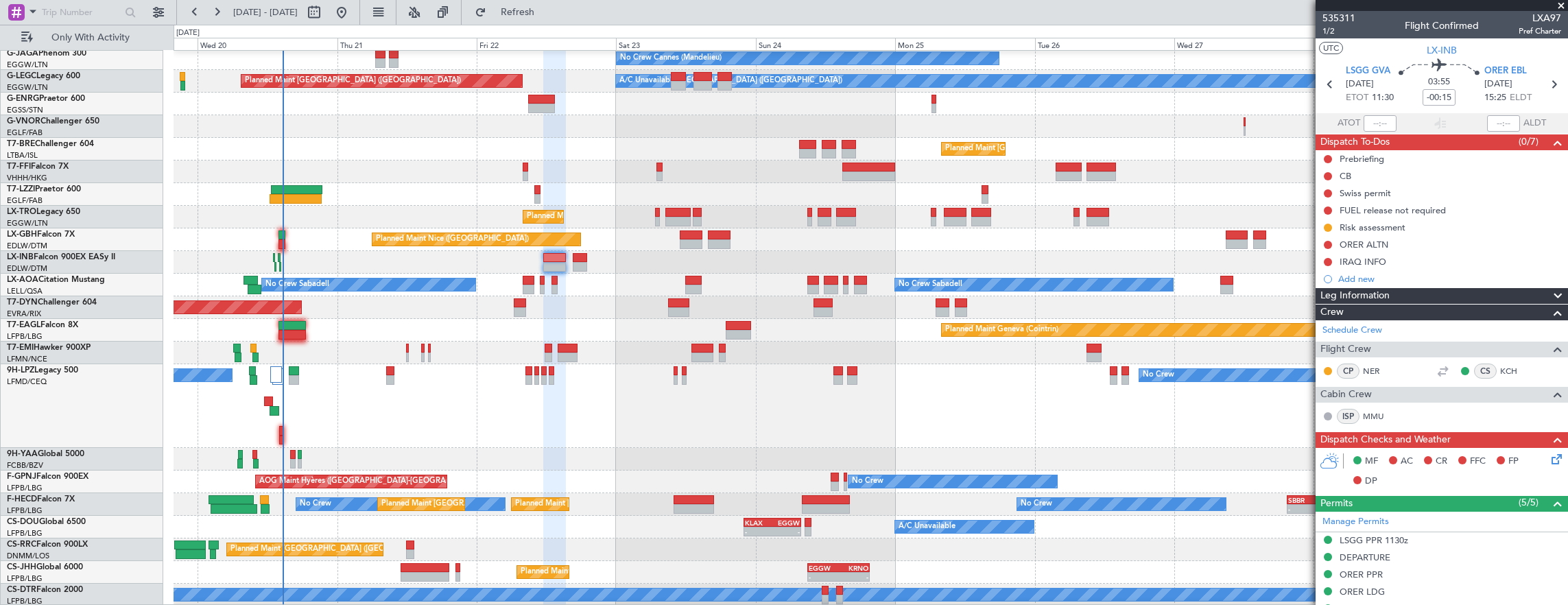
drag, startPoint x: 1329, startPoint y: 176, endPoint x: 1331, endPoint y: 212, distance: 36.1
click at [1329, 176] on button at bounding box center [1329, 176] width 8 height 8
click at [1329, 236] on span "Completed" at bounding box center [1334, 236] width 46 height 14
click at [1326, 193] on button at bounding box center [1329, 194] width 8 height 8
click at [1329, 250] on span "Completed" at bounding box center [1334, 253] width 46 height 14
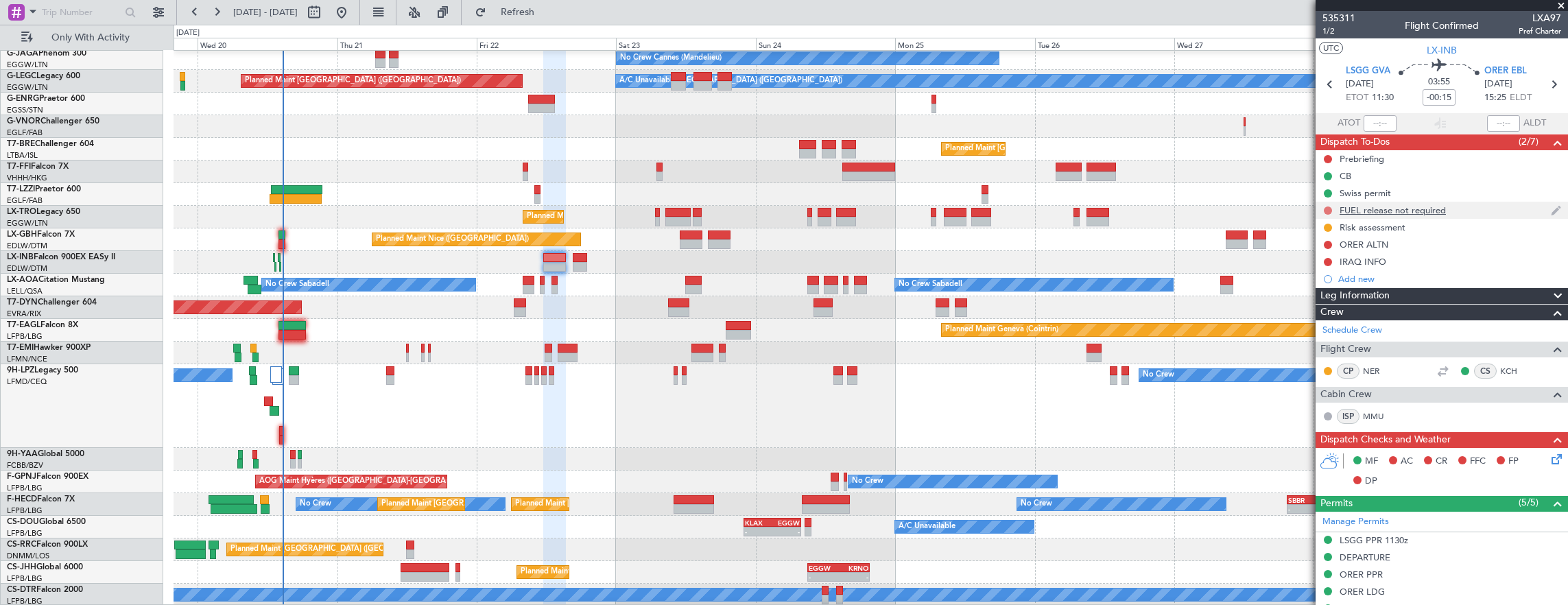
click at [1326, 209] on button at bounding box center [1329, 211] width 8 height 8
click at [1328, 273] on span "Completed" at bounding box center [1334, 270] width 46 height 14
click at [1325, 263] on mat-tooltip-component "Not Started" at bounding box center [1329, 266] width 66 height 36
click at [1329, 261] on button at bounding box center [1329, 262] width 8 height 8
click at [1327, 317] on span "Completed" at bounding box center [1334, 322] width 46 height 14
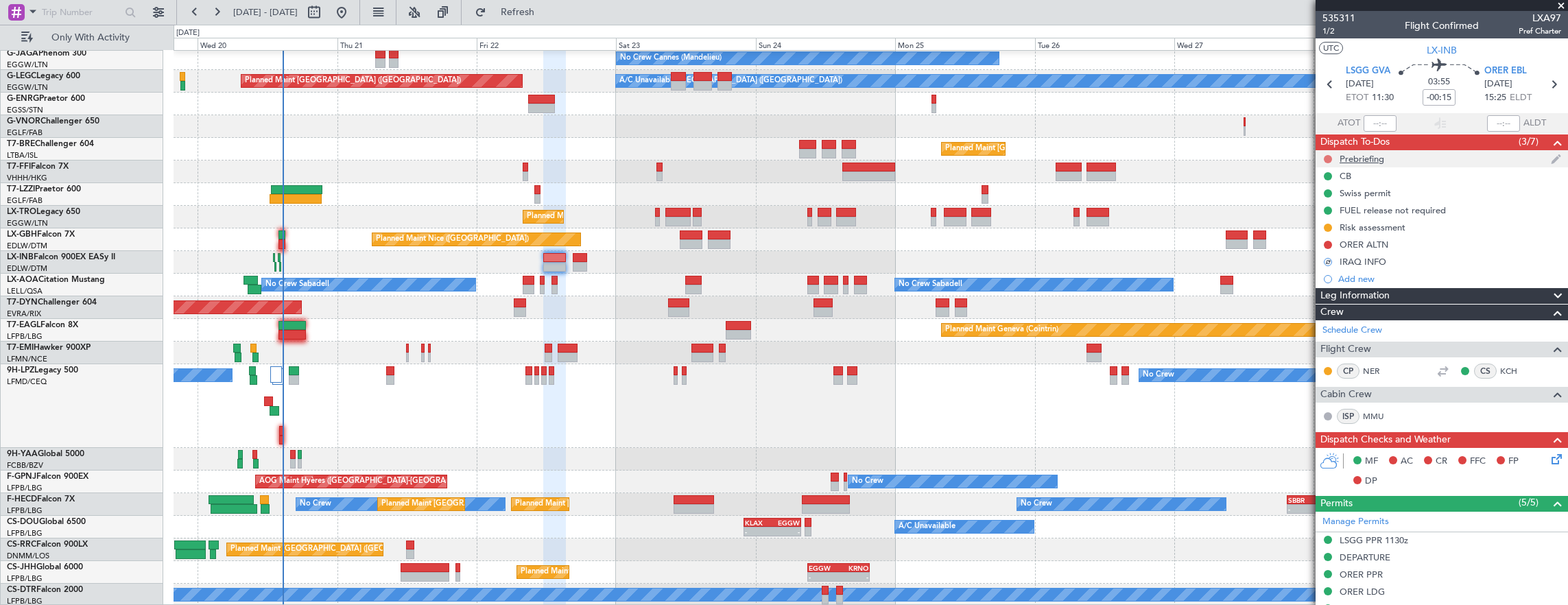
click at [1325, 158] on button at bounding box center [1329, 159] width 8 height 8
click at [1335, 200] on span "In Progress" at bounding box center [1334, 198] width 47 height 14
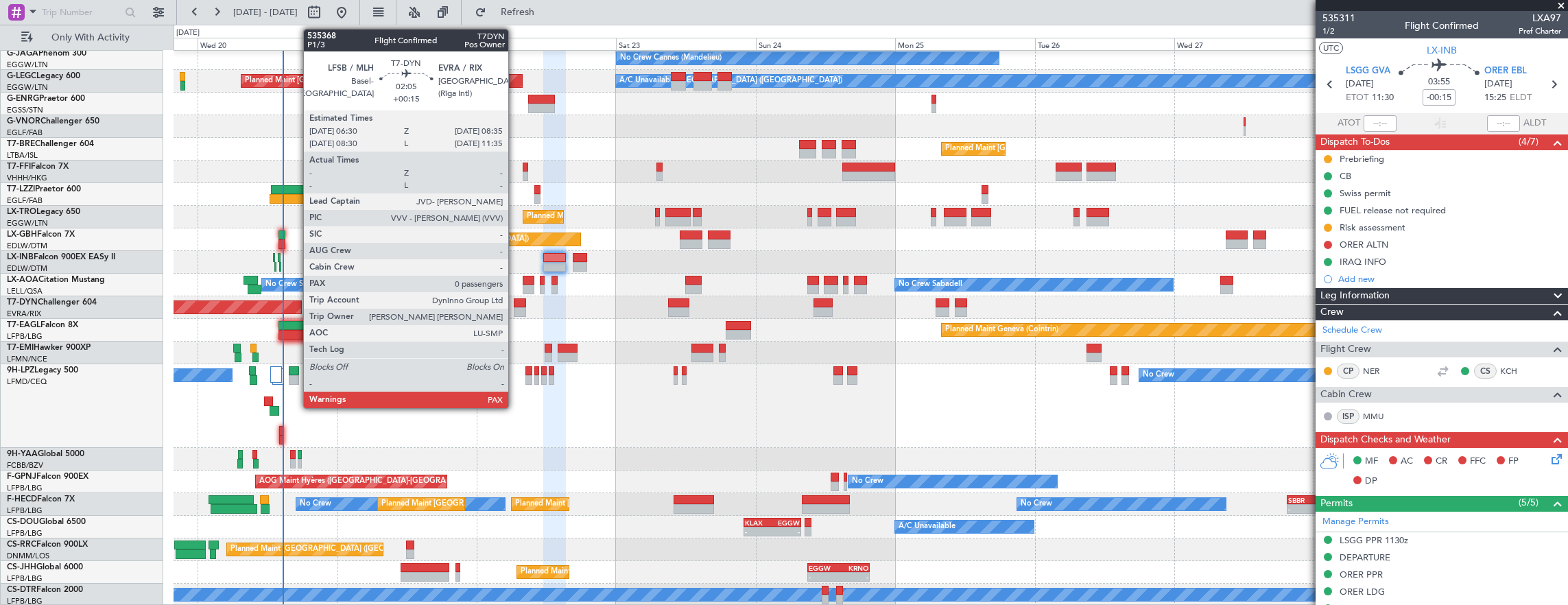
click at [515, 311] on div at bounding box center [520, 311] width 13 height 9
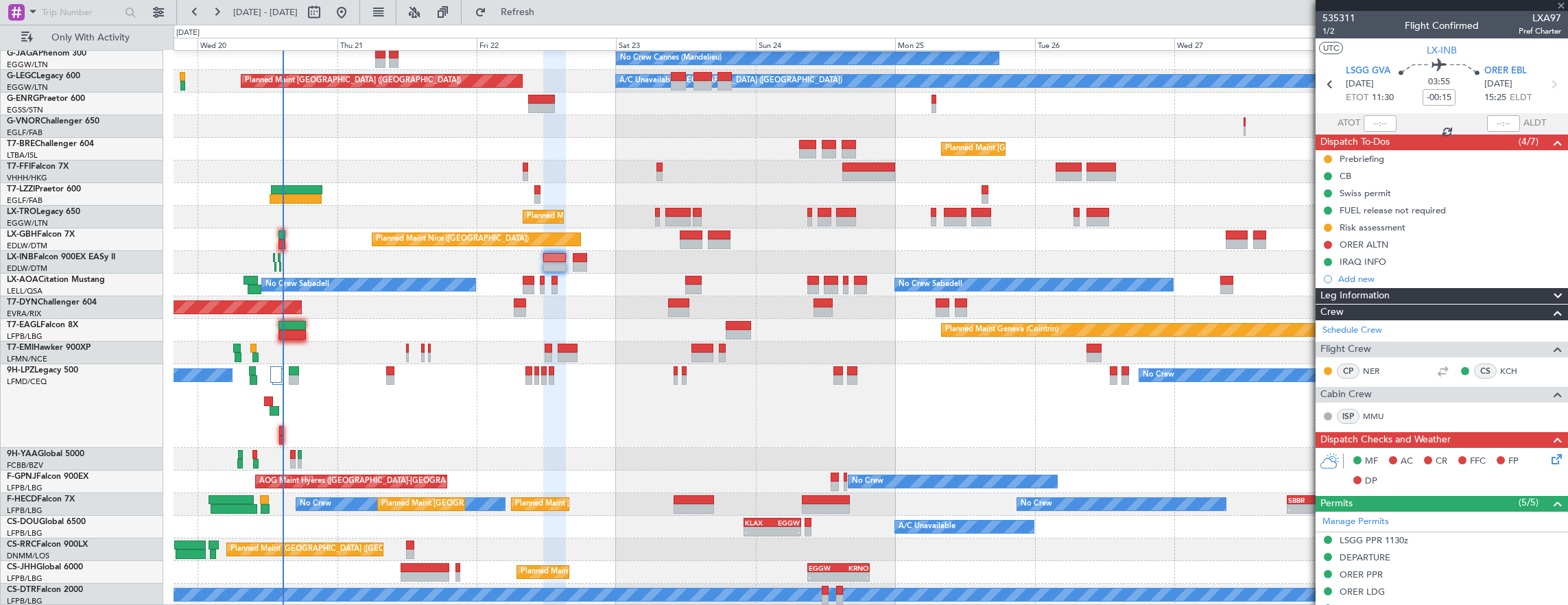
type input "+00:15"
type input "0"
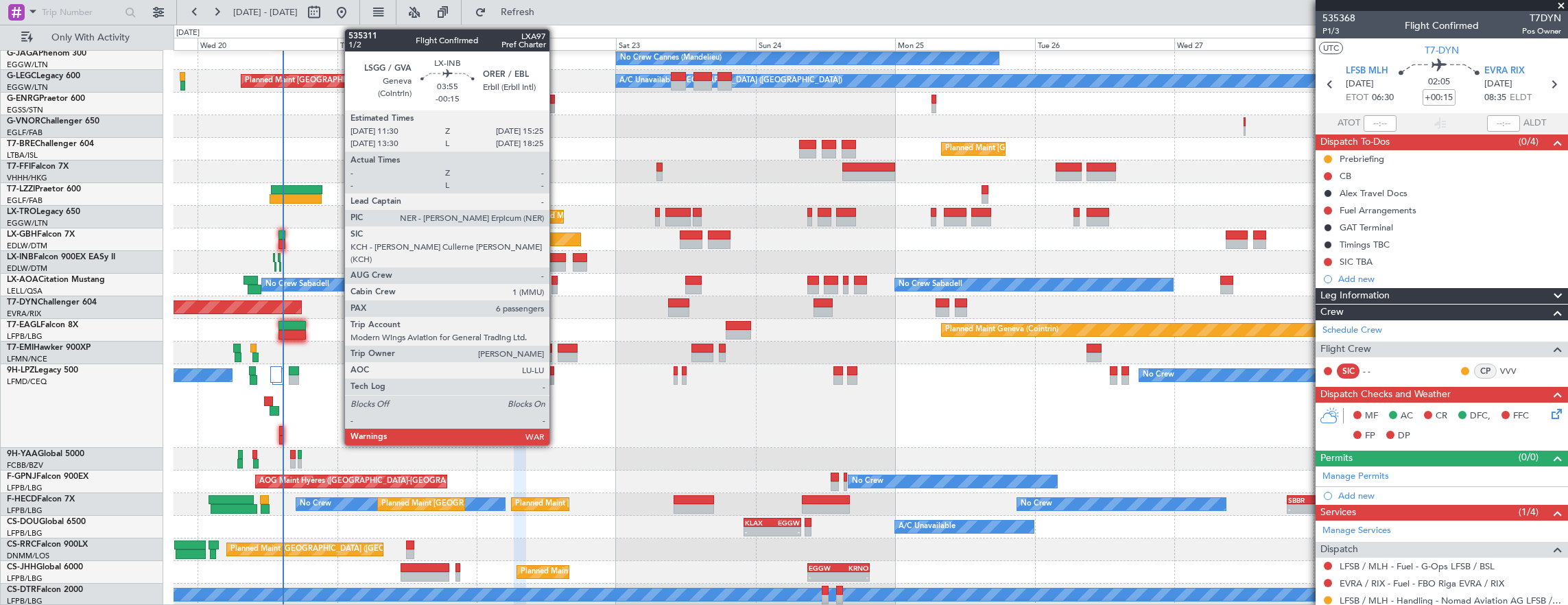
click at [556, 258] on div at bounding box center [555, 257] width 24 height 9
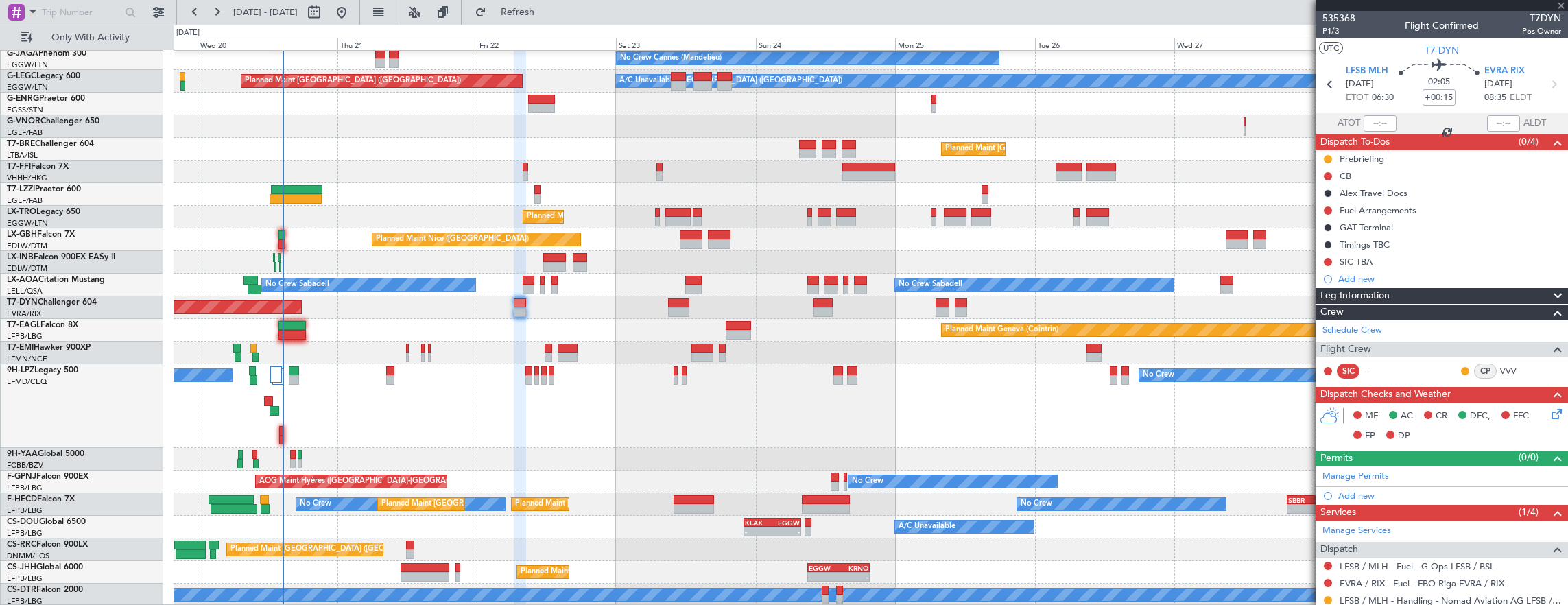
type input "-00:15"
type input "6"
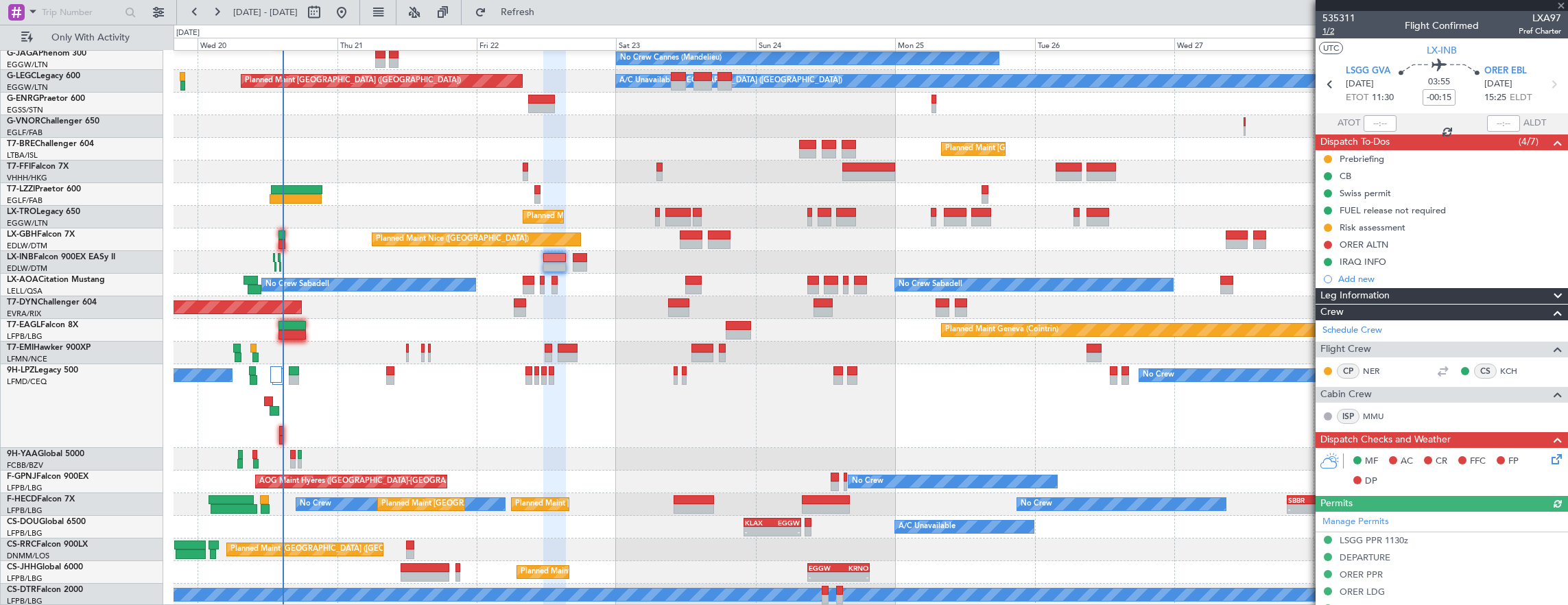
click at [1340, 35] on span "1/2" at bounding box center [1339, 31] width 33 height 12
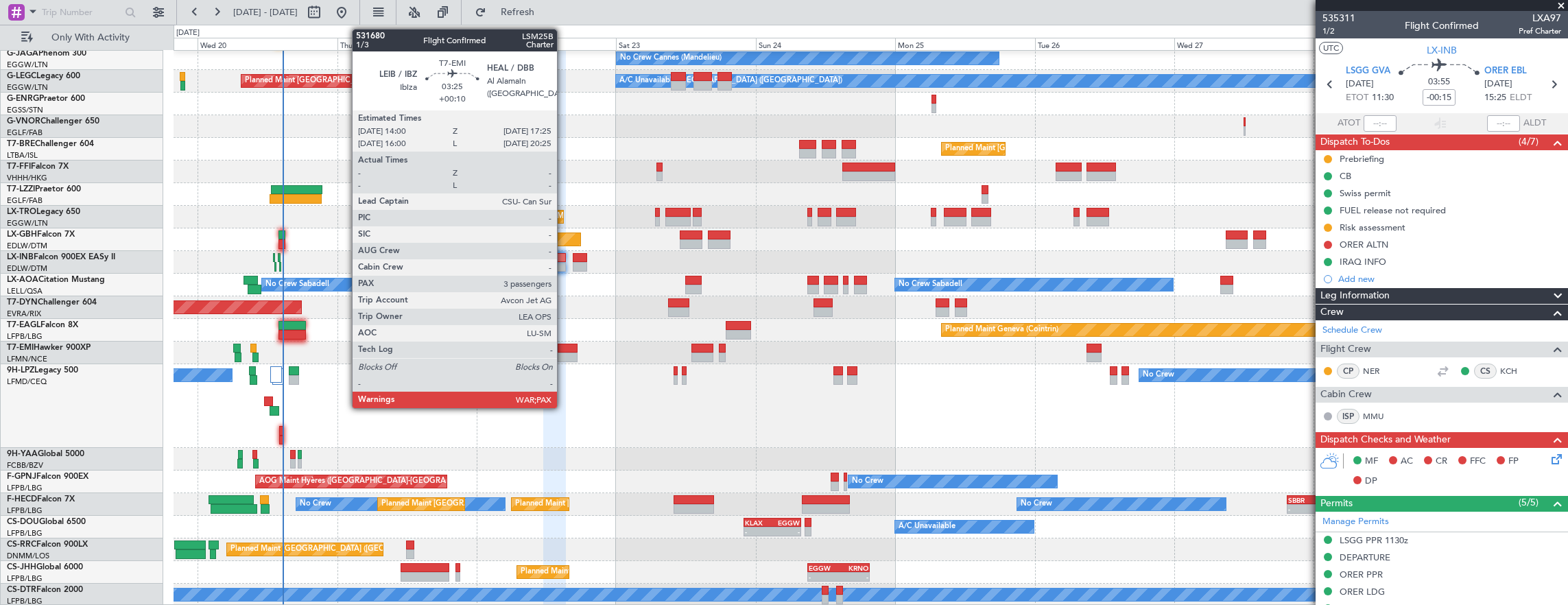
click at [564, 354] on div at bounding box center [568, 357] width 20 height 9
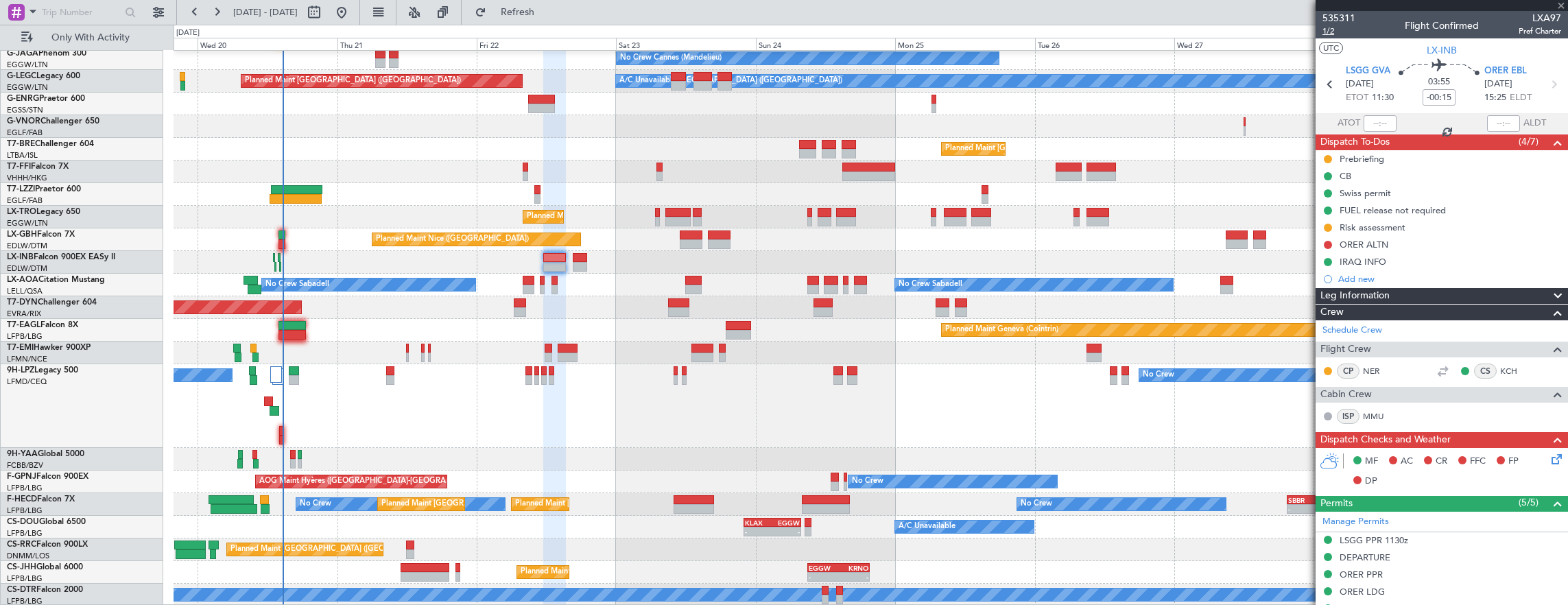
type input "+00:10"
type input "3"
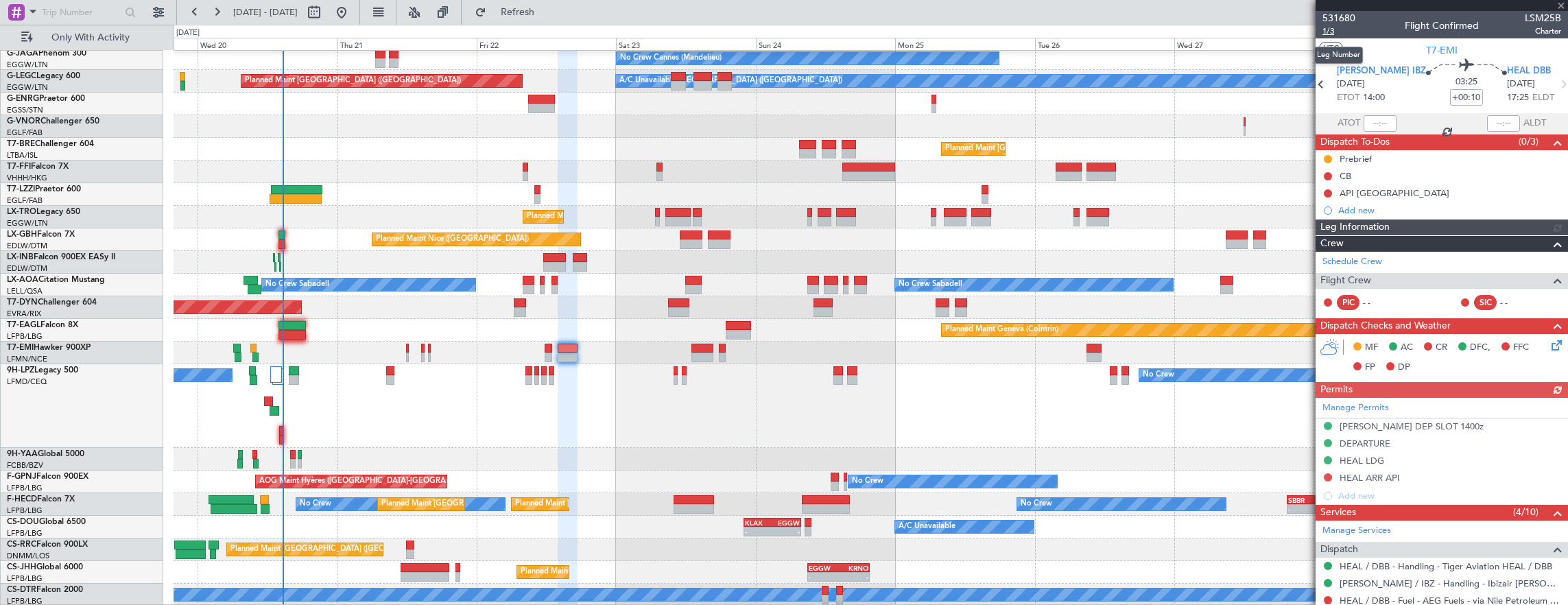
click at [1332, 30] on span "1/3" at bounding box center [1339, 31] width 33 height 12
click at [1333, 33] on span "1/3" at bounding box center [1339, 31] width 33 height 12
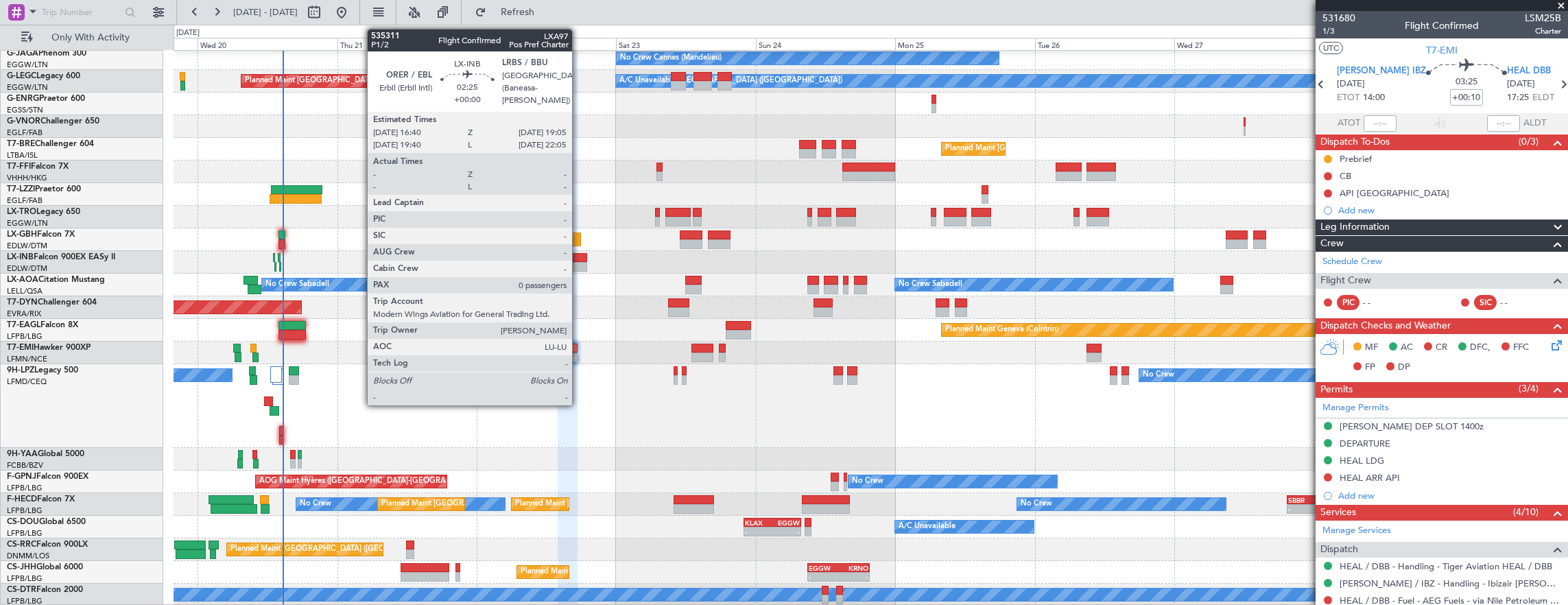
click at [579, 263] on div at bounding box center [580, 267] width 14 height 9
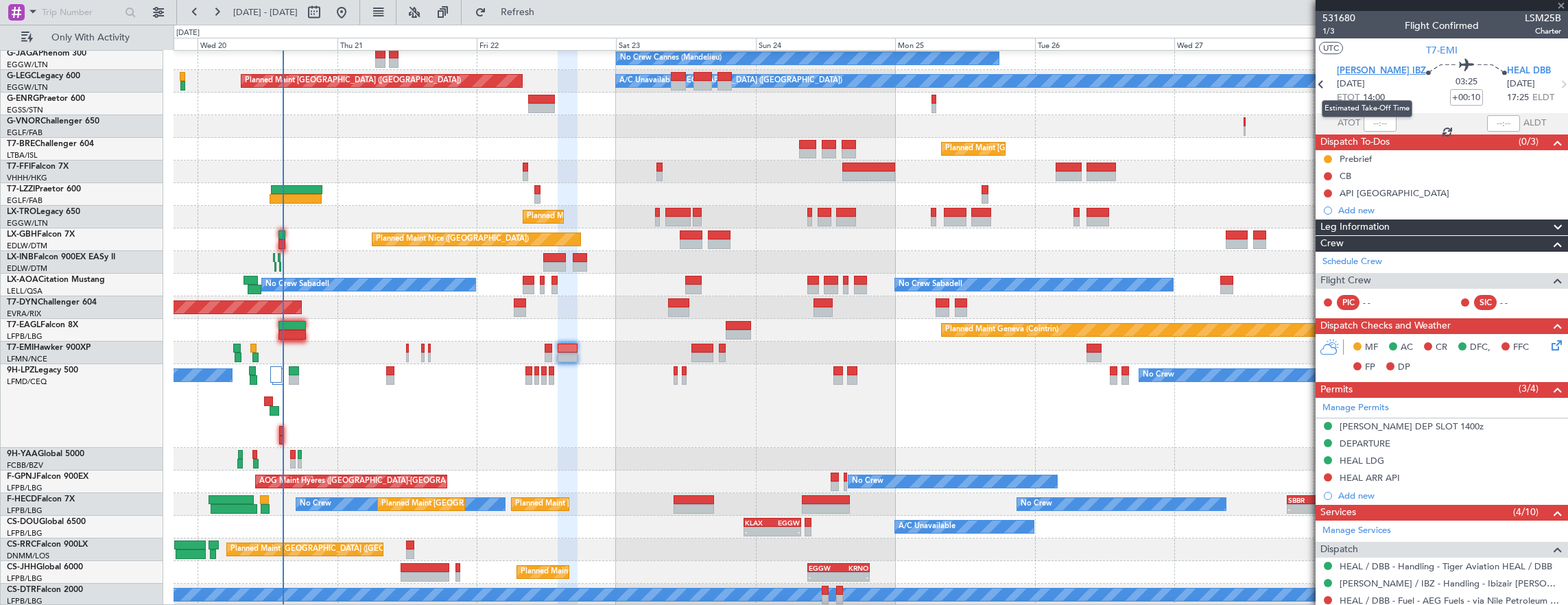
type input "0"
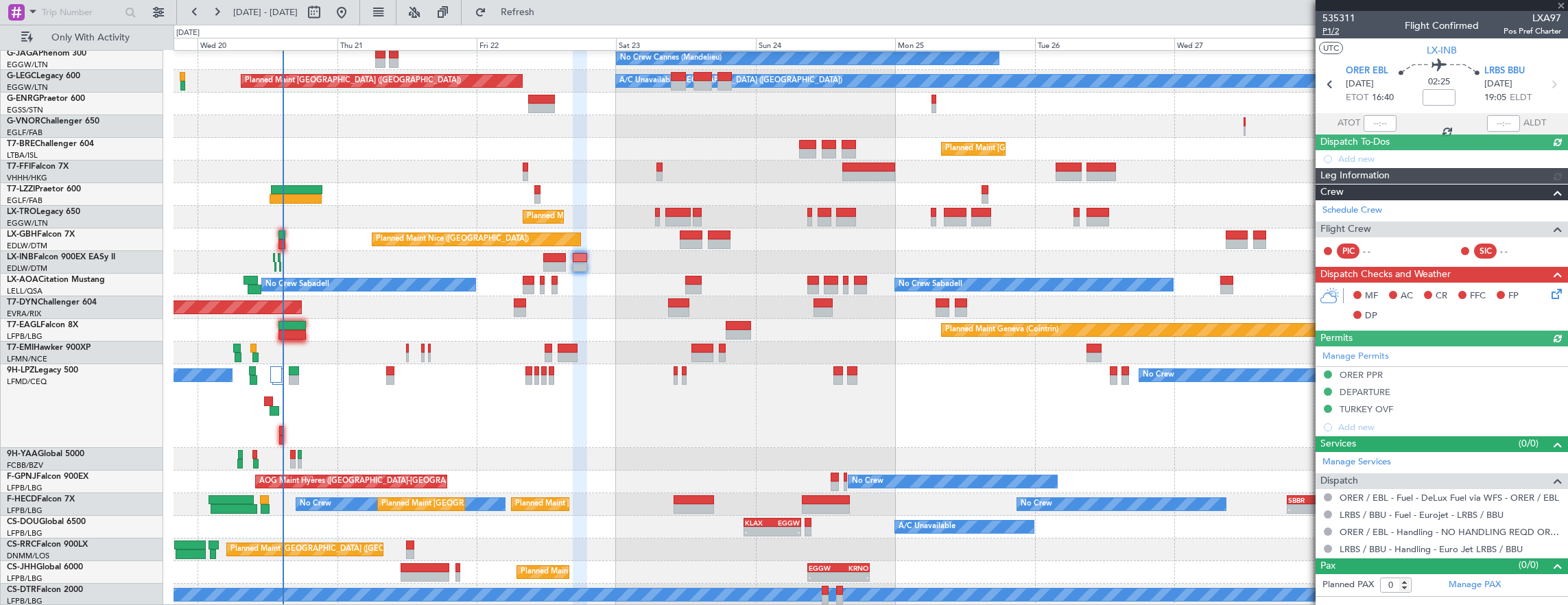
click at [1332, 35] on span "P1/2" at bounding box center [1339, 31] width 33 height 12
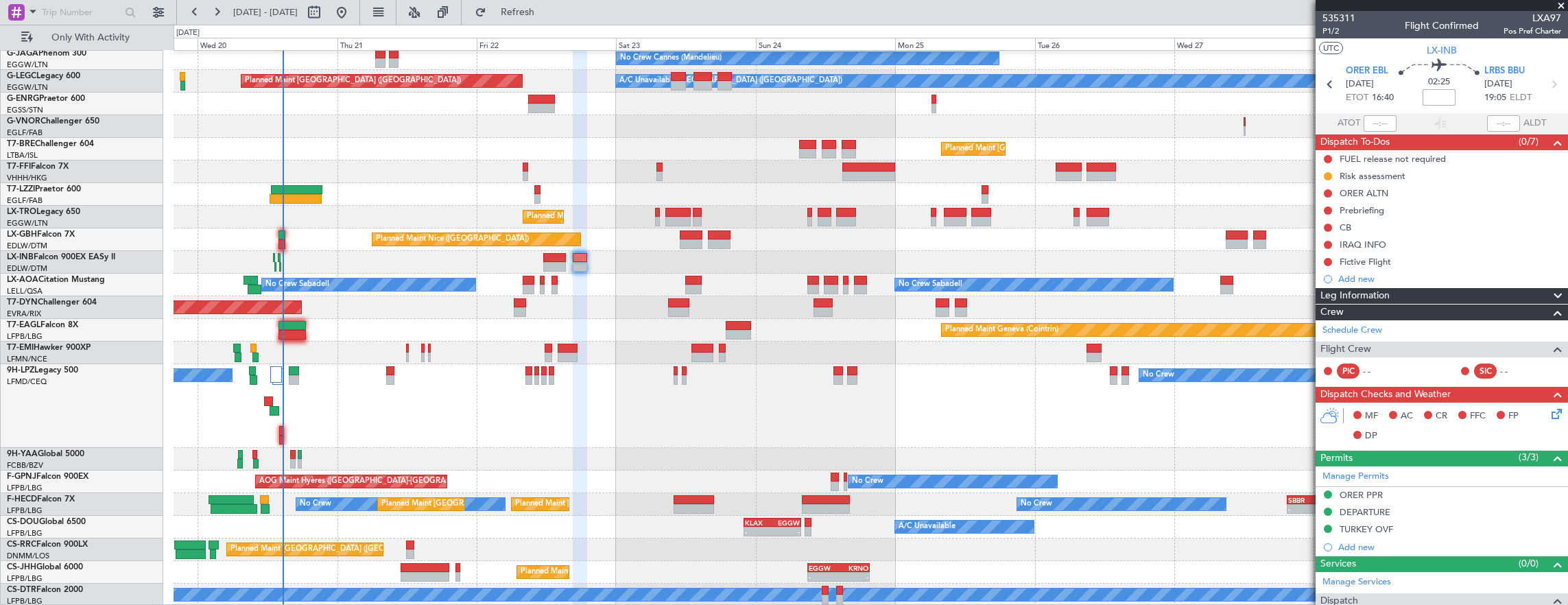
click at [1422, 102] on input at bounding box center [1439, 96] width 33 height 16
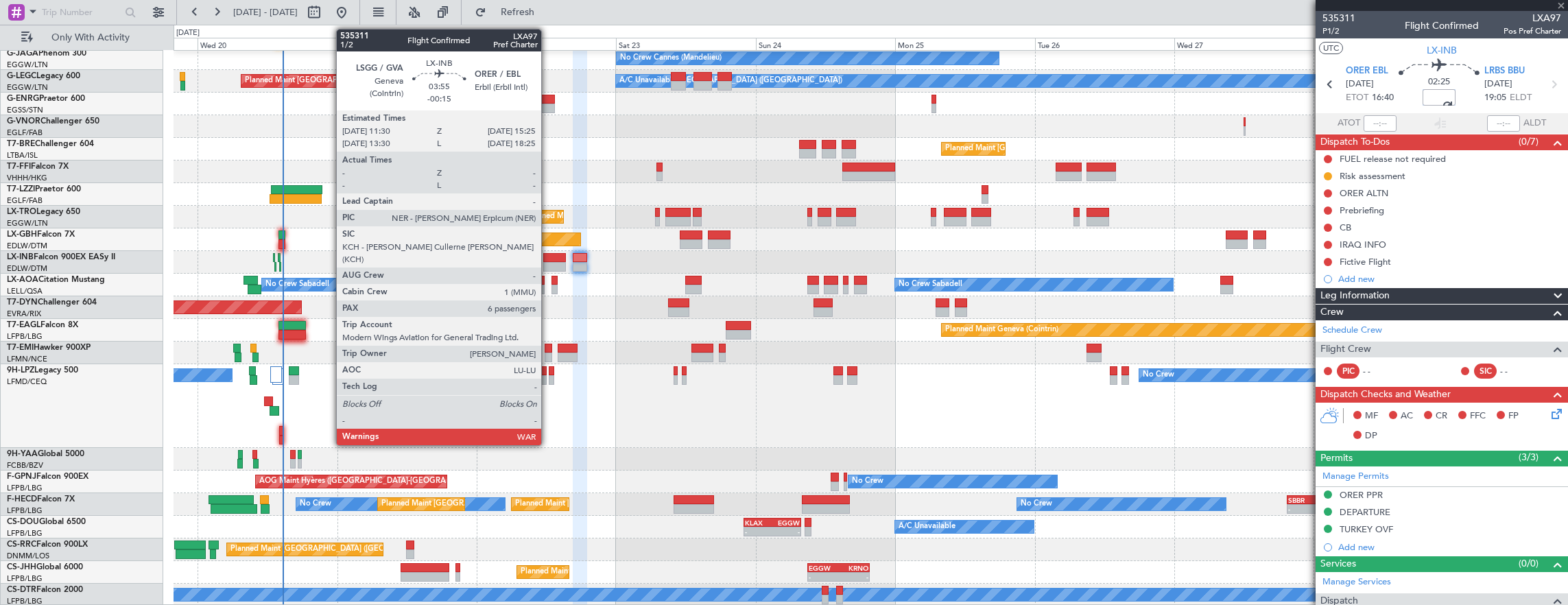
click at [548, 267] on div at bounding box center [555, 267] width 24 height 9
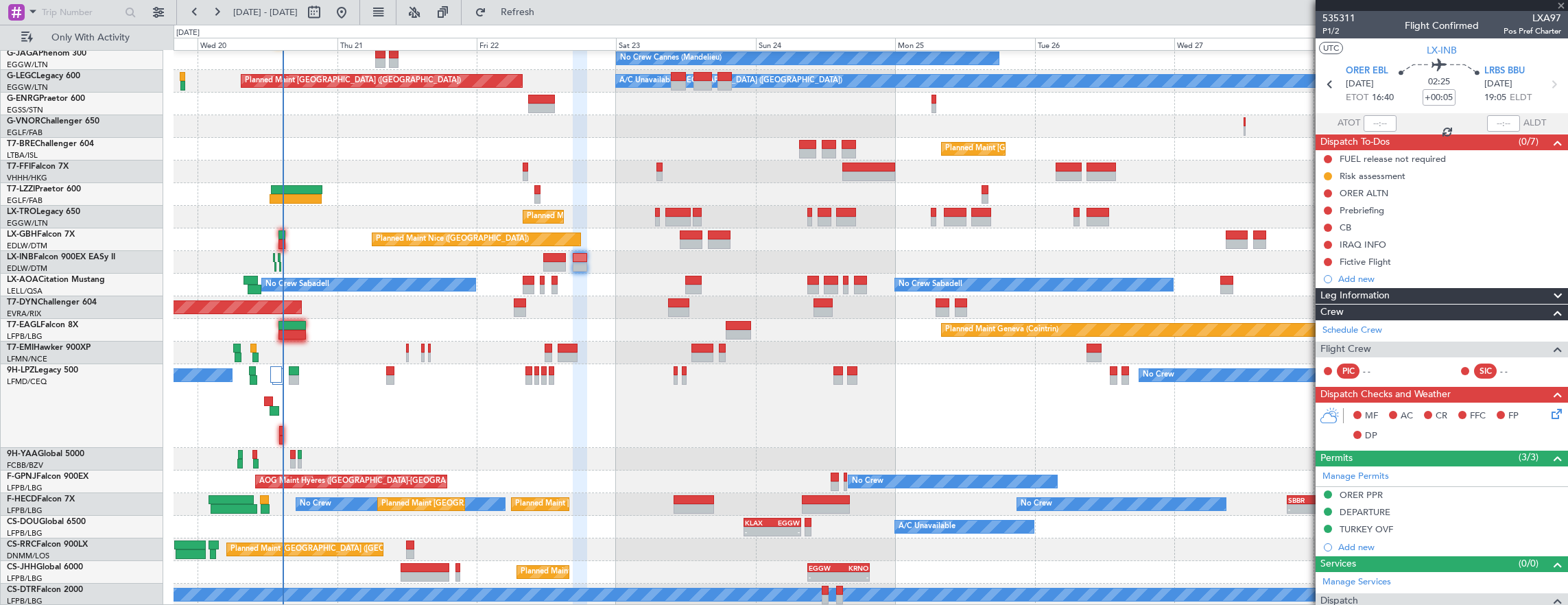
type input "-00:15"
type input "6"
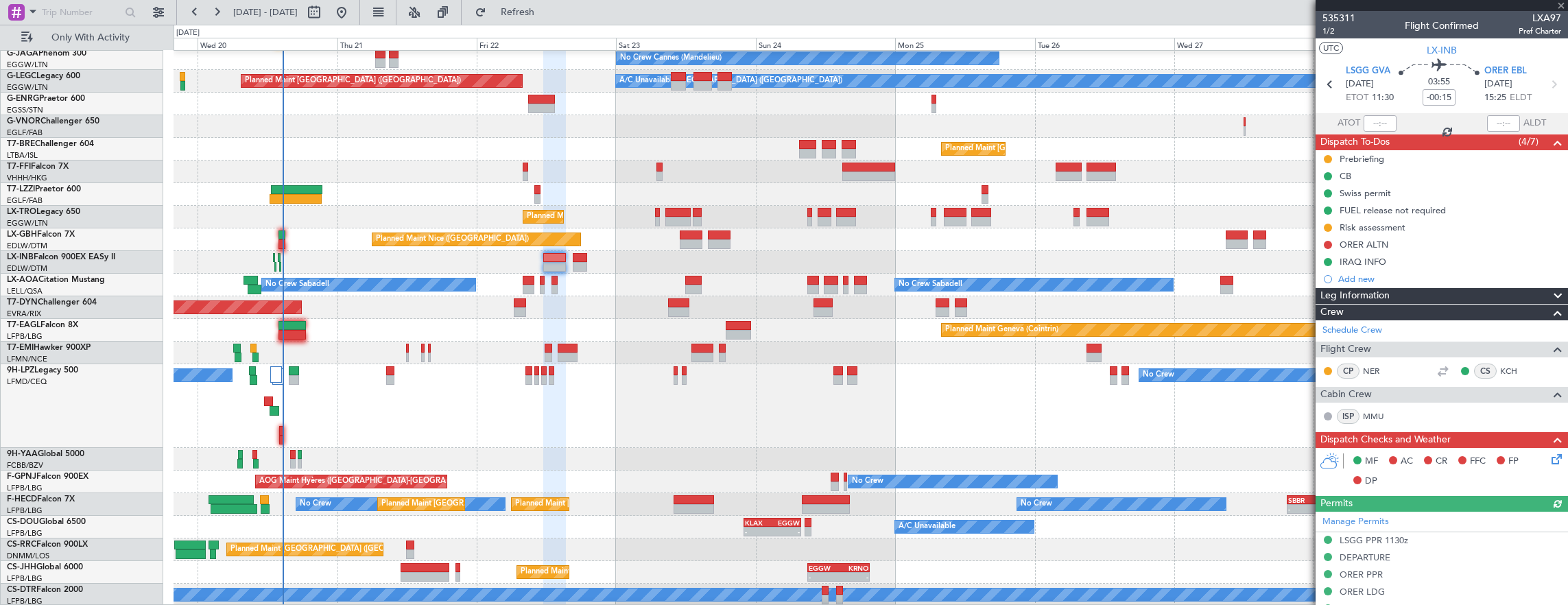
click at [1549, 455] on icon at bounding box center [1554, 456] width 11 height 11
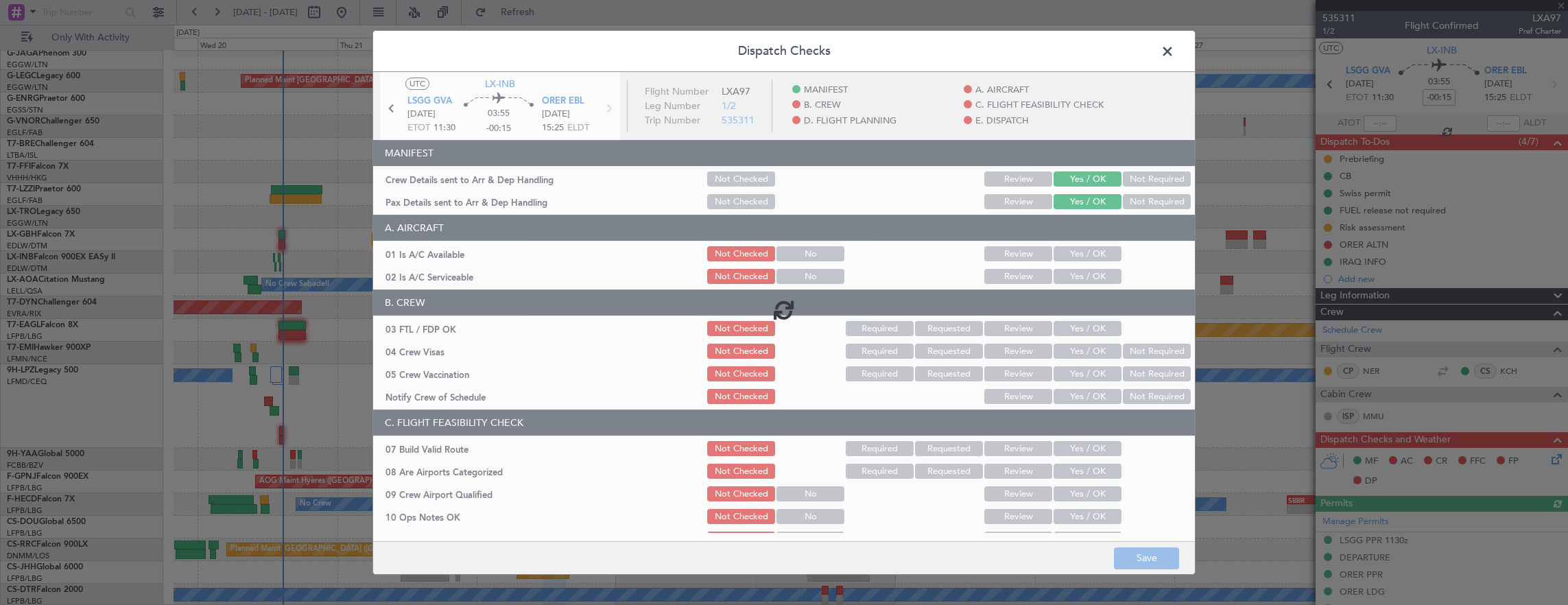
drag, startPoint x: 1094, startPoint y: 256, endPoint x: 1087, endPoint y: 258, distance: 7.3
click at [1093, 256] on div at bounding box center [784, 309] width 822 height 475
click at [1073, 263] on section "A. AIRCRAFT 01 Is A/C Available Not Checked No Review Yes / OK 02 Is A/C Servic…" at bounding box center [784, 250] width 822 height 71
click at [1080, 254] on button "Yes / OK" at bounding box center [1087, 254] width 68 height 15
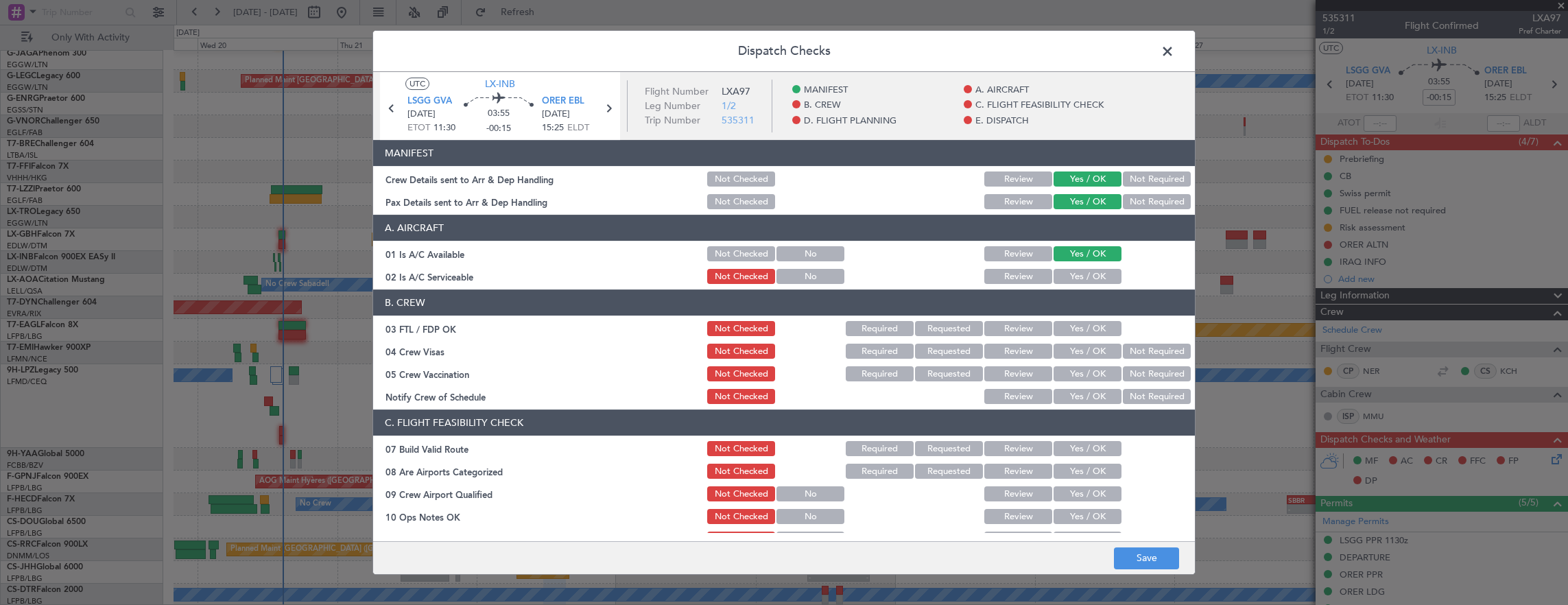
drag, startPoint x: 1086, startPoint y: 259, endPoint x: 1088, endPoint y: 319, distance: 60.0
click at [1089, 265] on section "A. AIRCRAFT 01 Is A/C Available Not Checked No Review Yes / OK 02 Is A/C Servic…" at bounding box center [784, 250] width 822 height 71
click at [1093, 280] on button "Yes / OK" at bounding box center [1087, 277] width 68 height 15
click at [1080, 331] on button "Yes / OK" at bounding box center [1087, 328] width 68 height 15
click at [1123, 348] on button "Not Required" at bounding box center [1157, 351] width 68 height 15
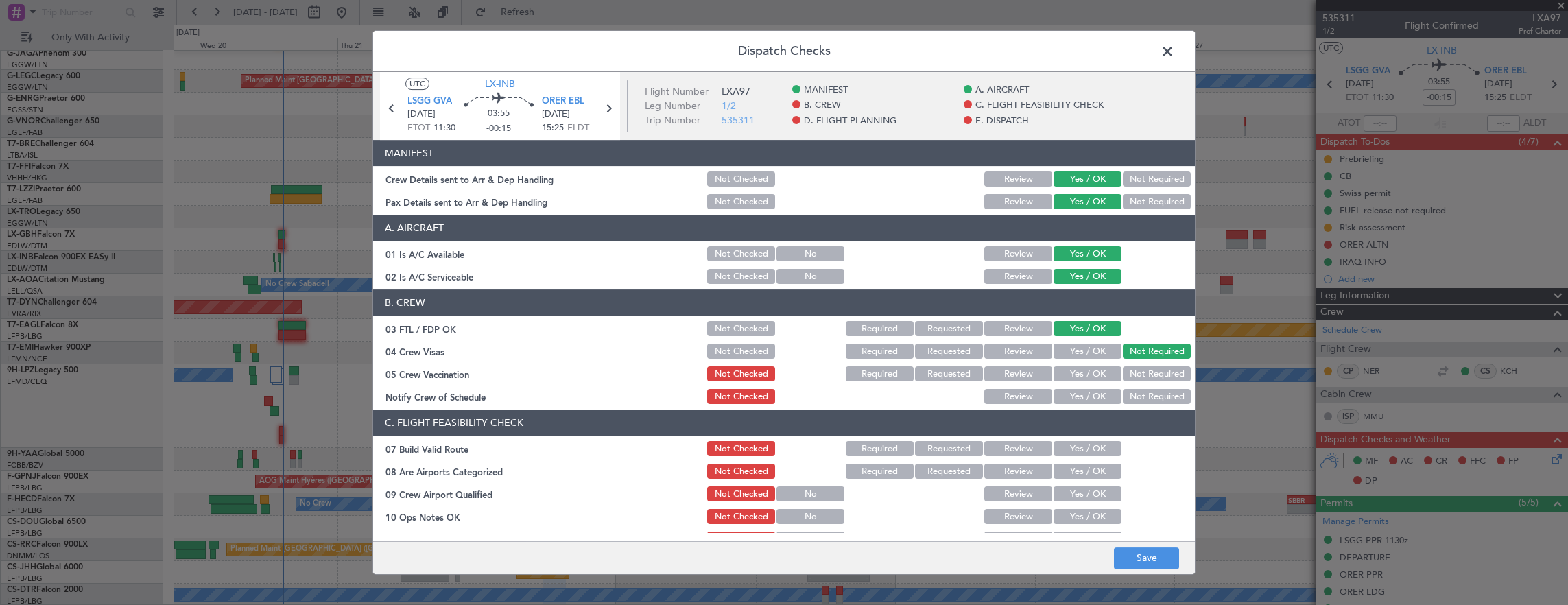
click at [1087, 368] on button "Yes / OK" at bounding box center [1087, 374] width 68 height 15
click at [1136, 400] on button "Not Required" at bounding box center [1157, 397] width 68 height 15
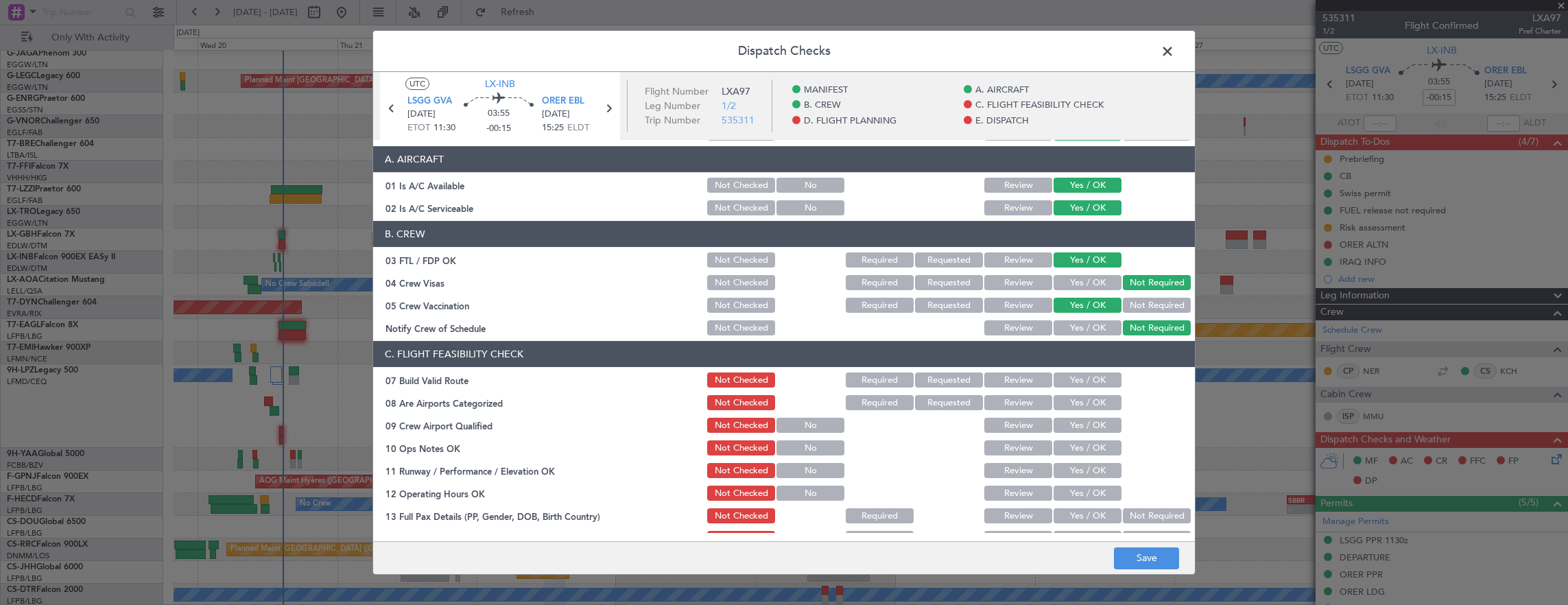
click at [1081, 281] on button "Yes / OK" at bounding box center [1087, 283] width 68 height 15
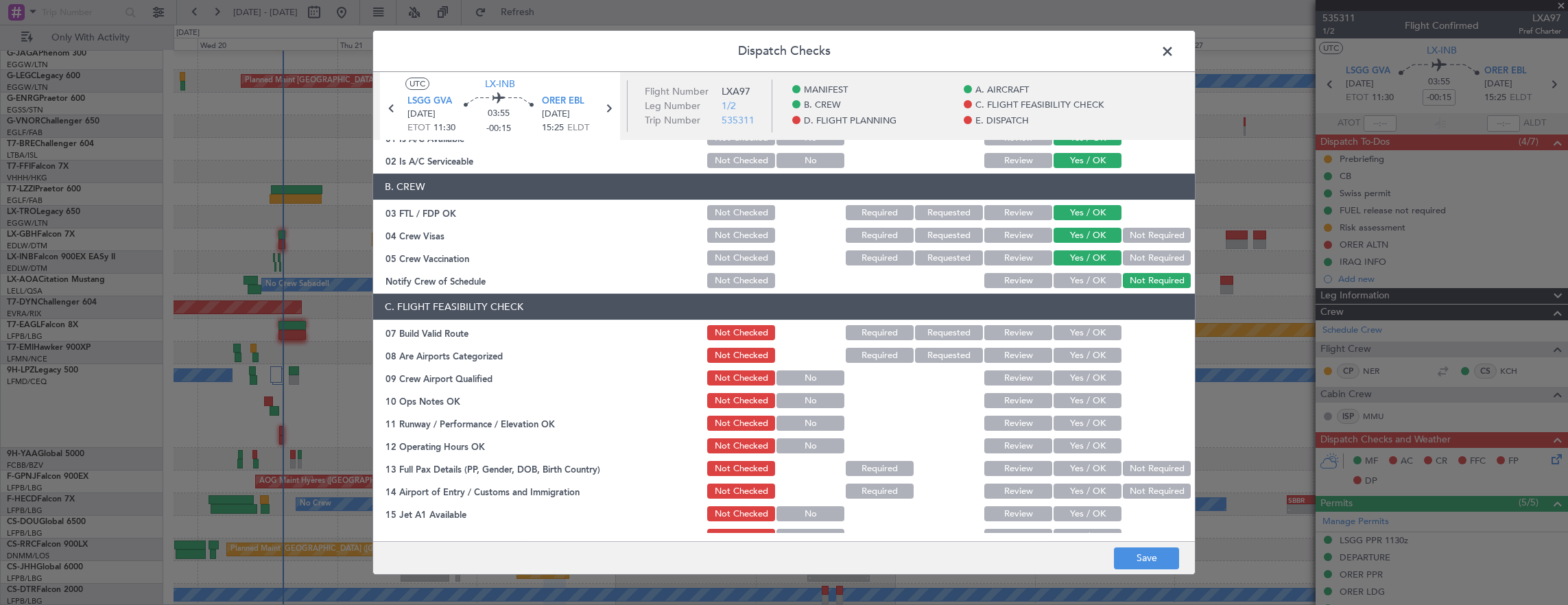
scroll to position [137, 0]
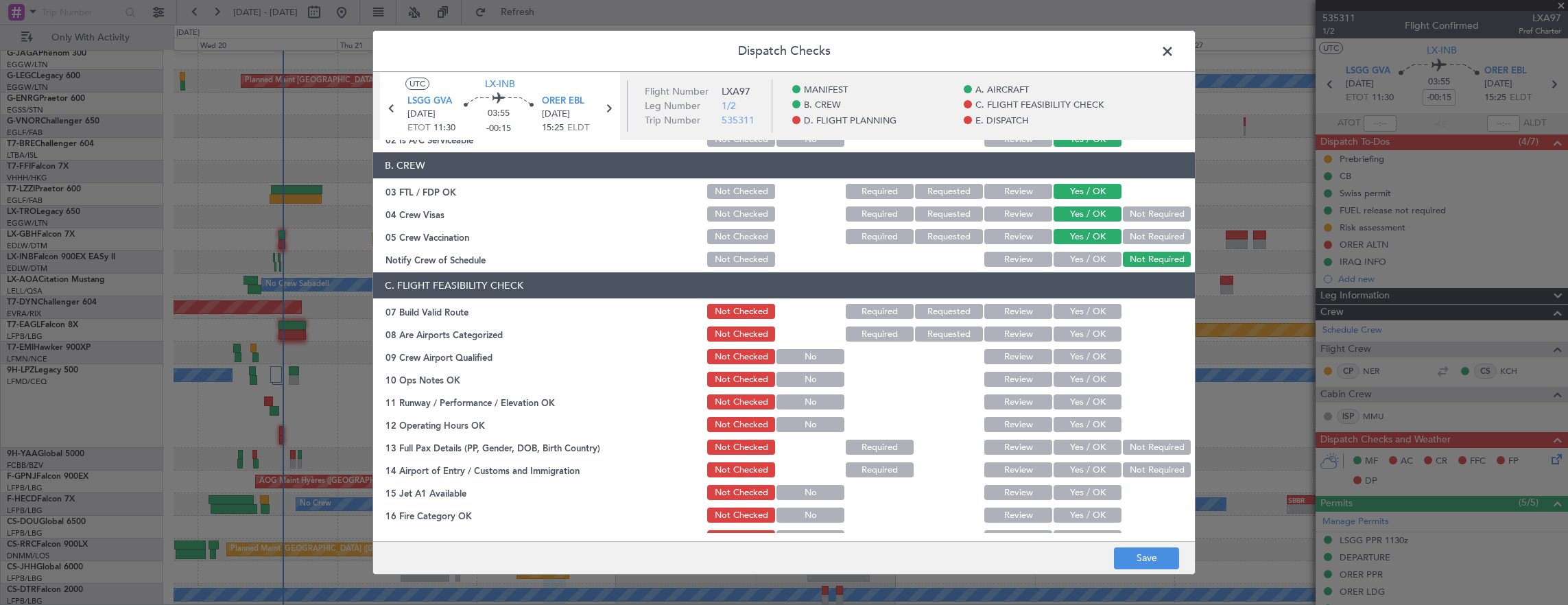
click at [1078, 311] on button "Yes / OK" at bounding box center [1087, 311] width 68 height 15
click at [1074, 336] on button "Yes / OK" at bounding box center [1087, 334] width 68 height 15
click at [1074, 360] on button "Yes / OK" at bounding box center [1087, 357] width 68 height 15
drag, startPoint x: 1073, startPoint y: 379, endPoint x: 1073, endPoint y: 404, distance: 25.0
click at [1073, 379] on button "Yes / OK" at bounding box center [1087, 379] width 68 height 15
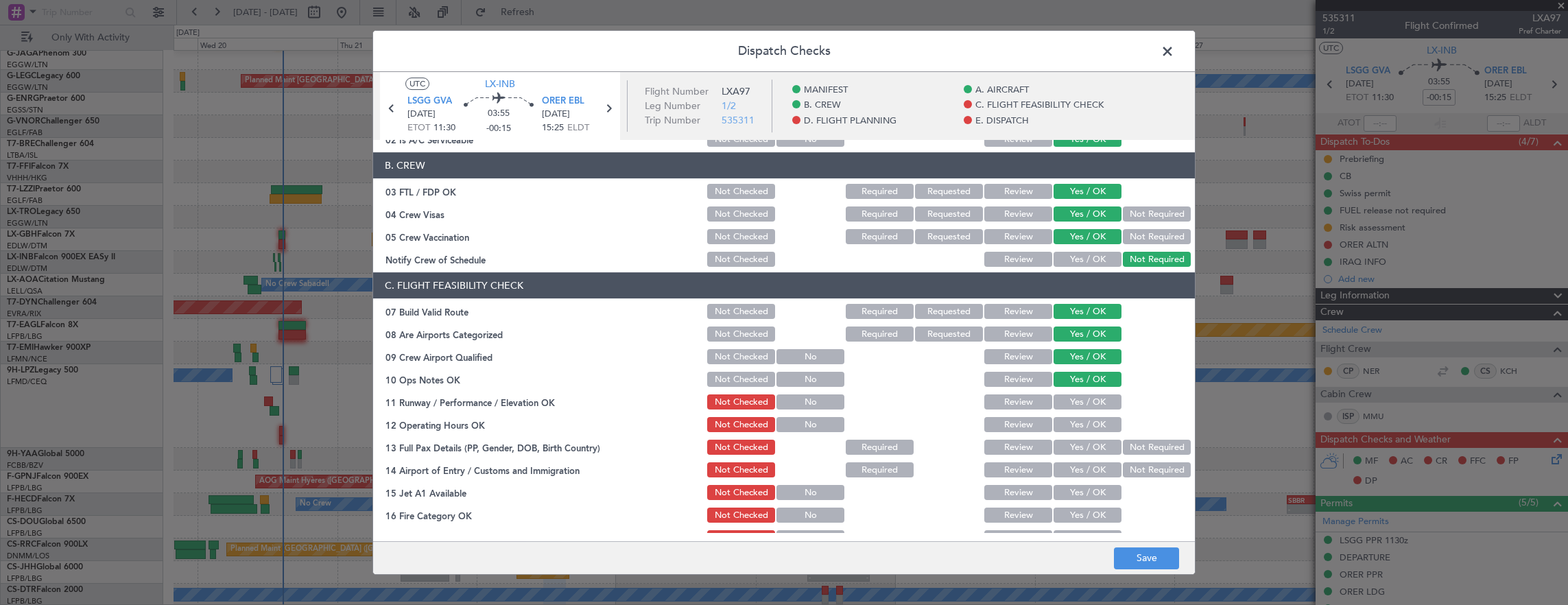
click at [1075, 404] on button "Yes / OK" at bounding box center [1087, 402] width 68 height 15
click at [1070, 432] on button "Yes / OK" at bounding box center [1087, 425] width 68 height 15
click at [1067, 453] on button "Yes / OK" at bounding box center [1087, 448] width 68 height 15
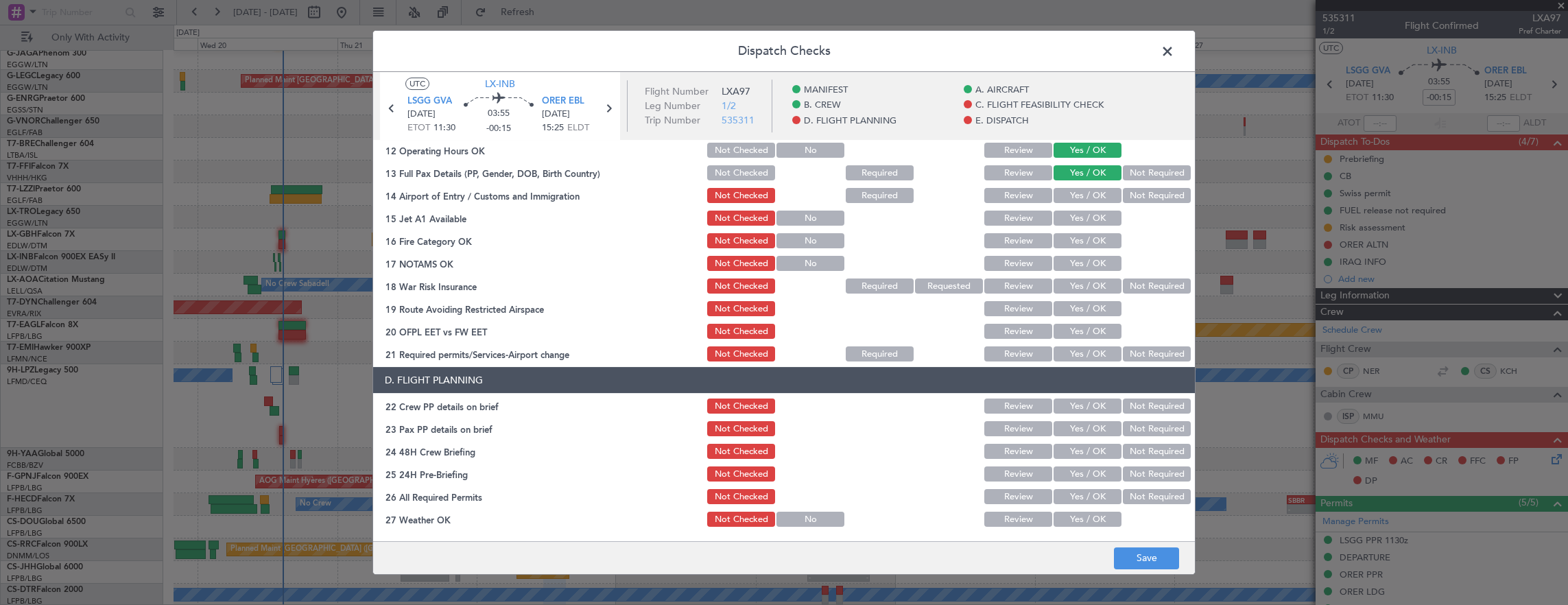
drag, startPoint x: 1065, startPoint y: 194, endPoint x: 1060, endPoint y: 234, distance: 40.3
click at [1065, 195] on button "Yes / OK" at bounding box center [1087, 195] width 68 height 15
click at [1060, 234] on button "Yes / OK" at bounding box center [1087, 241] width 68 height 15
drag, startPoint x: 1066, startPoint y: 219, endPoint x: 1069, endPoint y: 271, distance: 52.1
click at [1067, 219] on button "Yes / OK" at bounding box center [1087, 218] width 68 height 15
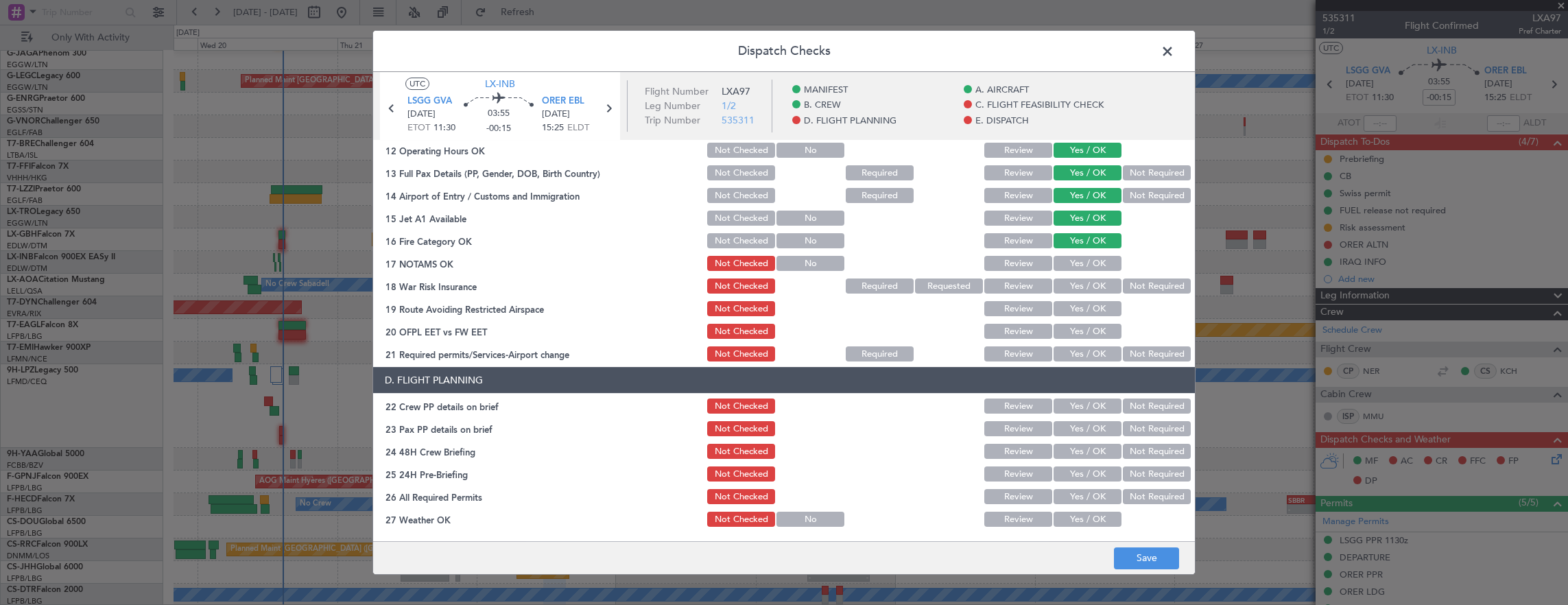
drag, startPoint x: 1071, startPoint y: 280, endPoint x: 1075, endPoint y: 266, distance: 14.6
click at [1071, 279] on button "Yes / OK" at bounding box center [1087, 286] width 68 height 15
click at [1075, 266] on button "Yes / OK" at bounding box center [1087, 263] width 68 height 15
click at [1123, 285] on button "Not Required" at bounding box center [1157, 286] width 68 height 15
click at [1071, 317] on div "Yes / OK" at bounding box center [1087, 308] width 69 height 19
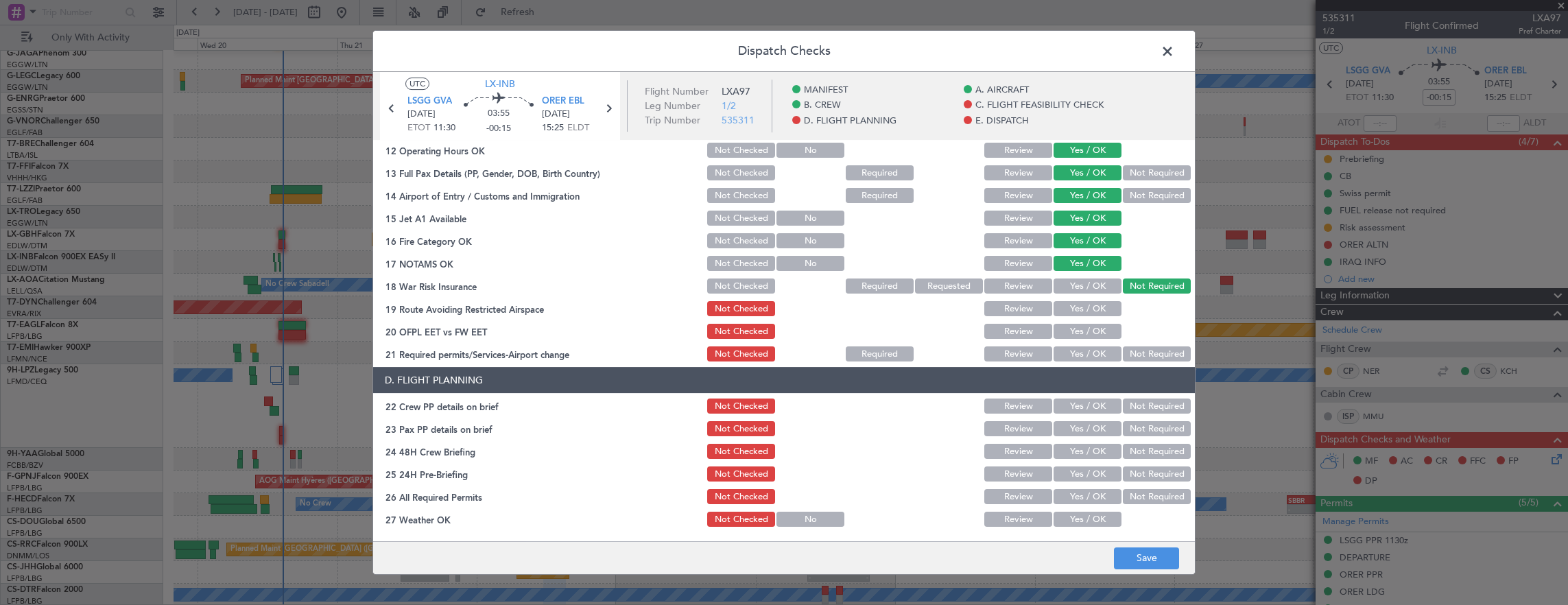
click at [1081, 307] on button "Yes / OK" at bounding box center [1087, 309] width 68 height 15
click at [1081, 327] on button "Yes / OK" at bounding box center [1087, 332] width 68 height 15
drag, startPoint x: 1076, startPoint y: 356, endPoint x: 1077, endPoint y: 373, distance: 17.0
click at [1077, 356] on button "Yes / OK" at bounding box center [1087, 354] width 68 height 15
click at [1080, 400] on button "Yes / OK" at bounding box center [1087, 406] width 68 height 15
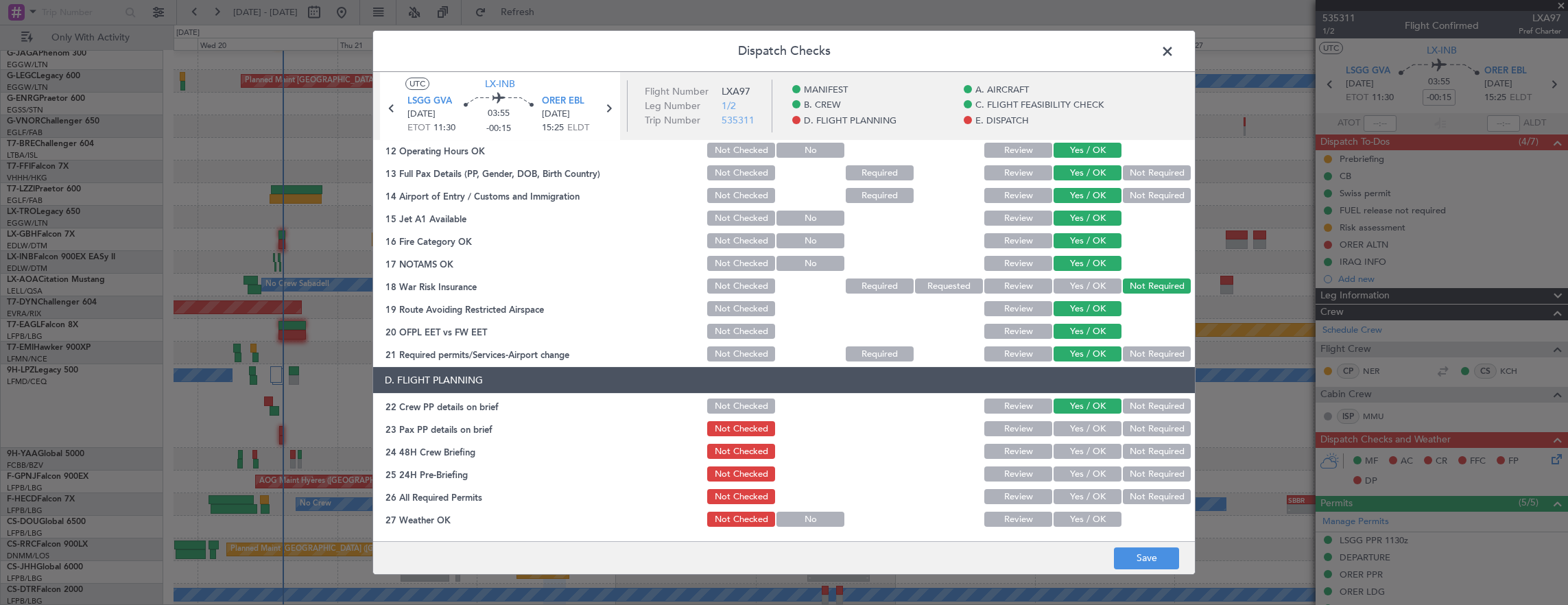
click at [1078, 426] on button "Yes / OK" at bounding box center [1087, 429] width 68 height 15
drag, startPoint x: 1080, startPoint y: 443, endPoint x: 1152, endPoint y: 459, distance: 73.8
click at [1081, 443] on div "Yes / OK" at bounding box center [1087, 451] width 69 height 19
click at [1153, 459] on div "Not Required" at bounding box center [1156, 451] width 69 height 19
click at [1089, 457] on button "Yes / OK" at bounding box center [1087, 452] width 68 height 15
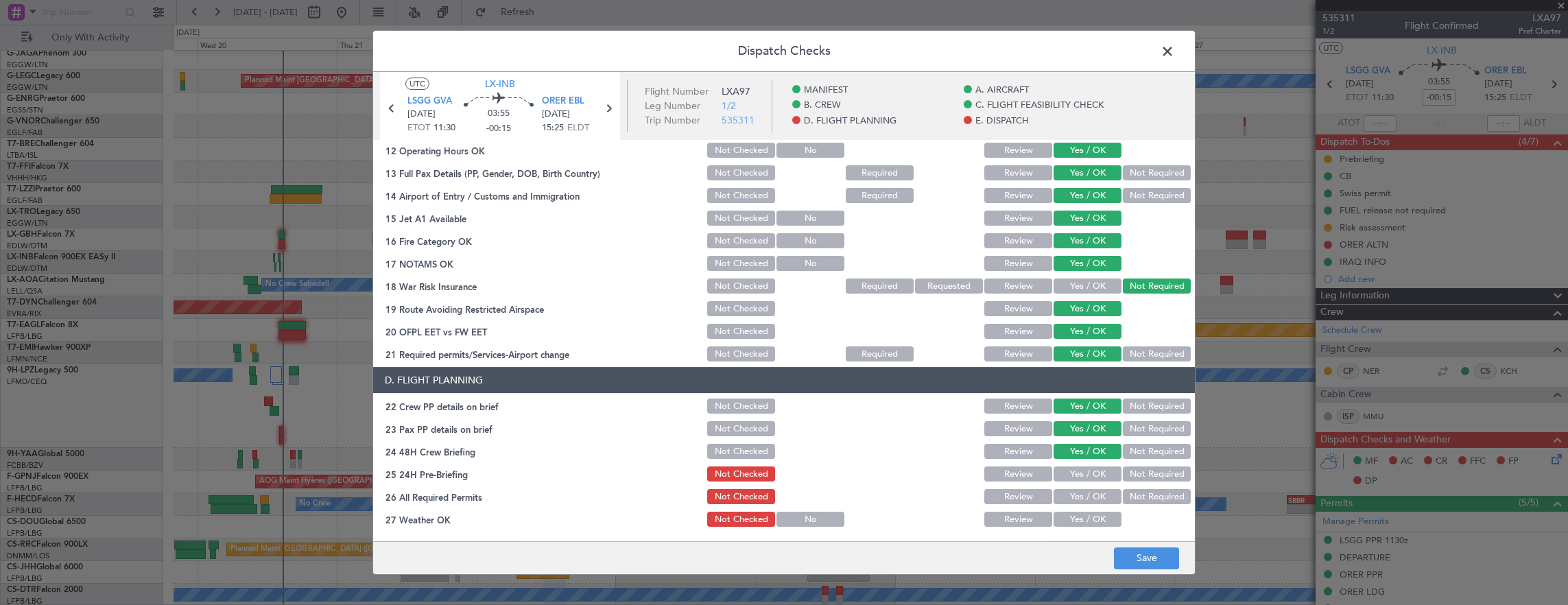
click at [1157, 474] on button "Not Required" at bounding box center [1157, 474] width 68 height 15
click at [1151, 559] on button "Save" at bounding box center [1147, 558] width 65 height 22
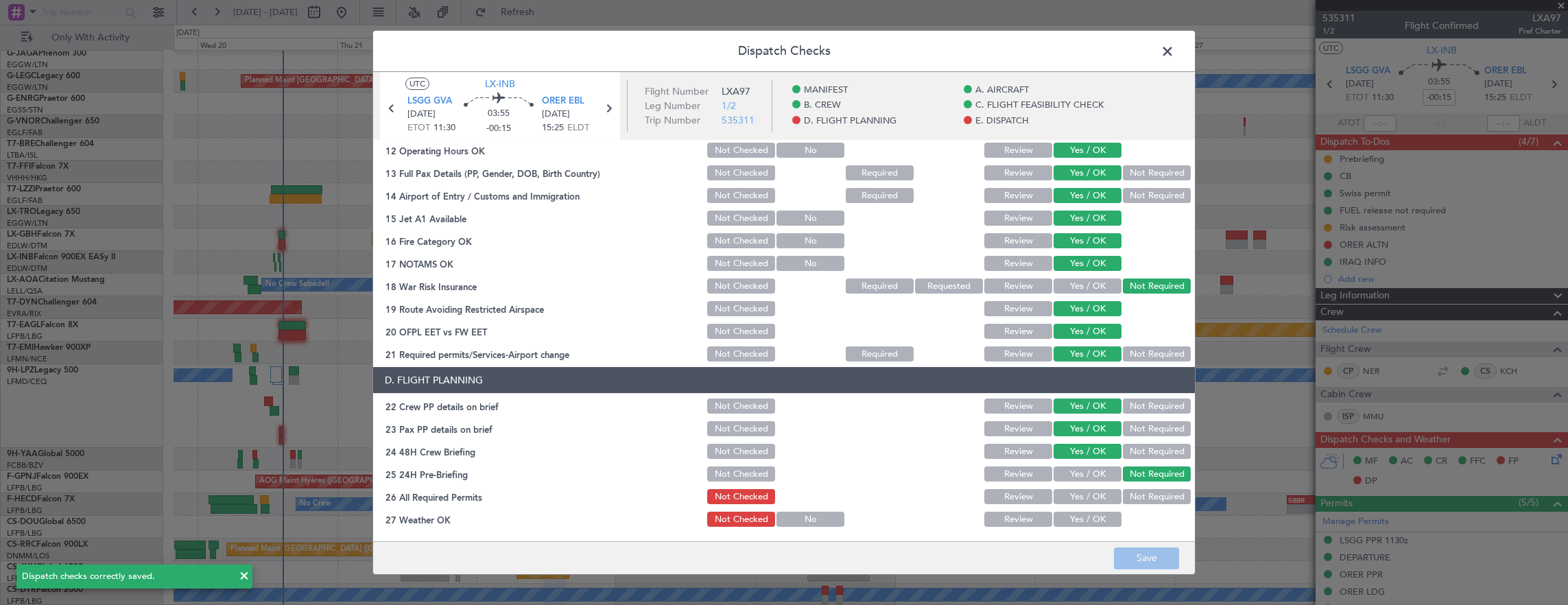
click at [1175, 52] on span at bounding box center [1175, 55] width 0 height 27
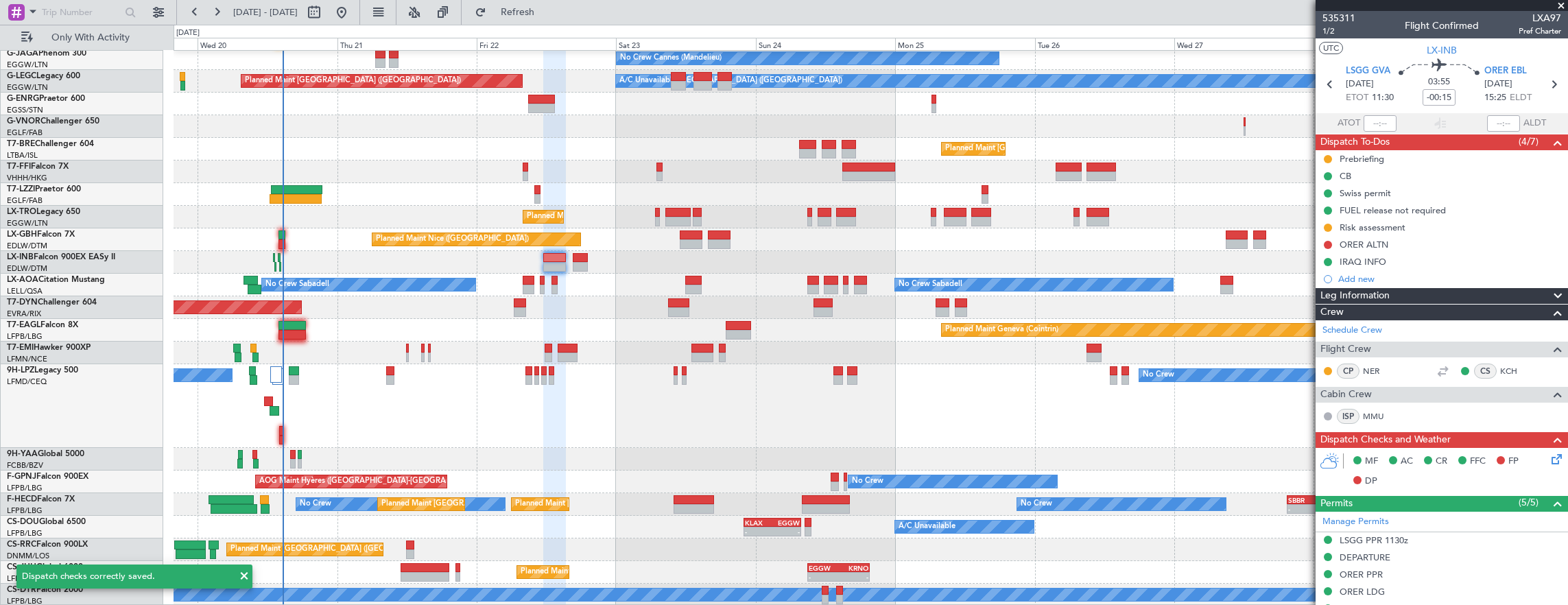
click at [1442, 90] on mat-tooltip-component "Flight Time" at bounding box center [1436, 107] width 63 height 36
click at [1440, 102] on div "Flight Time" at bounding box center [1436, 107] width 44 height 17
click at [1424, 100] on input "-00:15" at bounding box center [1439, 96] width 33 height 16
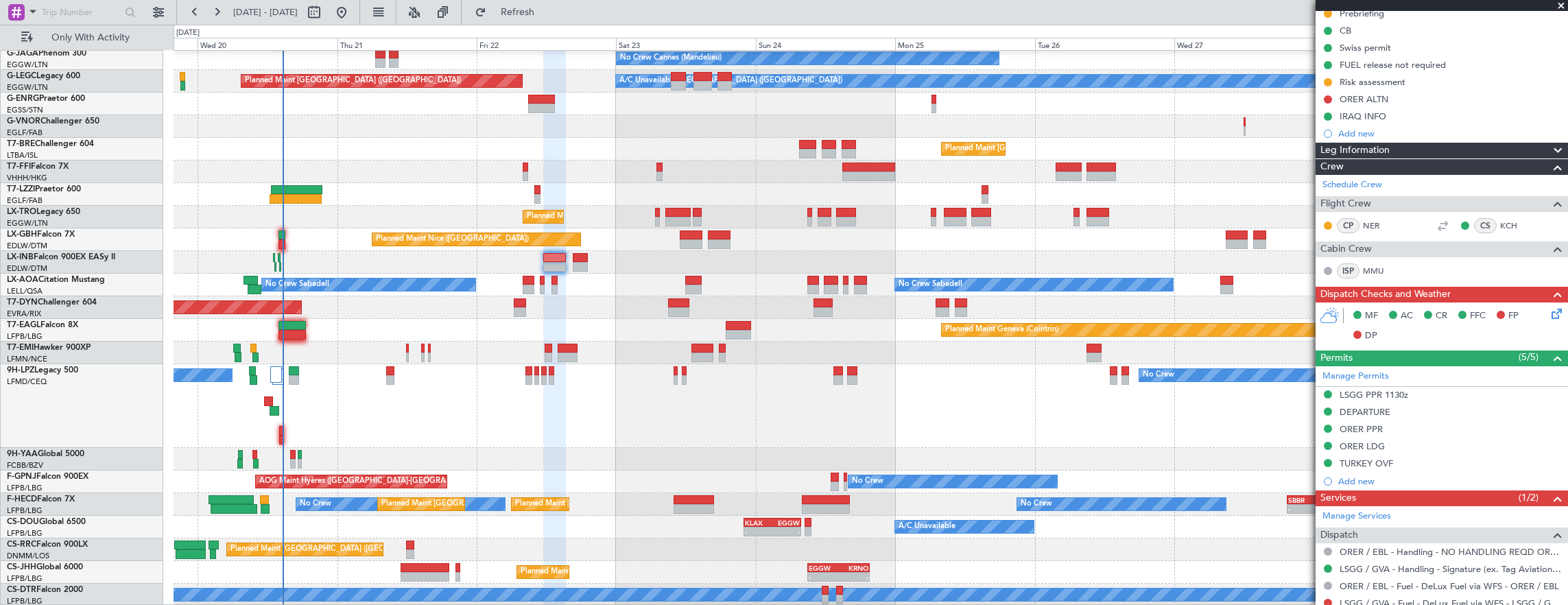
scroll to position [137, 0]
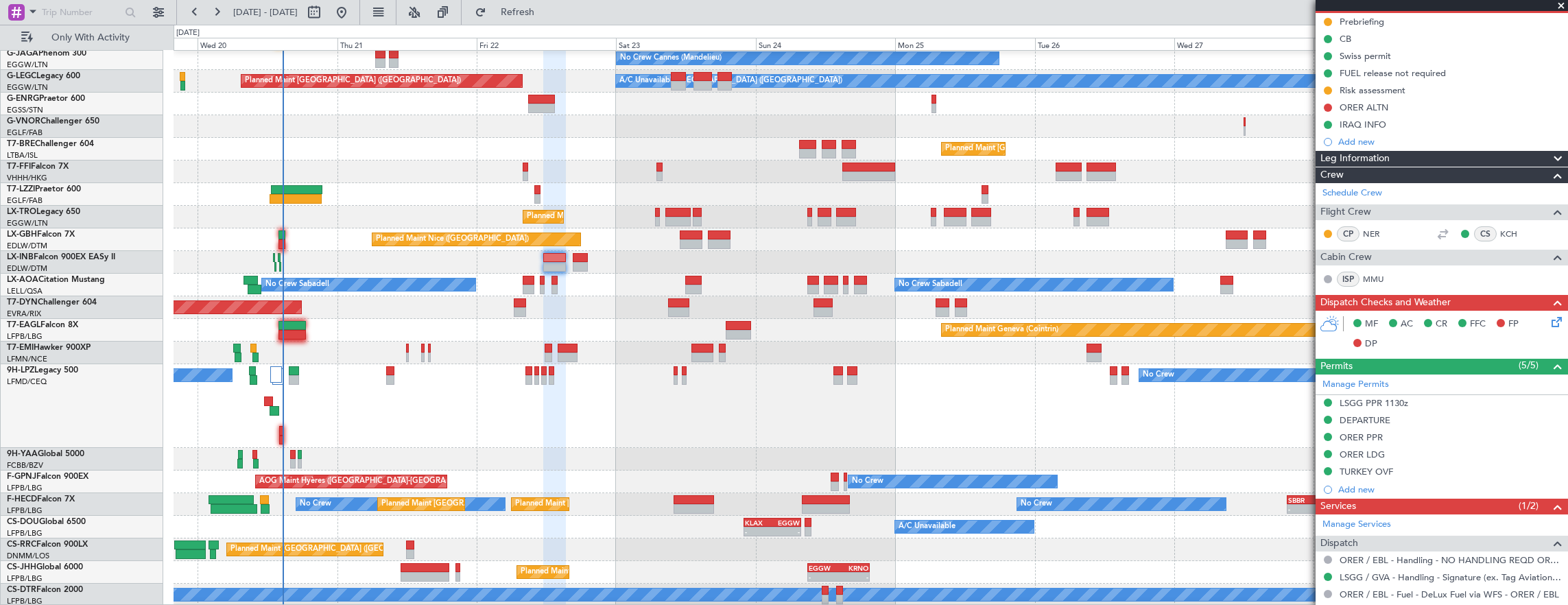
click at [1538, 317] on div "MF AC CR FFC FP DP" at bounding box center [1448, 334] width 201 height 41
click at [1550, 324] on icon at bounding box center [1554, 319] width 11 height 11
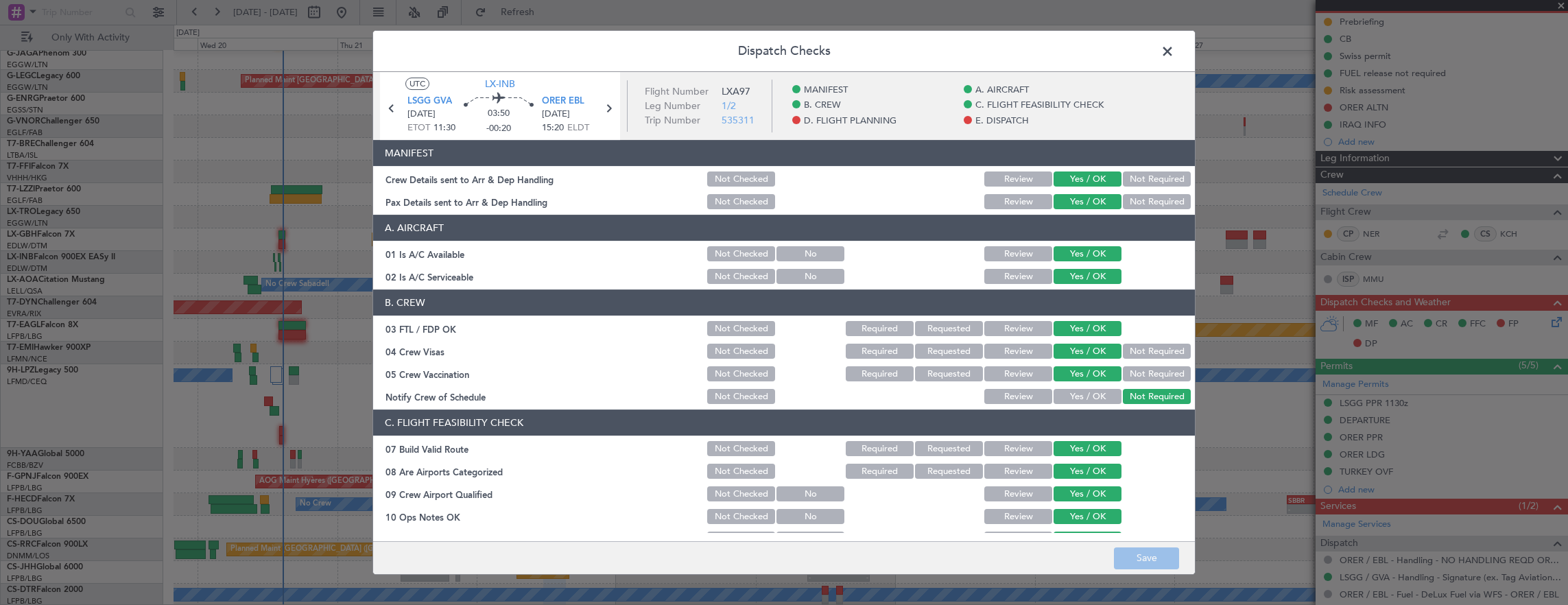
scroll to position [549, 0]
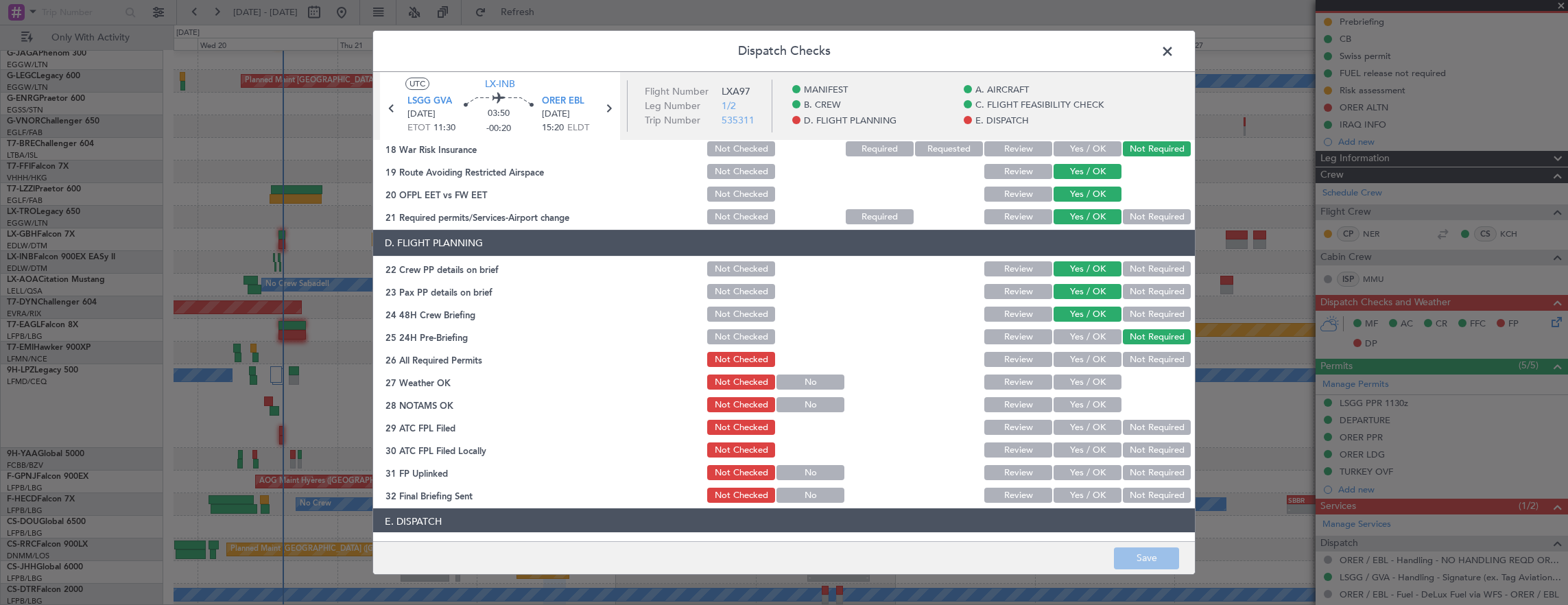
click at [1175, 41] on span at bounding box center [1175, 55] width 0 height 27
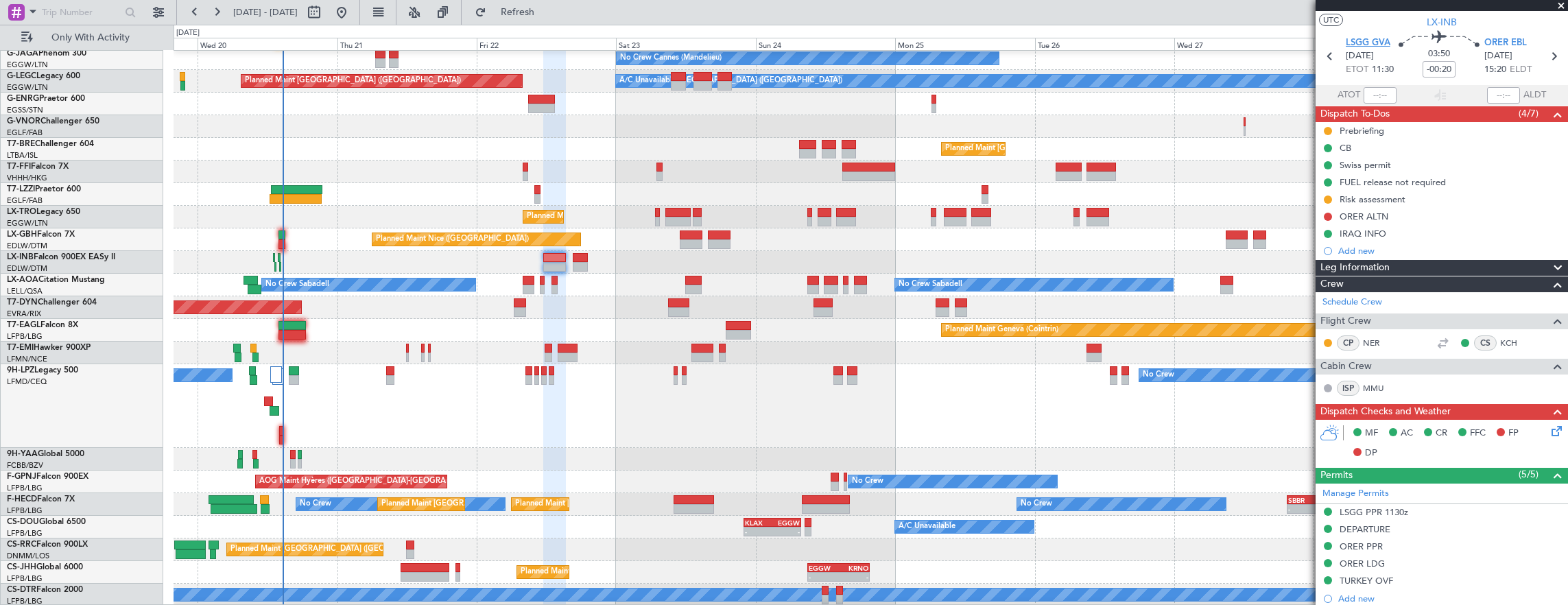
scroll to position [0, 0]
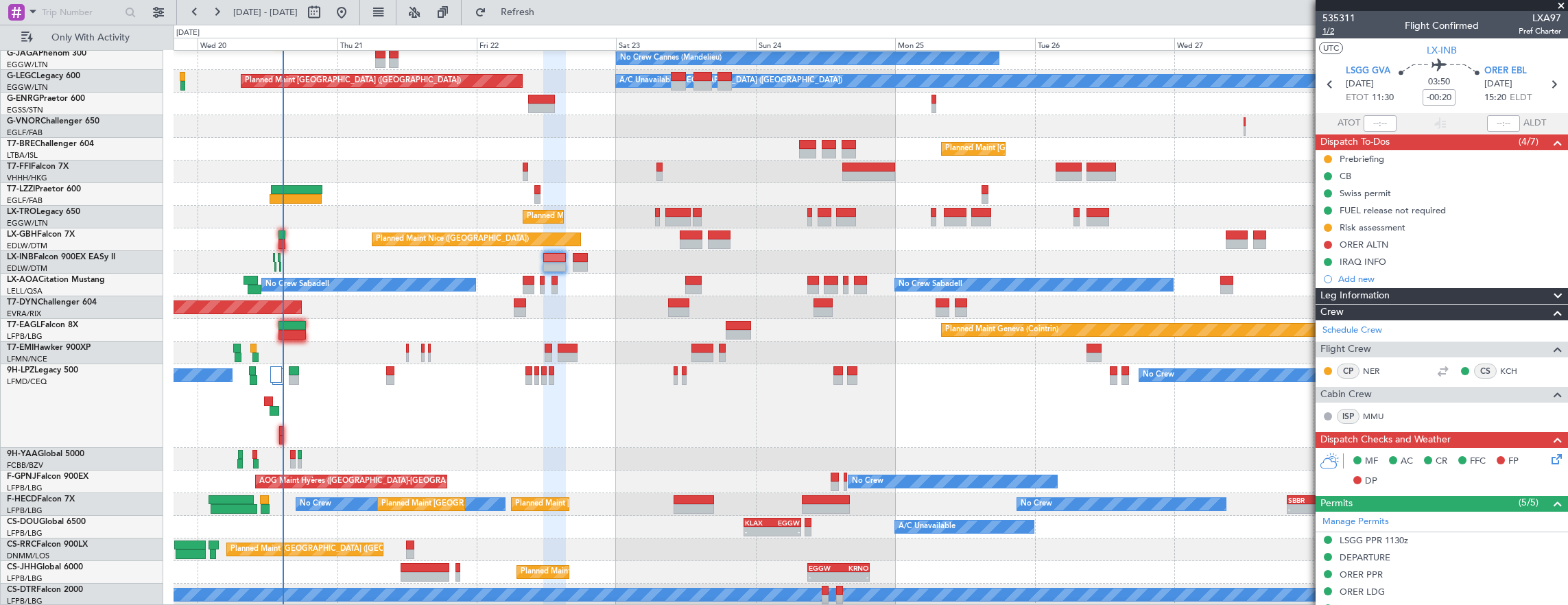
click at [1331, 28] on span "1/2" at bounding box center [1339, 31] width 33 height 12
click at [1373, 414] on link "MMU" at bounding box center [1378, 416] width 30 height 13
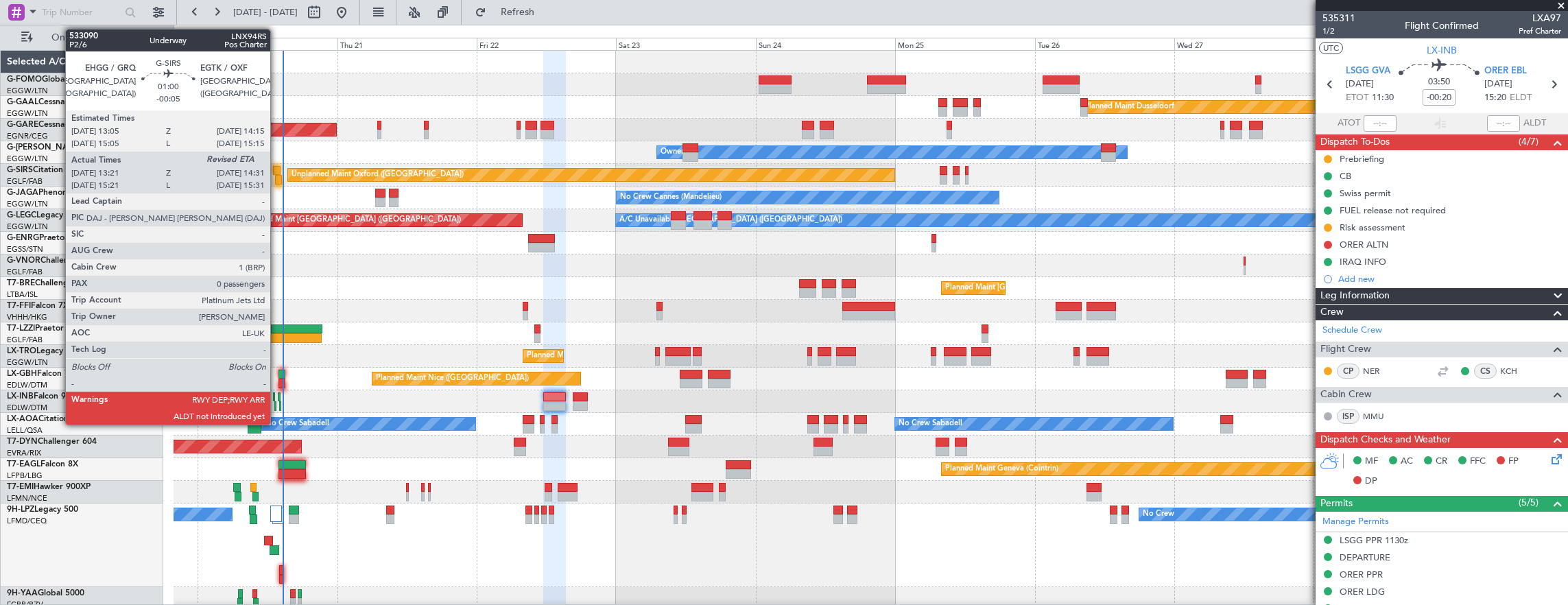
click at [278, 171] on div at bounding box center [277, 170] width 7 height 9
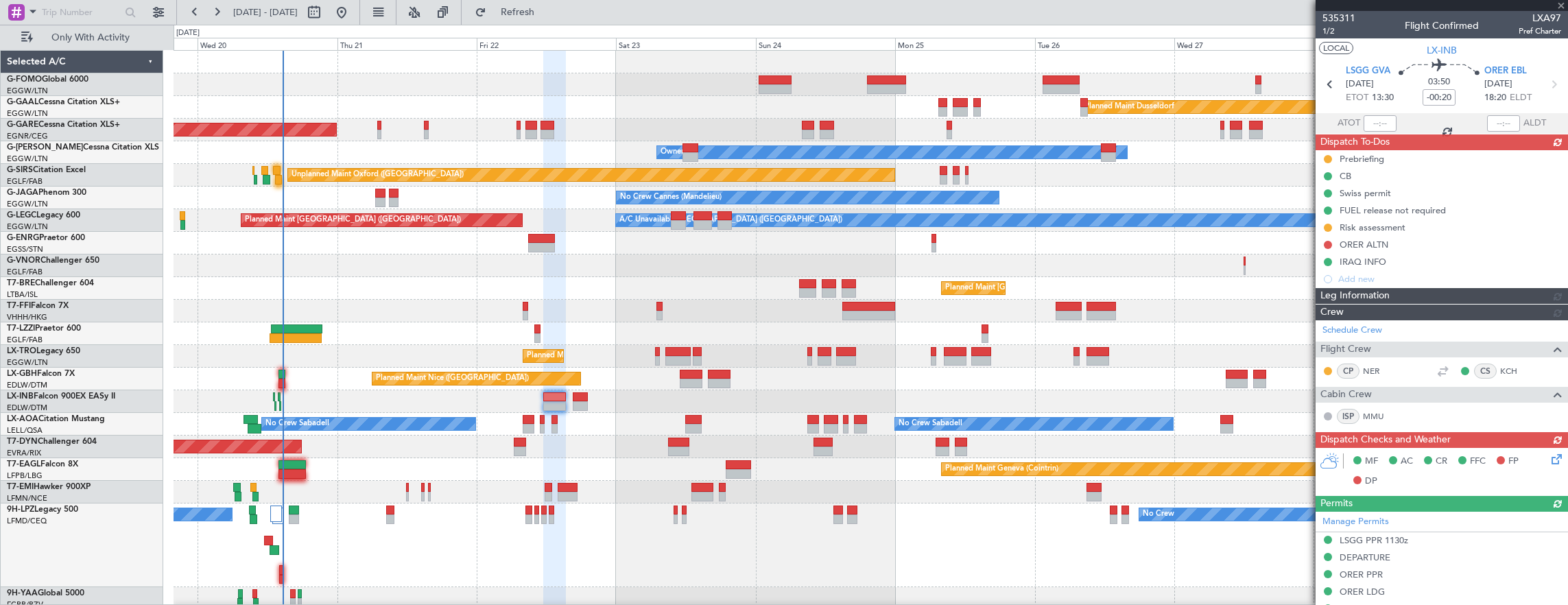
type input "-00:05"
type input "15:21"
type input "0"
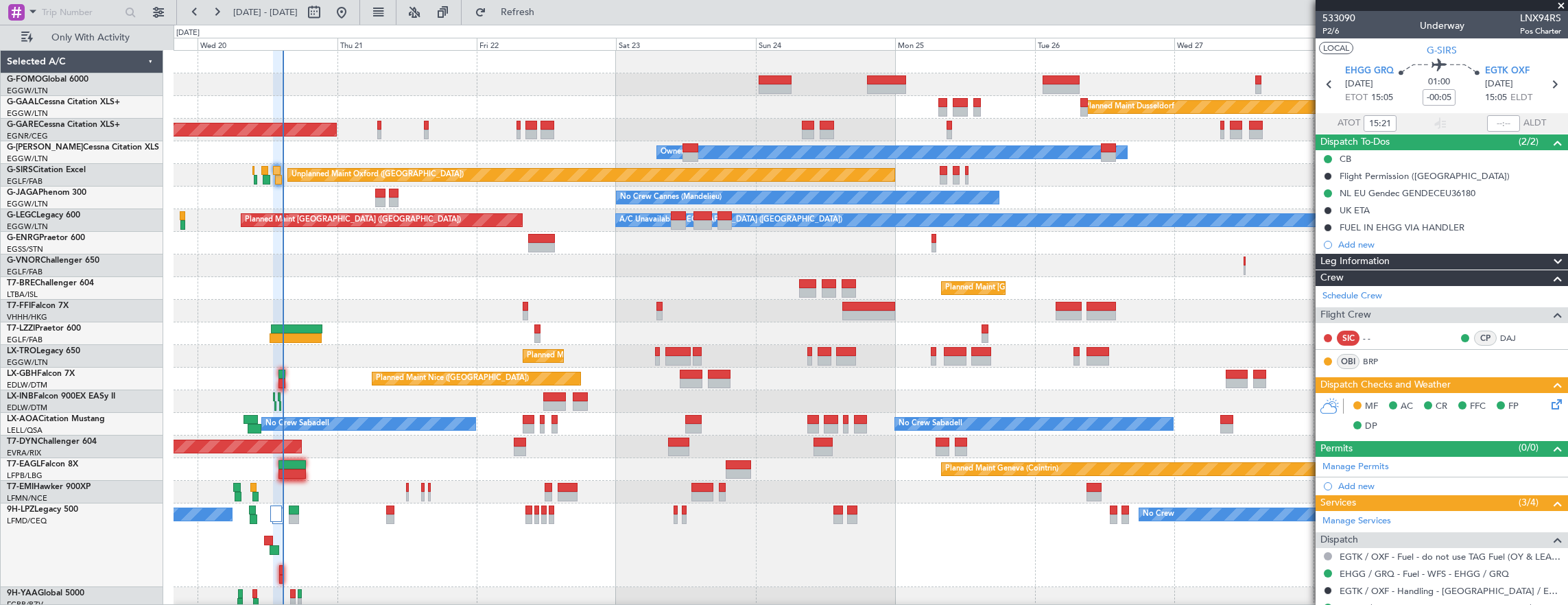
type input "13:21"
click at [1488, 124] on input "text" at bounding box center [1504, 123] width 33 height 16
type input "14:39"
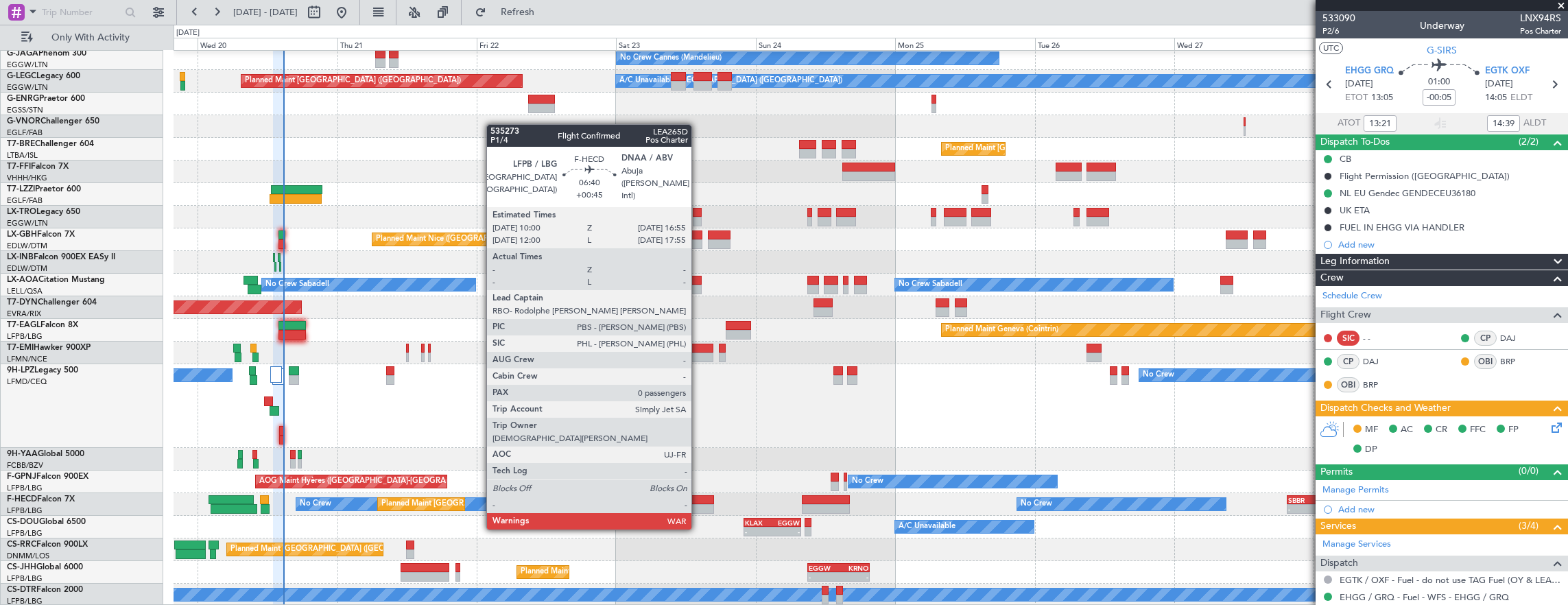
click at [698, 502] on div at bounding box center [694, 499] width 41 height 9
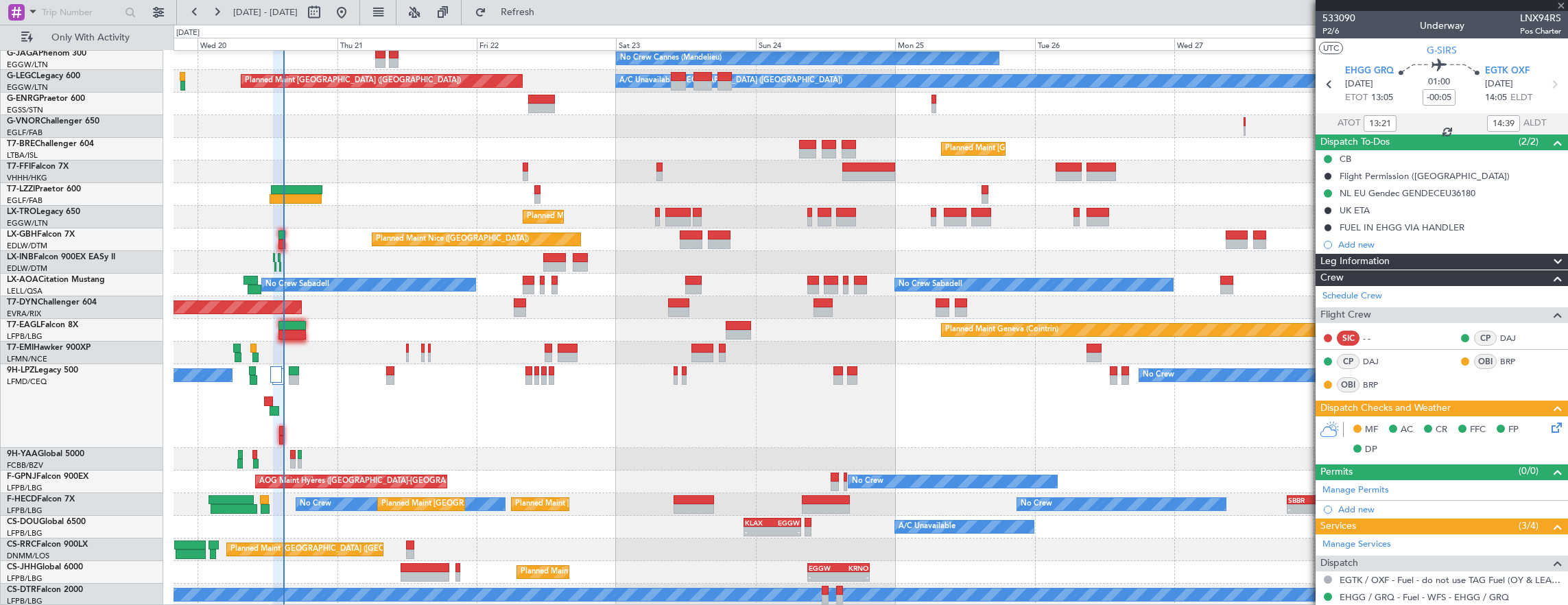
type input "+00:45"
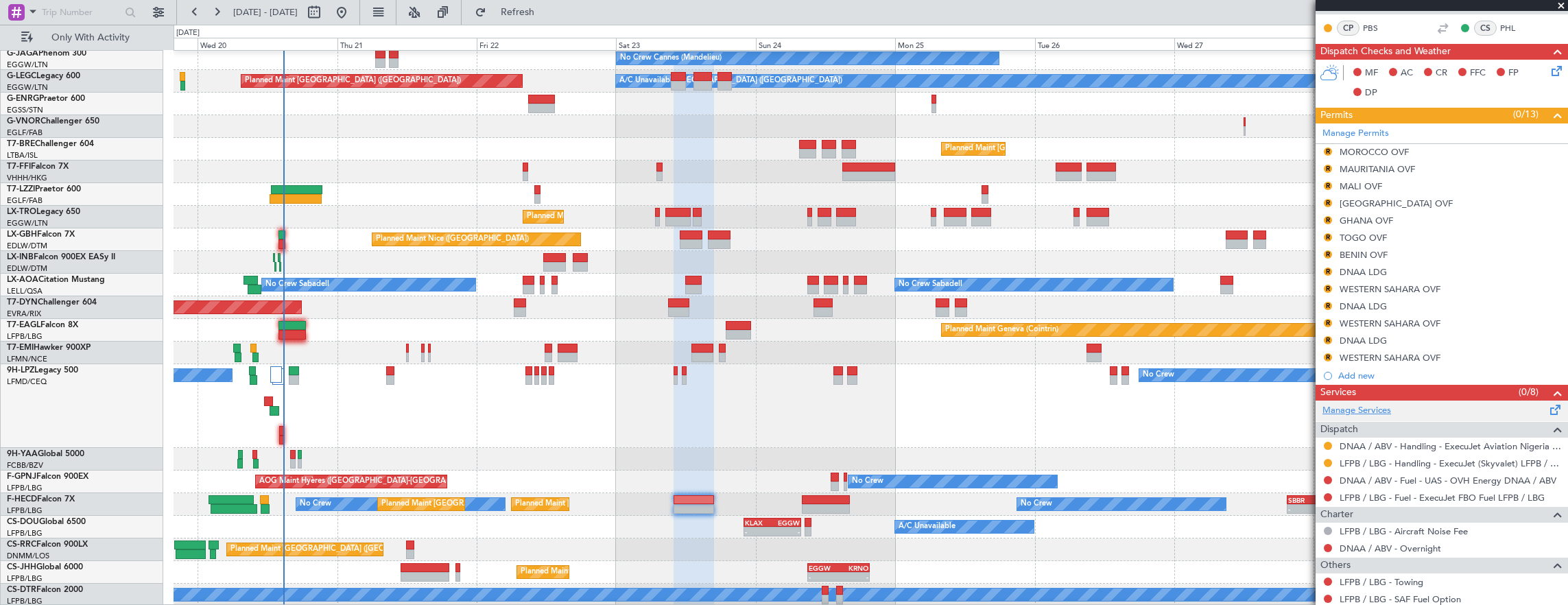
scroll to position [329, 0]
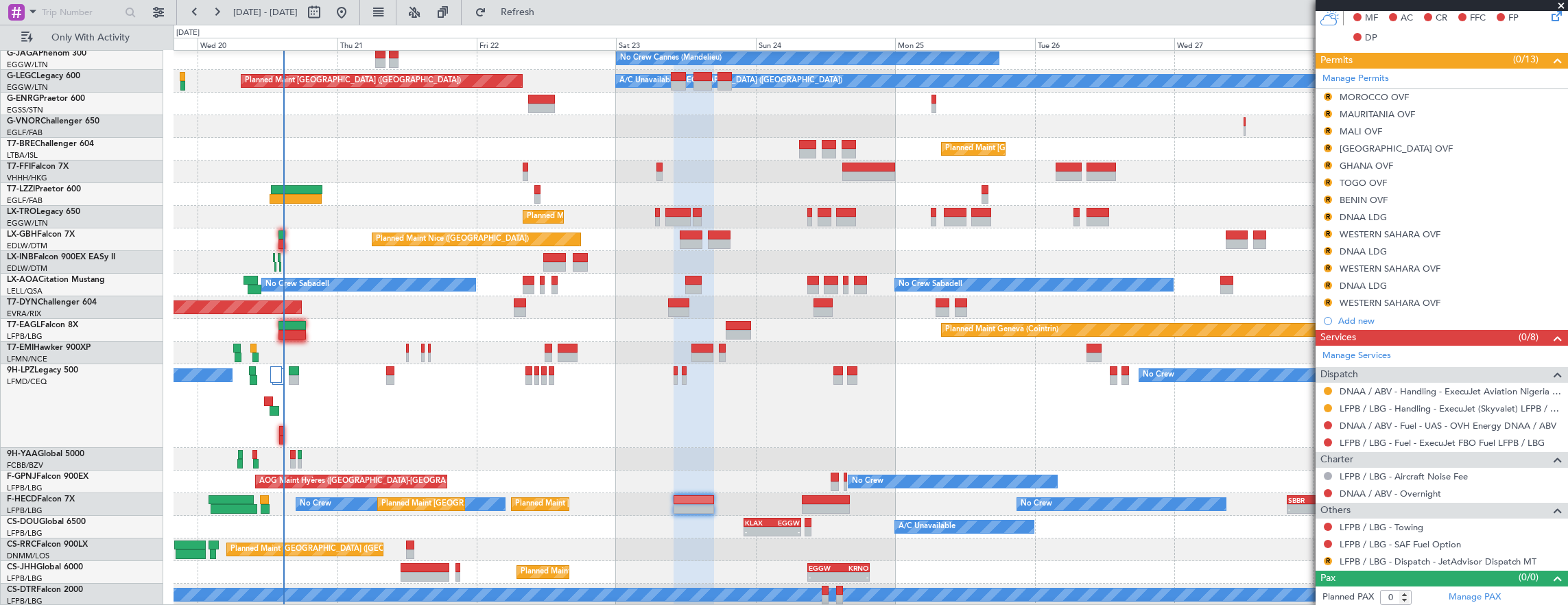
drag, startPoint x: 1324, startPoint y: 559, endPoint x: 1325, endPoint y: 546, distance: 13.0
click at [1324, 559] on button "R" at bounding box center [1329, 561] width 8 height 8
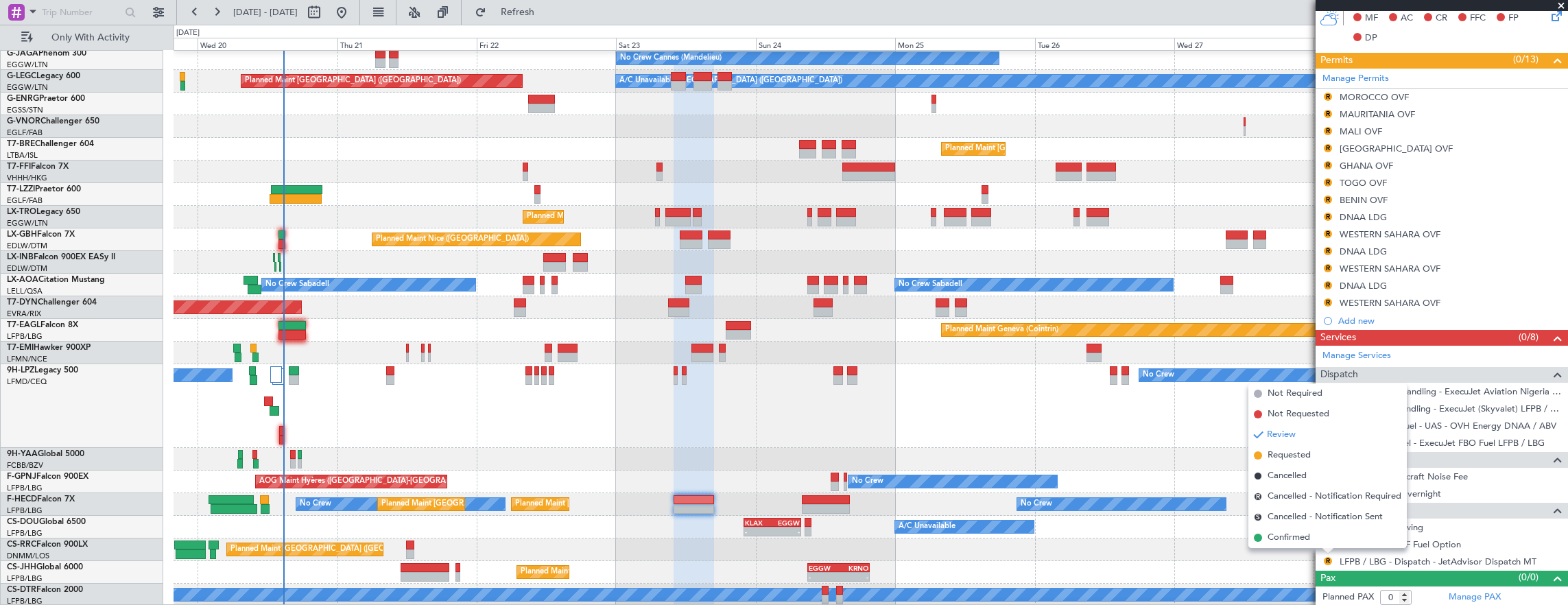
click at [1312, 540] on li "Confirmed" at bounding box center [1327, 537] width 158 height 20
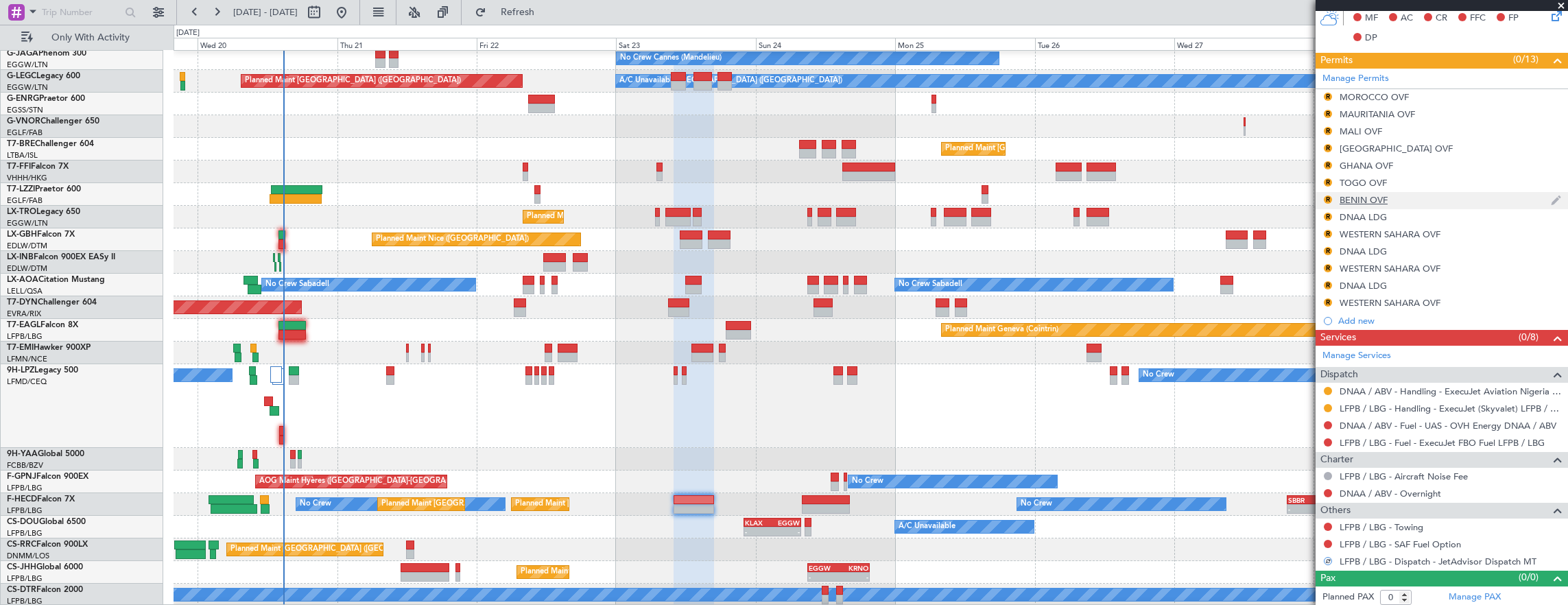
scroll to position [124, 0]
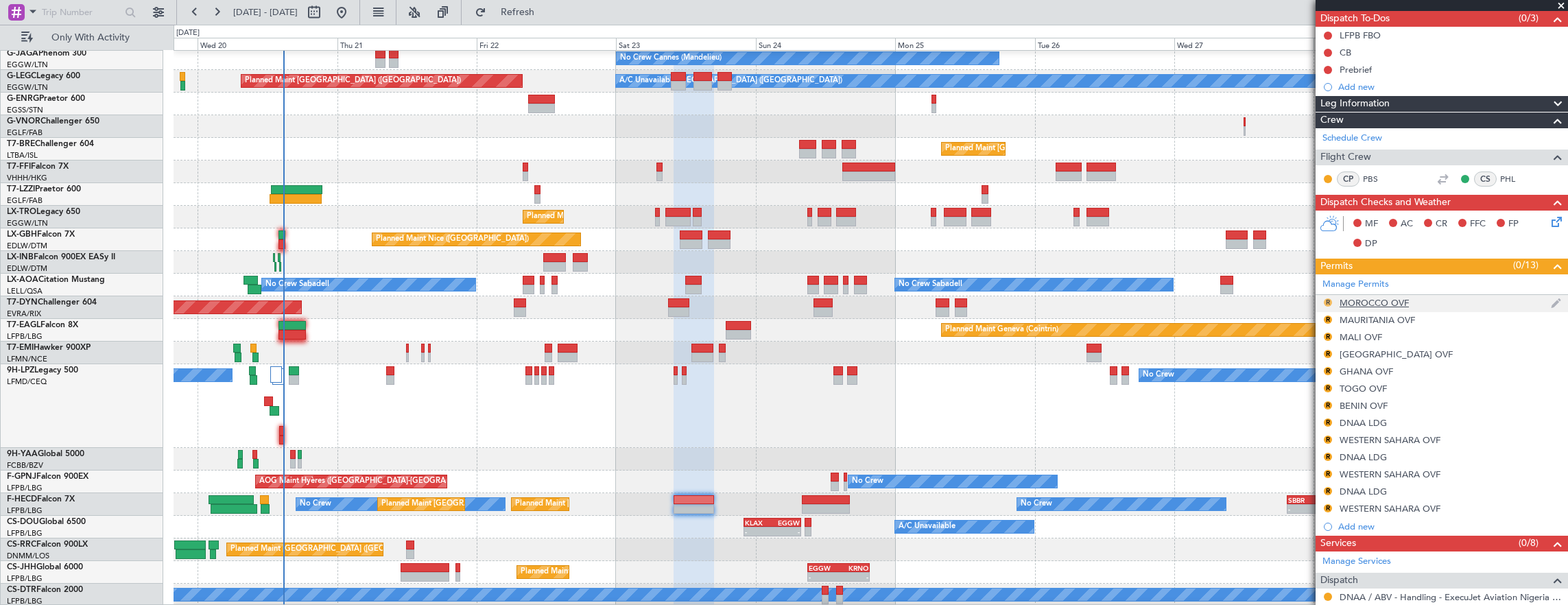
click at [1329, 303] on button "R" at bounding box center [1329, 303] width 8 height 8
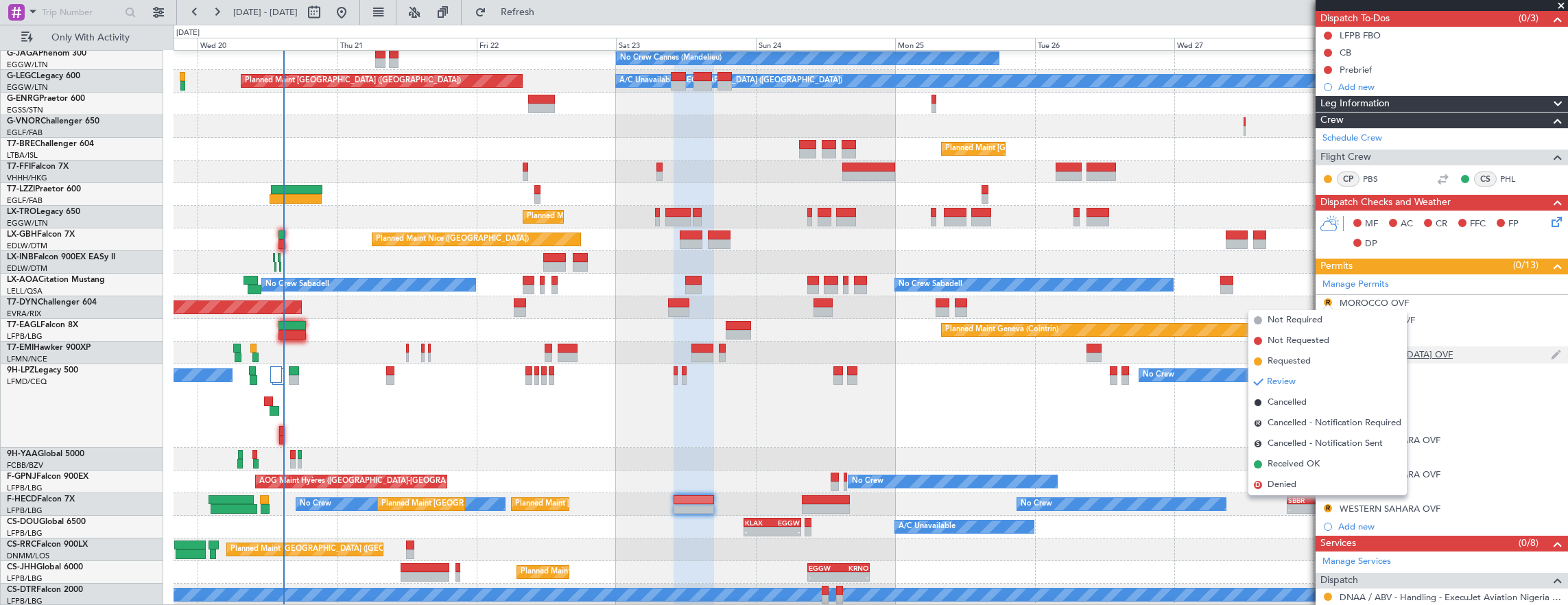
click at [1308, 359] on span "Requested" at bounding box center [1289, 361] width 43 height 14
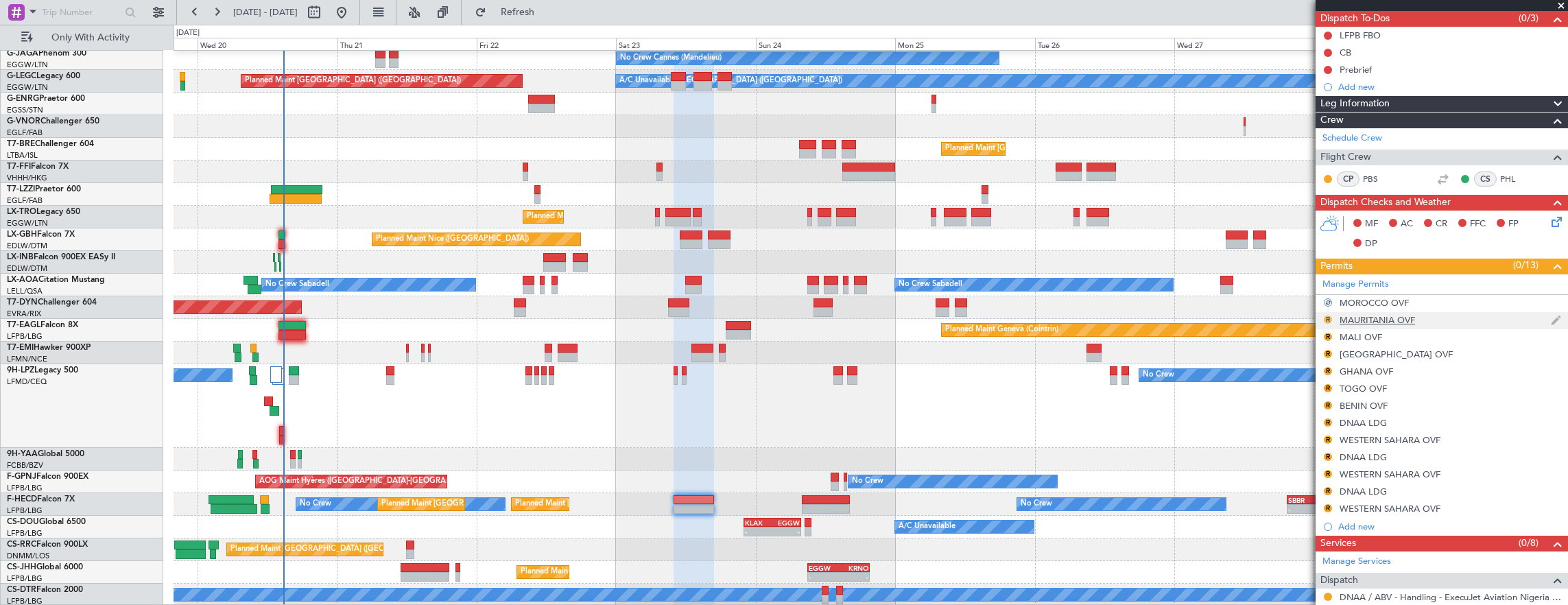
click at [1329, 320] on button "R" at bounding box center [1329, 320] width 8 height 8
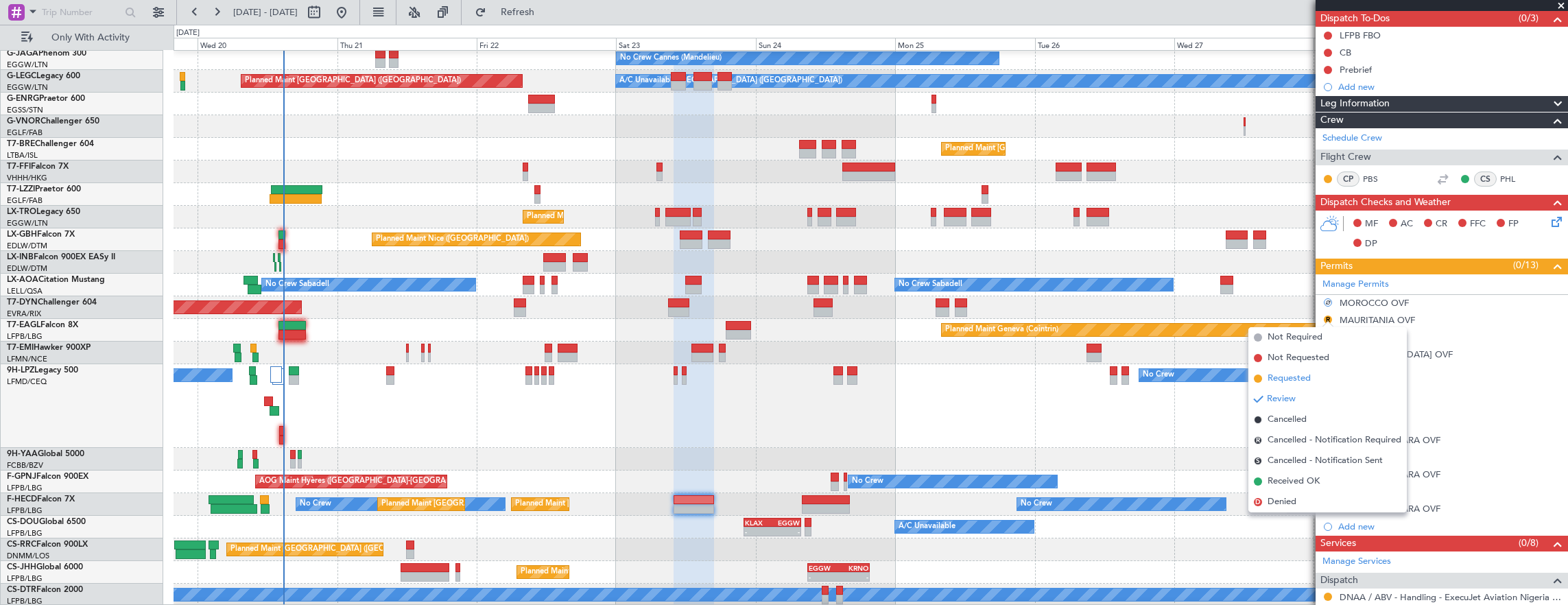
click at [1316, 375] on li "Requested" at bounding box center [1327, 378] width 158 height 20
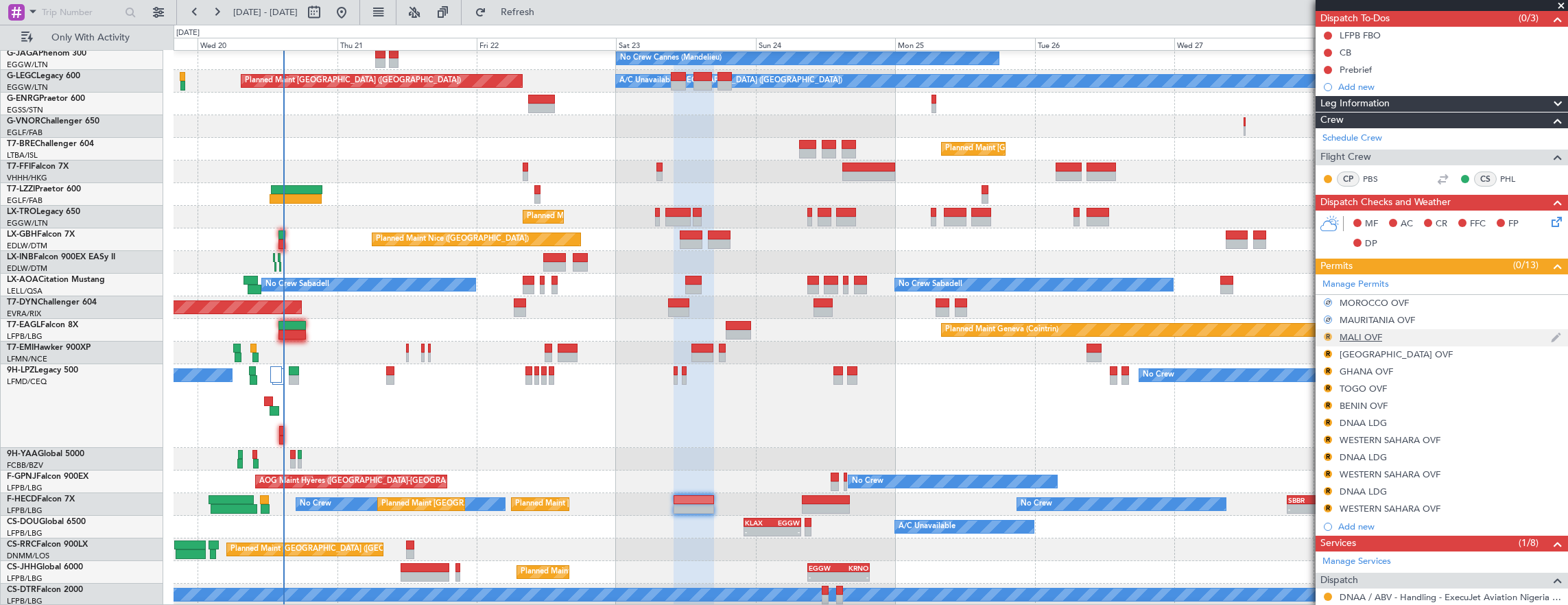
click at [1329, 334] on button "R" at bounding box center [1329, 337] width 8 height 8
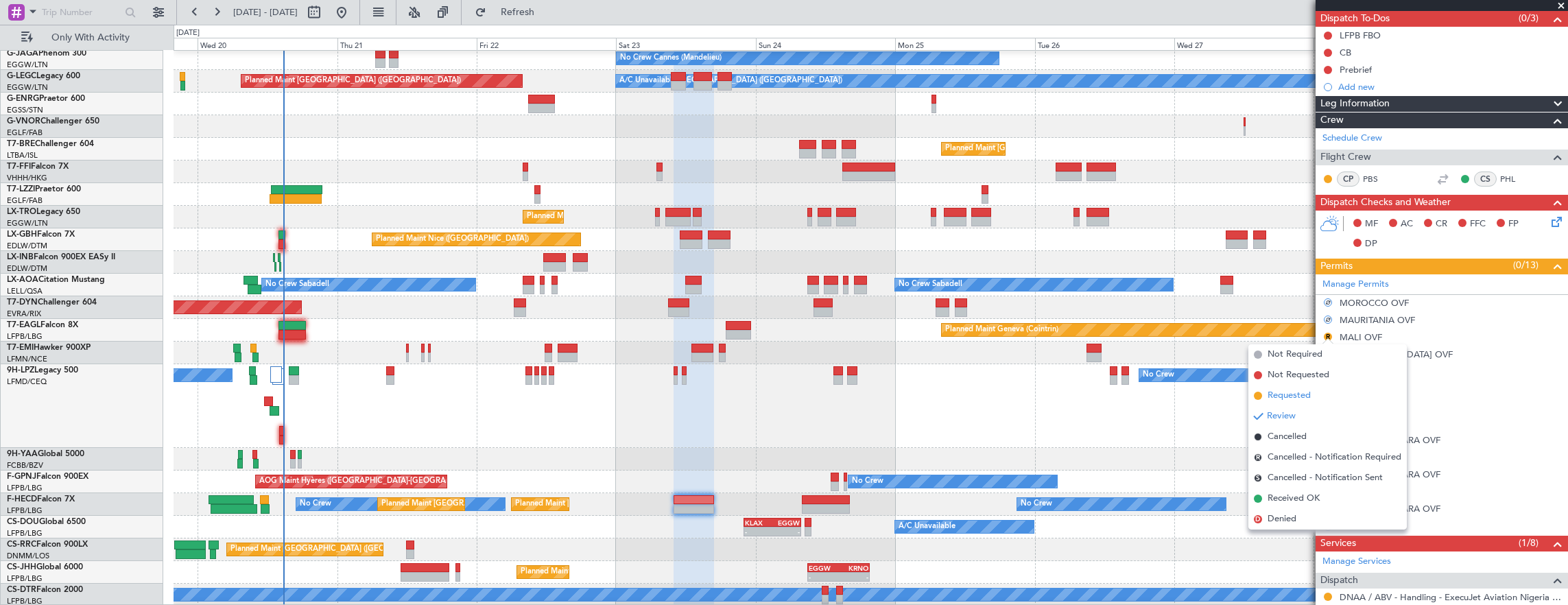
click at [1309, 395] on span "Requested" at bounding box center [1289, 396] width 43 height 14
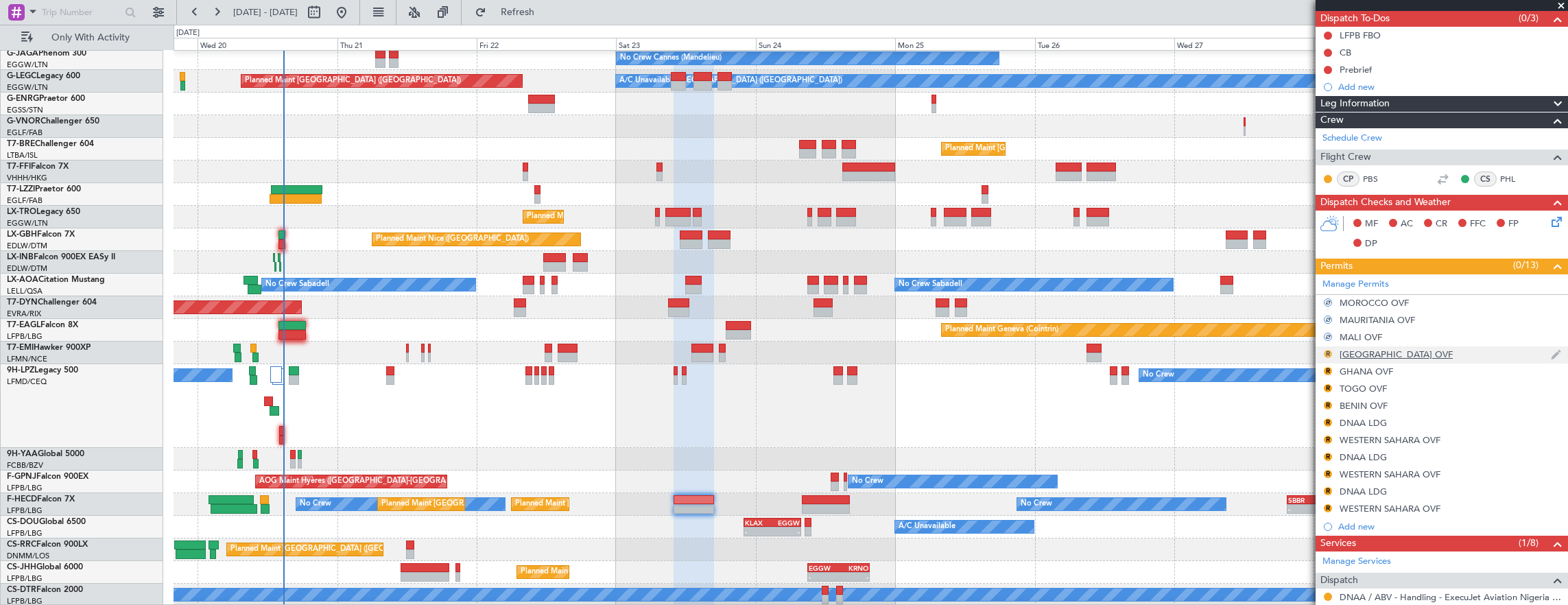
click at [1329, 351] on button "R" at bounding box center [1329, 354] width 8 height 8
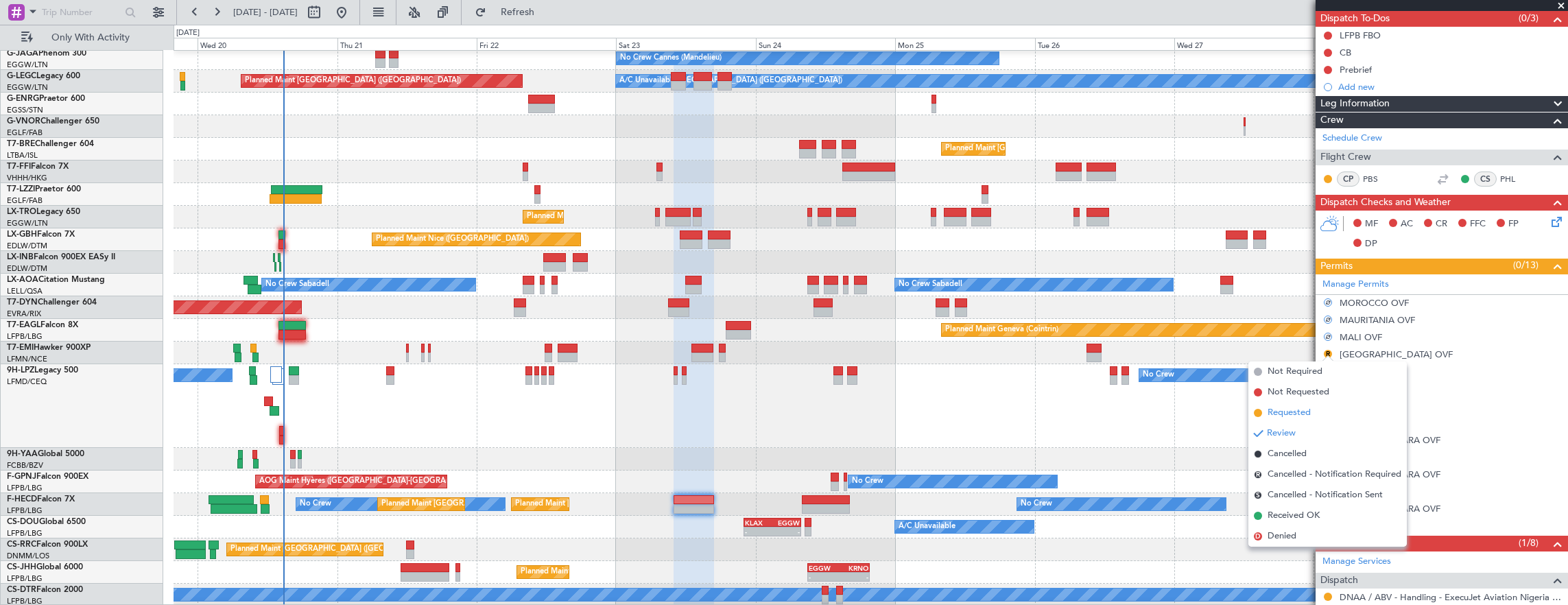
click at [1312, 410] on li "Requested" at bounding box center [1327, 413] width 158 height 20
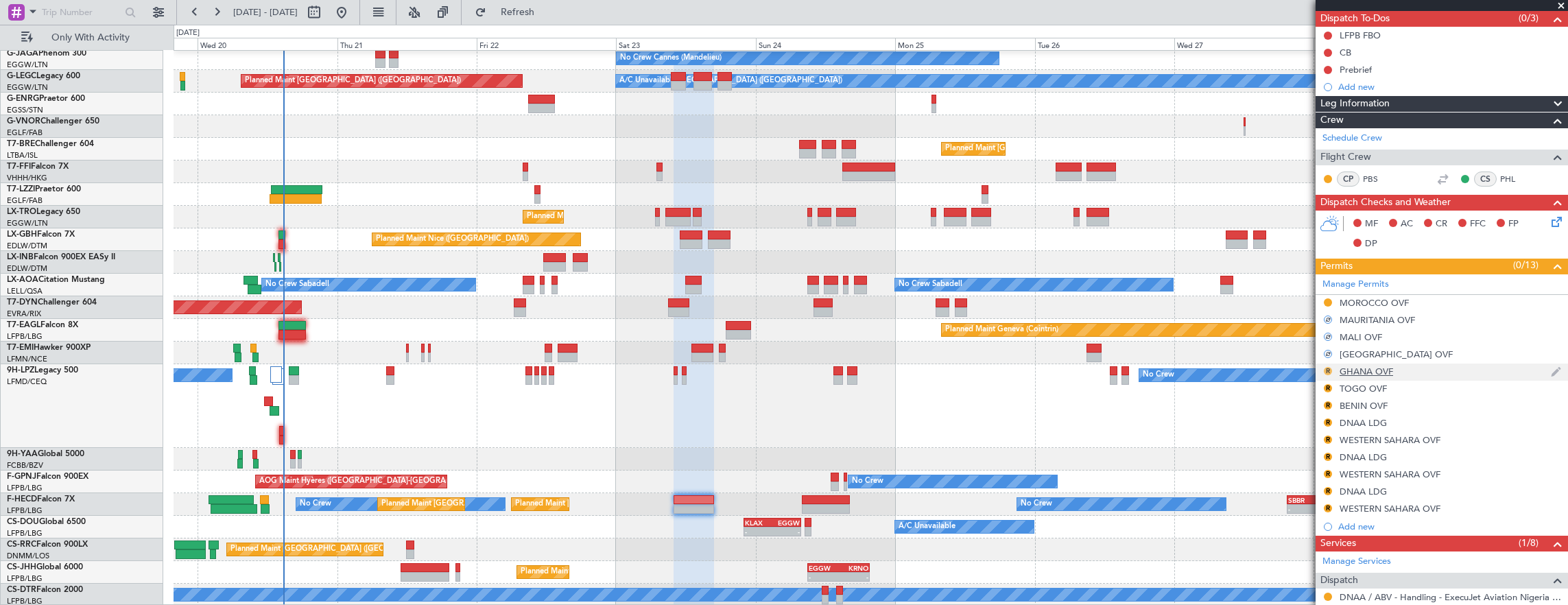
click at [1327, 368] on button "R" at bounding box center [1329, 371] width 8 height 8
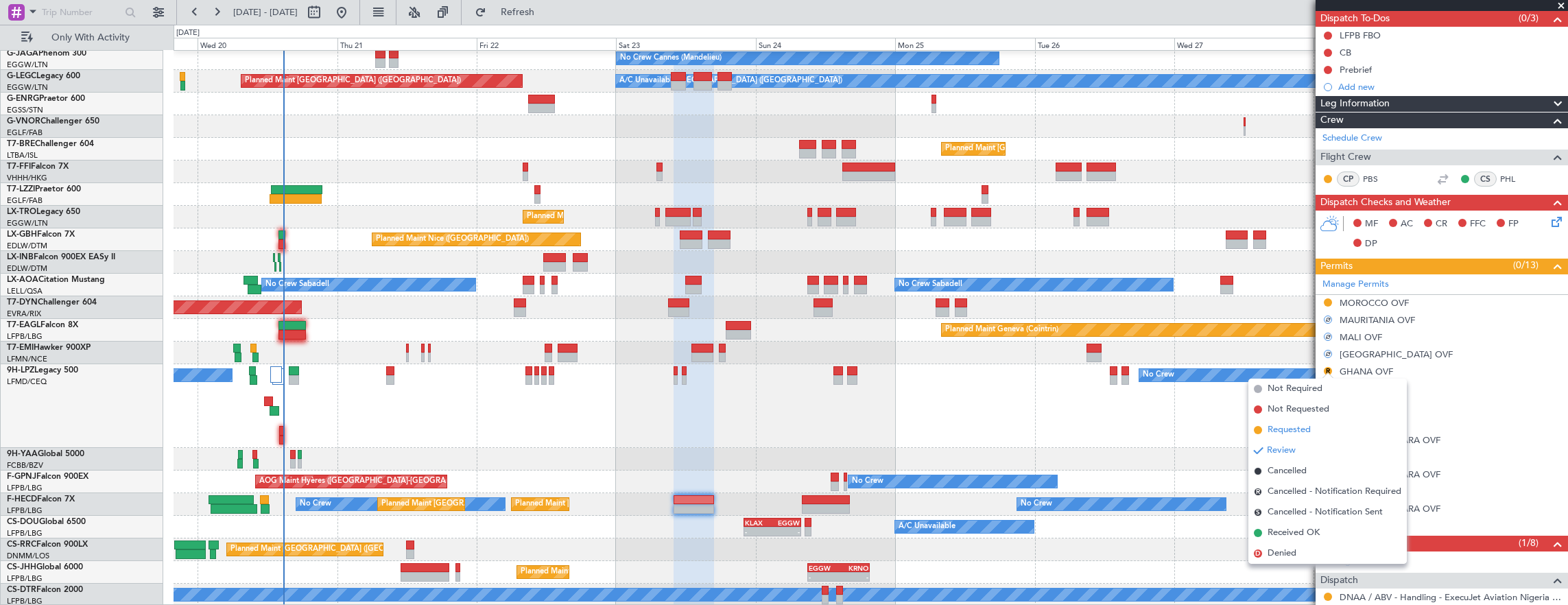
click at [1304, 429] on span "Requested" at bounding box center [1289, 430] width 43 height 14
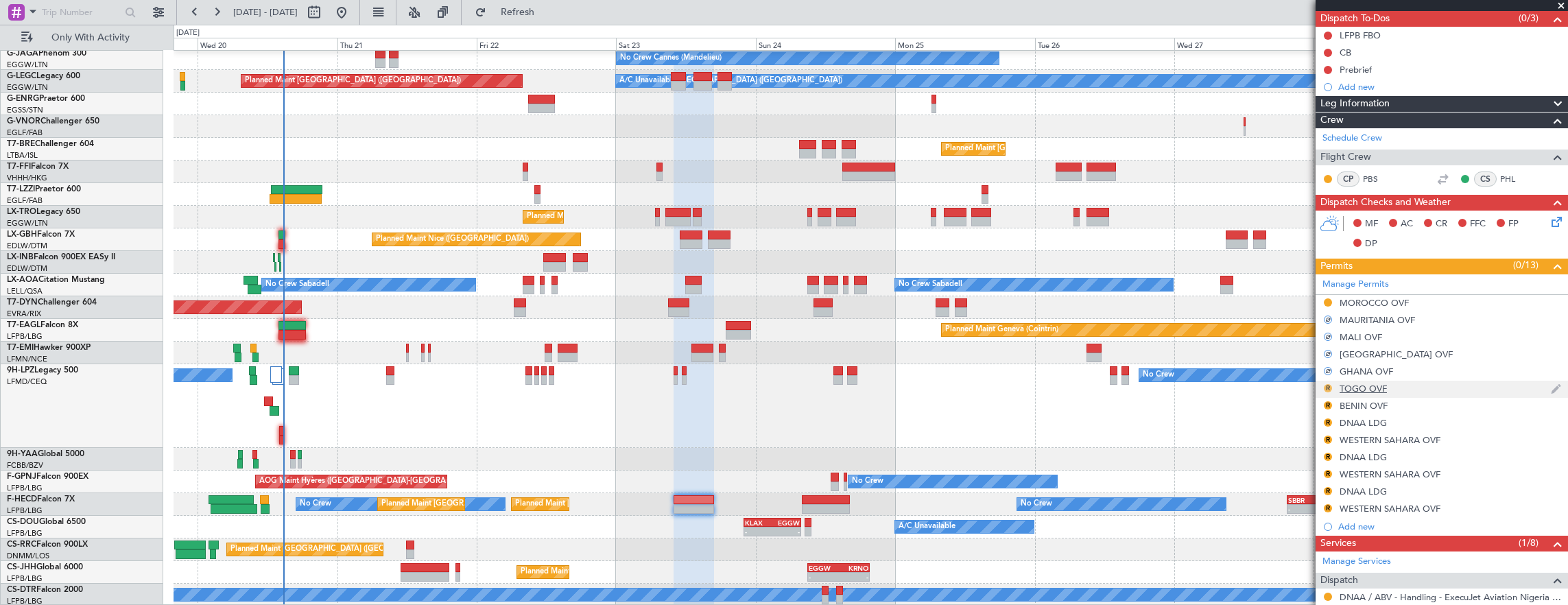
click at [1328, 384] on button "R" at bounding box center [1329, 388] width 8 height 8
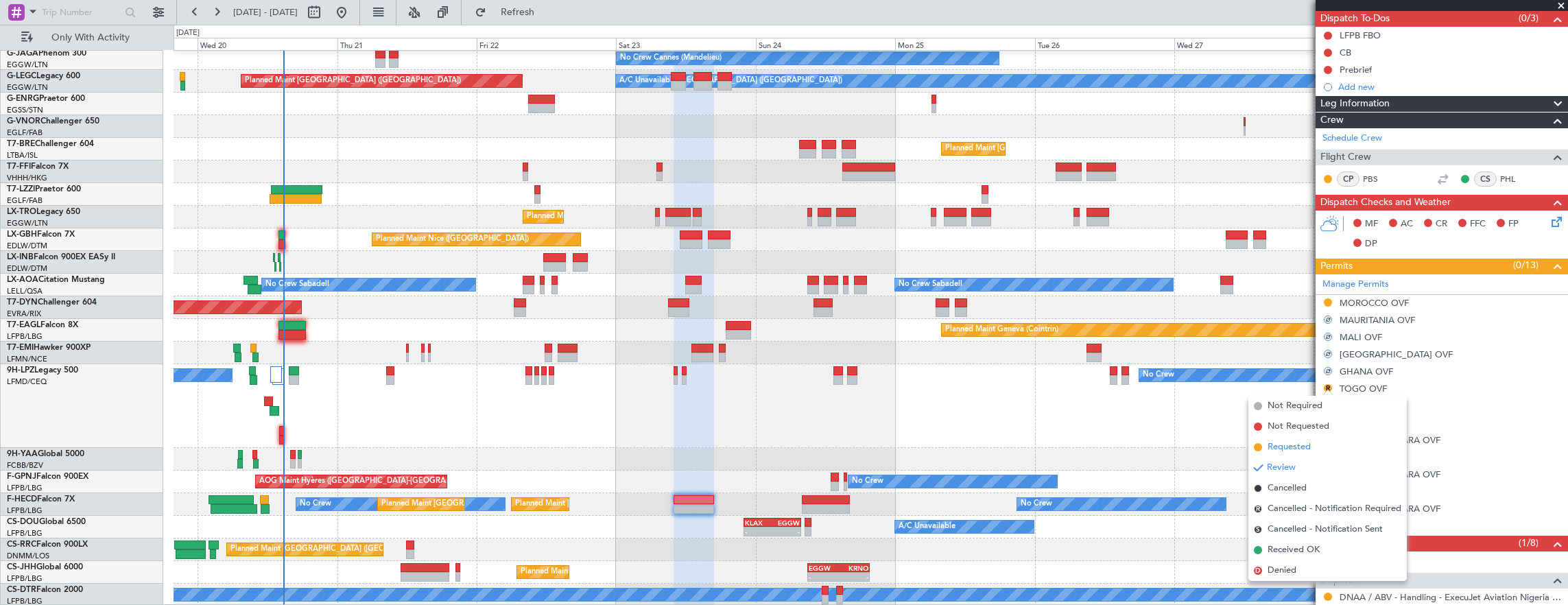
click at [1307, 446] on span "Requested" at bounding box center [1289, 447] width 43 height 14
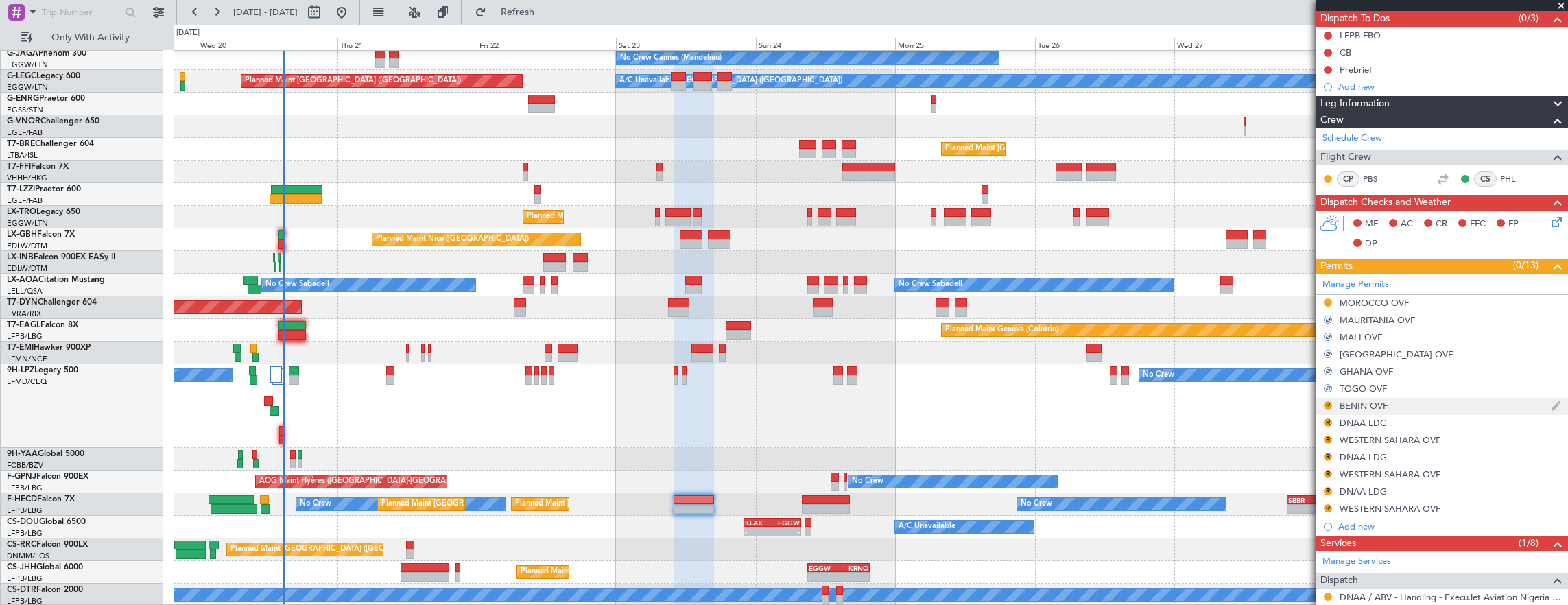
click at [1323, 404] on div "R" at bounding box center [1328, 405] width 11 height 11
click at [1327, 401] on button "R" at bounding box center [1329, 405] width 8 height 8
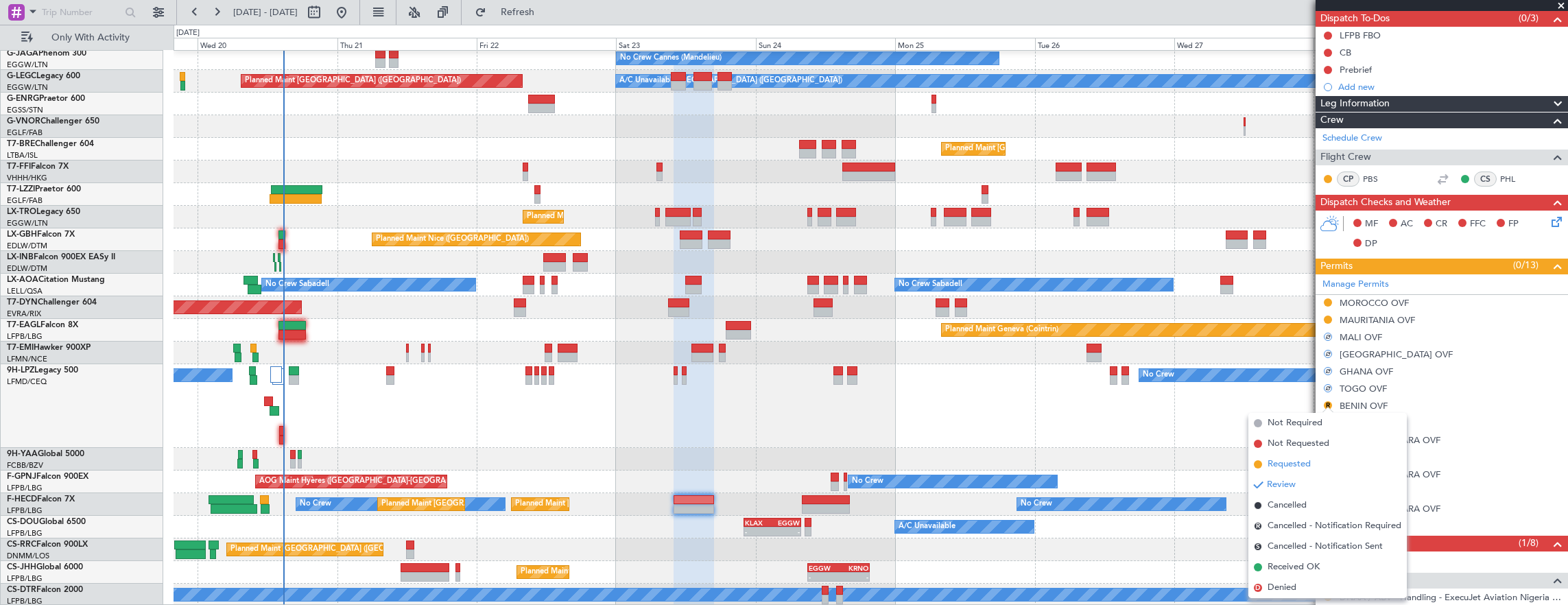
click at [1305, 464] on span "Requested" at bounding box center [1289, 465] width 43 height 14
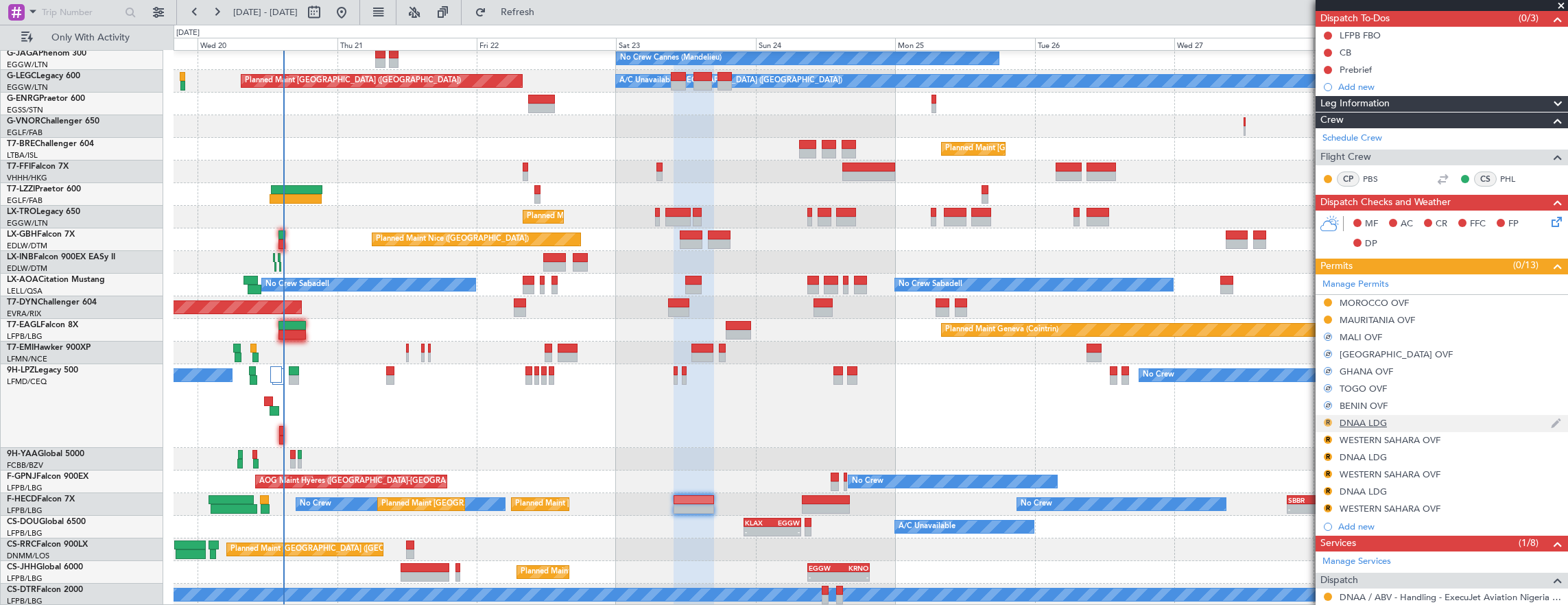
click at [1329, 421] on button "R" at bounding box center [1329, 423] width 8 height 8
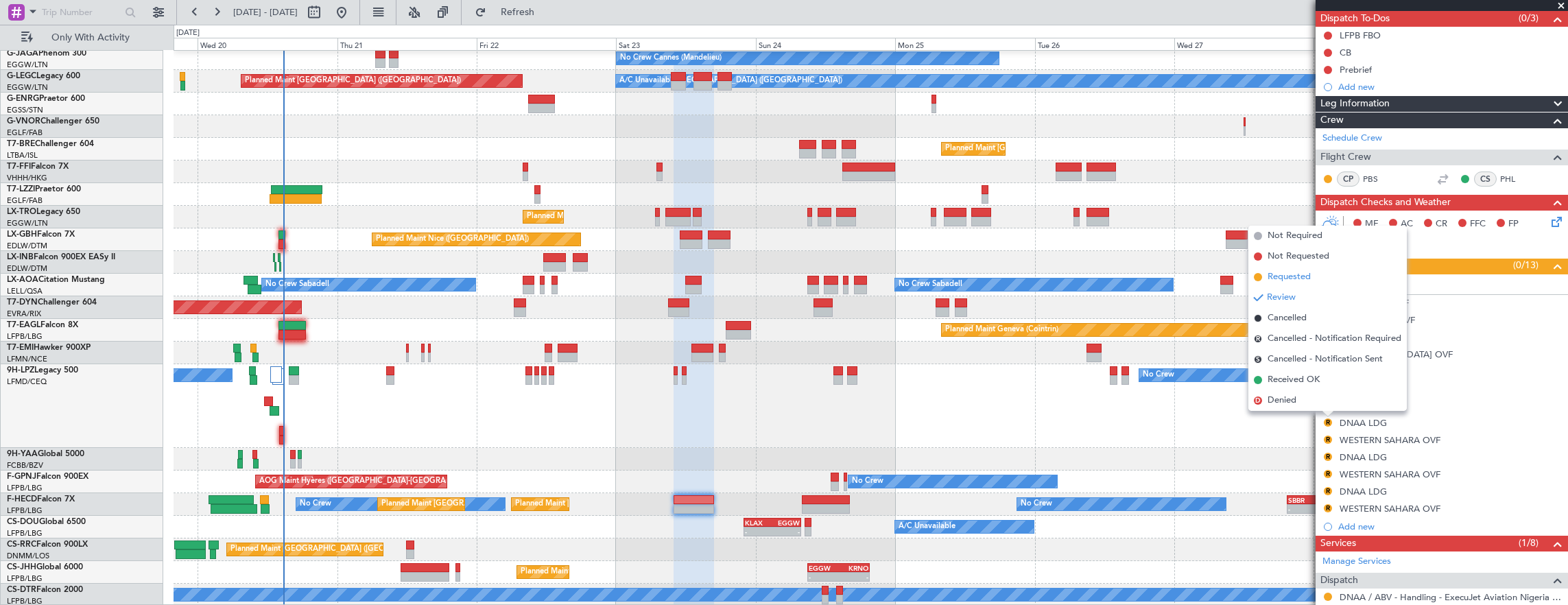
click at [1309, 274] on span "Requested" at bounding box center [1289, 277] width 43 height 14
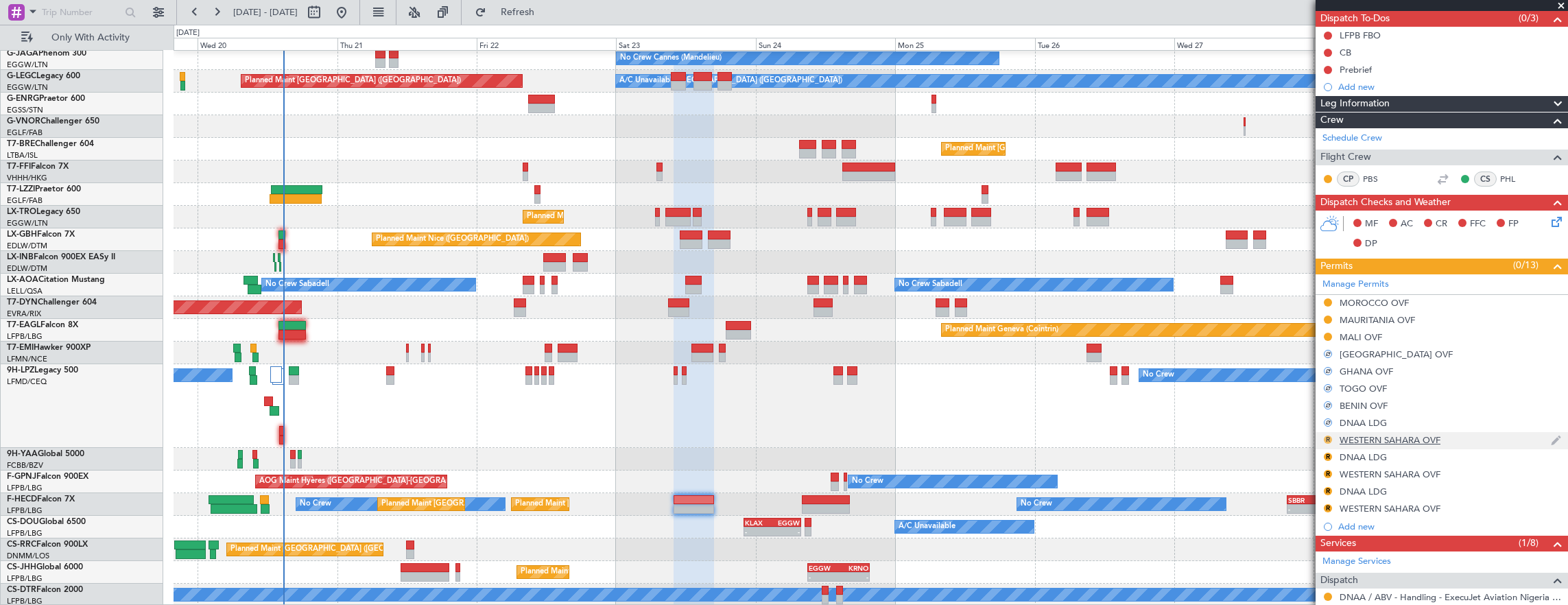
click at [1329, 437] on button "R" at bounding box center [1329, 440] width 8 height 8
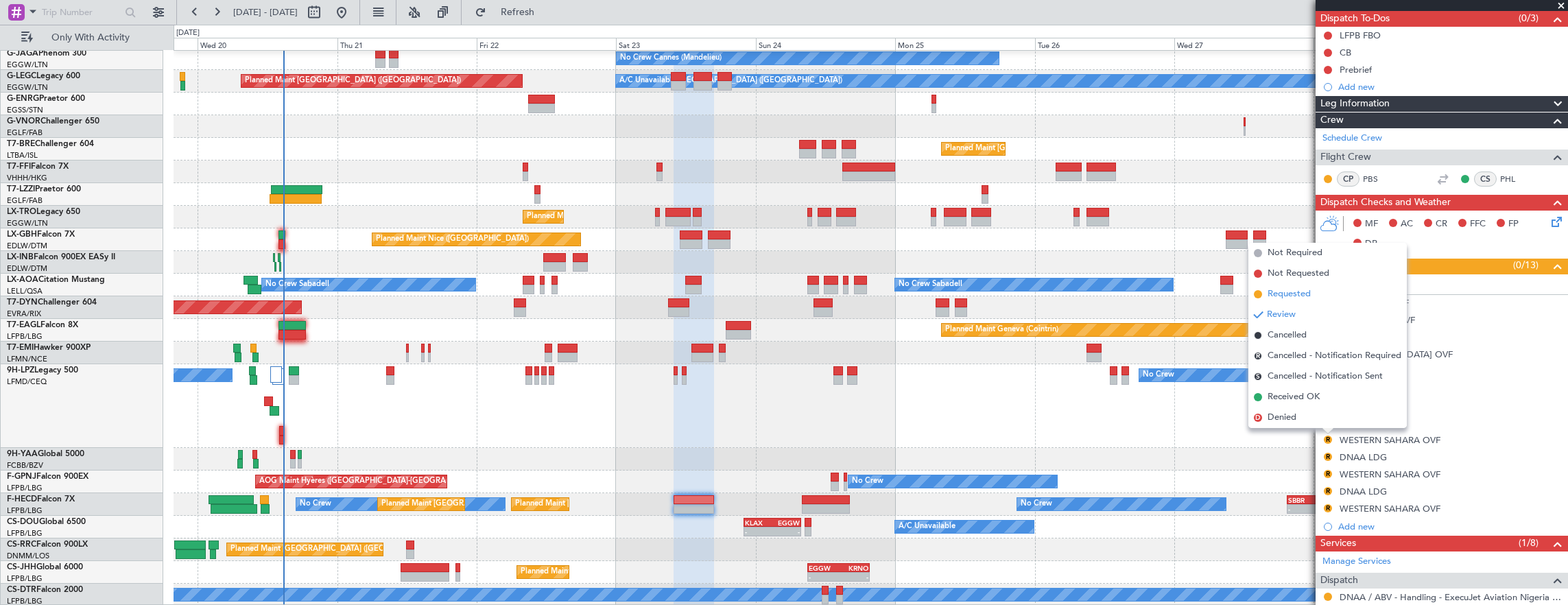
click at [1298, 291] on span "Requested" at bounding box center [1289, 294] width 43 height 14
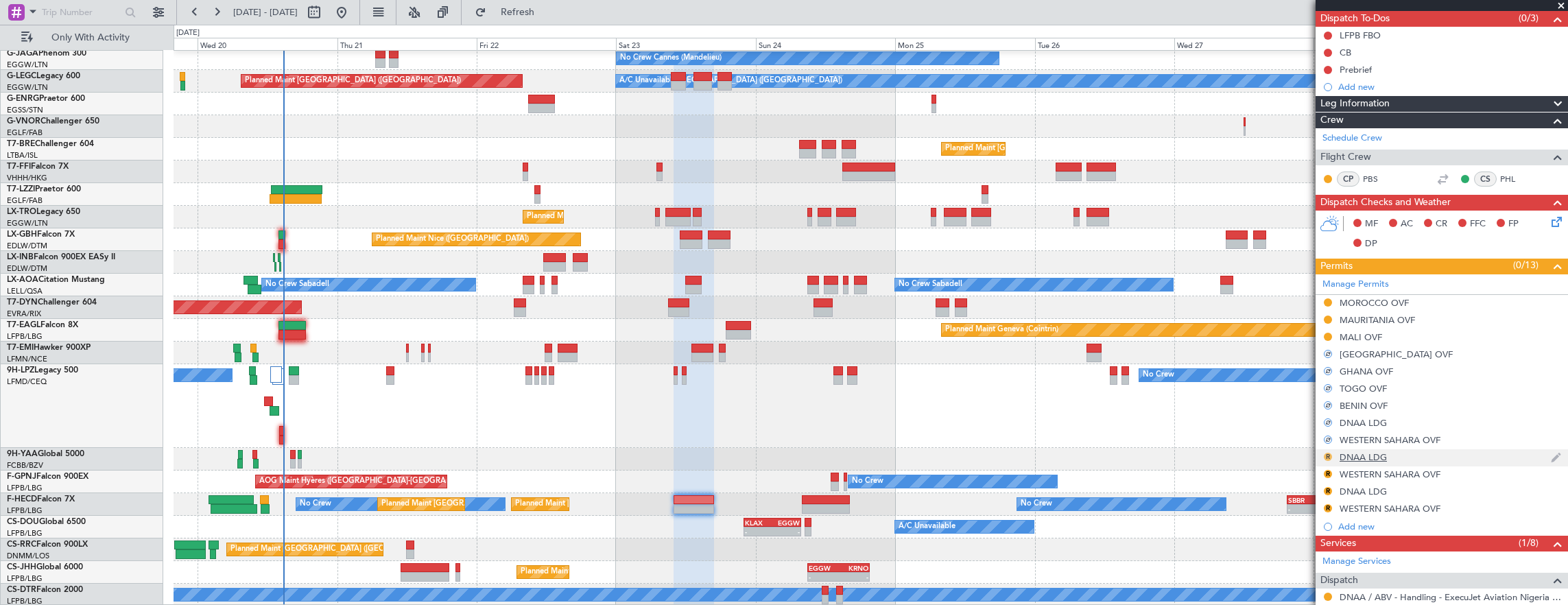
click at [1329, 456] on button "R" at bounding box center [1329, 457] width 8 height 8
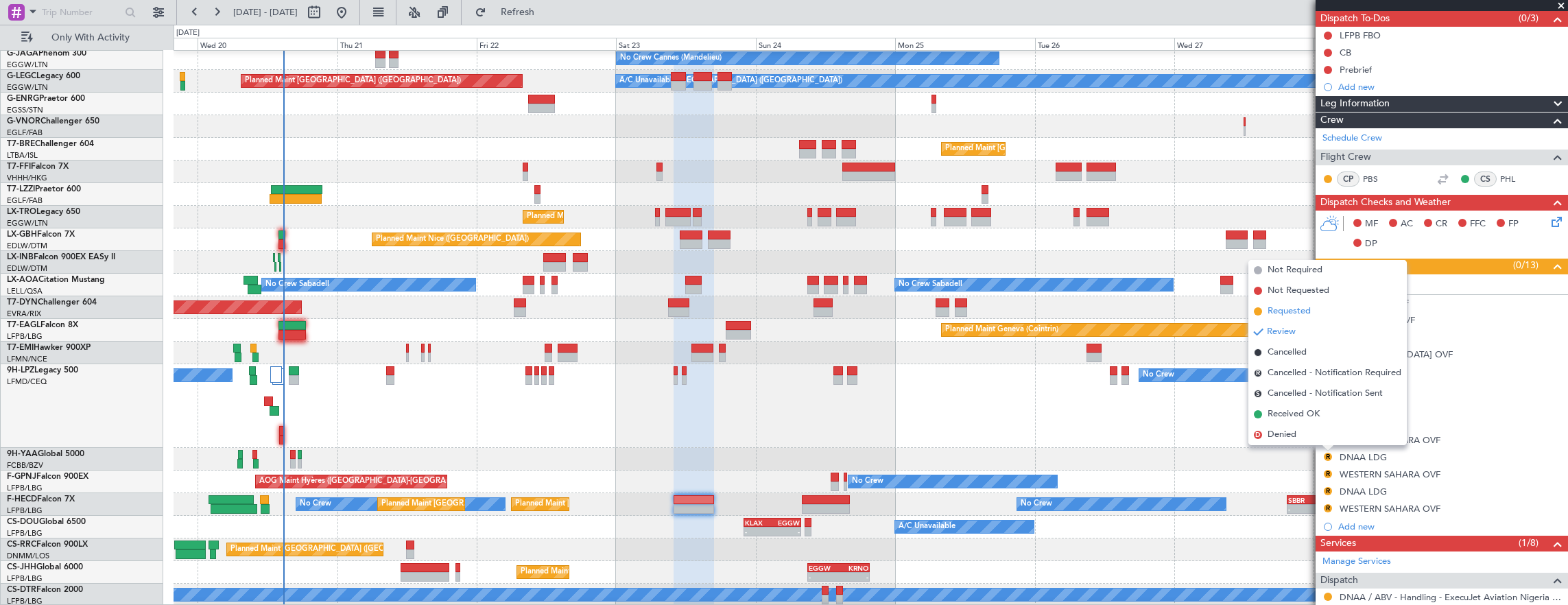
click at [1285, 311] on span "Requested" at bounding box center [1289, 311] width 43 height 14
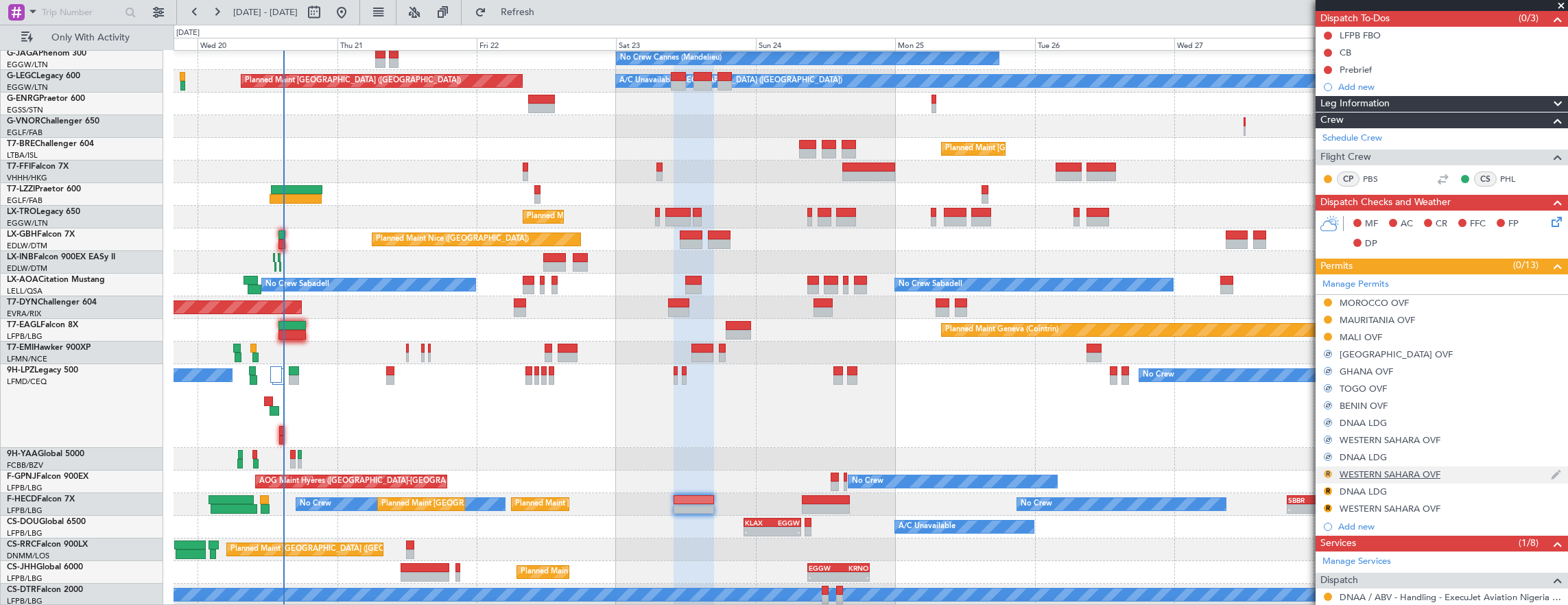
click at [1327, 475] on button "R" at bounding box center [1329, 474] width 8 height 8
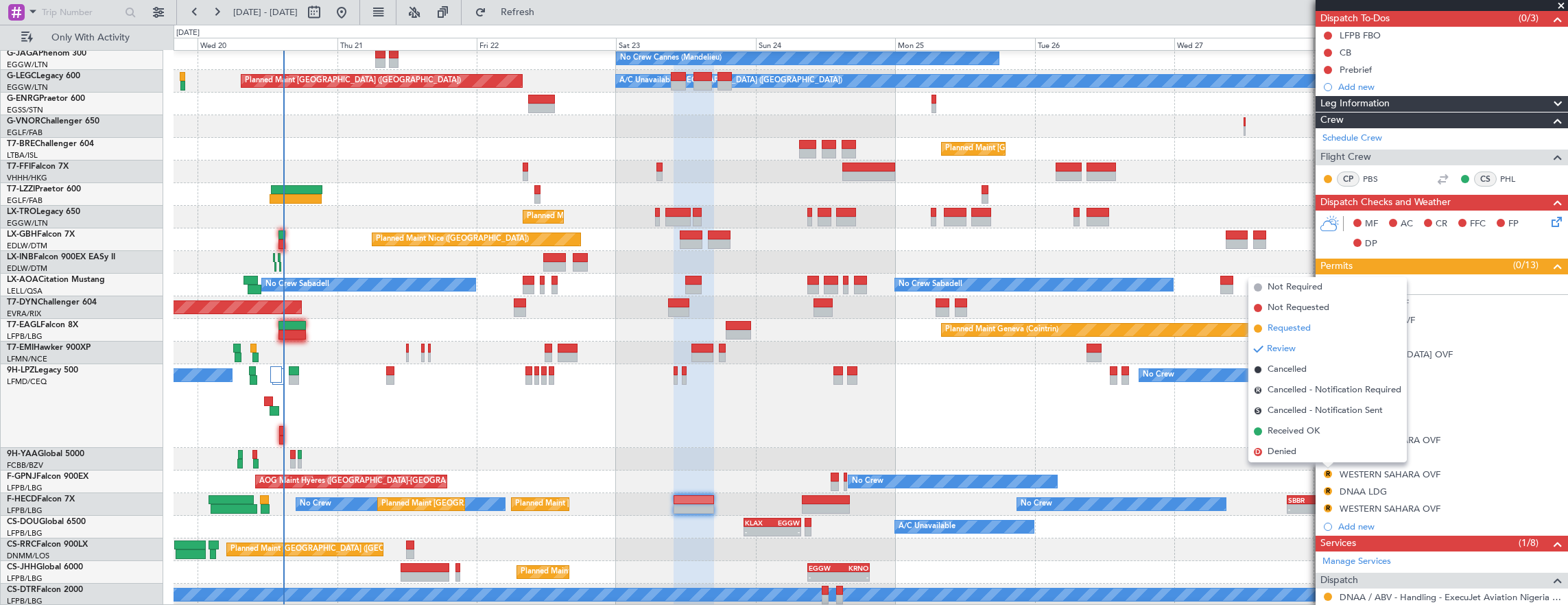
click at [1297, 327] on span "Requested" at bounding box center [1289, 328] width 43 height 14
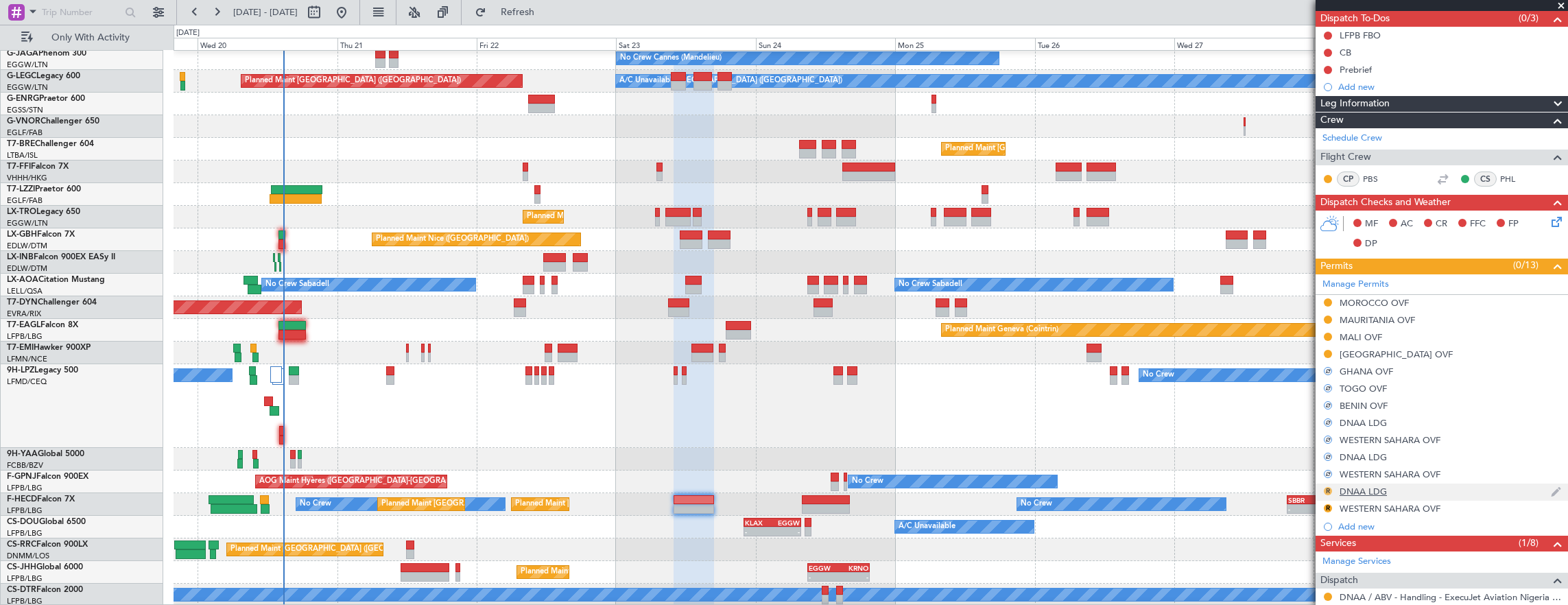
click at [1329, 488] on button "R" at bounding box center [1329, 492] width 8 height 8
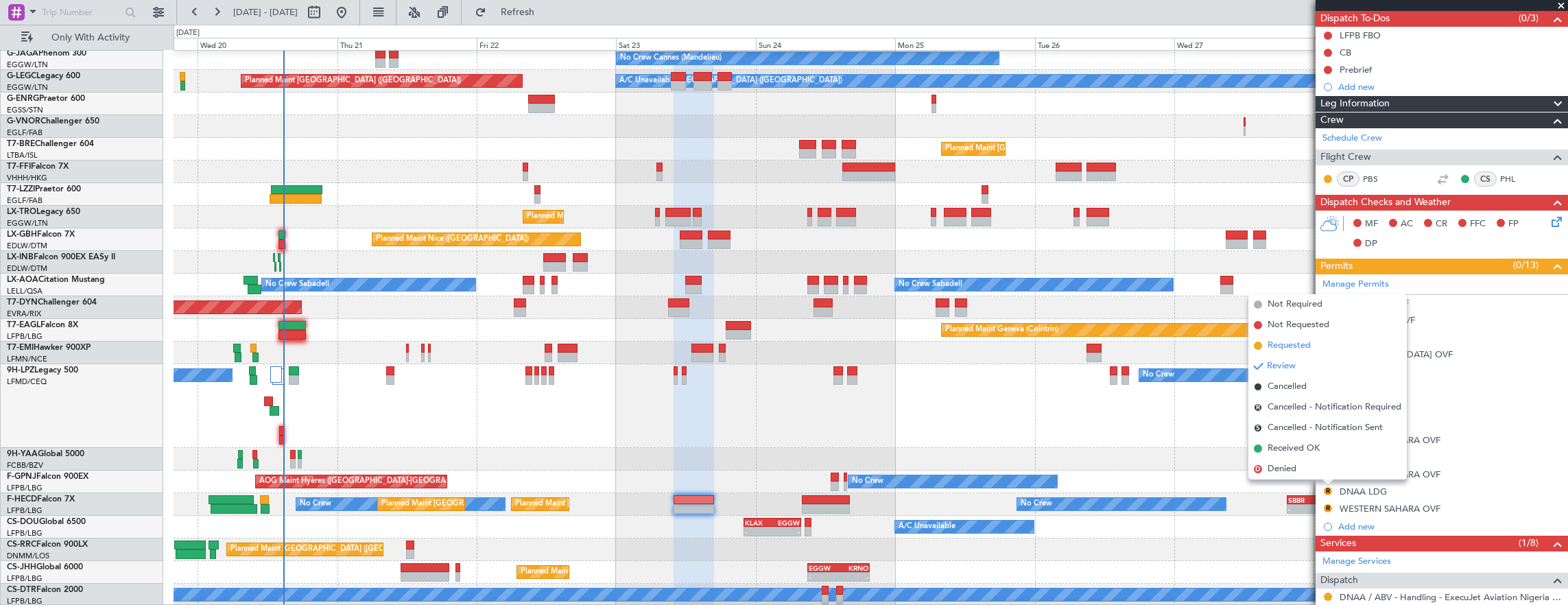
click at [1270, 349] on span "Requested" at bounding box center [1289, 345] width 43 height 14
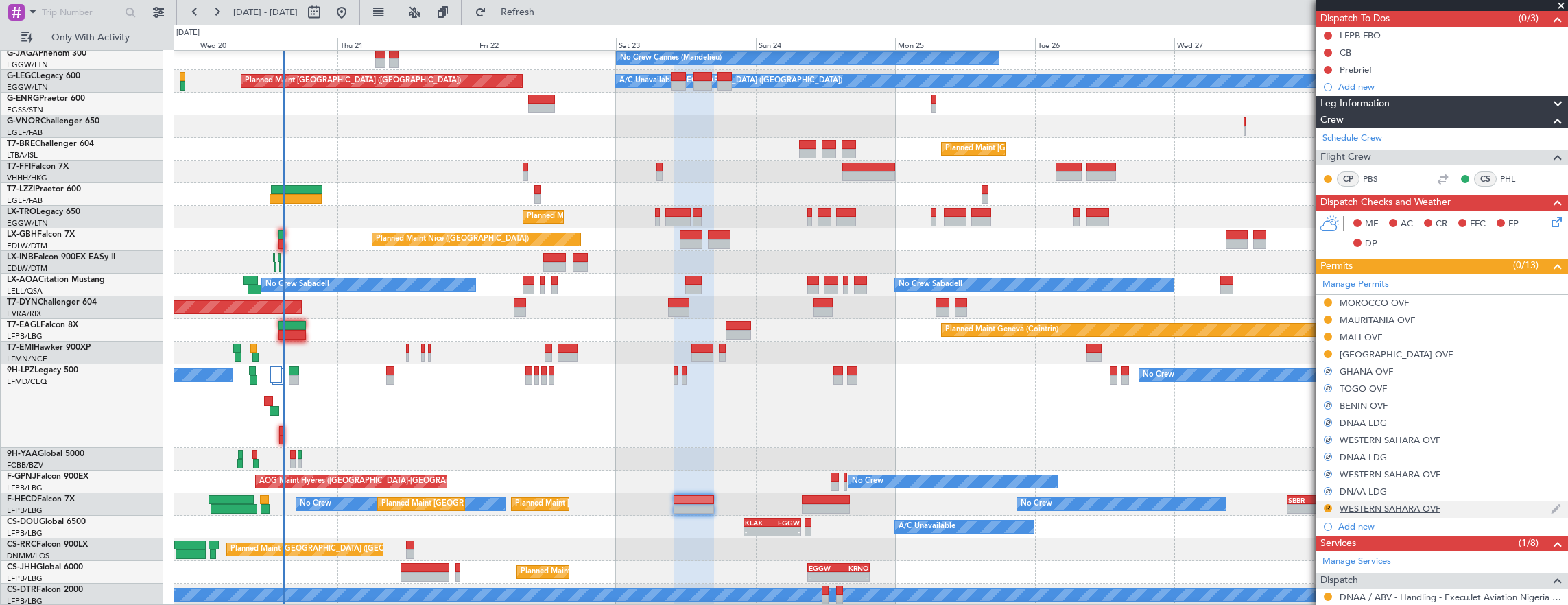
click at [1332, 503] on div "R" at bounding box center [1328, 508] width 11 height 11
click at [1331, 509] on button "R" at bounding box center [1329, 509] width 8 height 8
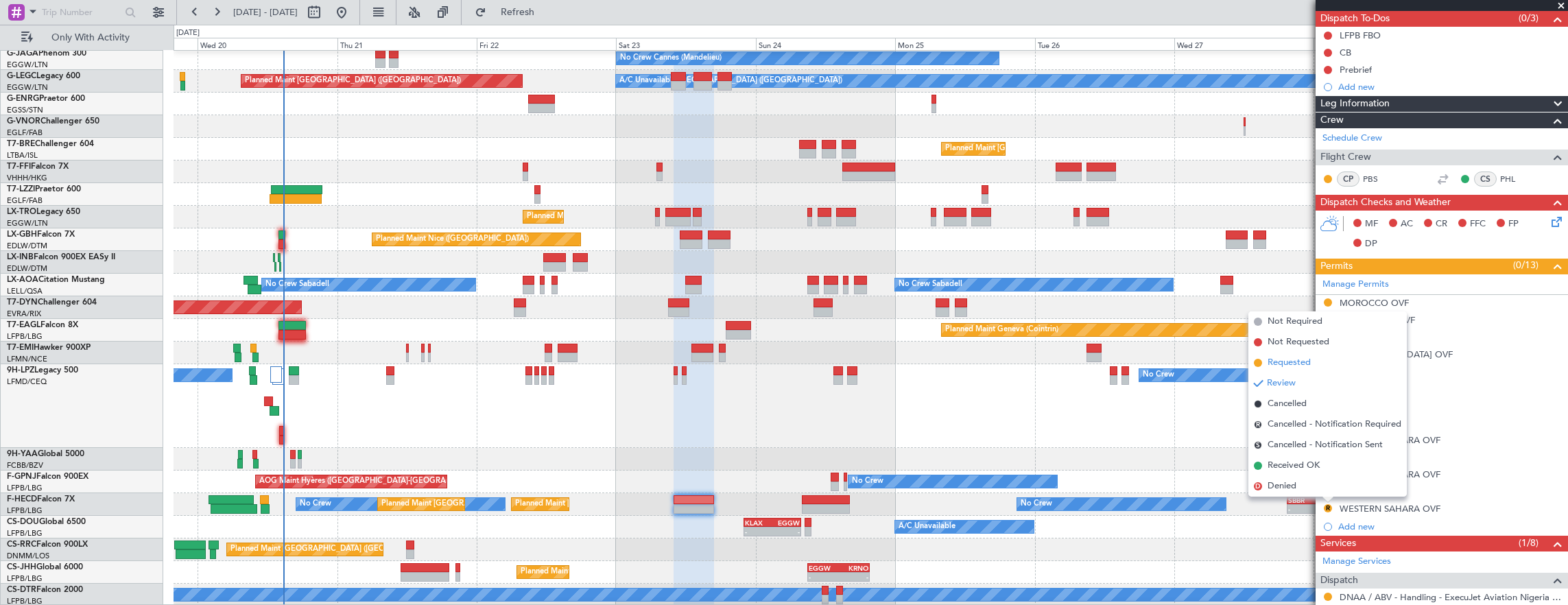
click at [1293, 357] on span "Requested" at bounding box center [1289, 363] width 43 height 14
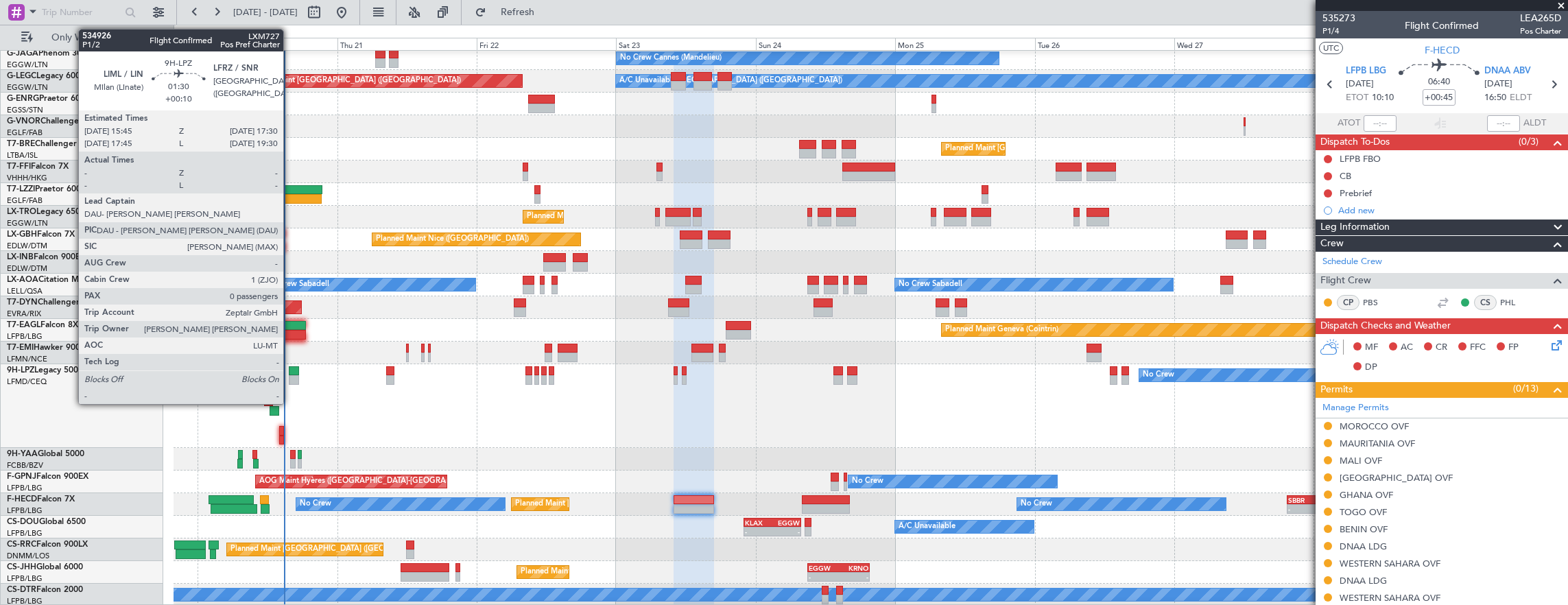
click at [290, 373] on div at bounding box center [294, 371] width 10 height 9
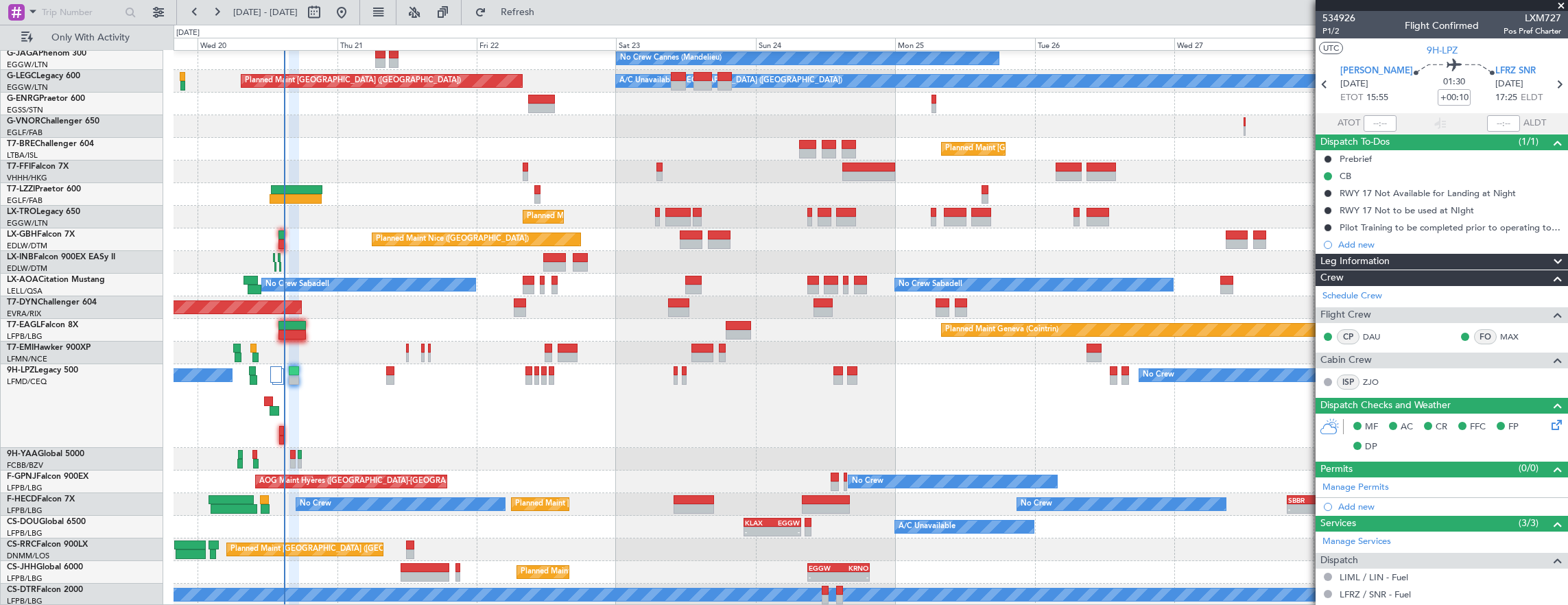
click at [278, 431] on div "No Crew No Crew" at bounding box center [871, 405] width 1395 height 84
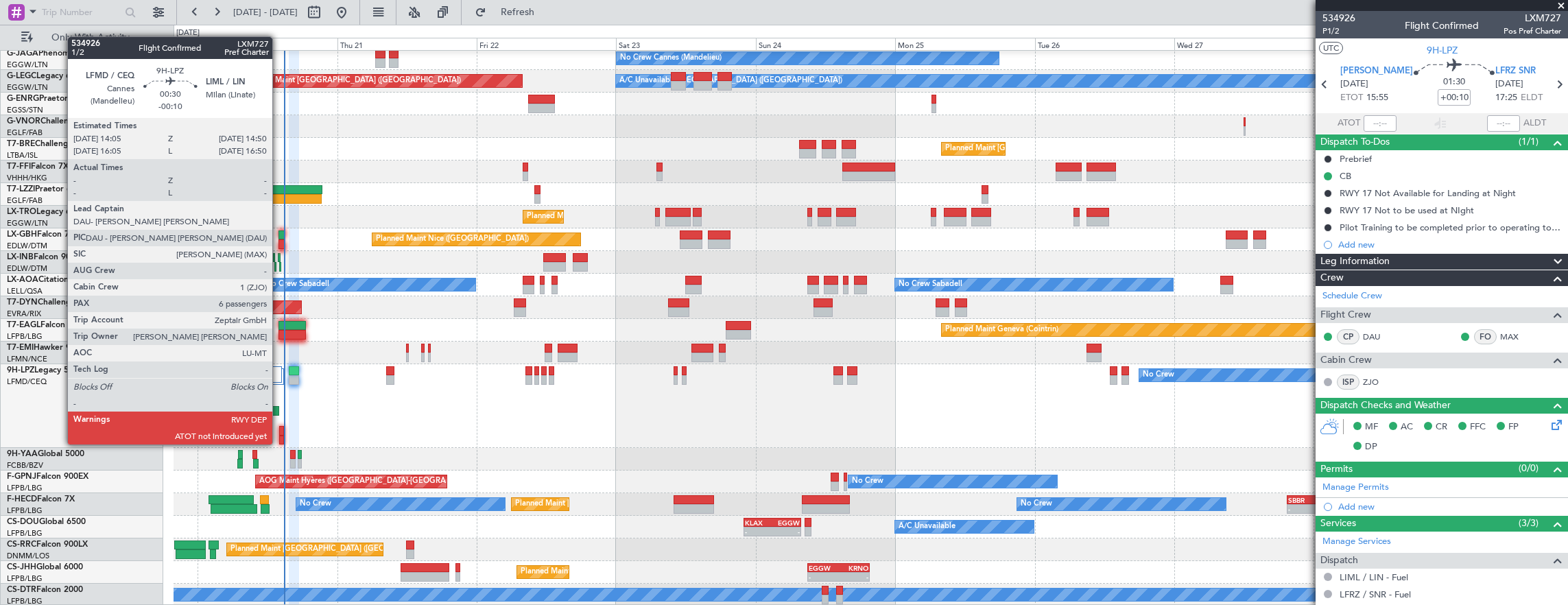
click at [281, 432] on div at bounding box center [282, 430] width 5 height 9
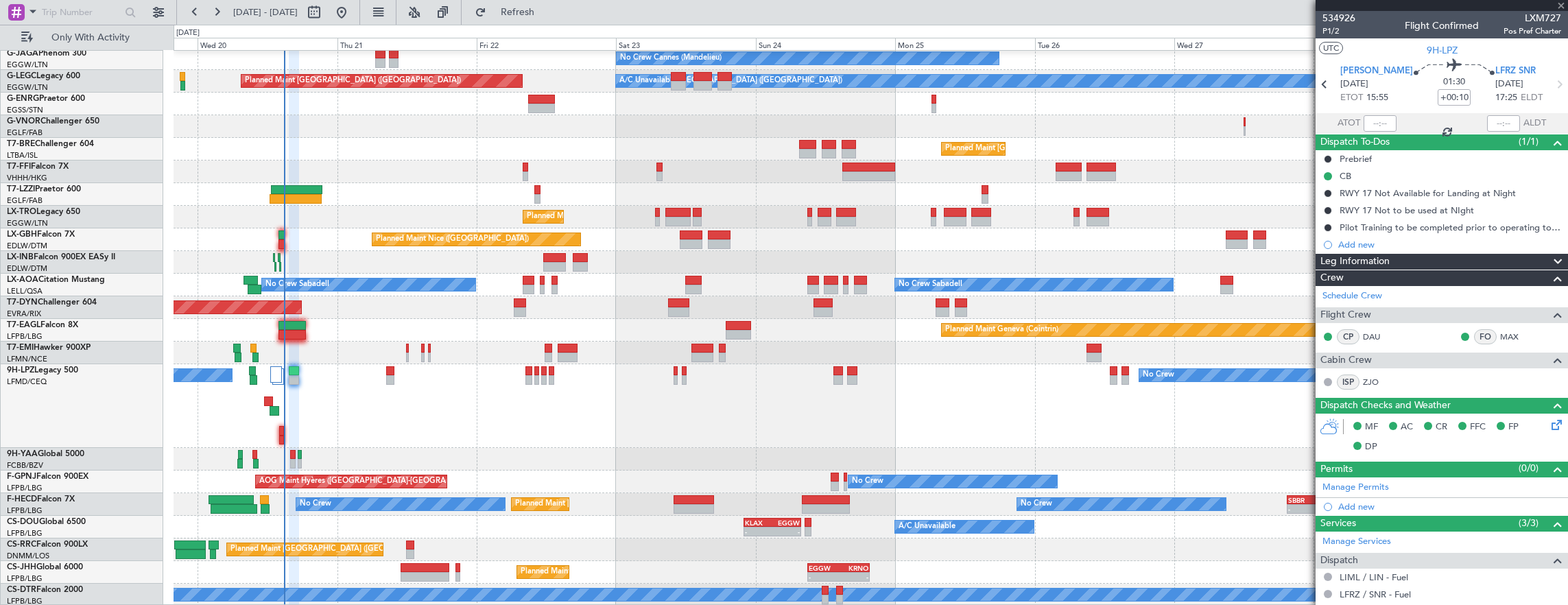
type input "-00:10"
type input "6"
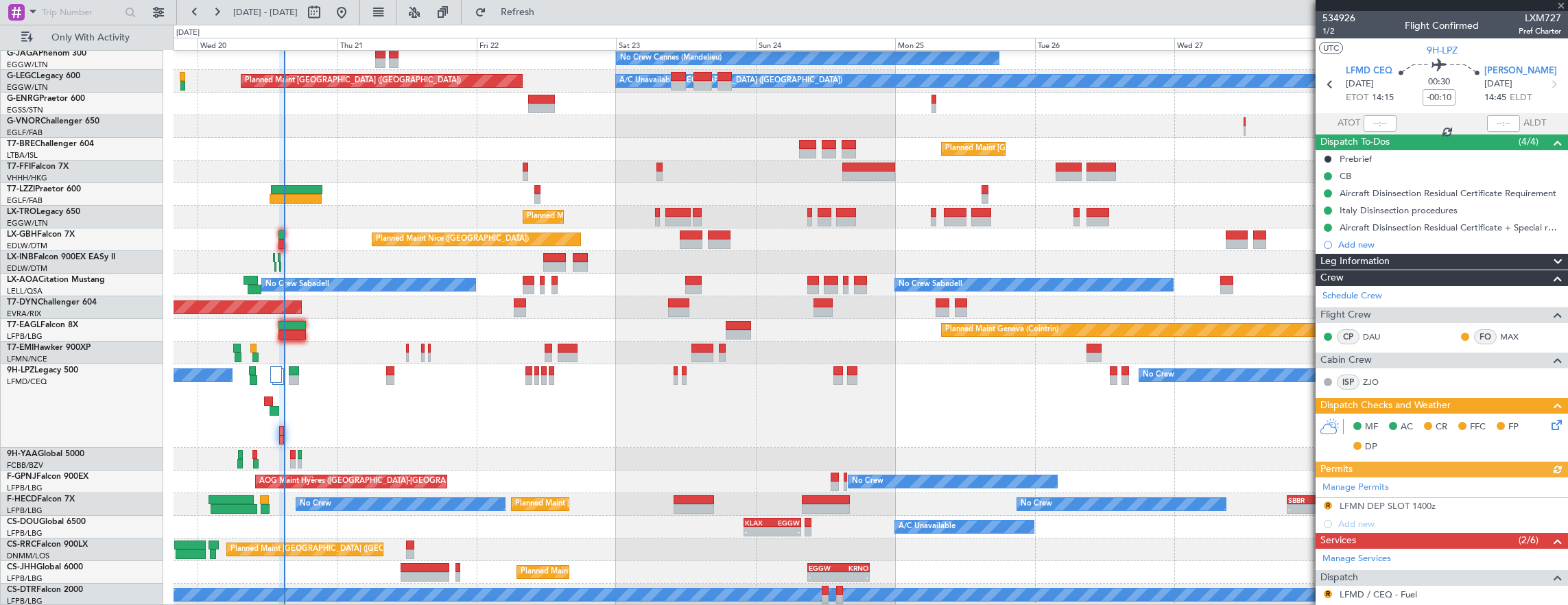
drag, startPoint x: 1370, startPoint y: 102, endPoint x: 1371, endPoint y: 126, distance: 24.0
click at [1373, 116] on mat-tooltip-component "Estimated Take-Off Time" at bounding box center [1382, 122] width 110 height 36
click at [1367, 126] on div "Estimated Take-Off Time" at bounding box center [1381, 123] width 91 height 17
click at [1365, 124] on input "text" at bounding box center [1380, 123] width 33 height 16
type input "14:51"
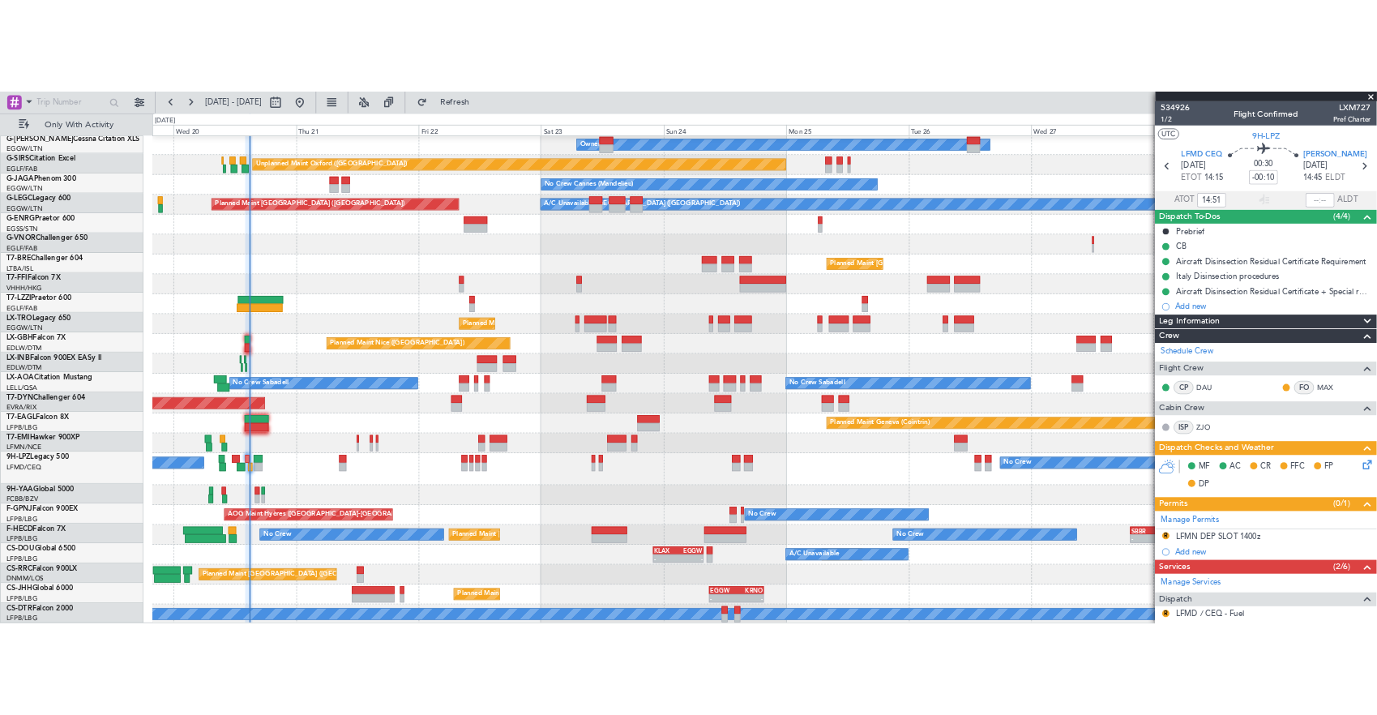
scroll to position [109, 0]
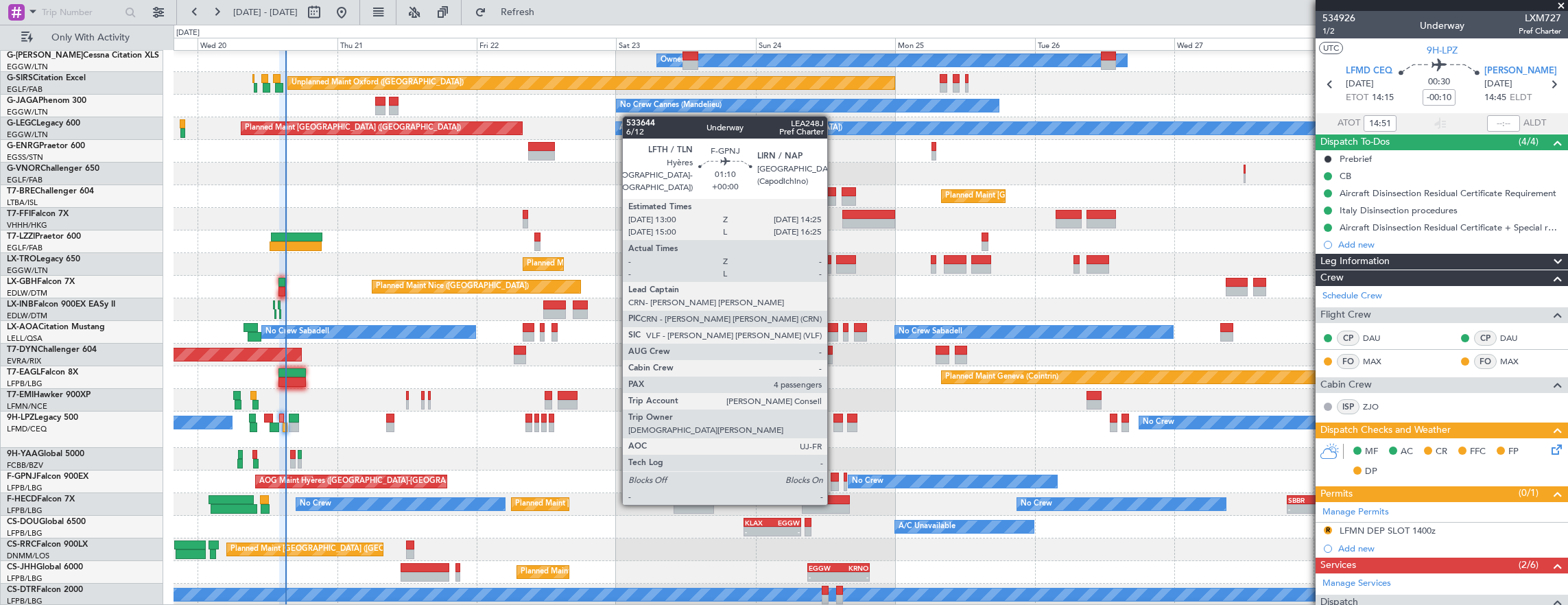
click at [834, 477] on div at bounding box center [835, 477] width 9 height 9
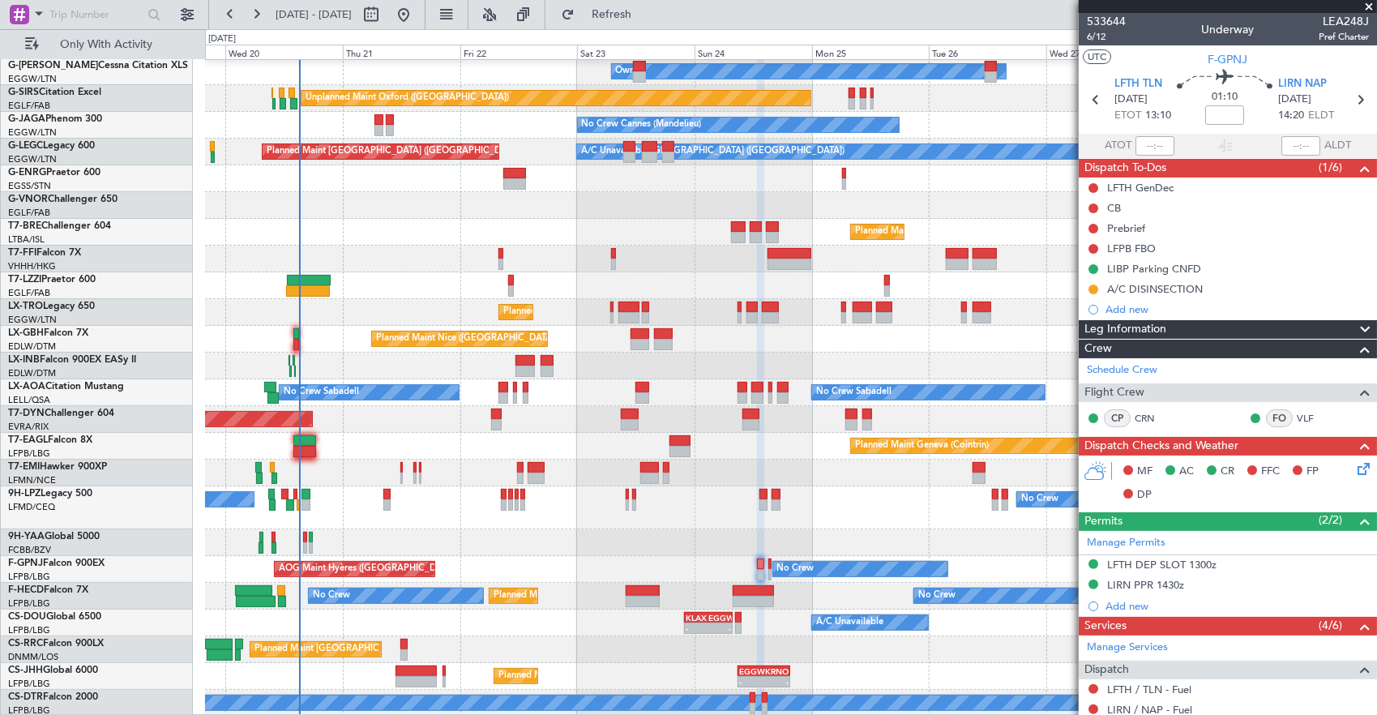
scroll to position [0, 0]
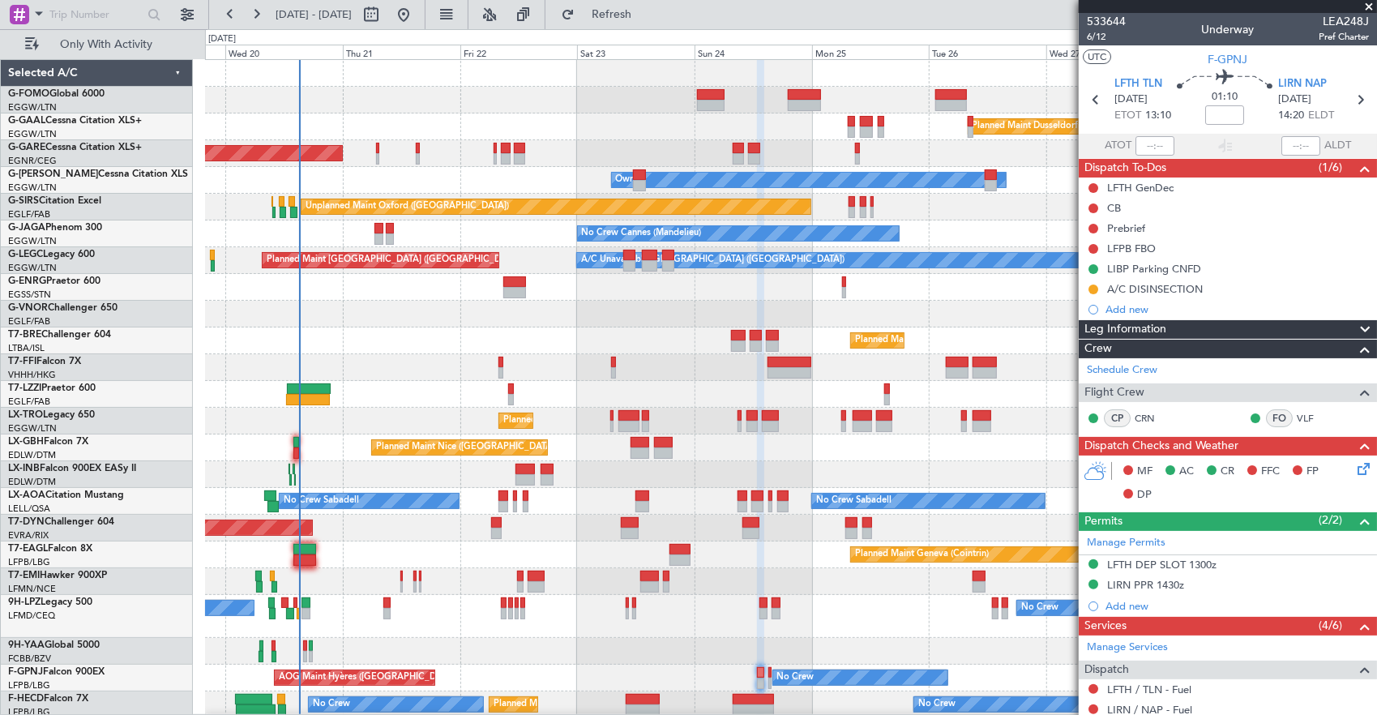
click at [1371, 6] on span at bounding box center [1369, 7] width 16 height 15
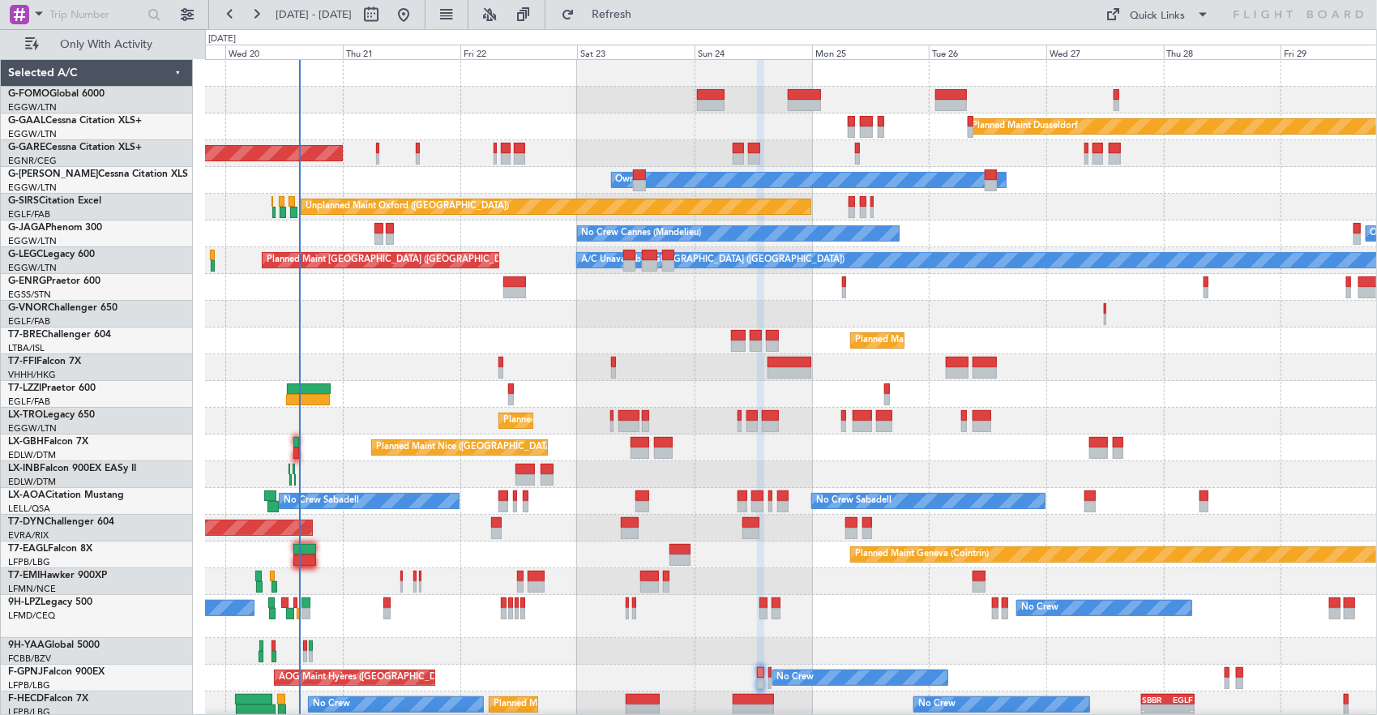
type input "0"
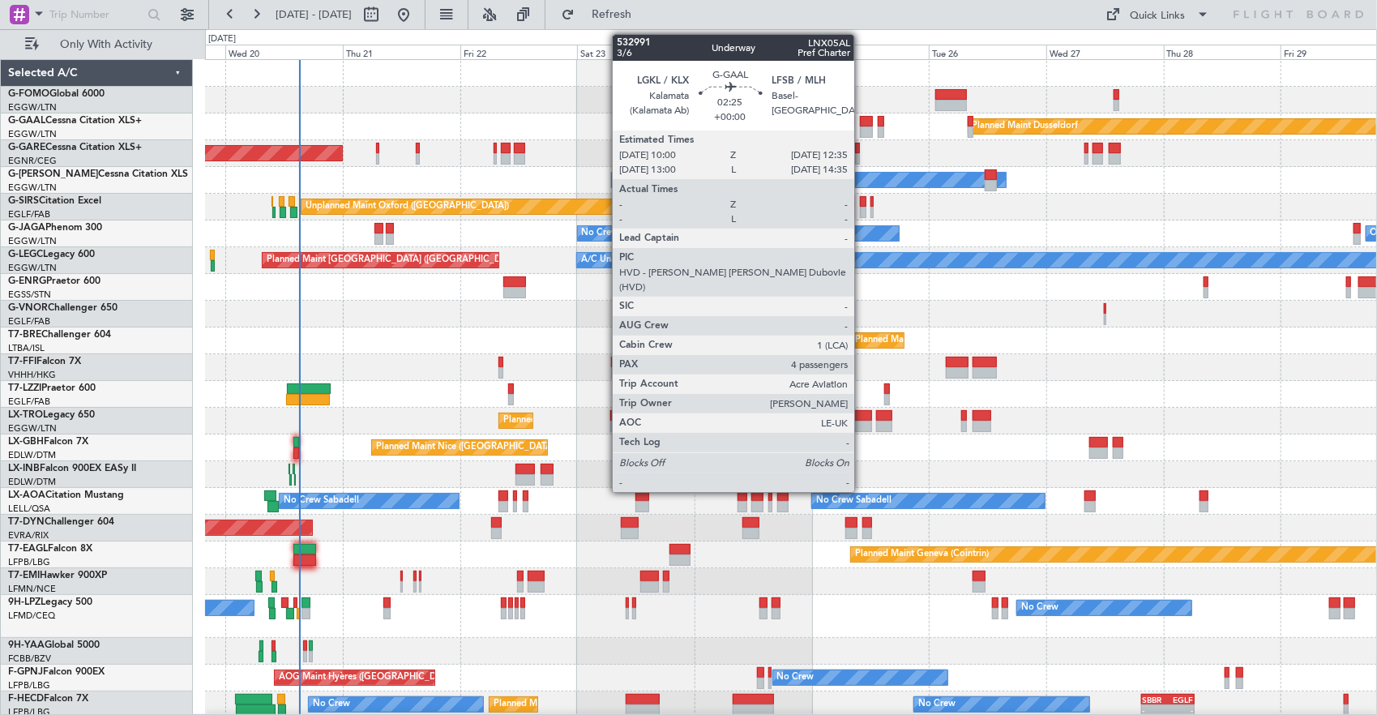
click at [863, 122] on div at bounding box center [866, 121] width 13 height 11
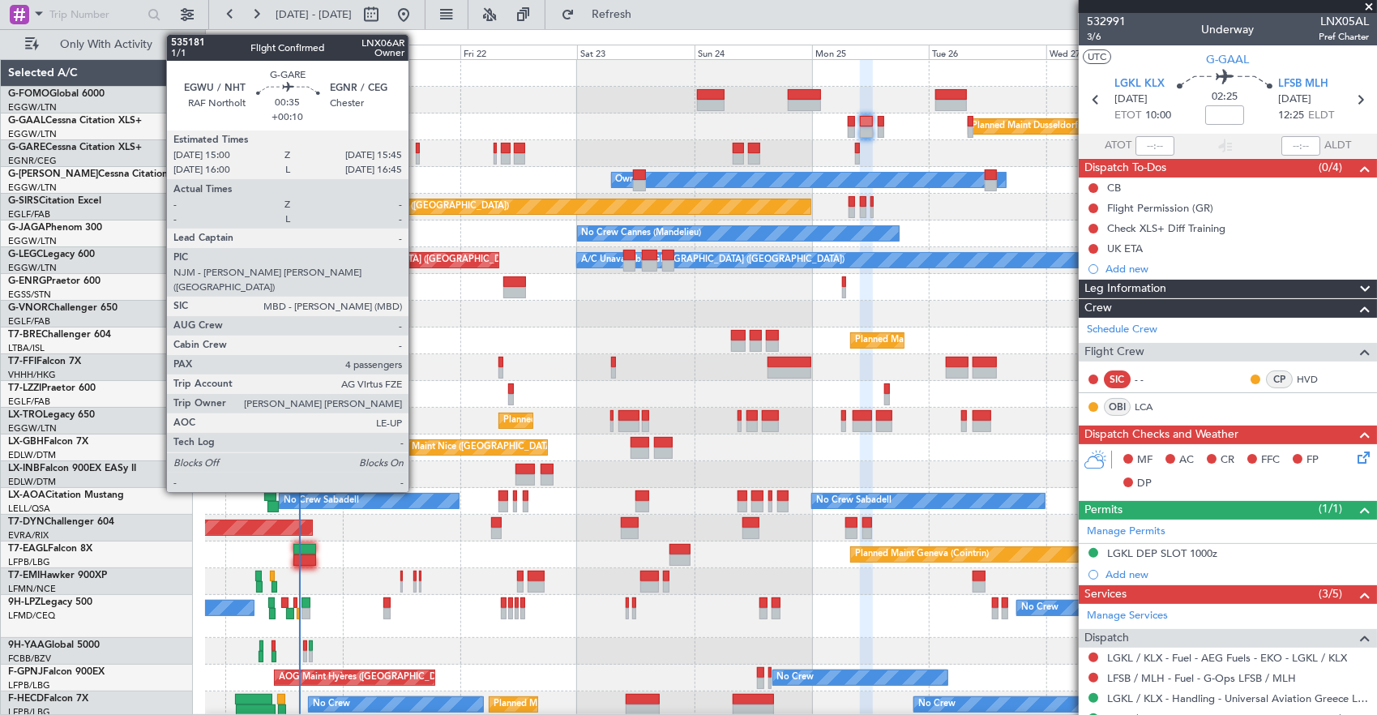
click at [417, 149] on div at bounding box center [418, 148] width 4 height 11
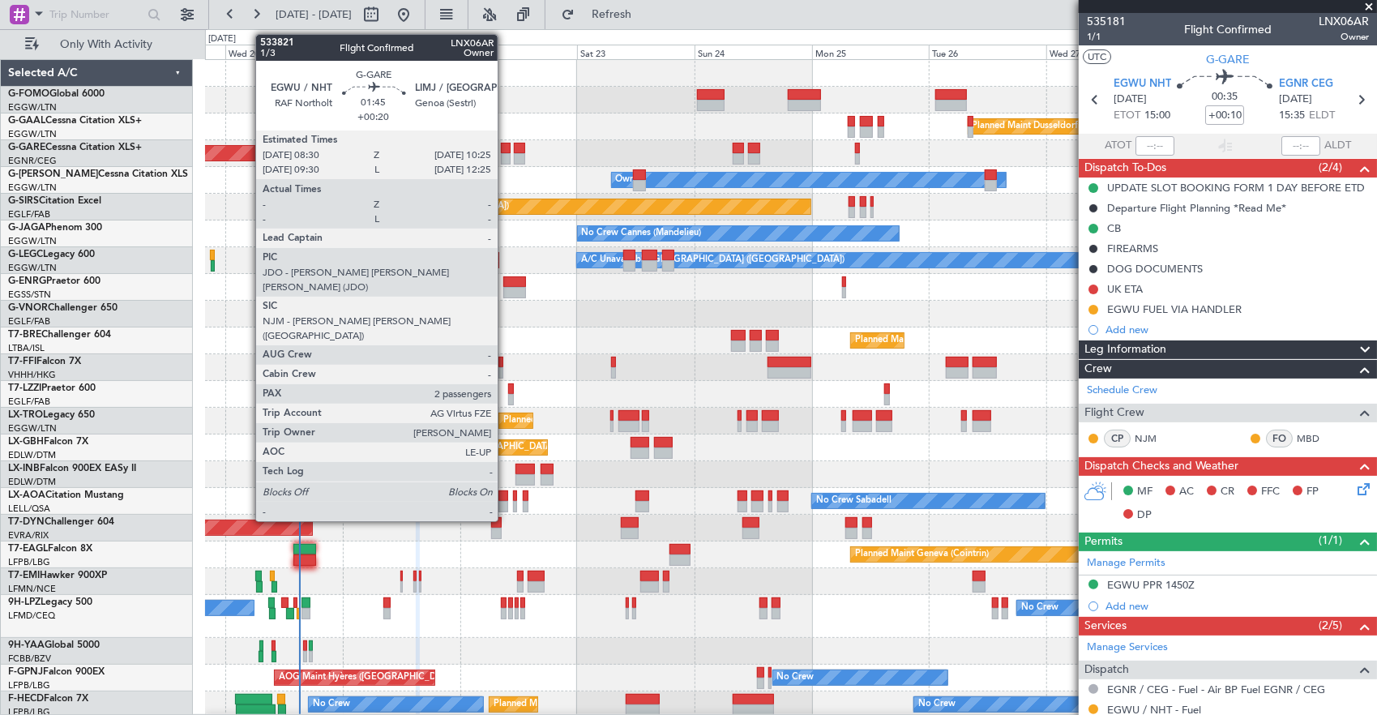
click at [506, 153] on div at bounding box center [506, 158] width 10 height 11
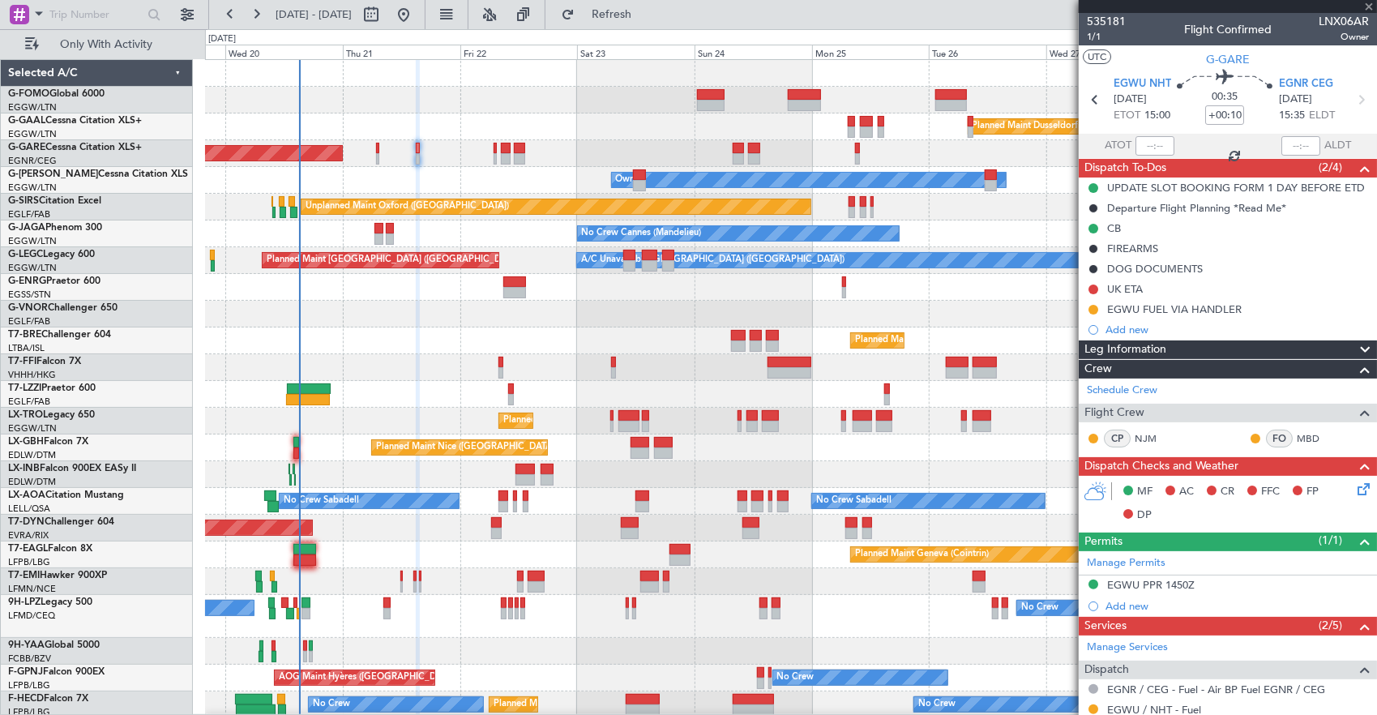
type input "+00:20"
type input "2"
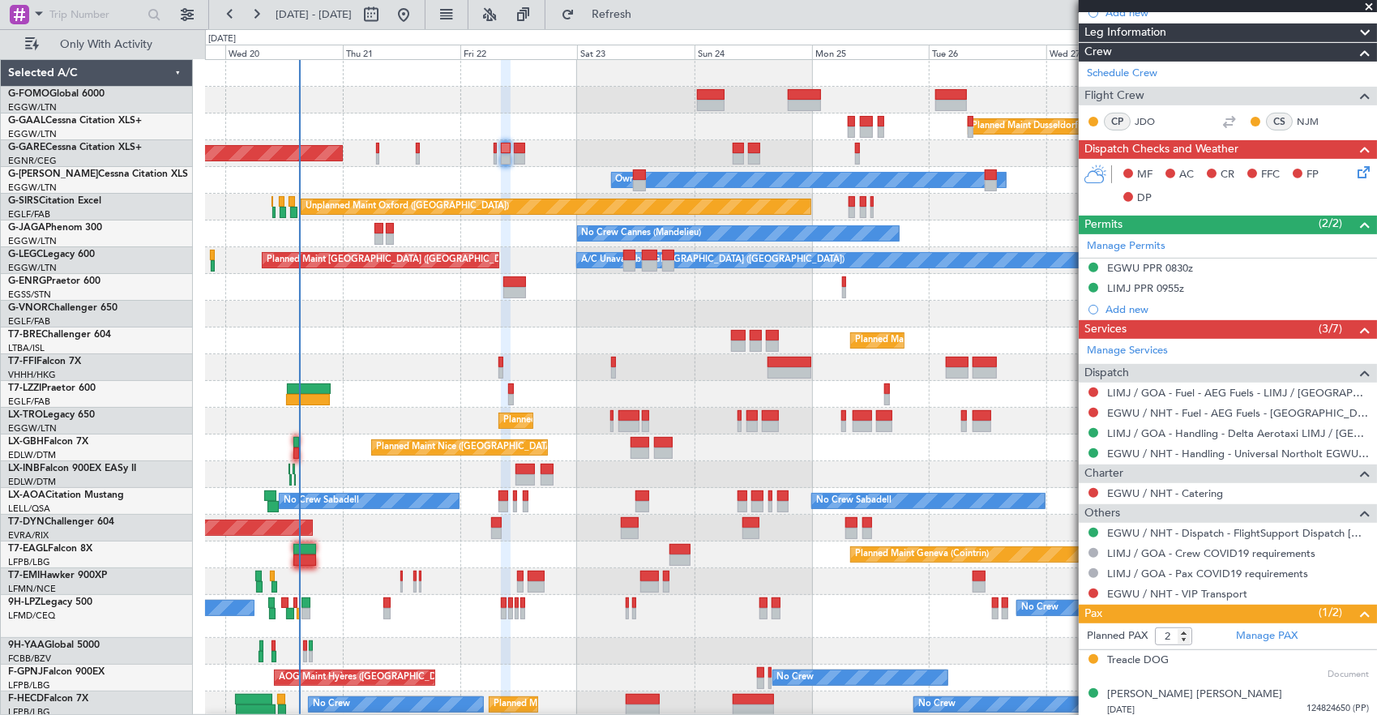
scroll to position [358, 0]
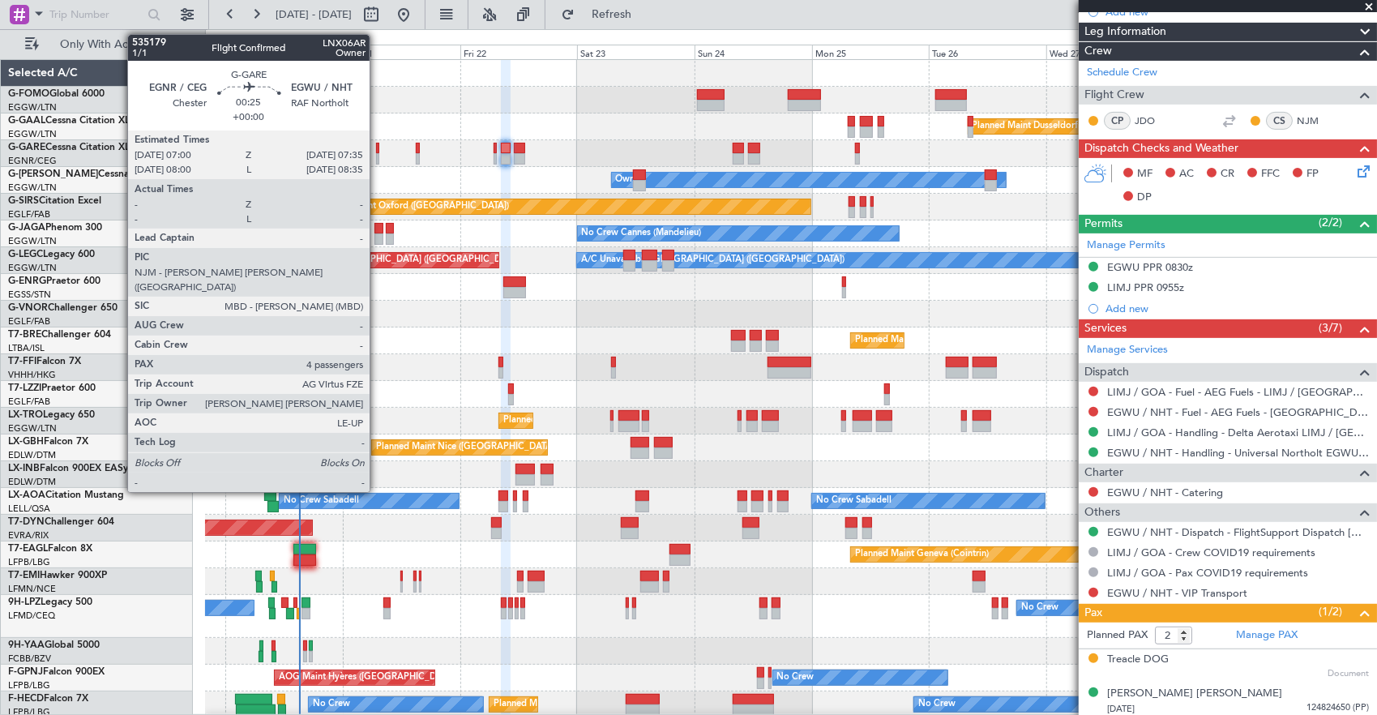
click at [378, 148] on div at bounding box center [377, 148] width 3 height 11
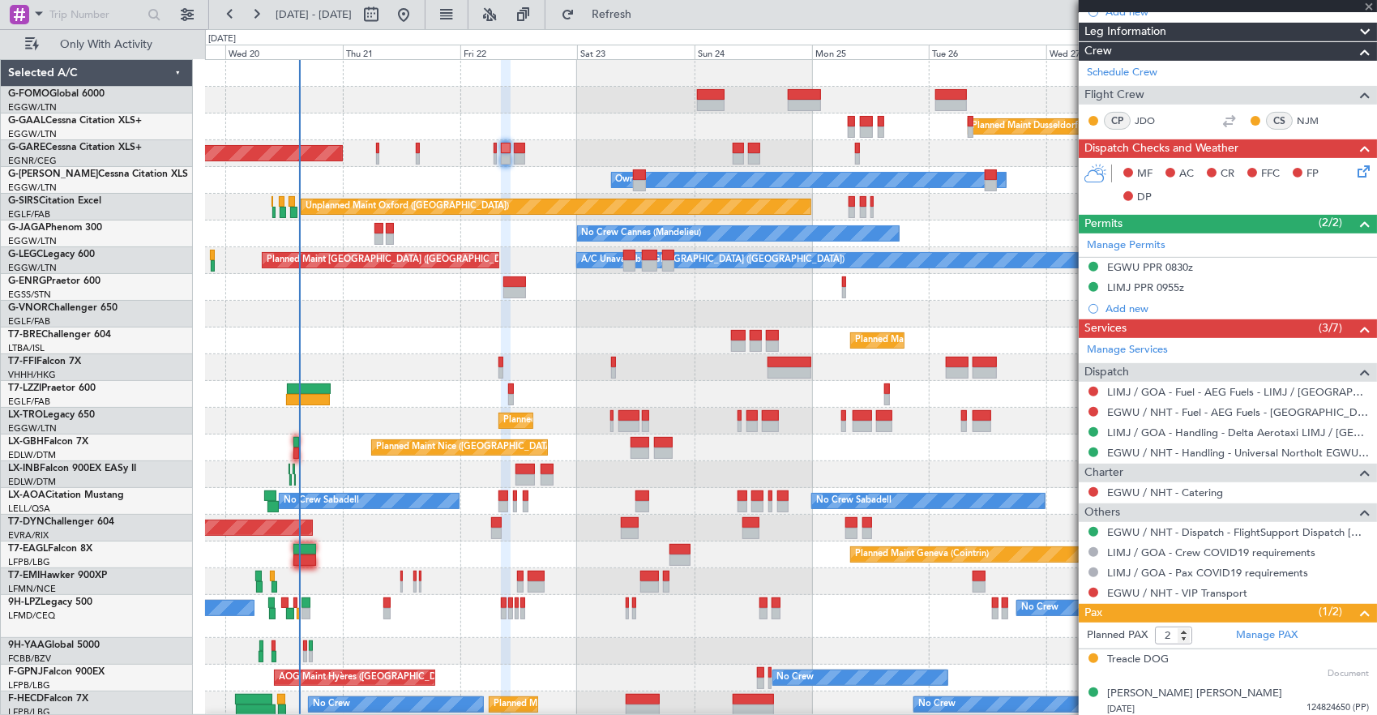
type input "4"
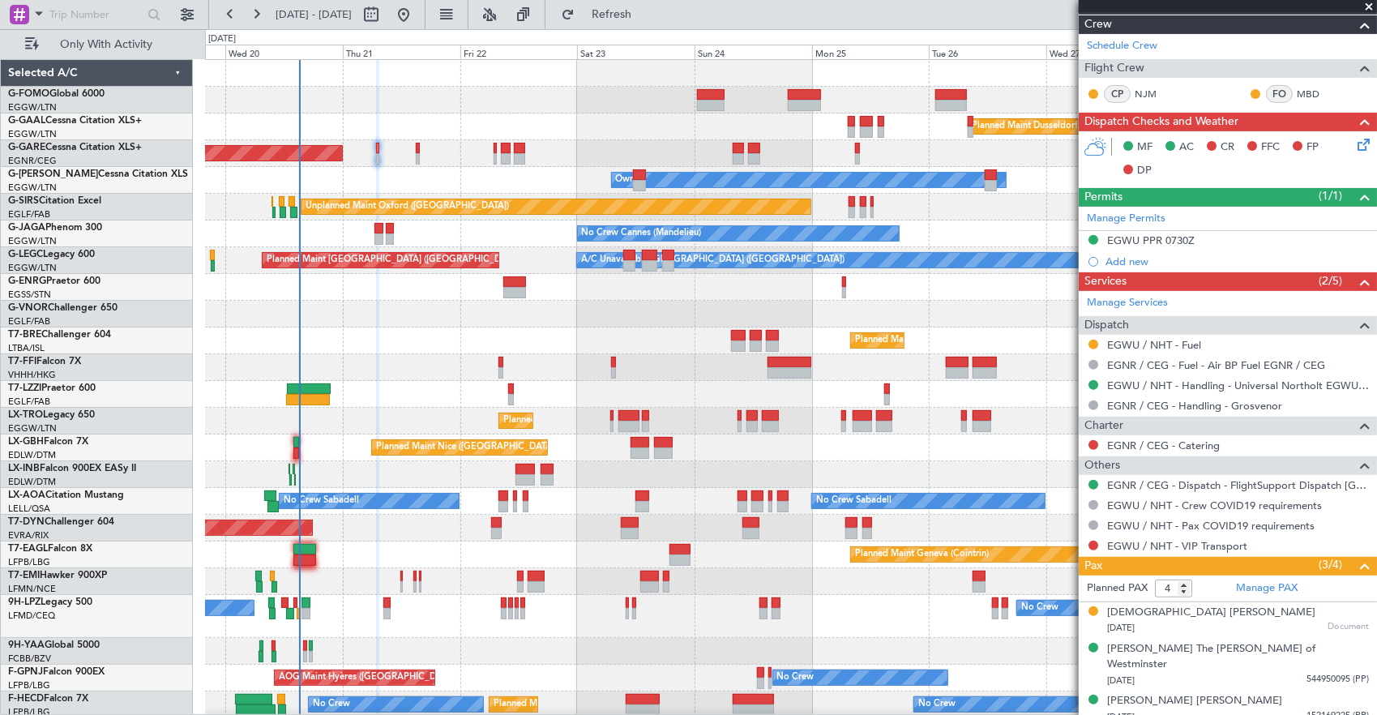
scroll to position [0, 0]
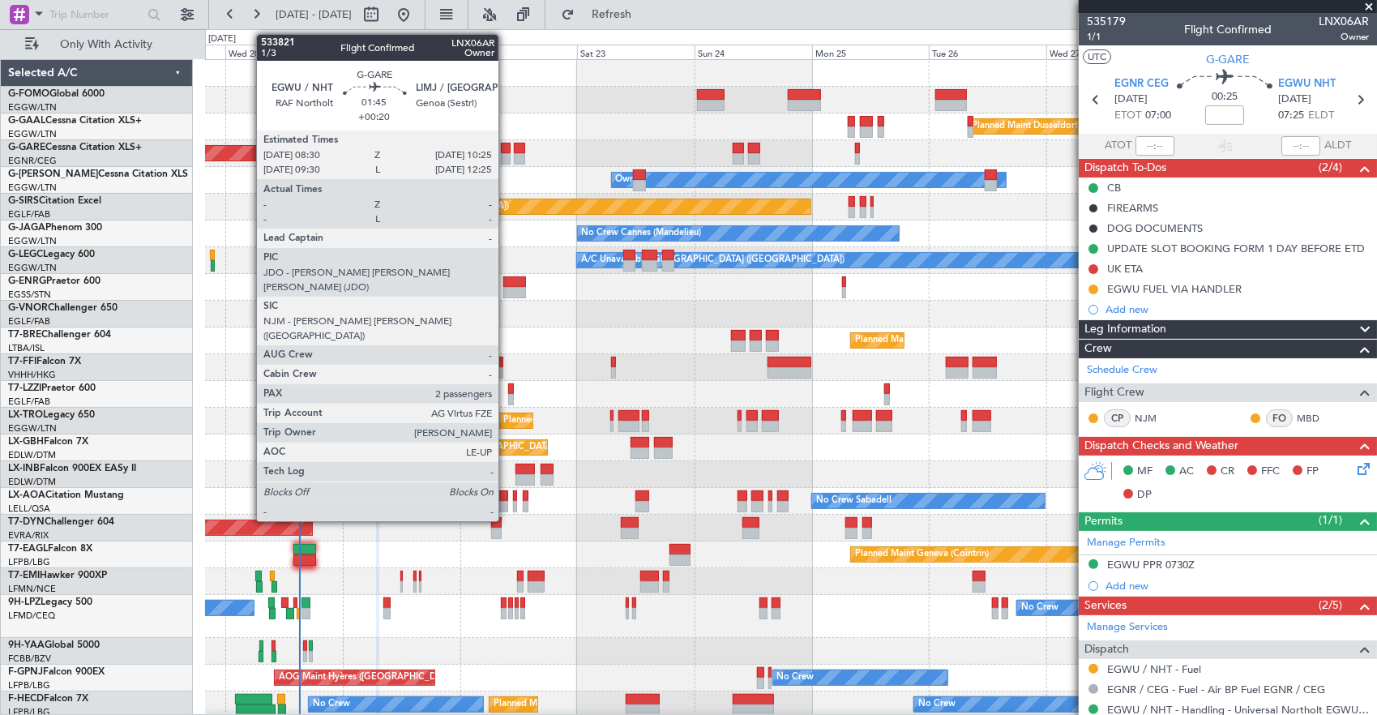
click at [507, 148] on div at bounding box center [506, 148] width 10 height 11
type input "+00:20"
type input "2"
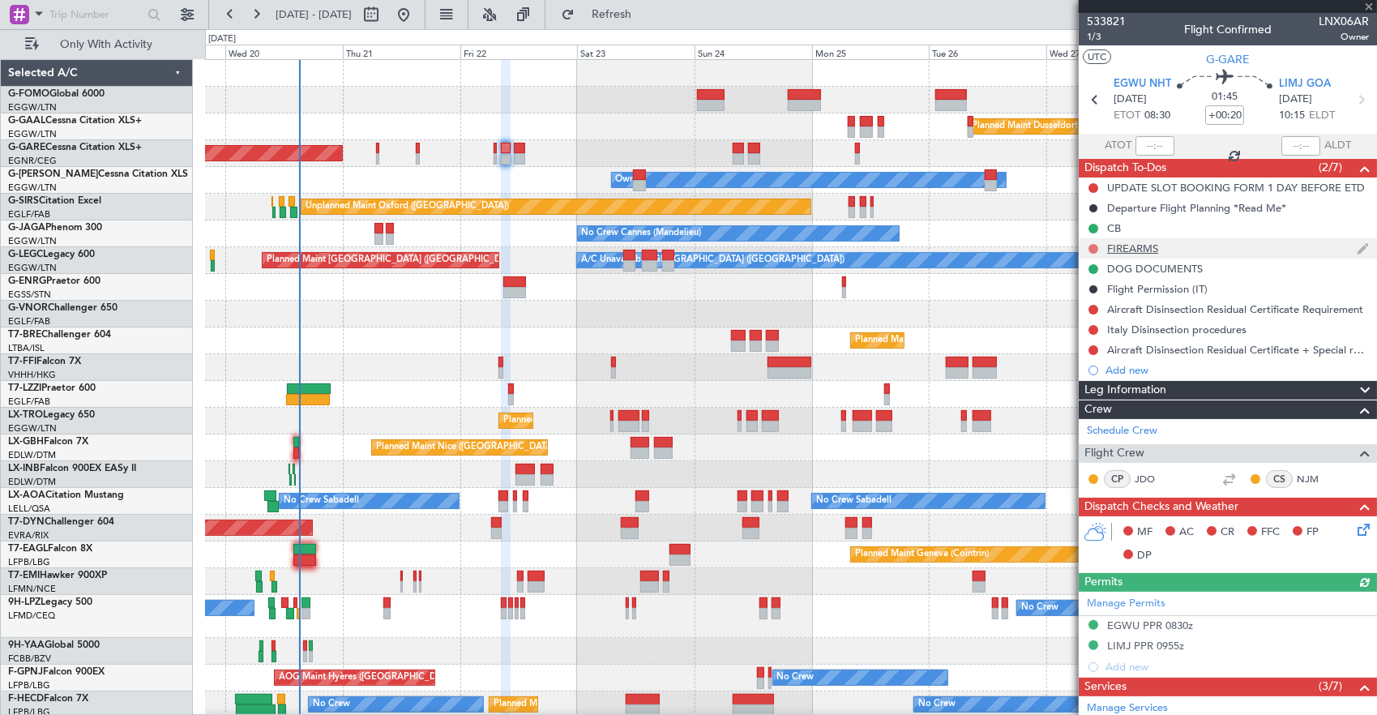
click at [1094, 248] on button at bounding box center [1094, 249] width 10 height 10
click at [1091, 342] on span "Cancelled" at bounding box center [1097, 344] width 46 height 16
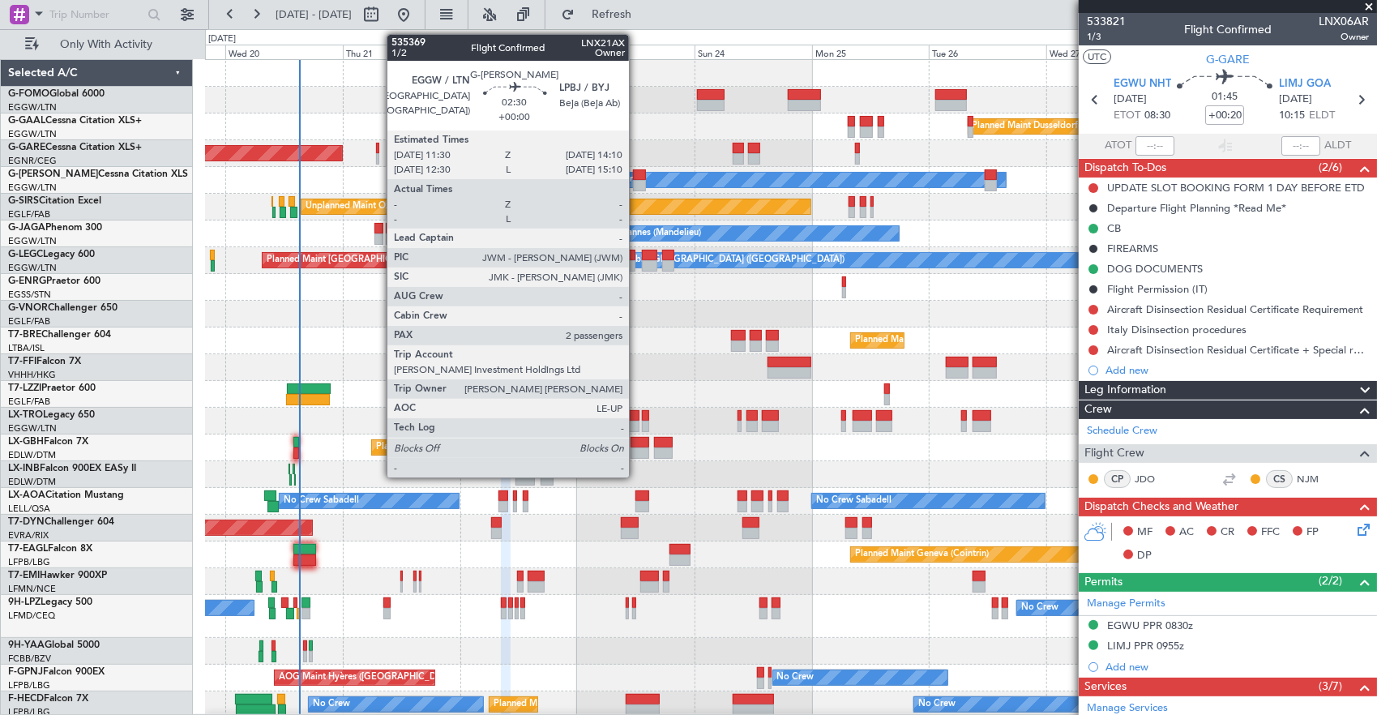
click at [637, 178] on div at bounding box center [640, 174] width 14 height 11
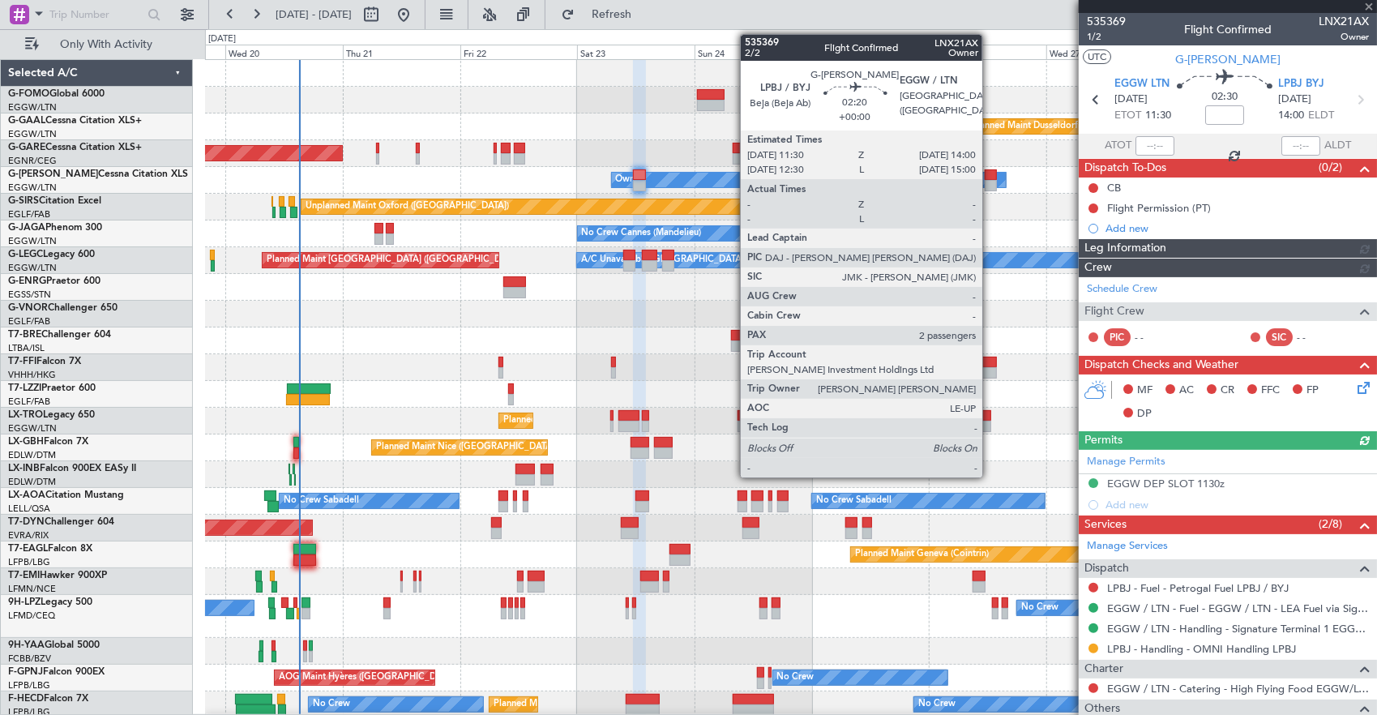
click at [991, 177] on div at bounding box center [991, 174] width 13 height 11
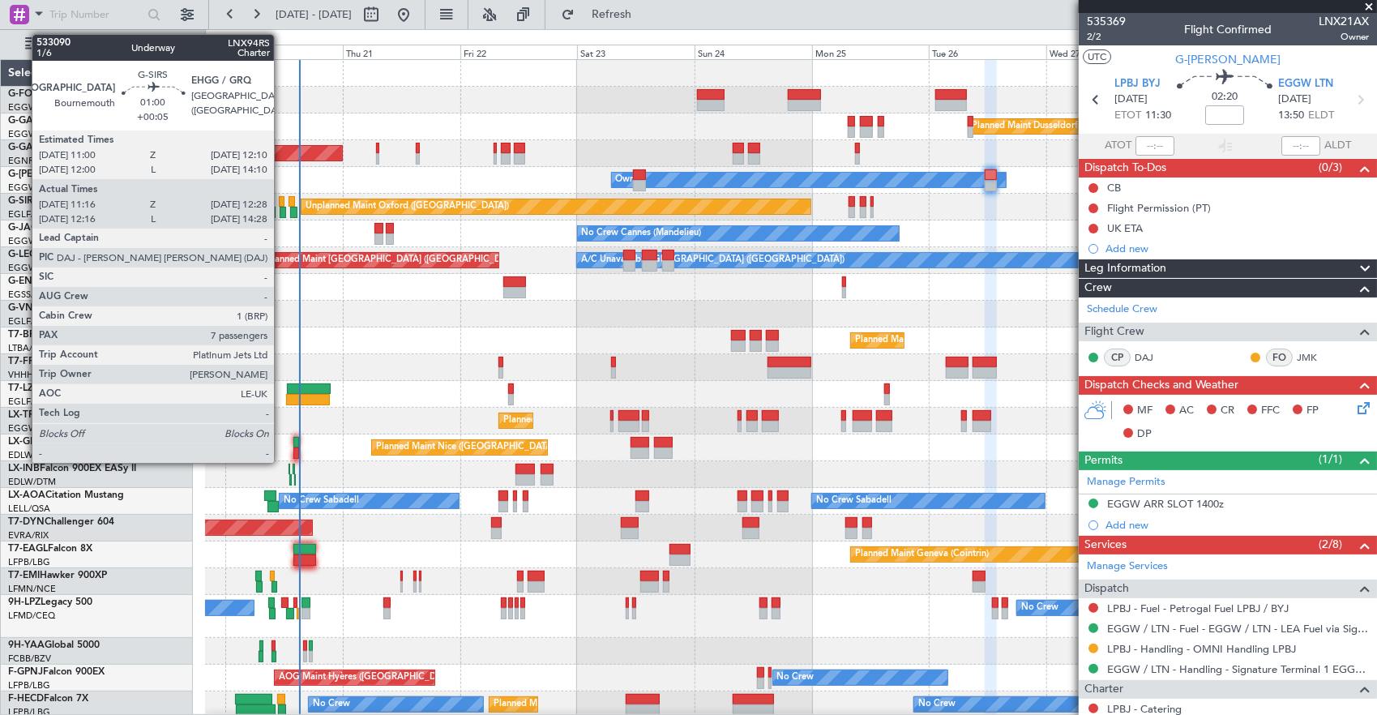
click at [282, 198] on div at bounding box center [282, 201] width 6 height 11
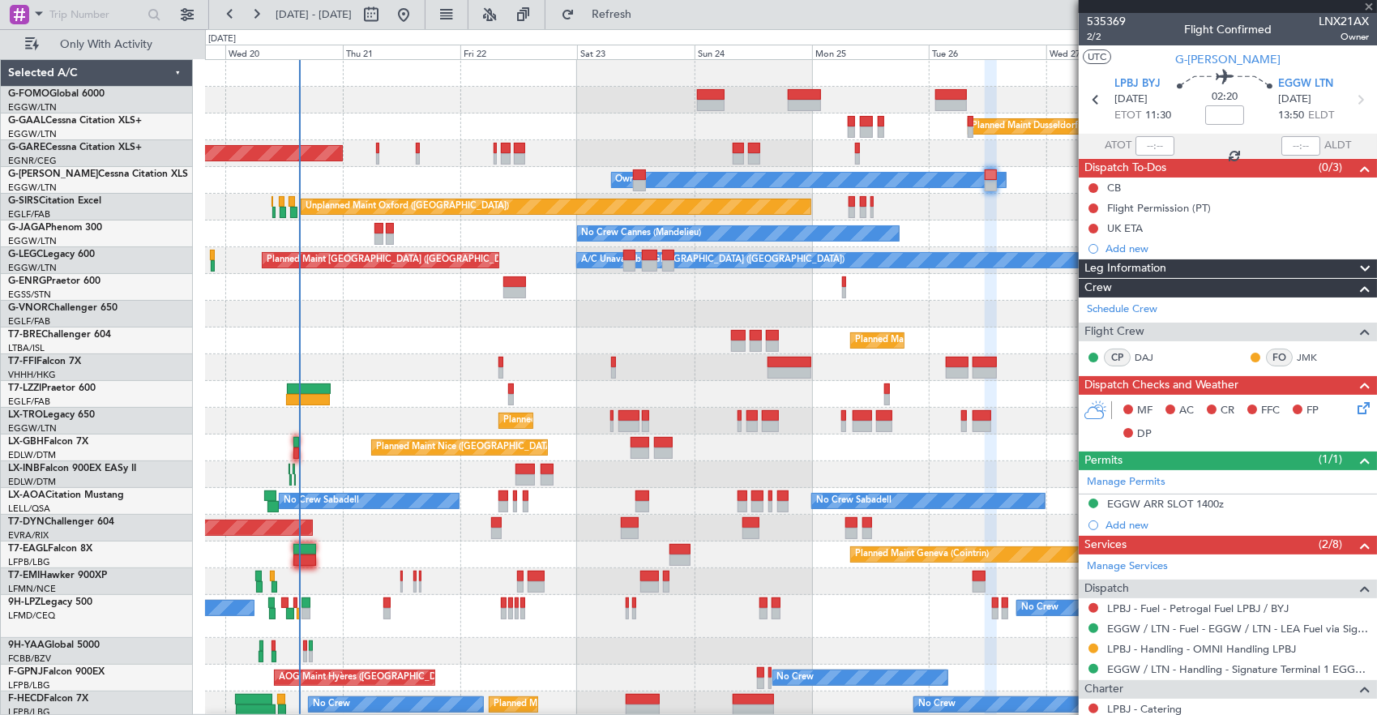
type input "+00:05"
type input "11:16"
type input "12:18"
type input "7"
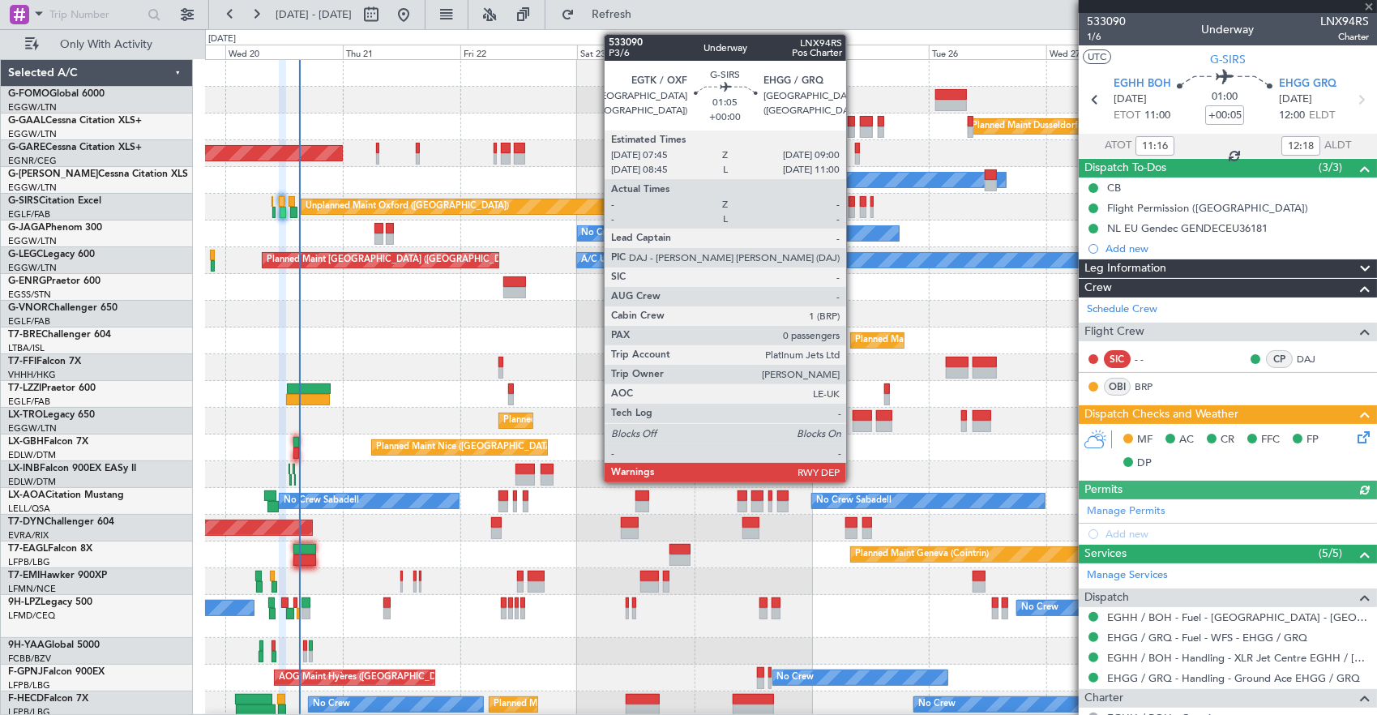
click at [854, 197] on div at bounding box center [852, 201] width 6 height 11
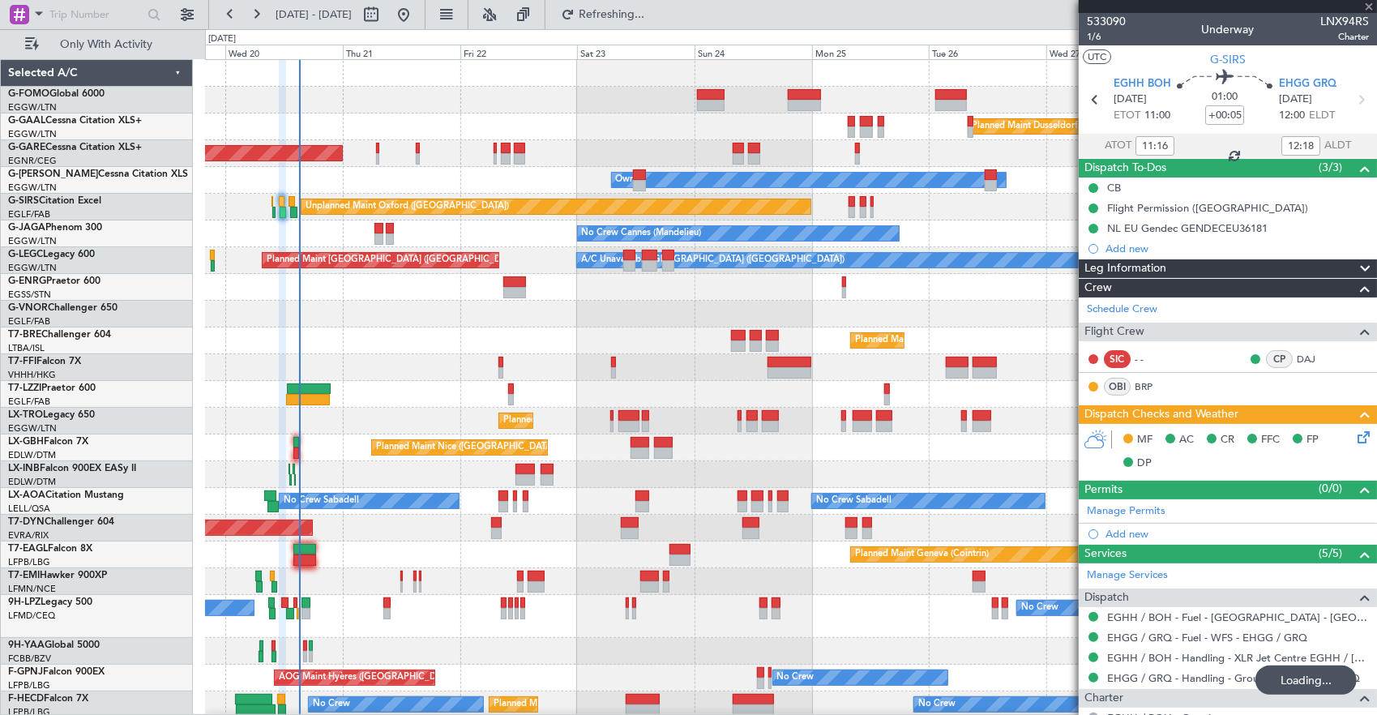
type input "0"
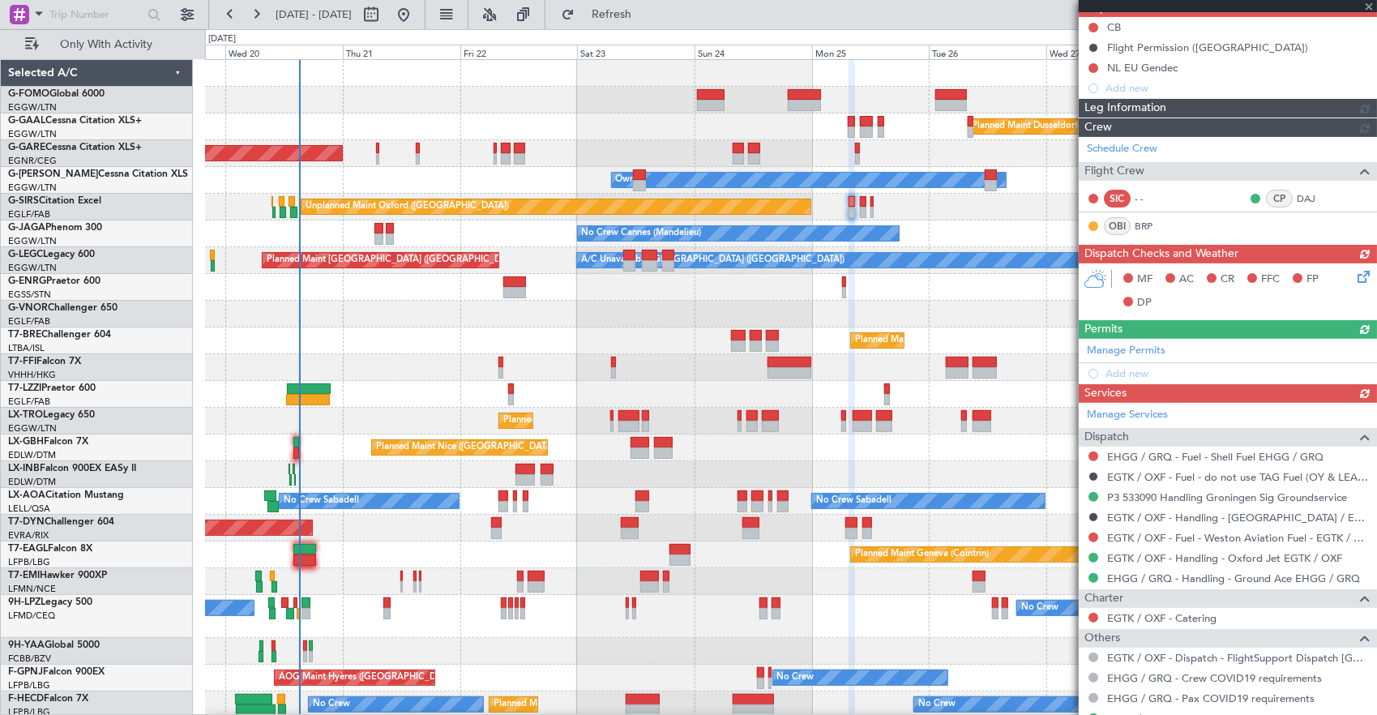
type input "+00:05"
type input "11:16"
type input "12:18"
type input "7"
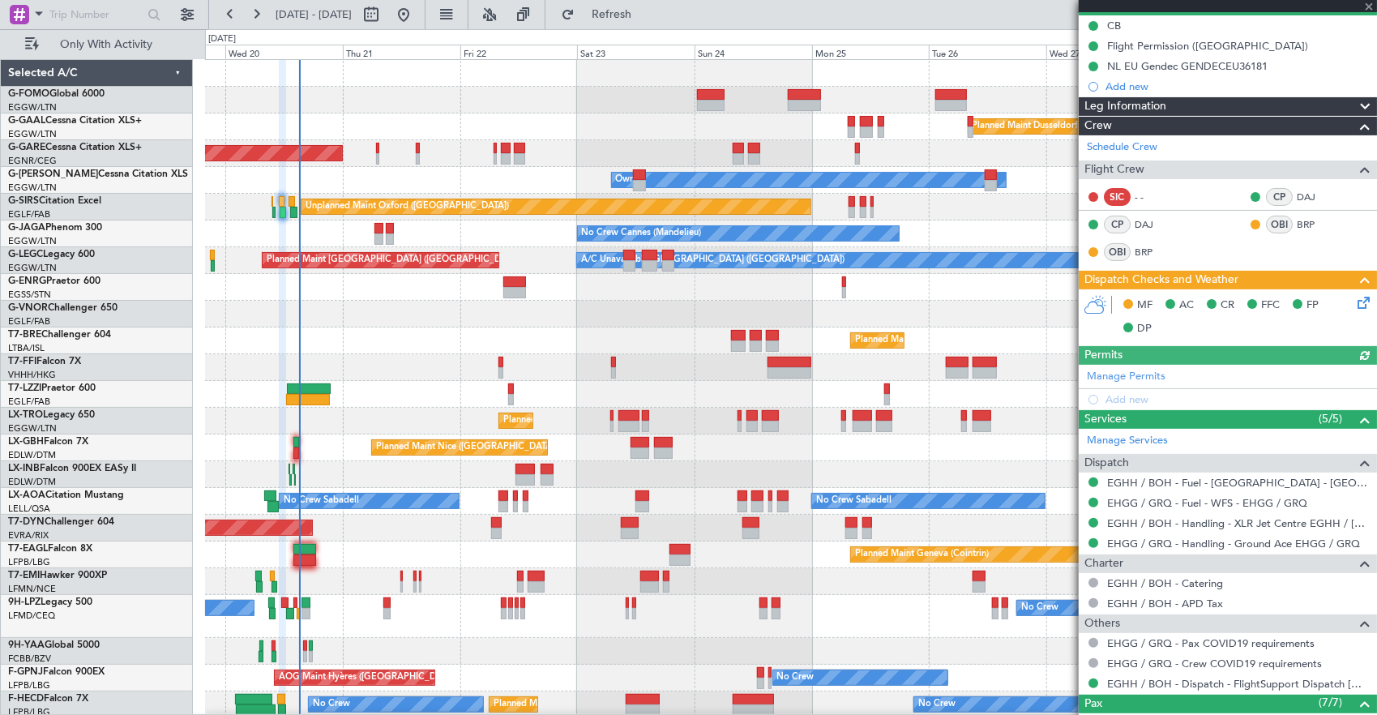
click at [853, 207] on div at bounding box center [852, 212] width 6 height 11
type input "0"
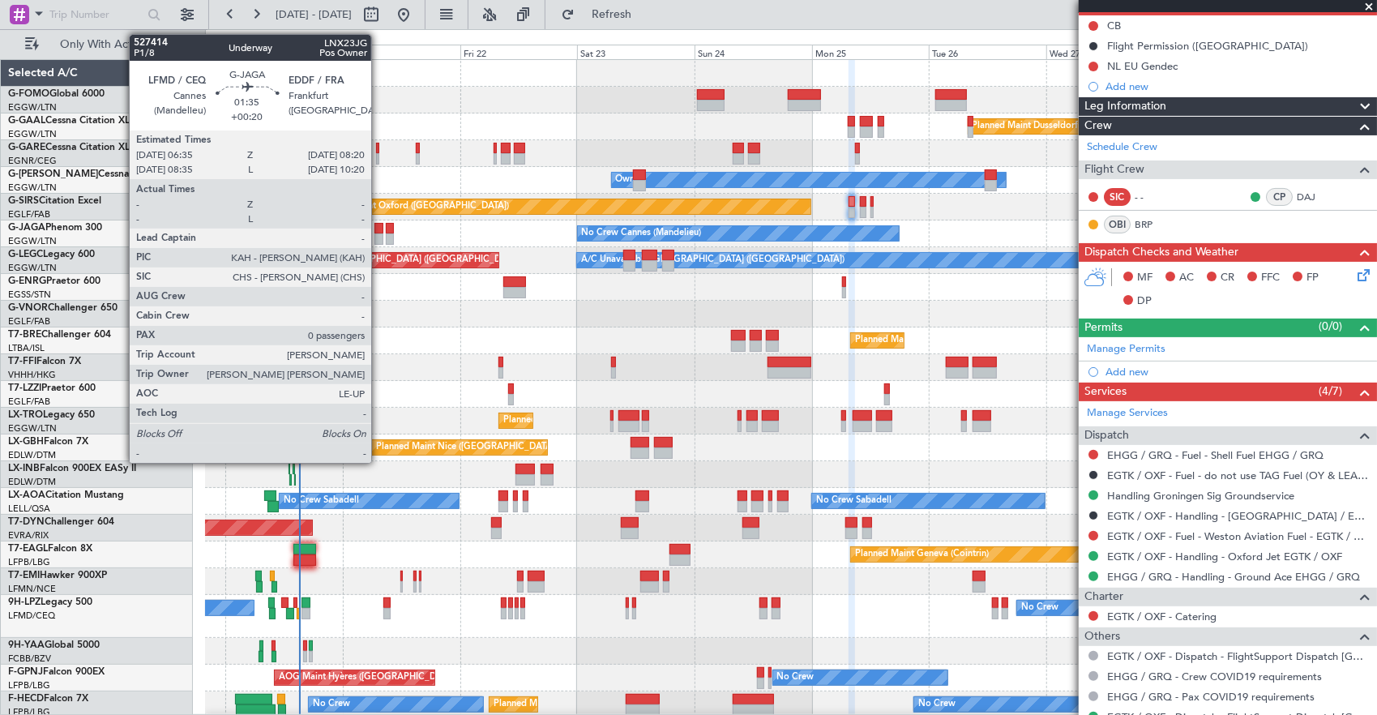
click at [379, 229] on div at bounding box center [379, 228] width 9 height 11
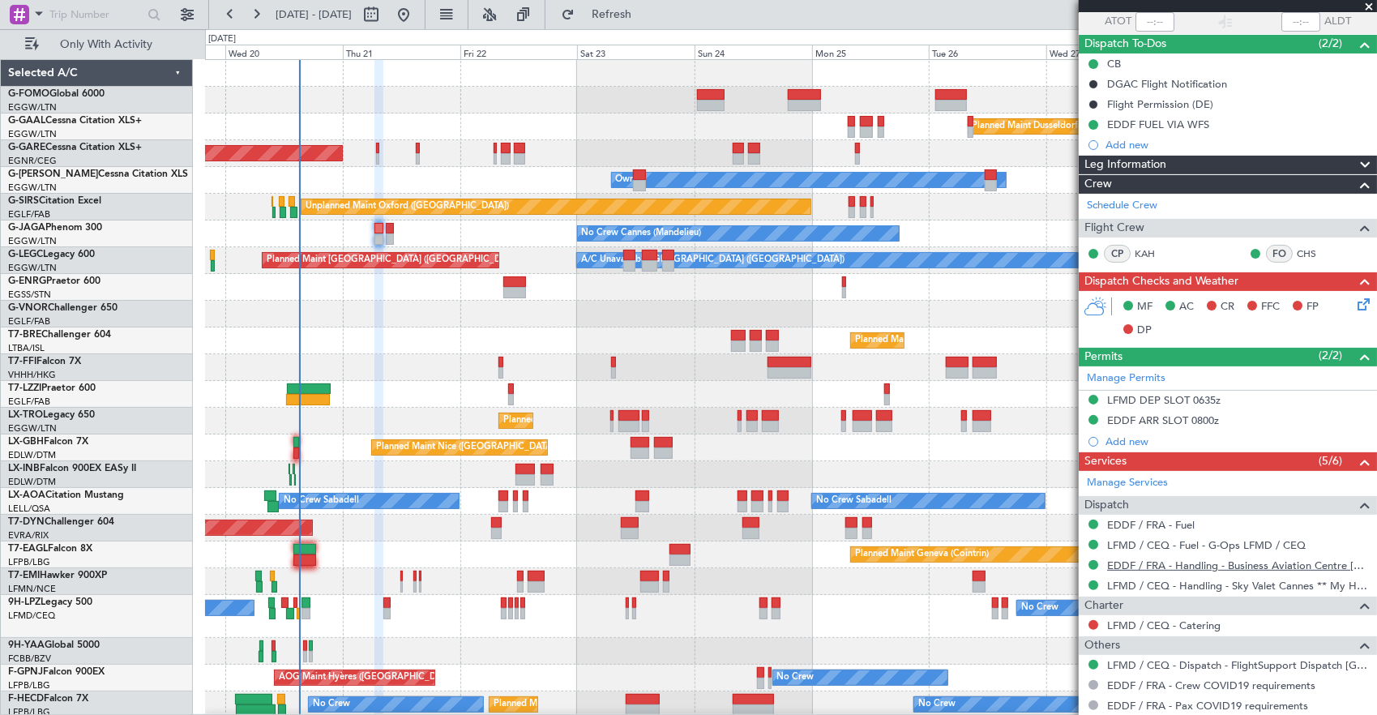
scroll to position [166, 0]
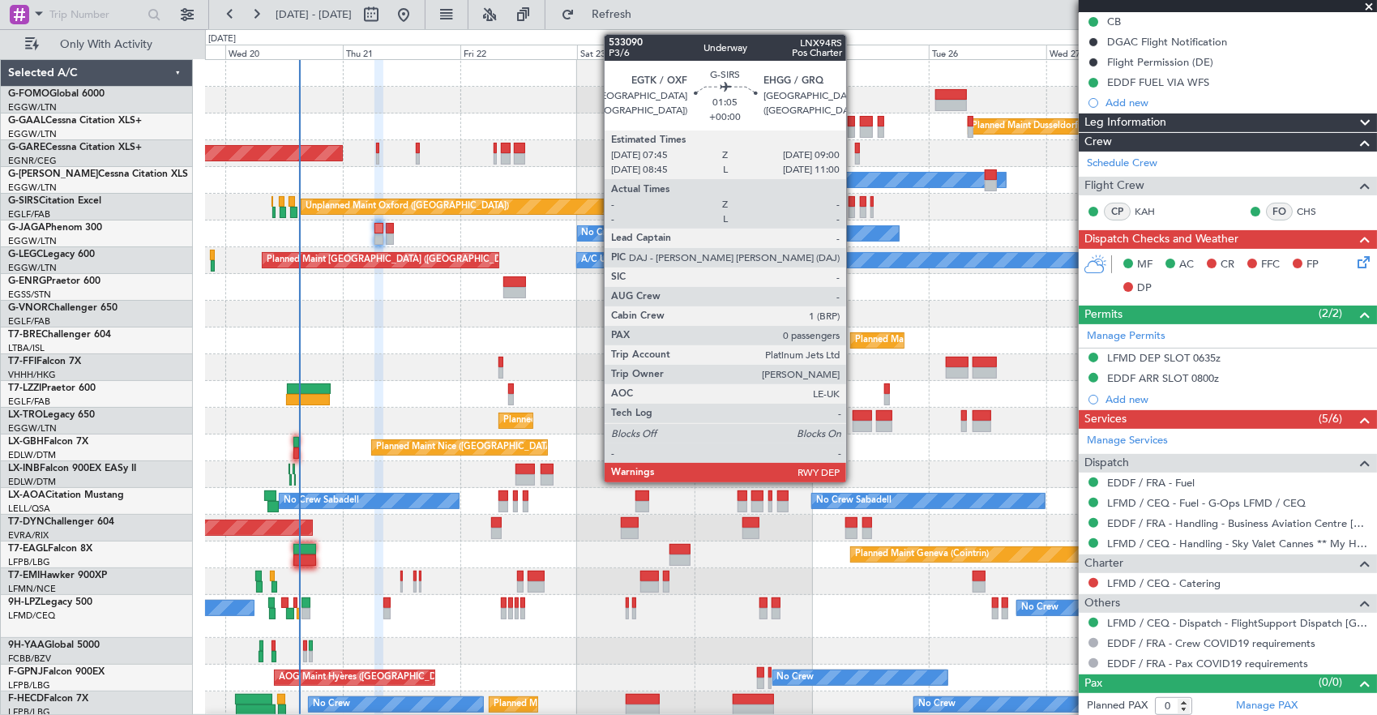
click at [854, 208] on div at bounding box center [852, 212] width 6 height 11
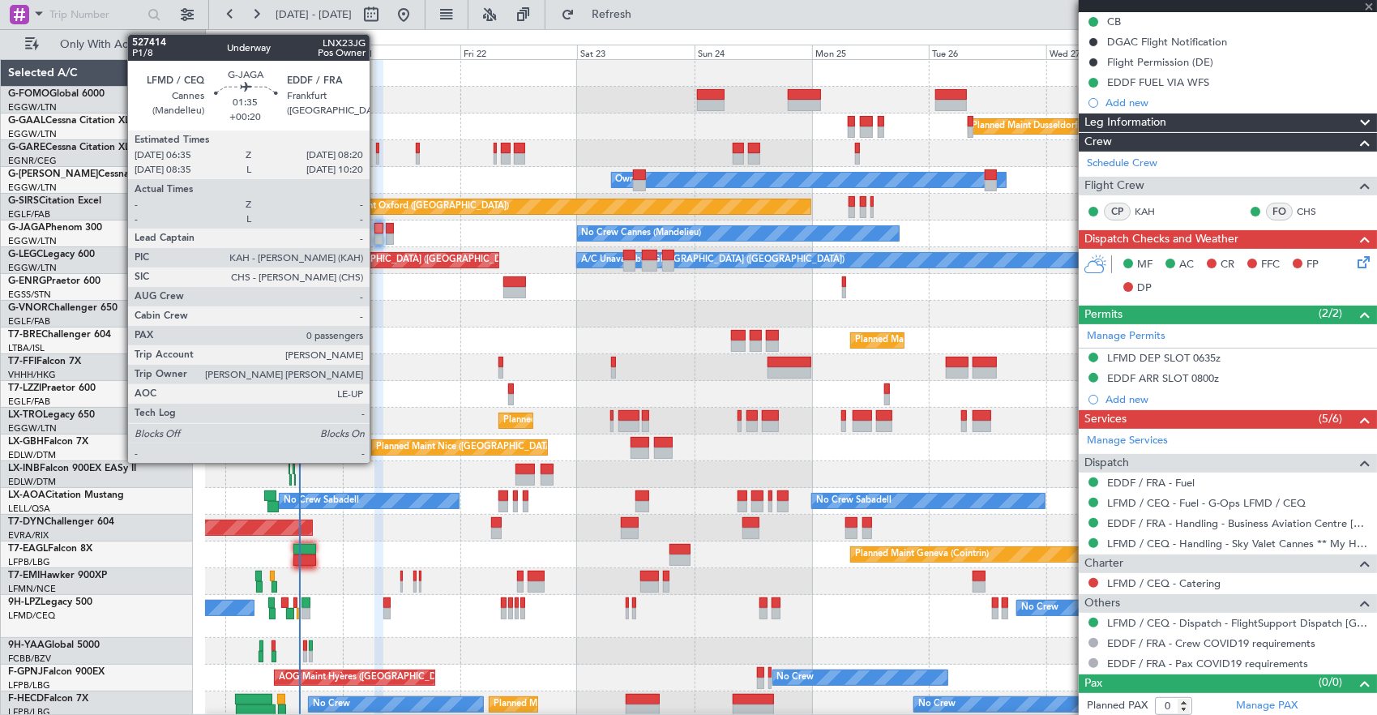
click at [378, 227] on div at bounding box center [379, 228] width 9 height 11
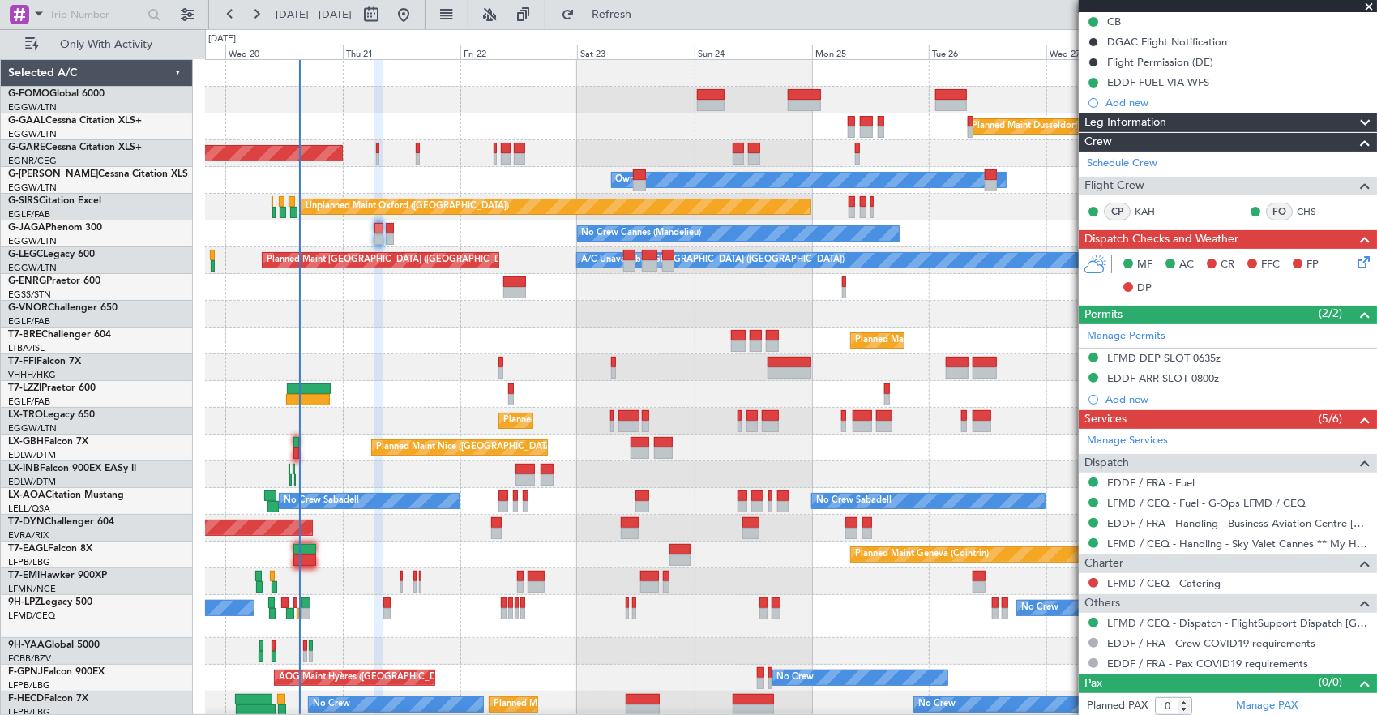
scroll to position [0, 0]
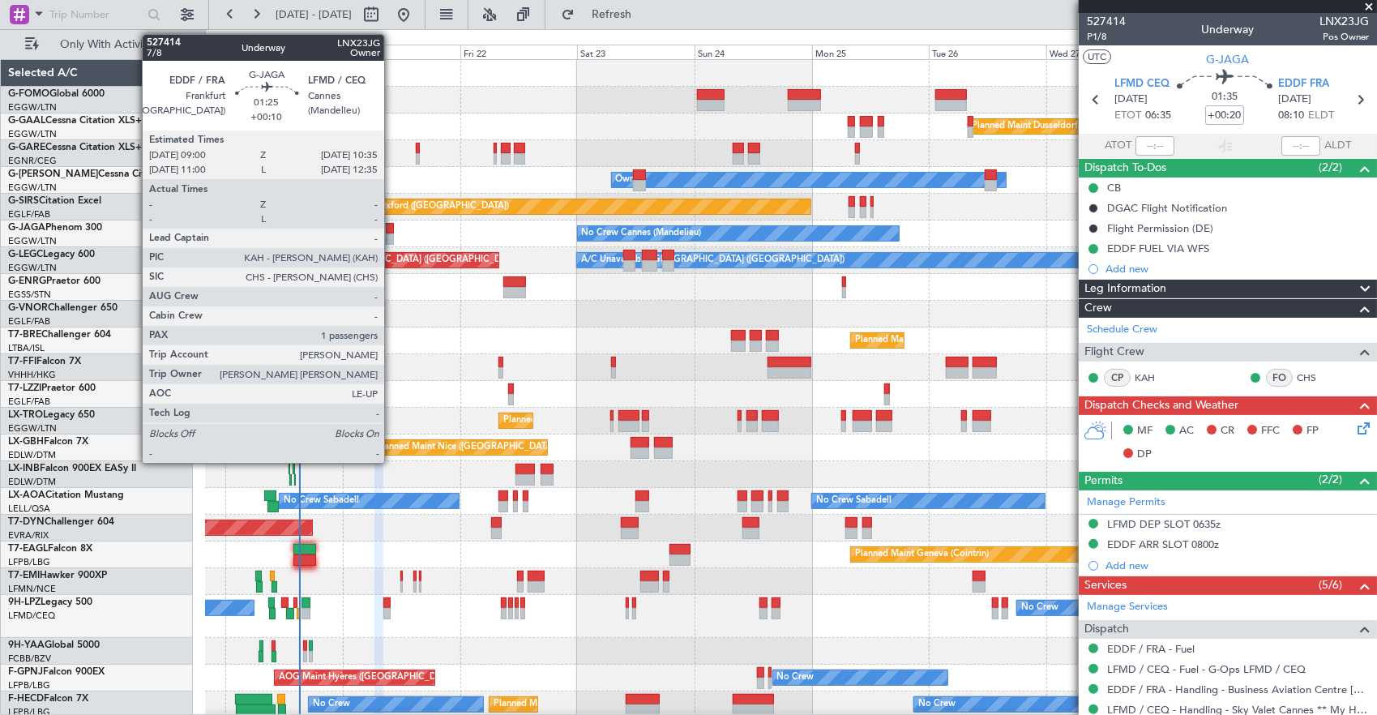
click at [393, 235] on div at bounding box center [390, 238] width 8 height 11
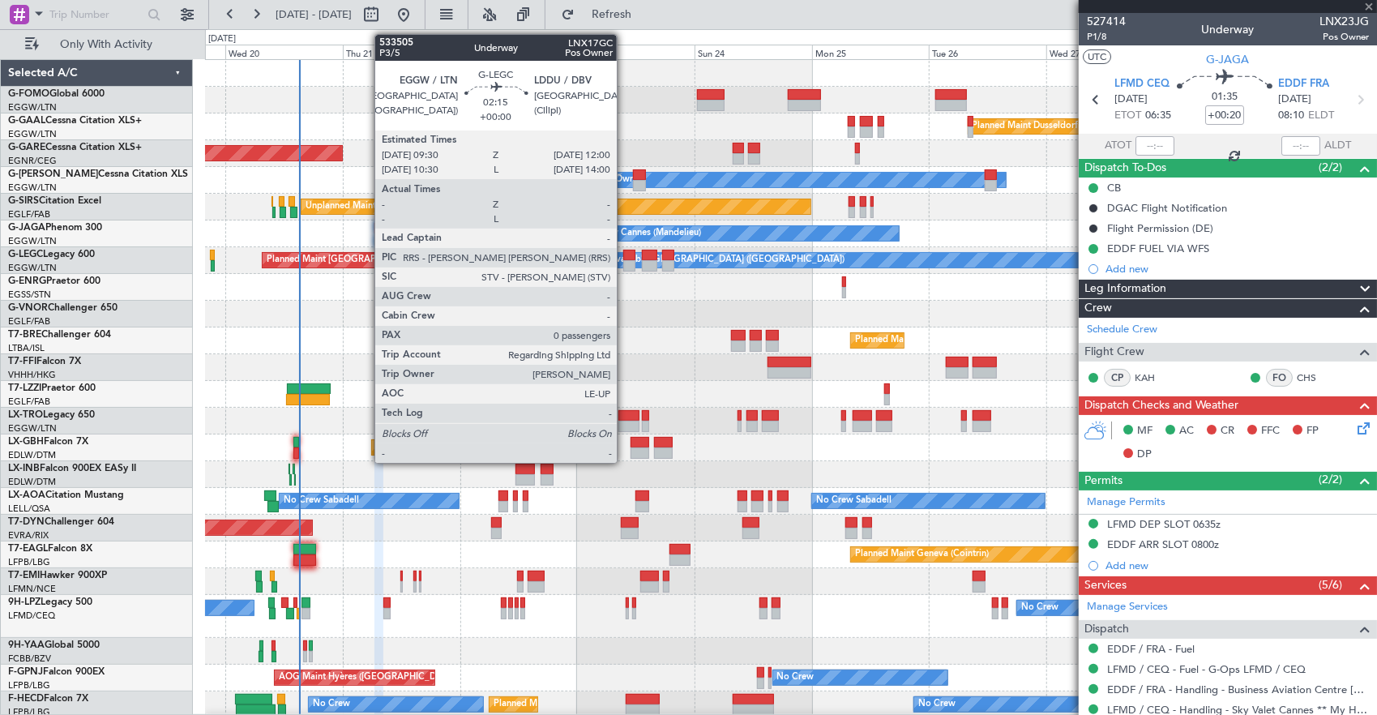
type input "+00:10"
type input "1"
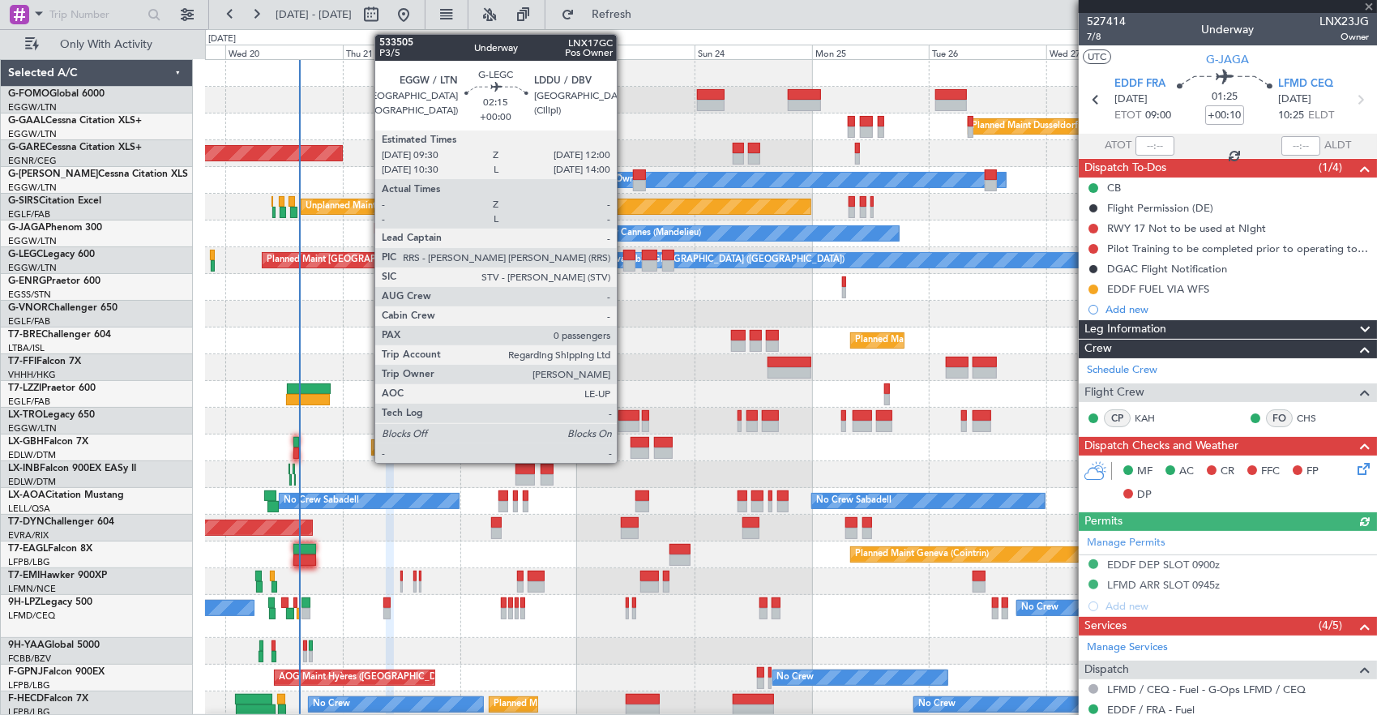
click at [625, 256] on div at bounding box center [629, 255] width 13 height 11
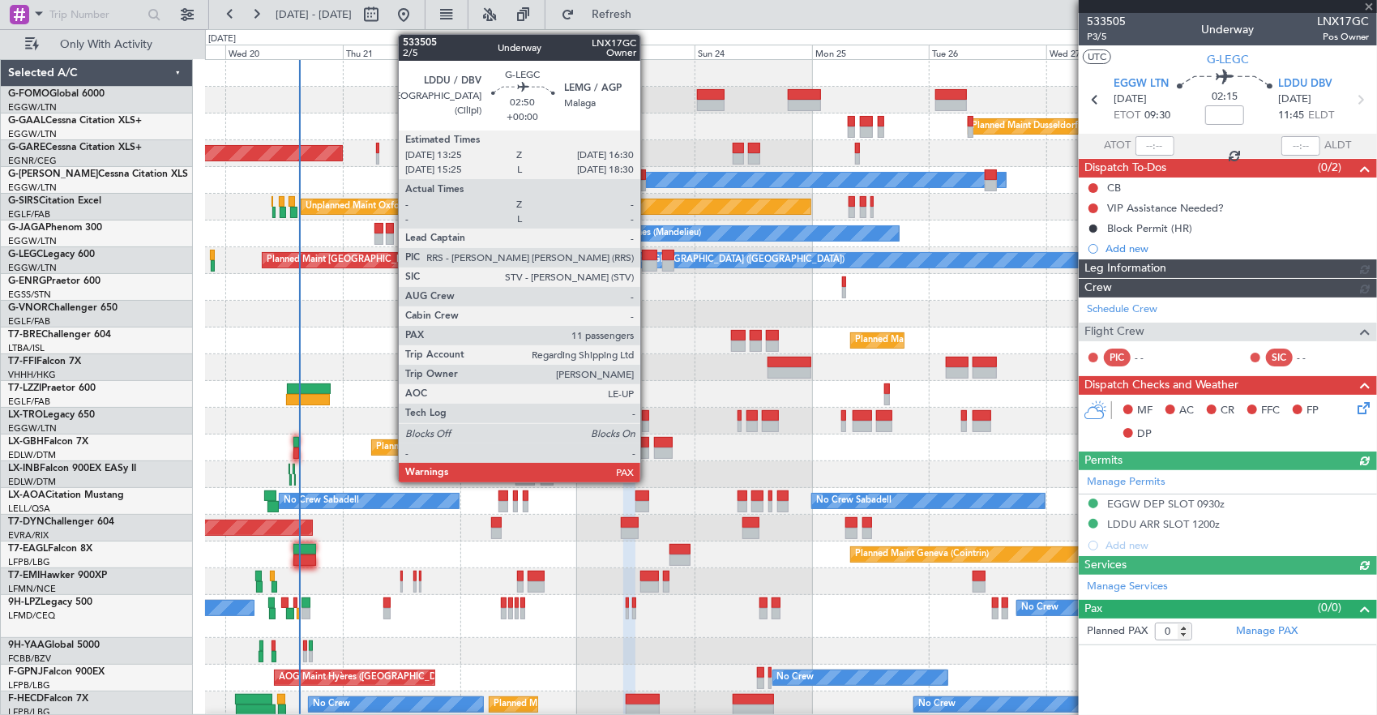
click at [649, 261] on div at bounding box center [649, 265] width 15 height 11
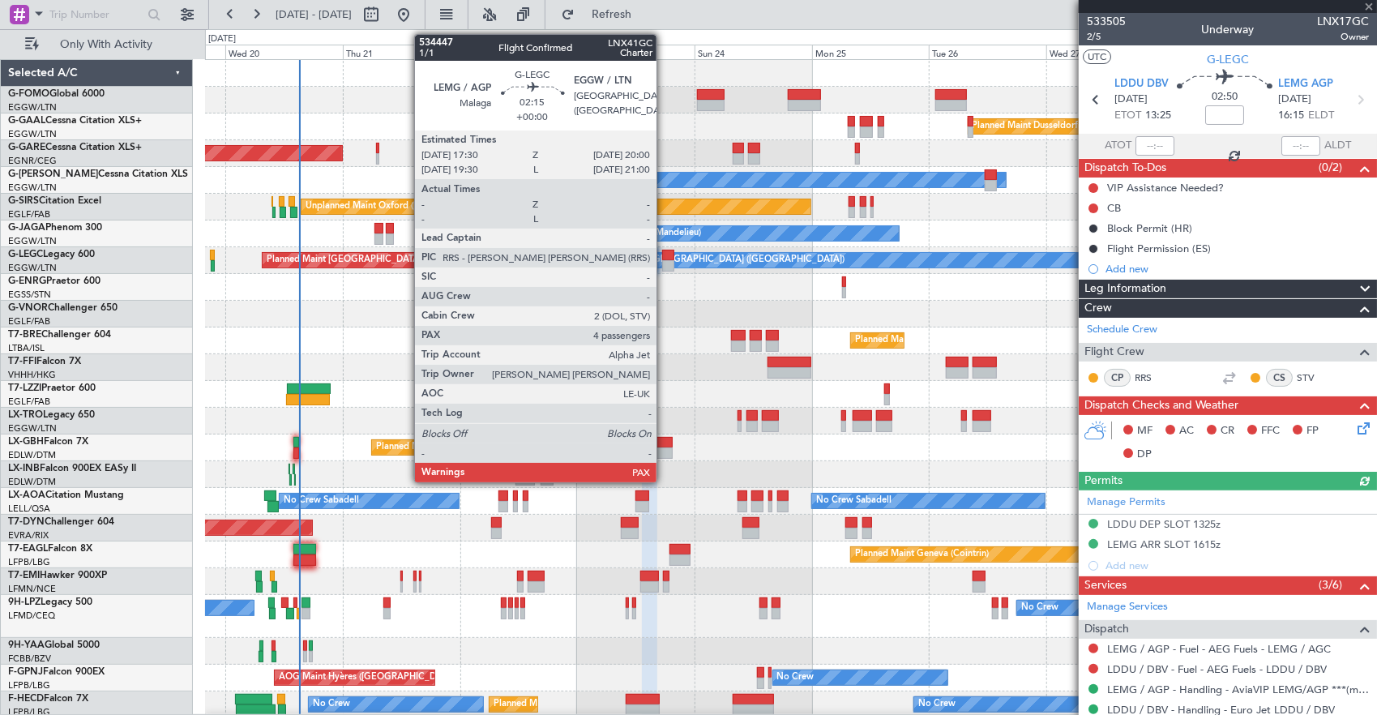
click at [665, 258] on div at bounding box center [668, 255] width 13 height 11
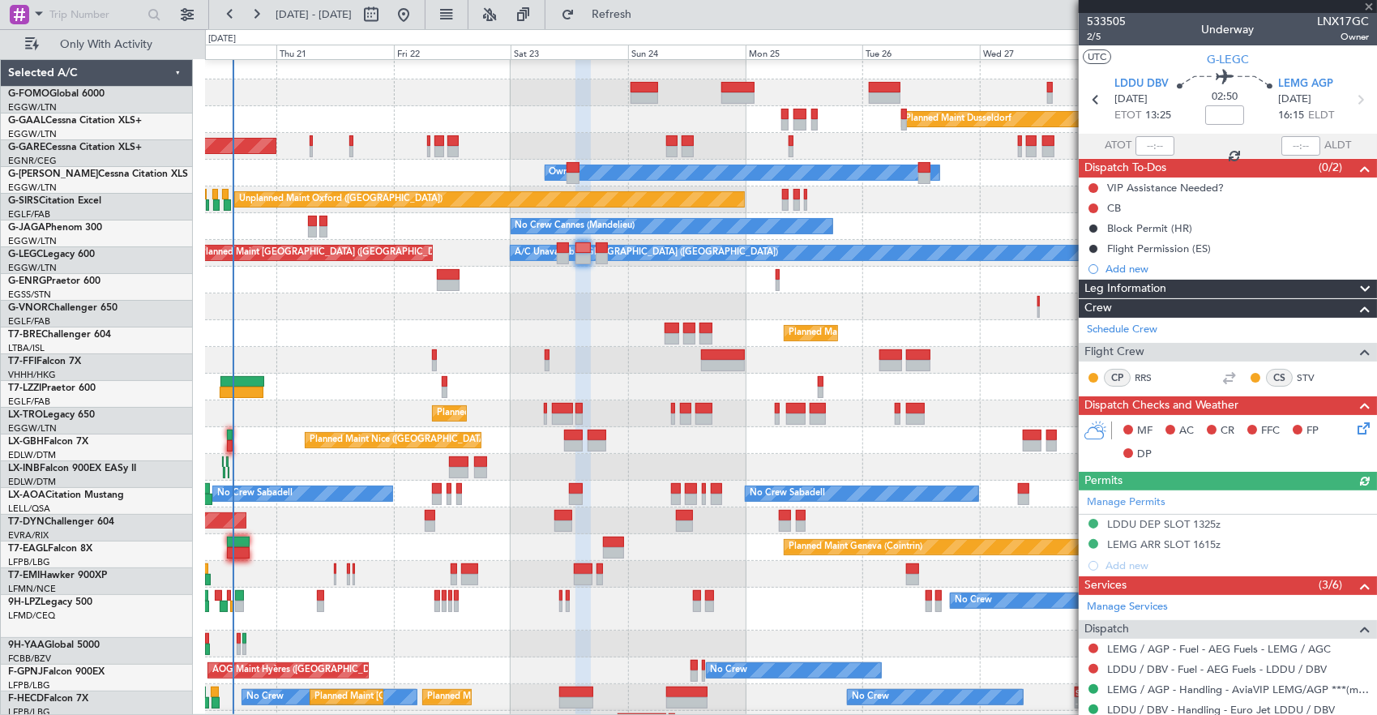
scroll to position [8, 0]
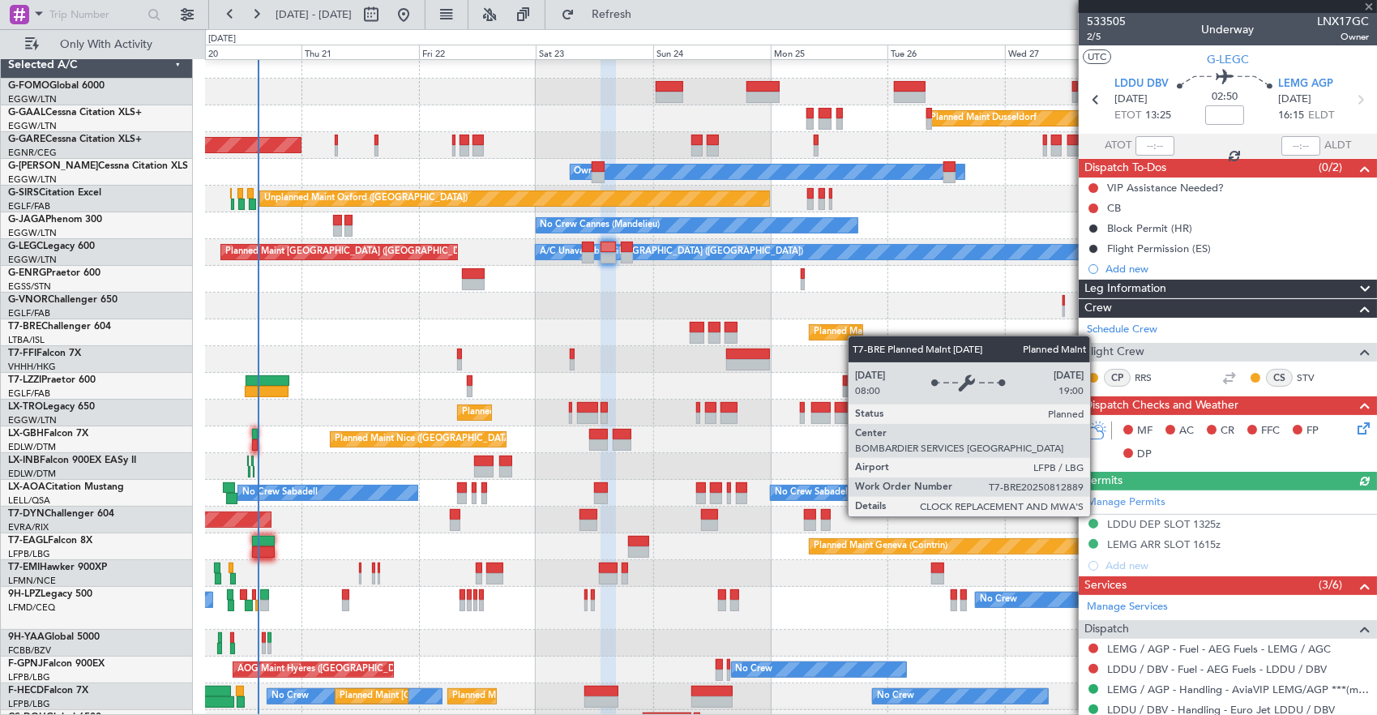
click at [856, 336] on div "Planned Maint [GEOGRAPHIC_DATA] ([GEOGRAPHIC_DATA])" at bounding box center [941, 332] width 255 height 24
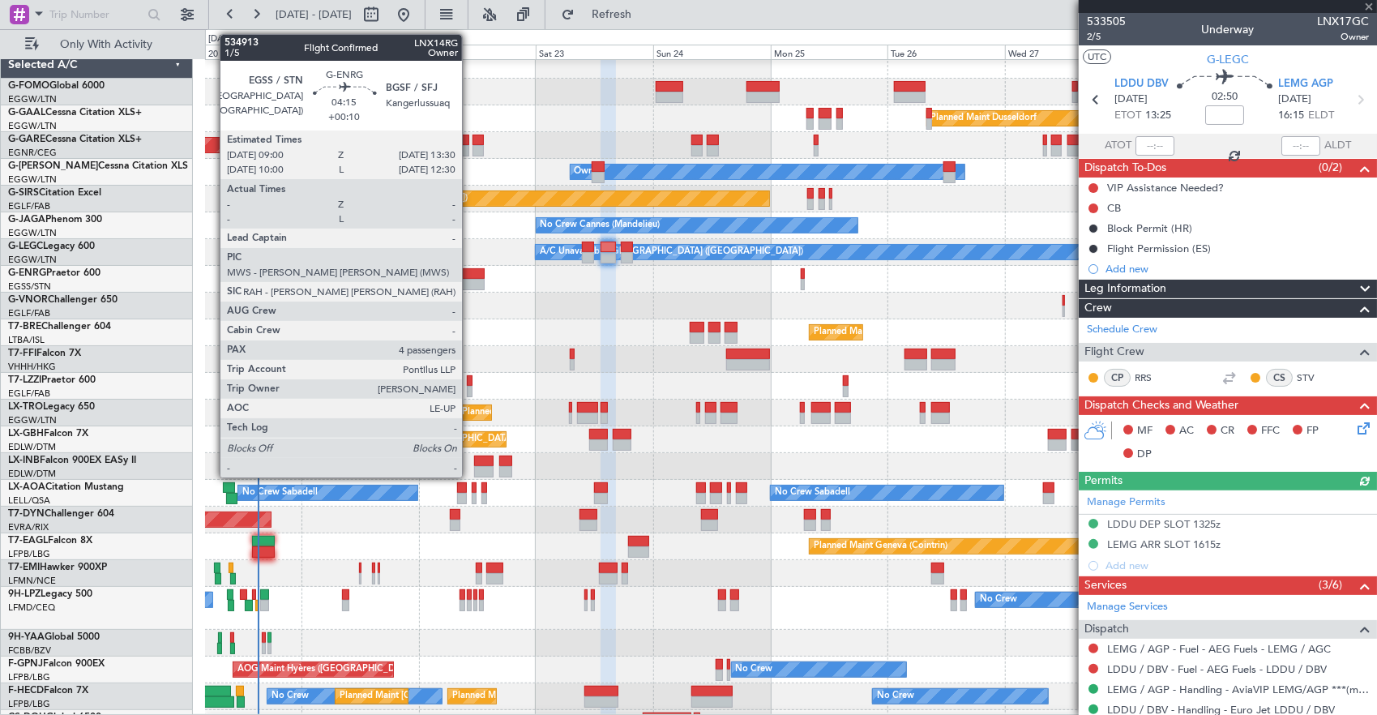
type input "4"
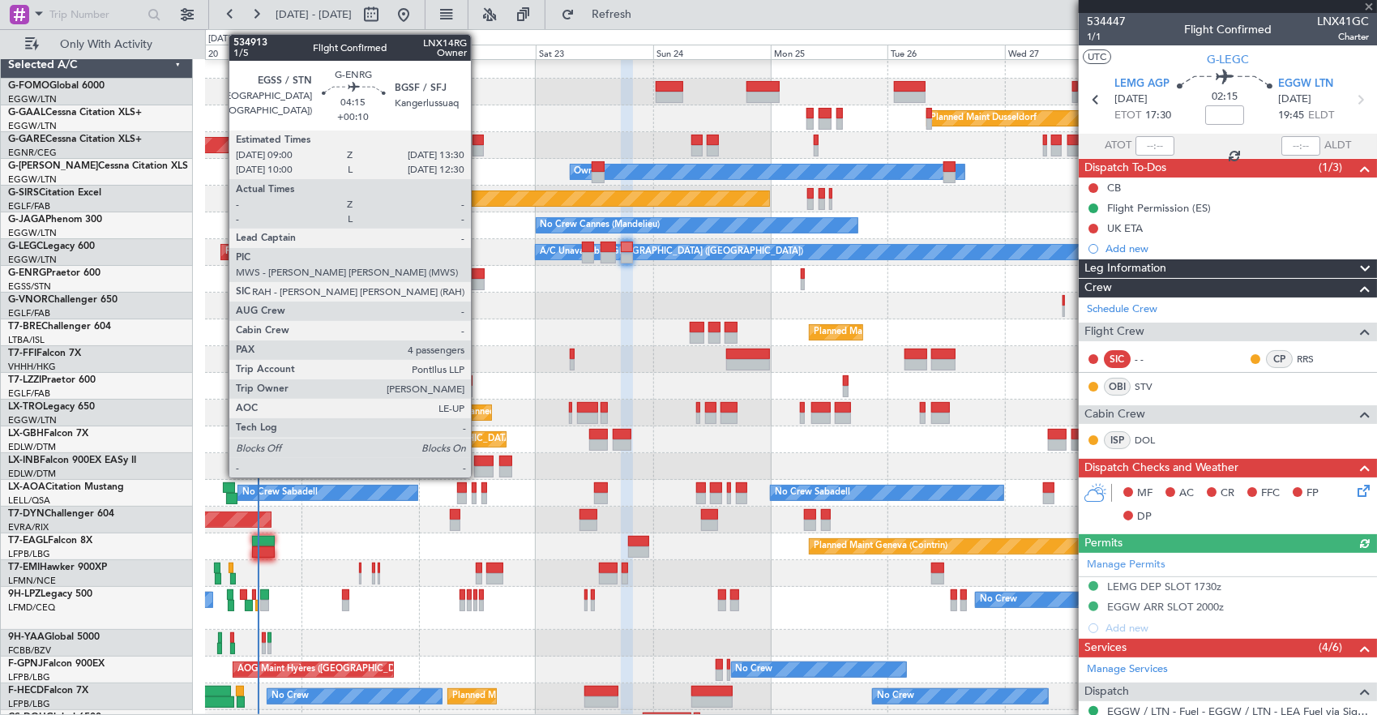
click at [479, 281] on div at bounding box center [473, 284] width 23 height 11
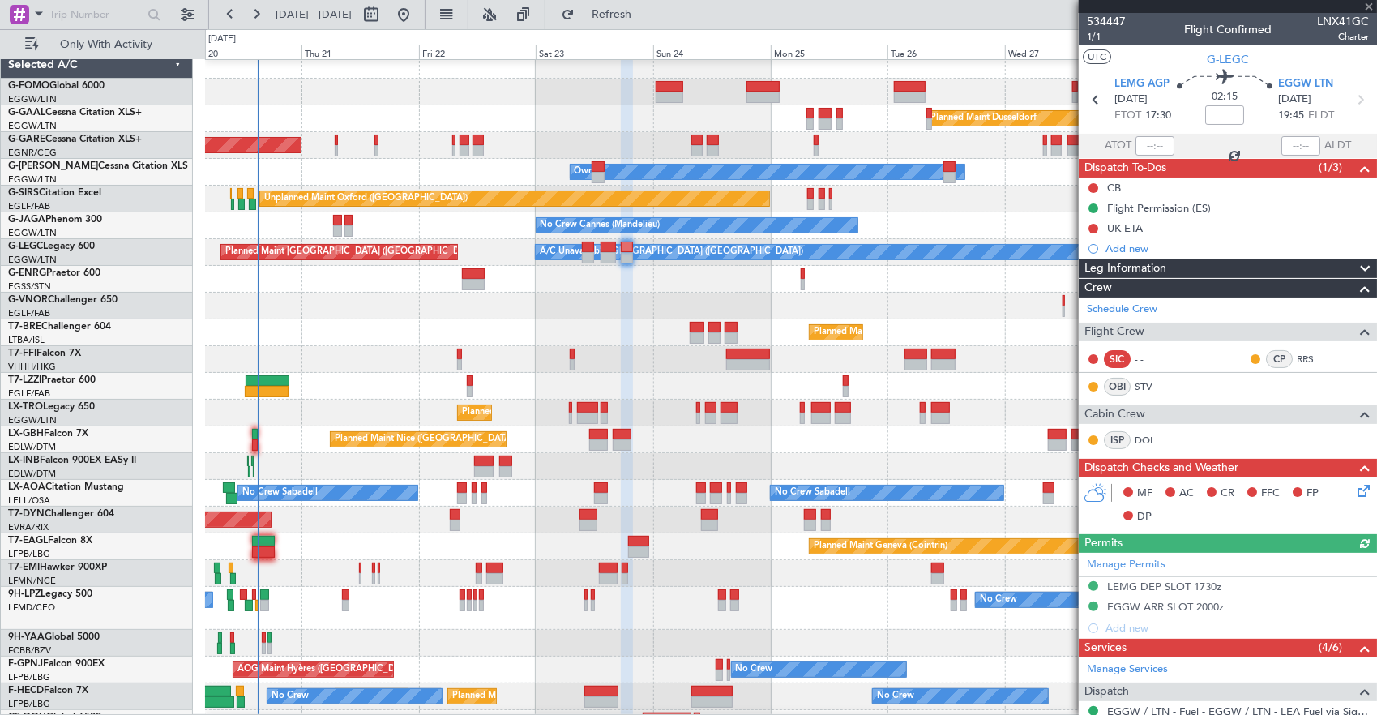
type input "+00:10"
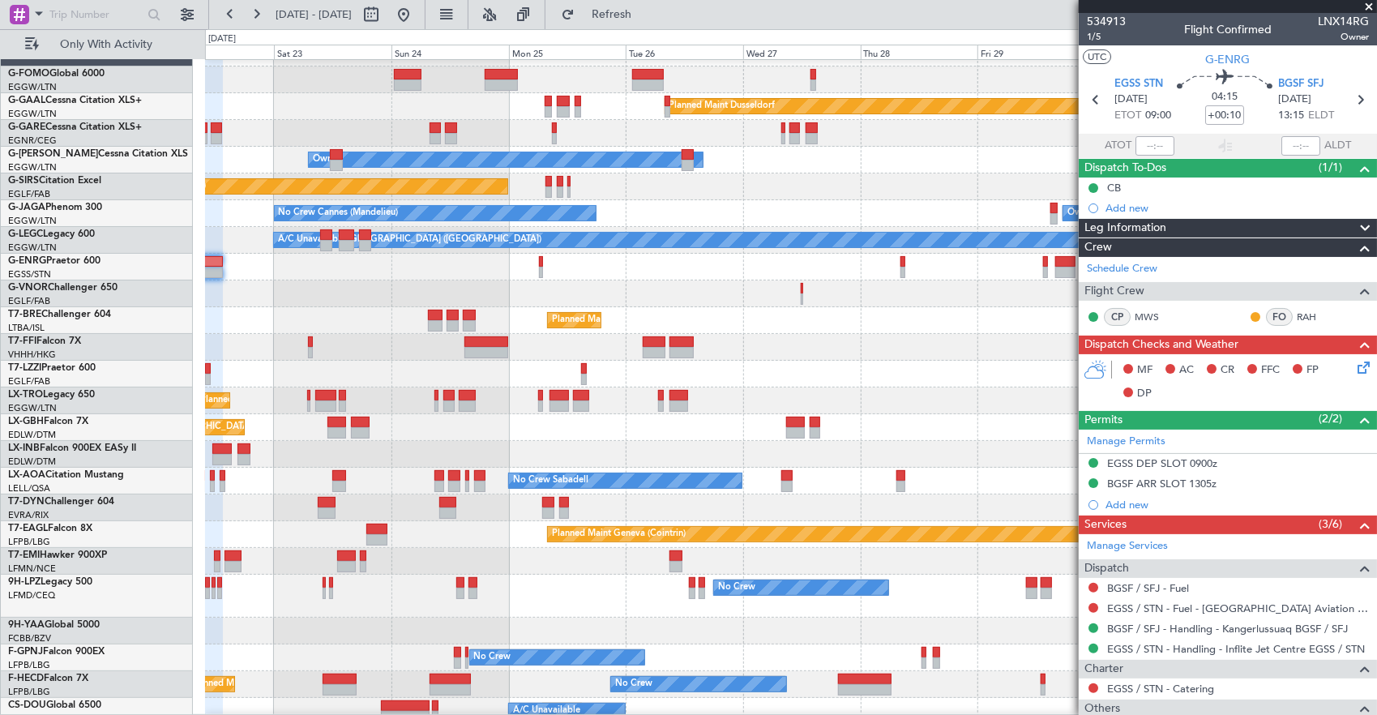
scroll to position [15, 0]
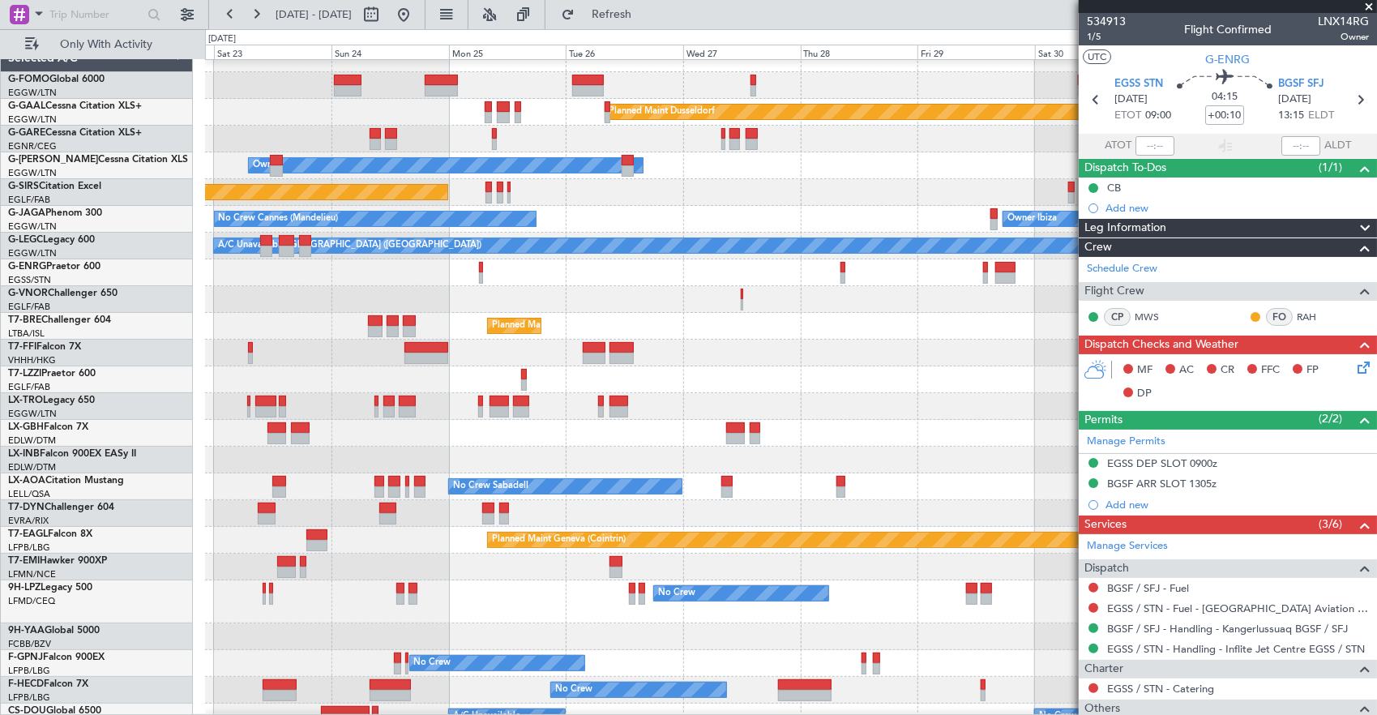
click at [560, 282] on div at bounding box center [791, 272] width 1172 height 27
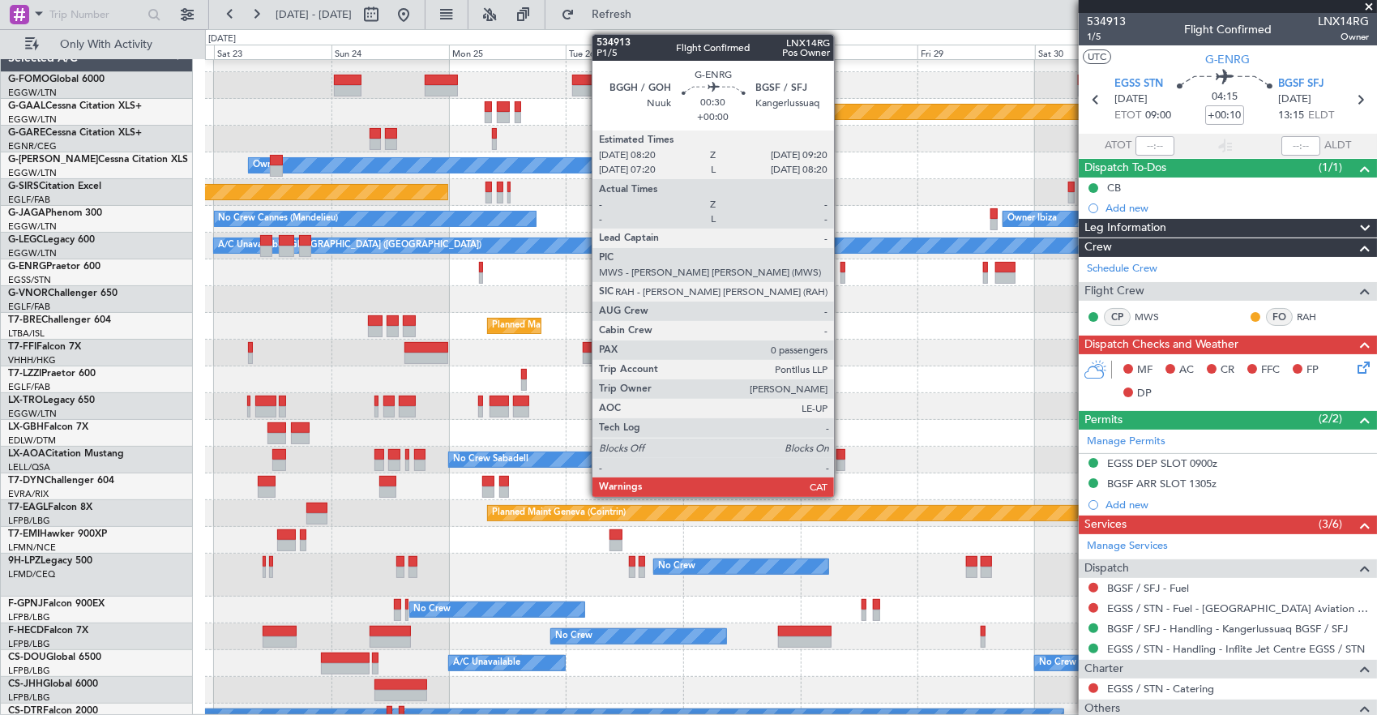
click at [842, 266] on div at bounding box center [844, 267] width 6 height 11
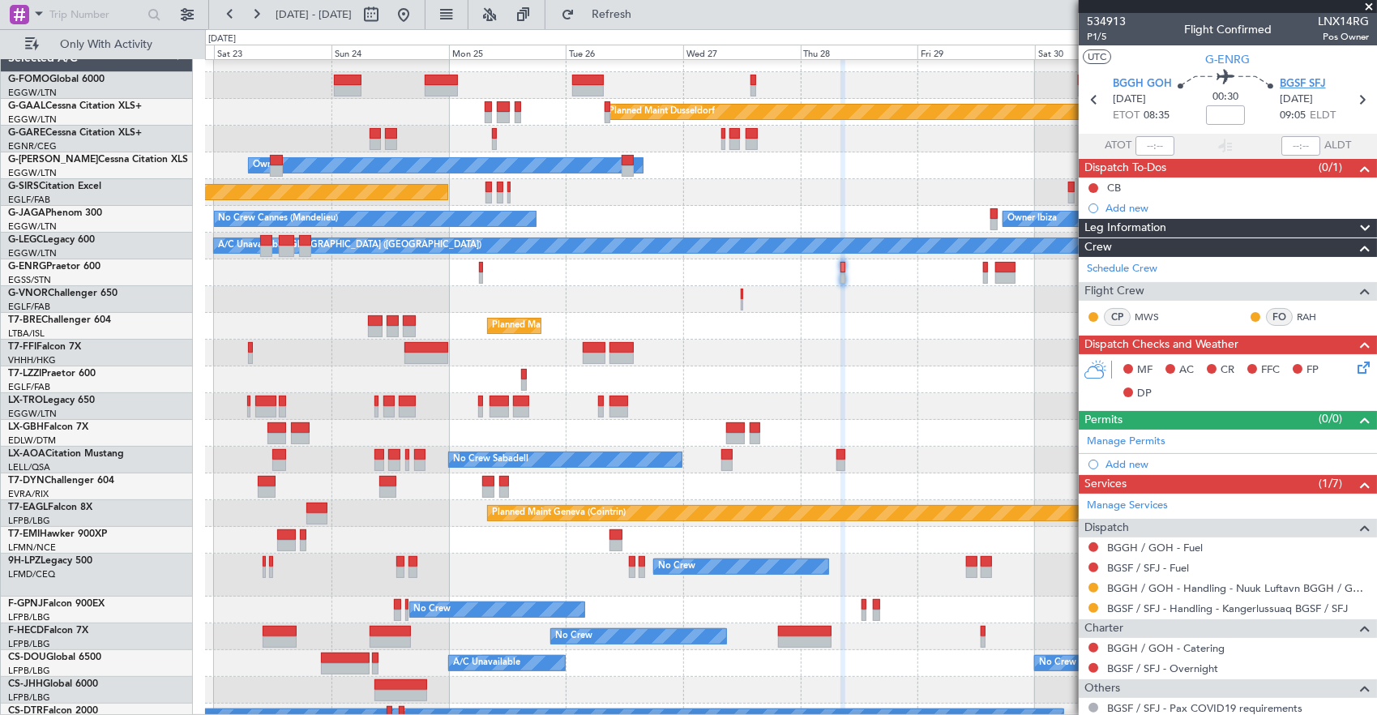
click at [1308, 77] on span "BGSF SFJ" at bounding box center [1303, 84] width 46 height 16
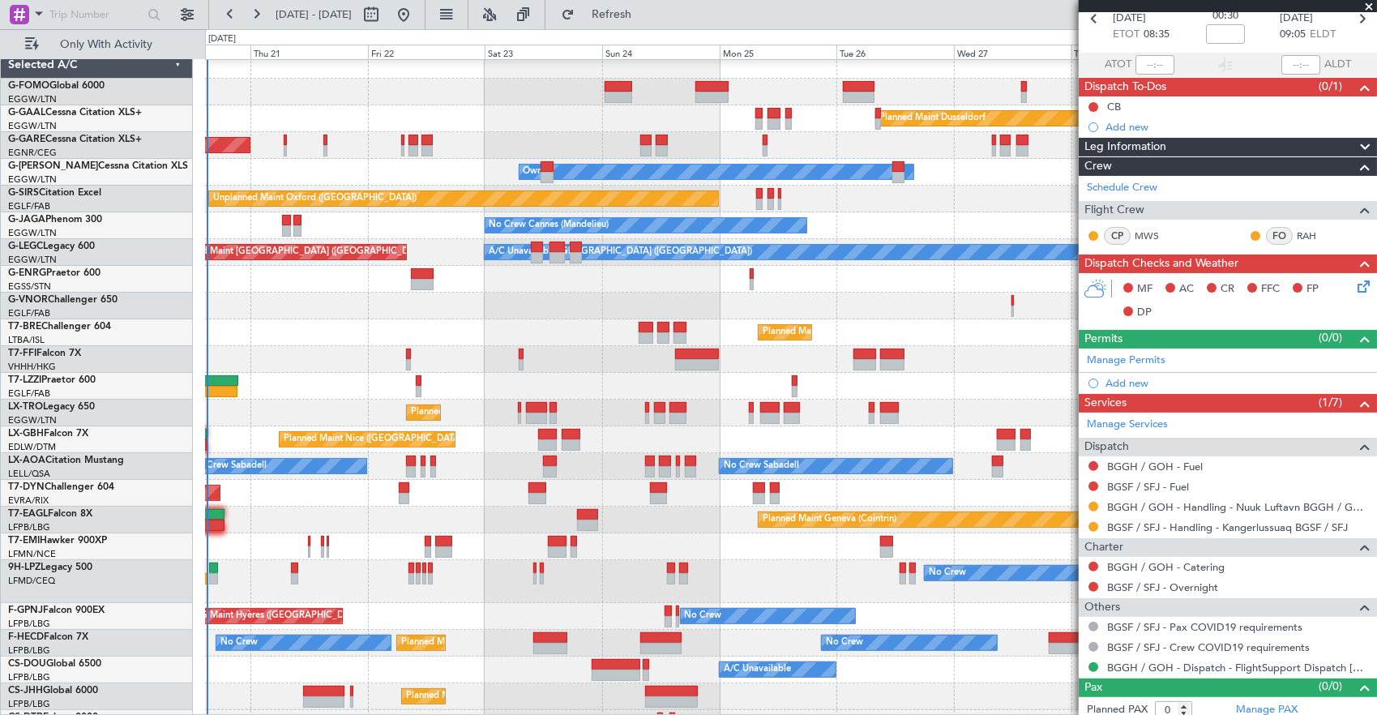
click at [791, 311] on div "Planned Maint London ([GEOGRAPHIC_DATA])" at bounding box center [791, 306] width 1172 height 27
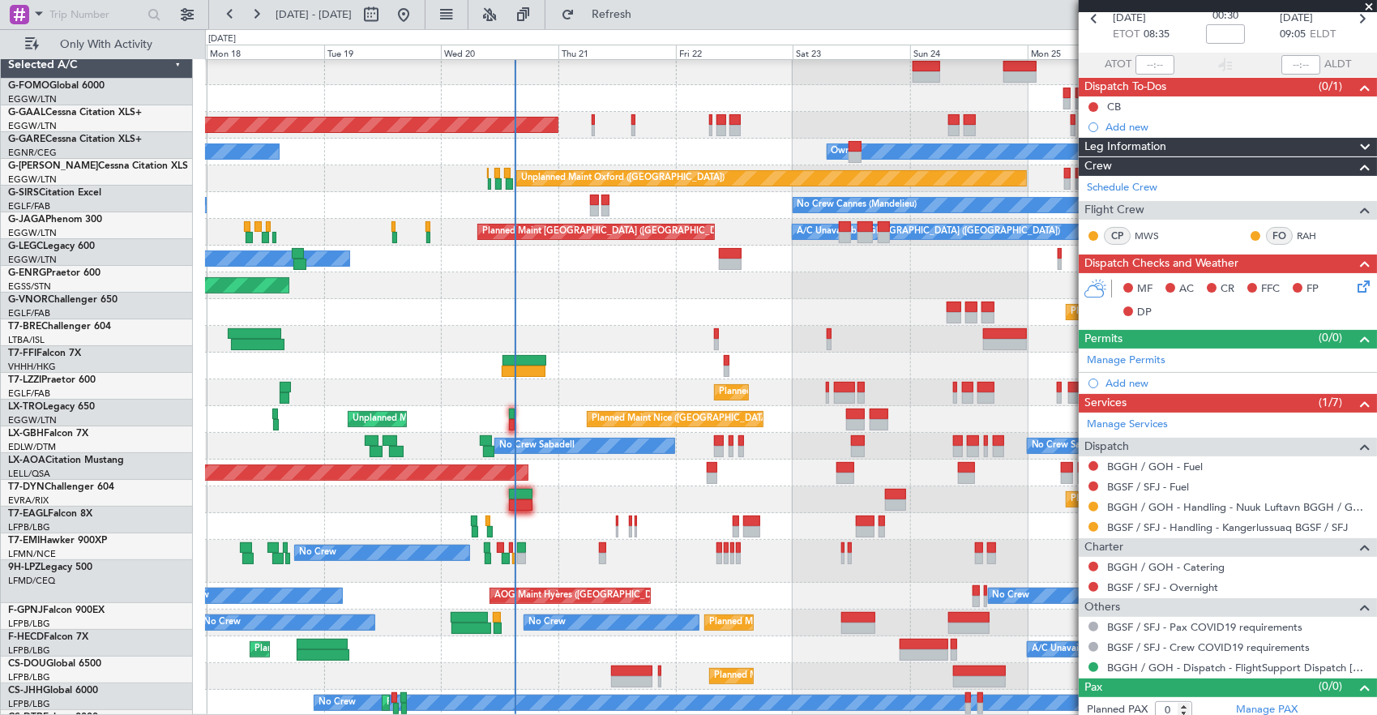
scroll to position [28, 0]
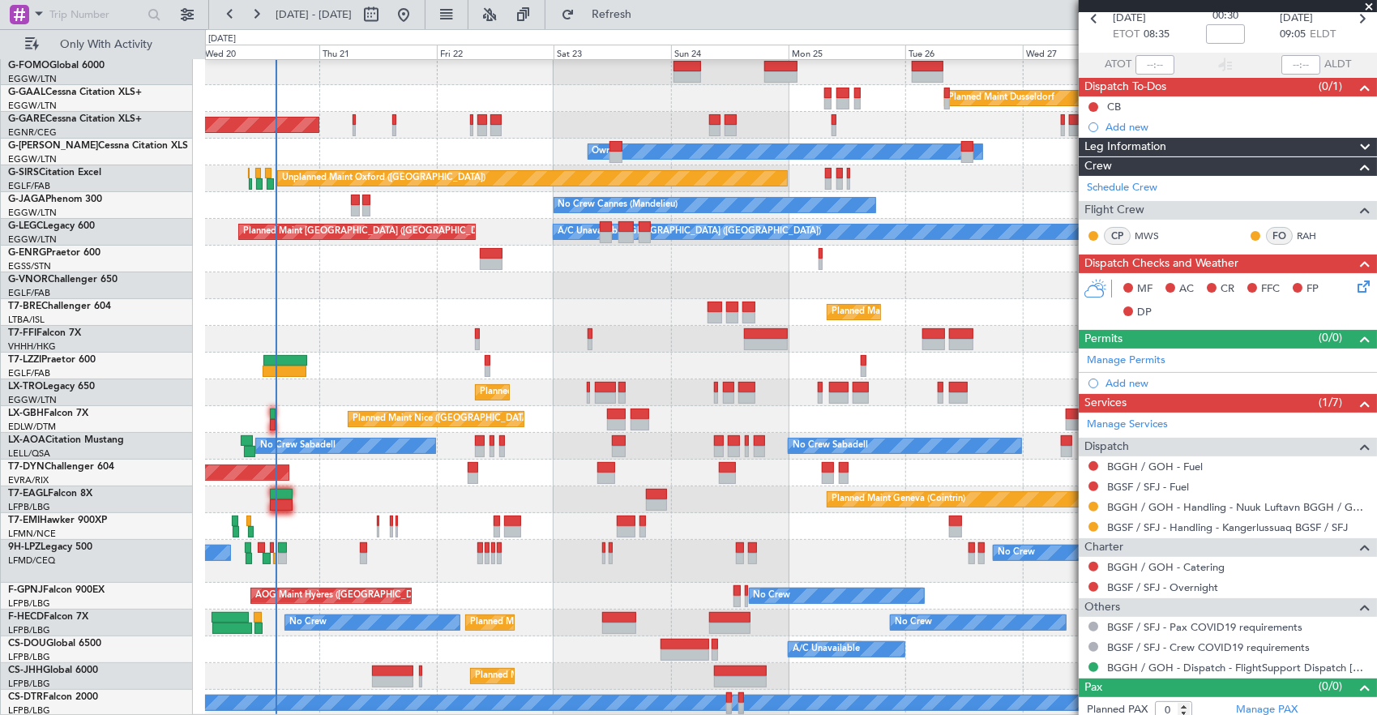
click at [734, 268] on div "Planned Maint Dusseldorf Unplanned Maint [PERSON_NAME] Owner Owner Unplanned Ma…" at bounding box center [791, 374] width 1172 height 685
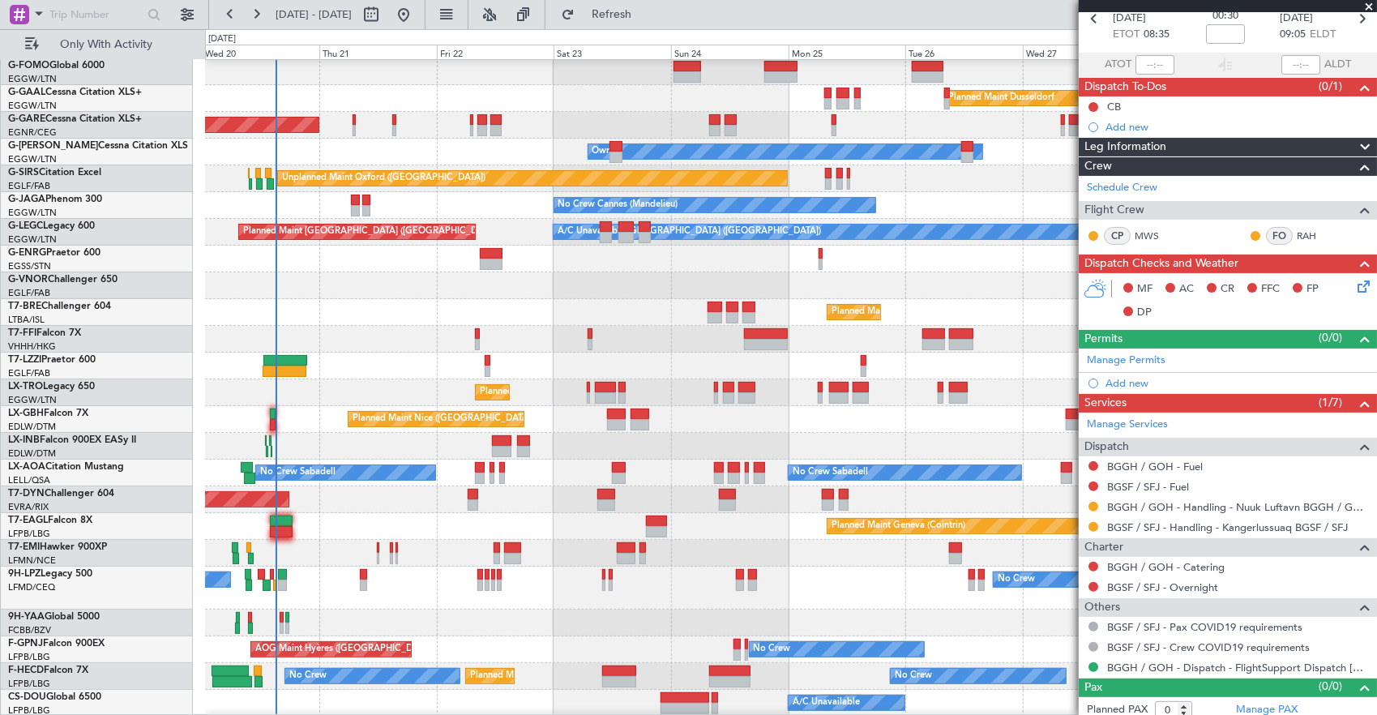
click at [459, 281] on div "Planned Maint London ([GEOGRAPHIC_DATA])" at bounding box center [791, 285] width 1172 height 27
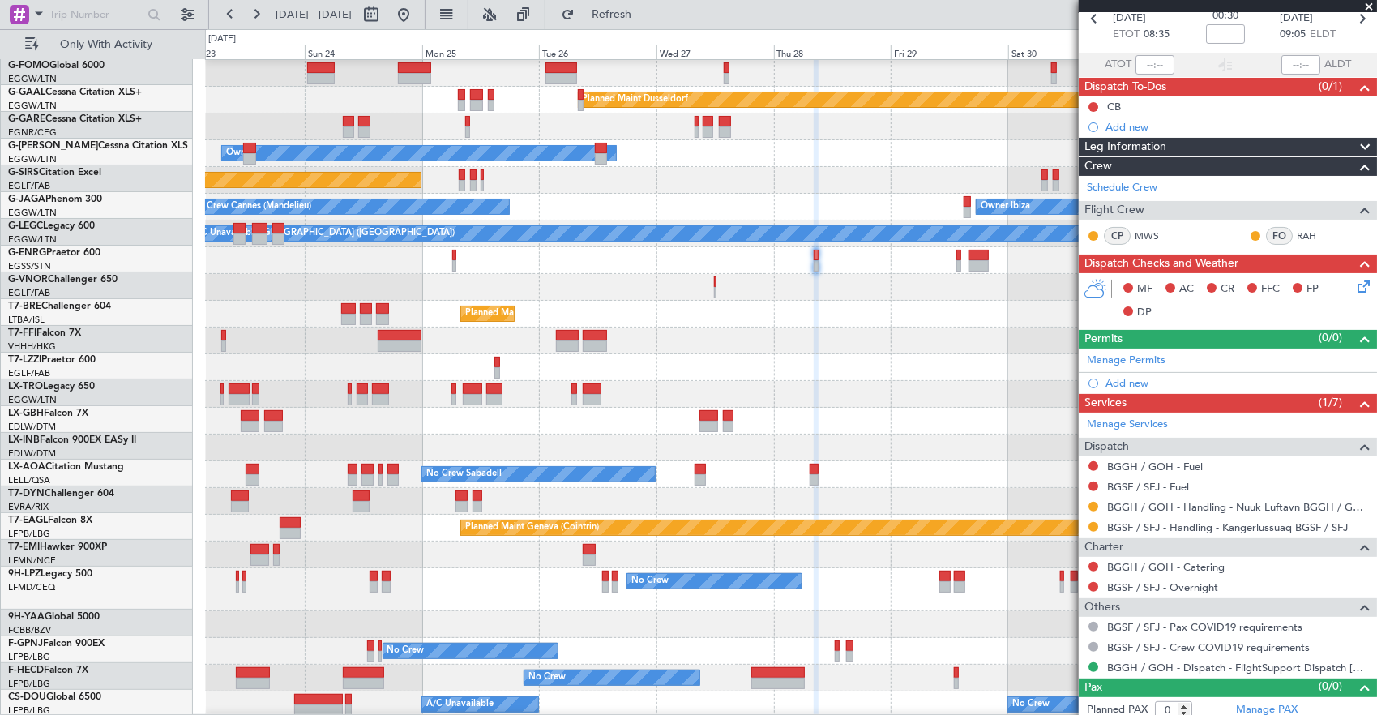
scroll to position [27, 0]
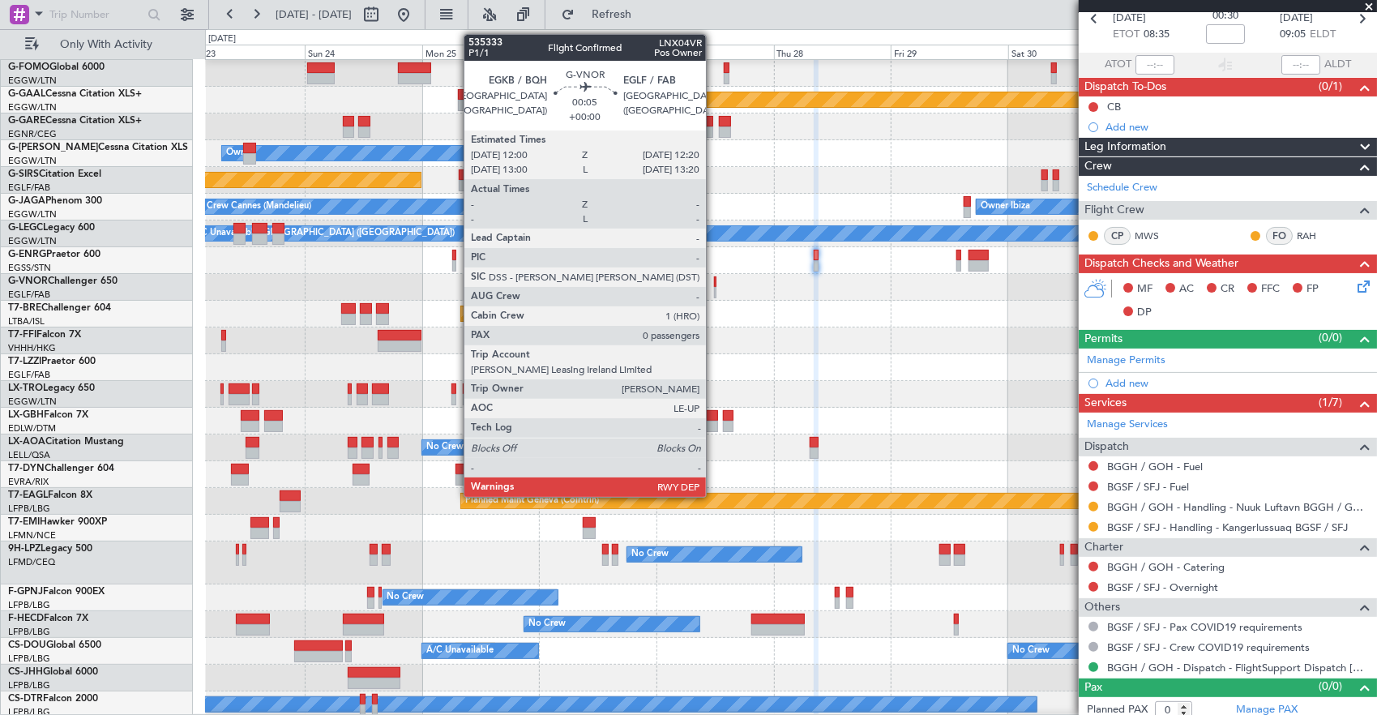
click at [714, 282] on div at bounding box center [715, 281] width 2 height 11
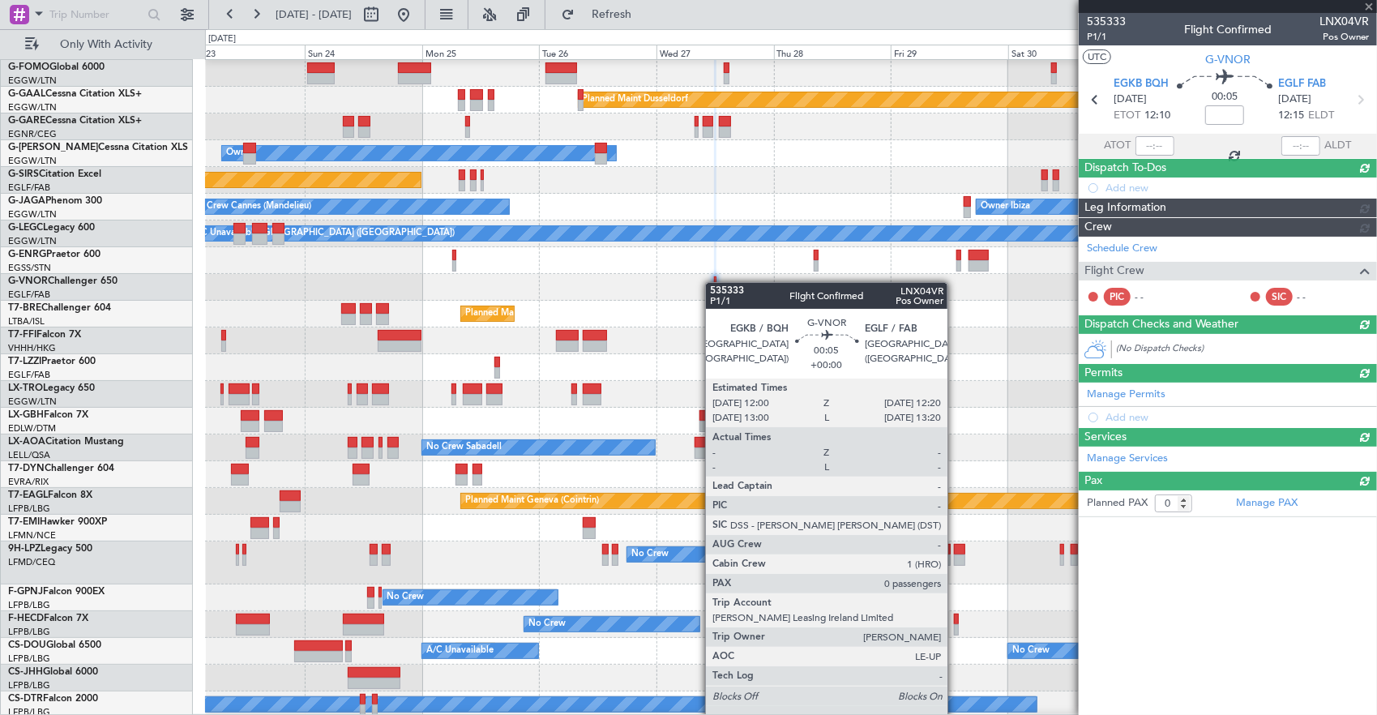
scroll to position [0, 0]
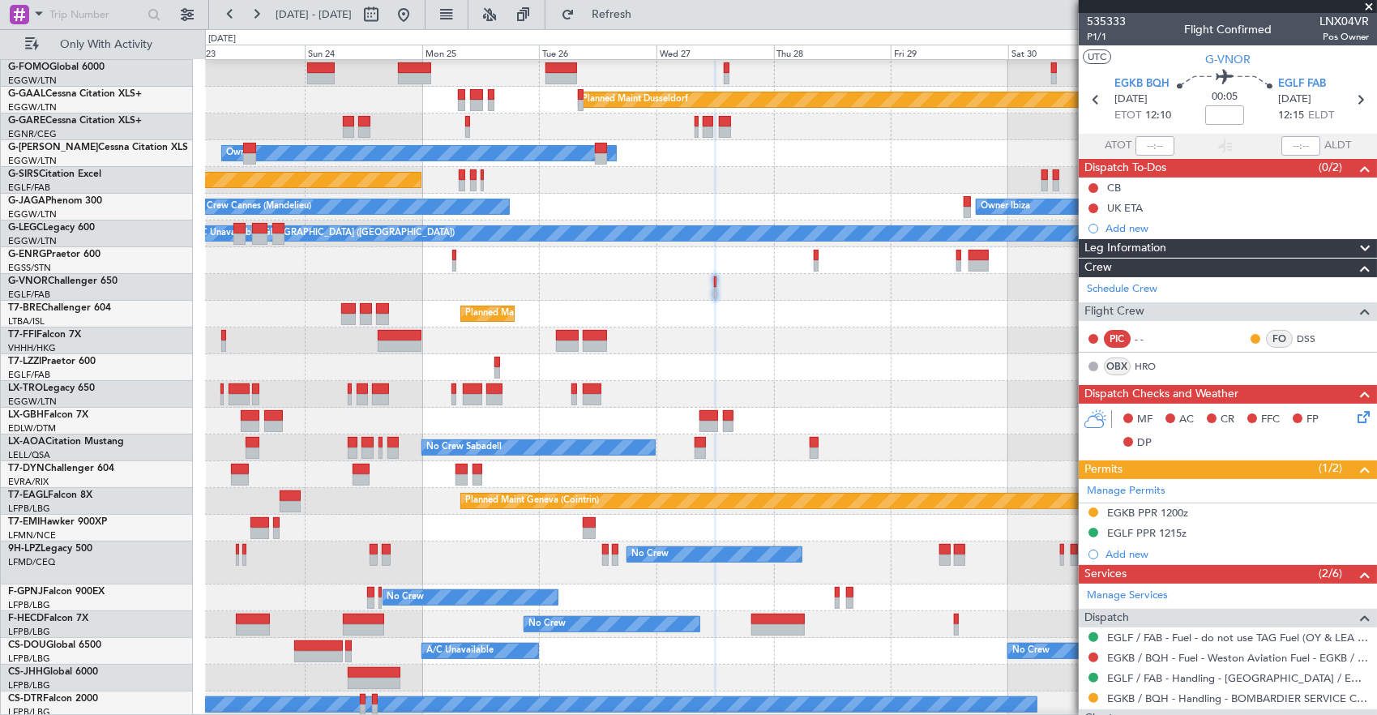
click at [734, 291] on div "Planned Maint Dusseldorf Unplanned Maint [PERSON_NAME] Owner Unplanned Maint [G…" at bounding box center [791, 375] width 1172 height 685
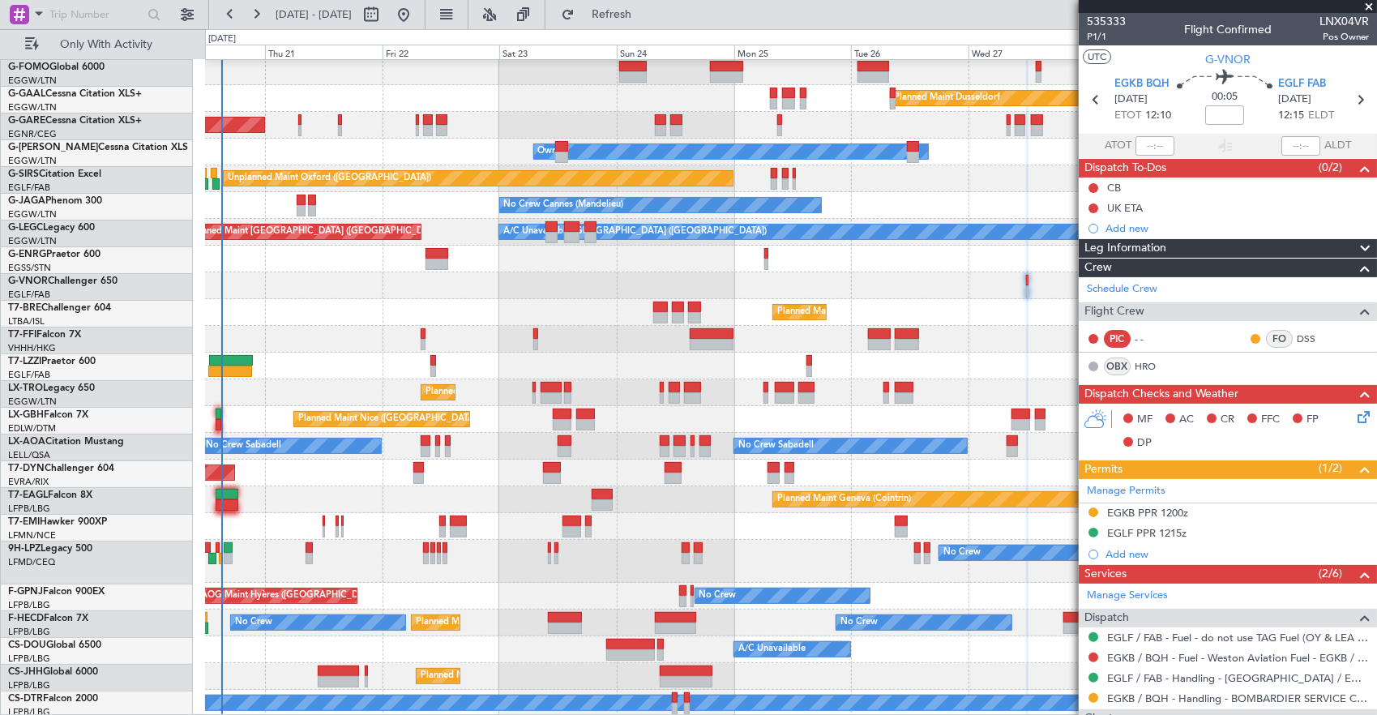
scroll to position [28, 0]
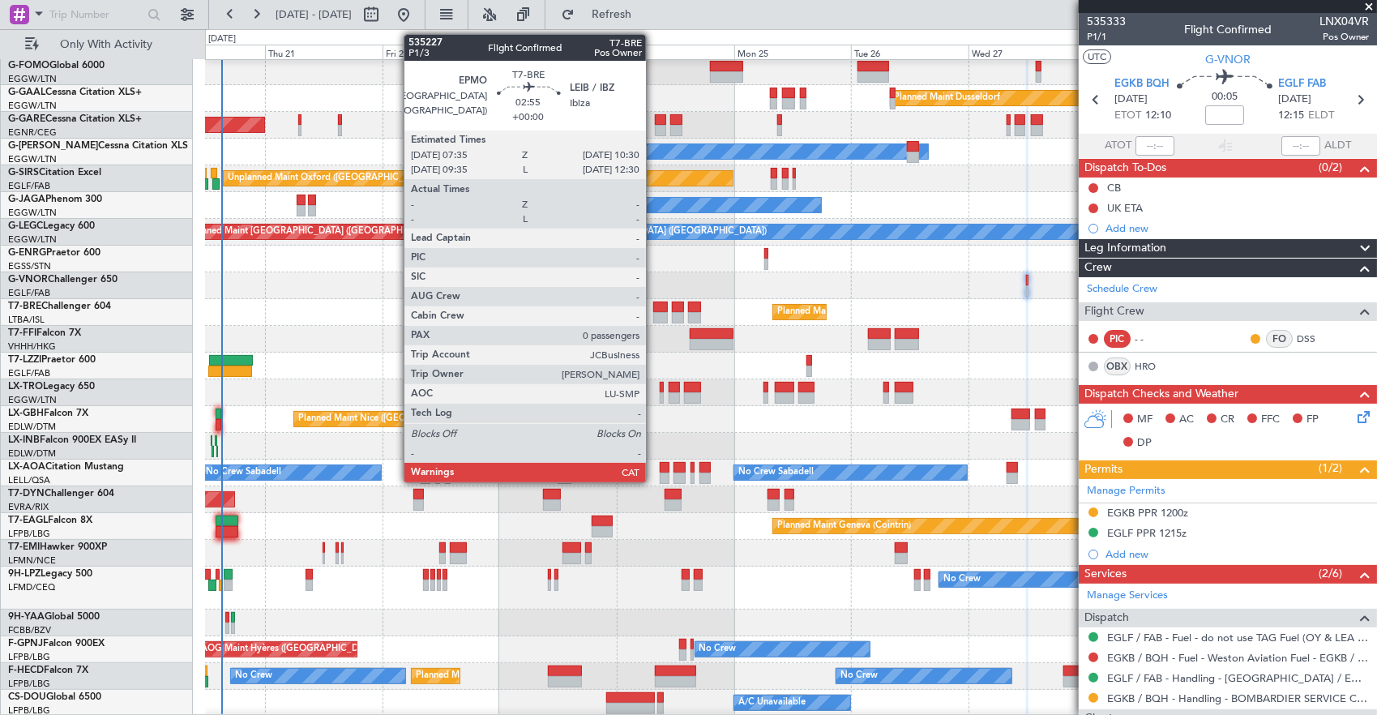
click at [654, 310] on div at bounding box center [660, 307] width 15 height 11
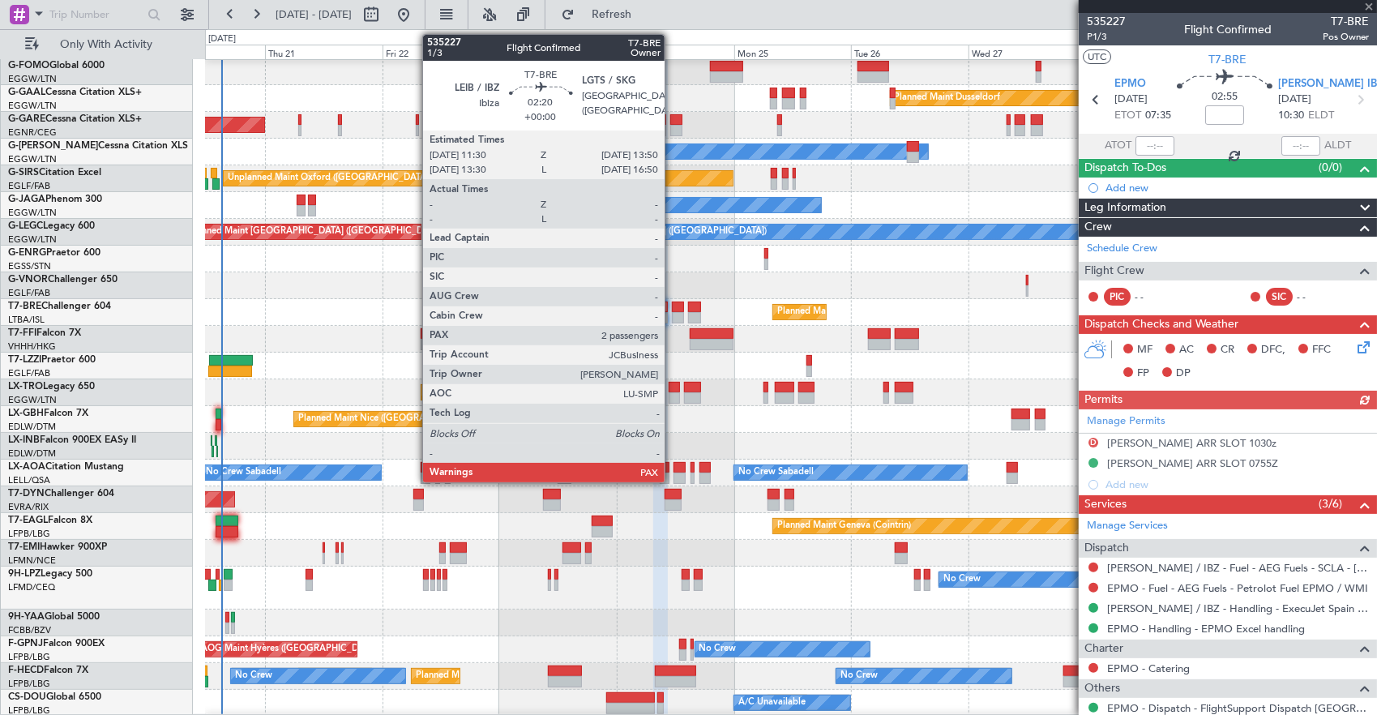
click at [673, 310] on div at bounding box center [678, 307] width 12 height 11
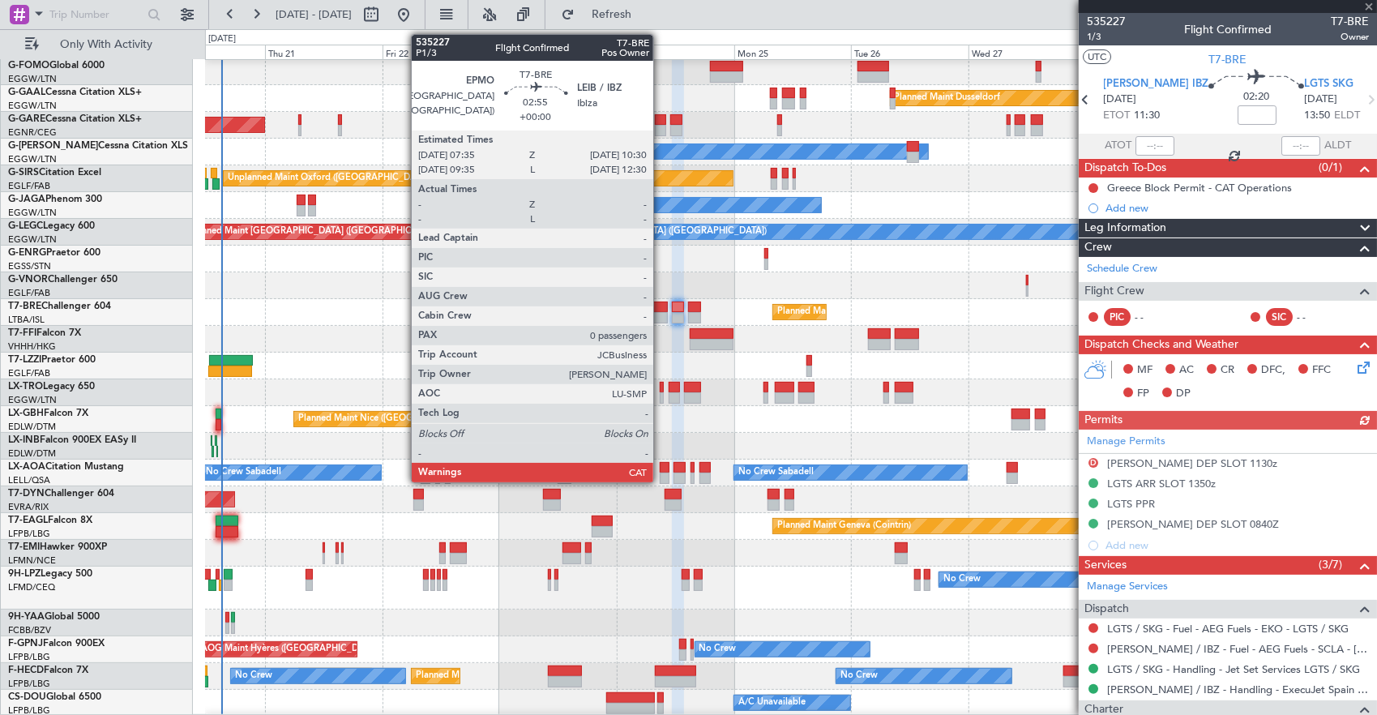
click at [662, 312] on div at bounding box center [660, 317] width 15 height 11
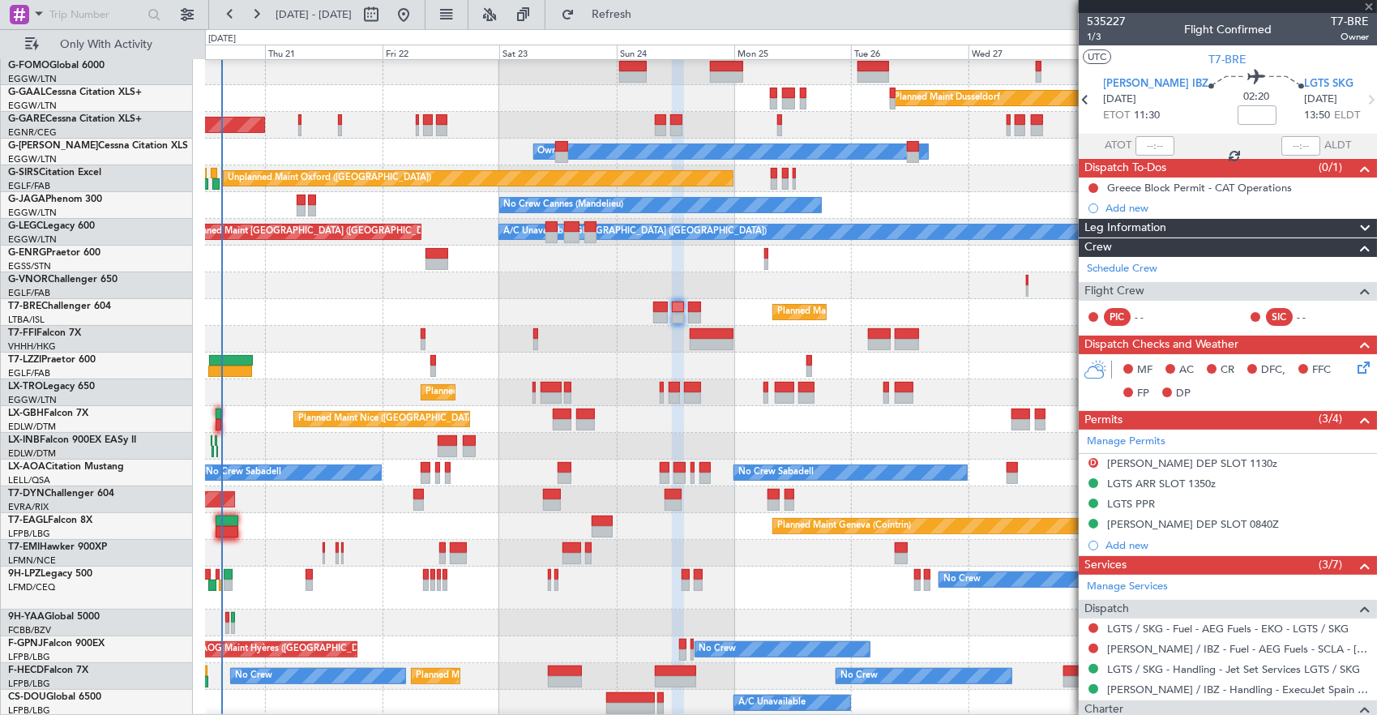
type input "0"
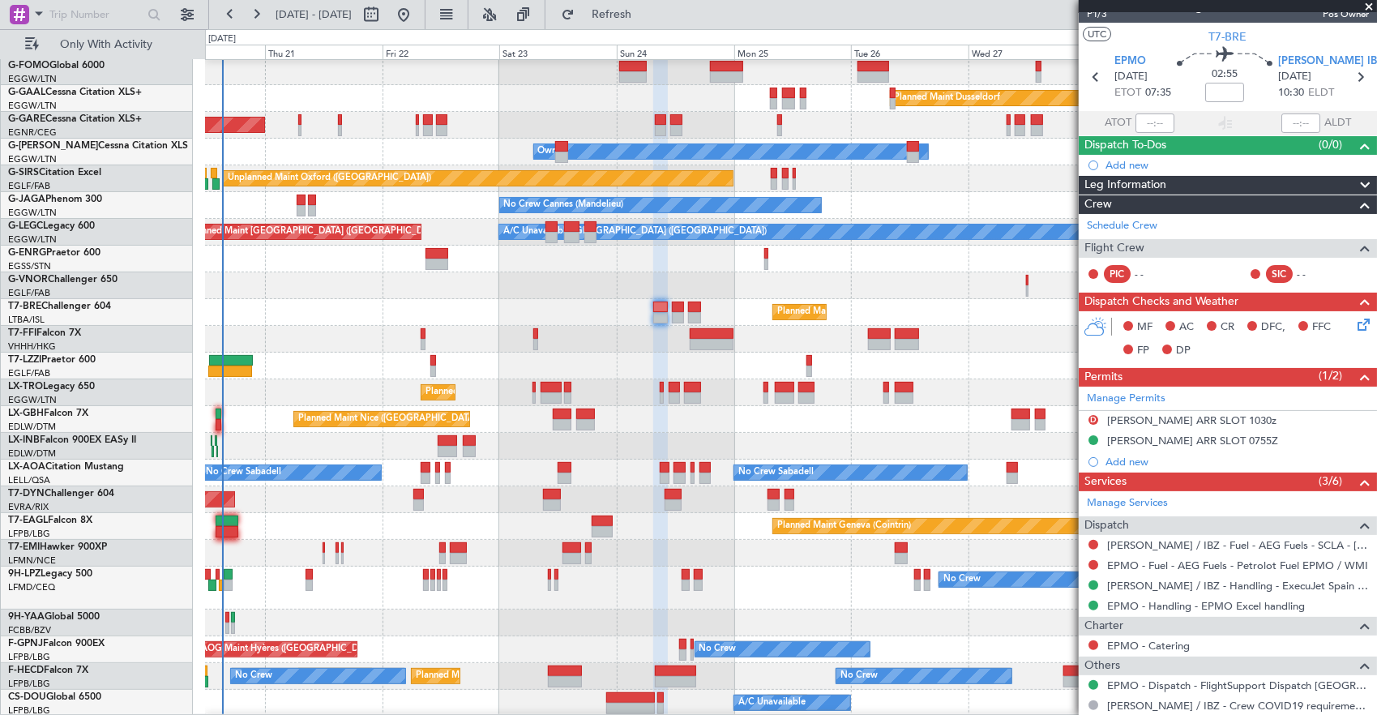
scroll to position [0, 0]
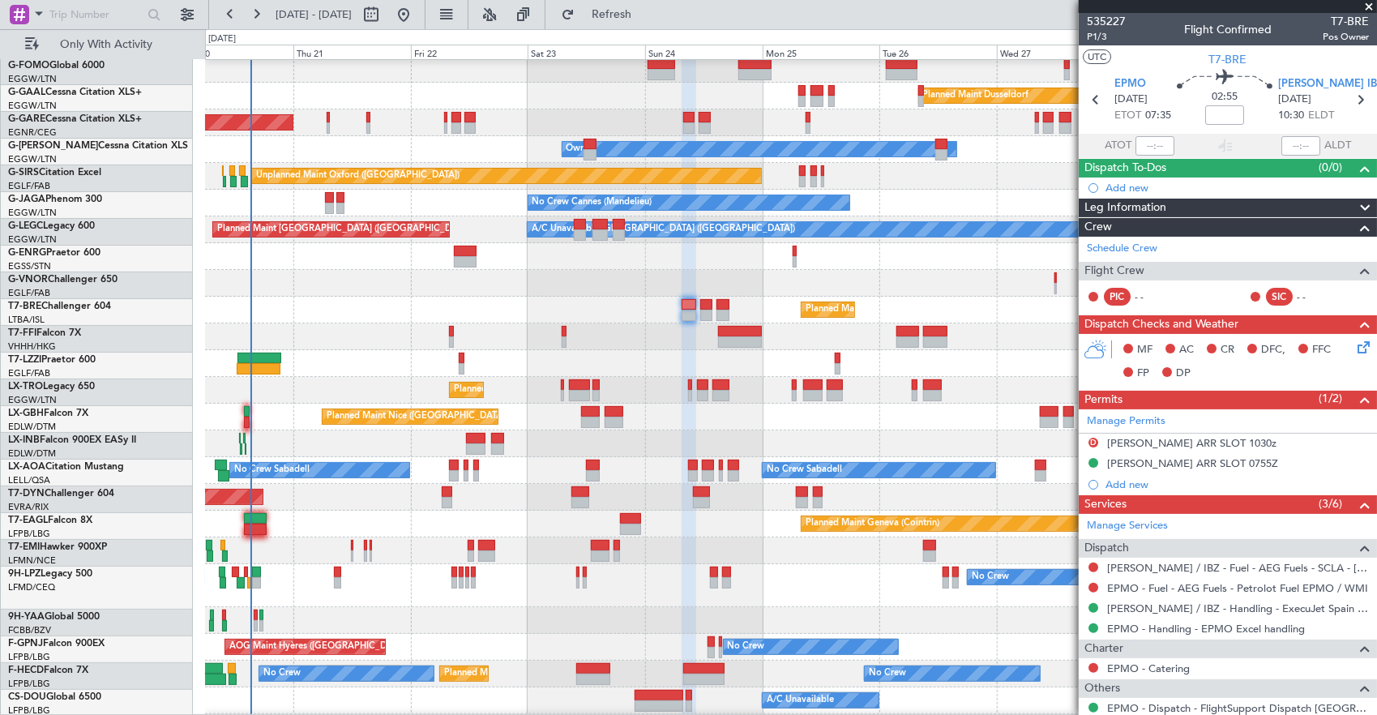
click at [541, 313] on div "Planned Maint [GEOGRAPHIC_DATA] ([GEOGRAPHIC_DATA])" at bounding box center [791, 310] width 1172 height 27
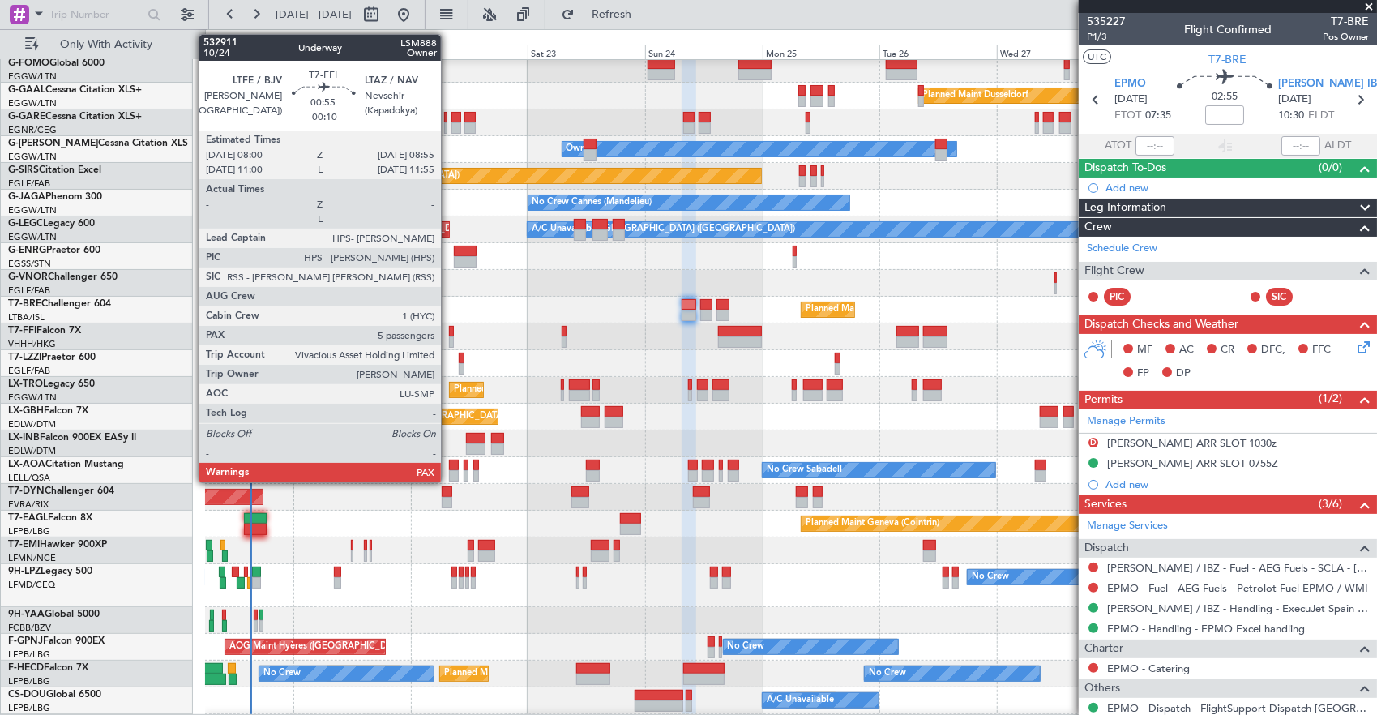
click at [449, 335] on div at bounding box center [451, 331] width 5 height 11
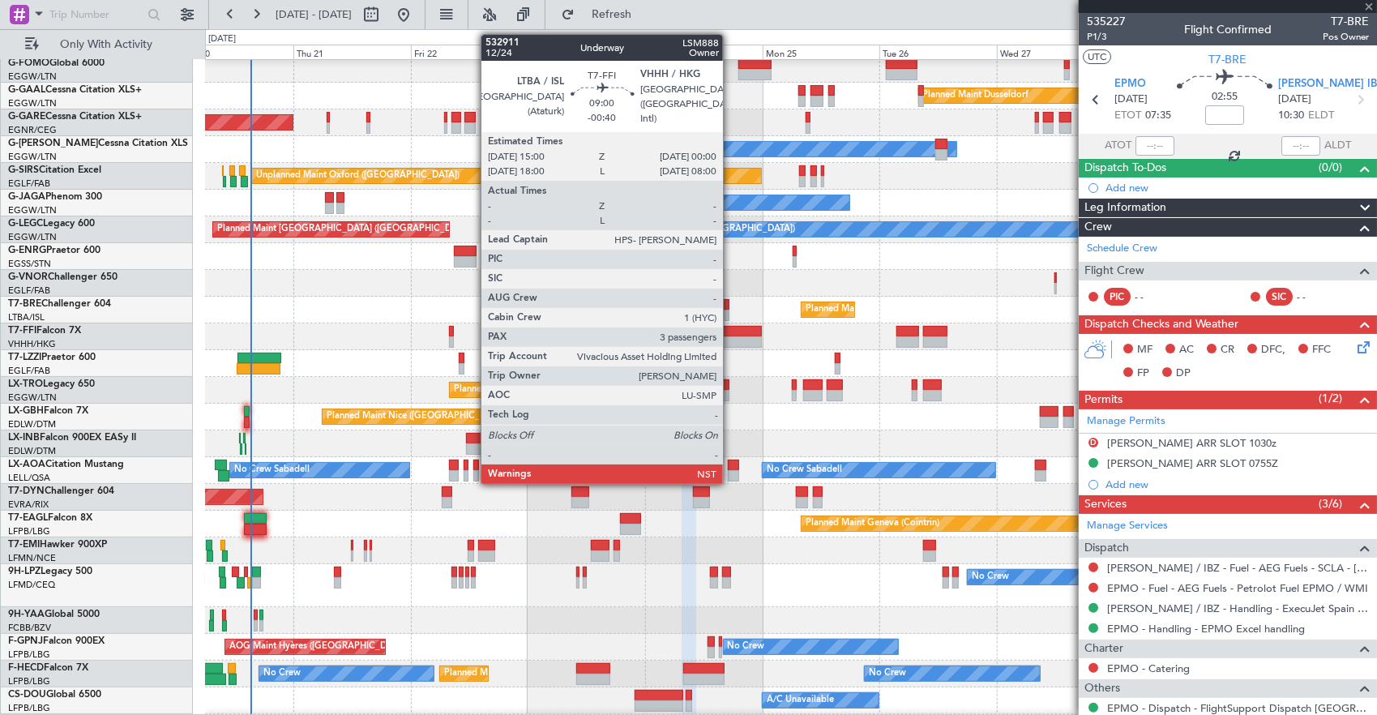
type input "-00:10"
type input "5"
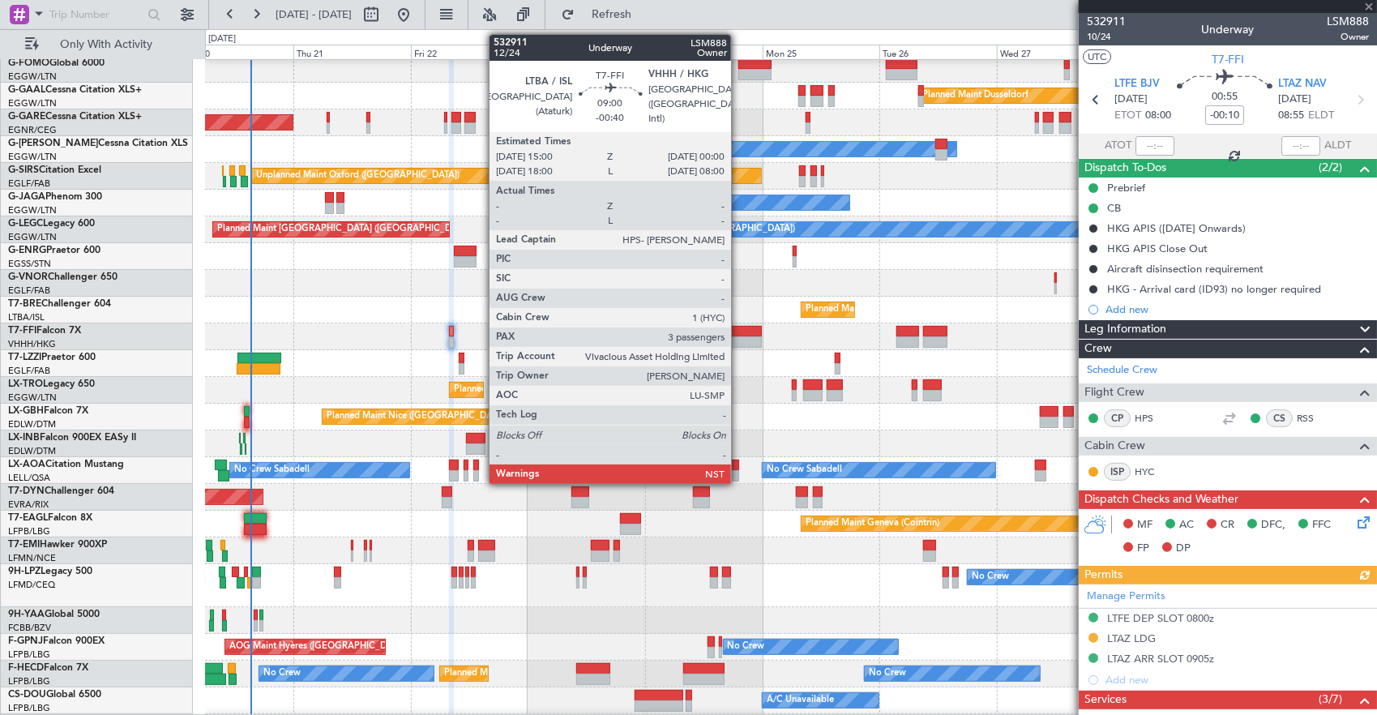
click at [739, 336] on div at bounding box center [740, 341] width 45 height 11
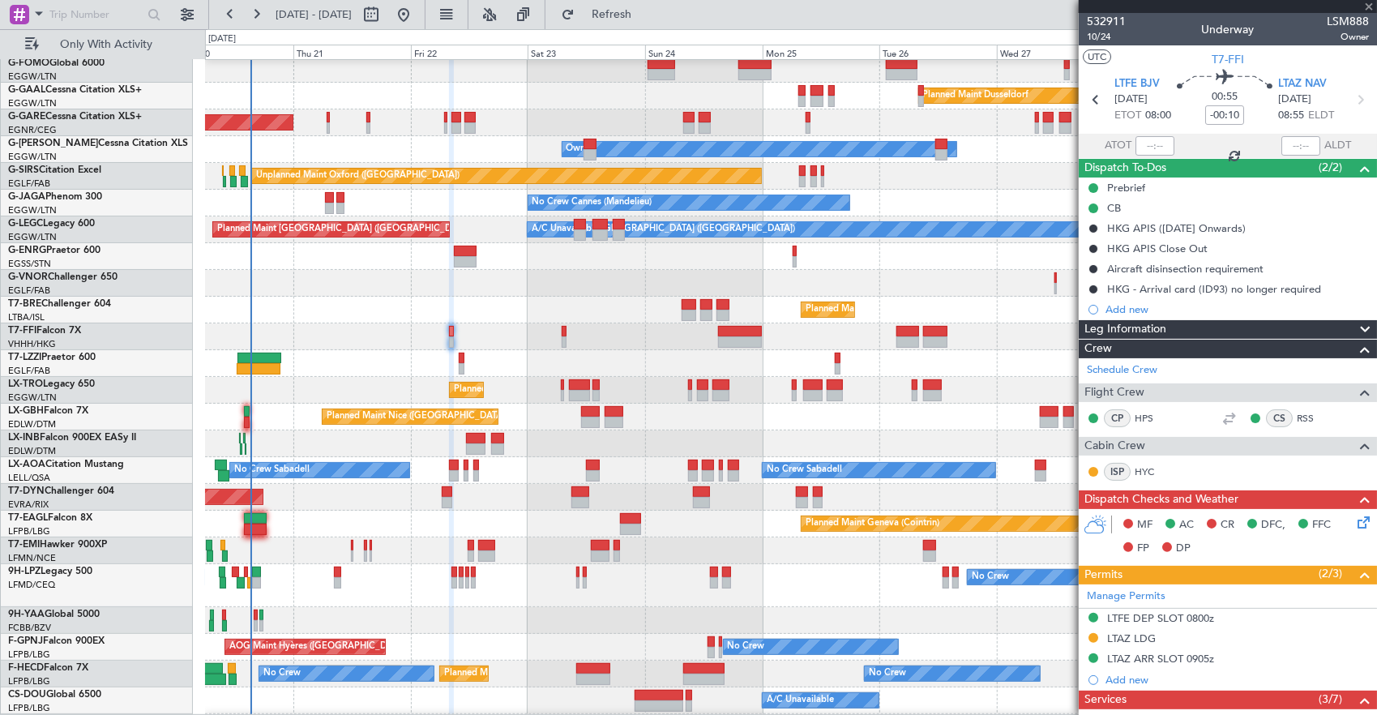
type input "-00:40"
type input "3"
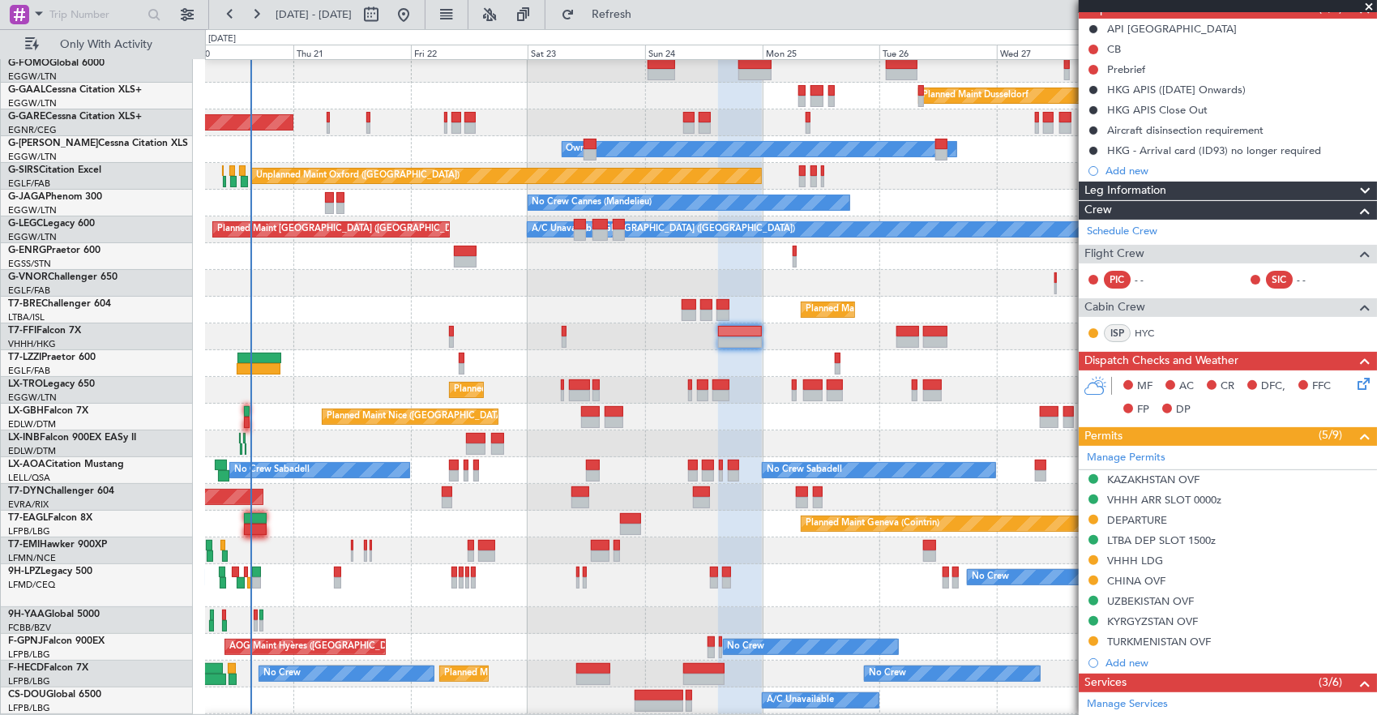
scroll to position [86, 0]
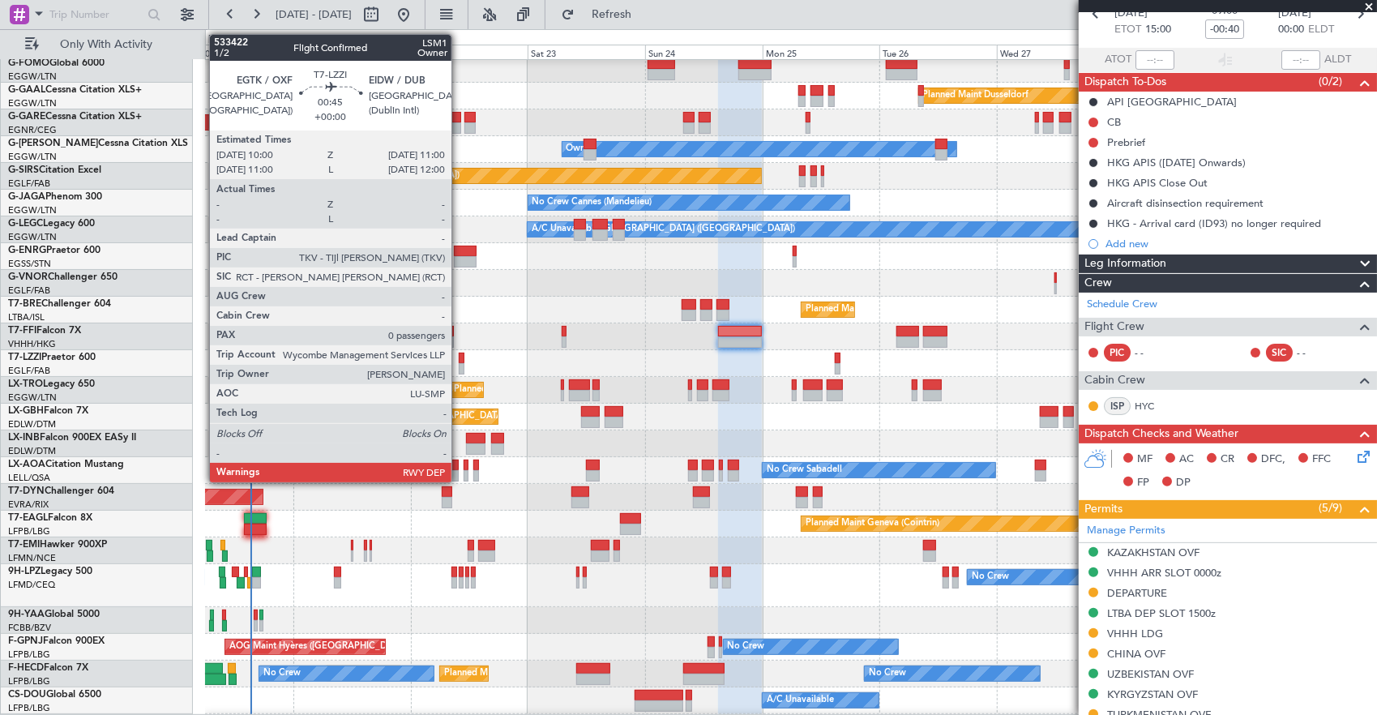
click at [460, 362] on div at bounding box center [462, 358] width 6 height 11
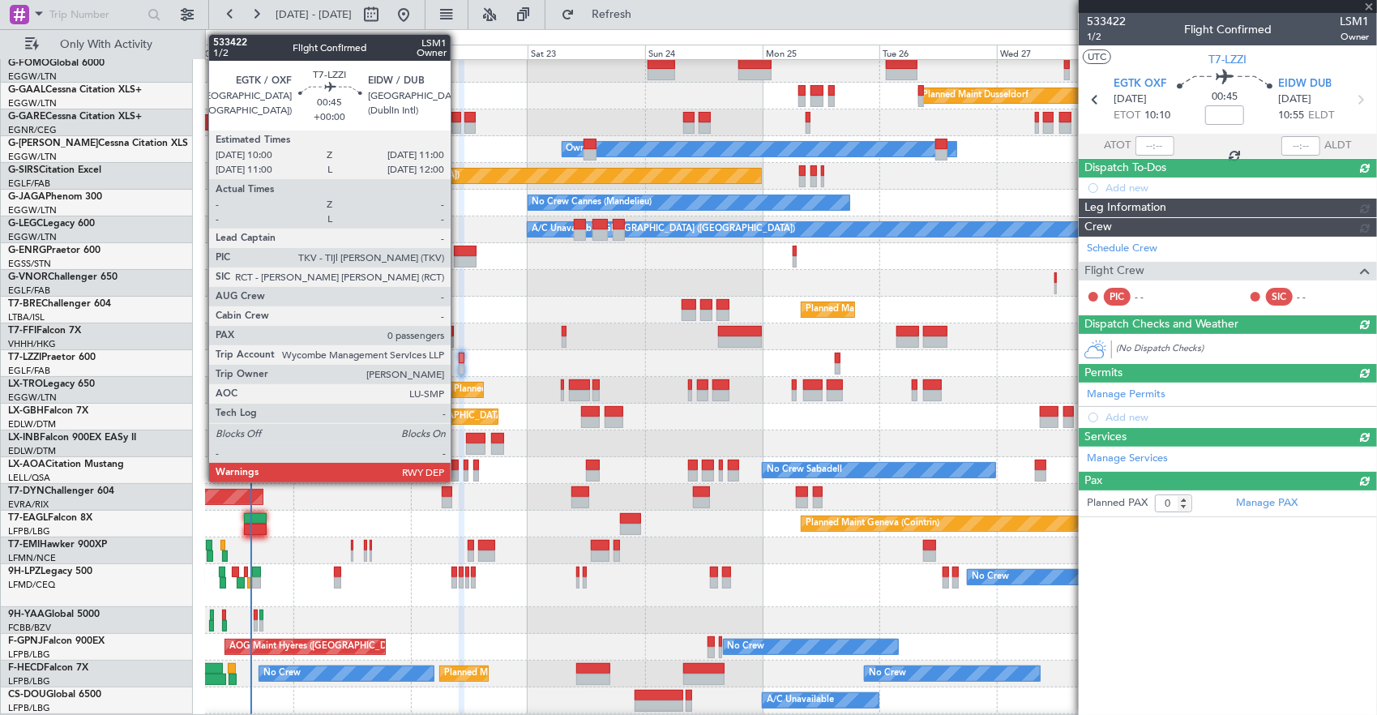
scroll to position [0, 0]
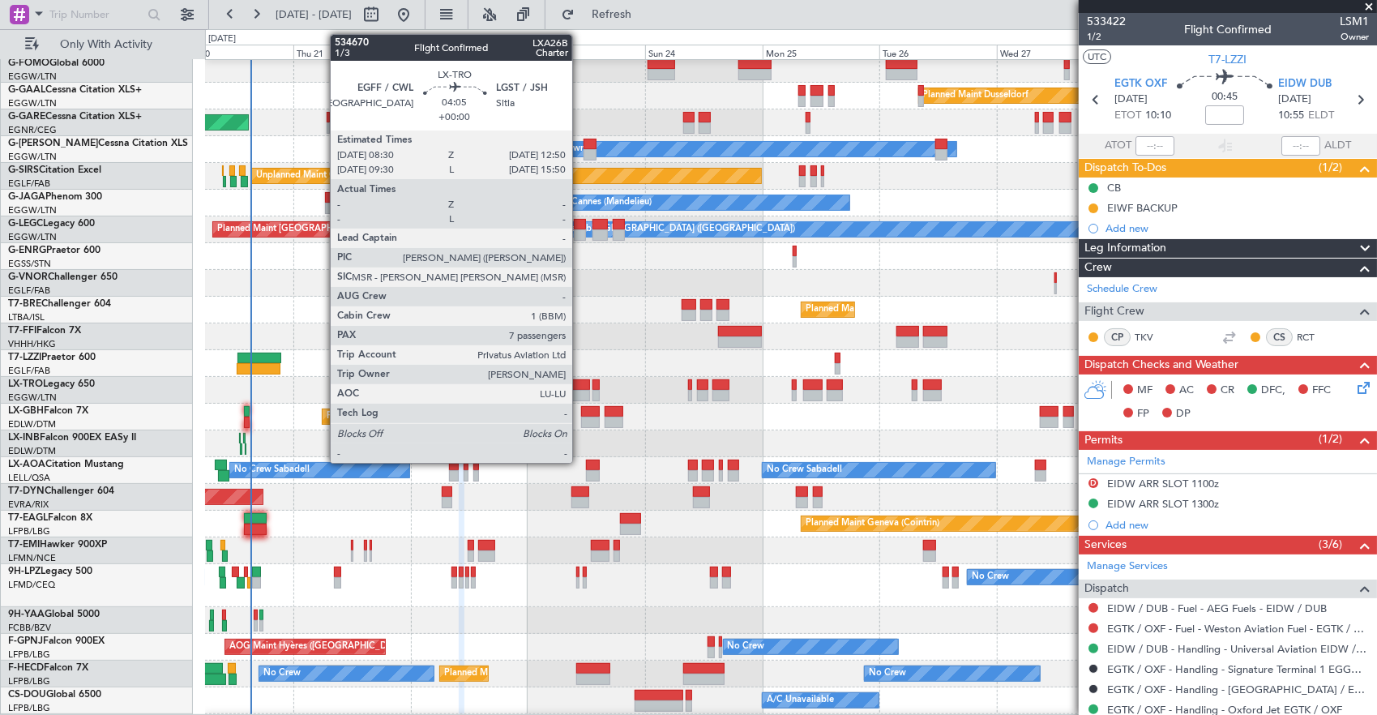
click at [580, 392] on div at bounding box center [580, 395] width 22 height 11
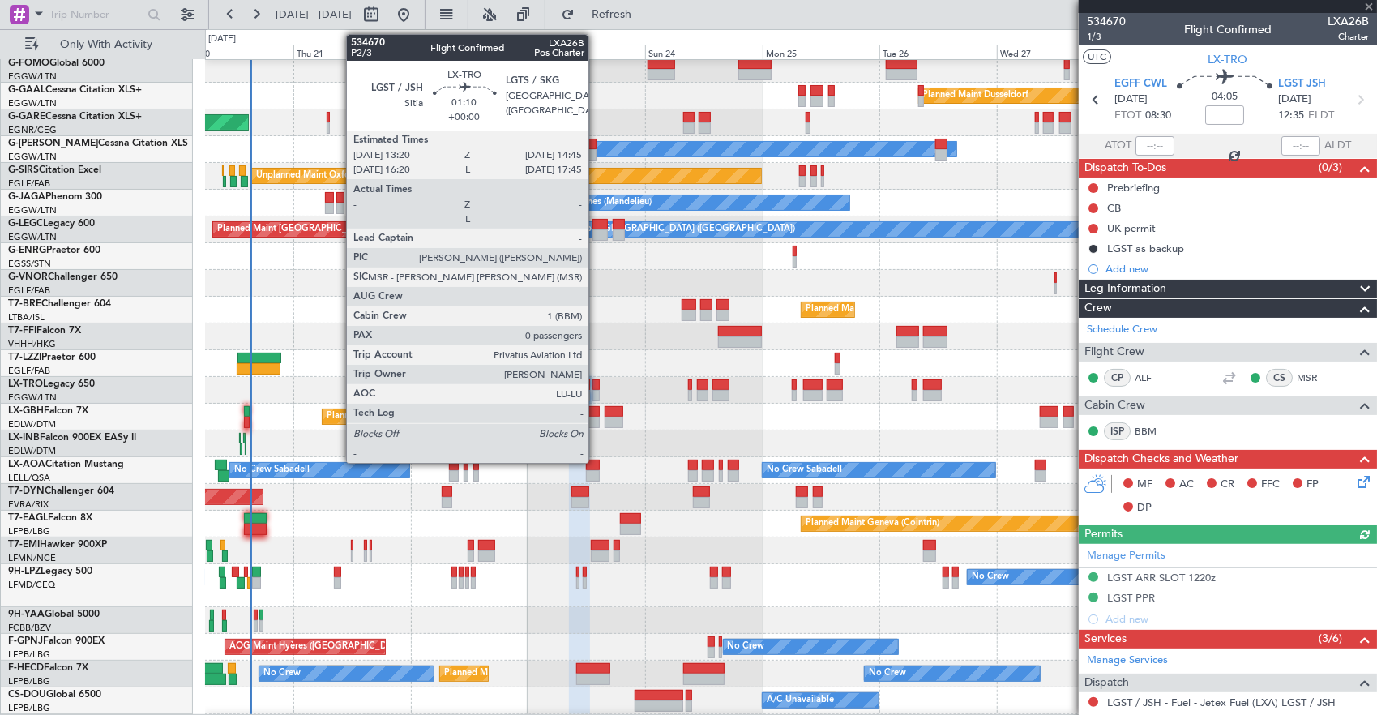
click at [597, 386] on div at bounding box center [596, 384] width 7 height 11
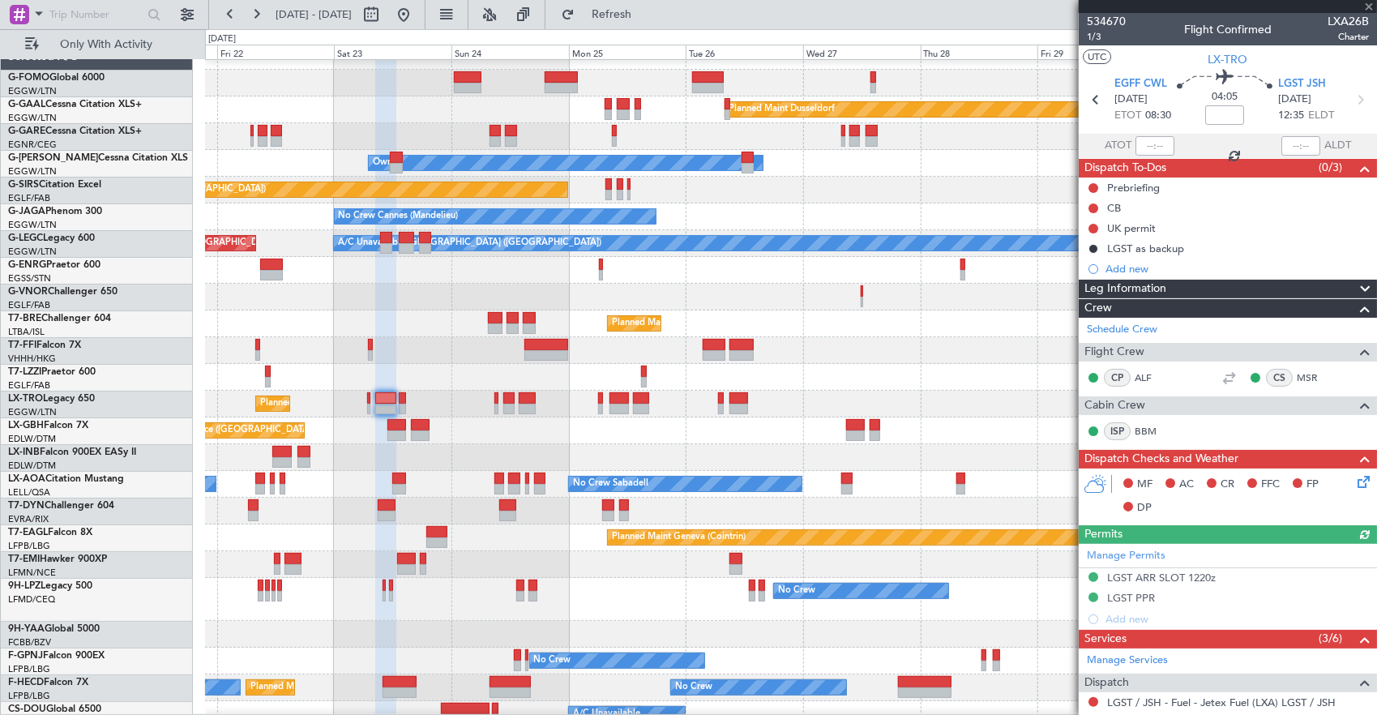
click at [763, 418] on div "Planned Maint Nice ([GEOGRAPHIC_DATA]) Unplanned Maint [GEOGRAPHIC_DATA] ([GEOG…" at bounding box center [791, 431] width 1172 height 27
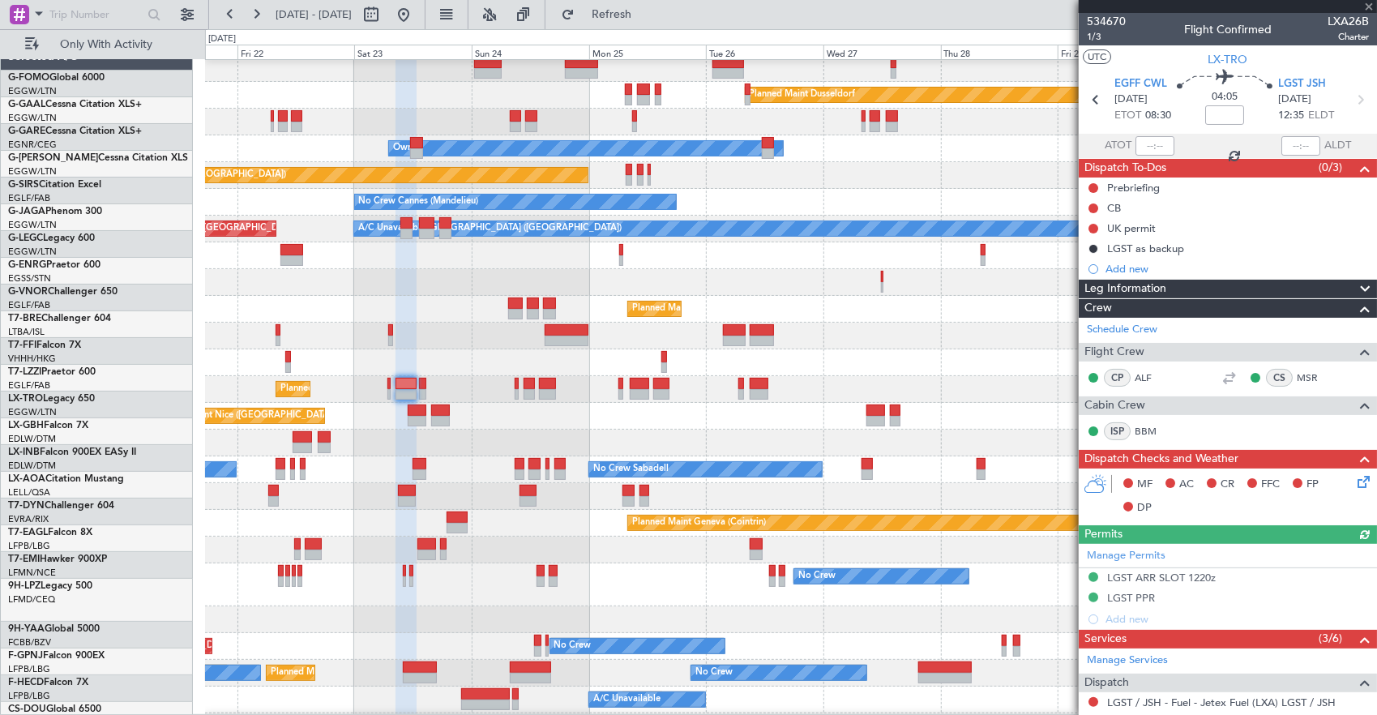
scroll to position [32, 0]
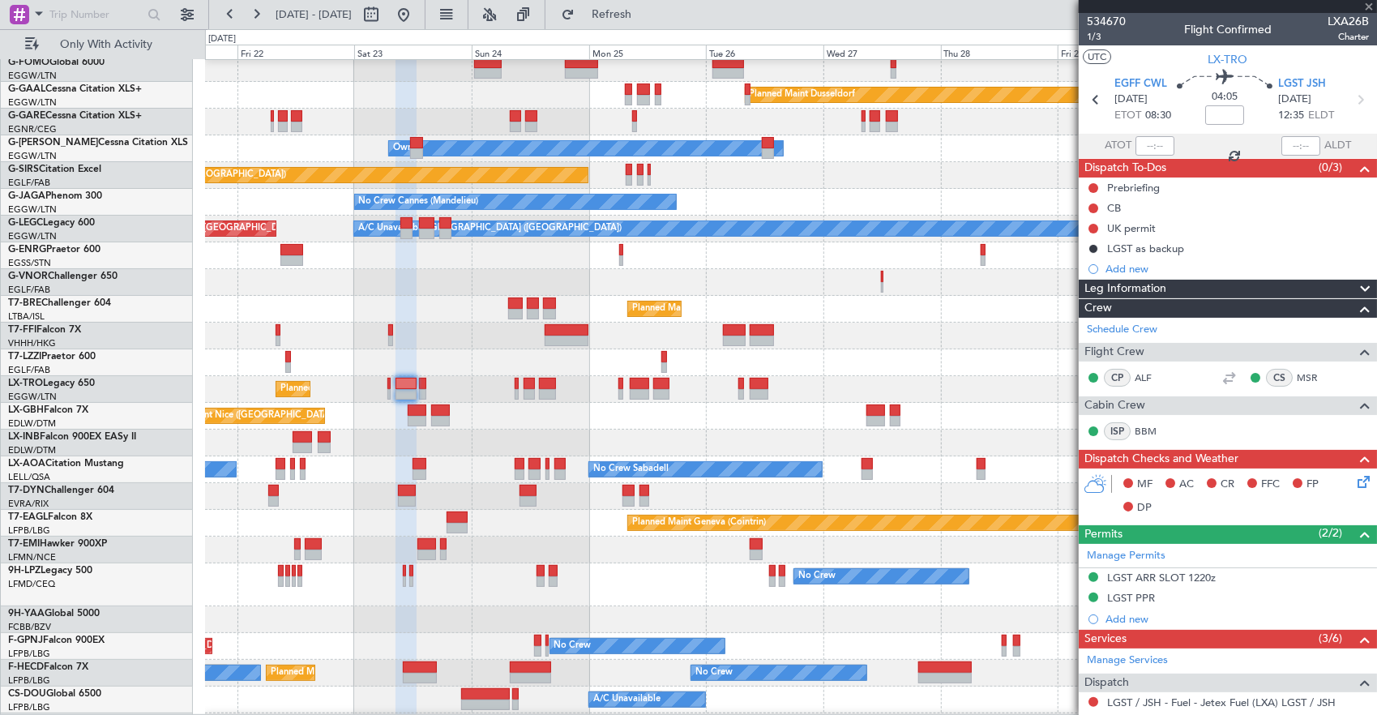
type input "0"
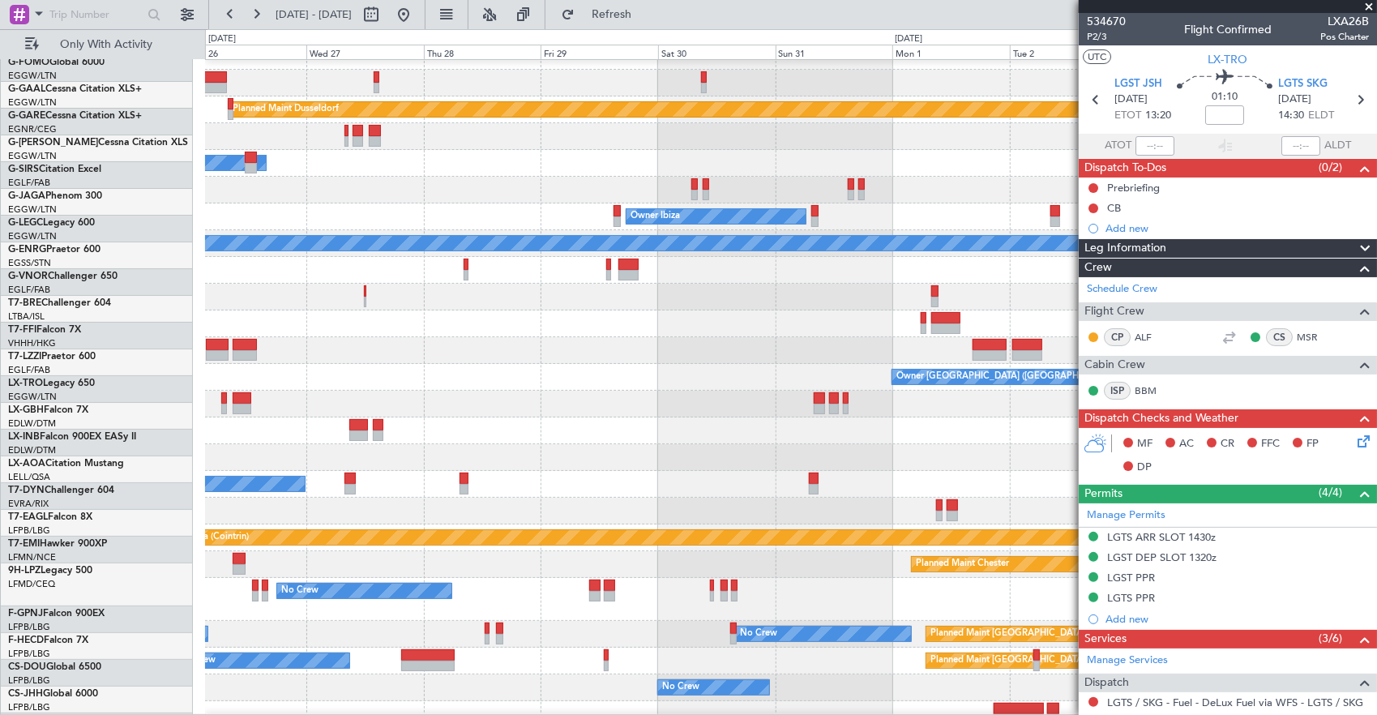
scroll to position [17, 0]
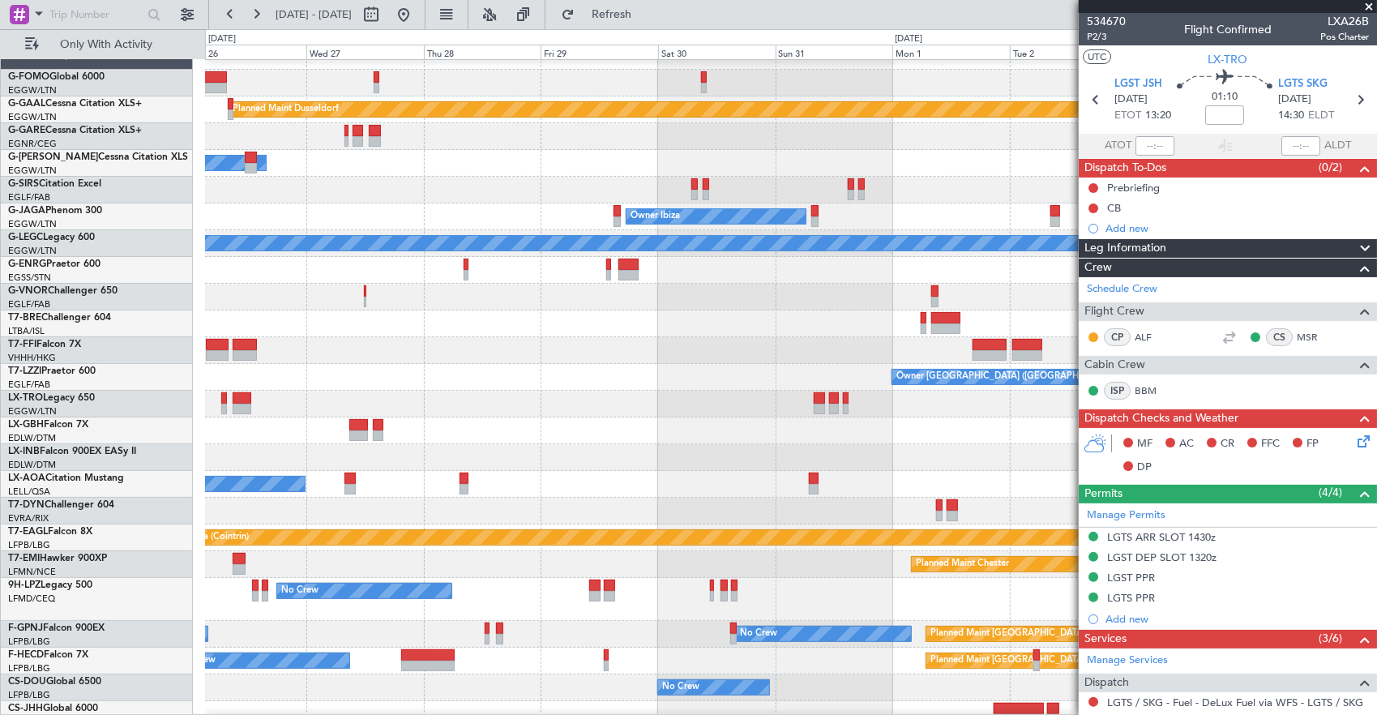
click at [256, 362] on div at bounding box center [791, 350] width 1172 height 27
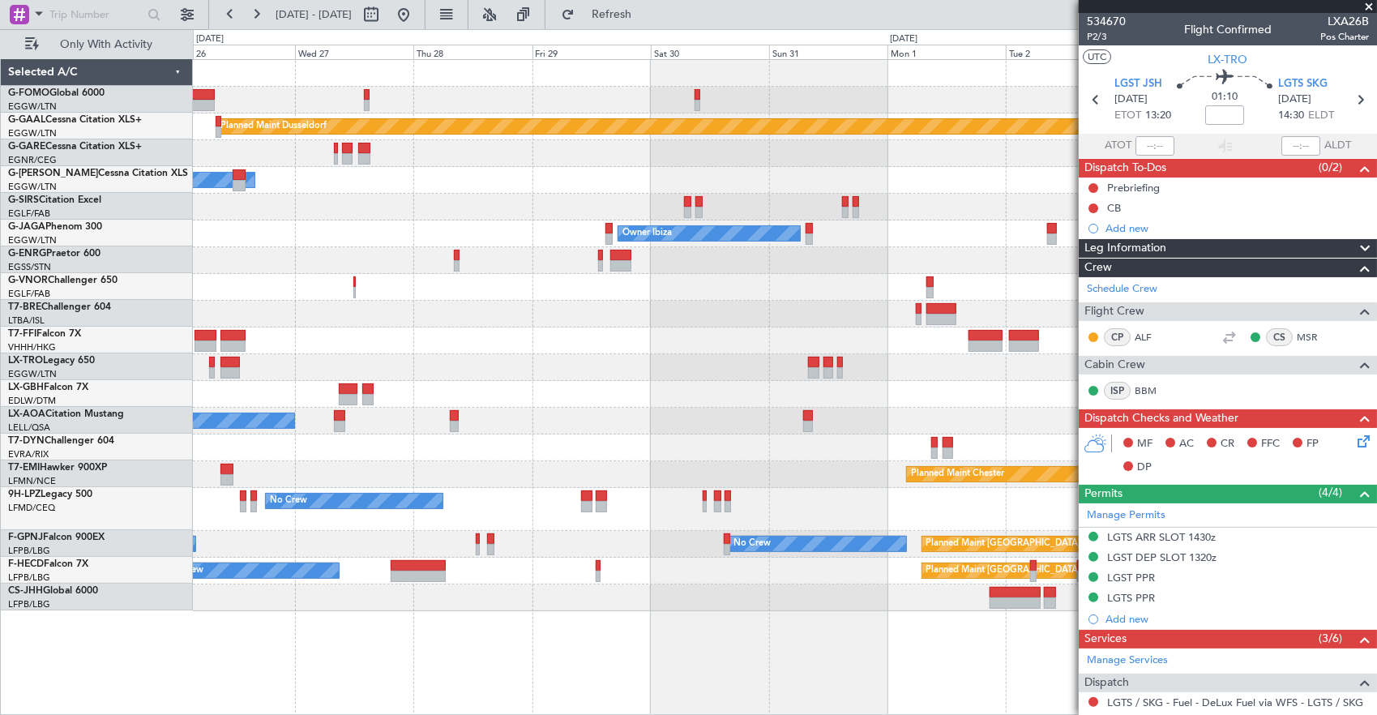
scroll to position [0, 0]
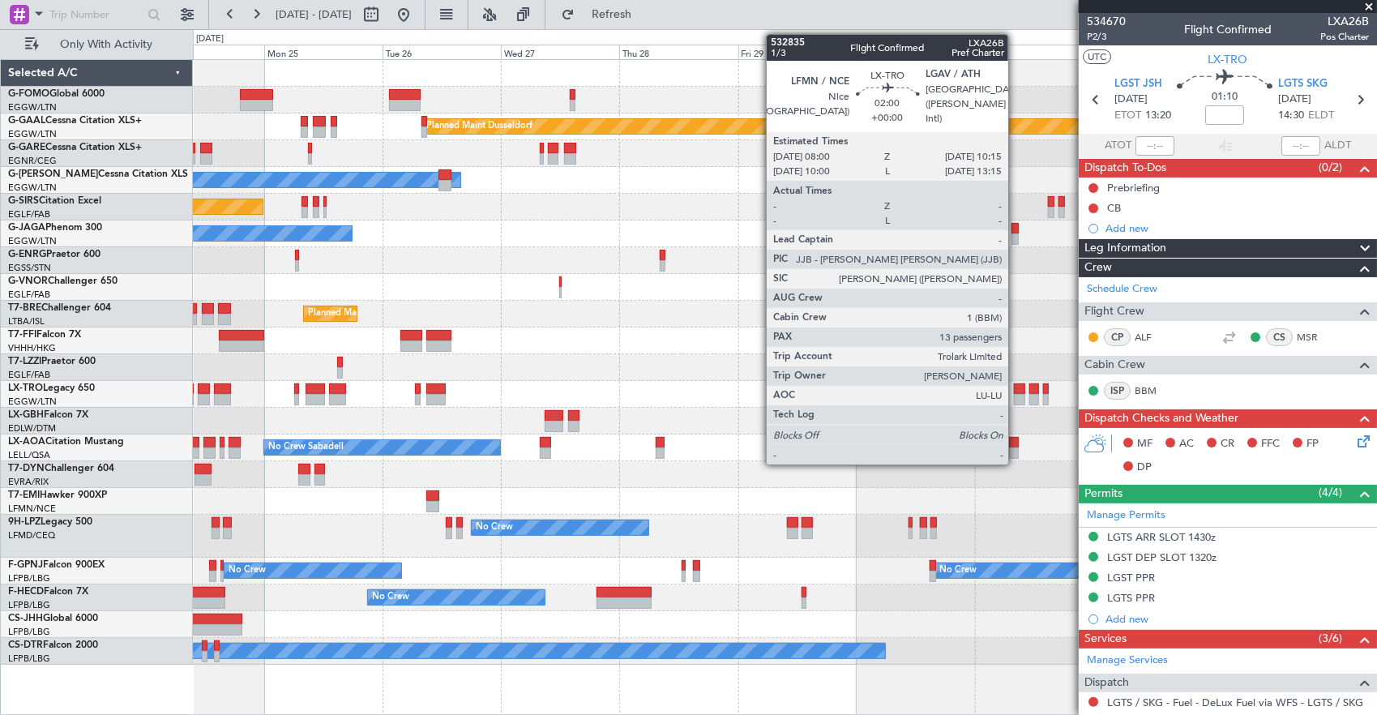
click at [1017, 400] on div at bounding box center [1019, 399] width 11 height 11
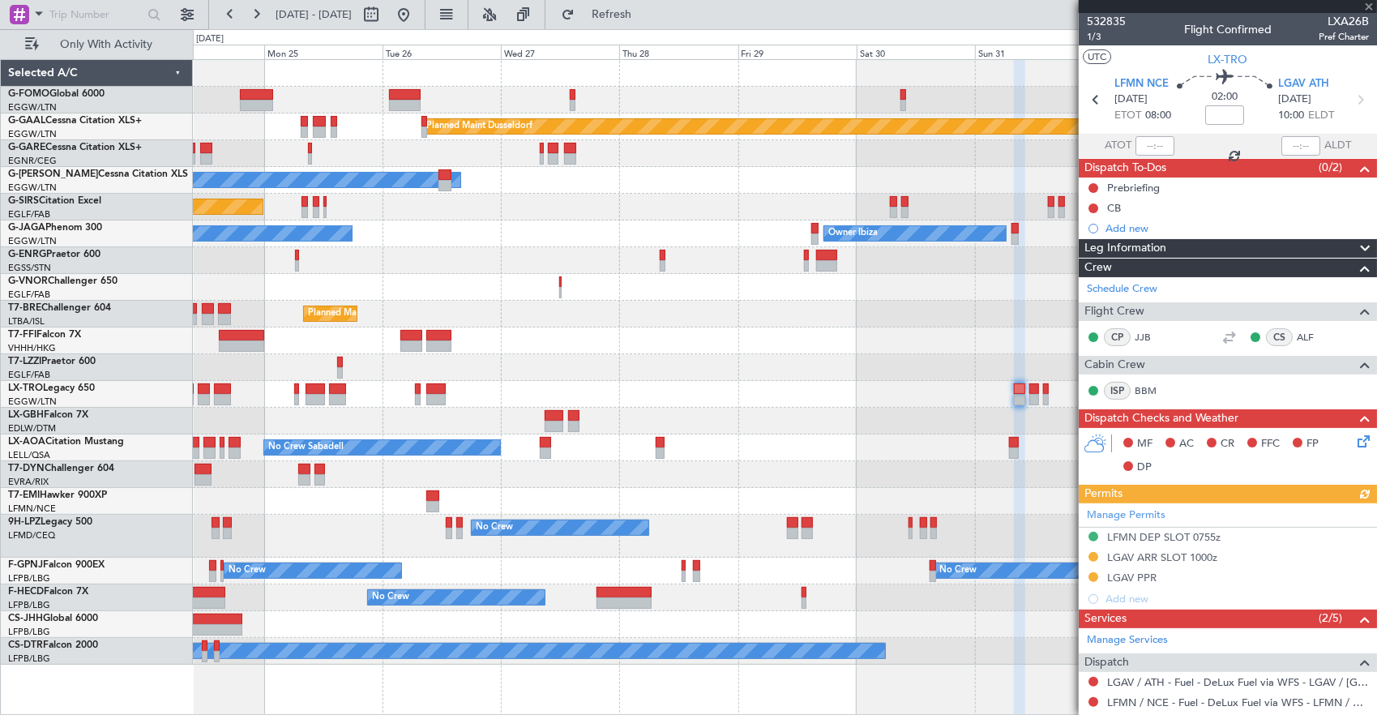
click at [1034, 391] on div at bounding box center [1035, 388] width 10 height 11
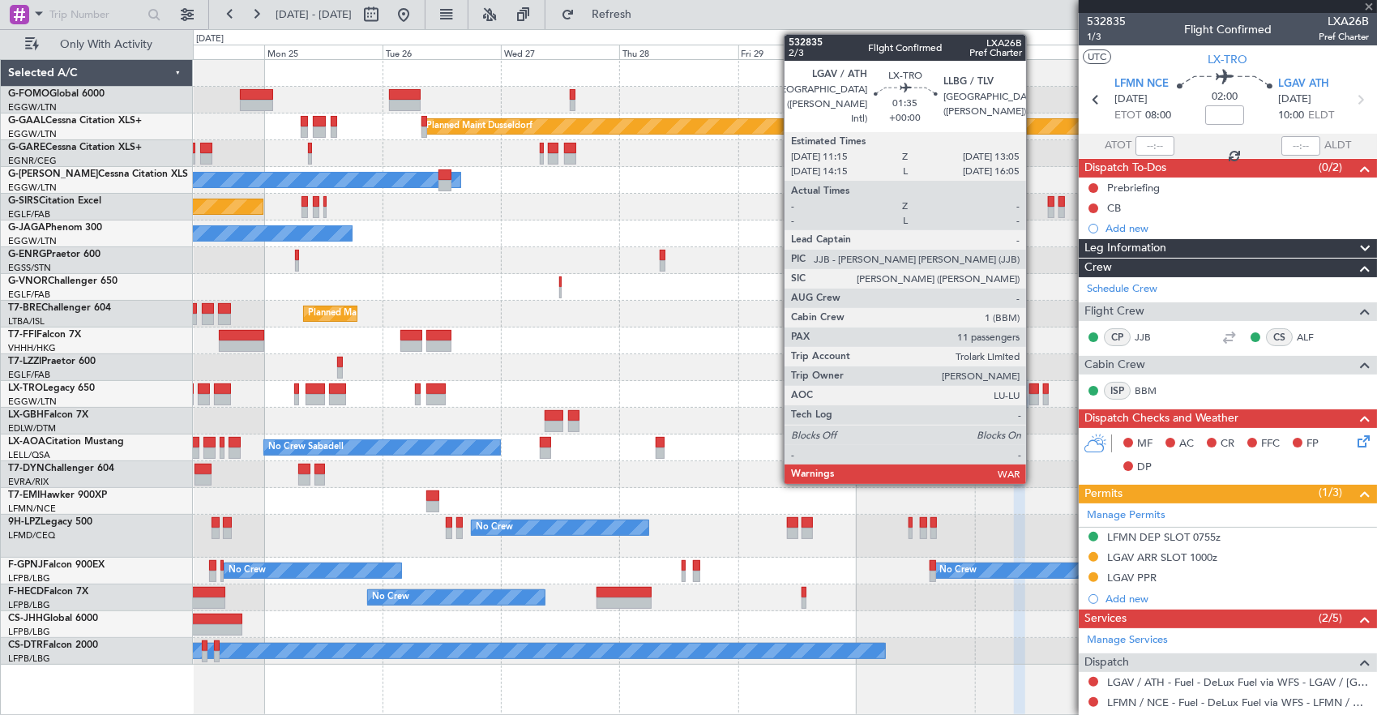
type input "11"
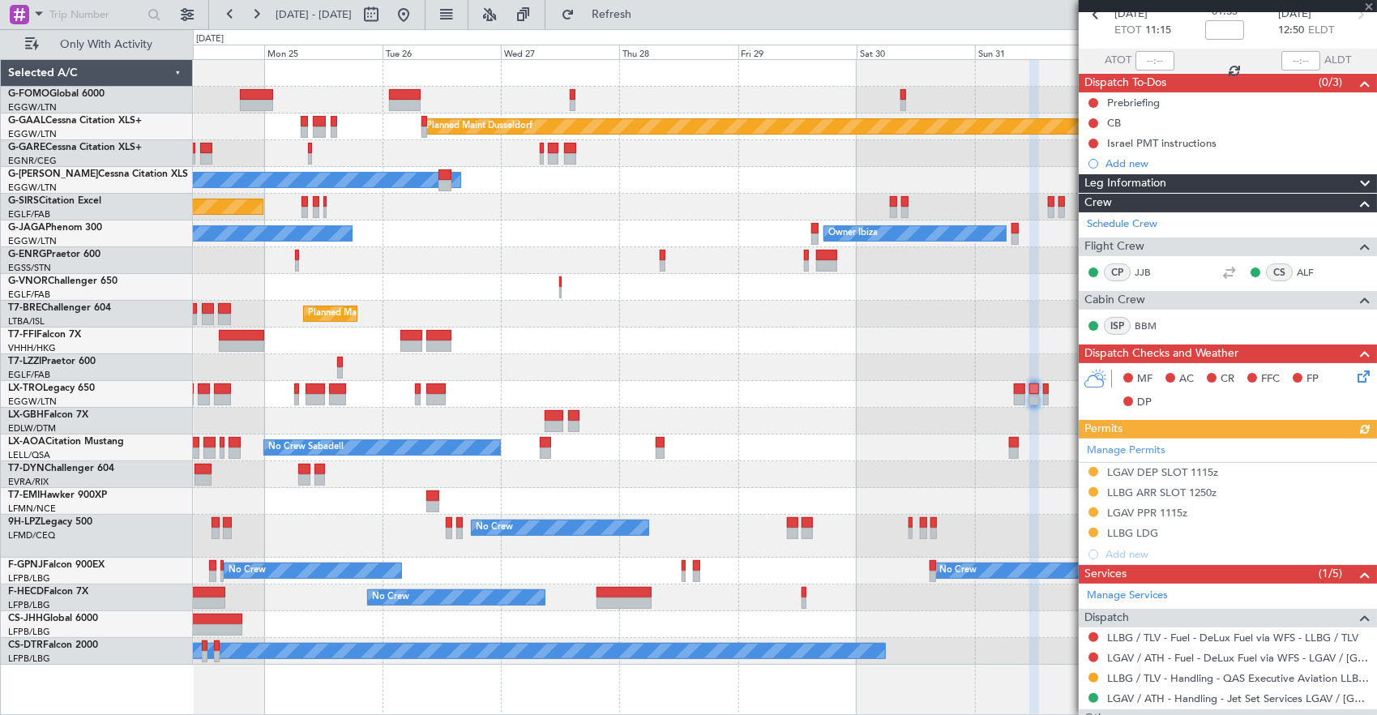
scroll to position [162, 0]
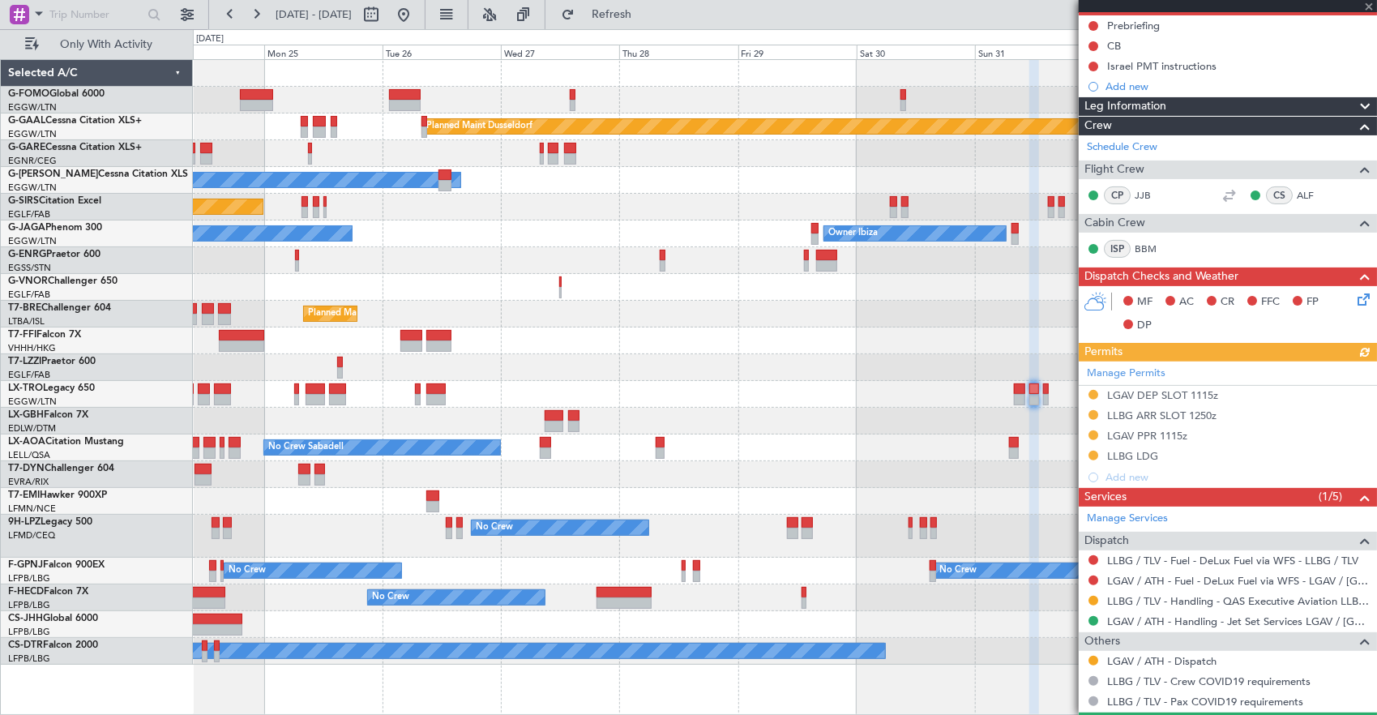
click at [432, 304] on div "Planned Maint [GEOGRAPHIC_DATA] ([GEOGRAPHIC_DATA])" at bounding box center [785, 314] width 1184 height 27
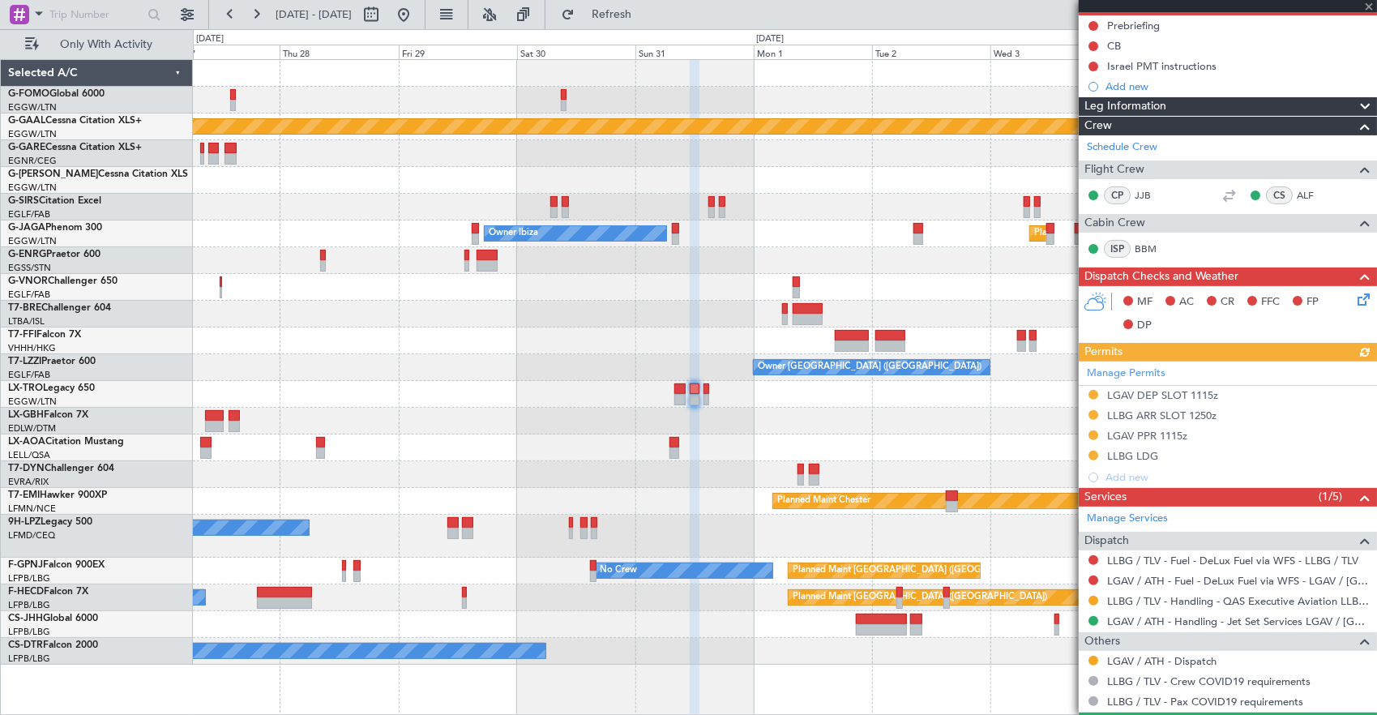
click at [515, 446] on div "Planned Maint Dusseldorf Owner Unplanned Maint [GEOGRAPHIC_DATA] ([GEOGRAPHIC_D…" at bounding box center [785, 362] width 1184 height 605
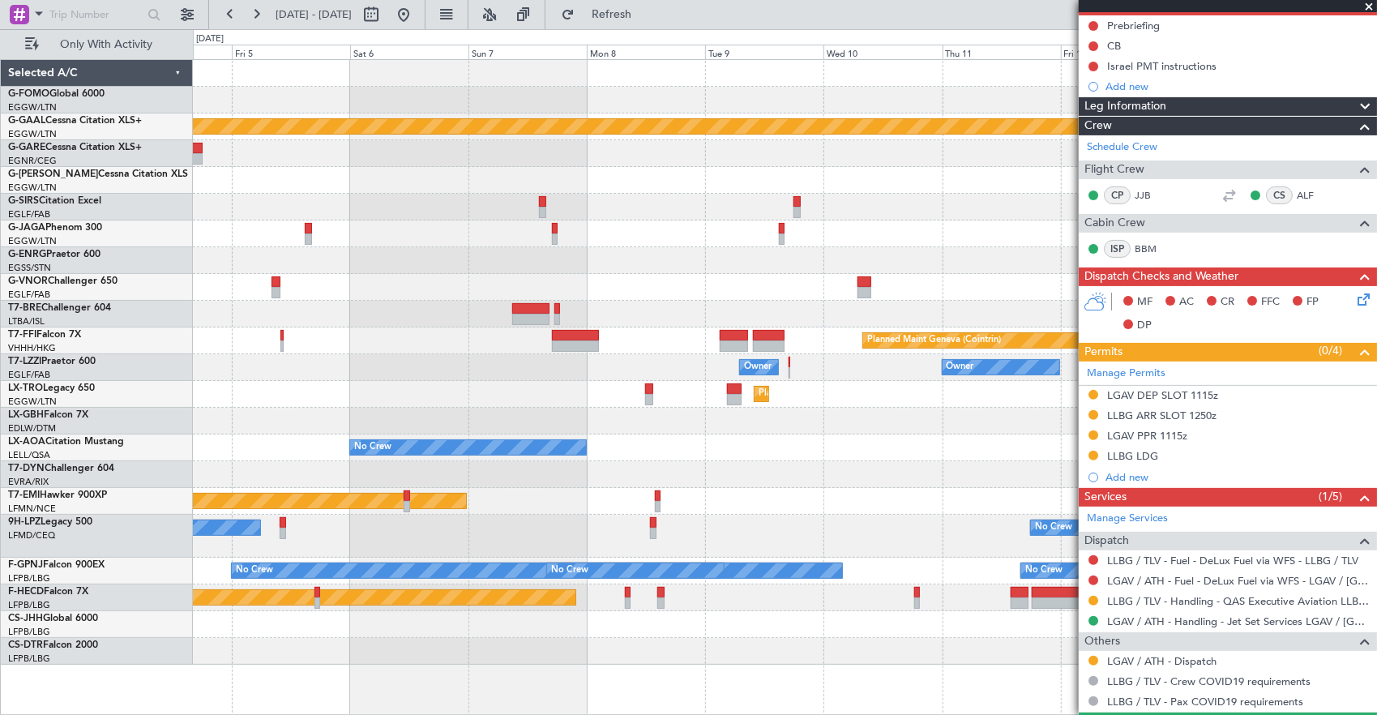
click at [356, 391] on div "Planned Maint Dusseldorf" at bounding box center [785, 394] width 1184 height 27
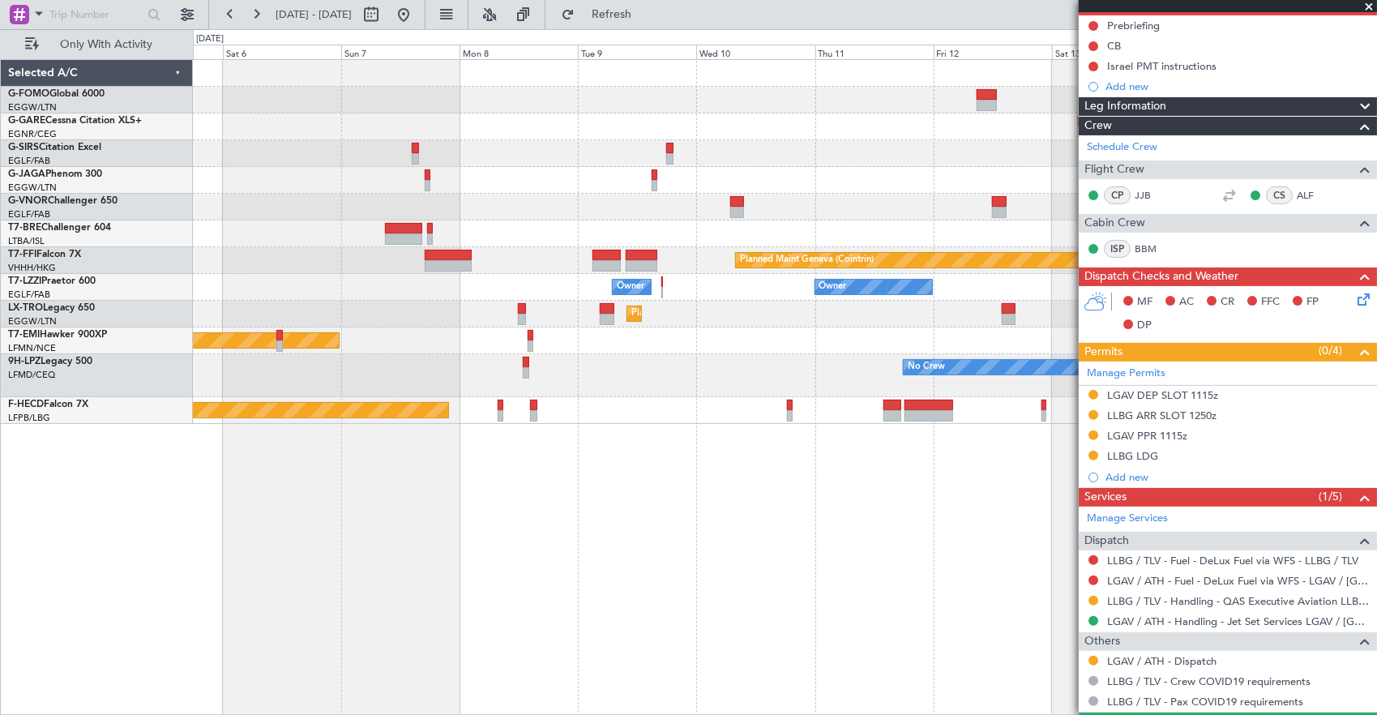
click at [730, 362] on div "No Crew No Crew" at bounding box center [785, 375] width 1184 height 43
click at [640, 337] on div "Planned Maint Chester" at bounding box center [785, 341] width 1184 height 27
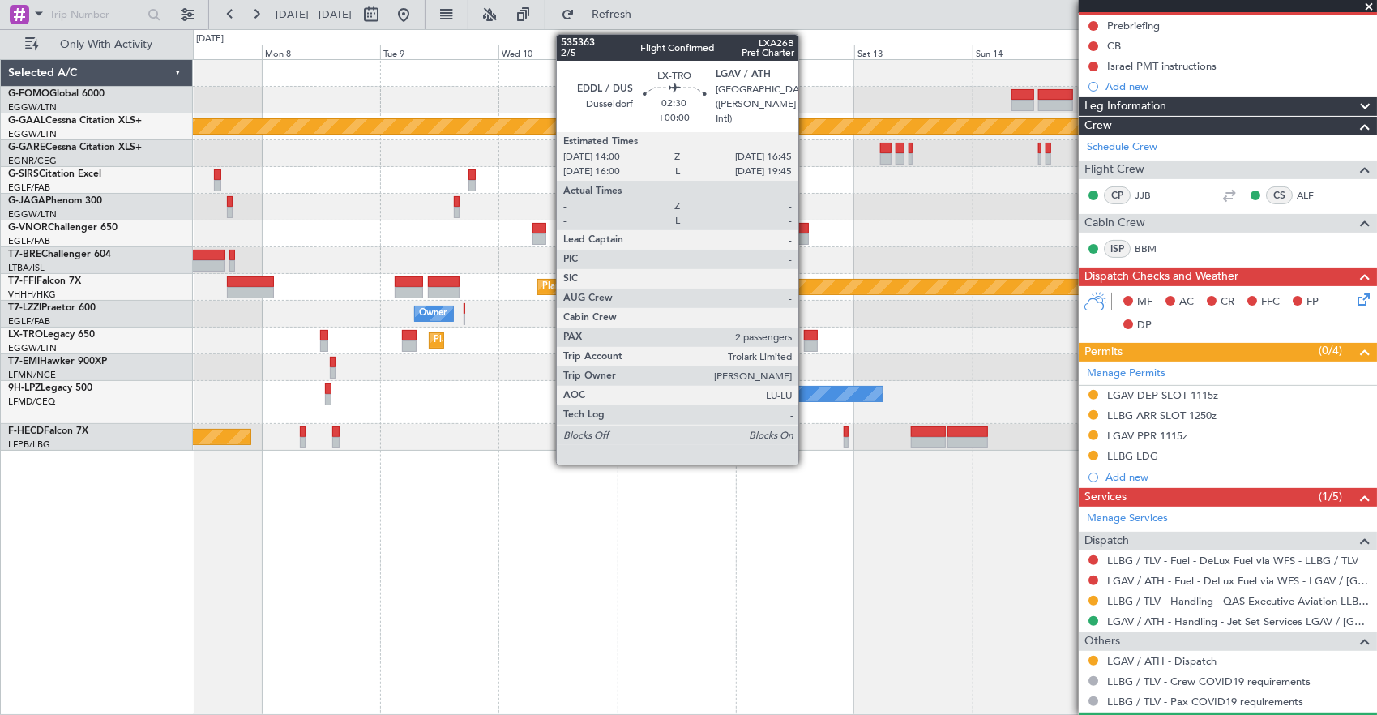
click at [807, 340] on div at bounding box center [811, 345] width 14 height 11
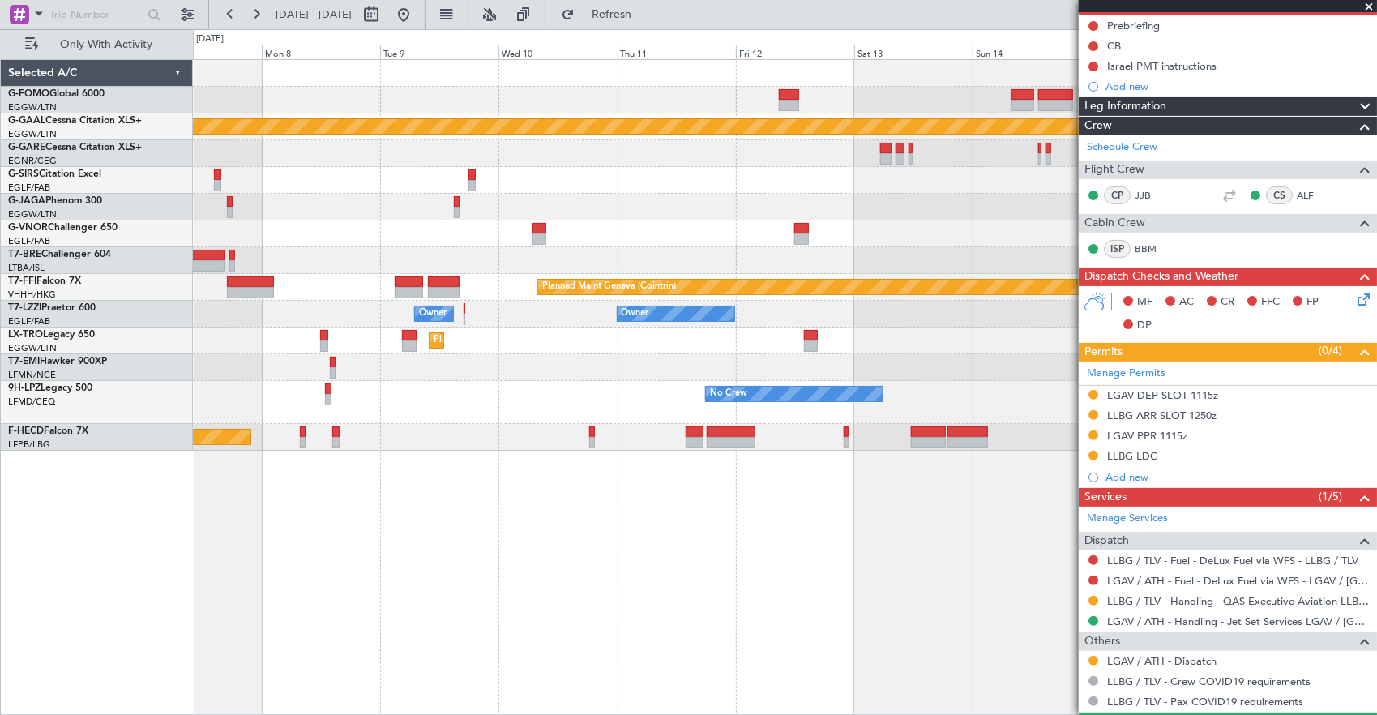
click at [542, 336] on div "Planned Maint Dusseldorf" at bounding box center [785, 341] width 1184 height 27
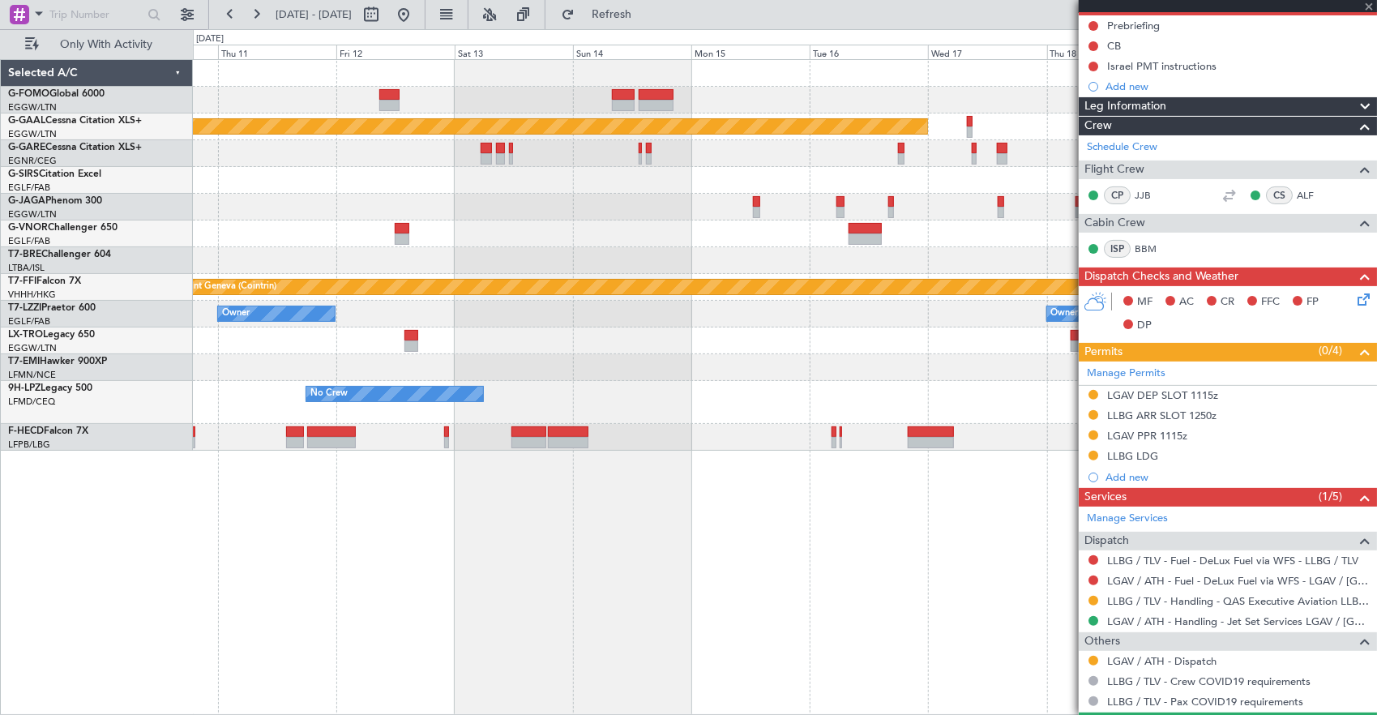
click at [524, 347] on div "Planned Maint Dusseldorf" at bounding box center [785, 341] width 1184 height 27
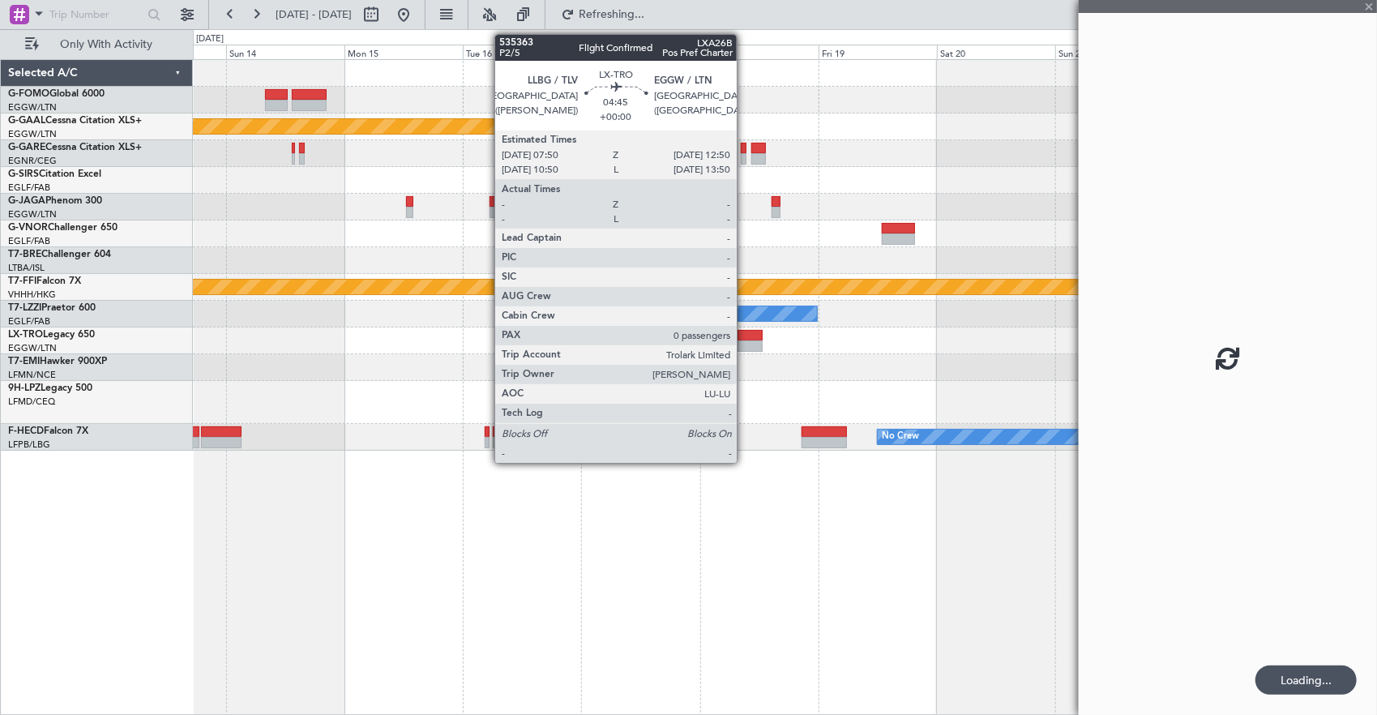
scroll to position [0, 0]
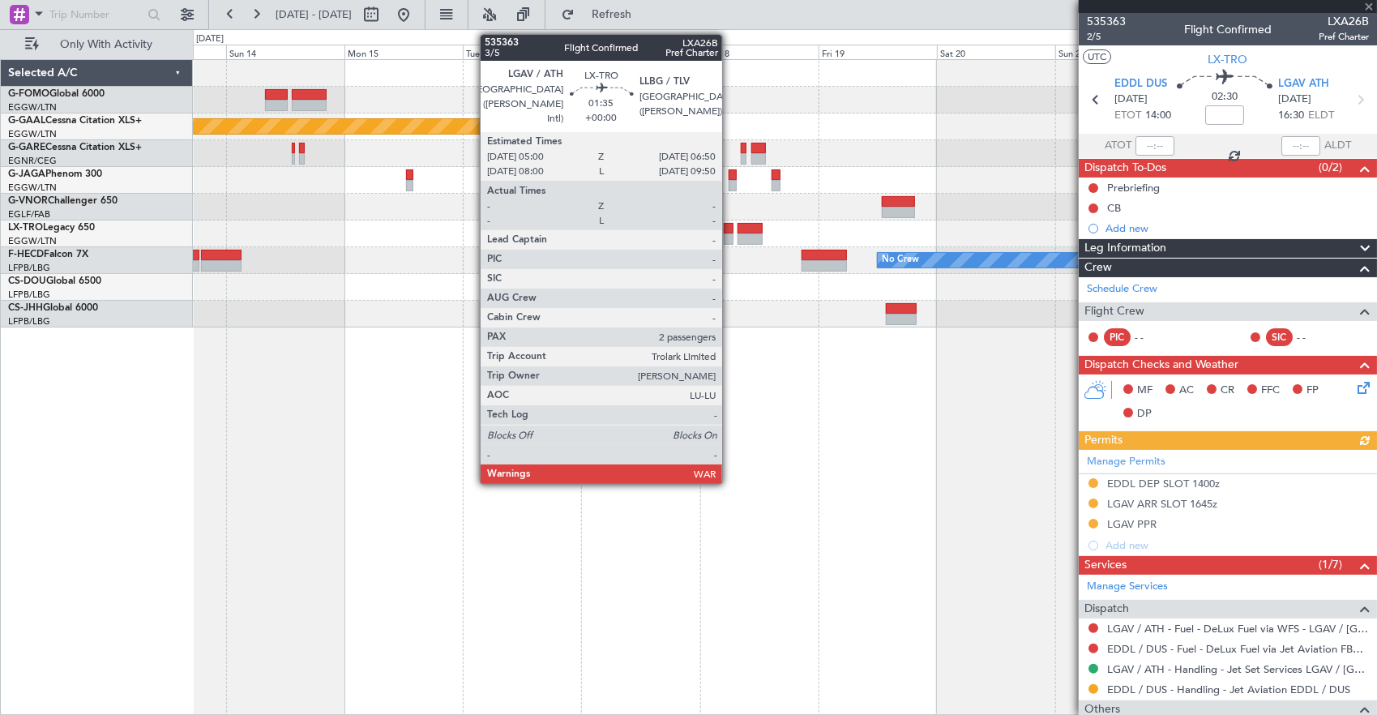
click at [730, 225] on div at bounding box center [729, 228] width 10 height 11
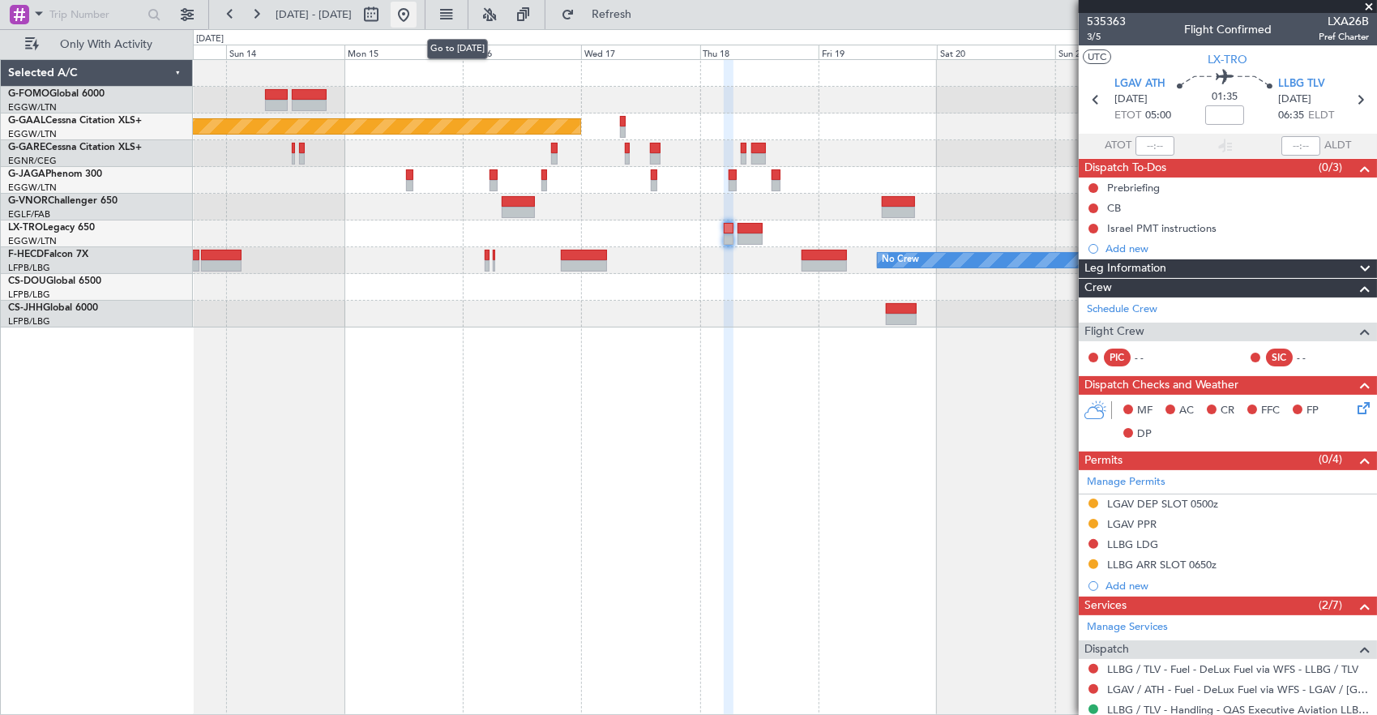
click at [417, 15] on button at bounding box center [404, 15] width 26 height 26
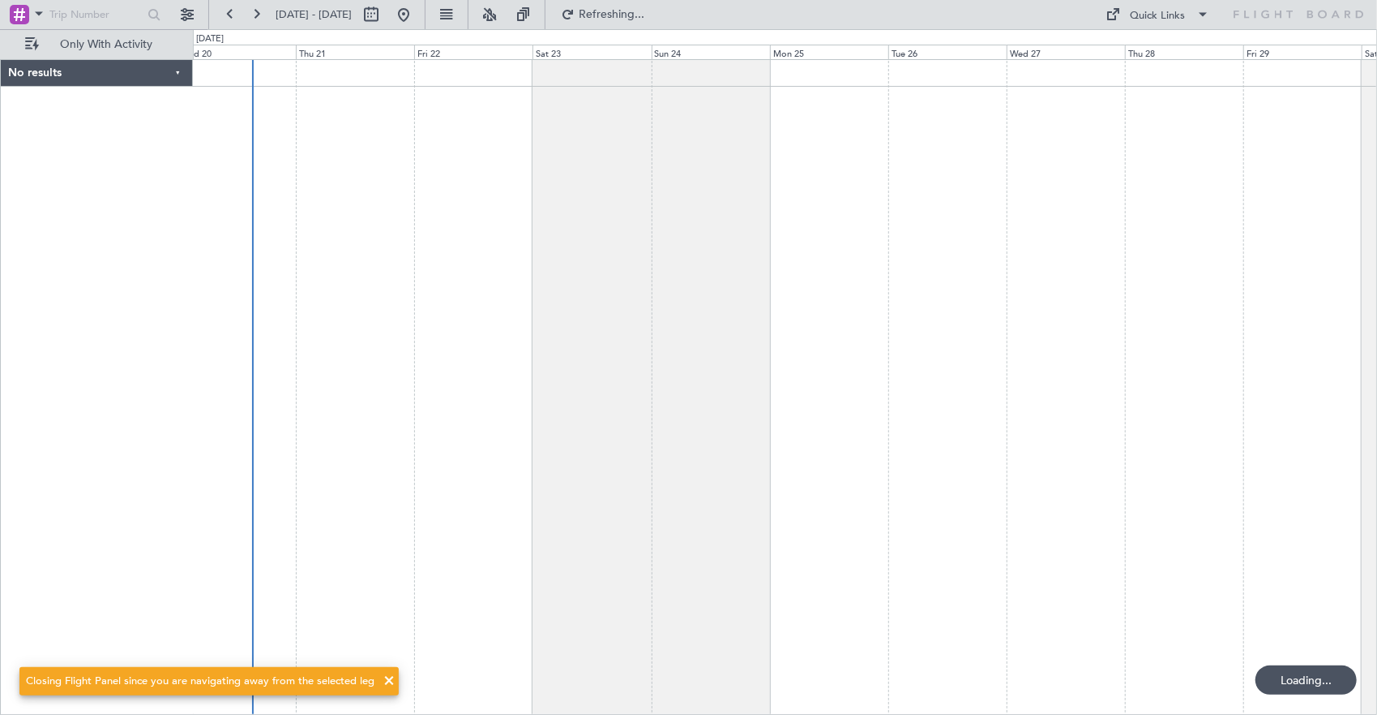
click at [503, 343] on div at bounding box center [785, 387] width 1185 height 657
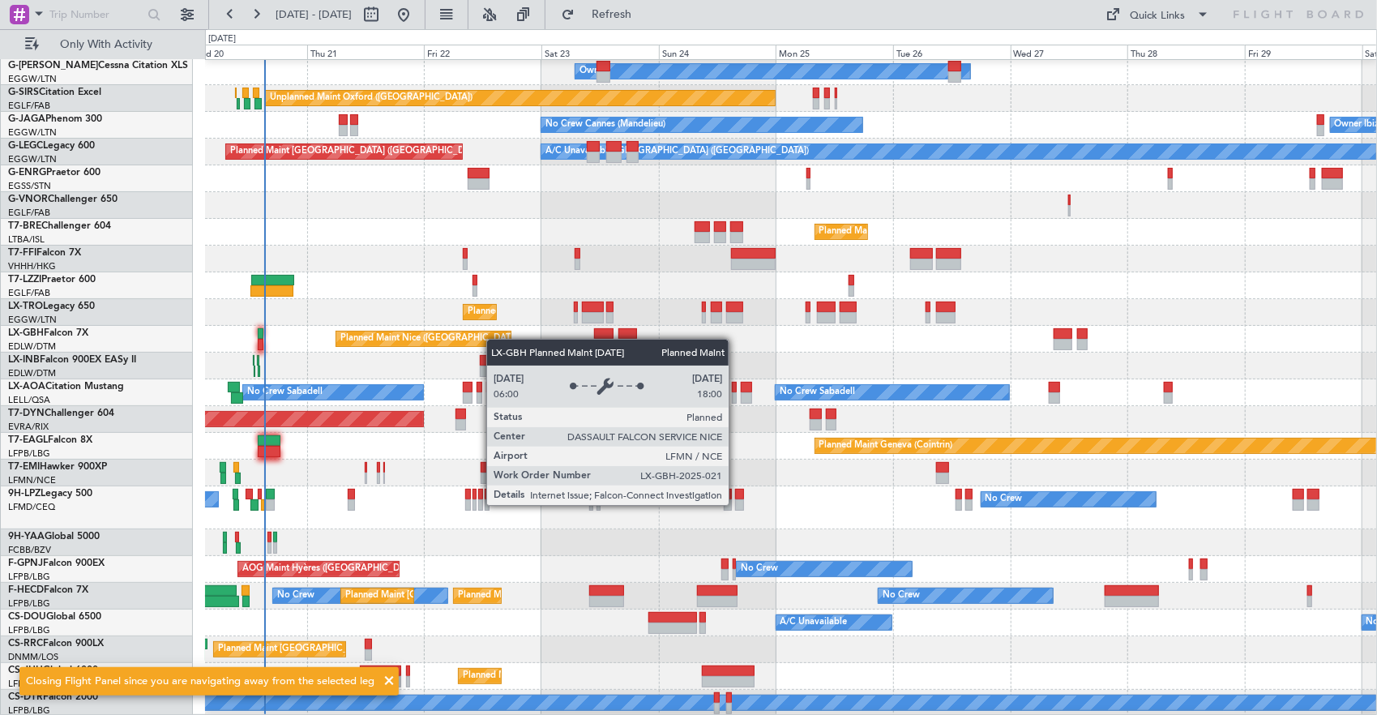
scroll to position [109, 0]
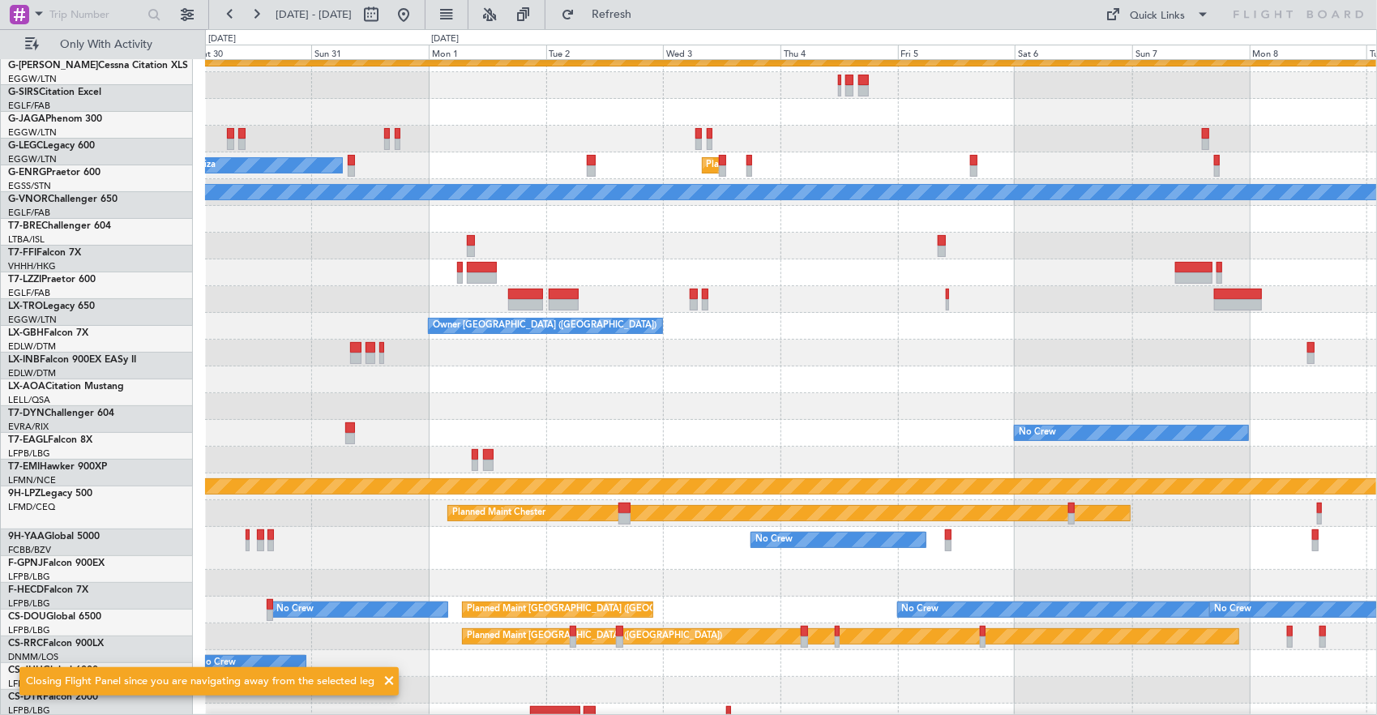
click at [0, 374] on html "[DATE] - [DATE] Refresh Quick Links Only With Activity Planned [GEOGRAPHIC_DATA…" at bounding box center [688, 357] width 1377 height 715
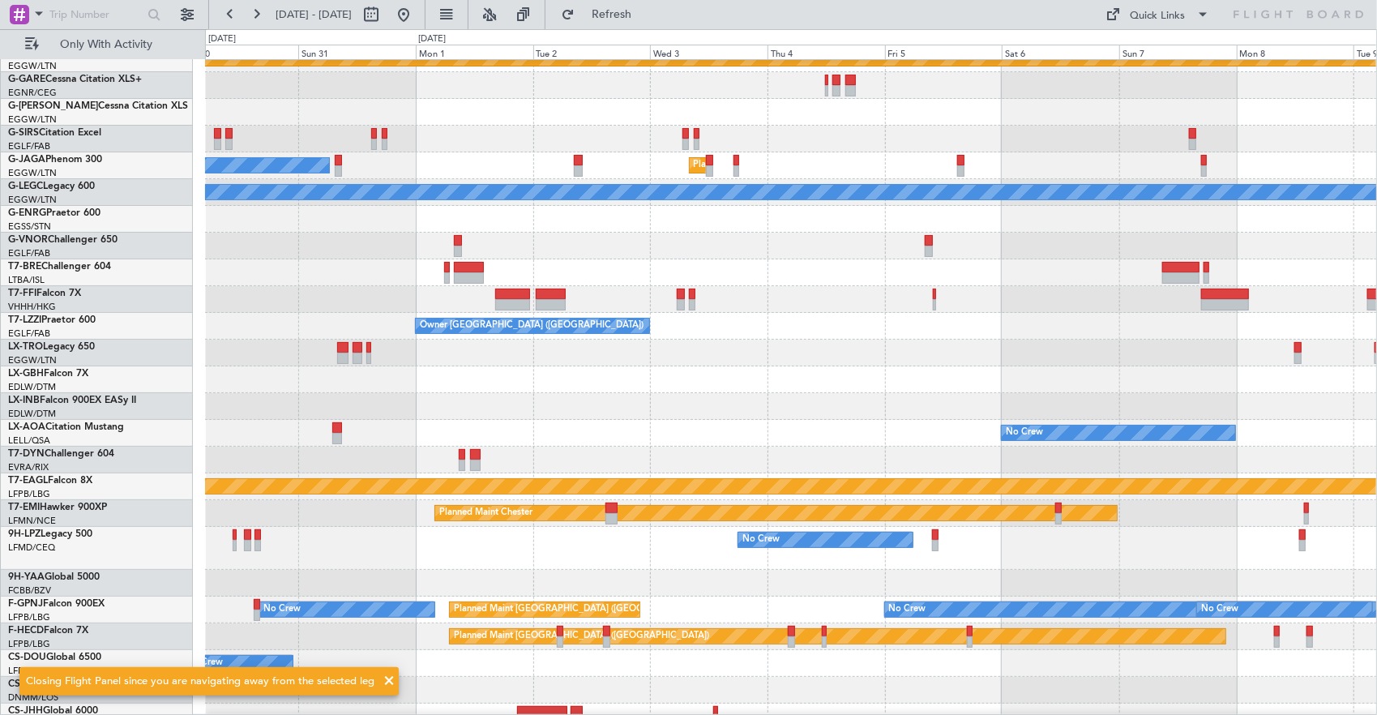
click at [128, 332] on div "Planned Maint Dusseldorf Owner Ibiza Planned Maint [GEOGRAPHIC_DATA] ([GEOGRAPH…" at bounding box center [688, 372] width 1377 height 686
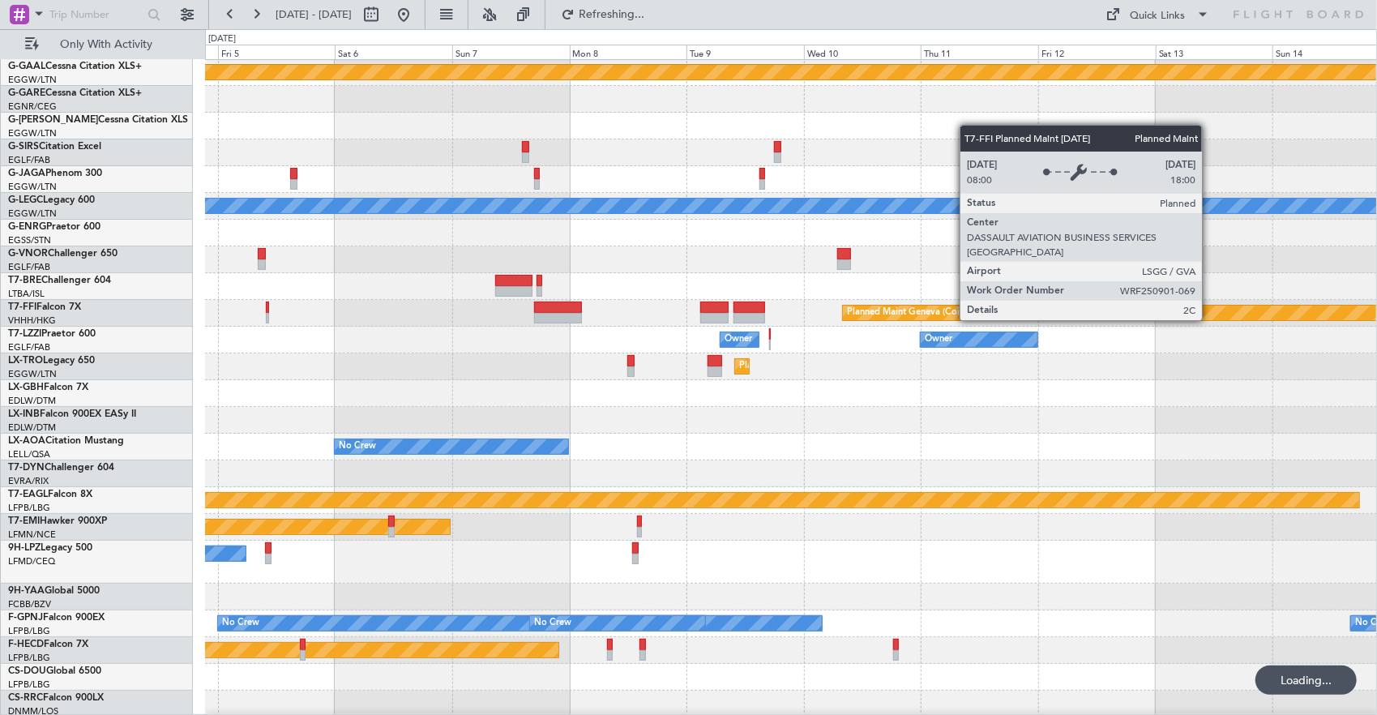
scroll to position [0, 0]
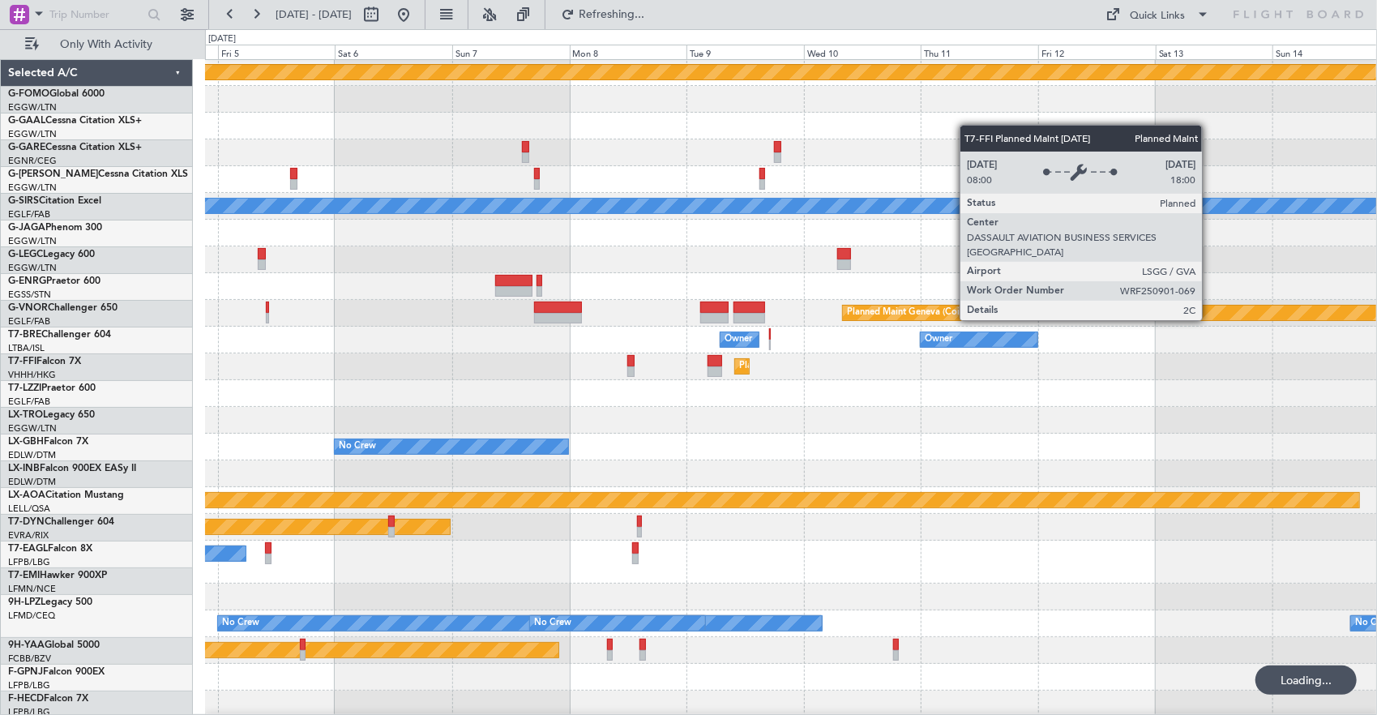
click at [575, 340] on div "Planned Maint Dusseldorf Planned Maint [GEOGRAPHIC_DATA] ([GEOGRAPHIC_DATA]) A/…" at bounding box center [791, 388] width 1172 height 765
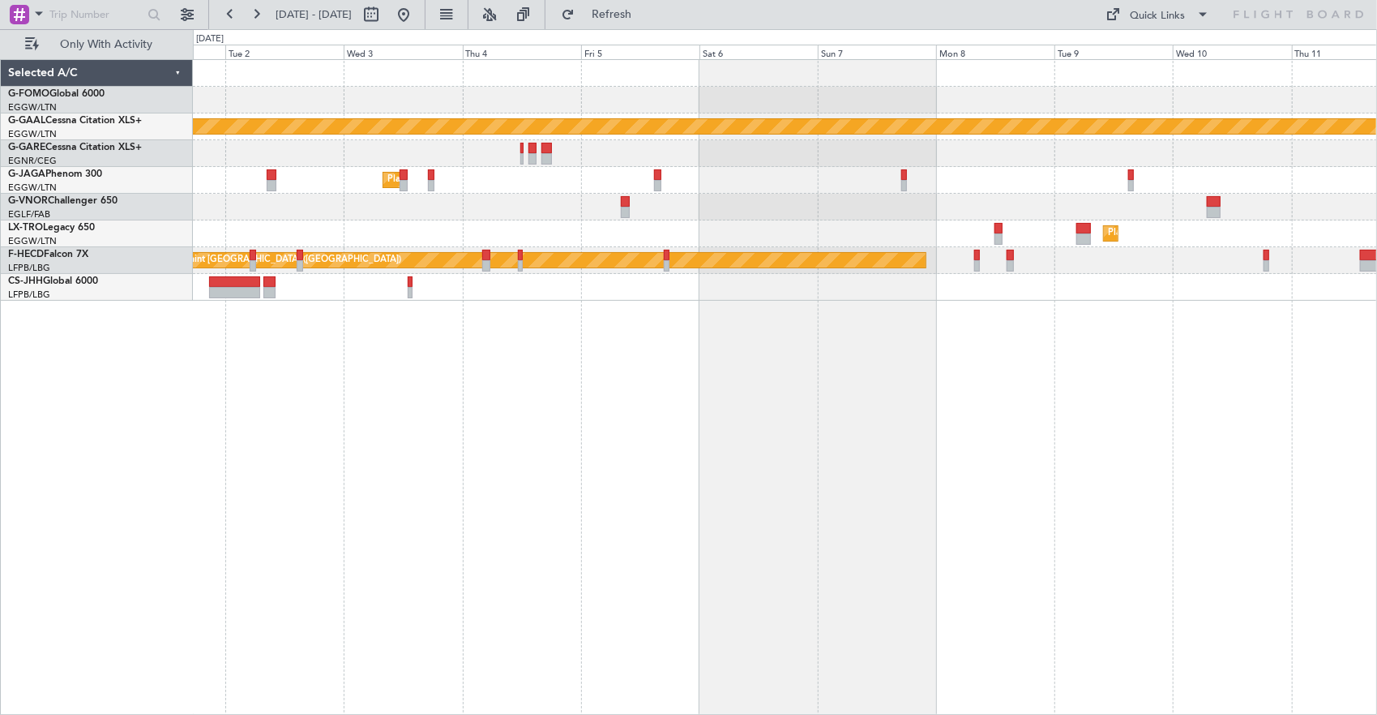
click at [1377, 261] on html "[DATE] - [DATE] Refresh Quick Links Only With Activity Planned [GEOGRAPHIC_DATA…" at bounding box center [688, 357] width 1377 height 715
click at [1360, 353] on div "Planned Maint Dusseldorf Planned Maint [GEOGRAPHIC_DATA] ([GEOGRAPHIC_DATA]) Ow…" at bounding box center [785, 387] width 1185 height 657
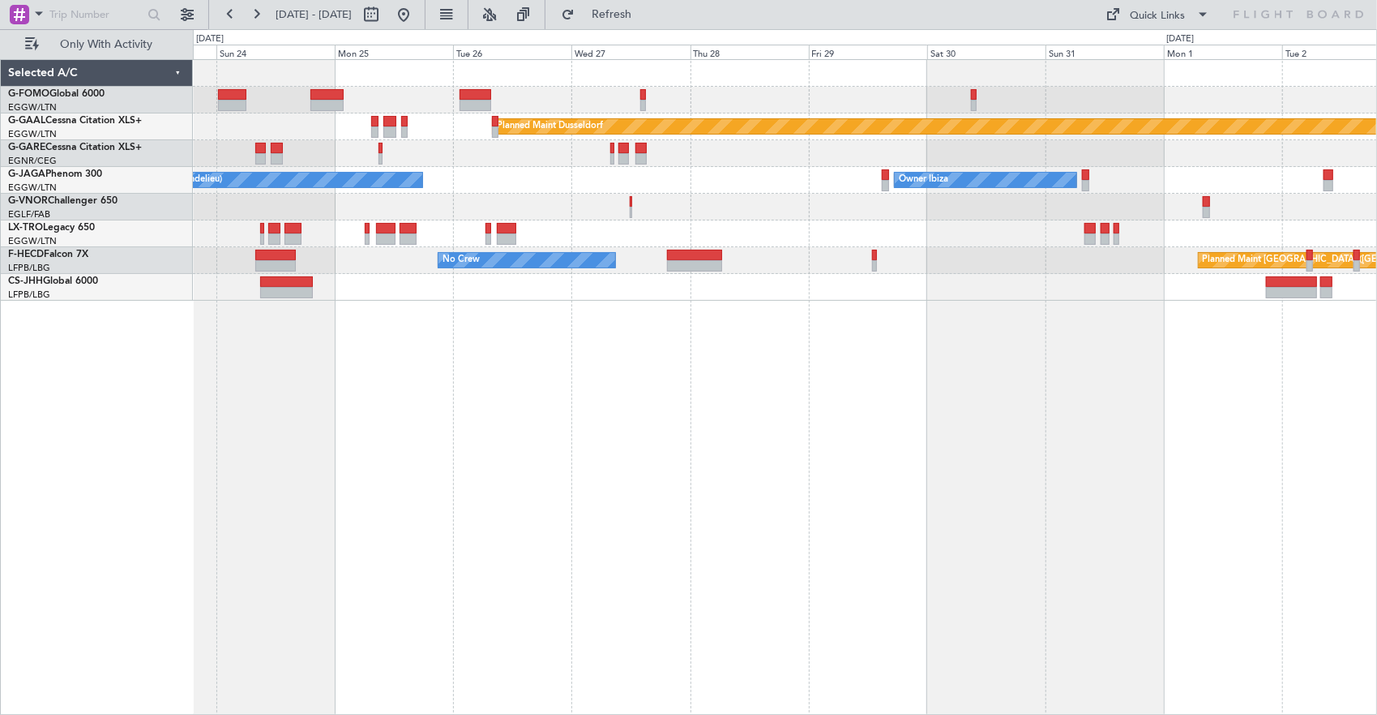
click at [1327, 374] on div "Planned Maint Dusseldorf Owner Ibiza No Crew Cannes ([GEOGRAPHIC_DATA]) Planned…" at bounding box center [785, 387] width 1185 height 657
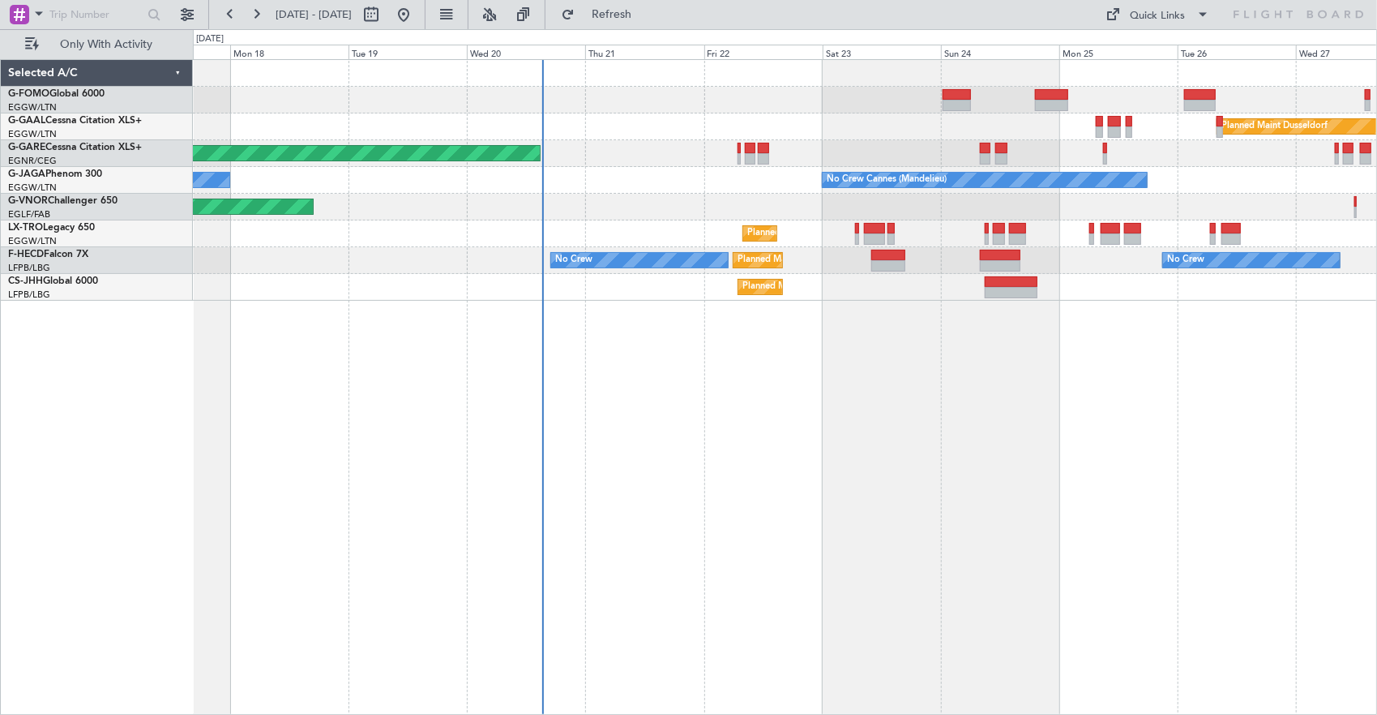
click at [476, 373] on div "Planned Maint Windsor Locks ([PERSON_NAME] Intl) Planned [GEOGRAPHIC_DATA] Unpl…" at bounding box center [785, 387] width 1185 height 657
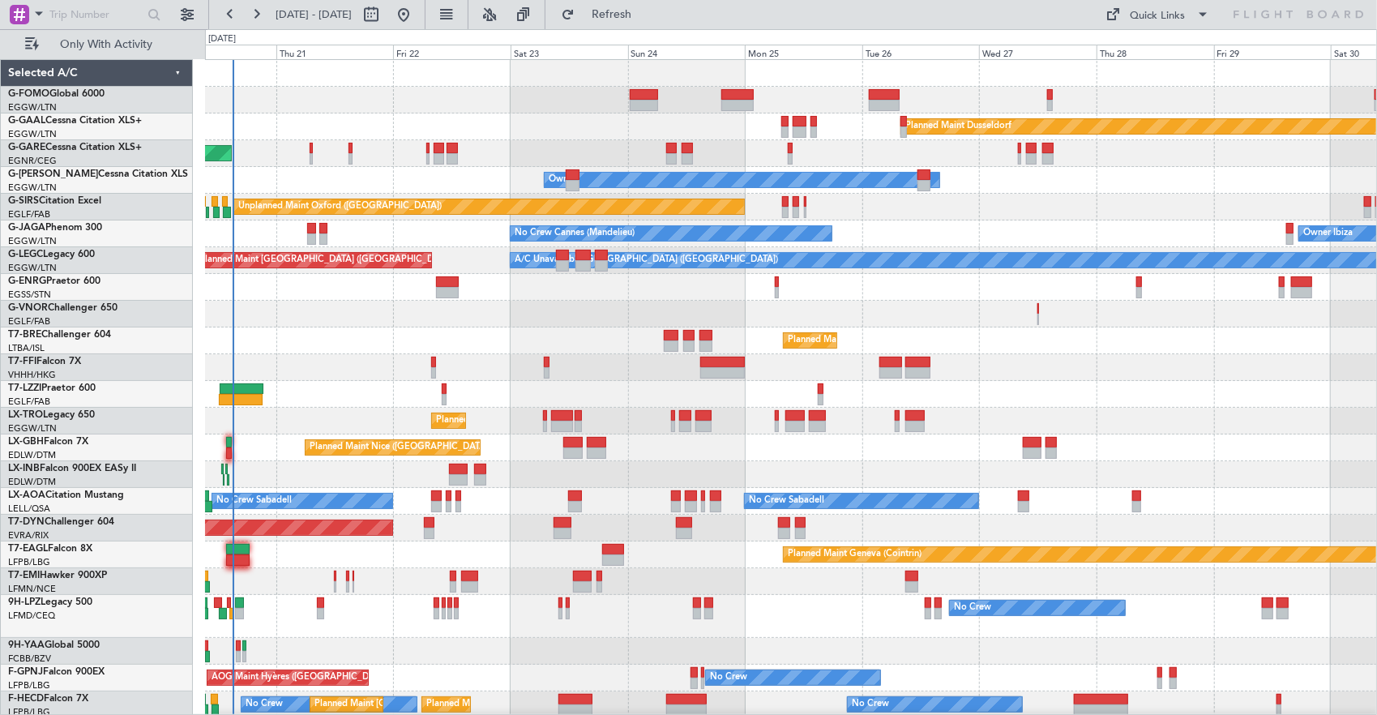
click at [574, 443] on div at bounding box center [572, 442] width 19 height 11
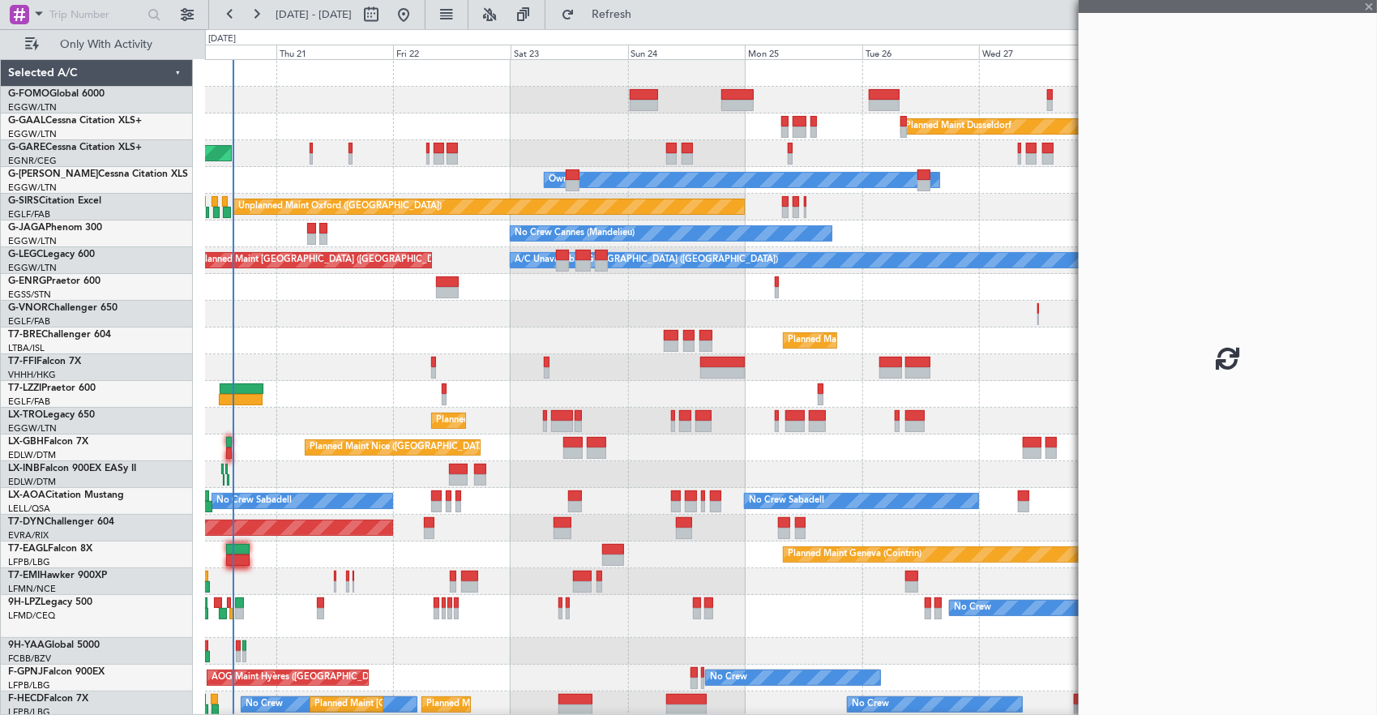
click at [222, 443] on div "Planned Maint Nice ([GEOGRAPHIC_DATA]) Unplanned Maint [GEOGRAPHIC_DATA] ([GEOG…" at bounding box center [791, 448] width 1172 height 27
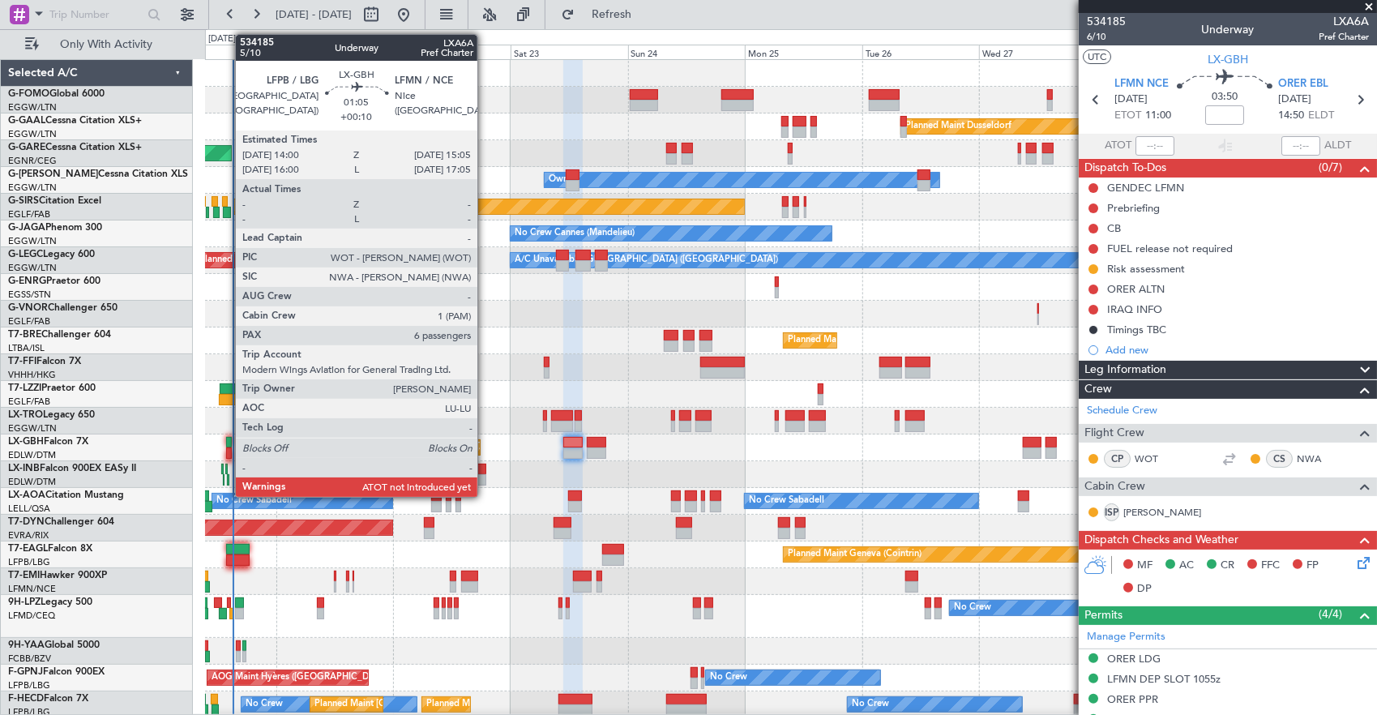
click at [227, 444] on div at bounding box center [229, 442] width 6 height 11
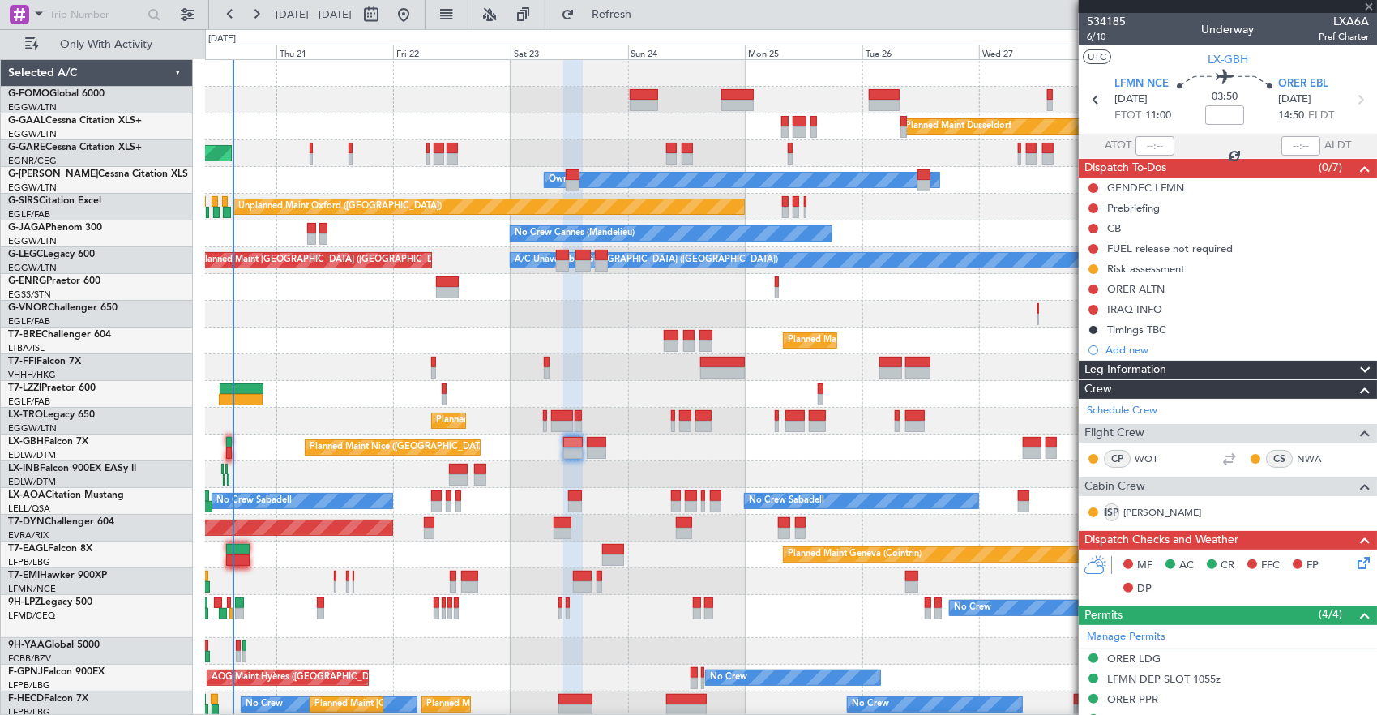
type input "+00:10"
type input "6"
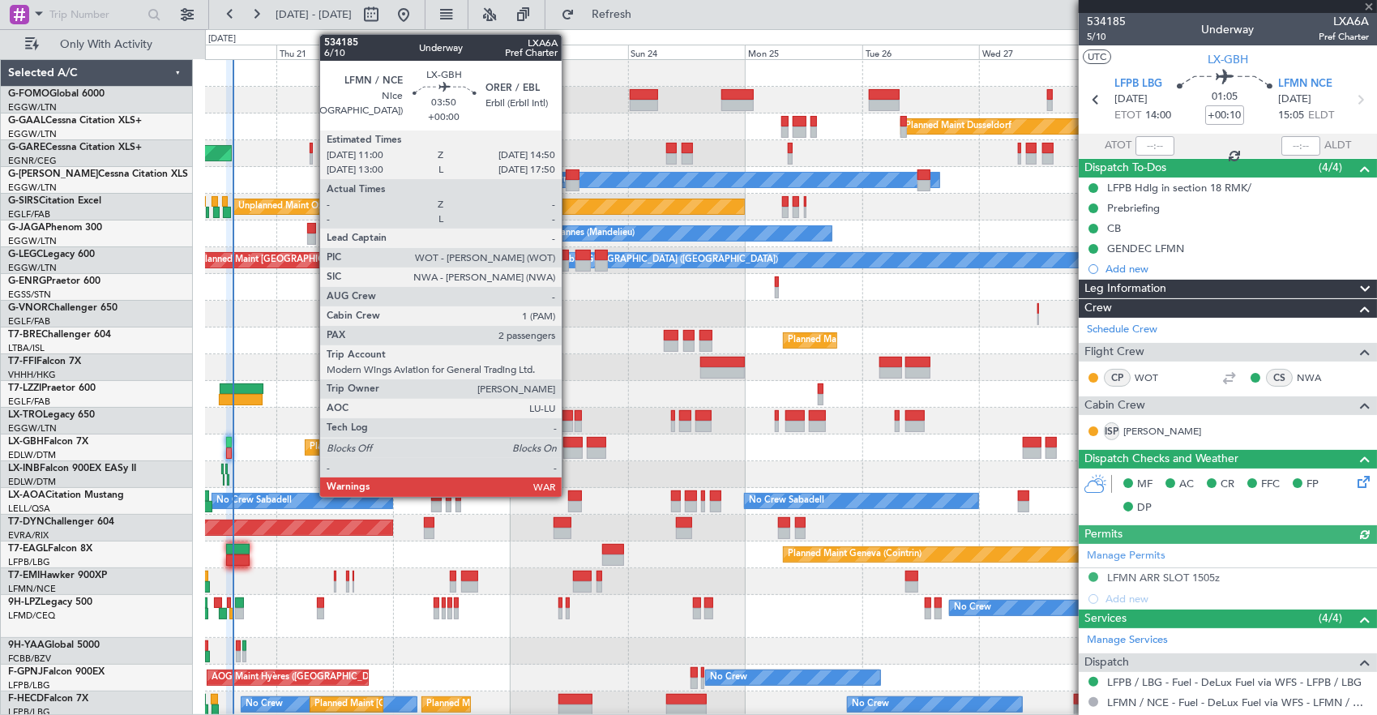
click at [570, 448] on div at bounding box center [572, 453] width 19 height 11
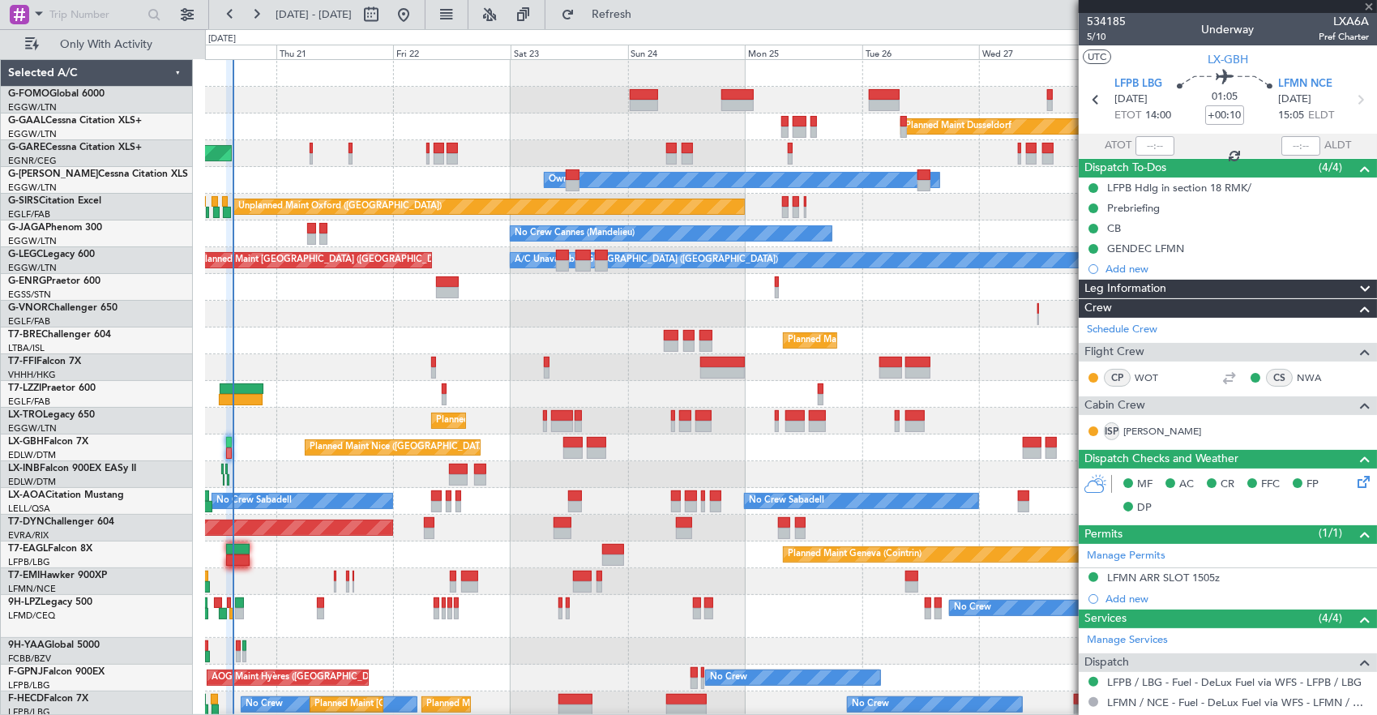
type input "2"
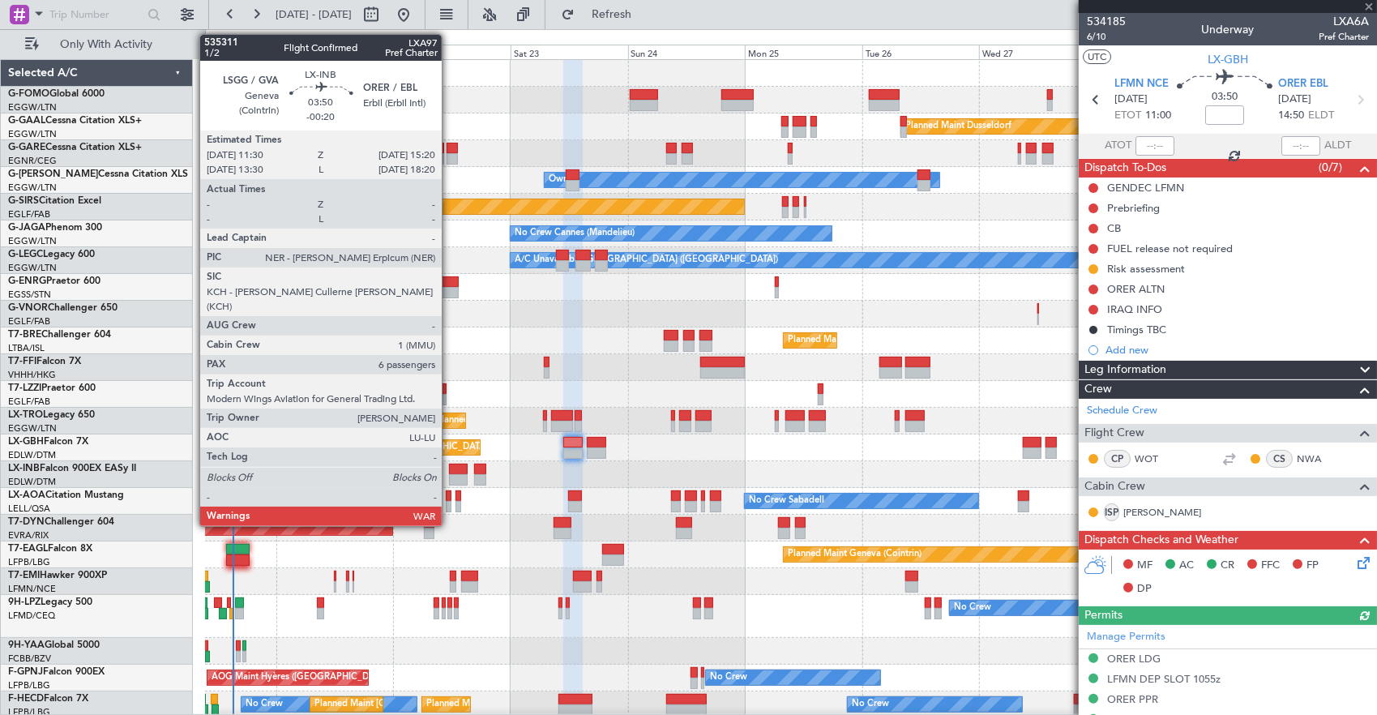
click at [450, 474] on div at bounding box center [458, 479] width 19 height 11
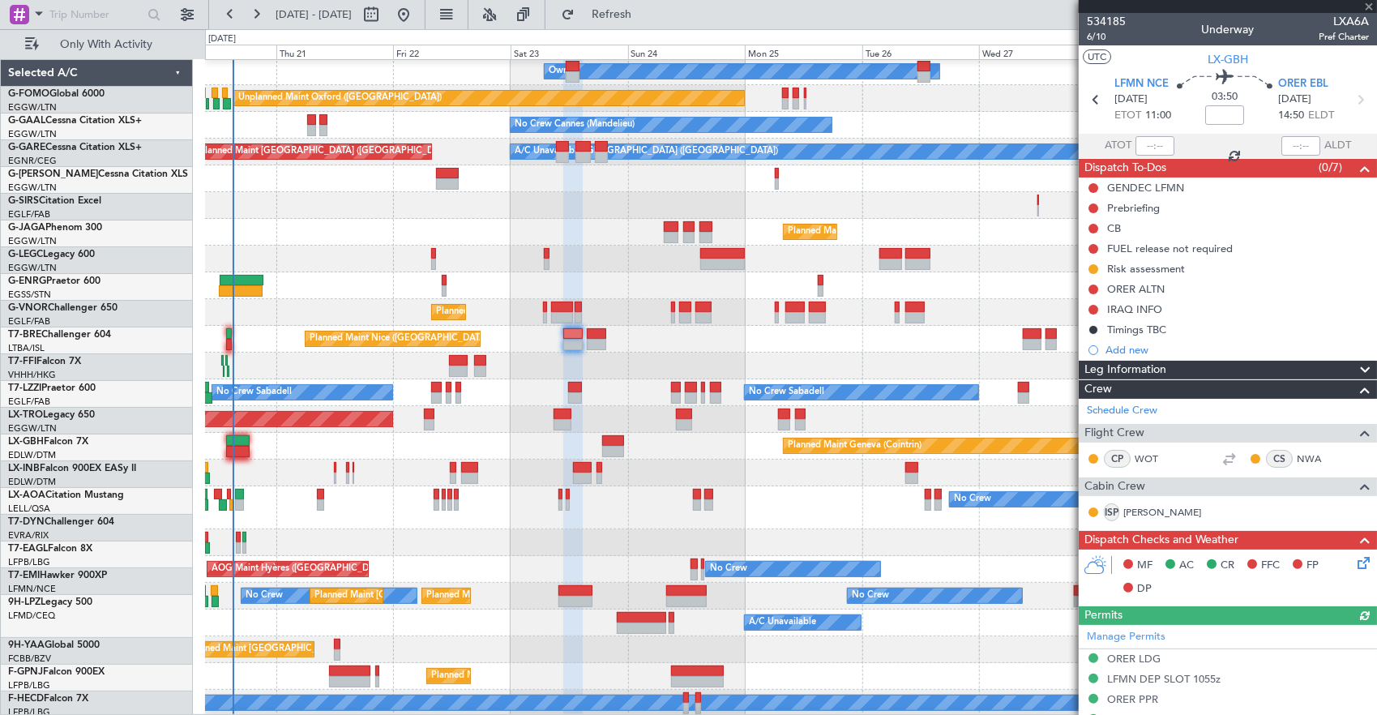
scroll to position [109, 0]
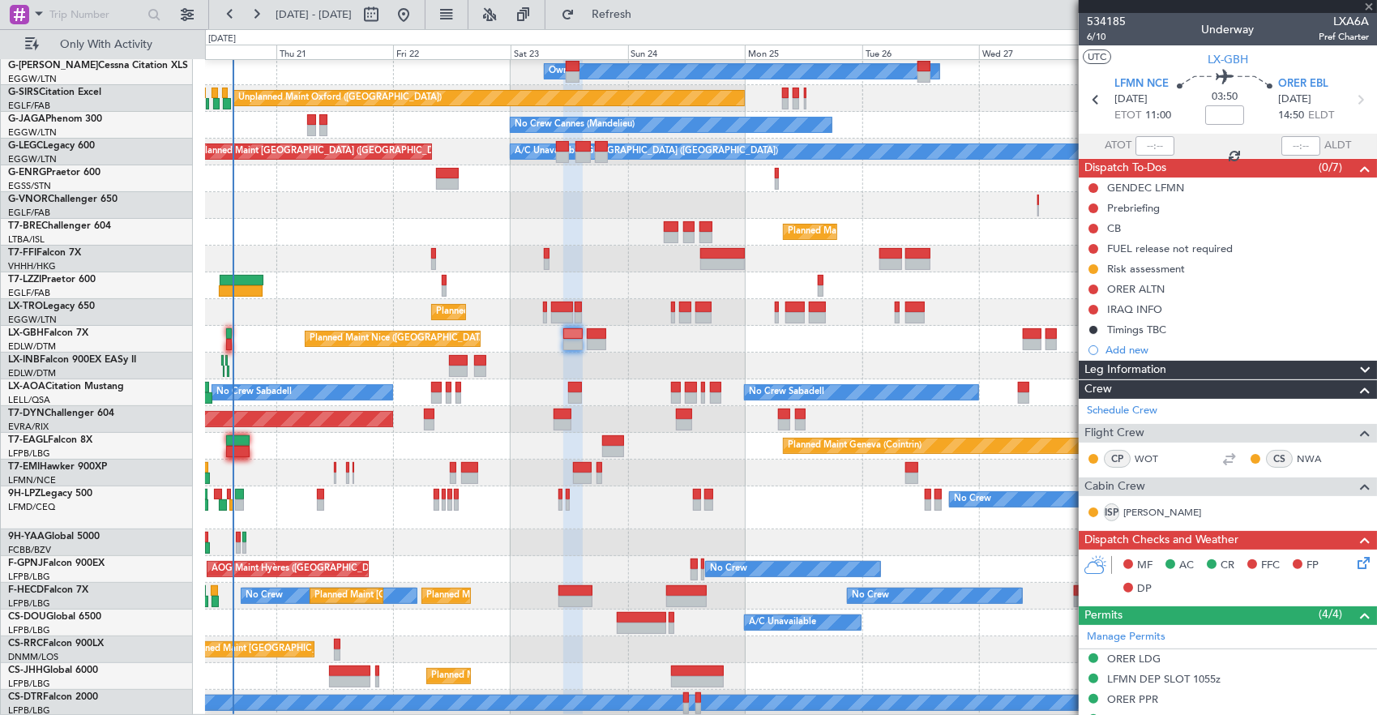
type input "-00:20"
type input "6"
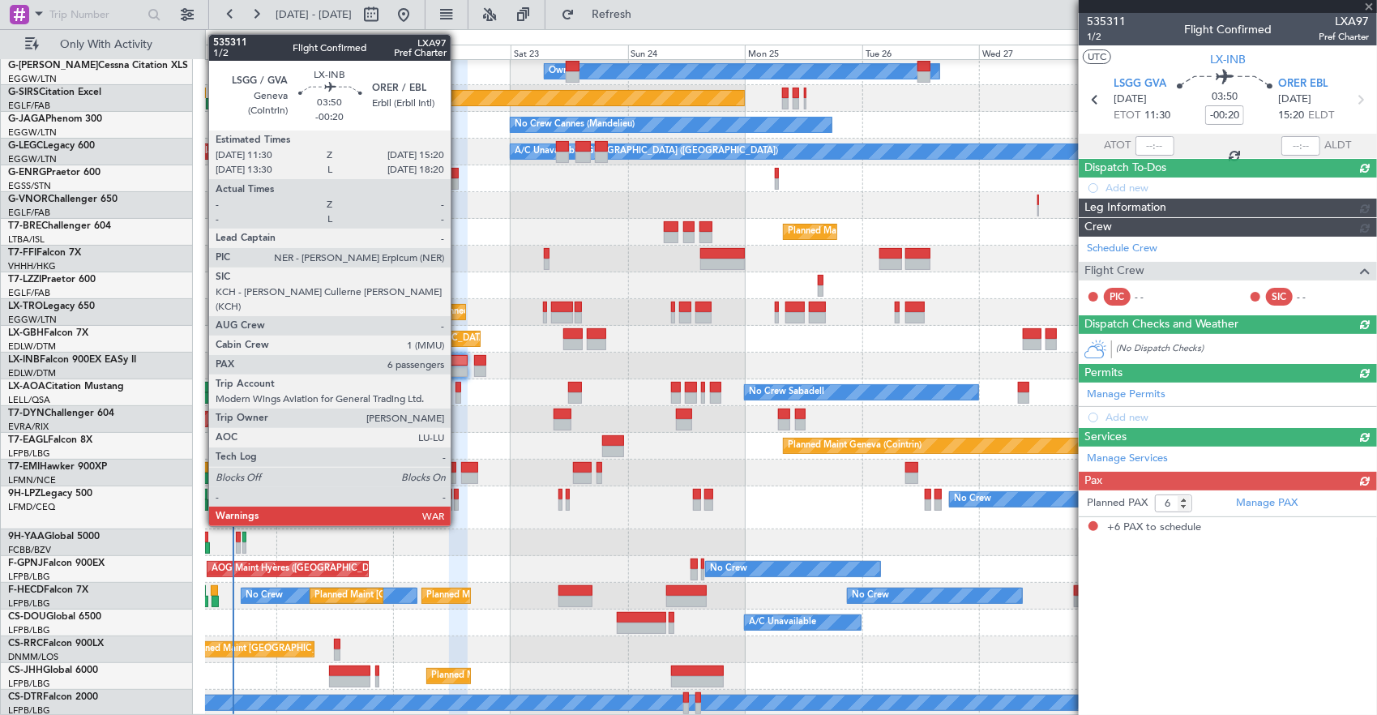
click at [459, 370] on div at bounding box center [458, 371] width 19 height 11
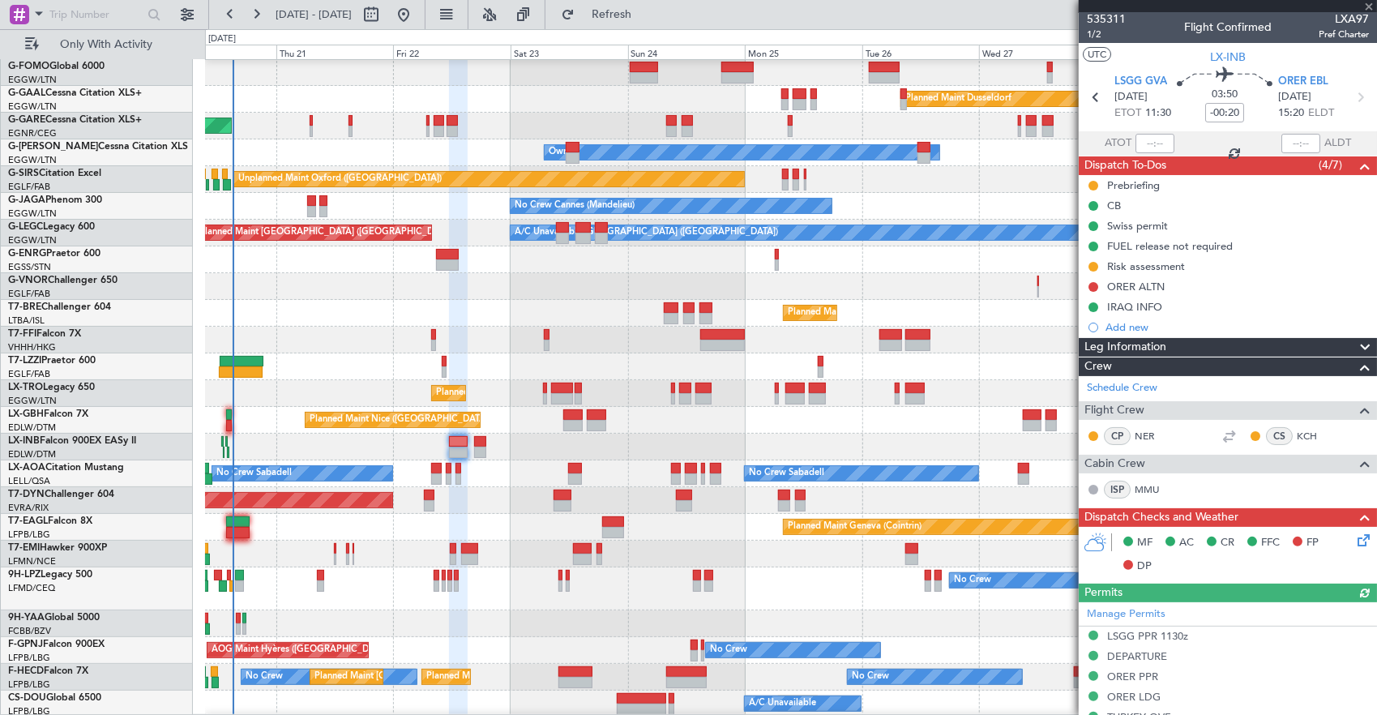
scroll to position [0, 0]
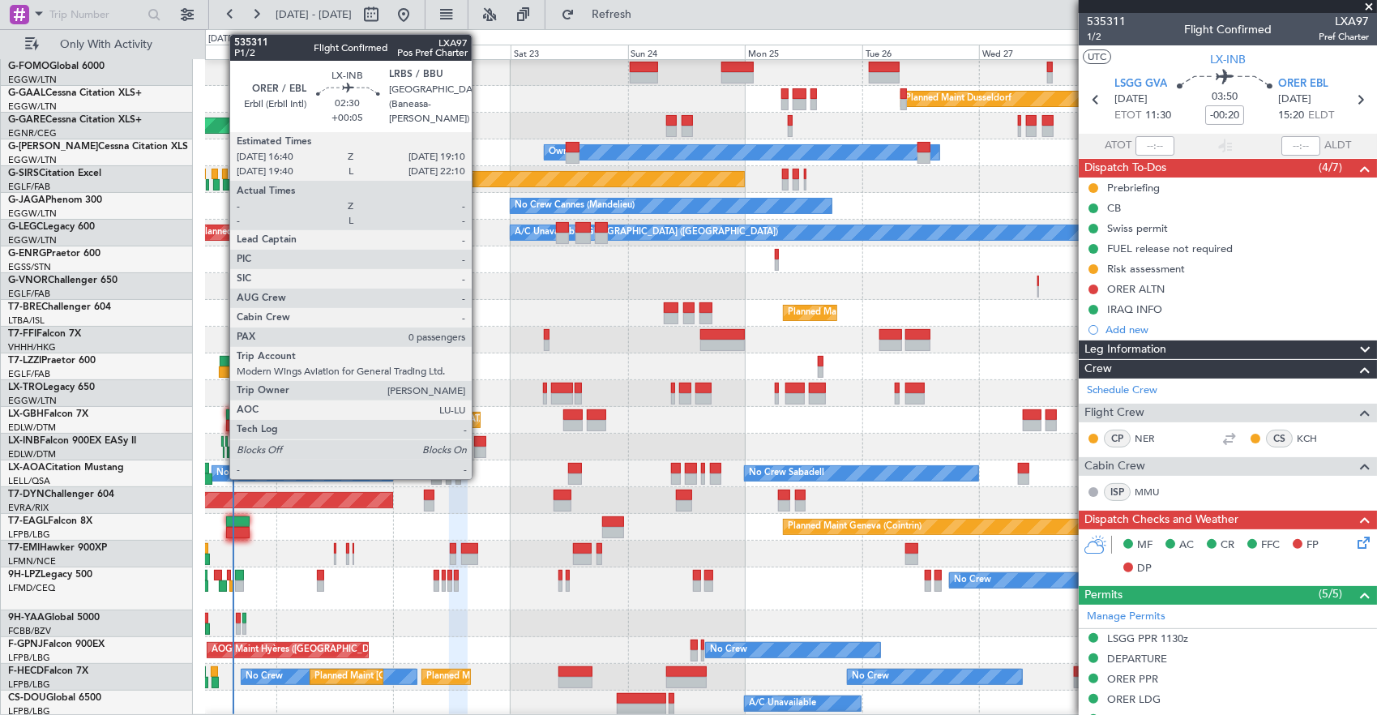
click at [480, 441] on div at bounding box center [480, 441] width 13 height 11
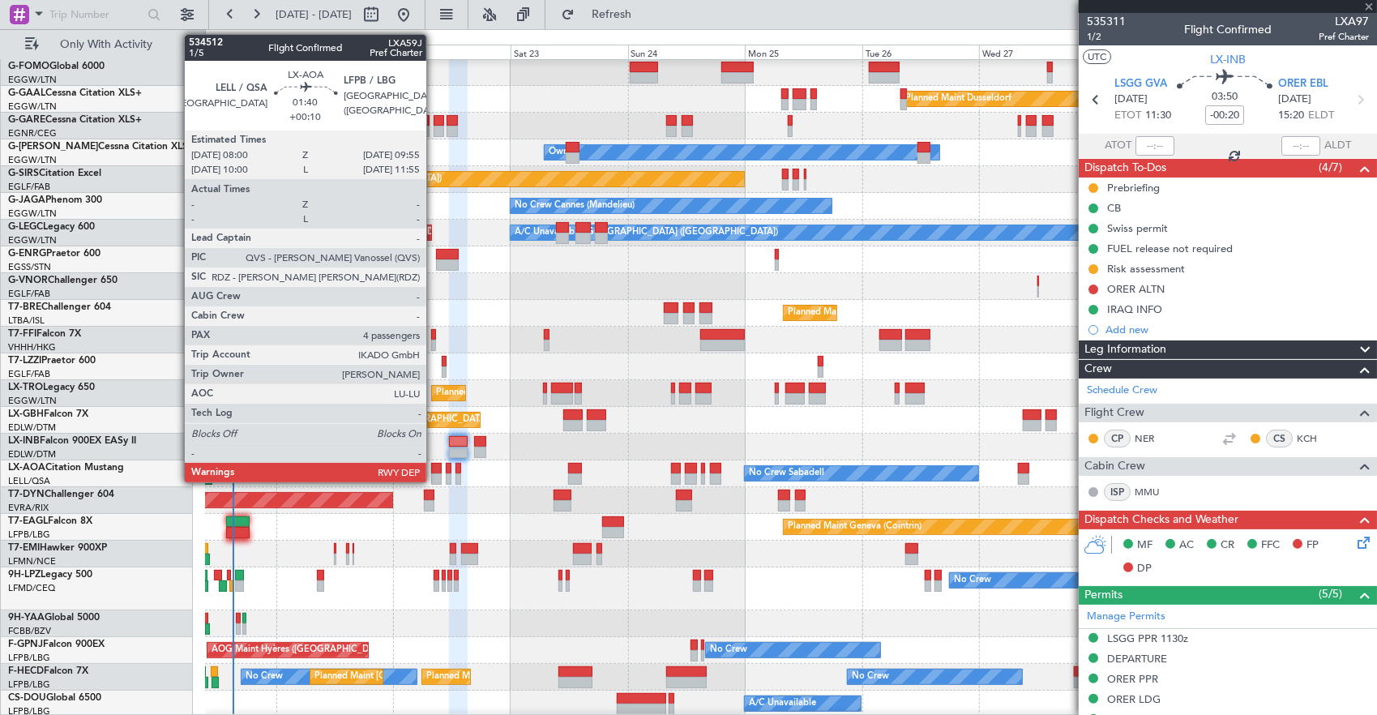
type input "+00:05"
type input "0"
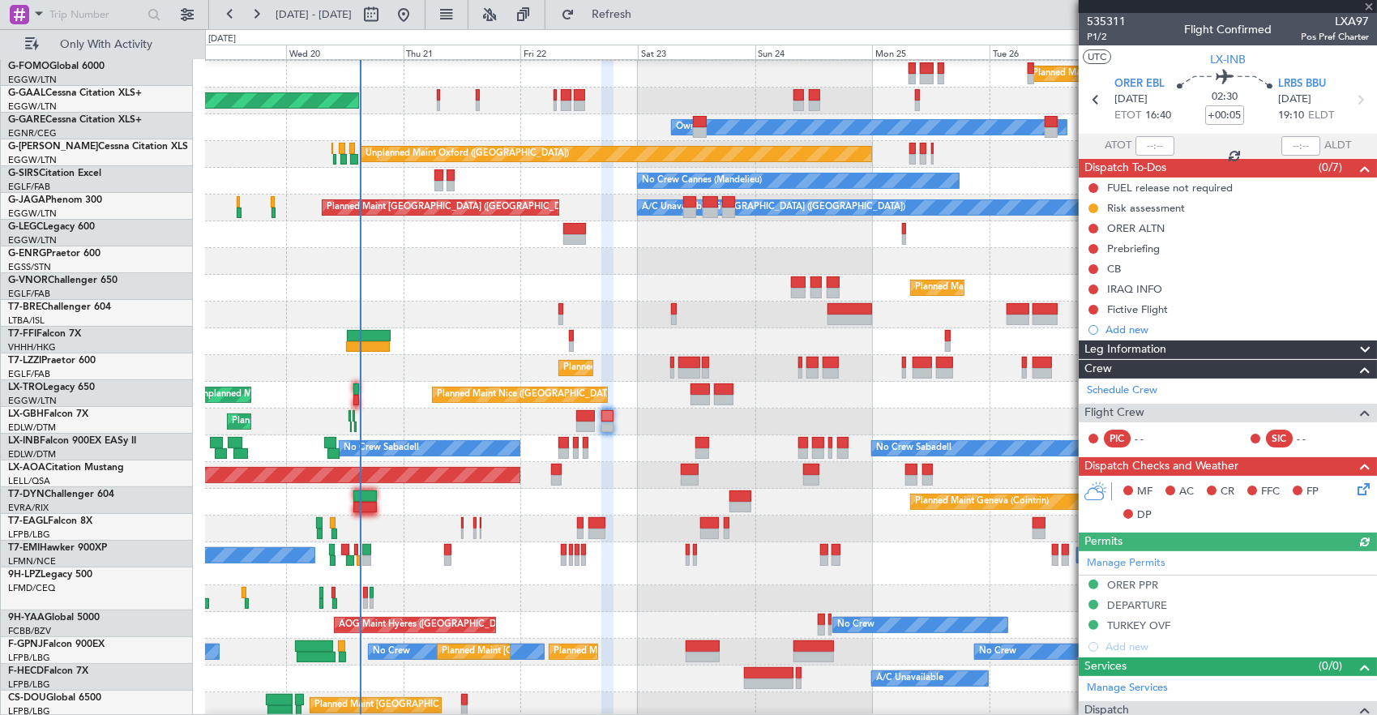
scroll to position [53, 0]
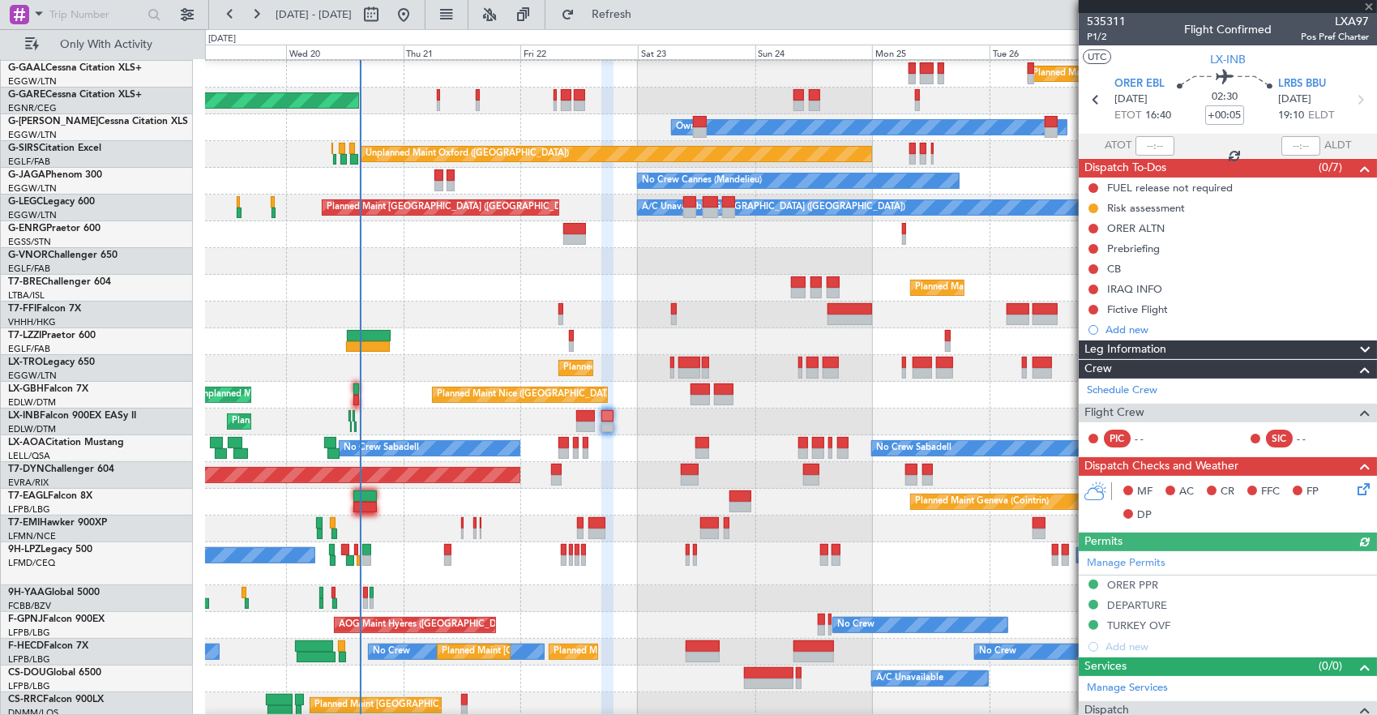
click at [464, 459] on div "No Crew Sabadell No Crew Sabadell No Crew Luxembourg (Findel)" at bounding box center [791, 448] width 1172 height 27
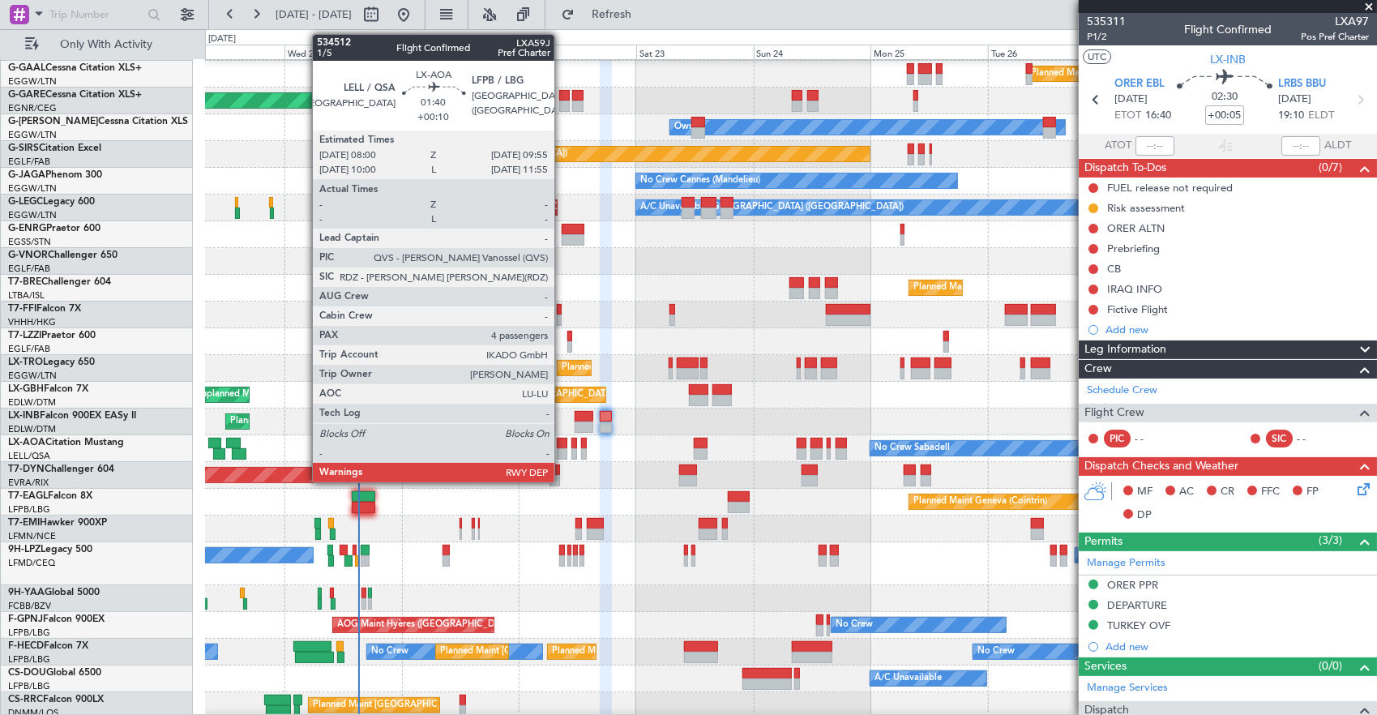
click at [563, 446] on div at bounding box center [562, 443] width 10 height 11
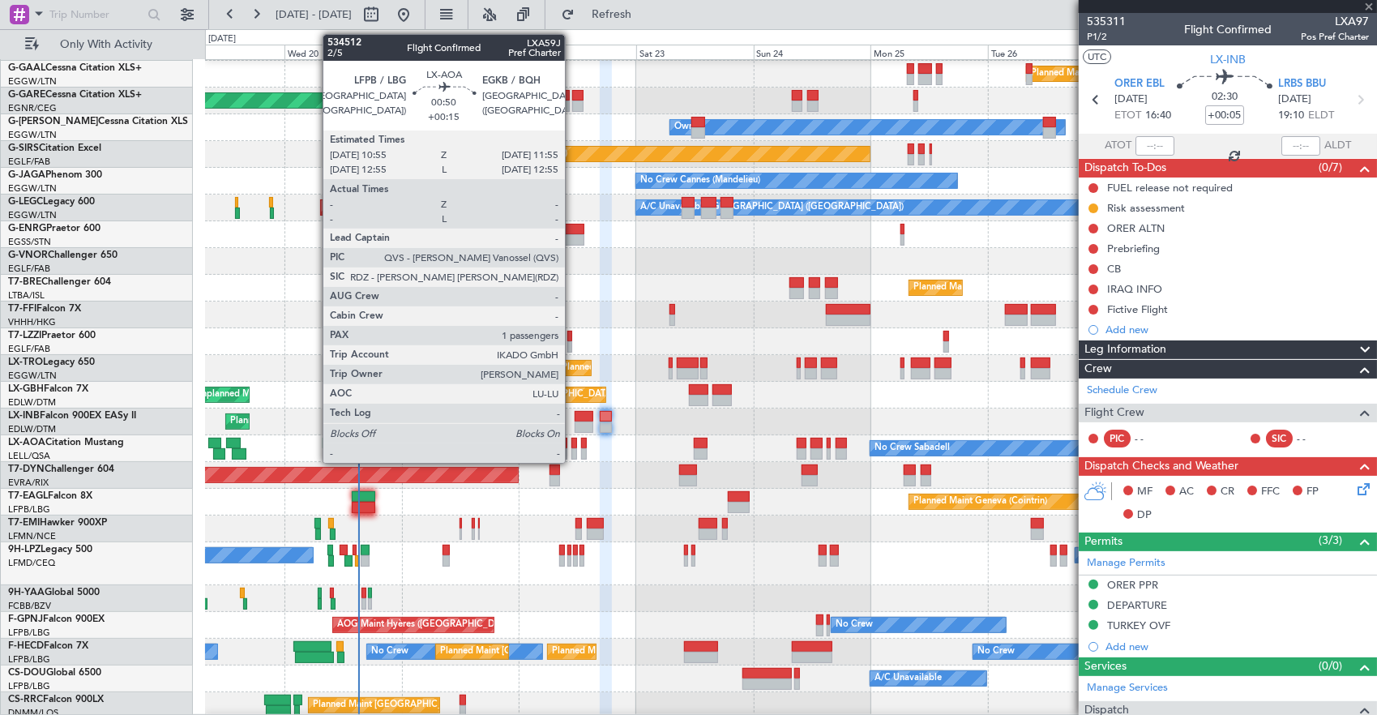
type input "+00:10"
type input "4"
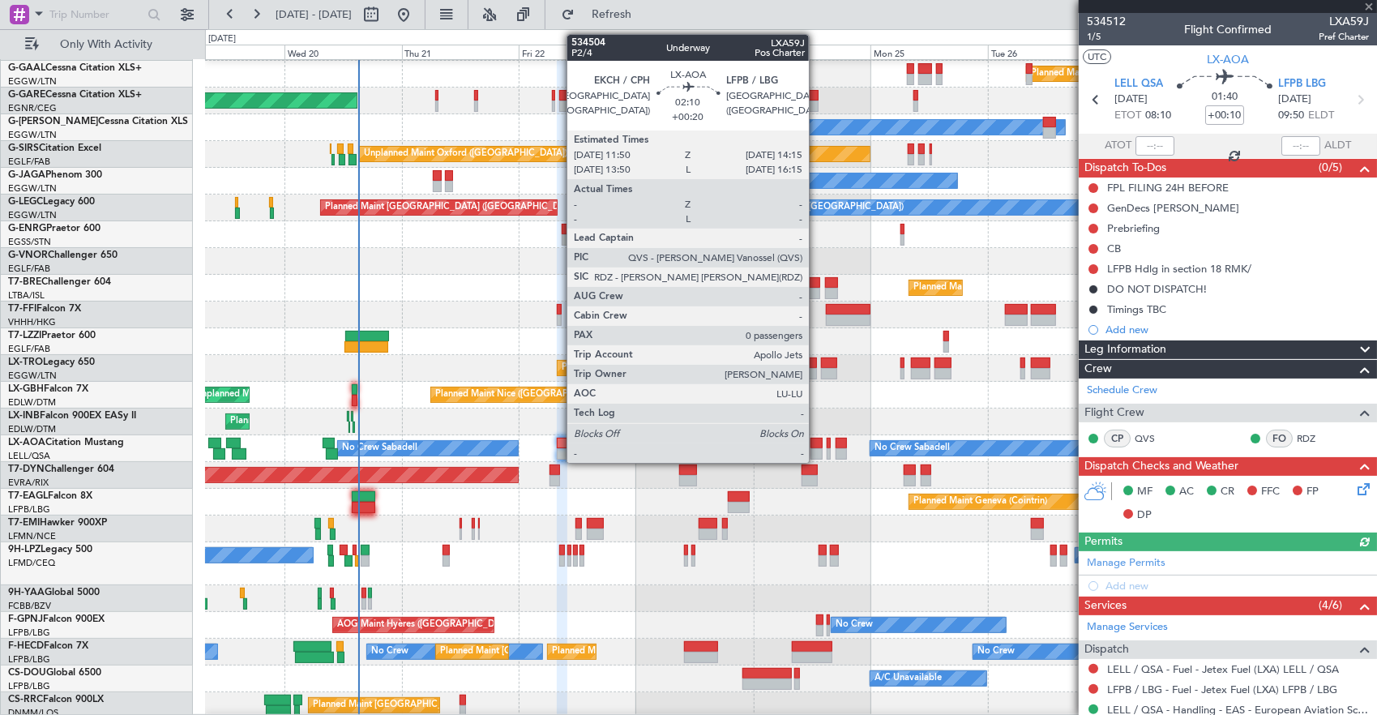
click at [817, 443] on div at bounding box center [817, 443] width 12 height 11
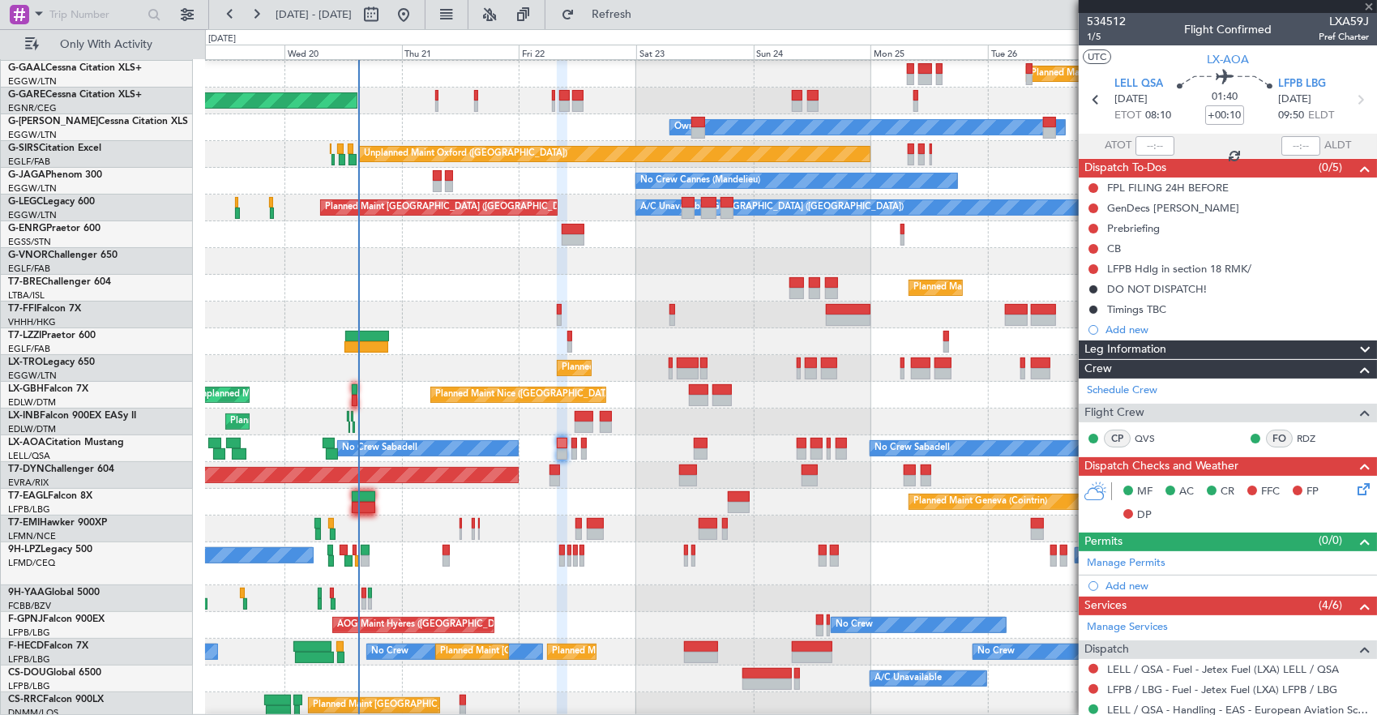
click at [602, 464] on div "Planned Maint [GEOGRAPHIC_DATA]-[GEOGRAPHIC_DATA]" at bounding box center [791, 475] width 1172 height 27
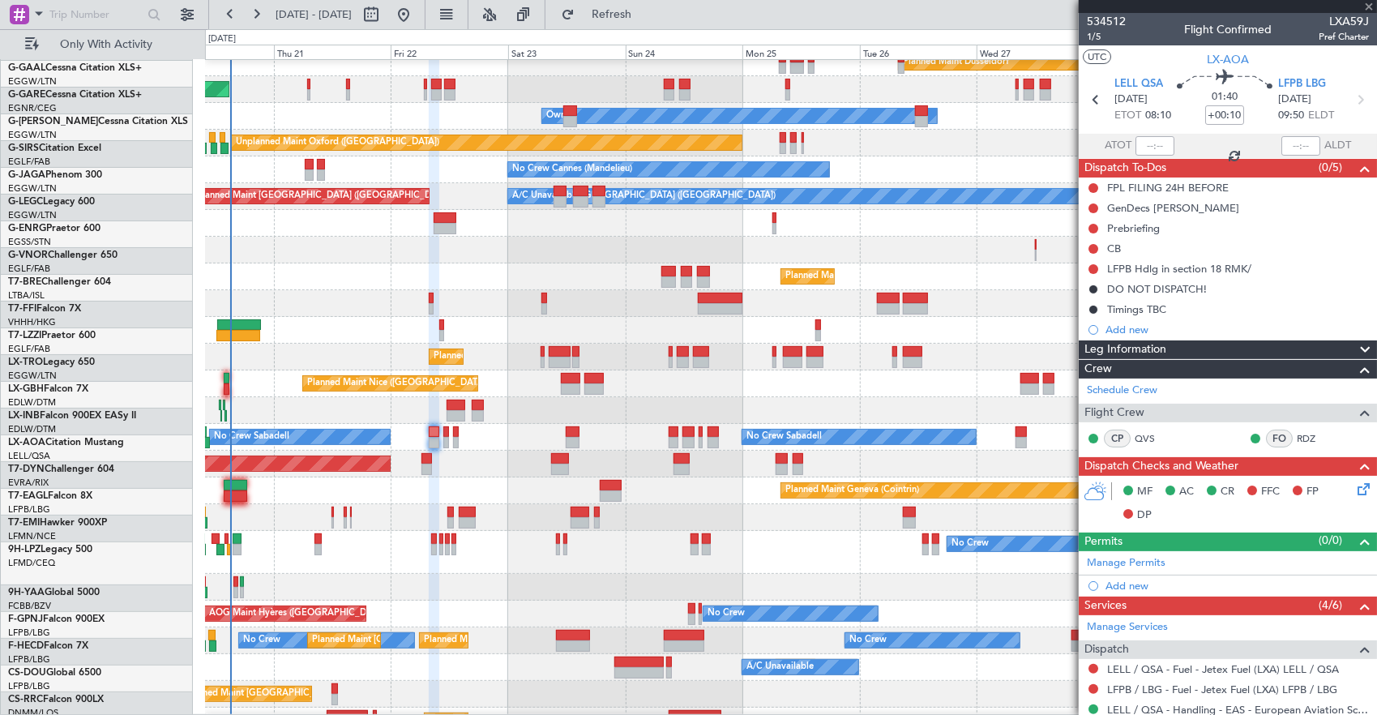
scroll to position [64, 0]
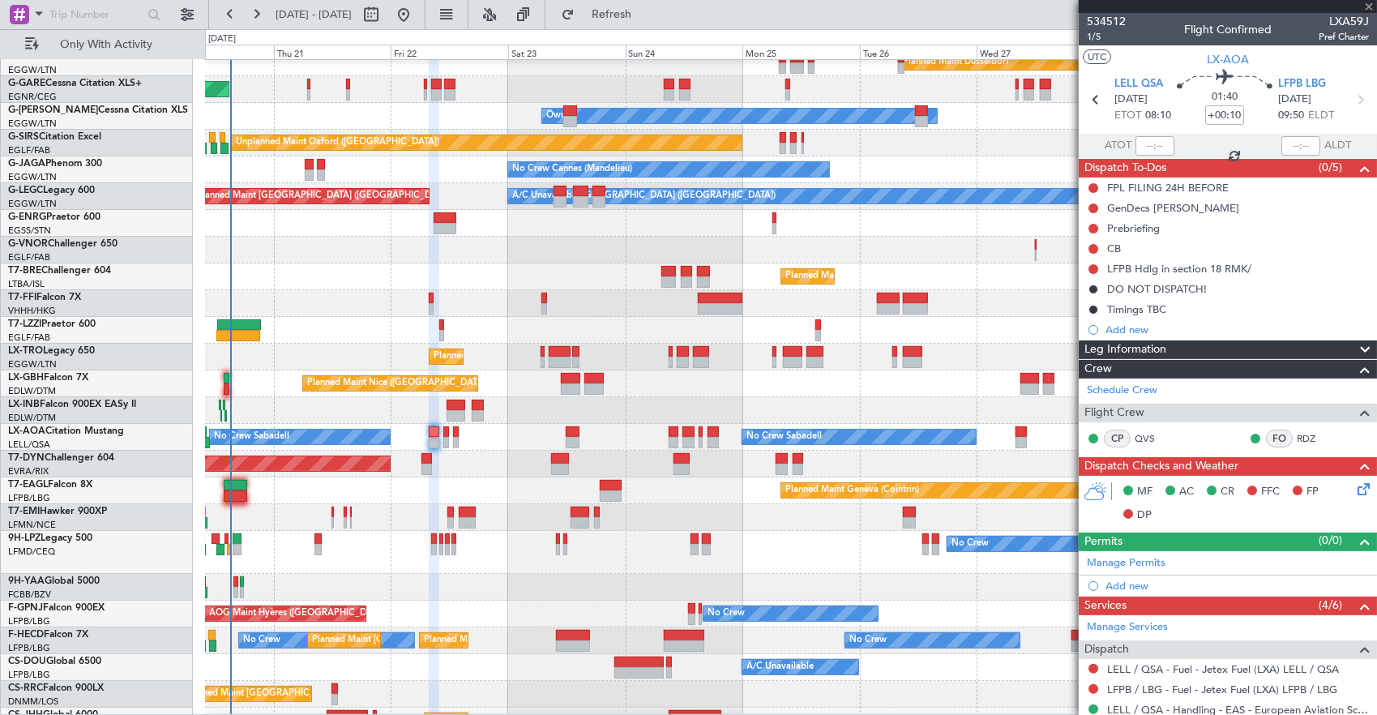
type input "+00:20"
type input "0"
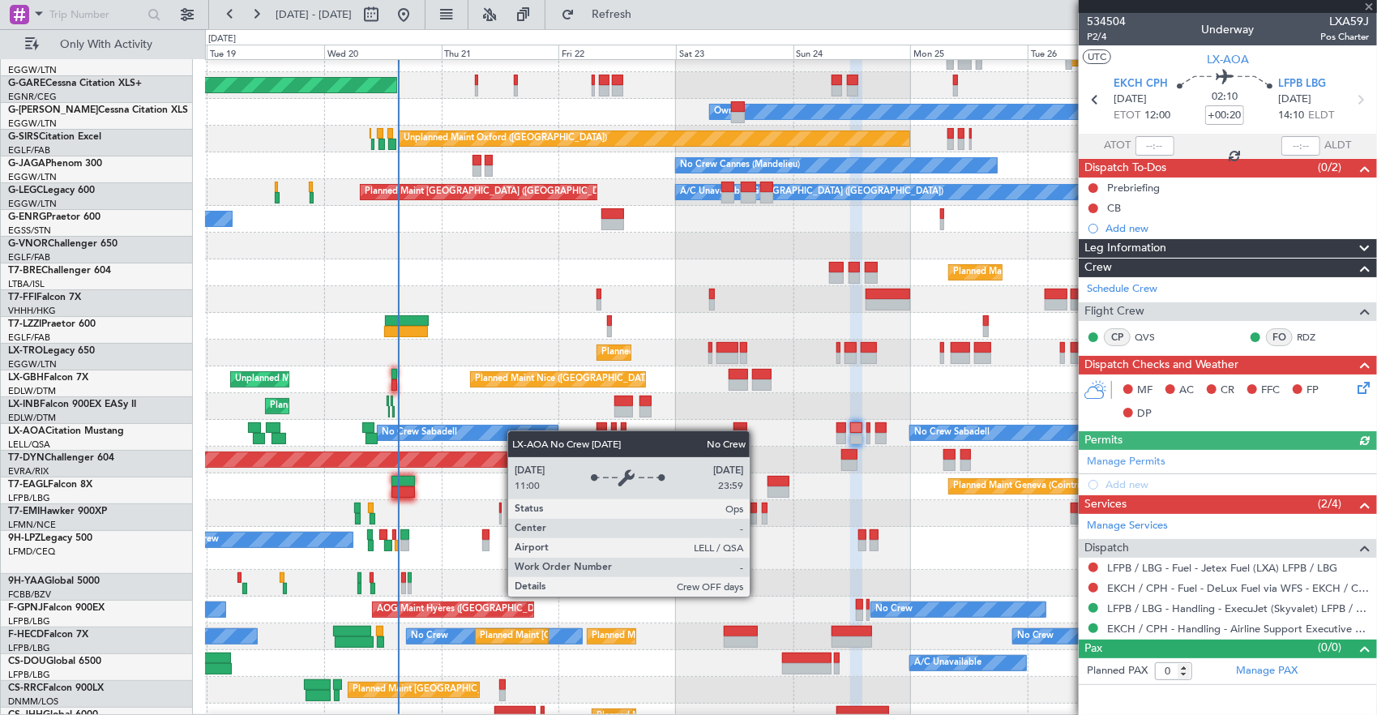
click at [516, 430] on div "No Crew Sabadell" at bounding box center [467, 433] width 179 height 15
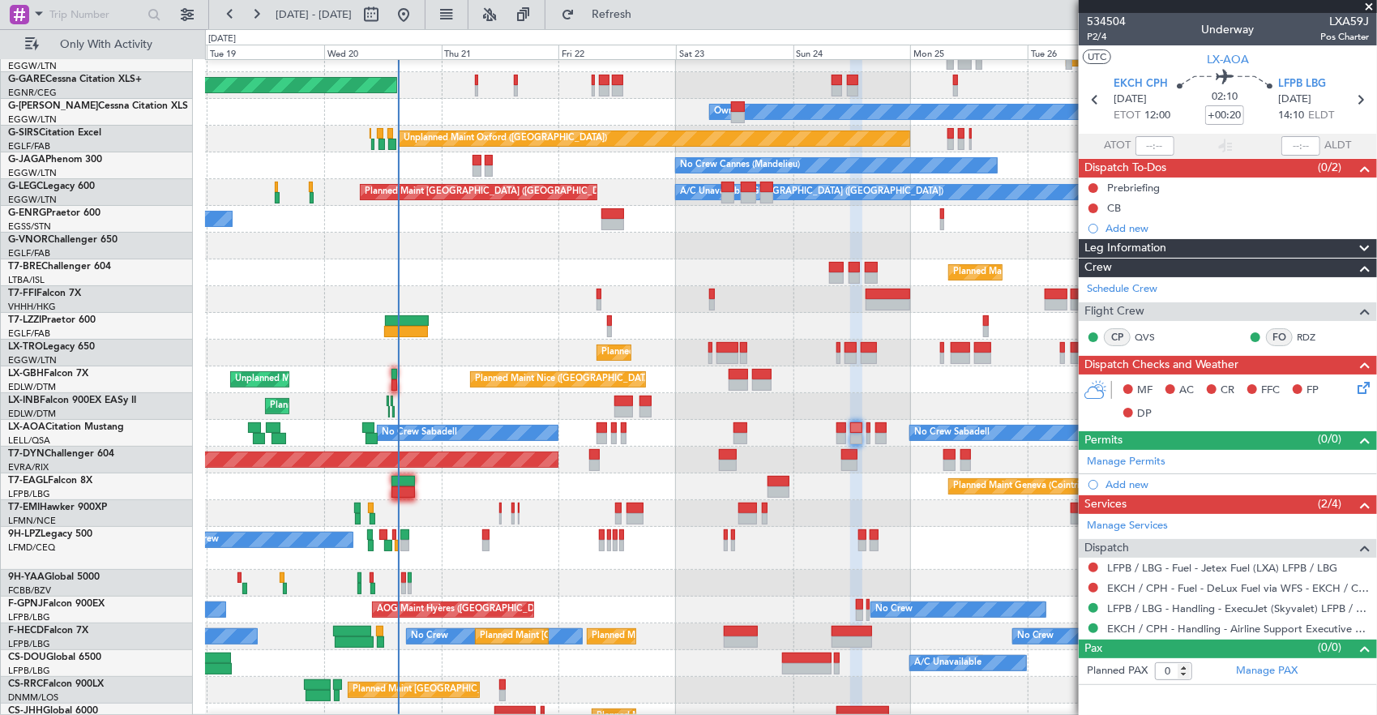
click at [371, 420] on div "No Crew Sabadell No Crew Sabadell No Crew Luxembourg (Findel)" at bounding box center [791, 433] width 1172 height 27
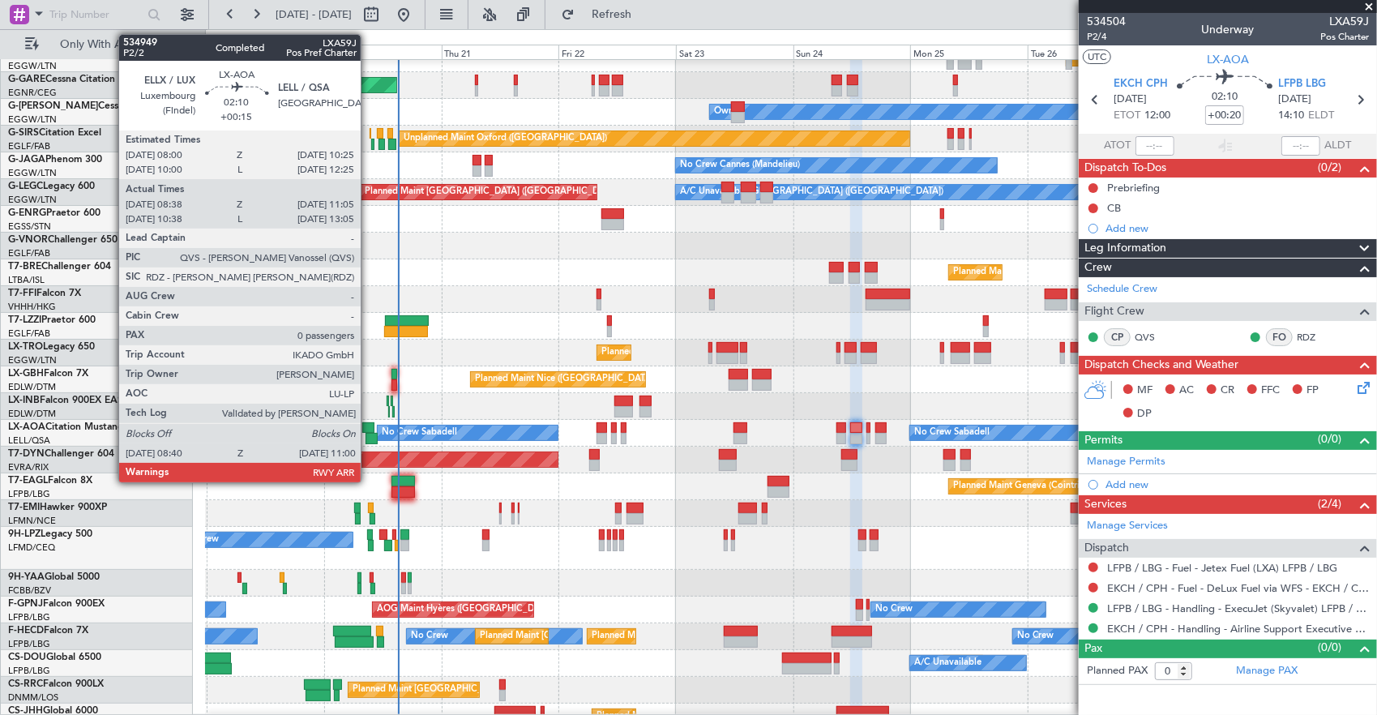
click at [368, 427] on div at bounding box center [368, 427] width 12 height 11
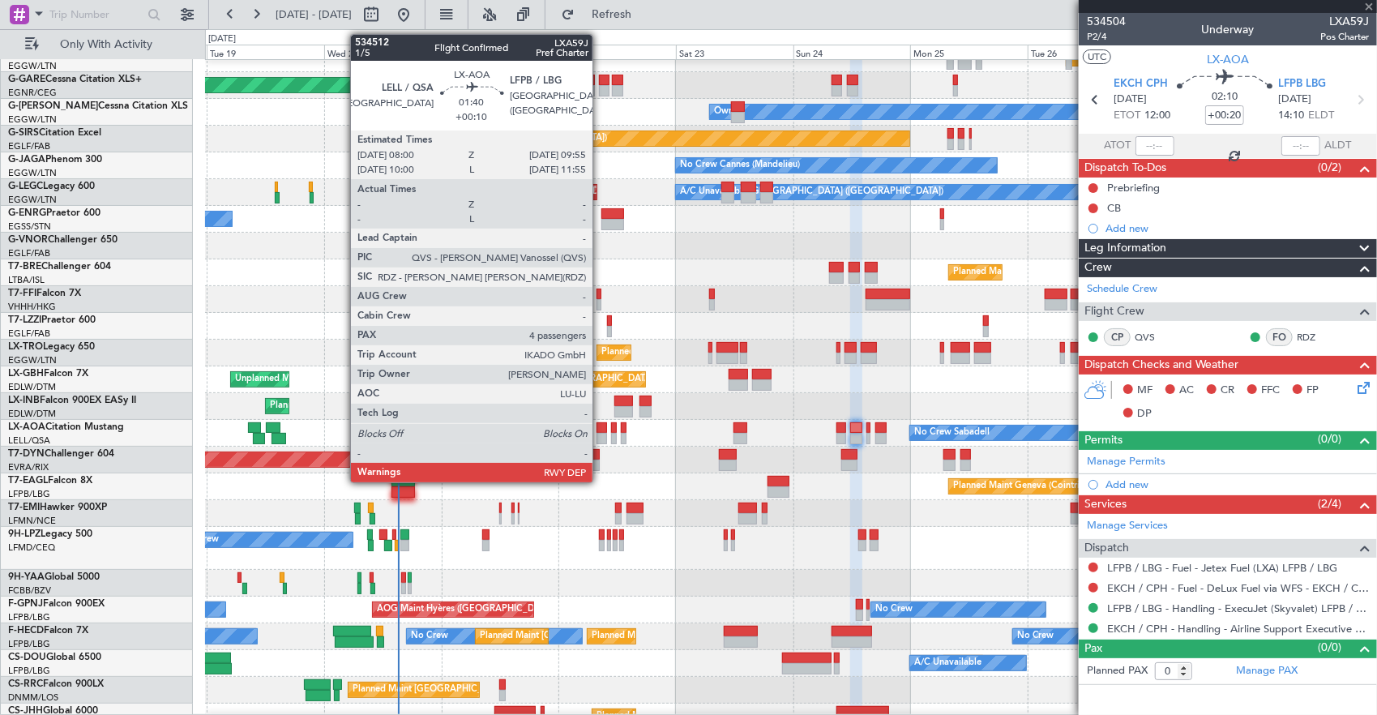
type input "+00:15"
type input "08:48"
type input "11:00"
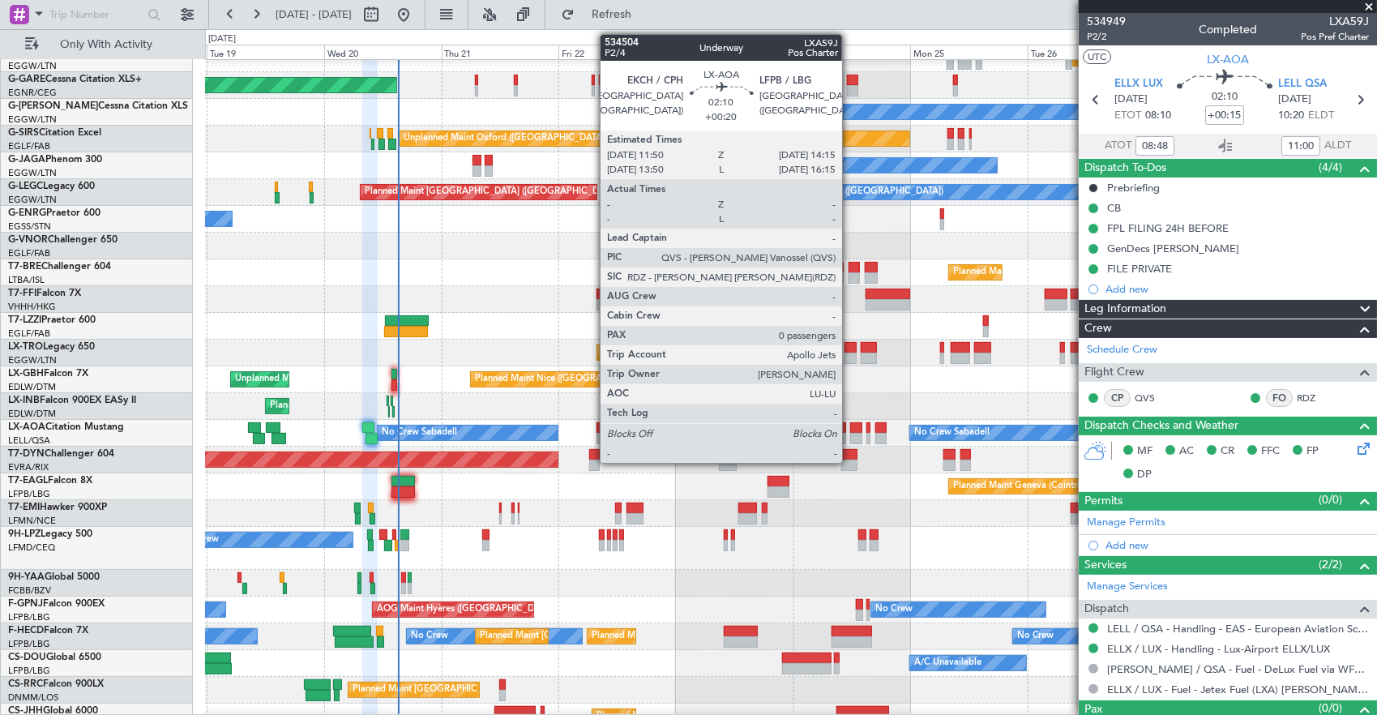
click at [850, 430] on div at bounding box center [856, 427] width 12 height 11
type input "+00:20"
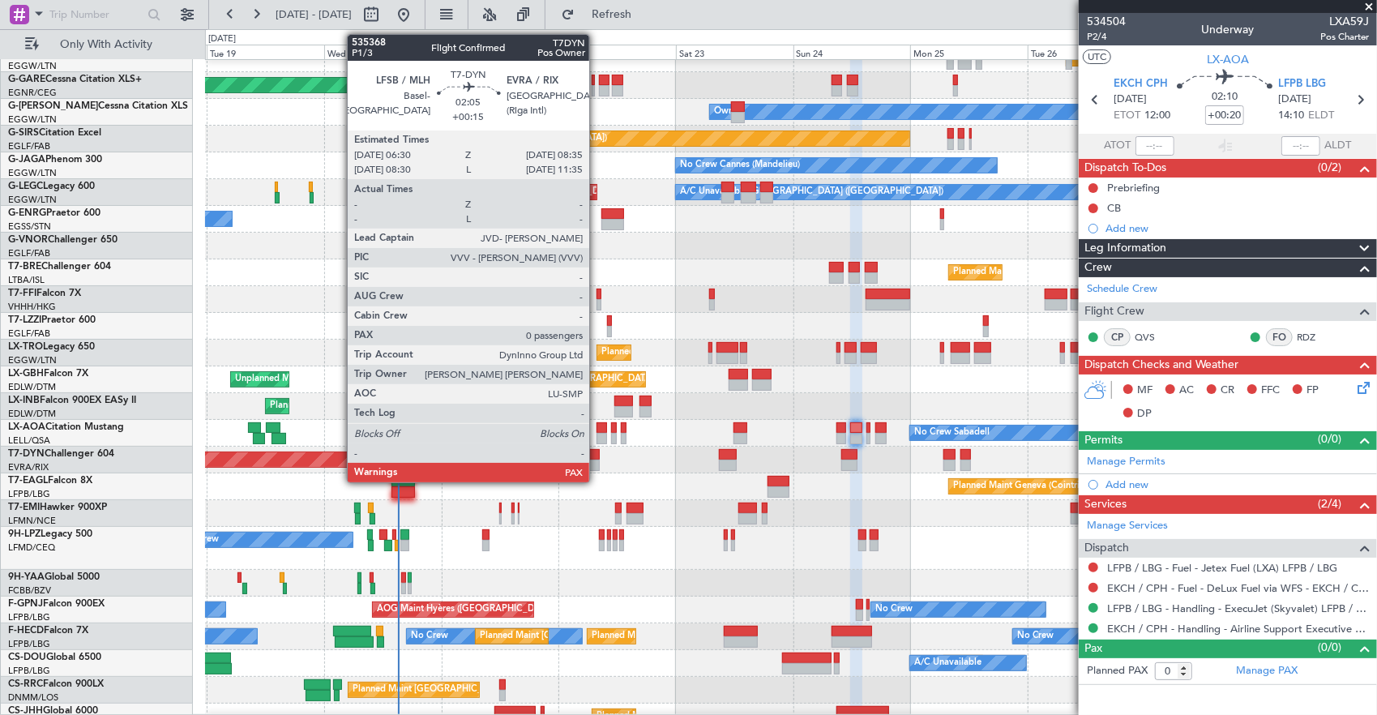
click at [597, 460] on div at bounding box center [594, 465] width 11 height 11
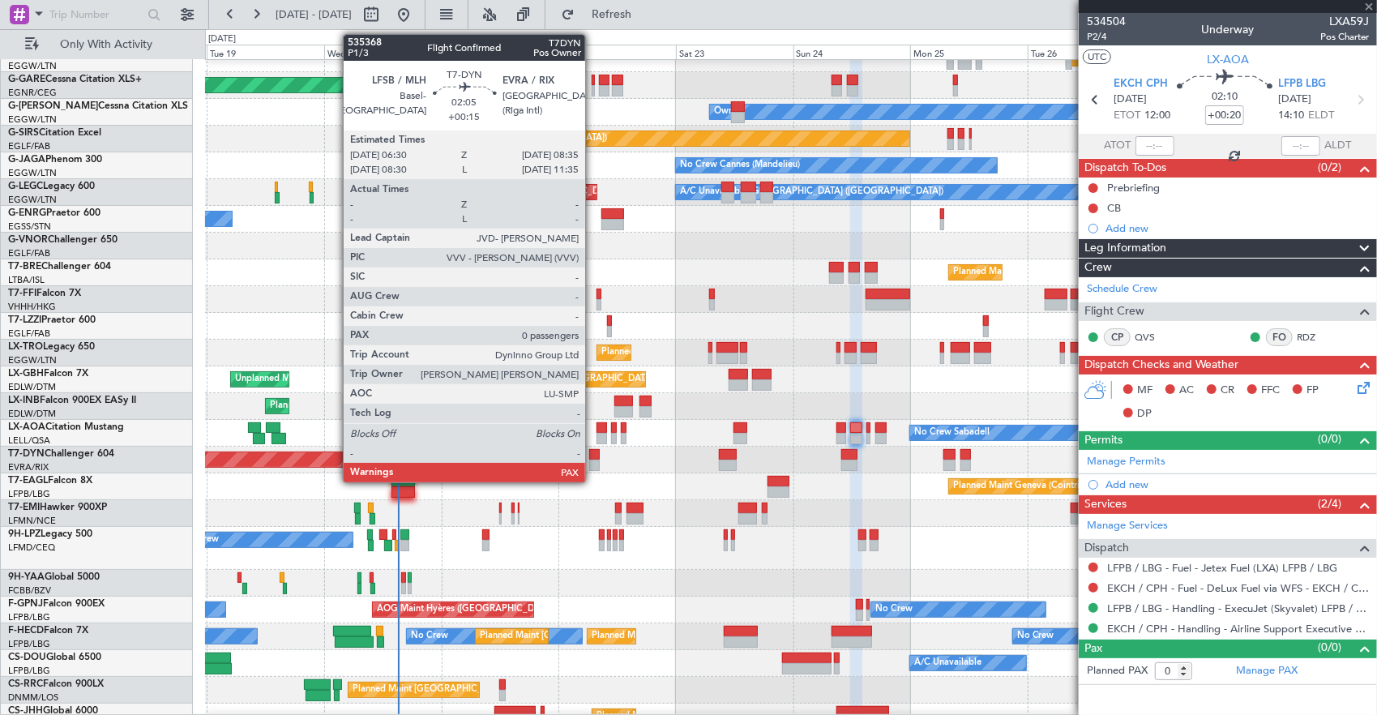
type input "+00:15"
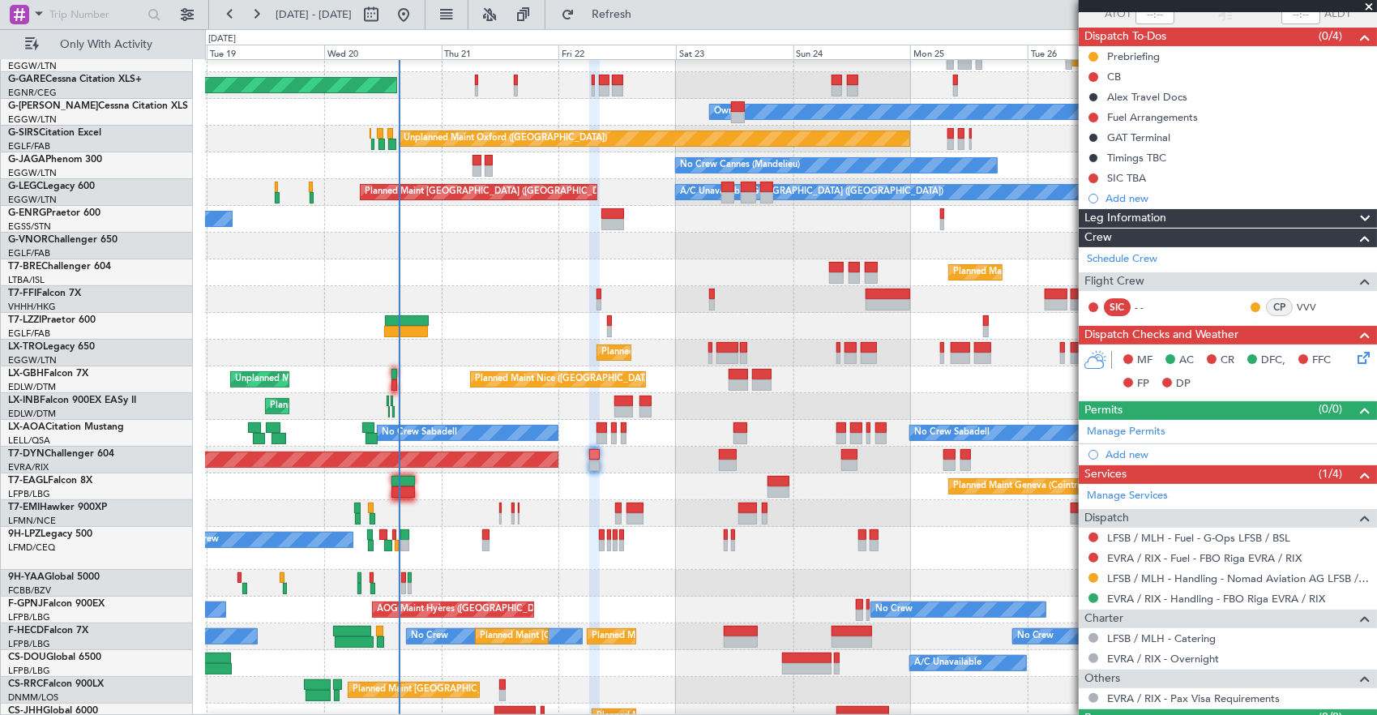
scroll to position [166, 0]
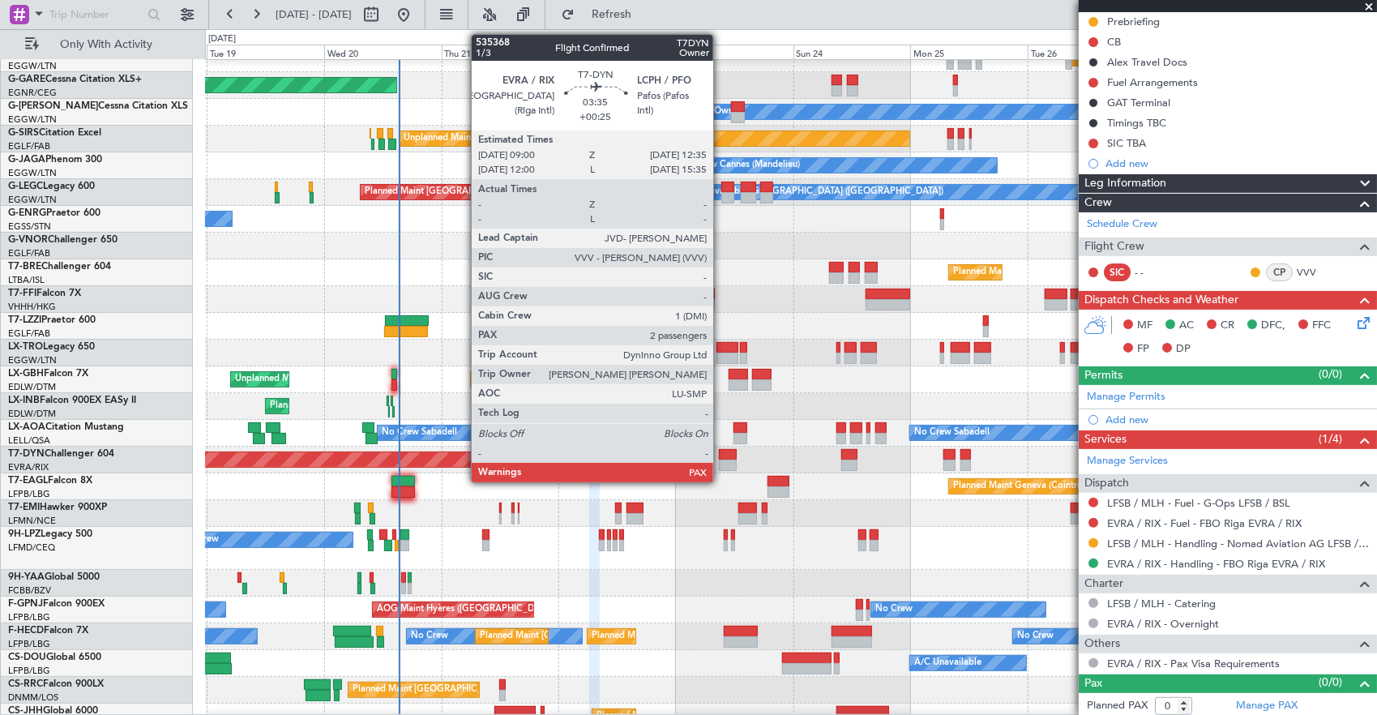
click at [722, 456] on div at bounding box center [728, 454] width 18 height 11
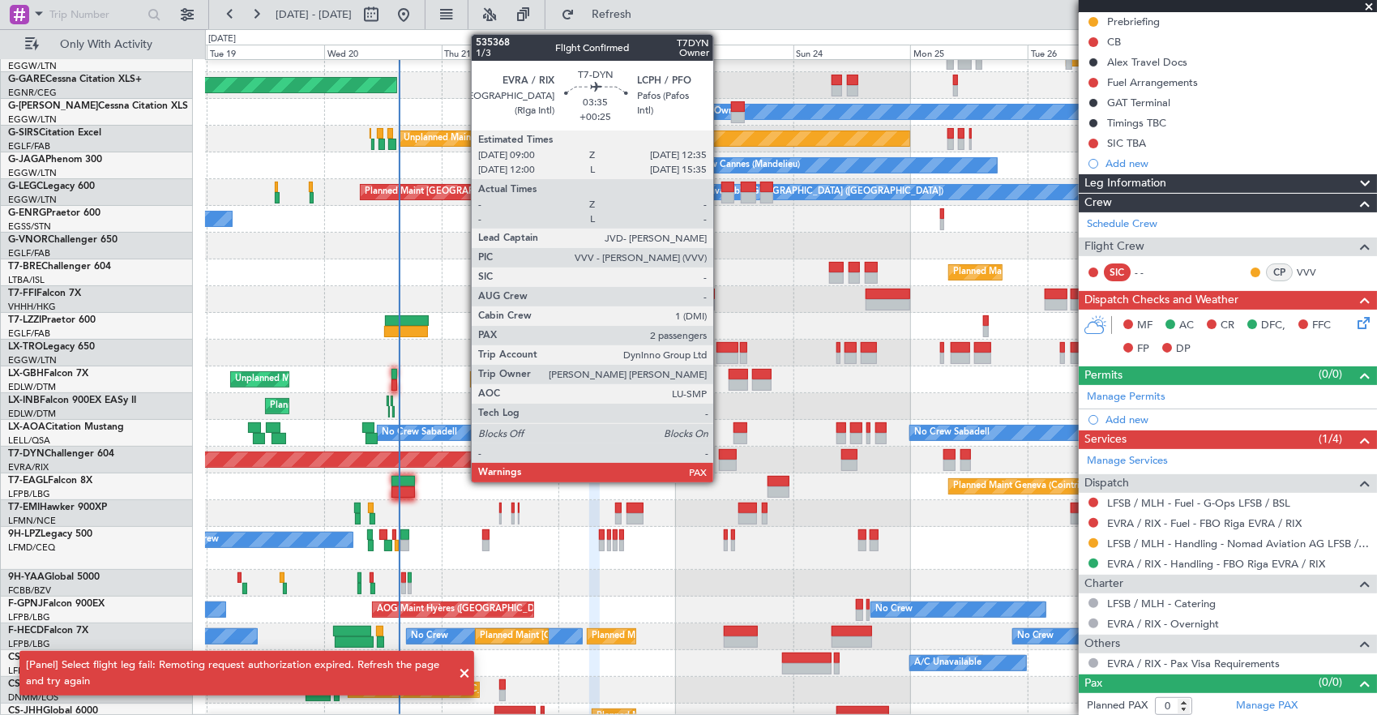
click at [722, 457] on div at bounding box center [728, 454] width 18 height 11
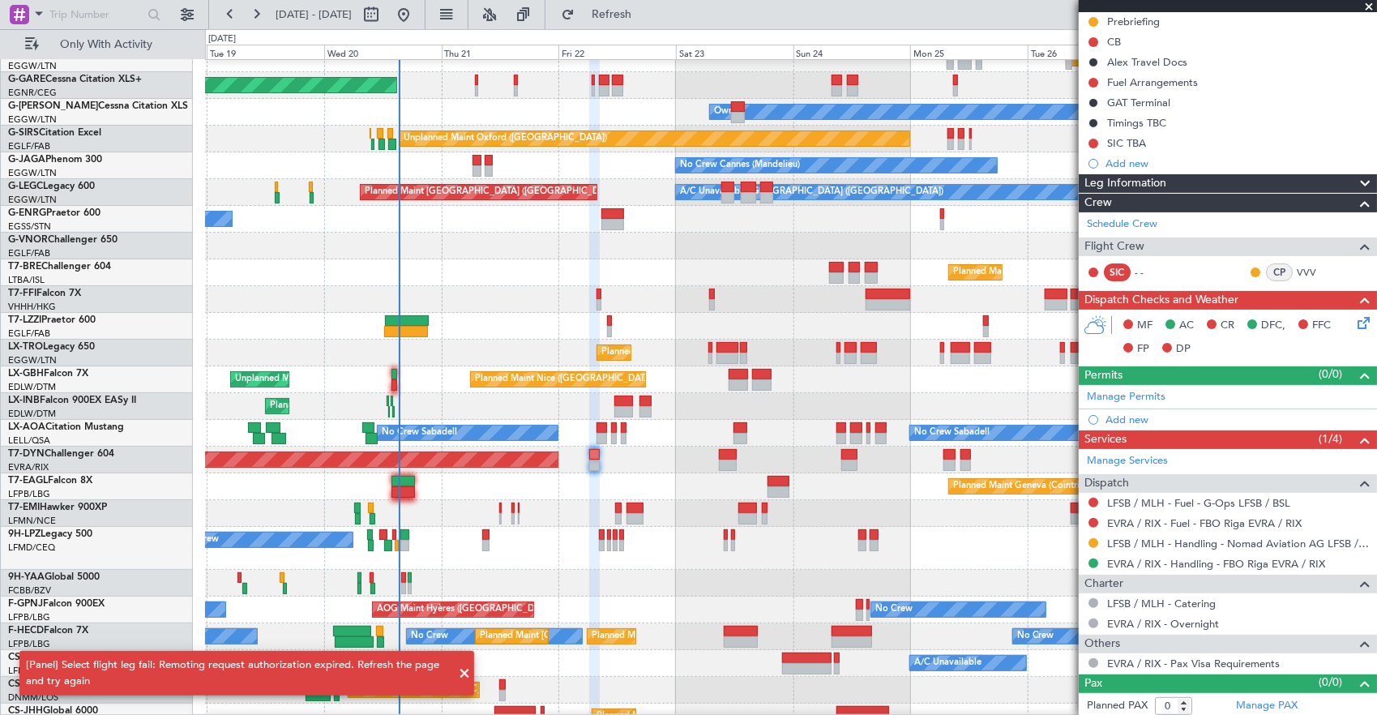
click at [722, 457] on div at bounding box center [728, 454] width 18 height 11
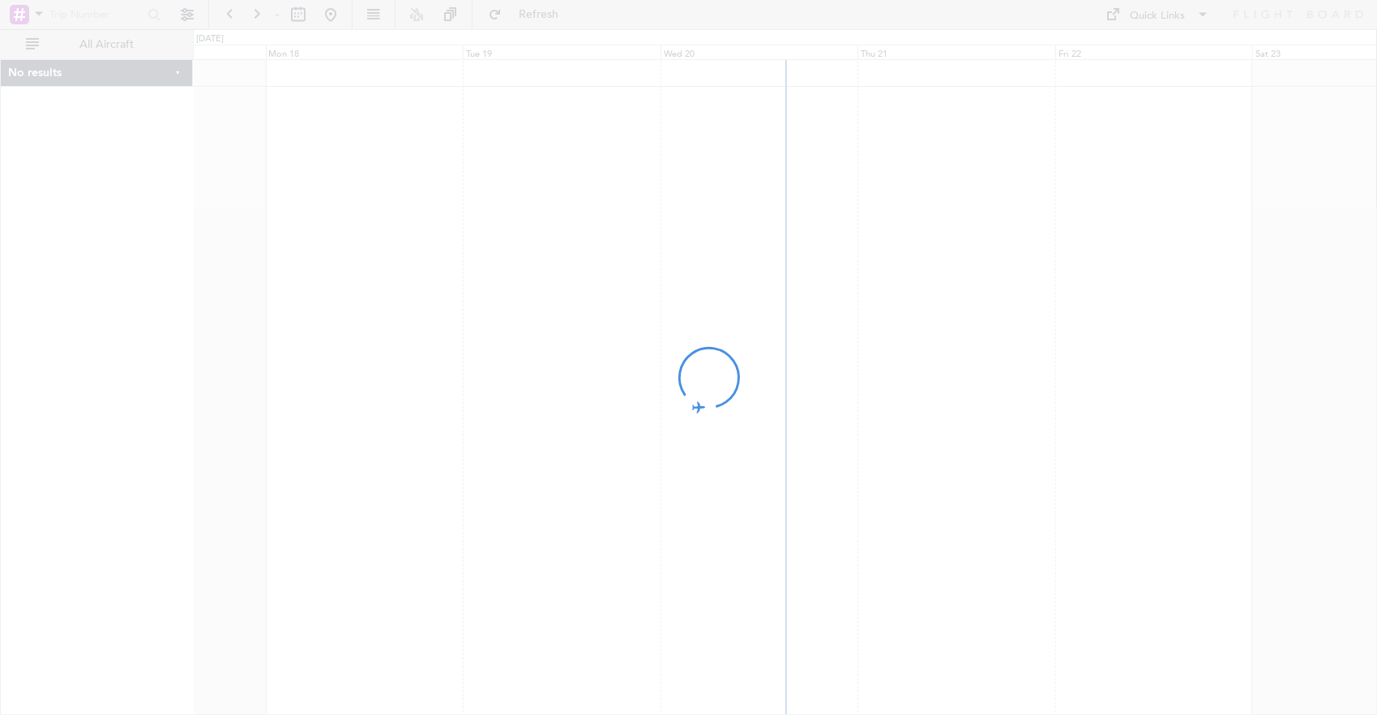
drag, startPoint x: 932, startPoint y: 260, endPoint x: 971, endPoint y: 66, distance: 198.4
click at [892, 250] on div at bounding box center [688, 357] width 1377 height 715
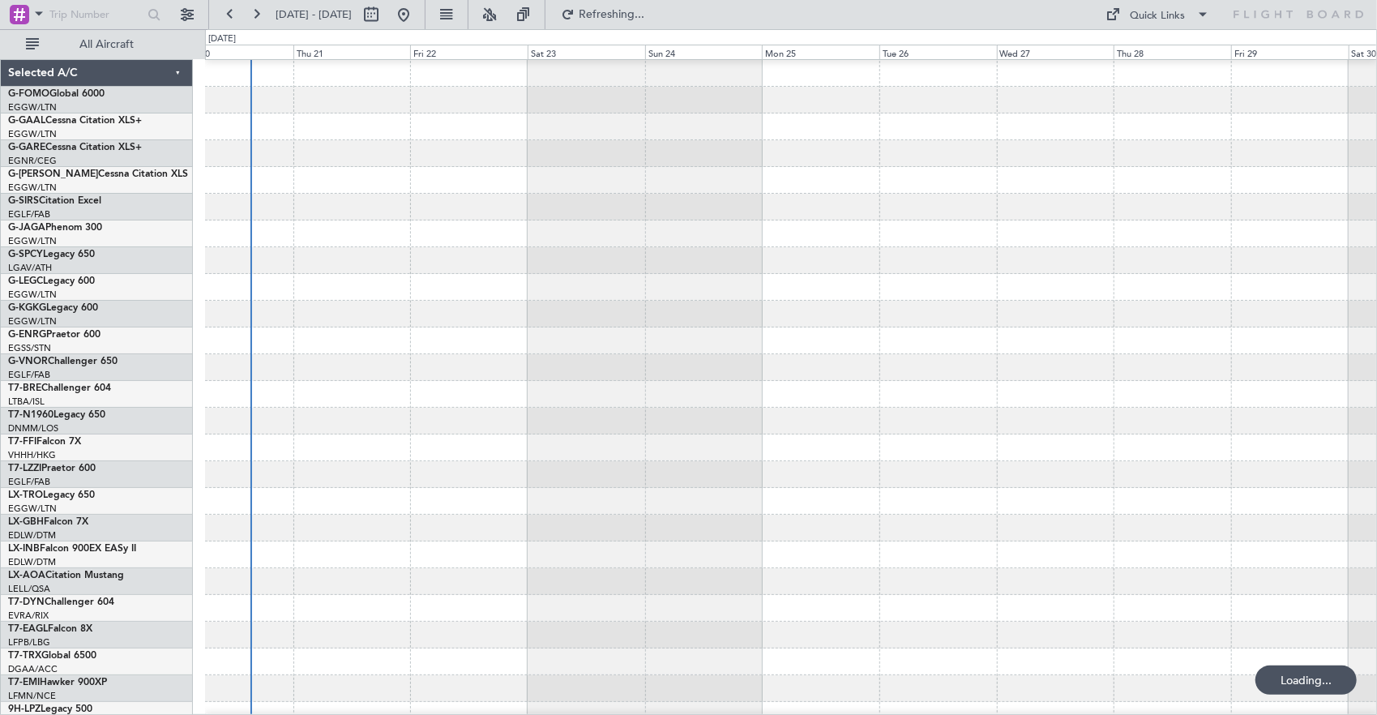
scroll to position [54, 0]
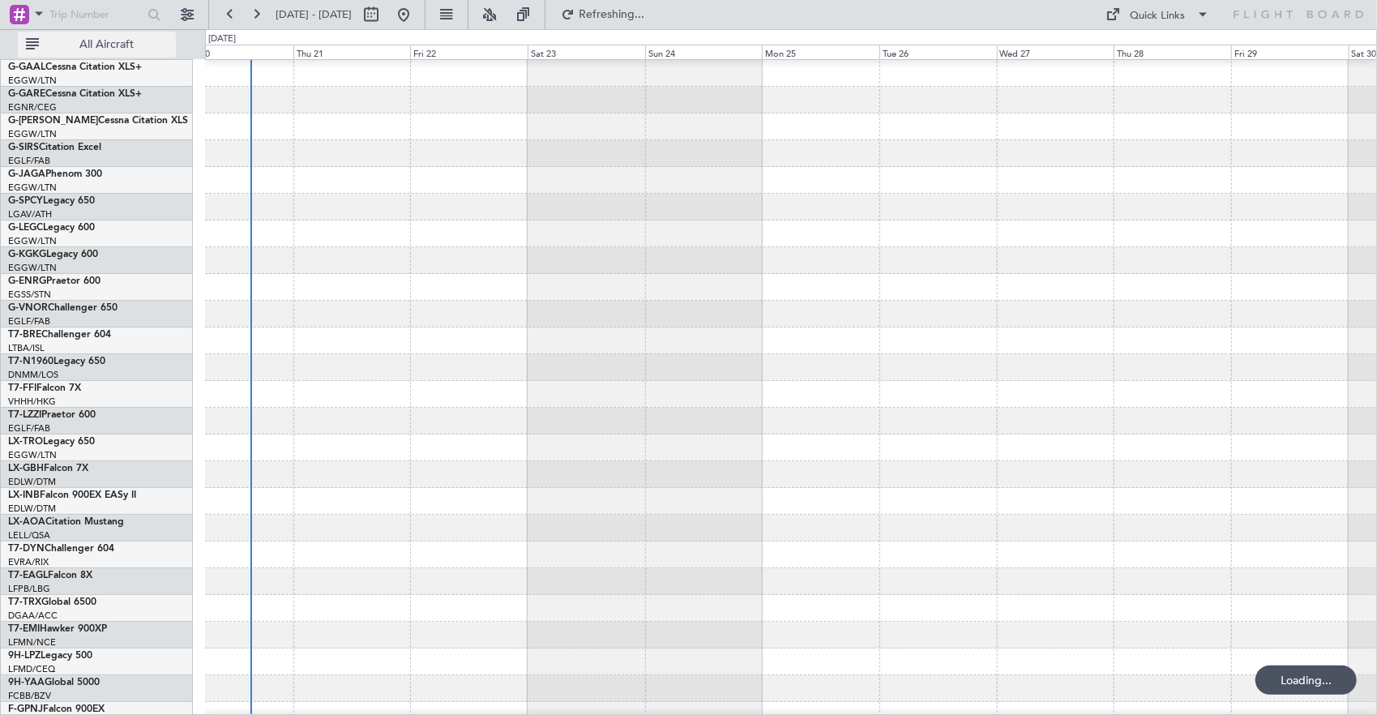
click at [118, 45] on span "All Aircraft" at bounding box center [106, 44] width 129 height 11
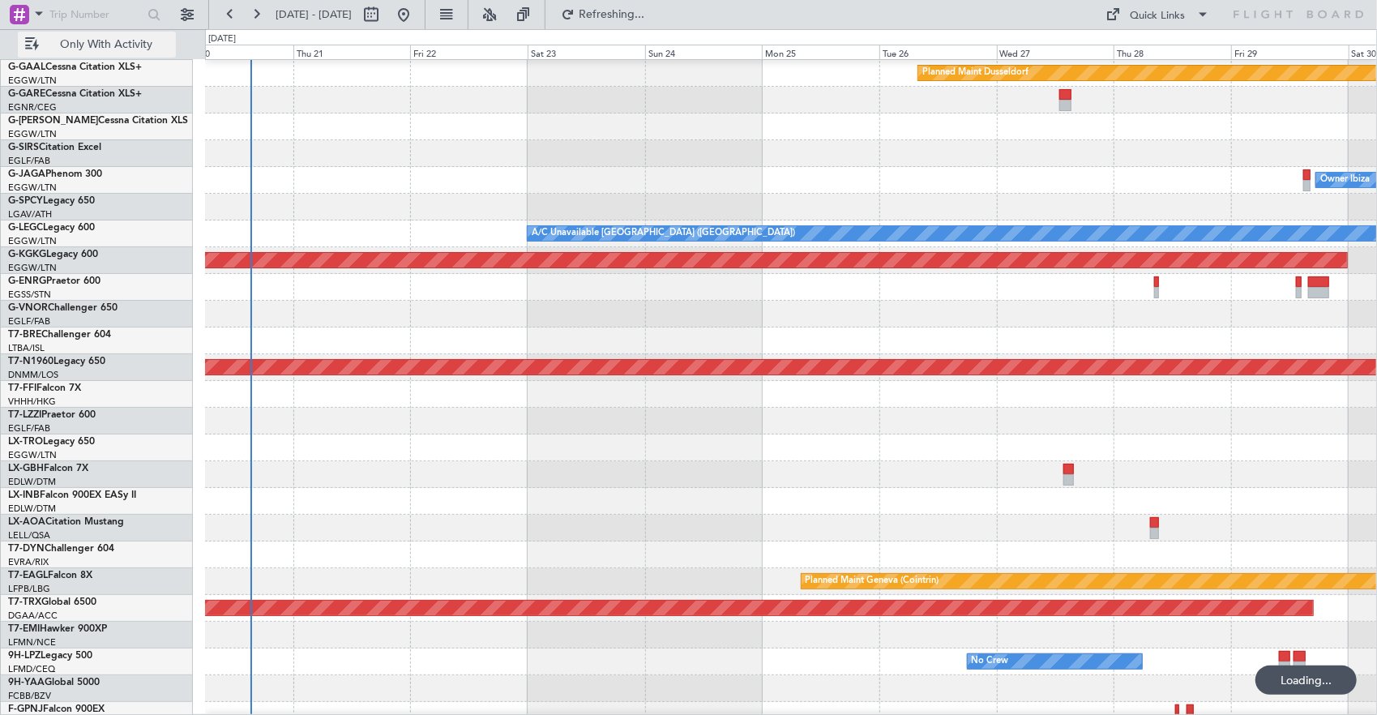
scroll to position [0, 0]
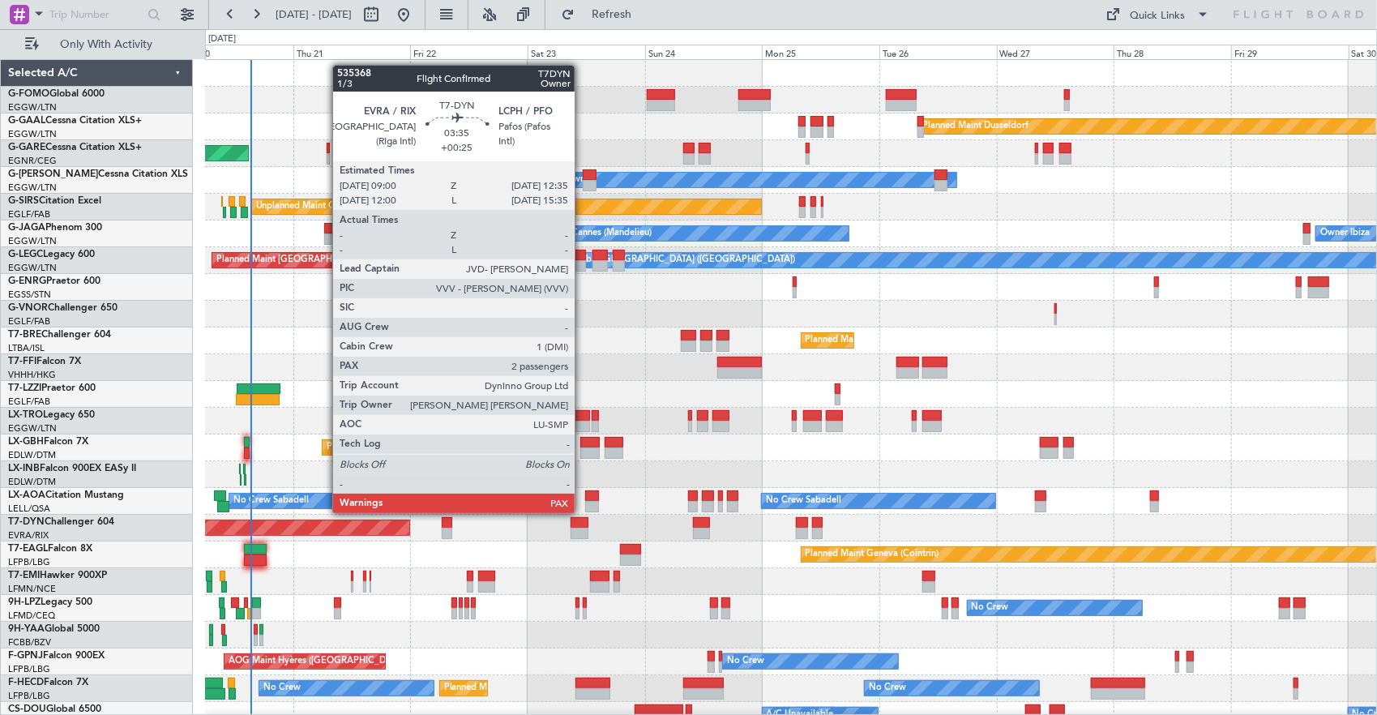
click at [583, 526] on div at bounding box center [580, 522] width 18 height 11
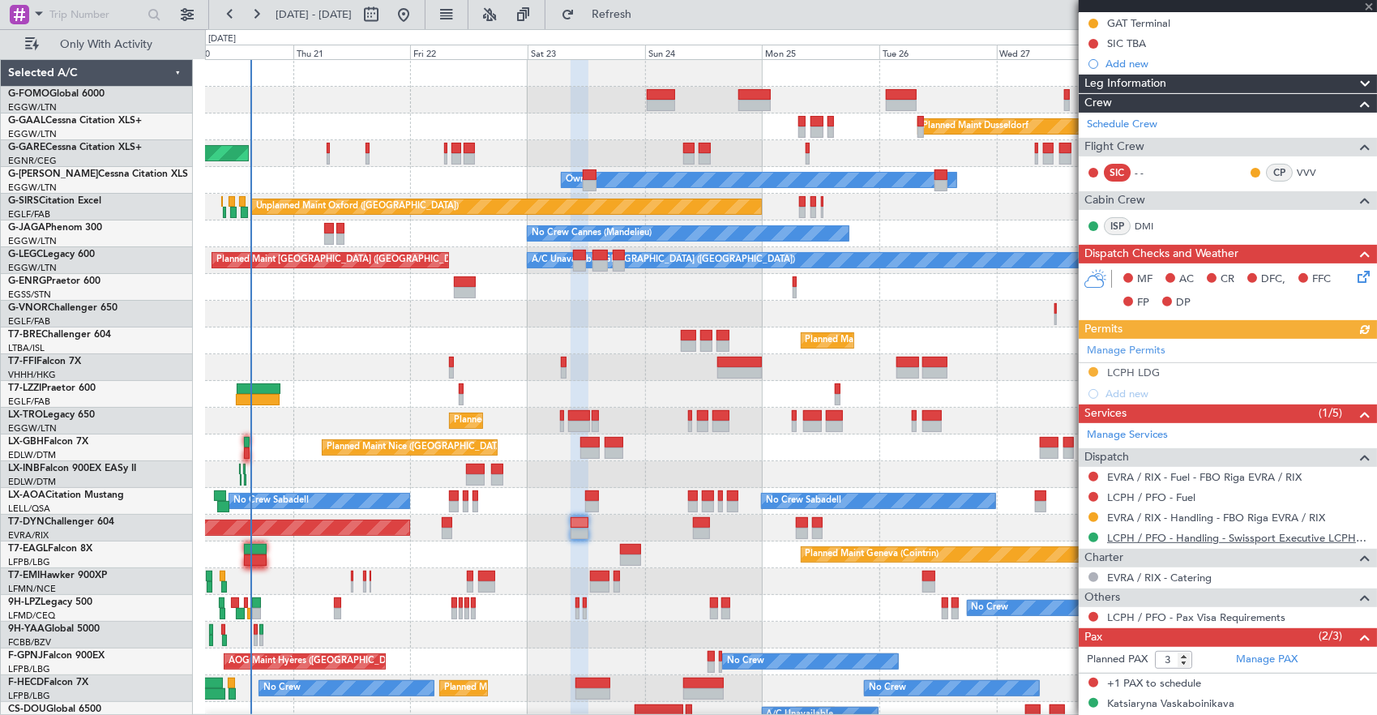
scroll to position [313, 0]
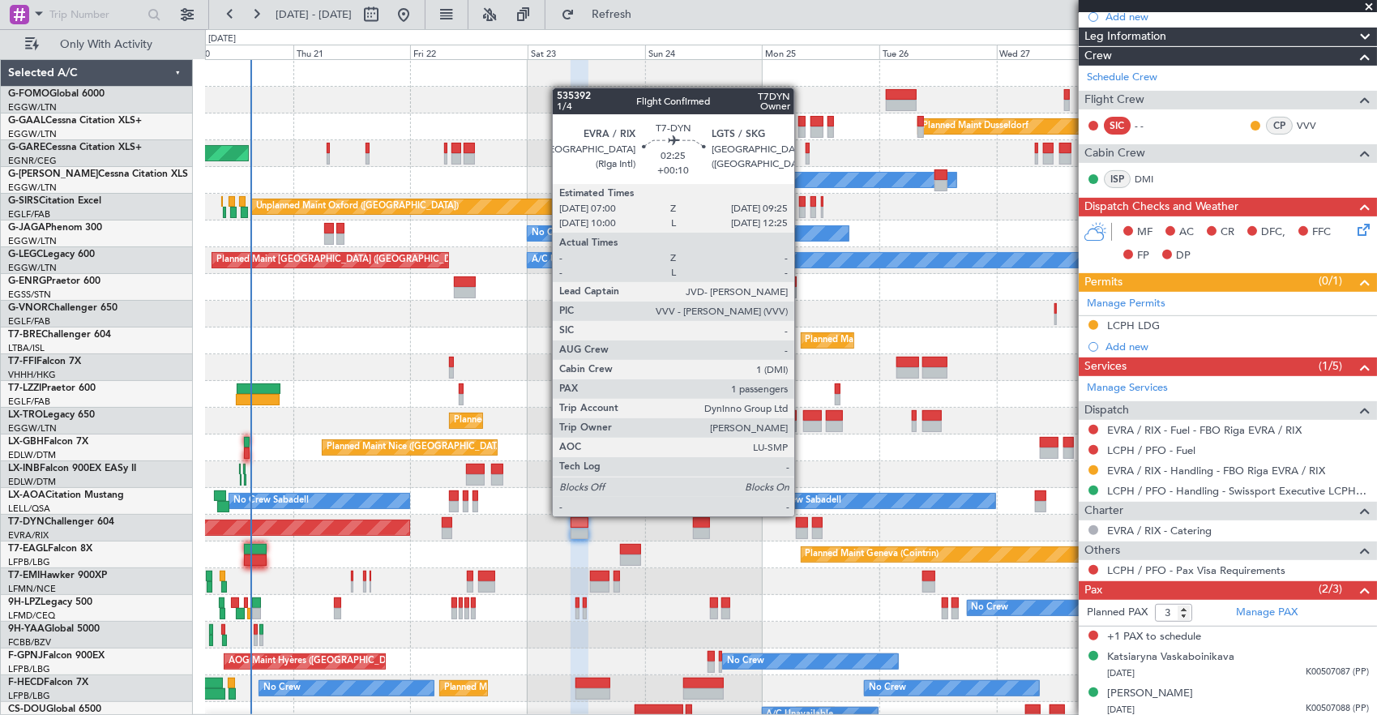
click at [803, 529] on div at bounding box center [802, 533] width 12 height 11
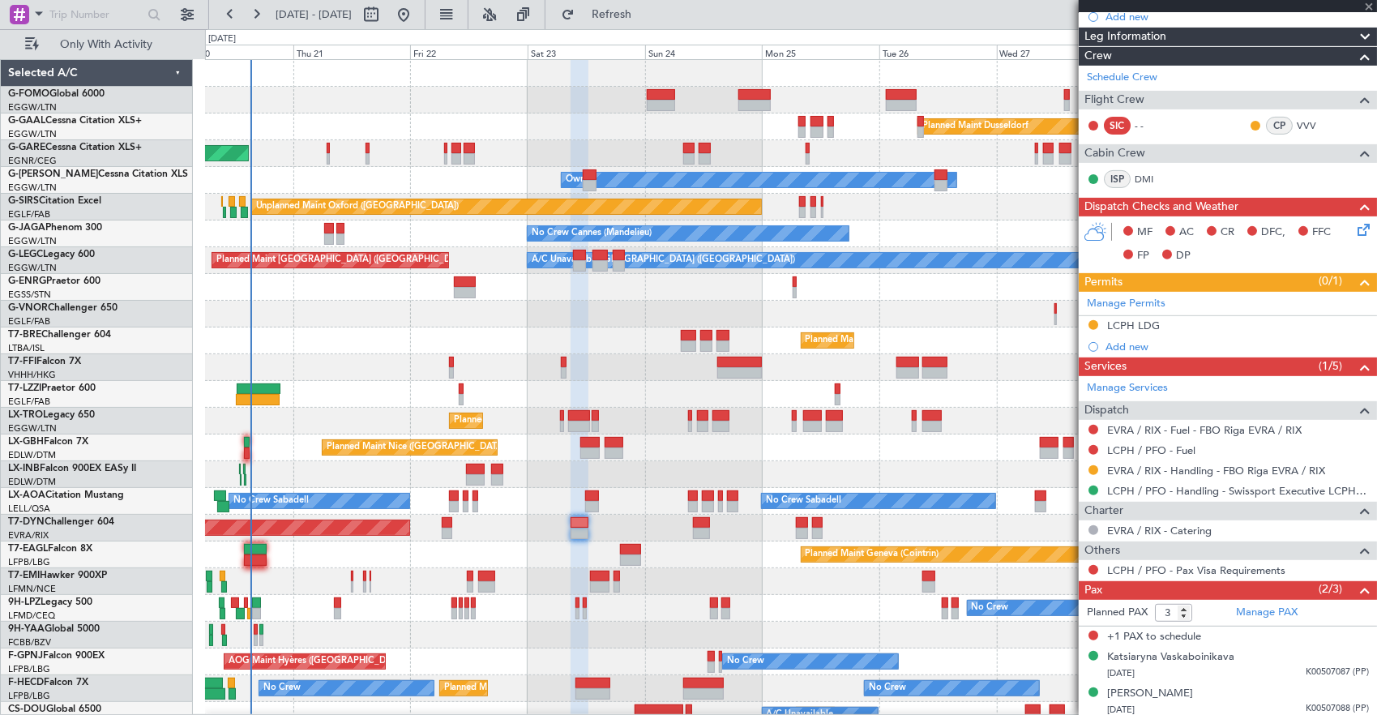
scroll to position [11, 0]
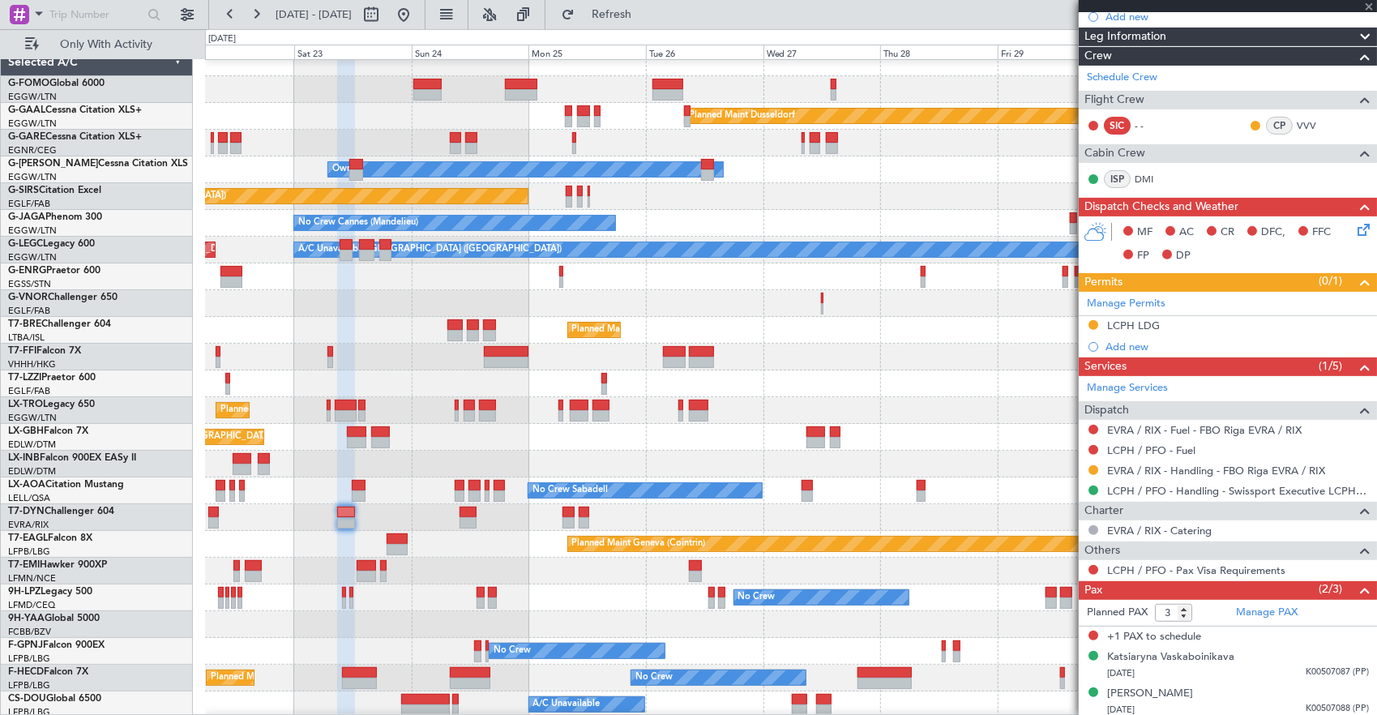
click at [681, 514] on div "Planned Maint [GEOGRAPHIC_DATA]-[GEOGRAPHIC_DATA]" at bounding box center [791, 517] width 1172 height 27
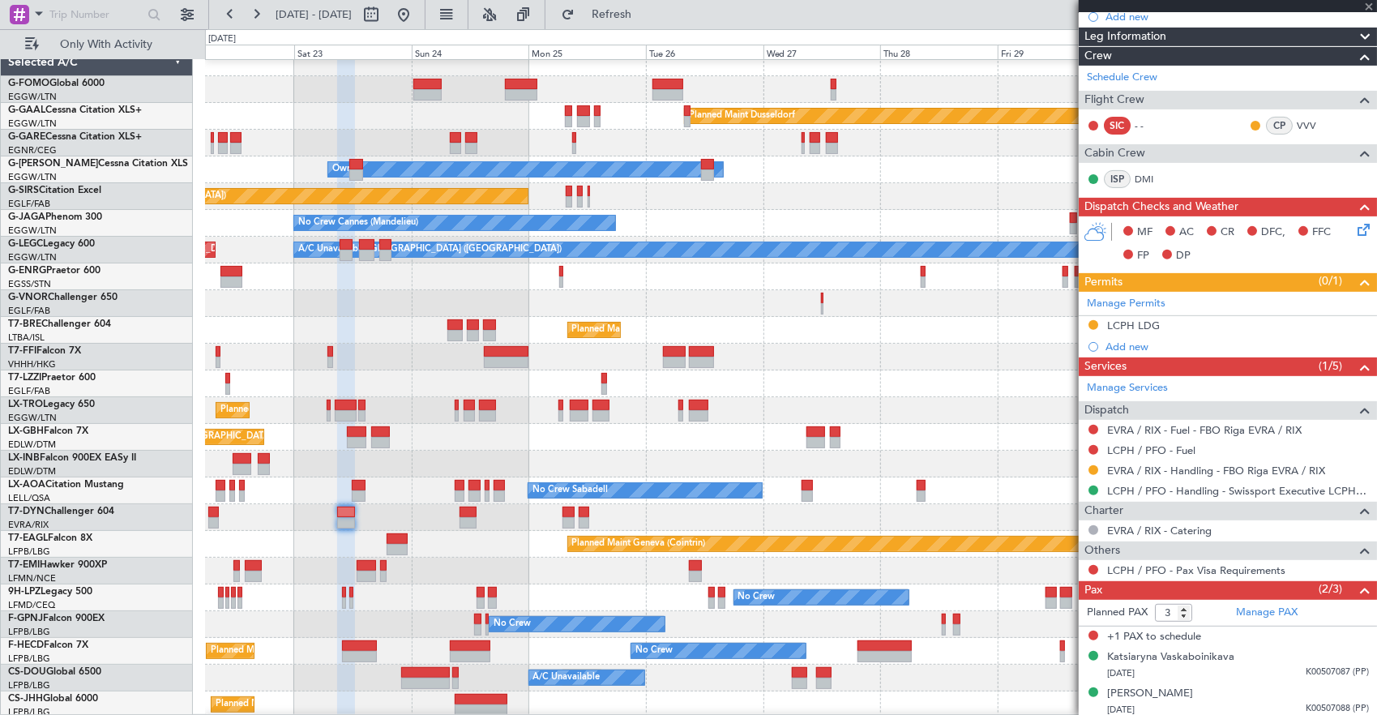
type input "+00:10"
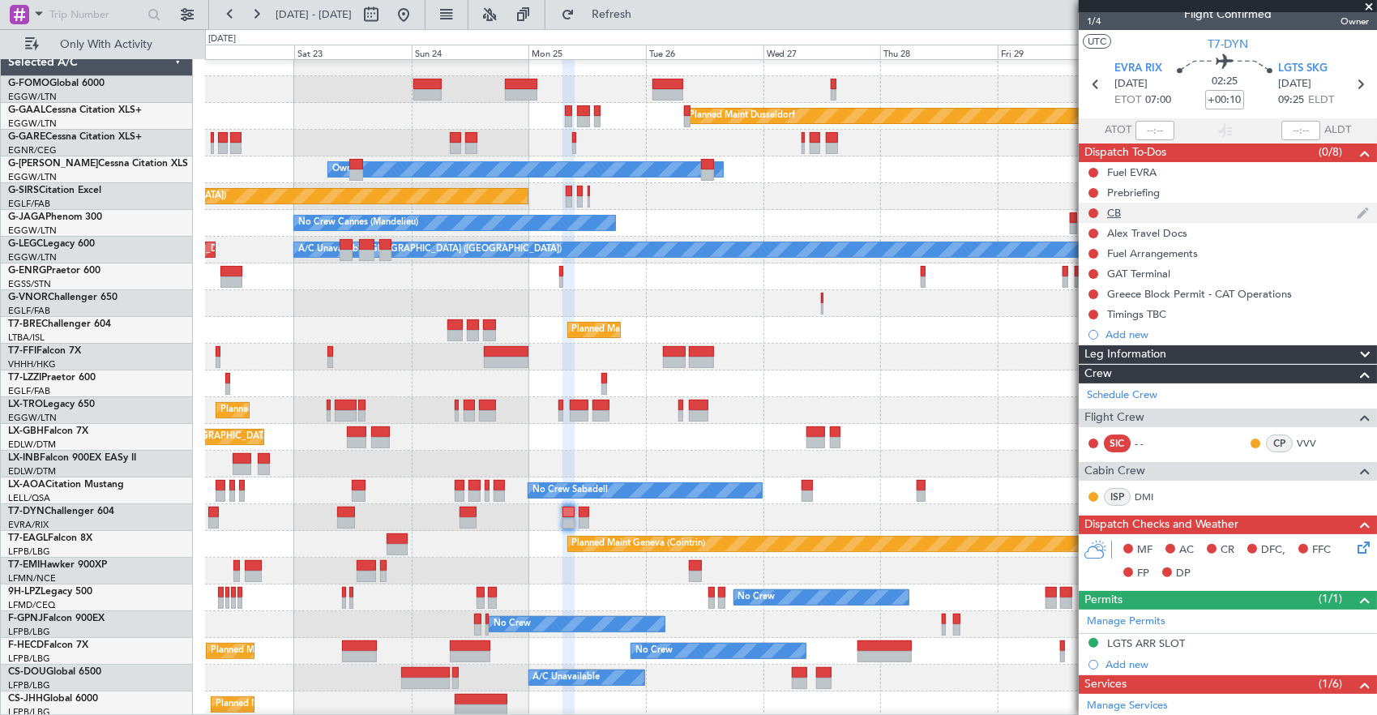
scroll to position [0, 0]
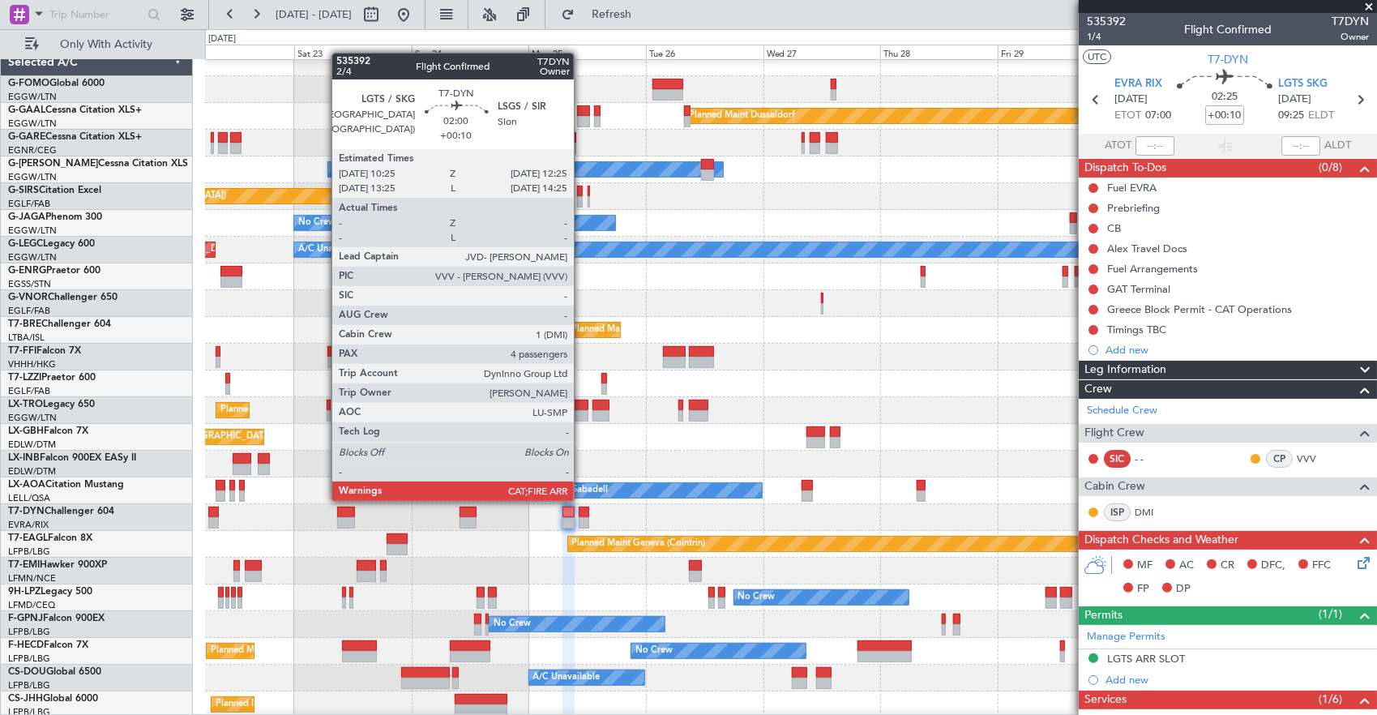
click at [582, 514] on div at bounding box center [584, 512] width 11 height 11
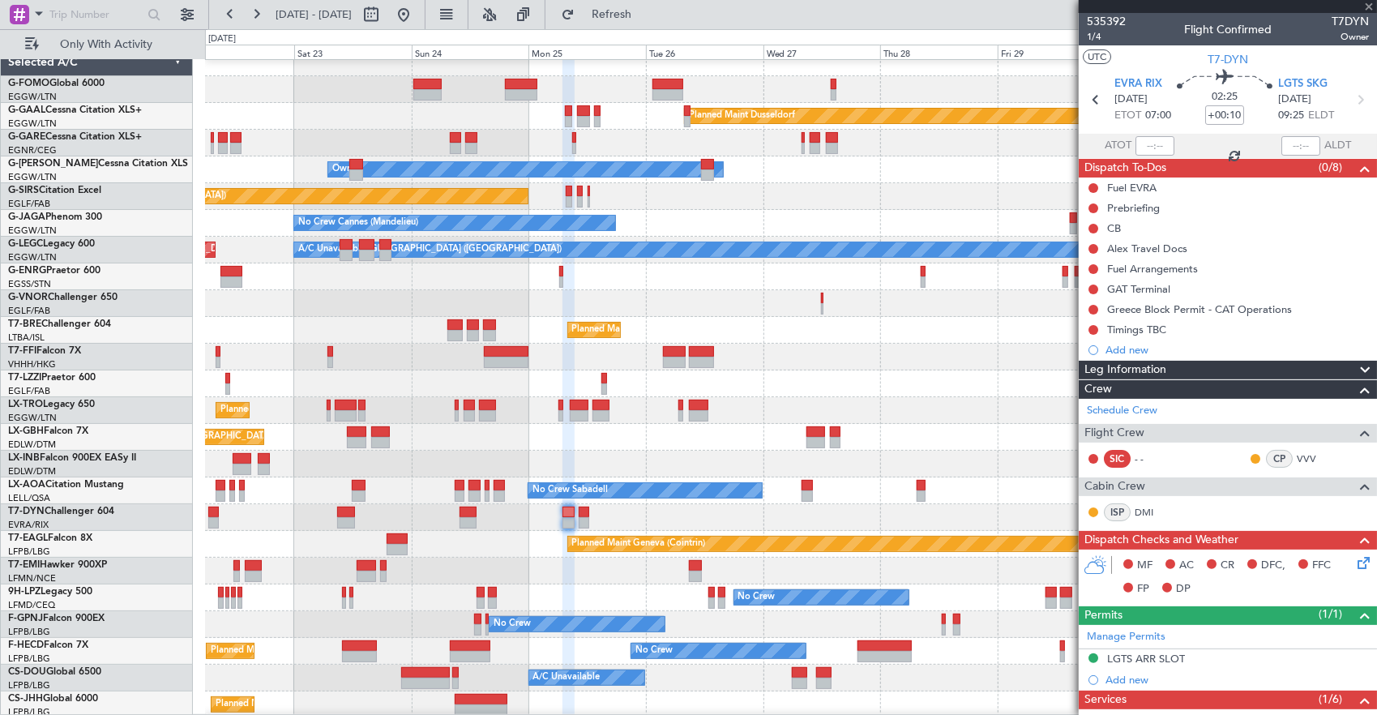
type input "4"
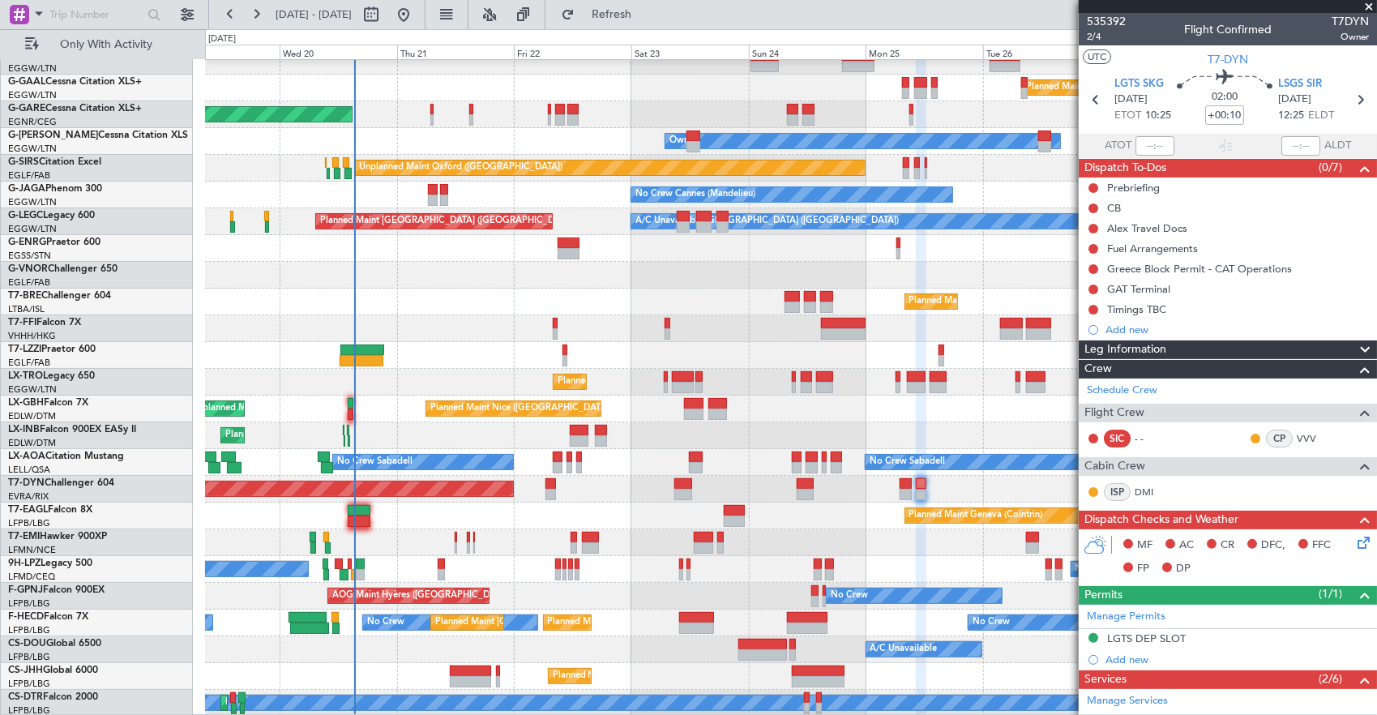
click at [971, 272] on div "Planned Maint Dusseldorf Unplanned Maint [PERSON_NAME] Owner Owner Unplanned Ma…" at bounding box center [791, 369] width 1172 height 696
click at [859, 246] on div "Planned Maint Dusseldorf Unplanned Maint [PERSON_NAME] Owner Owner Unplanned Ma…" at bounding box center [791, 369] width 1172 height 696
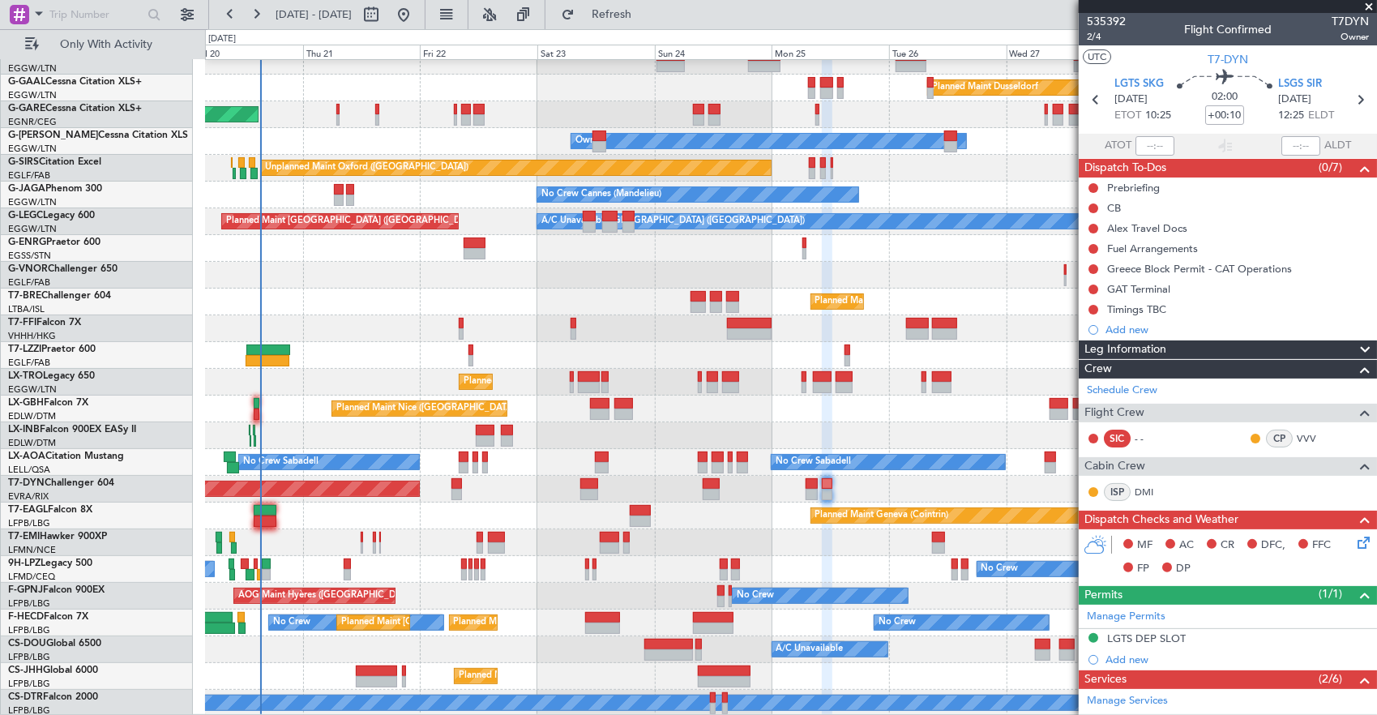
scroll to position [39, 0]
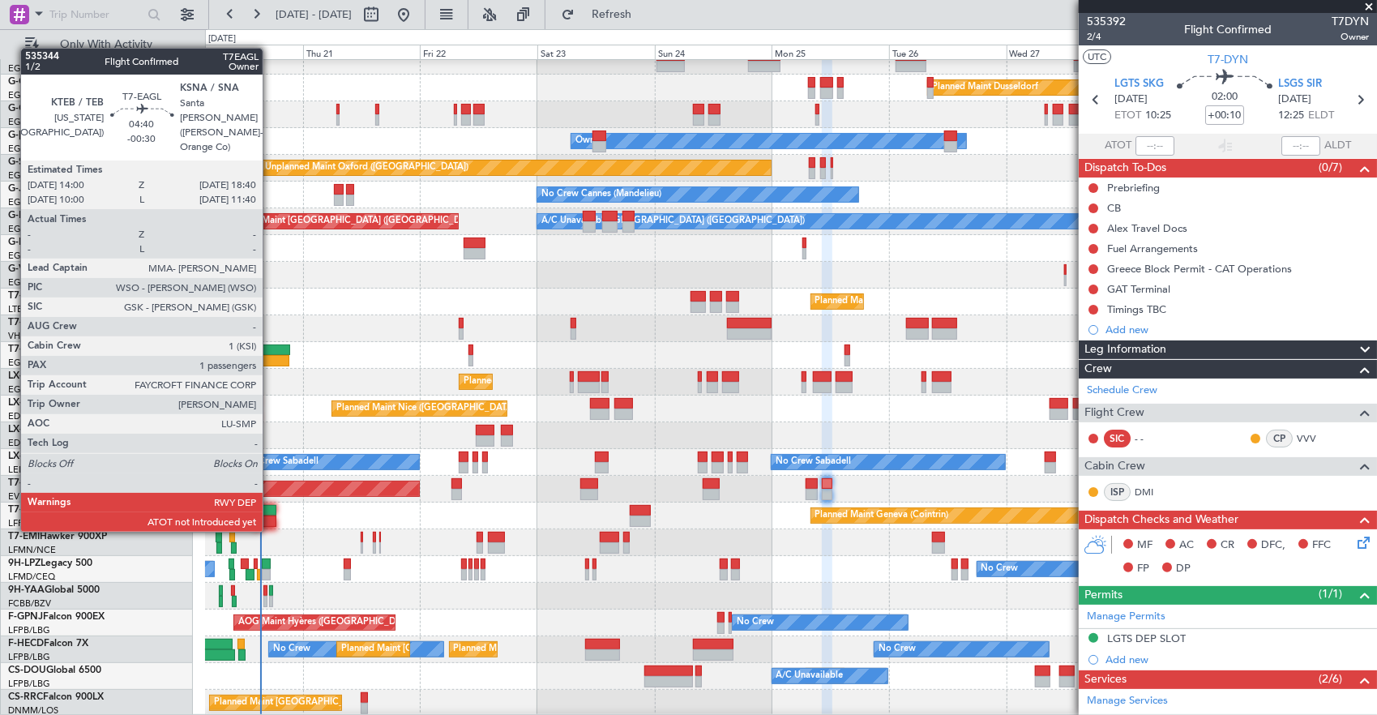
click at [271, 516] on div at bounding box center [266, 521] width 24 height 11
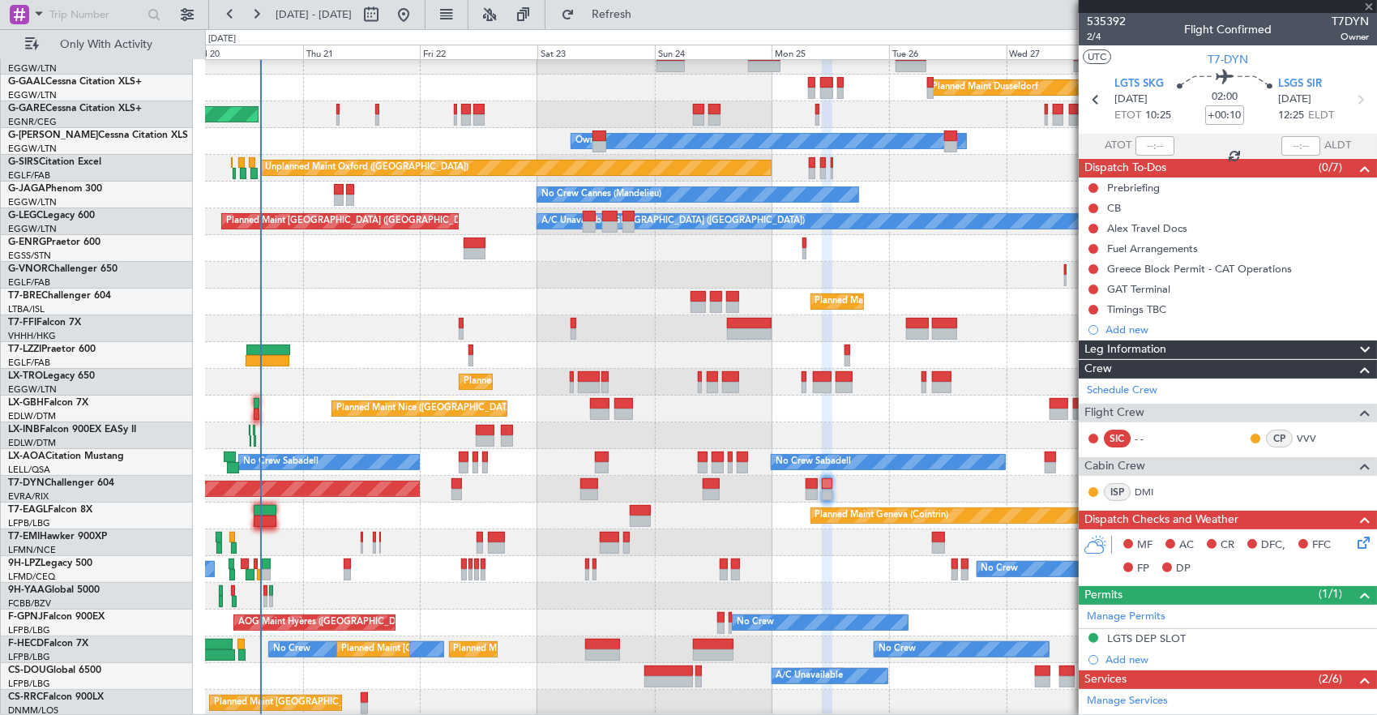
type input "-00:30"
type input "1"
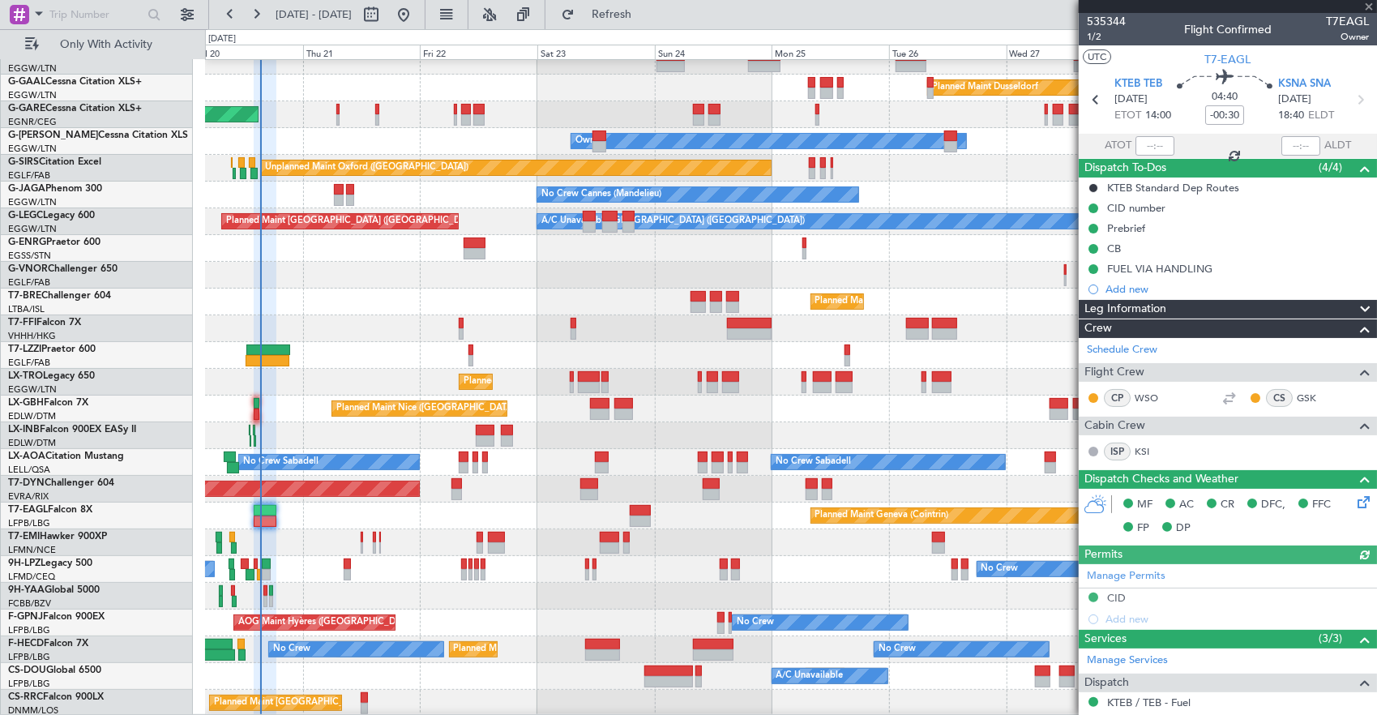
scroll to position [216, 0]
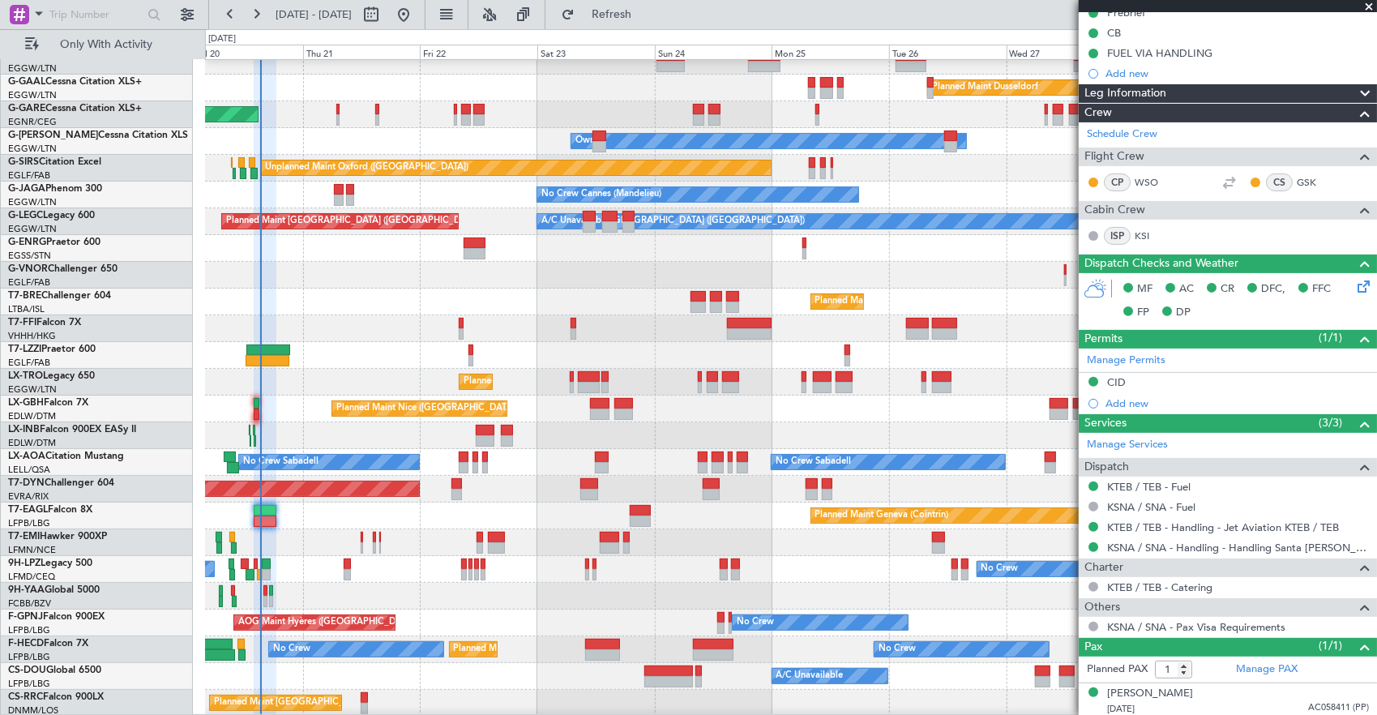
click at [358, 550] on div "Planned Maint Chester" at bounding box center [791, 542] width 1172 height 27
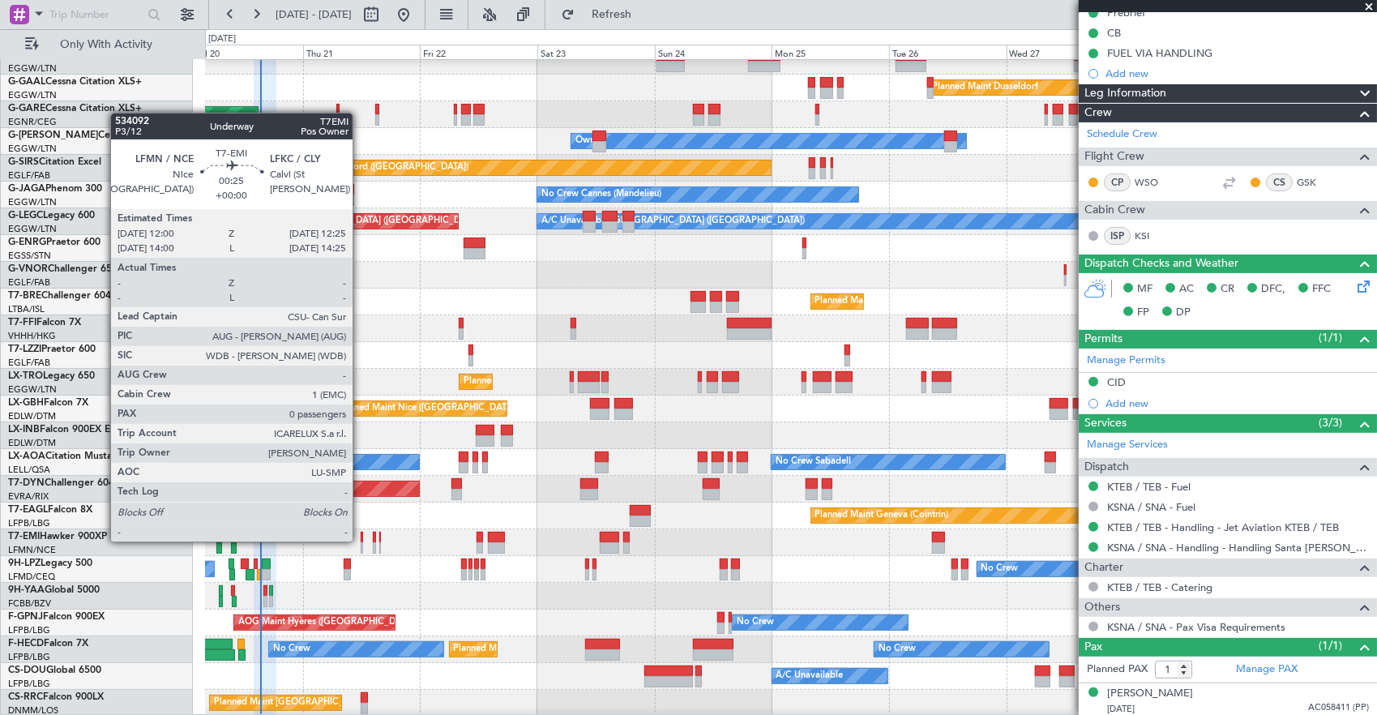
click at [362, 540] on div at bounding box center [362, 537] width 2 height 11
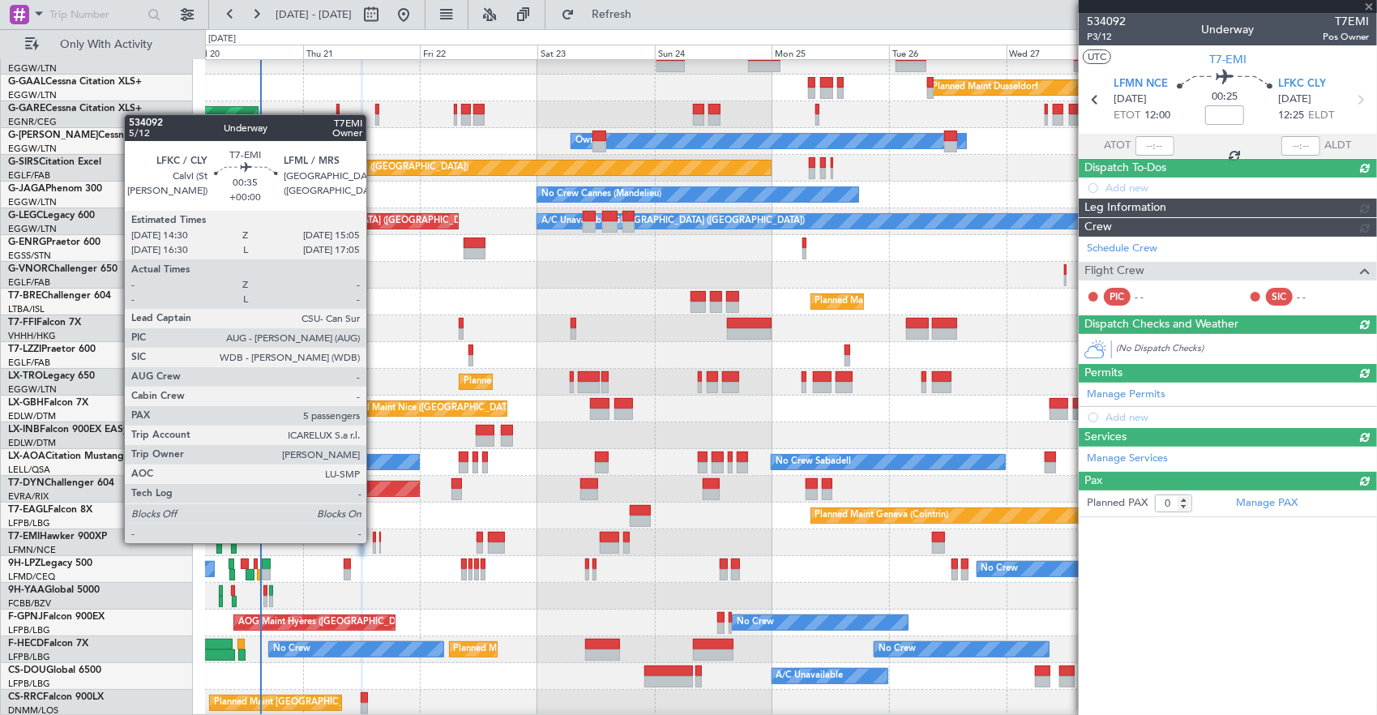
scroll to position [0, 0]
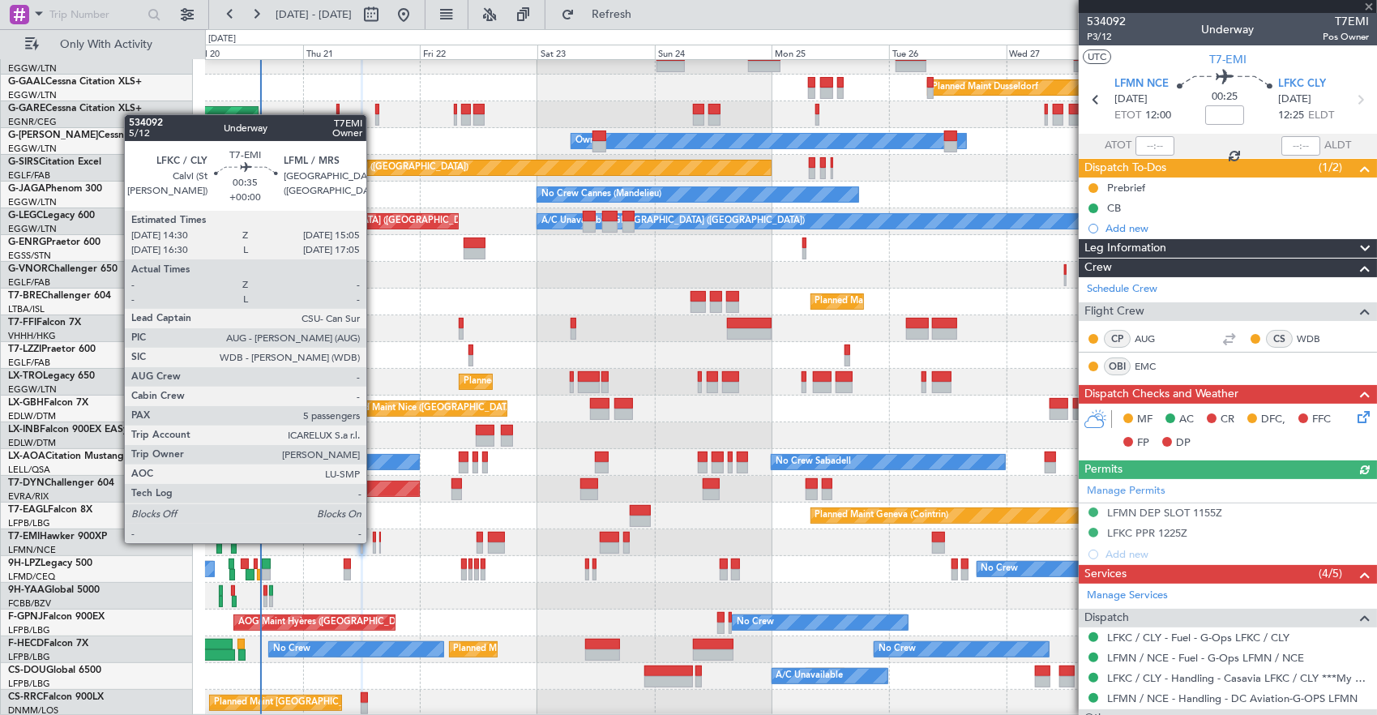
click at [375, 542] on div at bounding box center [374, 547] width 3 height 11
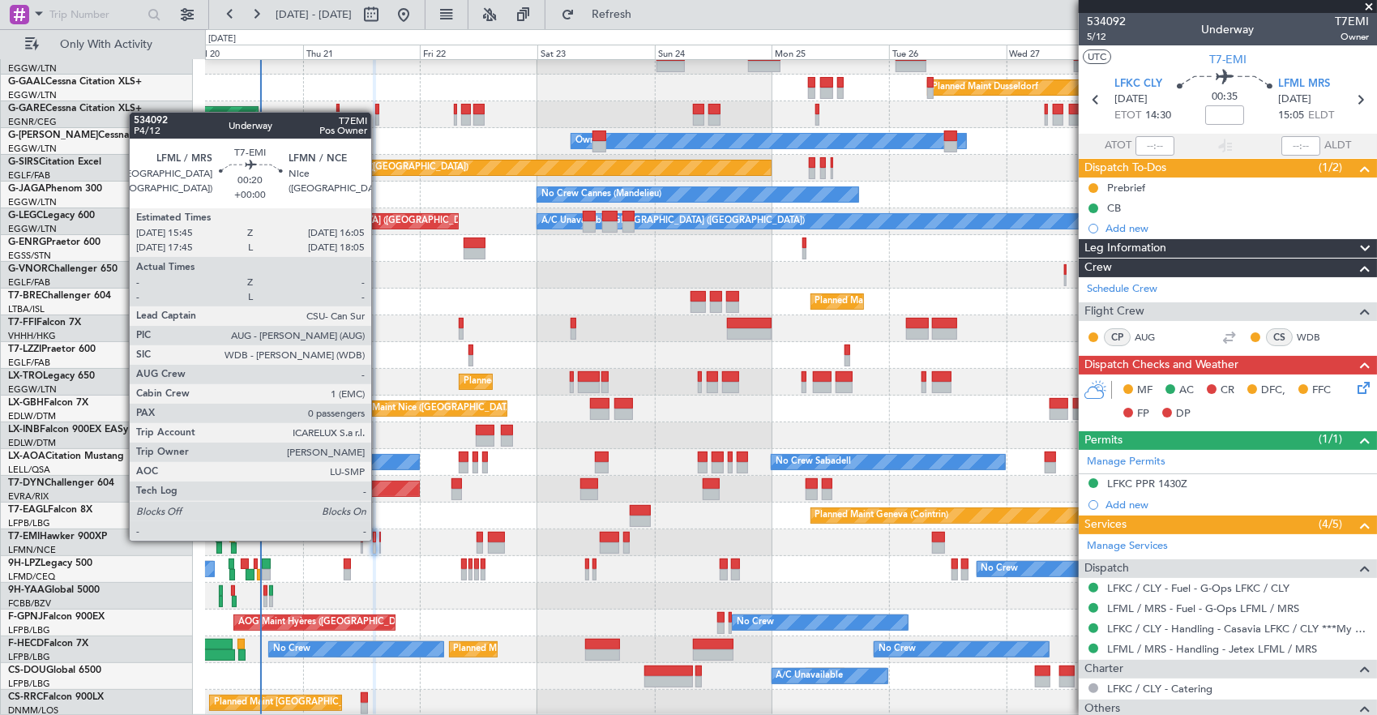
click at [379, 539] on div at bounding box center [380, 537] width 2 height 11
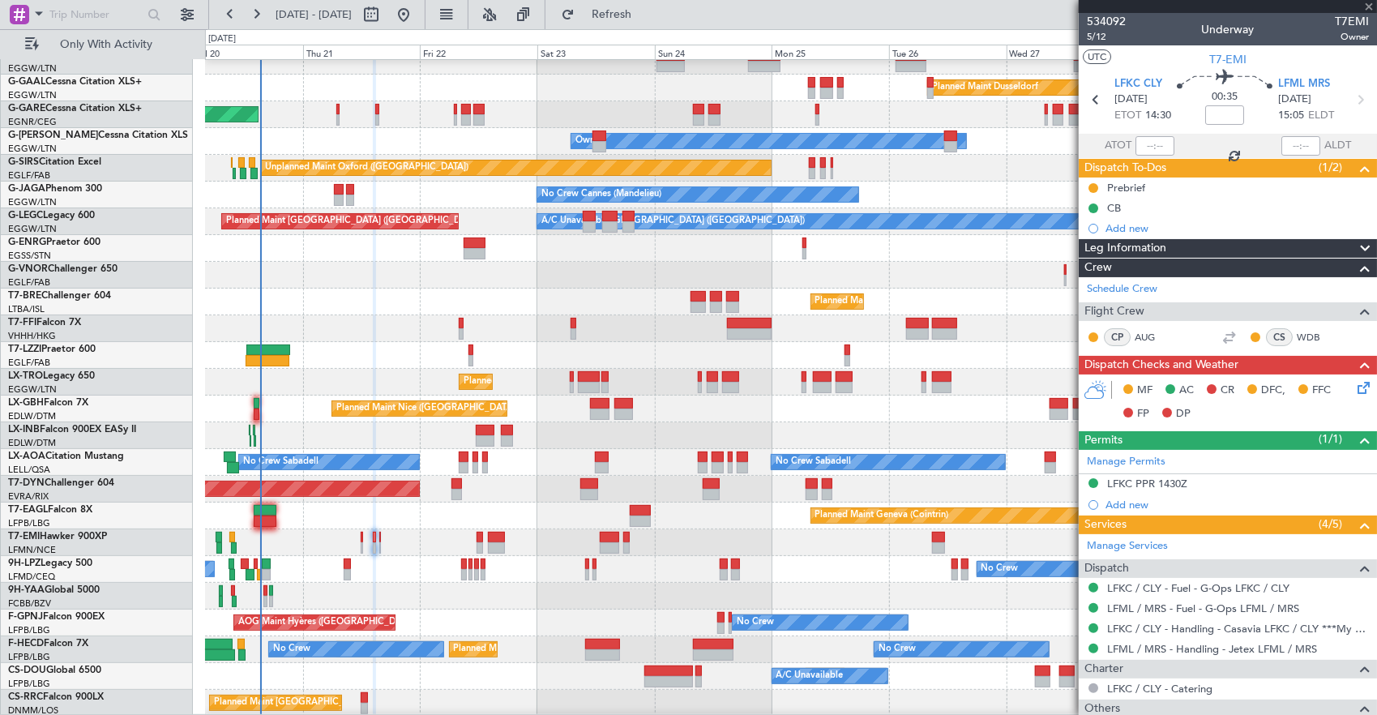
type input "0"
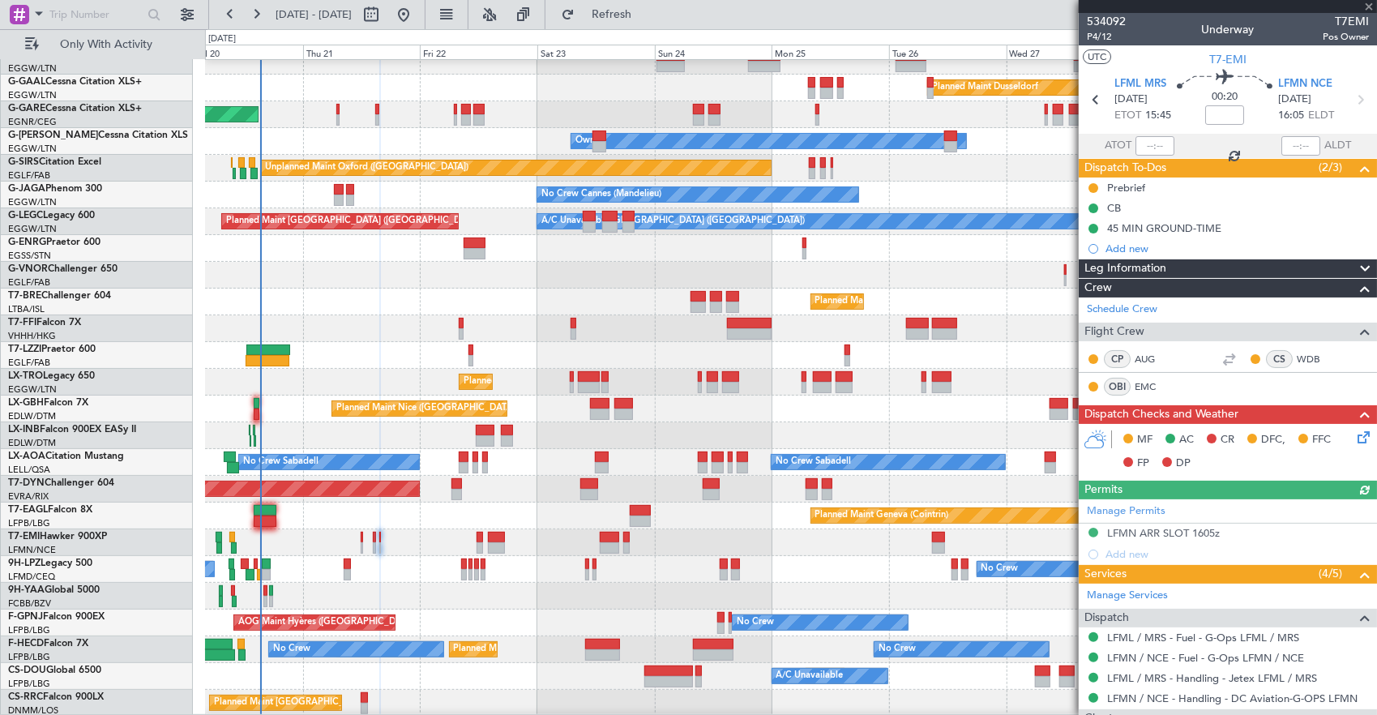
click at [359, 542] on div "Planned Maint Chester" at bounding box center [791, 542] width 1172 height 27
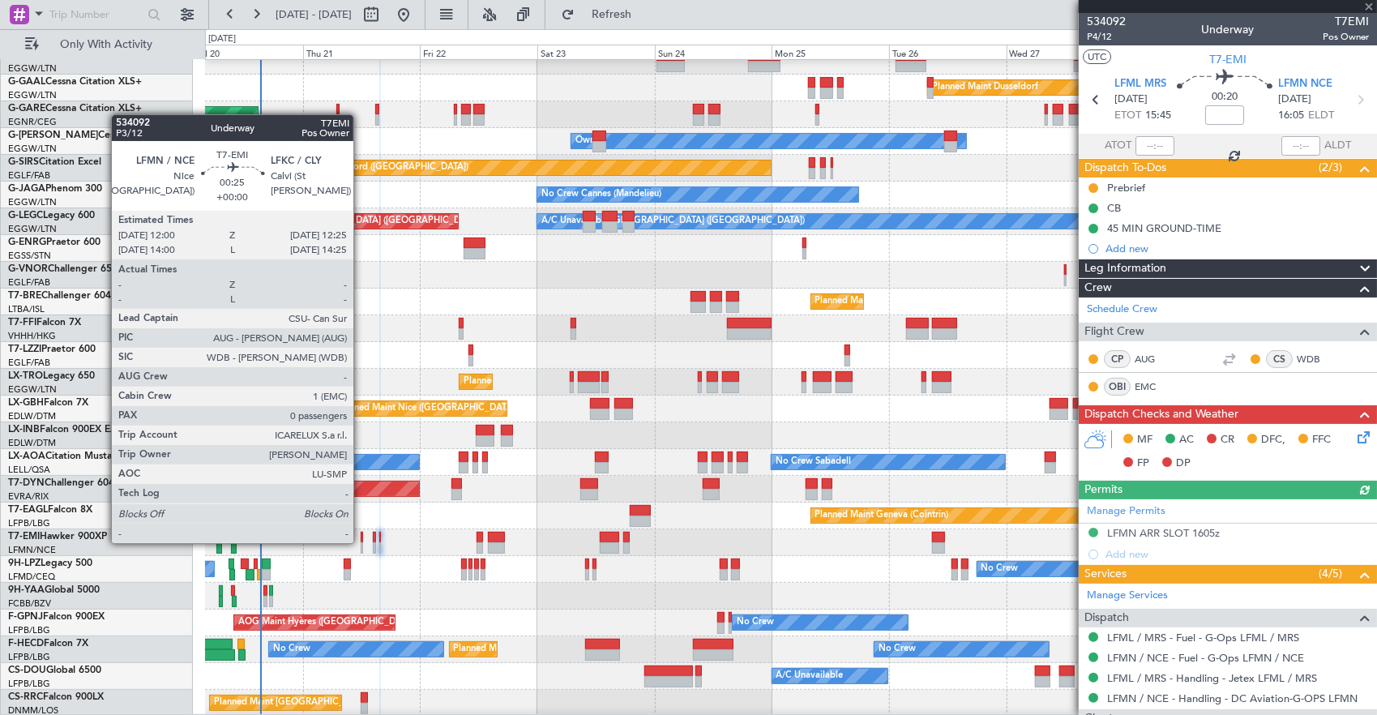
click at [362, 542] on div at bounding box center [362, 547] width 2 height 11
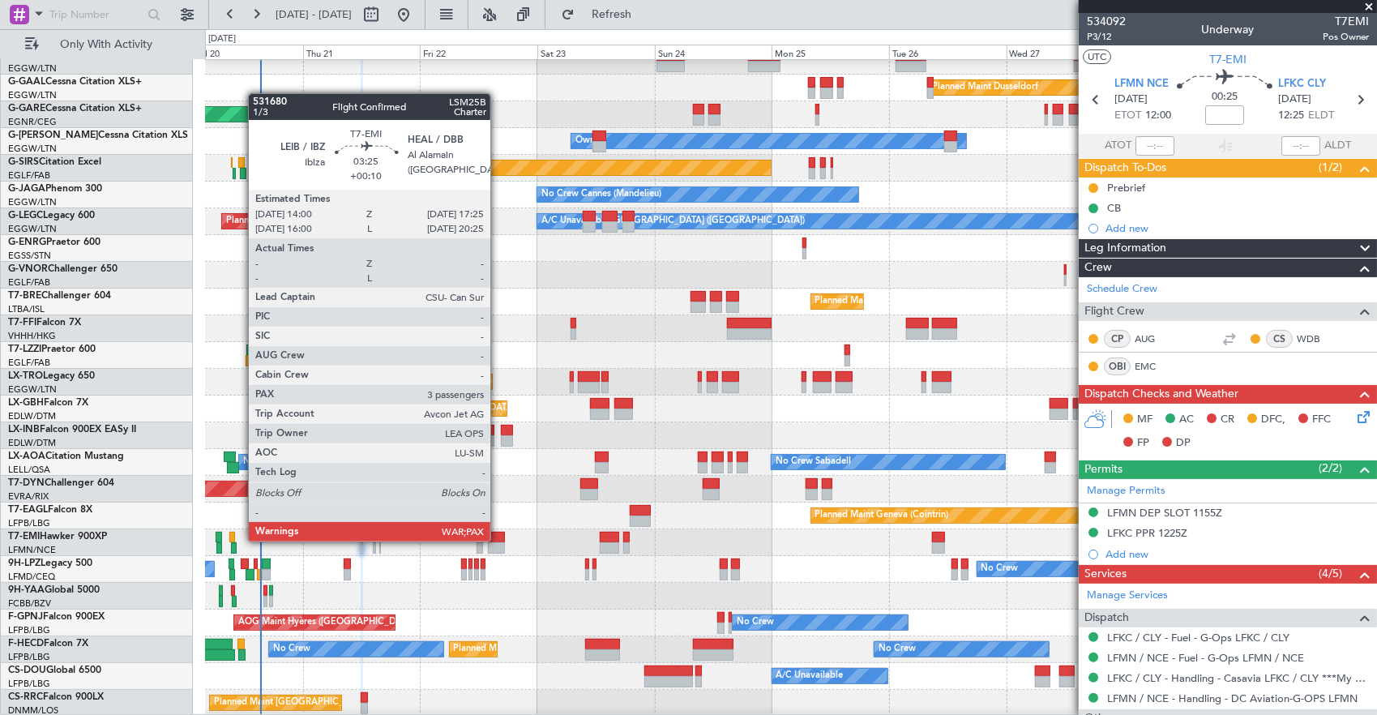
click at [499, 540] on div at bounding box center [496, 537] width 17 height 11
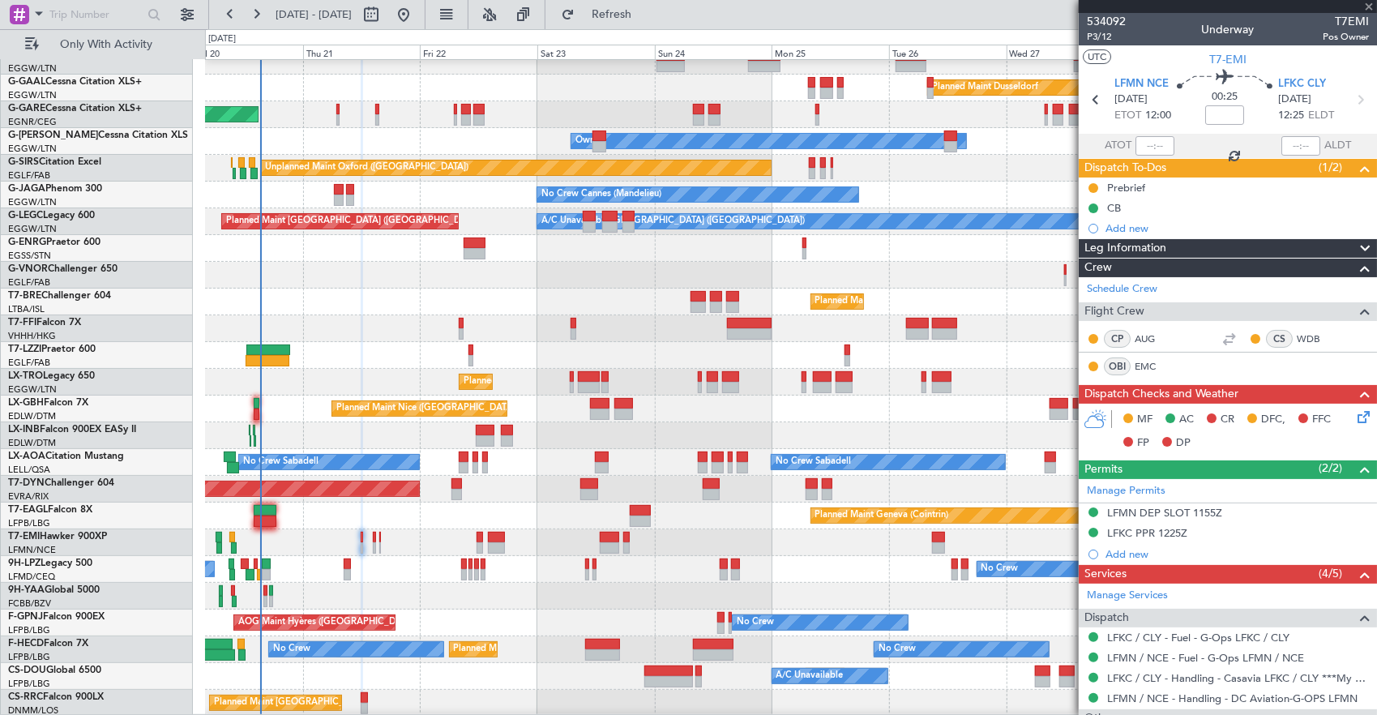
type input "+00:10"
type input "3"
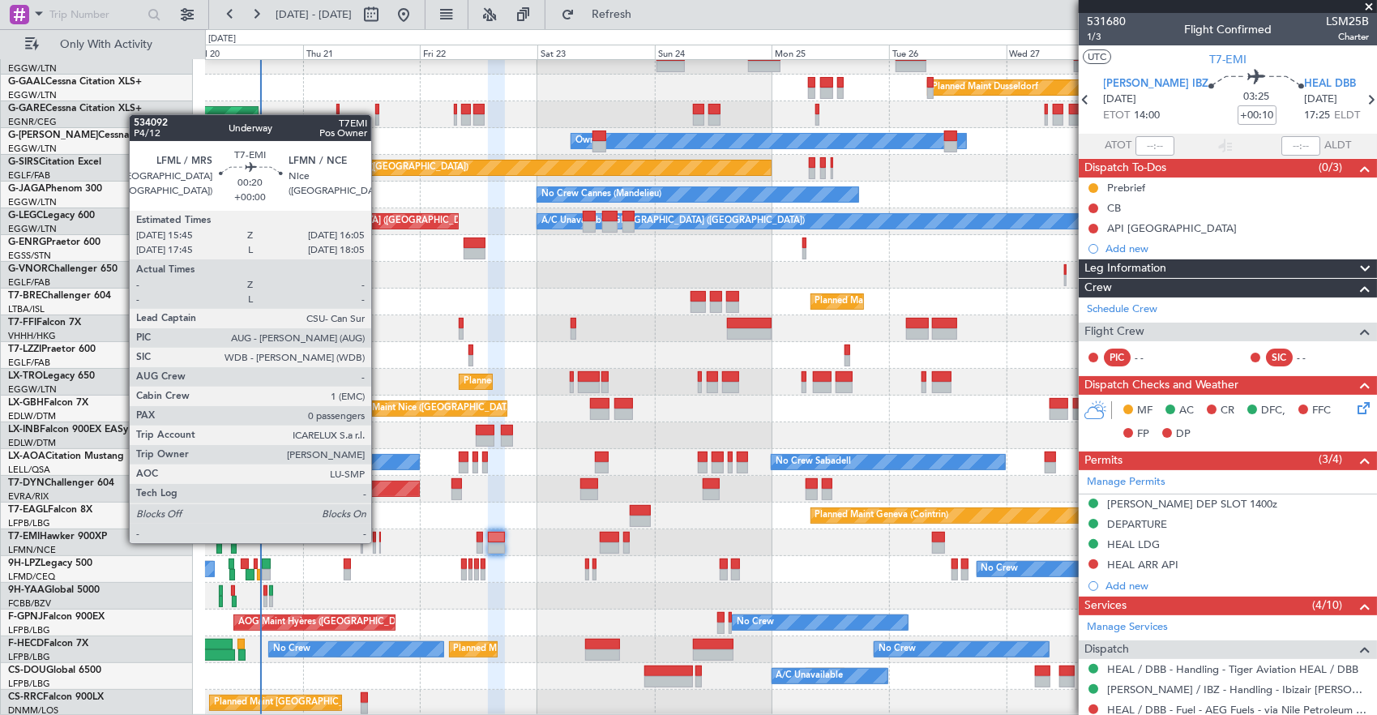
click at [379, 542] on div at bounding box center [380, 547] width 2 height 11
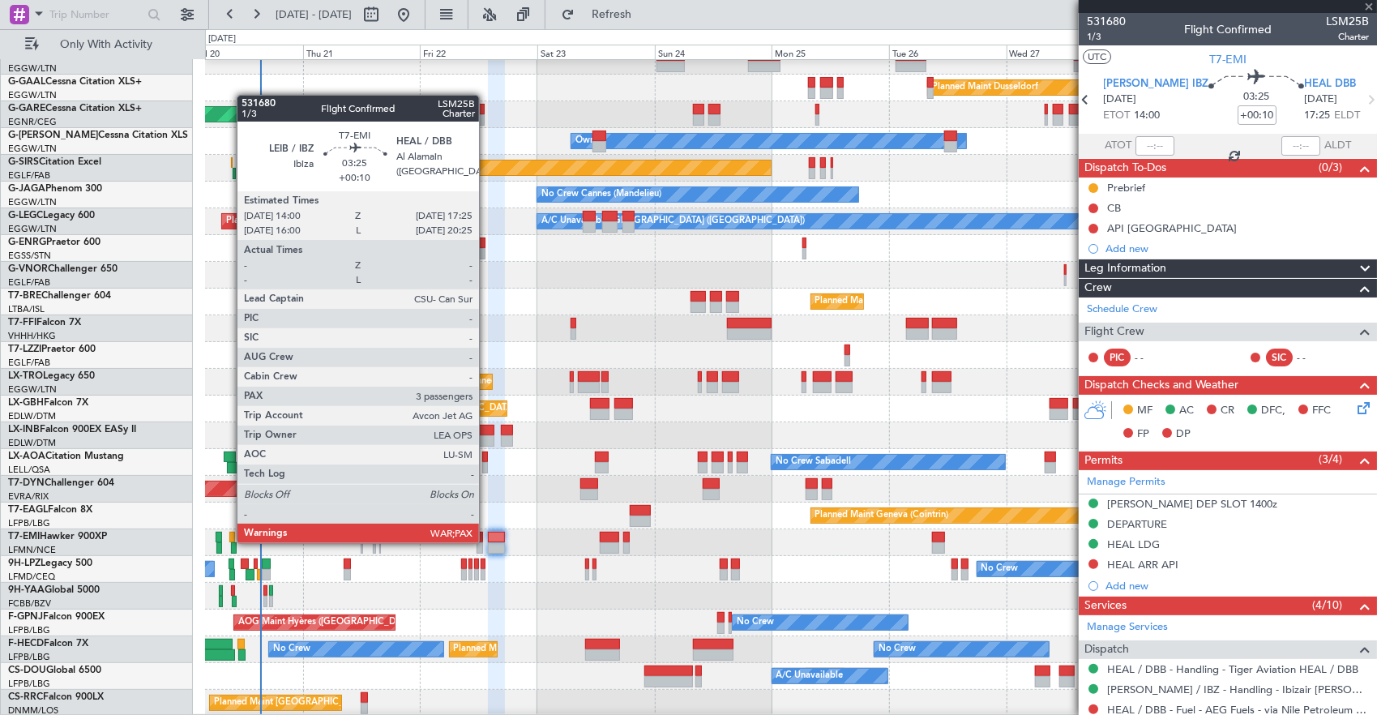
click at [488, 542] on div at bounding box center [496, 547] width 17 height 11
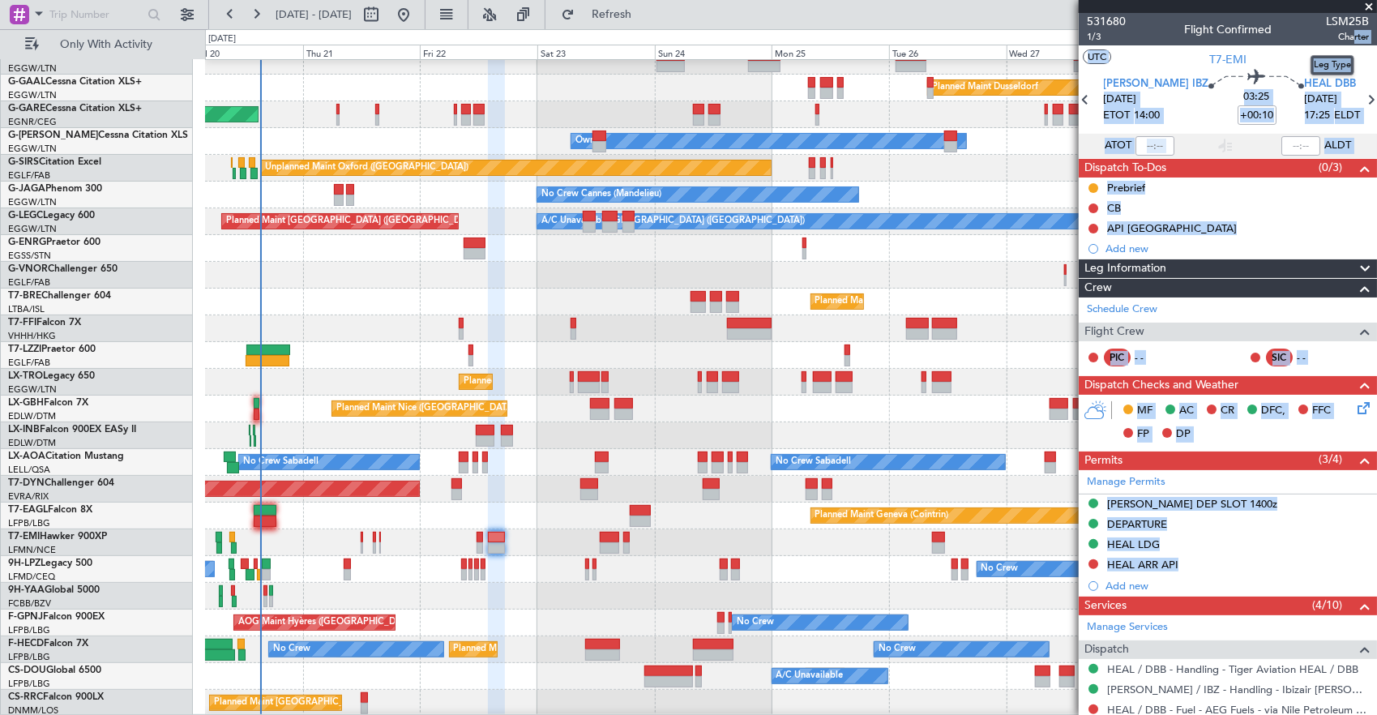
drag, startPoint x: 1339, startPoint y: 36, endPoint x: 1355, endPoint y: 44, distance: 17.4
click at [1355, 44] on body "20 Aug 2025 - 30 Aug 2025 Refresh Quick Links Only With Activity Planned Maint …" at bounding box center [688, 357] width 1377 height 715
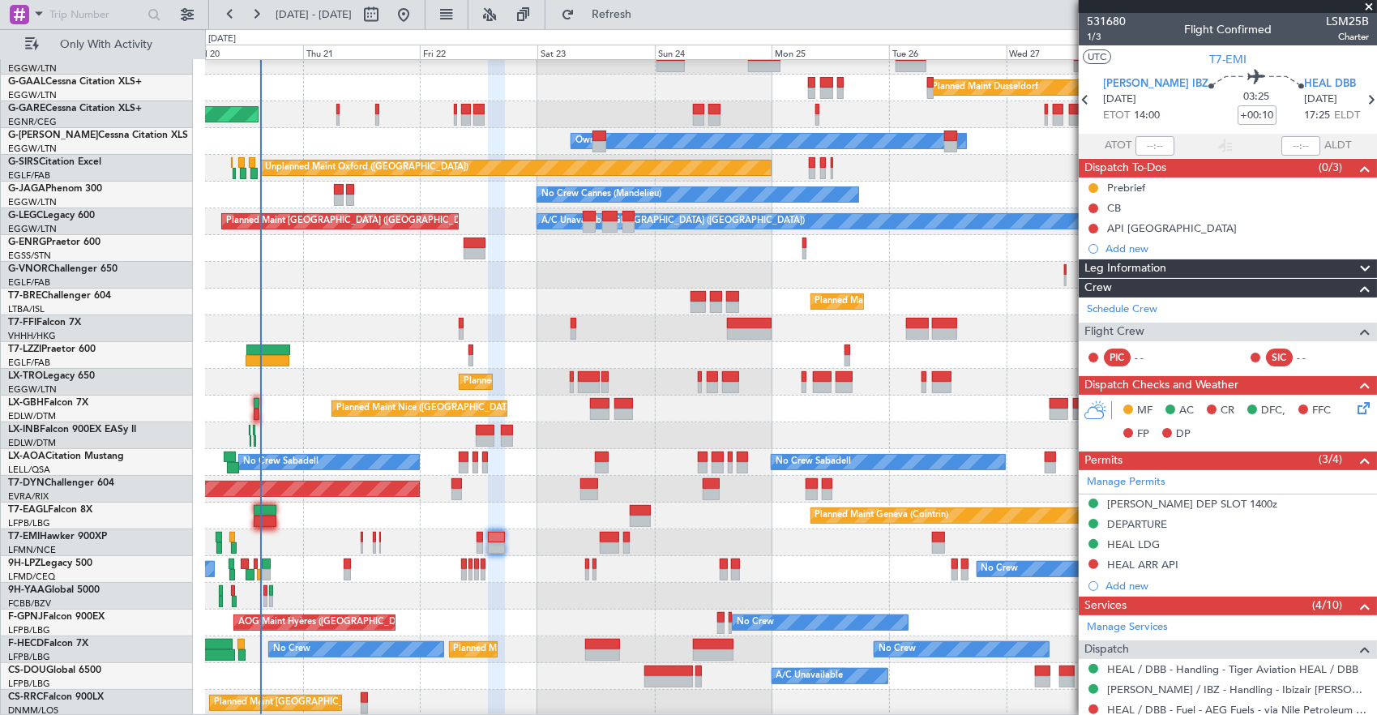
drag, startPoint x: 1355, startPoint y: 44, endPoint x: 1338, endPoint y: 33, distance: 20.0
click at [1338, 33] on span "Charter" at bounding box center [1347, 37] width 43 height 14
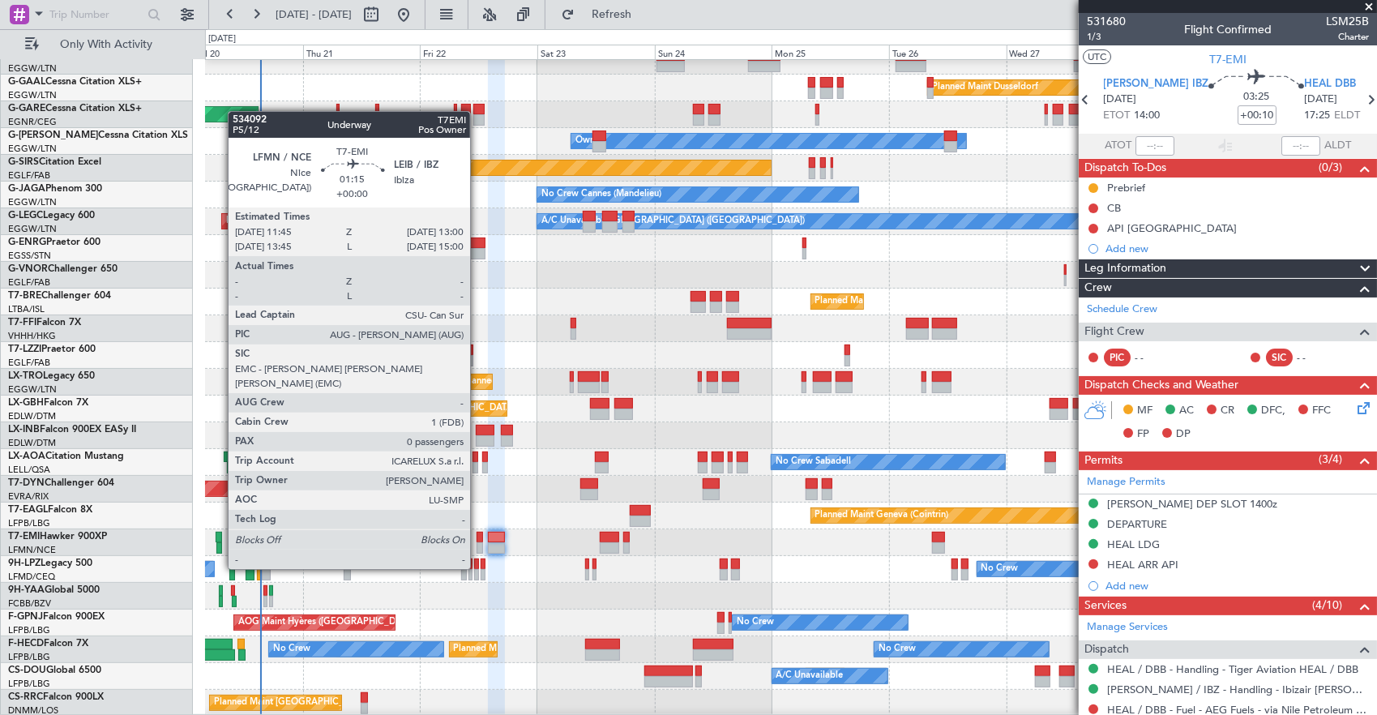
click at [478, 538] on div at bounding box center [480, 537] width 6 height 11
type input "0"
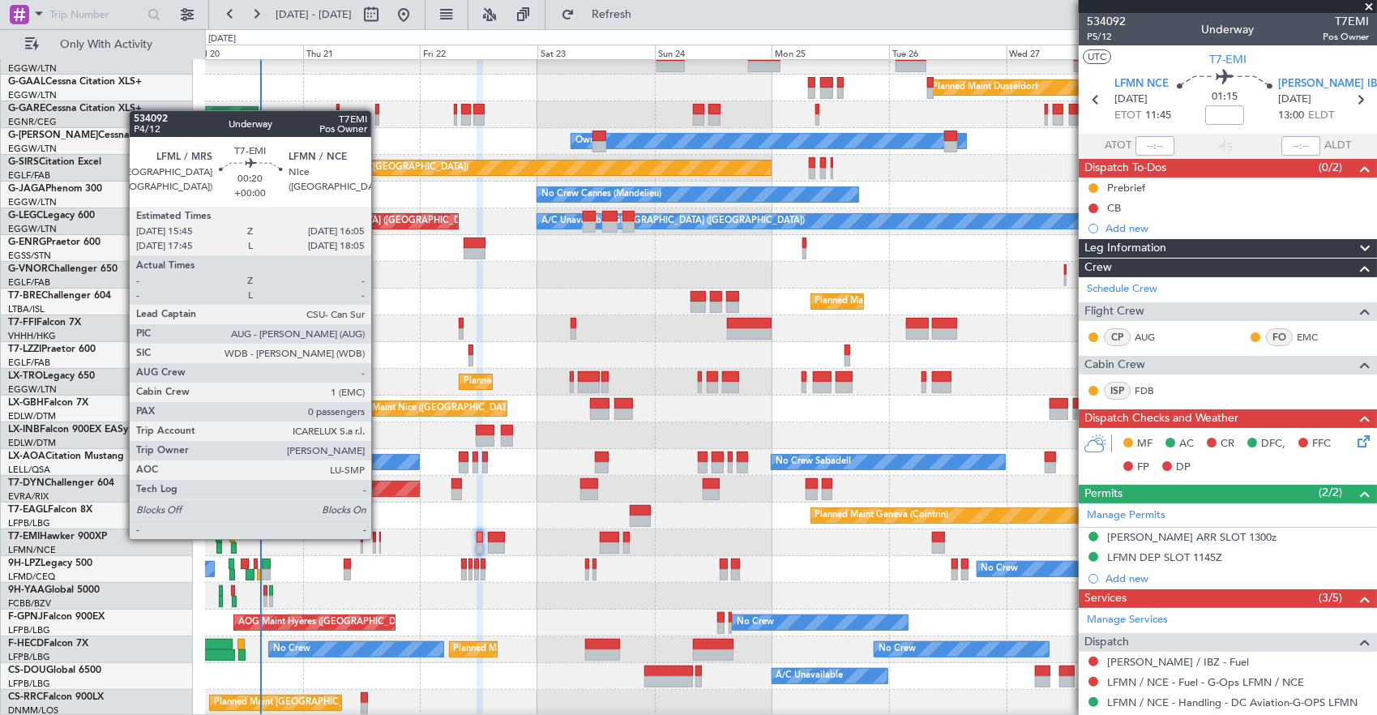
click at [379, 537] on div at bounding box center [380, 537] width 2 height 11
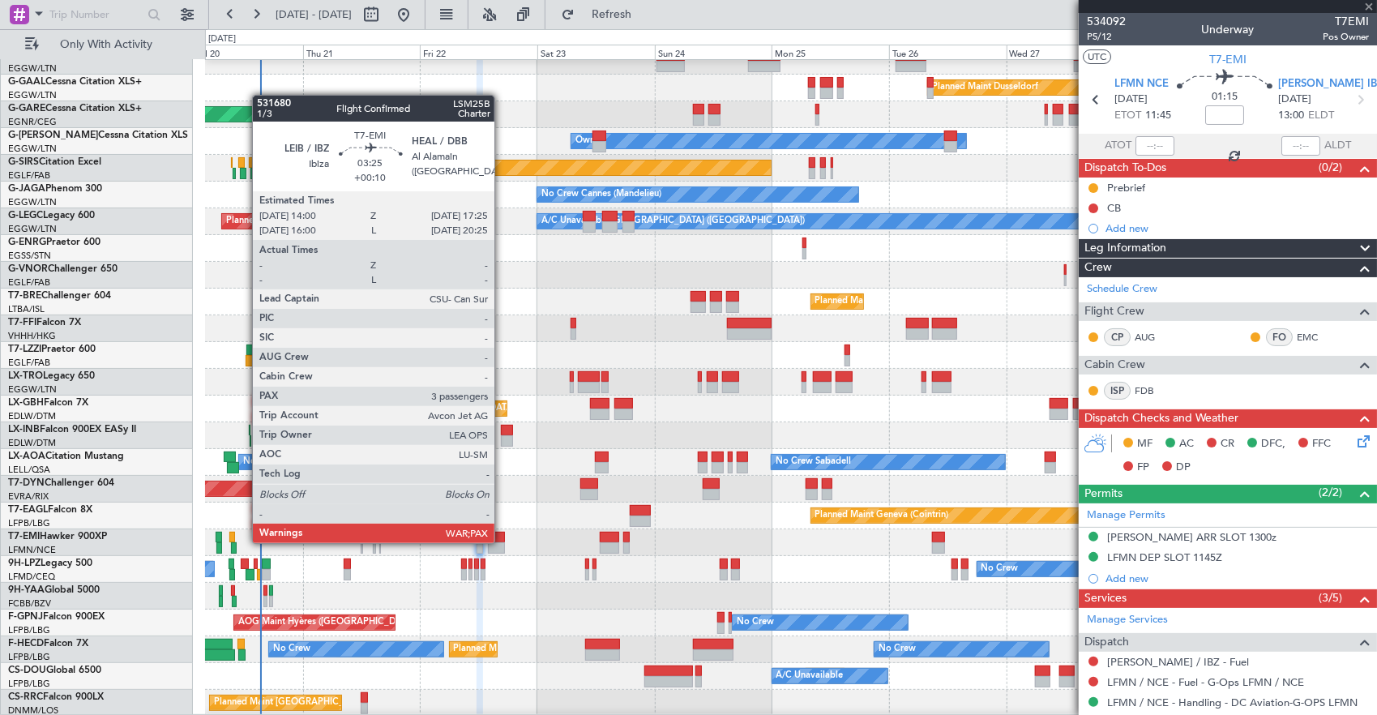
click at [503, 542] on div at bounding box center [496, 547] width 17 height 11
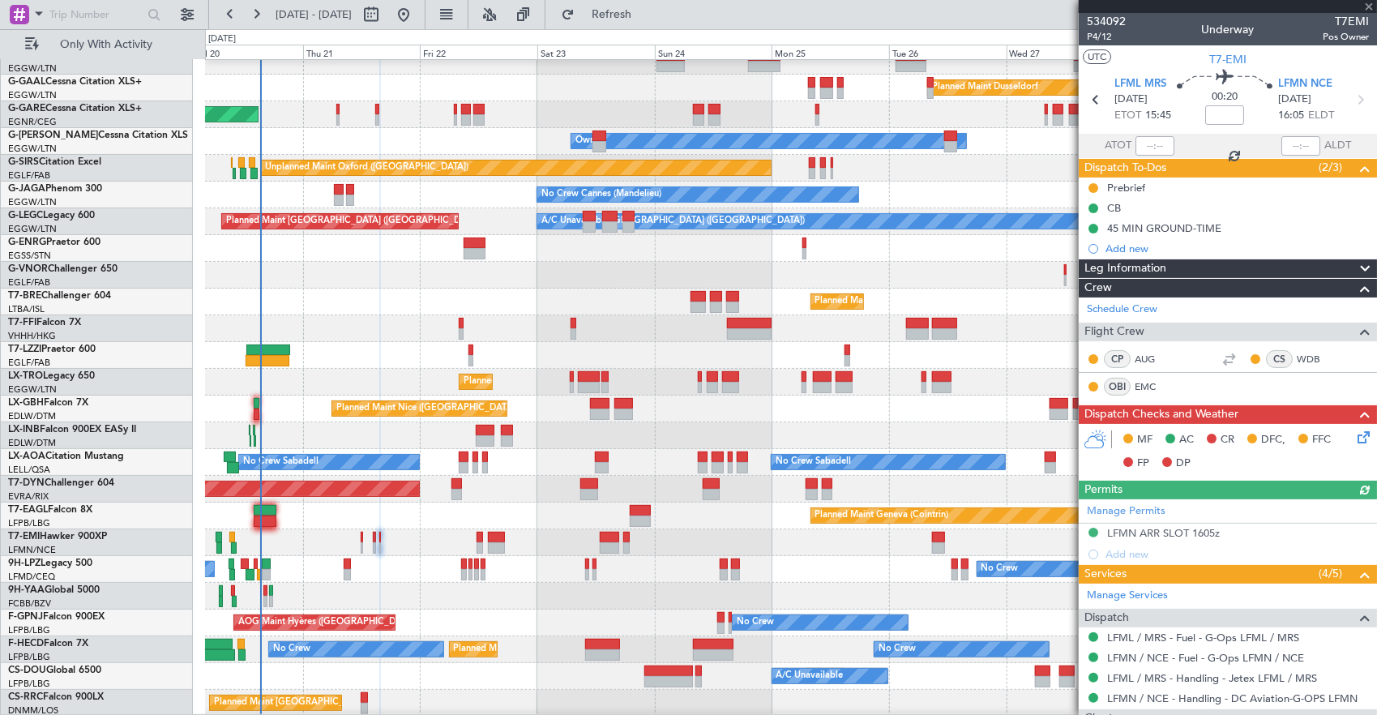
type input "+00:10"
type input "3"
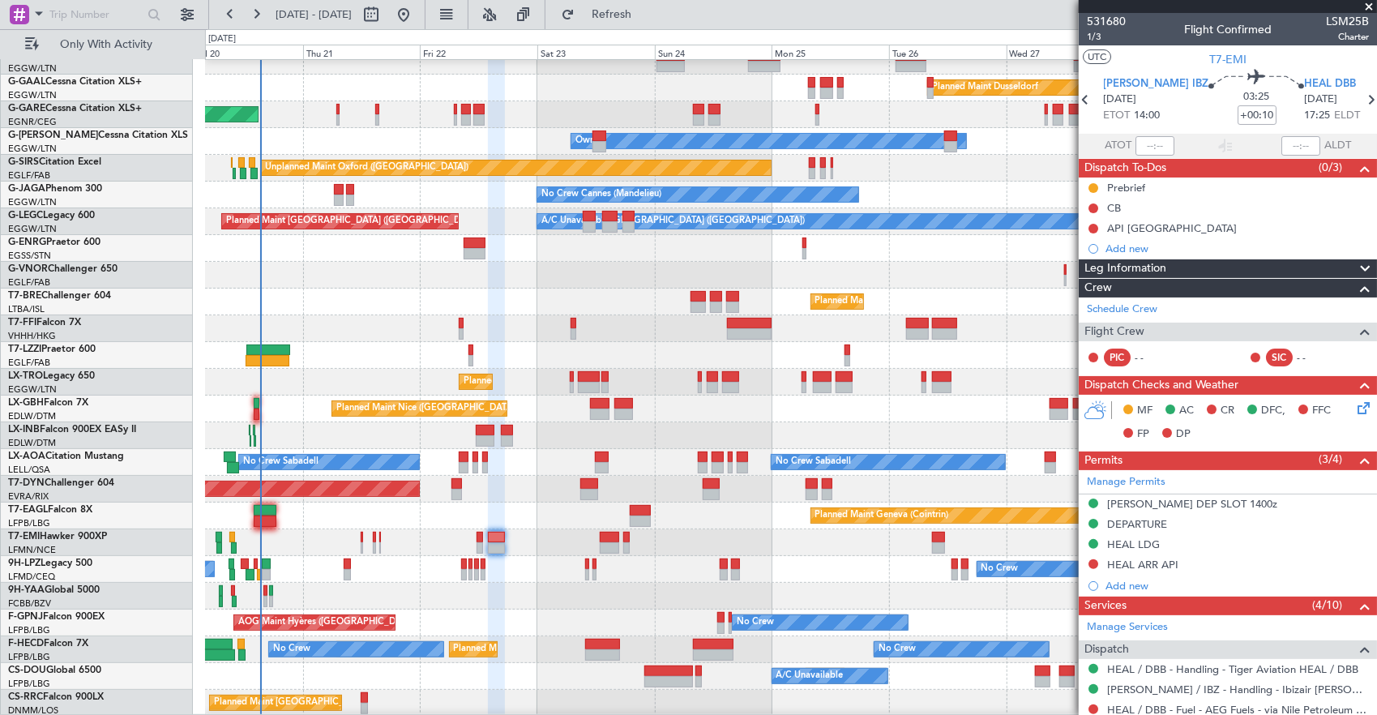
click at [378, 542] on div "Planned Maint Chester" at bounding box center [791, 542] width 1172 height 27
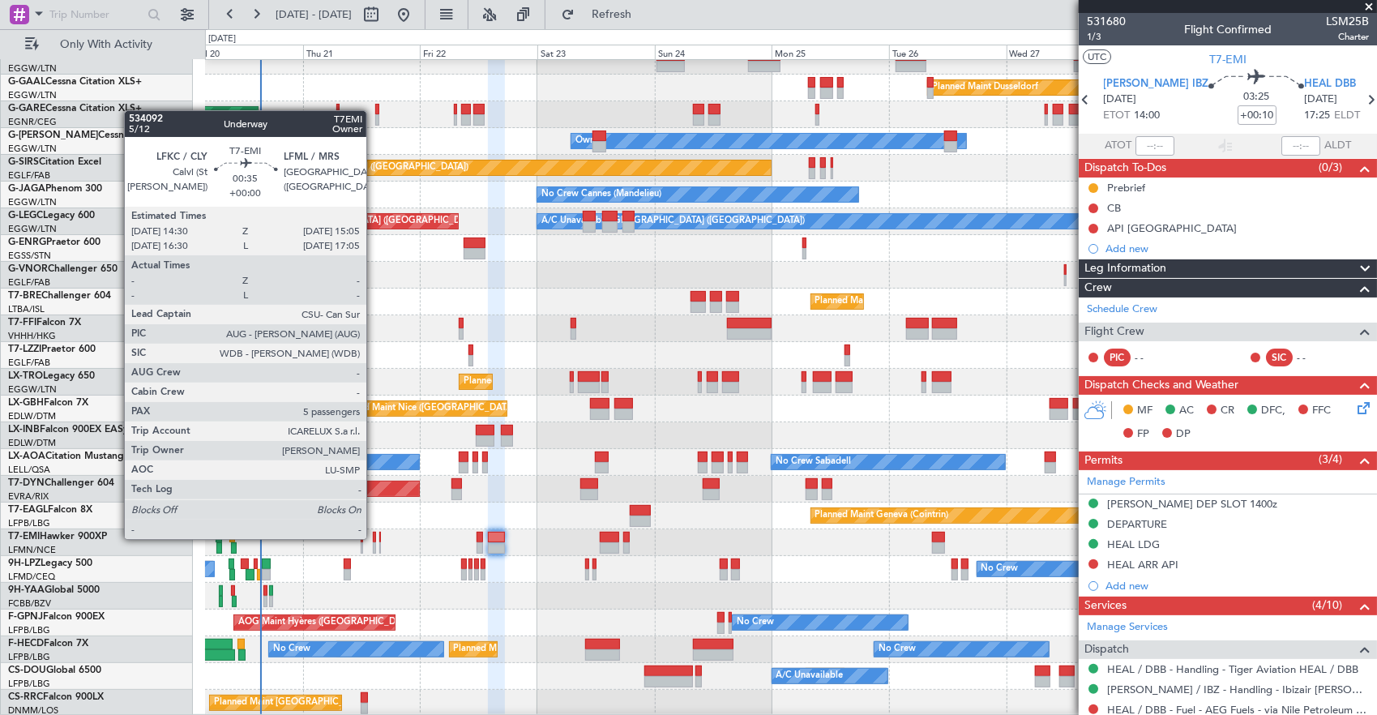
click at [375, 537] on div at bounding box center [374, 537] width 3 height 11
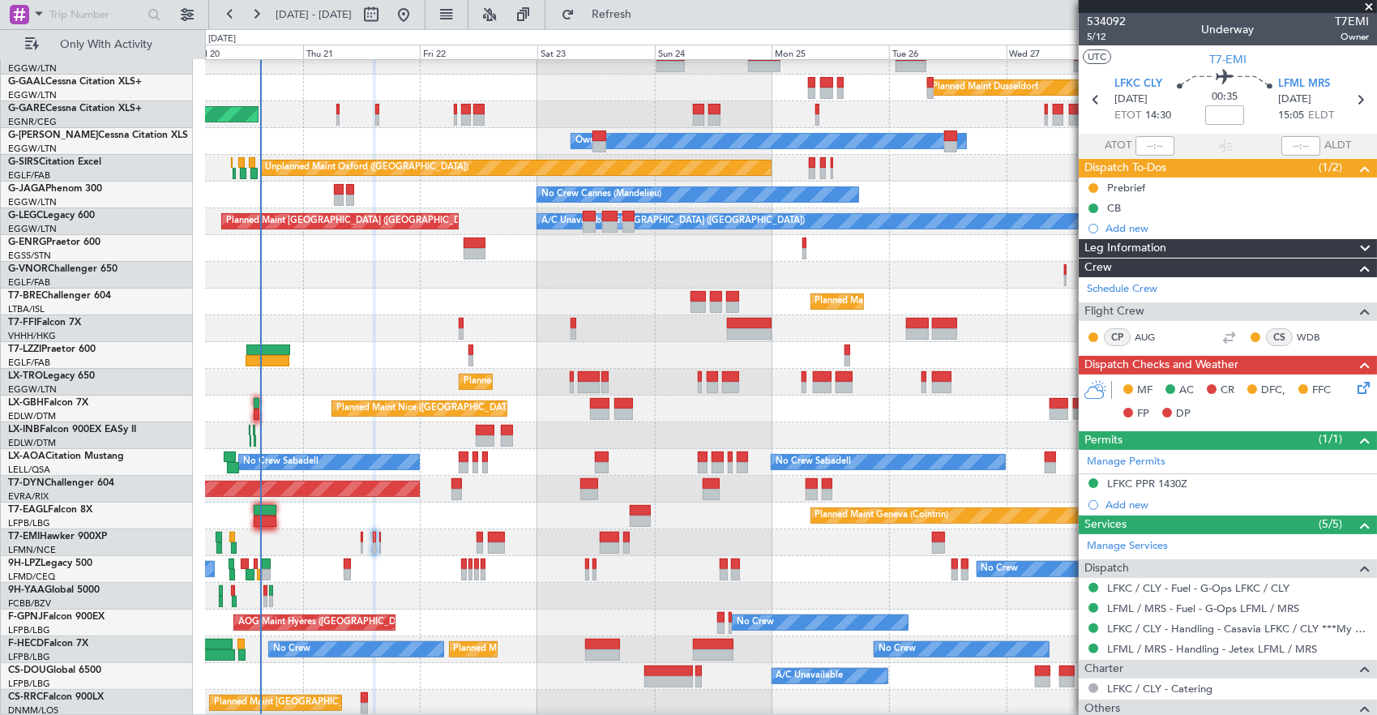
click at [475, 538] on div "Planned Maint Chester" at bounding box center [791, 542] width 1172 height 27
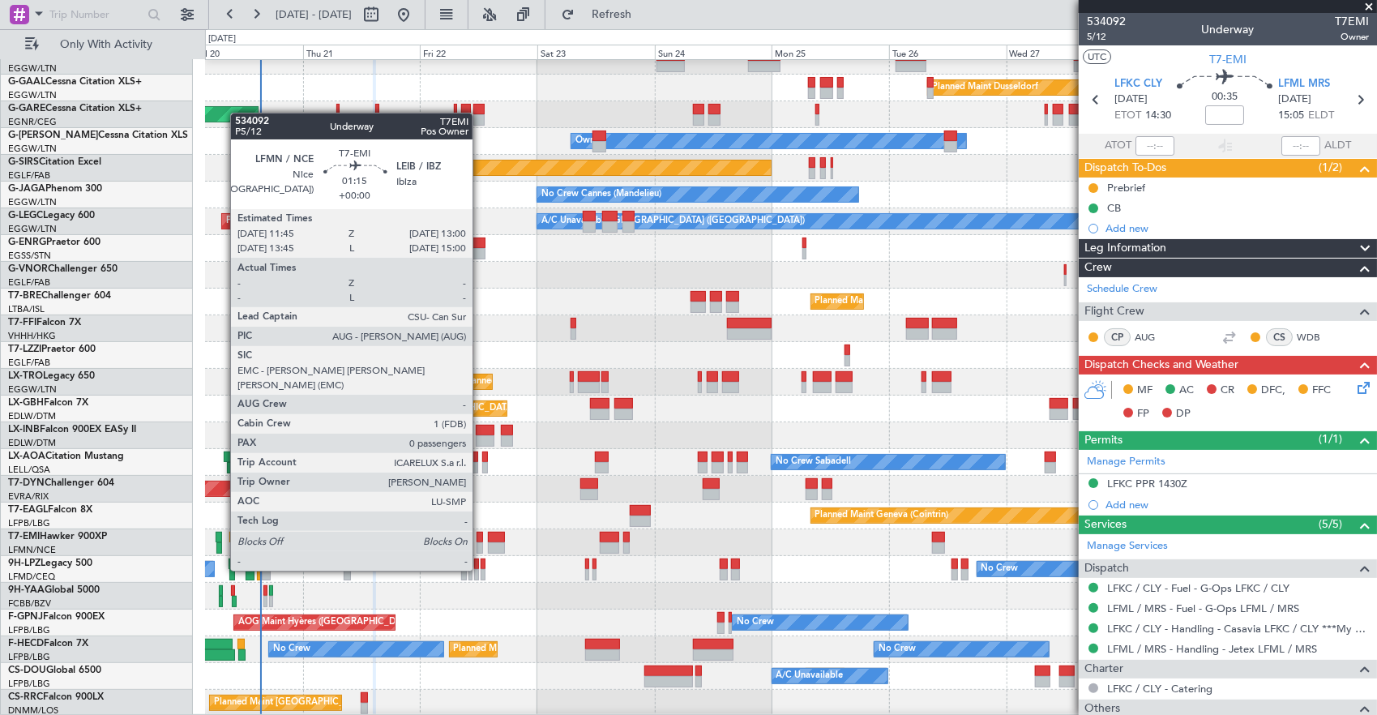
click at [481, 541] on div at bounding box center [480, 537] width 6 height 11
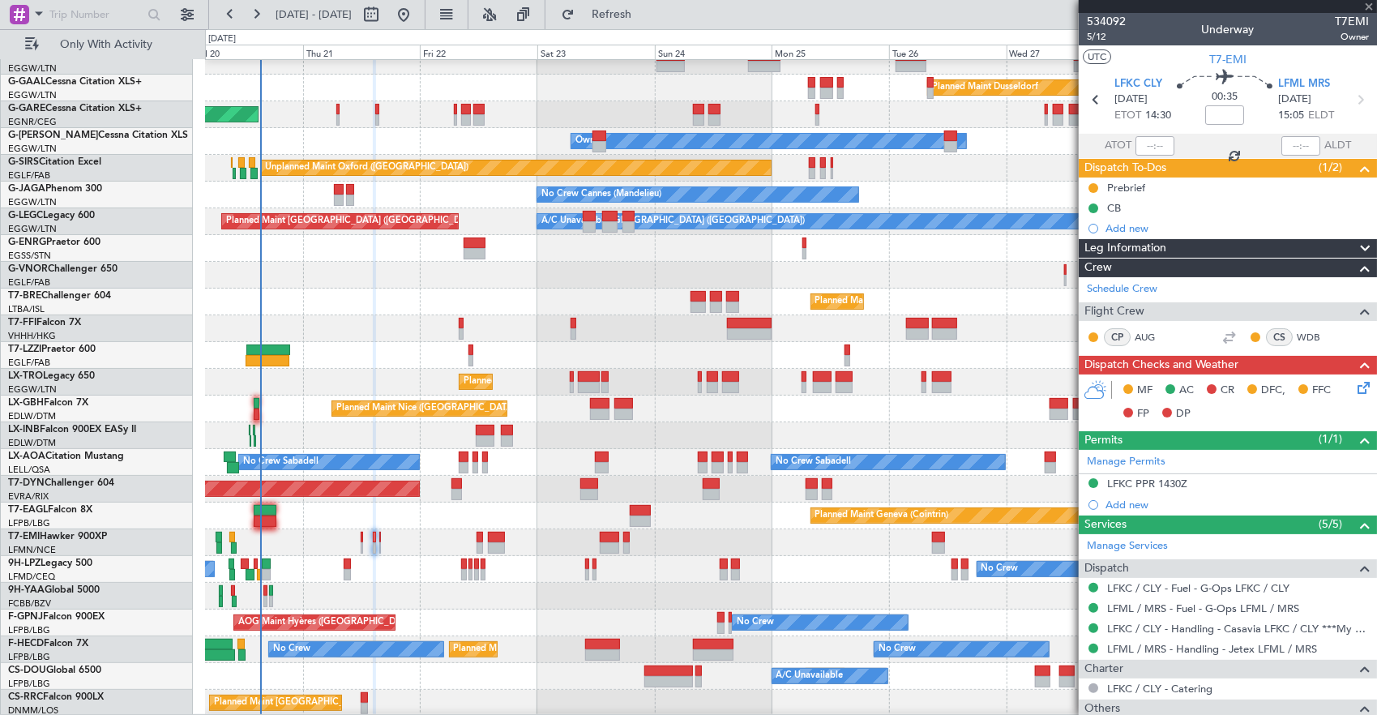
type input "0"
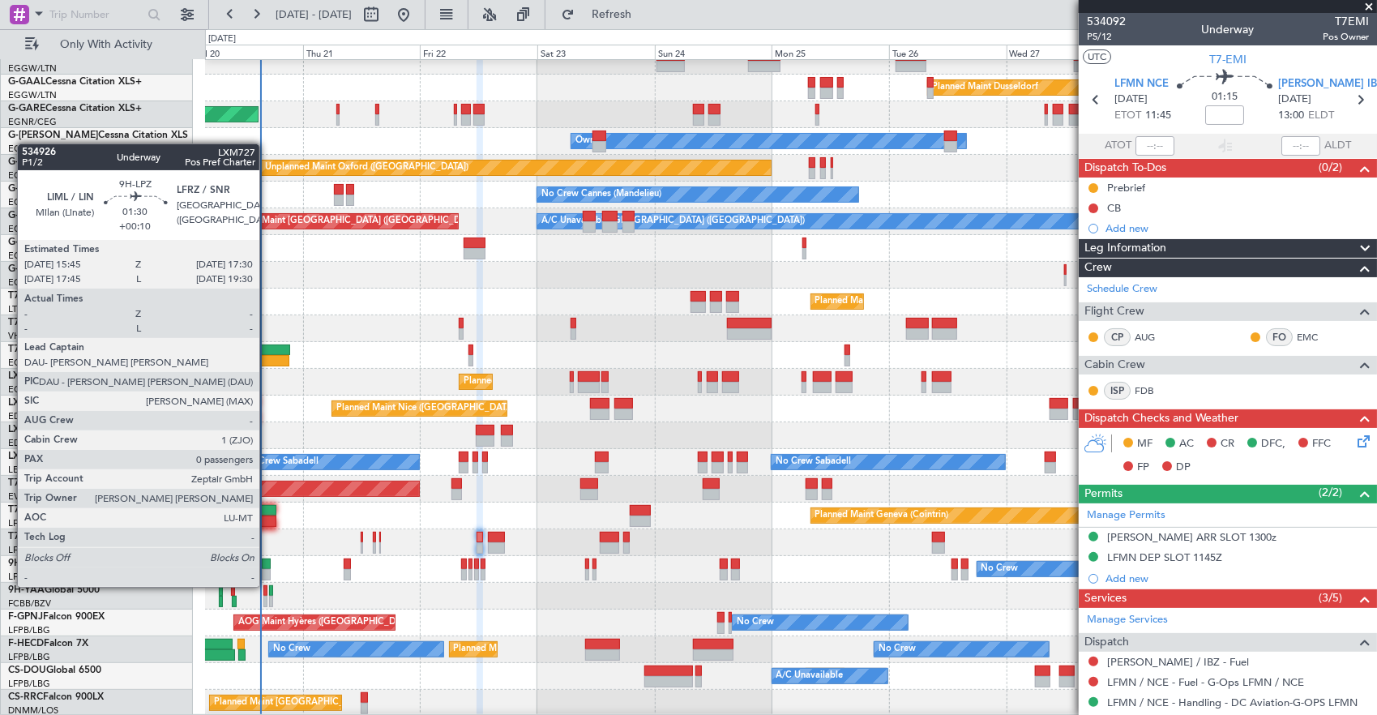
click at [268, 571] on div at bounding box center [266, 574] width 9 height 11
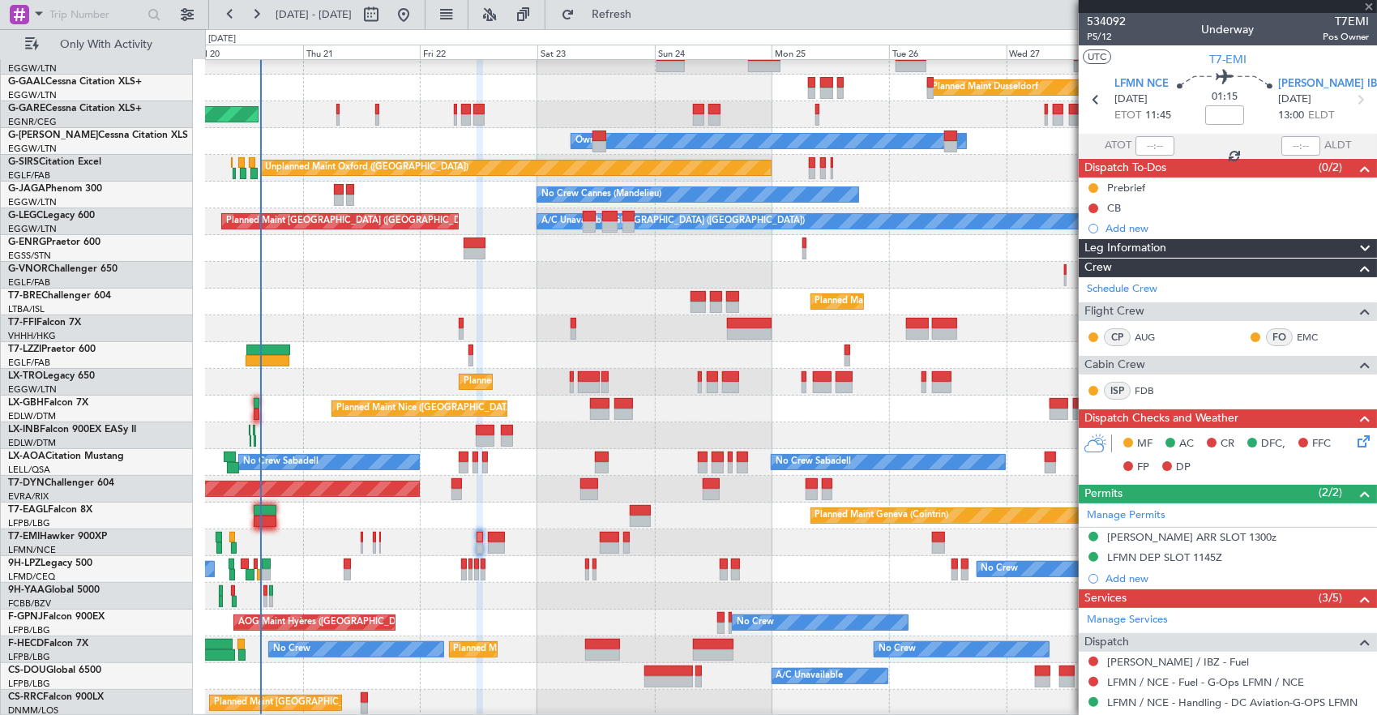
type input "+00:10"
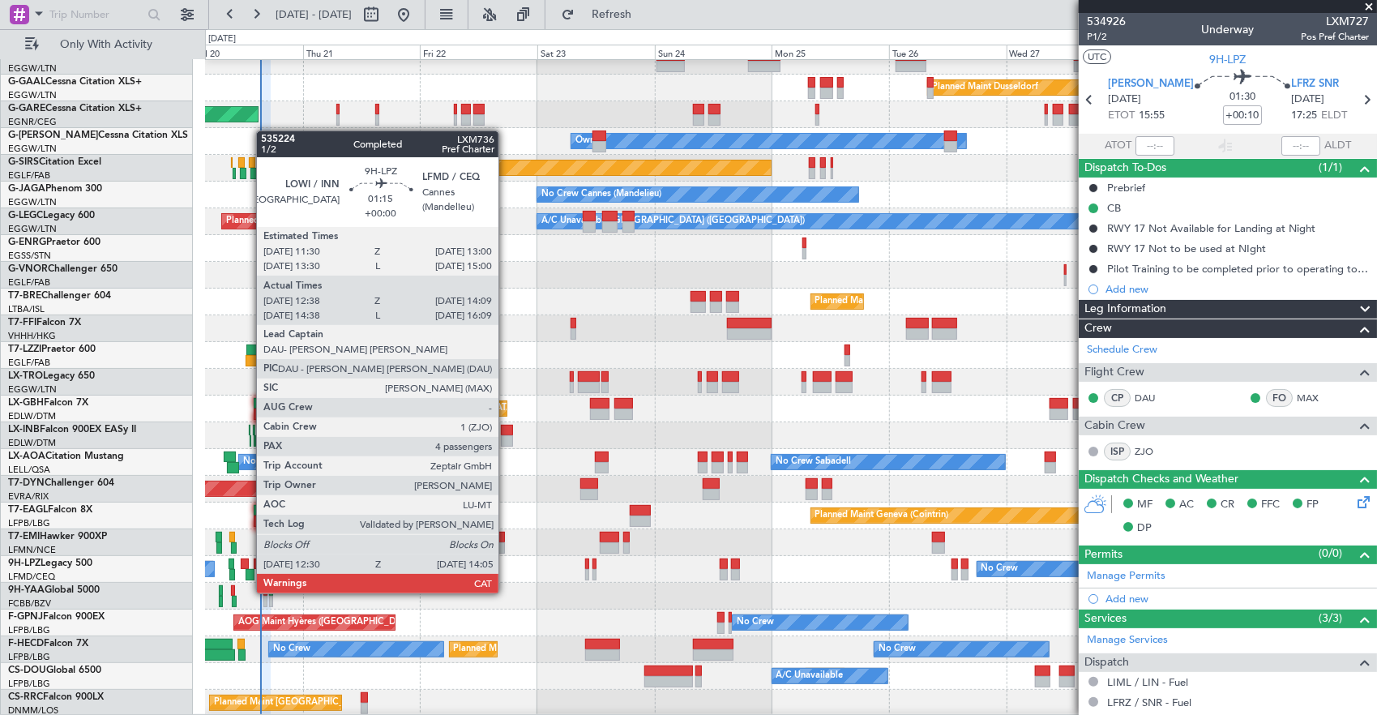
click at [246, 573] on div at bounding box center [250, 574] width 8 height 11
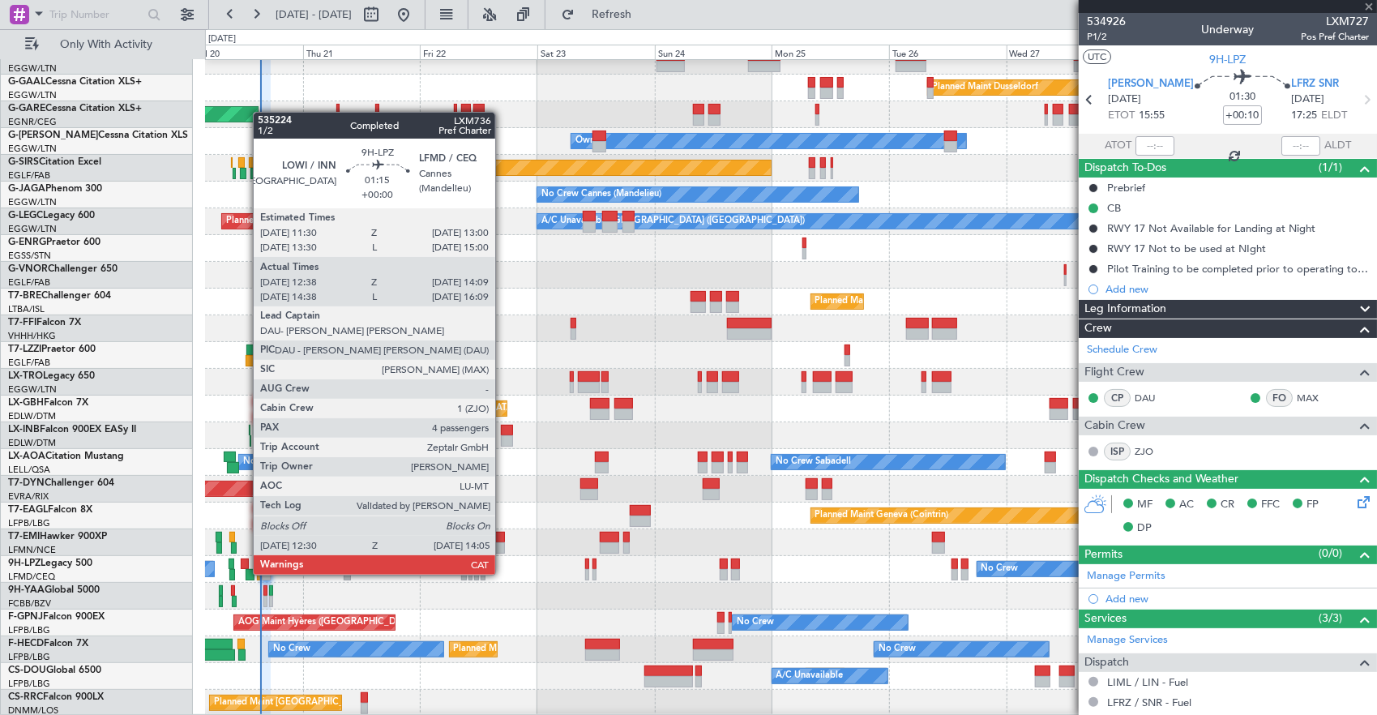
type input "12:48"
type input "14:04"
type input "4"
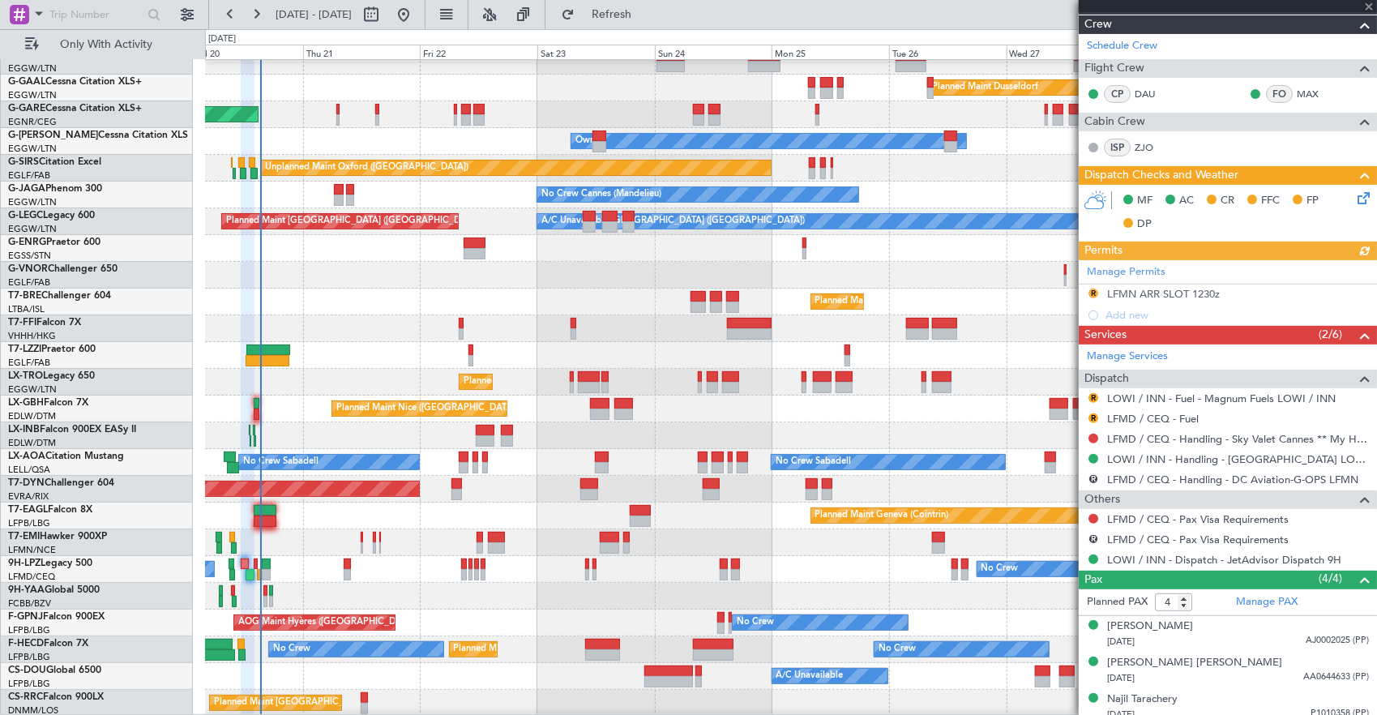
scroll to position [306, 0]
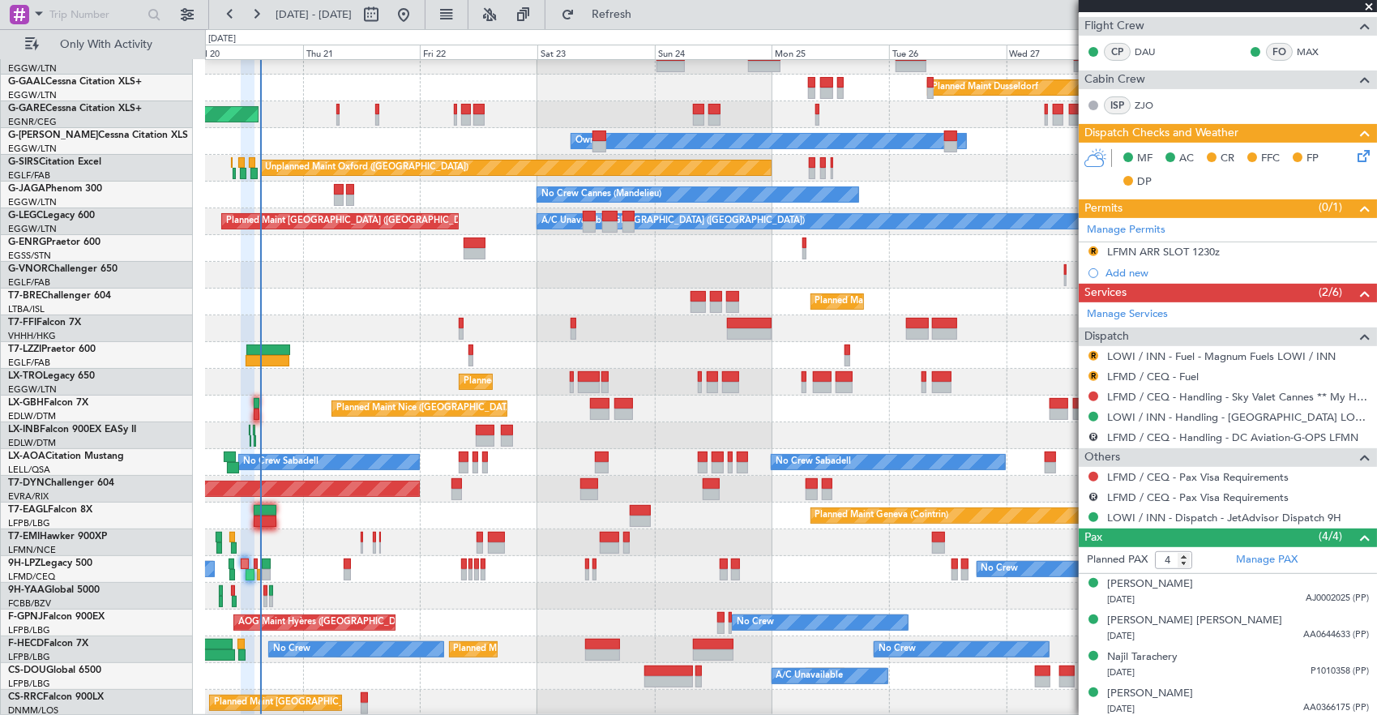
click at [1094, 439] on mat-tooltip-component "Confirmed" at bounding box center [1094, 439] width 73 height 43
click at [1093, 435] on div "Confirmed" at bounding box center [1094, 439] width 50 height 20
click at [1093, 432] on button "R" at bounding box center [1094, 437] width 10 height 10
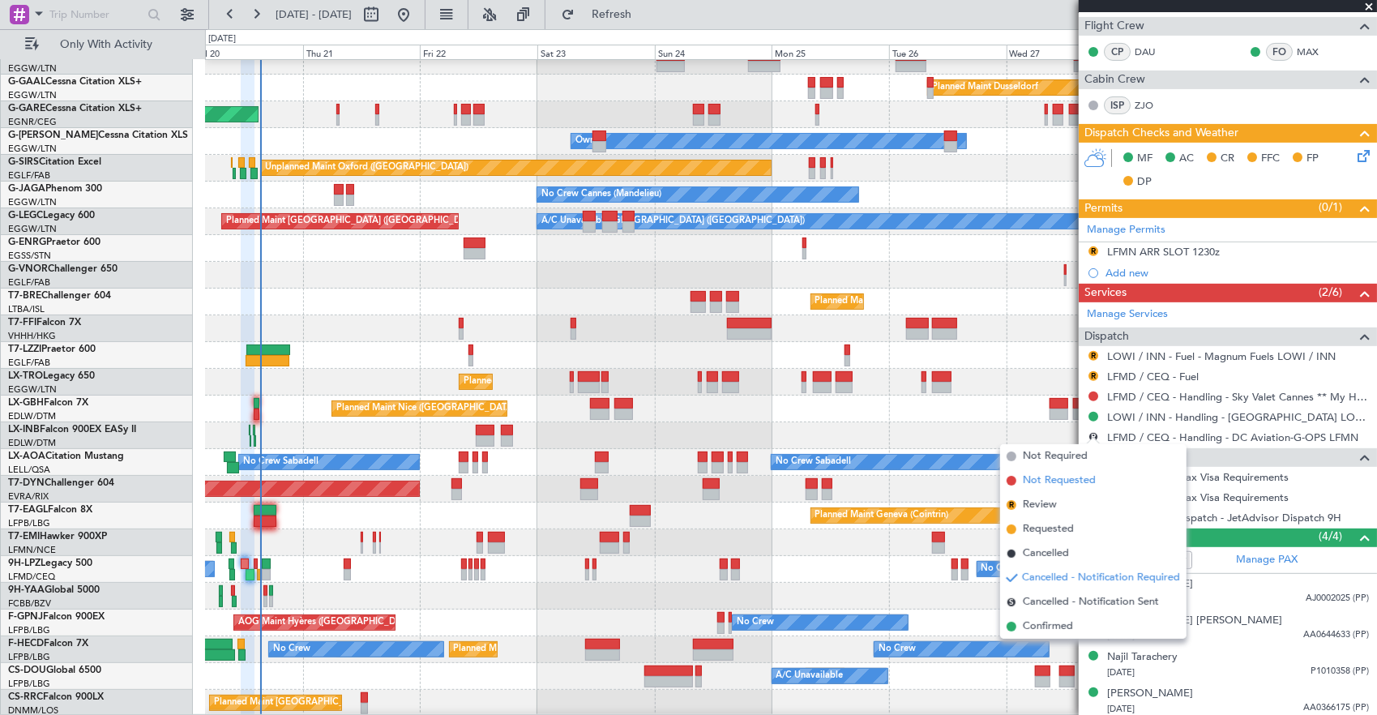
click at [1064, 475] on span "Not Requested" at bounding box center [1059, 481] width 73 height 16
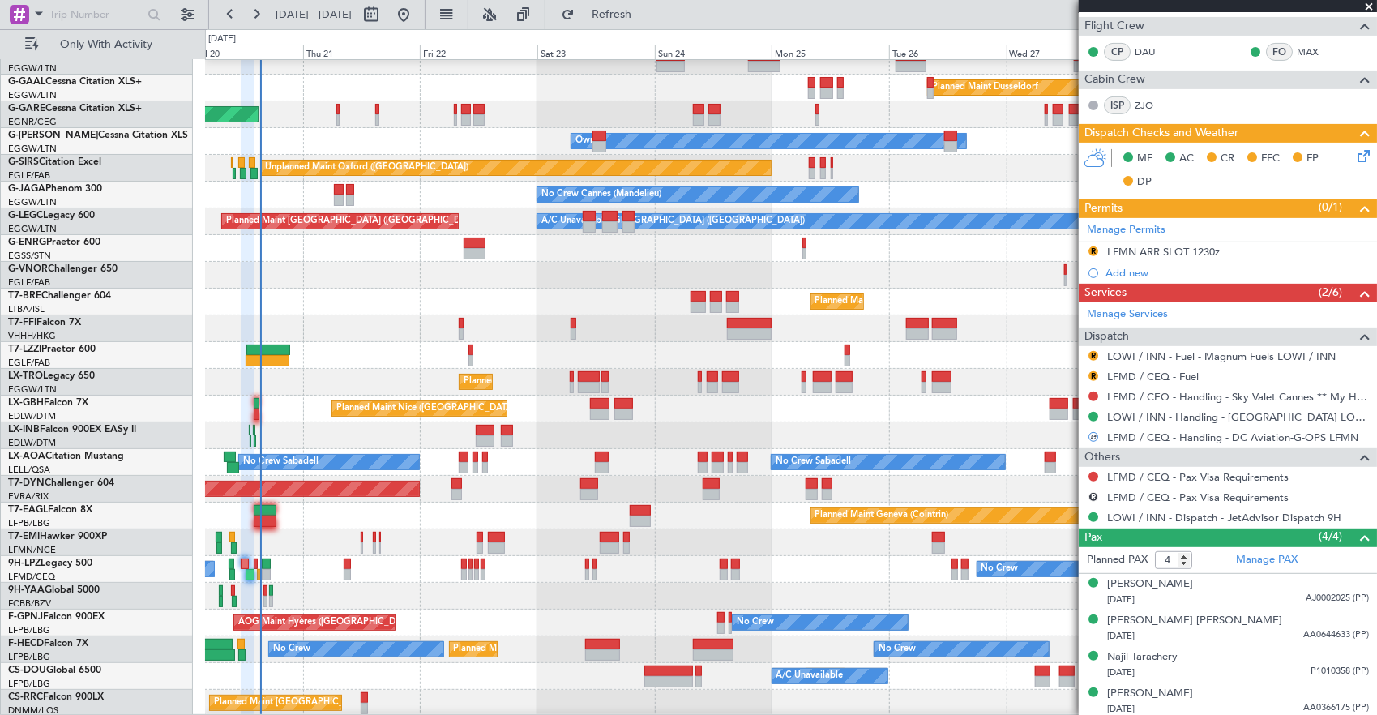
click at [1096, 431] on mat-tooltip-component "Not Requested" at bounding box center [1095, 418] width 92 height 43
click at [1091, 432] on div at bounding box center [1094, 437] width 10 height 10
click at [1091, 433] on div at bounding box center [1093, 436] width 11 height 11
click at [1089, 434] on button at bounding box center [1094, 437] width 10 height 10
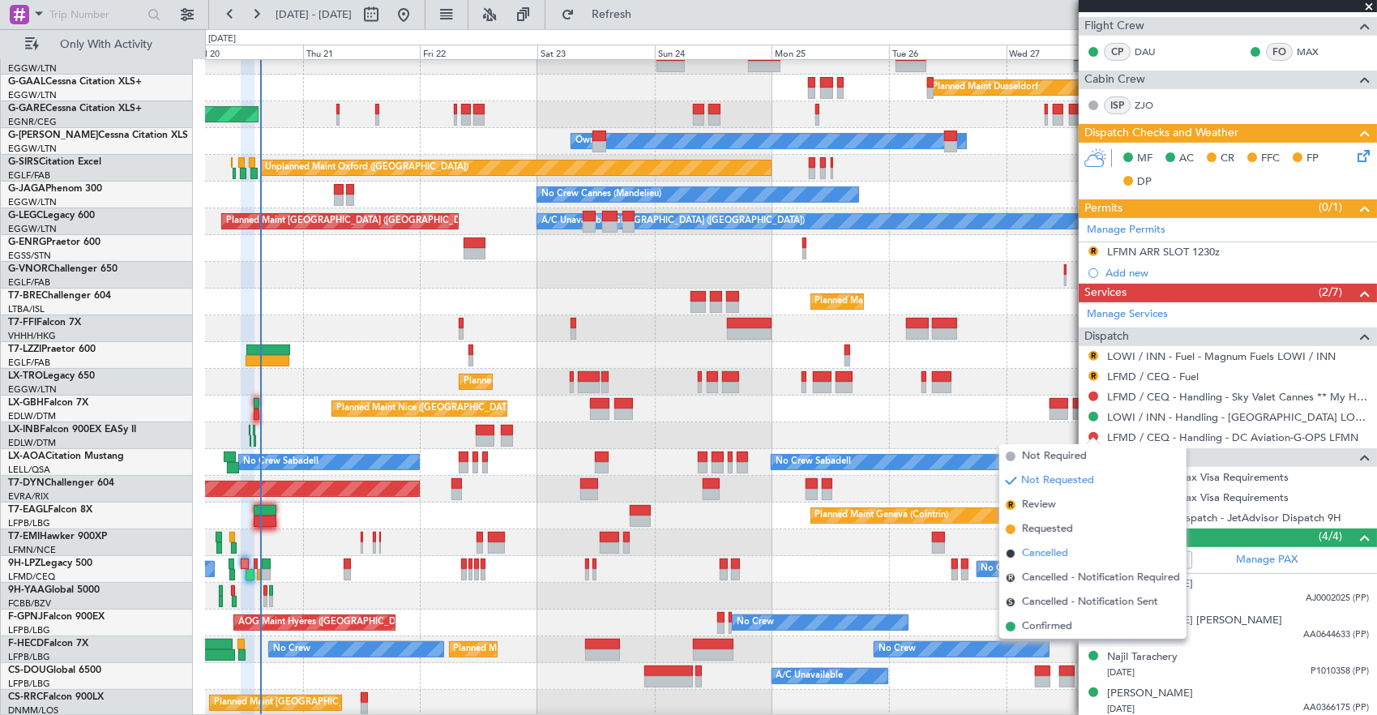
click at [1070, 550] on li "Cancelled" at bounding box center [1093, 554] width 187 height 24
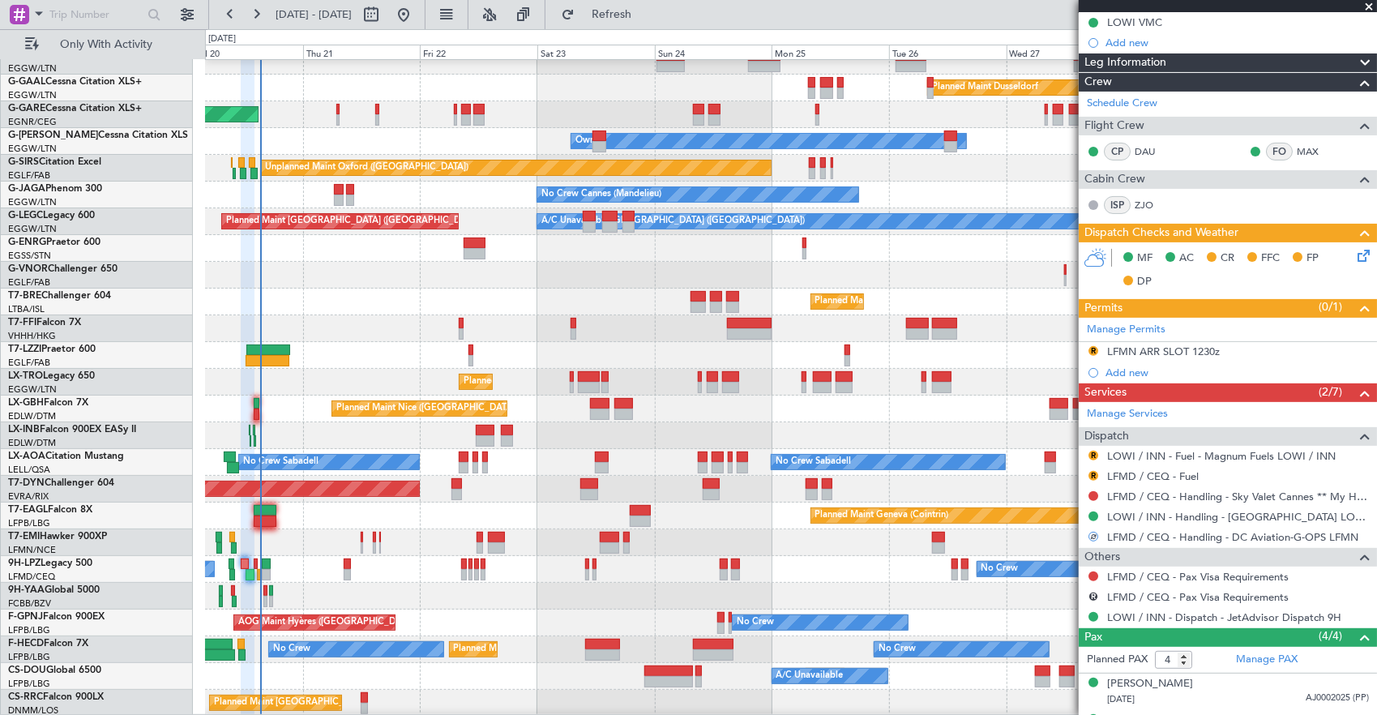
scroll to position [143, 0]
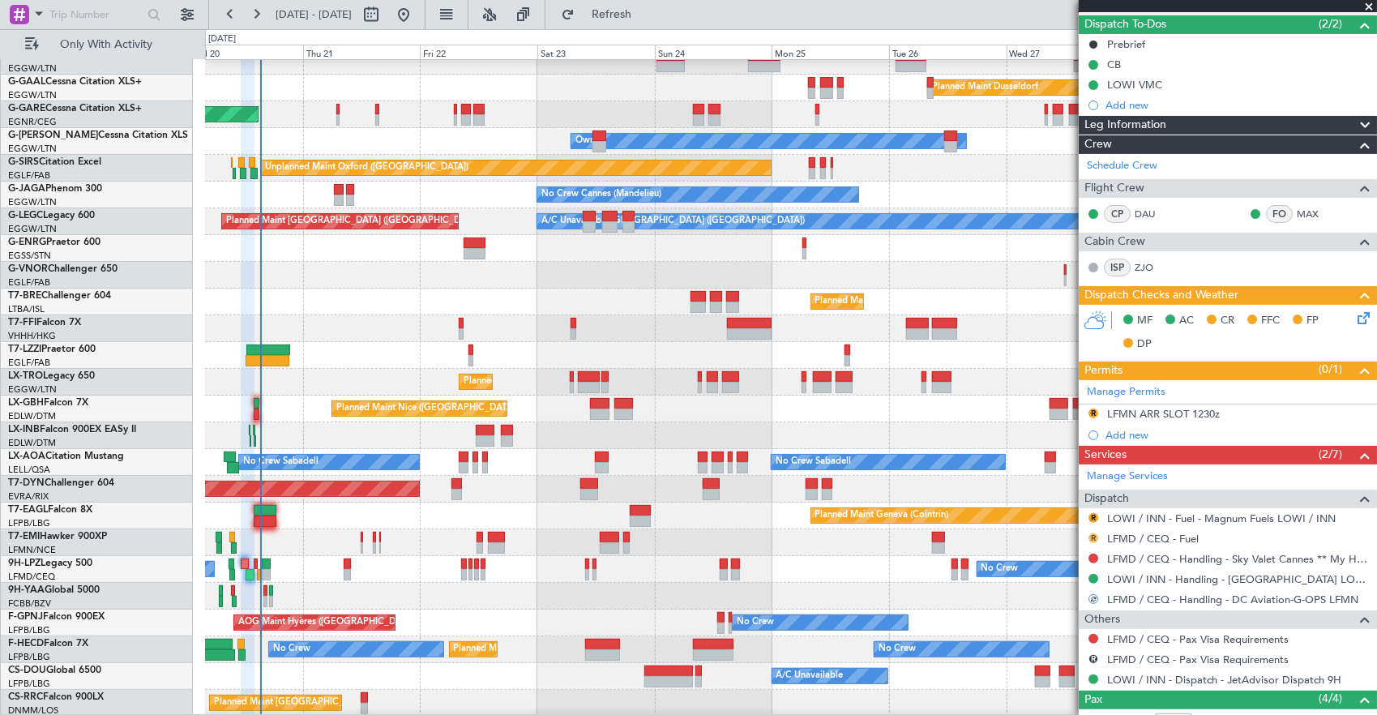
click at [1094, 534] on button "R" at bounding box center [1094, 538] width 10 height 10
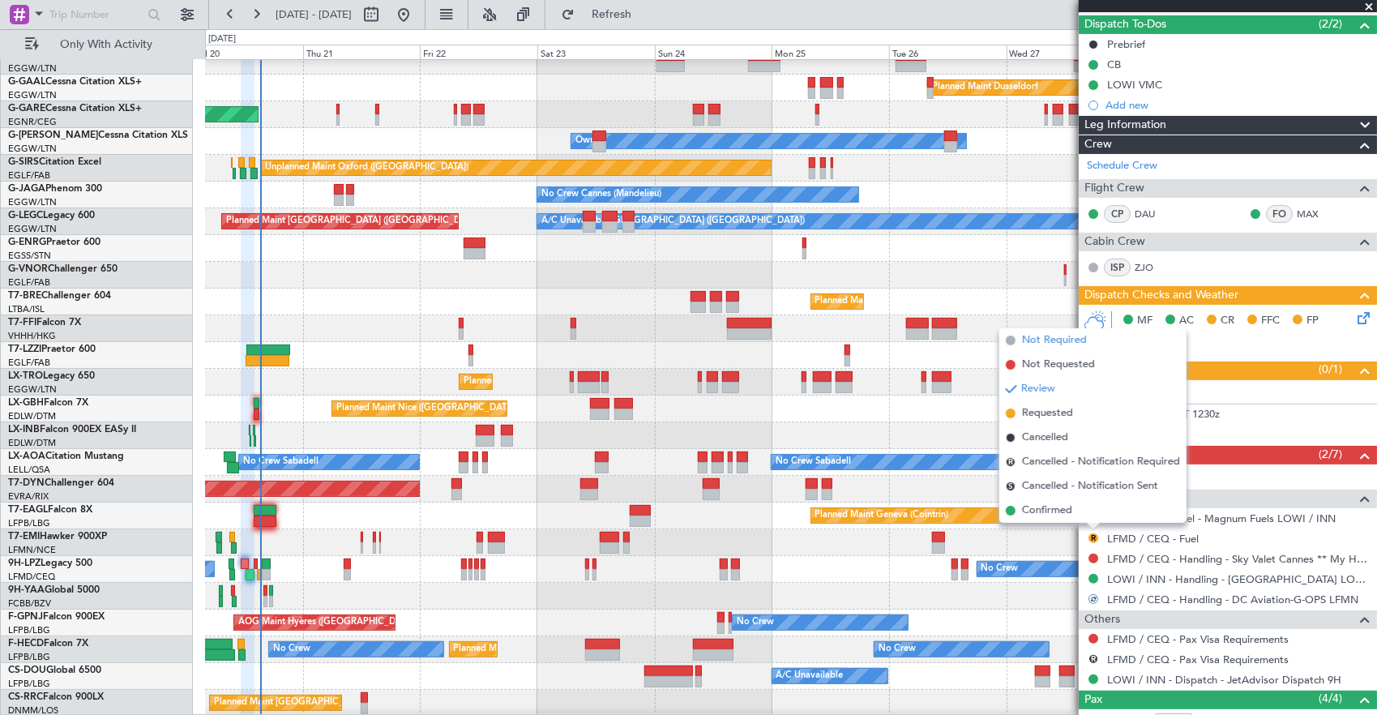
click at [1055, 340] on span "Not Required" at bounding box center [1054, 340] width 65 height 16
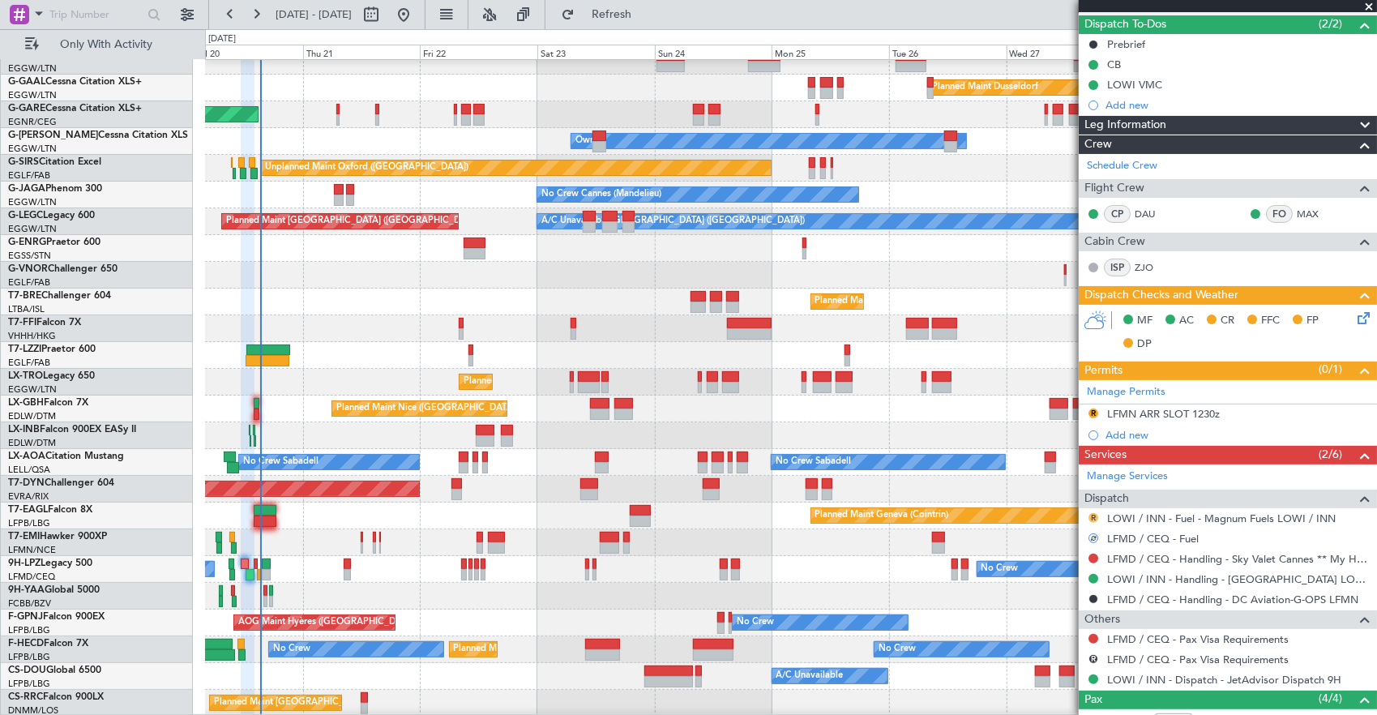
click at [1090, 513] on button "R" at bounding box center [1094, 518] width 10 height 10
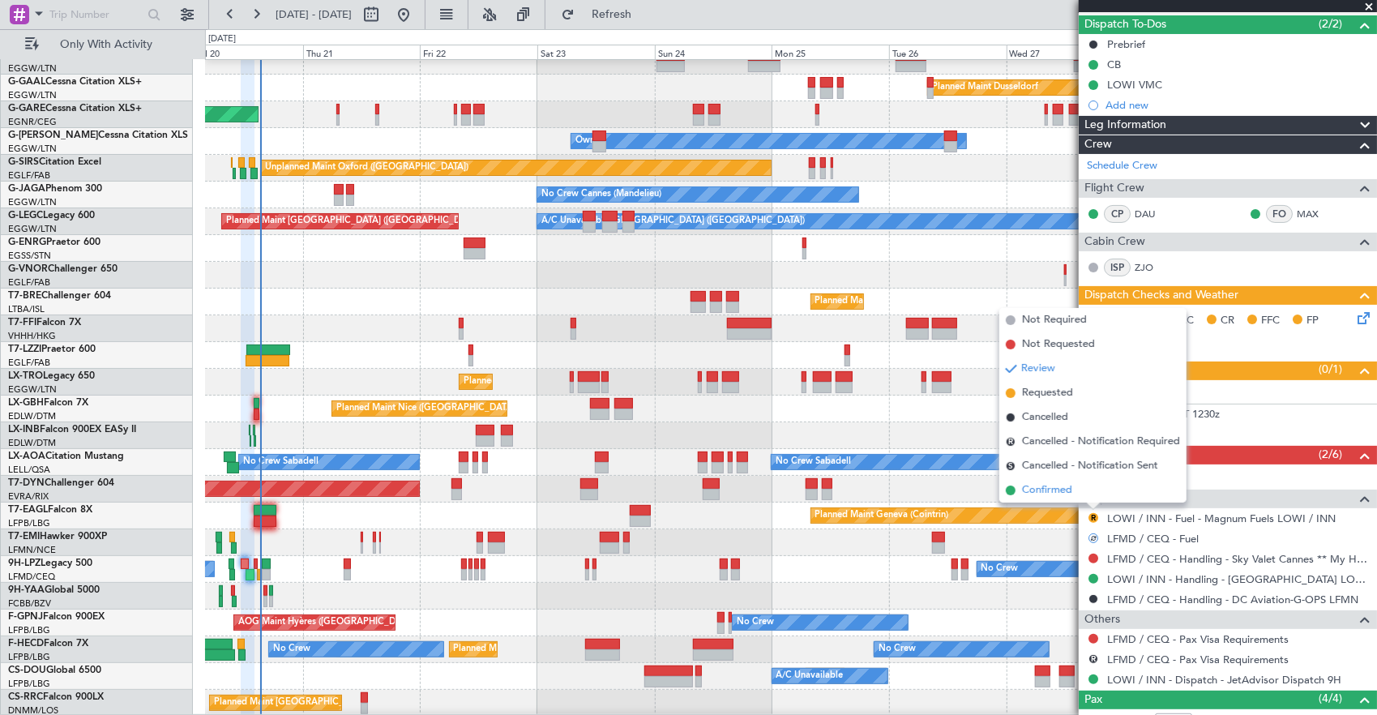
click at [1086, 490] on li "Confirmed" at bounding box center [1093, 490] width 187 height 24
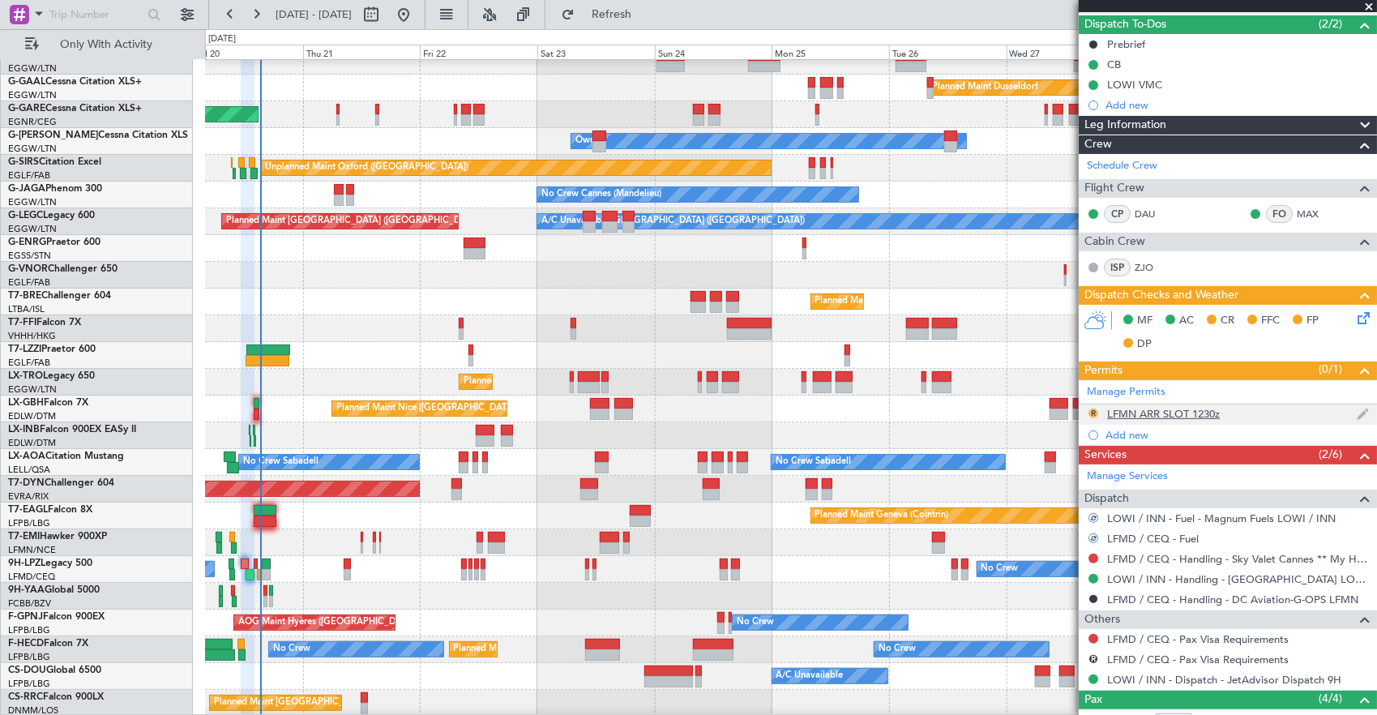
click at [1091, 412] on button "R" at bounding box center [1094, 414] width 10 height 10
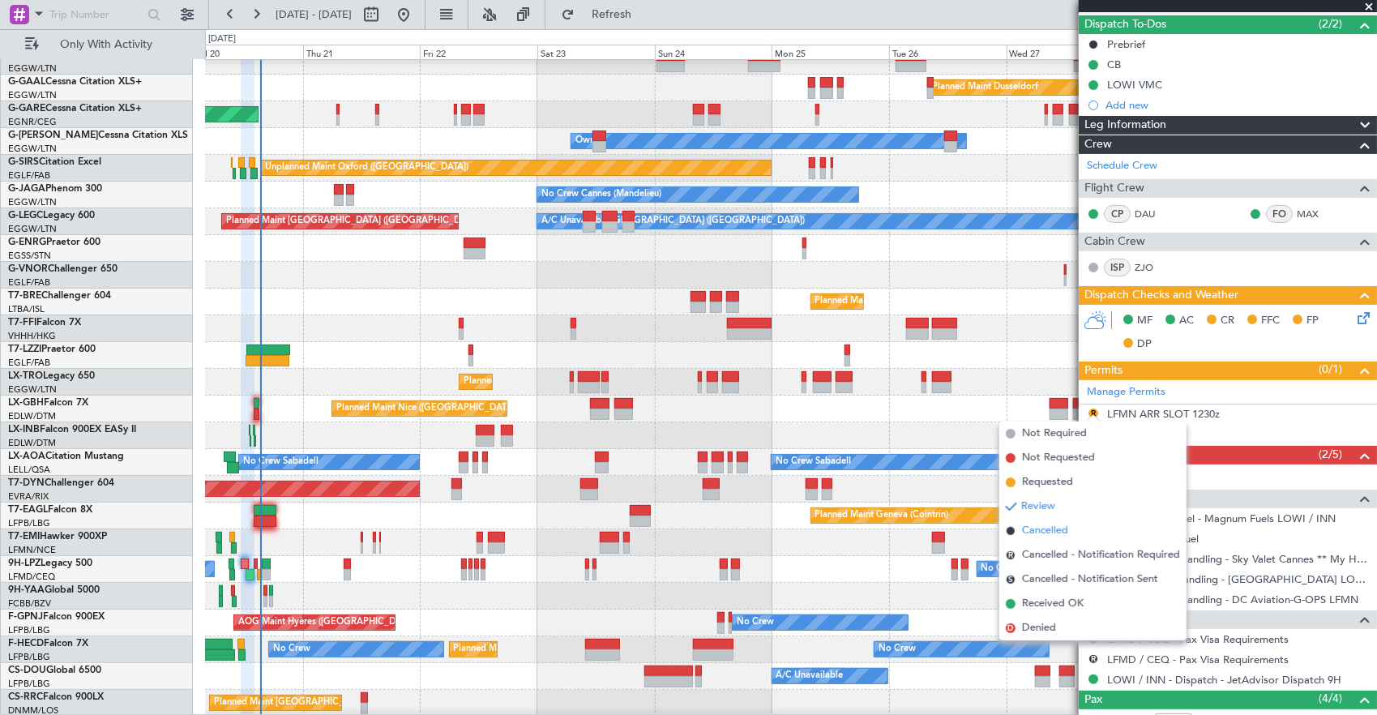
click at [1044, 530] on span "Cancelled" at bounding box center [1045, 531] width 46 height 16
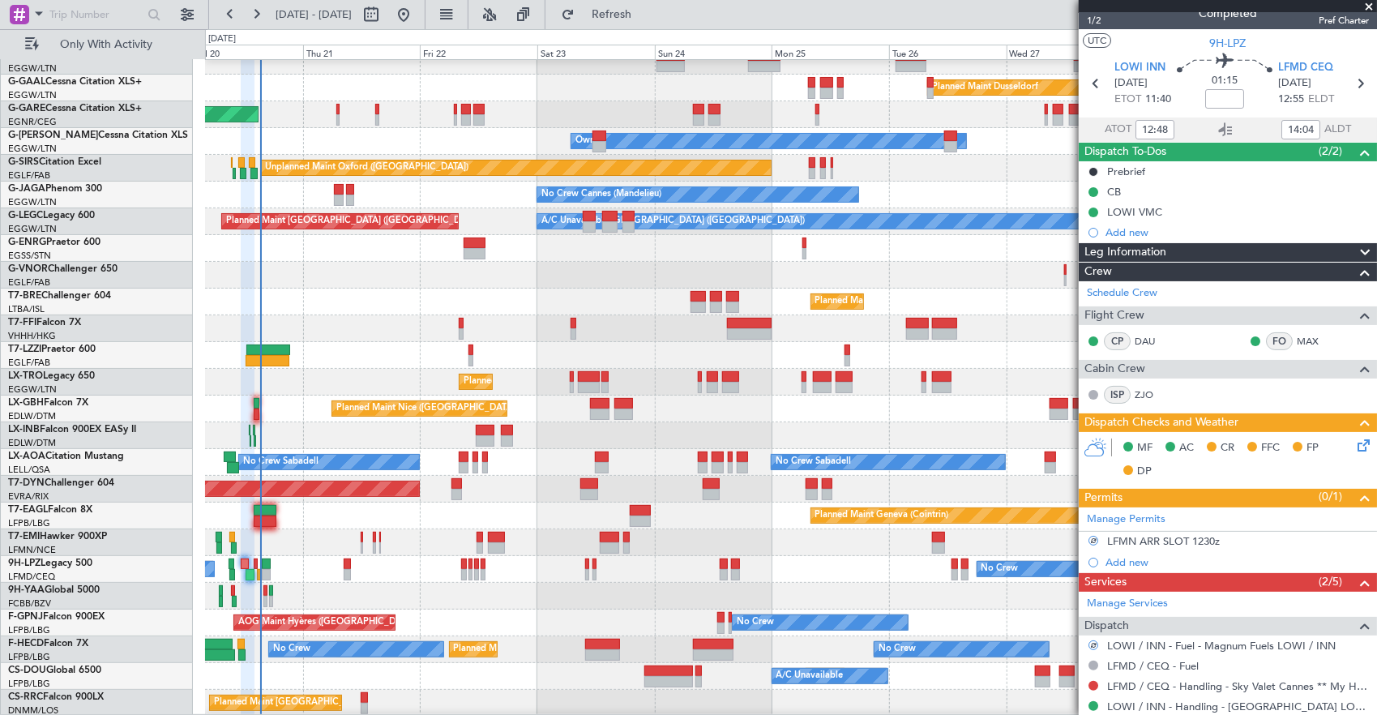
scroll to position [0, 0]
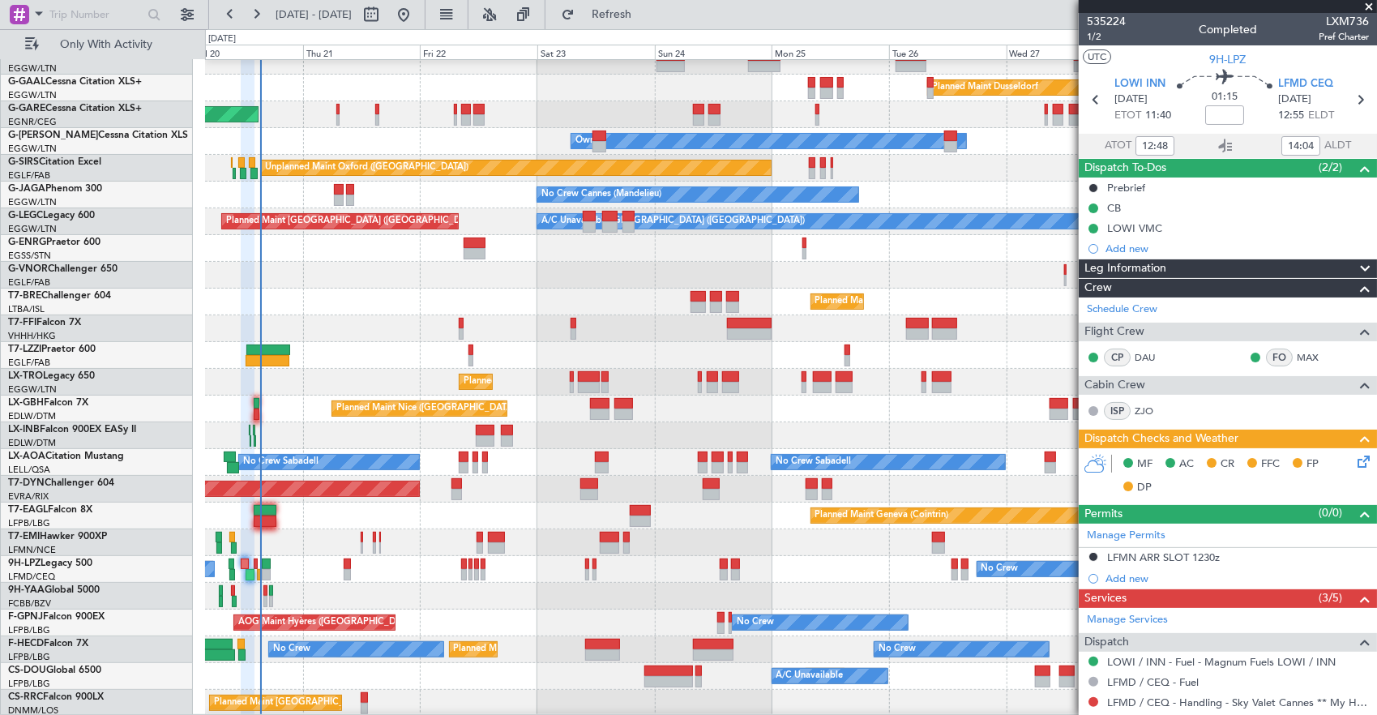
click at [251, 567] on div "No Crew No Crew" at bounding box center [791, 569] width 1172 height 27
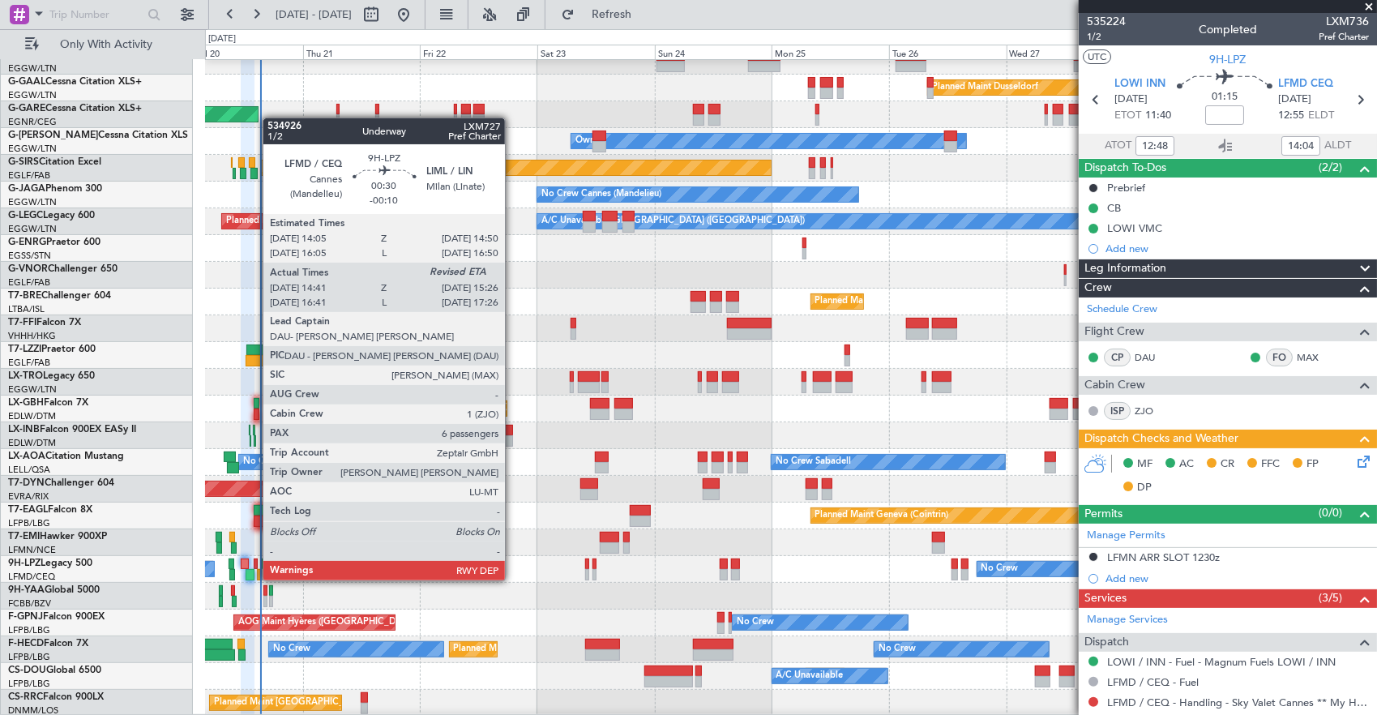
click at [255, 564] on div at bounding box center [256, 564] width 4 height 11
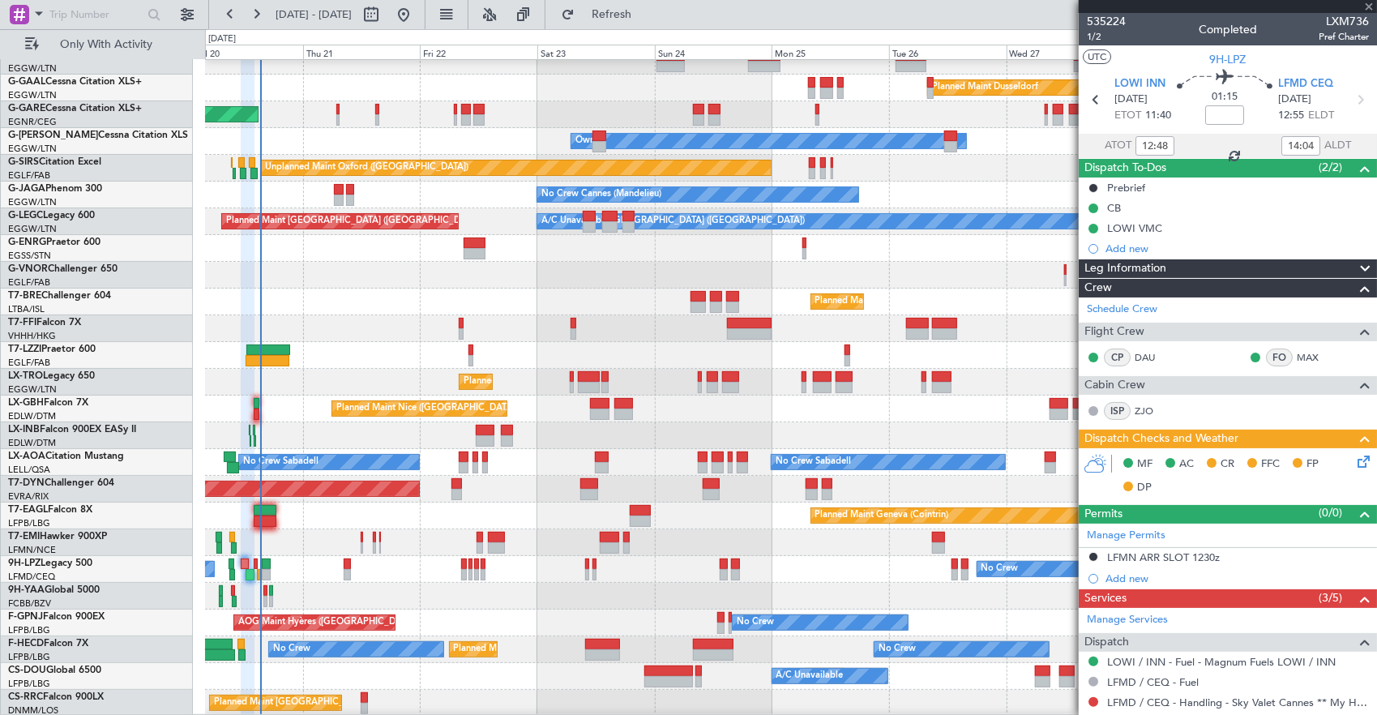
type input "-00:10"
type input "14:51"
type input "6"
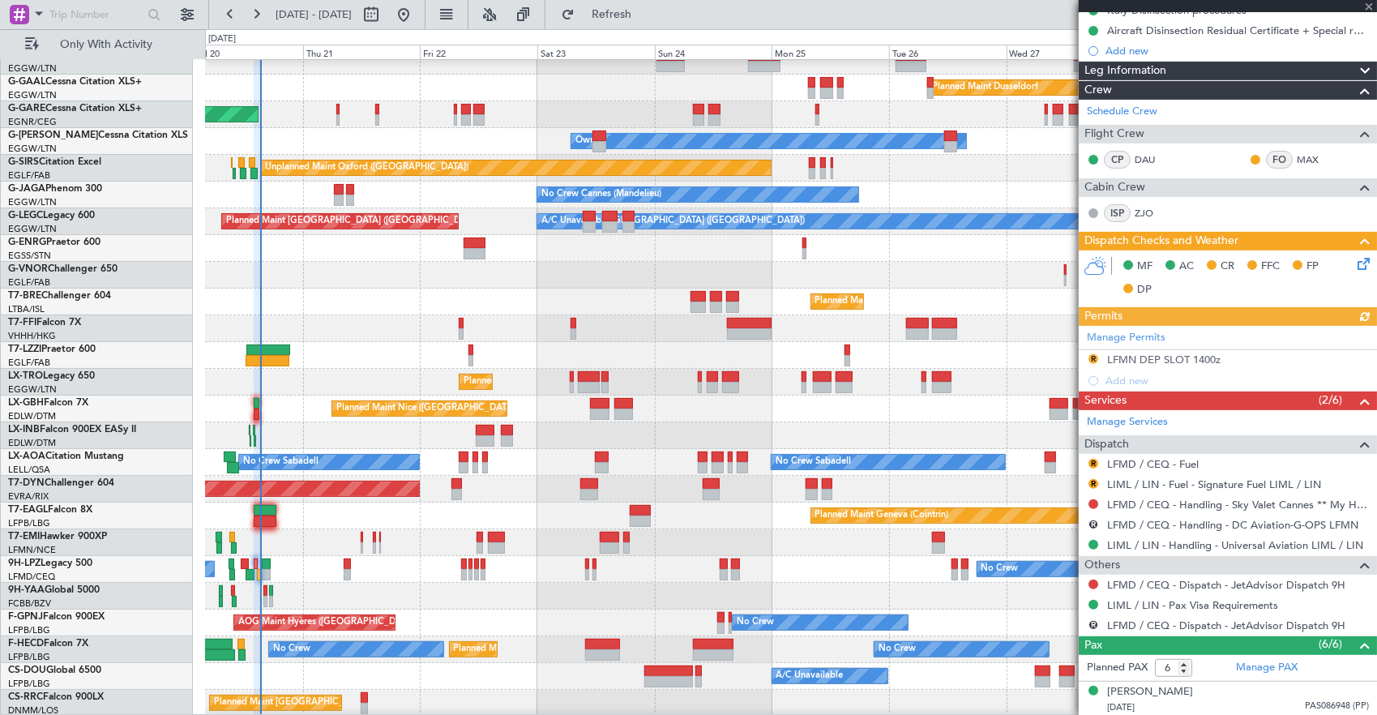
scroll to position [243, 0]
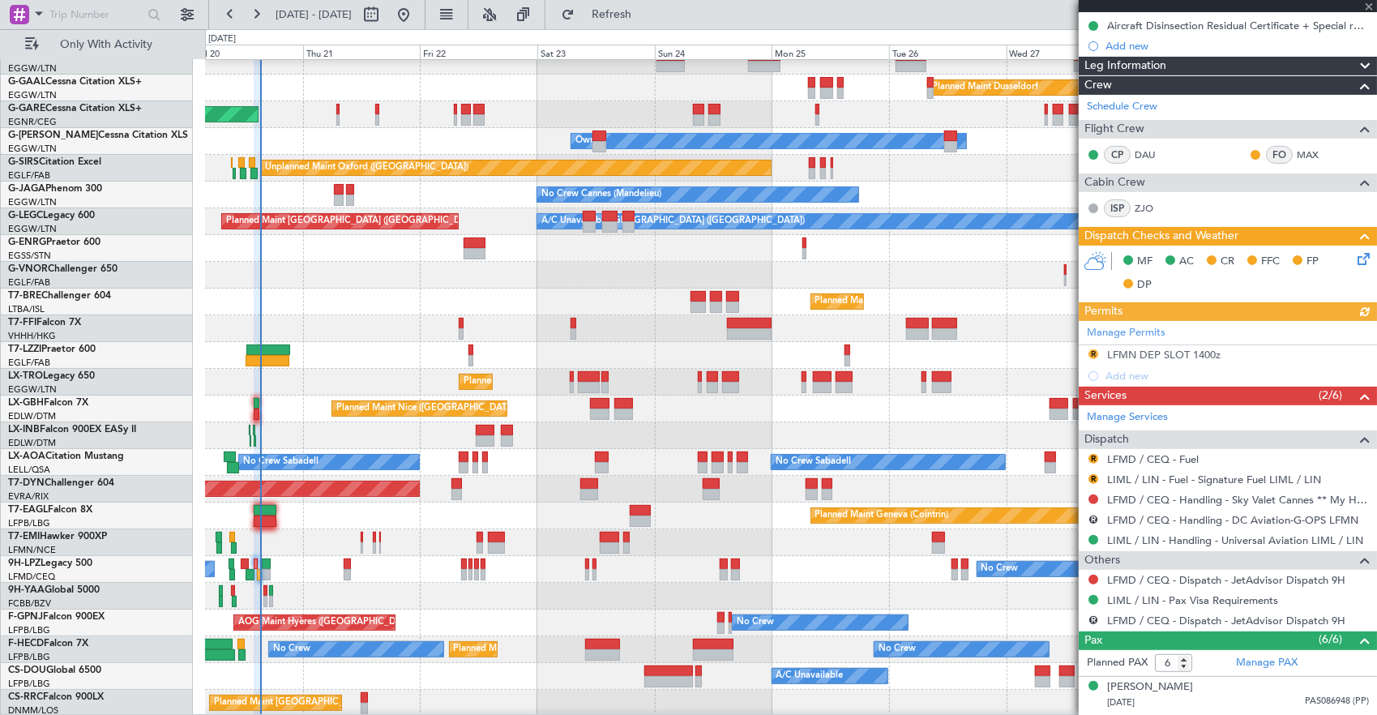
click at [1094, 520] on div "R" at bounding box center [1093, 519] width 13 height 13
click at [1090, 516] on button "R" at bounding box center [1094, 520] width 10 height 10
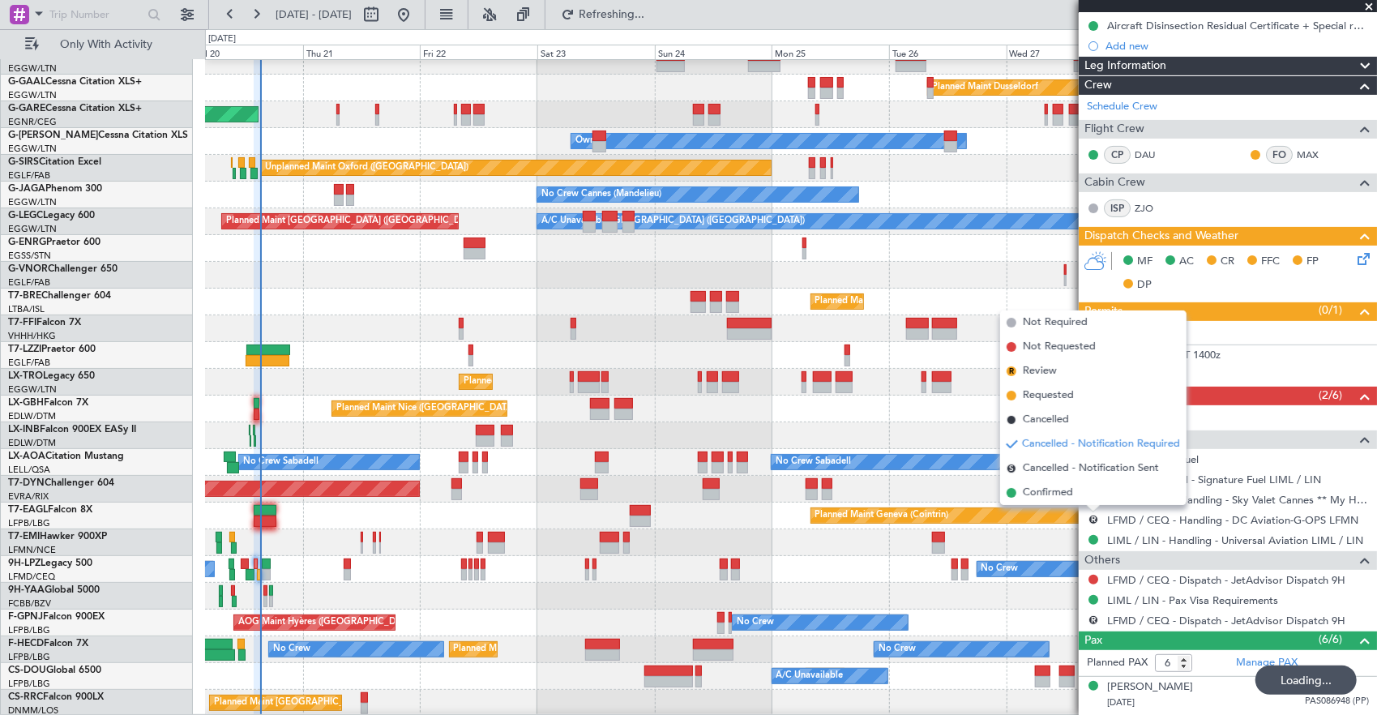
click at [1073, 419] on li "Cancelled" at bounding box center [1093, 420] width 186 height 24
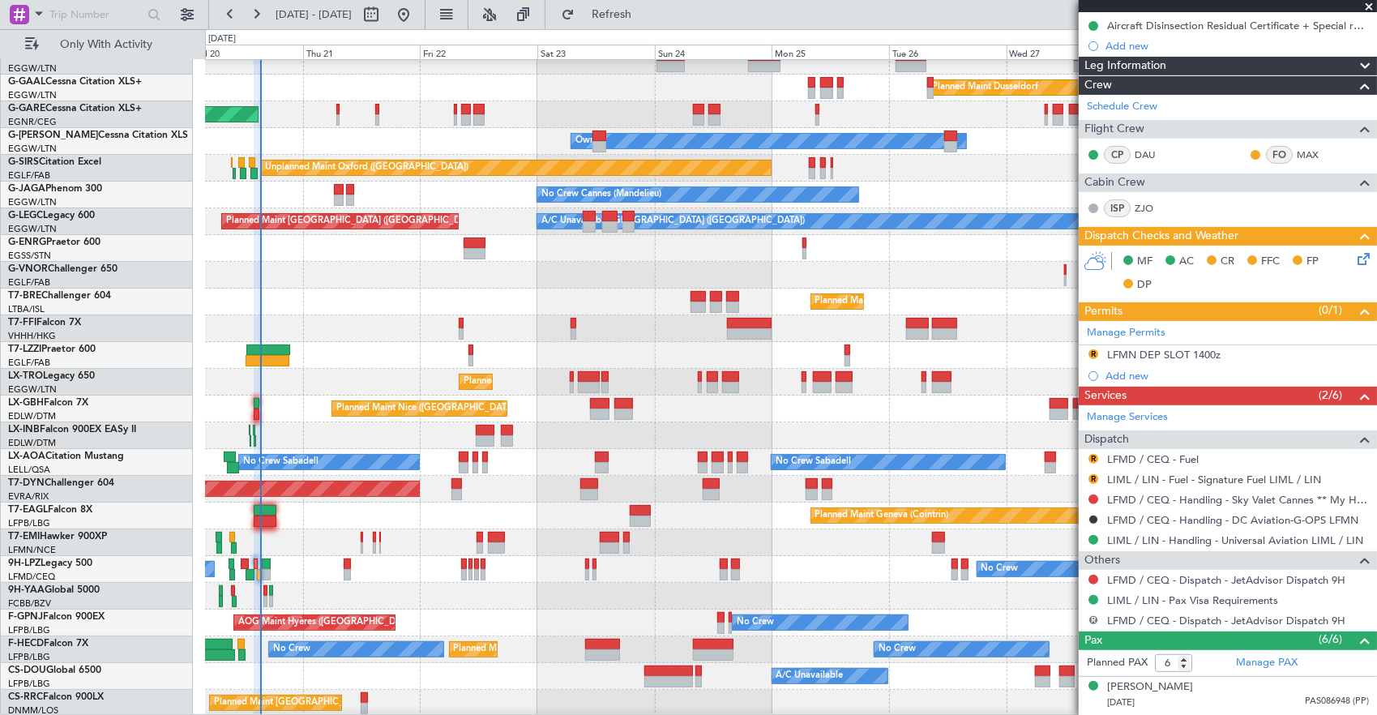
click at [1090, 615] on button "R" at bounding box center [1094, 620] width 10 height 10
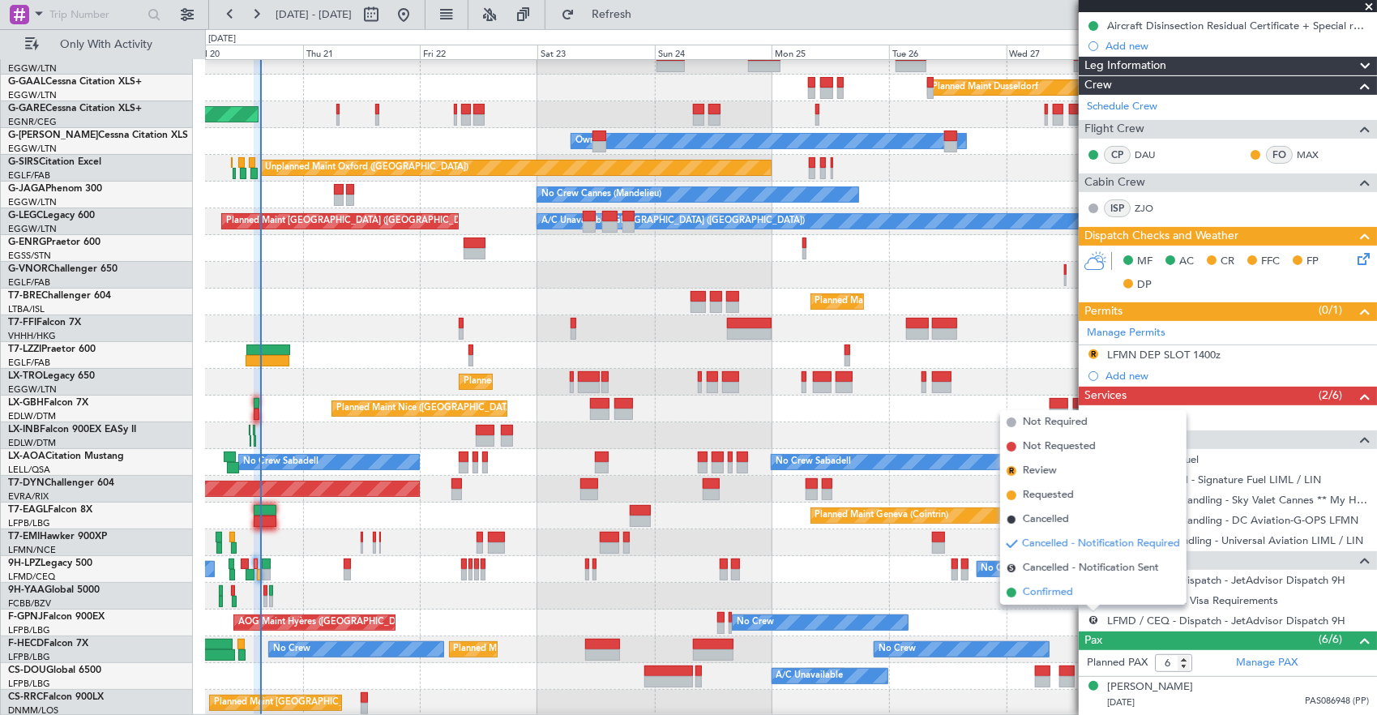
click at [1083, 593] on li "Confirmed" at bounding box center [1093, 592] width 186 height 24
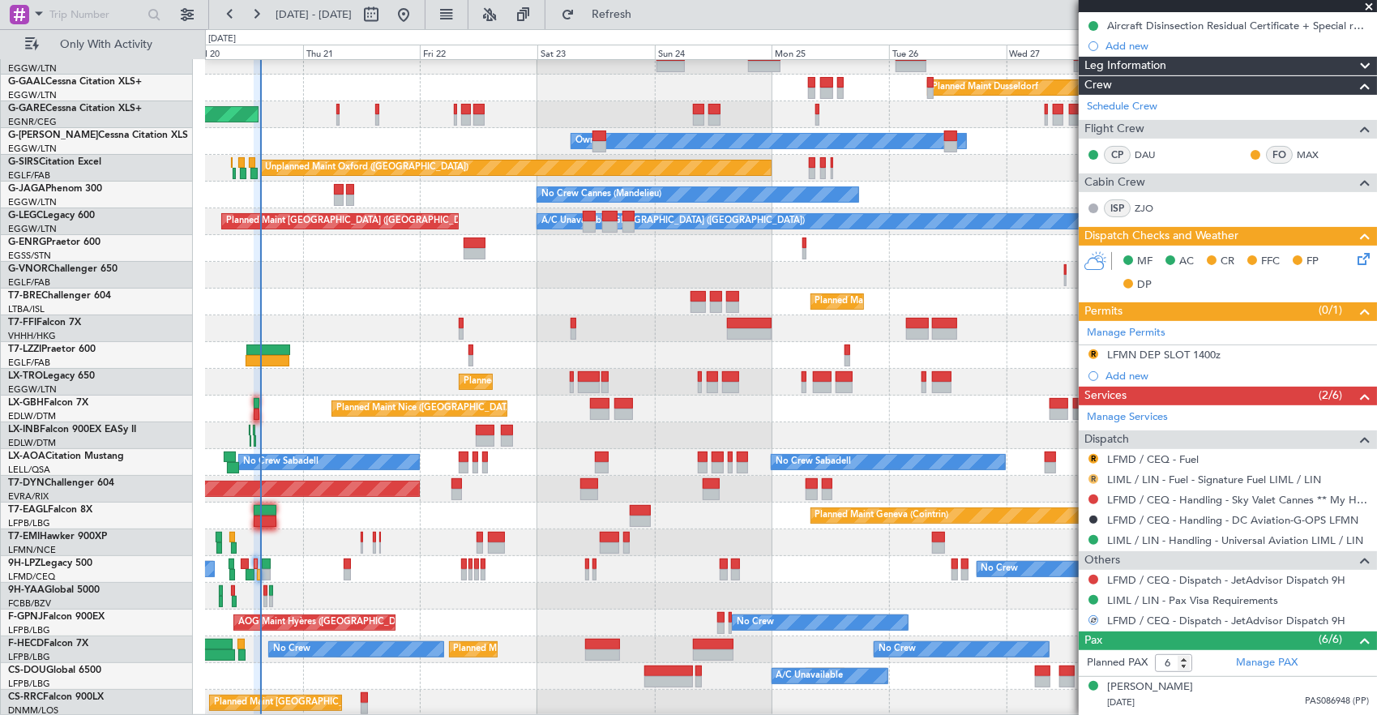
click at [1091, 474] on button "R" at bounding box center [1094, 479] width 10 height 10
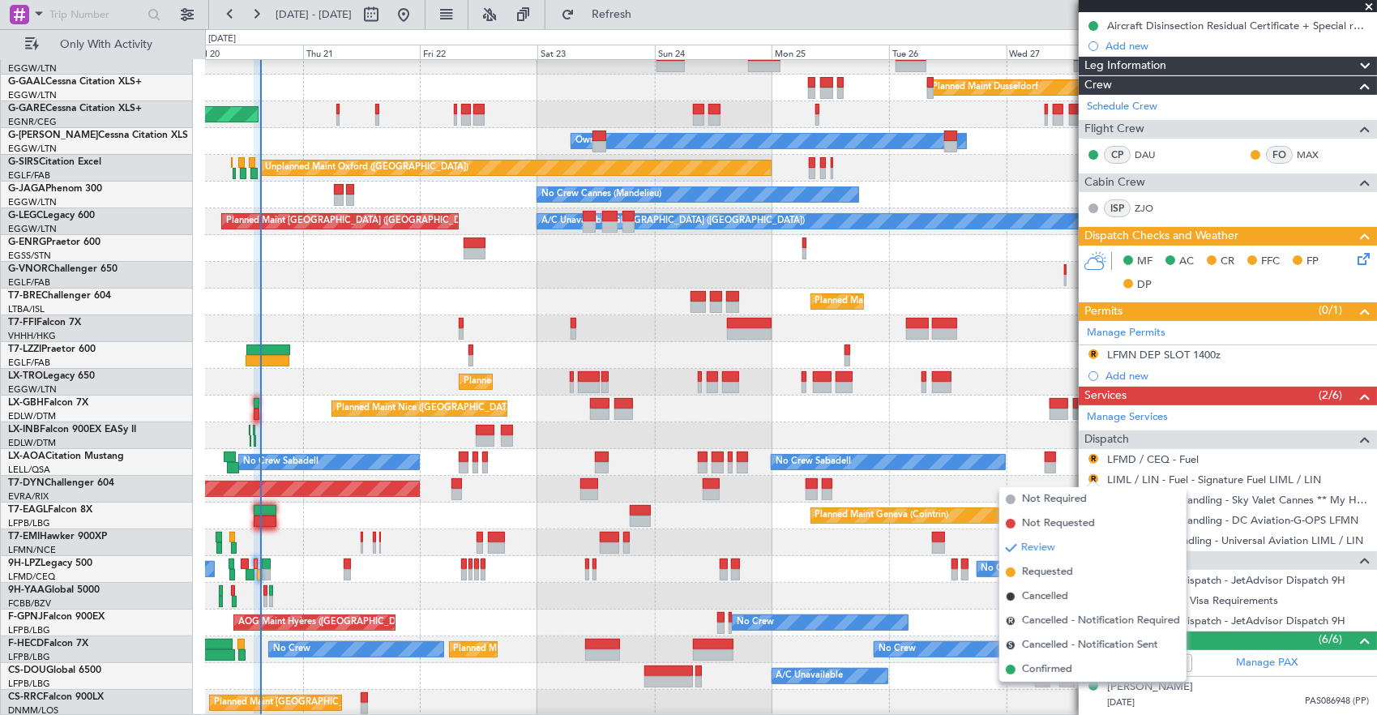
click at [1057, 663] on span "Confirmed" at bounding box center [1047, 670] width 50 height 16
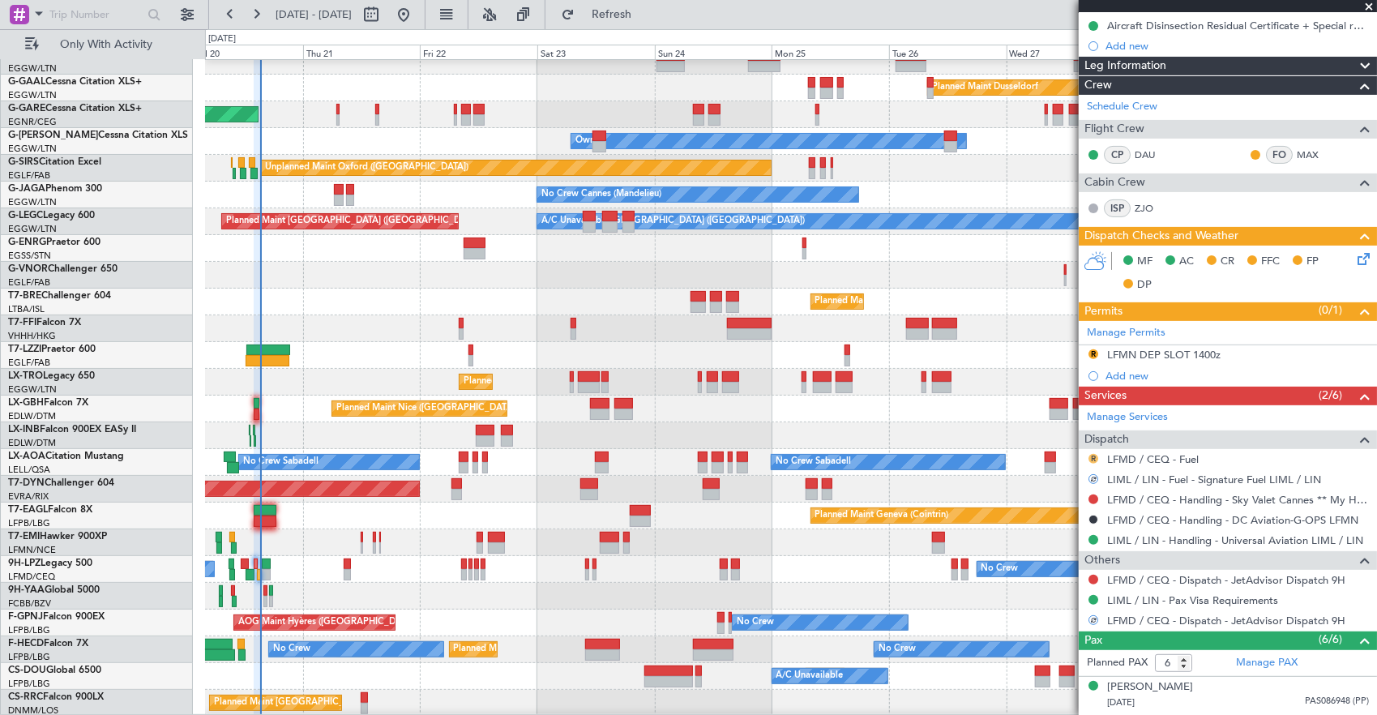
click at [1094, 454] on button "R" at bounding box center [1094, 459] width 10 height 10
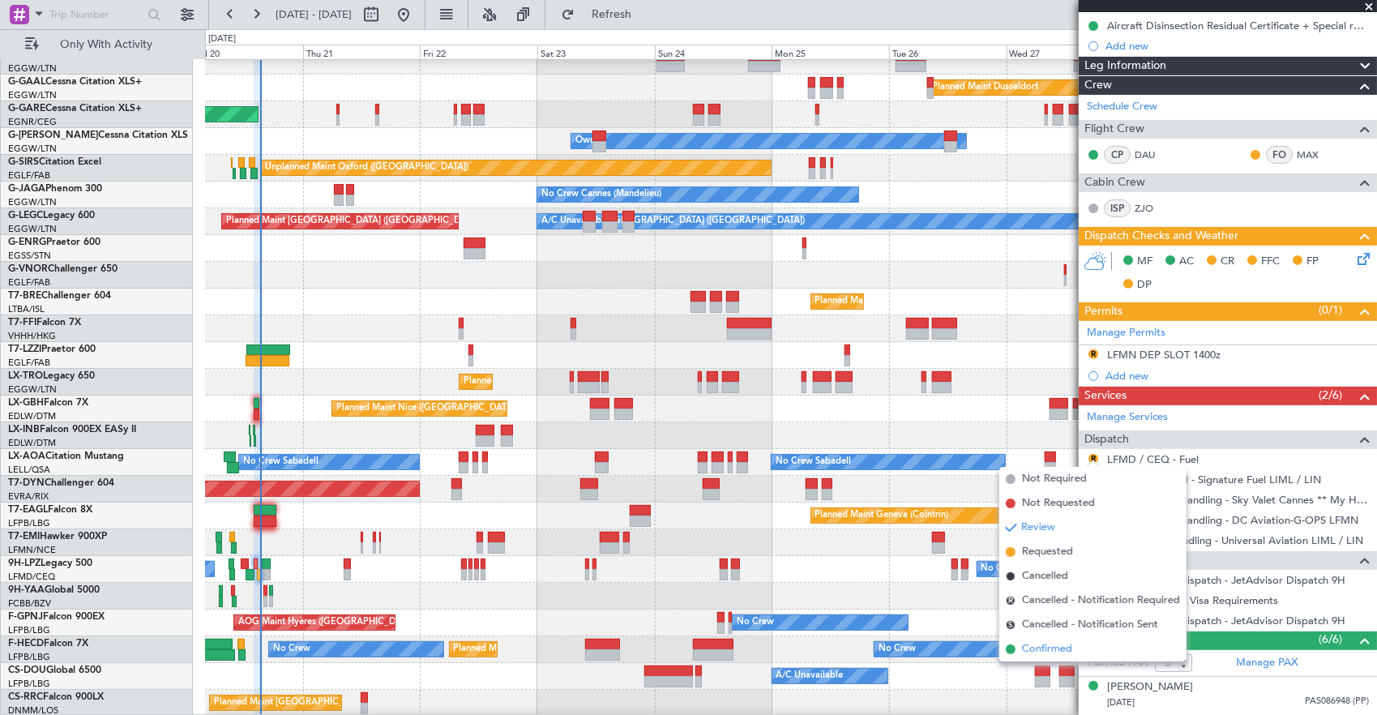
click at [1068, 650] on span "Confirmed" at bounding box center [1047, 649] width 50 height 16
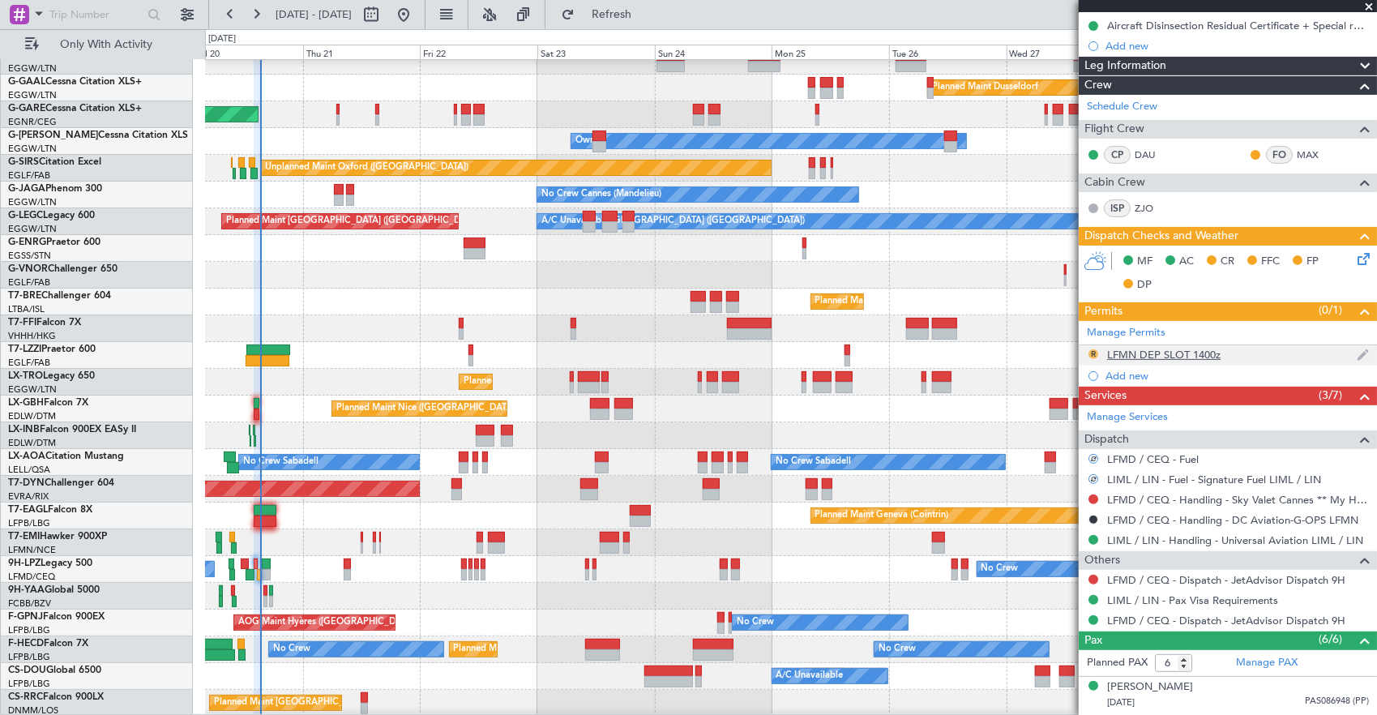
click at [1091, 349] on button "R" at bounding box center [1094, 354] width 10 height 10
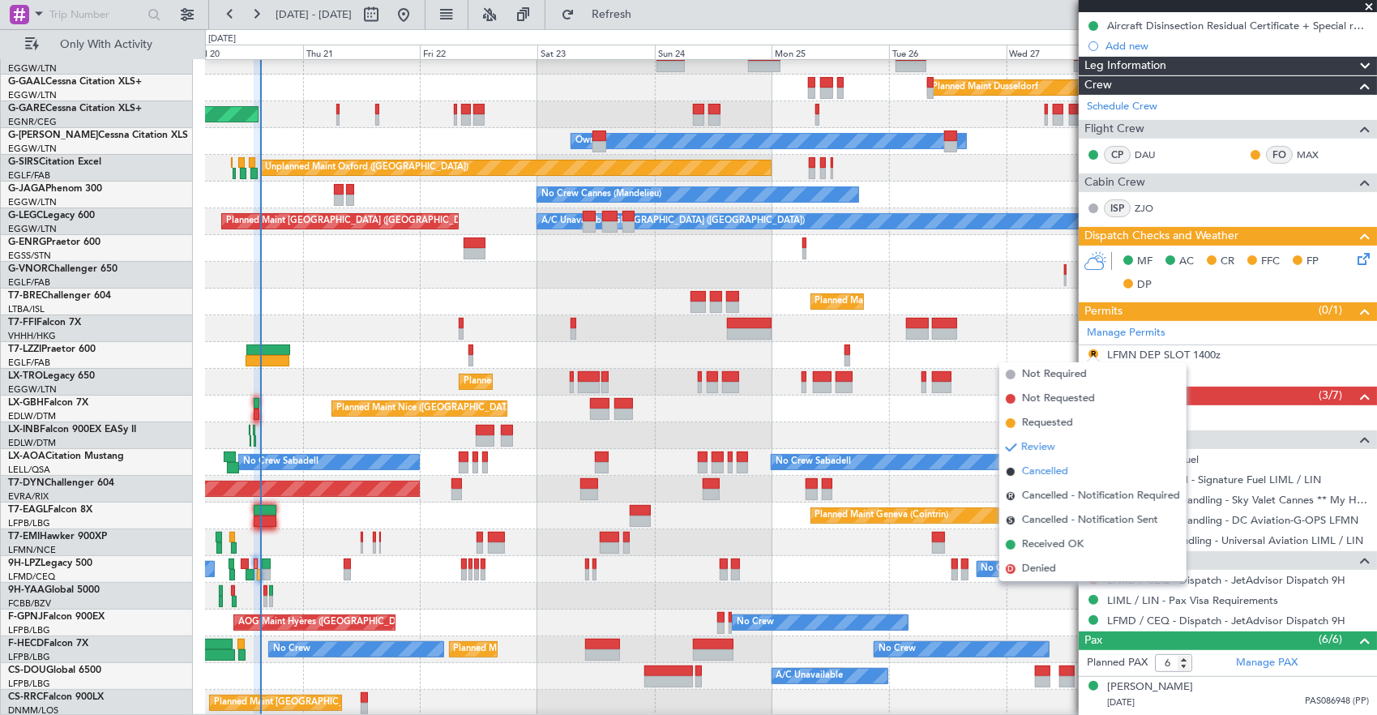
click at [1060, 477] on span "Cancelled" at bounding box center [1045, 472] width 46 height 16
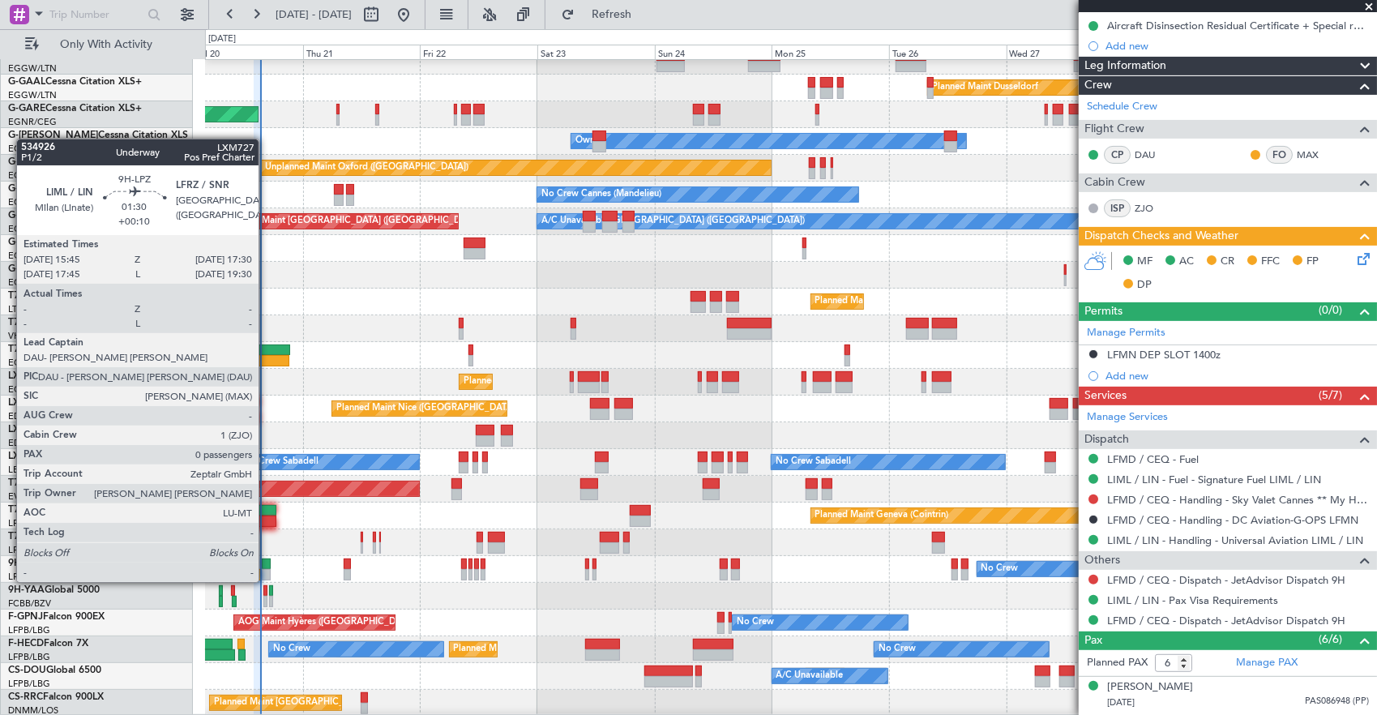
click at [267, 566] on div at bounding box center [266, 564] width 9 height 11
type input "+00:10"
type input "0"
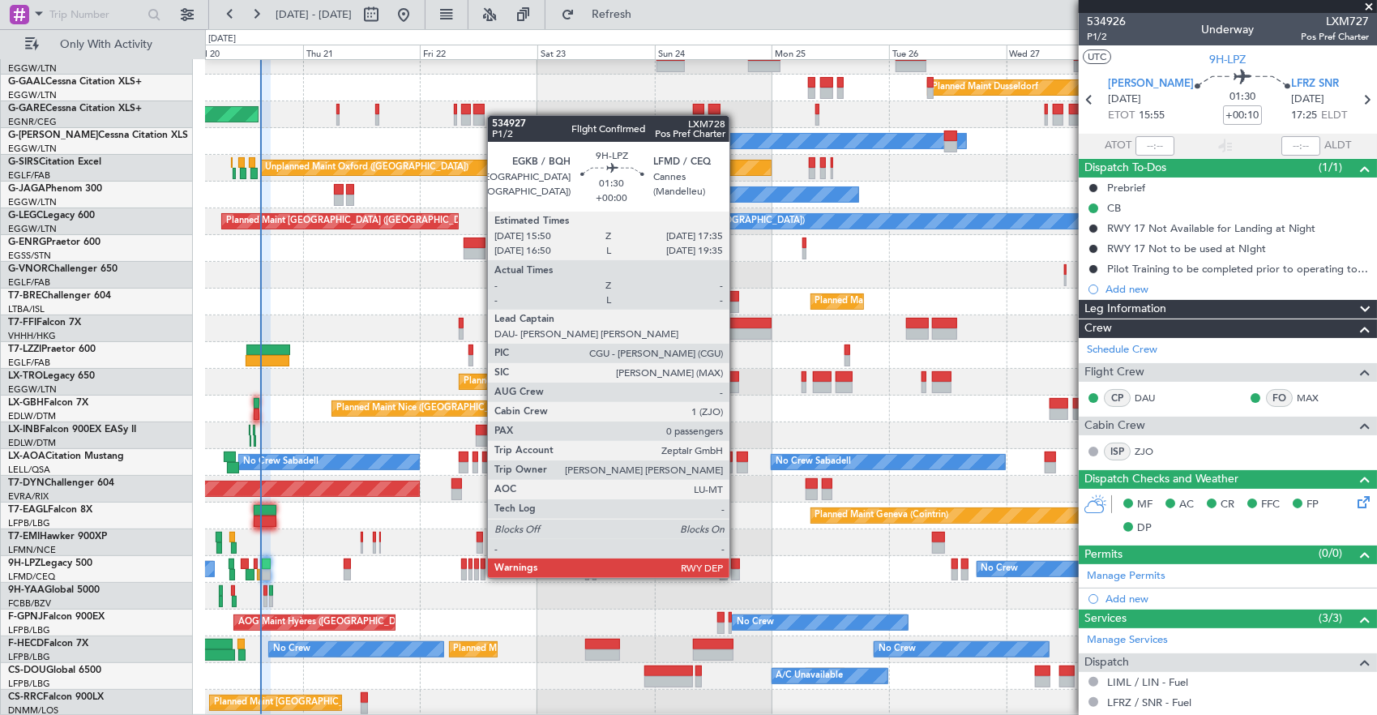
click at [738, 562] on div at bounding box center [735, 564] width 9 height 11
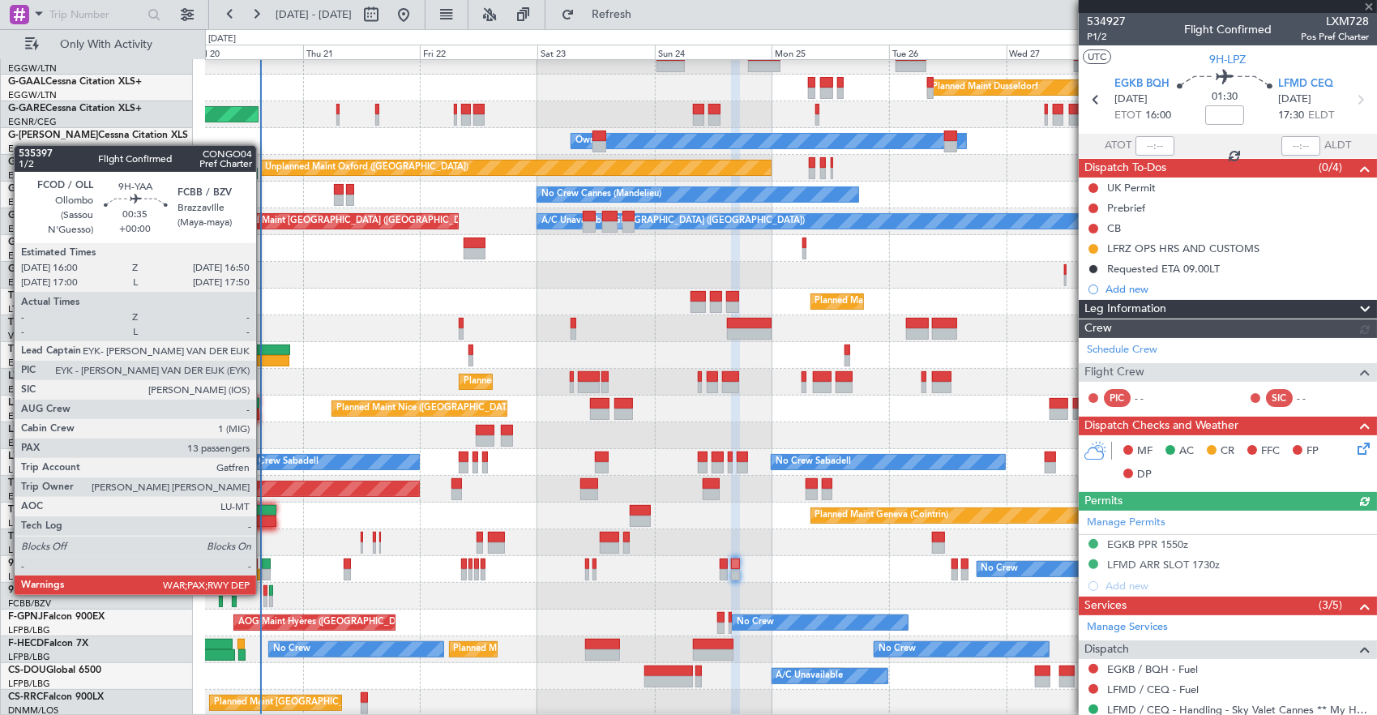
click at [264, 593] on div at bounding box center [265, 590] width 5 height 11
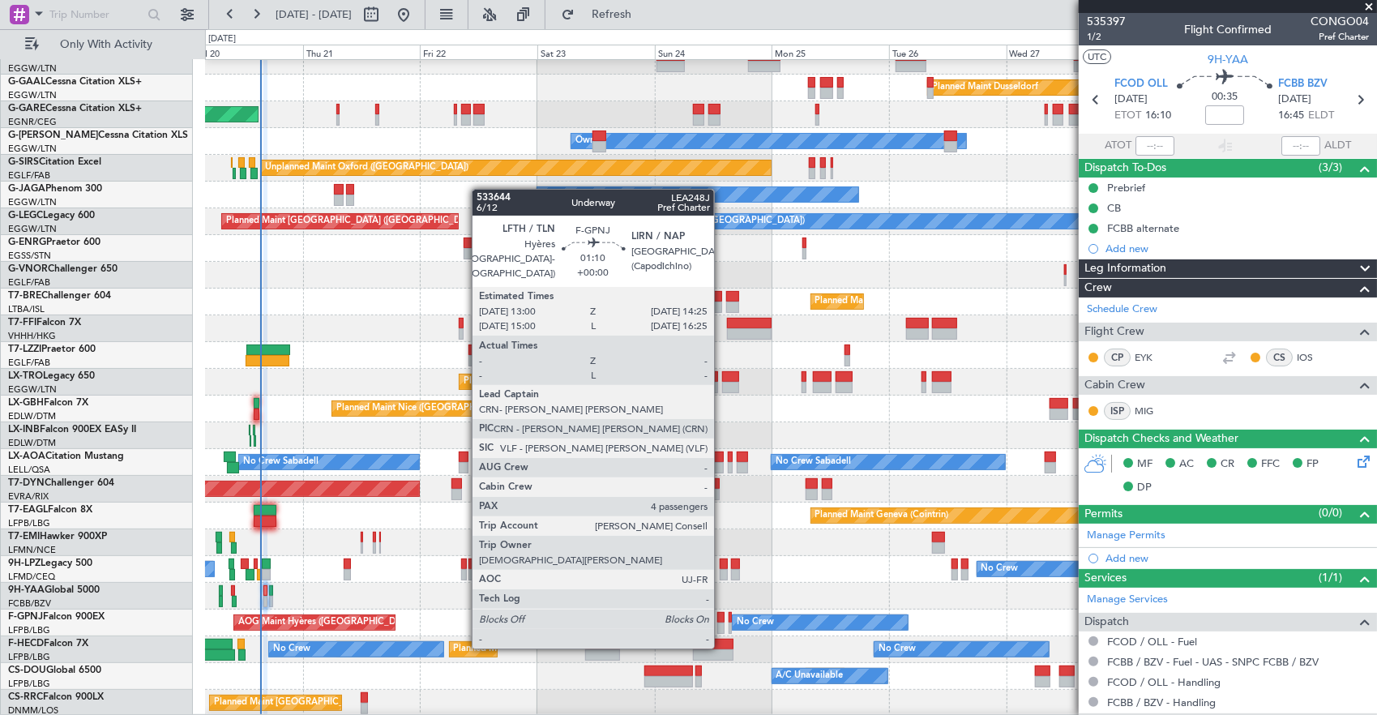
click at [722, 616] on div at bounding box center [720, 617] width 7 height 11
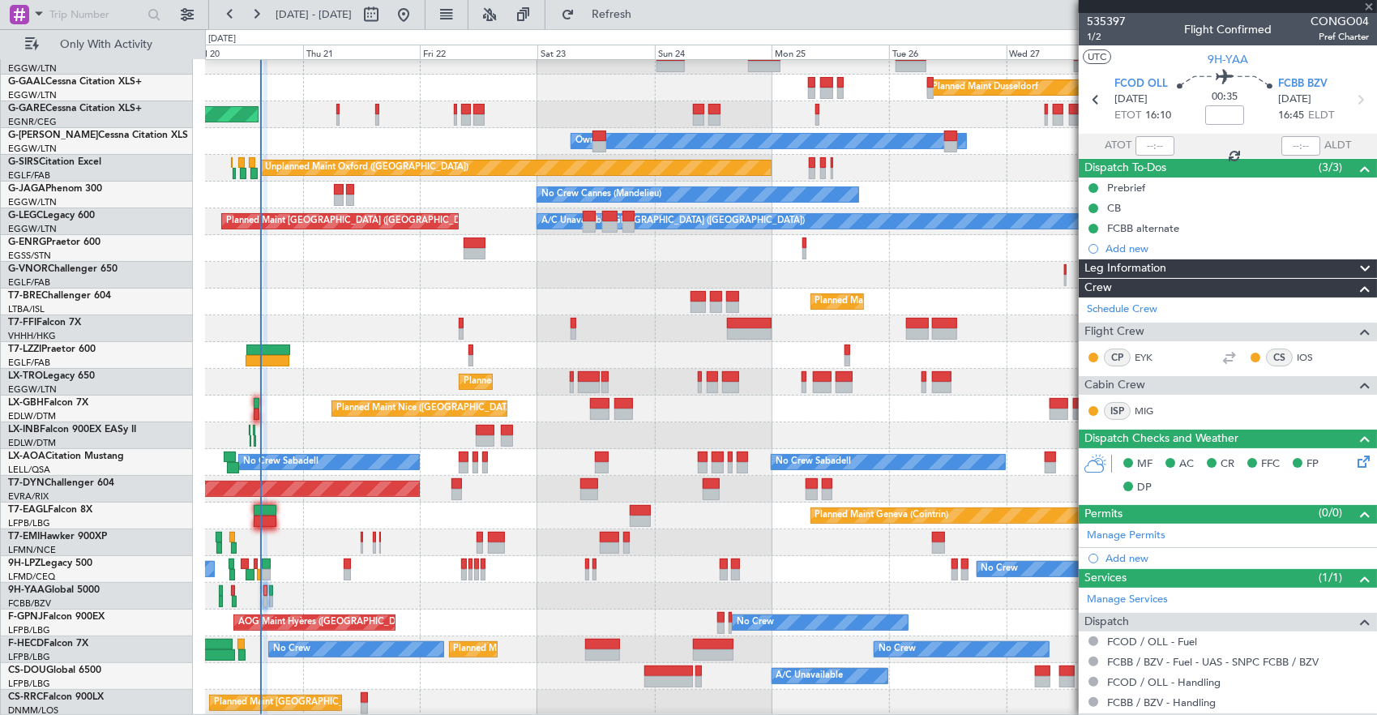
click at [582, 583] on div at bounding box center [791, 596] width 1172 height 27
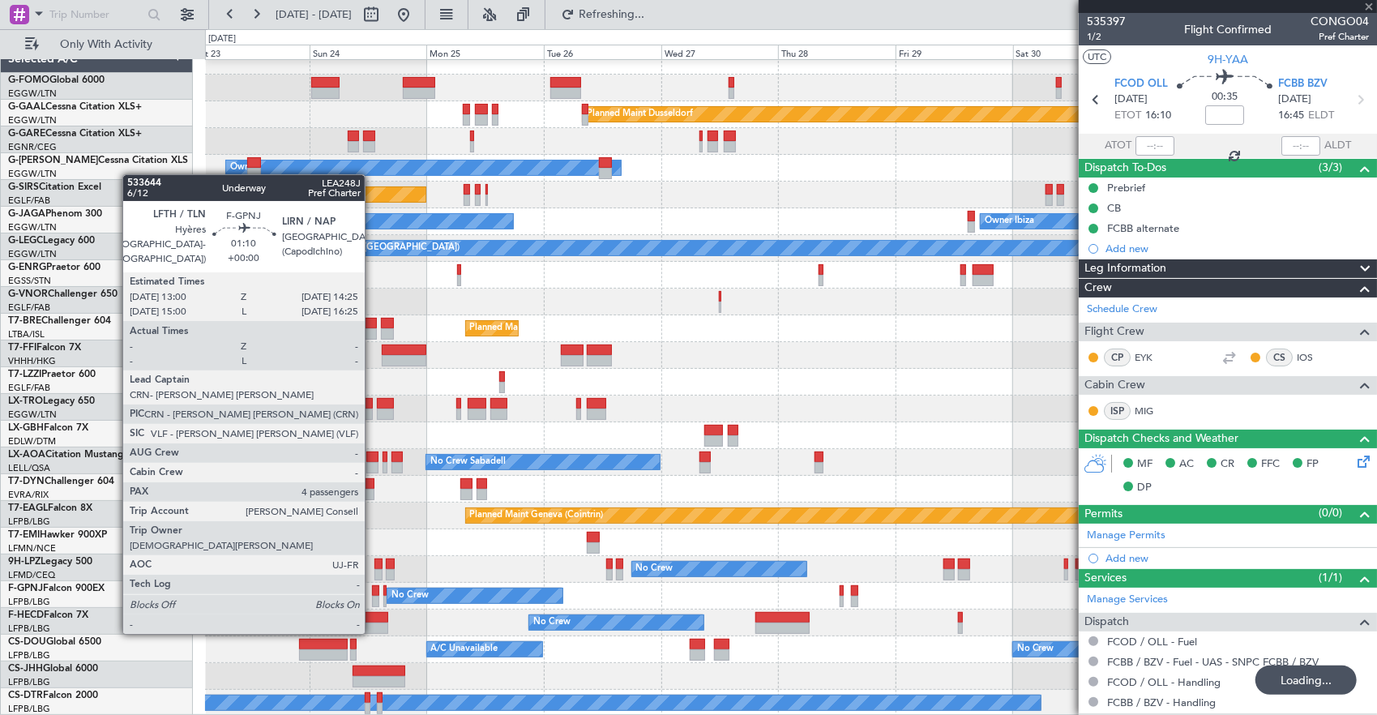
scroll to position [12, 0]
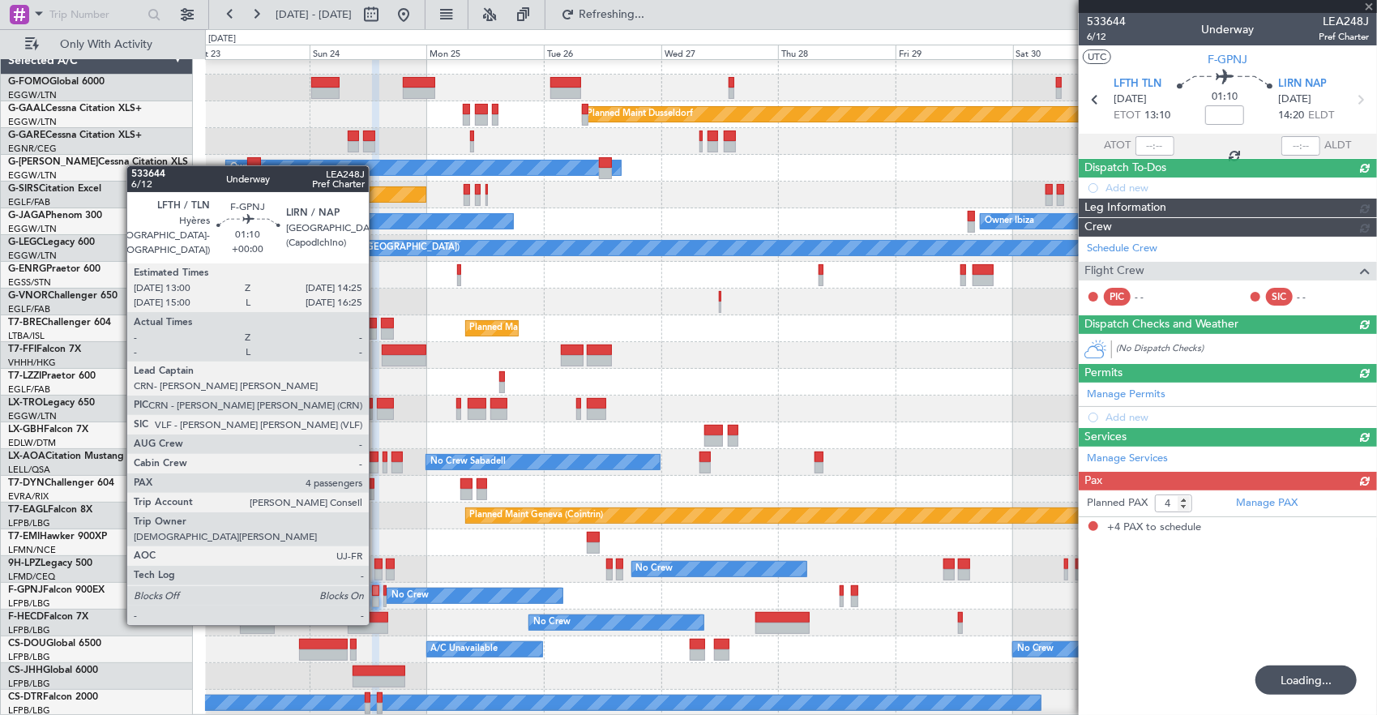
click at [373, 589] on div at bounding box center [375, 590] width 7 height 11
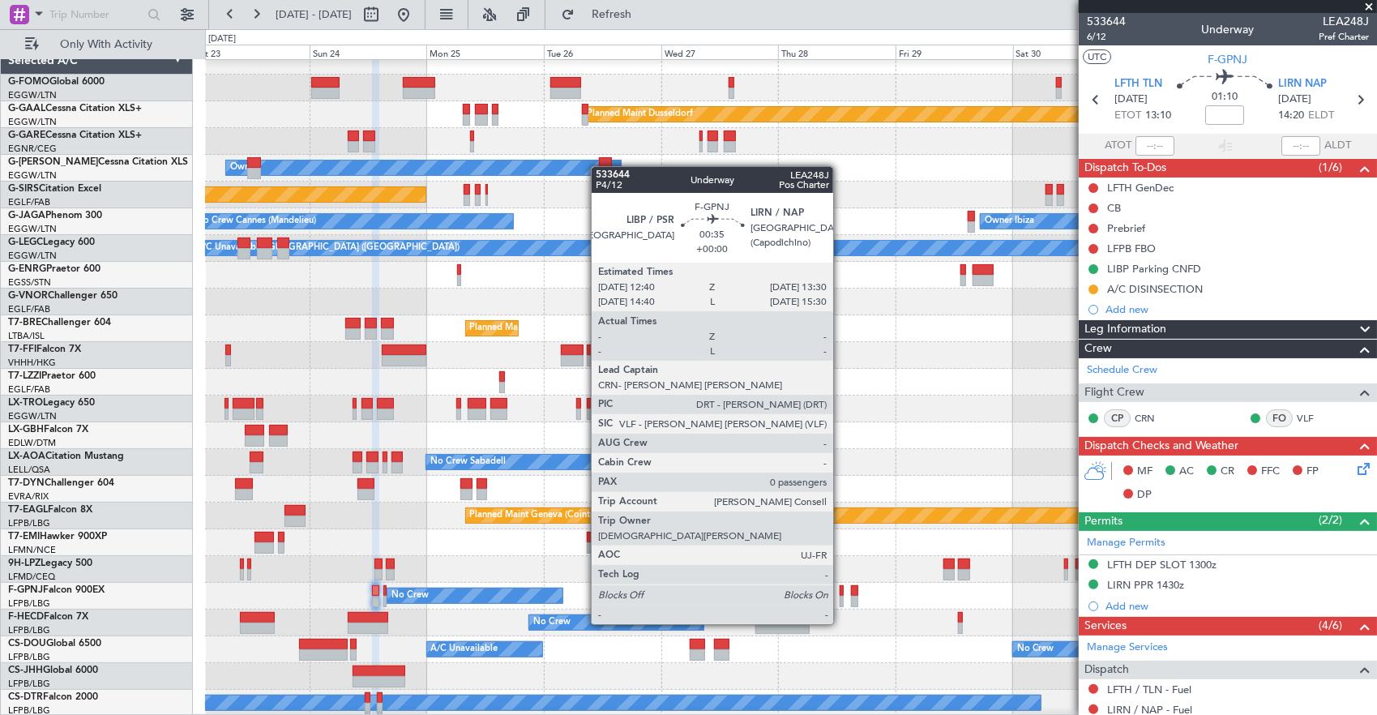
click at [842, 593] on div at bounding box center [842, 590] width 5 height 11
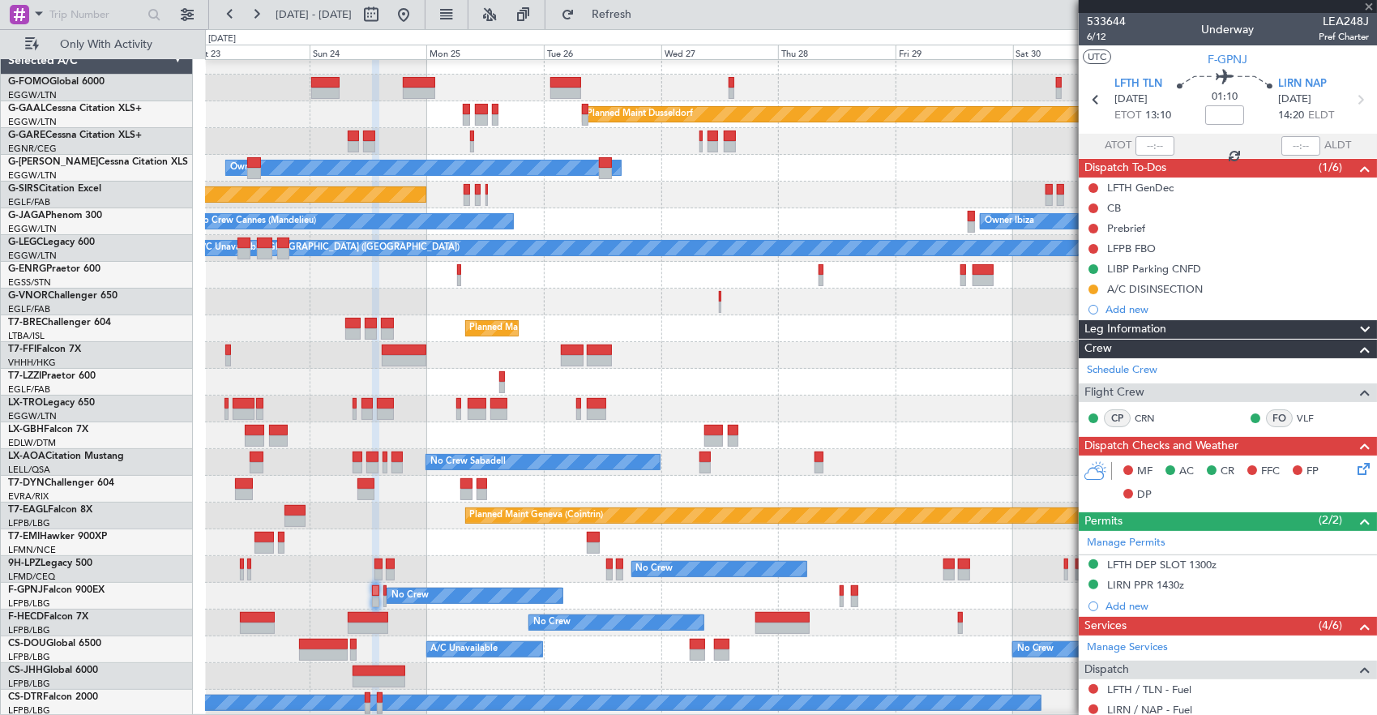
type input "0"
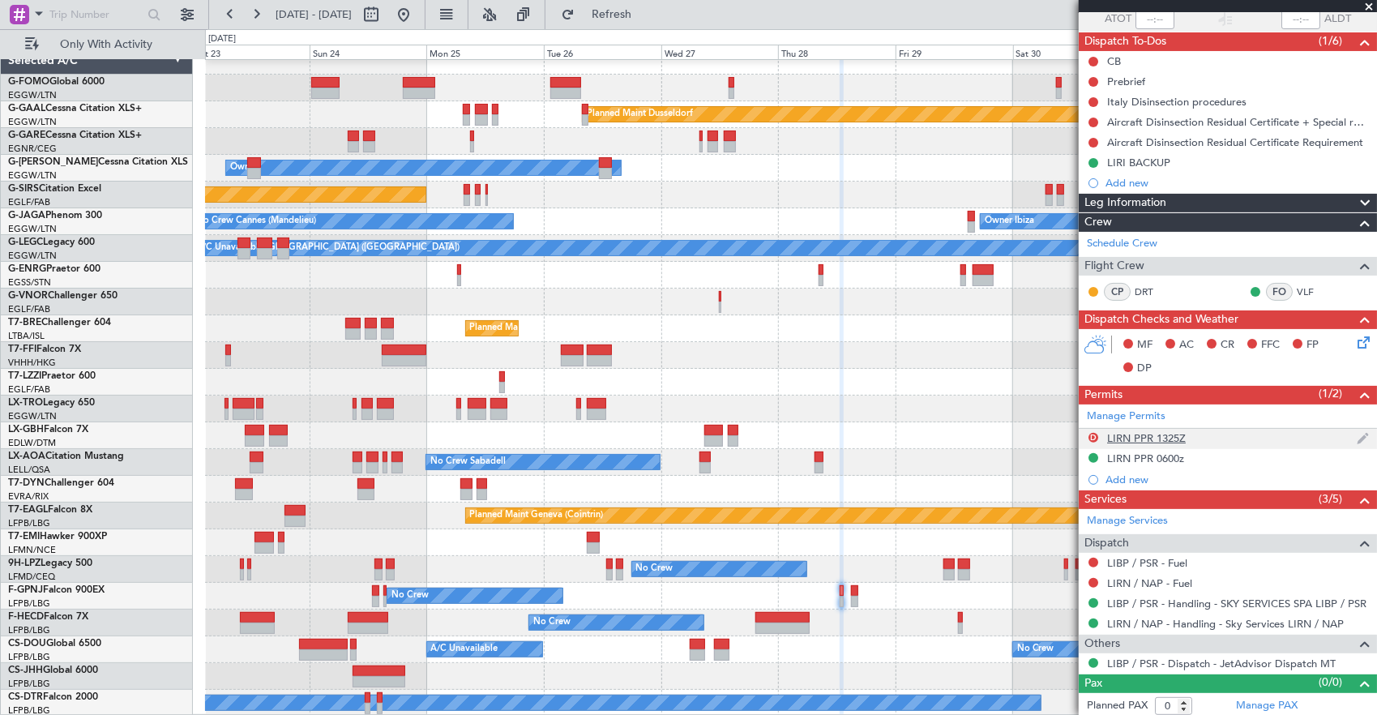
scroll to position [0, 0]
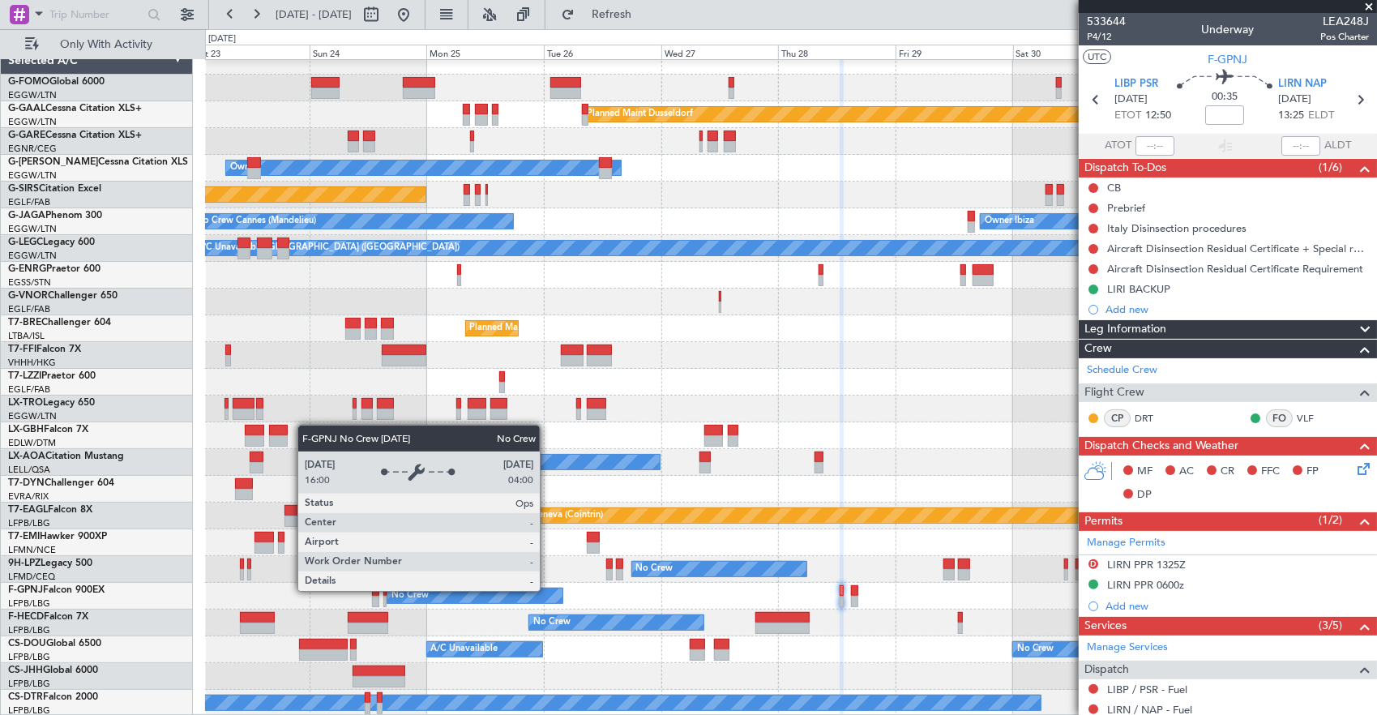
click at [830, 558] on div "Planned Maint Dusseldorf Unplanned Maint Chester Owner Unplanned Maint Oxford (…" at bounding box center [791, 382] width 1172 height 669
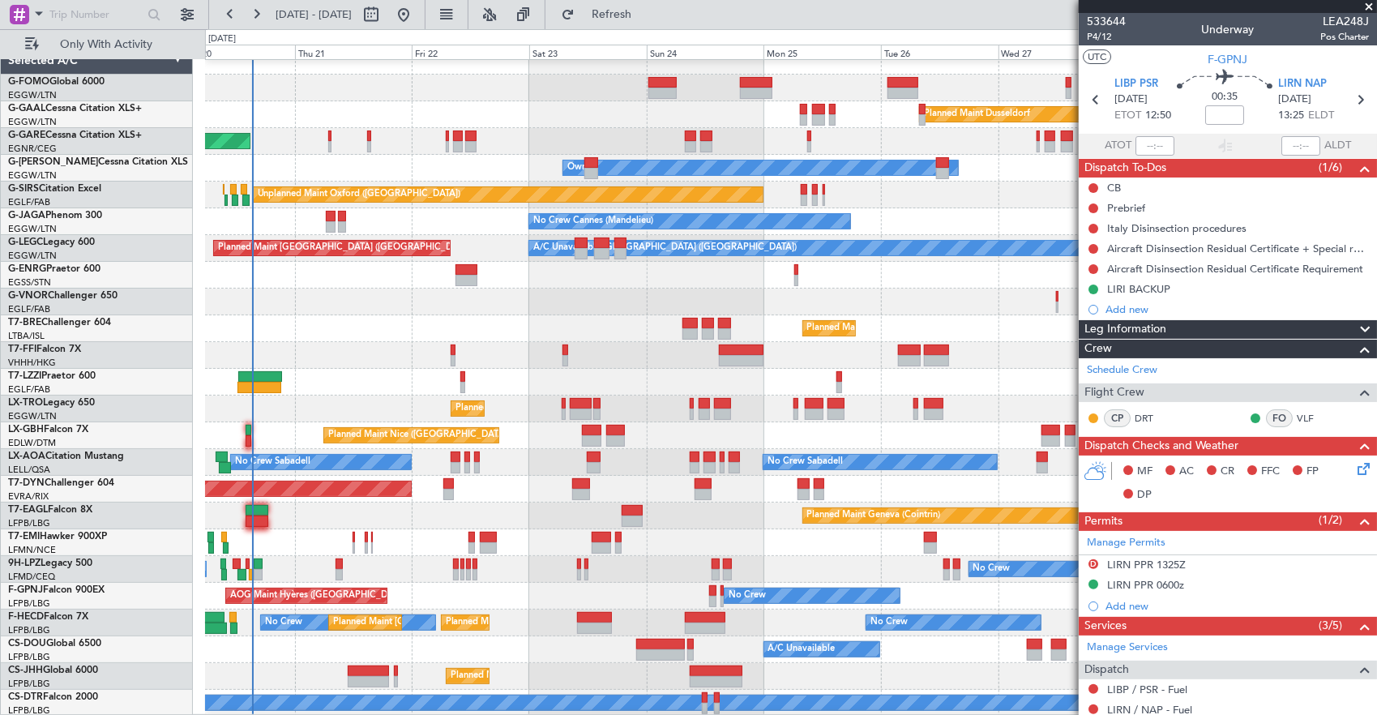
click at [491, 580] on div "Planned Maint Dusseldorf Unplanned Maint Chester Owner Owner Unplanned Maint Ox…" at bounding box center [791, 382] width 1172 height 669
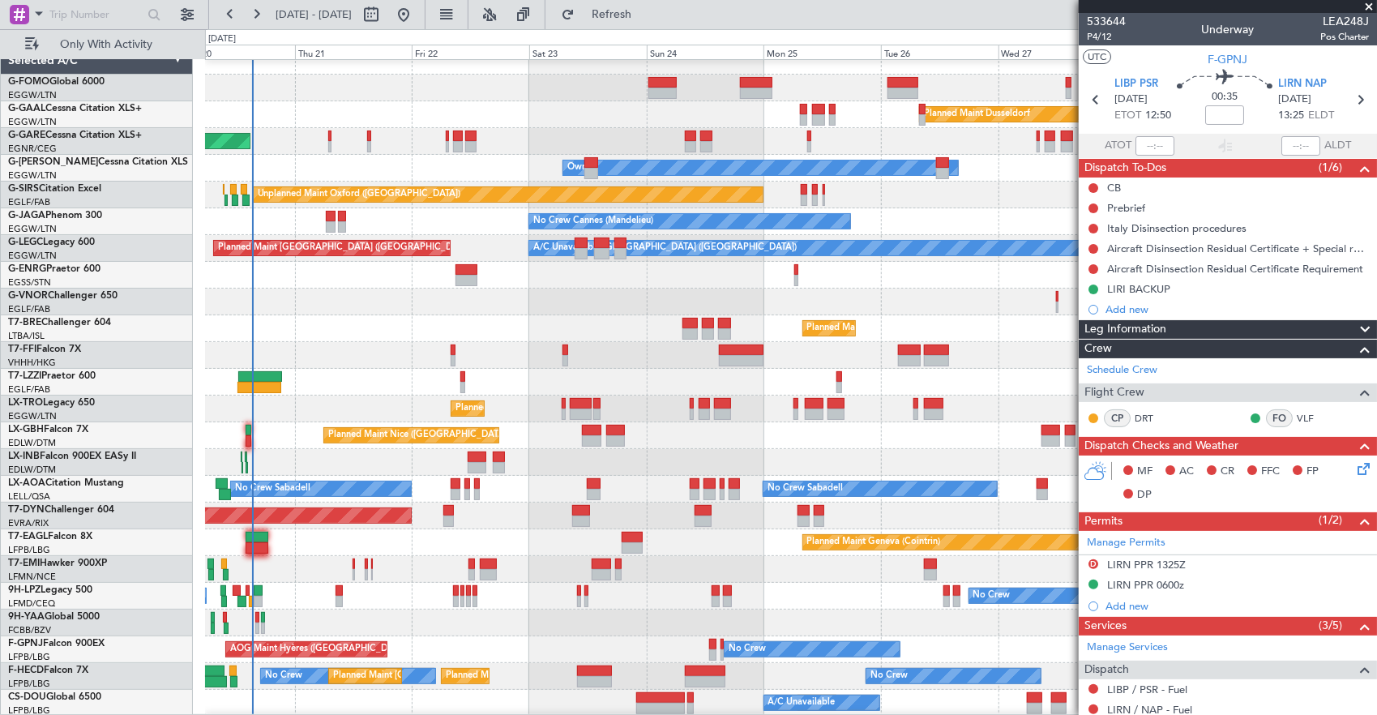
click at [582, 529] on div "Planned Maint Dusseldorf Unplanned Maint Chester Owner Owner Unplanned Maint Ox…" at bounding box center [791, 422] width 1172 height 749
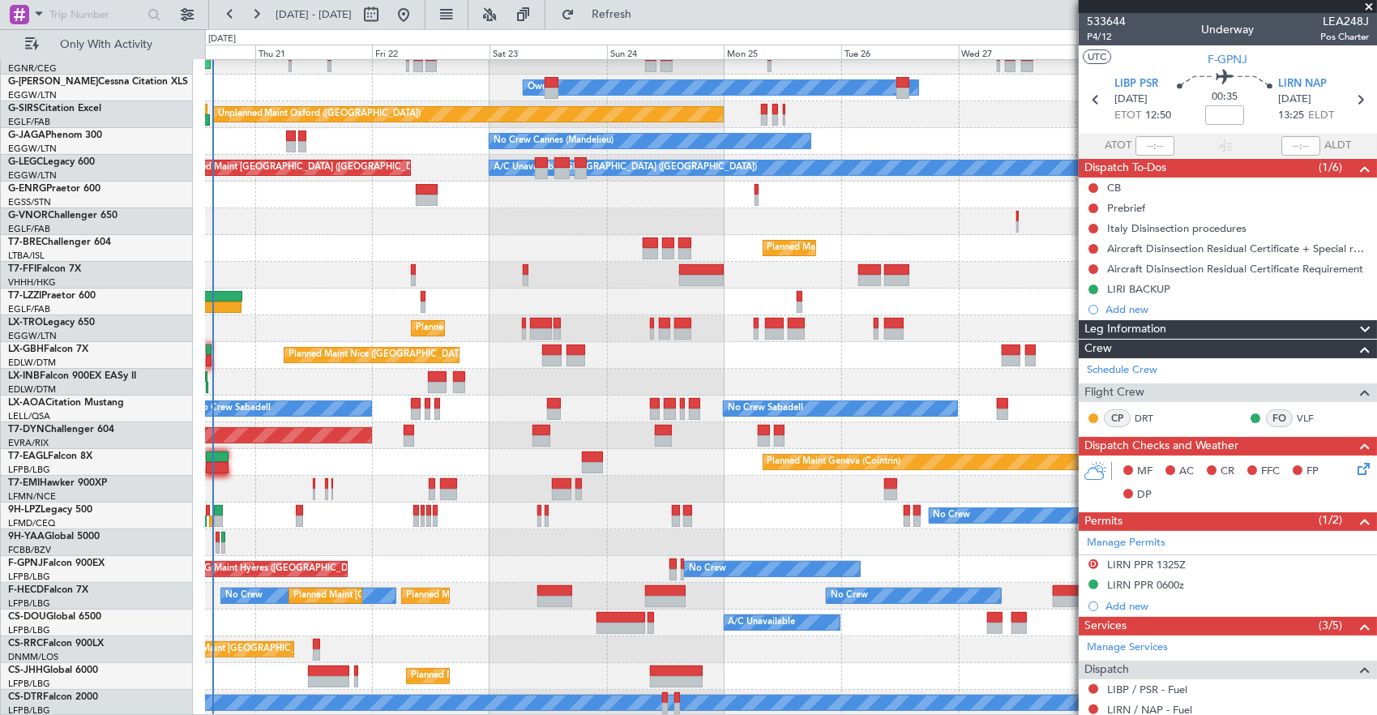
click at [550, 615] on div "Planned Maint Paris (Le Bourget) A/C Unavailable No Crew Planned Maint London (…" at bounding box center [791, 623] width 1172 height 27
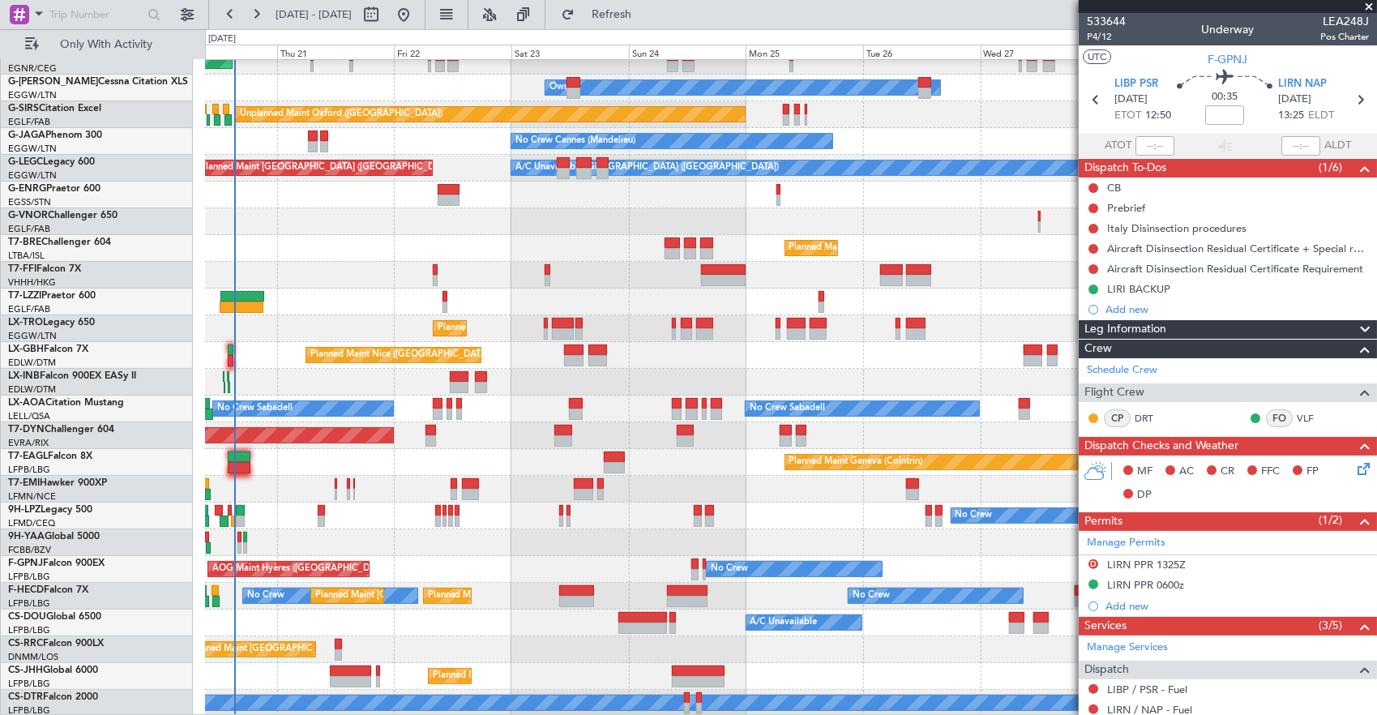
scroll to position [92, 0]
click at [585, 605] on div at bounding box center [576, 601] width 34 height 11
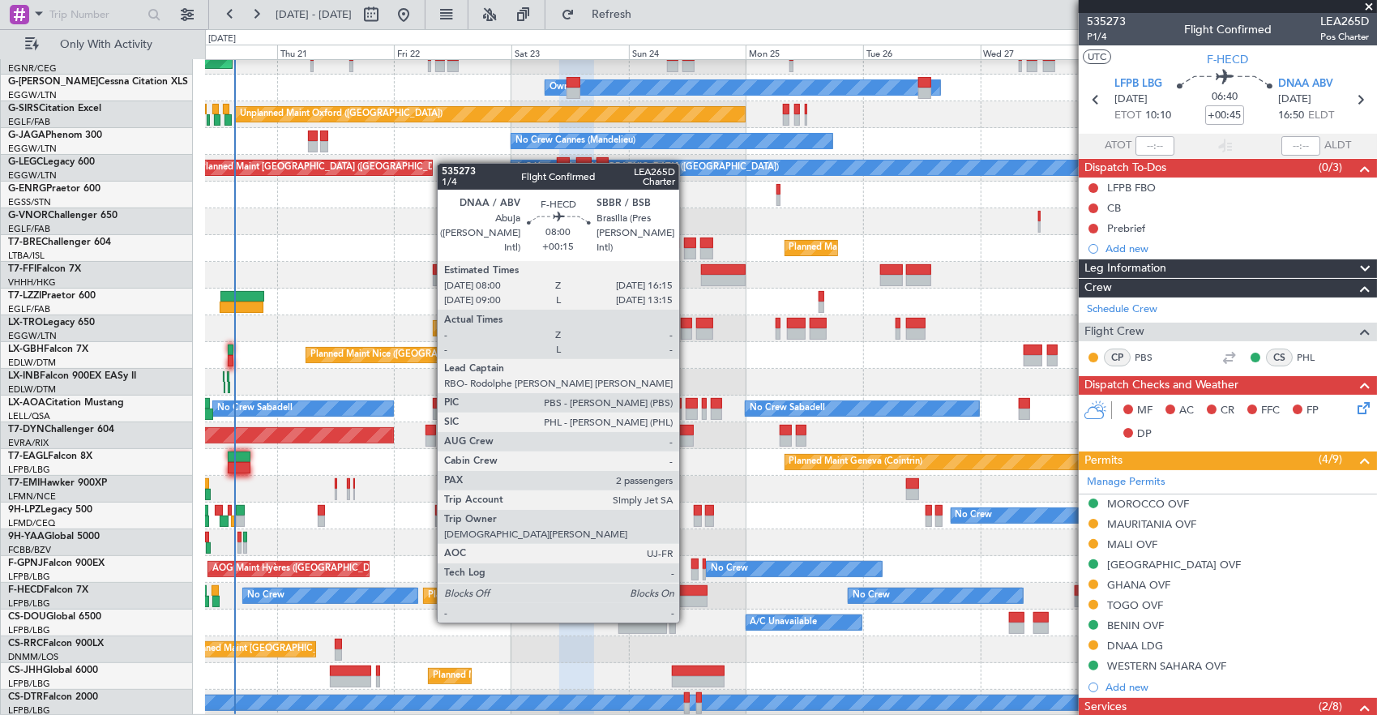
click at [687, 592] on div at bounding box center [687, 590] width 41 height 11
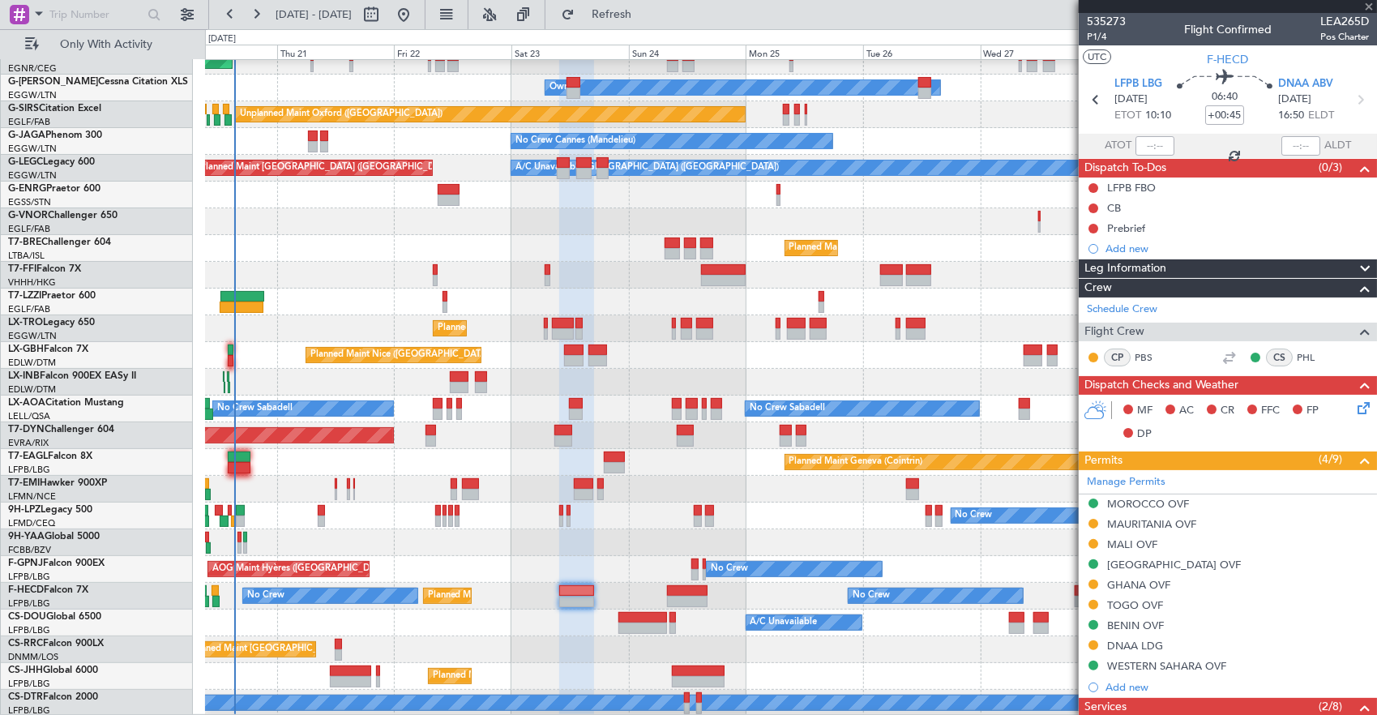
click at [612, 583] on div "Planned Maint Paris (Le Bourget) Planned Maint Paris (Le Bourget) No Crew No Cr…" at bounding box center [791, 596] width 1172 height 27
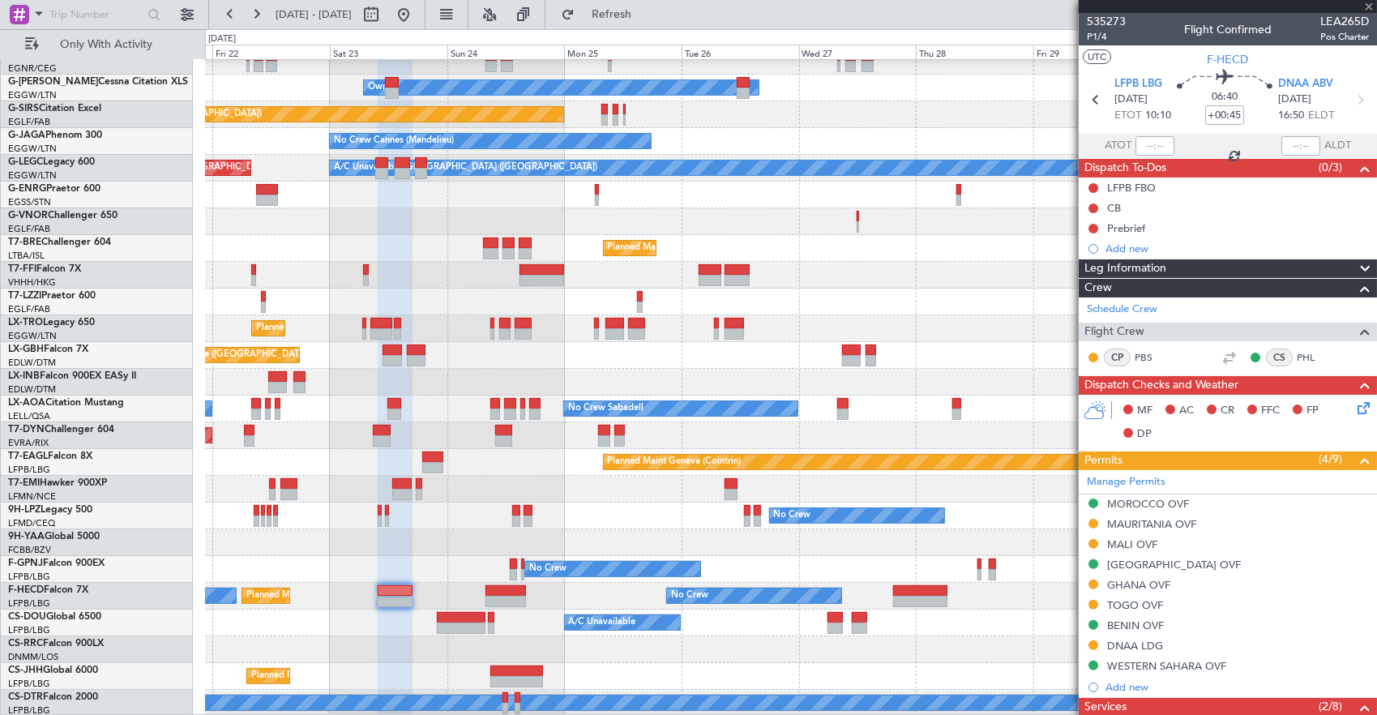
type input "+00:15"
type input "2"
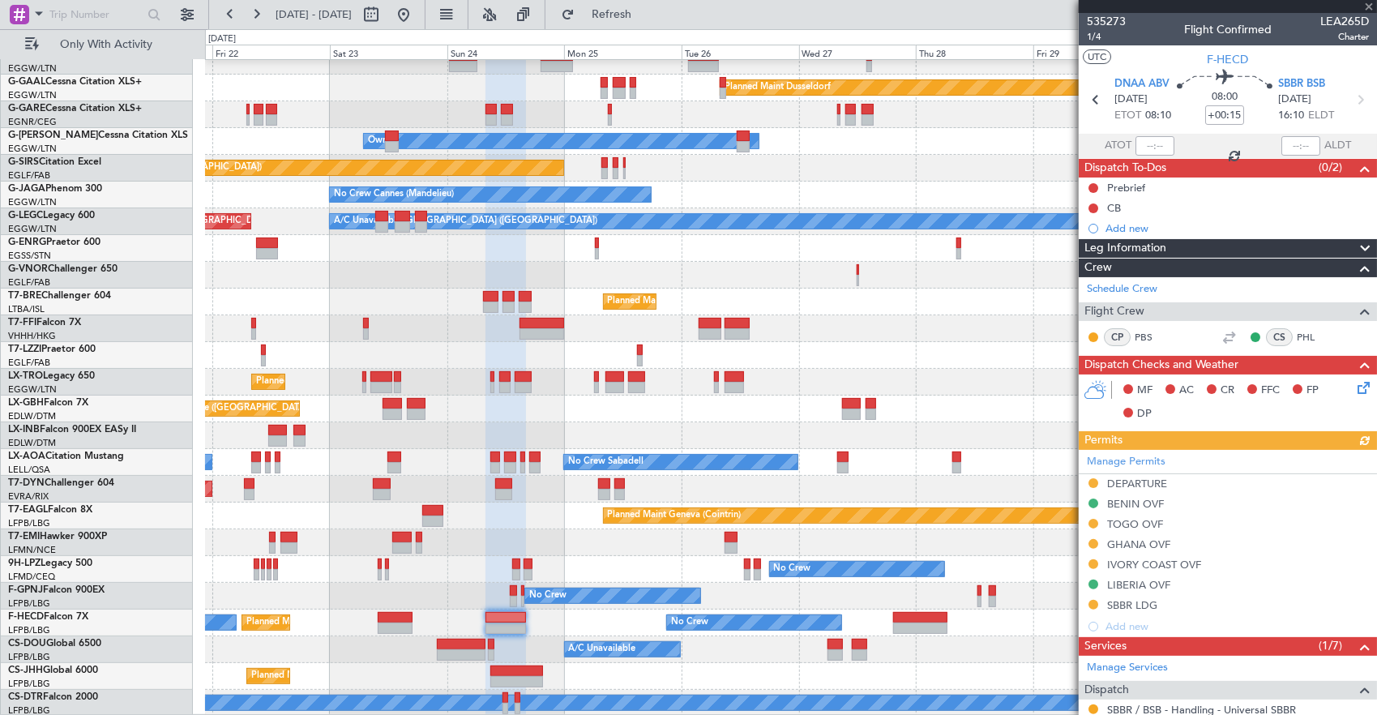
scroll to position [39, 0]
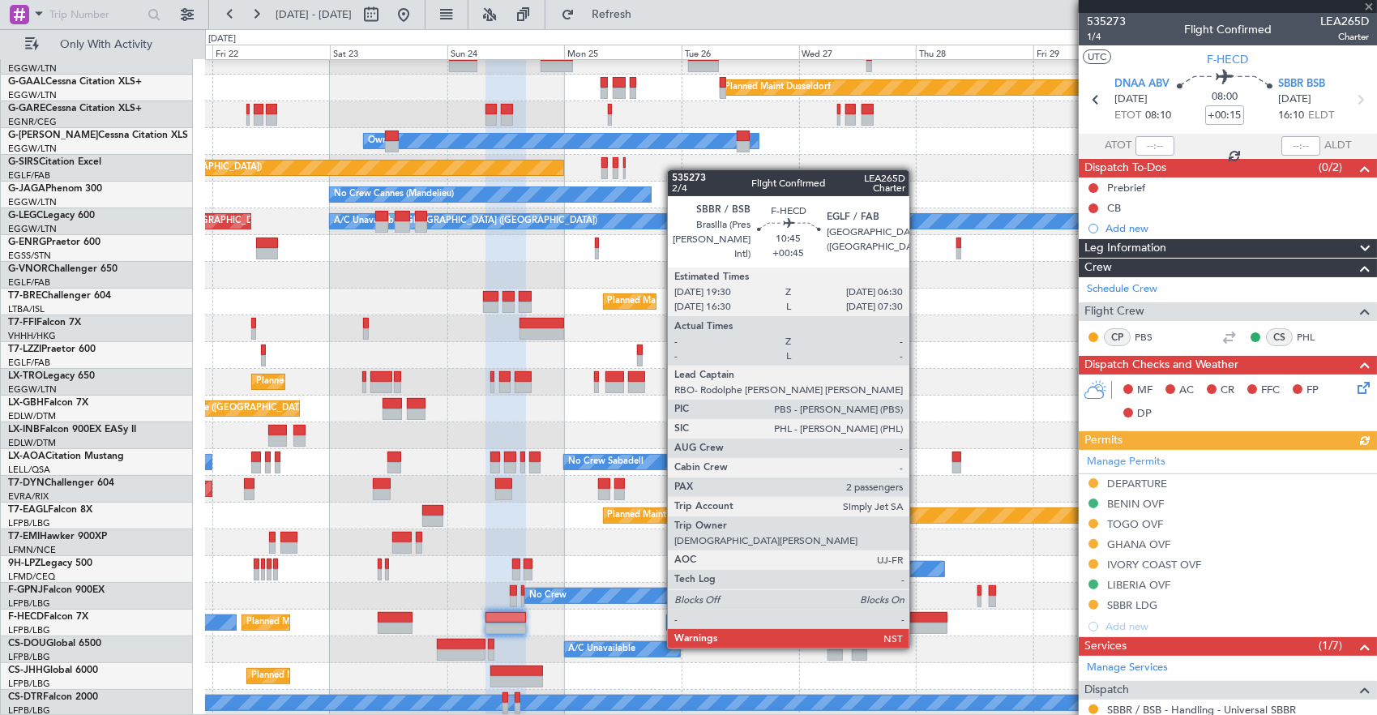
click at [918, 618] on div at bounding box center [920, 617] width 54 height 11
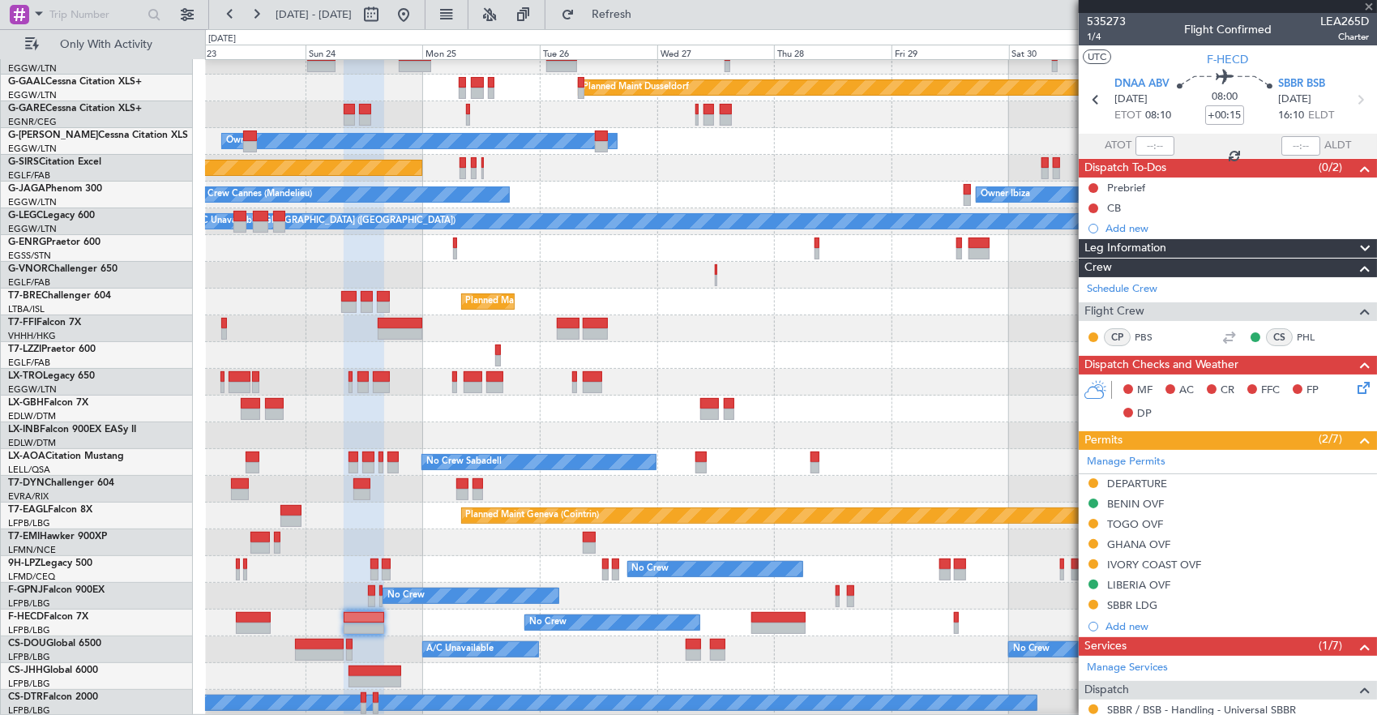
click at [1117, 514] on fb-app "21 Aug 2025 - 31 Aug 2025 Refresh Quick Links Only With Activity Planned Maint …" at bounding box center [688, 363] width 1377 height 703
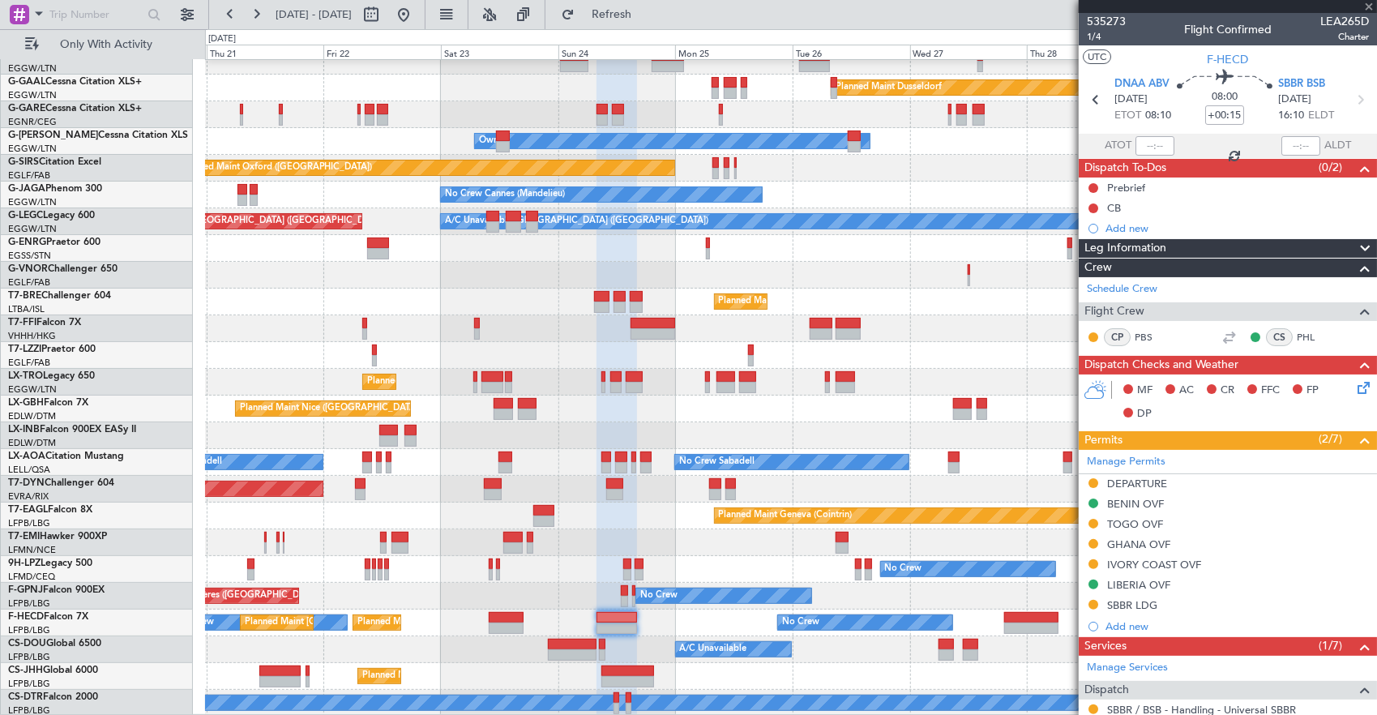
type input "+00:45"
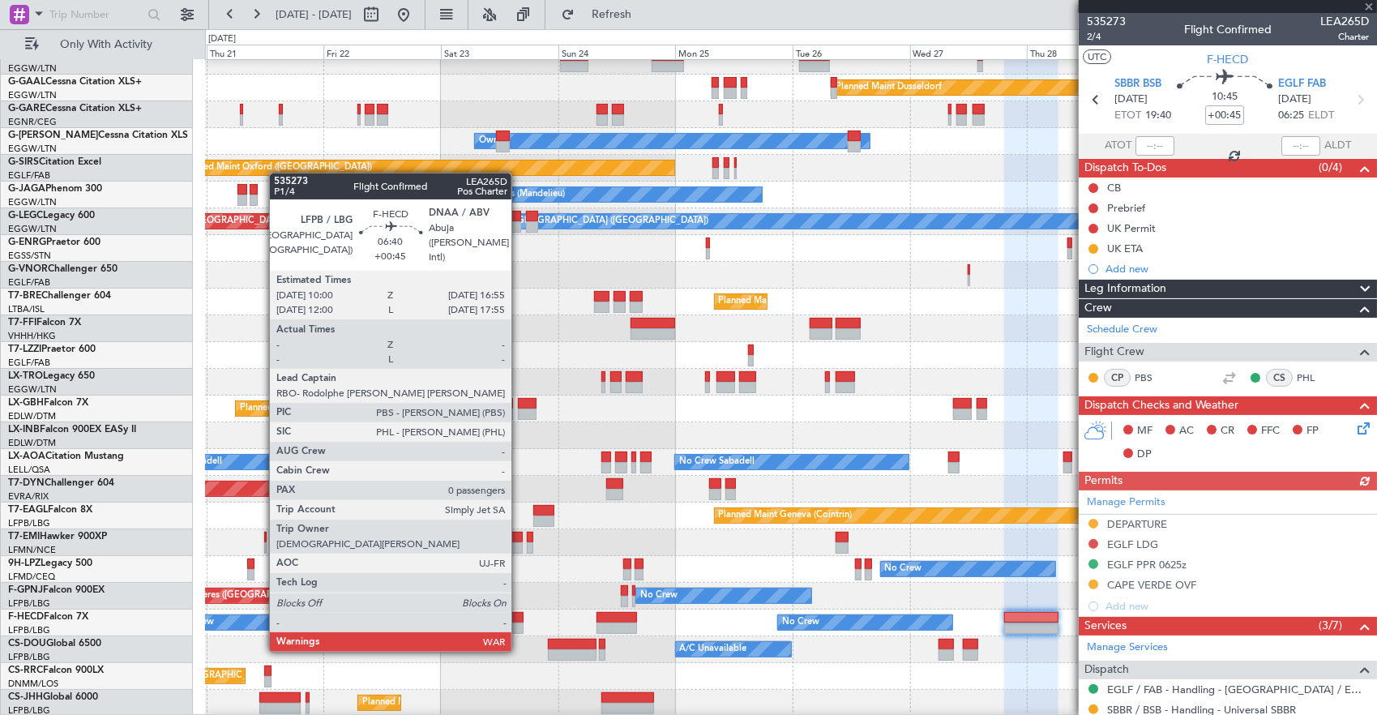
click at [495, 621] on div at bounding box center [506, 617] width 34 height 11
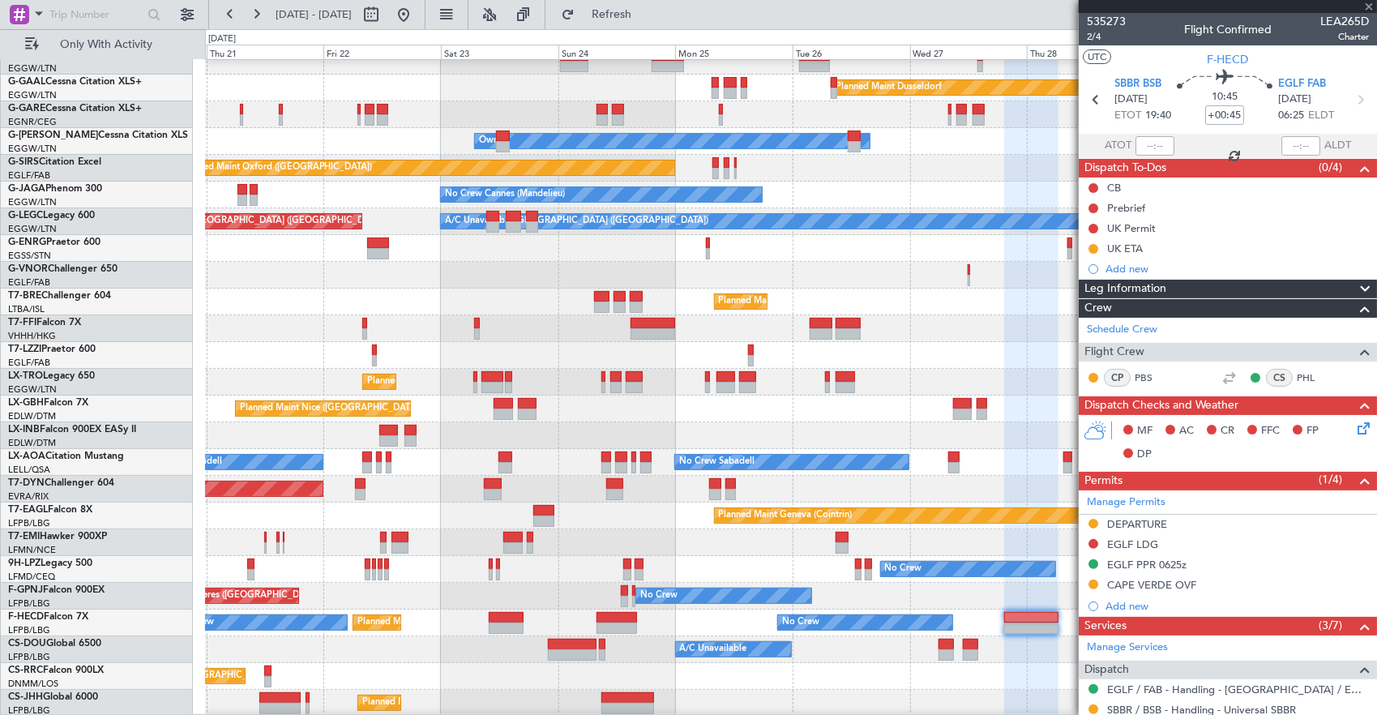
type input "0"
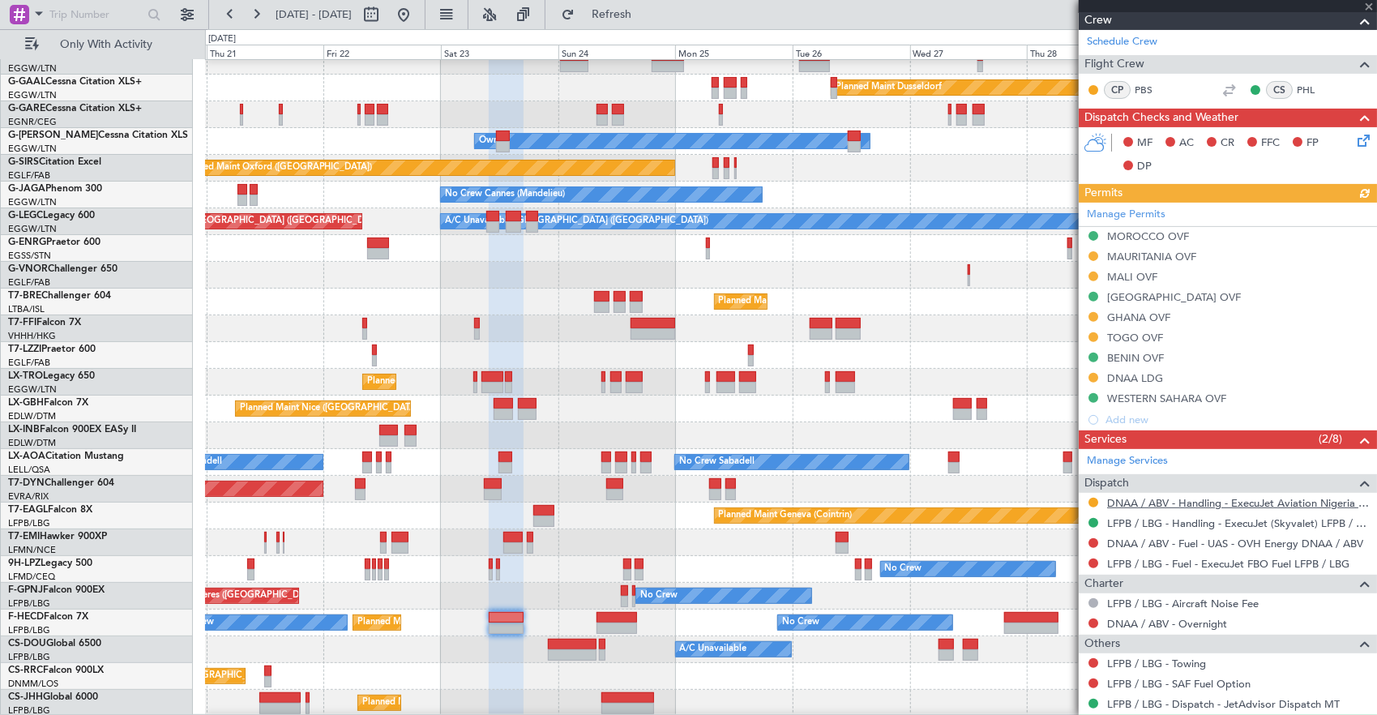
scroll to position [308, 0]
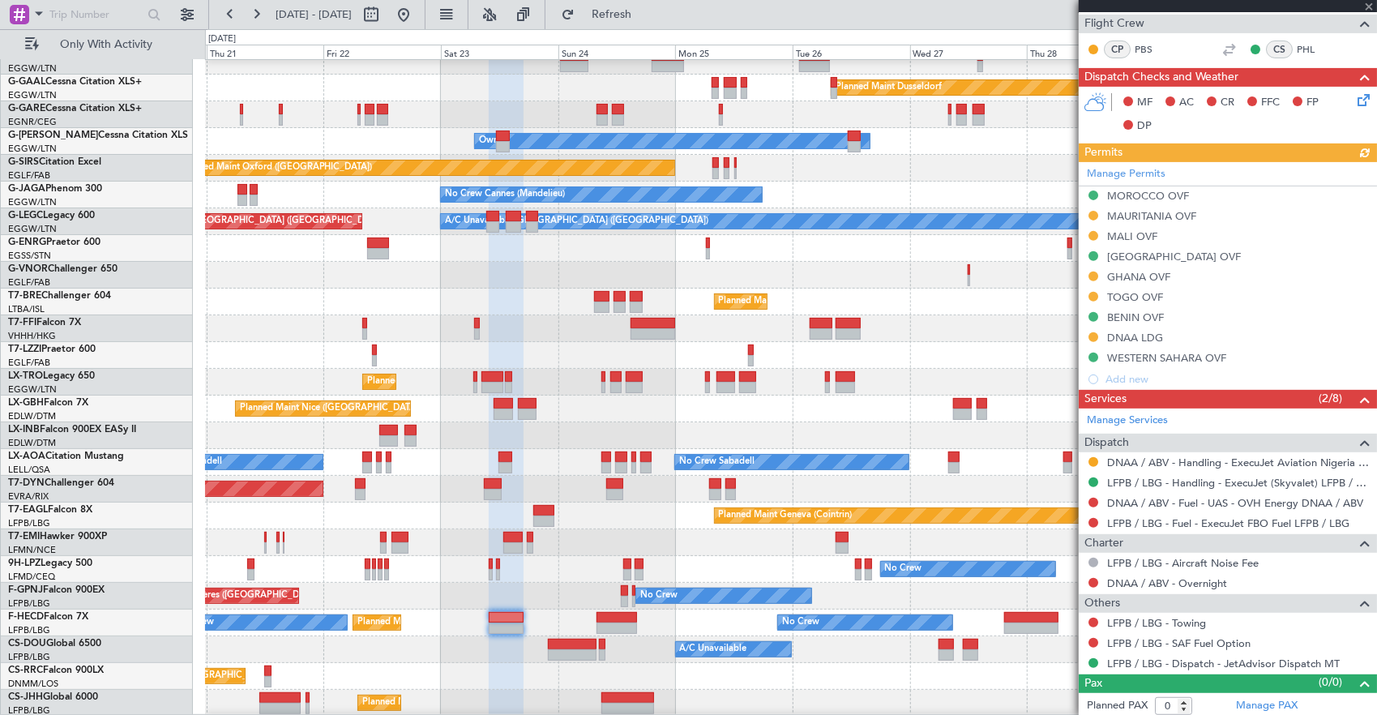
click at [615, 629] on div at bounding box center [617, 628] width 41 height 11
type input "+00:15"
type input "2"
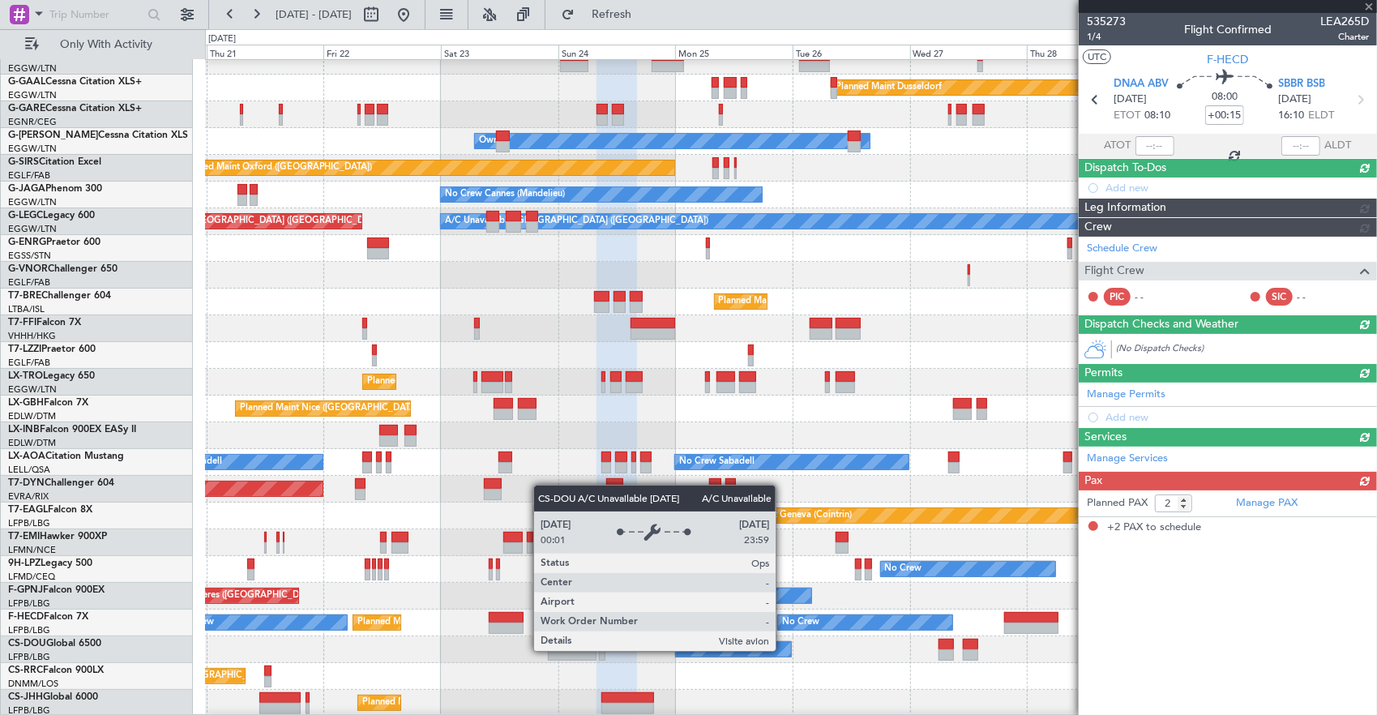
scroll to position [0, 0]
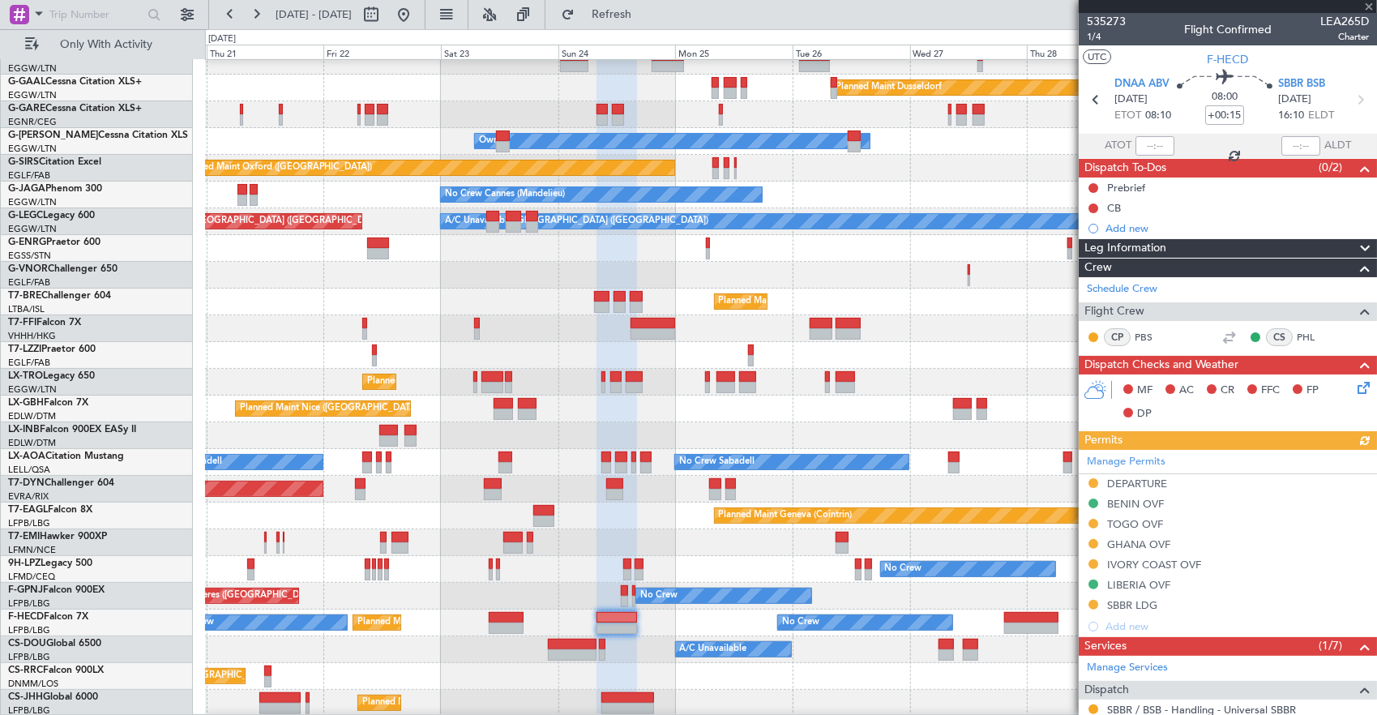
click at [979, 606] on div "AOG Maint Hyères (Toulon-Hyères) No Crew No Crew Planned Maint Paris (Le Bourge…" at bounding box center [791, 596] width 1172 height 27
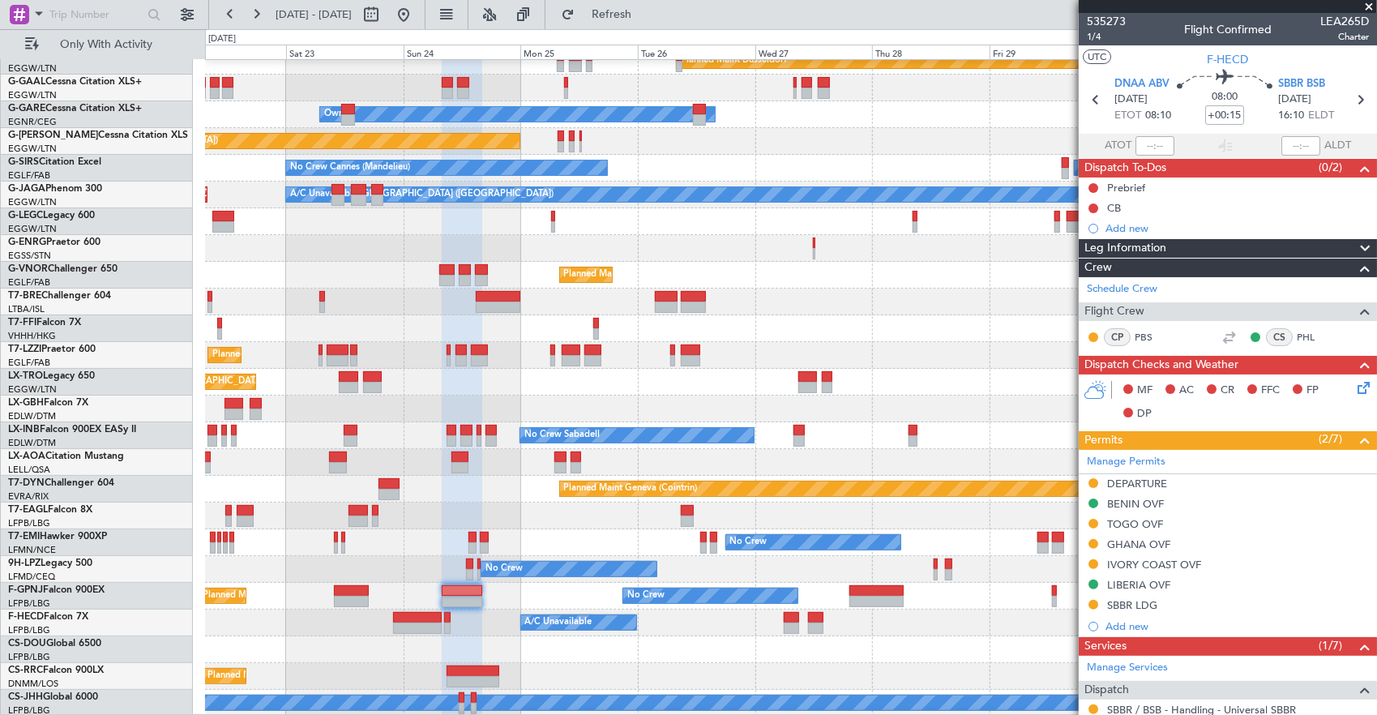
click at [884, 636] on div "Planned Maint [GEOGRAPHIC_DATA] ([GEOGRAPHIC_DATA])" at bounding box center [791, 649] width 1172 height 27
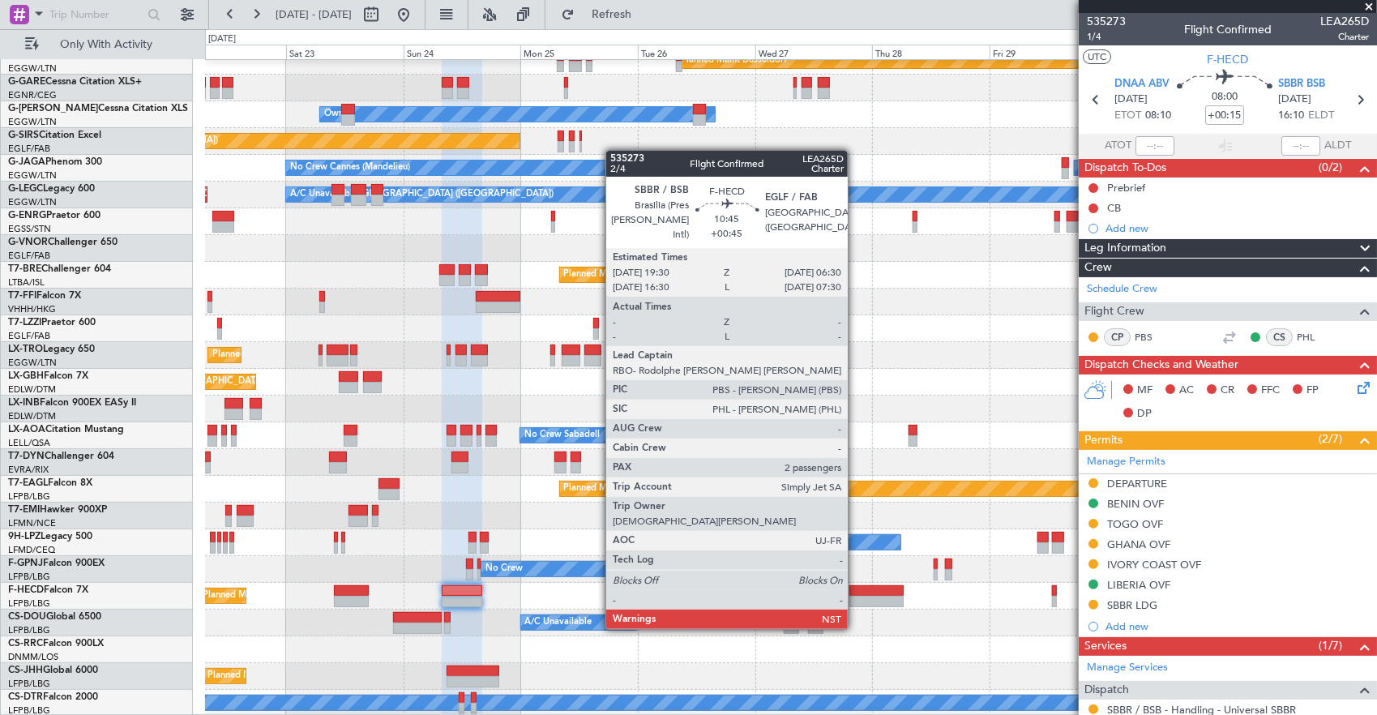
click at [858, 598] on div at bounding box center [877, 601] width 54 height 11
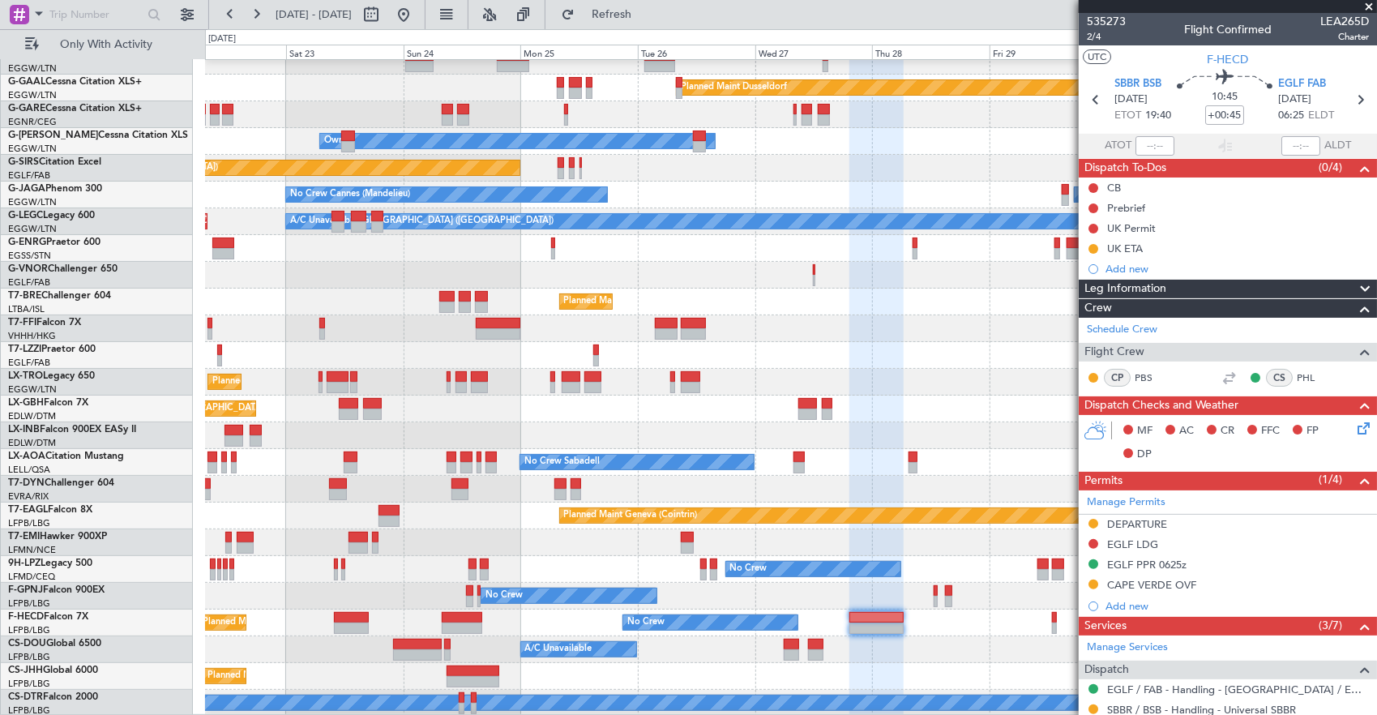
click at [736, 396] on div "Planned Maint Dusseldorf Unplanned Maint Chester Owner Unplanned Maint Oxford (…" at bounding box center [791, 369] width 1172 height 696
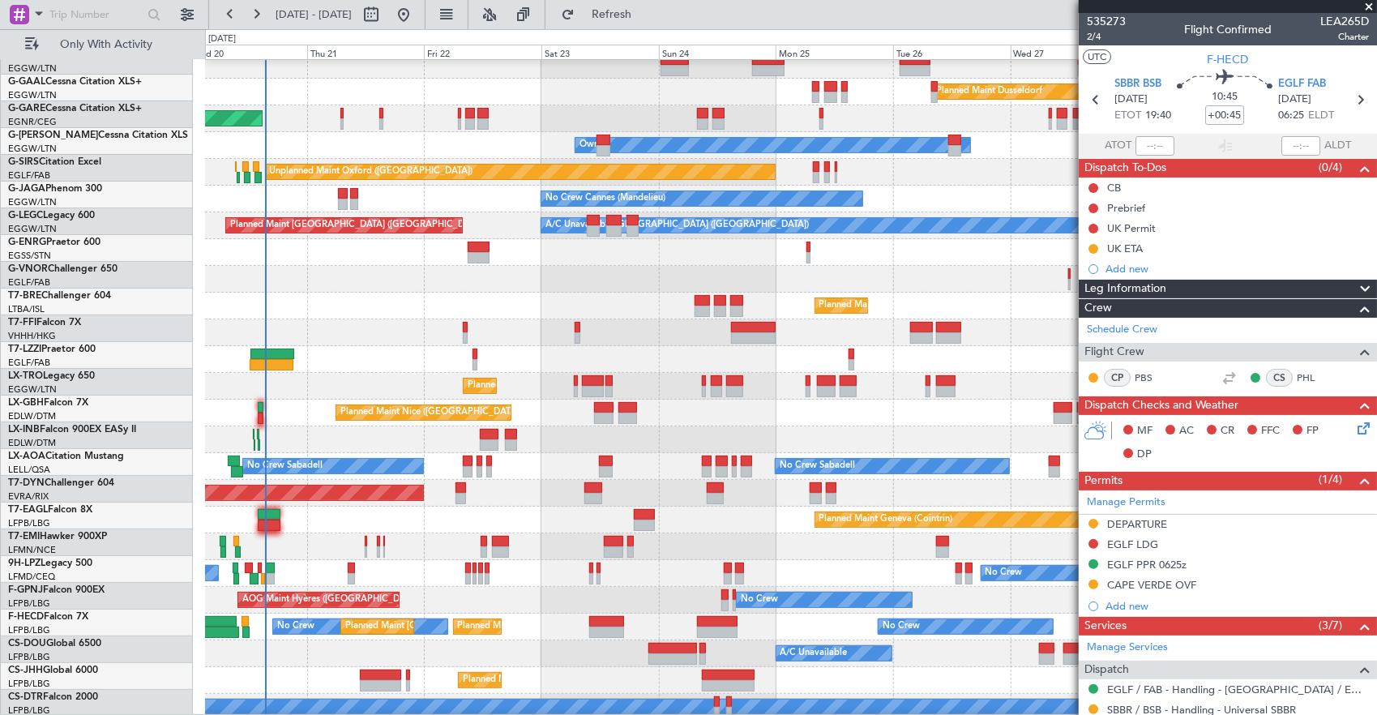
click at [713, 402] on div "Planned Maint Nice (Côte d'Azur Airport) Unplanned Maint Paris (Le Bourget)" at bounding box center [791, 413] width 1172 height 27
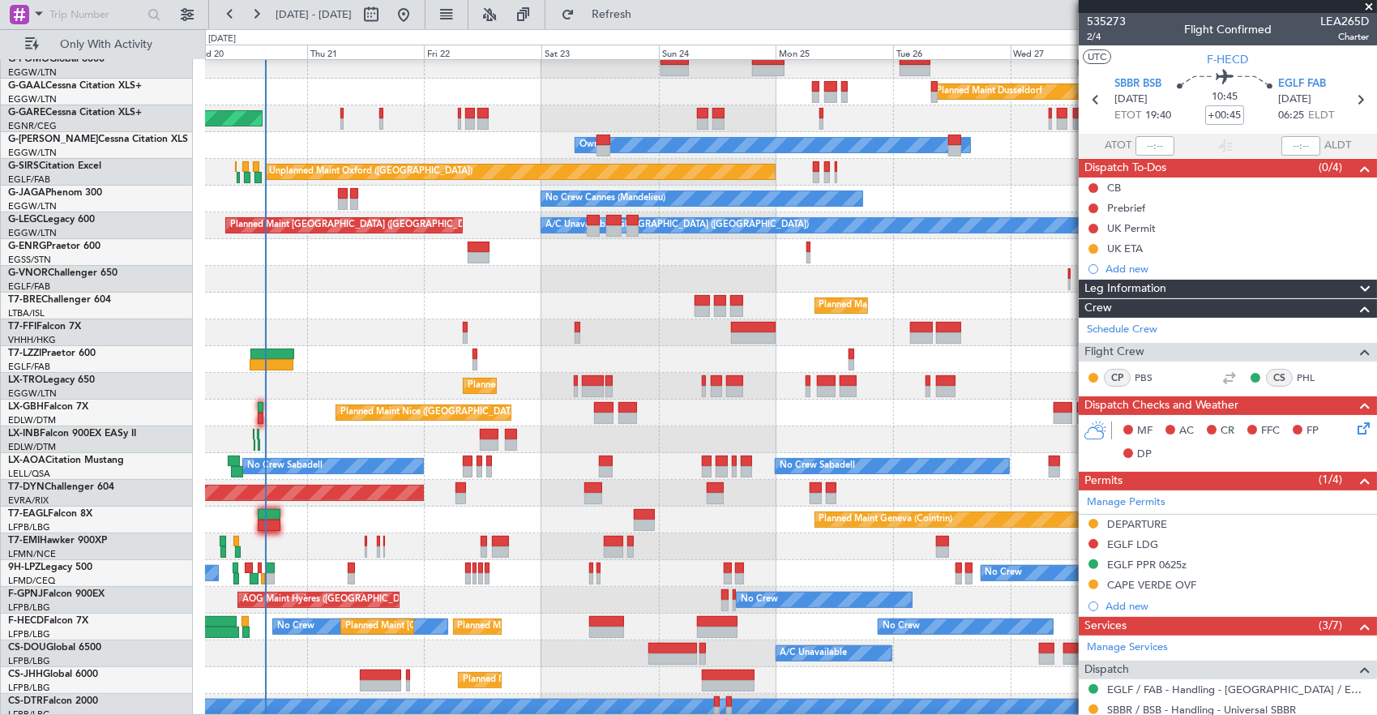
click at [703, 405] on div "Planned Maint Nice (Côte d'Azur Airport) Unplanned Maint Paris (Le Bourget)" at bounding box center [791, 413] width 1172 height 27
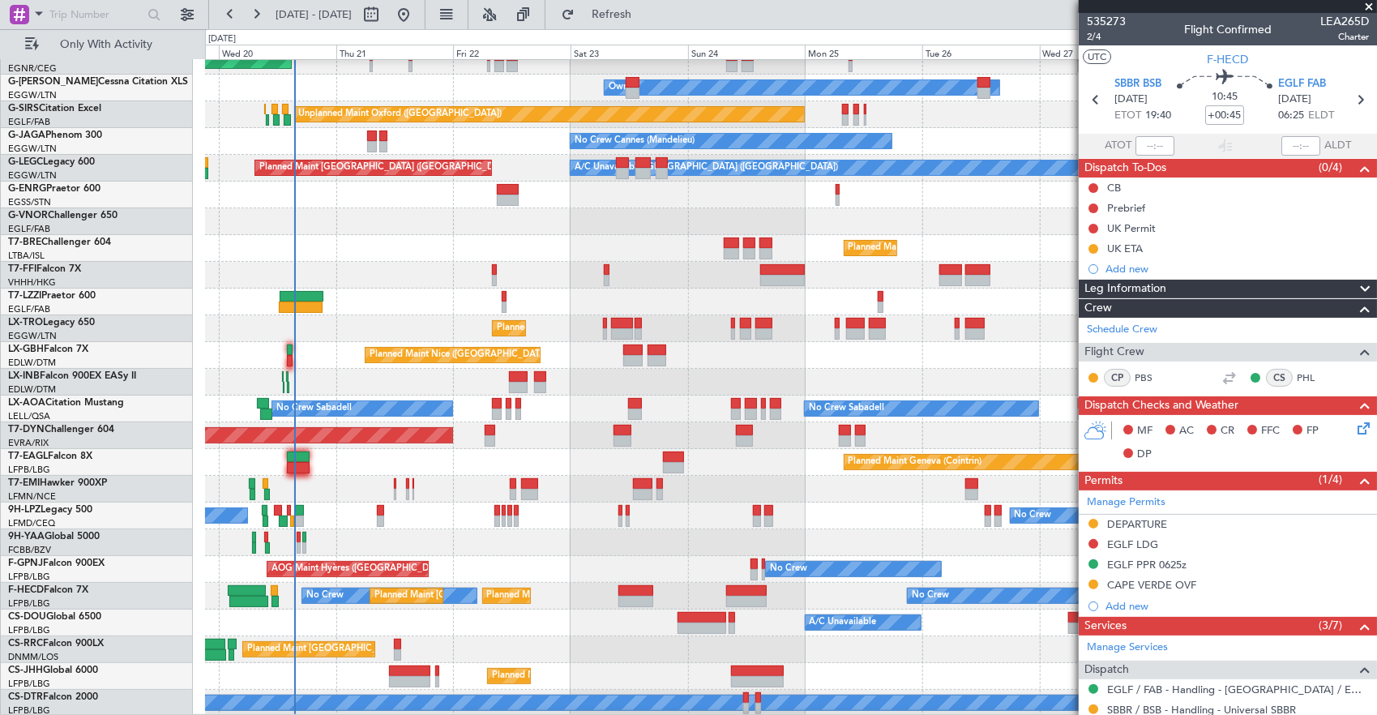
scroll to position [92, 0]
click at [764, 621] on div "Planned Maint Dusseldorf Unplanned Maint [PERSON_NAME] Owner Owner Unplanned Ma…" at bounding box center [791, 342] width 1172 height 749
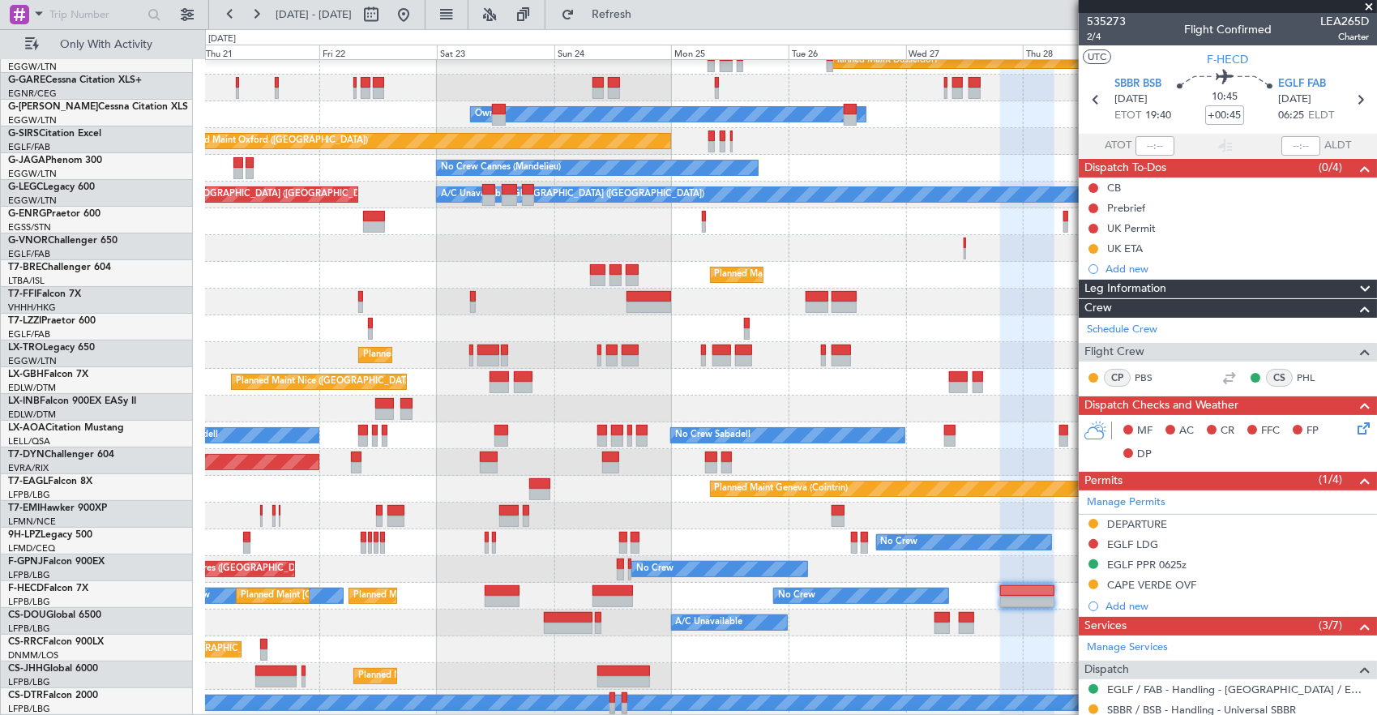
scroll to position [66, 0]
click at [557, 623] on div "Planned Maint Dusseldorf Unplanned Maint Chester Owner Owner Unplanned Maint Ox…" at bounding box center [791, 355] width 1172 height 722
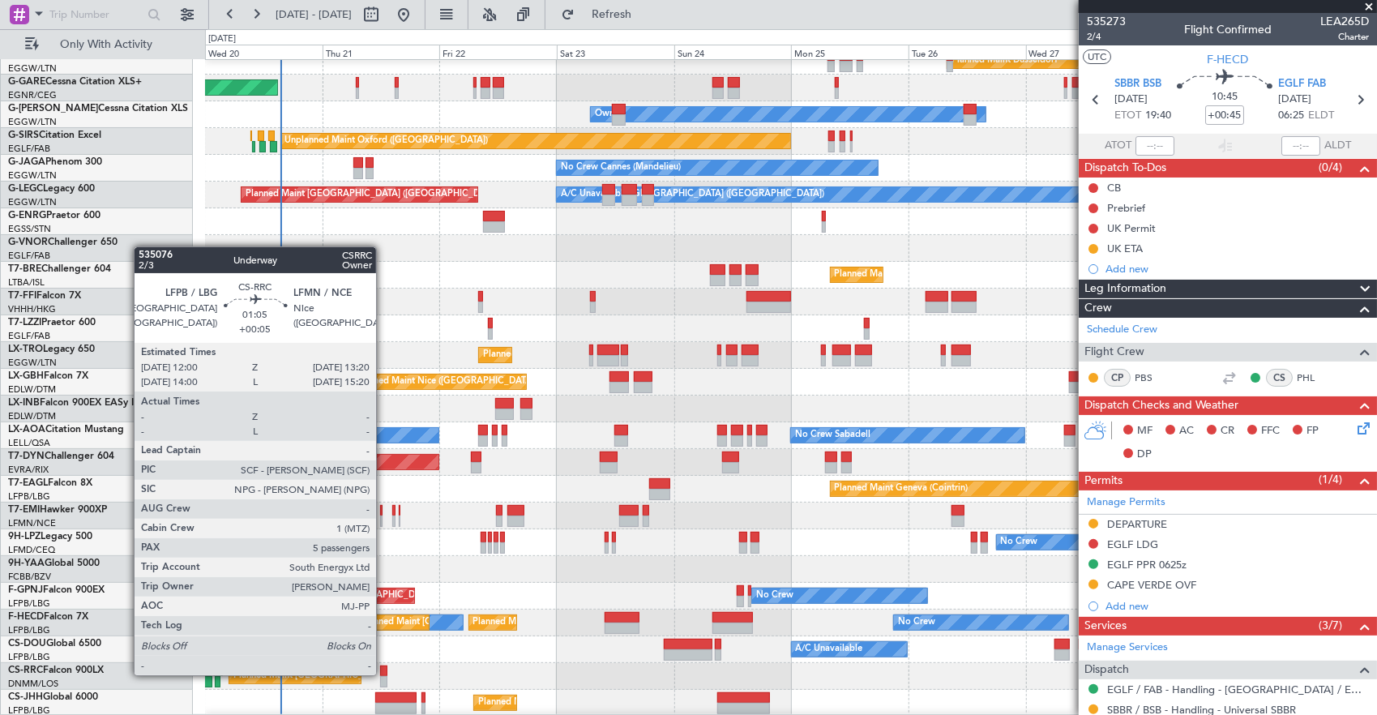
click at [384, 674] on div at bounding box center [383, 671] width 7 height 11
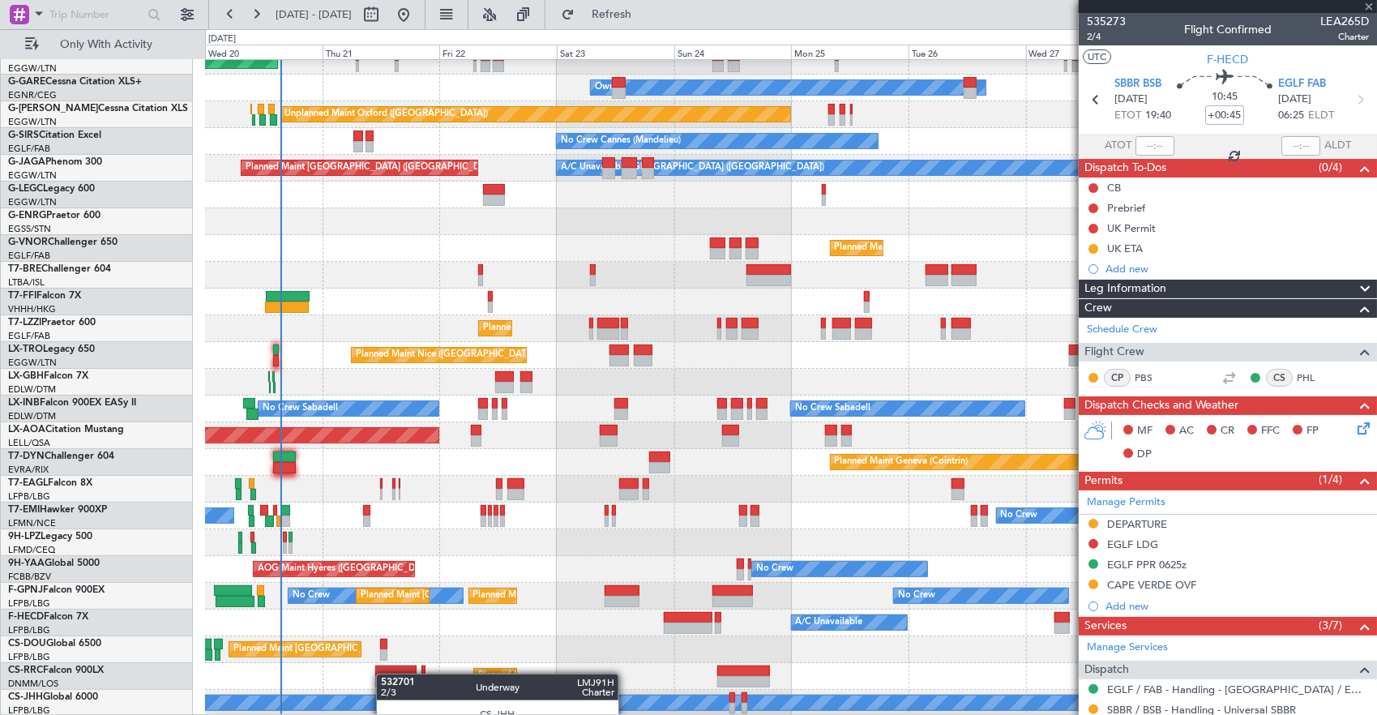
scroll to position [92, 0]
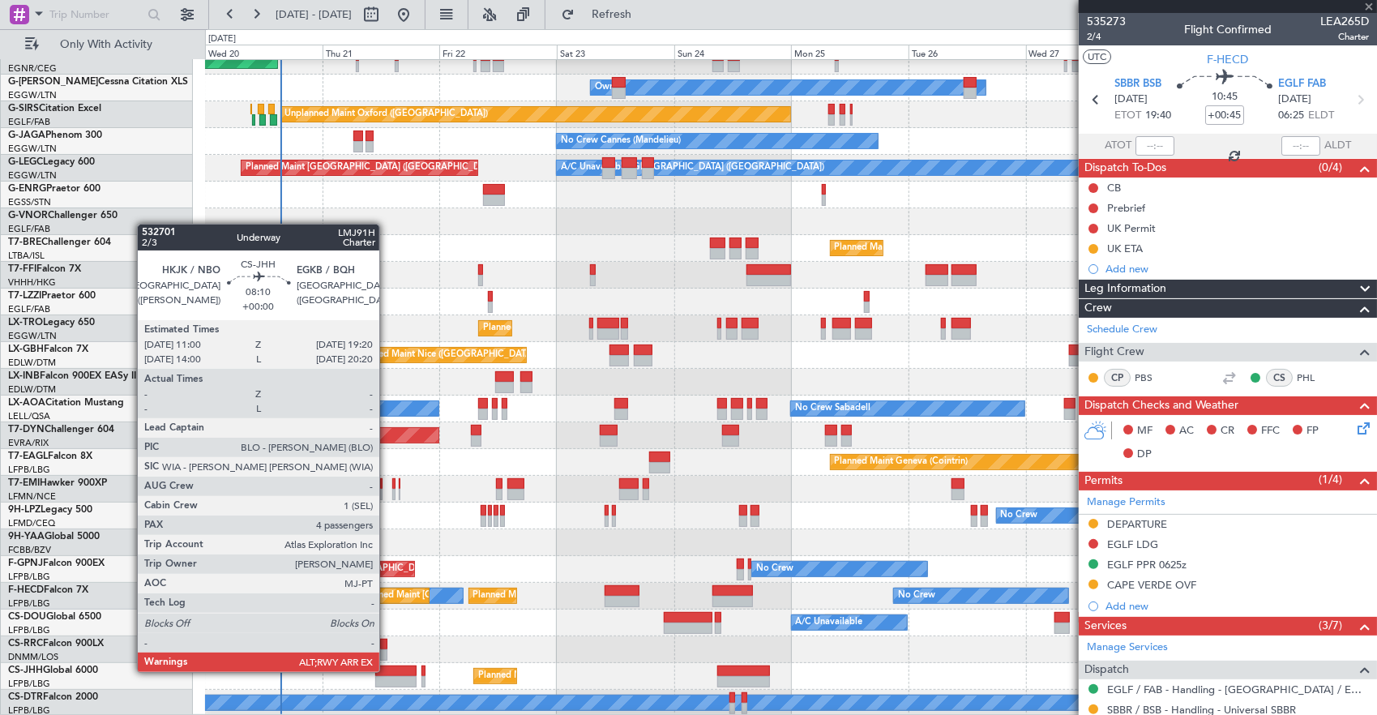
type input "+00:05"
type input "5"
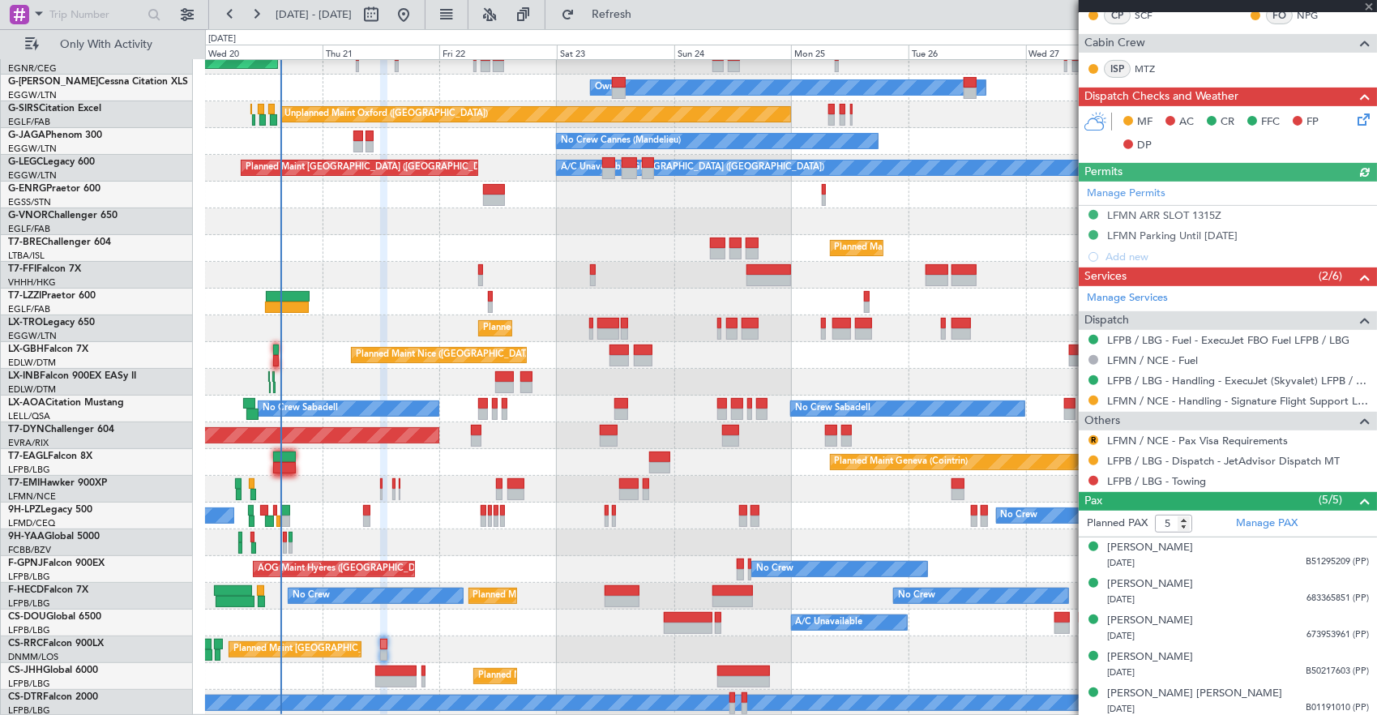
scroll to position [58, 0]
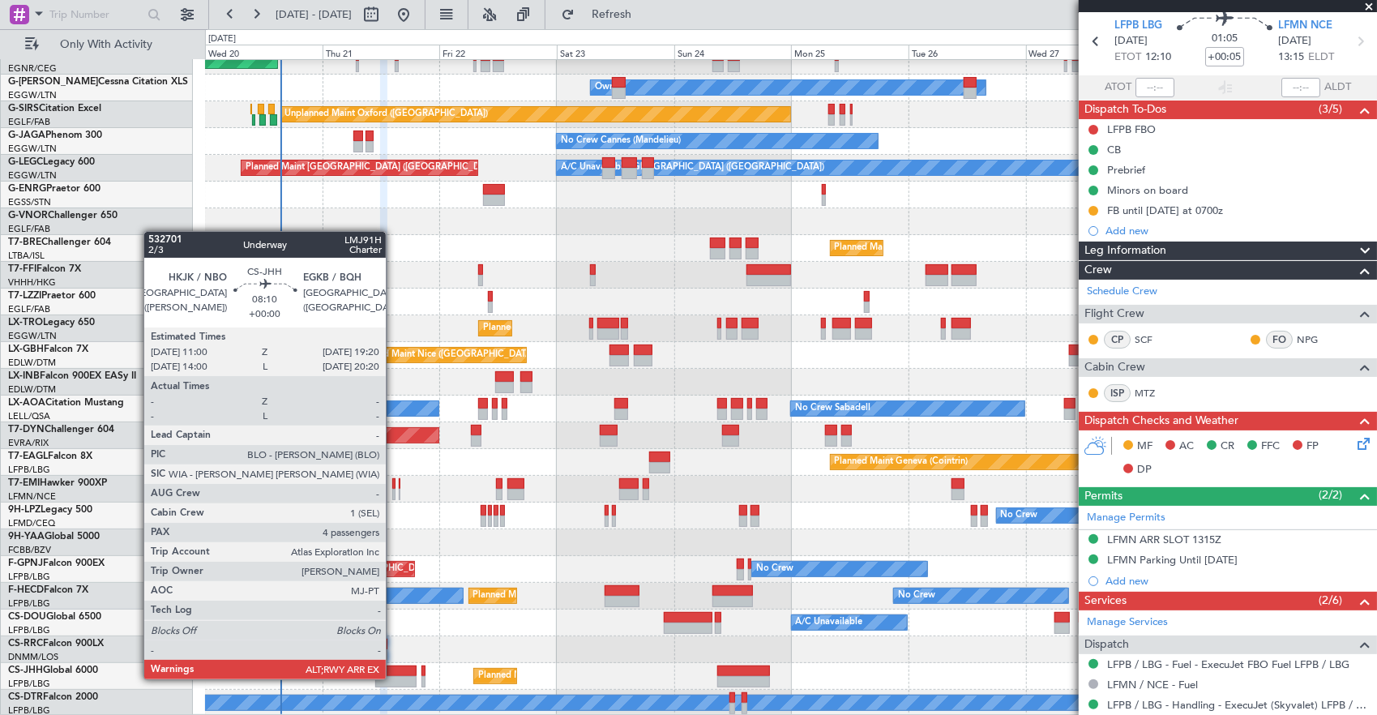
click at [394, 678] on div at bounding box center [395, 681] width 41 height 11
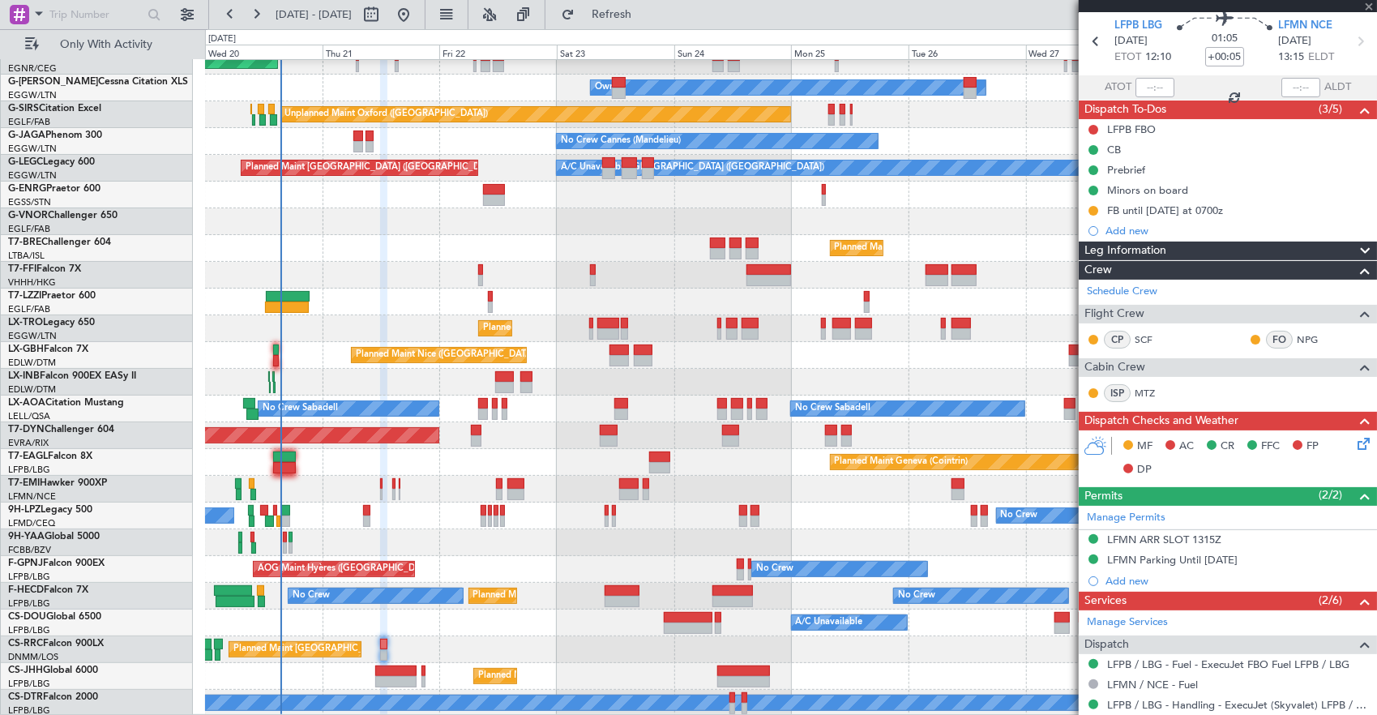
type input "4"
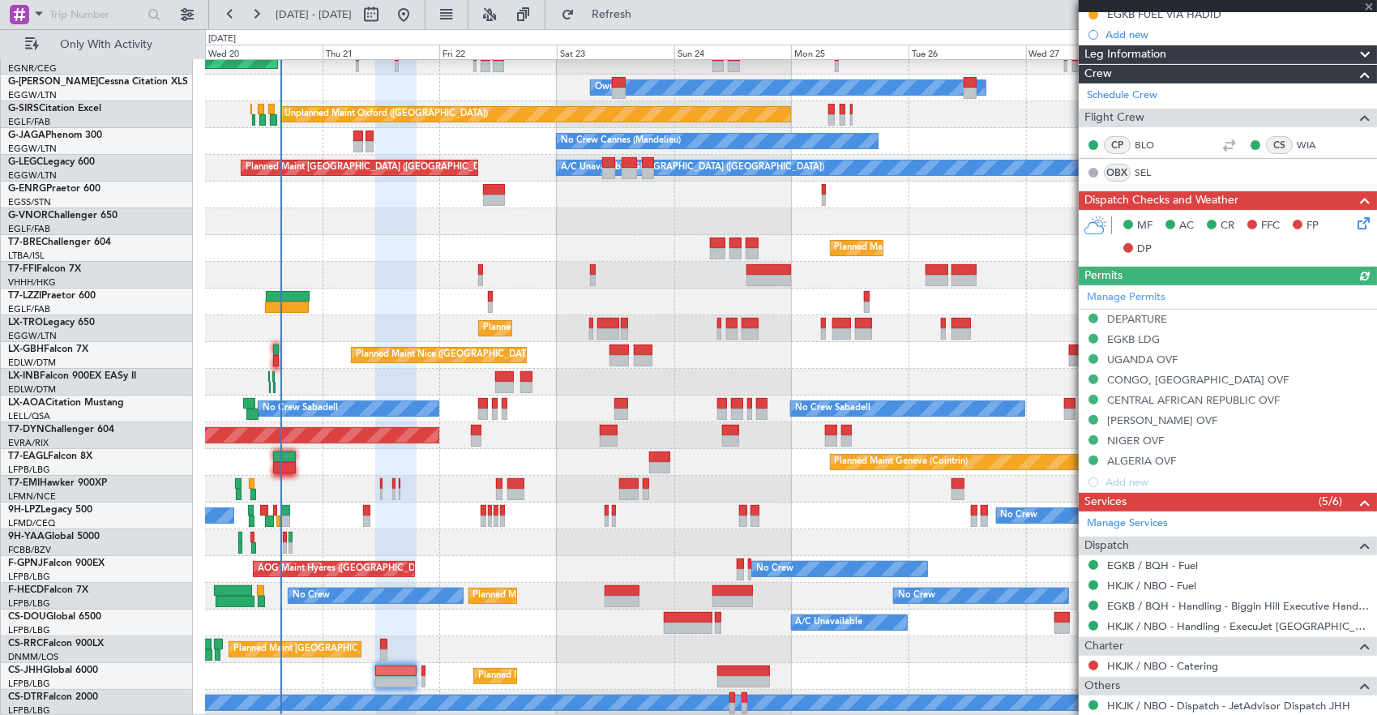
scroll to position [324, 0]
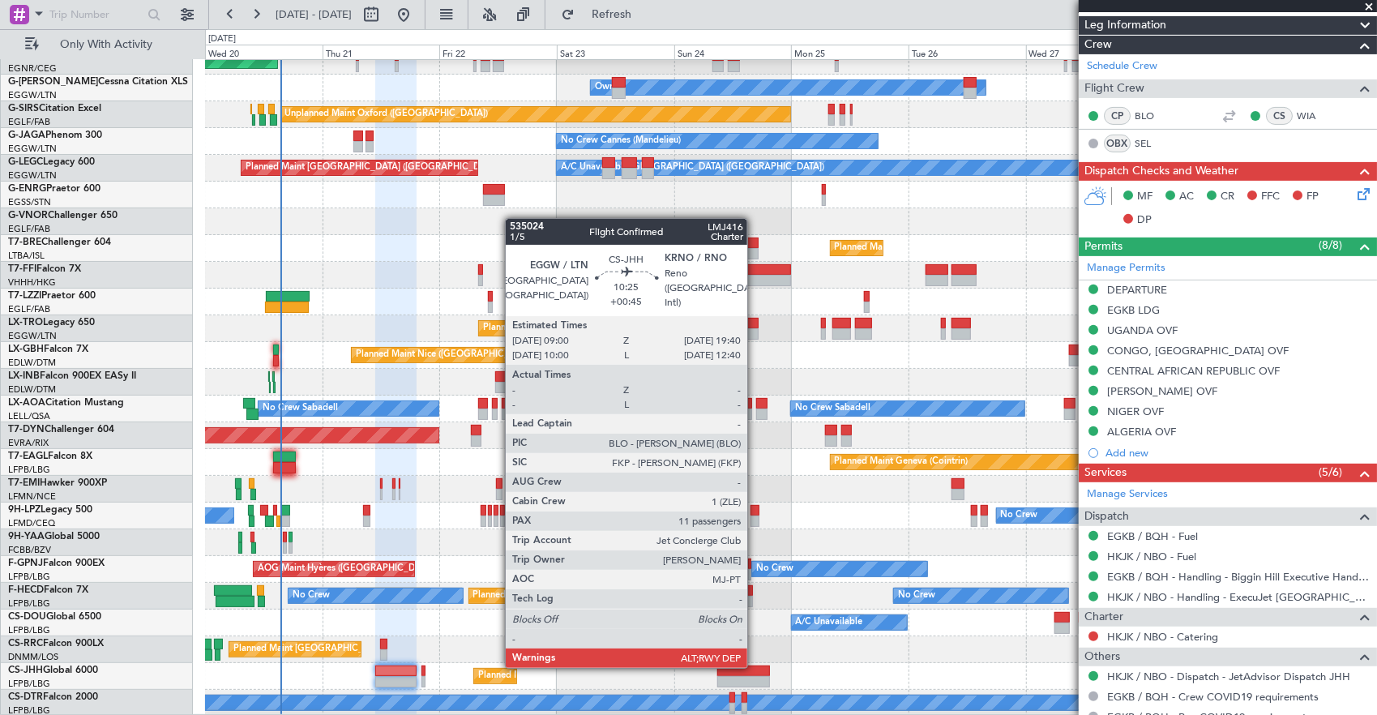
click at [756, 666] on div at bounding box center [743, 671] width 53 height 11
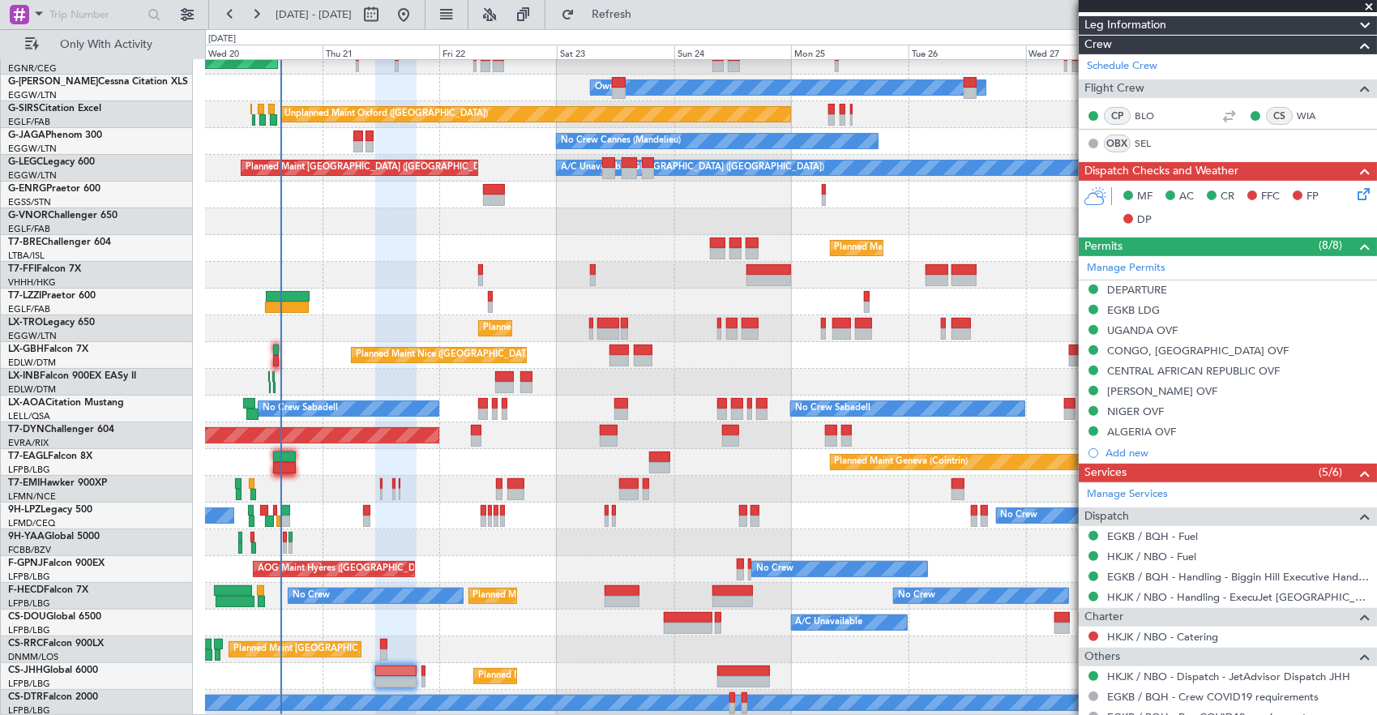
click at [738, 642] on div "Planned Maint [GEOGRAPHIC_DATA] ([GEOGRAPHIC_DATA])" at bounding box center [791, 649] width 1172 height 27
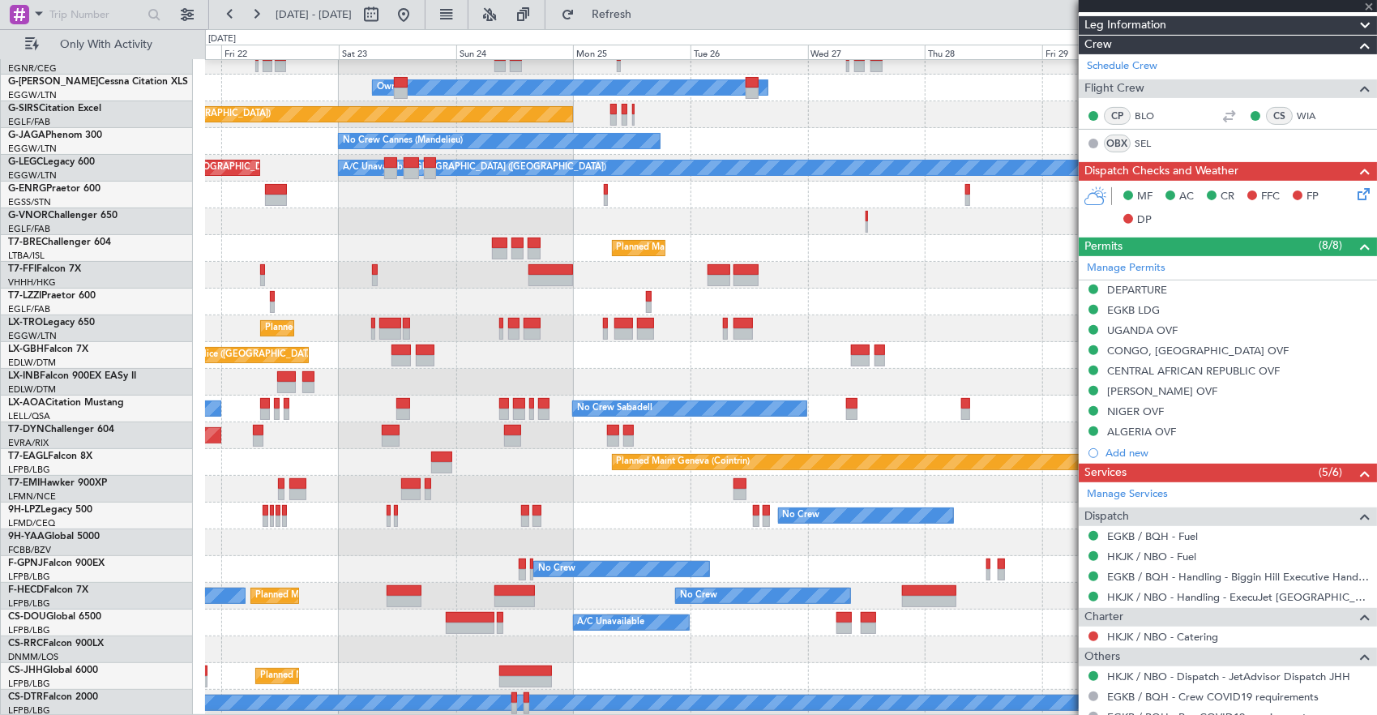
click at [645, 613] on div "Planned Maint Dusseldorf Unplanned Maint Chester Owner Unplanned Maint Oxford (…" at bounding box center [791, 342] width 1172 height 749
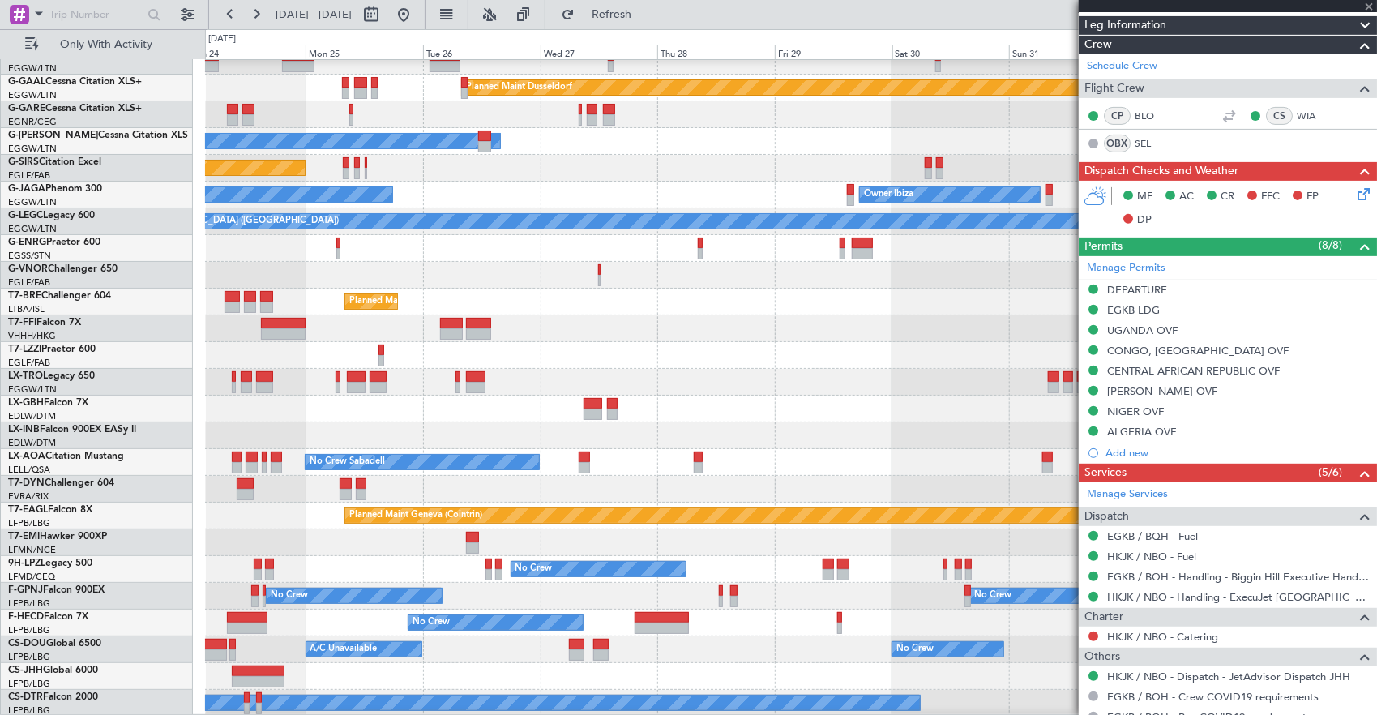
click at [576, 588] on div "Planned Maint Dusseldorf Owner Unplanned Maint Oxford (Kidlington) No Crew Cann…" at bounding box center [791, 369] width 1172 height 696
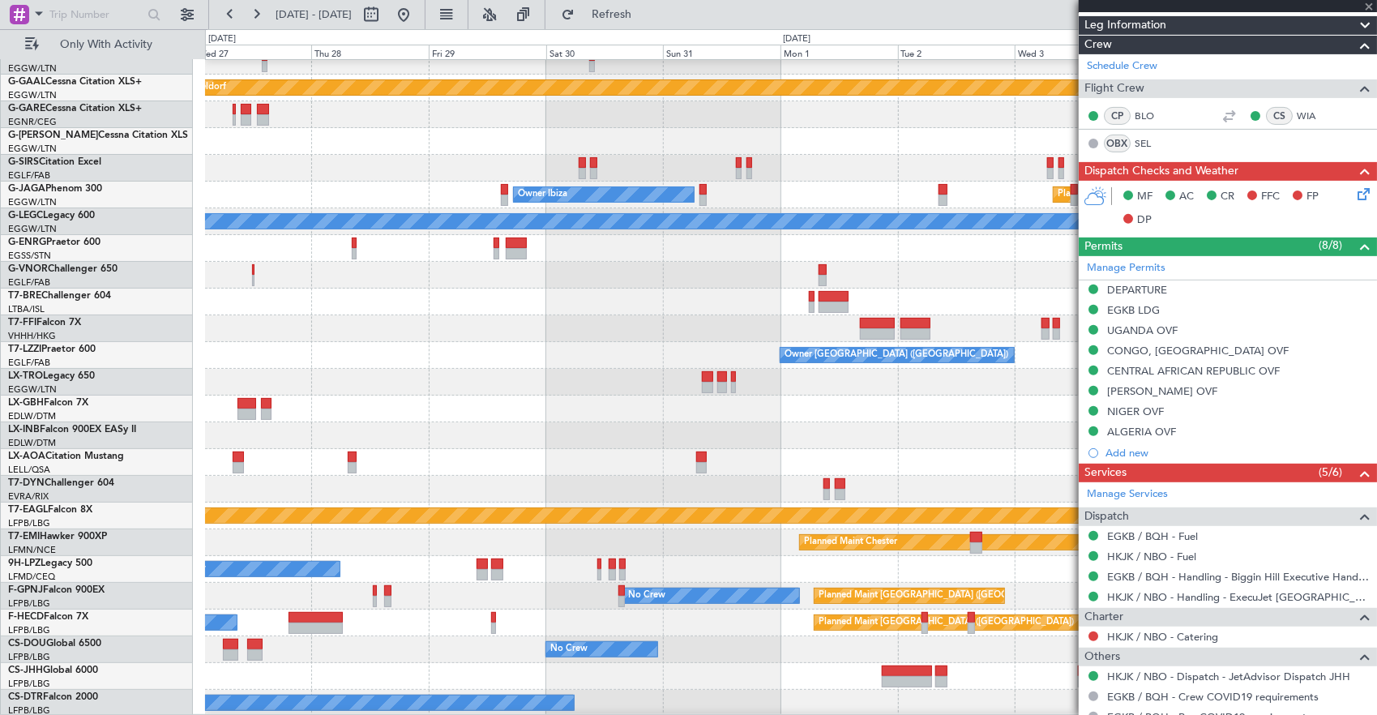
type input "+00:45"
type input "11"
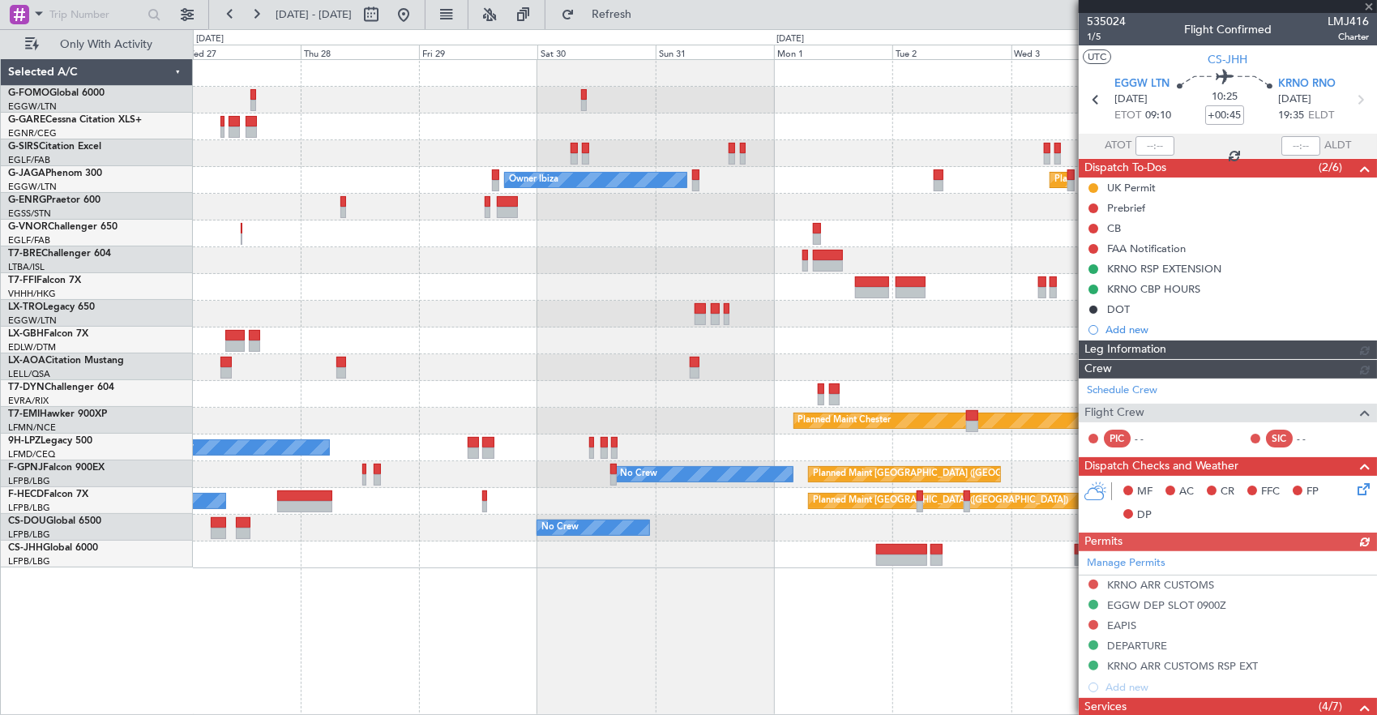
scroll to position [0, 0]
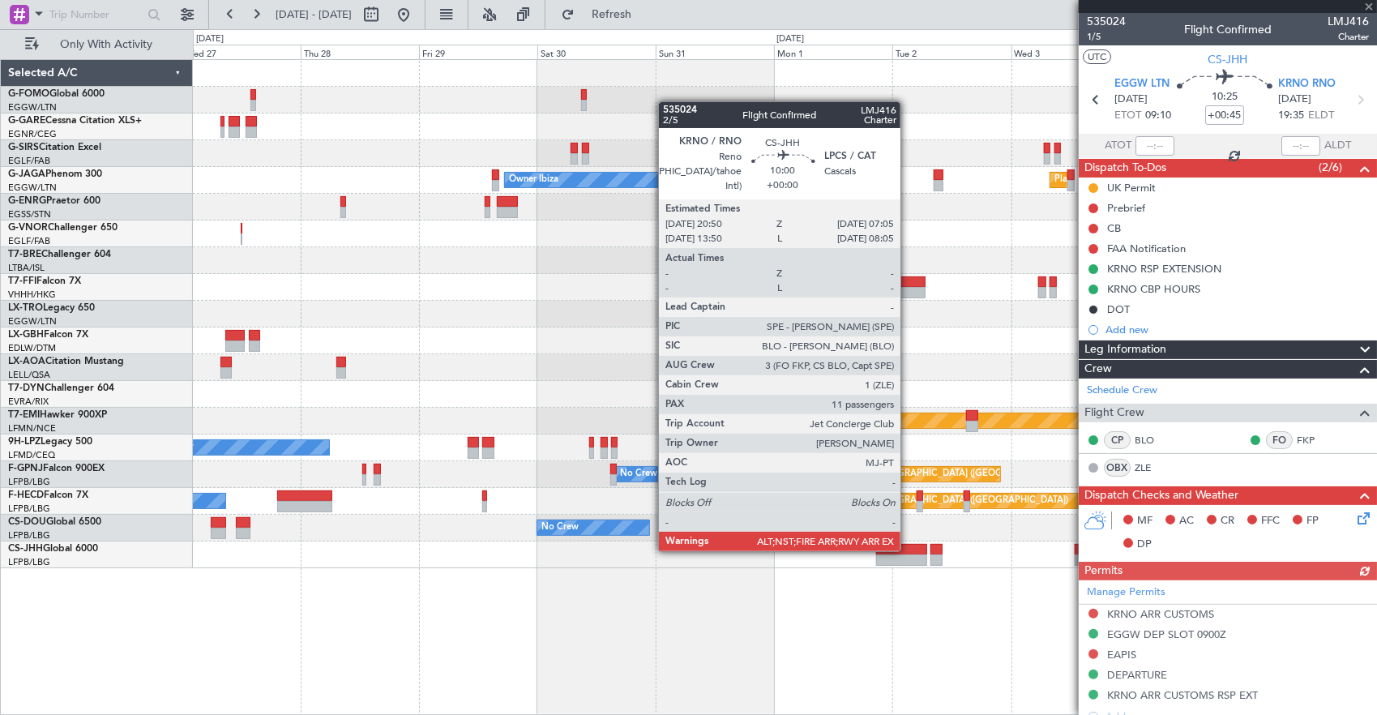
click at [909, 550] on div at bounding box center [901, 549] width 51 height 11
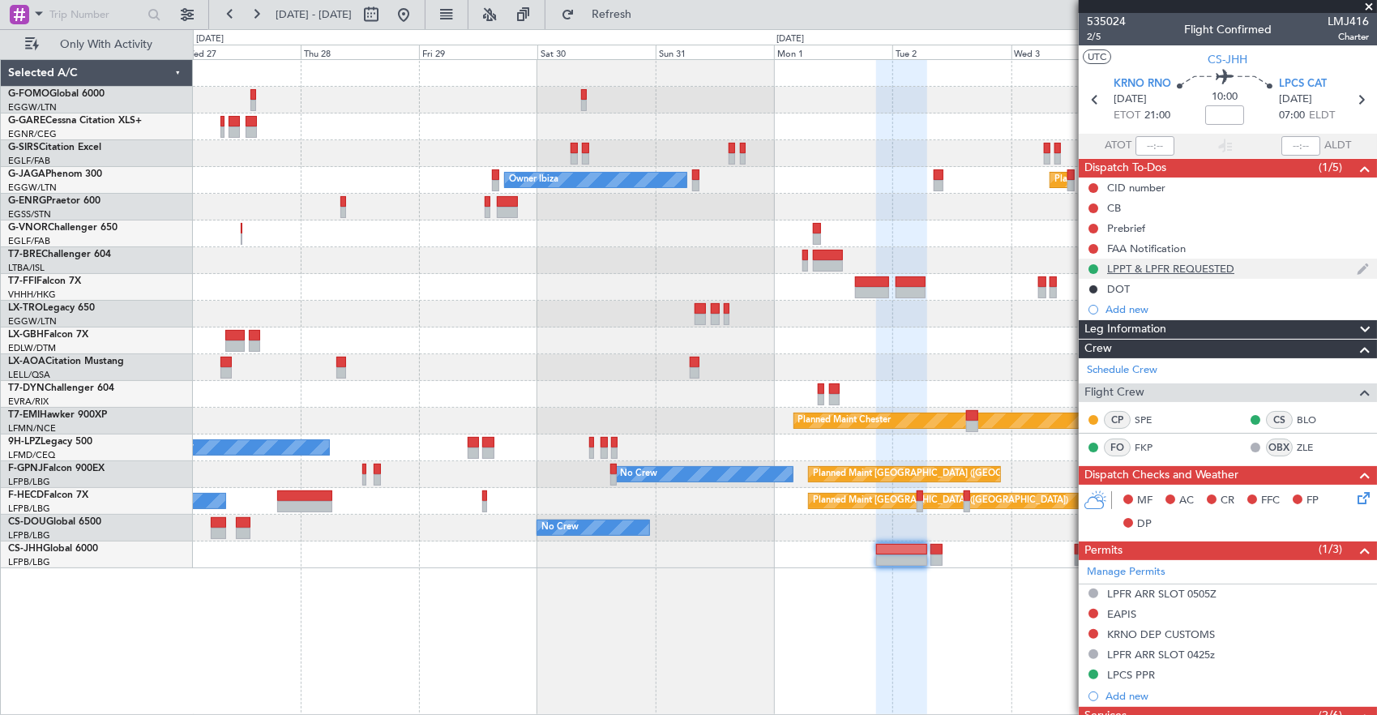
click at [1270, 263] on div "LPPT & LPFR REQUESTED" at bounding box center [1228, 269] width 298 height 20
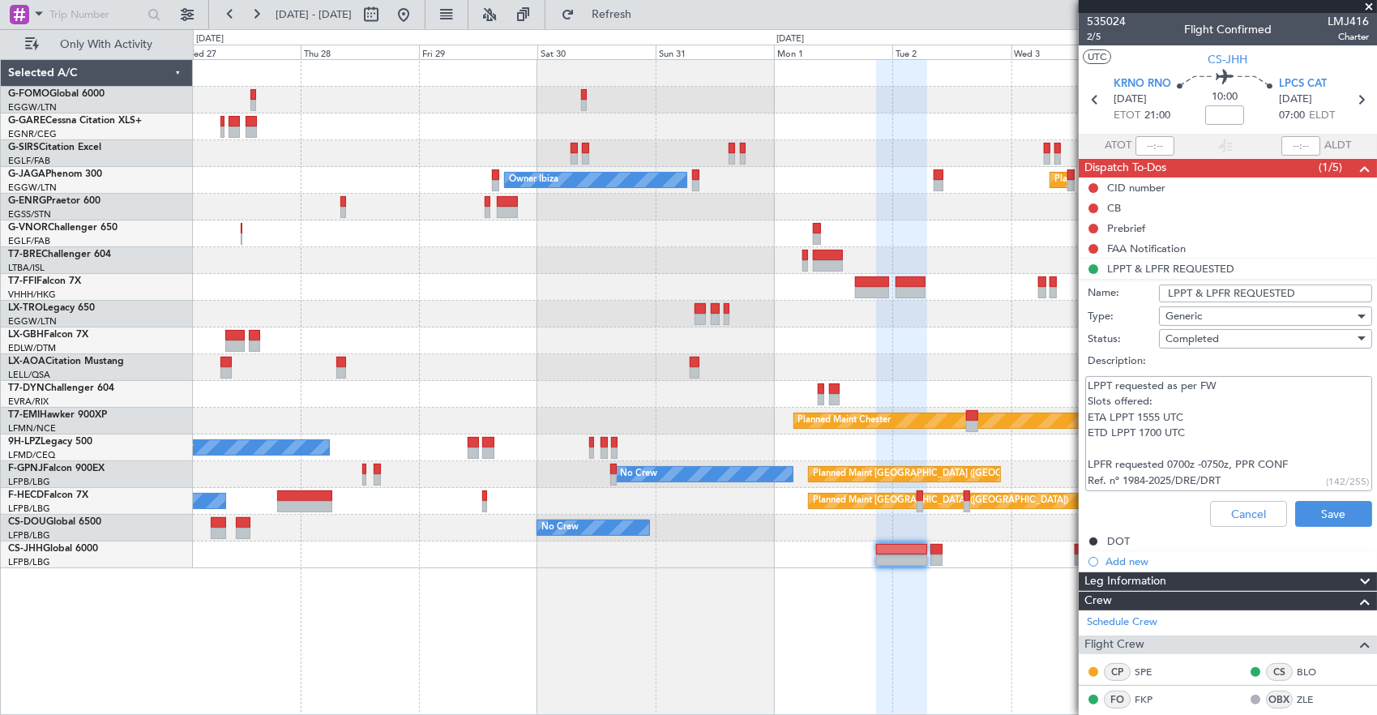
drag, startPoint x: 1236, startPoint y: 474, endPoint x: 1039, endPoint y: 462, distance: 197.4
click at [1039, 462] on fb-app "27 Aug 2025 - 06 Sep 2025 Refresh Quick Links Only With Activity Unplanned Main…" at bounding box center [688, 363] width 1377 height 703
click at [1231, 516] on button "Cancel" at bounding box center [1248, 514] width 77 height 26
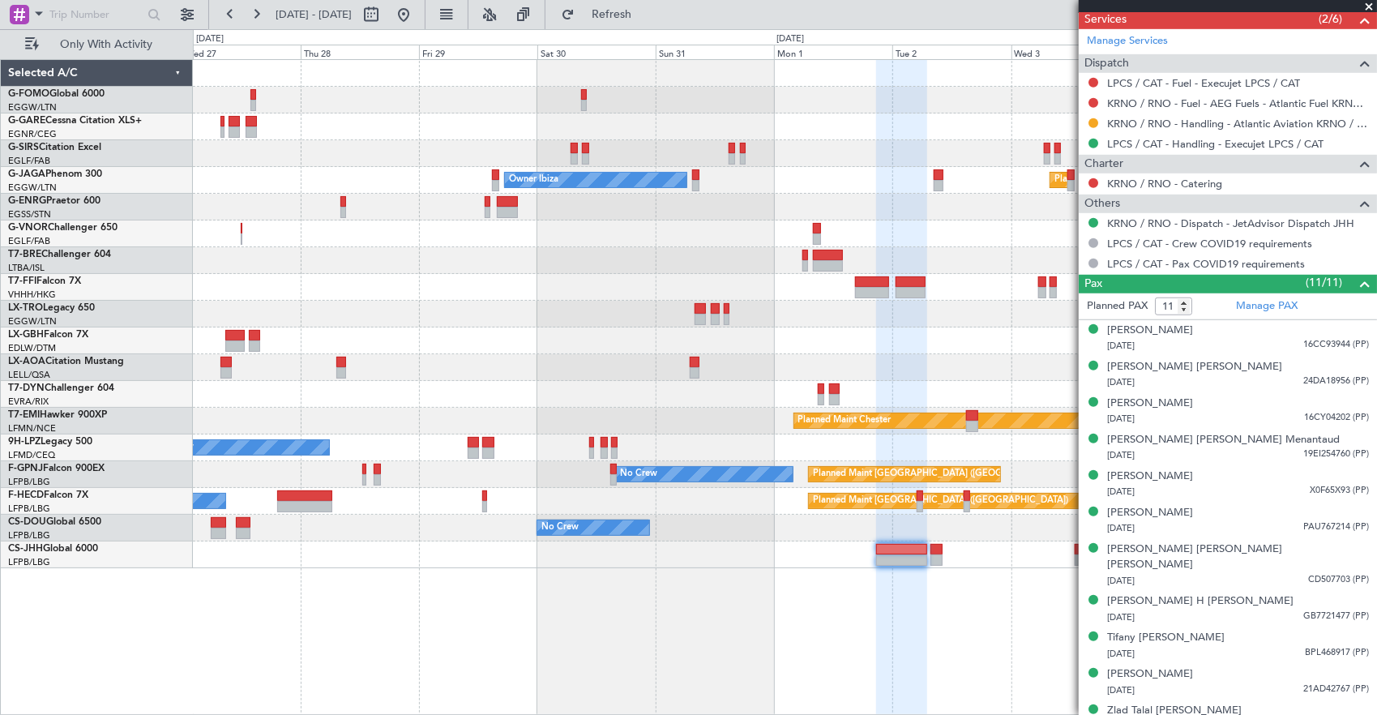
scroll to position [697, 0]
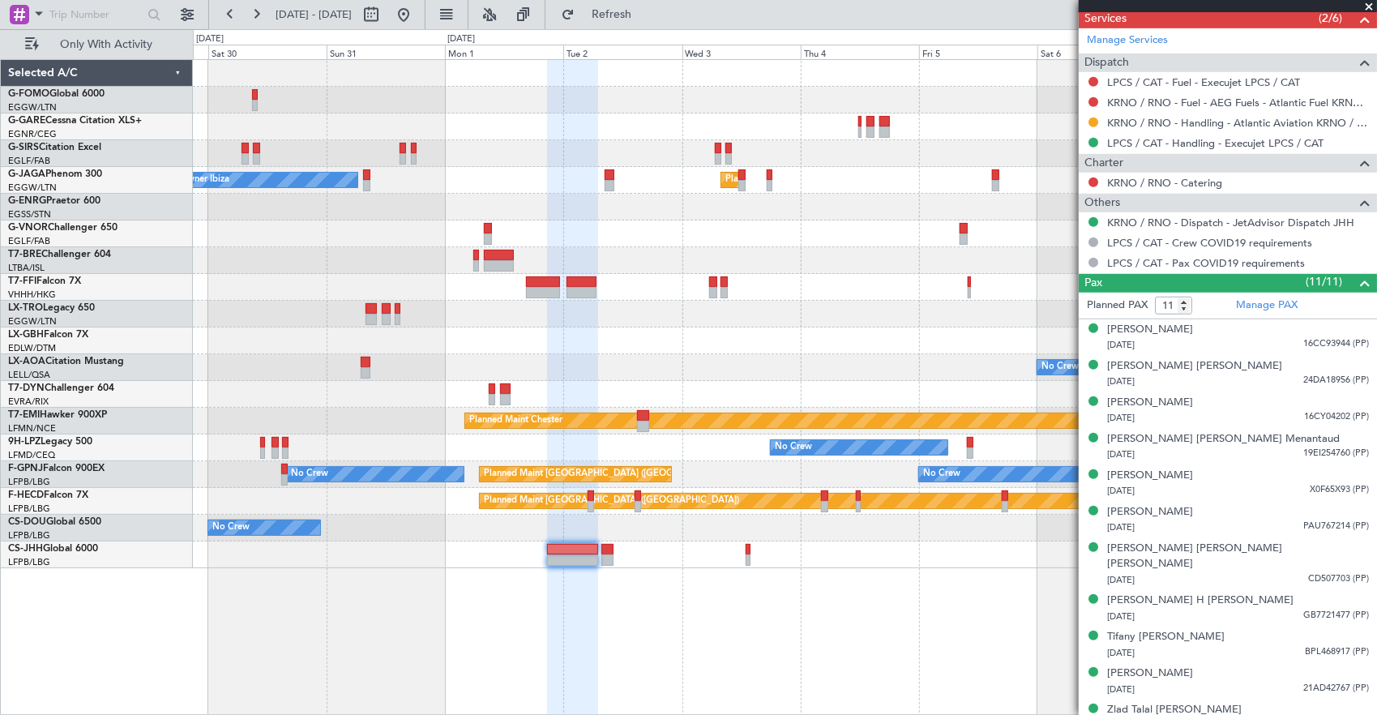
click at [726, 521] on div "Owner Ibiza Planned Maint [GEOGRAPHIC_DATA] ([GEOGRAPHIC_DATA]) Planned Maint G…" at bounding box center [785, 314] width 1184 height 508
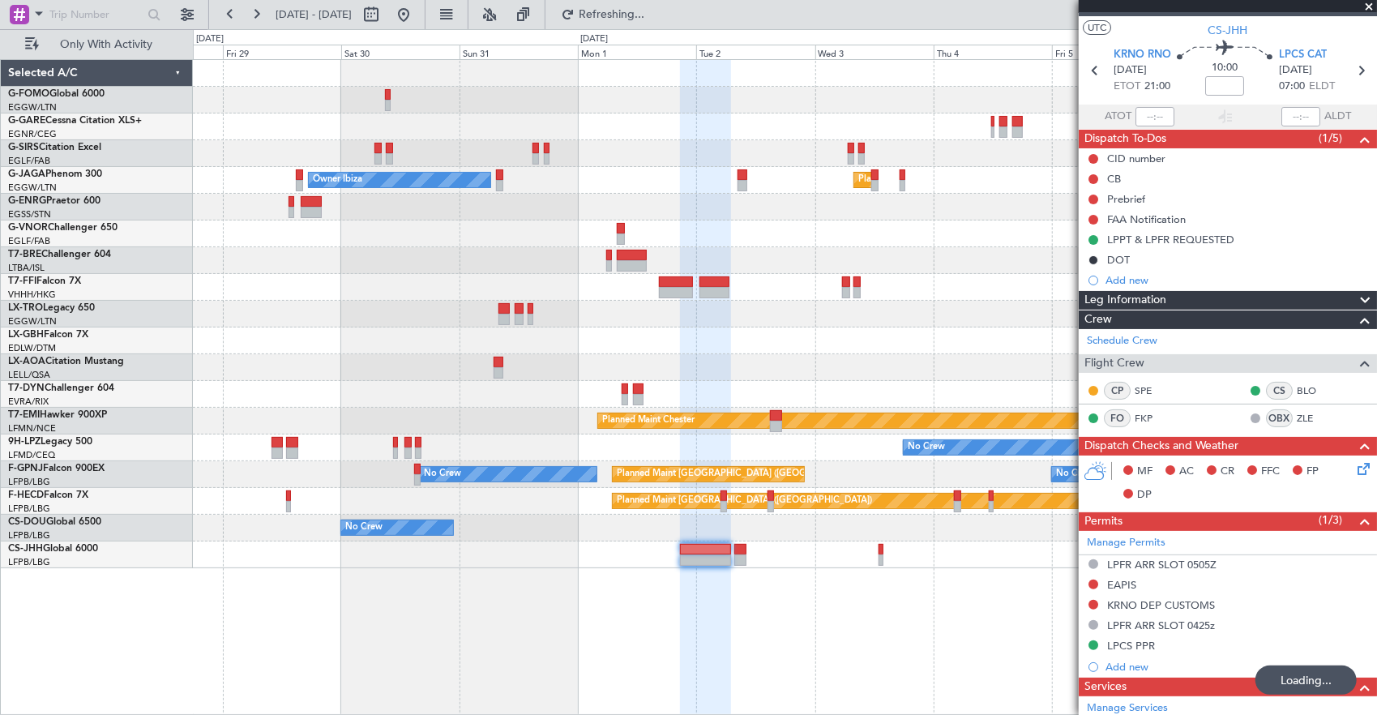
scroll to position [0, 0]
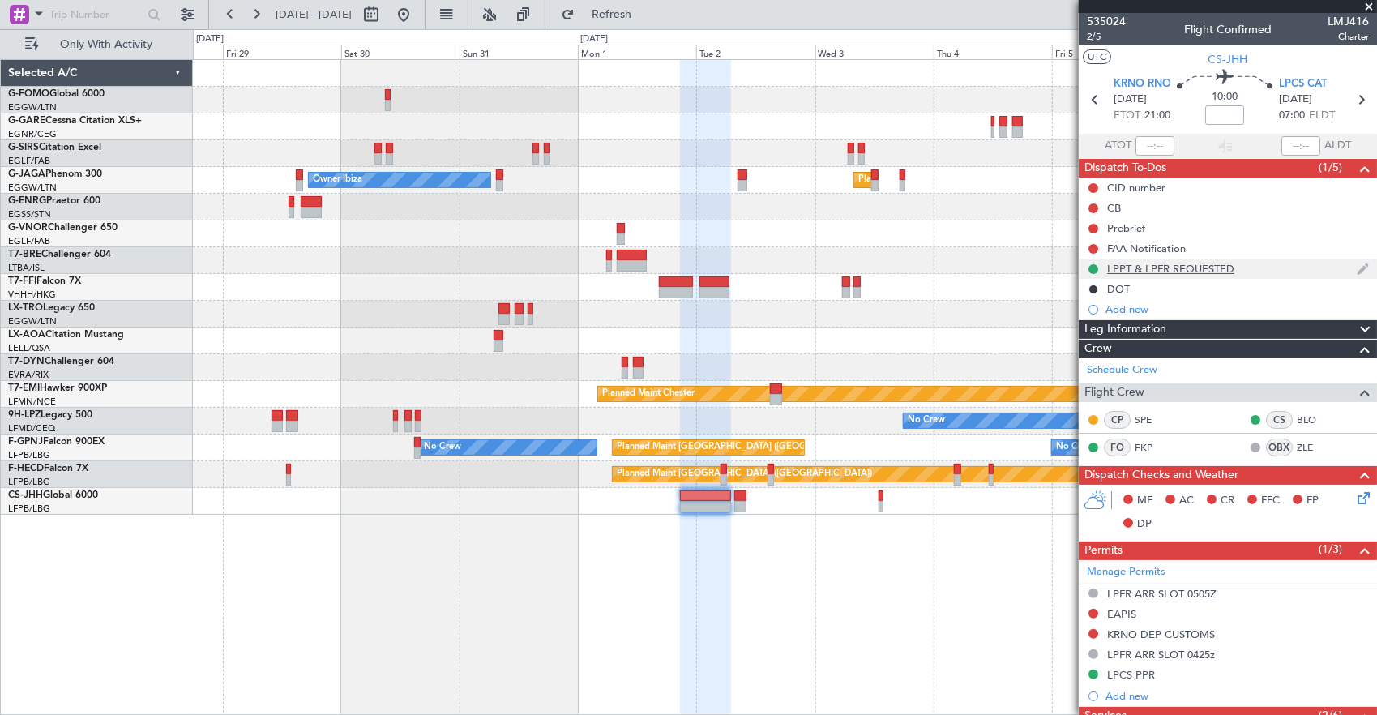
click at [1276, 266] on div "LPPT & LPFR REQUESTED" at bounding box center [1228, 269] width 298 height 20
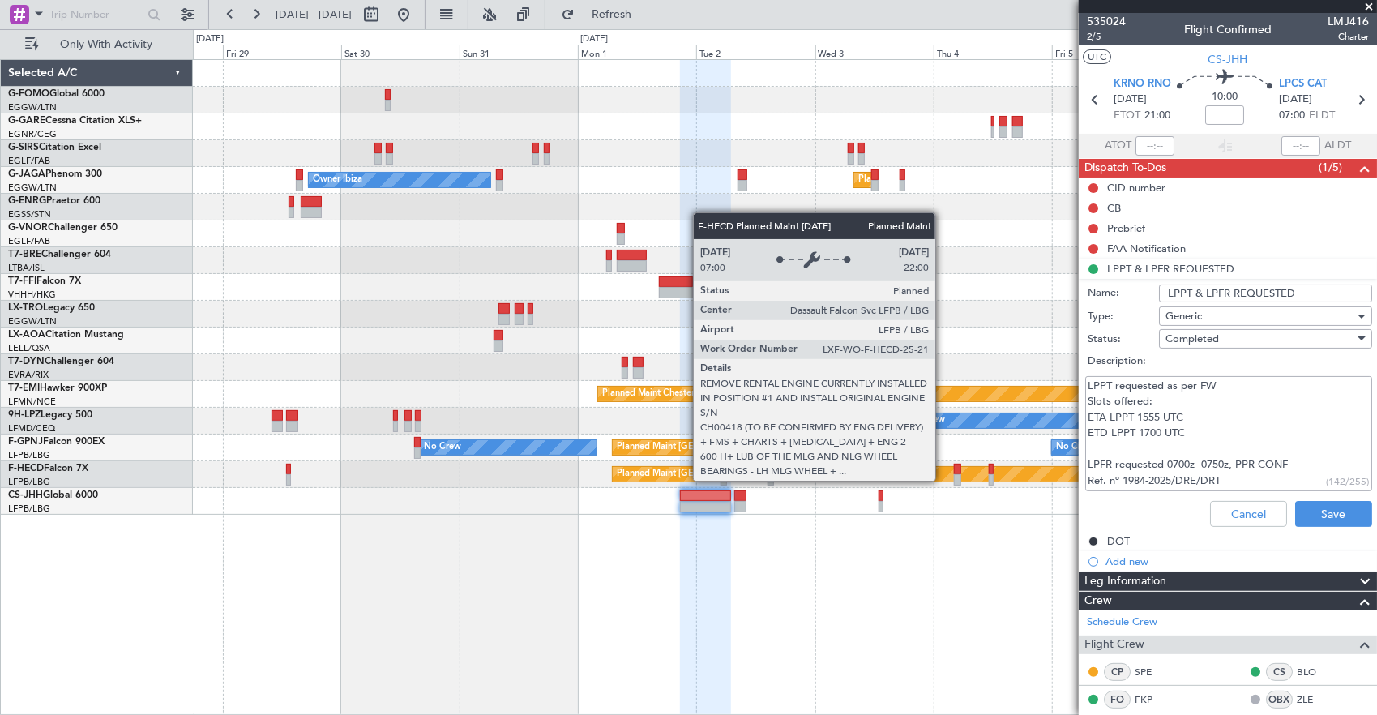
drag, startPoint x: 1243, startPoint y: 476, endPoint x: 944, endPoint y: 480, distance: 299.2
click at [944, 480] on fb-app "[DATE] - [DATE] Refresh Quick Links Only With Activity Owner Ibiza Planned Main…" at bounding box center [688, 363] width 1377 height 703
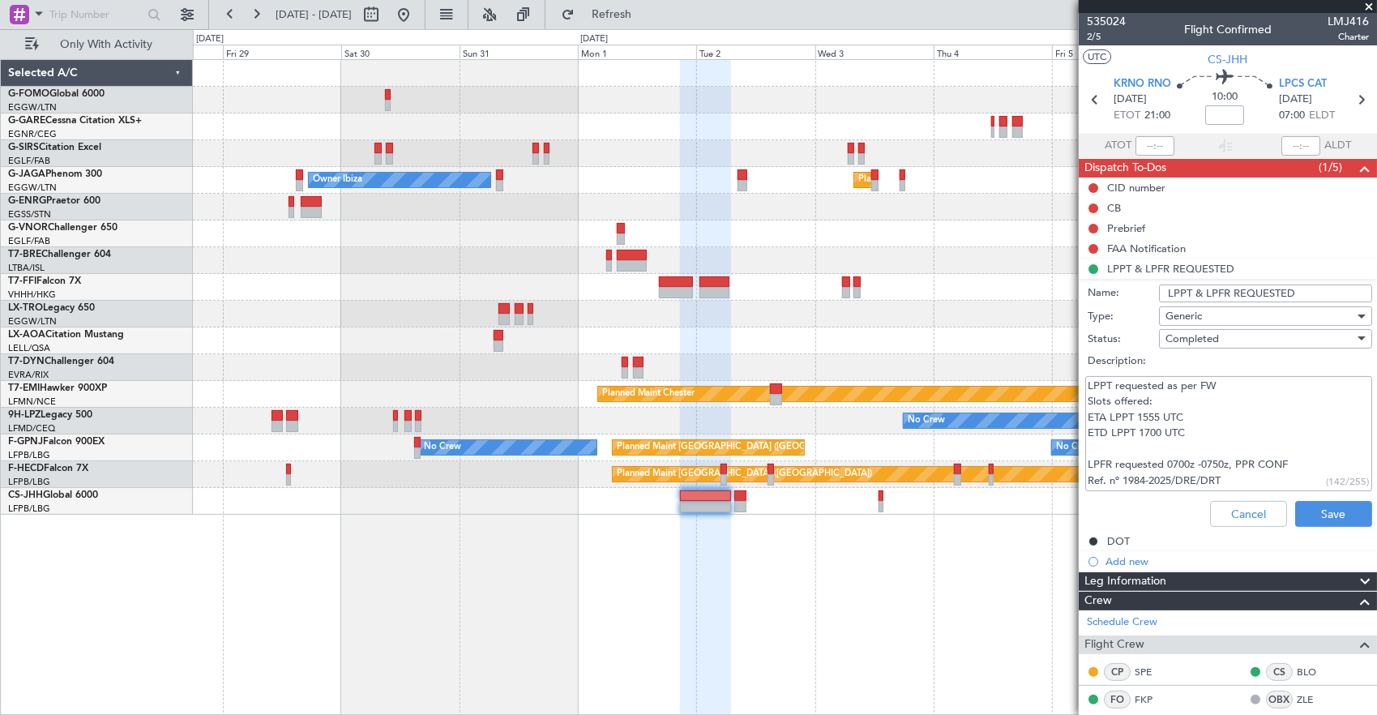
drag, startPoint x: 1233, startPoint y: 467, endPoint x: 1248, endPoint y: 477, distance: 18.2
click at [1233, 467] on textarea "LPPT requested as per FW Slots offered: ETA LPPT 1555 UTC ETD LPPT 1700 UTC LPF…" at bounding box center [1229, 434] width 287 height 116
click at [1194, 392] on textarea "LPPT requested as per FW Slots offered: ETA LPPT 1555 UTC ETD LPPT 1700 UTC LPF…" at bounding box center [1229, 434] width 287 height 116
drag, startPoint x: 1172, startPoint y: 392, endPoint x: 1092, endPoint y: 388, distance: 80.4
click at [1094, 391] on textarea "LPPT requested as per FW Slots offered: ETA LPPT 1555 UTC ETD LPPT 1700 UTC LPF…" at bounding box center [1229, 434] width 287 height 116
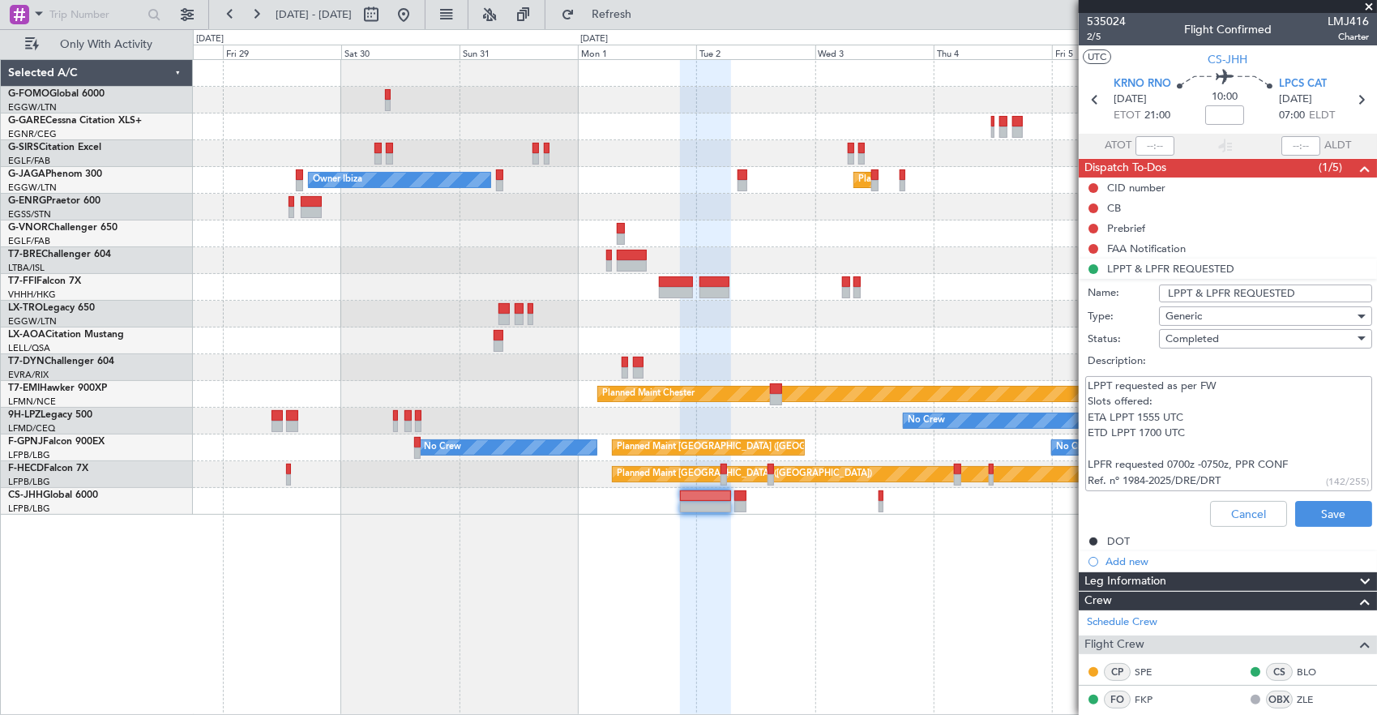
drag, startPoint x: 1219, startPoint y: 423, endPoint x: 1054, endPoint y: 422, distance: 165.4
click at [1054, 422] on fb-app "[DATE] - [DATE] Refresh Quick Links Only With Activity Owner Ibiza Planned Main…" at bounding box center [688, 363] width 1377 height 703
click at [1195, 422] on textarea "LPPT requested as per FW Slots offered: ETA LPPT 1555 UTC ETD LPPT 1700 UTC LPF…" at bounding box center [1229, 434] width 287 height 116
click at [1241, 513] on button "Cancel" at bounding box center [1248, 514] width 77 height 26
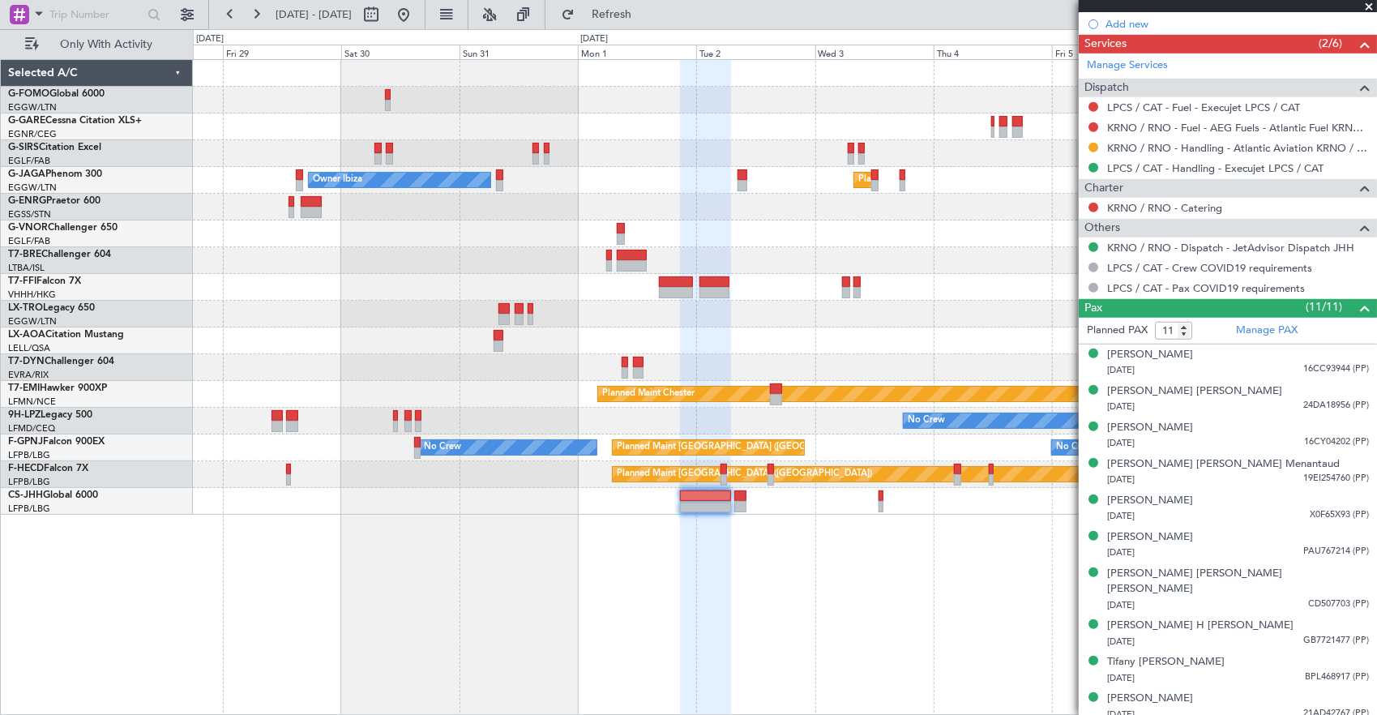
scroll to position [697, 0]
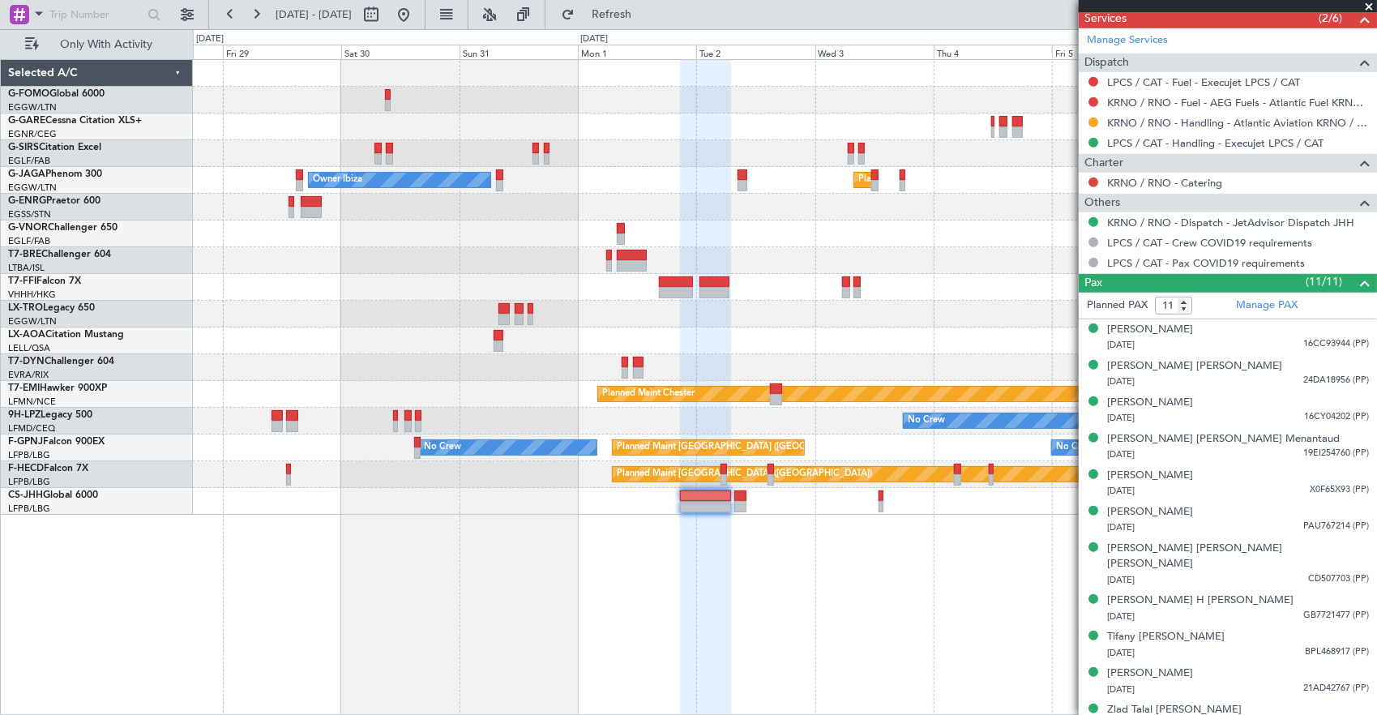
click at [1039, 543] on div "Owner Ibiza Planned Maint [GEOGRAPHIC_DATA] ([GEOGRAPHIC_DATA]) Planned [GEOGRA…" at bounding box center [785, 387] width 1185 height 657
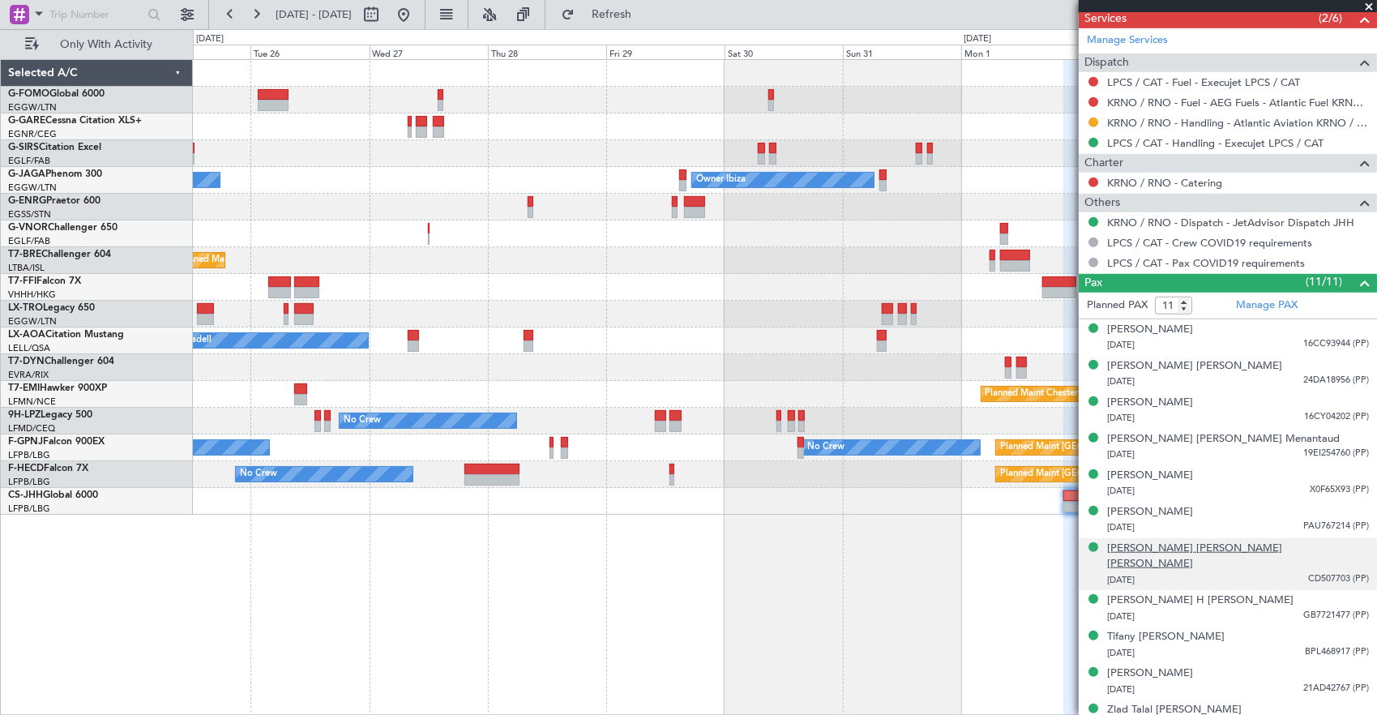
click at [1208, 543] on fb-app "[DATE] - [DATE] Refresh Quick Links Only With Activity Unplanned Maint [GEOGRAP…" at bounding box center [688, 363] width 1377 height 703
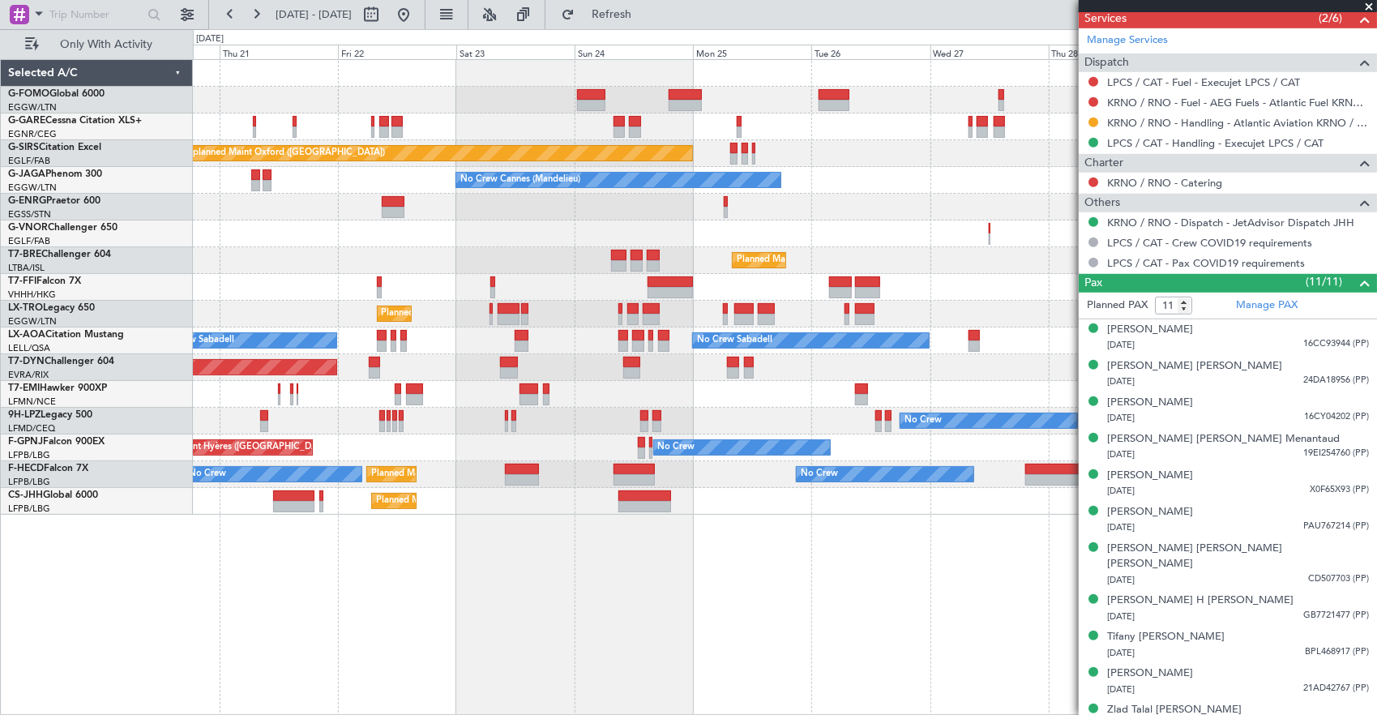
click at [921, 568] on div "Unplanned Maint [PERSON_NAME] Unplanned Maint [GEOGRAPHIC_DATA] ([GEOGRAPHIC_DA…" at bounding box center [785, 387] width 1185 height 657
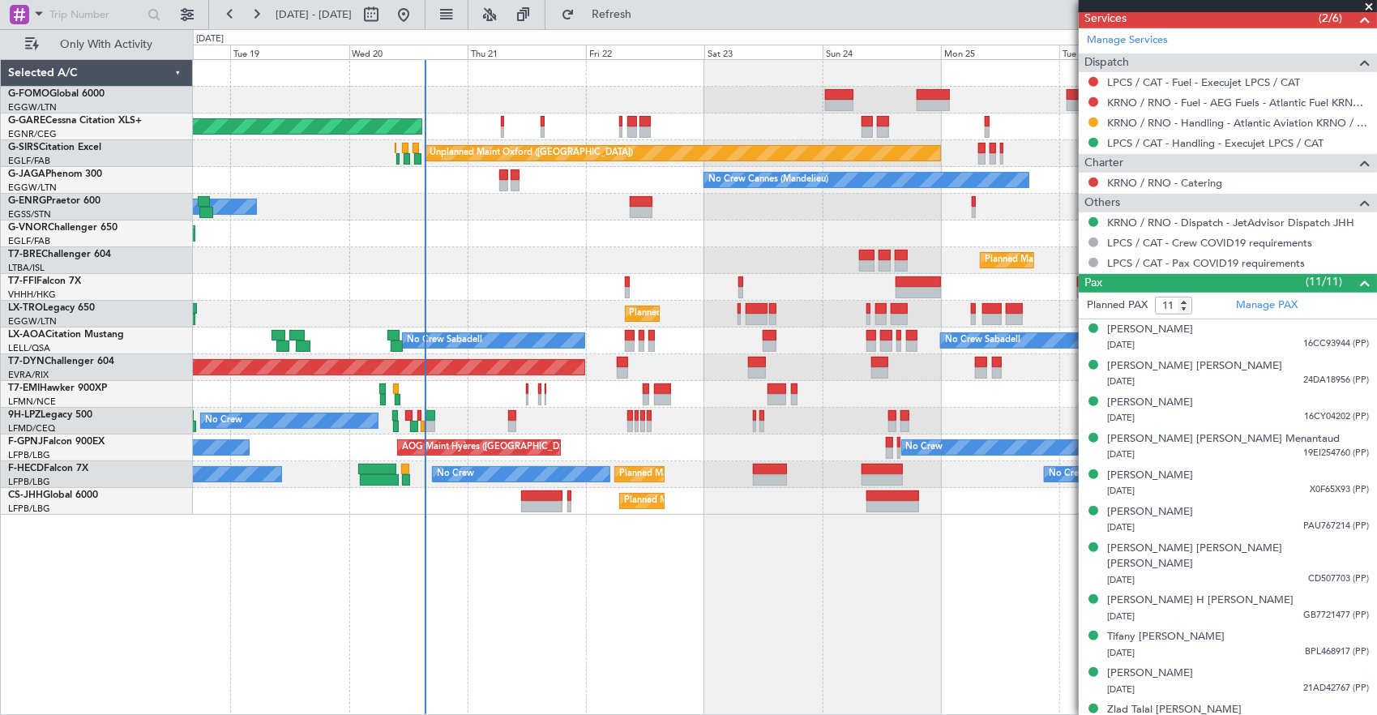
click at [437, 658] on div "Planned Maint Windsor Locks ([PERSON_NAME] Intl) Unplanned Maint [PERSON_NAME] …" at bounding box center [785, 387] width 1185 height 657
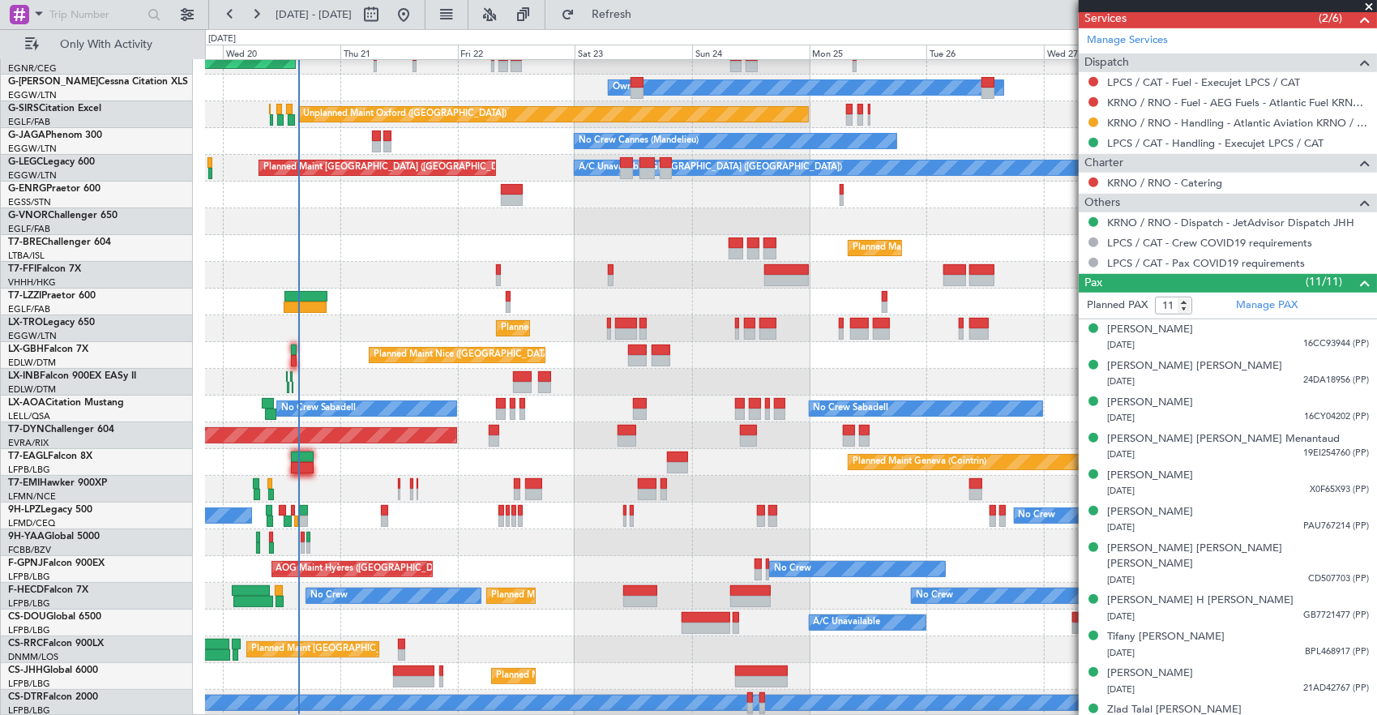
scroll to position [92, 0]
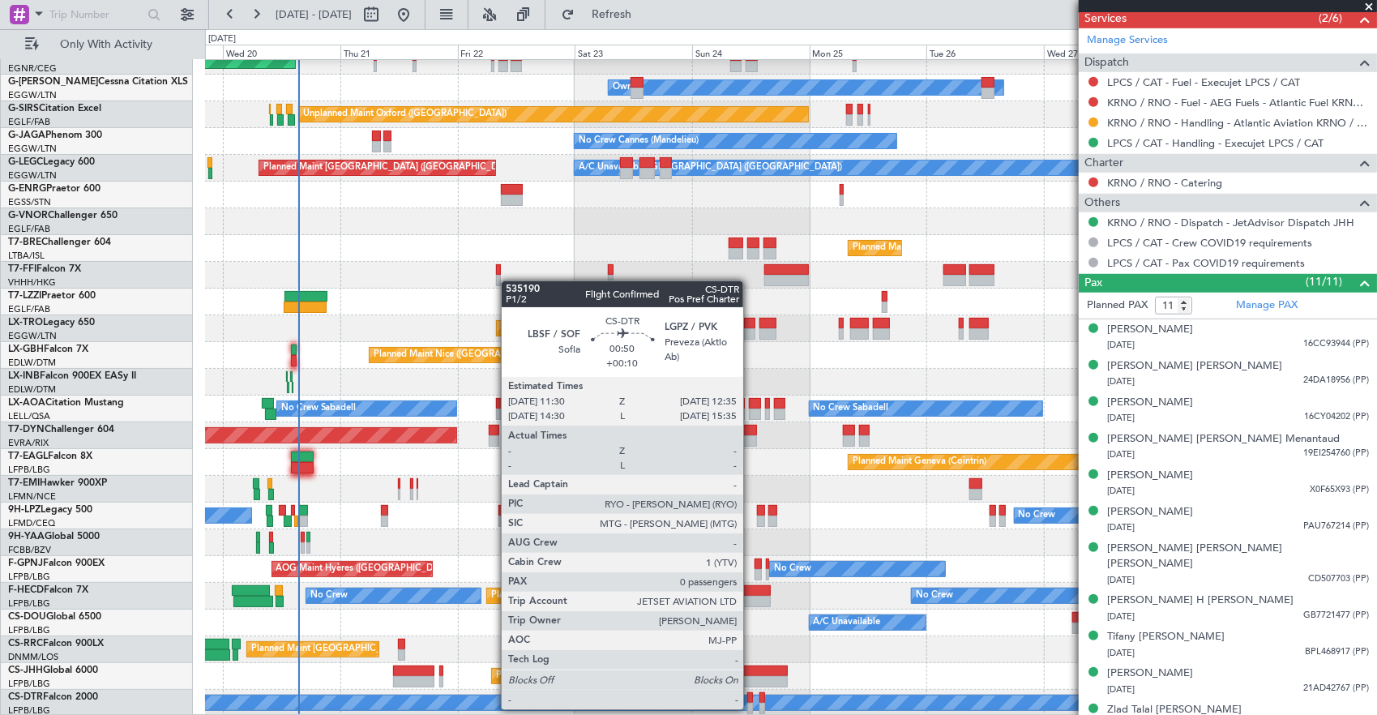
click at [752, 708] on div at bounding box center [750, 708] width 6 height 11
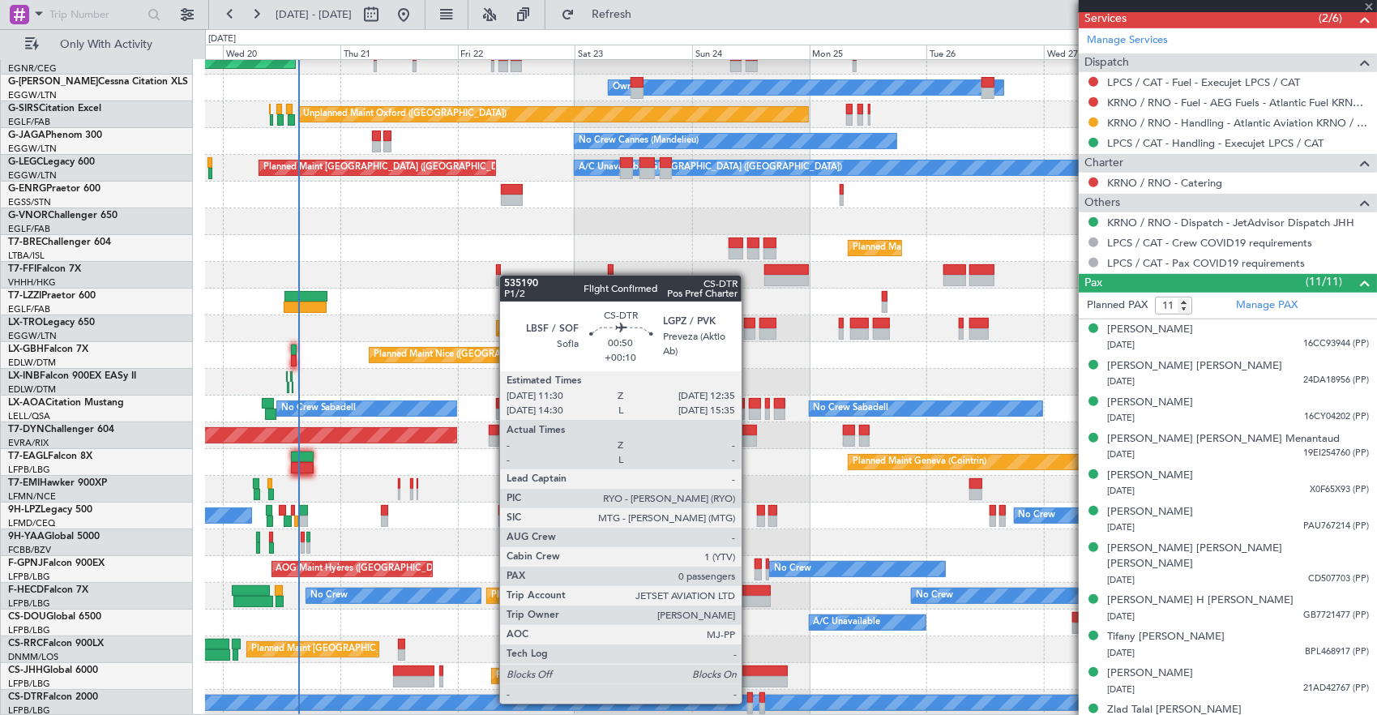
type input "+00:10"
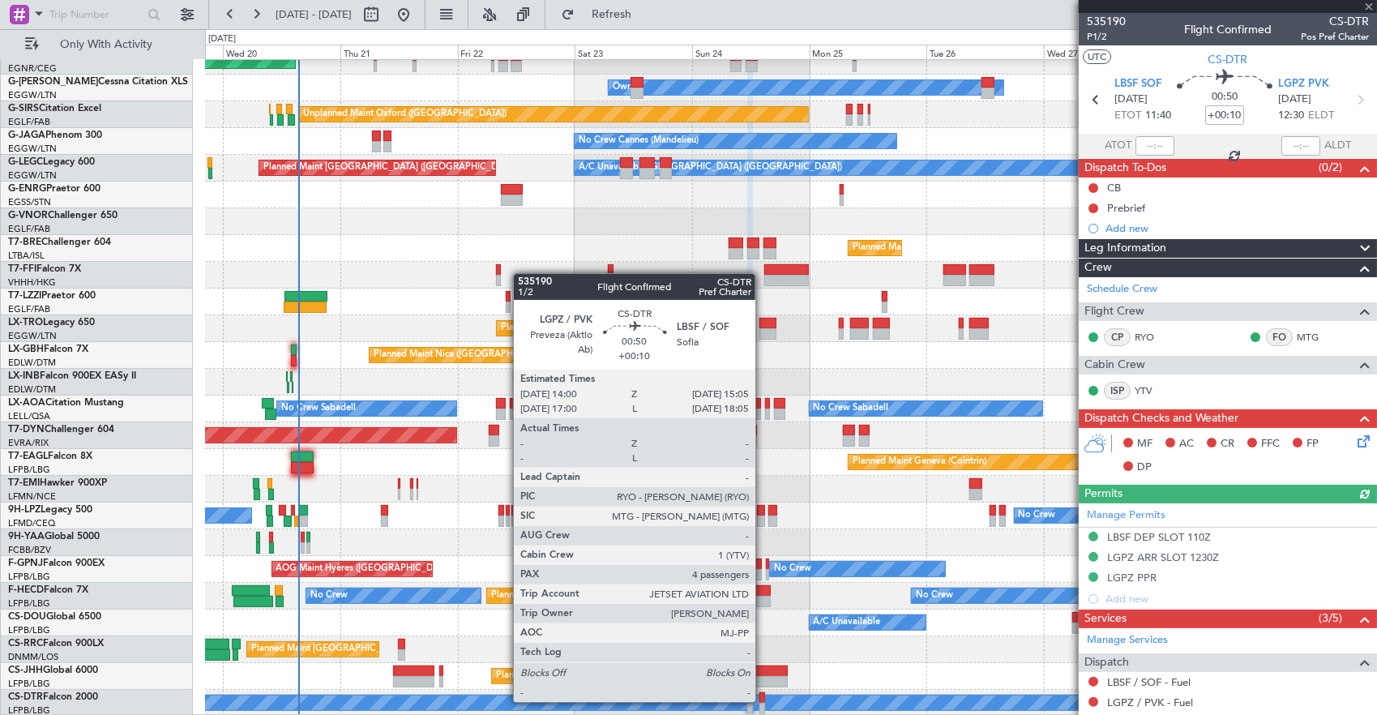
click at [764, 700] on div at bounding box center [763, 697] width 6 height 11
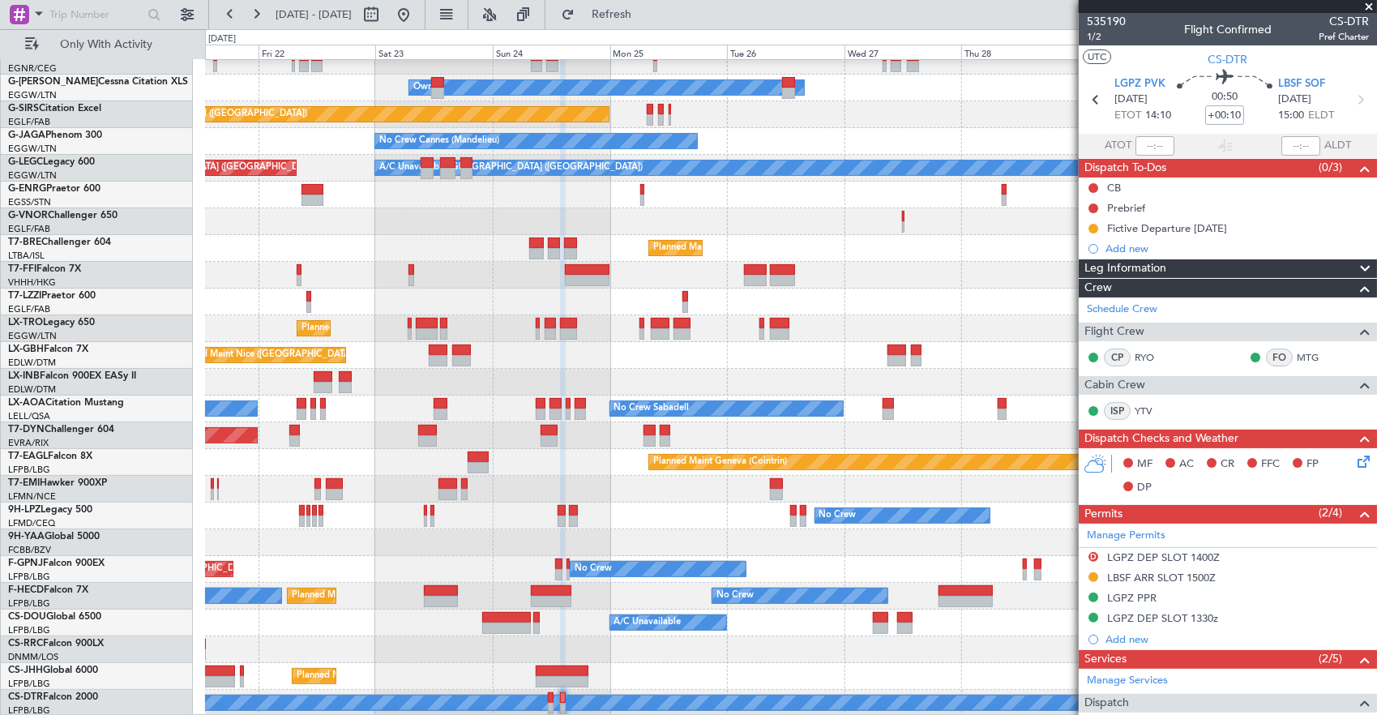
click at [692, 609] on div "Planned Maint Dusseldorf Unplanned Maint [PERSON_NAME] Owner Unplanned Maint [G…" at bounding box center [791, 342] width 1172 height 749
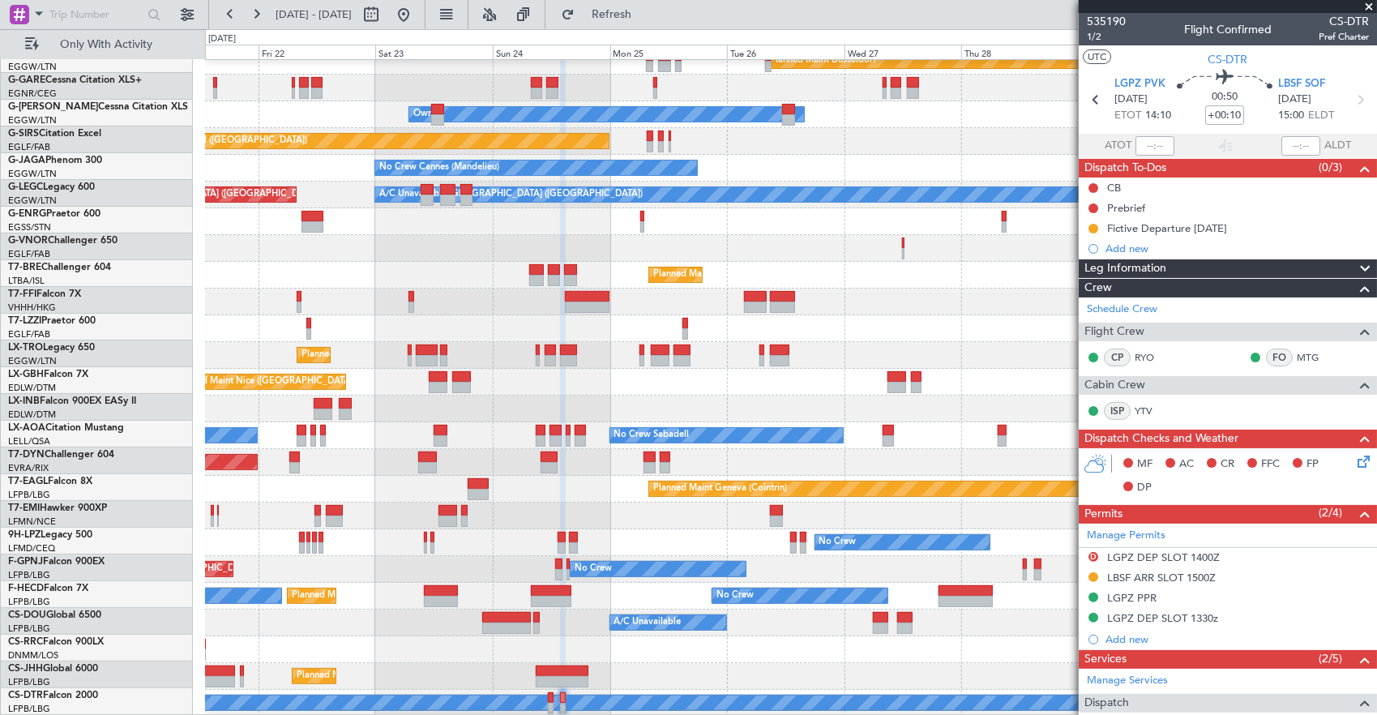
scroll to position [66, 0]
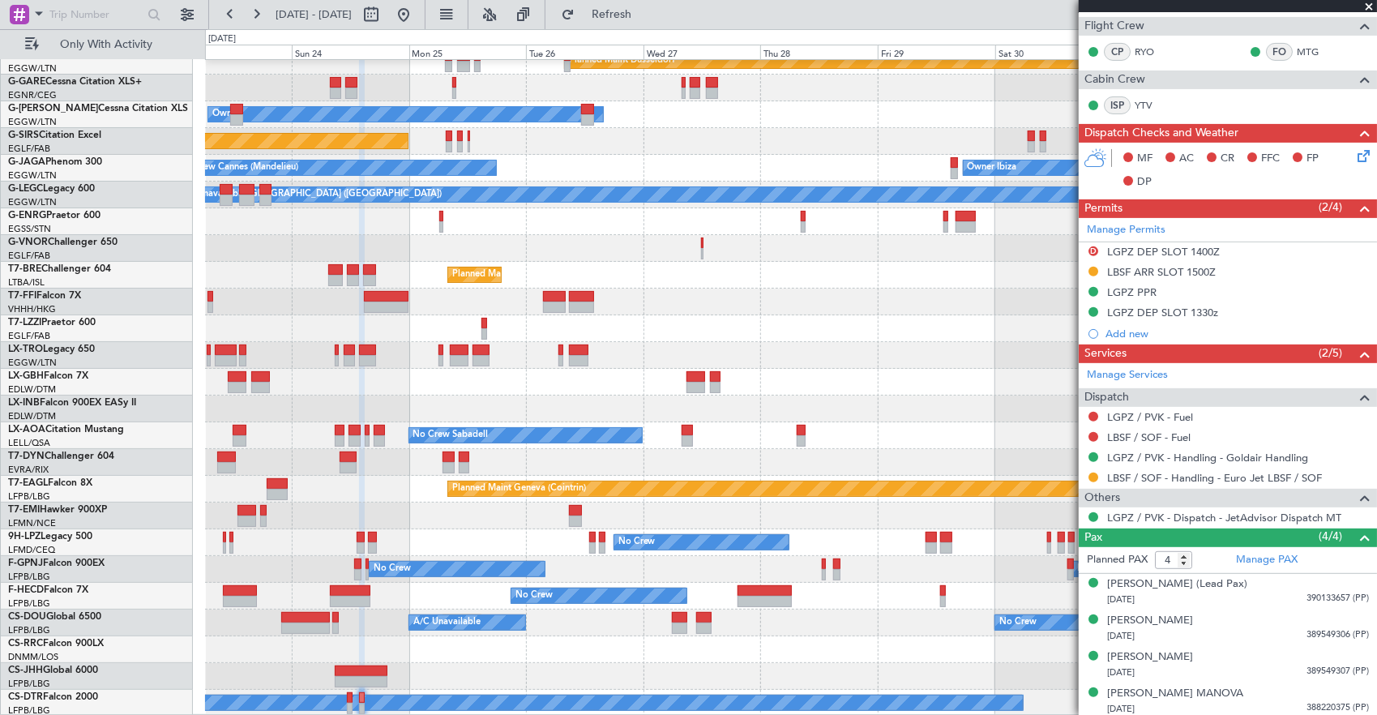
click at [640, 456] on div "Planned Maint Dusseldorf Owner Unplanned Maint [GEOGRAPHIC_DATA] ([GEOGRAPHIC_D…" at bounding box center [791, 355] width 1172 height 722
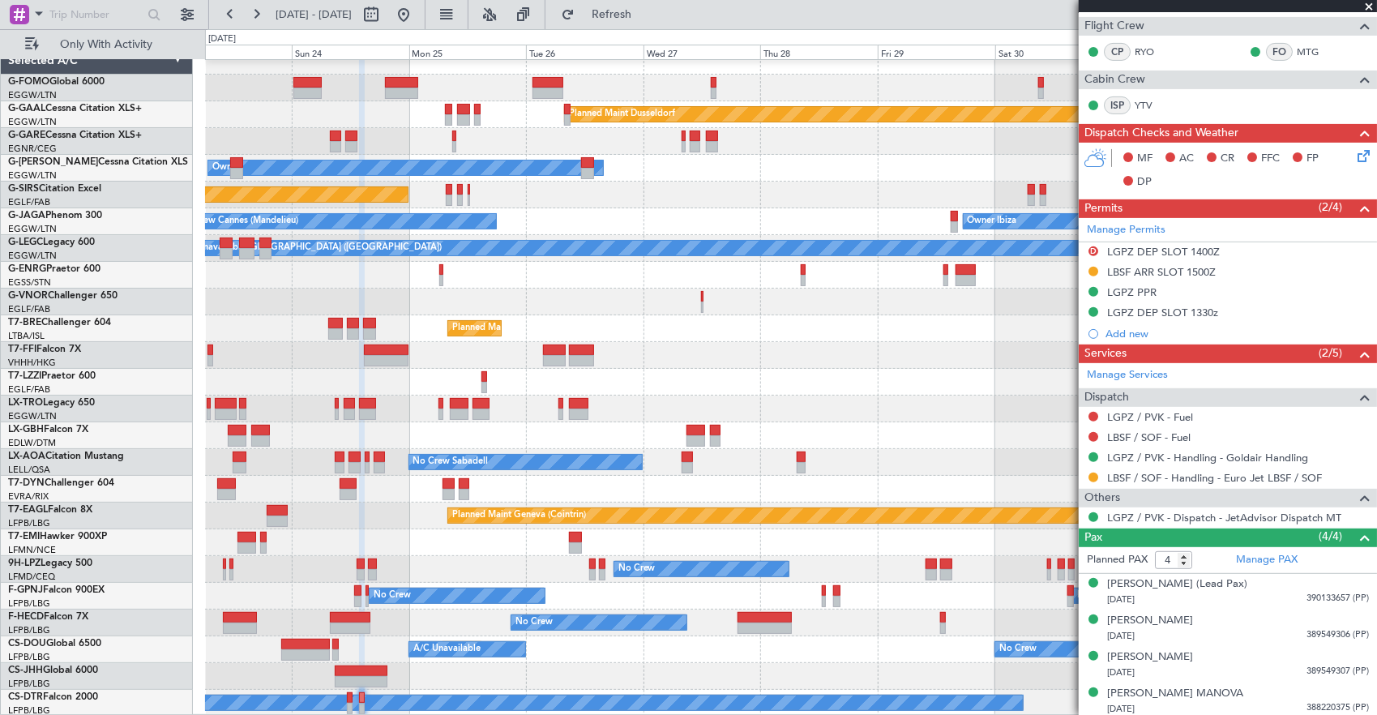
click at [696, 503] on div "Planned Maint Geneva (Cointrin)" at bounding box center [791, 516] width 1172 height 27
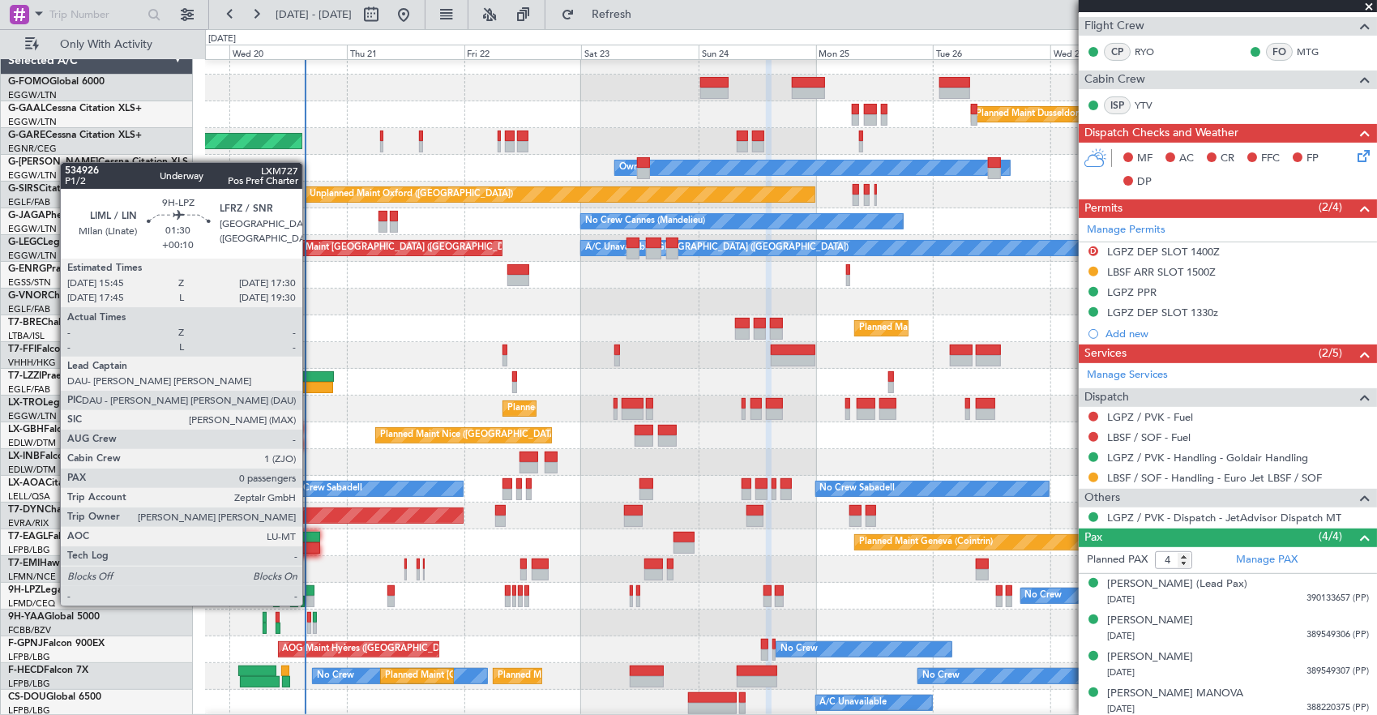
click at [310, 589] on div at bounding box center [310, 590] width 9 height 11
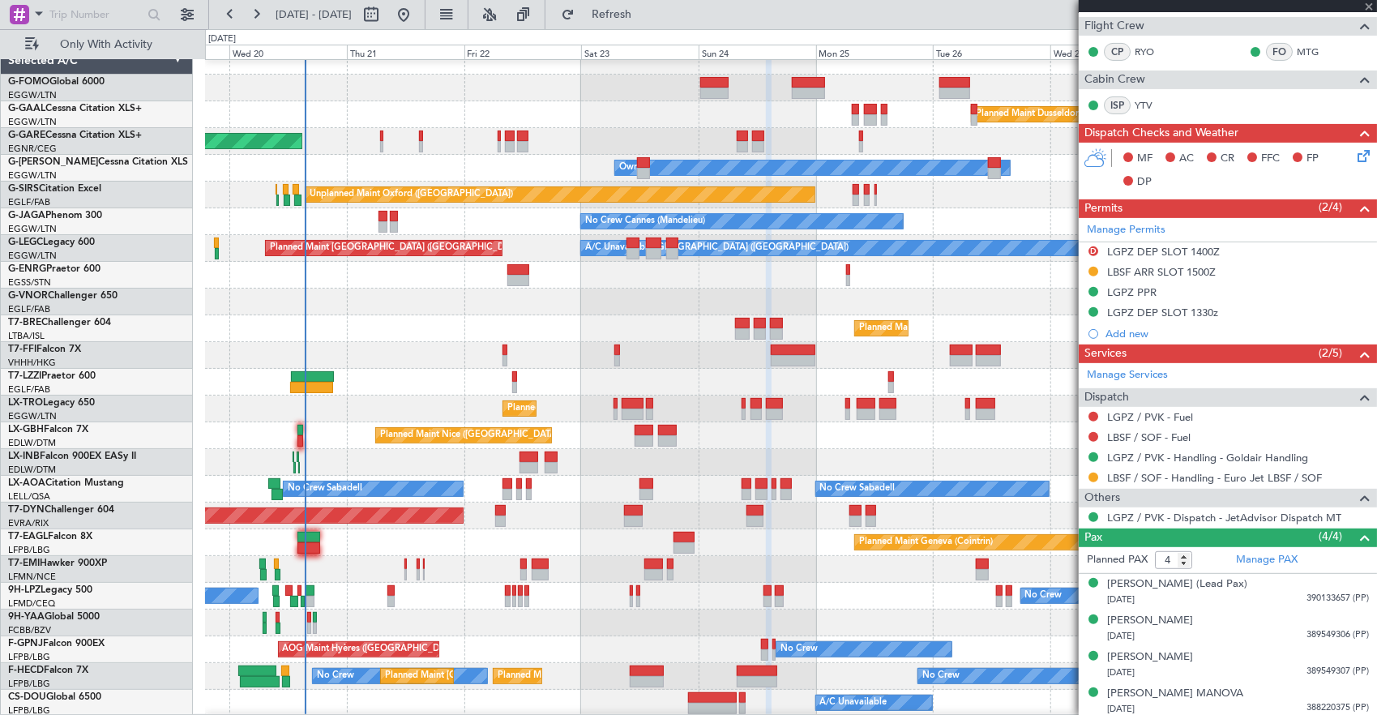
type input "0"
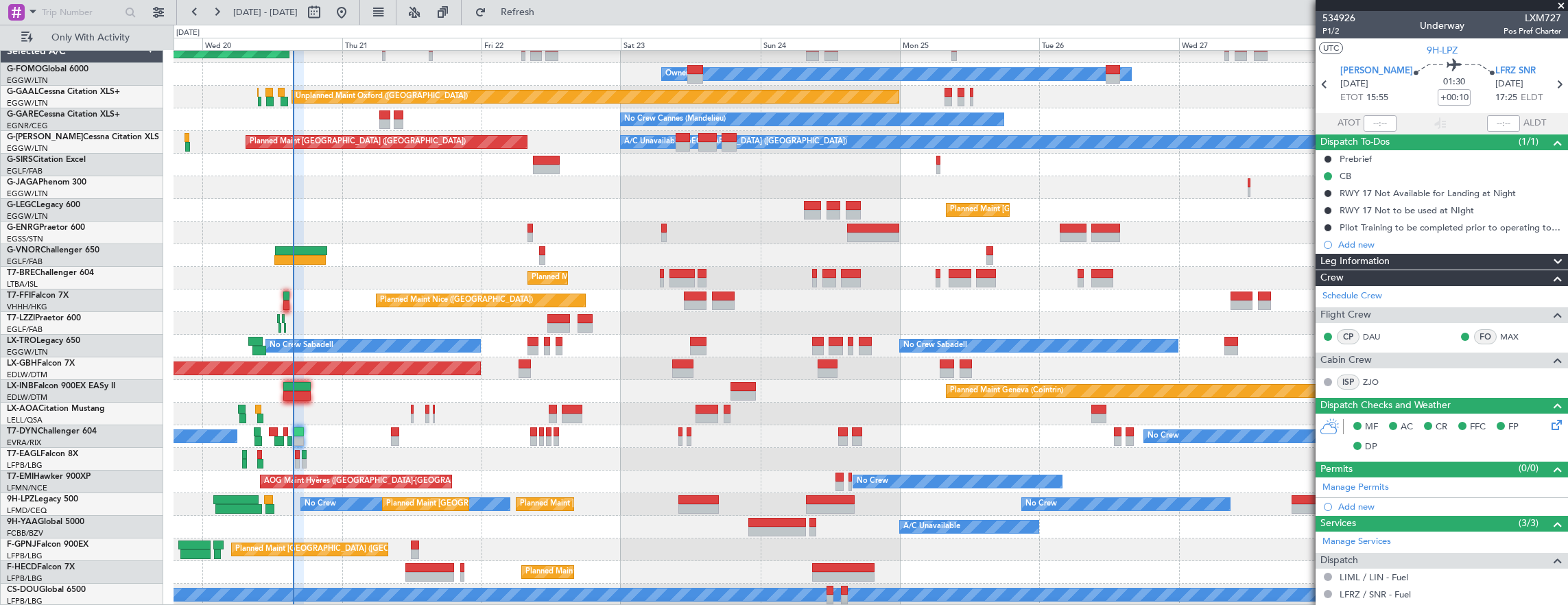
scroll to position [78, 0]
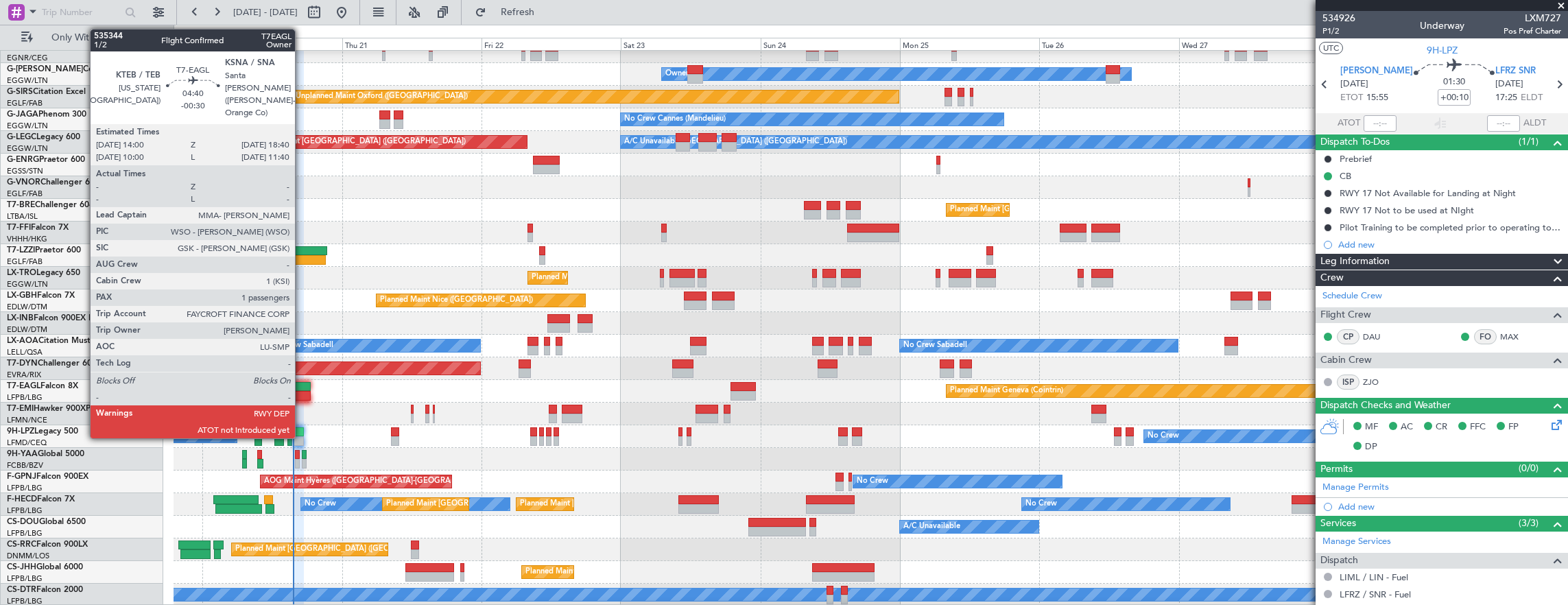
click at [302, 399] on div at bounding box center [297, 395] width 27 height 9
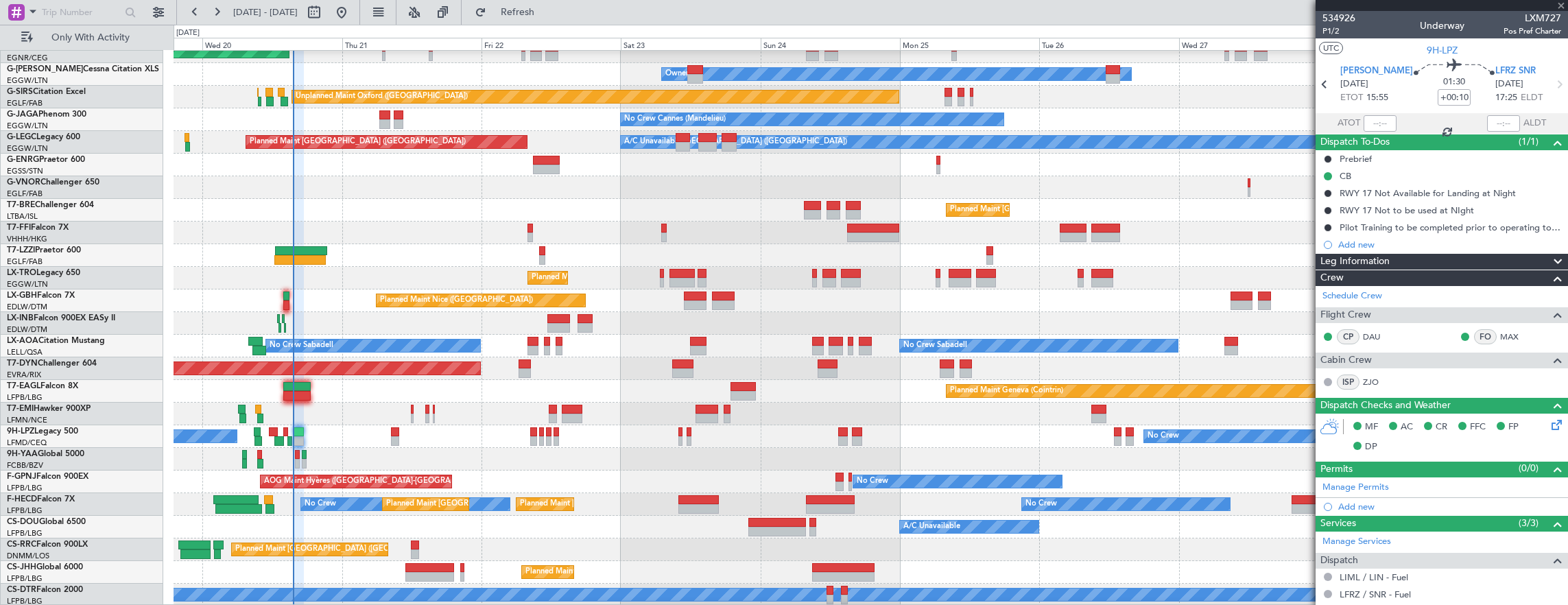
type input "-00:30"
type input "1"
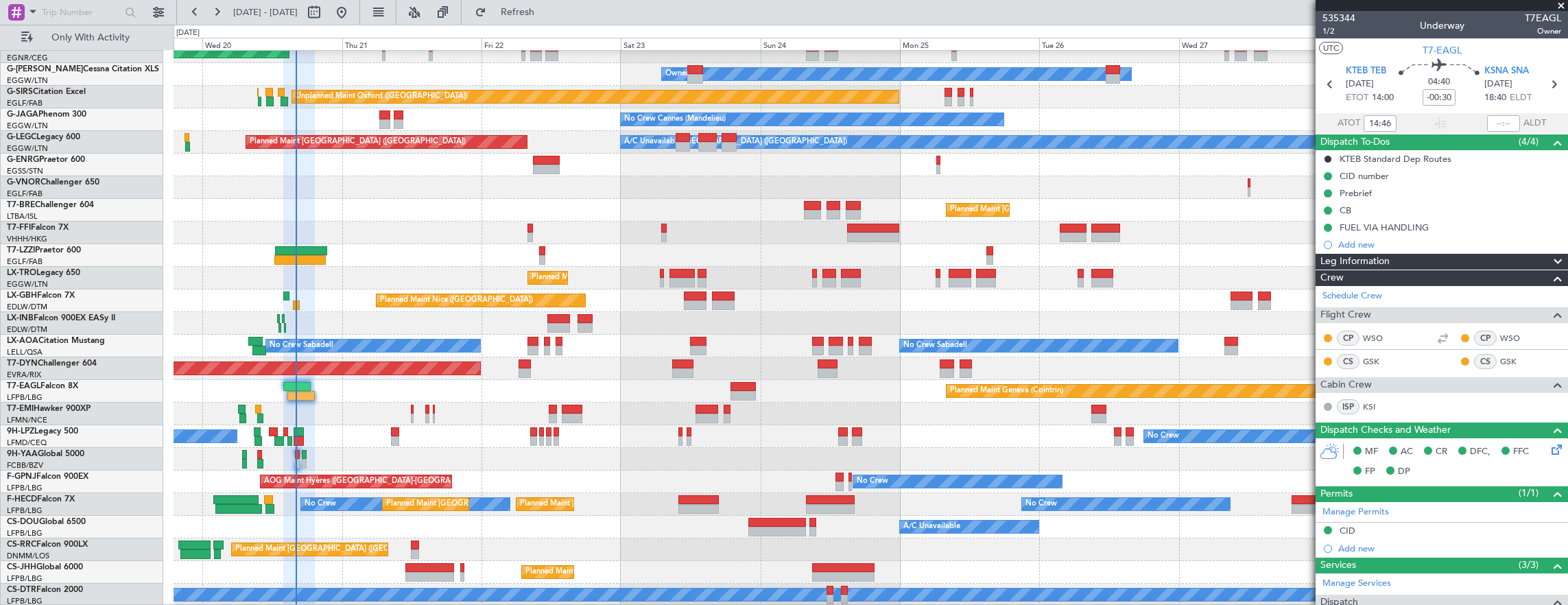
click at [789, 487] on div "Planned Maint Dusseldorf Unplanned Maint [PERSON_NAME] Owner Owner Unplanned Ma…" at bounding box center [871, 289] width 1395 height 634
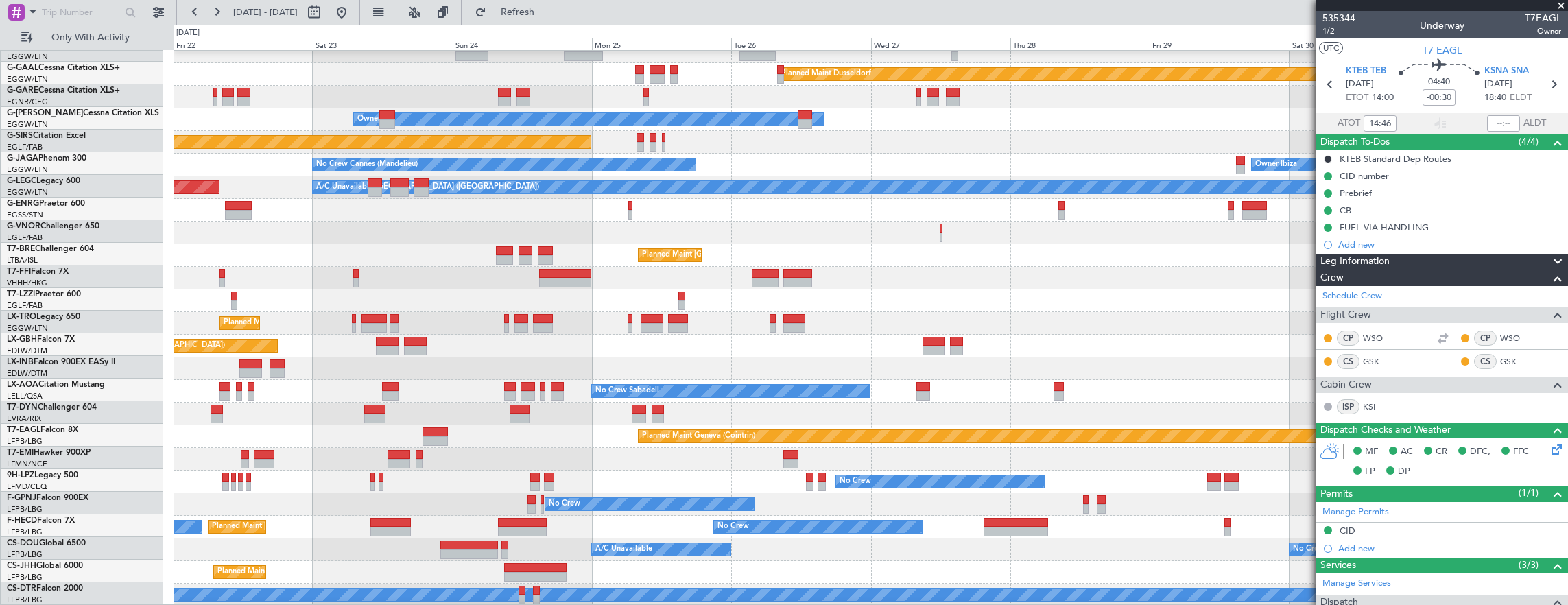
scroll to position [33, 0]
type input "14:46"
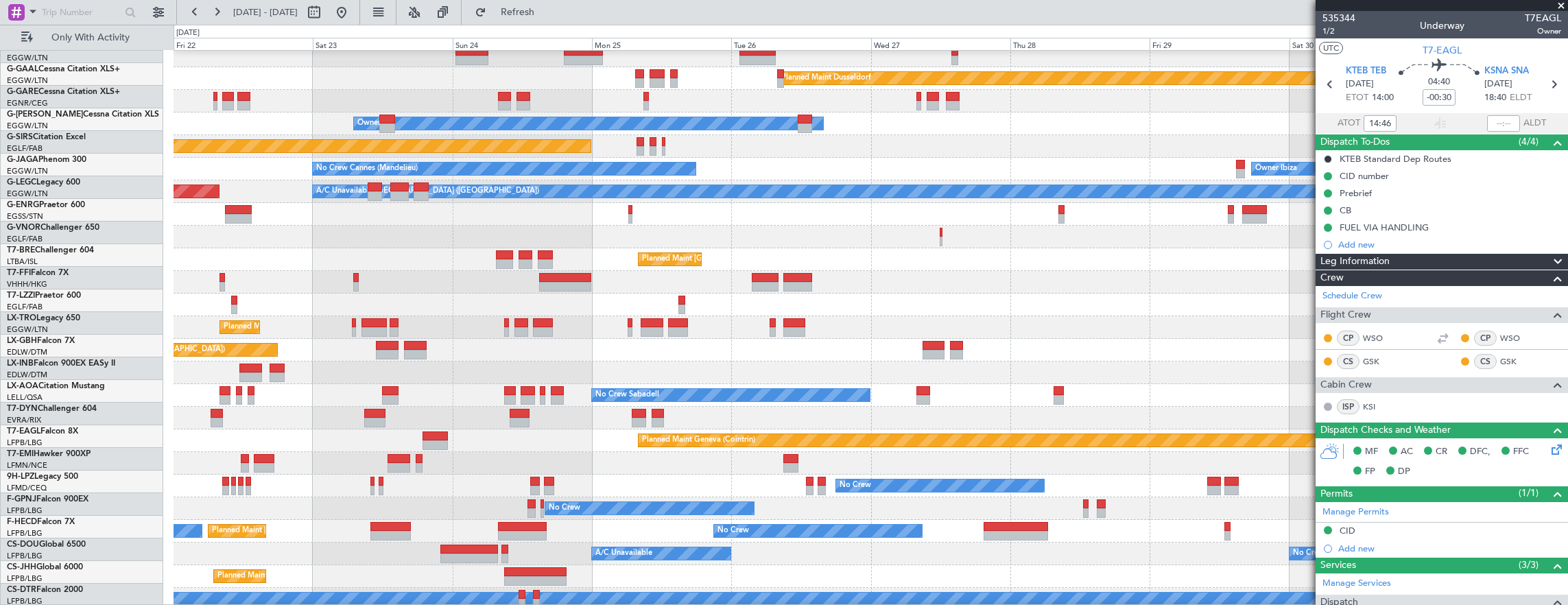
scroll to position [0, 0]
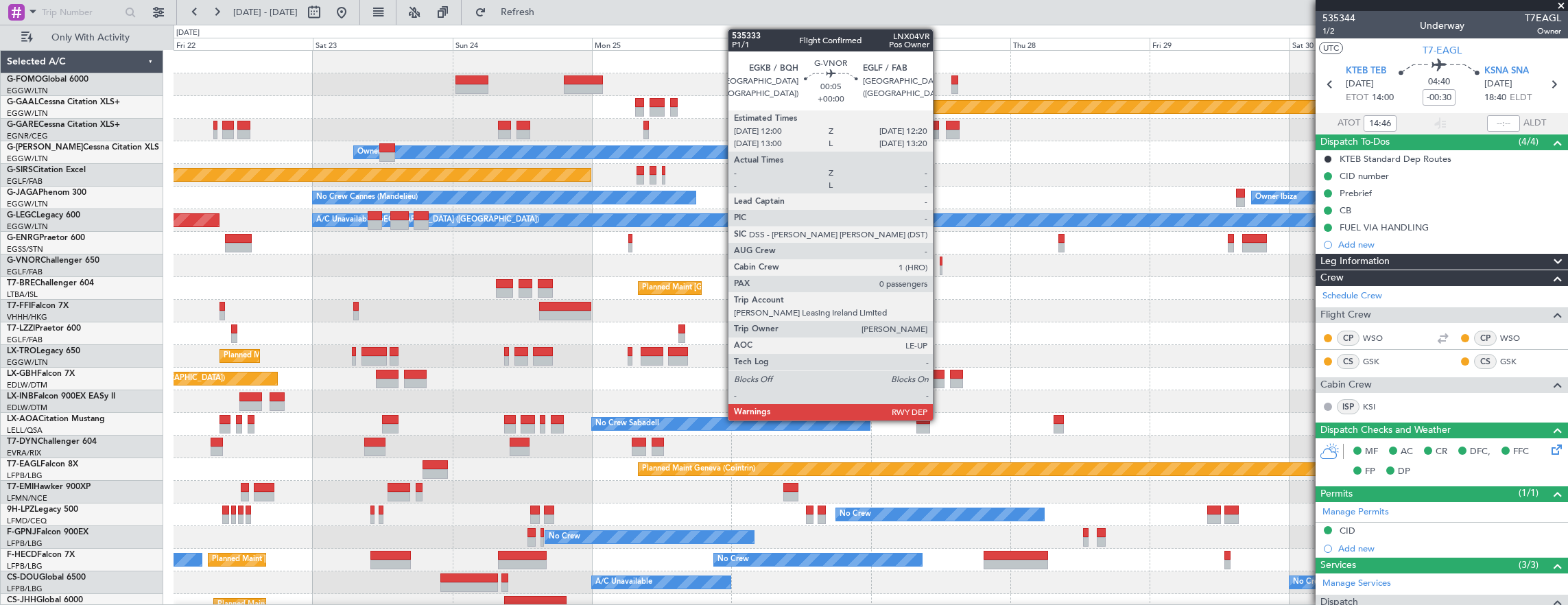
click at [940, 259] on div at bounding box center [941, 261] width 2 height 9
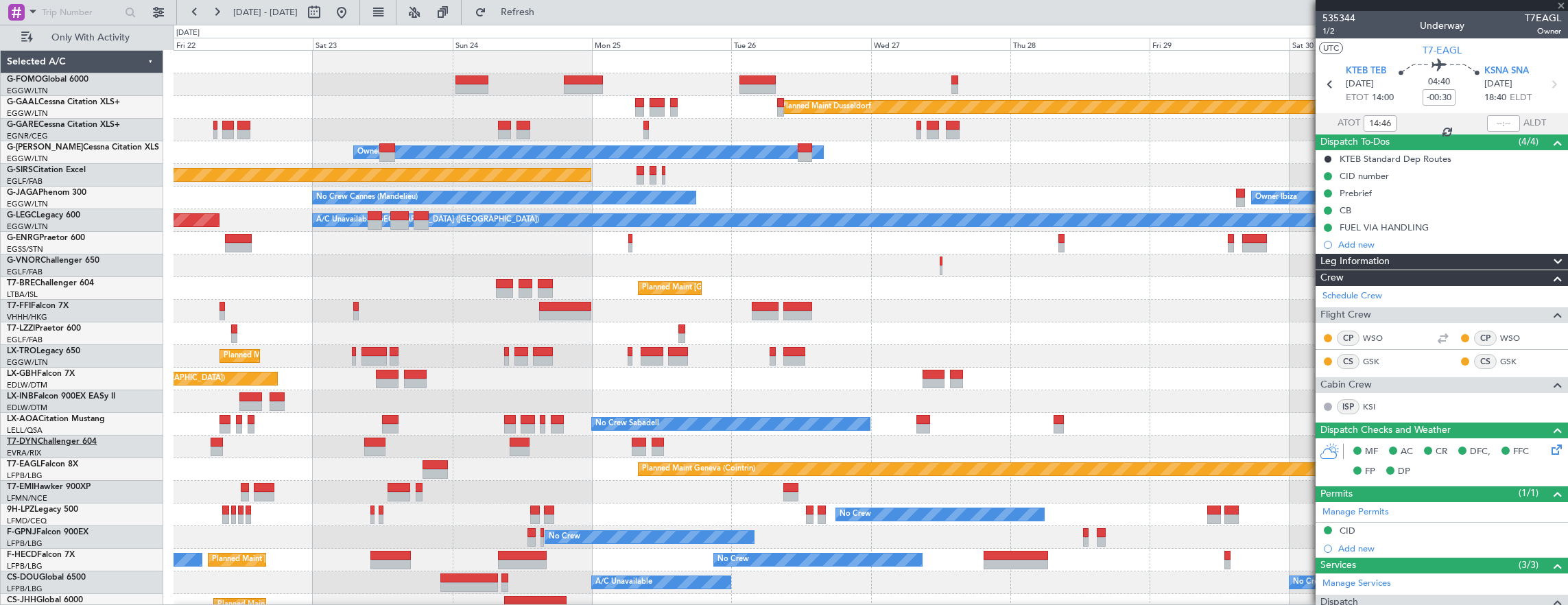
type input "0"
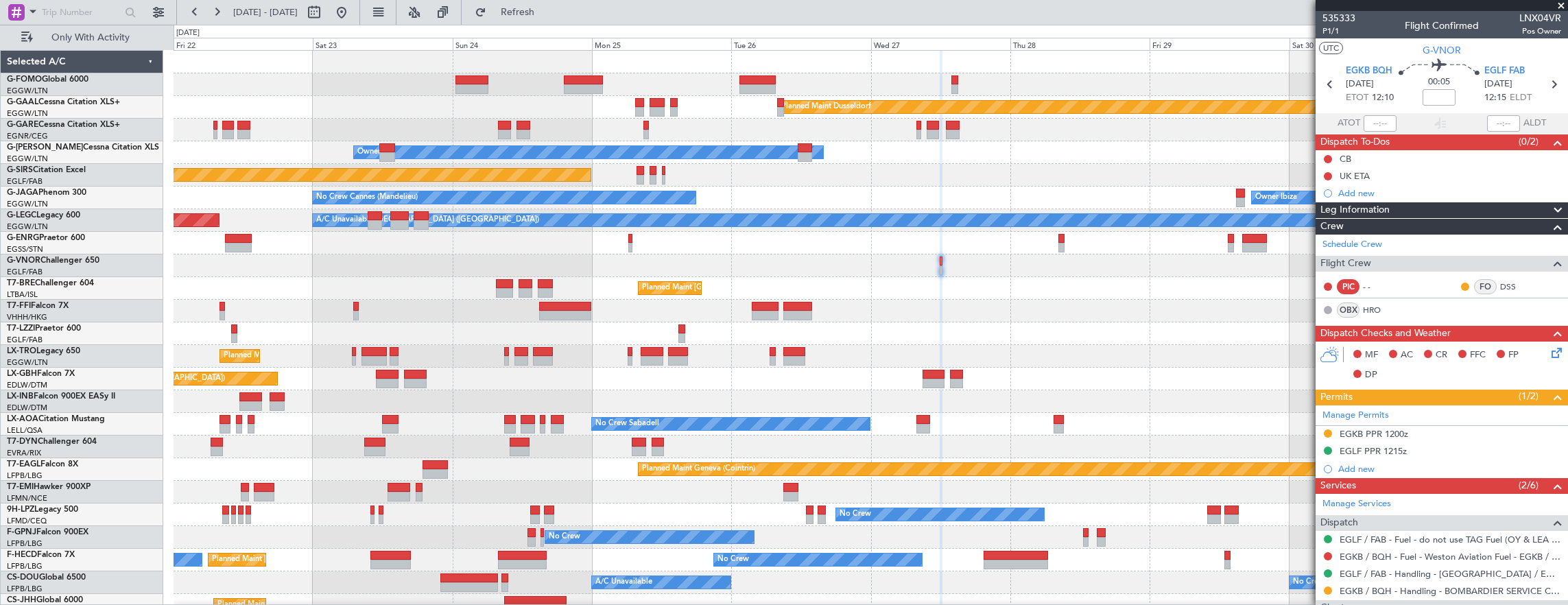
click at [774, 395] on div "Planned Maint Geneva (Cointrin)" at bounding box center [871, 401] width 1395 height 23
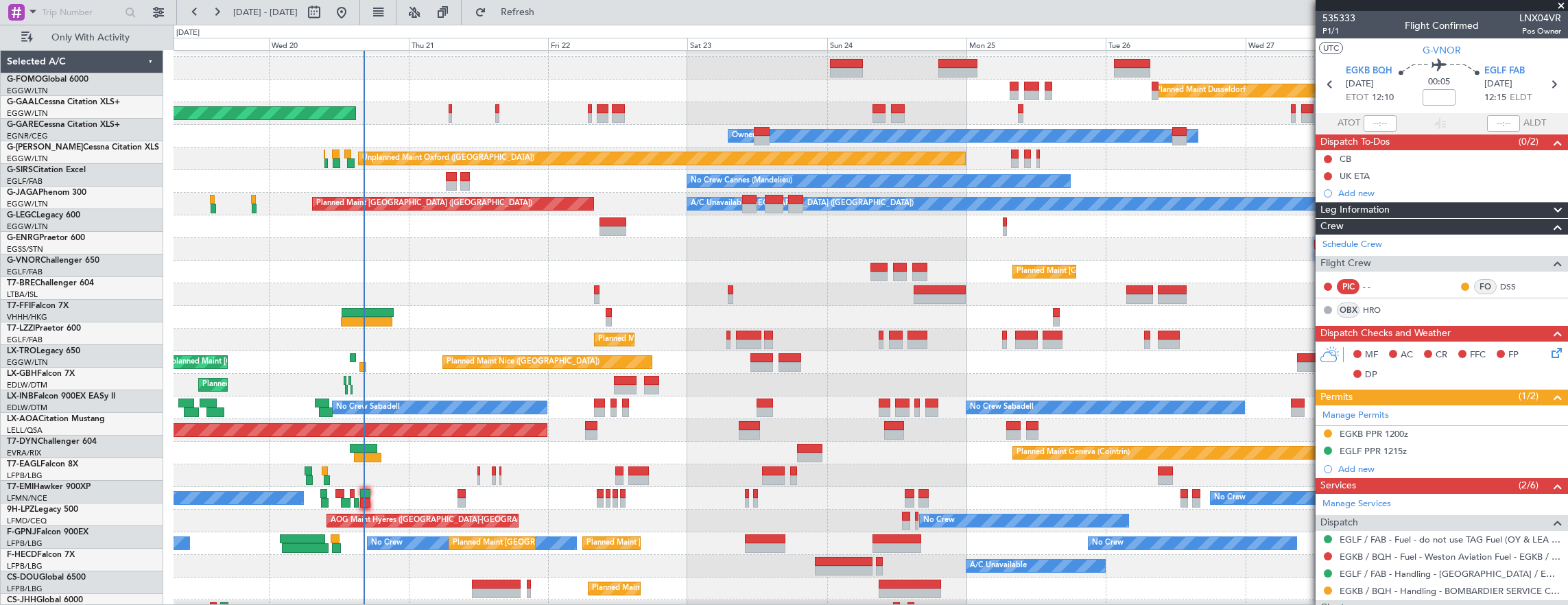
scroll to position [16, 0]
